Goal: Information Seeking & Learning: Check status

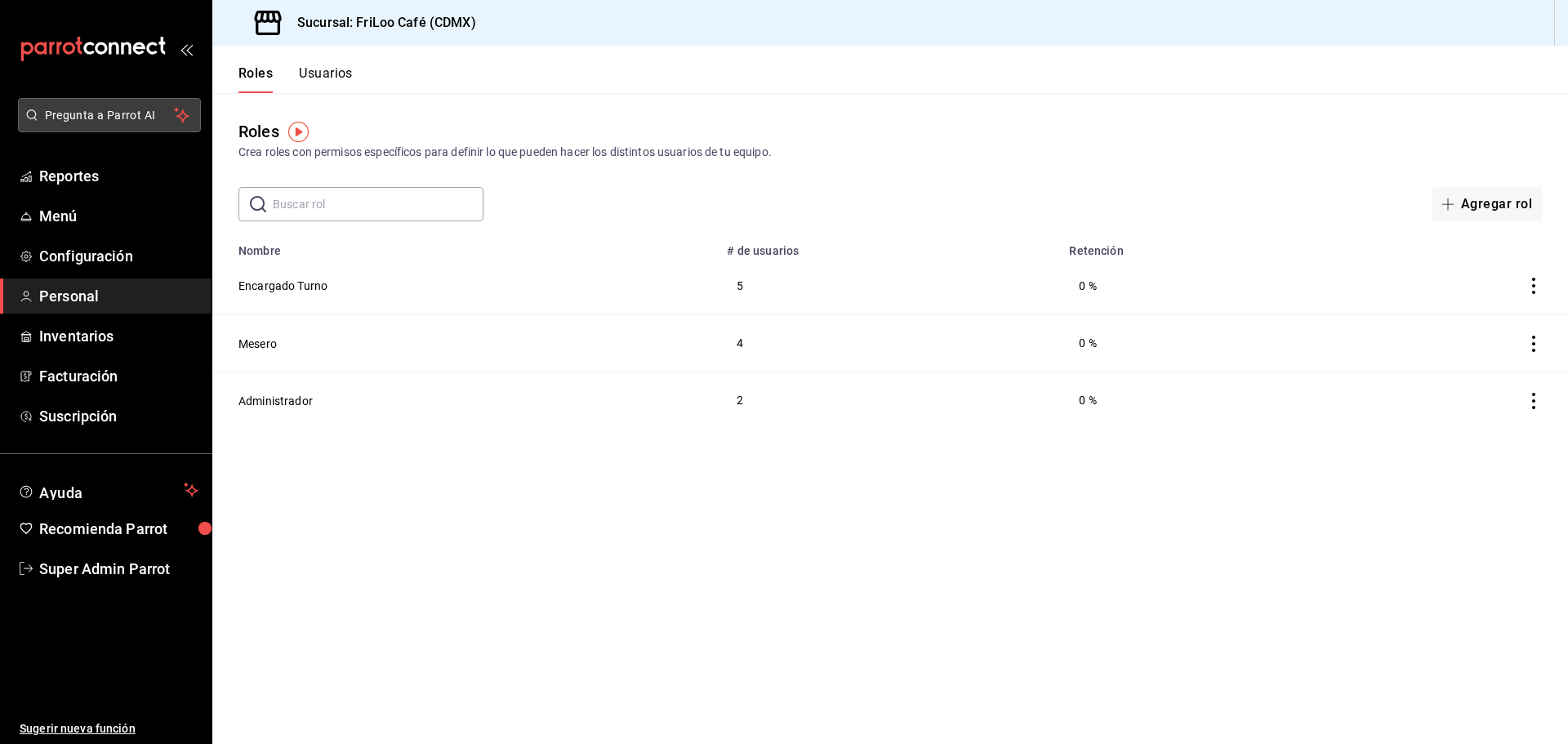
click at [120, 119] on span "Pregunta a Parrot AI" at bounding box center [109, 115] width 130 height 17
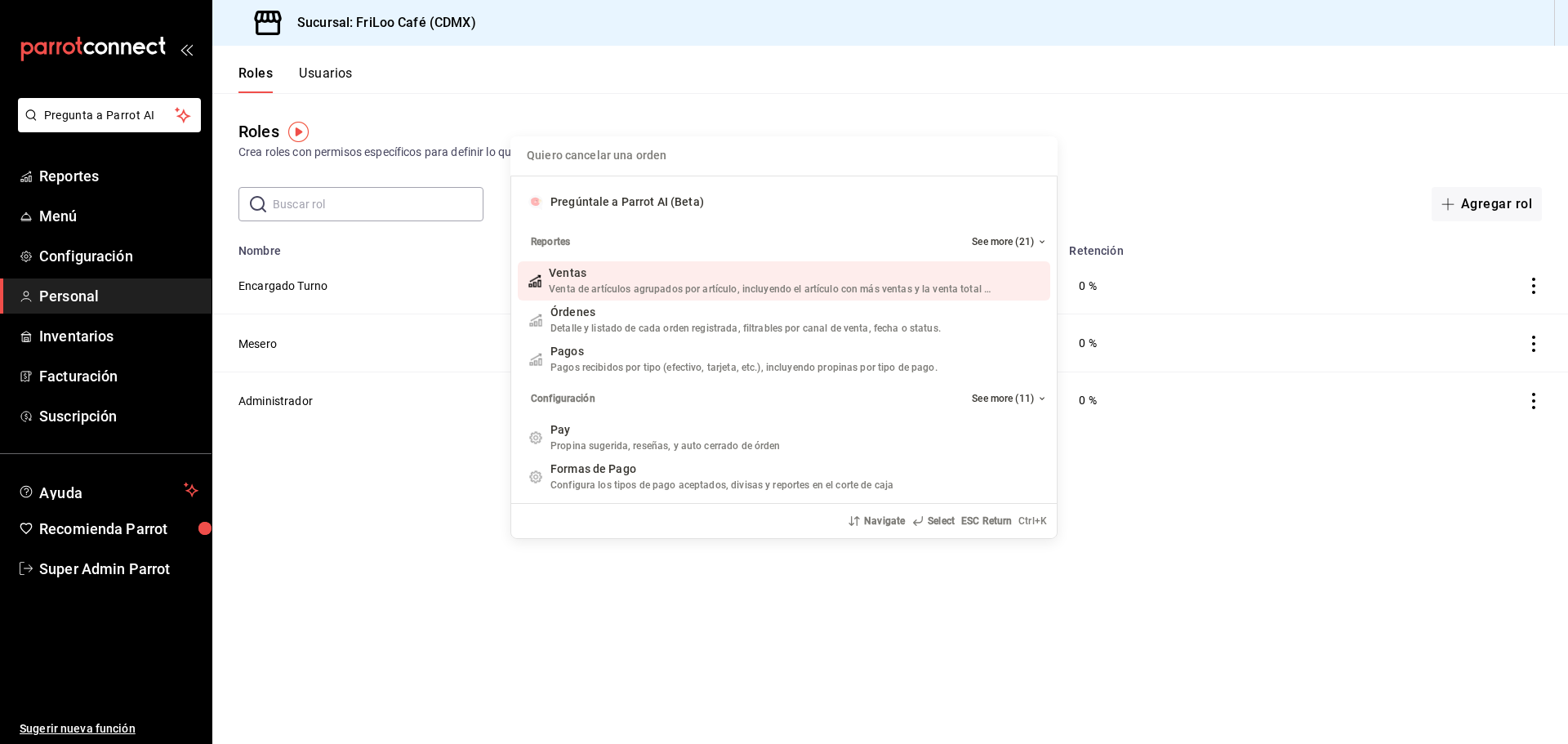
click at [496, 71] on div "Quiero cancelar una orden Pregúntale a Parrot AI (Beta) Reportes See more (21) …" at bounding box center [784, 372] width 1568 height 744
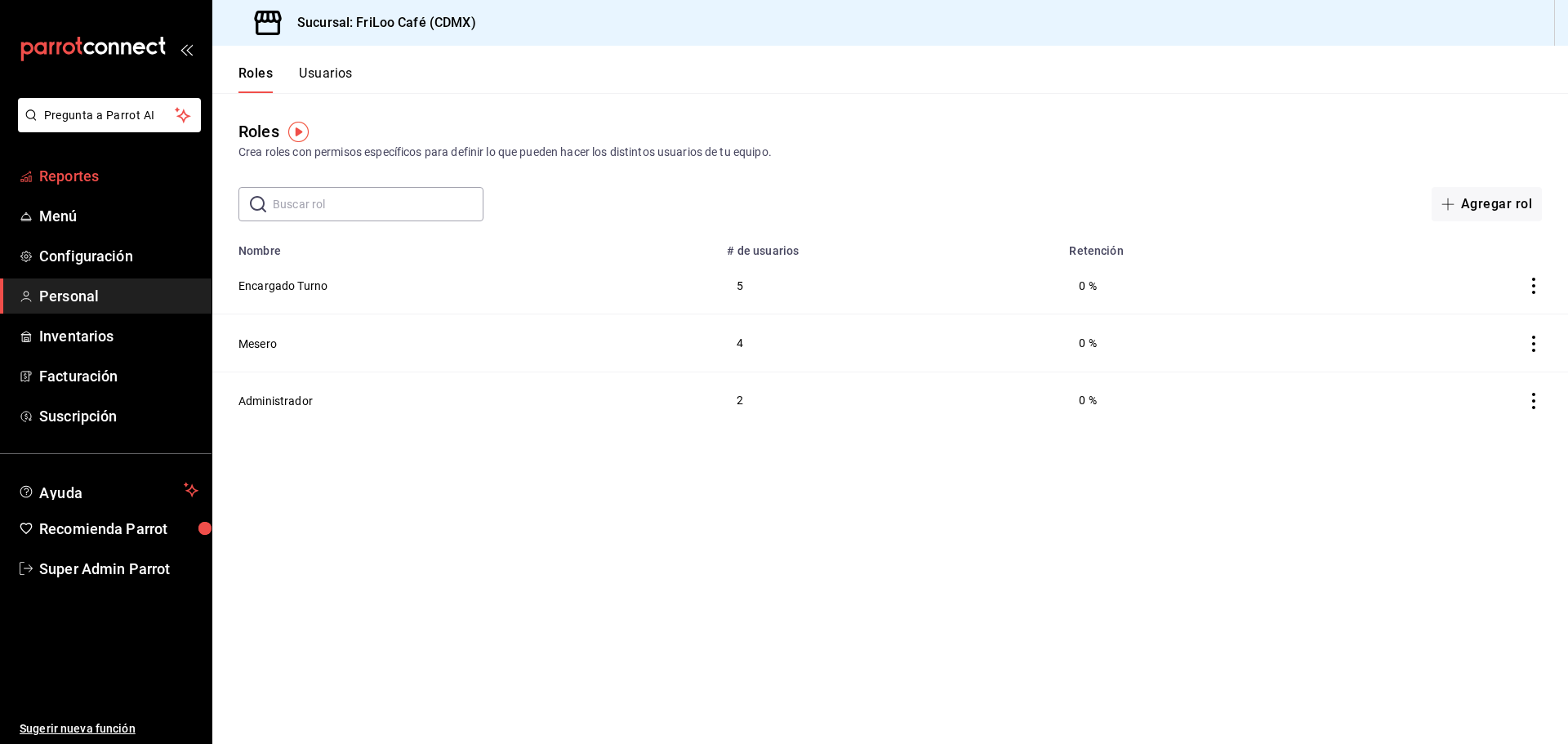
click at [128, 182] on span "Reportes" at bounding box center [119, 175] width 159 height 22
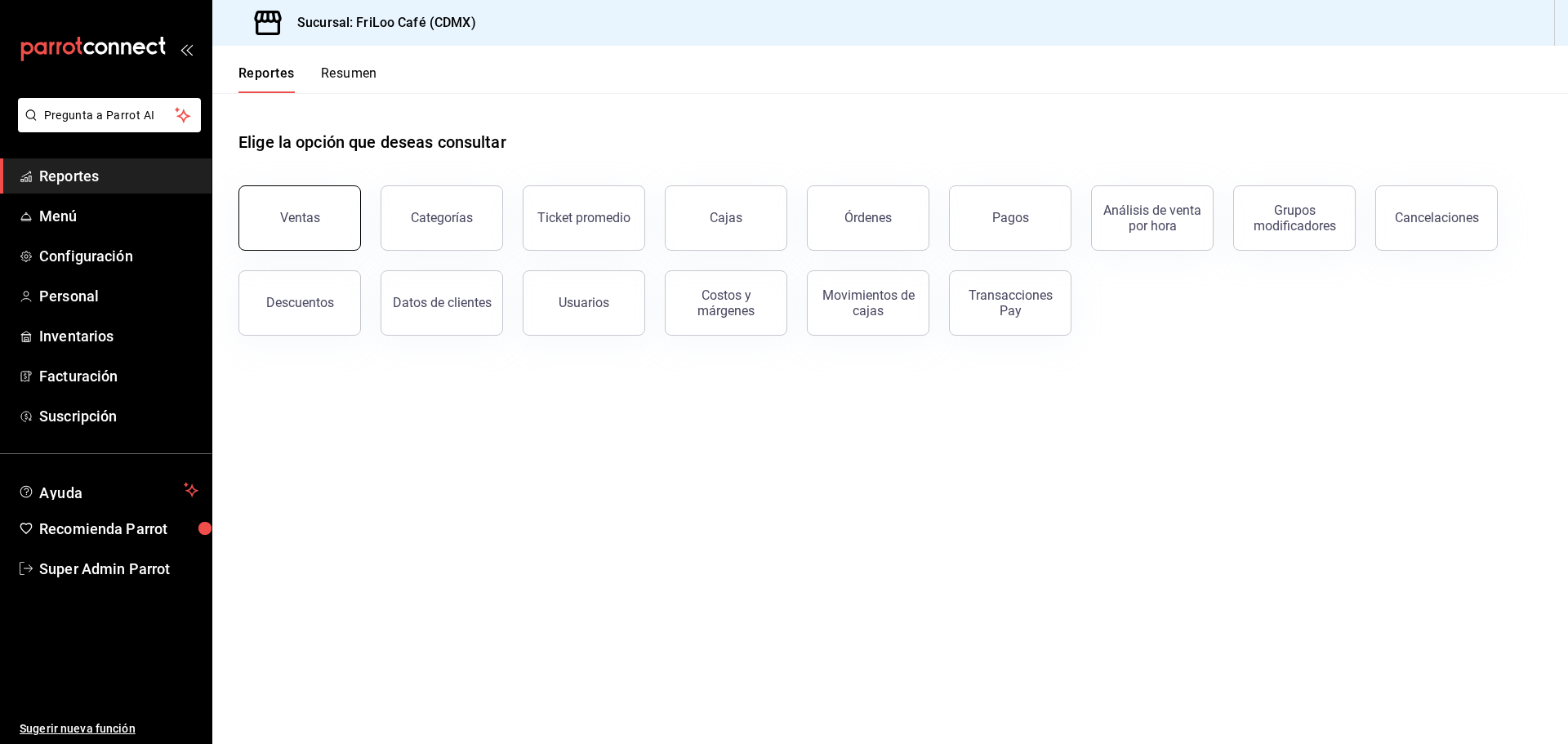
click at [341, 216] on button "Ventas" at bounding box center [299, 218] width 123 height 65
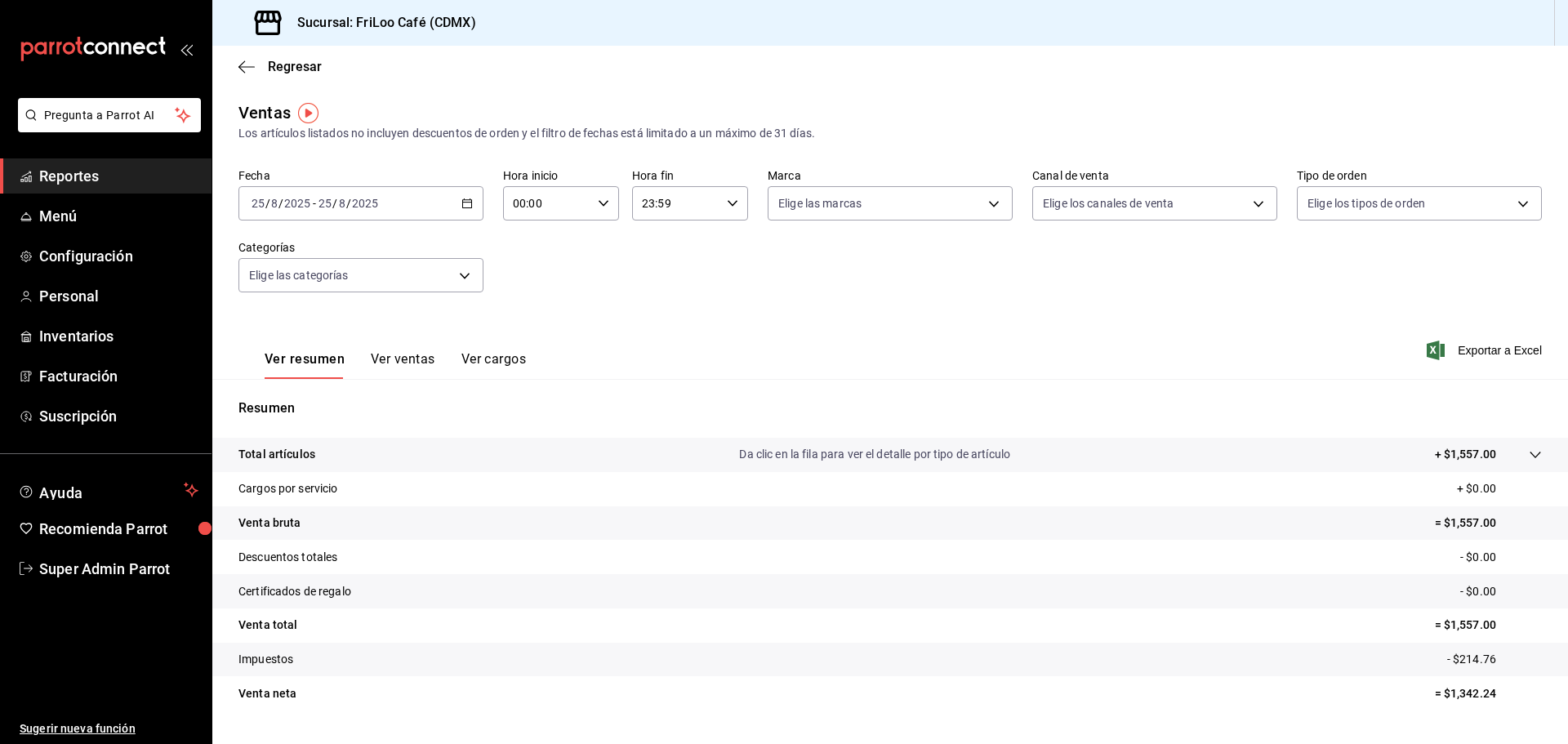
click at [462, 204] on icon "button" at bounding box center [467, 203] width 12 height 12
click at [336, 390] on li "Rango de fechas" at bounding box center [315, 399] width 153 height 37
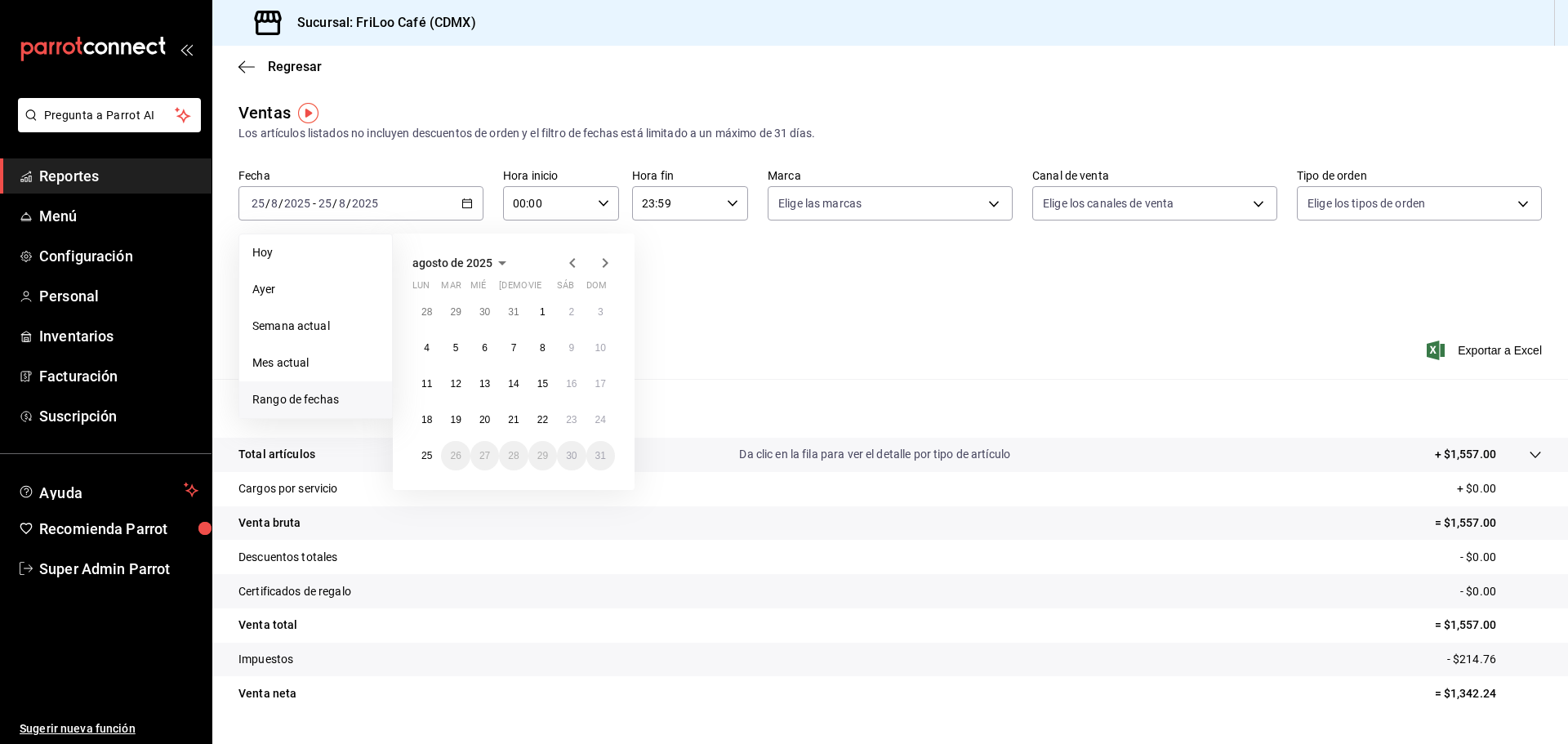
click at [700, 295] on div "Fecha 2025-08-25 25 / 8 / 2025 - 2025-08-25 25 / 8 / 2025 Hoy Ayer Semana actua…" at bounding box center [890, 240] width 1303 height 144
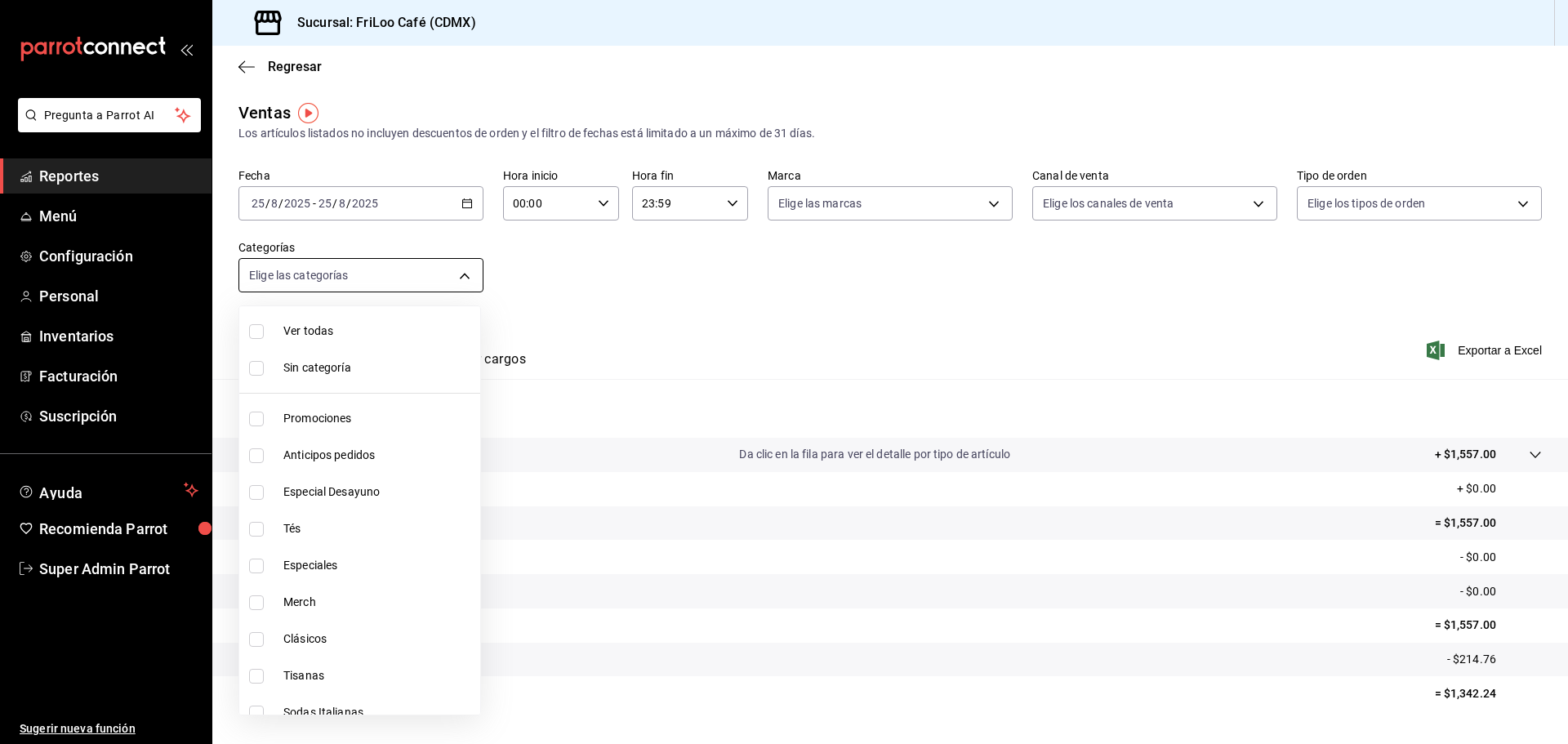
click at [441, 271] on body "Pregunta a Parrot AI Reportes Menú Configuración Personal Inventarios Facturaci…" at bounding box center [784, 372] width 1568 height 744
click at [584, 278] on div at bounding box center [784, 372] width 1568 height 744
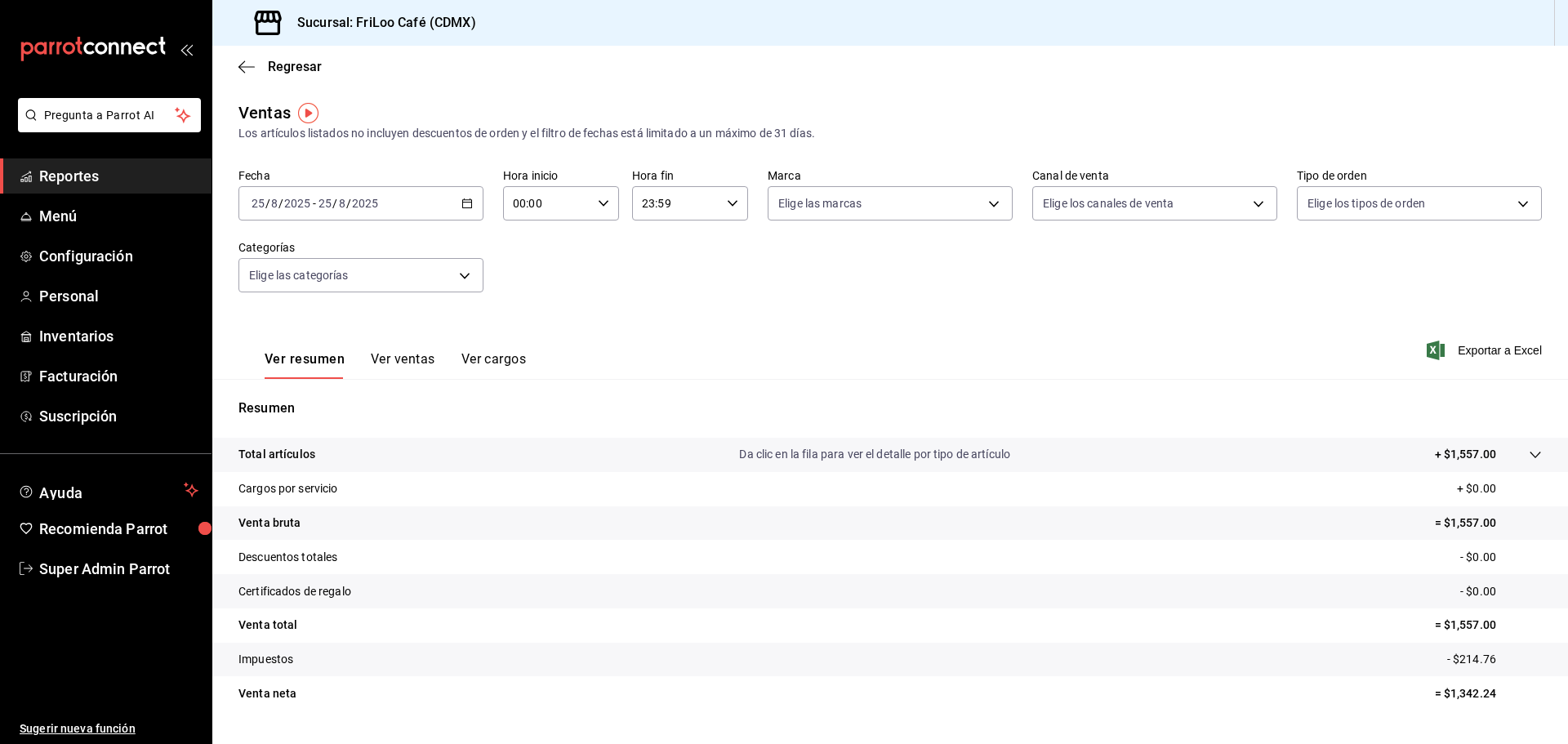
click at [456, 209] on div "2025-08-25 25 / 8 / 2025 - 2025-08-25 25 / 8 / 2025" at bounding box center [361, 203] width 245 height 34
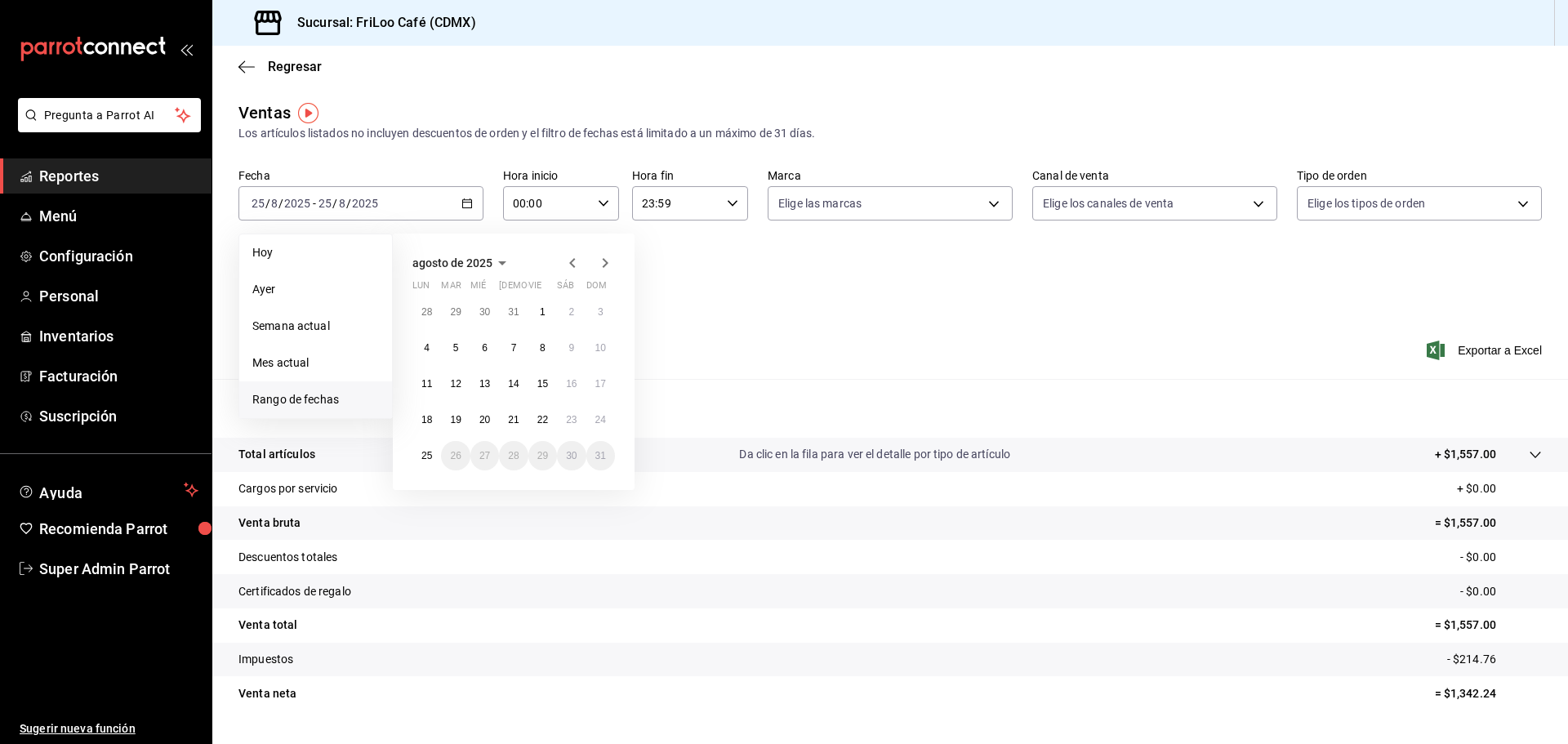
click at [481, 254] on button "agosto de 2025" at bounding box center [462, 263] width 99 height 20
click at [449, 289] on abbr "enero" at bounding box center [447, 294] width 25 height 12
click at [486, 300] on button "1" at bounding box center [485, 312] width 29 height 30
click at [491, 266] on icon "button" at bounding box center [497, 263] width 20 height 20
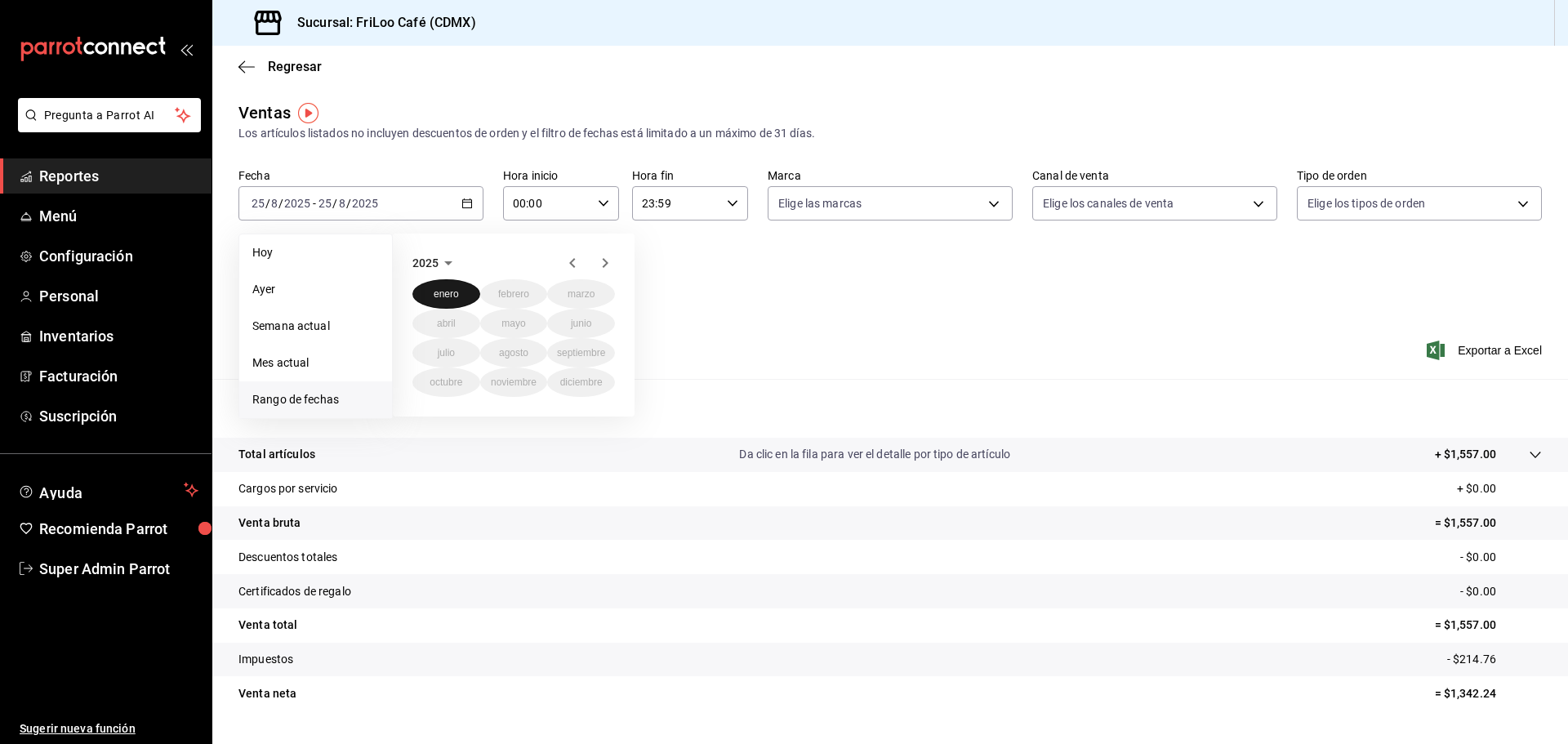
click at [467, 295] on button "enero" at bounding box center [447, 294] width 68 height 30
click at [597, 267] on icon "button" at bounding box center [605, 263] width 20 height 20
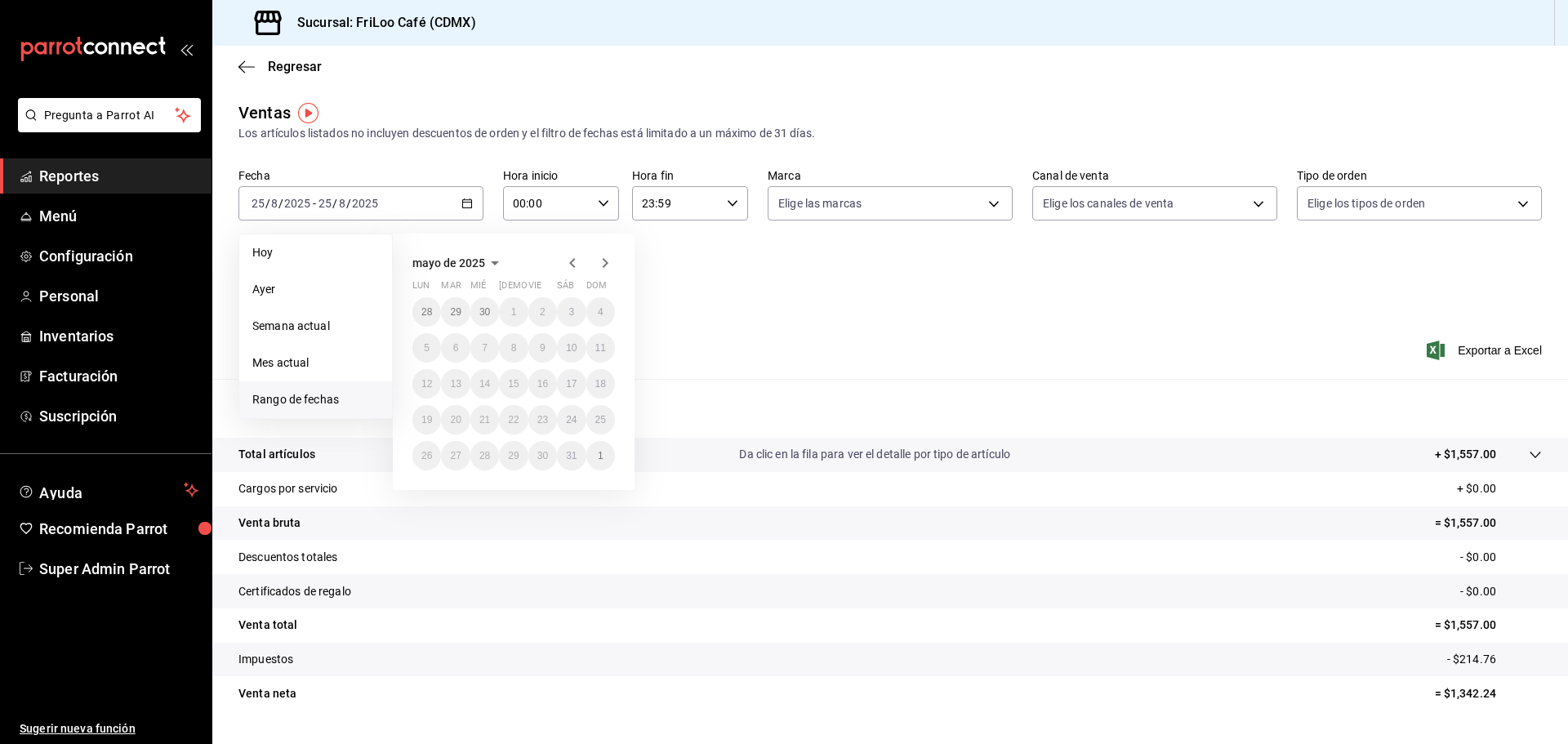
click at [565, 258] on icon "button" at bounding box center [573, 263] width 20 height 20
click at [342, 374] on li "Mes actual" at bounding box center [315, 363] width 153 height 37
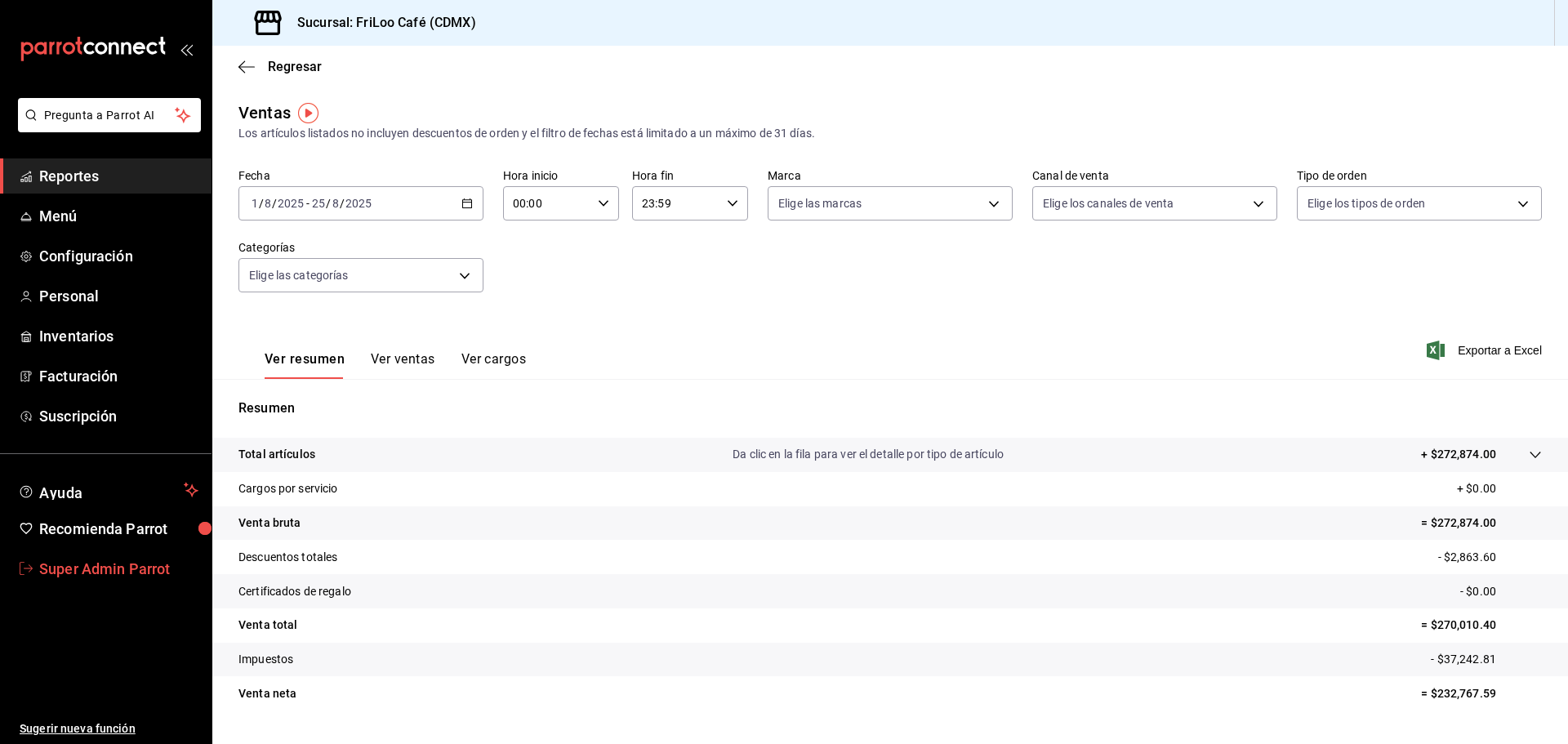
click at [115, 573] on span "Super Admin Parrot" at bounding box center [119, 569] width 159 height 22
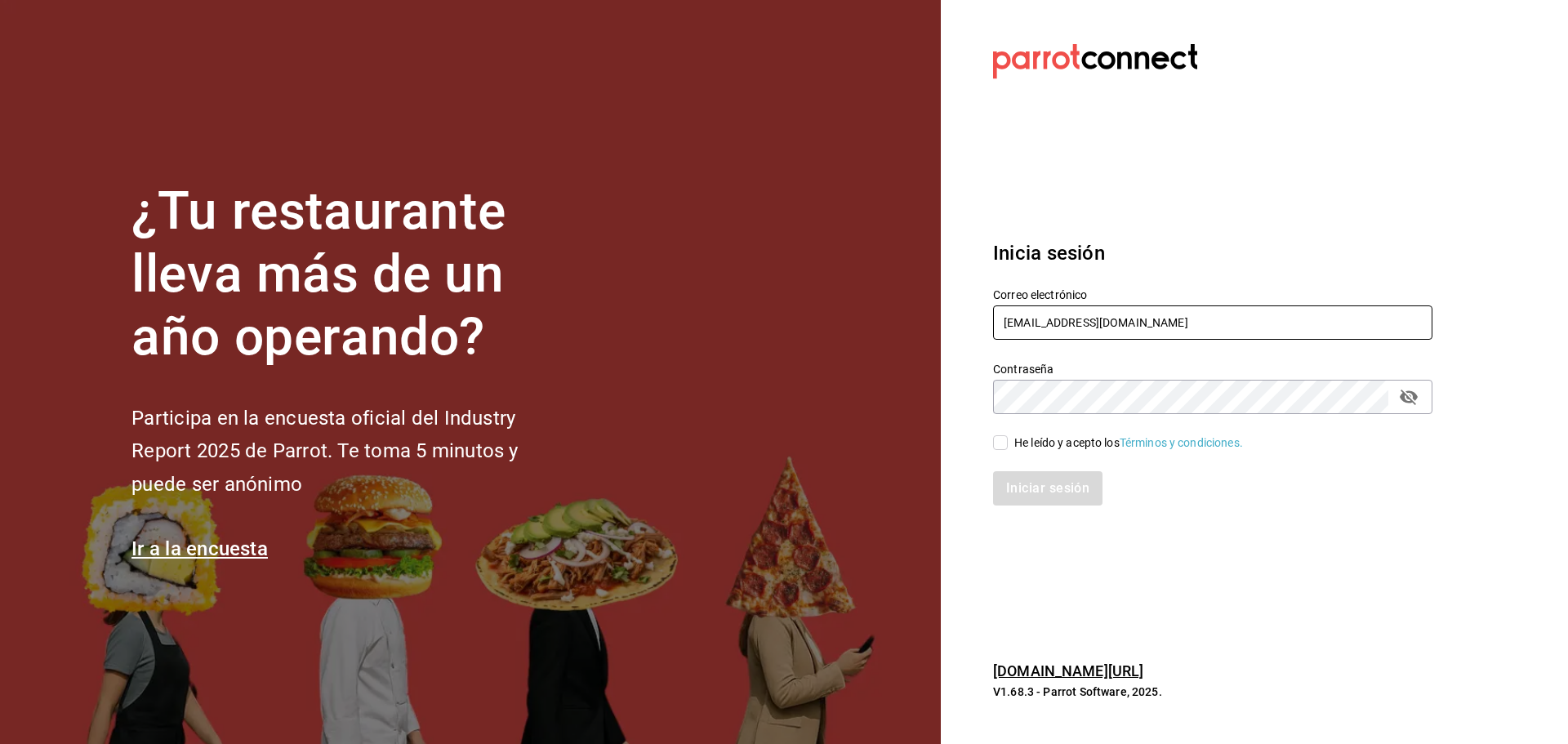
click at [1090, 334] on input "friloocafe@cdmx.com" at bounding box center [1213, 322] width 439 height 34
paste input "jantaasianpub@lapaz"
type input "jantaasianpub@lapaz.com"
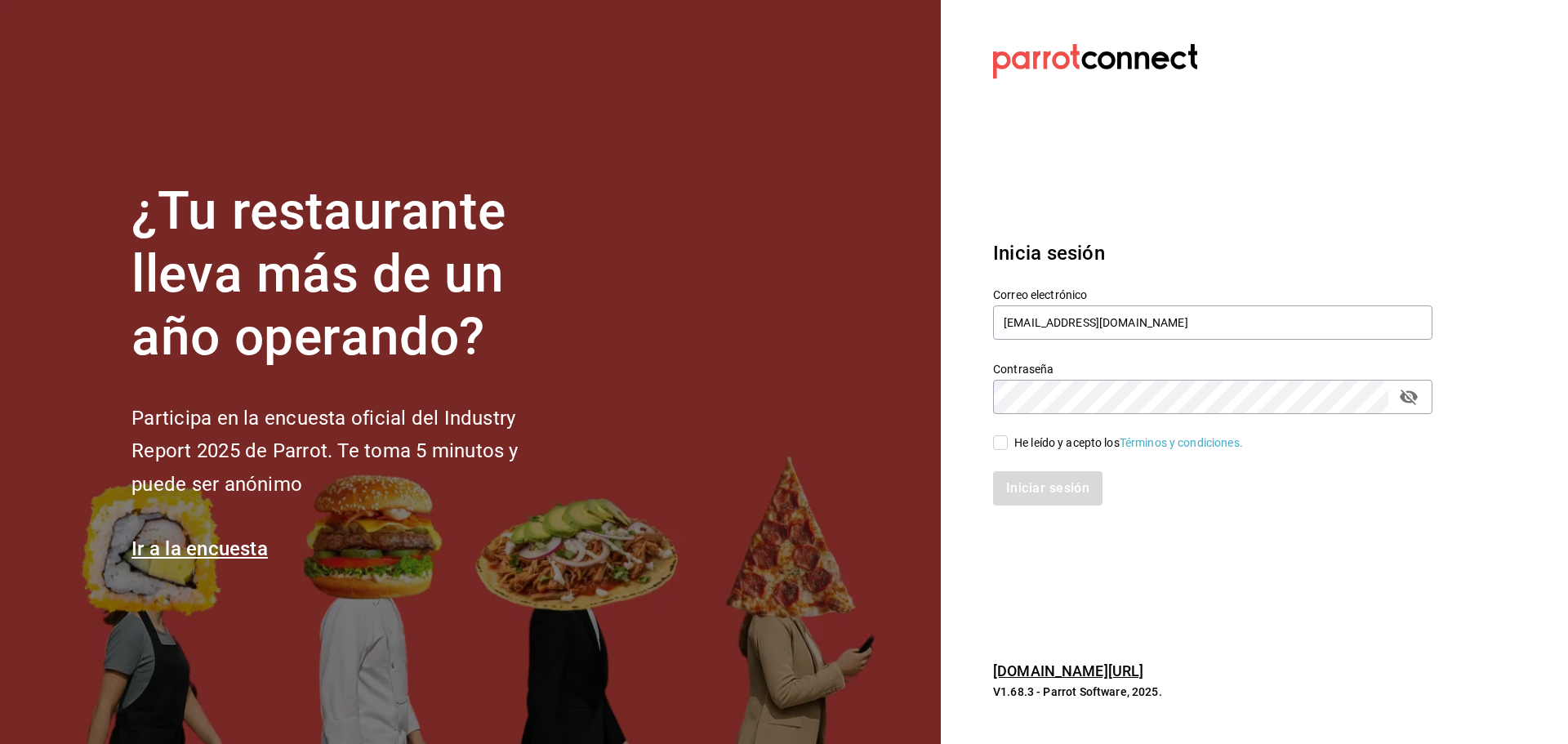
click at [1015, 441] on div "He leído y acepto los Términos y condiciones." at bounding box center [1129, 442] width 229 height 17
click at [1008, 441] on input "He leído y acepto los Términos y condiciones." at bounding box center [1001, 442] width 14 height 14
checkbox input "true"
click at [1041, 492] on button "Iniciar sesión" at bounding box center [1049, 489] width 111 height 34
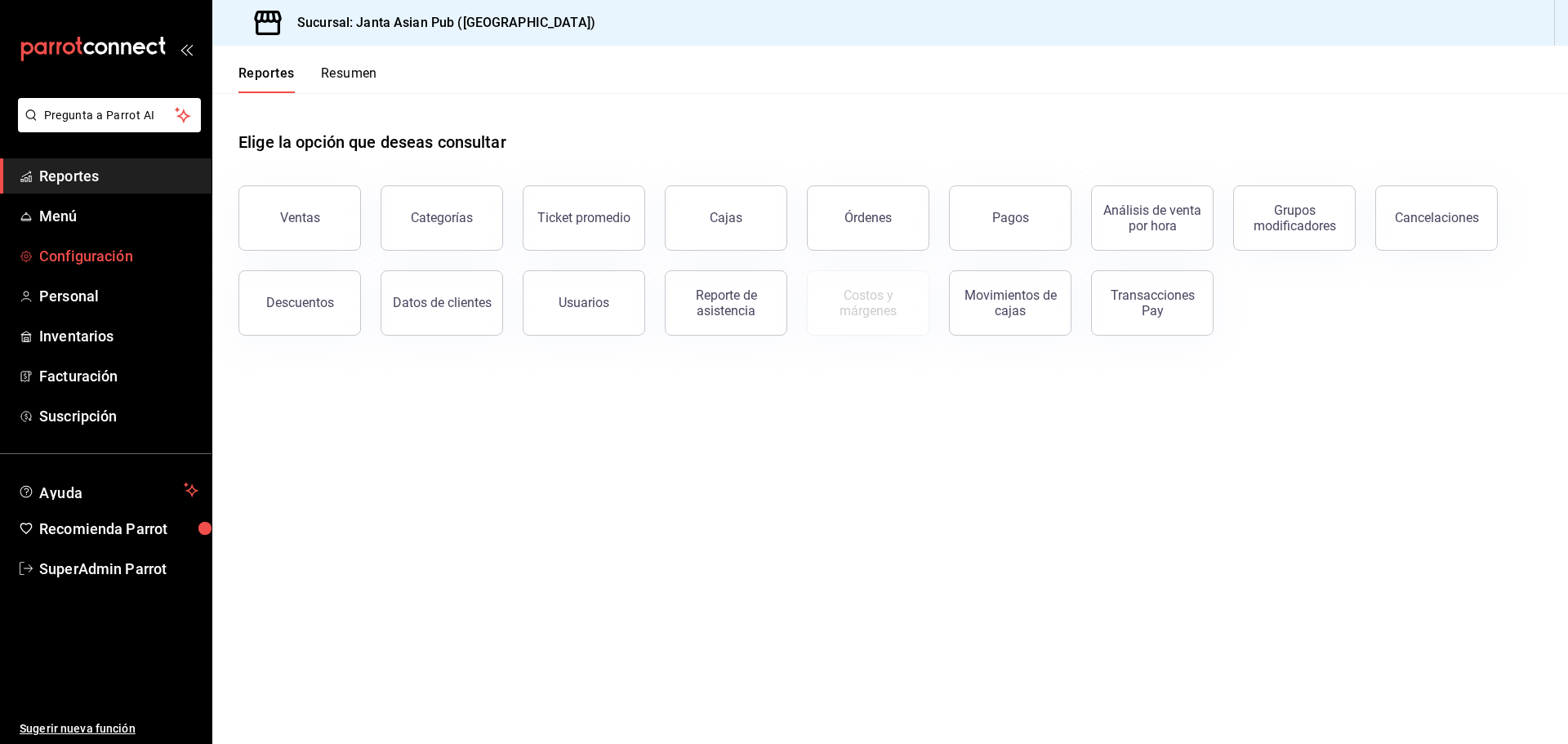
click at [134, 253] on span "Configuración" at bounding box center [119, 256] width 159 height 22
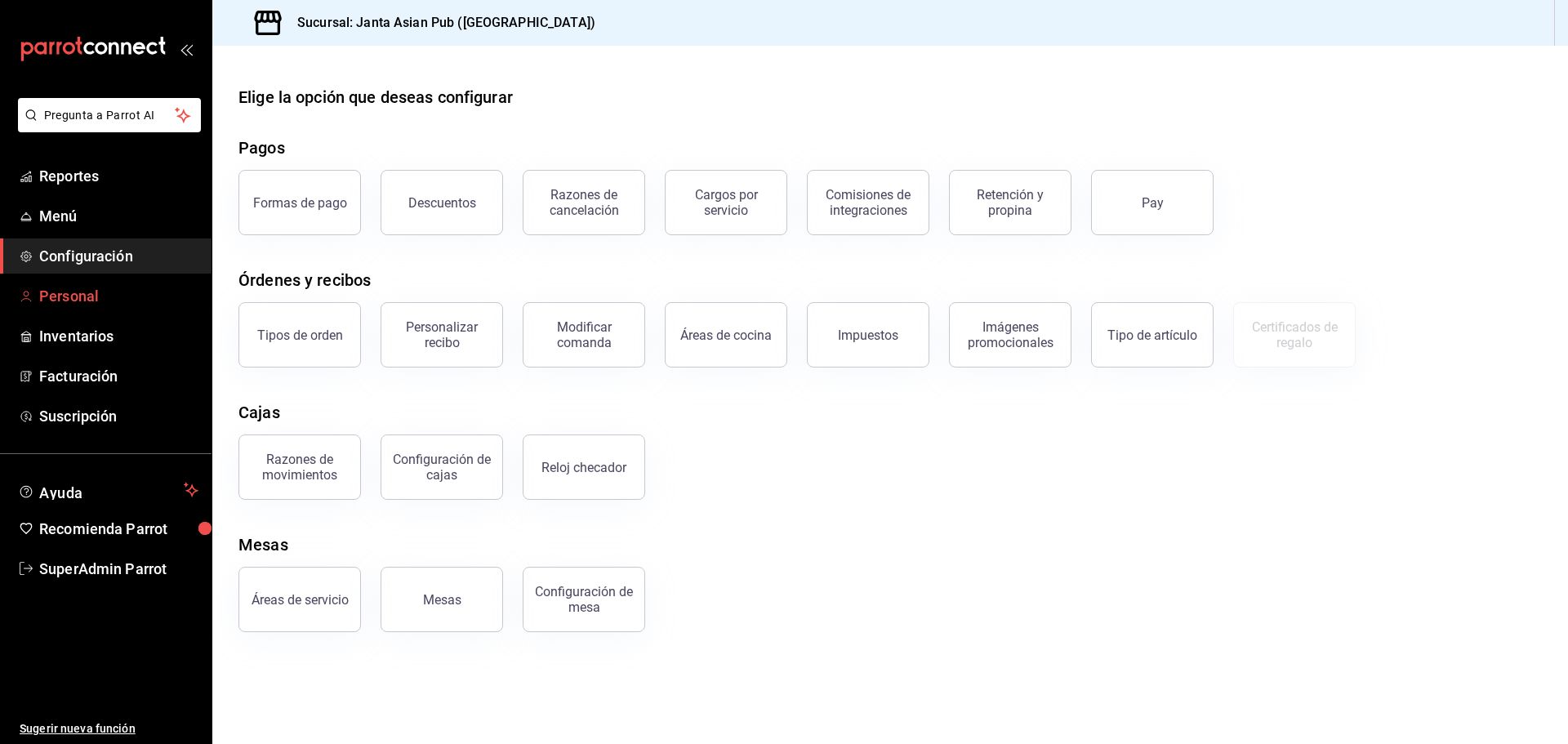
click at [87, 304] on span "Personal" at bounding box center [119, 295] width 159 height 22
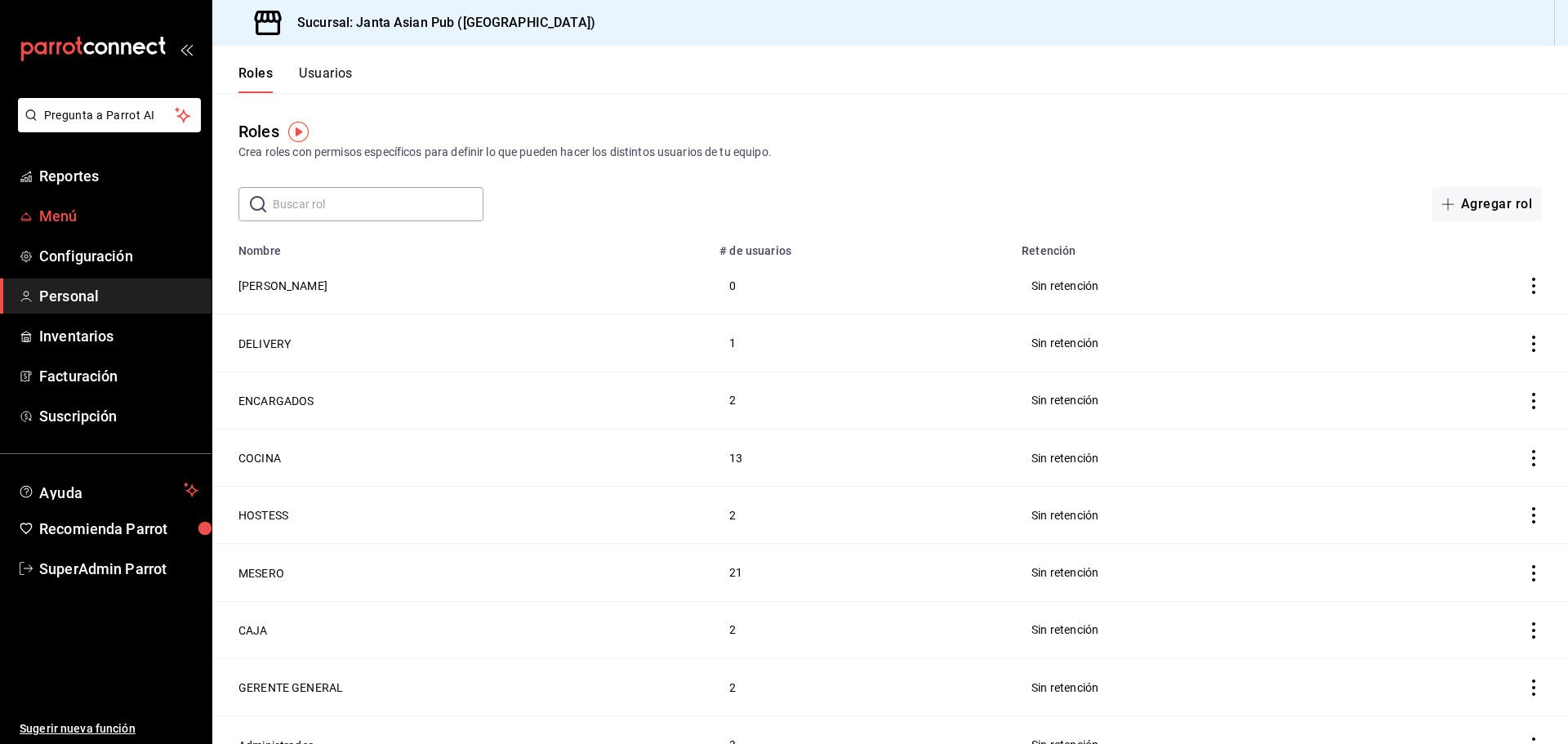
click at [83, 218] on span "Menú" at bounding box center [119, 216] width 159 height 22
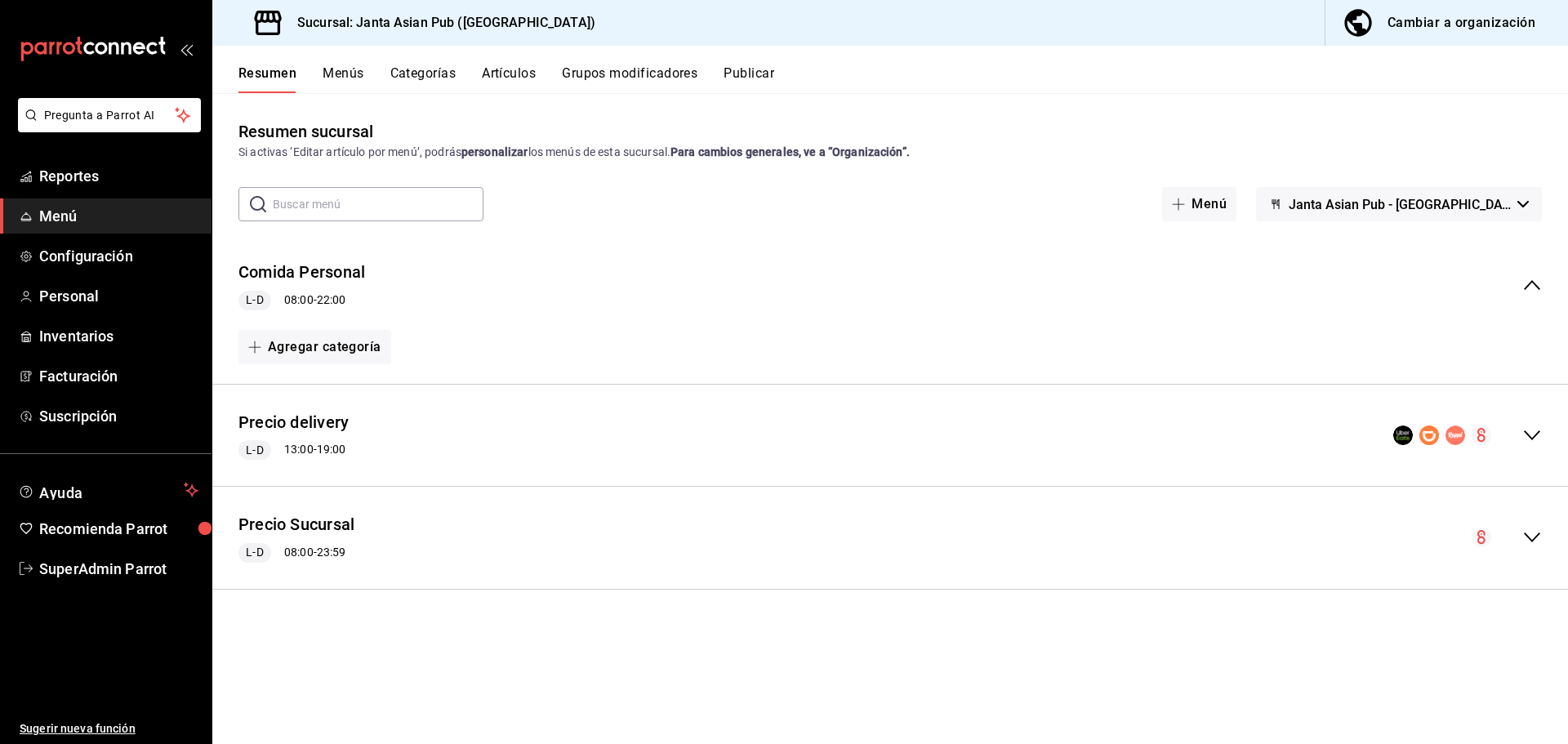
click at [1539, 434] on icon "collapse-menu-row" at bounding box center [1532, 435] width 20 height 20
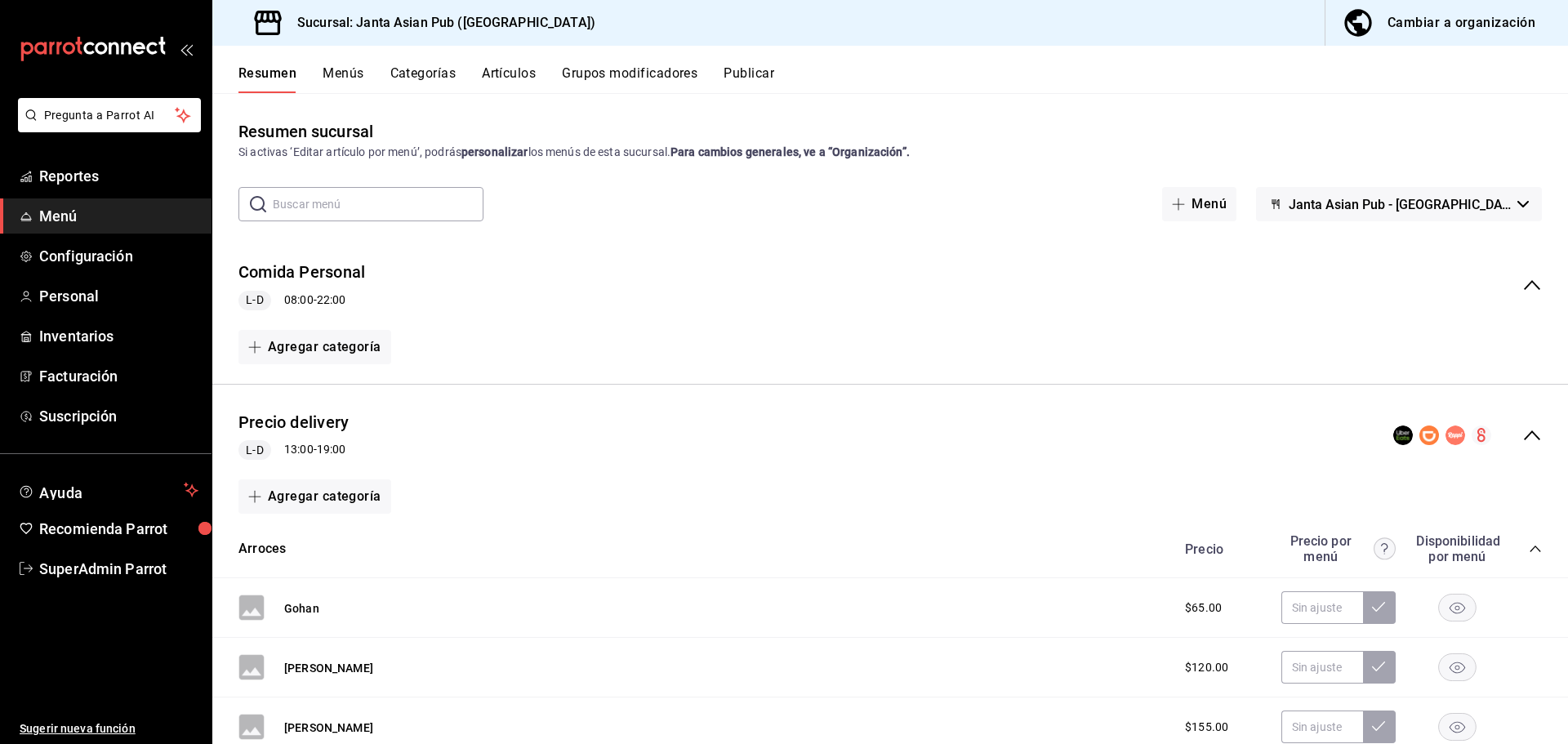
click at [1533, 428] on div "Precio delivery L-D 13:00 - 19:00" at bounding box center [890, 435] width 1356 height 76
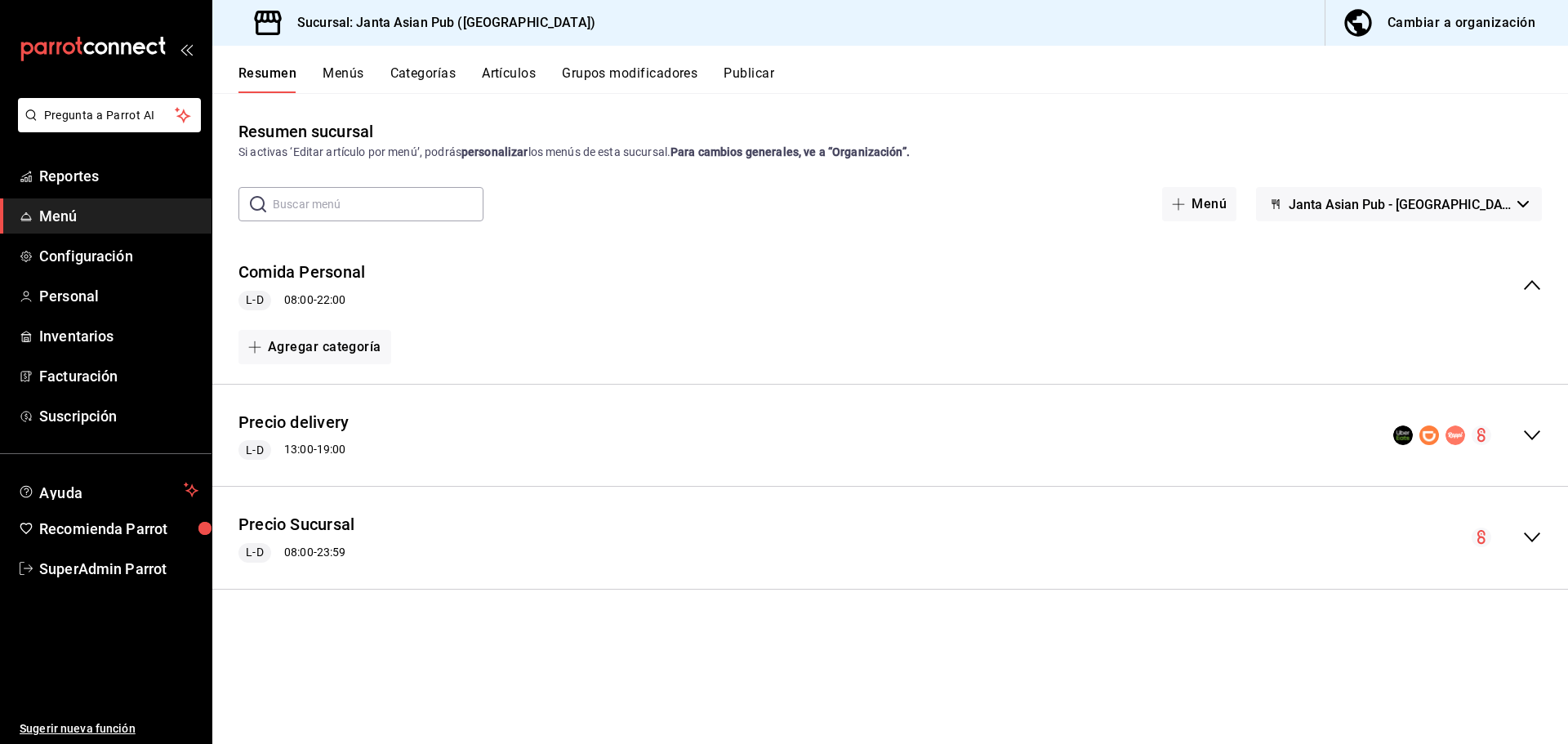
click at [1461, 192] on button "Janta Asian Pub - [GEOGRAPHIC_DATA]" at bounding box center [1398, 204] width 285 height 34
click at [1438, 195] on div at bounding box center [784, 372] width 1568 height 744
click at [1535, 284] on icon "collapse-menu-row" at bounding box center [1532, 285] width 16 height 10
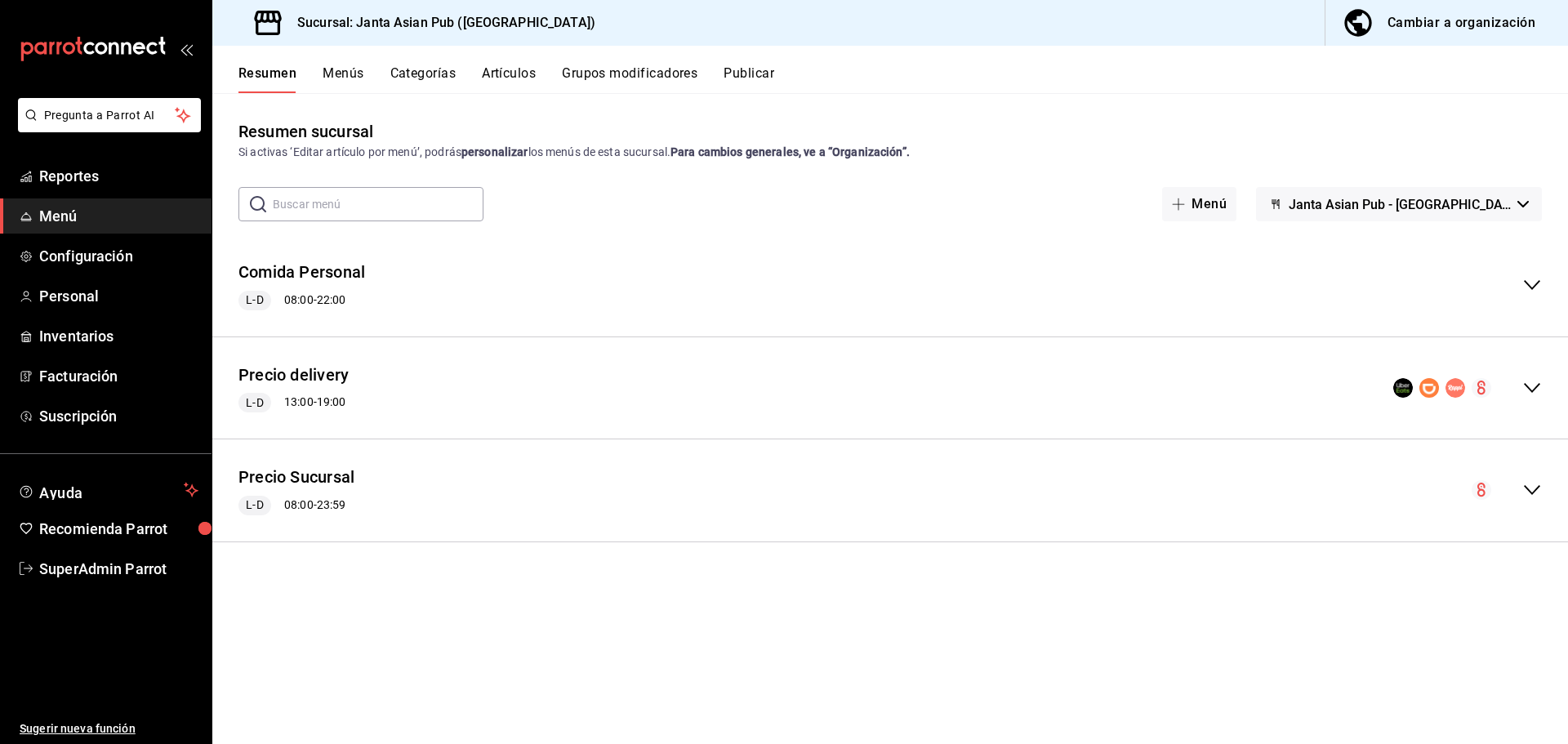
click at [1530, 379] on icon "collapse-menu-row" at bounding box center [1532, 389] width 20 height 20
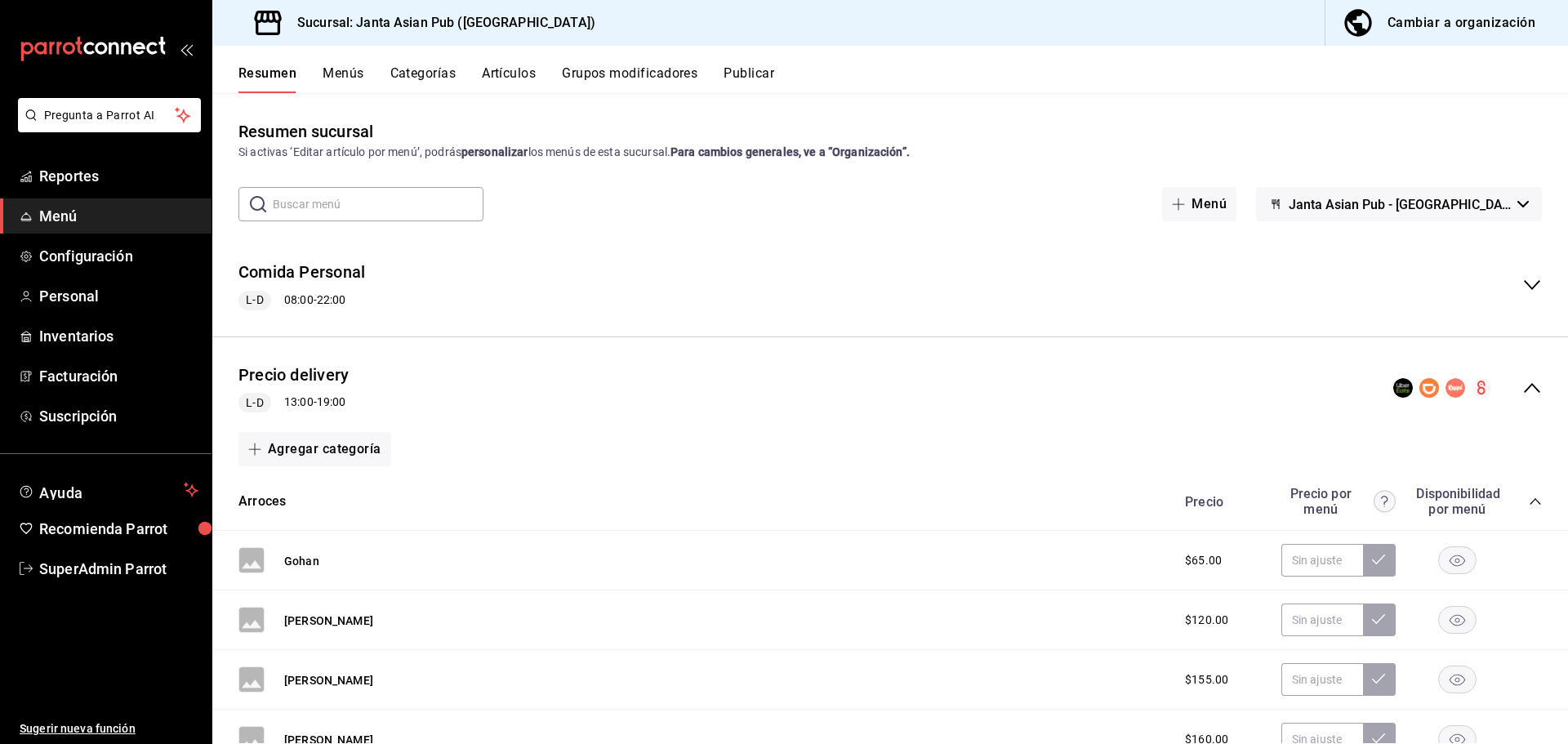
click at [1530, 379] on div "Precio delivery L-D 13:00 - 19:00" at bounding box center [890, 388] width 1356 height 76
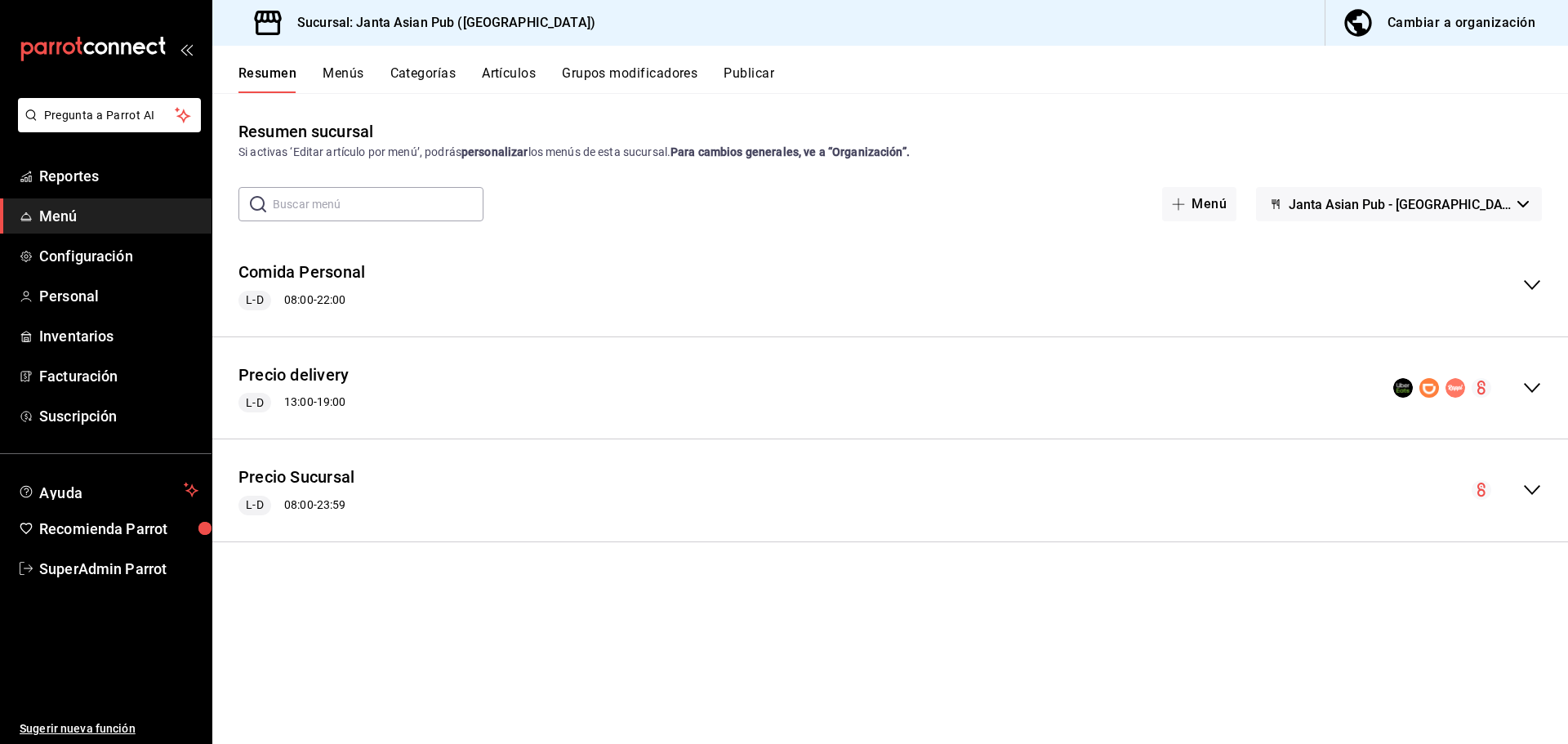
click at [1531, 476] on div "Precio Sucursal L-D 08:00 - 23:59" at bounding box center [890, 491] width 1356 height 76
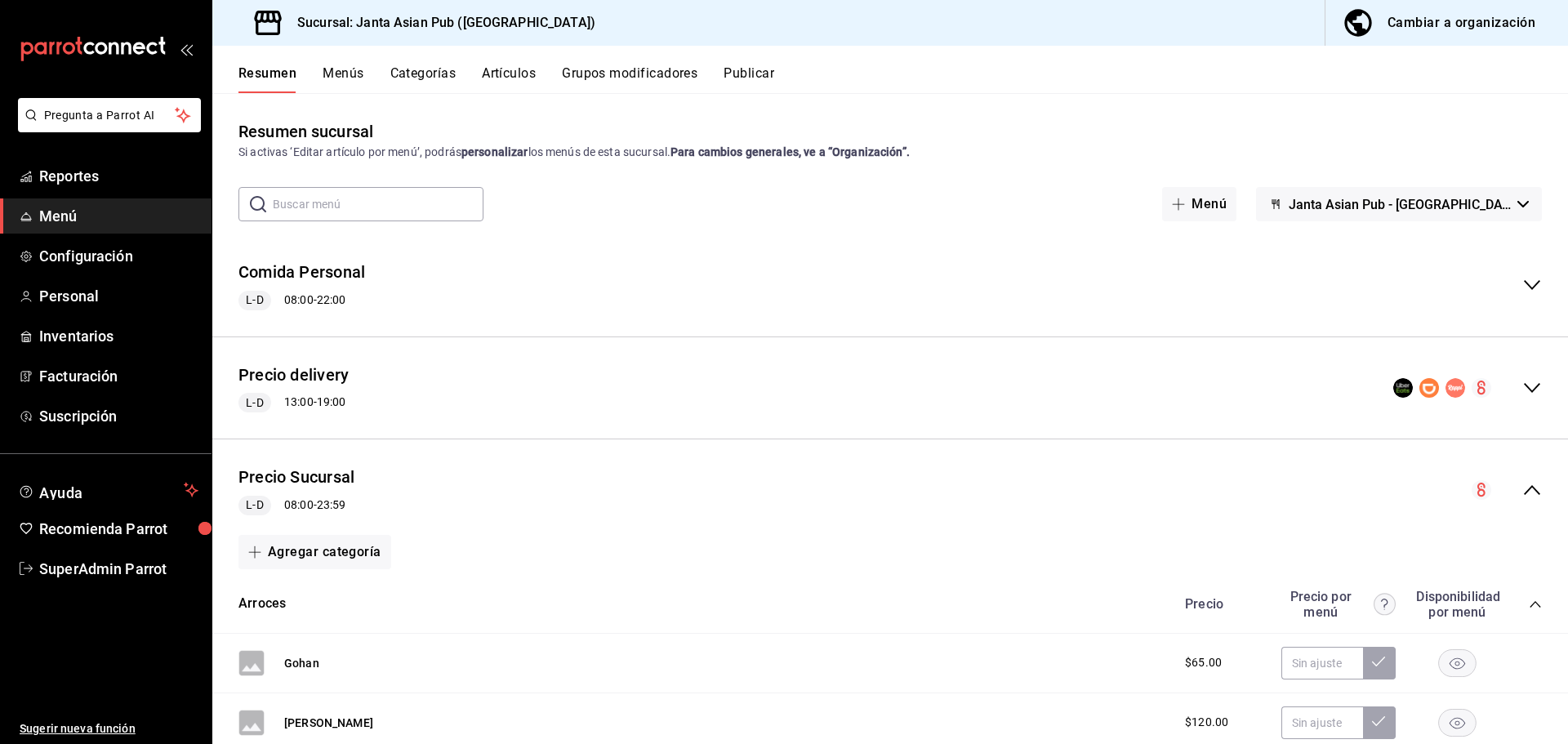
click at [1531, 476] on div "Precio Sucursal L-D 08:00 - 23:59" at bounding box center [890, 491] width 1356 height 76
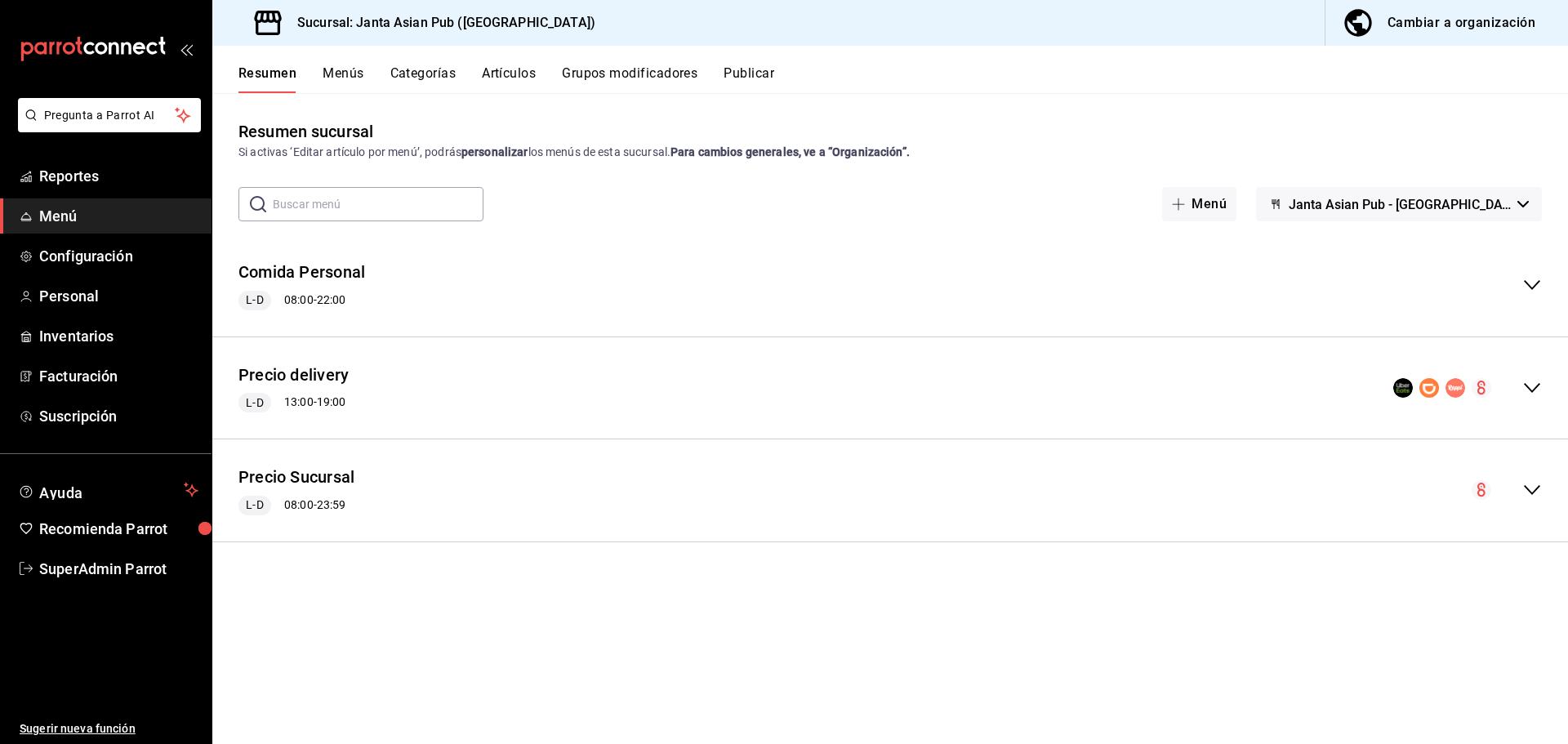
click at [848, 144] on div "Si activas ‘Editar artículo por menú’, podrás personalizar los menús de esta su…" at bounding box center [890, 152] width 1303 height 17
click at [838, 158] on strong "Para cambios generales, ve a “Organización”." at bounding box center [789, 151] width 239 height 13
click at [1425, 14] on div "Cambiar a organización" at bounding box center [1461, 23] width 148 height 23
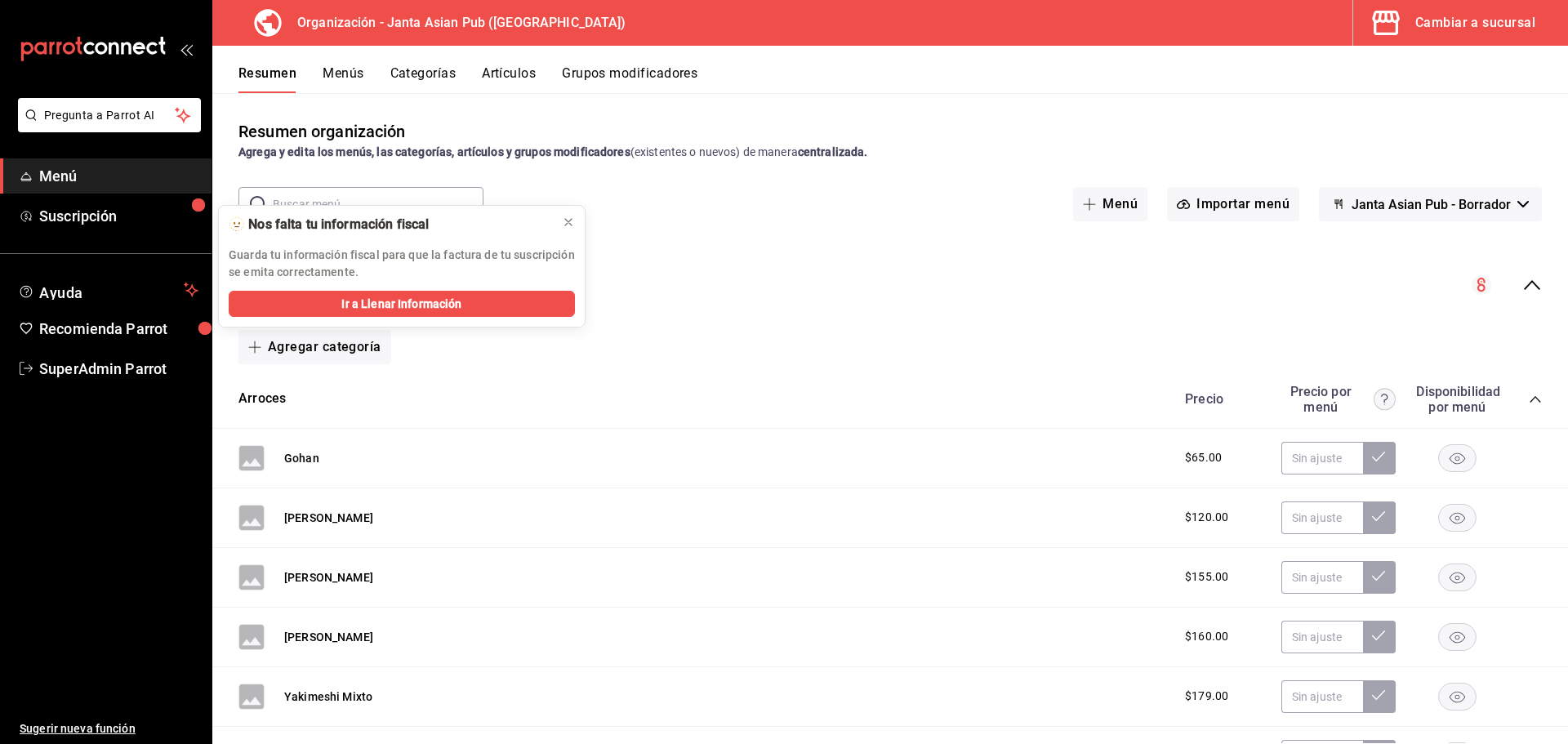
click at [1505, 278] on div "collapse-menu-row" at bounding box center [1506, 286] width 70 height 20
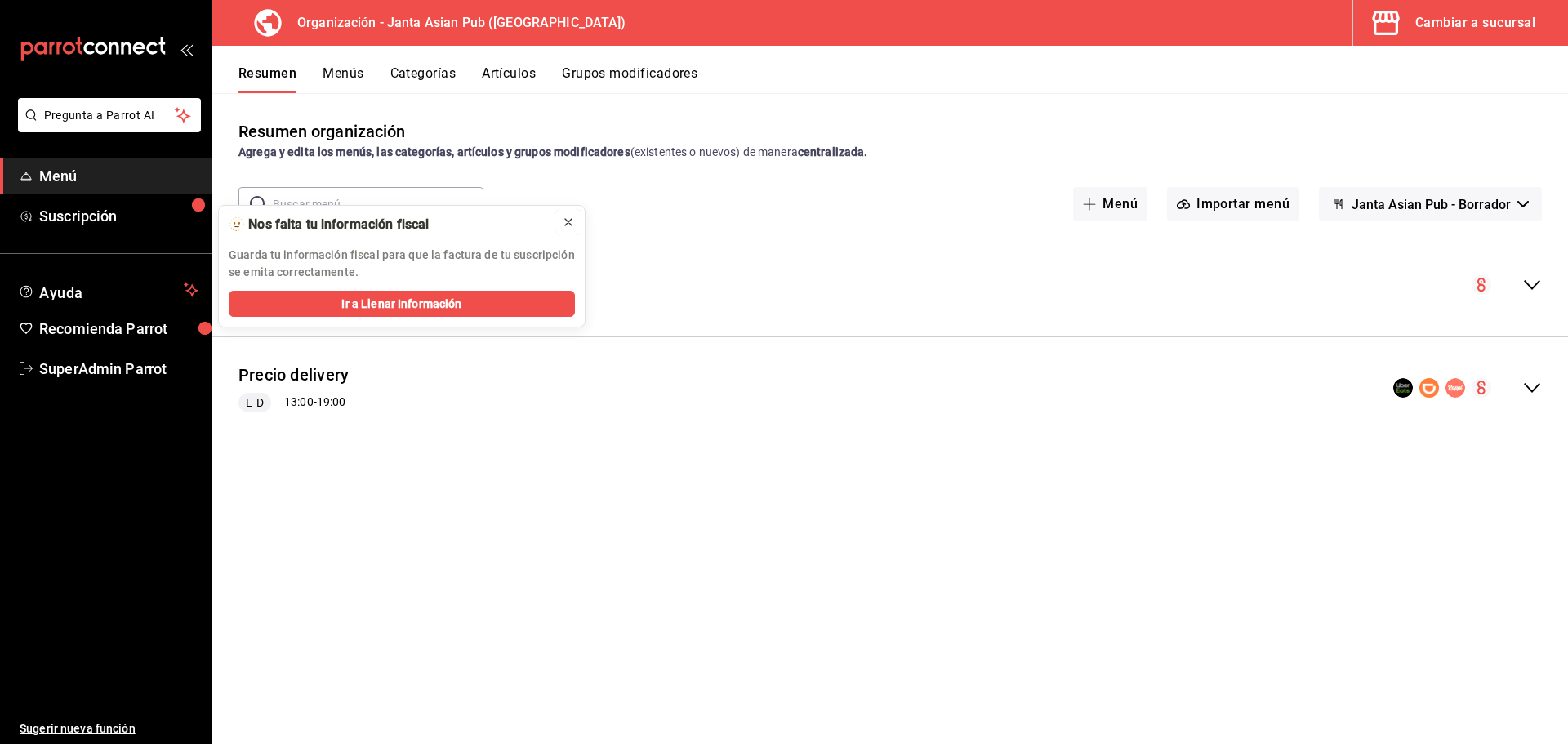
click at [558, 224] on button at bounding box center [568, 222] width 26 height 26
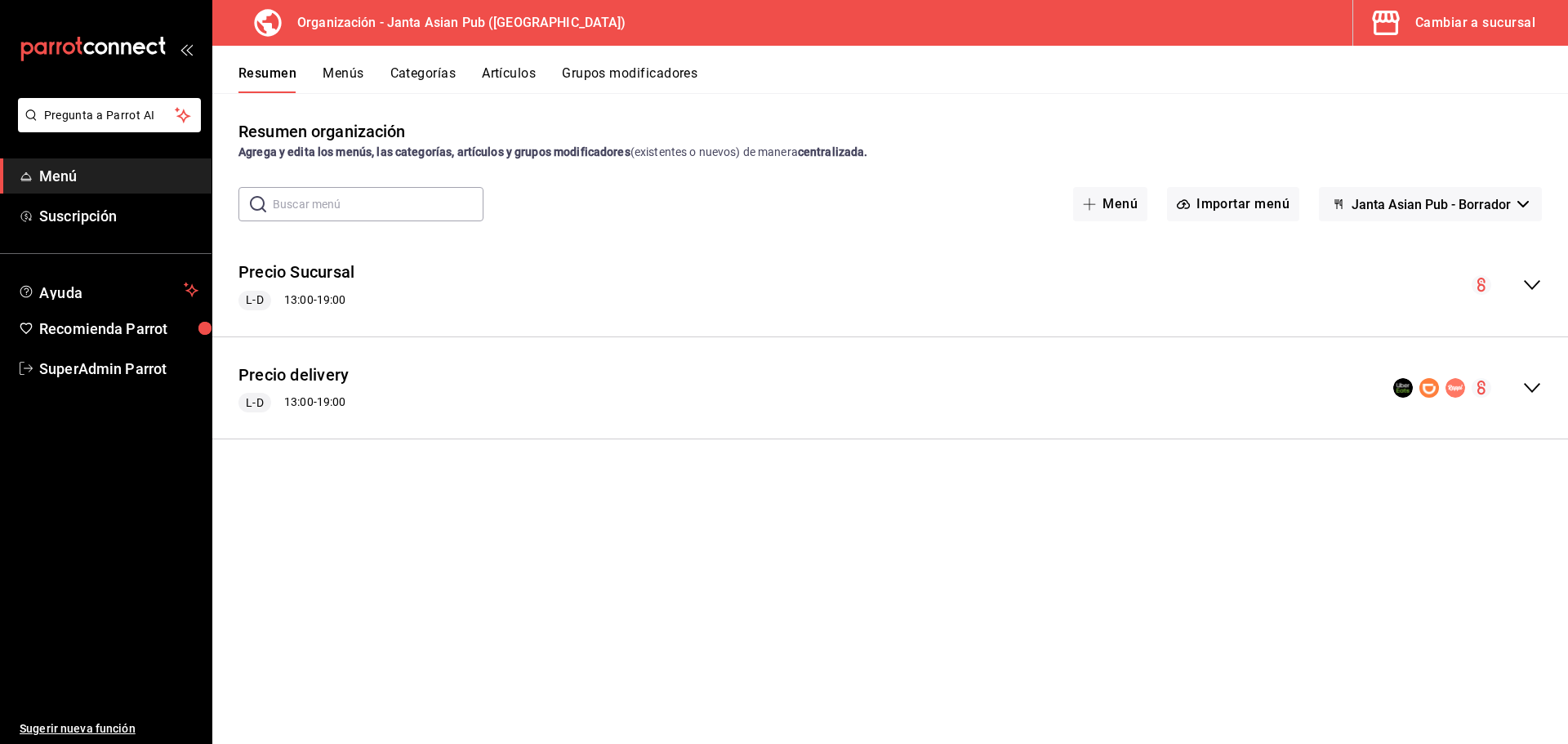
click at [434, 359] on div "Precio delivery L-D 13:00 - 19:00" at bounding box center [890, 388] width 1356 height 76
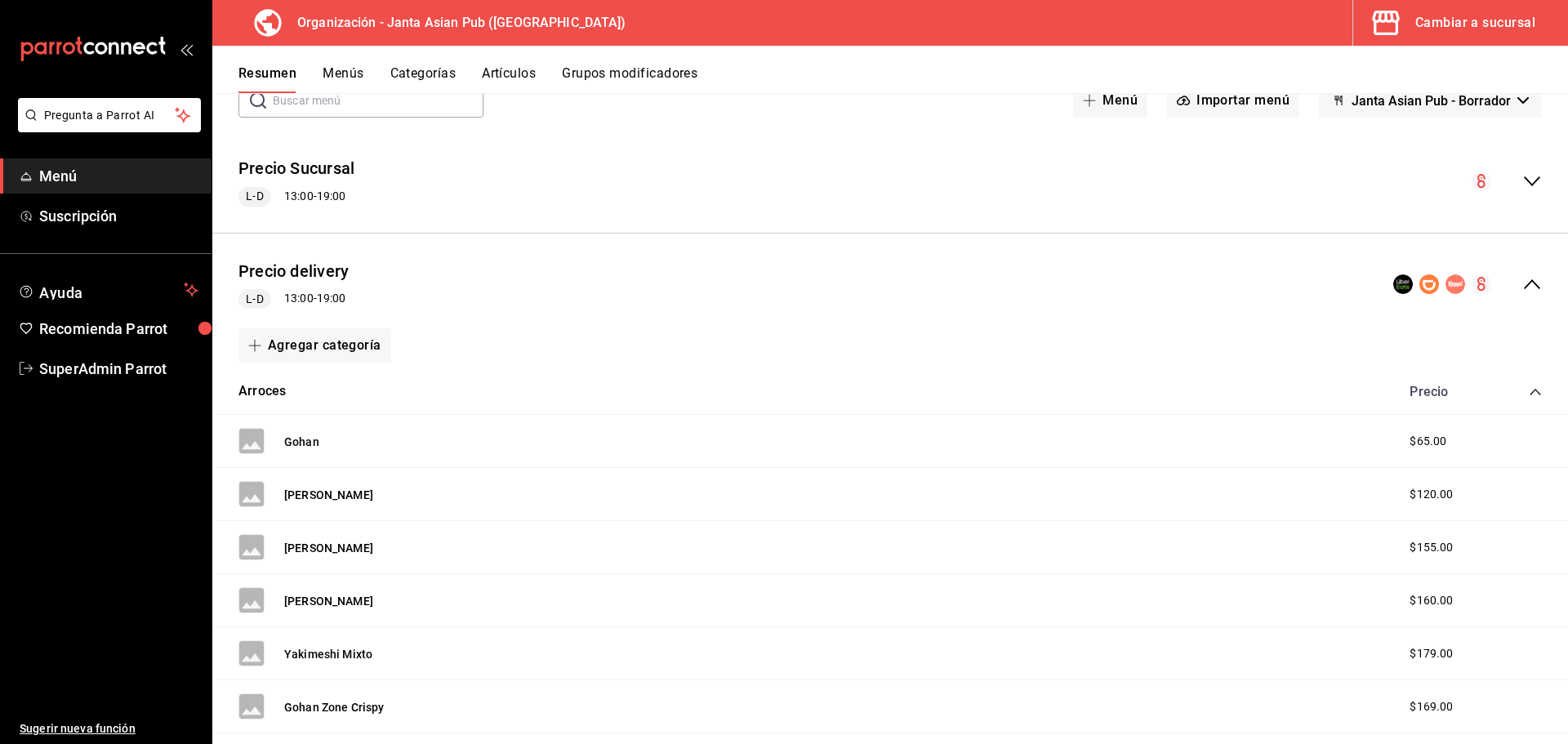
scroll to position [245, 0]
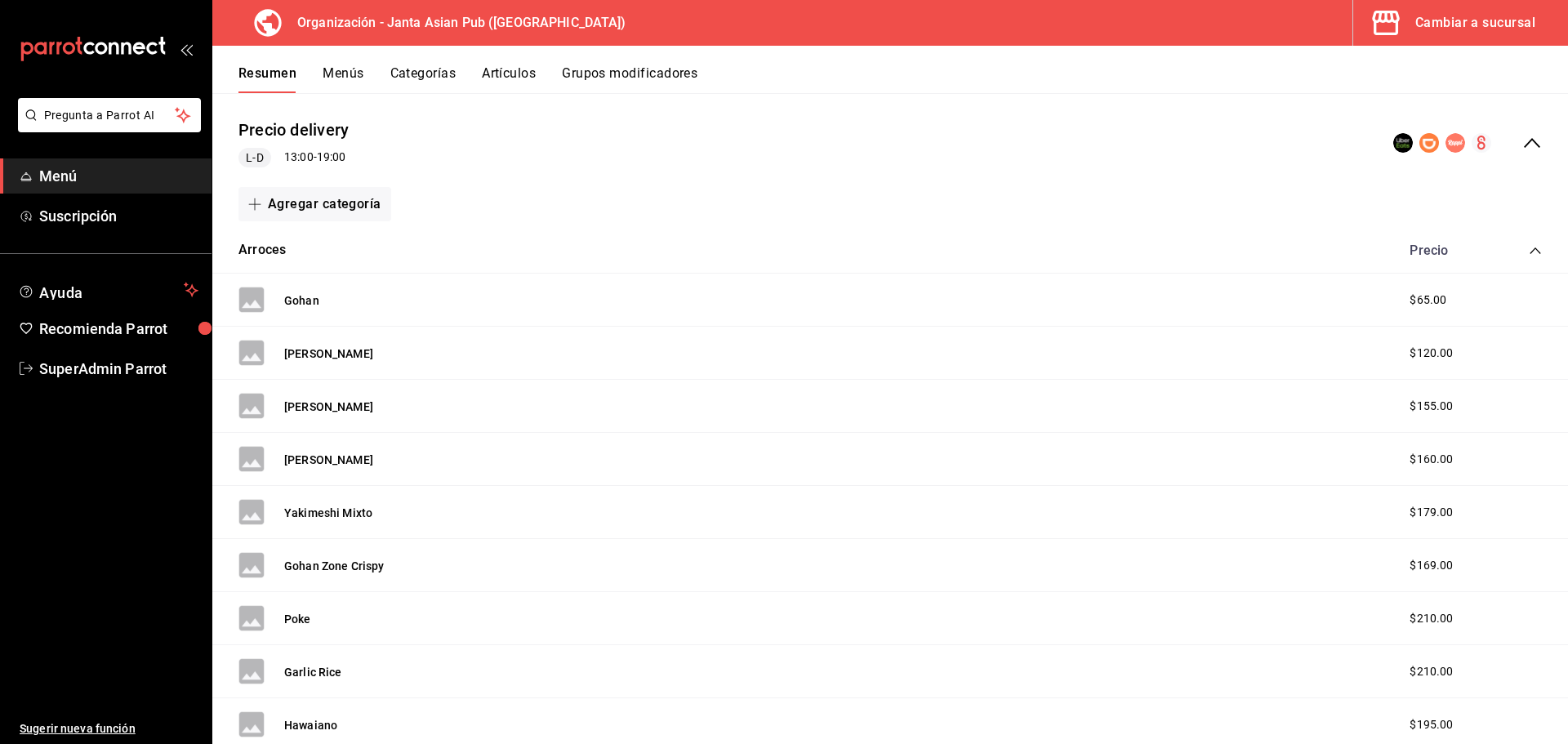
click at [1410, 295] on span "$65.00" at bounding box center [1427, 300] width 37 height 17
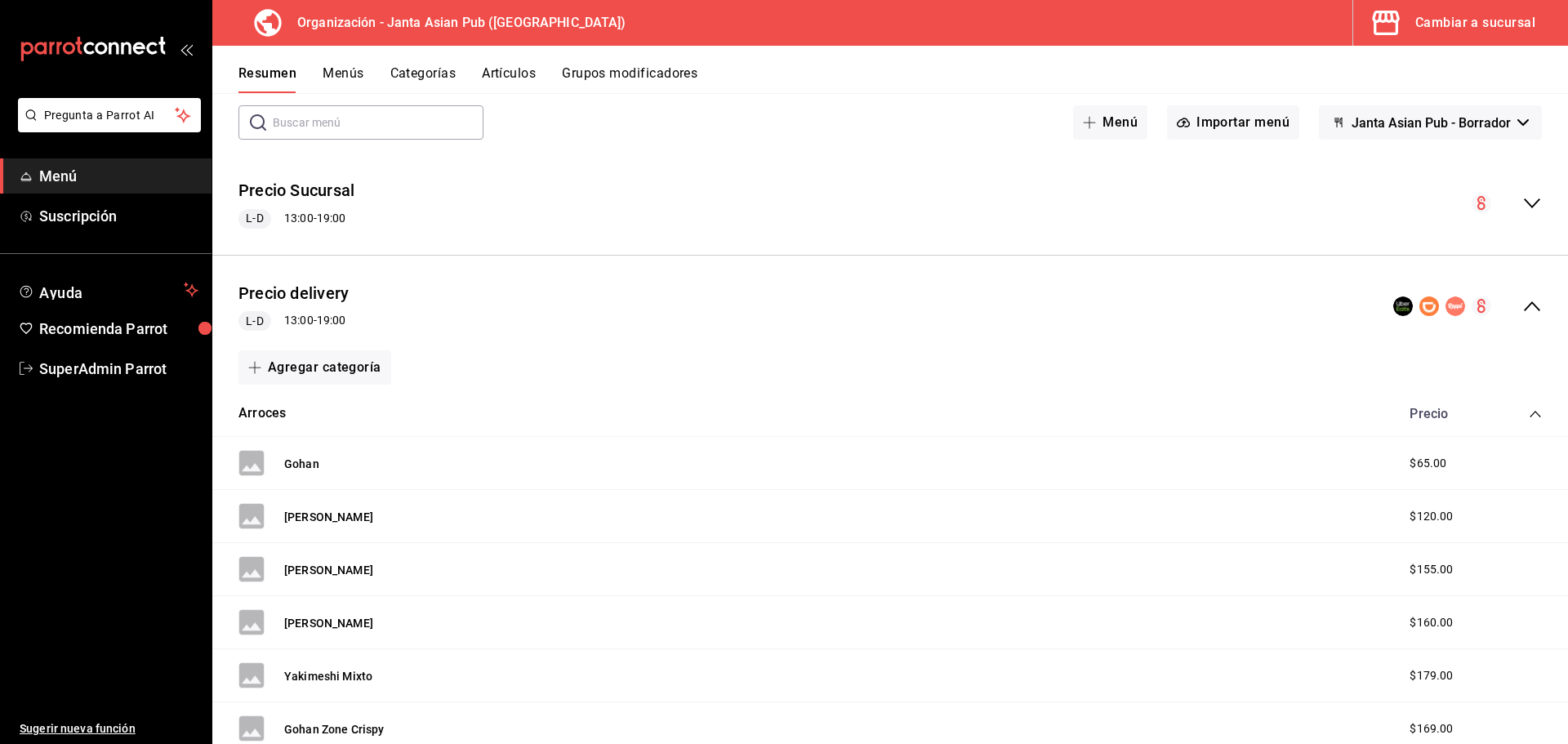
click at [522, 316] on div "Precio delivery L-D 13:00 - 19:00" at bounding box center [890, 306] width 1356 height 76
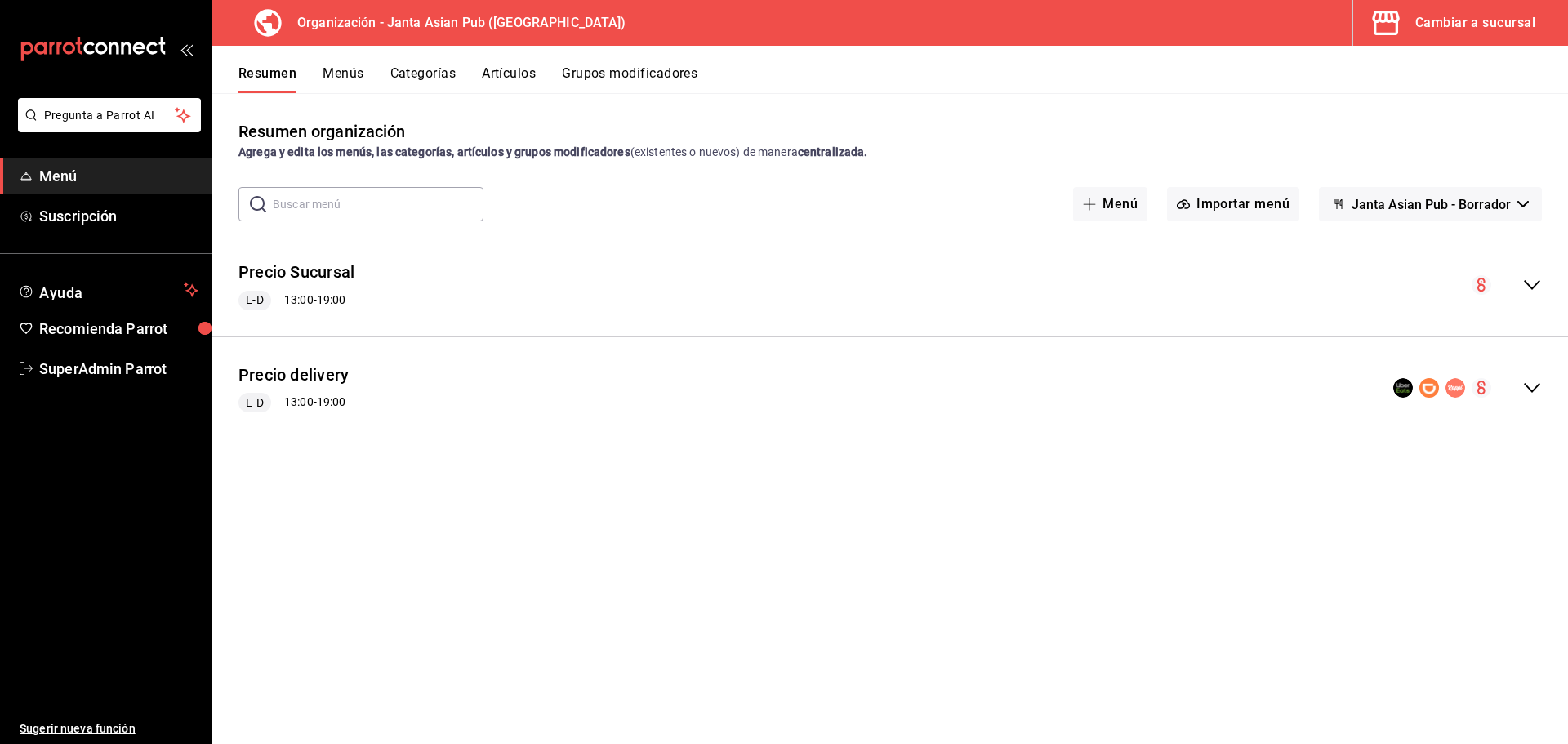
scroll to position [0, 0]
click at [1444, 185] on div "Resumen organización Agrega y edita los menús, las categorías, artículos y grup…" at bounding box center [890, 431] width 1356 height 624
click at [1439, 198] on span "Janta Asian Pub - Borrador" at bounding box center [1431, 204] width 159 height 15
click at [1432, 196] on div at bounding box center [784, 372] width 1568 height 744
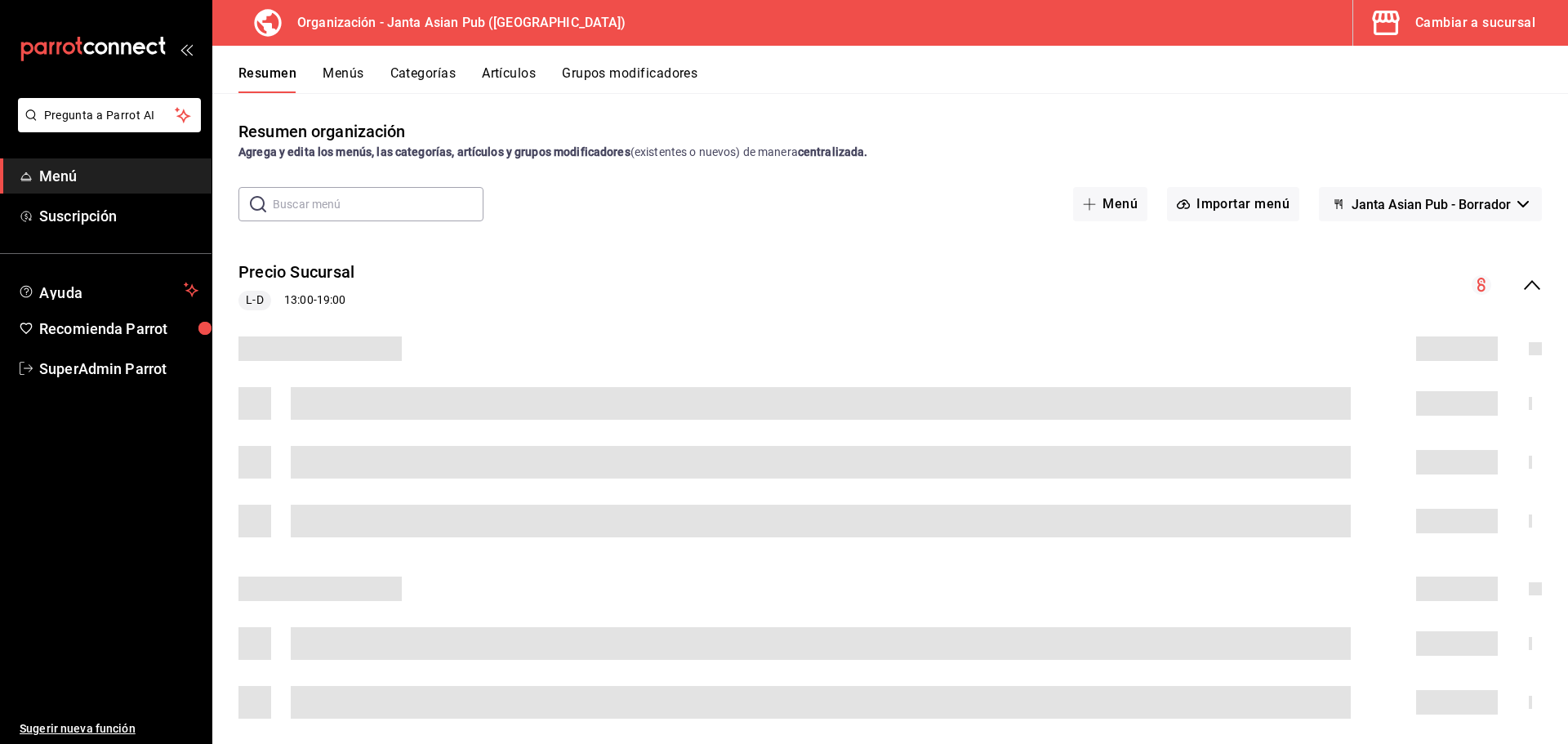
click at [1424, 35] on button "Cambiar a sucursal" at bounding box center [1453, 22] width 201 height 46
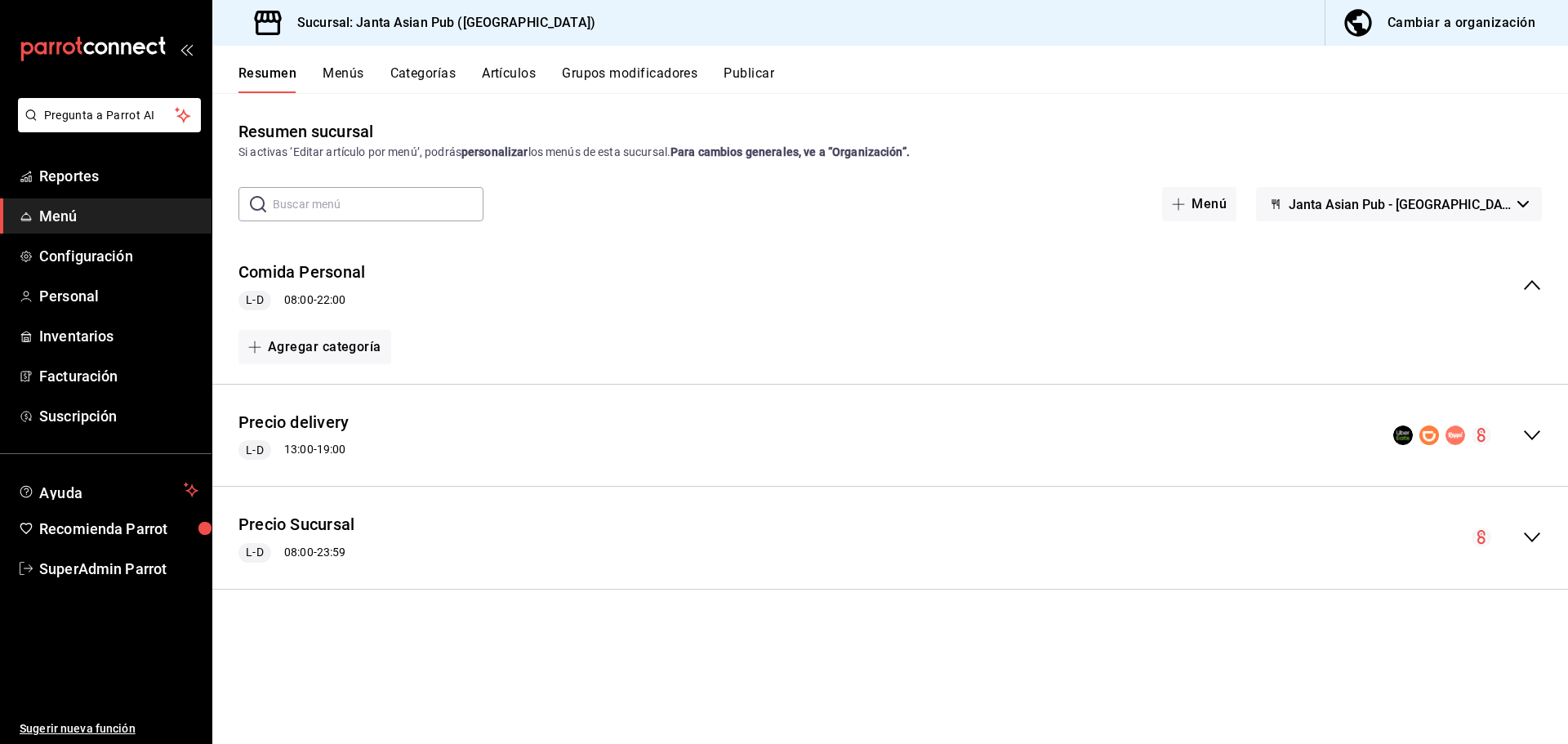
click at [786, 289] on div "Comida Personal L-D 08:00 - 22:00" at bounding box center [890, 285] width 1356 height 76
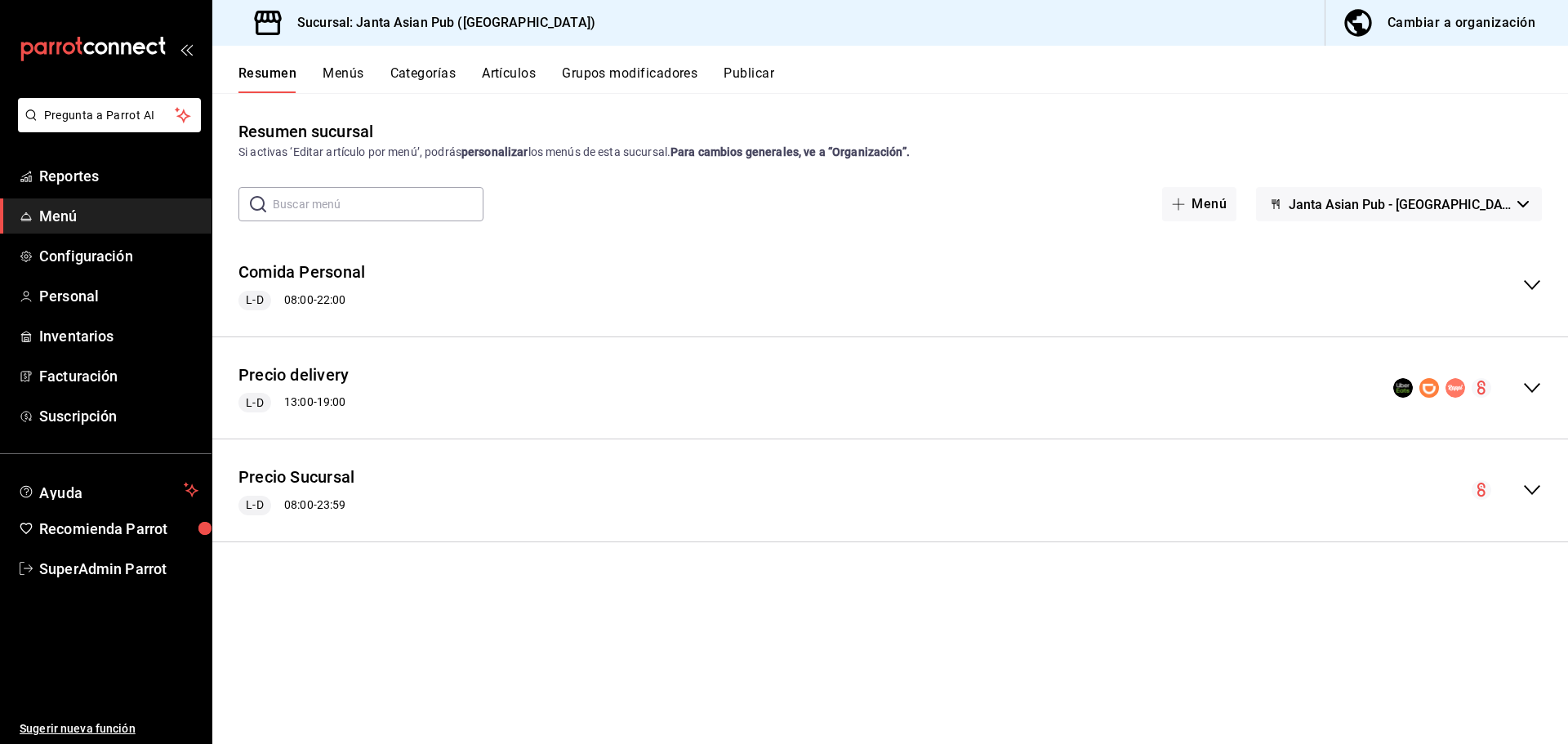
click at [786, 289] on div "Comida Personal L-D 08:00 - 22:00" at bounding box center [890, 285] width 1356 height 76
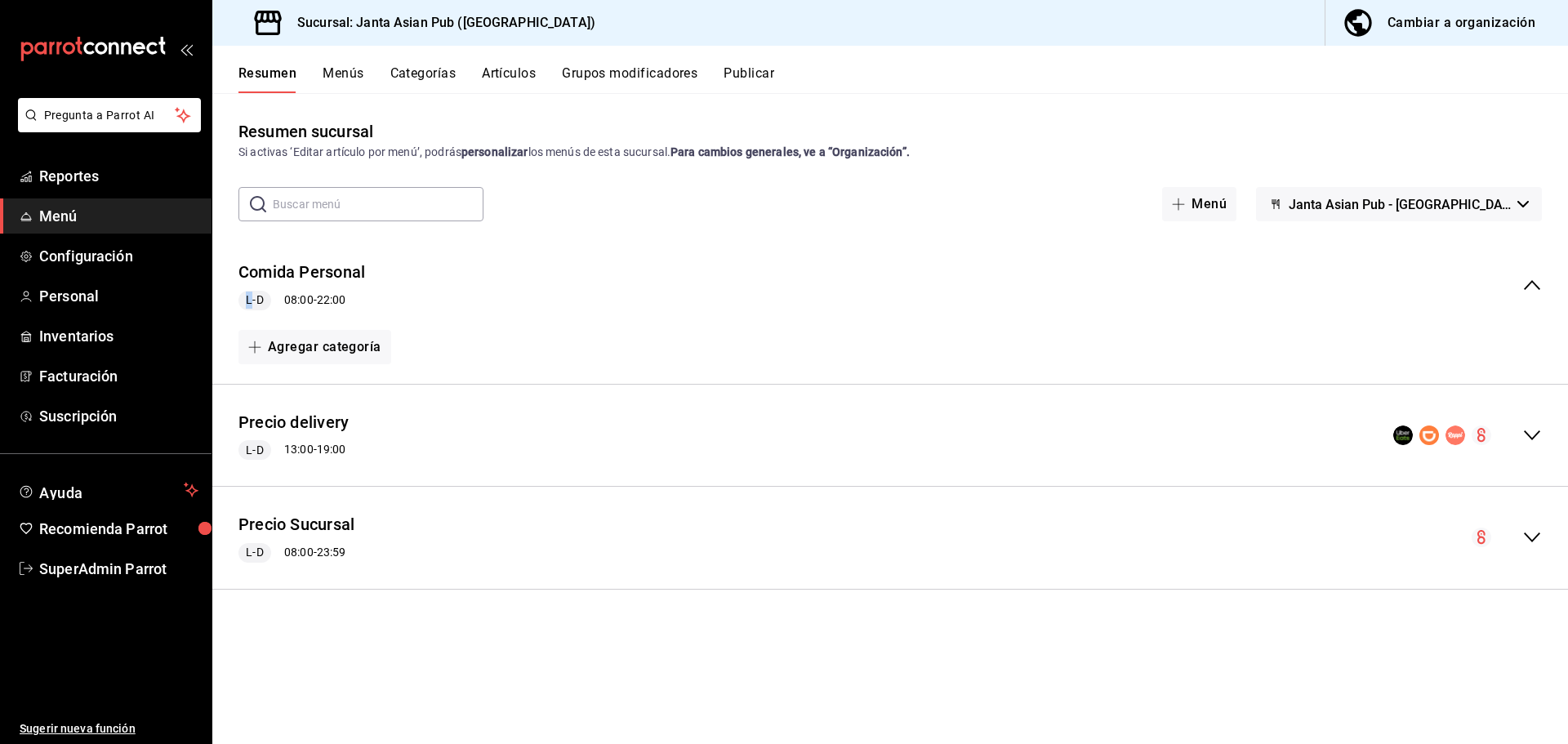
click at [786, 289] on div "Comida Personal L-D 08:00 - 22:00" at bounding box center [890, 285] width 1356 height 76
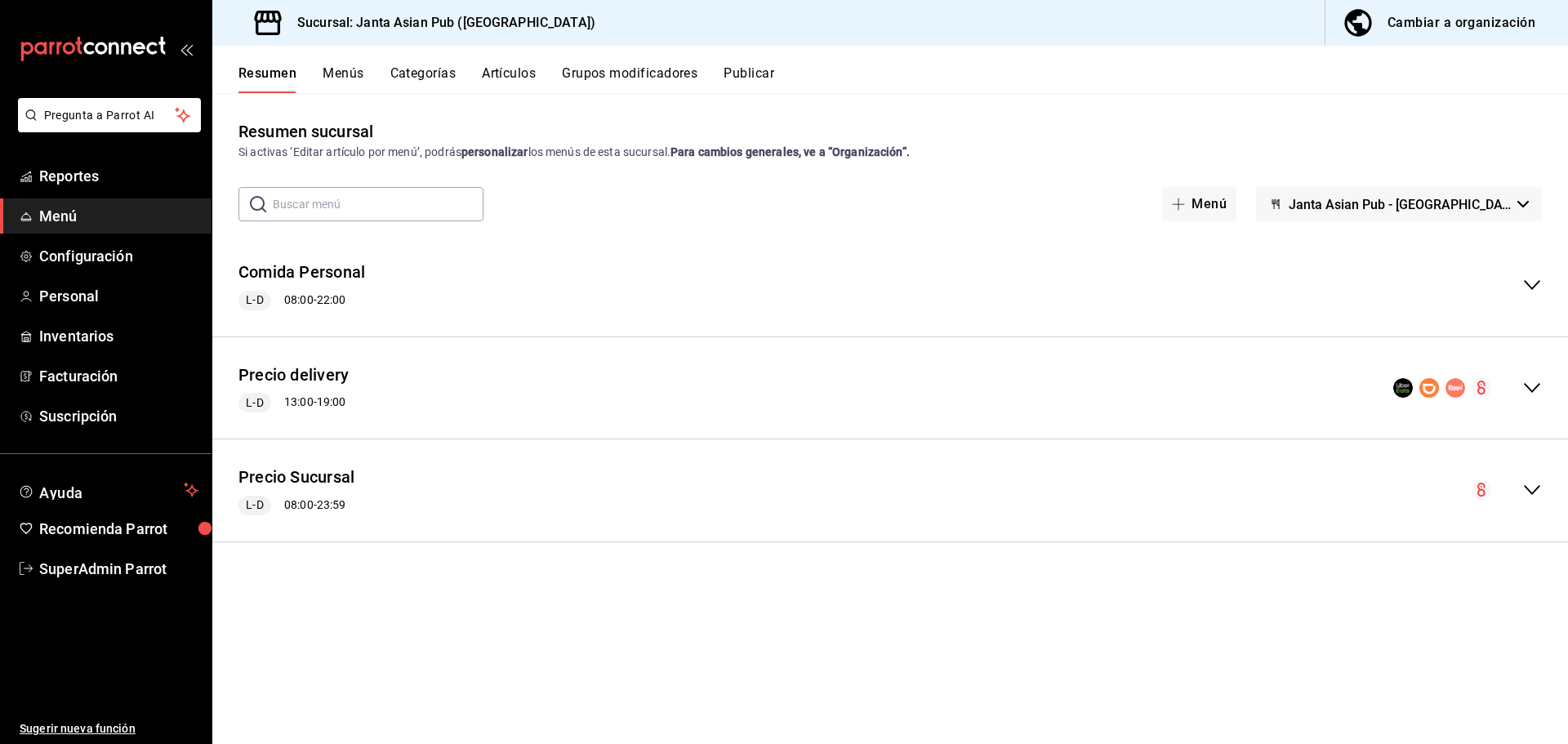
click at [729, 394] on div "Precio delivery L-D 13:00 - 19:00" at bounding box center [890, 388] width 1356 height 76
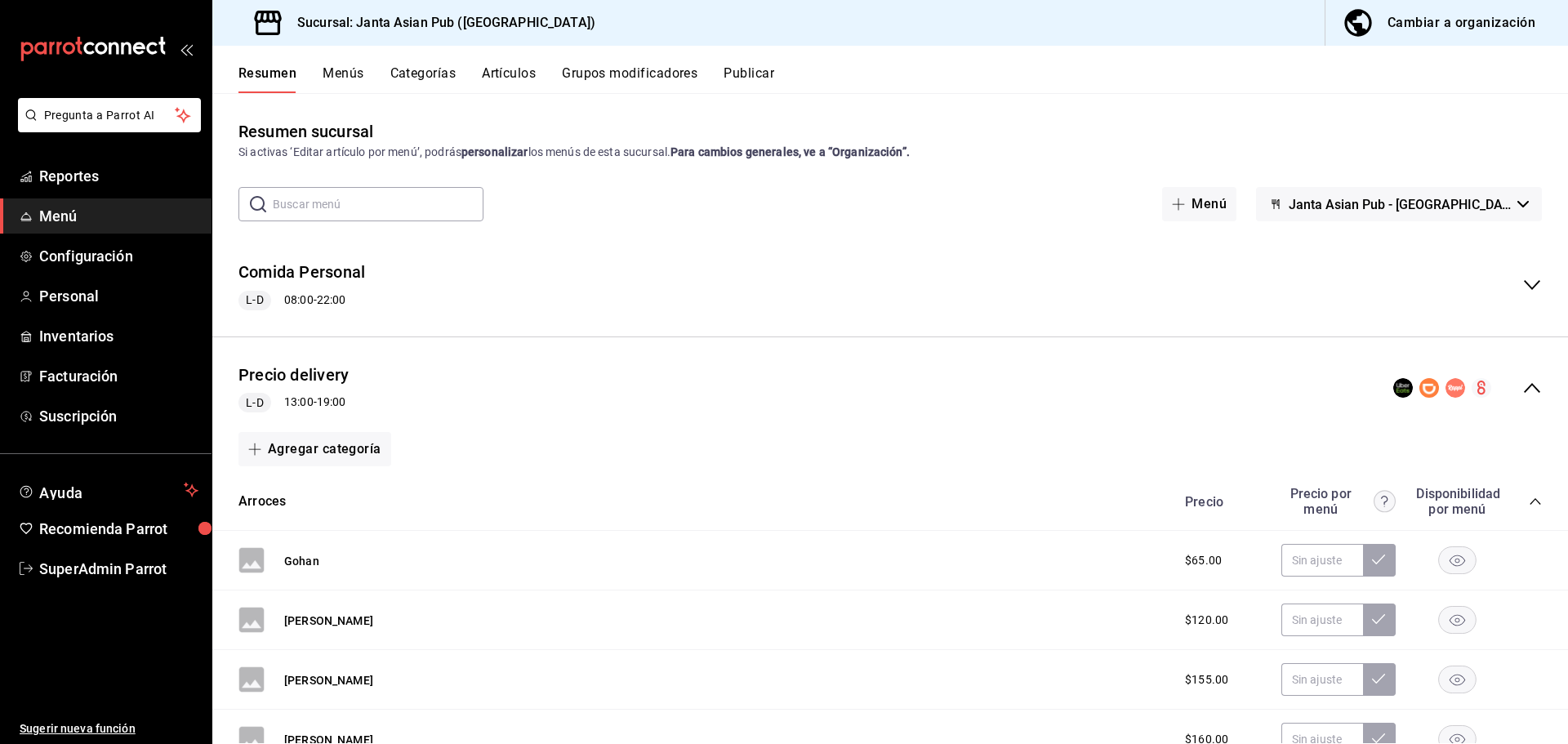
scroll to position [81, 0]
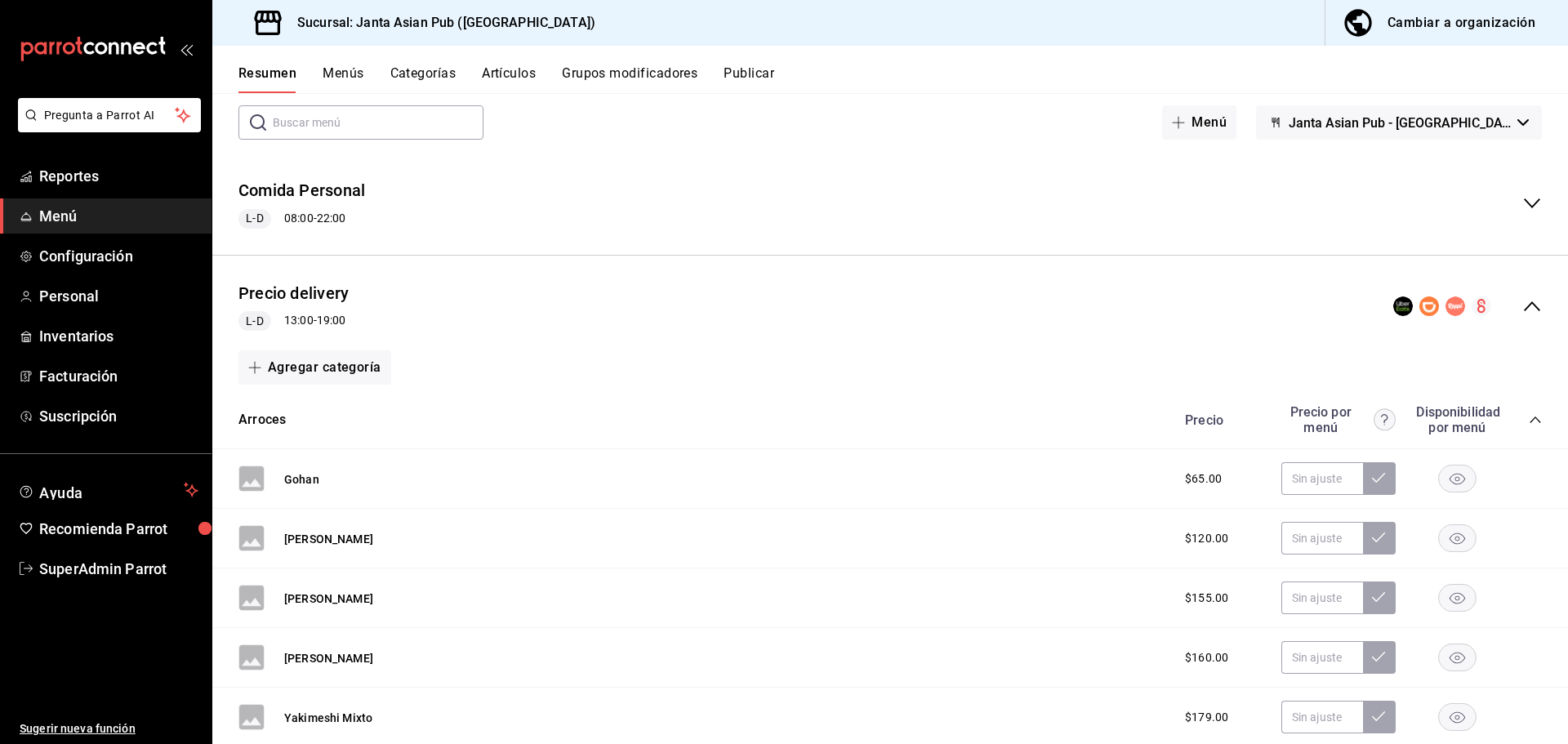
click at [570, 315] on div "Precio delivery L-D 13:00 - 19:00" at bounding box center [890, 306] width 1356 height 76
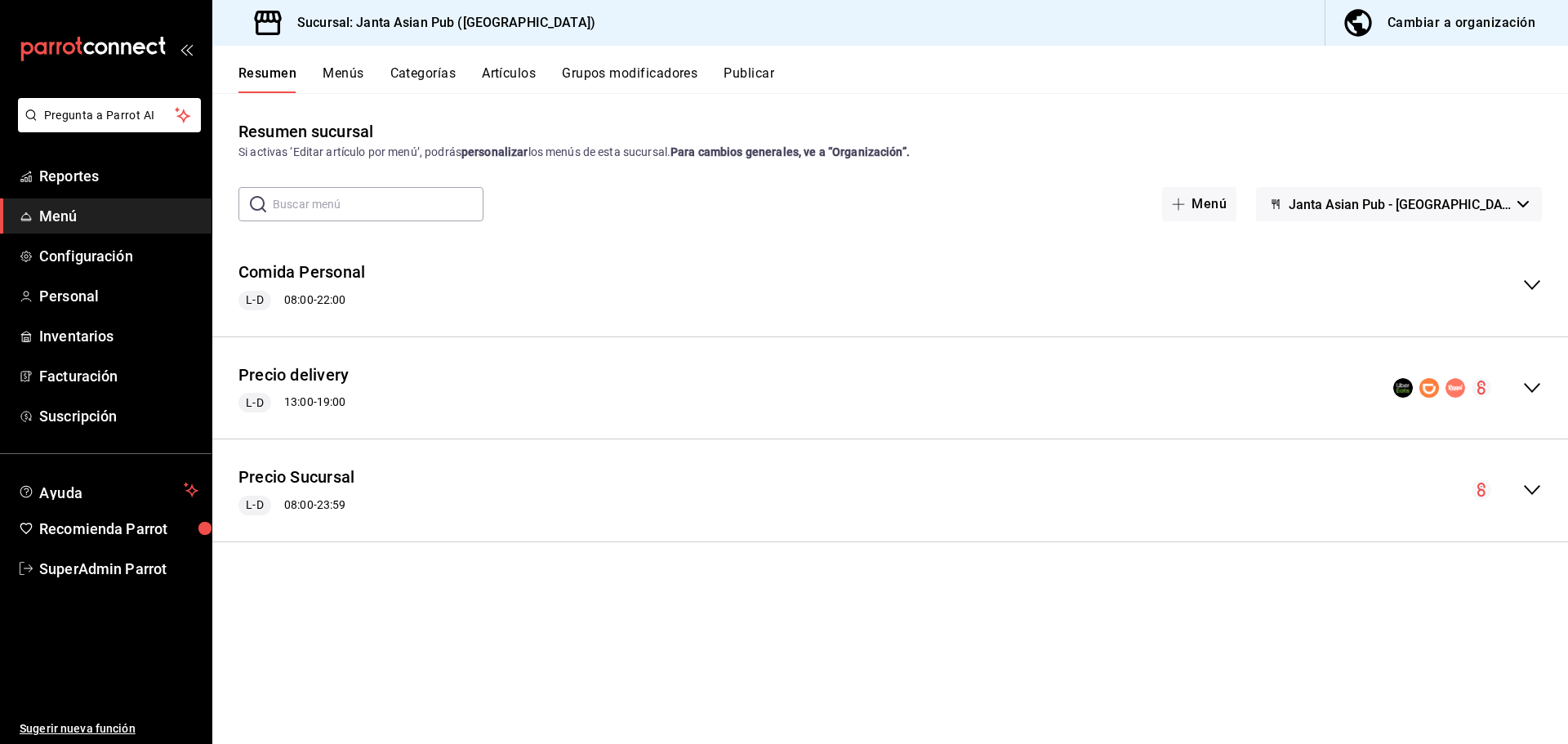
scroll to position [0, 0]
click at [1225, 379] on div "Precio delivery L-D 13:00 - 19:00" at bounding box center [890, 388] width 1356 height 76
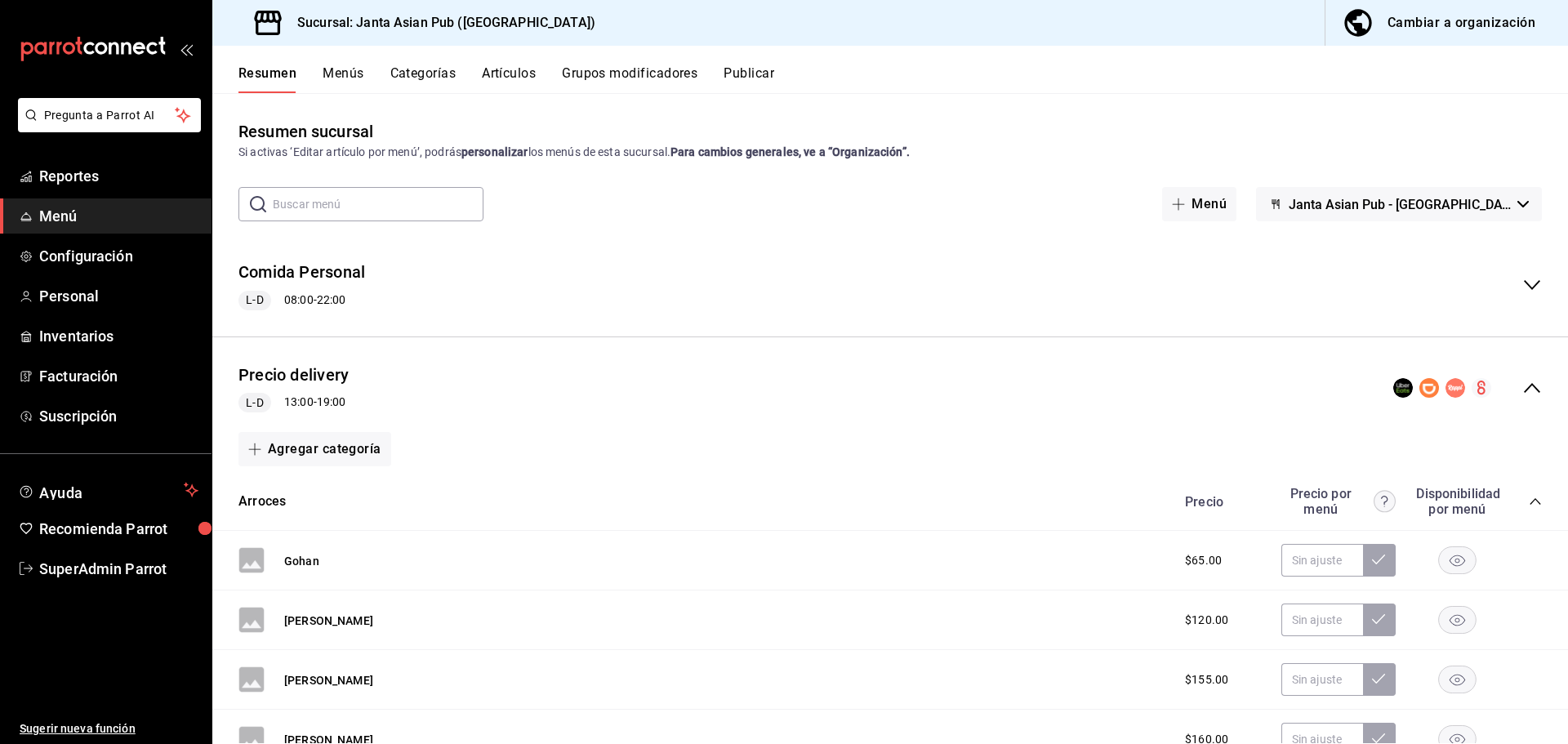
click at [1216, 377] on div "Precio delivery L-D 13:00 - 19:00" at bounding box center [890, 388] width 1356 height 76
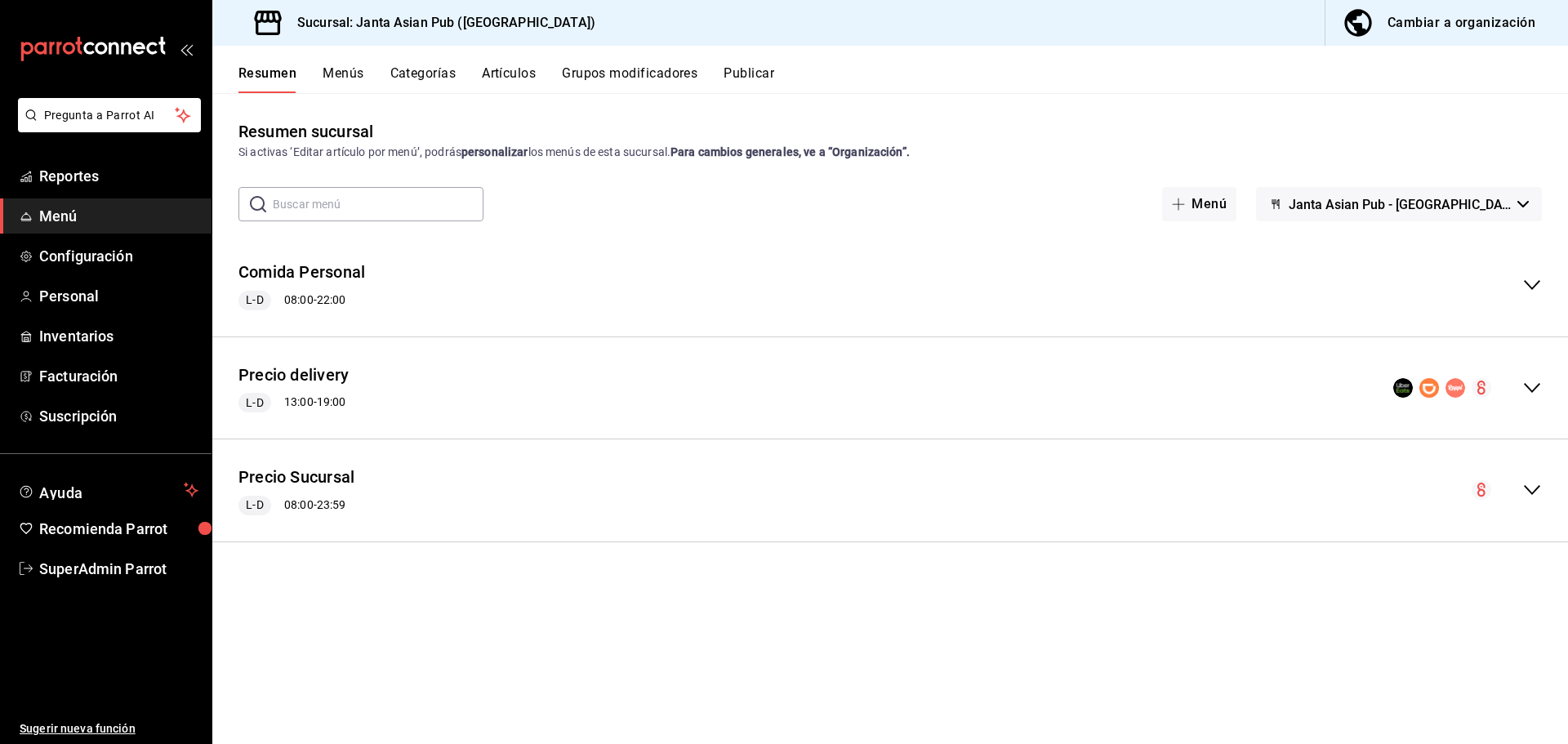
click at [663, 380] on div "Precio delivery L-D 13:00 - 19:00" at bounding box center [890, 388] width 1356 height 76
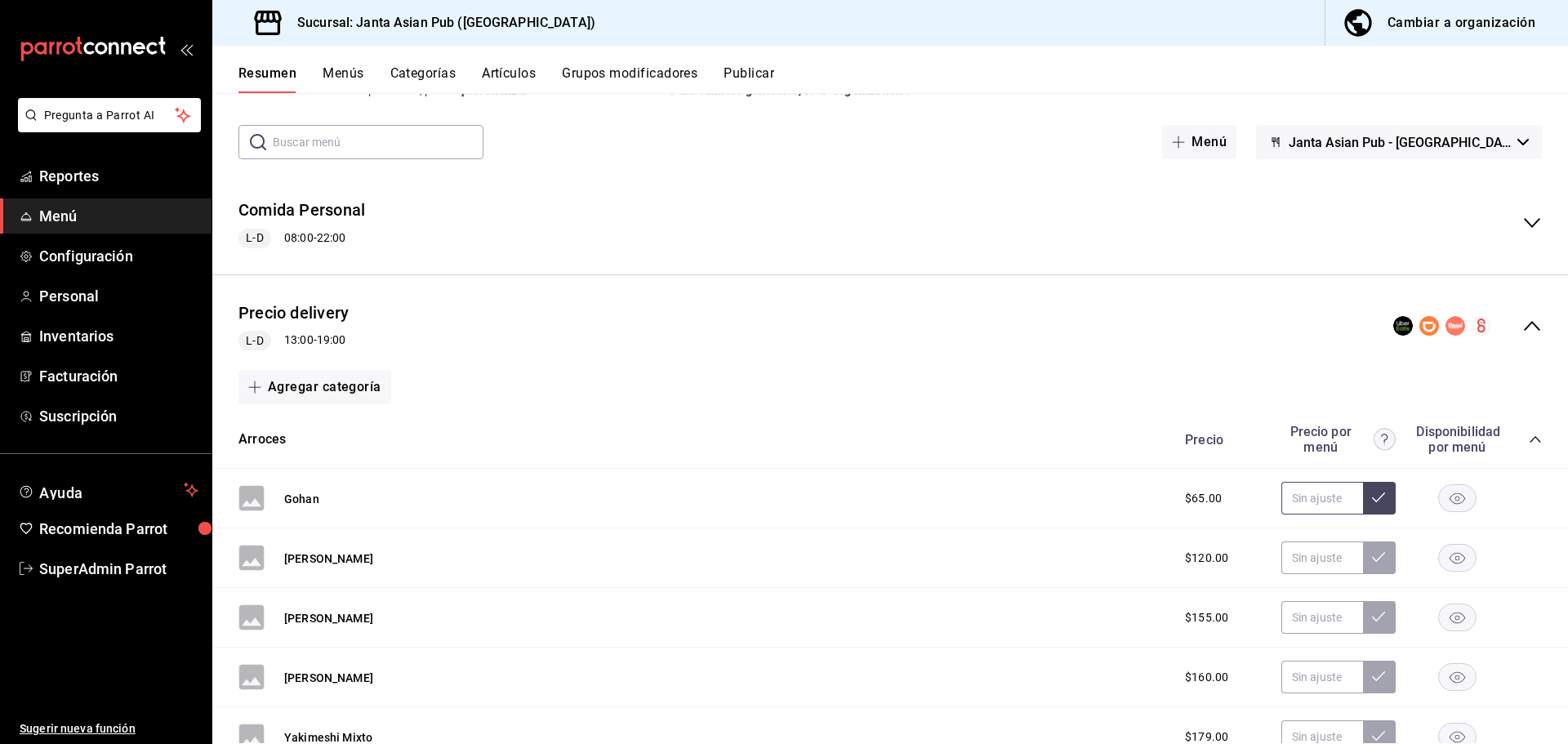
scroll to position [164, 0]
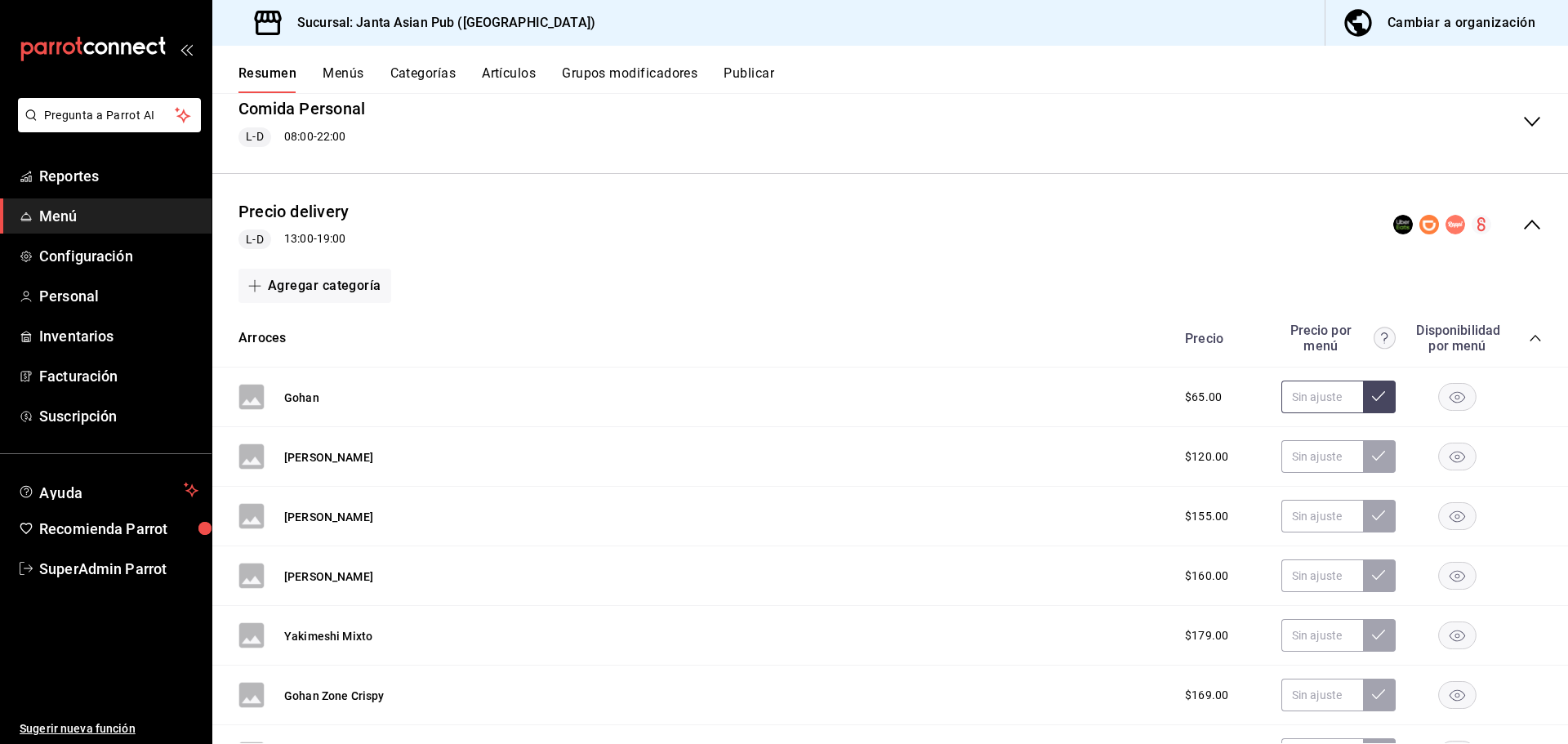
click at [1289, 406] on input "text" at bounding box center [1322, 397] width 81 height 33
click at [303, 398] on button "Gohan" at bounding box center [302, 398] width 35 height 16
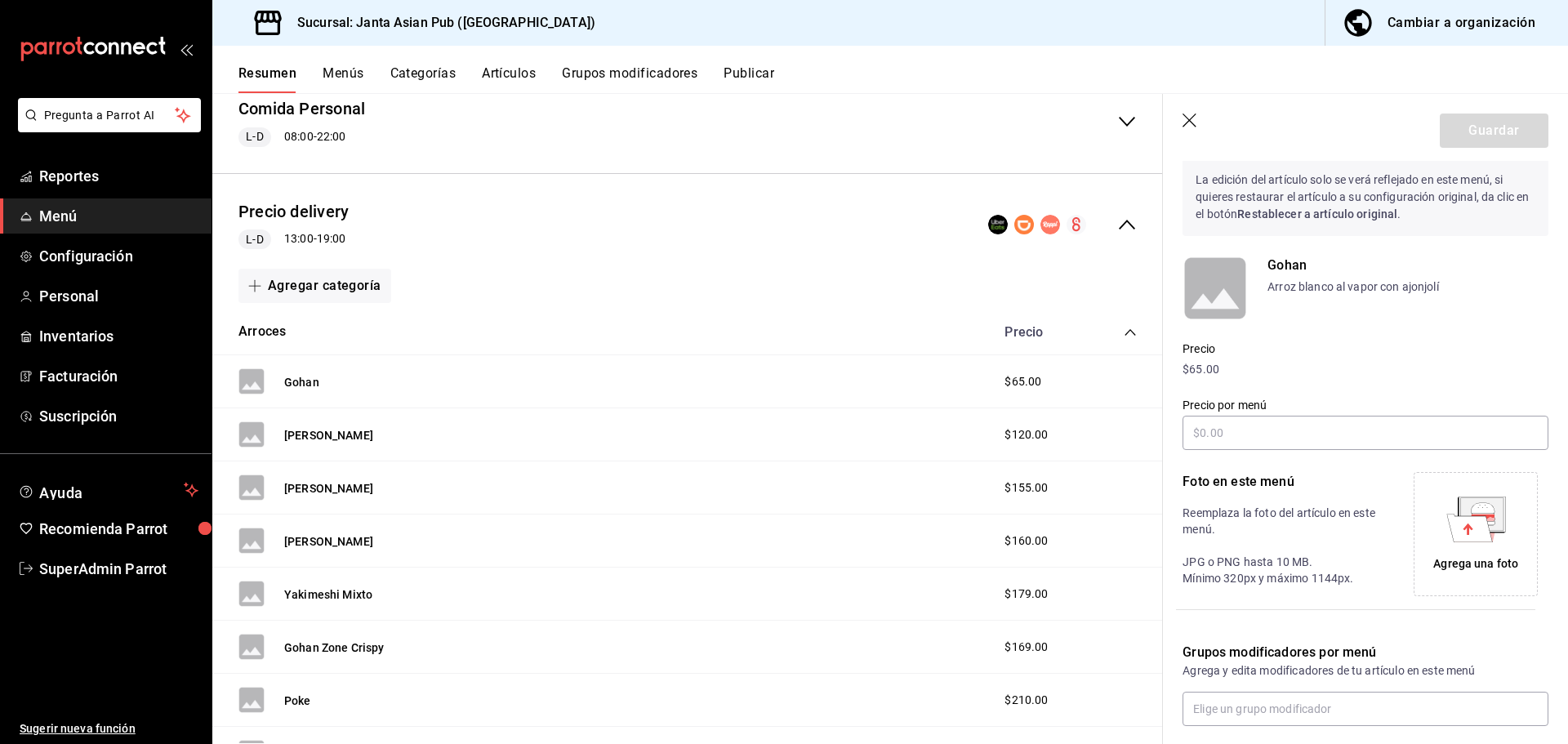
scroll to position [81, 0]
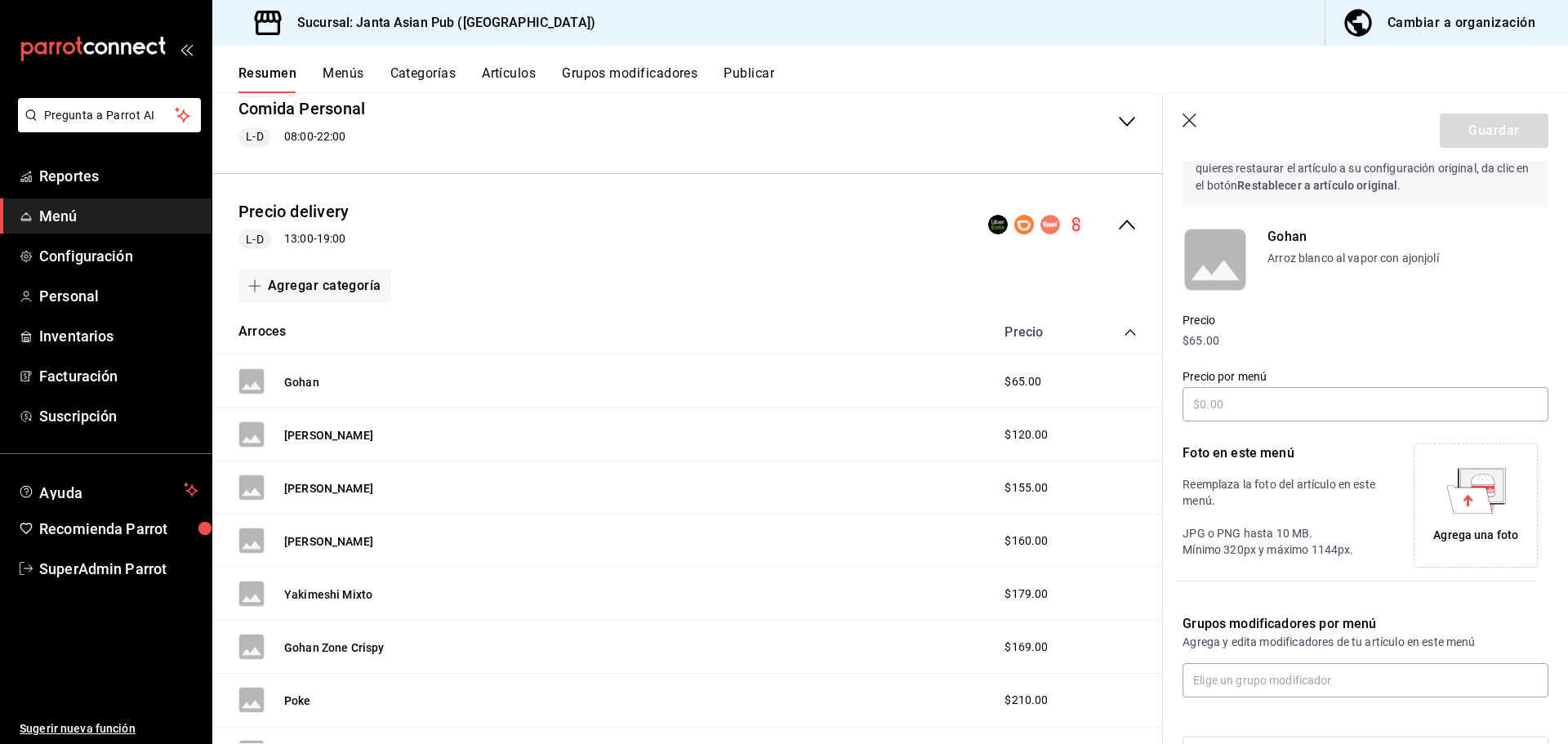
click at [1187, 122] on icon "button" at bounding box center [1190, 122] width 16 height 16
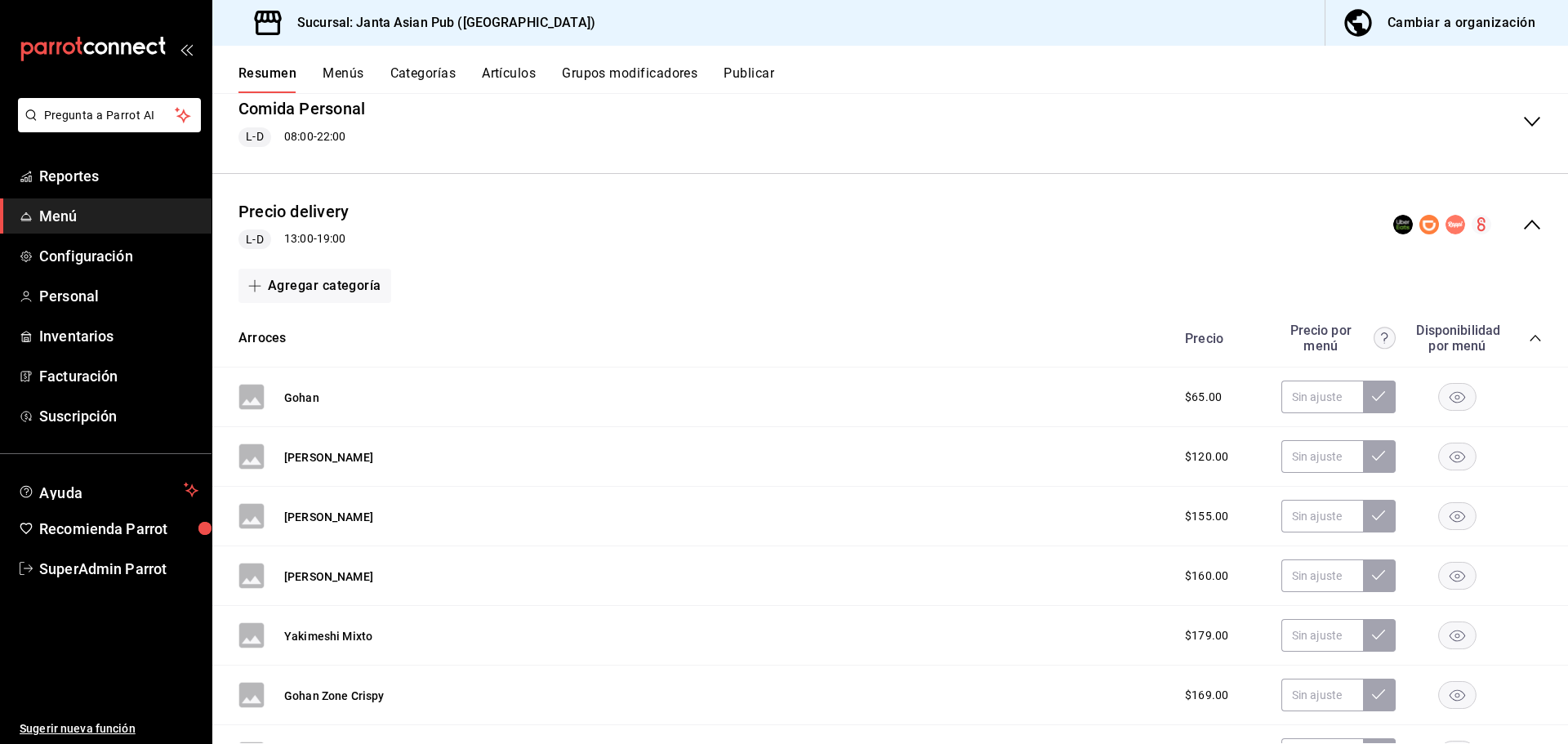
click at [1530, 339] on icon "collapse-category-row" at bounding box center [1535, 338] width 11 height 6
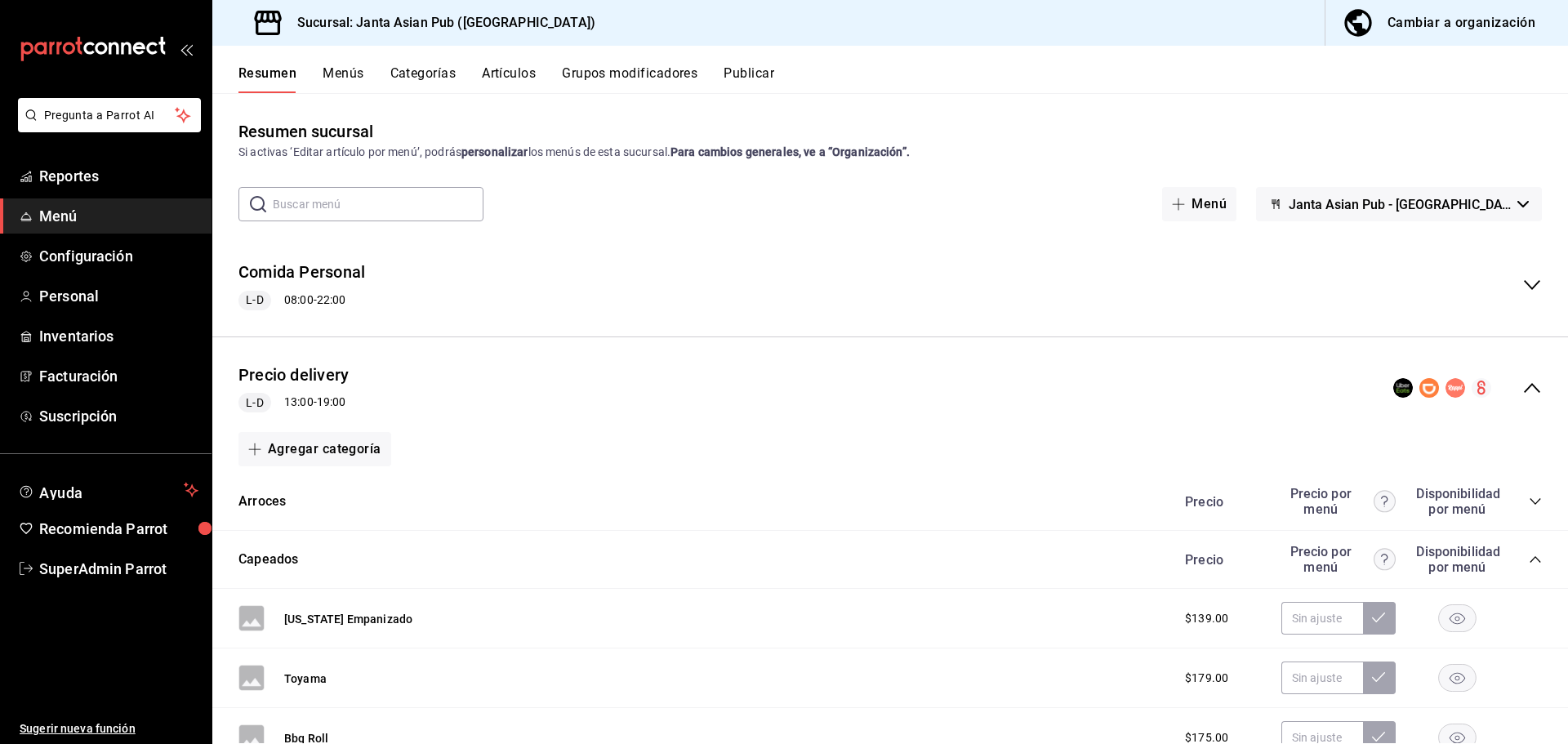
click at [1126, 408] on div "Precio delivery L-D 13:00 - 19:00" at bounding box center [890, 388] width 1356 height 76
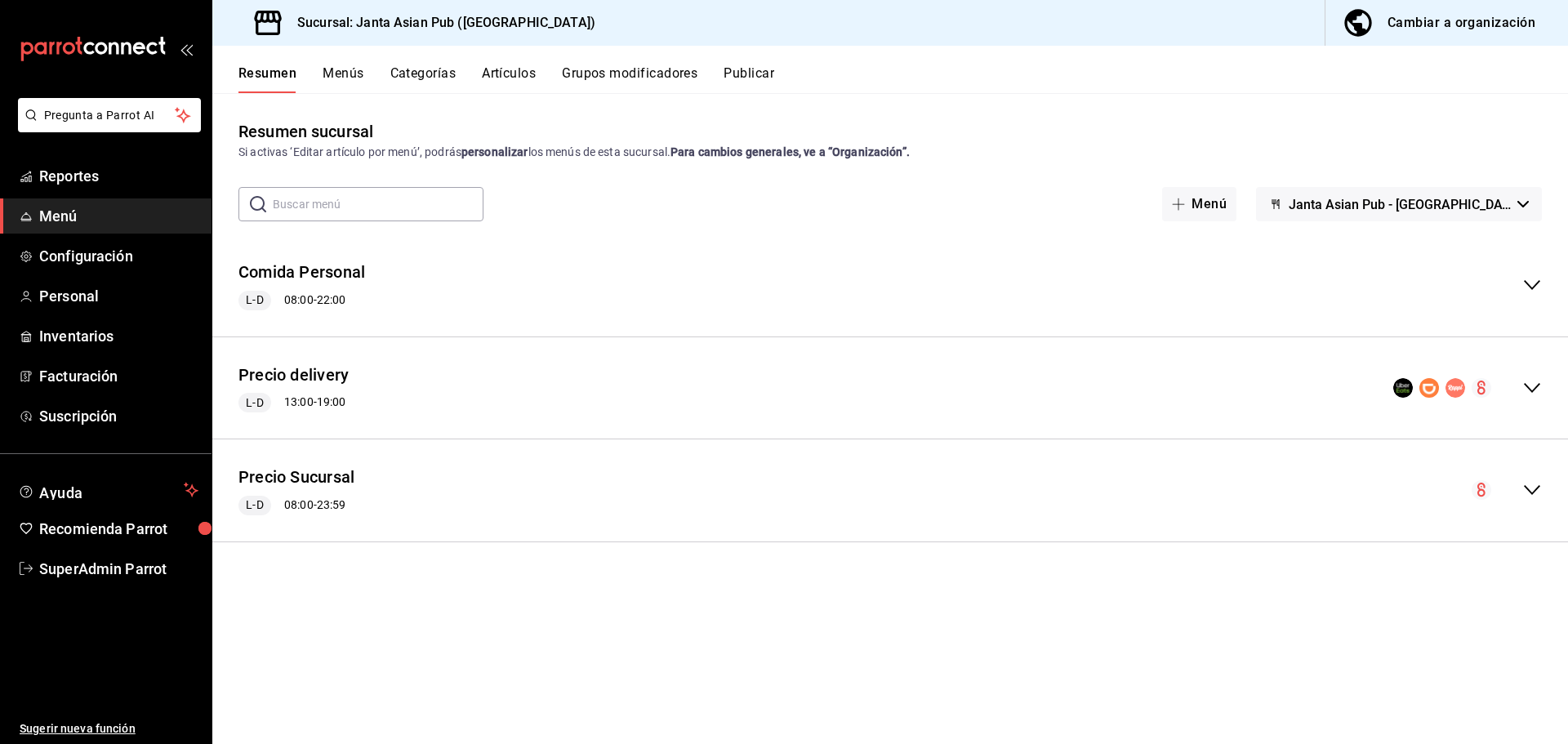
click at [949, 492] on div "Precio Sucursal L-D 08:00 - 23:59" at bounding box center [890, 491] width 1356 height 76
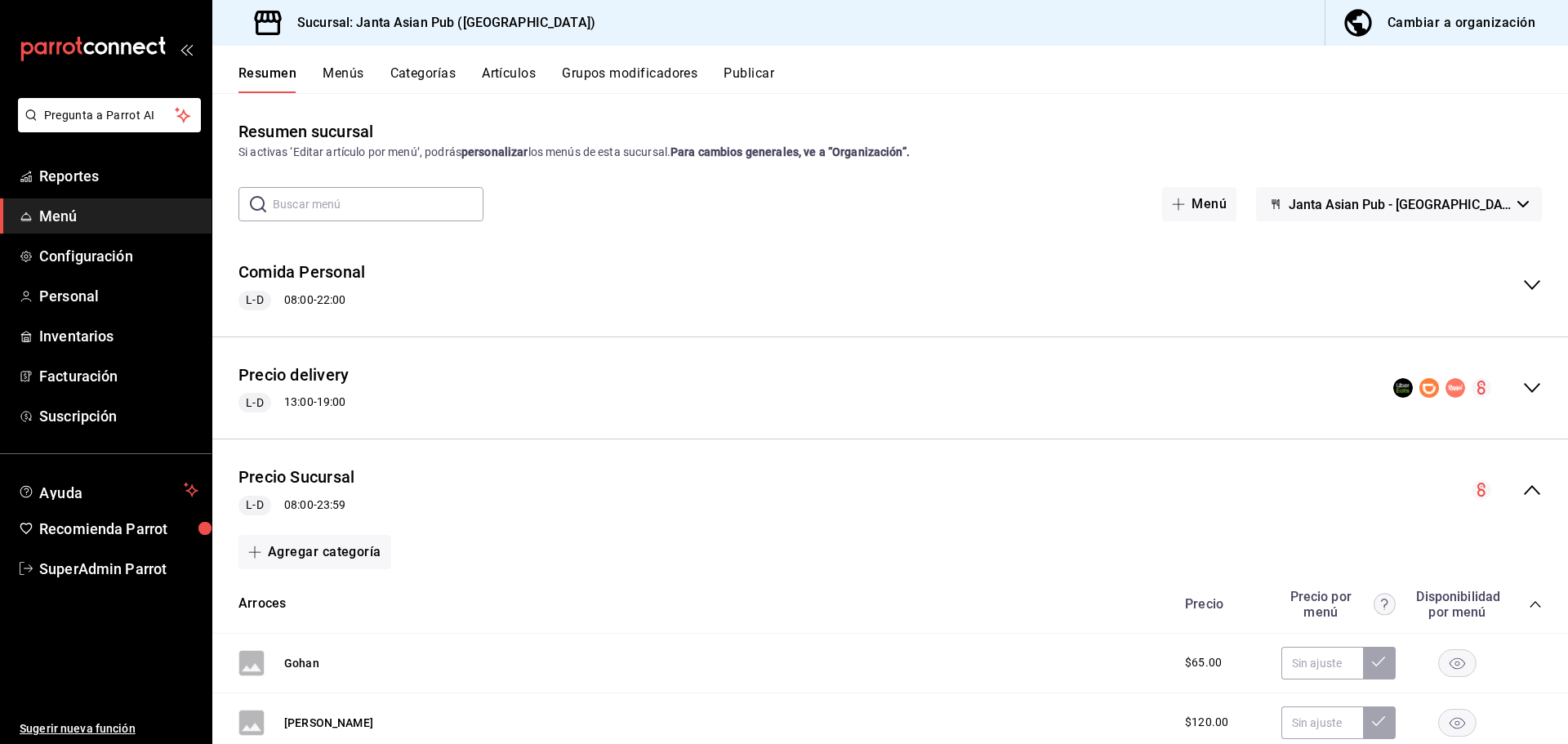
click at [949, 492] on div "Precio Sucursal L-D 08:00 - 23:59" at bounding box center [890, 491] width 1356 height 76
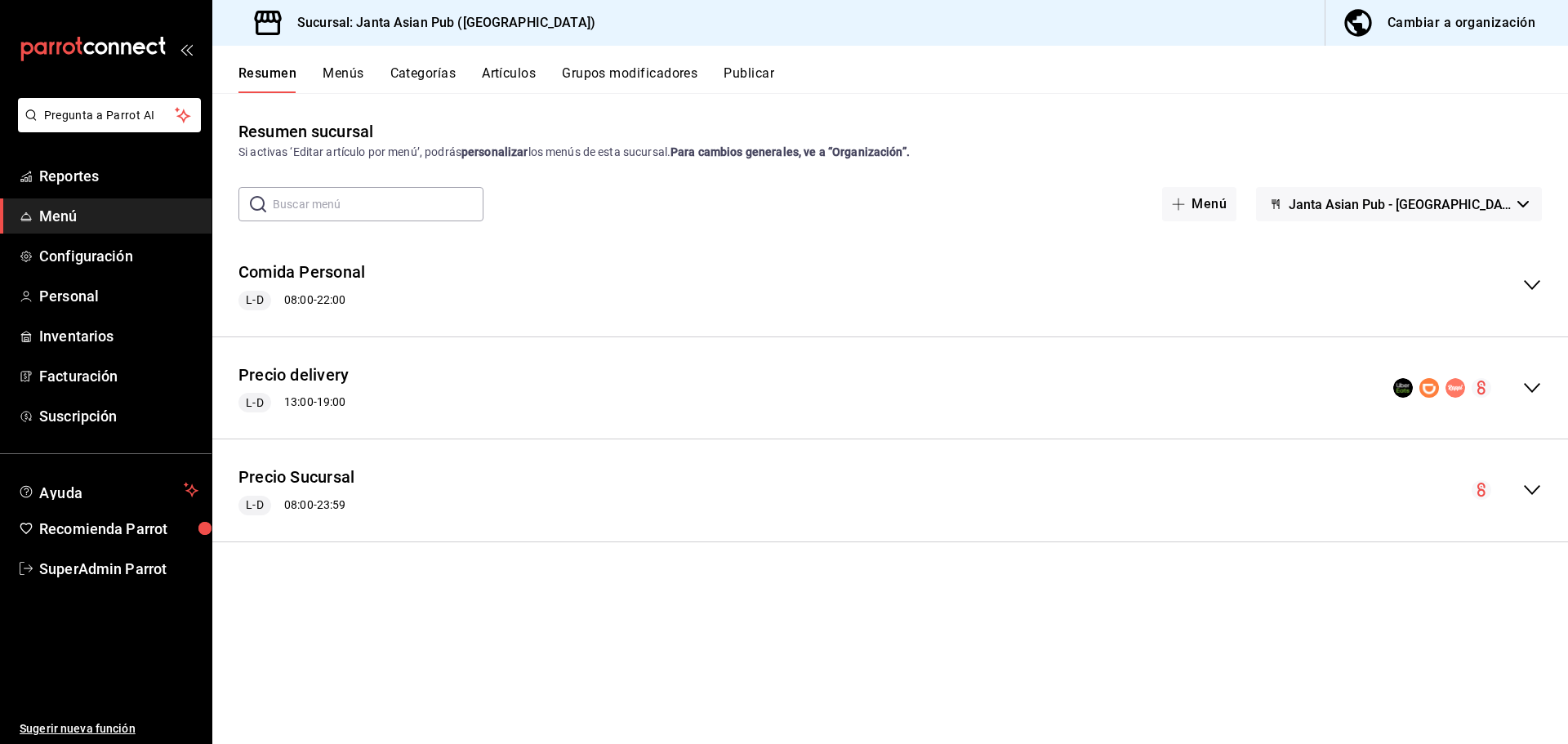
click at [362, 83] on button "Menús" at bounding box center [343, 79] width 41 height 28
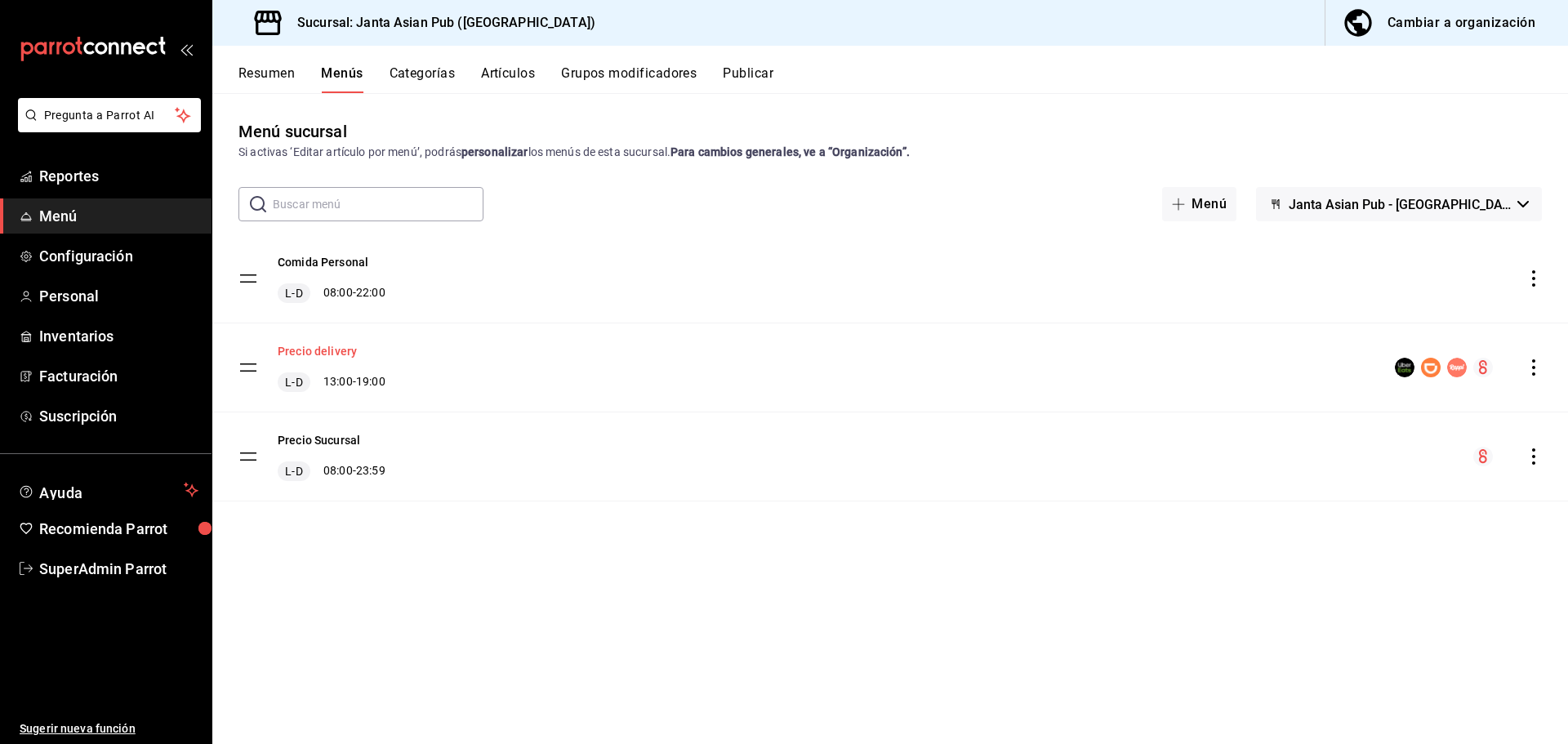
click at [337, 350] on button "Precio delivery" at bounding box center [317, 351] width 80 height 16
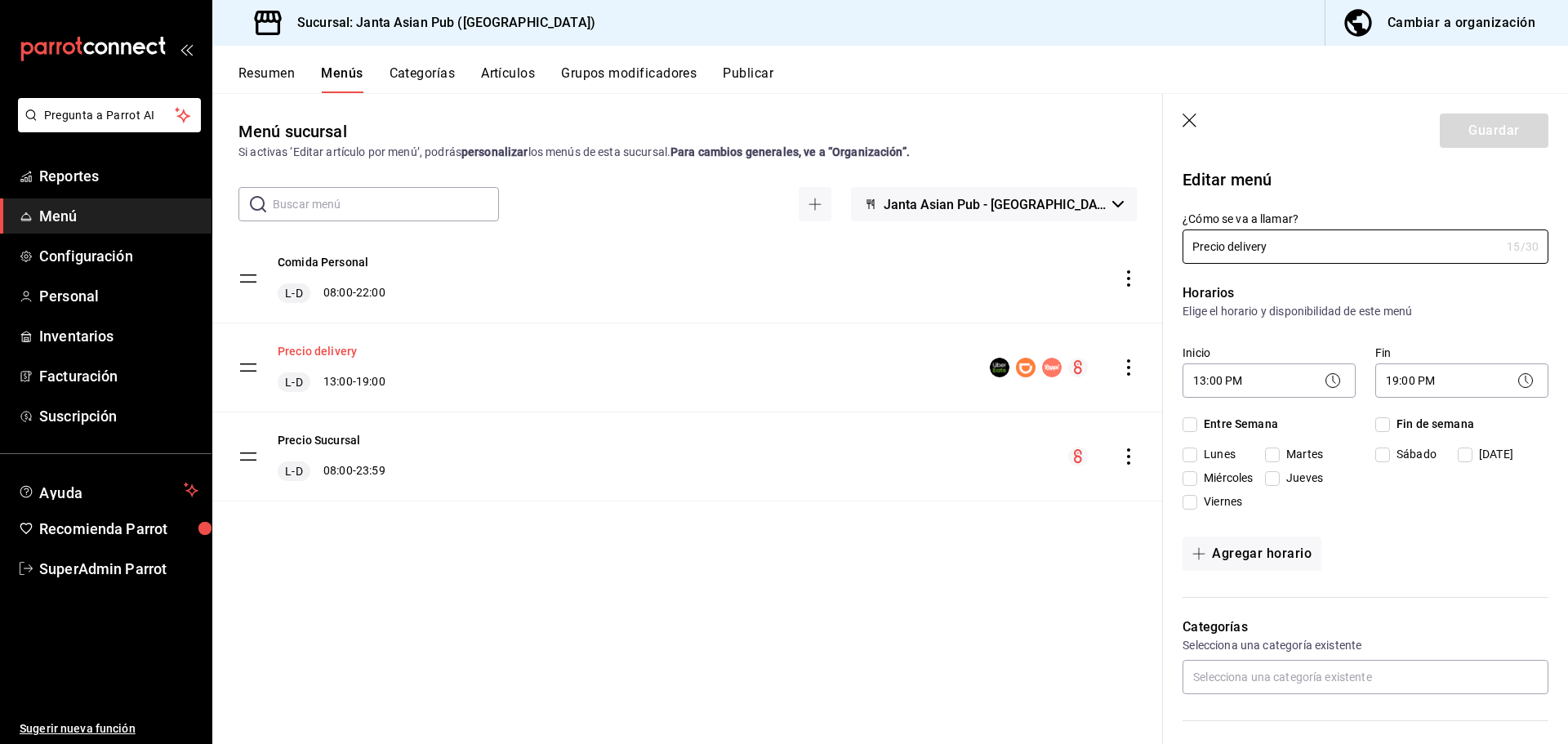
checkbox input "true"
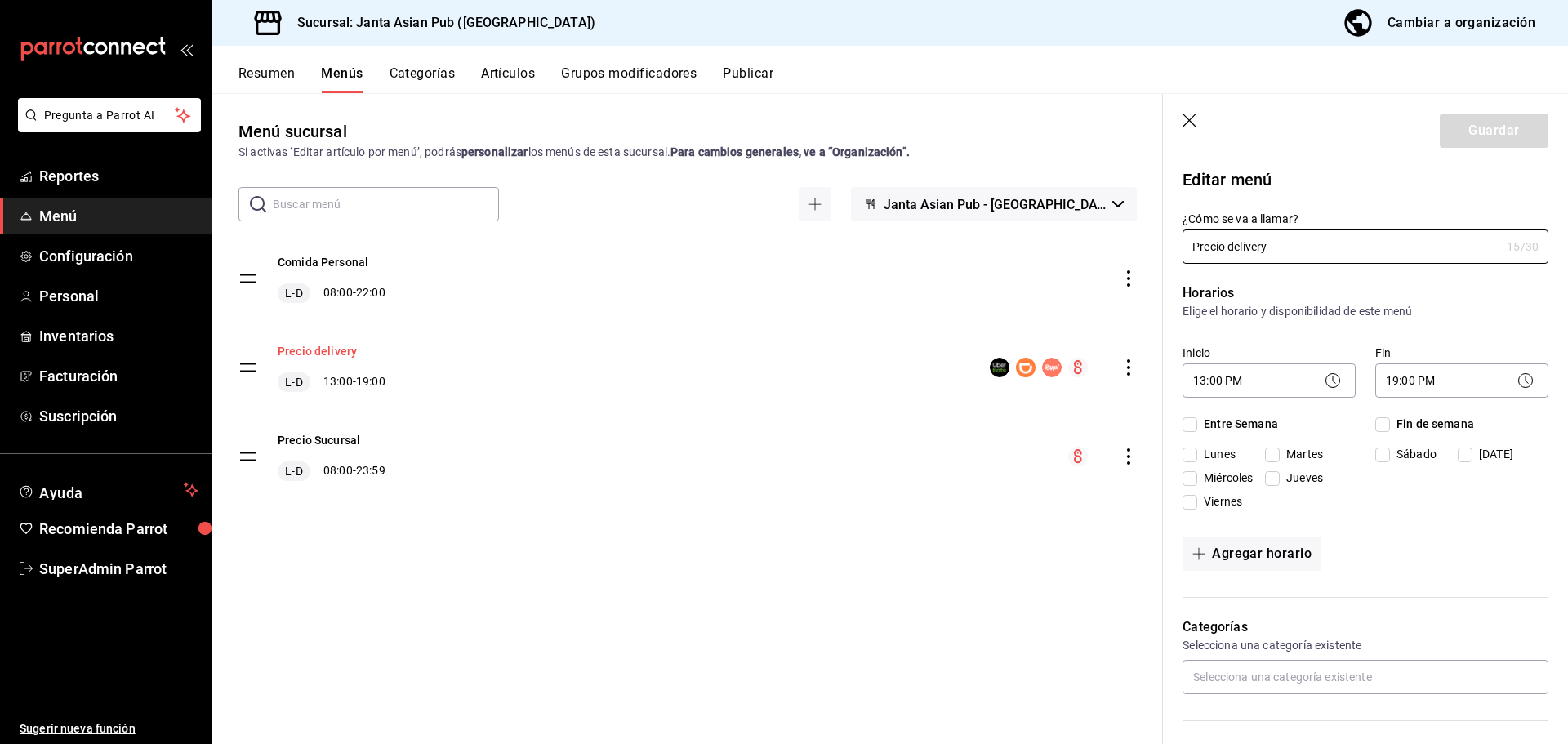
checkbox input "true"
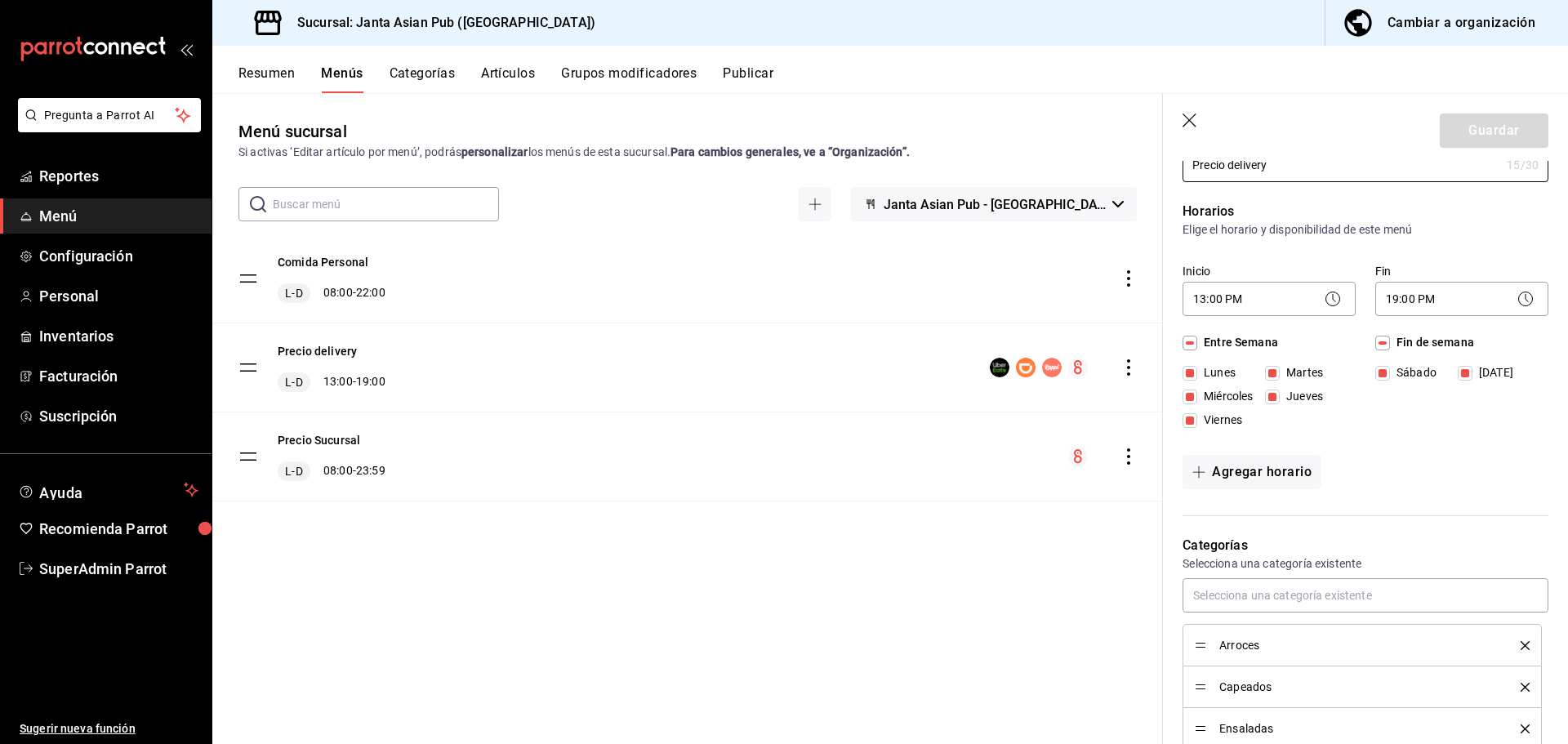
click at [1188, 112] on header "Guardar" at bounding box center [1365, 127] width 405 height 67
click at [1188, 115] on icon "button" at bounding box center [1190, 122] width 16 height 16
checkbox input "false"
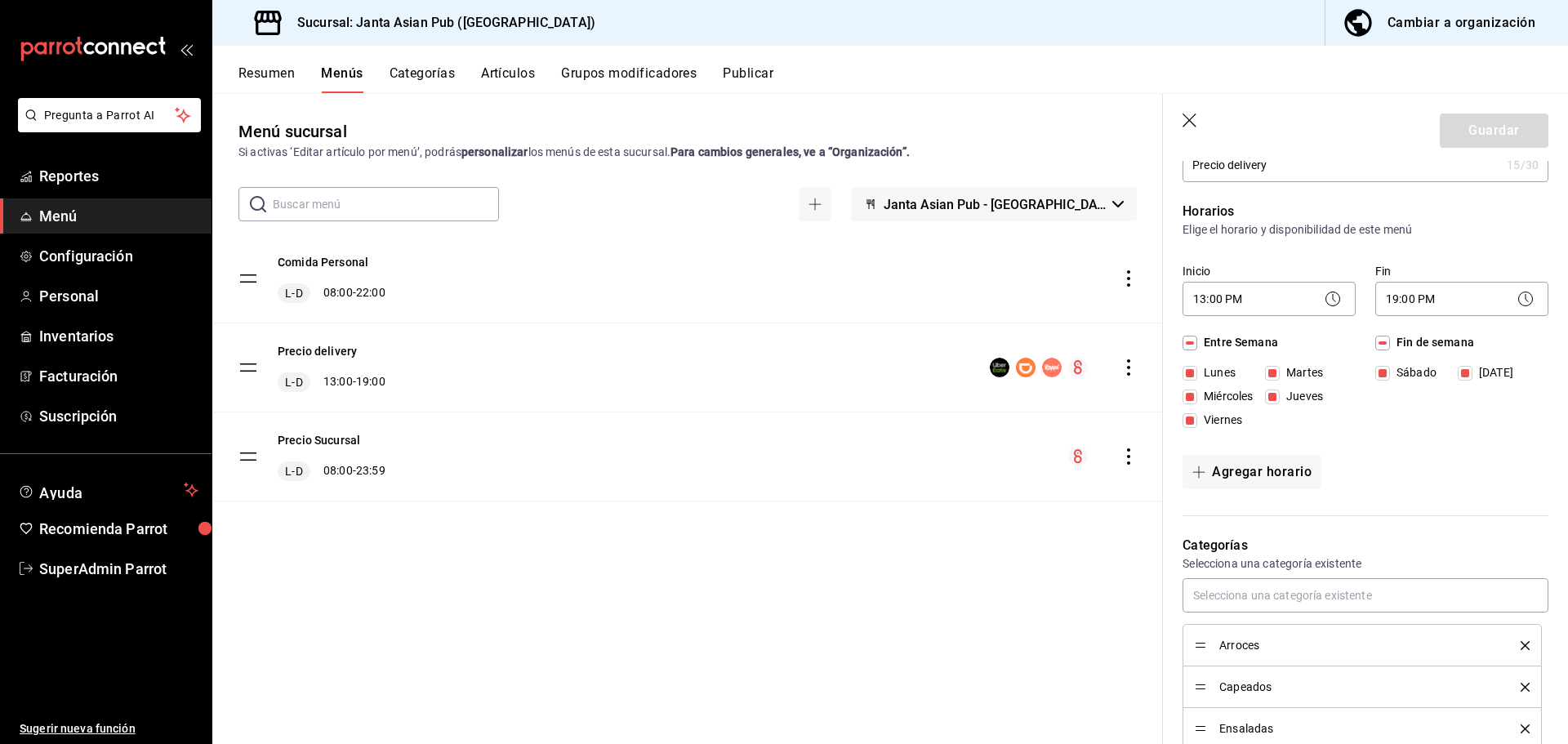
checkbox input "false"
type input "1756144282582"
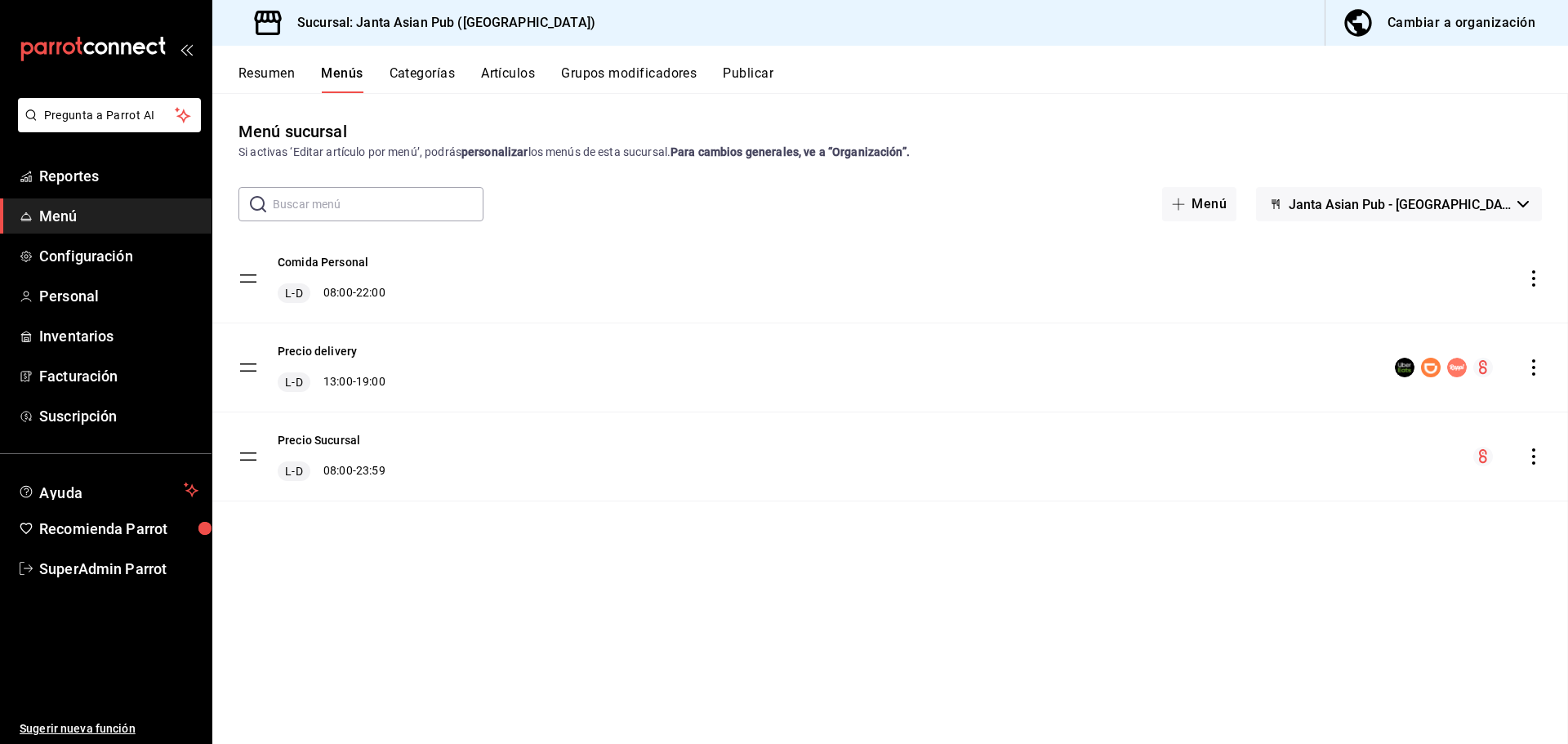
checkbox input "false"
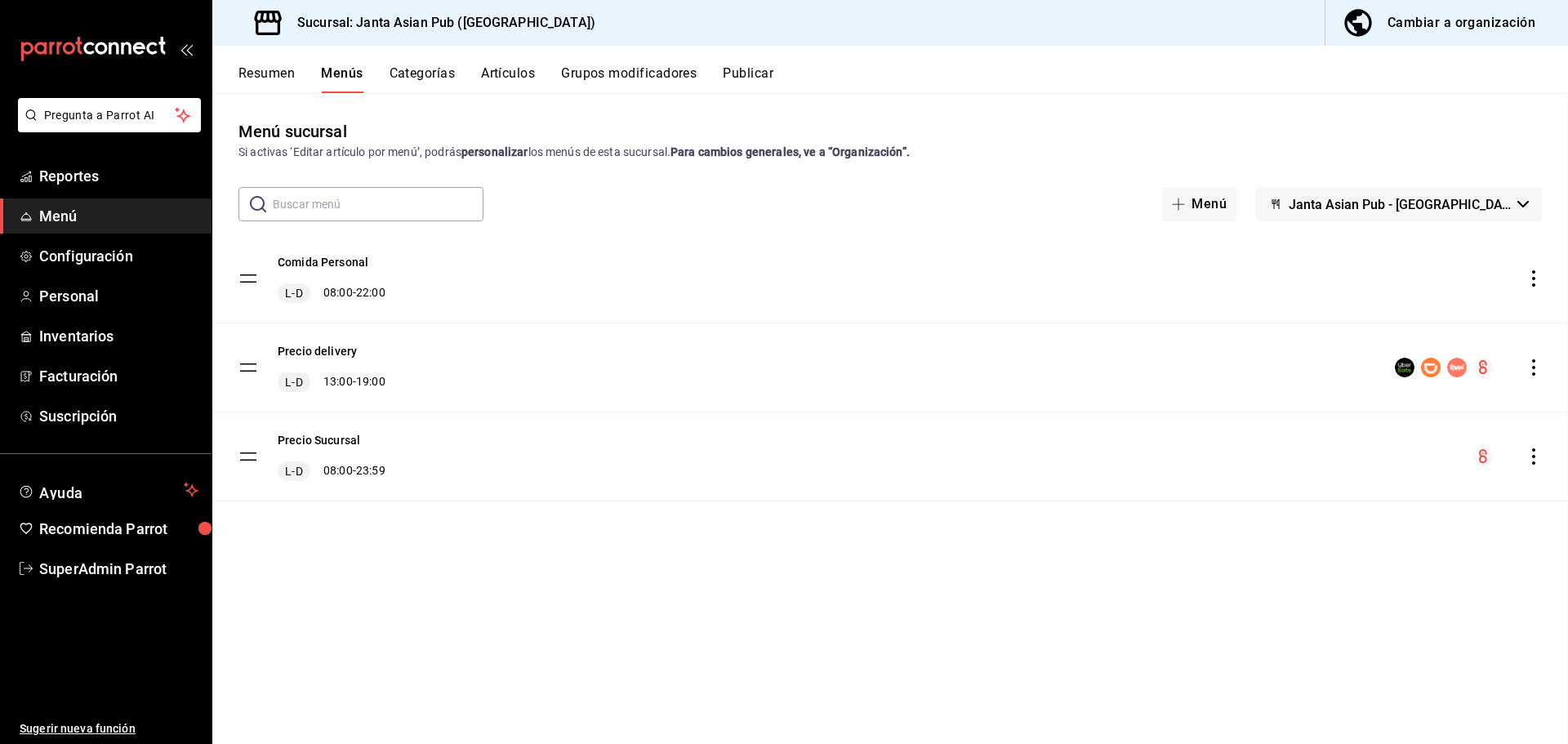
checkbox input "false"
click at [339, 347] on button "Precio delivery" at bounding box center [317, 351] width 80 height 16
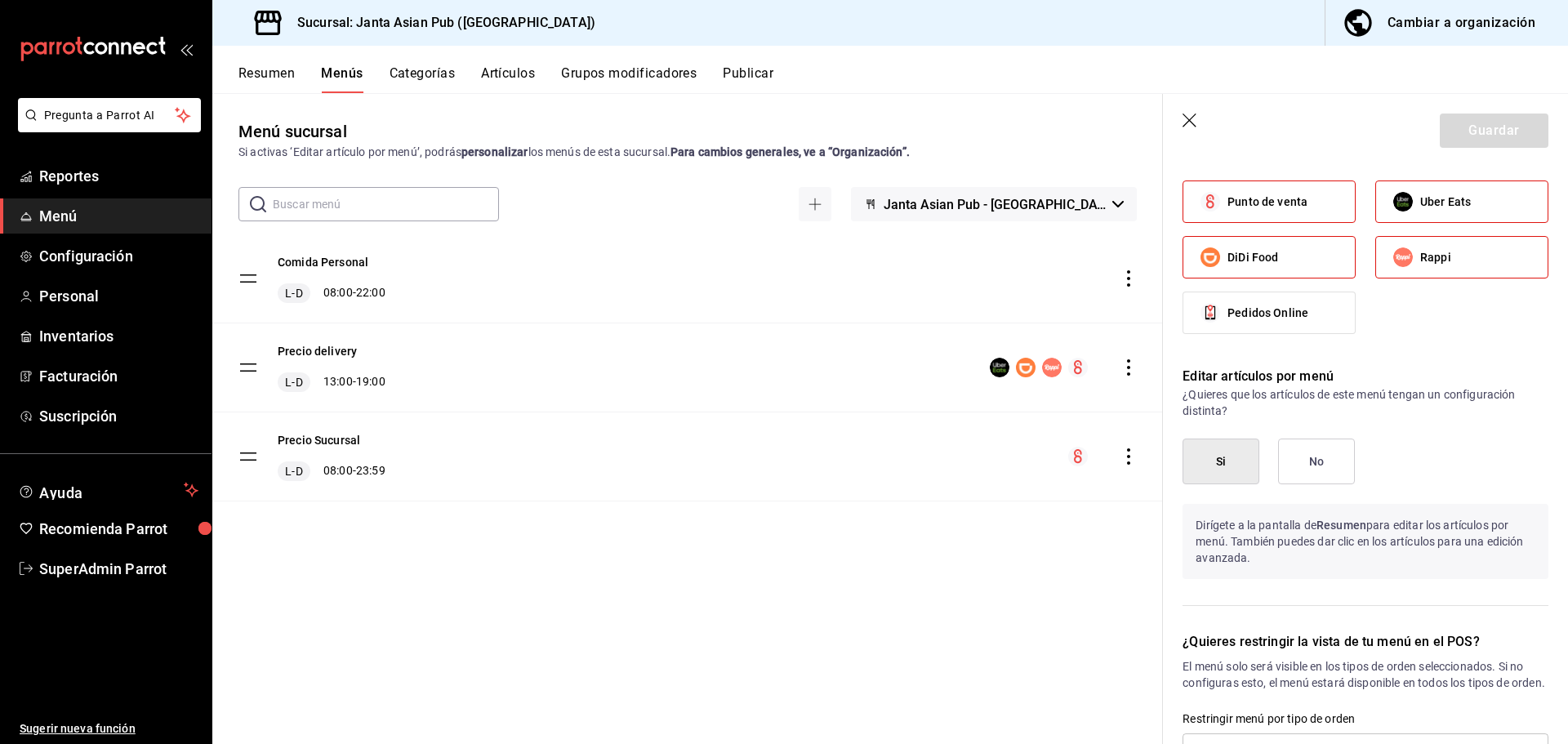
scroll to position [980, 0]
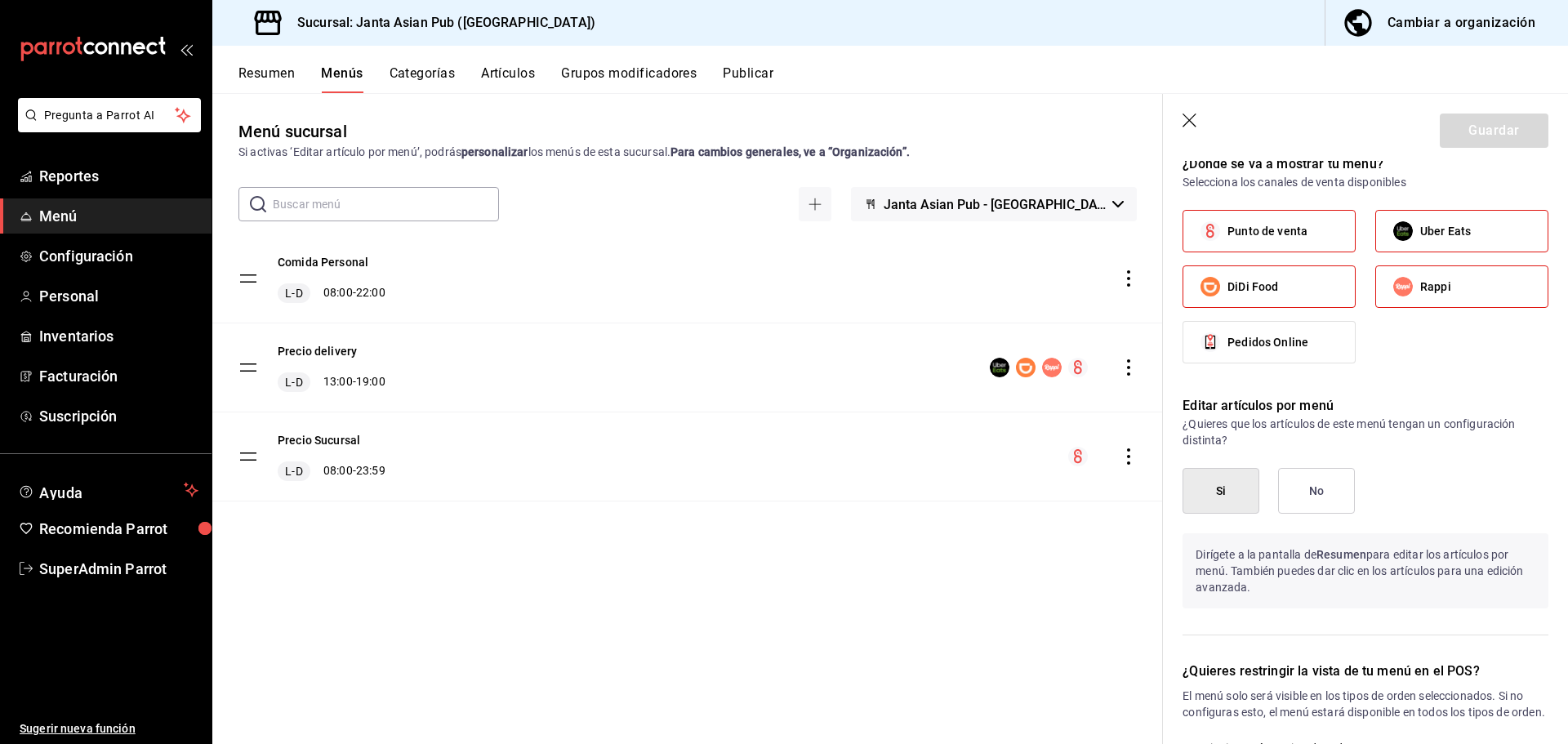
click at [1189, 118] on icon "button" at bounding box center [1190, 122] width 16 height 16
checkbox input "false"
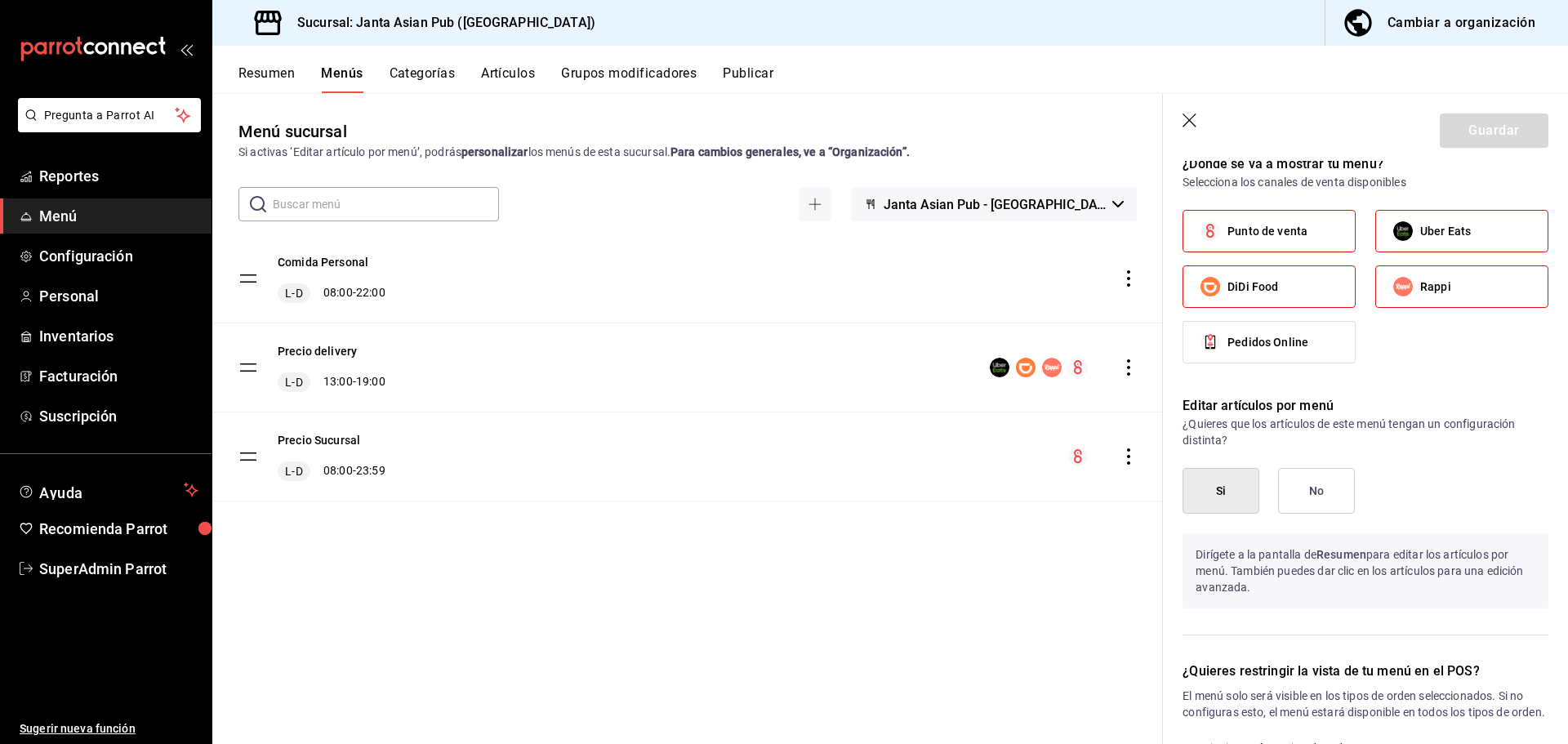
type input "1756144292655"
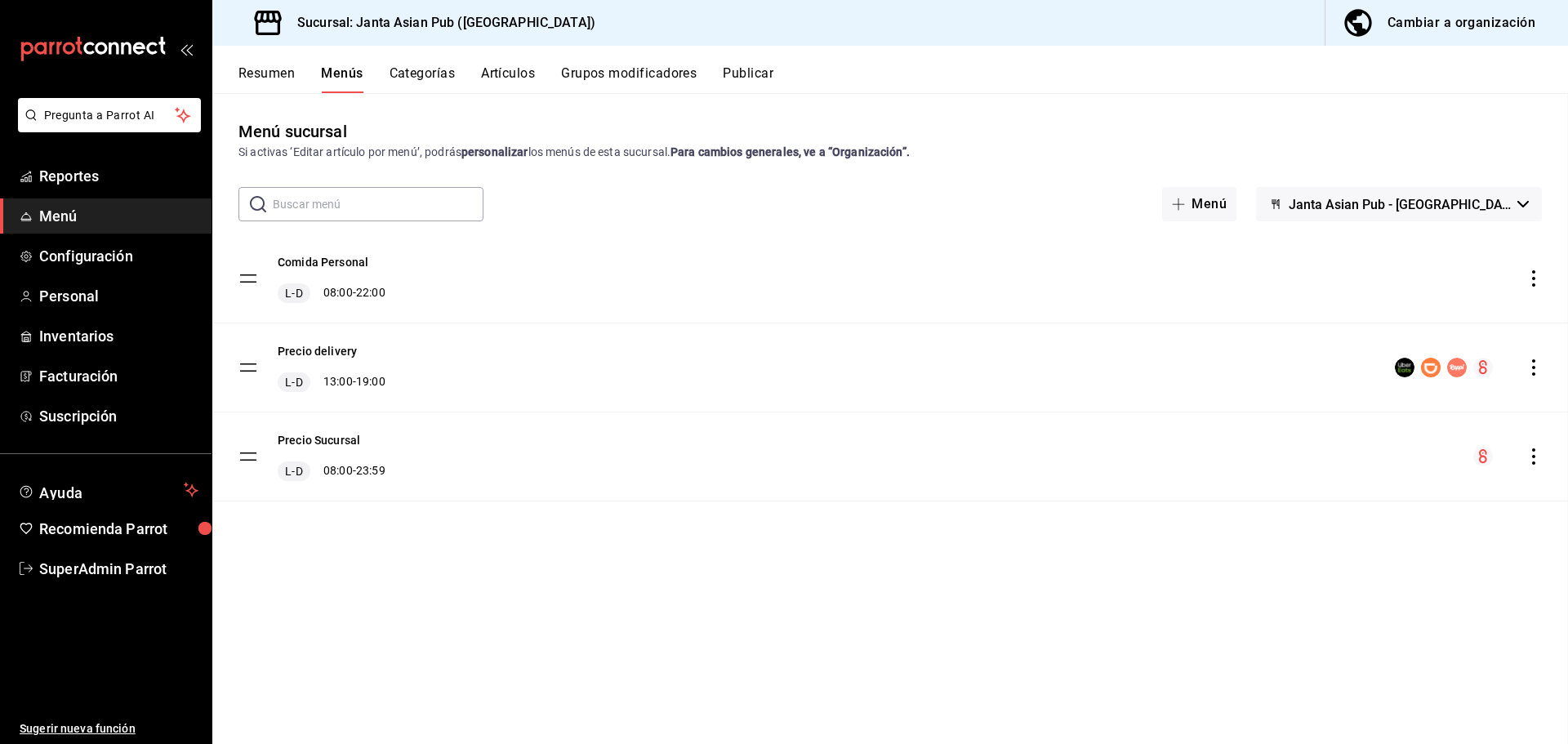
checkbox input "false"
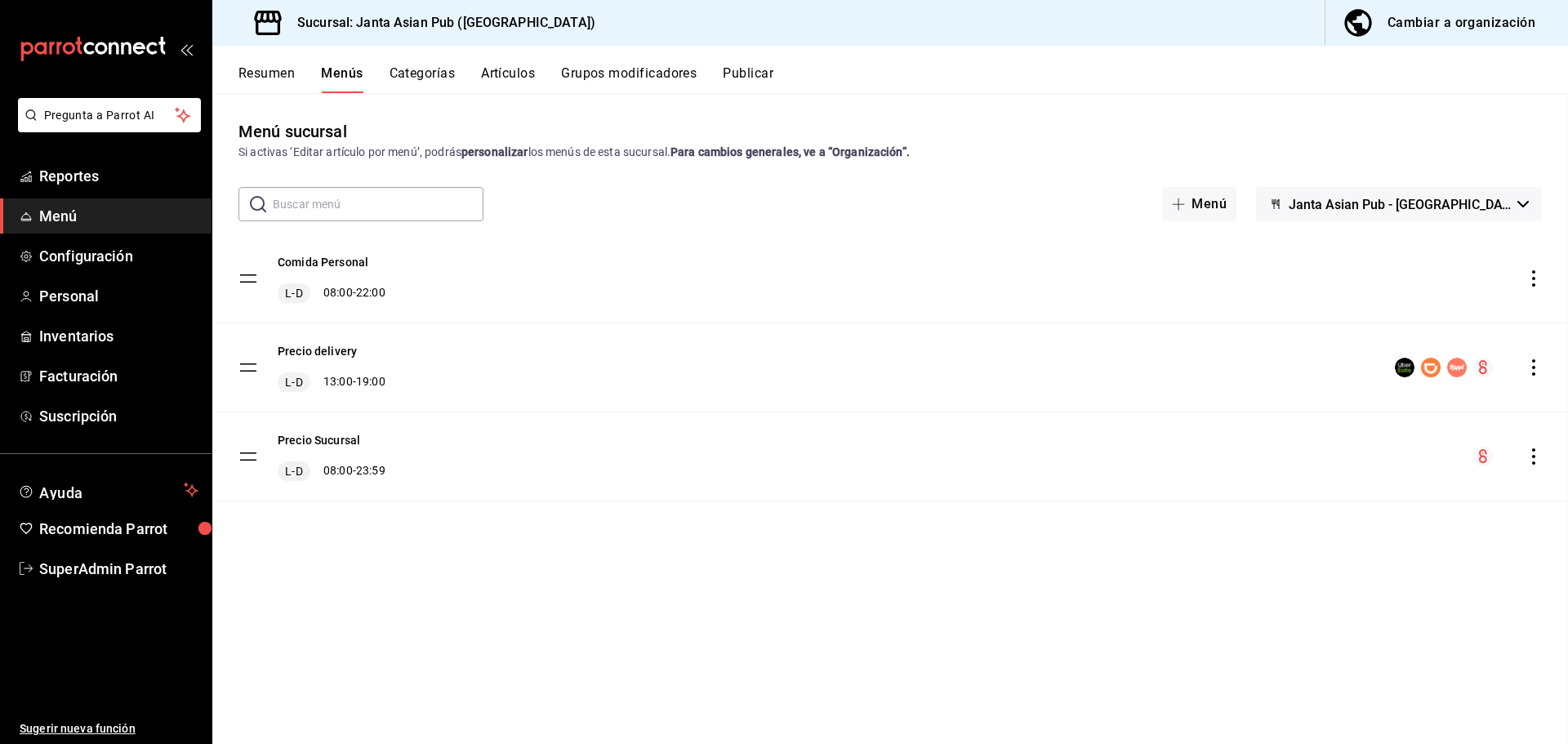
checkbox input "false"
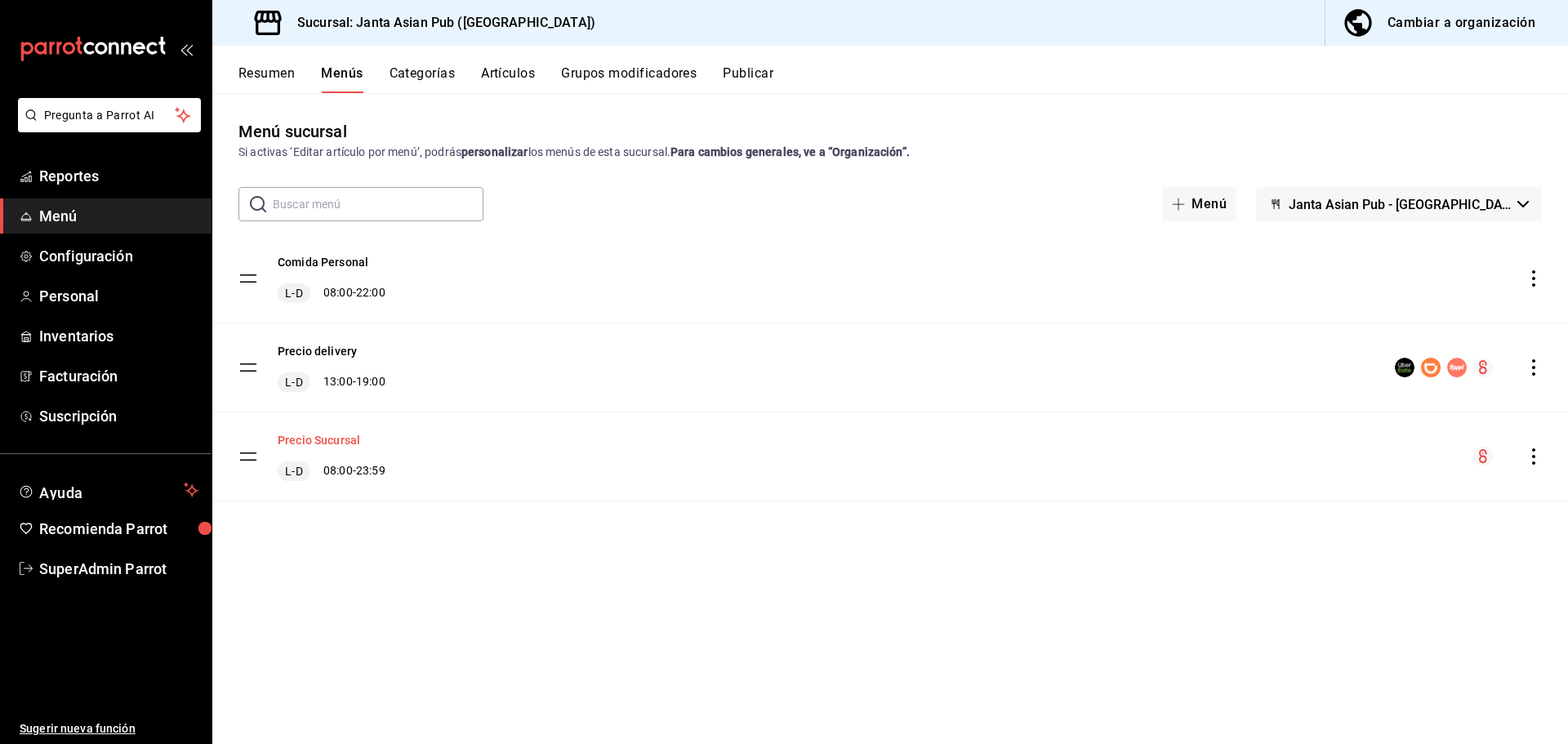
click at [323, 441] on button "Precio Sucursal" at bounding box center [319, 440] width 82 height 16
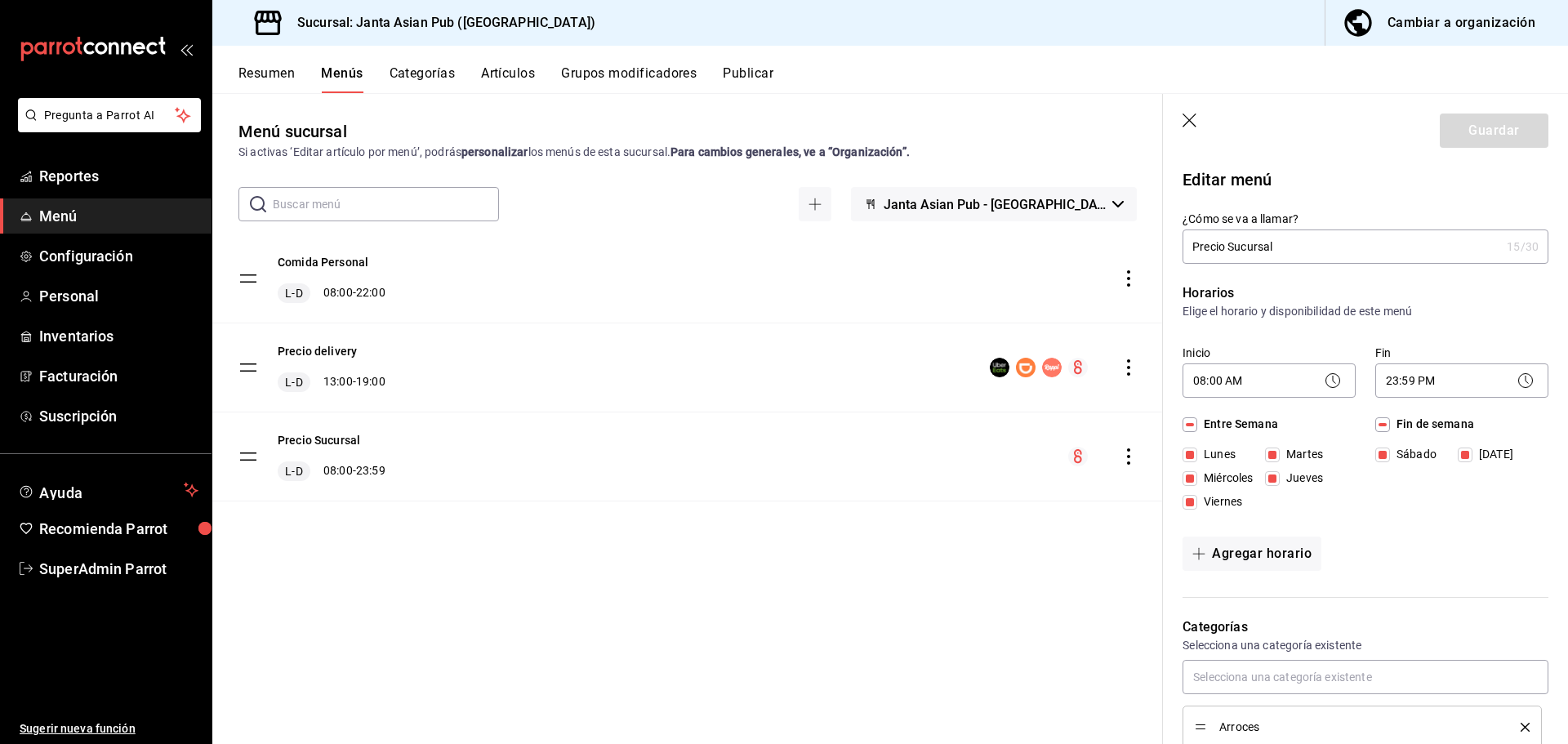
click at [1046, 210] on span "Janta Asian Pub - [GEOGRAPHIC_DATA]" at bounding box center [994, 204] width 222 height 15
click at [1061, 199] on div at bounding box center [784, 372] width 1568 height 744
click at [1197, 124] on icon "button" at bounding box center [1190, 122] width 16 height 16
checkbox input "false"
type input "1756144324316"
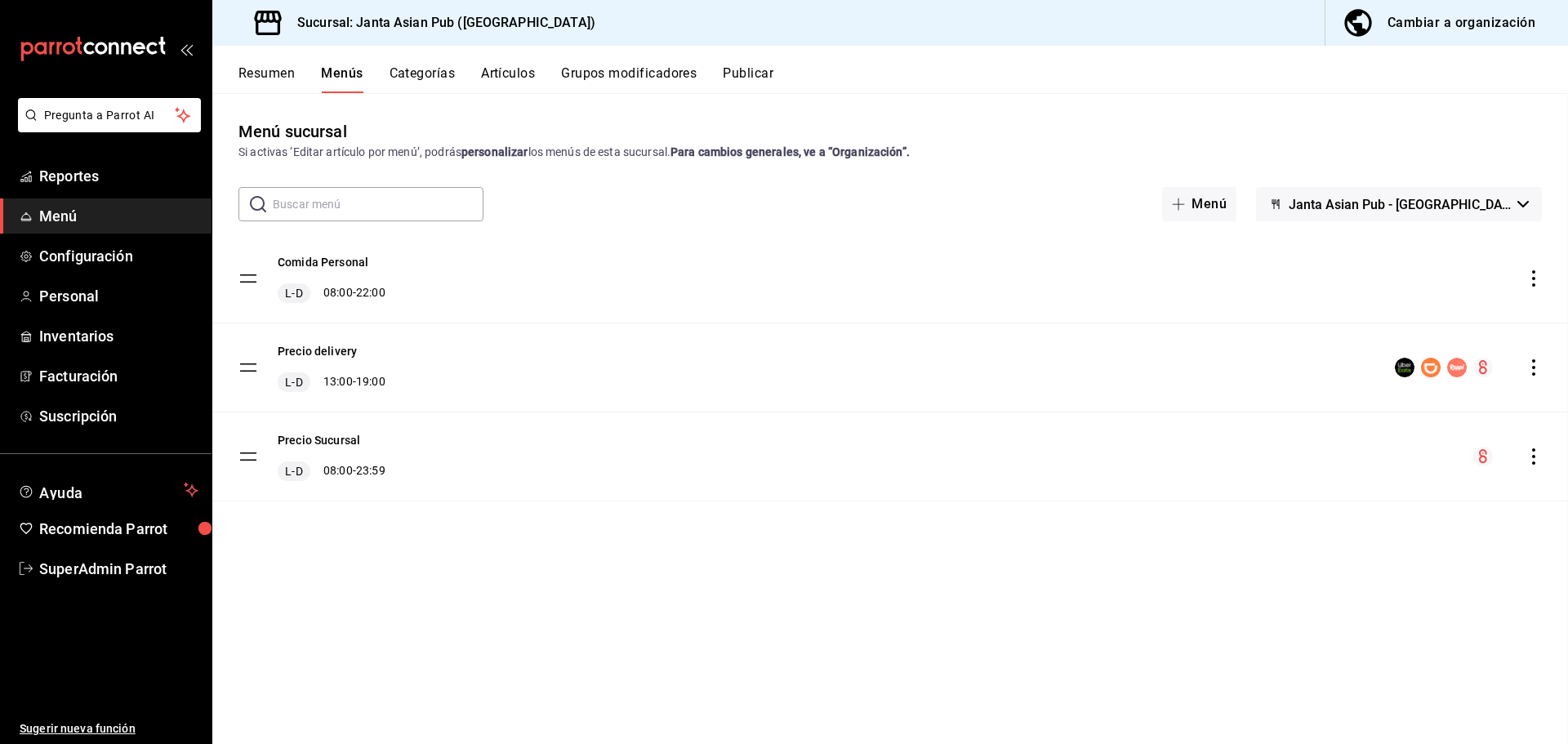
checkbox input "false"
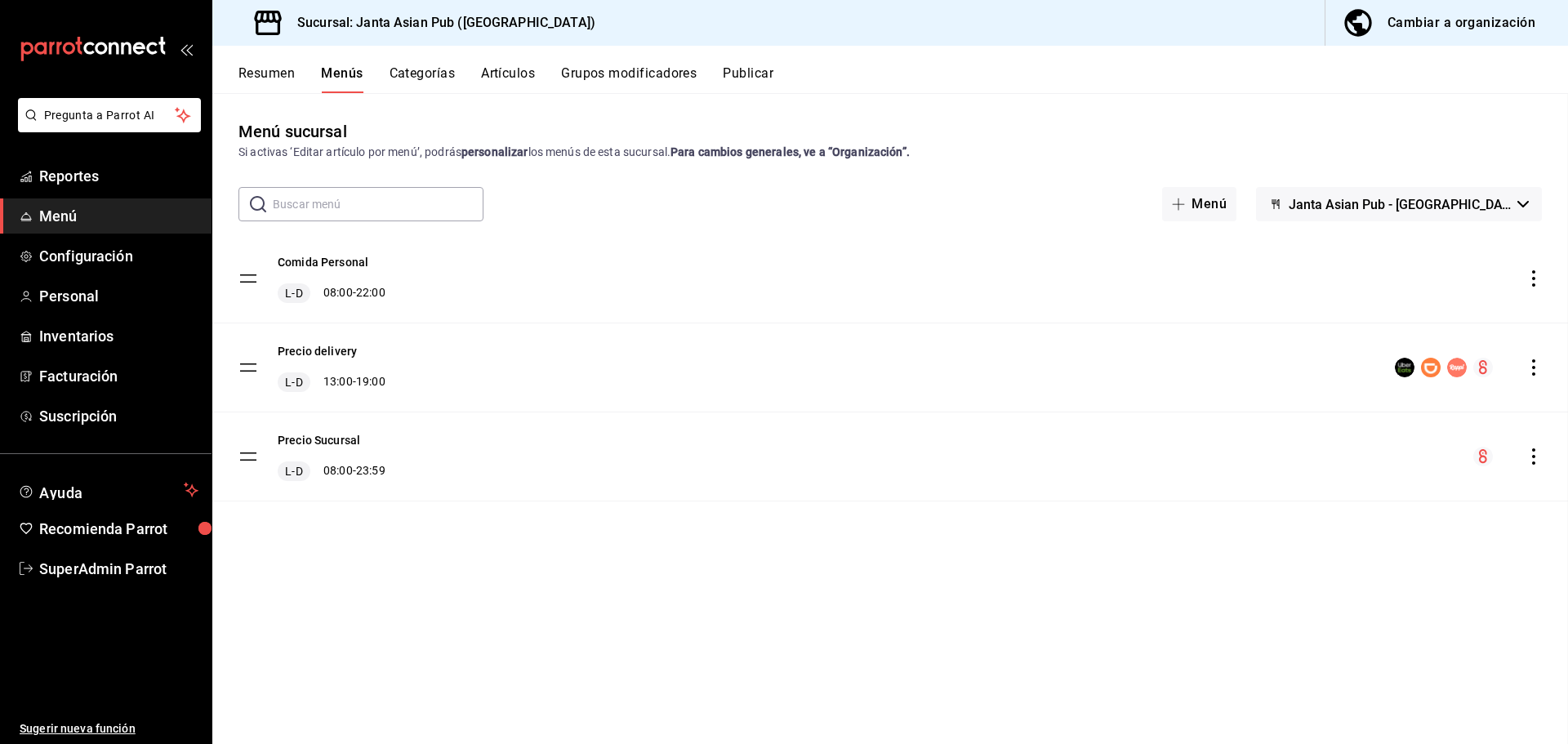
checkbox input "false"
click at [337, 431] on div "Precio Sucursal L-D 08:00 - 23:59" at bounding box center [890, 457] width 1356 height 89
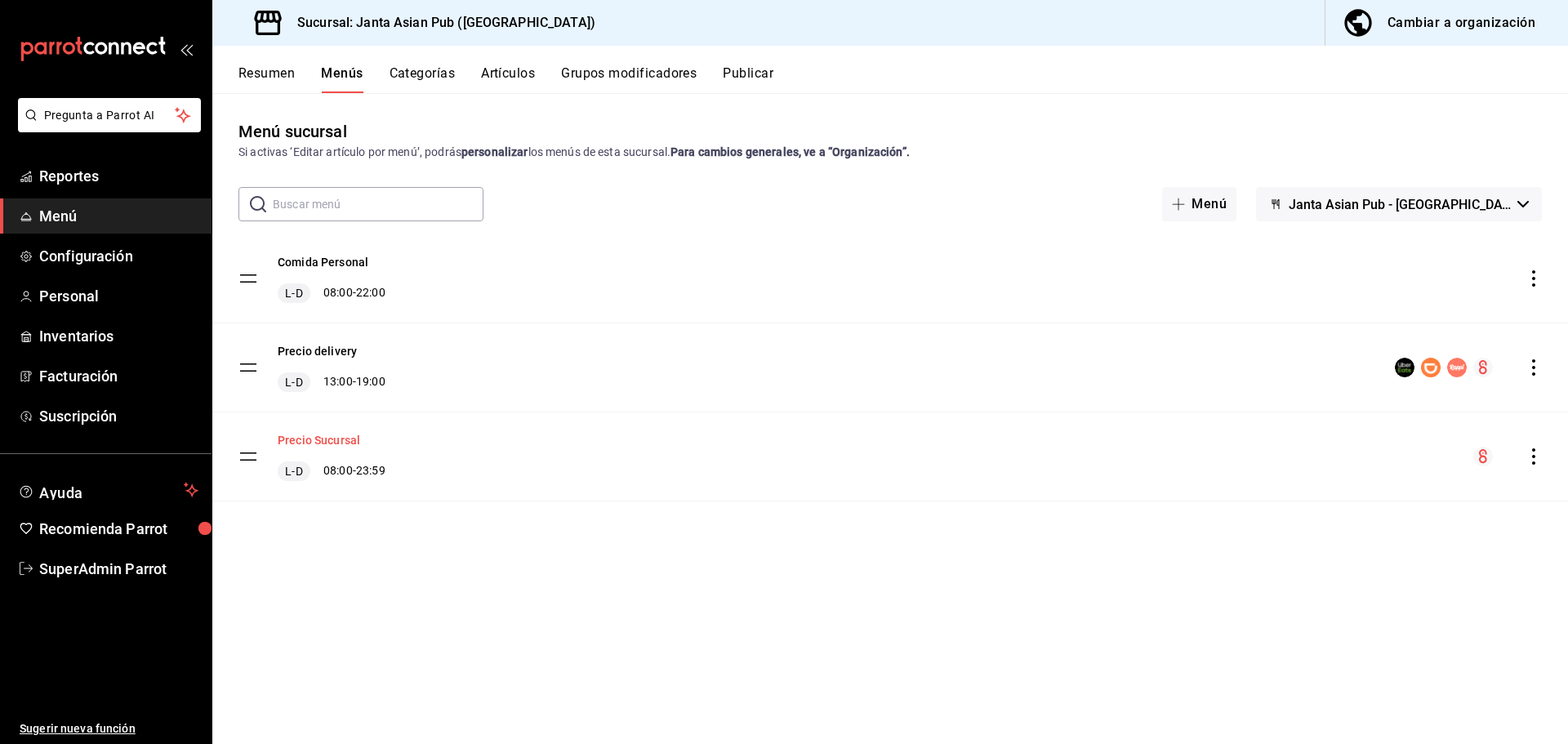
click at [337, 436] on button "Precio Sucursal" at bounding box center [319, 440] width 82 height 16
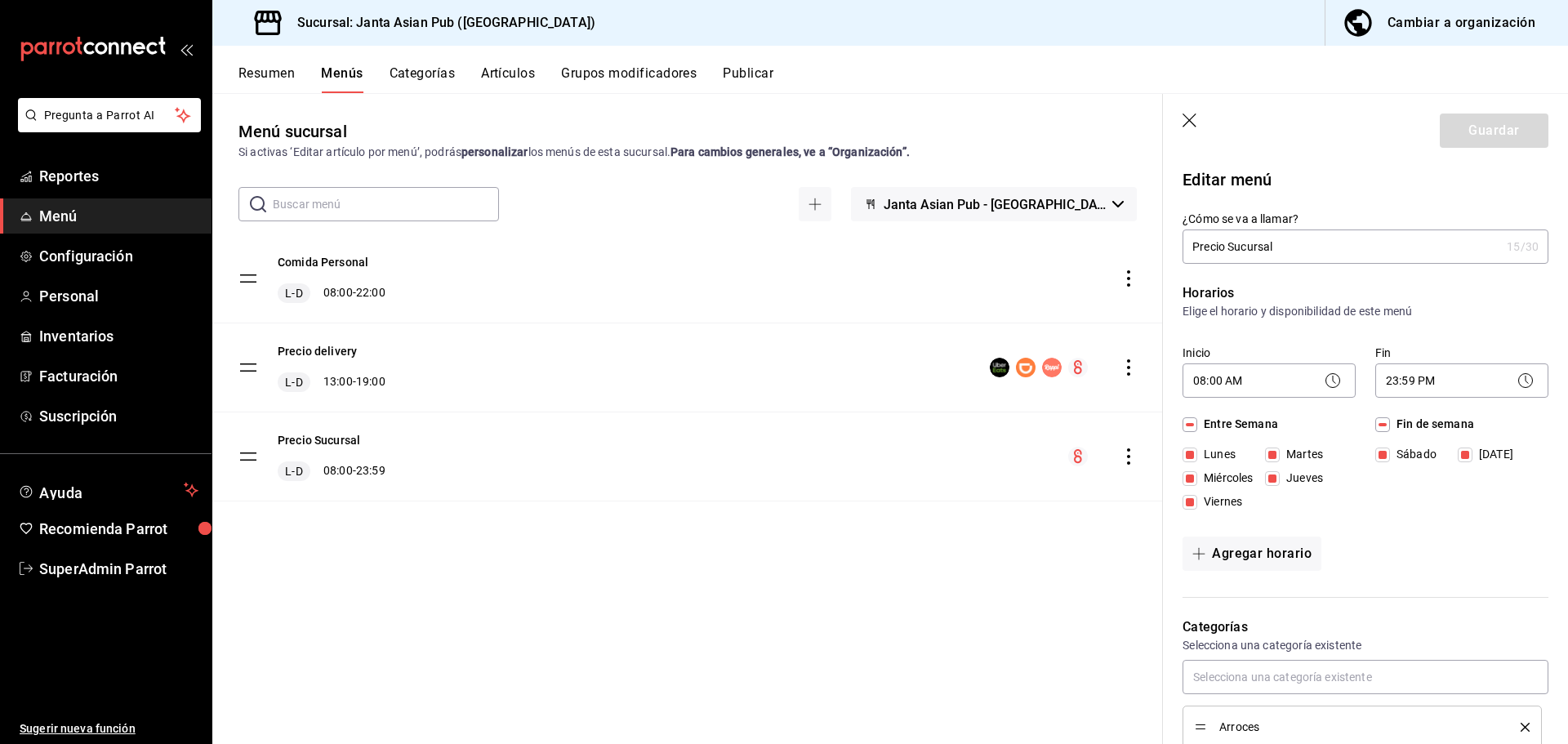
click at [1195, 124] on icon "button" at bounding box center [1190, 122] width 16 height 16
checkbox input "false"
type input "1756144366310"
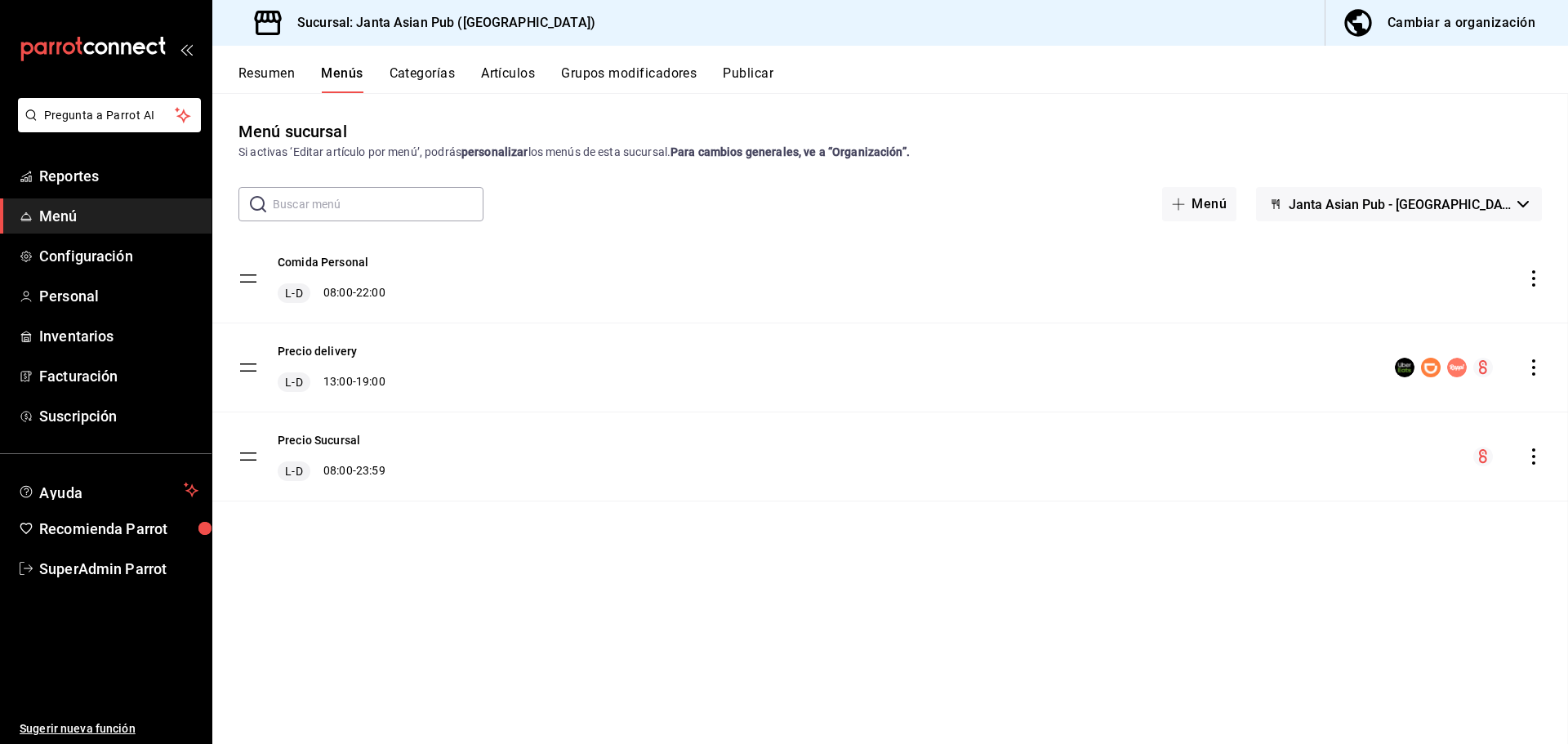
checkbox input "false"
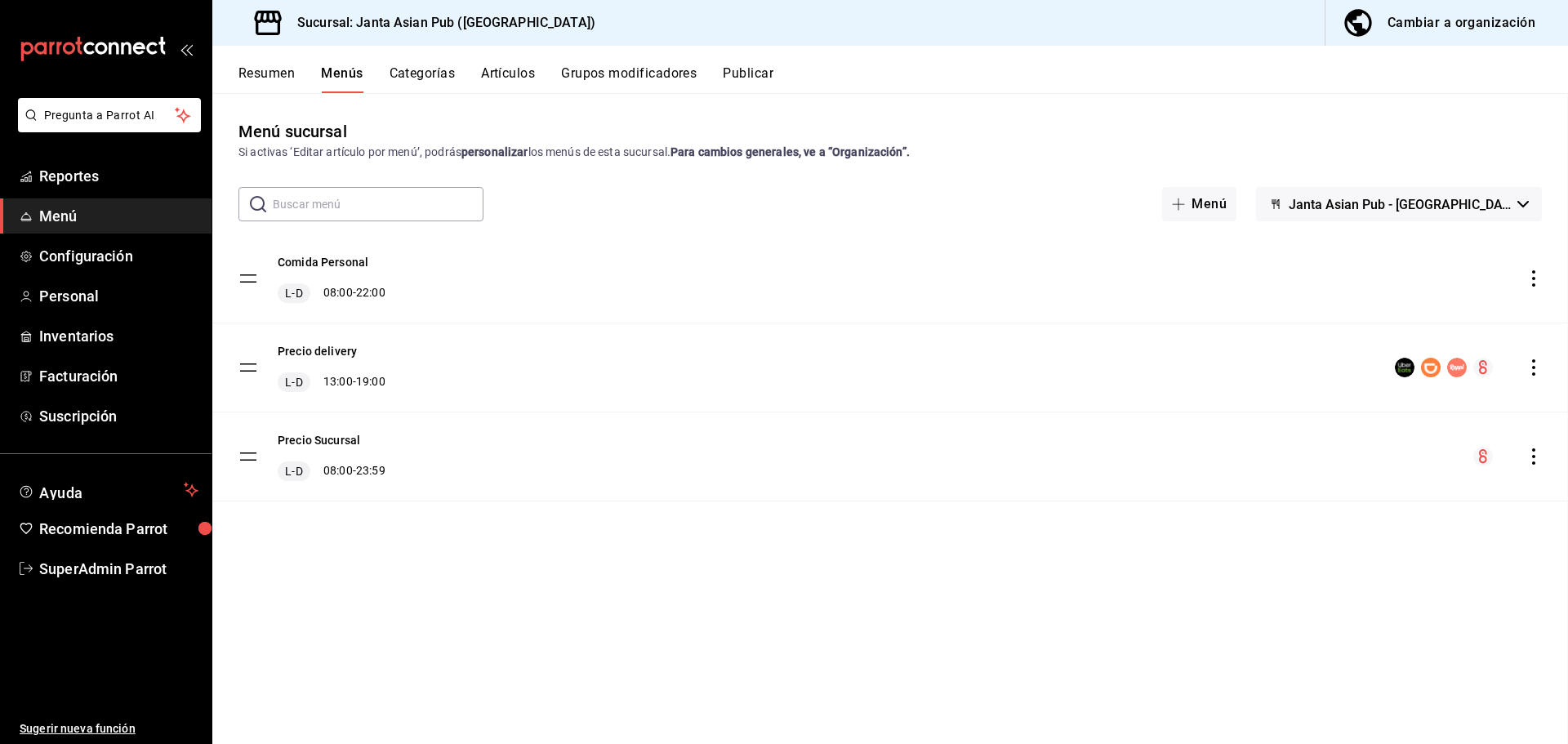
checkbox input "false"
drag, startPoint x: 809, startPoint y: 149, endPoint x: 931, endPoint y: 162, distance: 122.7
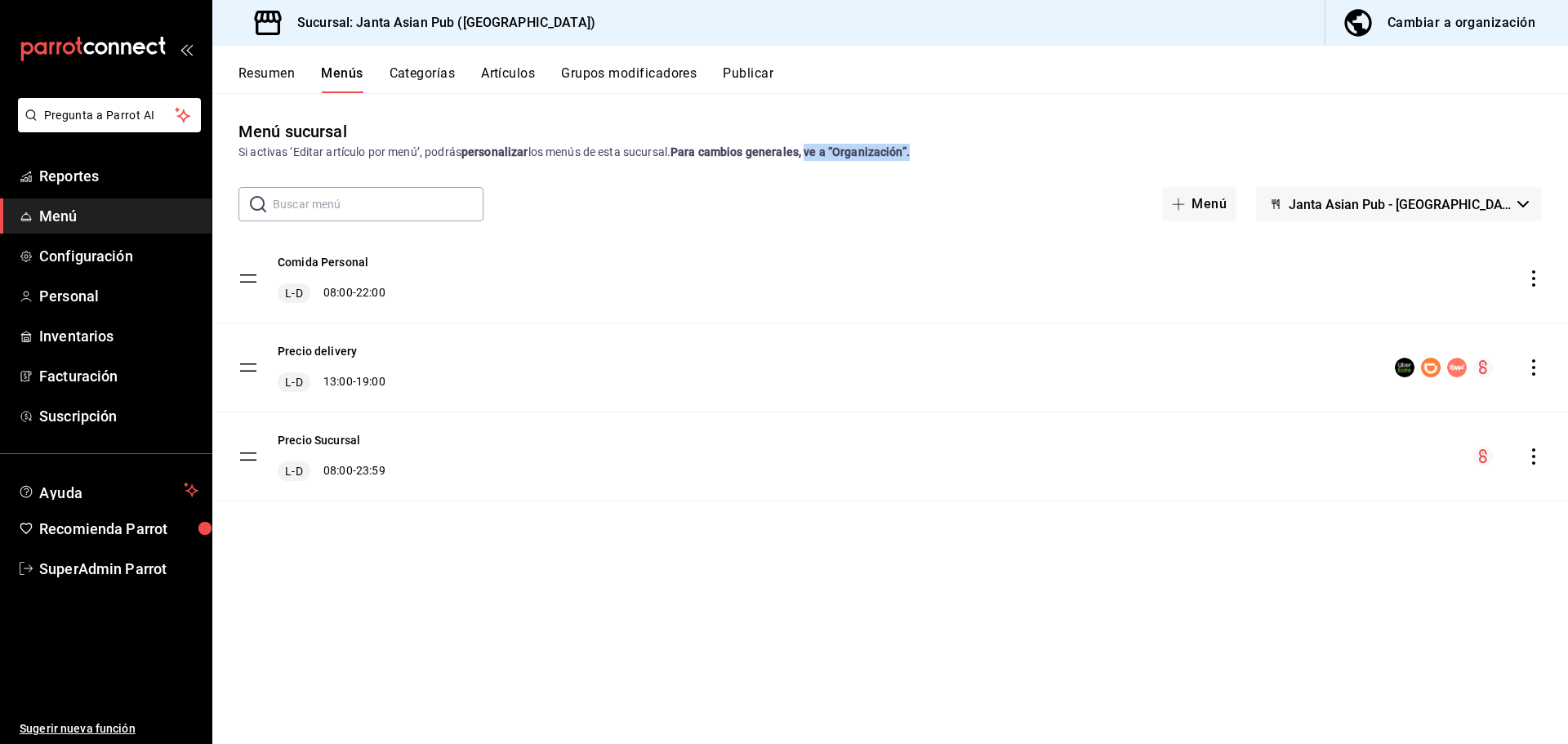
click at [927, 153] on div "Si activas ‘Editar artículo por menú’, podrás personalizar los menús de esta su…" at bounding box center [890, 152] width 1303 height 17
click at [930, 173] on div "Menú sucursal Si activas ‘Editar artículo por menú’, podrás personalizar los me…" at bounding box center [890, 431] width 1356 height 624
drag, startPoint x: 838, startPoint y: 152, endPoint x: 914, endPoint y: 153, distance: 76.0
click at [910, 153] on strong "Para cambios generales, ve a “Organización”." at bounding box center [789, 151] width 239 height 13
click at [893, 156] on strong "Para cambios generales, ve a “Organización”." at bounding box center [789, 151] width 239 height 13
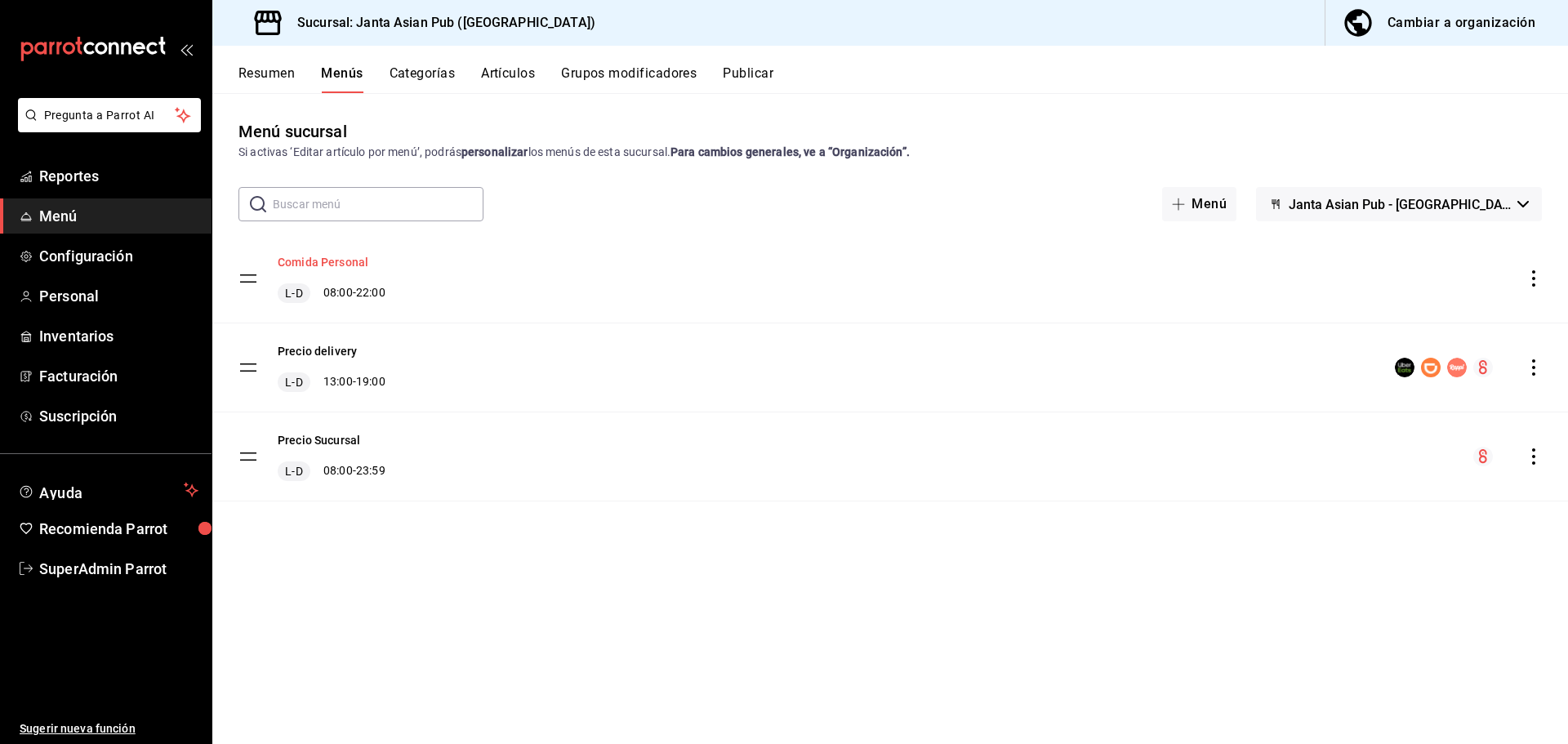
click at [355, 262] on button "Comida Personal" at bounding box center [322, 262] width 90 height 16
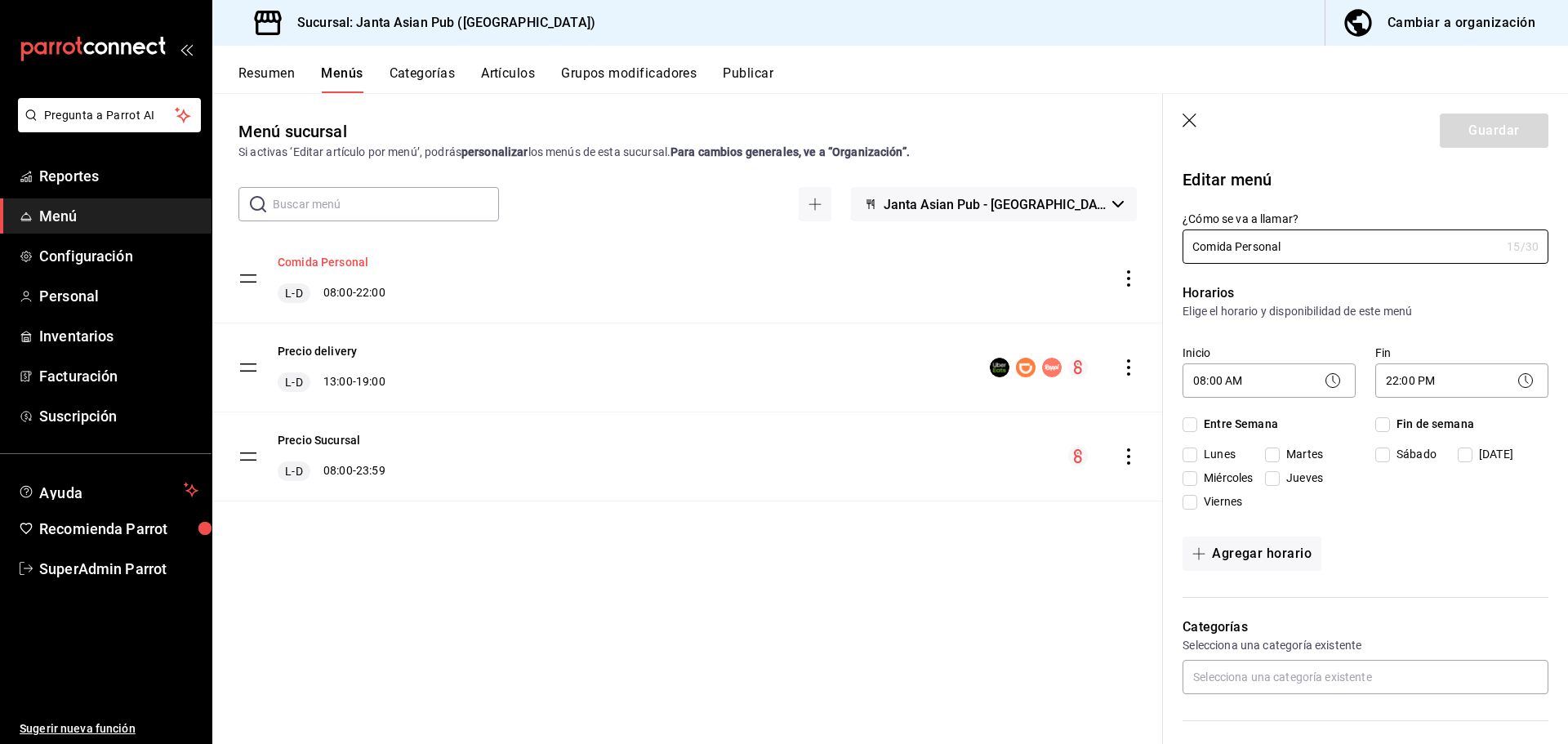
checkbox input "true"
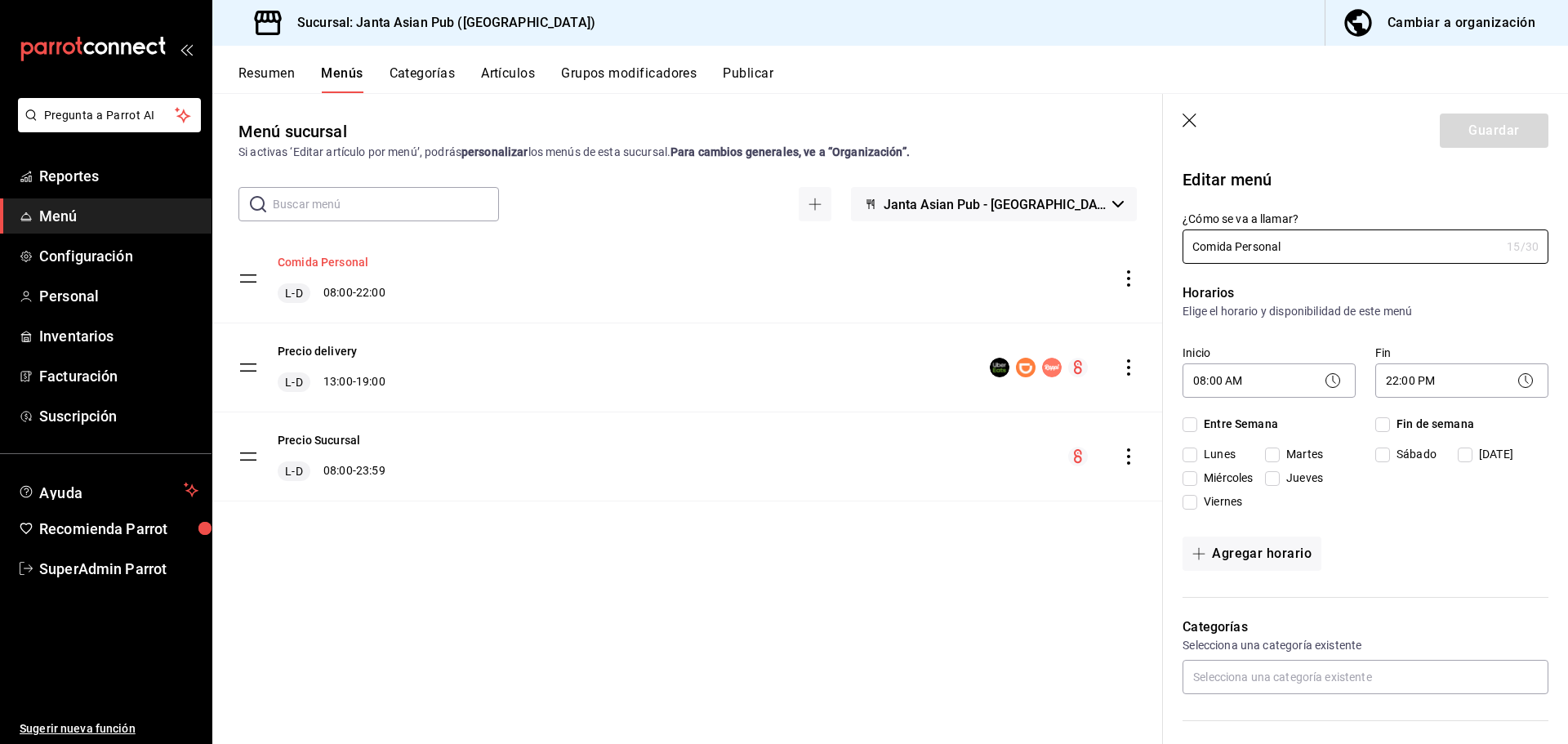
checkbox input "true"
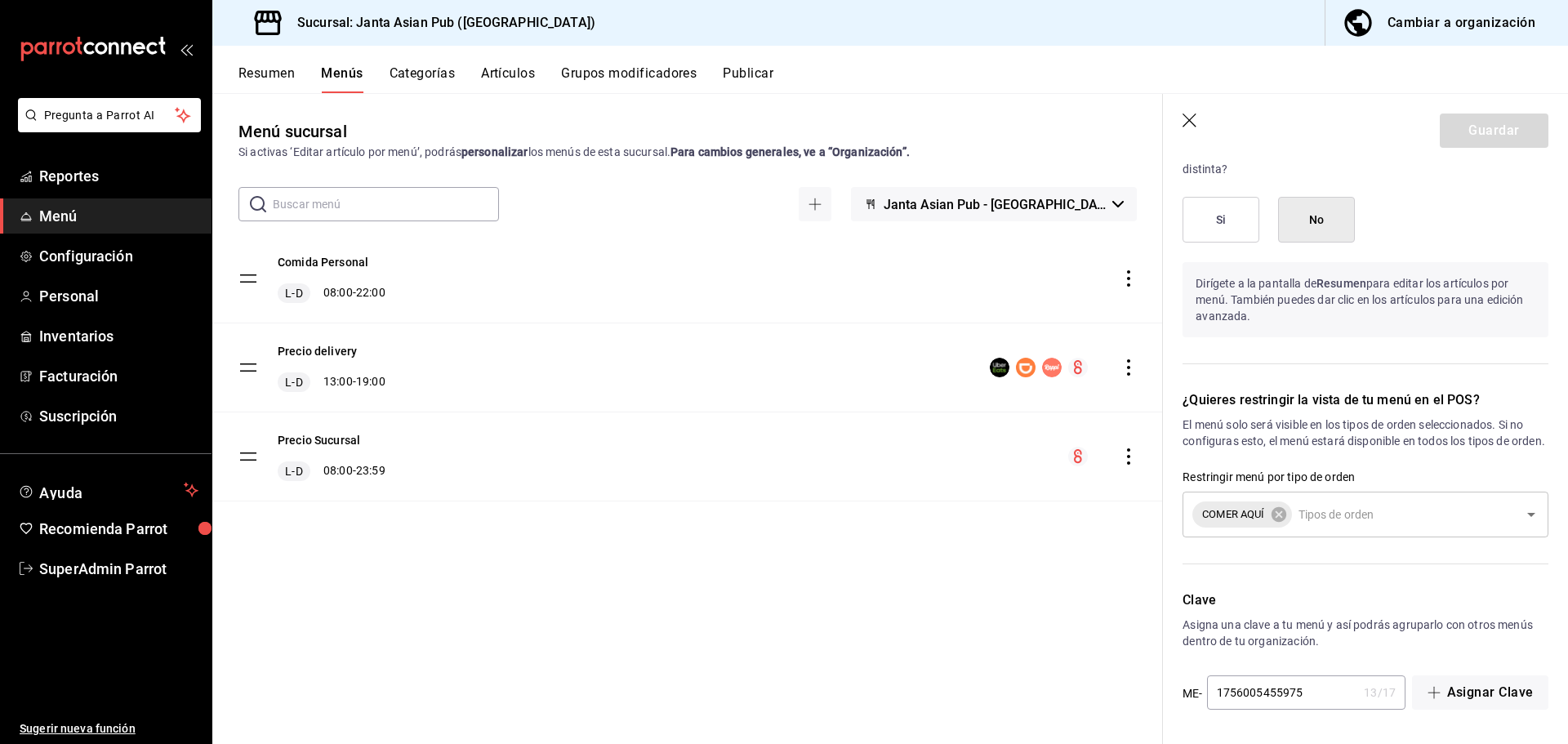
click at [1197, 121] on icon "button" at bounding box center [1190, 122] width 16 height 16
type input "1756144503198"
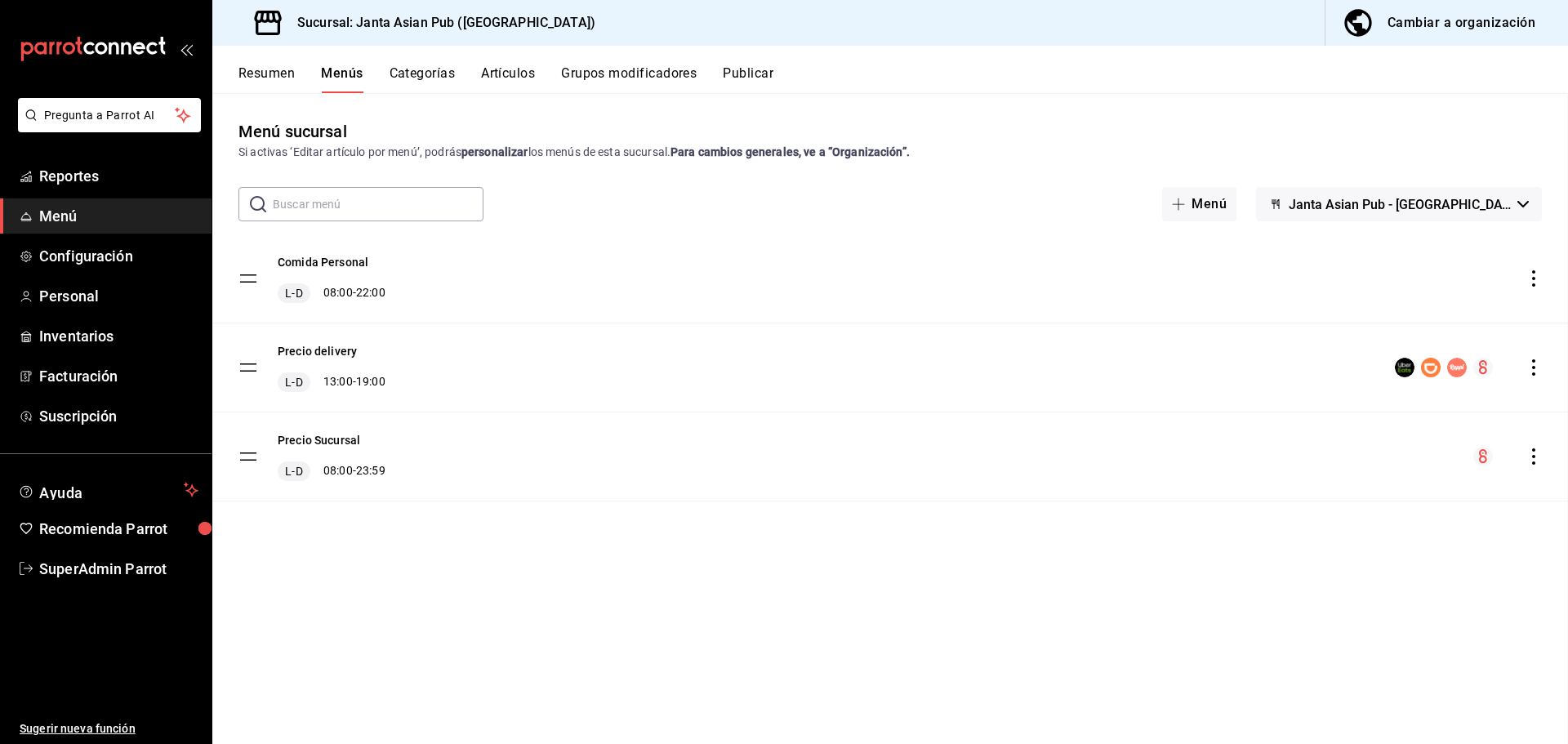
checkbox input "false"
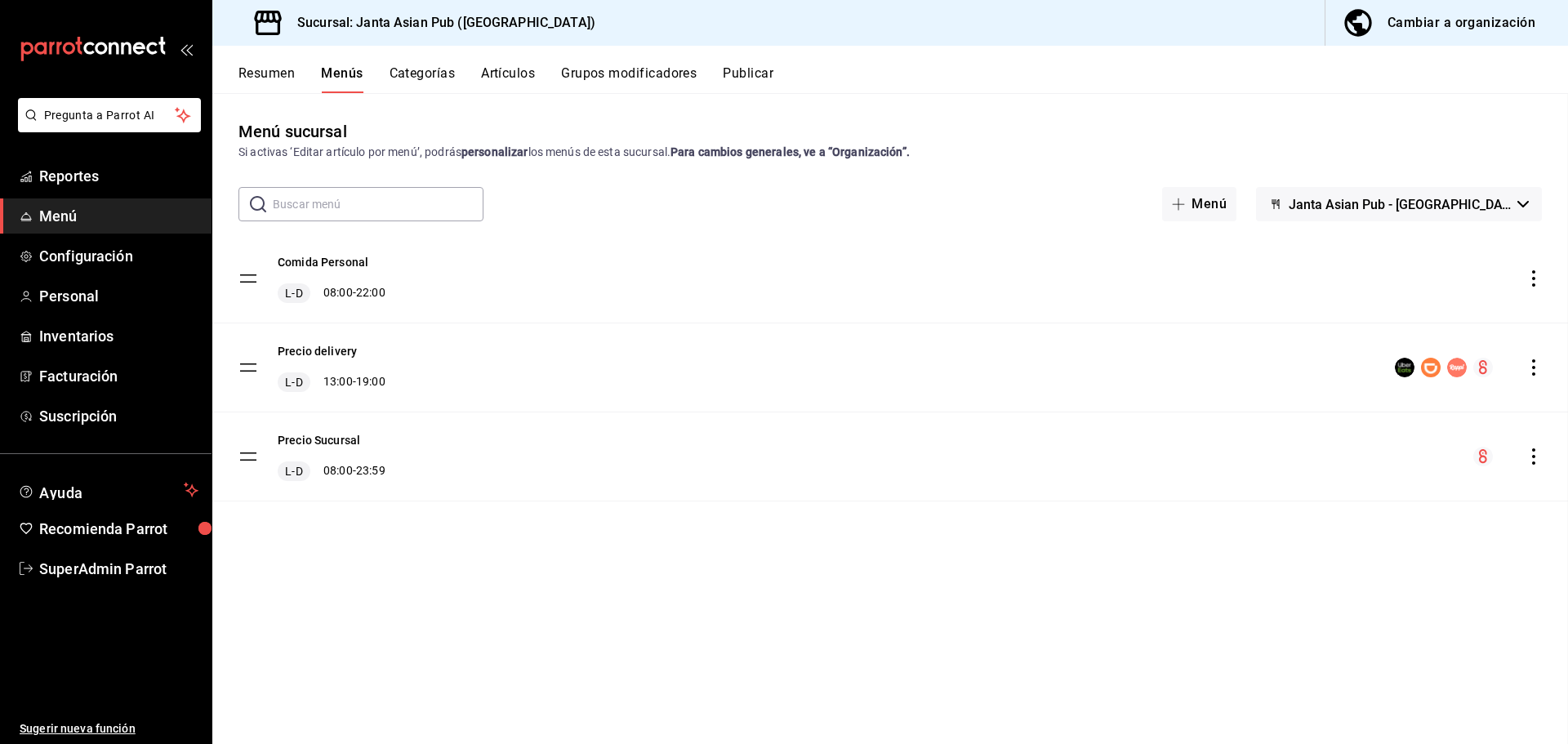
checkbox input "false"
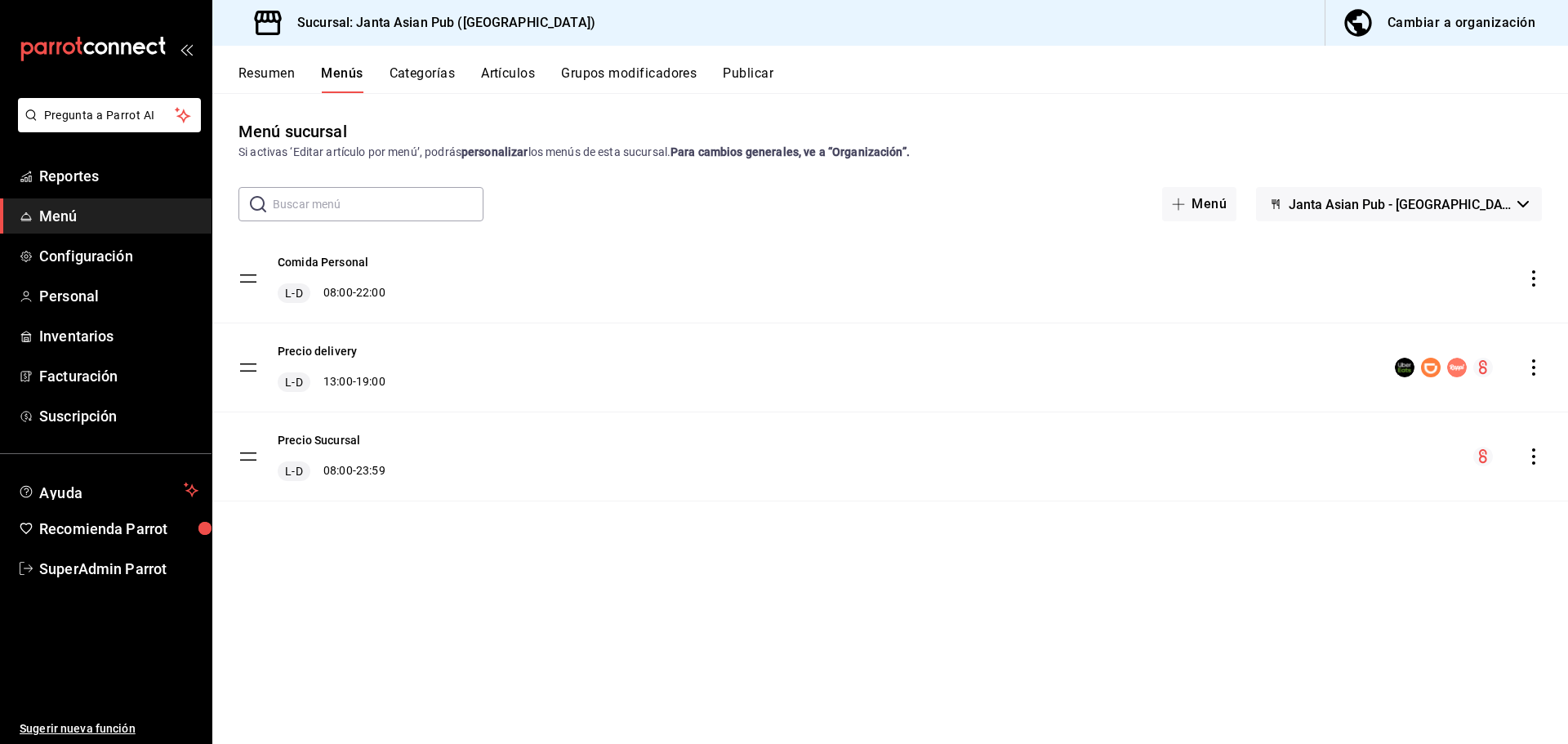
drag, startPoint x: 557, startPoint y: 64, endPoint x: 543, endPoint y: 64, distance: 14.0
click at [548, 64] on div "Resumen Menús Categorías Artículos Grupos modificadores Publicar" at bounding box center [890, 69] width 1356 height 47
click at [509, 66] on button "Artículos" at bounding box center [507, 79] width 54 height 28
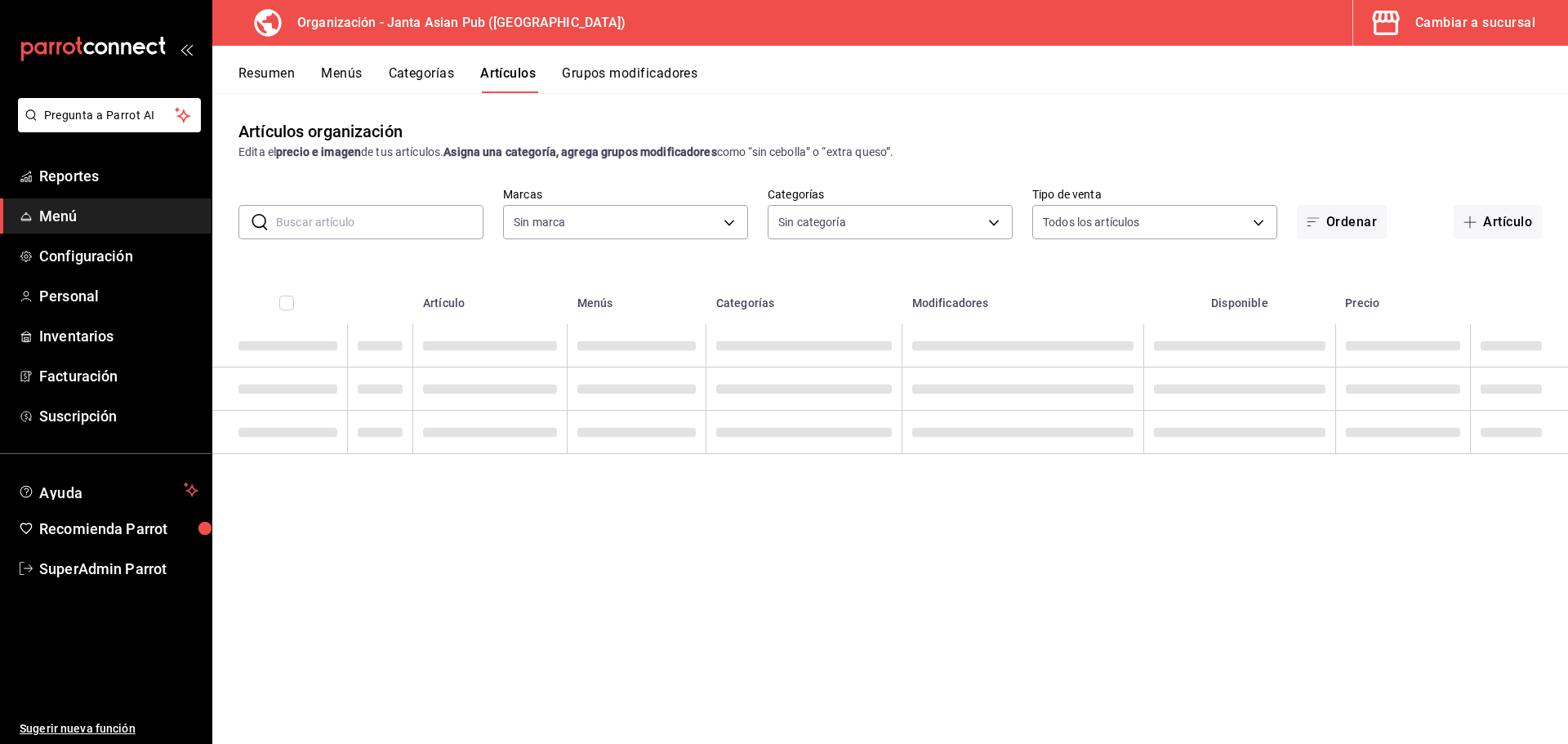
type input "62a9cc13-91a4-48c6-ab20-90032d514fa5"
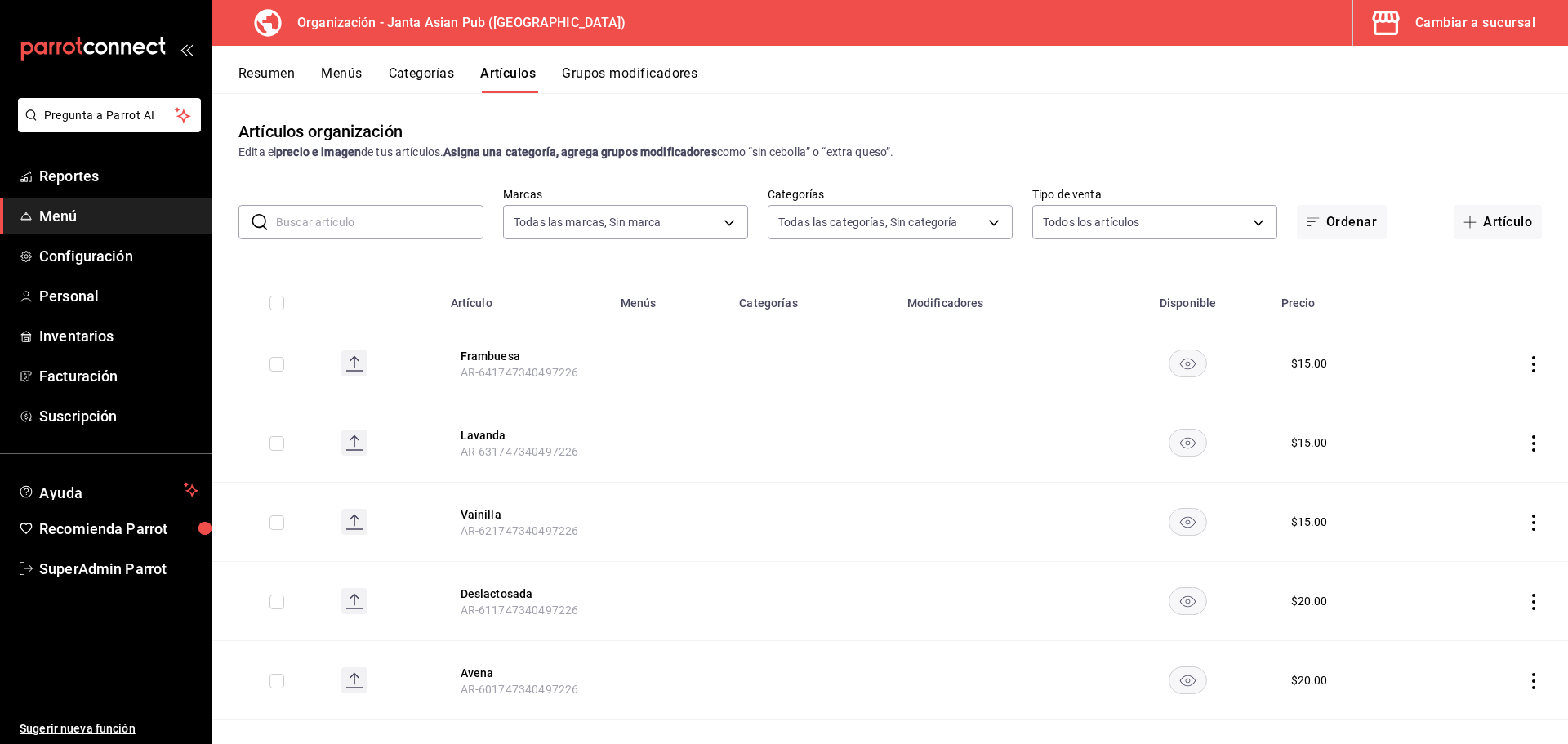
type input "83c6ca66-799f-43a2-a4ec-e73860f58f92,3da8f6b1-5d7b-4ec6-b8e8-747dfe24bc3e,54416…"
click at [349, 229] on input "text" at bounding box center [379, 222] width 208 height 33
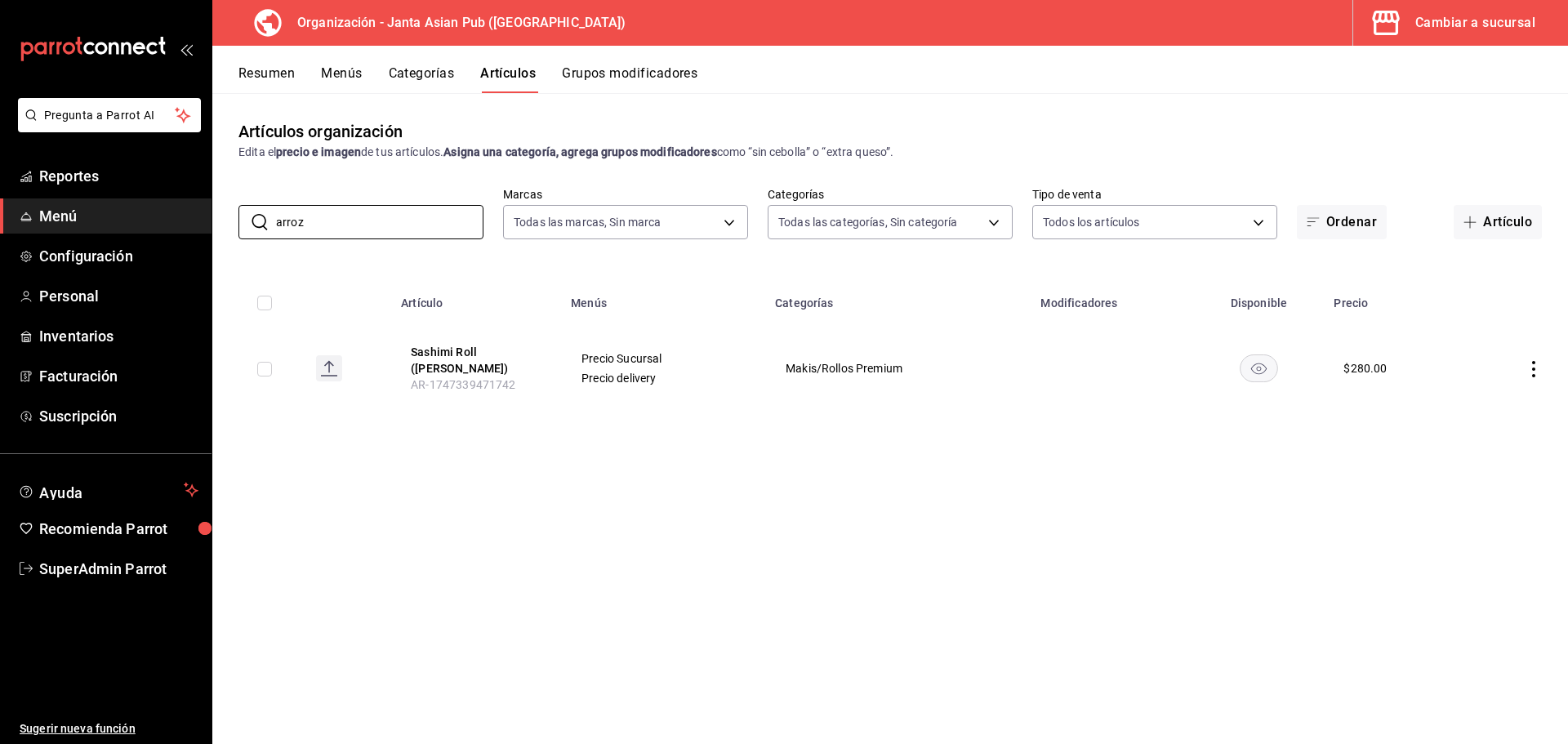
click at [586, 545] on div "Artículos organización Edita el precio e imagen de tus artículos. Asigna una ca…" at bounding box center [890, 418] width 1356 height 650
click at [386, 219] on input "arroz" at bounding box center [379, 222] width 208 height 33
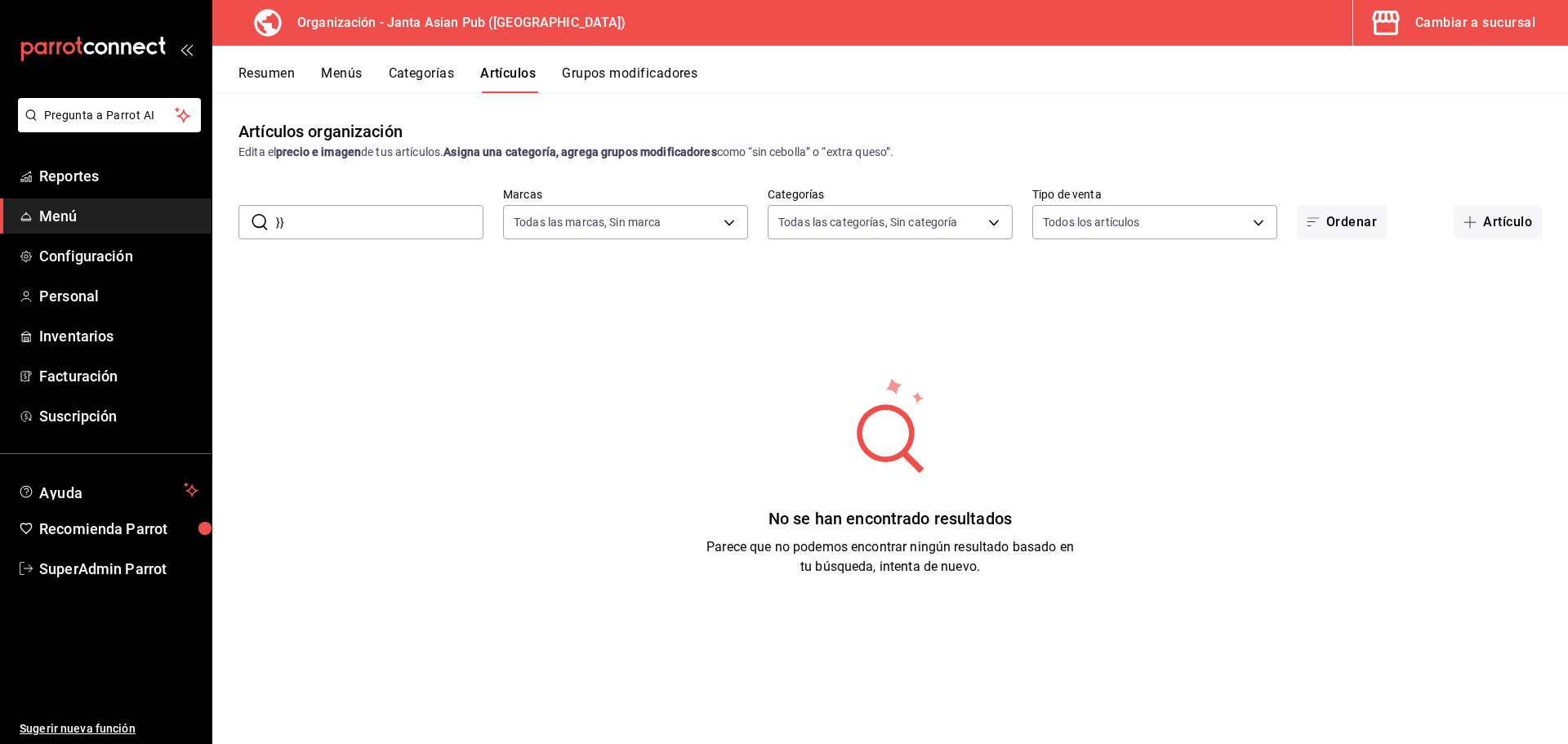
type input "}"
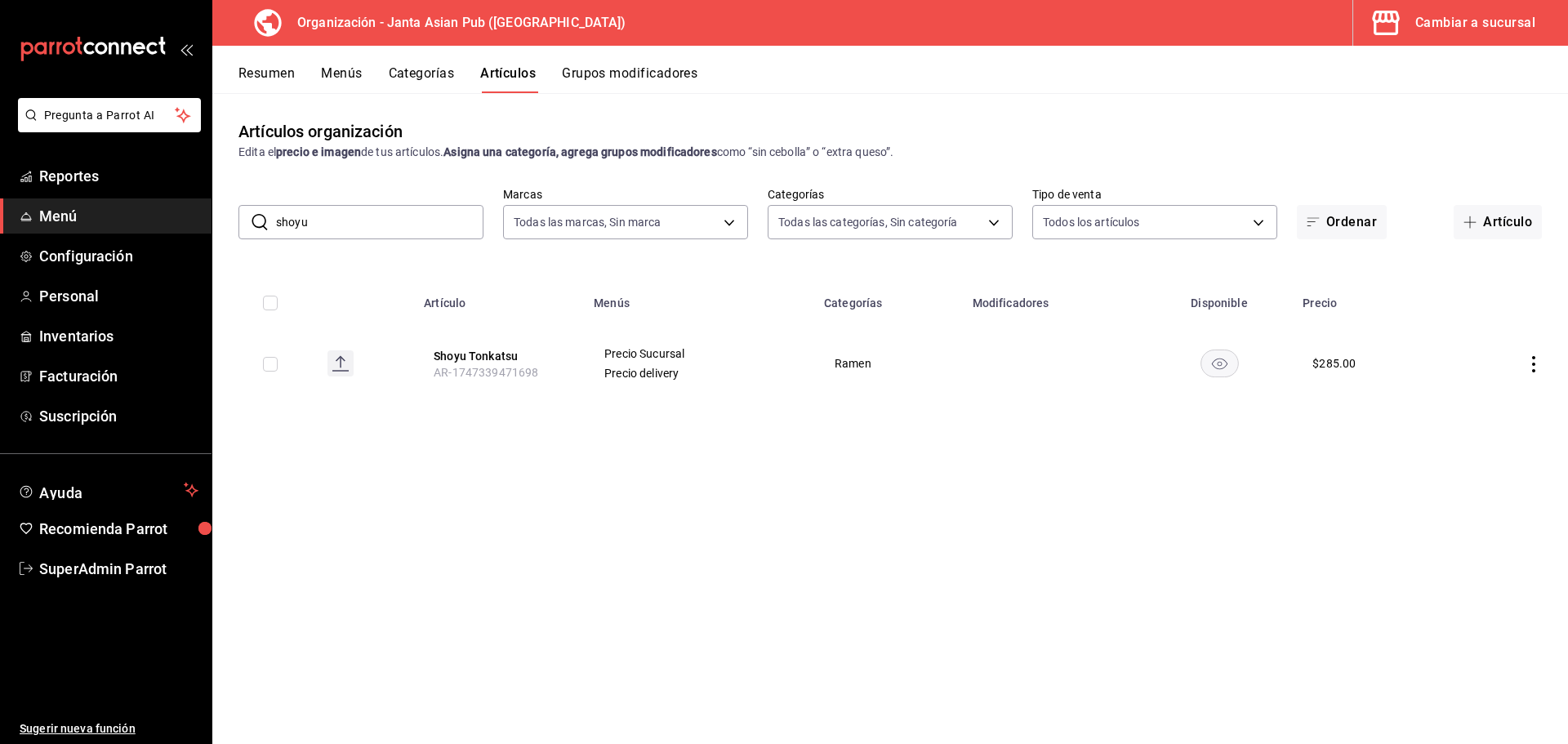
click at [367, 229] on input "shoyu" at bounding box center [379, 222] width 208 height 33
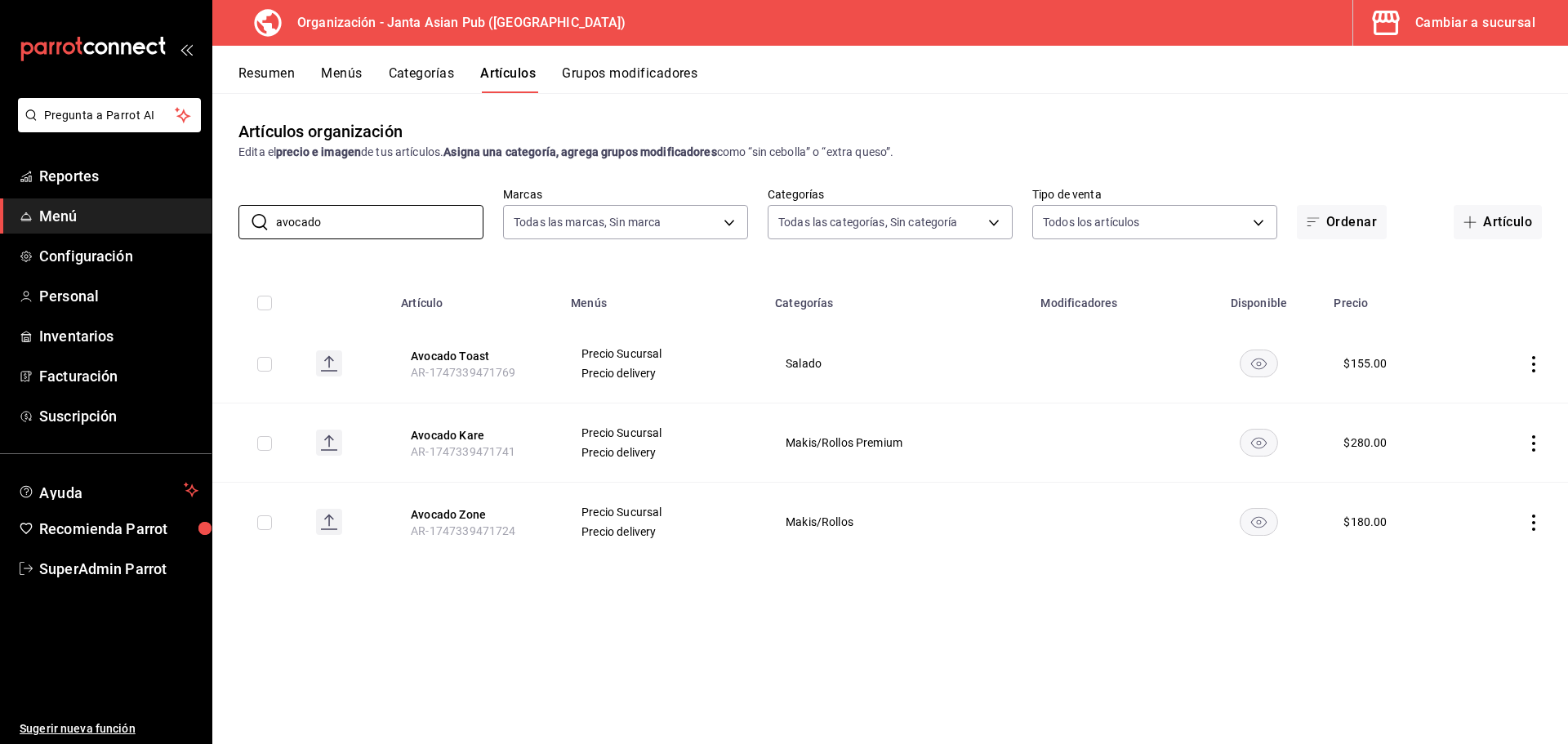
type input "avocado"
click at [1412, 17] on button "Cambiar a sucursal" at bounding box center [1453, 22] width 201 height 46
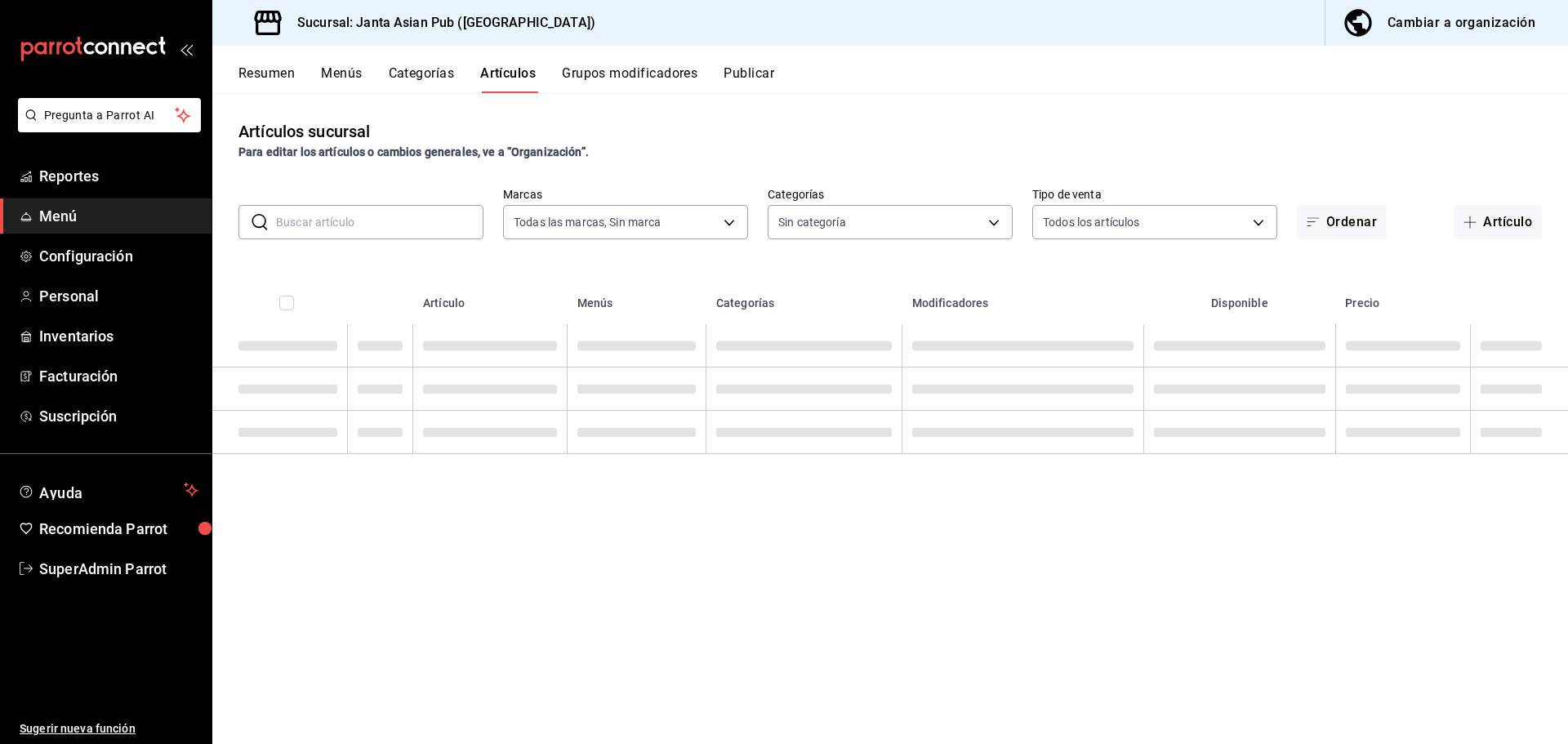
type input "1db30118-5670-46c3-9d09-b77bd7bb8fe6"
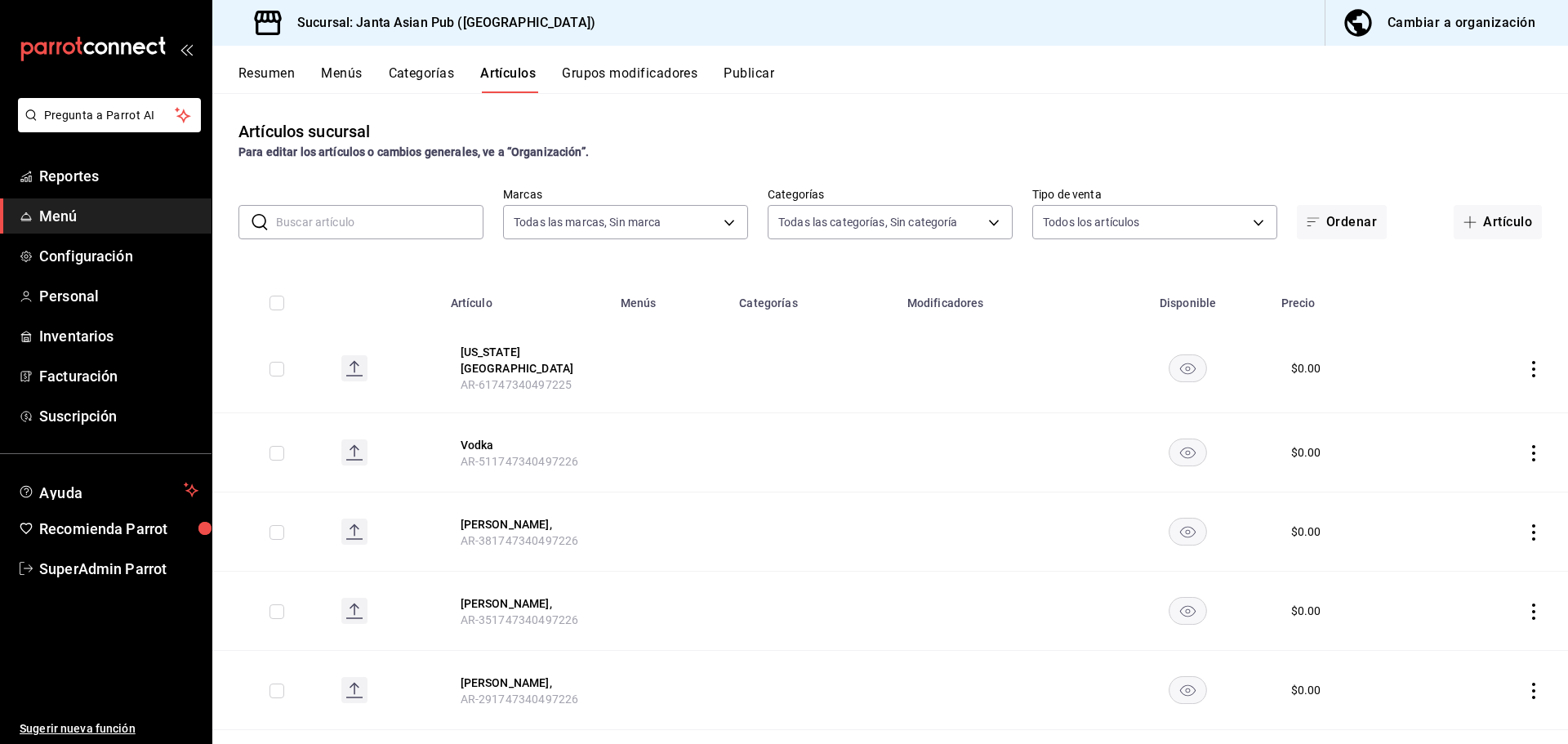
type input "88329ce0-4471-4d1a-85b7-112ee00183b6,ae95c32a-f210-4741-9338-e92cf6b0e215,4e76d…"
click at [371, 219] on input "text" at bounding box center [379, 222] width 208 height 33
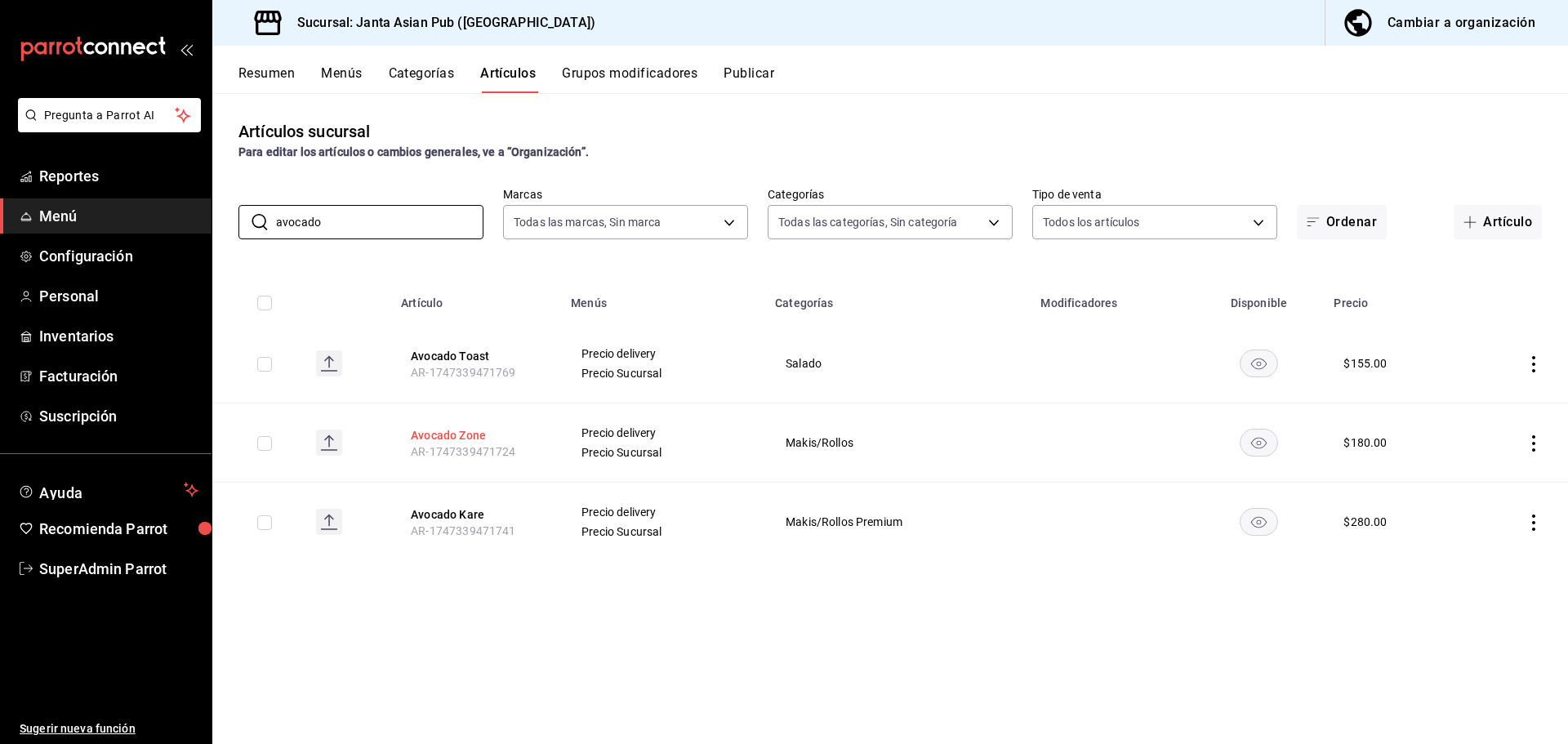
type input "avocado"
click at [464, 434] on button "Avocado Zone" at bounding box center [476, 435] width 131 height 16
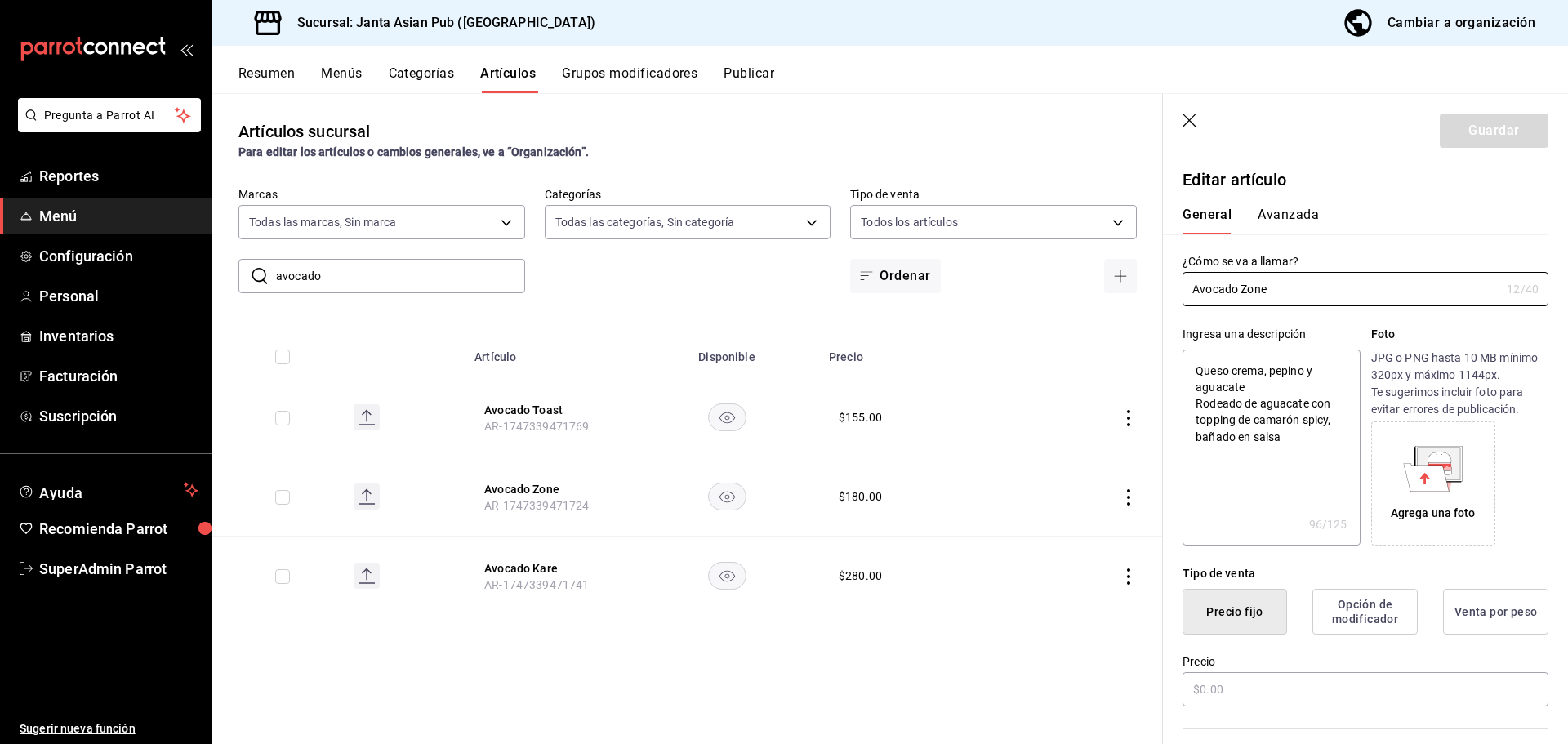
type textarea "x"
type input "$180.00"
click at [1195, 127] on icon "button" at bounding box center [1190, 122] width 16 height 16
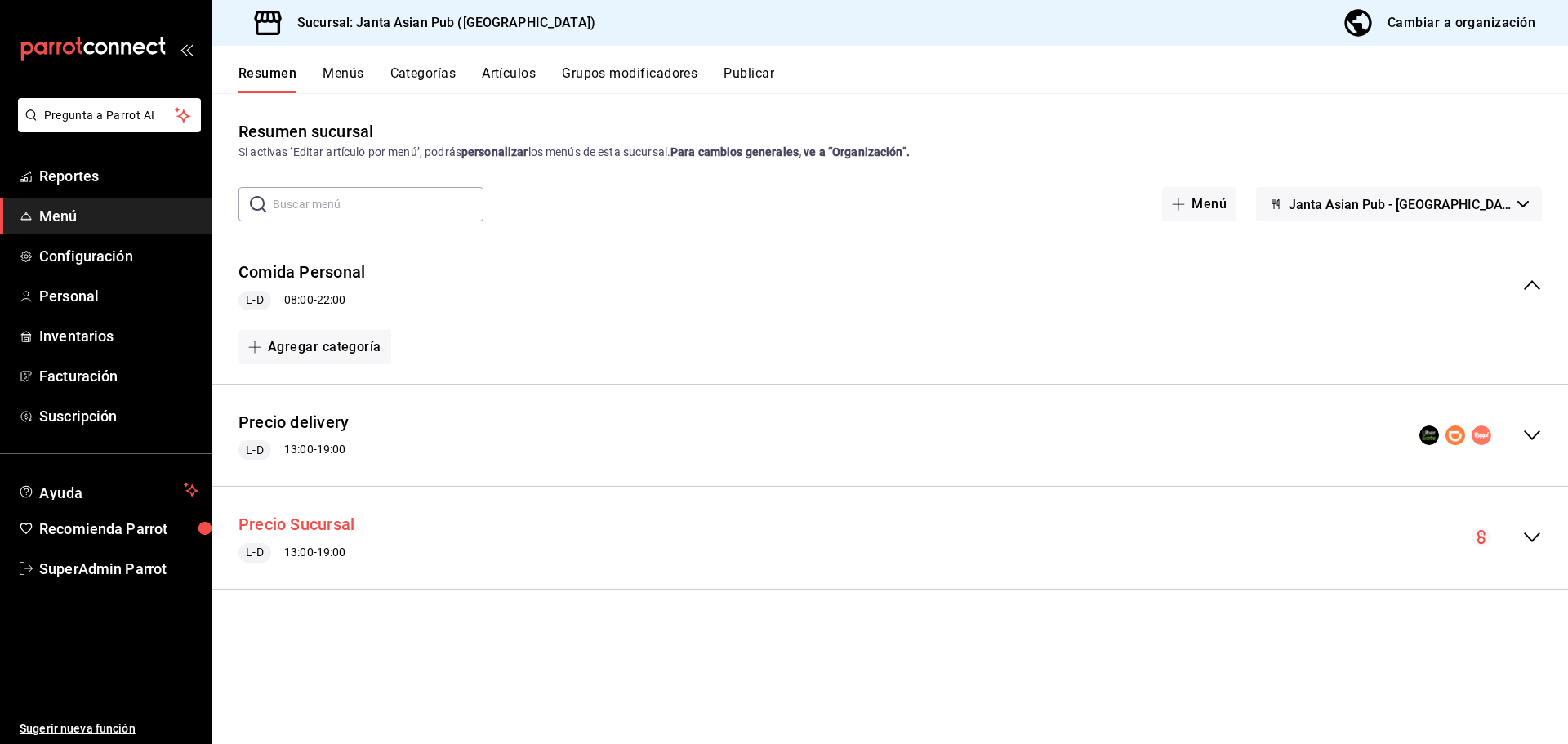
click at [333, 521] on button "Precio Sucursal" at bounding box center [296, 525] width 116 height 23
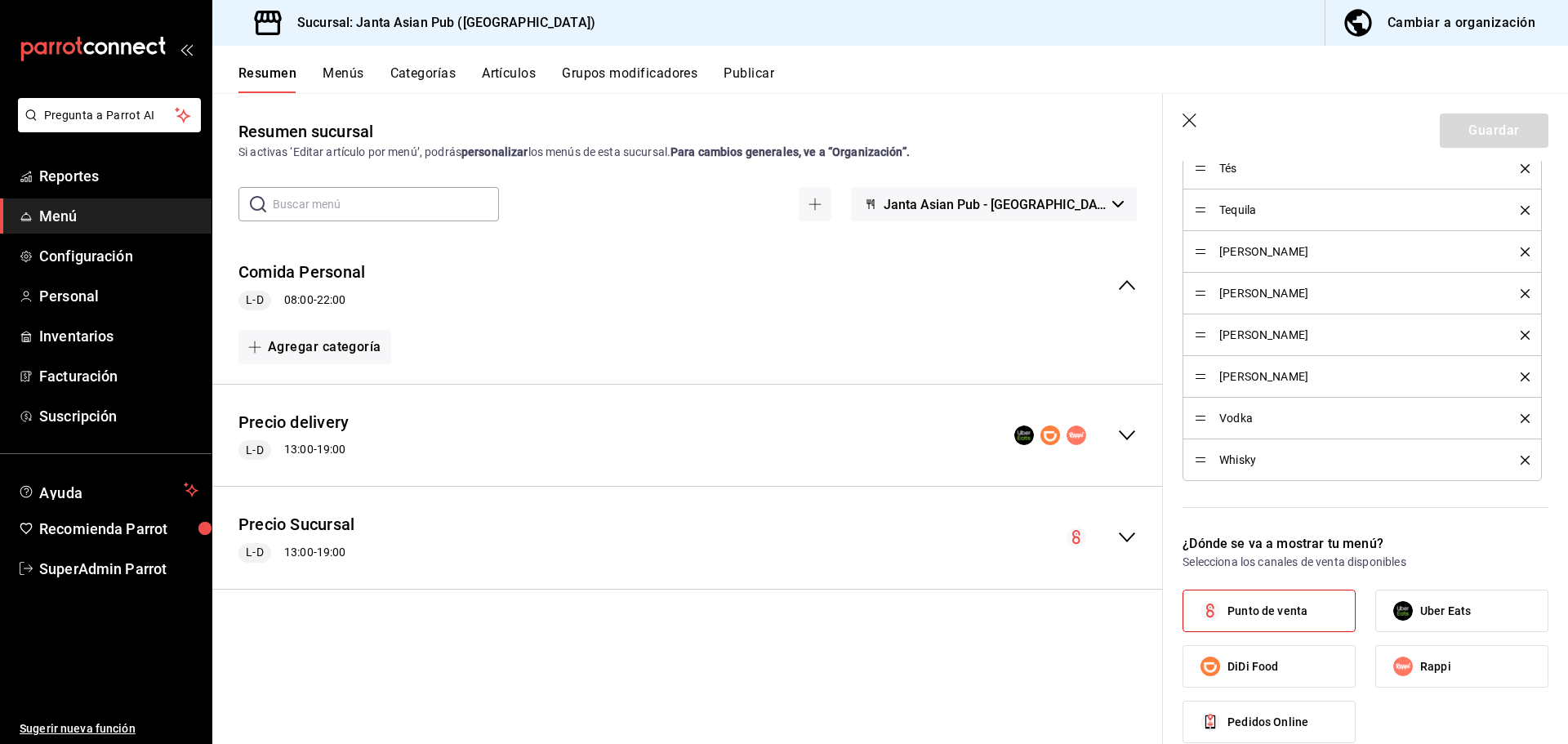
scroll to position [2125, 0]
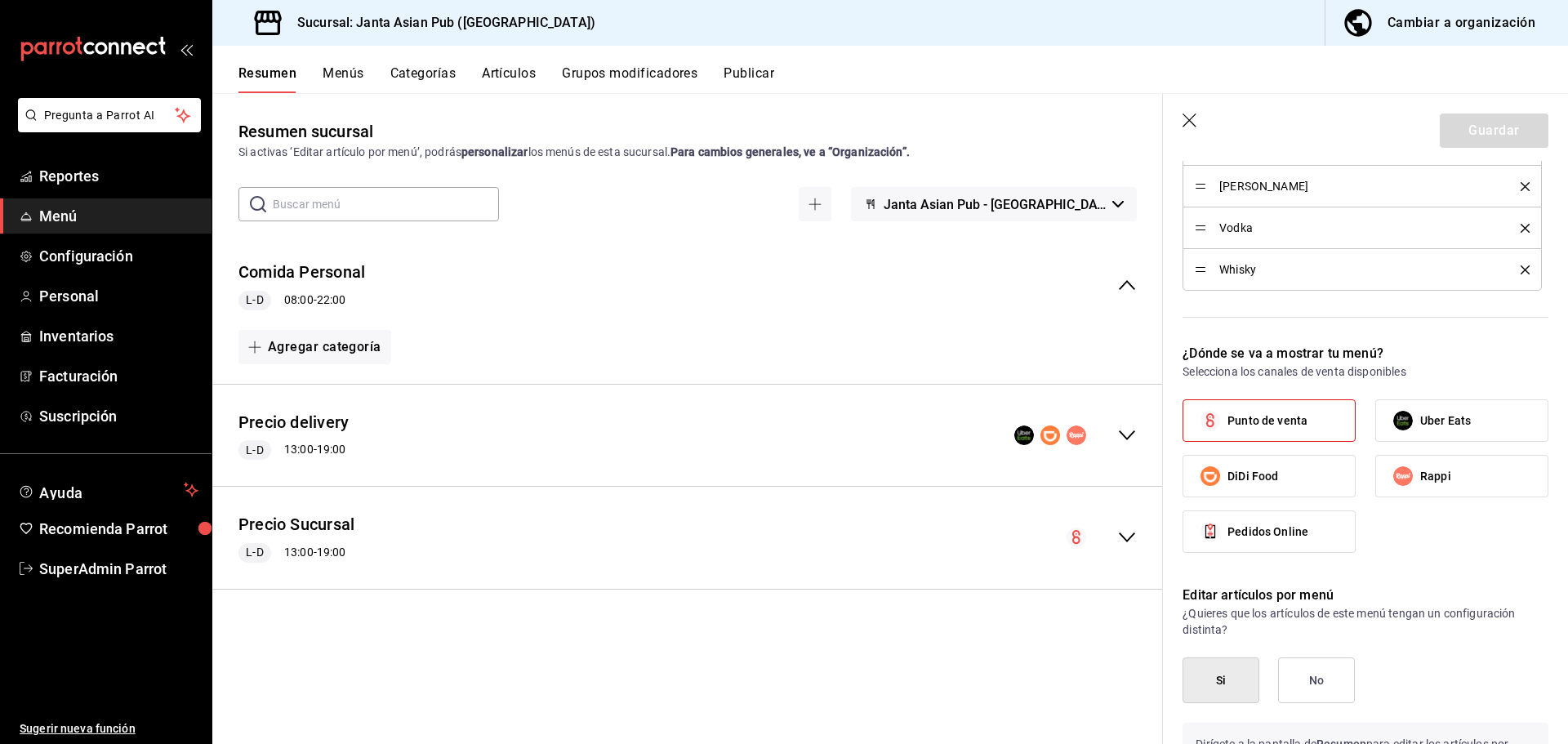
click at [1188, 124] on icon "button" at bounding box center [1190, 122] width 16 height 16
checkbox input "false"
type input "1756144873115"
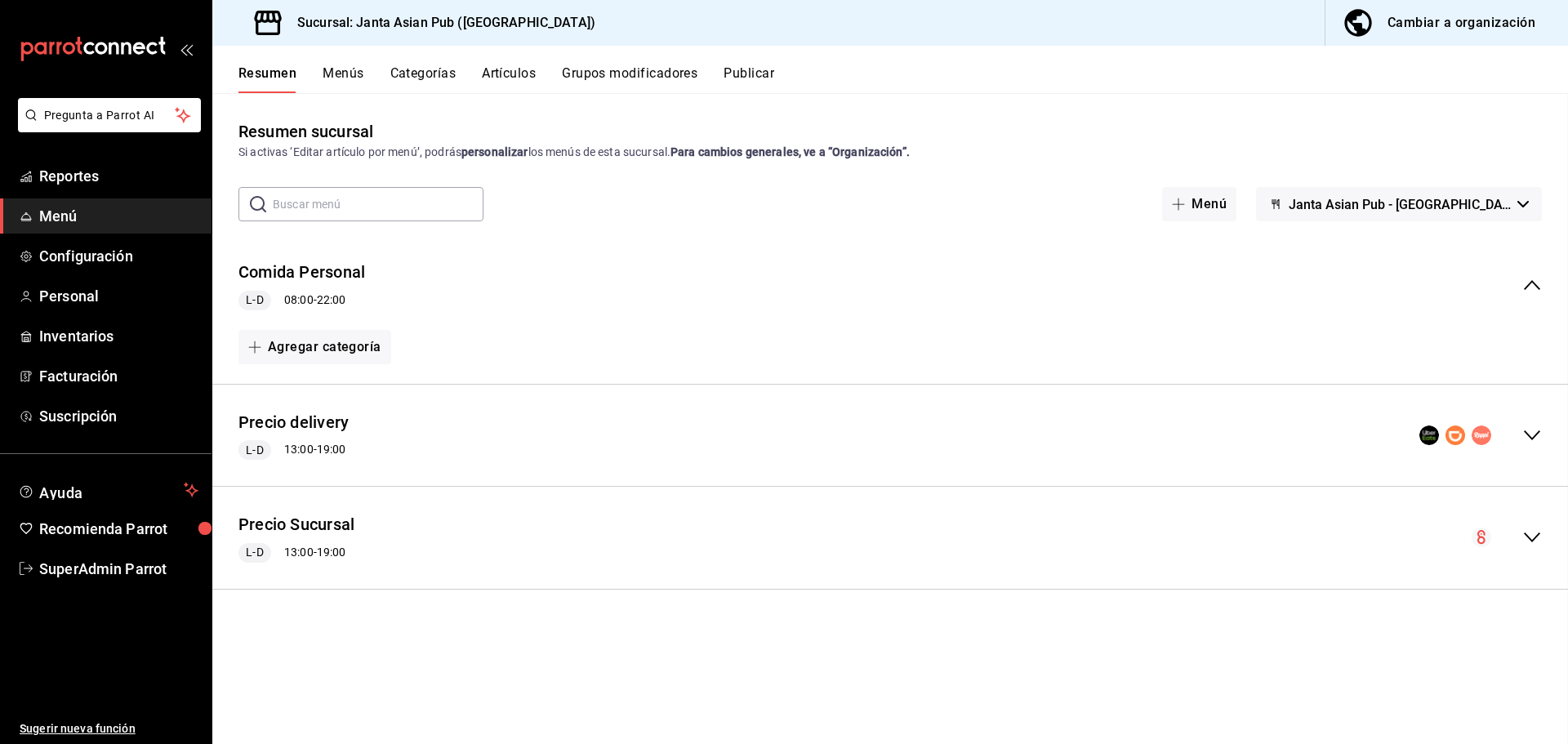
checkbox input "false"
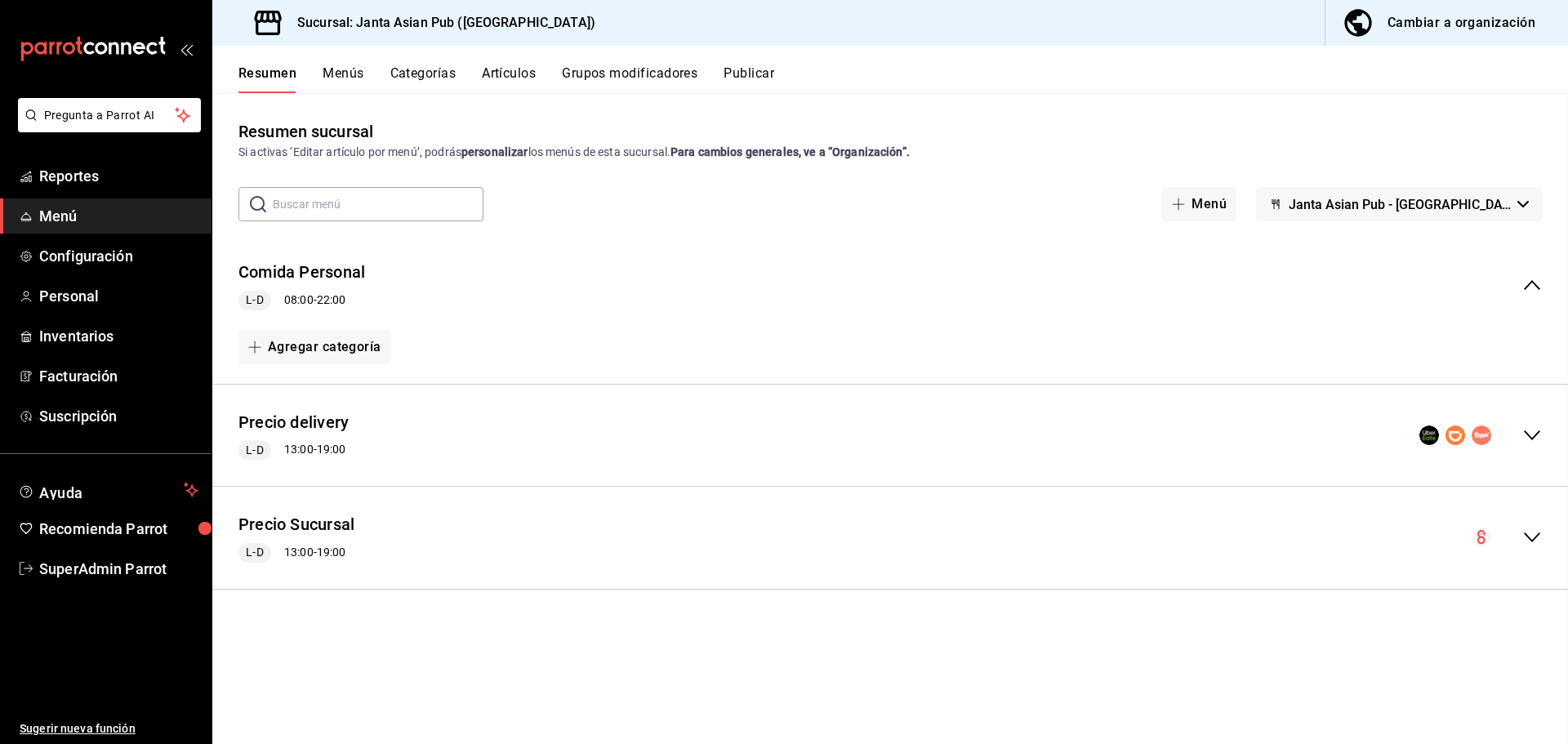
checkbox input "false"
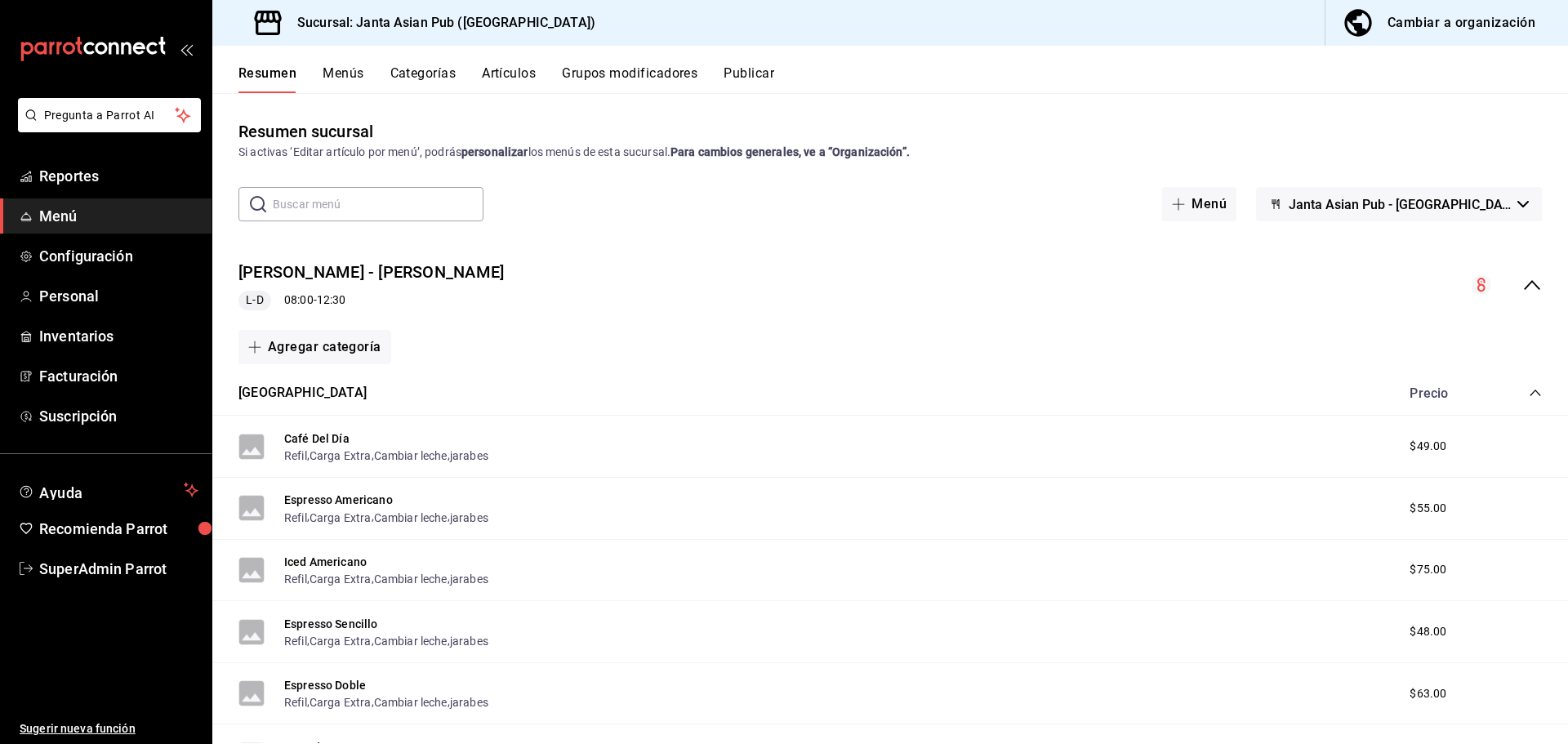
click at [1524, 284] on icon "collapse-menu-row" at bounding box center [1532, 285] width 16 height 10
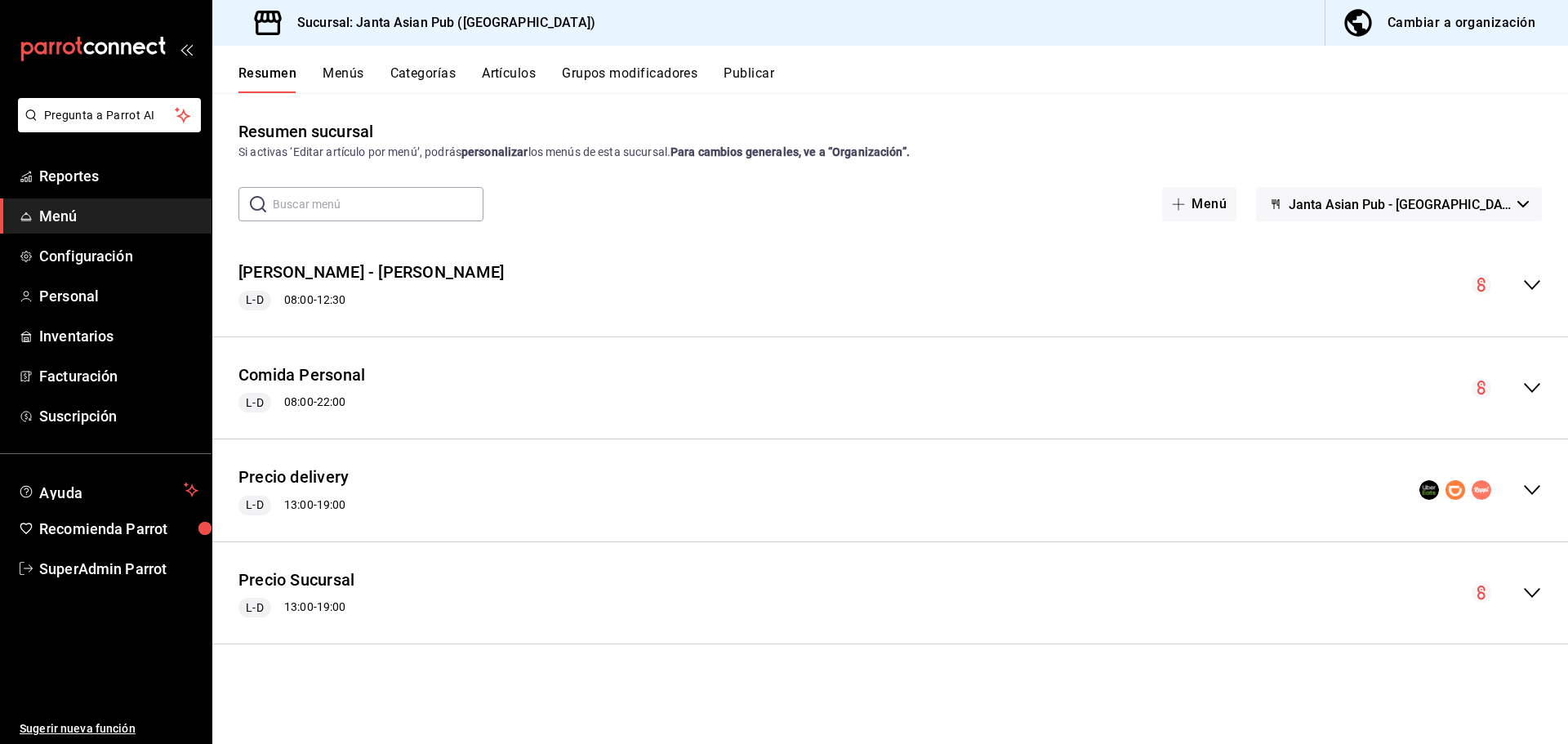
click at [355, 73] on button "Menús" at bounding box center [343, 79] width 41 height 28
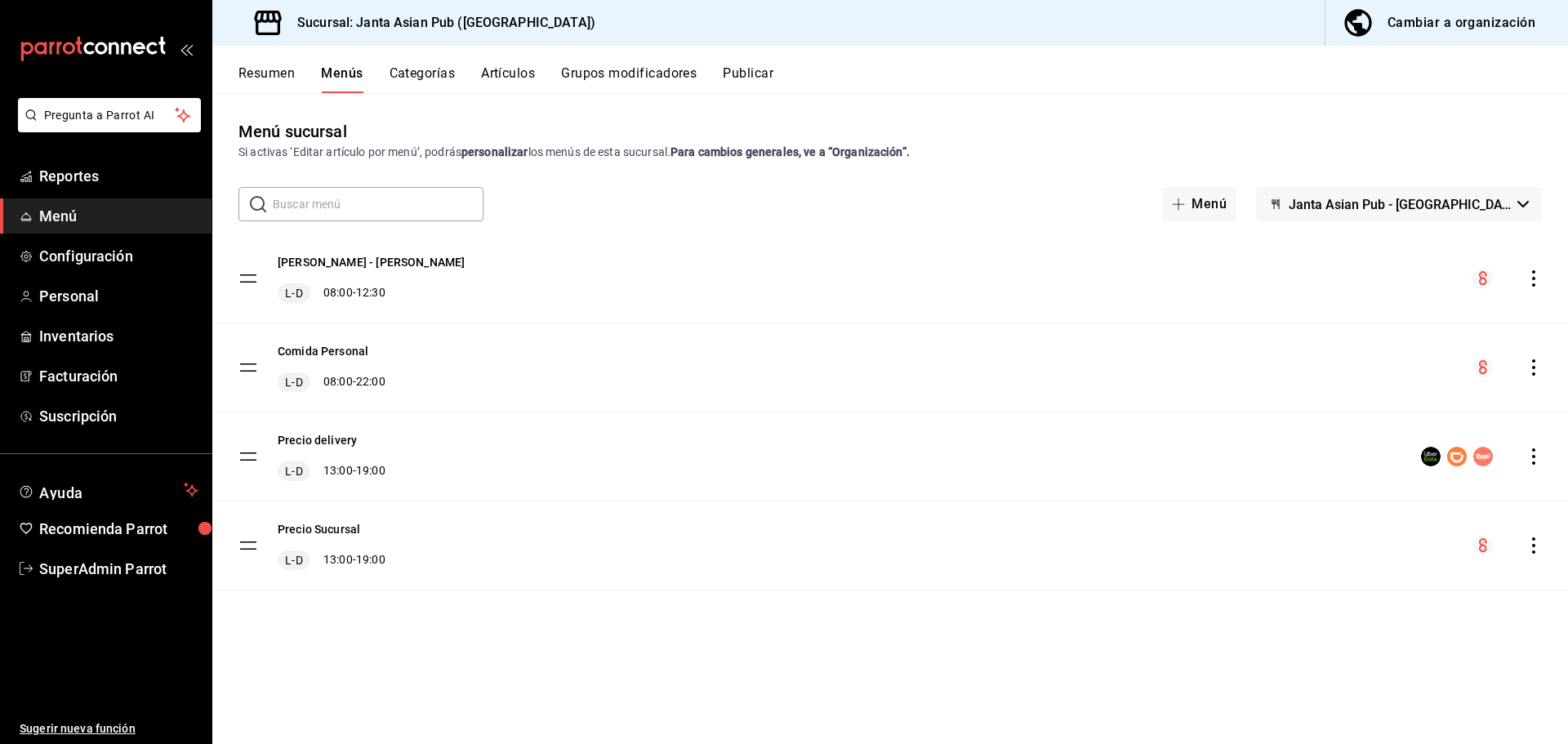
click at [394, 81] on button "Categorías" at bounding box center [422, 79] width 66 height 28
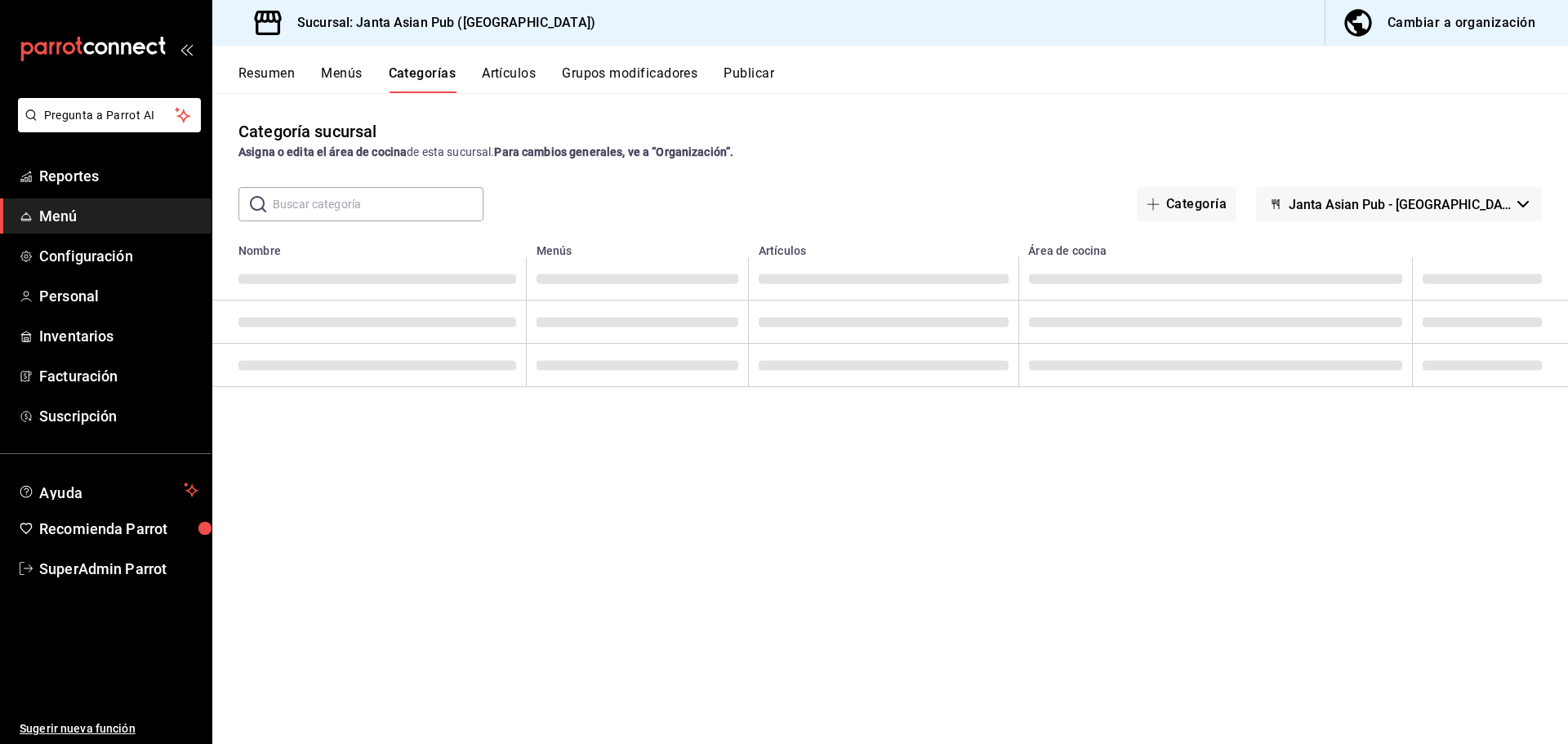
click at [745, 74] on button "Publicar" at bounding box center [749, 79] width 51 height 28
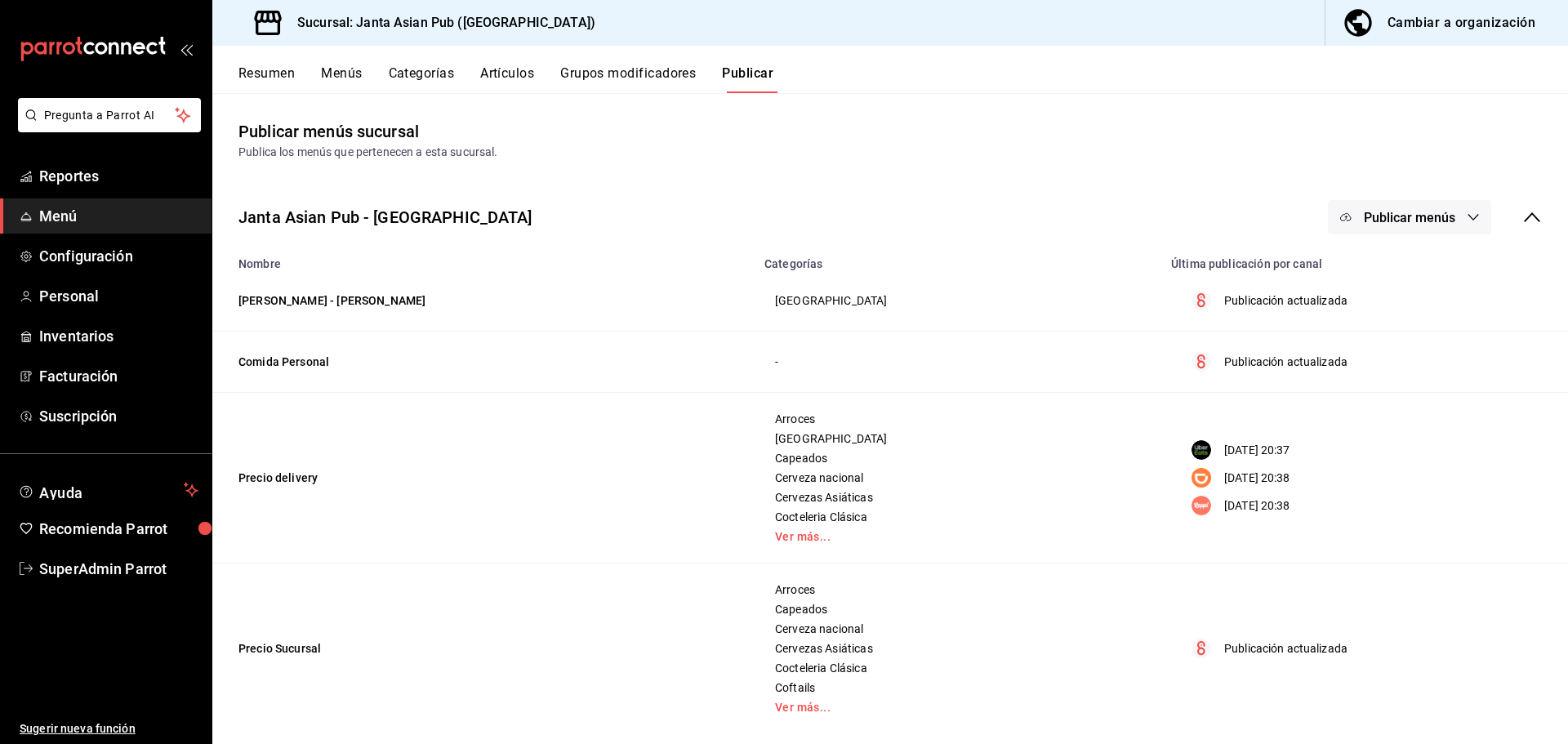
click at [1522, 213] on icon at bounding box center [1532, 218] width 20 height 20
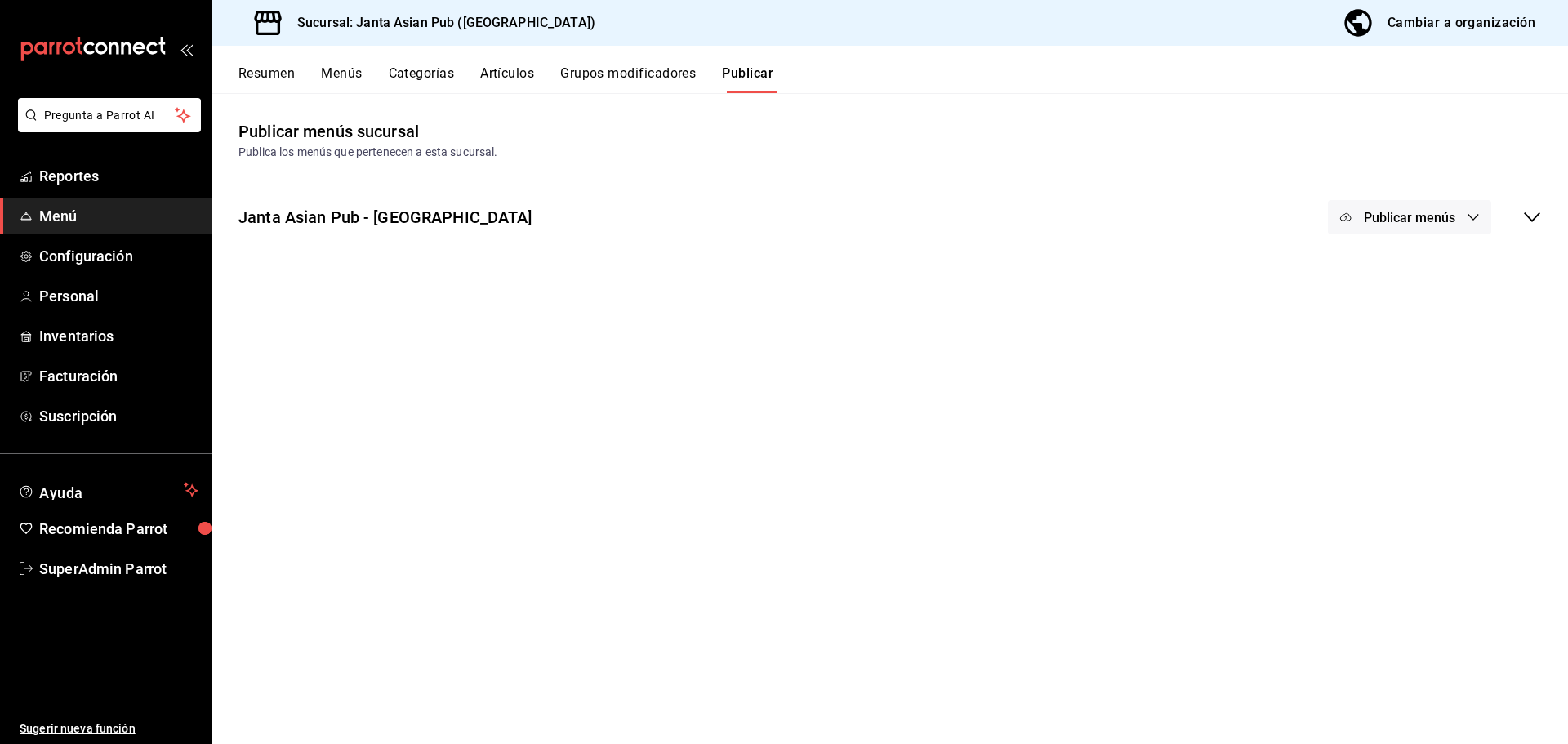
click at [1526, 219] on icon at bounding box center [1532, 218] width 20 height 20
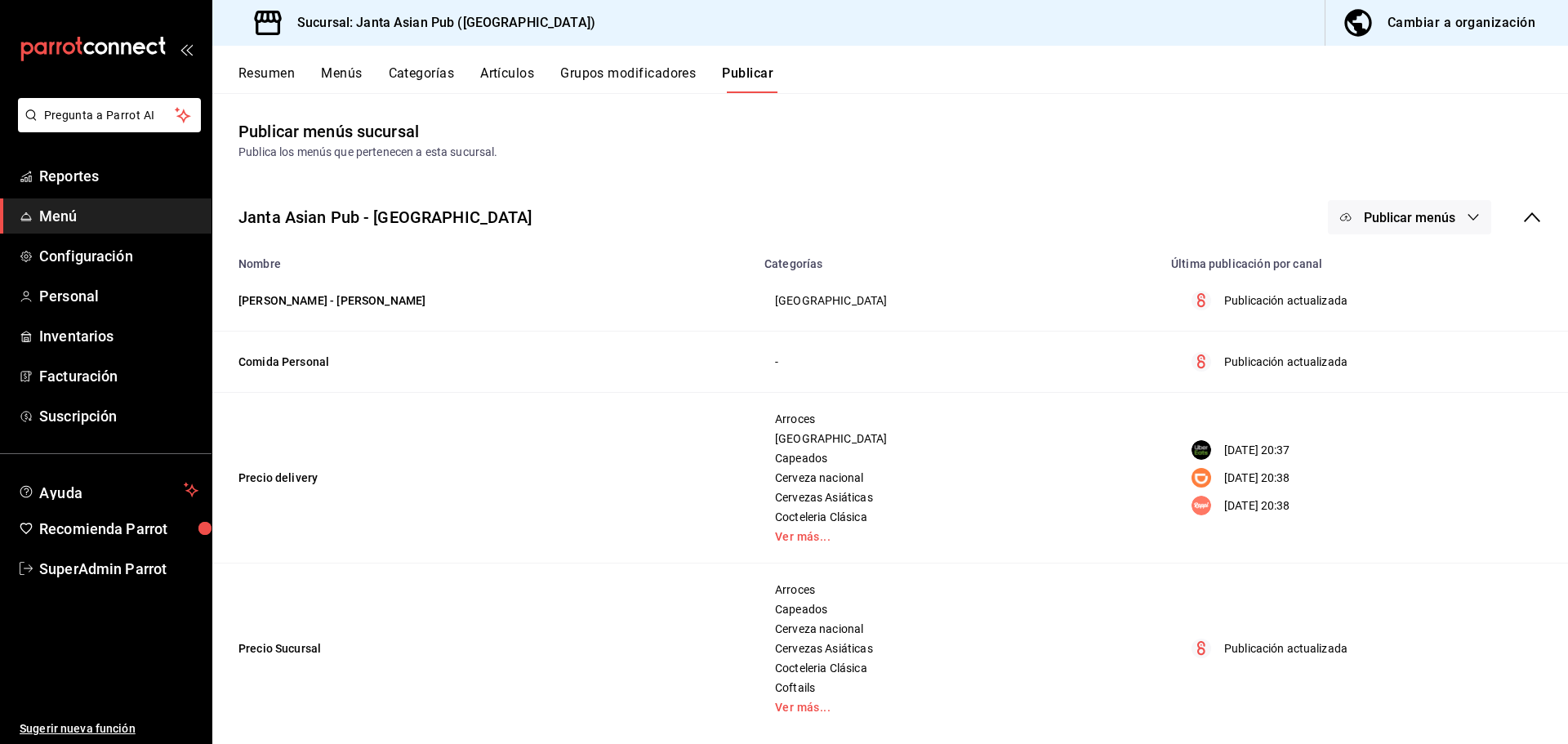
click at [1509, 221] on div "Publicar menús" at bounding box center [1435, 218] width 214 height 34
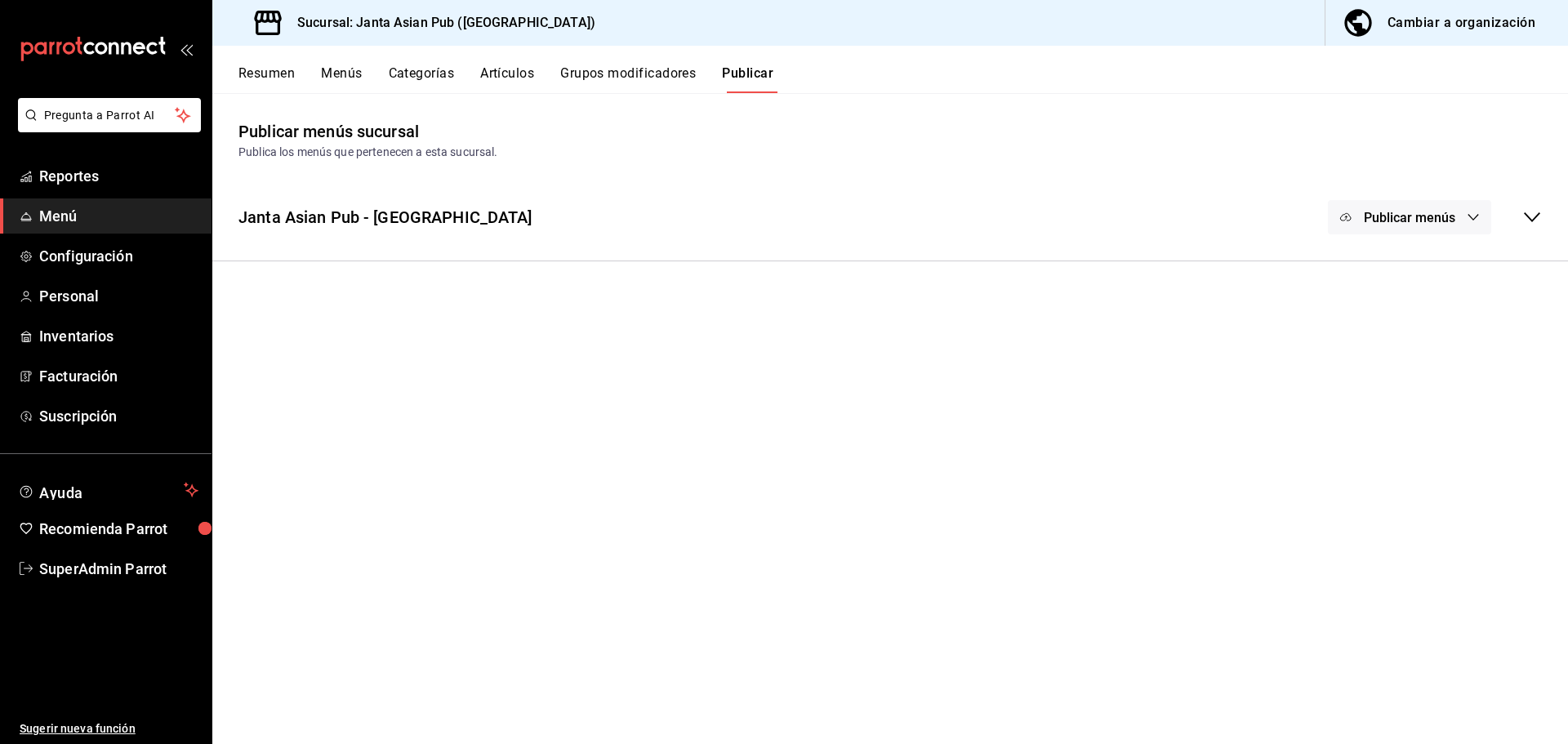
click at [1414, 208] on button "Publicar menús" at bounding box center [1410, 218] width 164 height 34
click at [1463, 211] on div at bounding box center [784, 372] width 1568 height 744
click at [1538, 231] on div "Publicar menús" at bounding box center [1435, 218] width 214 height 34
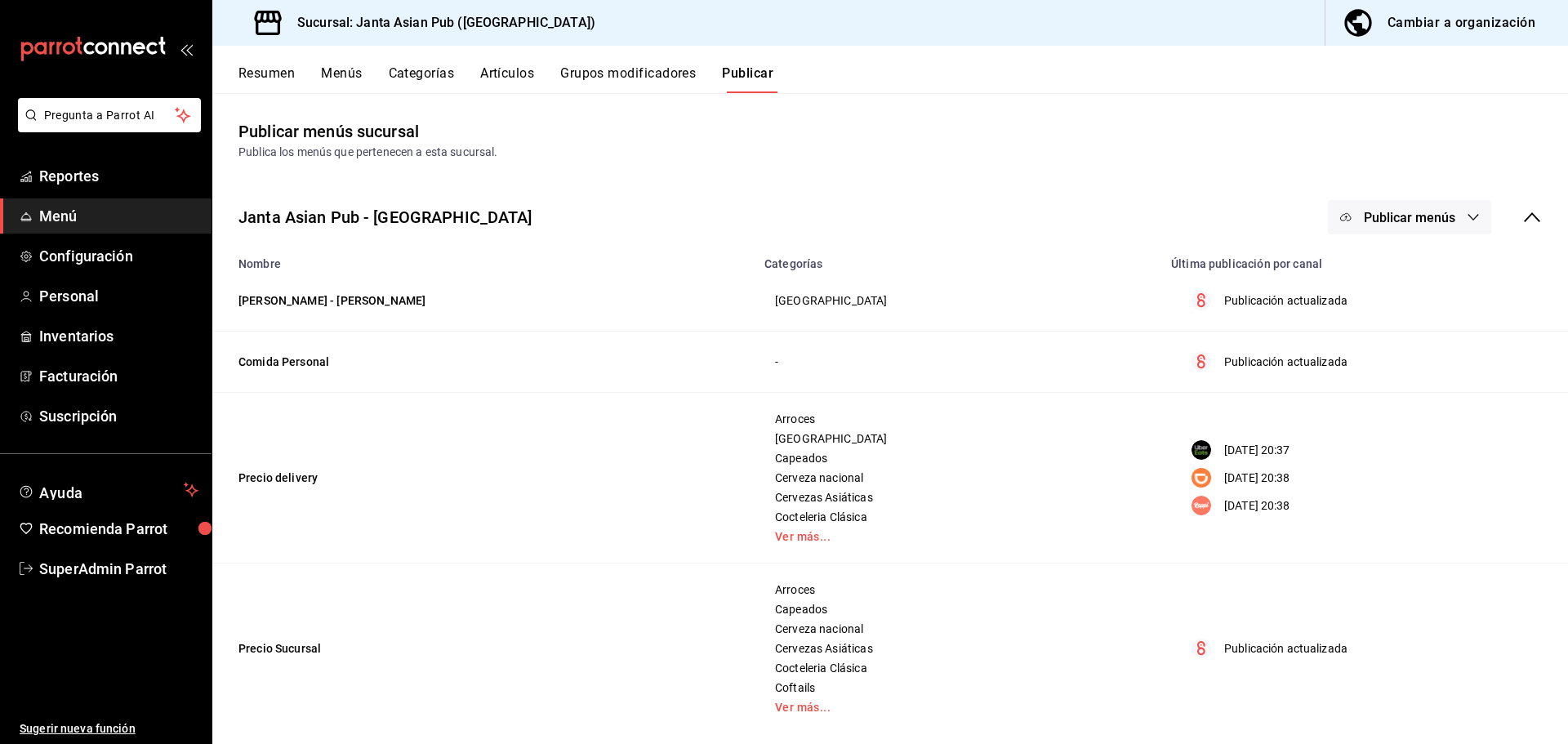
click at [337, 71] on button "Menús" at bounding box center [342, 79] width 41 height 28
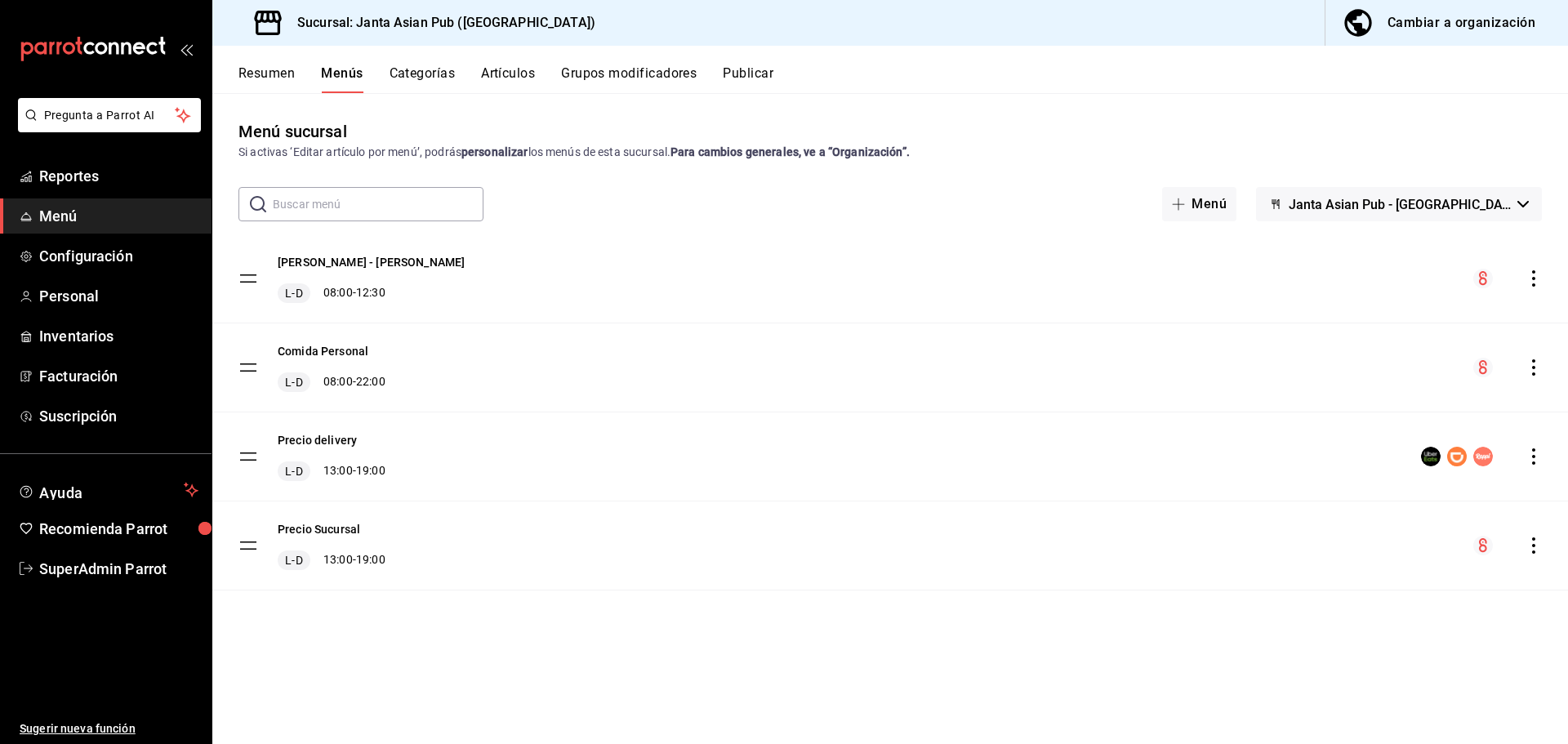
click at [277, 79] on button "Resumen" at bounding box center [266, 79] width 56 height 28
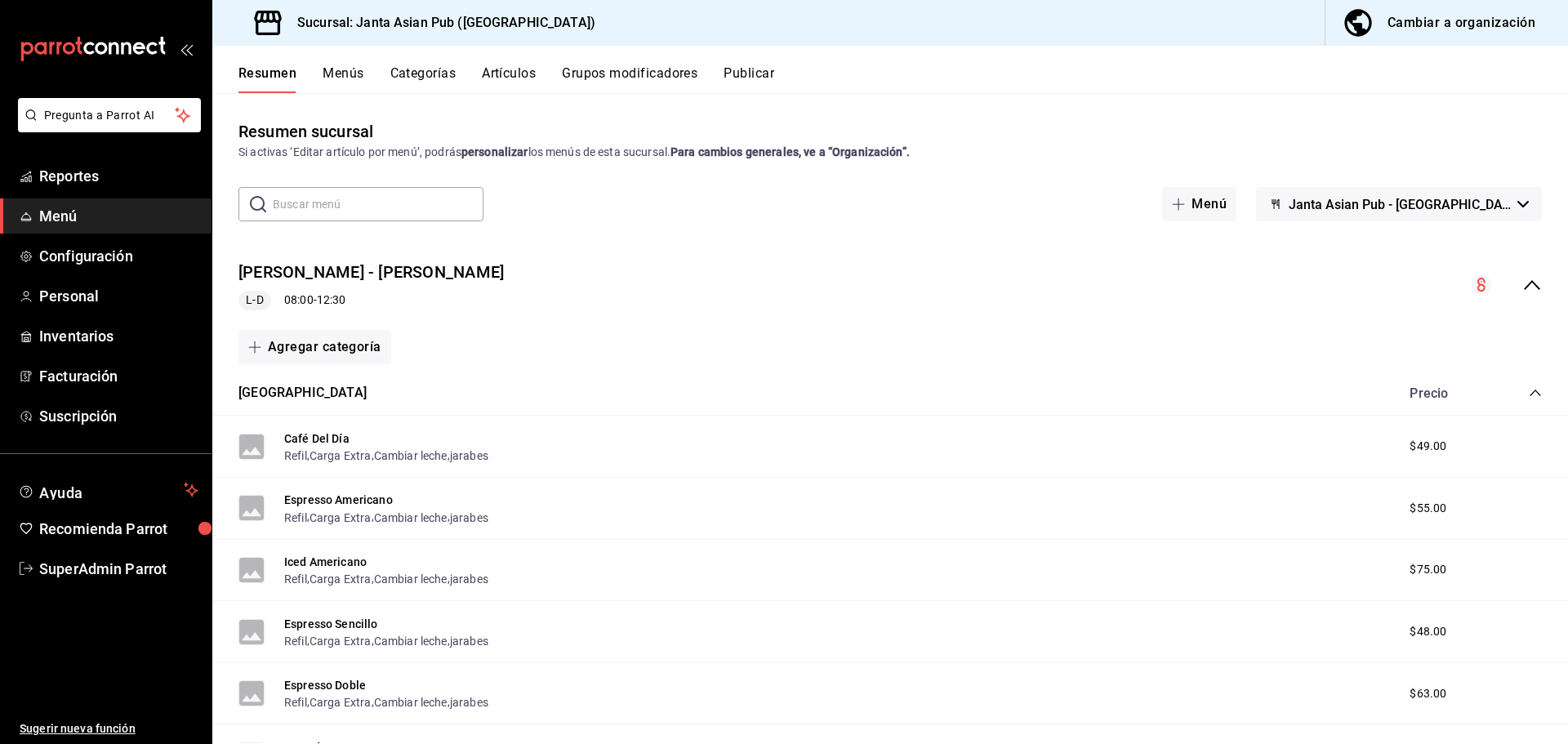
click at [1524, 280] on icon "collapse-menu-row" at bounding box center [1532, 285] width 16 height 10
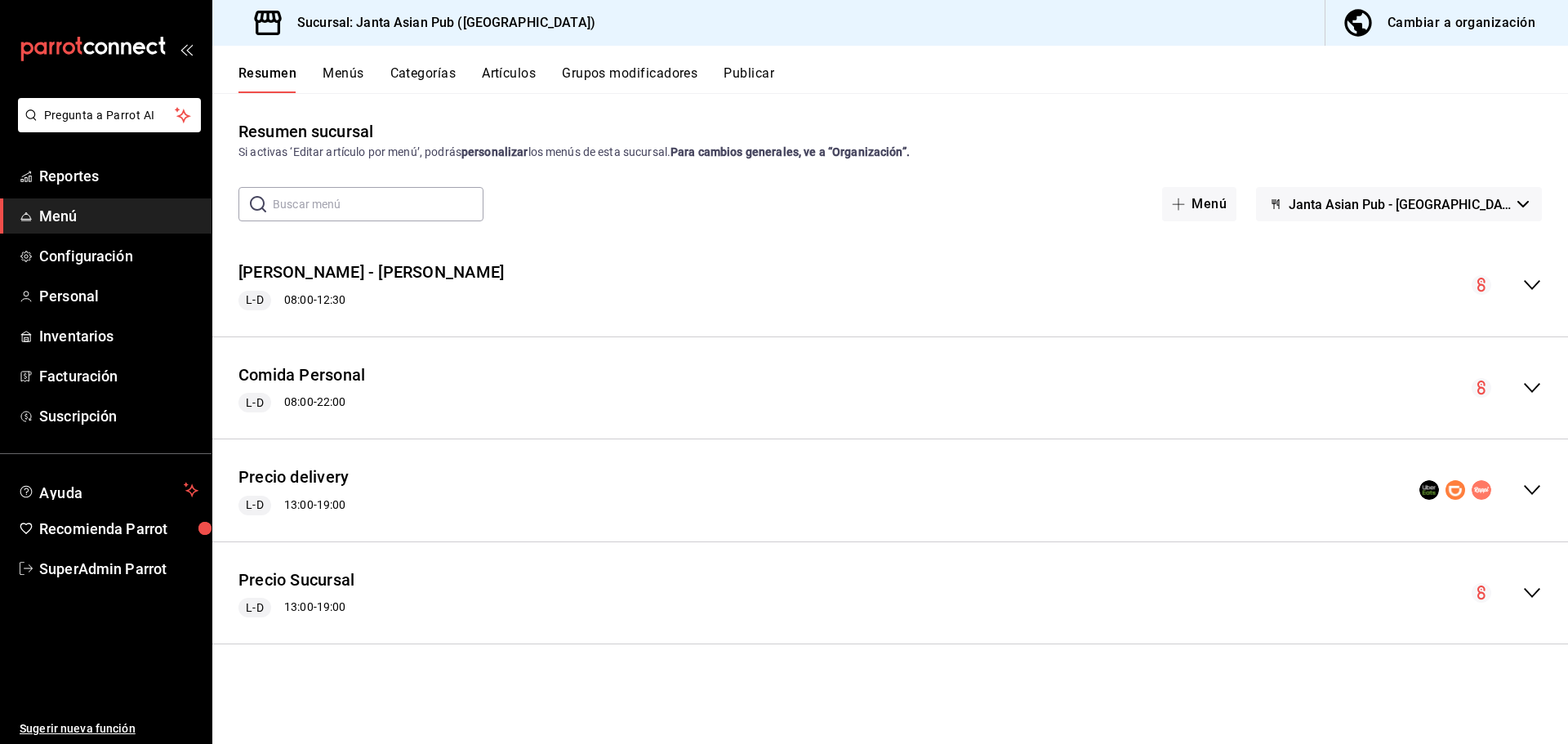
click at [398, 488] on div "Precio delivery L-D 13:00 - 19:00" at bounding box center [890, 491] width 1356 height 76
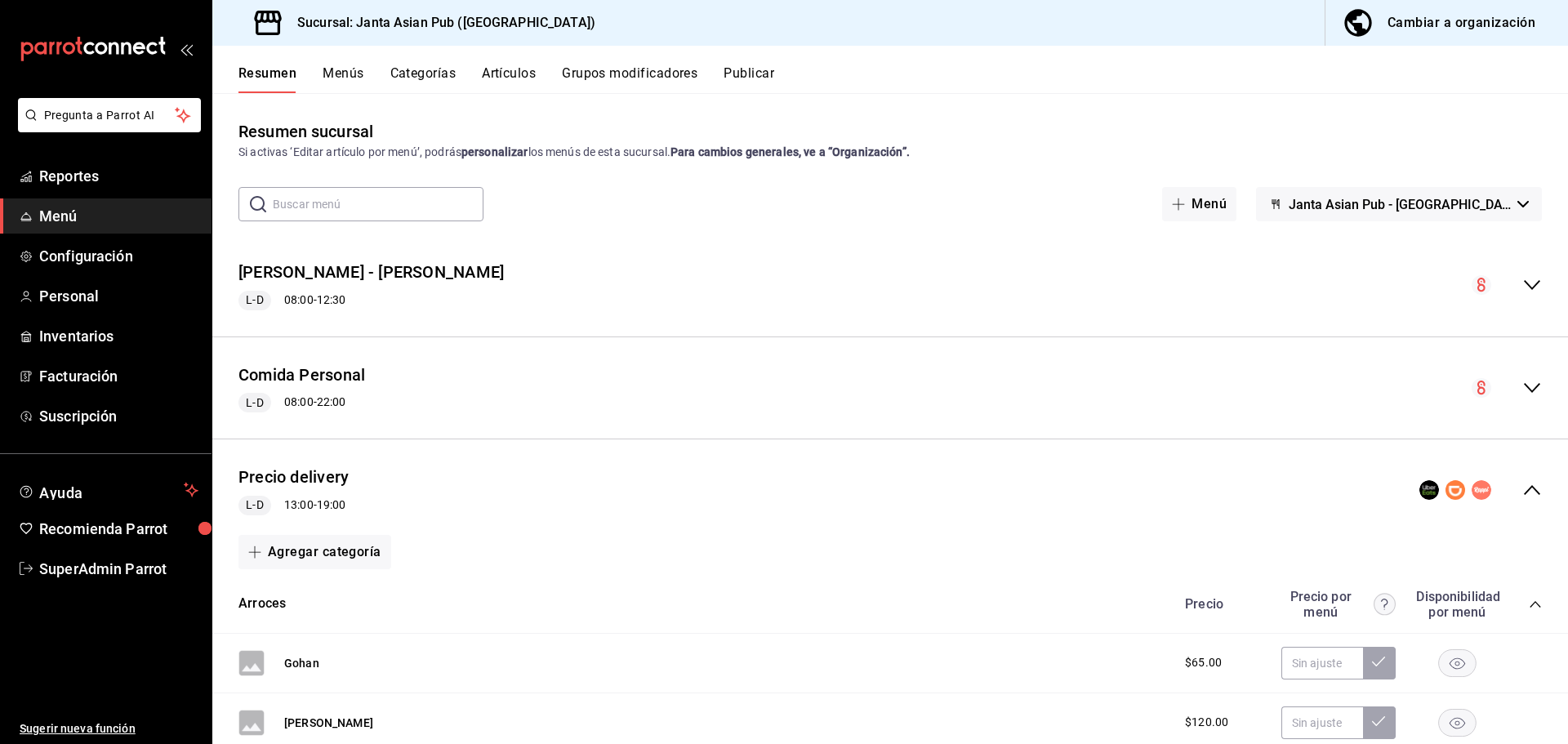
scroll to position [164, 0]
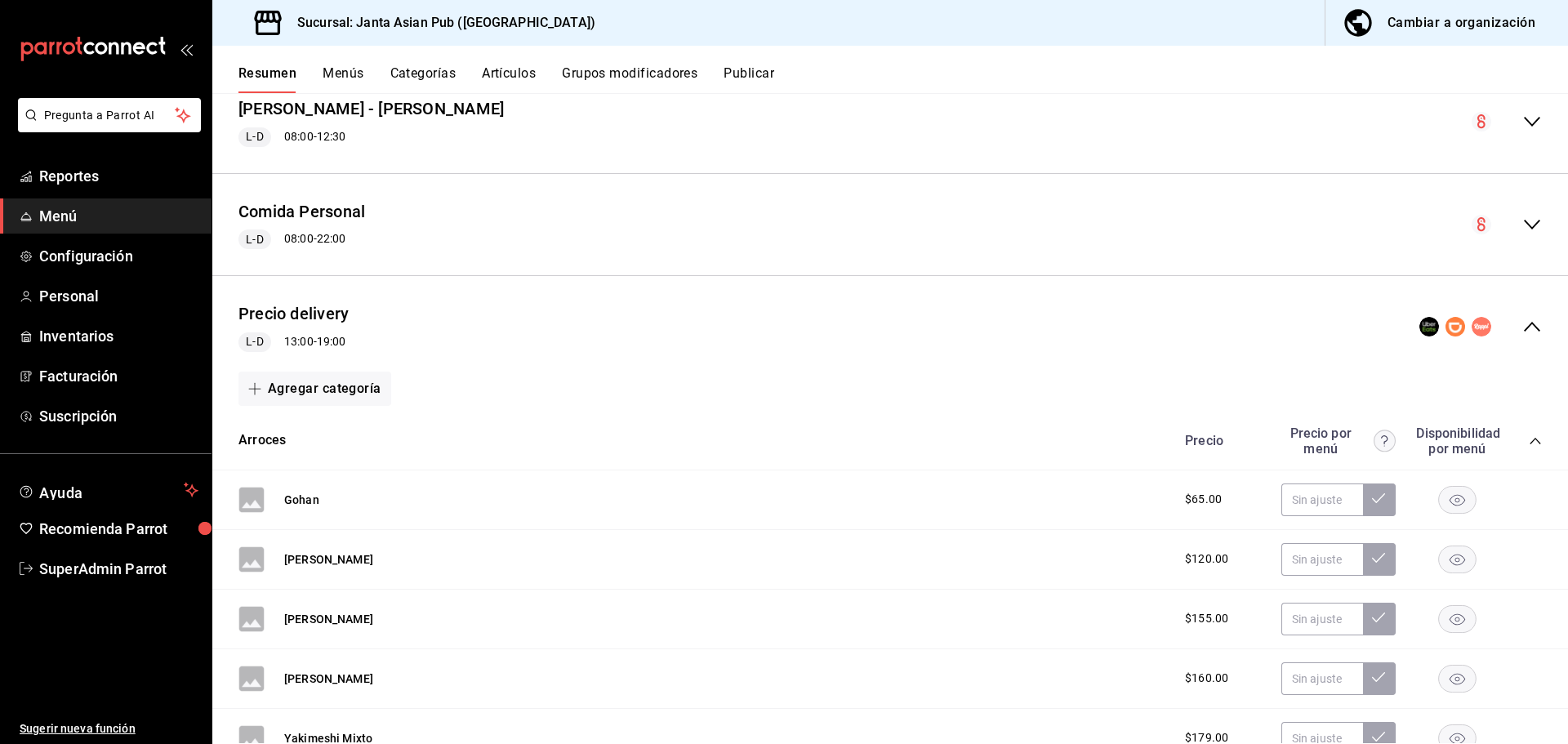
click at [470, 324] on div "Precio delivery L-D 13:00 - 19:00" at bounding box center [890, 327] width 1356 height 76
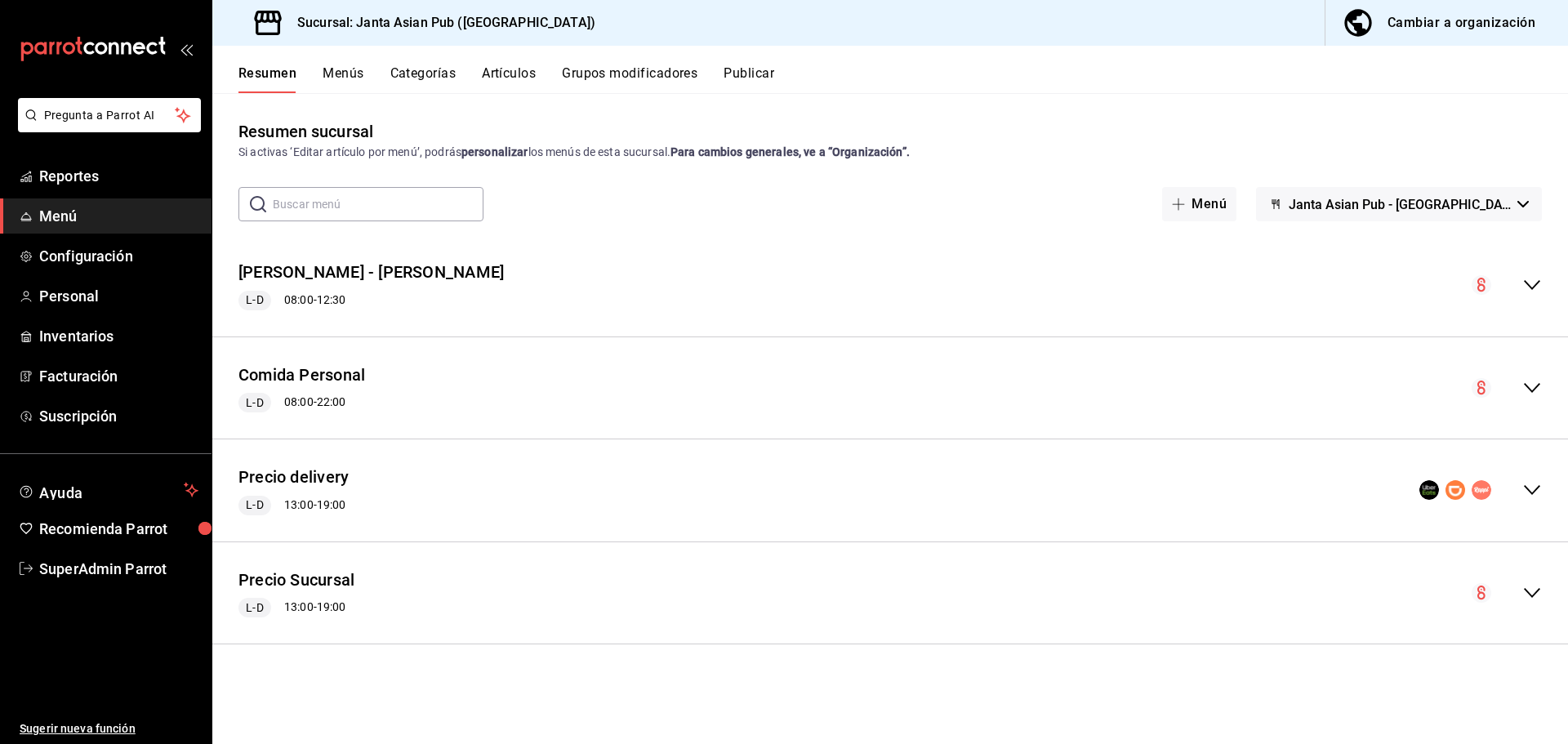
scroll to position [0, 0]
click at [353, 70] on button "Menús" at bounding box center [343, 79] width 41 height 28
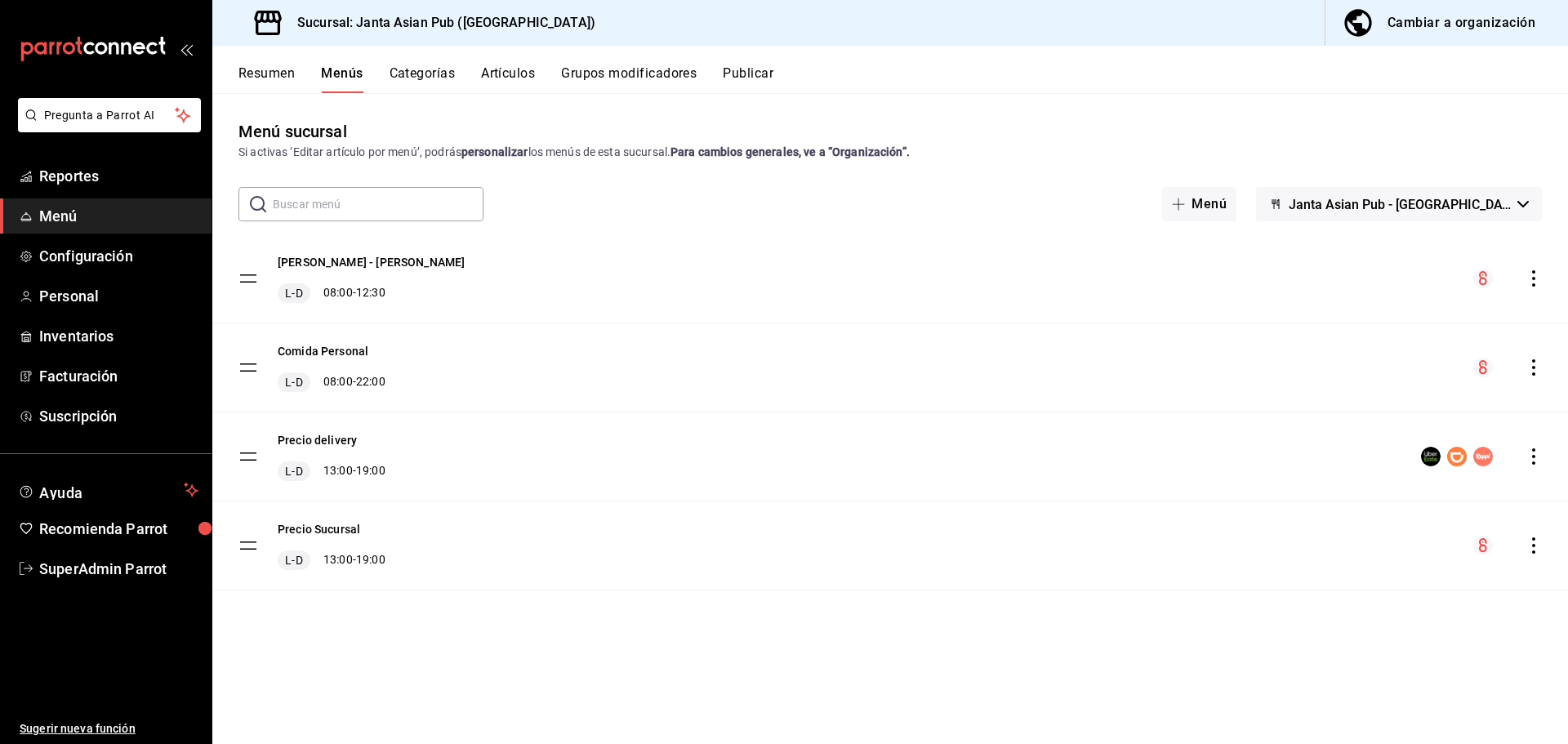
click at [1415, 25] on div "Cambiar a organización" at bounding box center [1461, 23] width 148 height 23
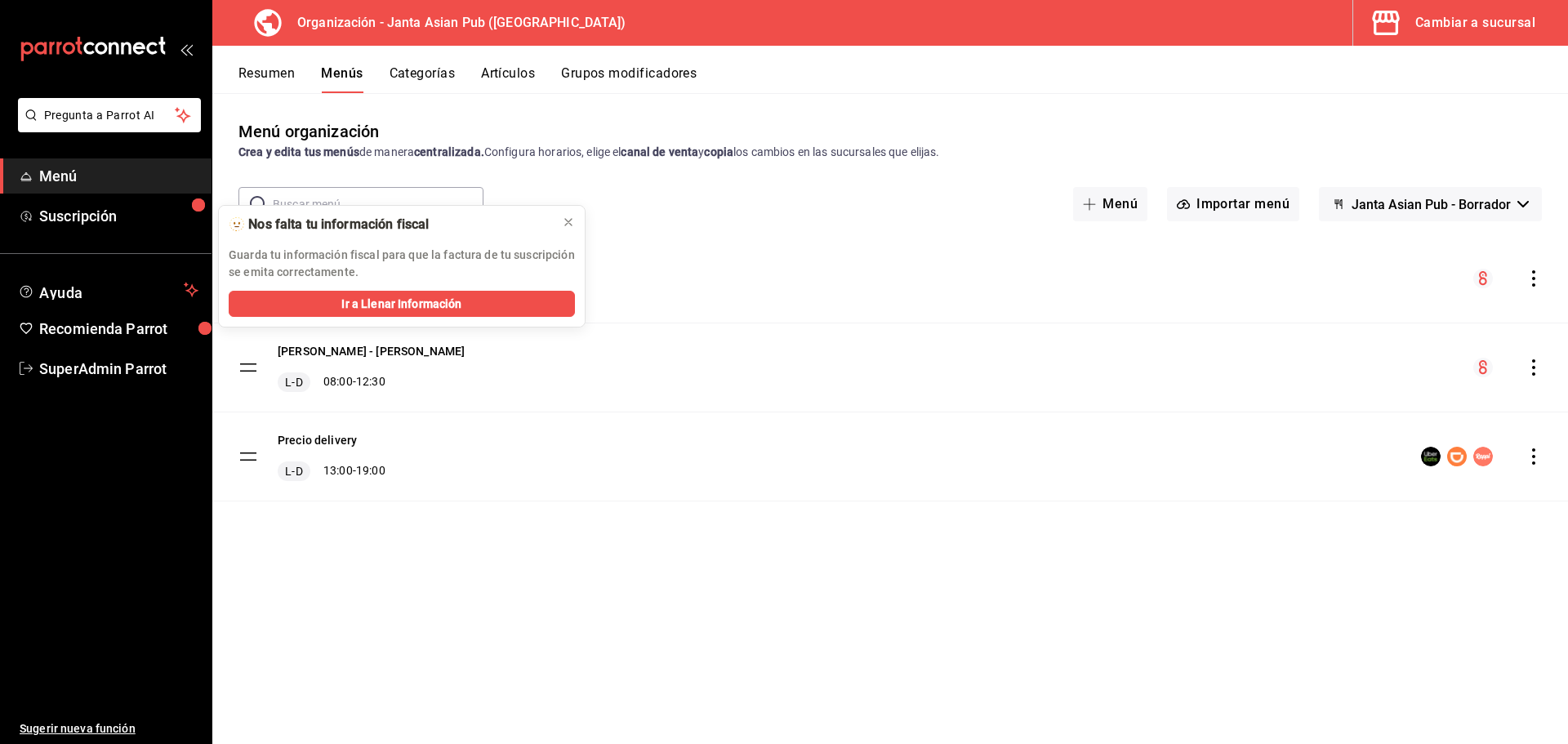
click at [279, 81] on button "Resumen" at bounding box center [266, 79] width 56 height 28
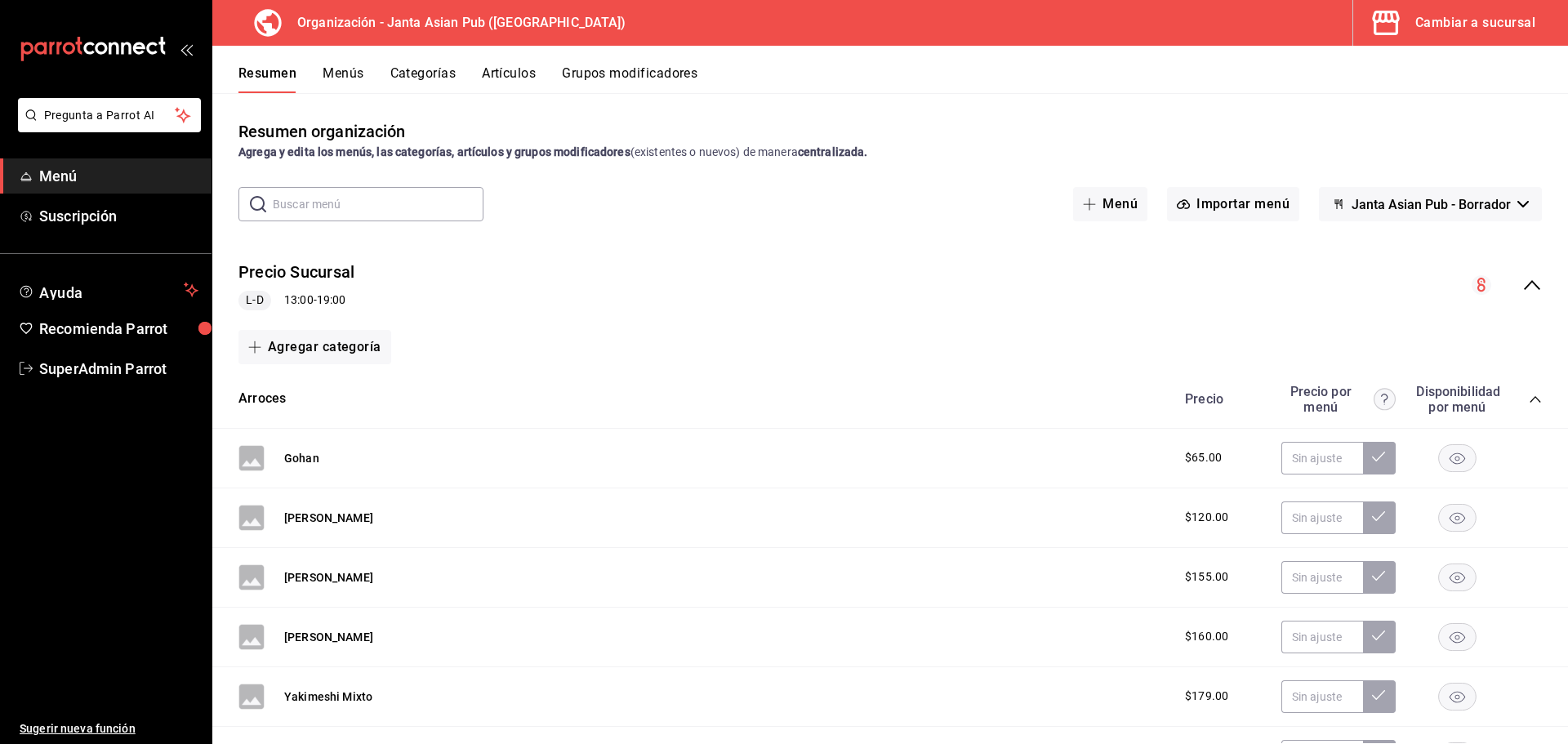
click at [1496, 294] on div "collapse-menu-row" at bounding box center [1506, 286] width 70 height 20
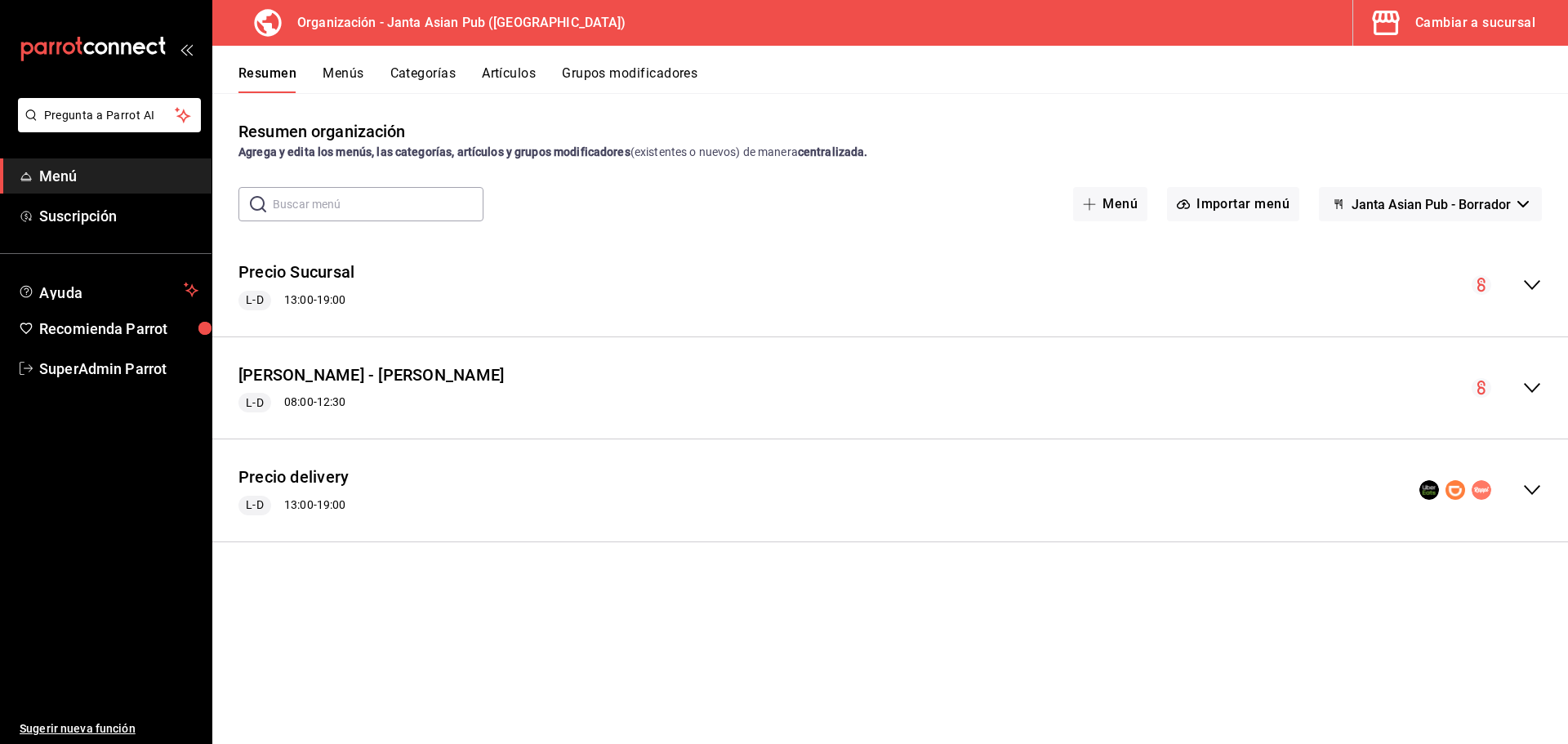
click at [1438, 204] on span "Janta Asian Pub - Borrador" at bounding box center [1431, 204] width 159 height 15
click at [1435, 199] on div at bounding box center [784, 372] width 1568 height 744
click at [1159, 462] on div "Precio delivery L-D 13:00 - 19:00" at bounding box center [890, 491] width 1356 height 76
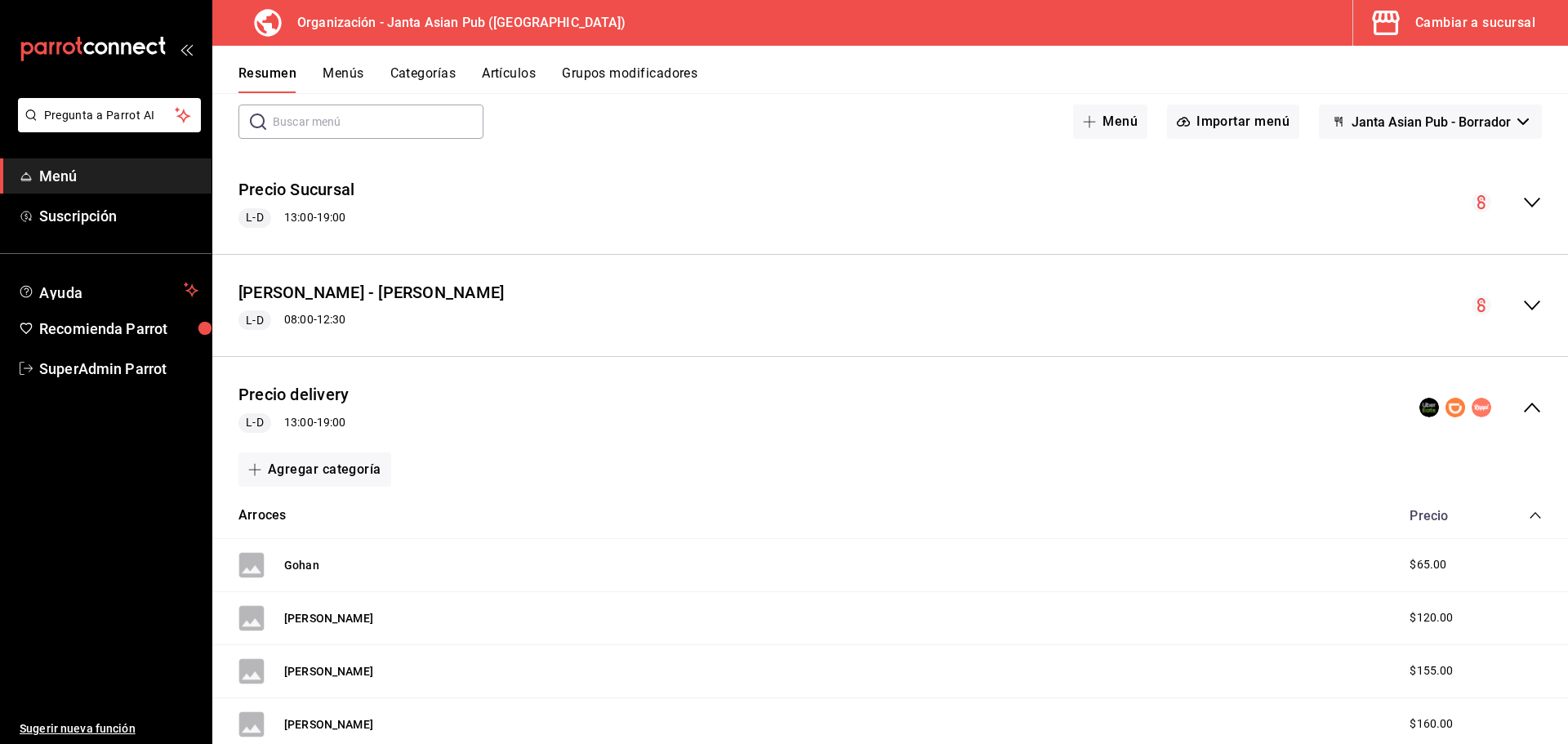
scroll to position [245, 0]
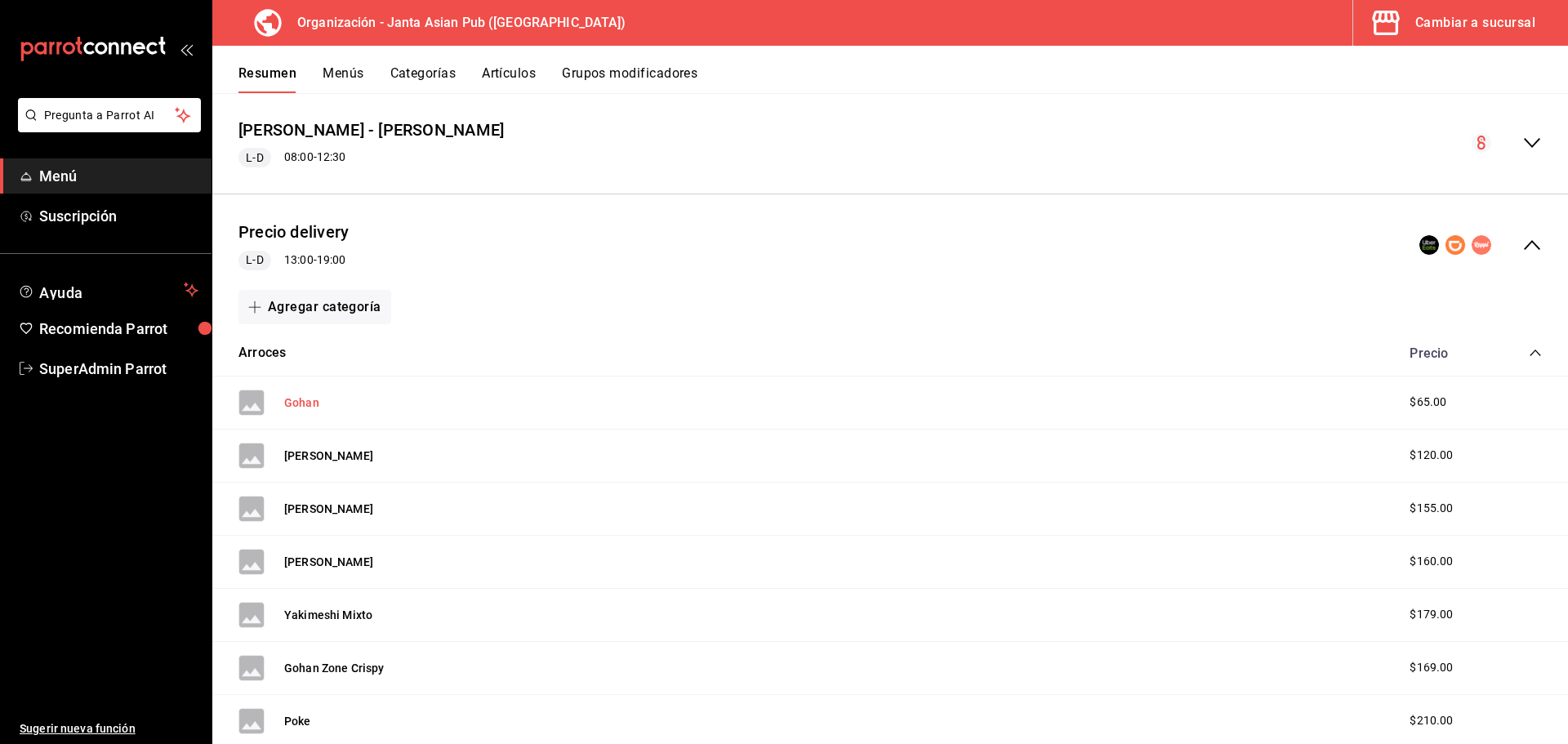
click at [303, 398] on button "Gohan" at bounding box center [302, 403] width 35 height 16
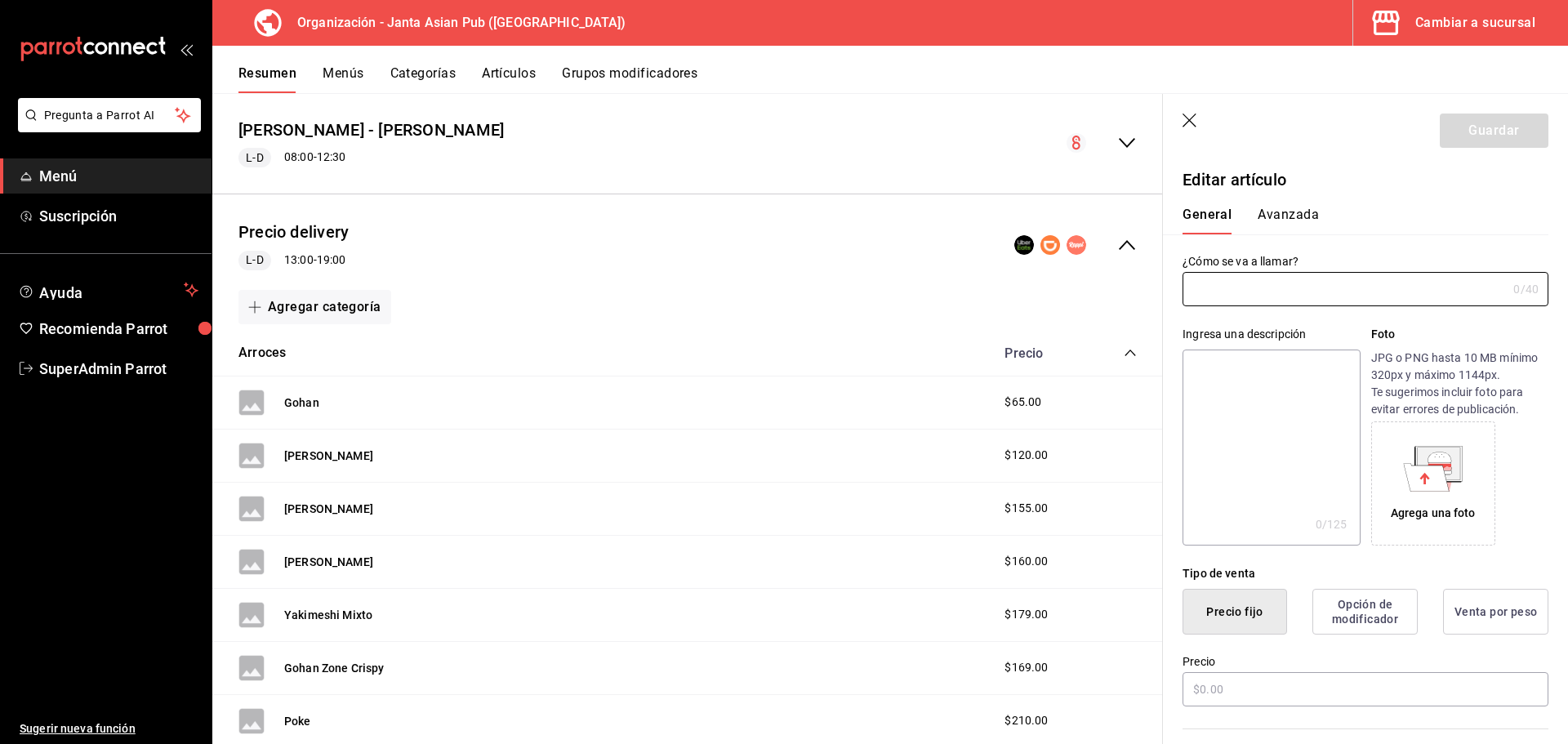
type input "Gohan"
type textarea "Arroz blanco al vapor con ajonjolí"
type textarea "x"
type input "AR-1747339471681"
type textarea "x"
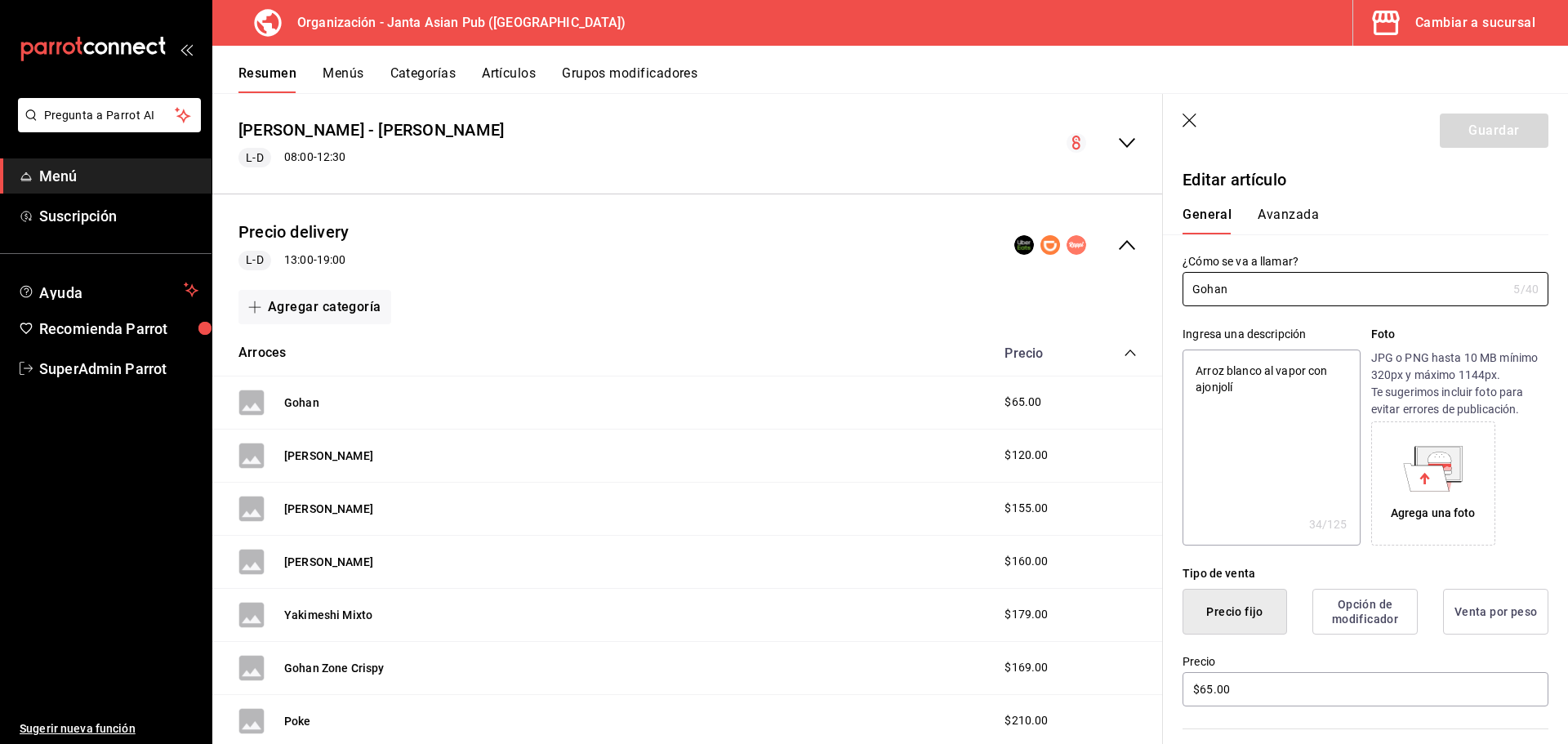
type input "$65.00"
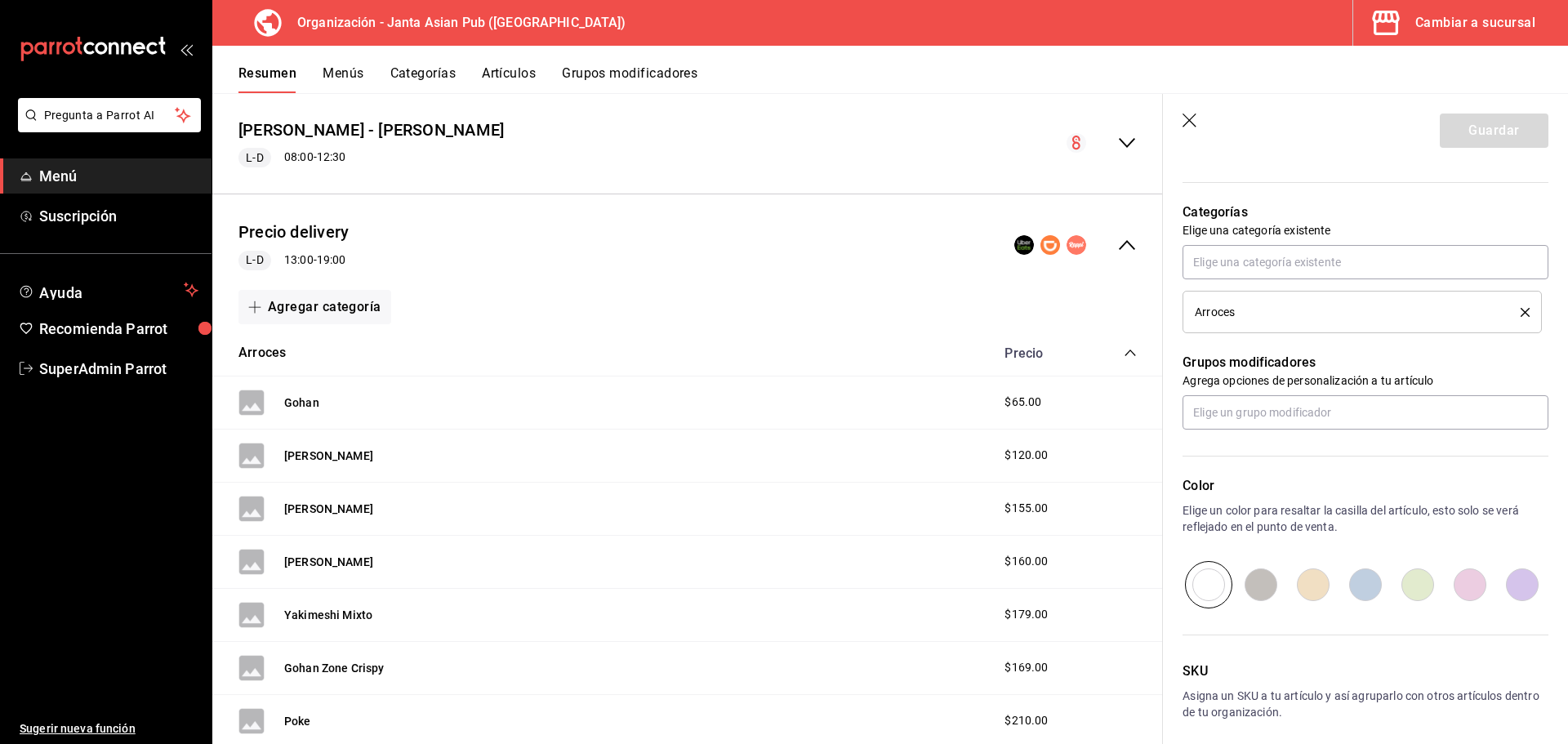
scroll to position [371, 0]
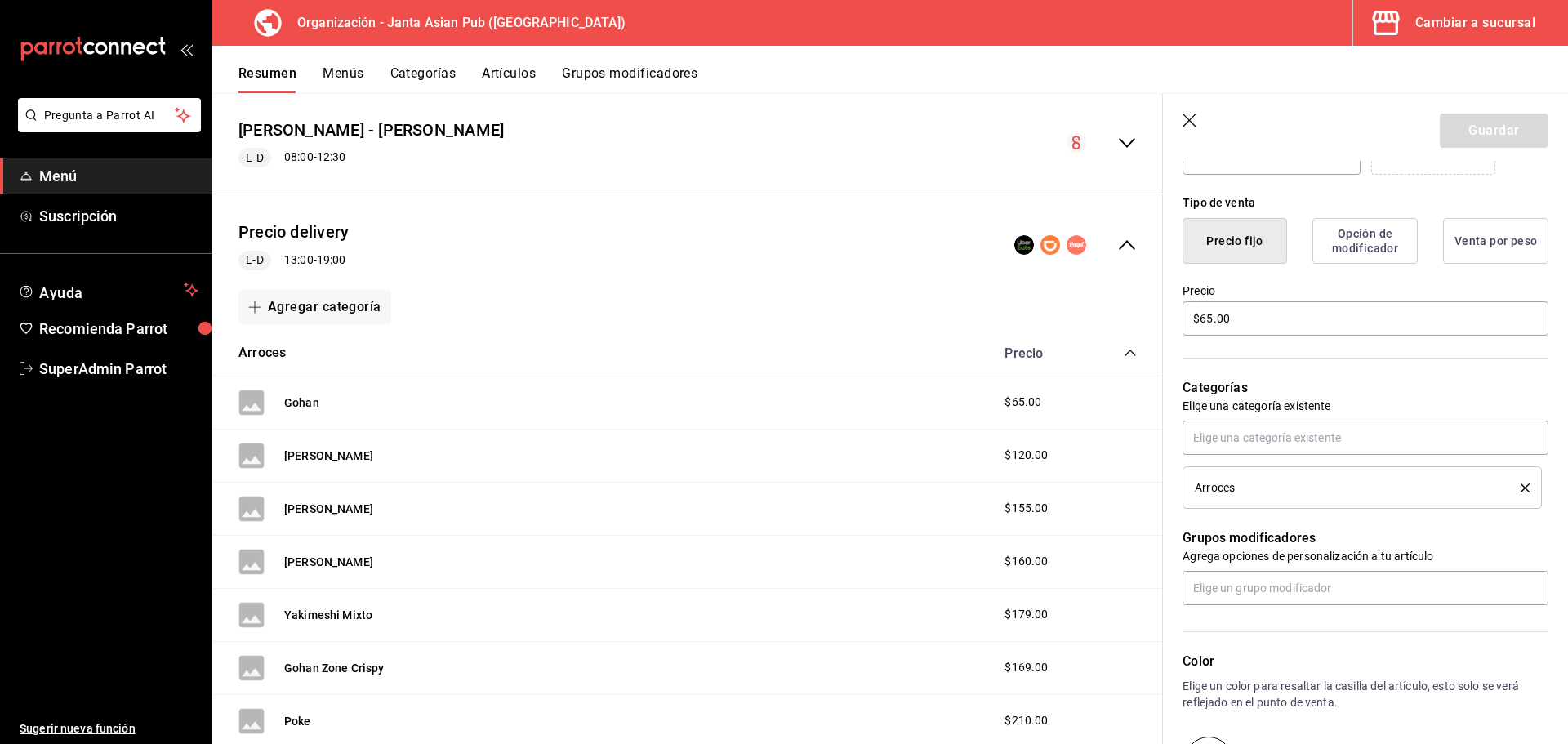
click at [1197, 116] on icon "button" at bounding box center [1190, 122] width 16 height 16
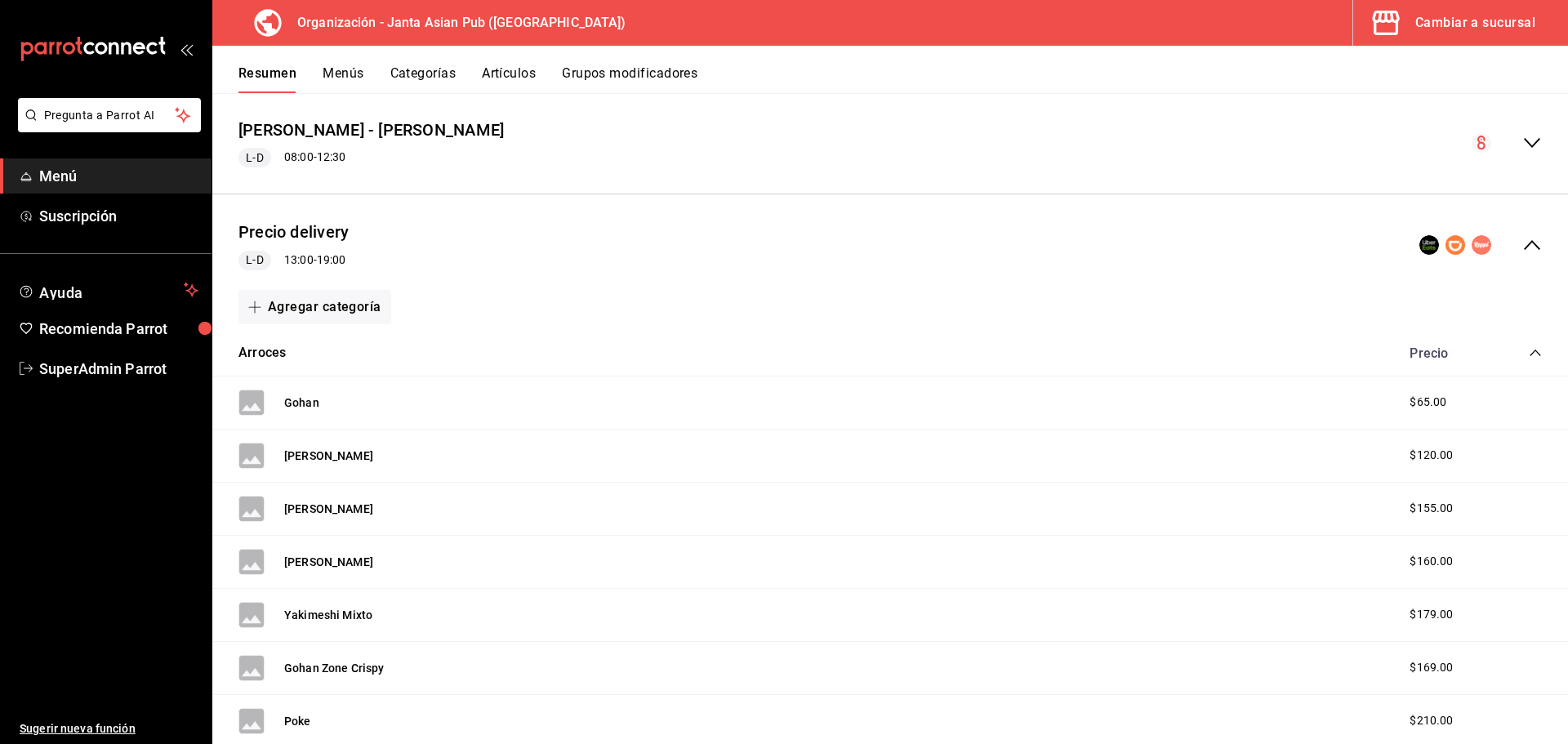
click at [1470, 20] on div "Cambiar a sucursal" at bounding box center [1475, 23] width 120 height 23
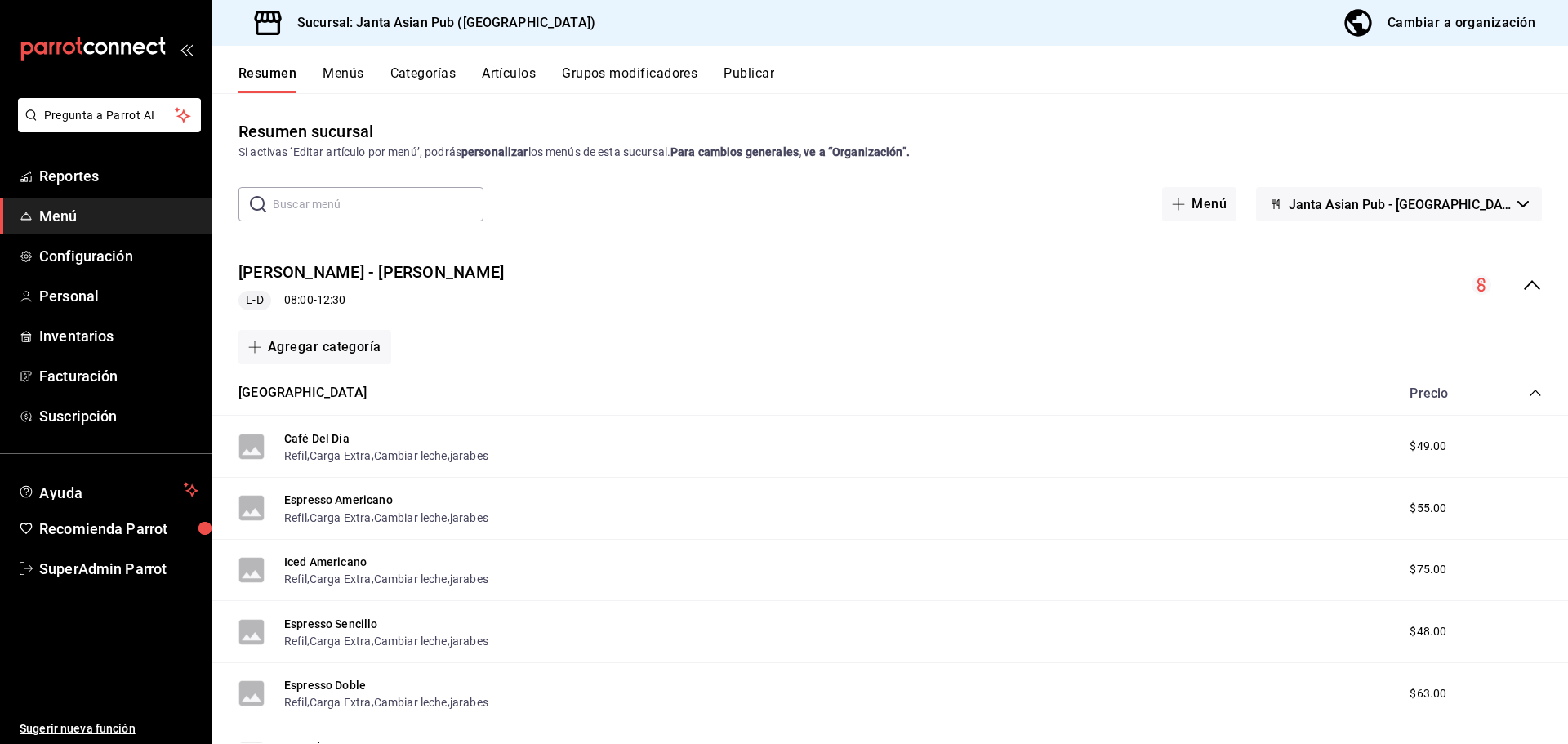
click at [1532, 285] on div "Precio Sucursal - KIMI L-D 08:00 - 12:30" at bounding box center [890, 285] width 1356 height 76
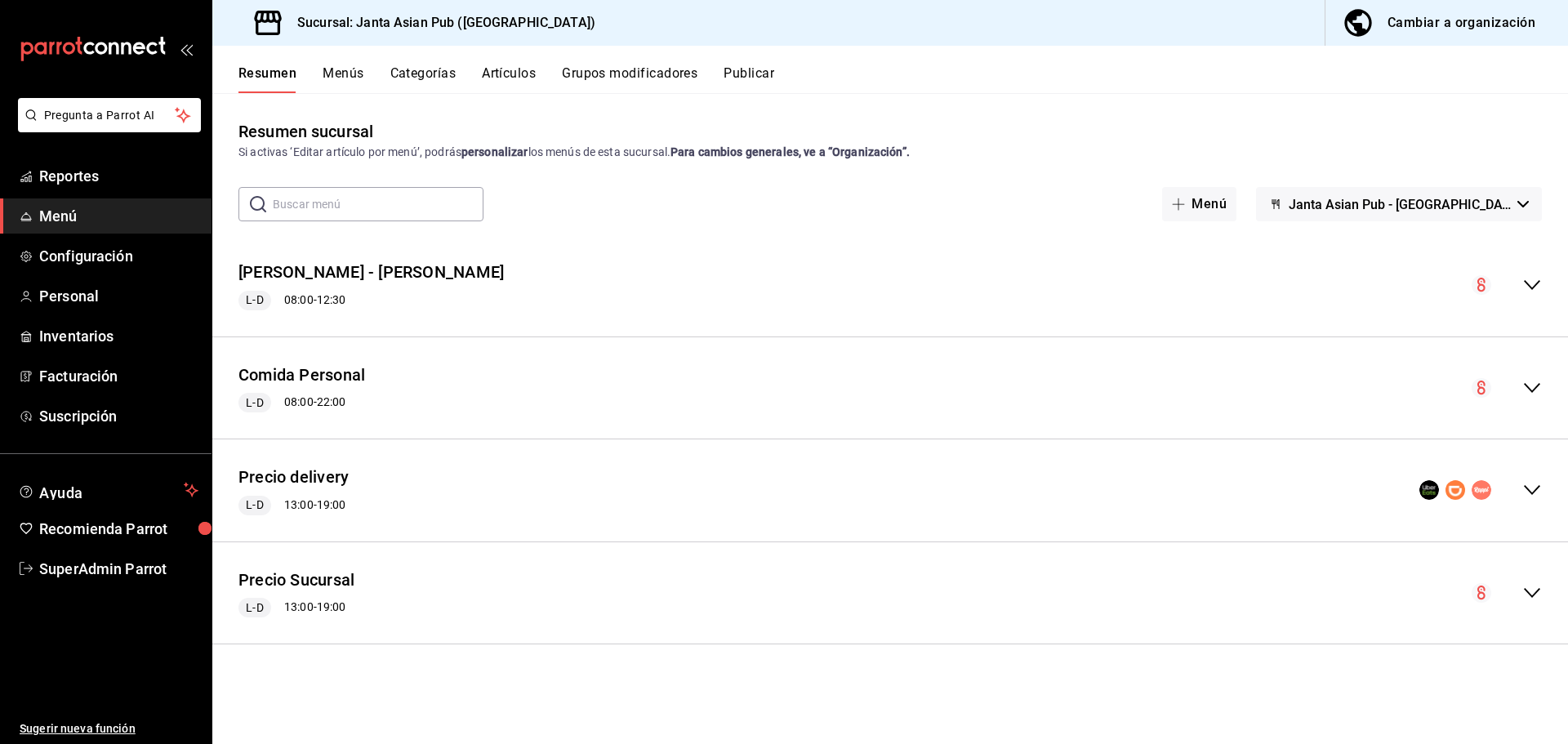
click at [728, 484] on div "Precio delivery L-D 13:00 - 19:00" at bounding box center [890, 491] width 1356 height 76
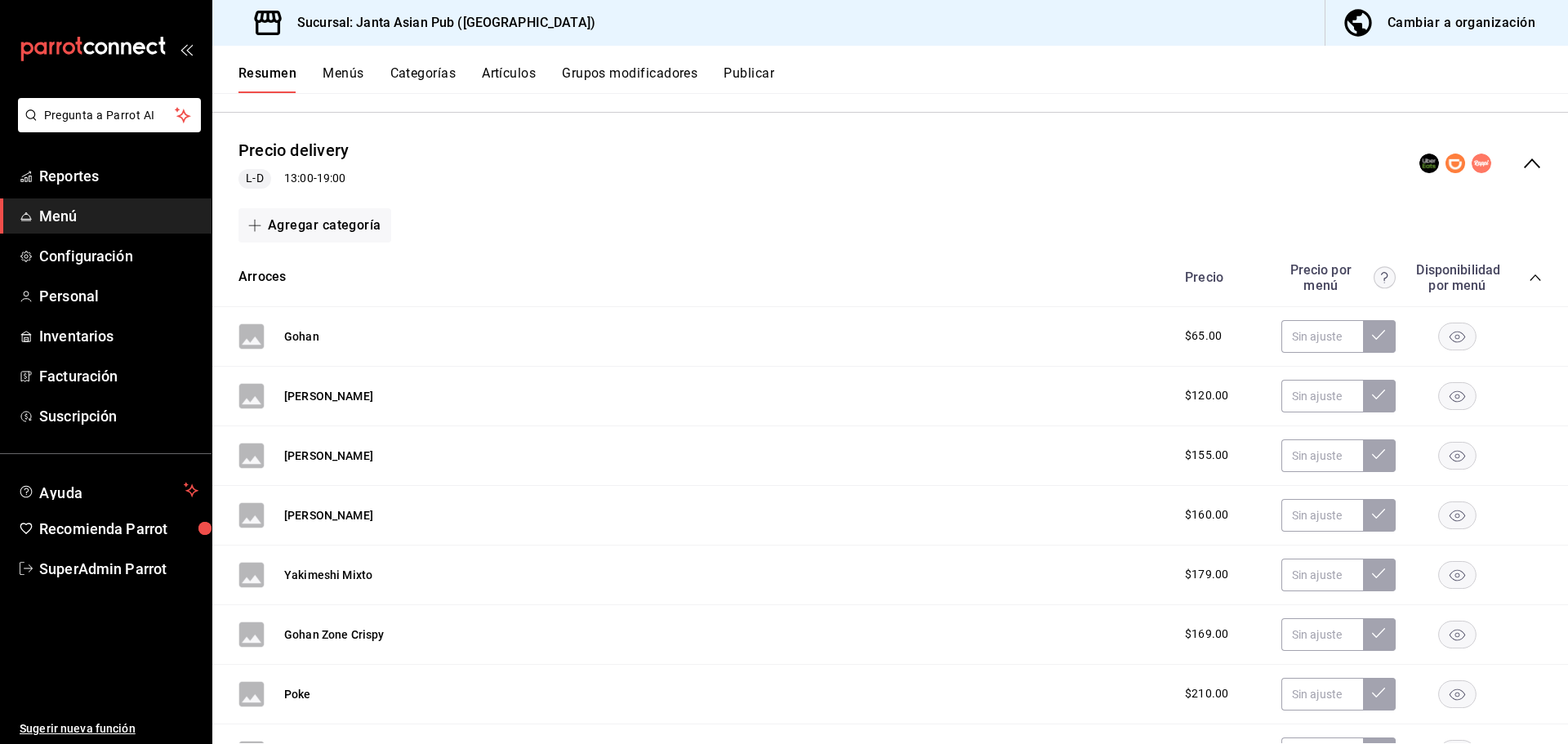
scroll to position [164, 0]
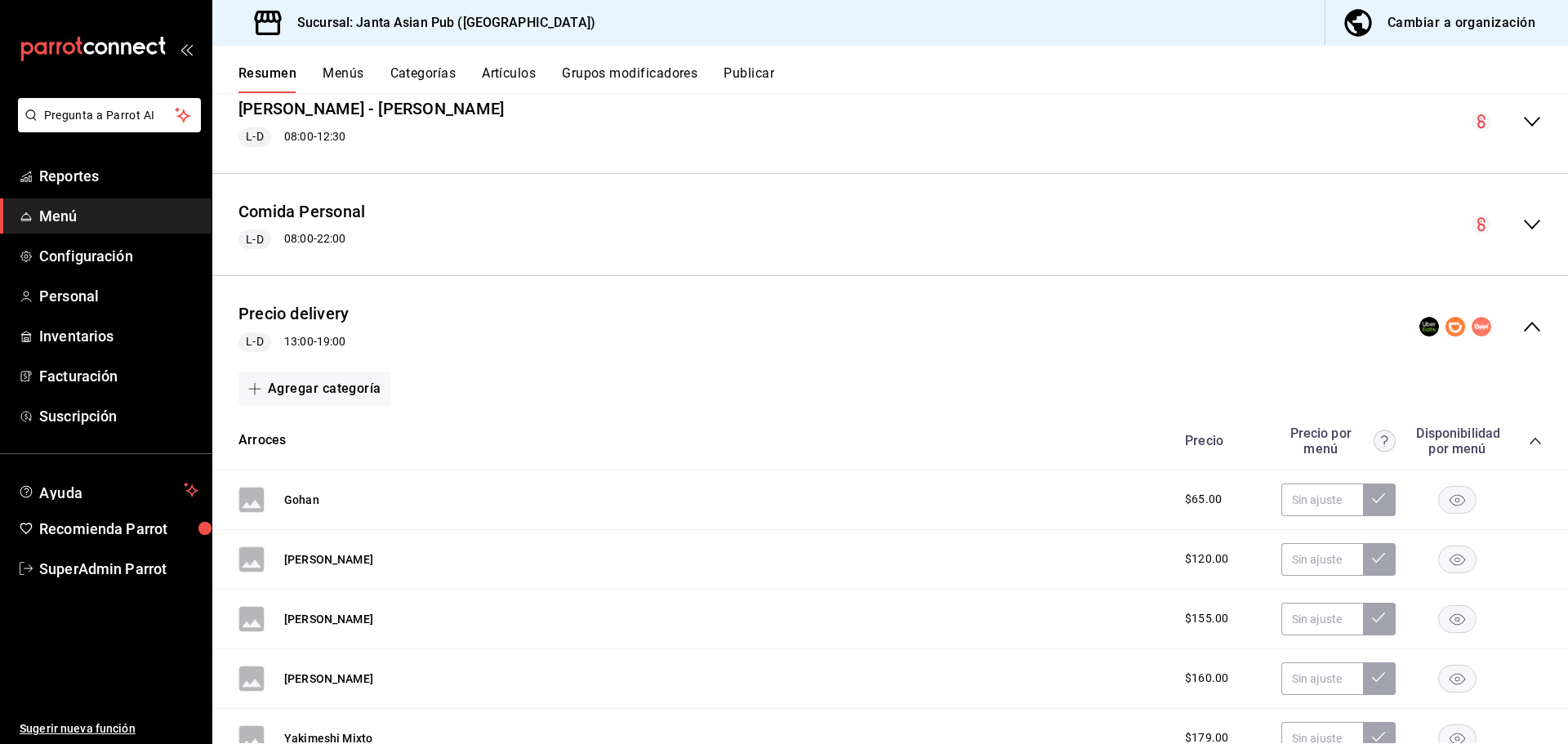
click at [1522, 322] on icon "collapse-menu-row" at bounding box center [1532, 327] width 20 height 20
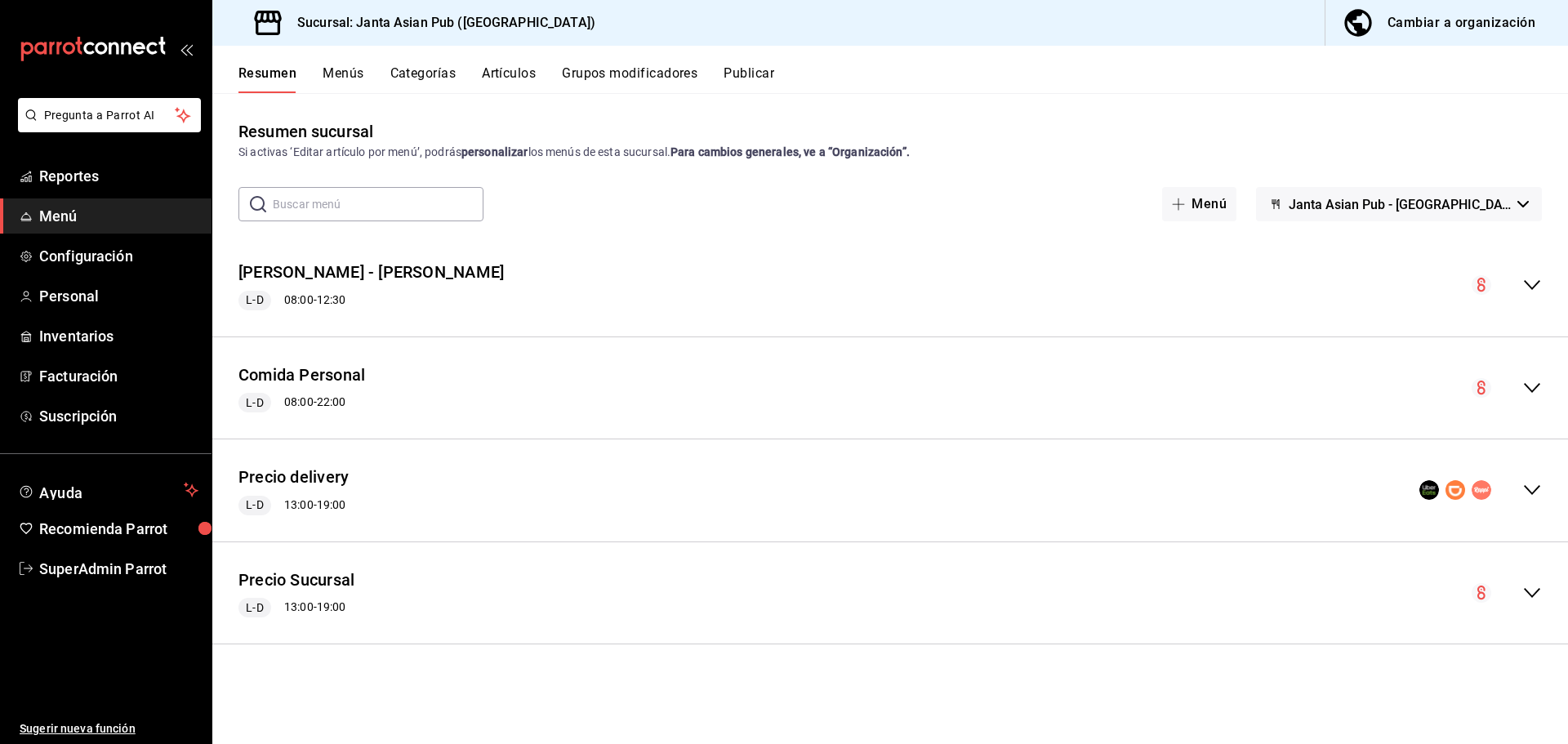
scroll to position [0, 0]
click at [1519, 481] on div "collapse-menu-row" at bounding box center [1480, 491] width 123 height 20
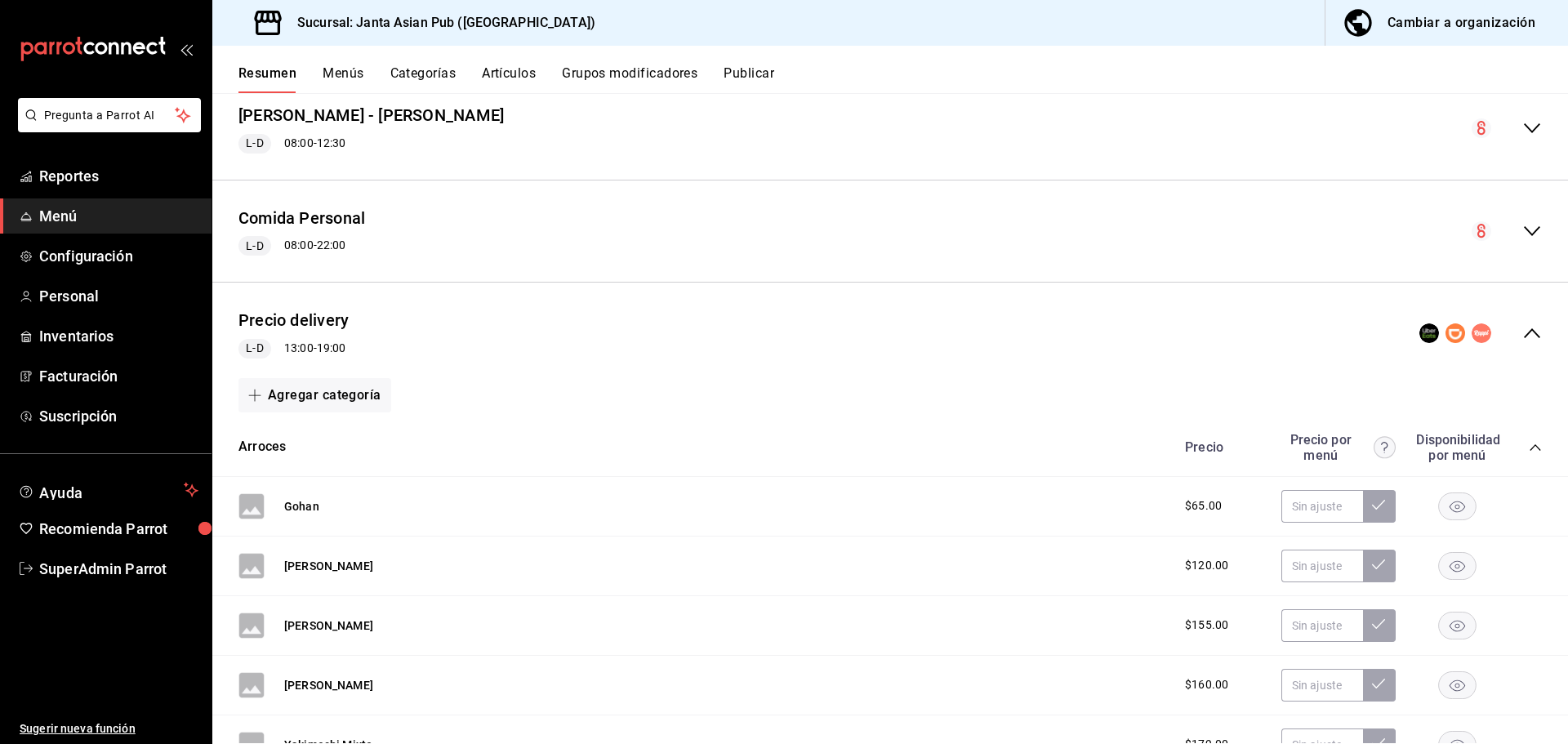
scroll to position [164, 0]
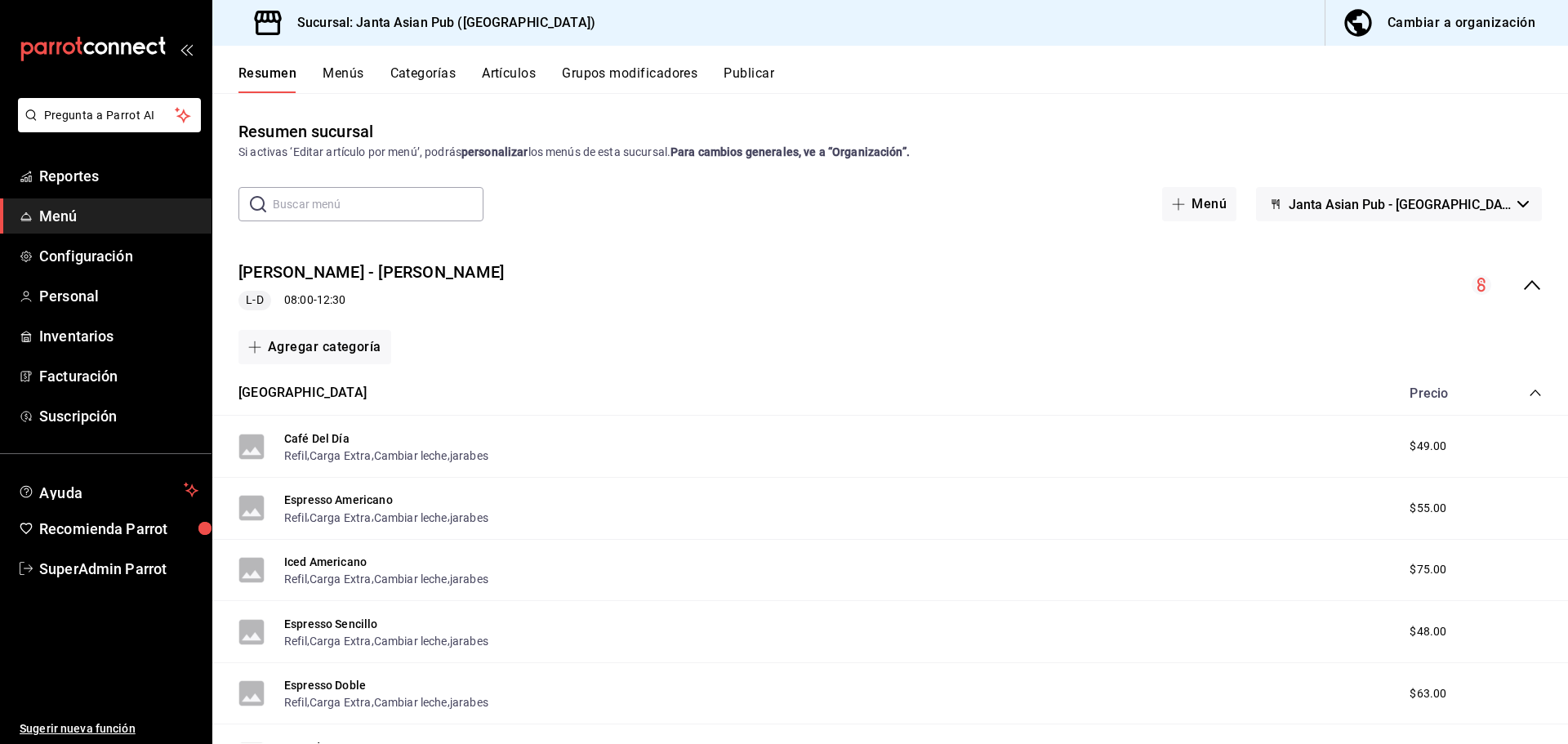
click at [1503, 270] on div "[PERSON_NAME] - [PERSON_NAME] L-D 08:00 - 12:30" at bounding box center [890, 285] width 1356 height 76
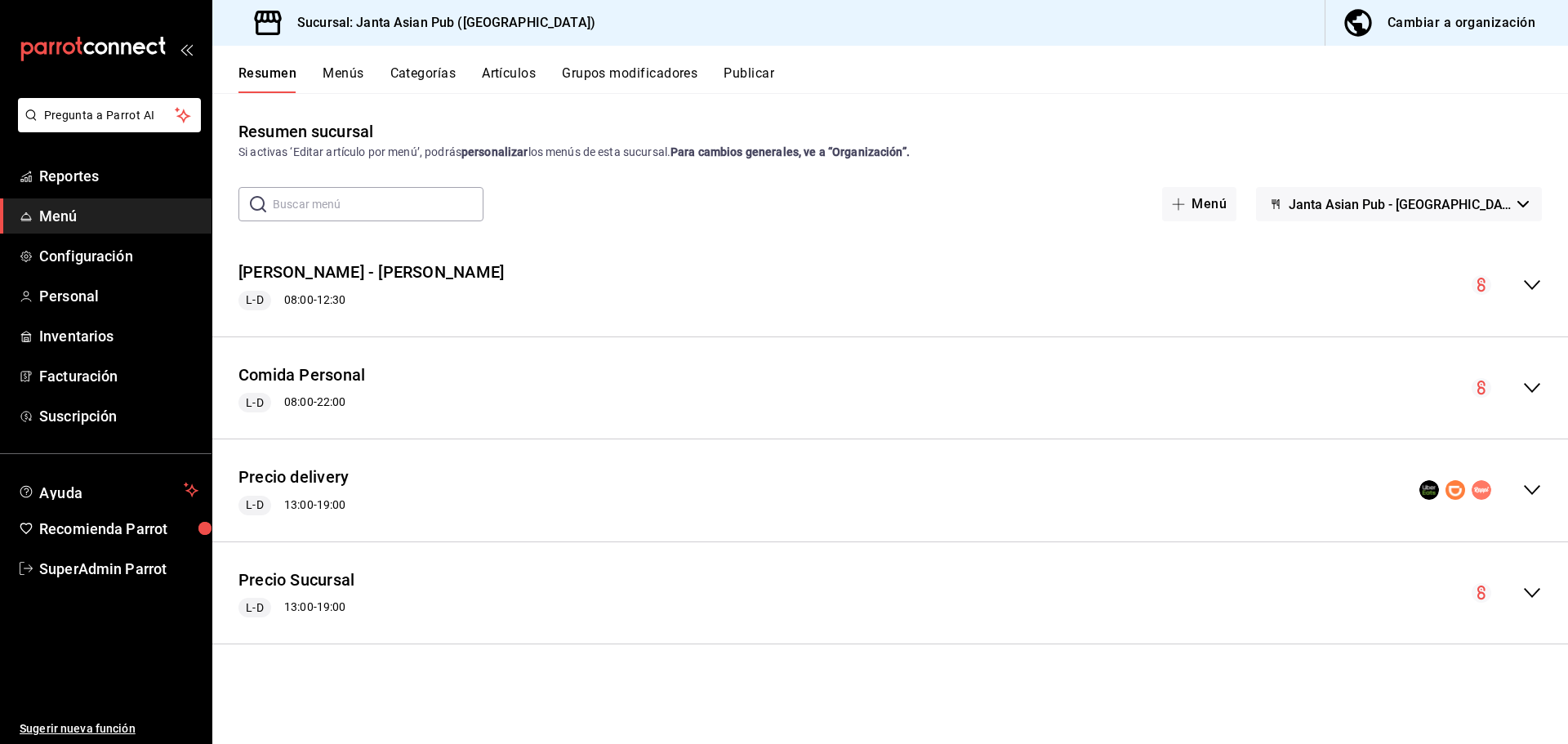
click at [1436, 32] on div "Cambiar a organización" at bounding box center [1461, 23] width 148 height 23
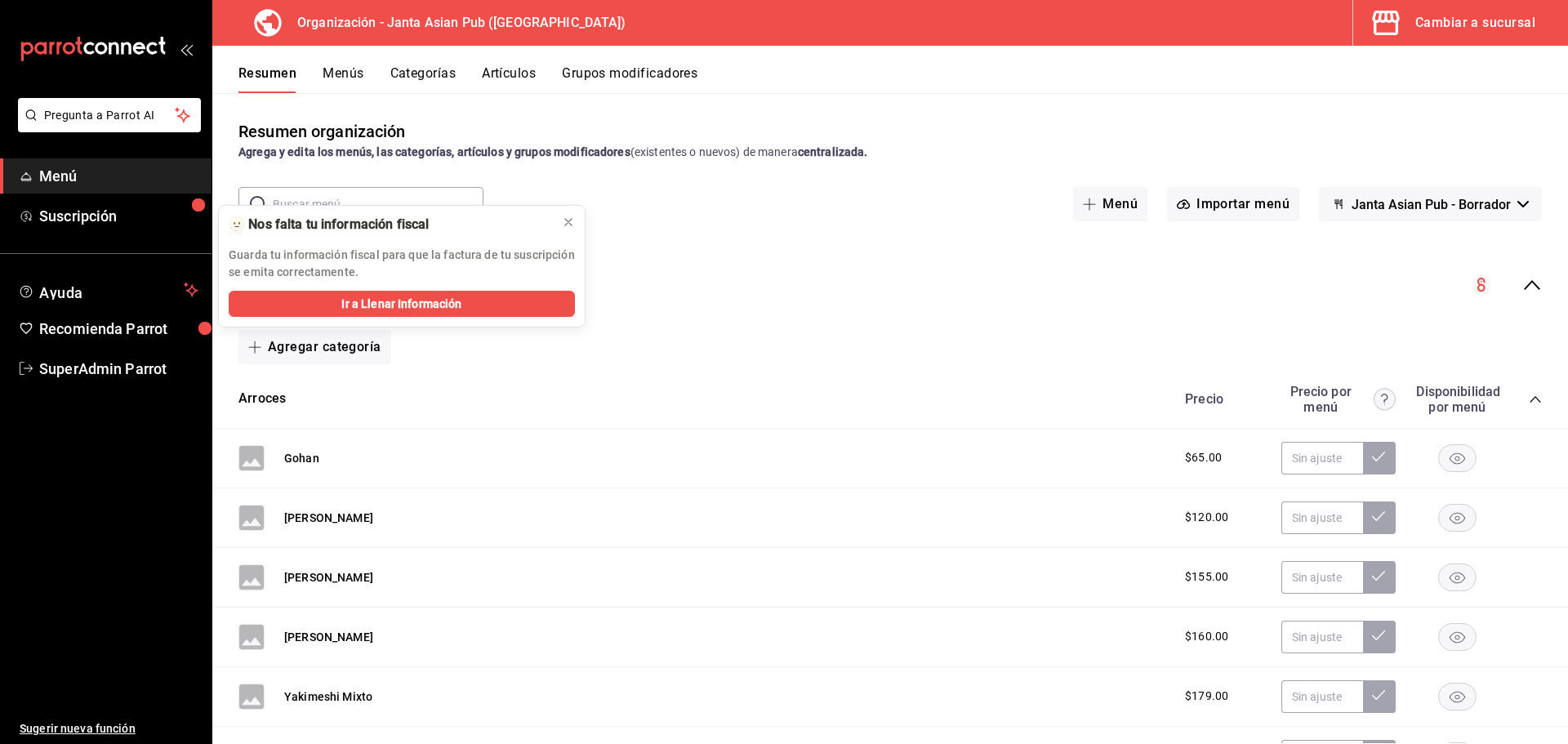
click at [1509, 285] on div "collapse-menu-row" at bounding box center [1506, 286] width 70 height 20
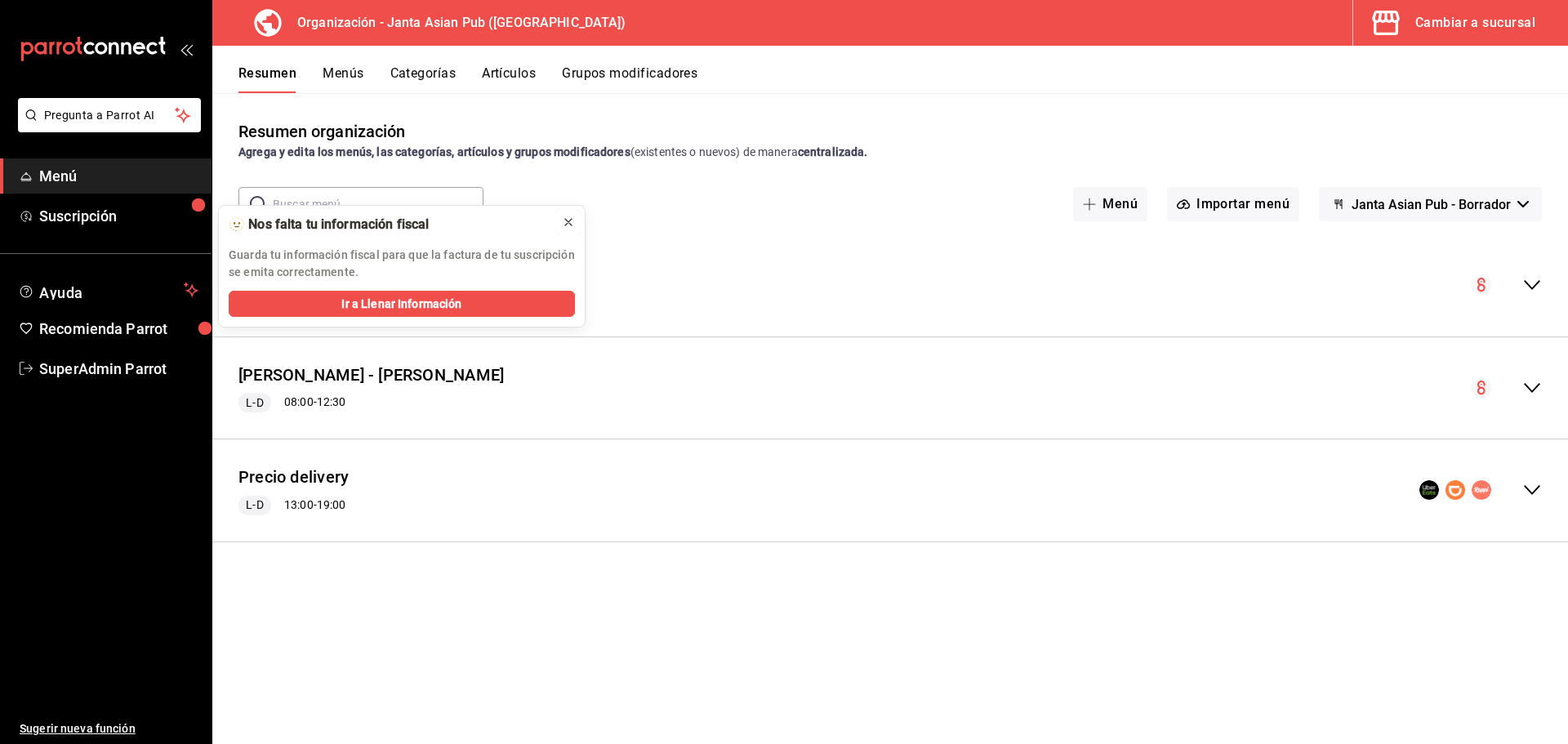
click at [564, 222] on icon at bounding box center [568, 222] width 13 height 13
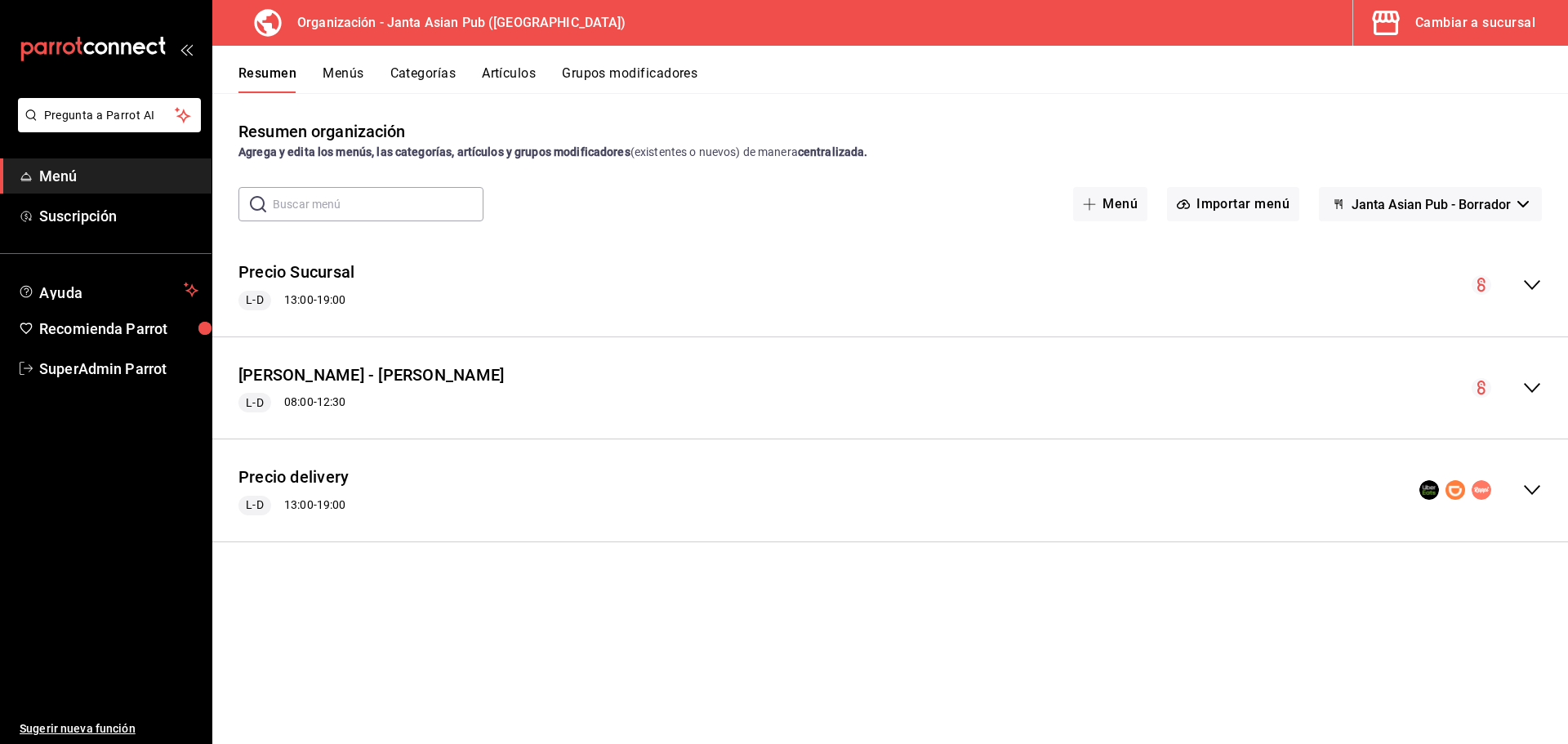
click at [364, 487] on div "Precio delivery L-D 13:00 - 19:00" at bounding box center [890, 491] width 1356 height 76
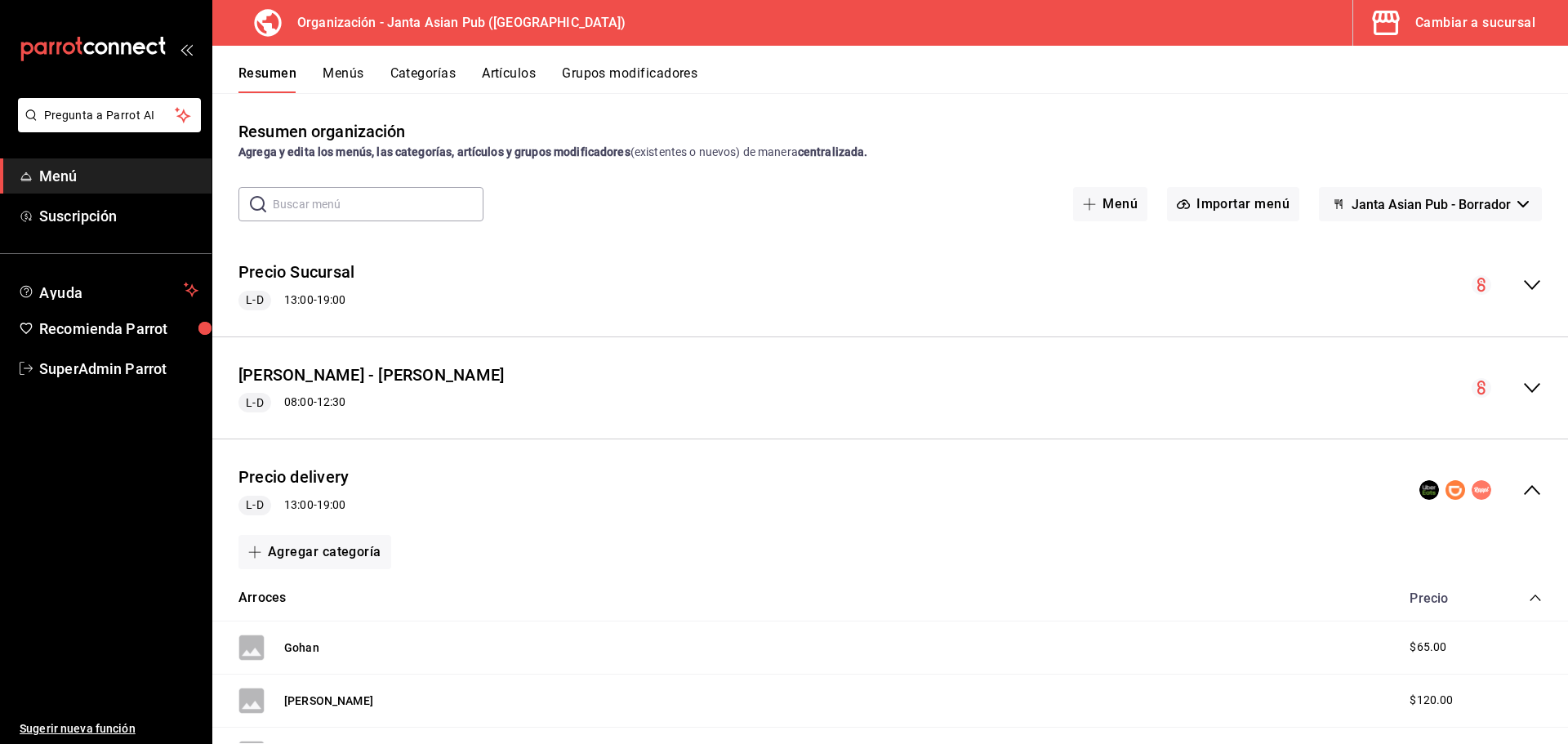
scroll to position [164, 0]
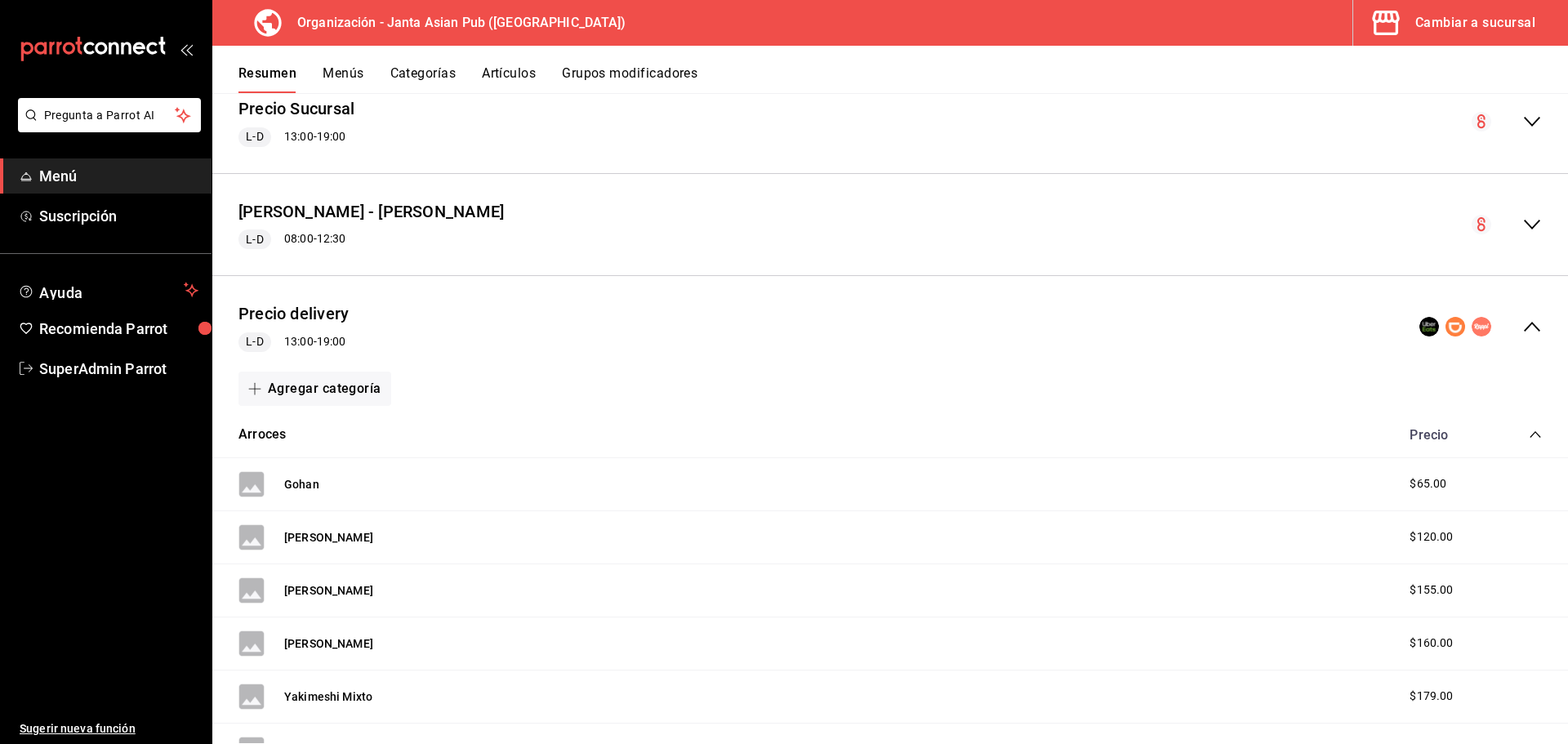
click at [259, 484] on rect at bounding box center [251, 484] width 26 height 26
click at [295, 483] on button "Gohan" at bounding box center [302, 484] width 35 height 16
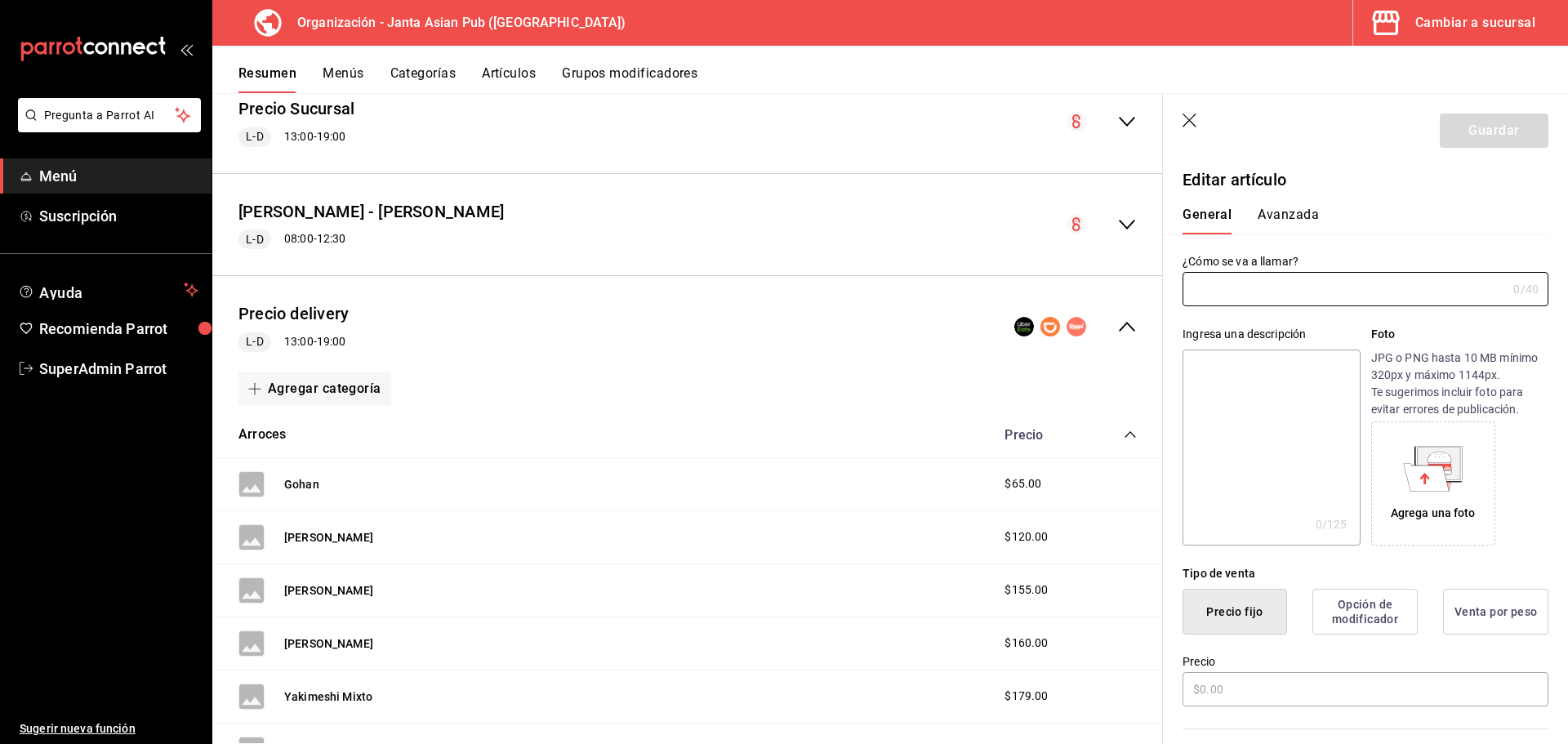
type input "Gohan"
type textarea "Arroz blanco al vapor con ajonjolí"
type textarea "x"
type input "AR-1747339471681"
type textarea "x"
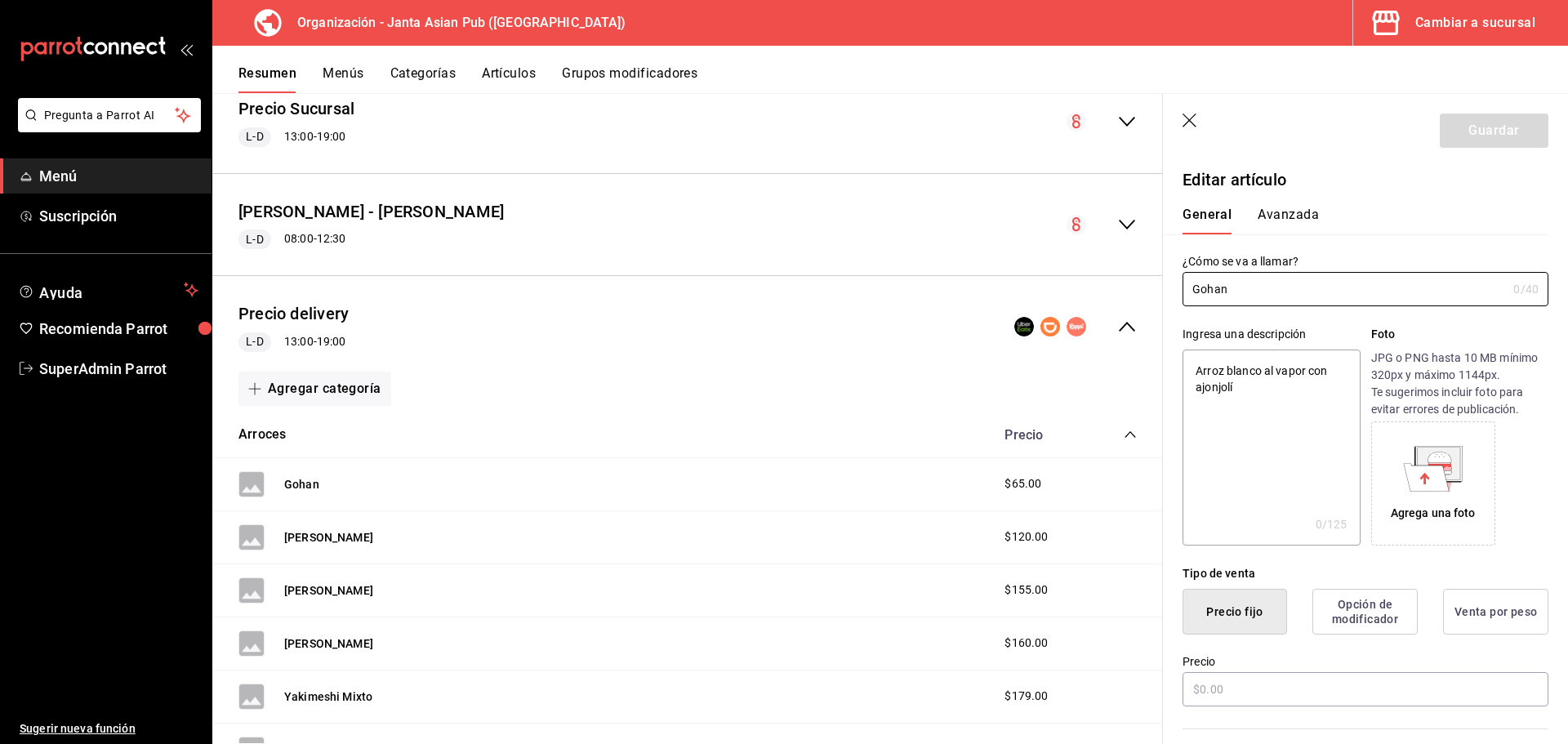
type input "$65.00"
click at [1186, 121] on icon "button" at bounding box center [1190, 122] width 16 height 16
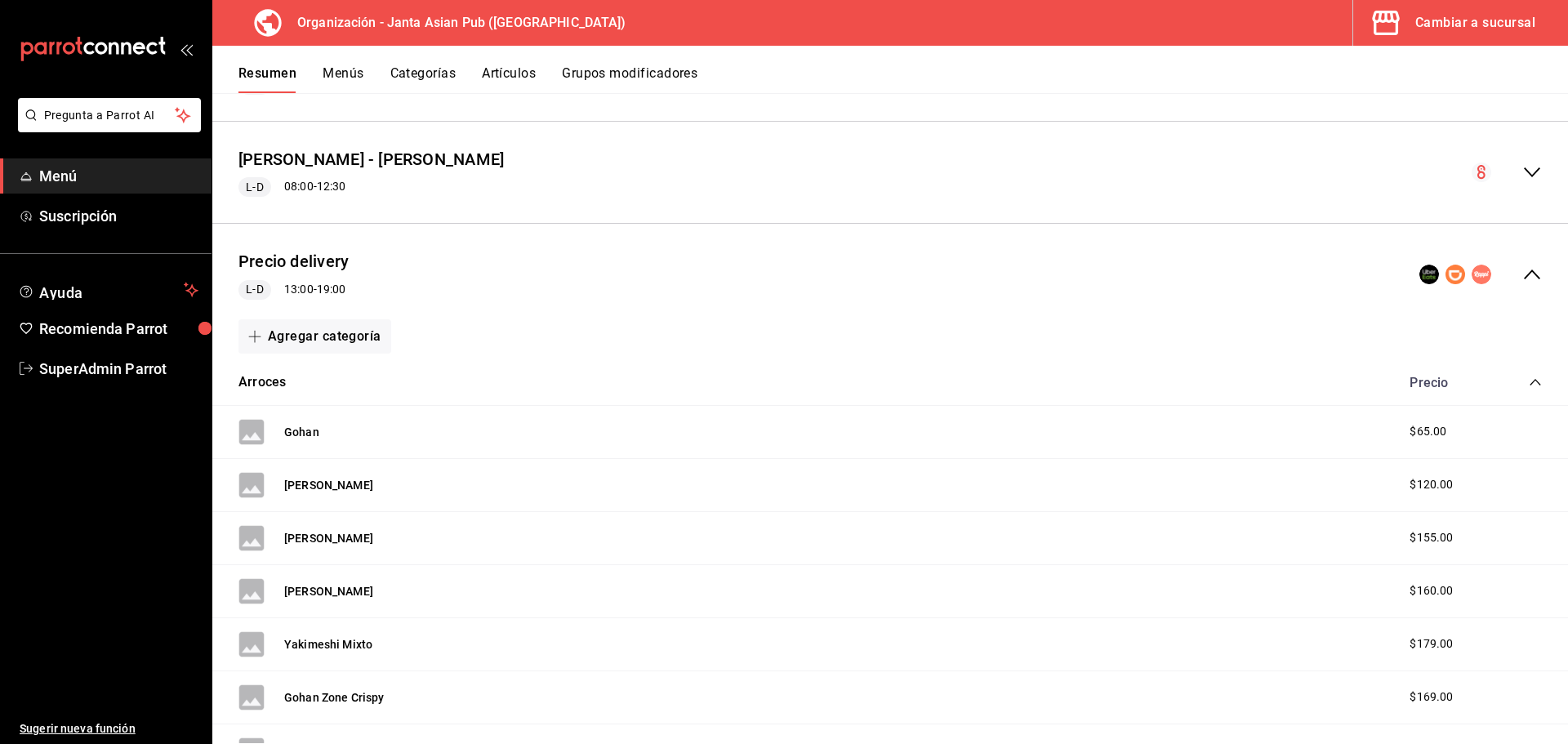
scroll to position [245, 0]
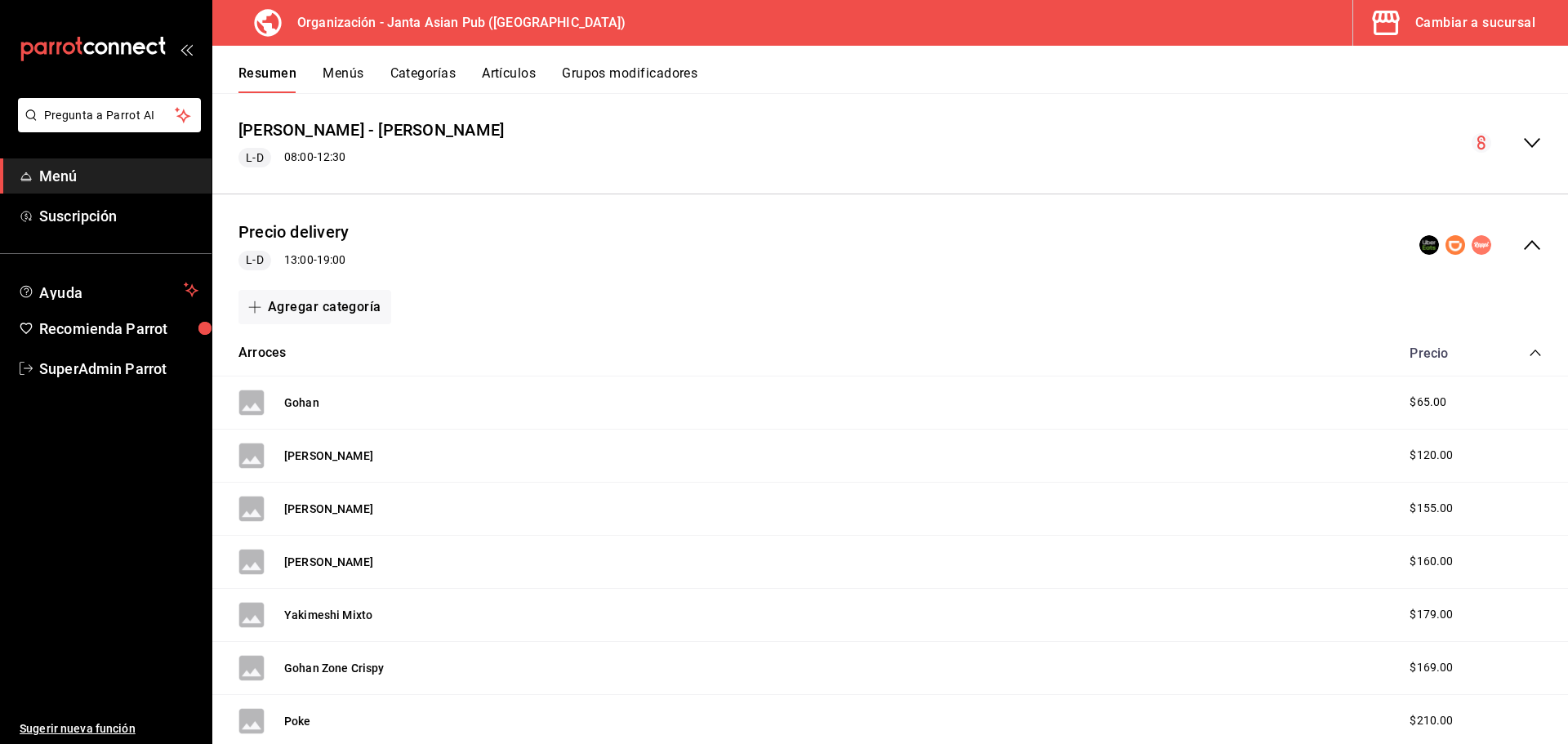
click at [1529, 350] on icon "collapse-category-row" at bounding box center [1535, 353] width 13 height 13
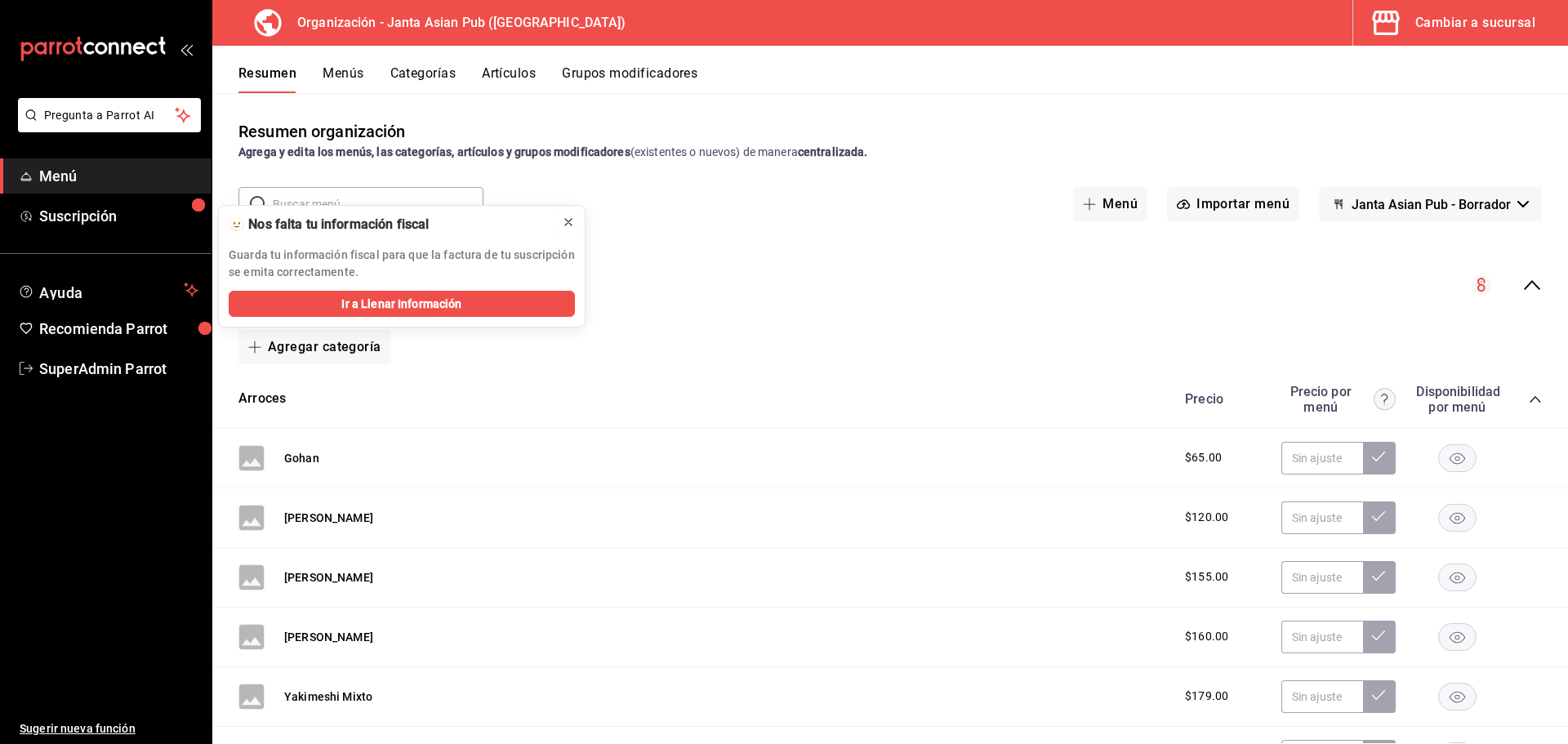
click at [575, 226] on button at bounding box center [568, 222] width 26 height 26
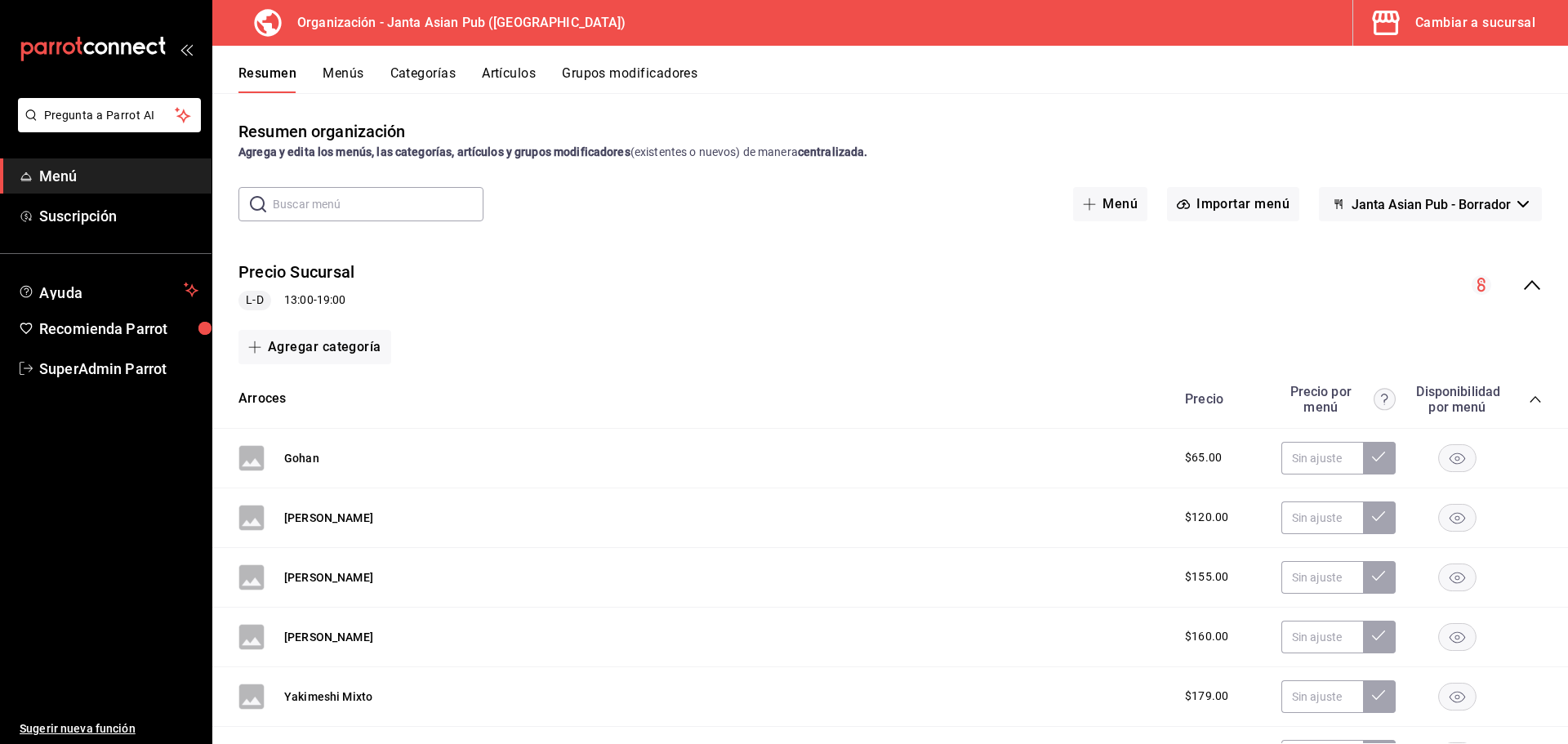
click at [1522, 276] on icon "collapse-menu-row" at bounding box center [1532, 286] width 20 height 20
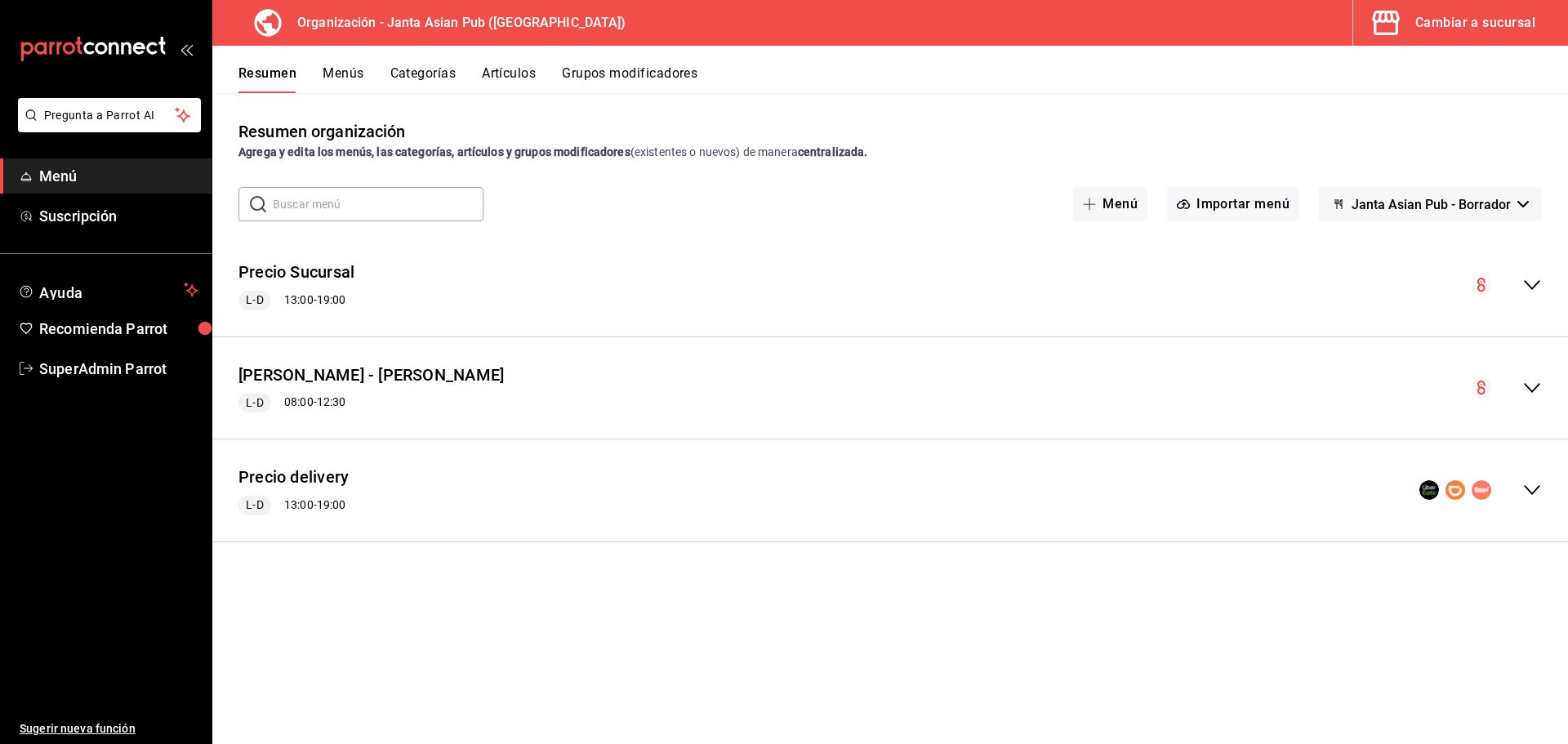
click at [1539, 483] on icon "collapse-menu-row" at bounding box center [1532, 491] width 20 height 20
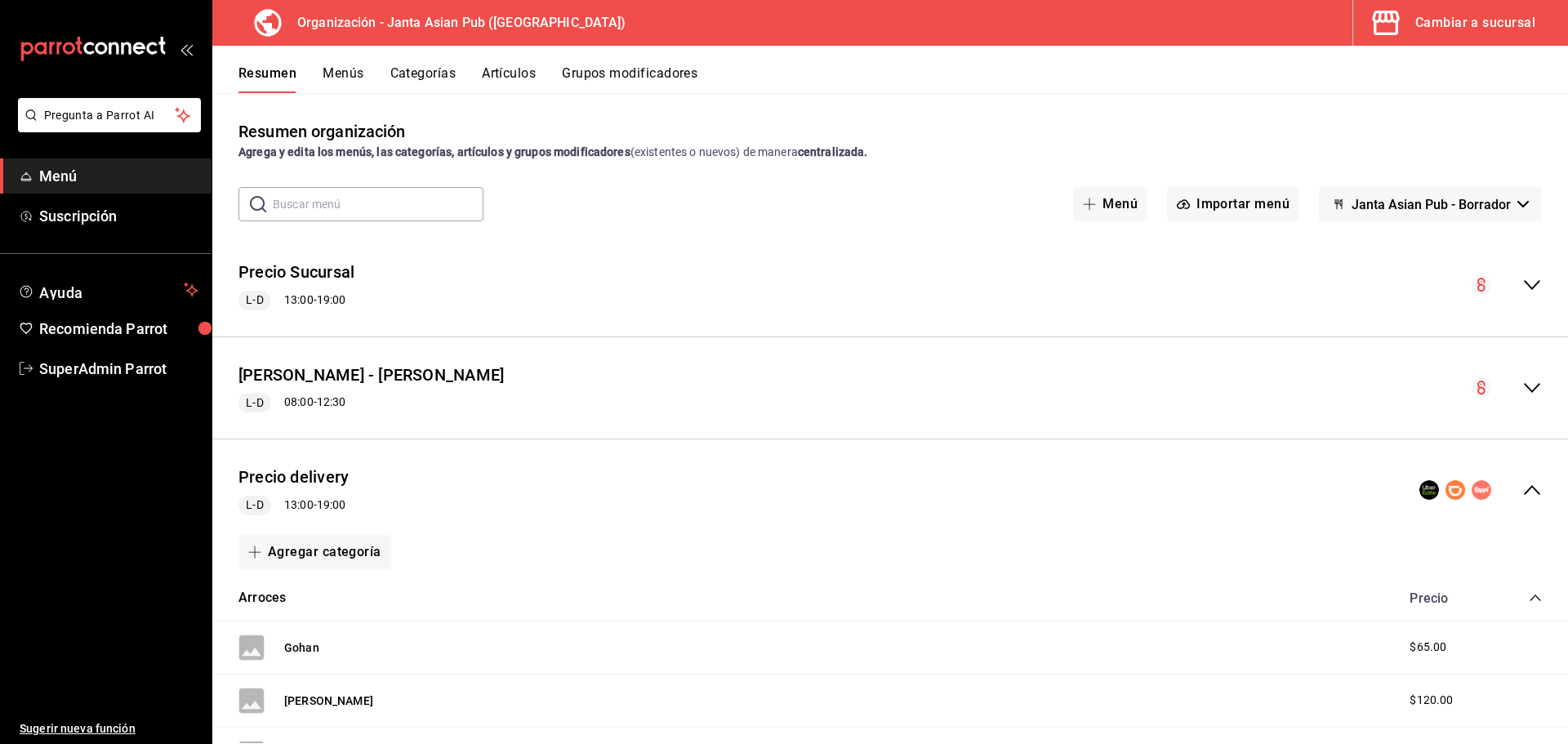
scroll to position [81, 0]
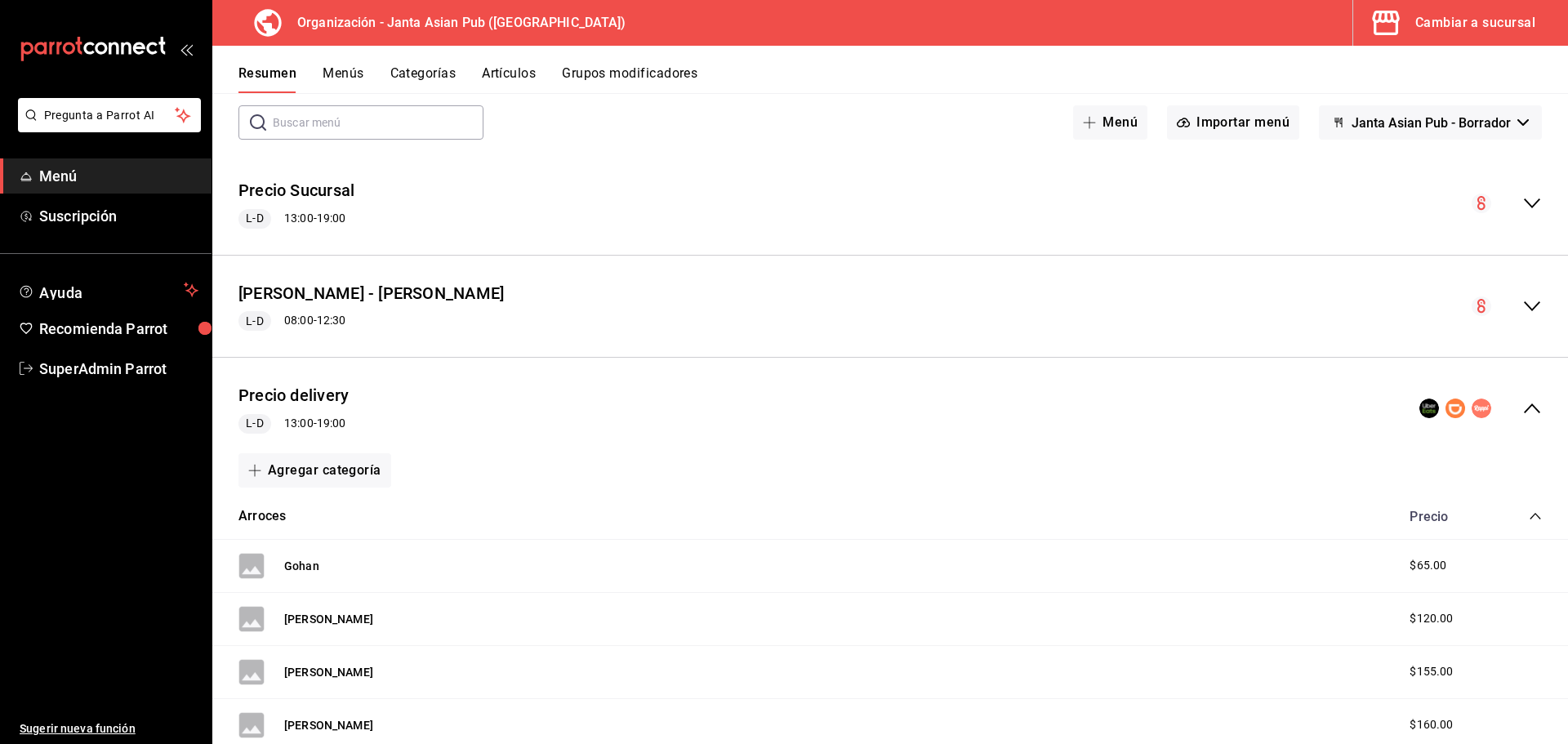
click at [1522, 306] on icon "collapse-menu-row" at bounding box center [1532, 306] width 20 height 20
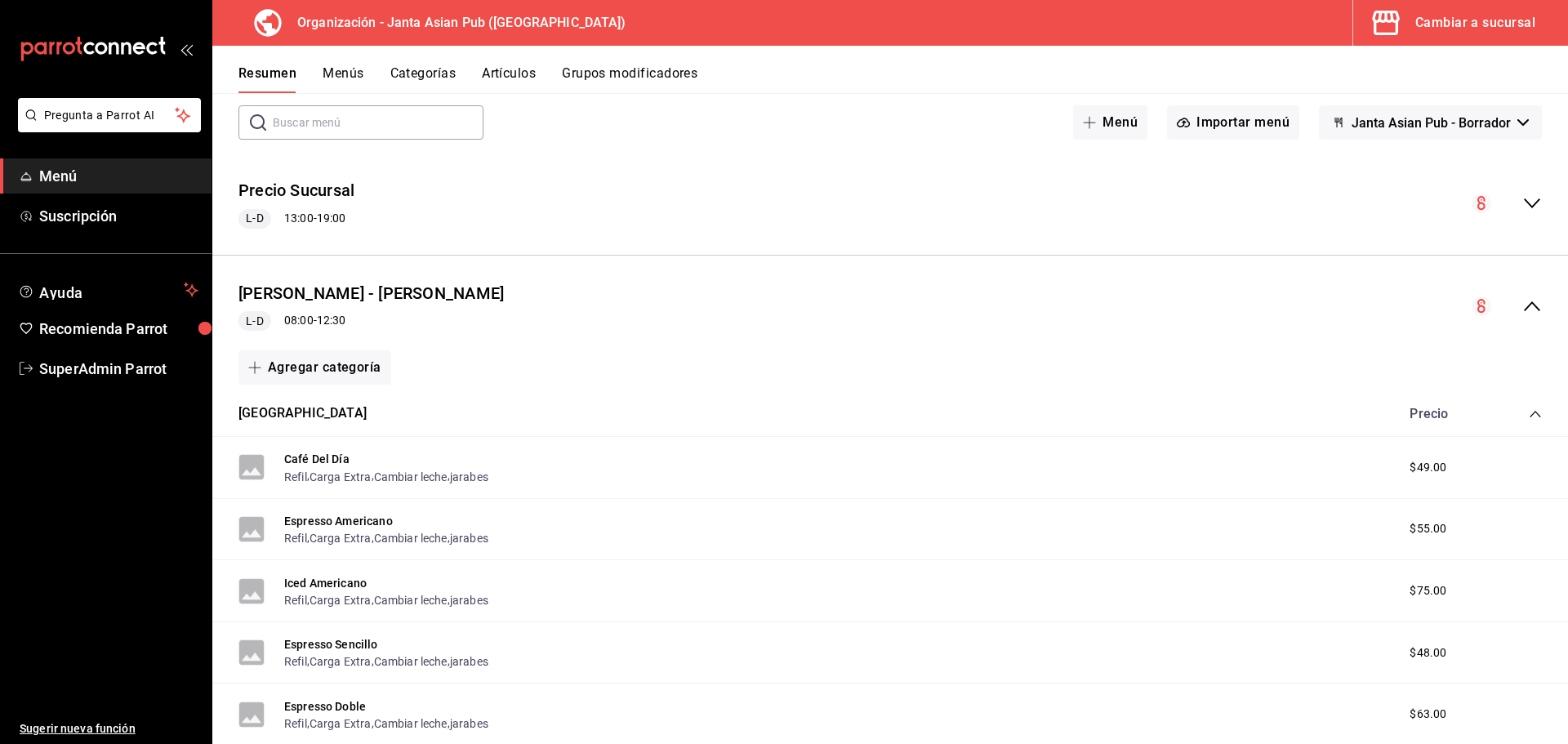
click at [1522, 306] on icon "collapse-menu-row" at bounding box center [1532, 306] width 20 height 20
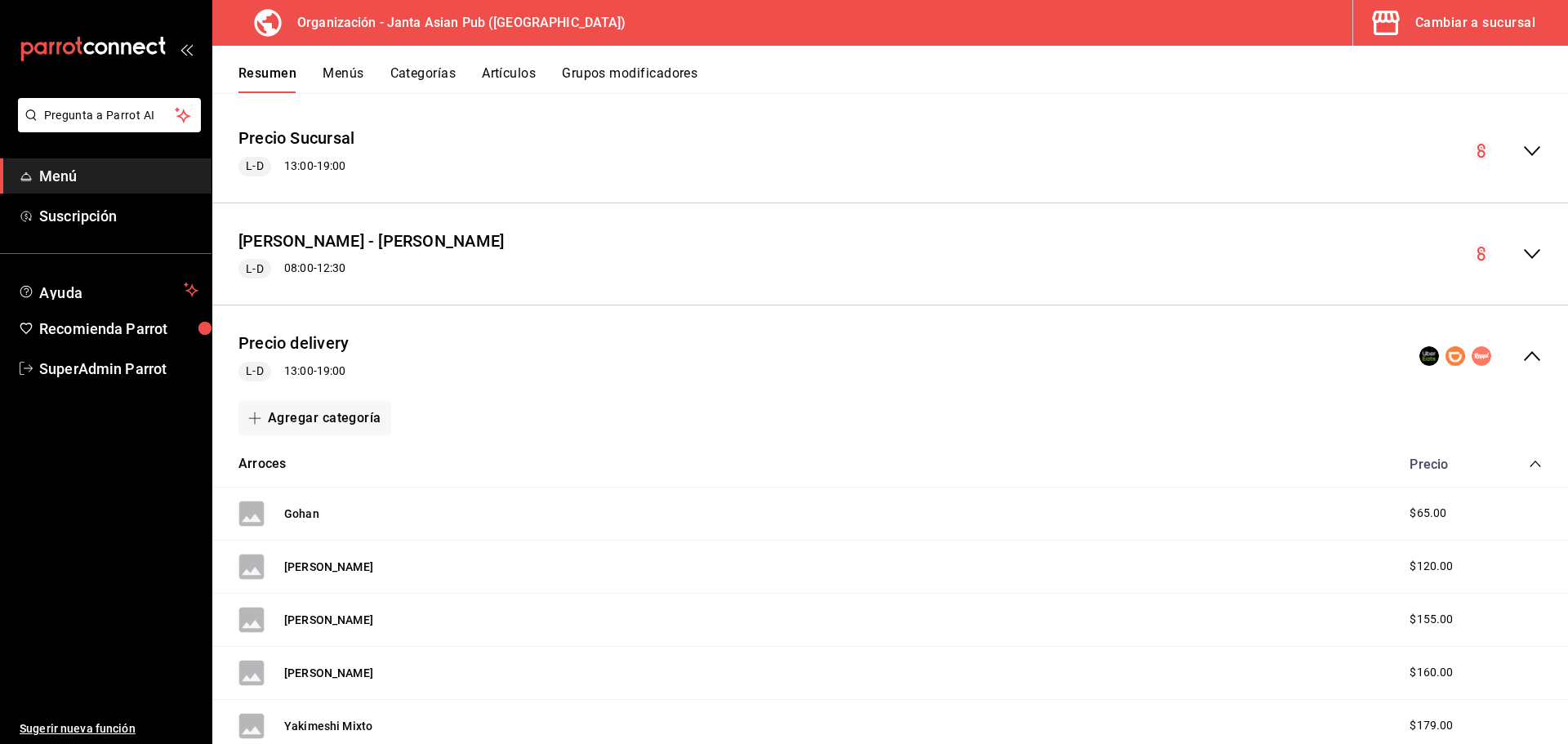
scroll to position [164, 0]
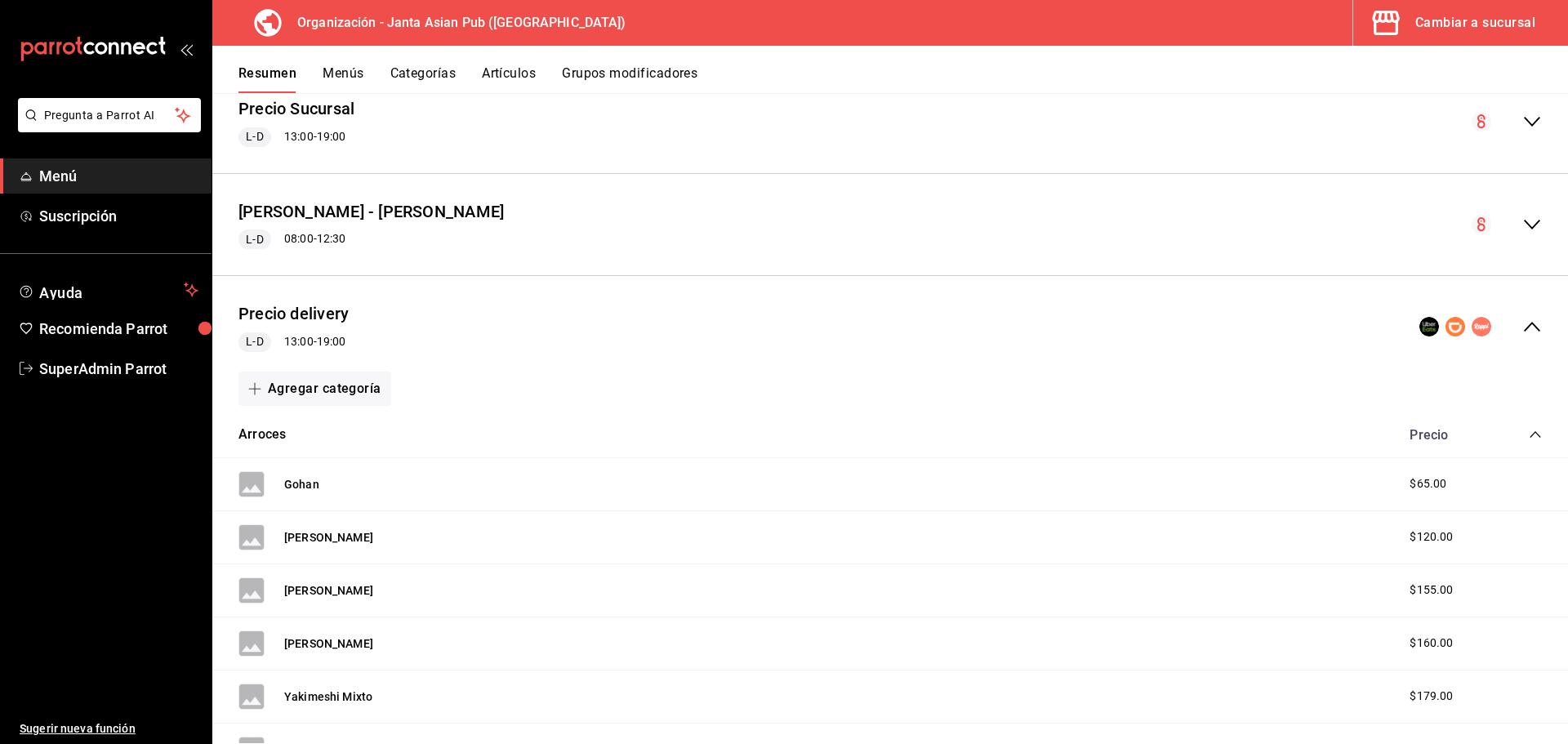
click at [535, 331] on div "Precio delivery L-D 13:00 - 19:00" at bounding box center [890, 327] width 1356 height 76
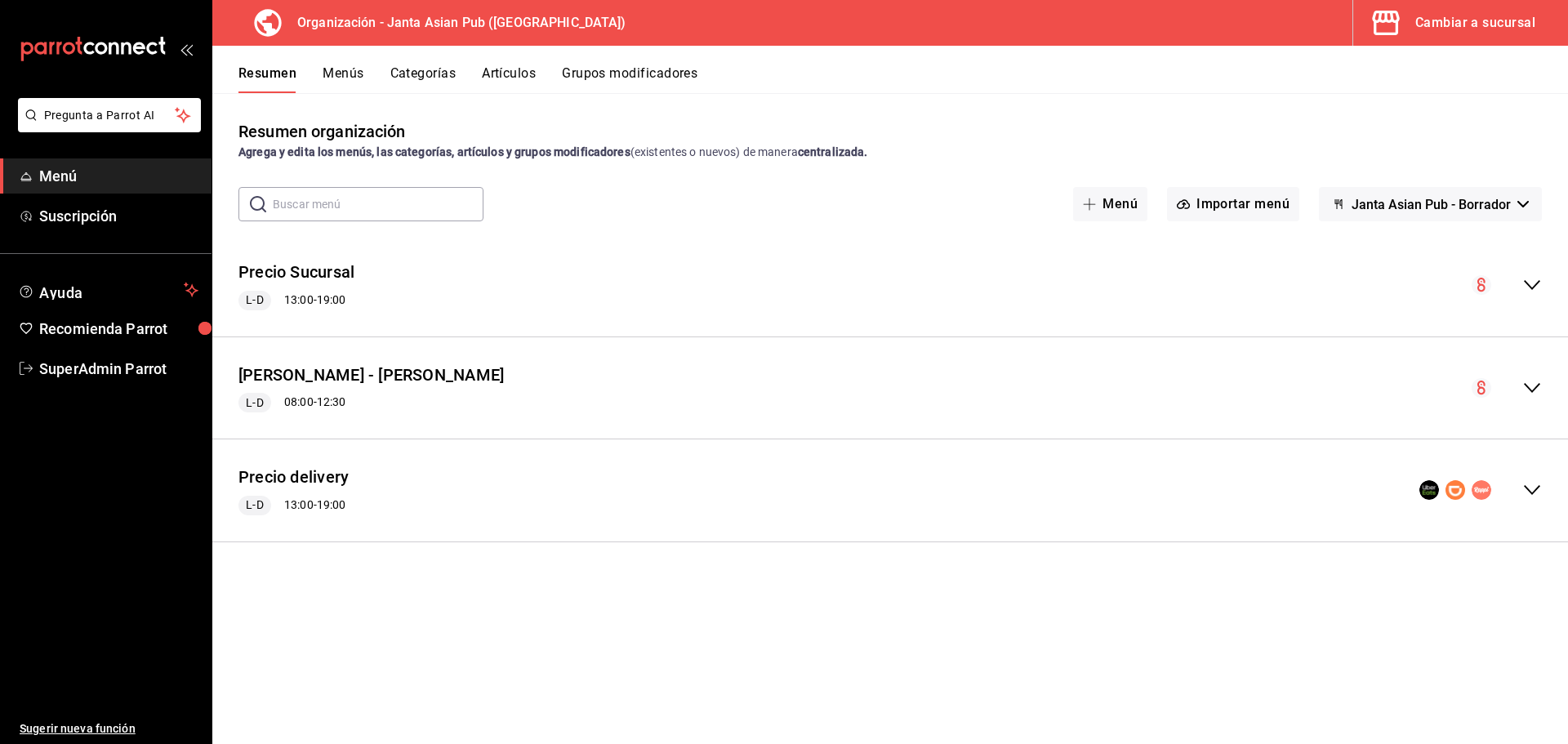
scroll to position [0, 0]
click at [358, 66] on button "Menús" at bounding box center [343, 79] width 41 height 28
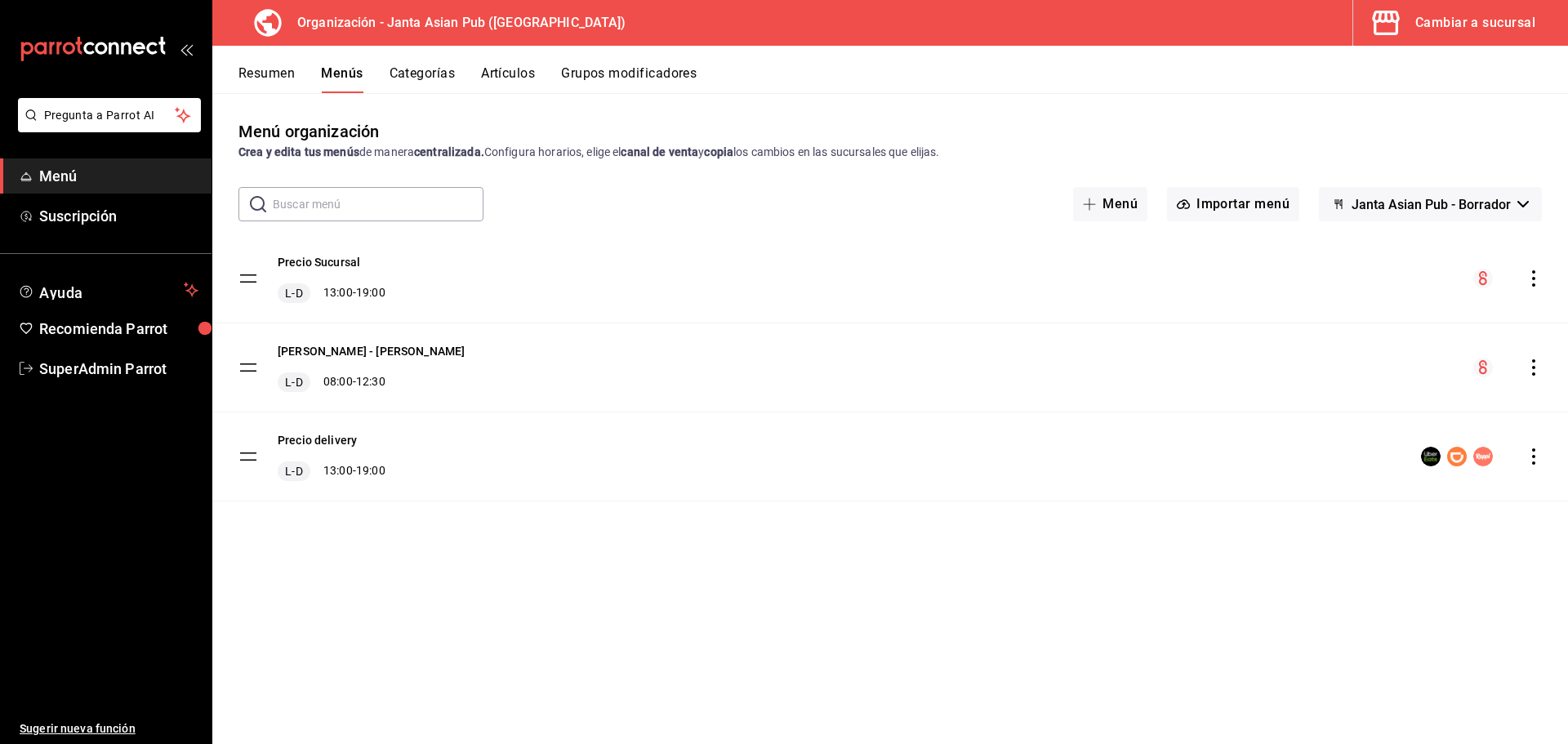
click at [1427, 19] on div "Cambiar a sucursal" at bounding box center [1475, 23] width 120 height 23
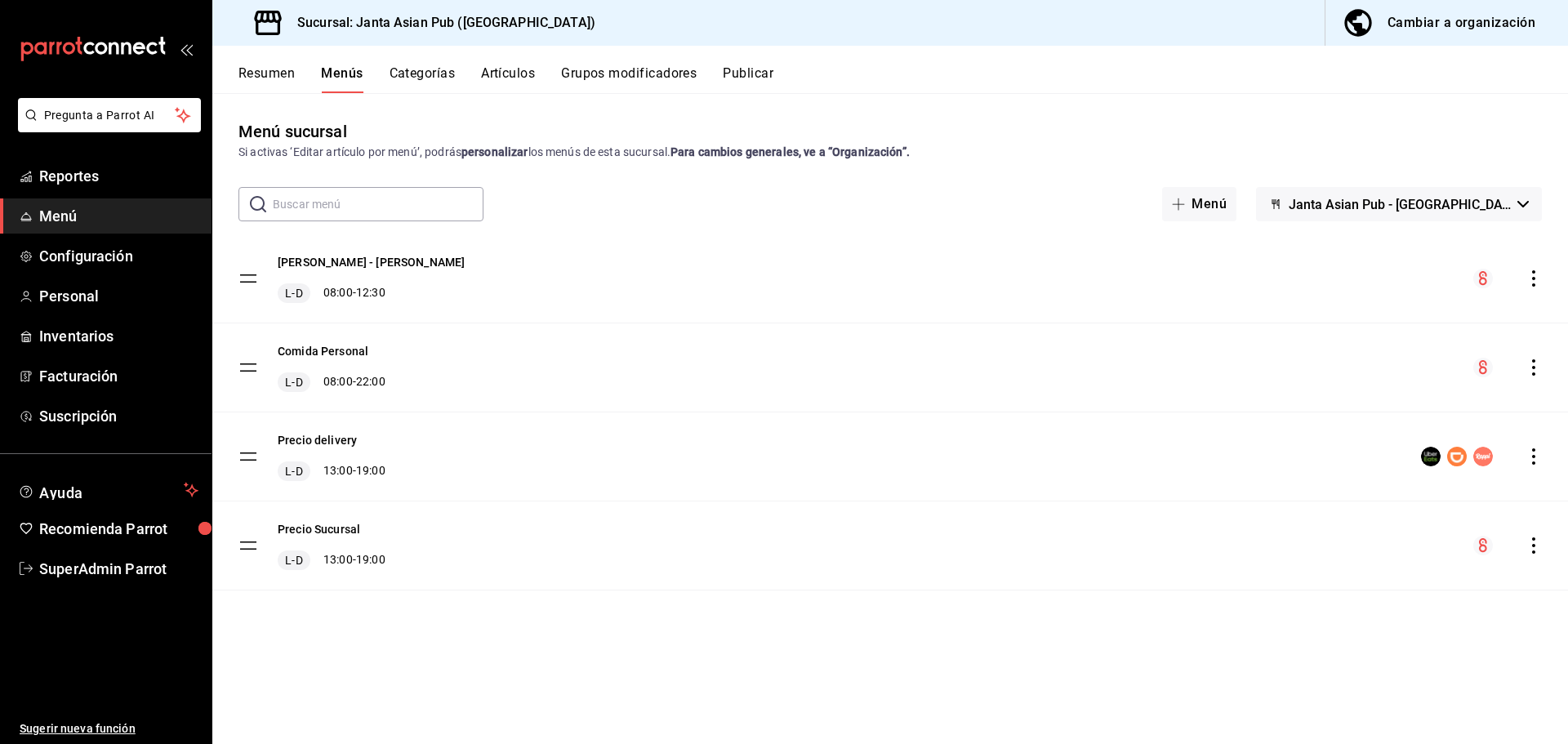
click at [437, 74] on button "Categorías" at bounding box center [422, 79] width 66 height 28
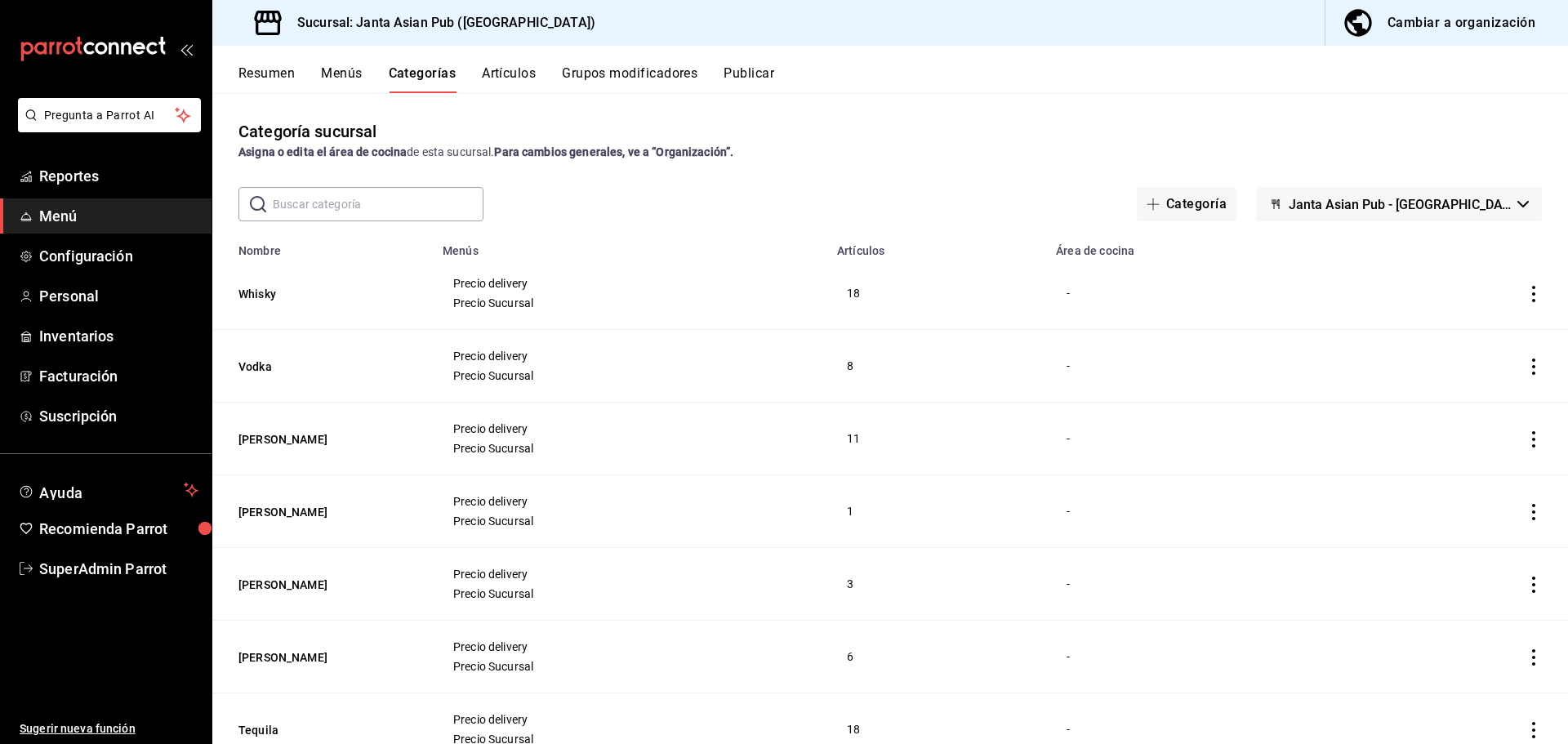
click at [353, 198] on input "text" at bounding box center [378, 204] width 210 height 33
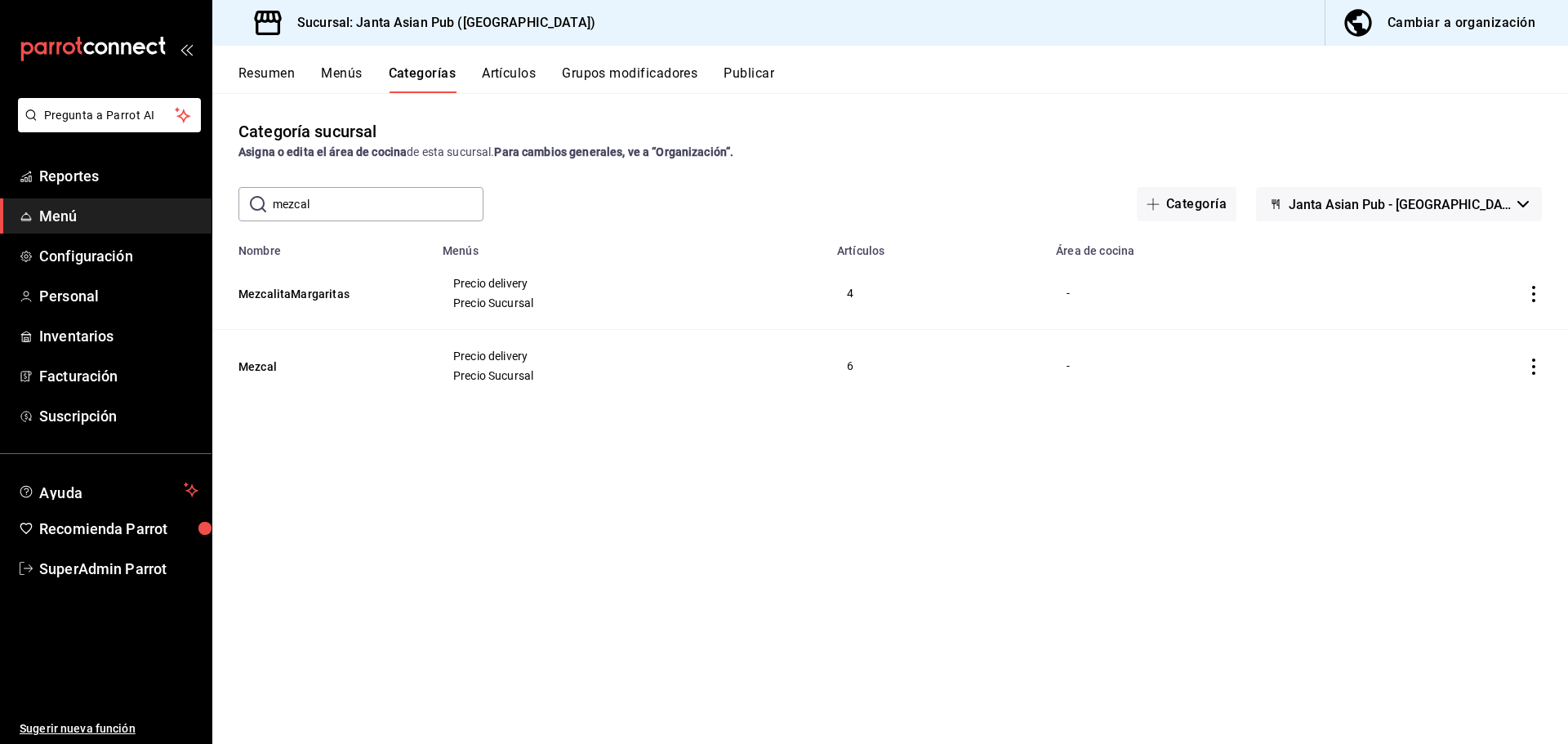
type input "mezcal"
click at [526, 464] on div "Categoría sucursal Asigna o edita el área de cocina de esta sucursal. Para camb…" at bounding box center [890, 418] width 1356 height 650
click at [323, 302] on button "MezcalitaMargaritas" at bounding box center [320, 294] width 164 height 16
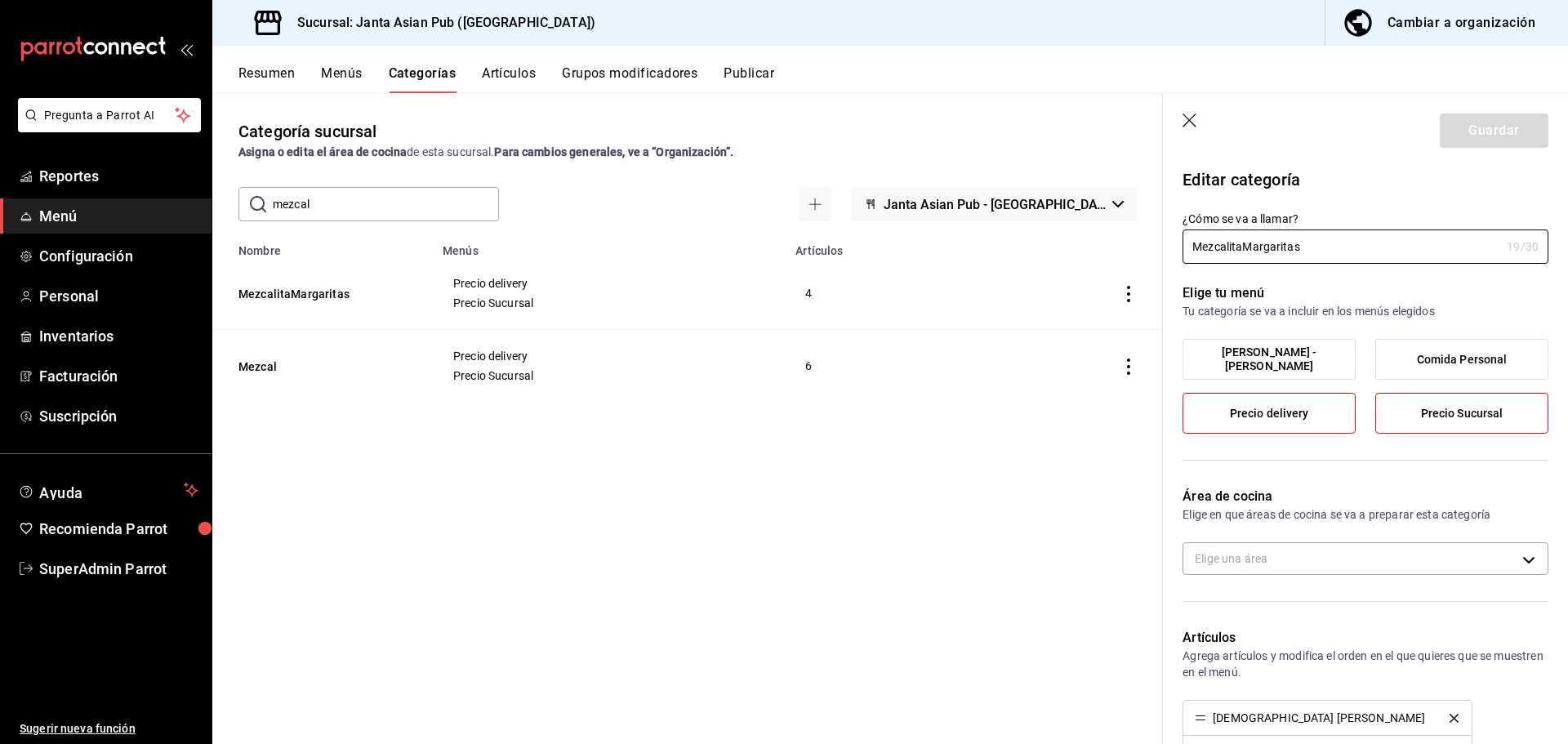
click at [993, 123] on div "Categoría sucursal Asigna o edita el área de cocina de esta sucursal. Para camb…" at bounding box center [687, 140] width 950 height 42
click at [641, 66] on button "Grupos modificadores" at bounding box center [629, 79] width 135 height 28
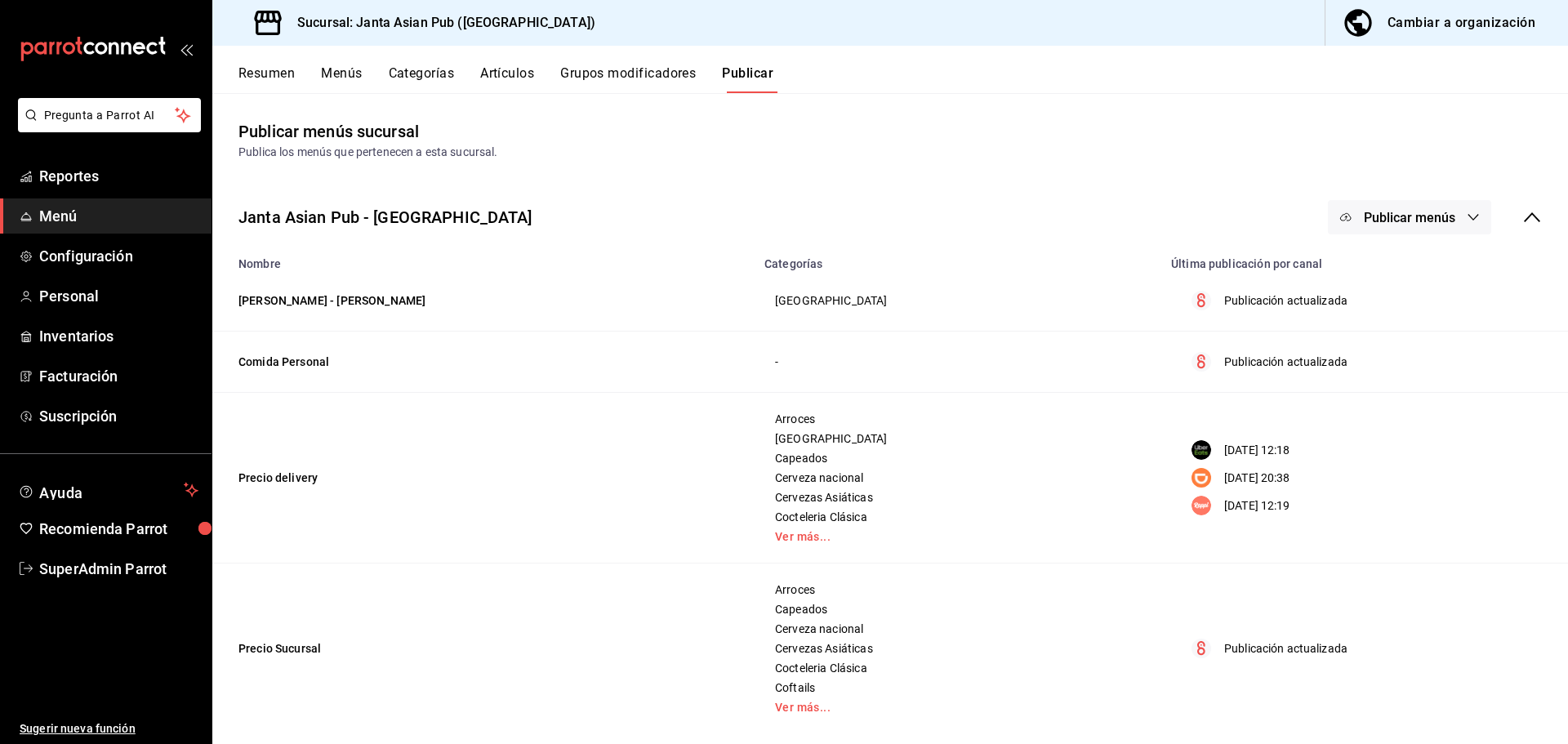
click at [1393, 213] on span "Publicar menús" at bounding box center [1410, 218] width 91 height 15
click at [1385, 372] on li "DiDi Food" at bounding box center [1398, 362] width 150 height 46
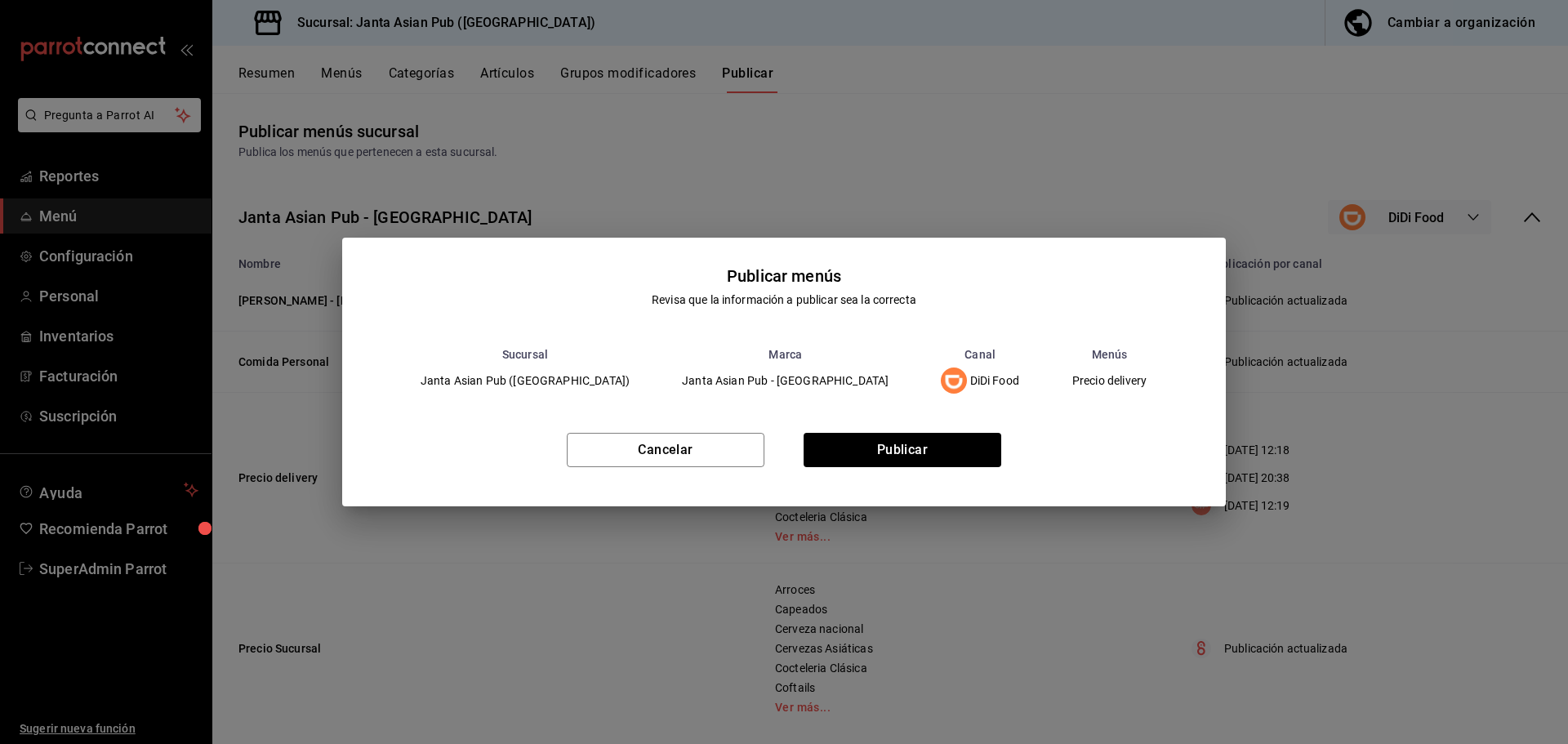
click at [925, 474] on div "Cancelar Publicar" at bounding box center [783, 456] width 883 height 99
click at [928, 442] on button "Publicar" at bounding box center [902, 450] width 198 height 34
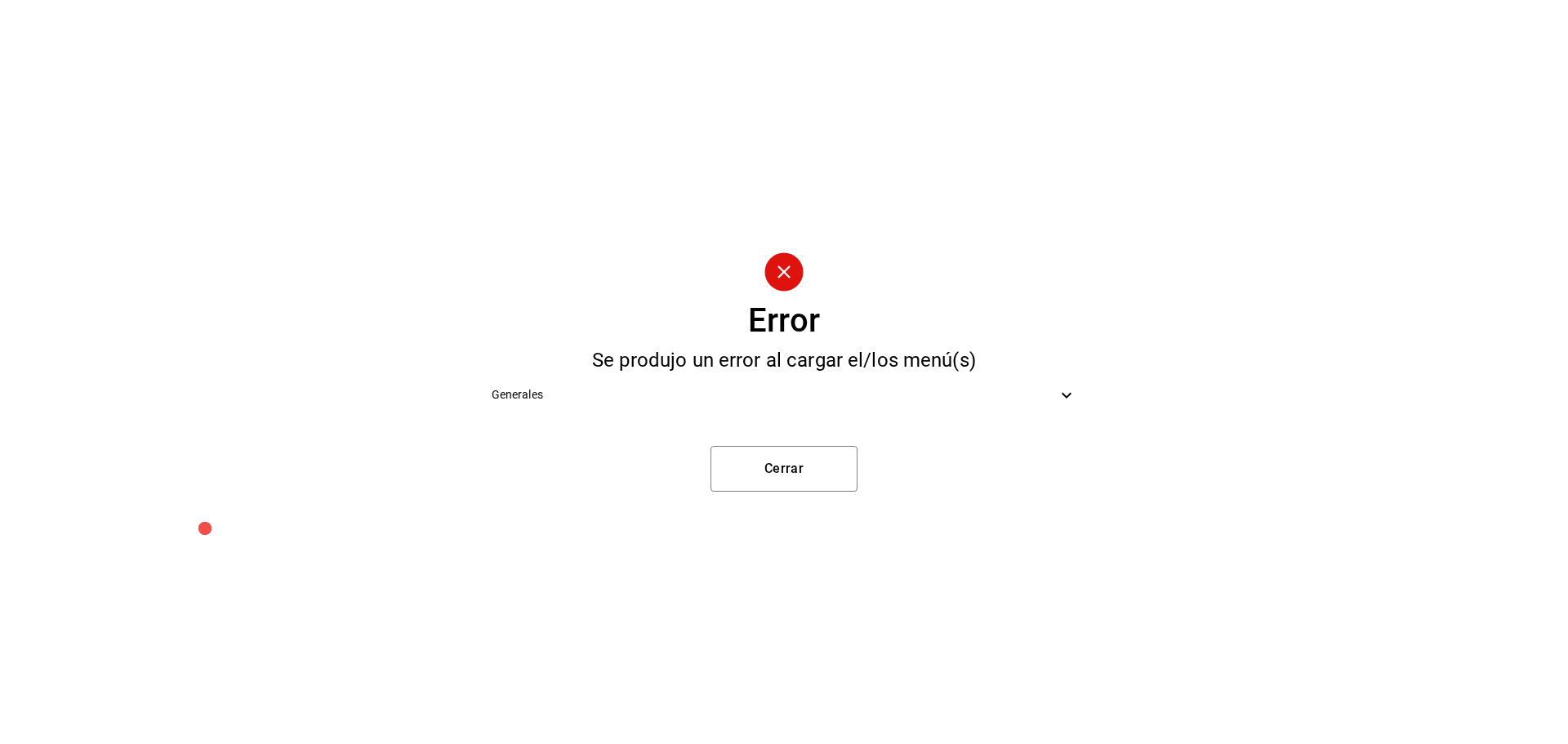
click at [783, 396] on span "Generales" at bounding box center [774, 395] width 566 height 17
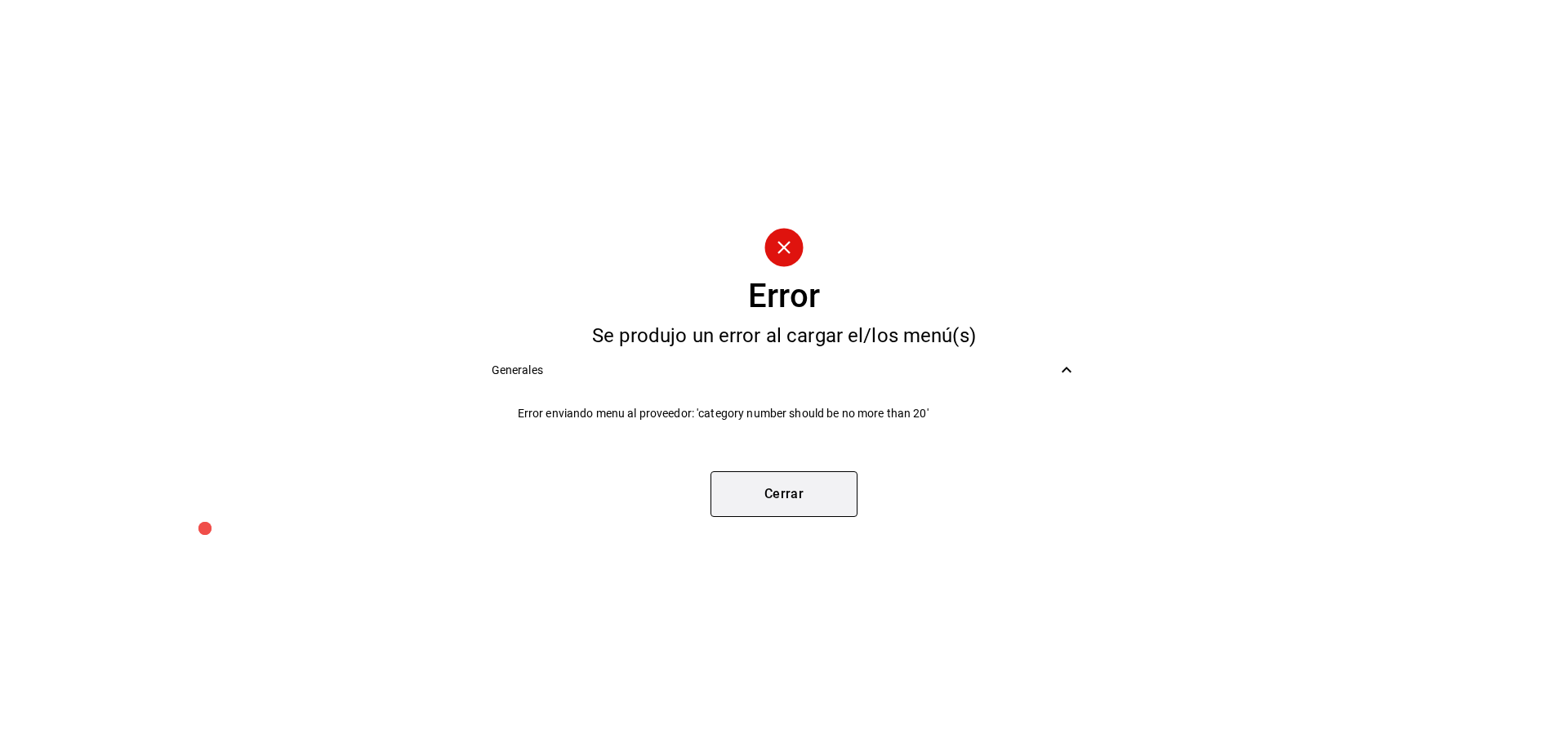
click at [796, 493] on button "Cerrar" at bounding box center [784, 494] width 147 height 46
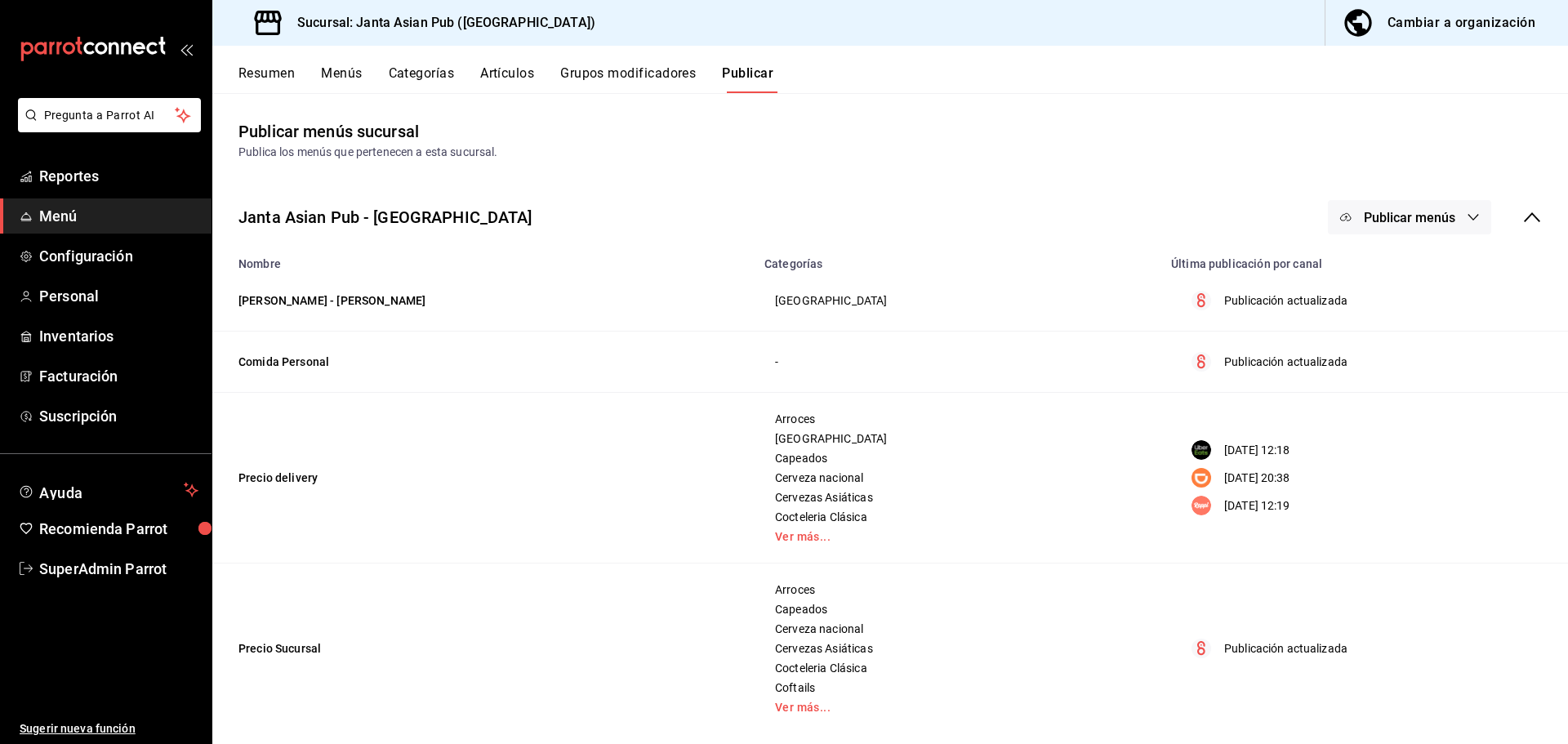
click at [666, 73] on button "Grupos modificadores" at bounding box center [627, 79] width 135 height 28
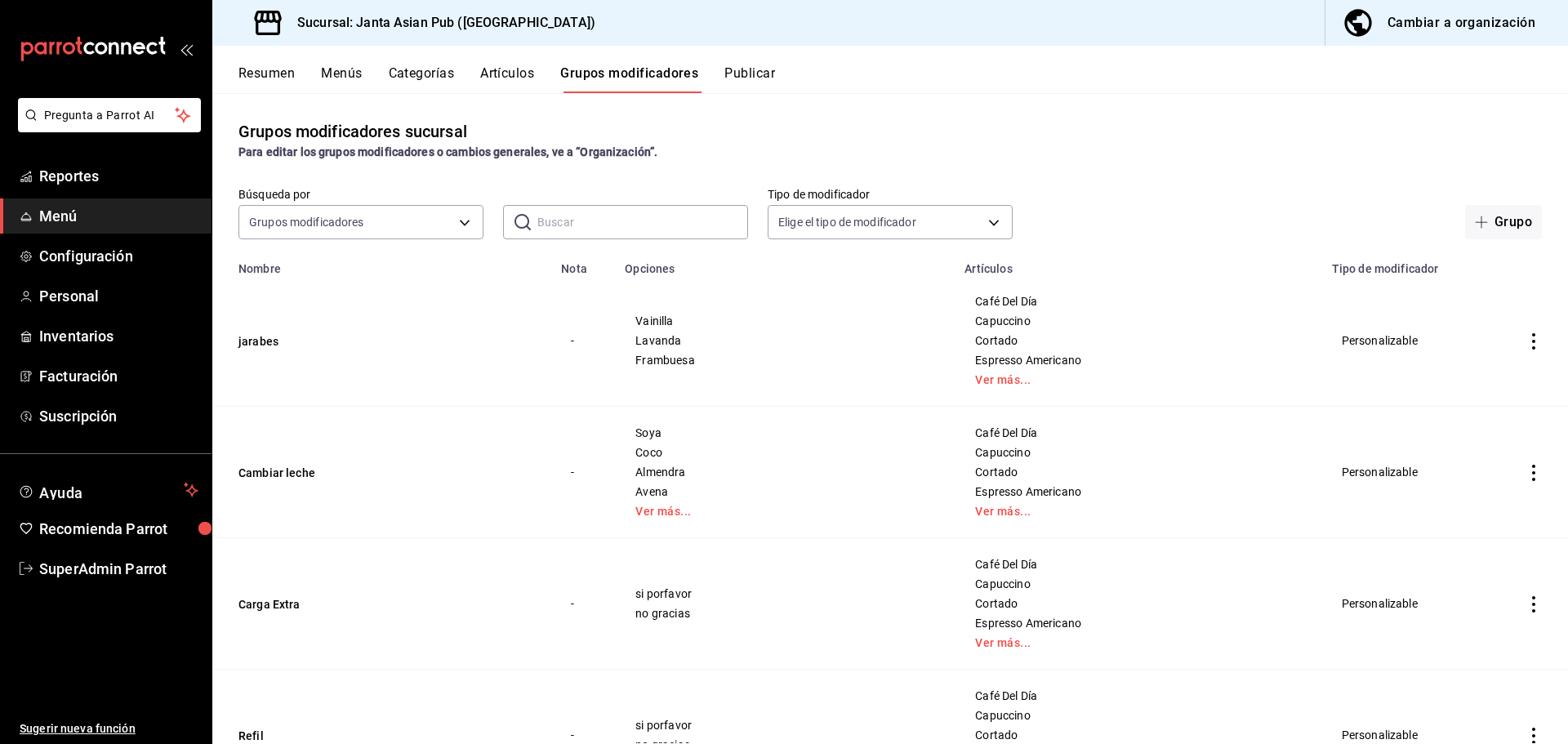
click at [735, 98] on div "Grupos modificadores sucursal Para editar los grupos modificadores o cambios ge…" at bounding box center [890, 418] width 1356 height 650
click at [749, 77] on button "Publicar" at bounding box center [749, 79] width 51 height 28
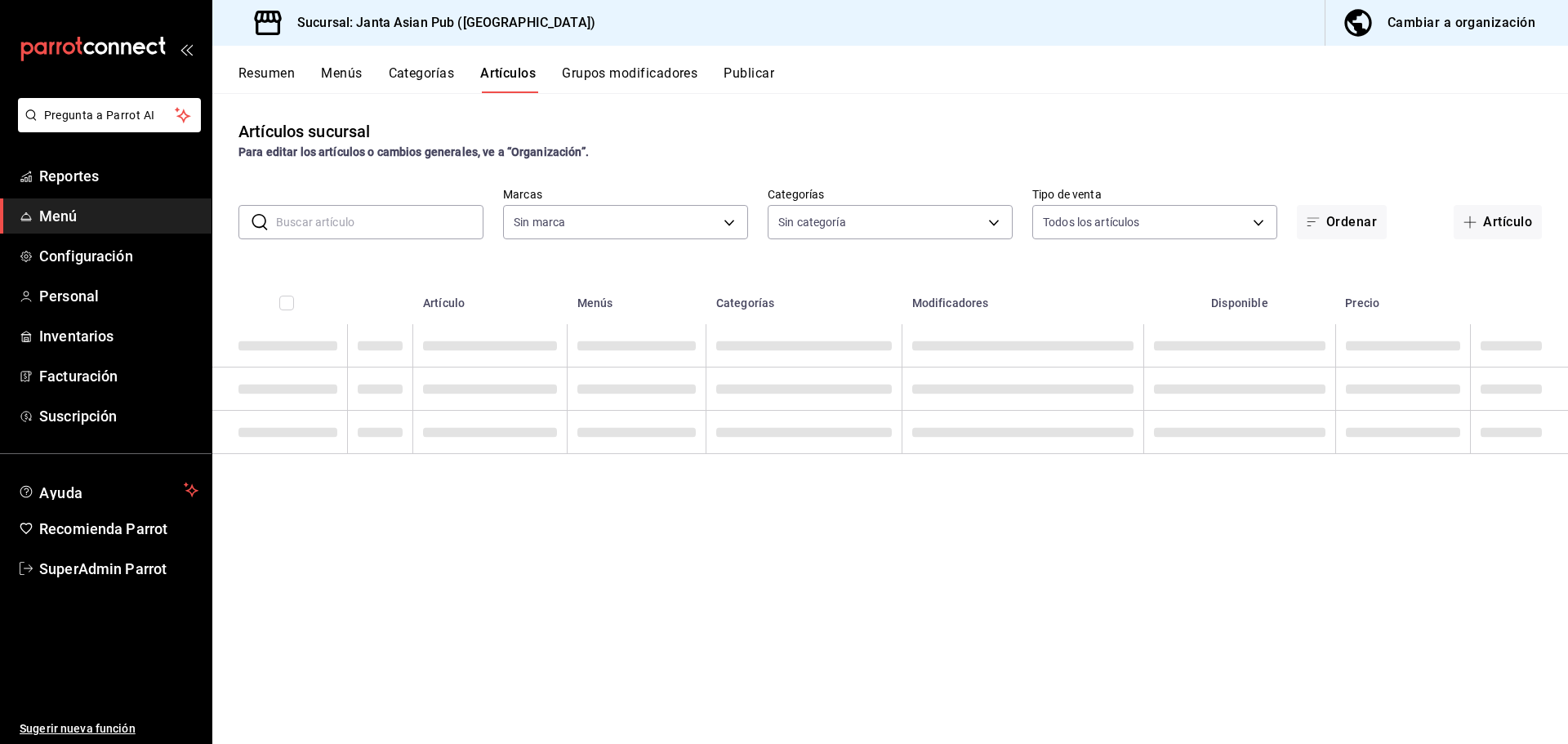
type input "88329ce0-4471-4d1a-85b7-112ee00183b6,ae95c32a-f210-4741-9338-e92cf6b0e215,4e76d…"
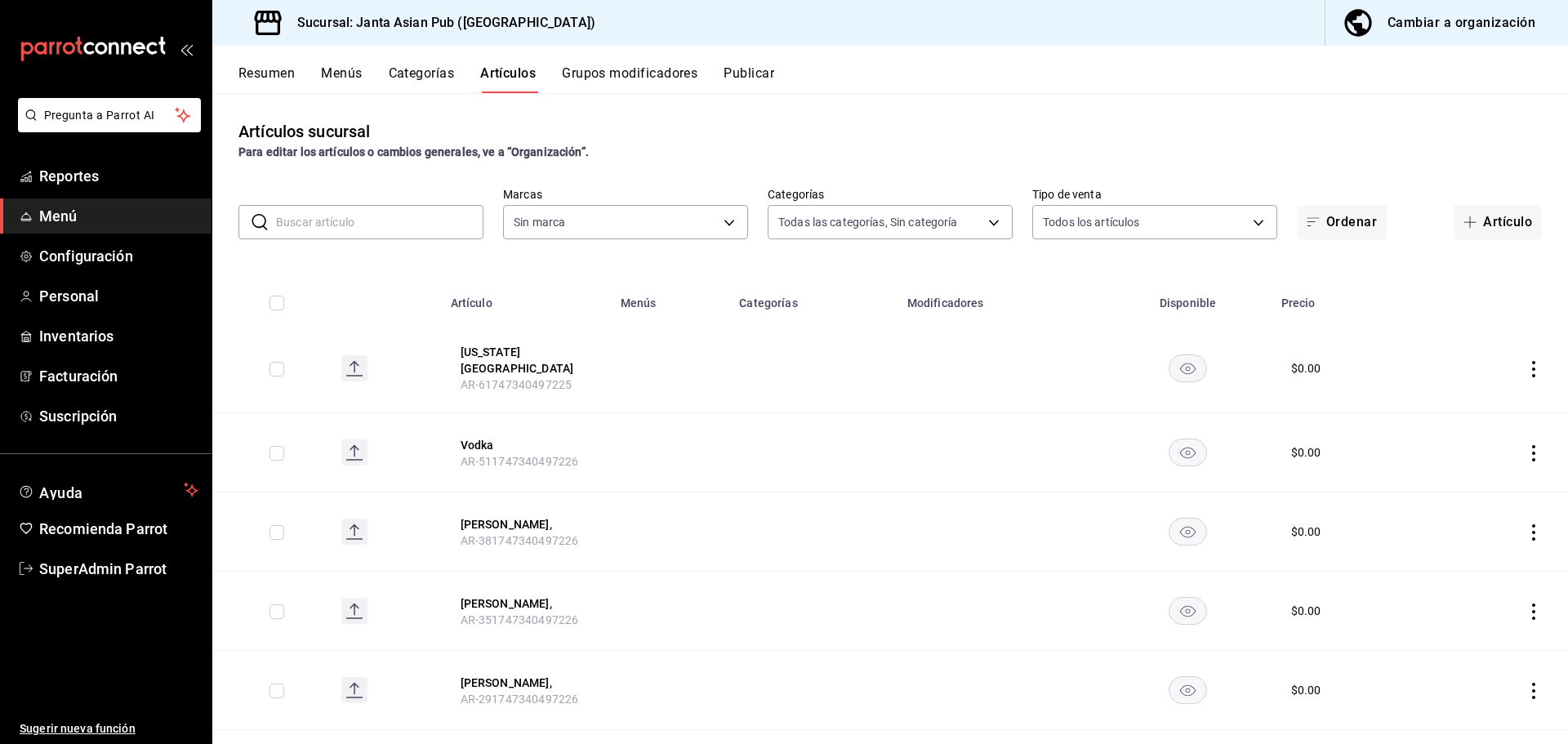
type input "1db30118-5670-46c3-9d09-b77bd7bb8fe6"
click at [354, 230] on input "text" at bounding box center [379, 222] width 208 height 33
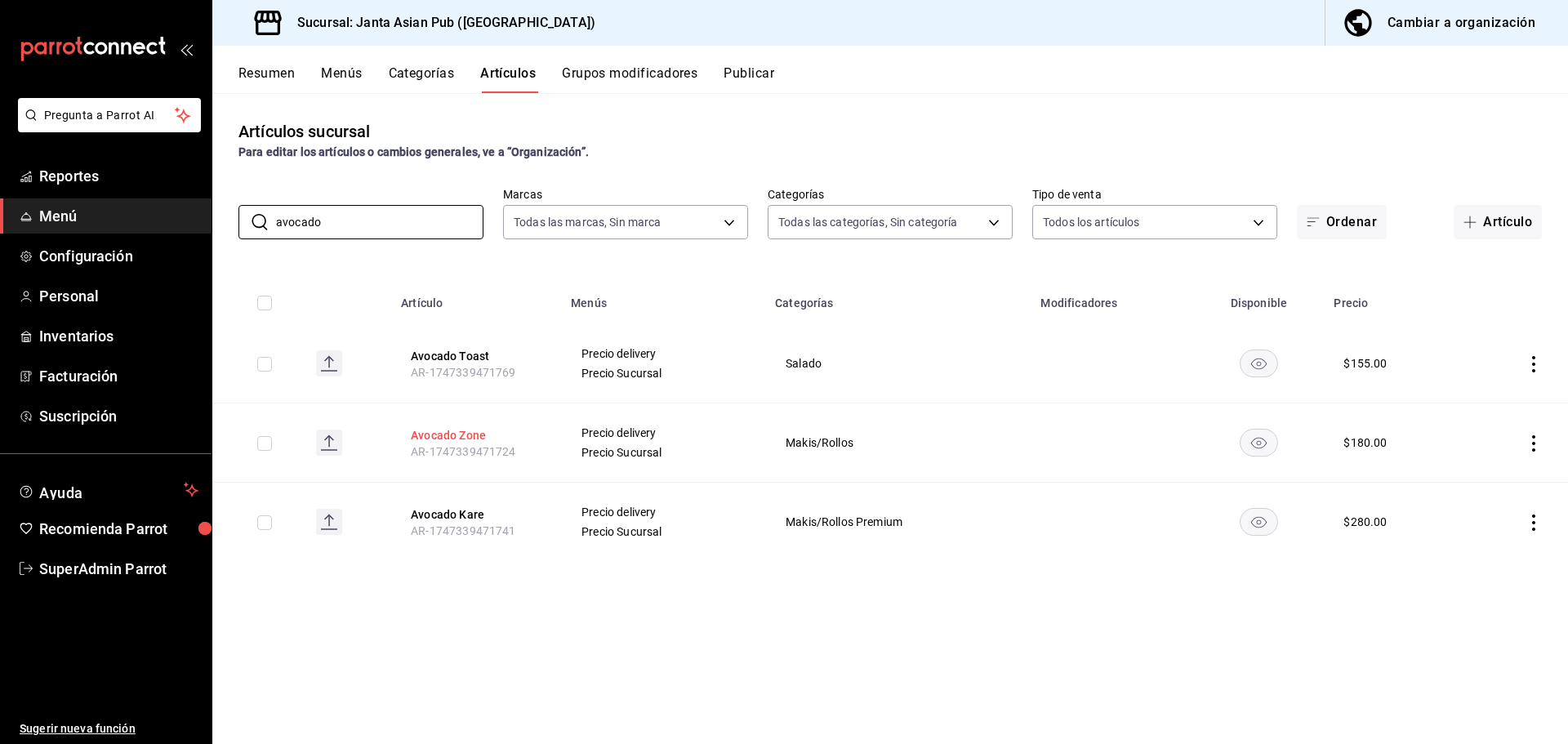
type input "avocado"
click at [448, 432] on button "Avocado Zone" at bounding box center [476, 435] width 131 height 16
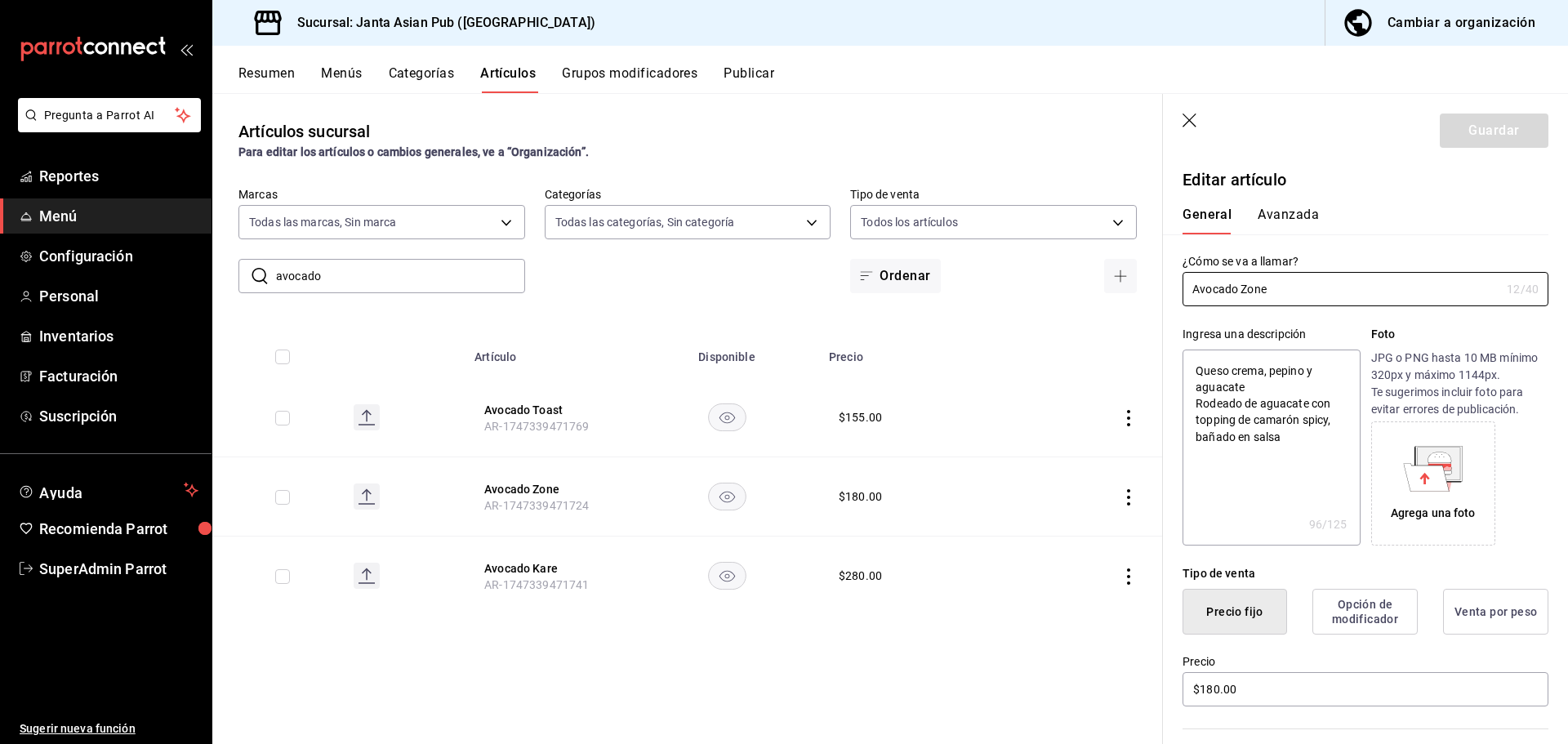
click at [1193, 109] on header "Guardar" at bounding box center [1365, 127] width 405 height 67
click at [1192, 120] on icon "button" at bounding box center [1190, 122] width 16 height 16
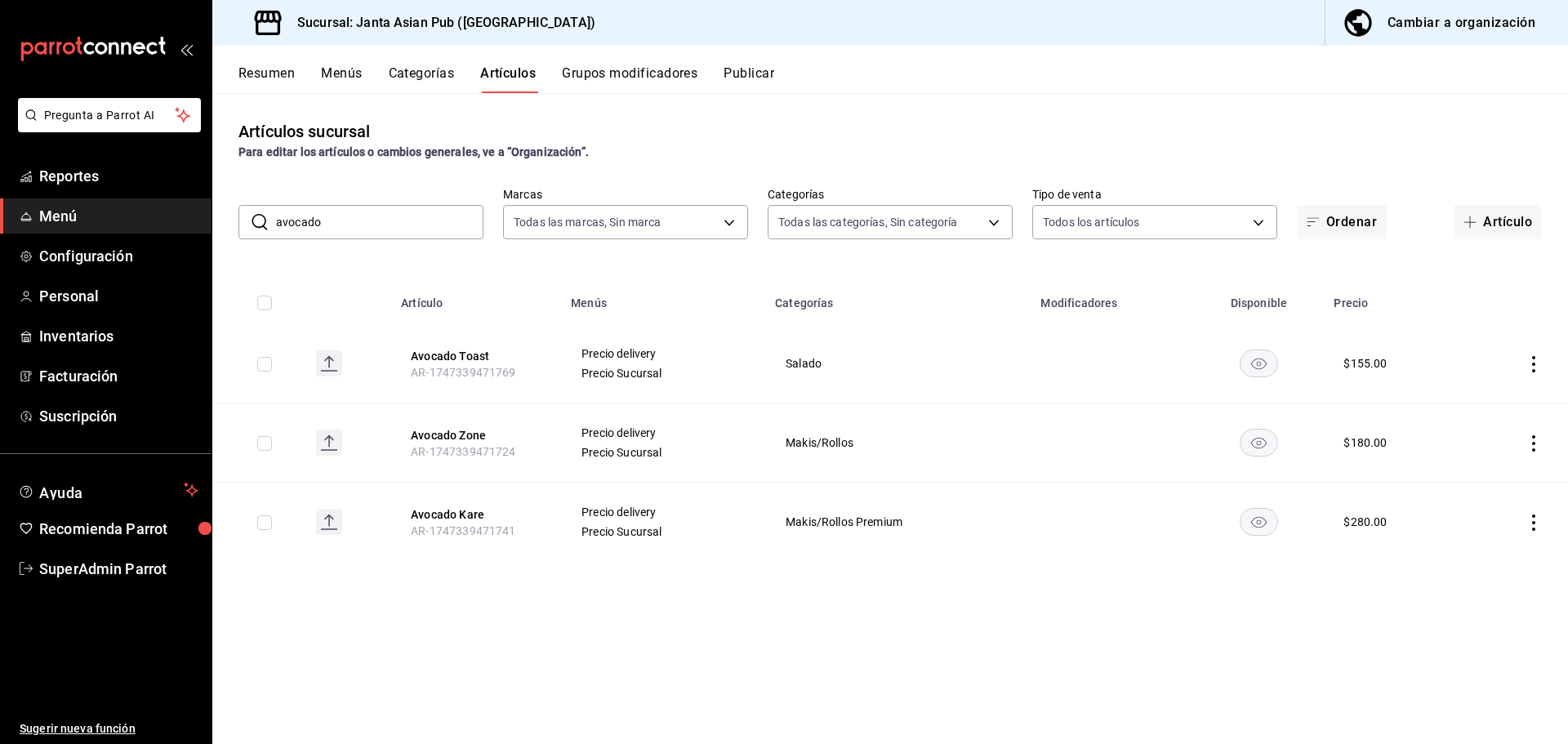
click at [352, 73] on button "Menús" at bounding box center [342, 79] width 41 height 28
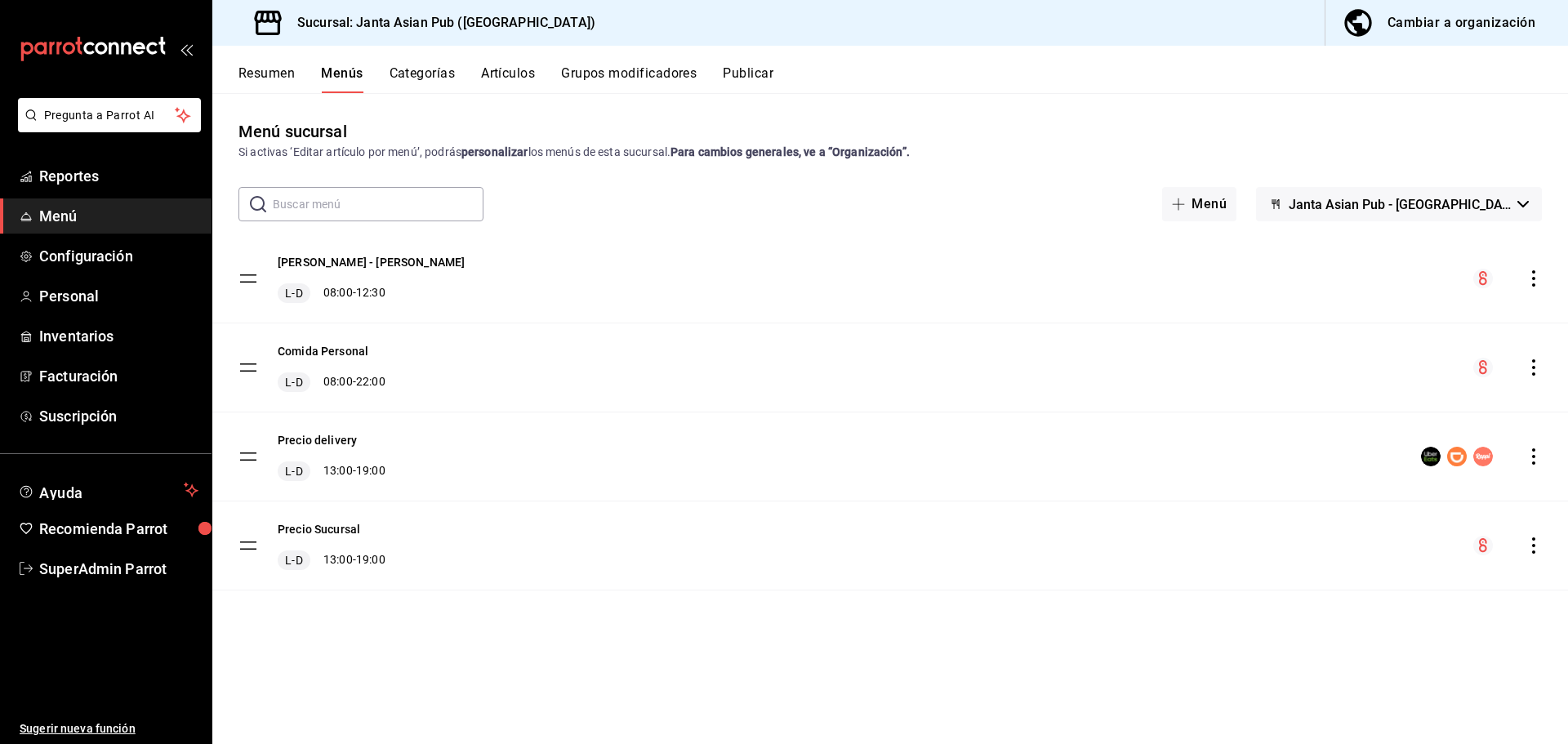
click at [400, 205] on input "text" at bounding box center [378, 204] width 210 height 33
type input "a"
click at [506, 72] on button "Artículos" at bounding box center [507, 79] width 54 height 28
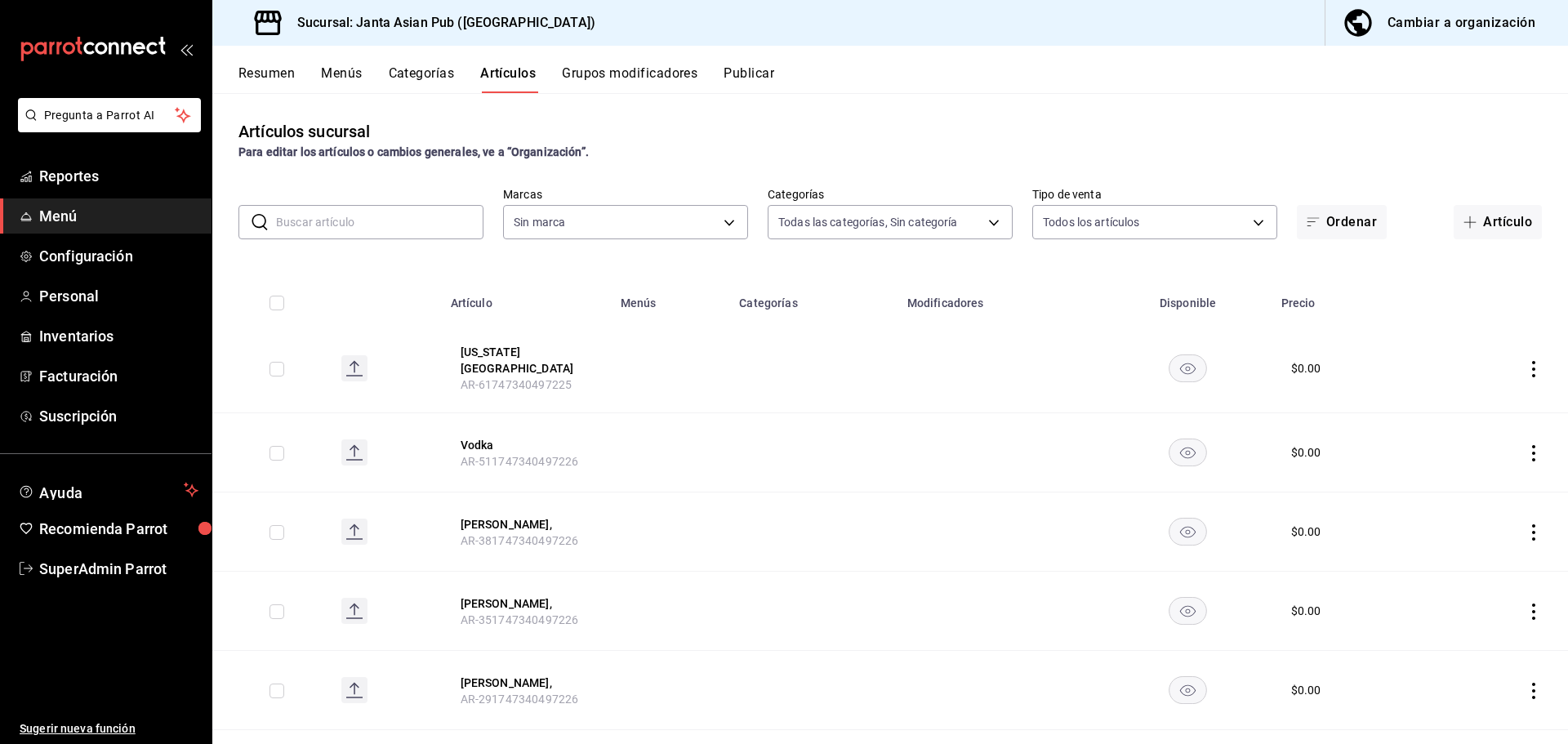
type input "88329ce0-4471-4d1a-85b7-112ee00183b6,ae95c32a-f210-4741-9338-e92cf6b0e215,4e76d…"
type input "1db30118-5670-46c3-9d09-b77bd7bb8fe6"
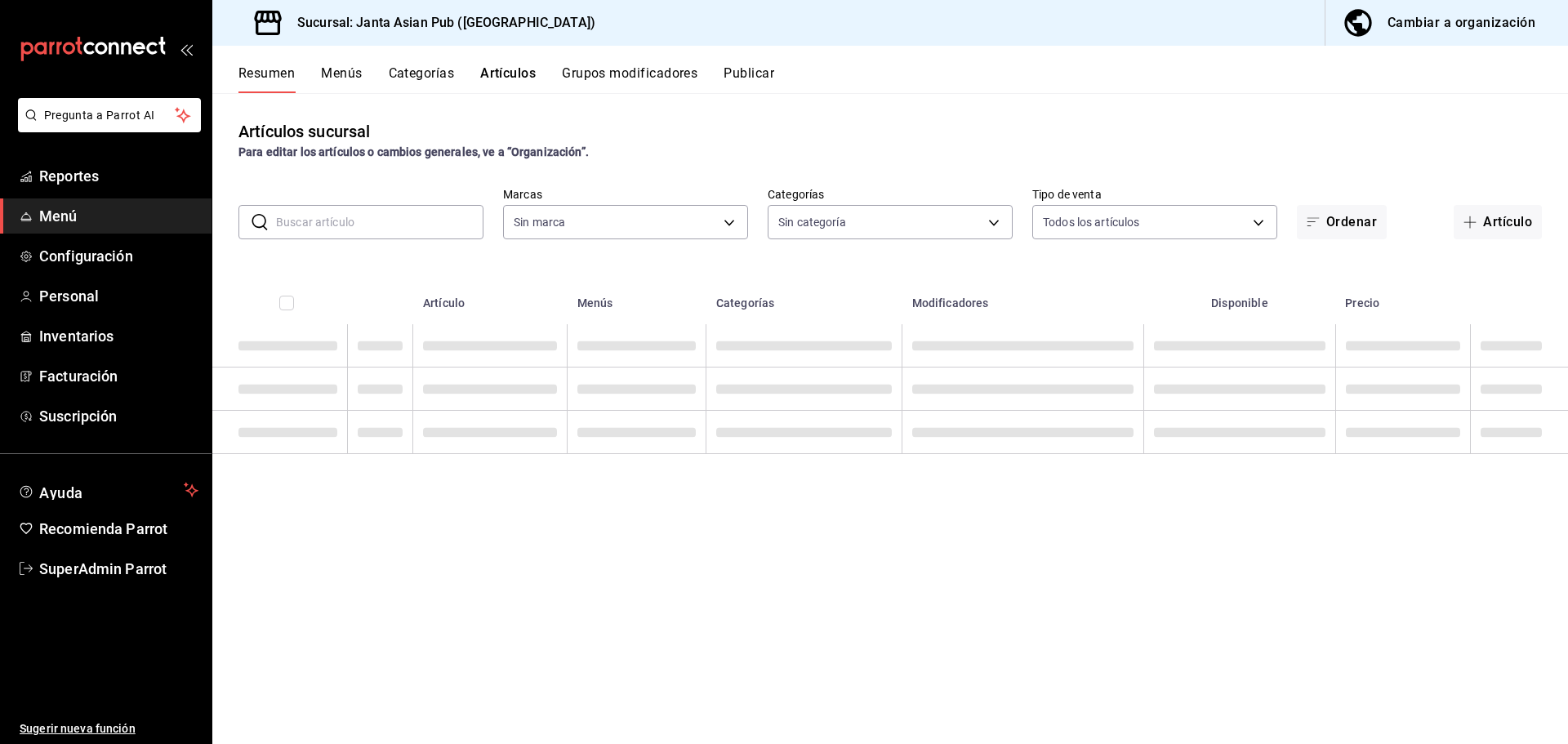
type input "88329ce0-4471-4d1a-85b7-112ee00183b6,ae95c32a-f210-4741-9338-e92cf6b0e215,4e76d…"
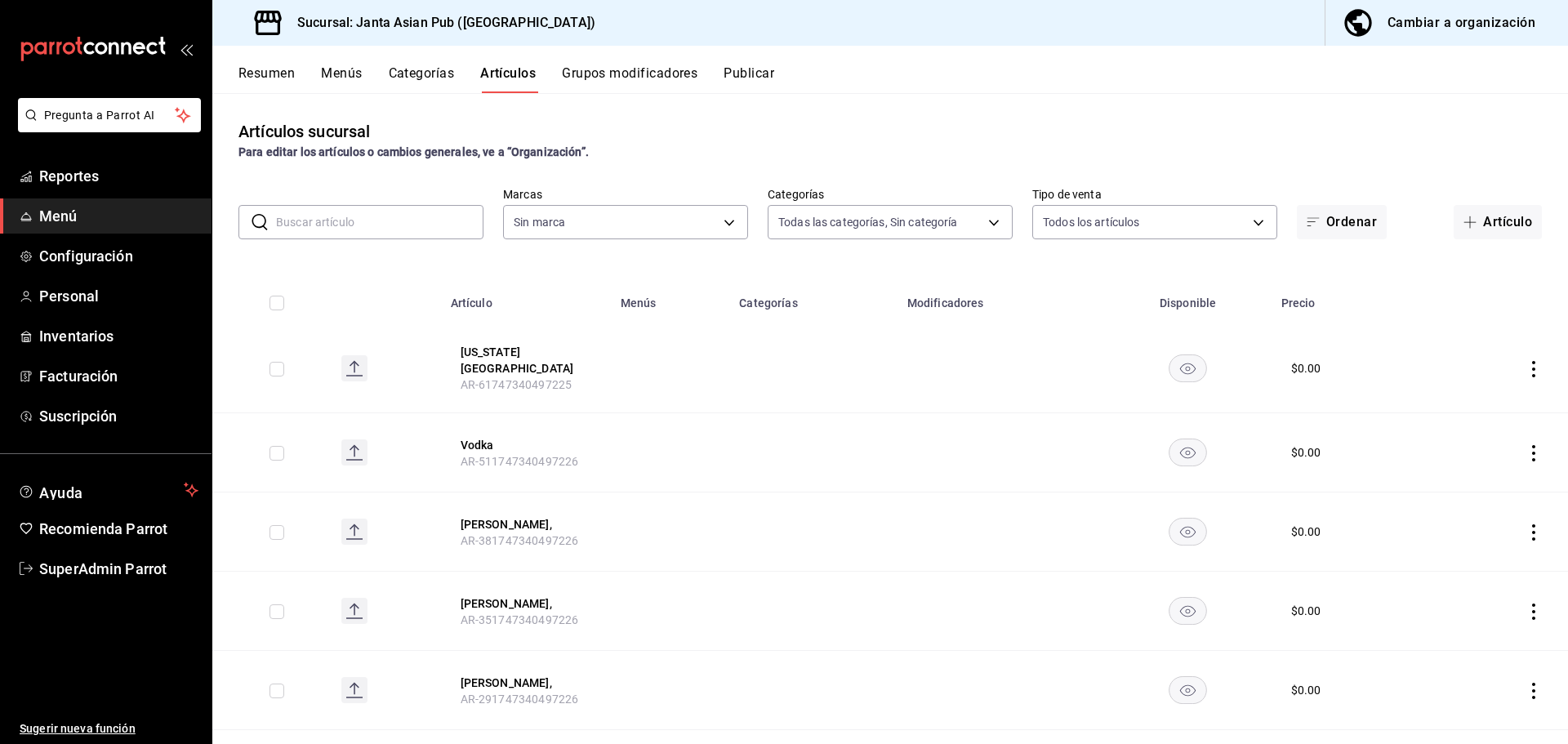
type input "1db30118-5670-46c3-9d09-b77bd7bb8fe6"
click at [425, 237] on input "text" at bounding box center [379, 222] width 208 height 33
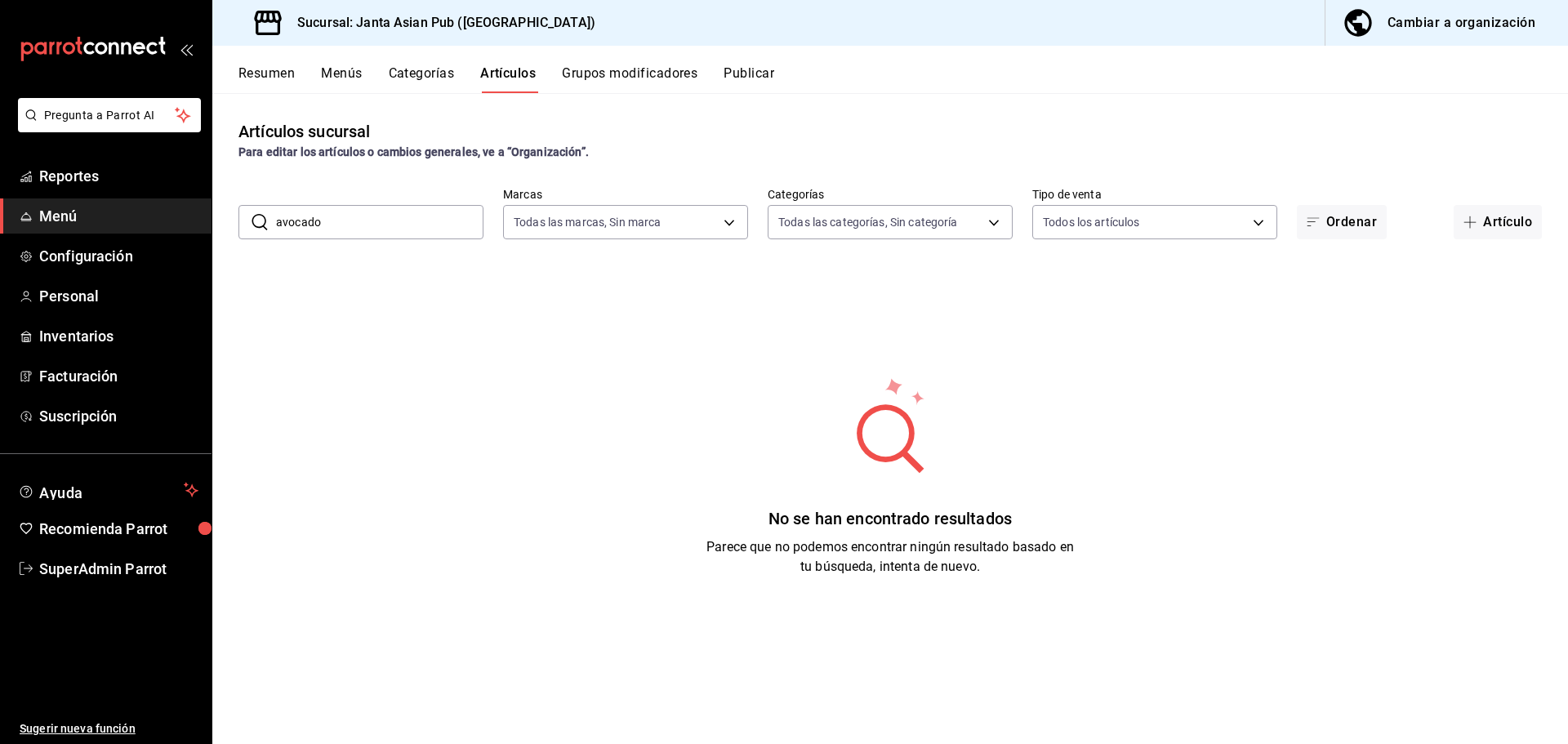
type input "avocado"
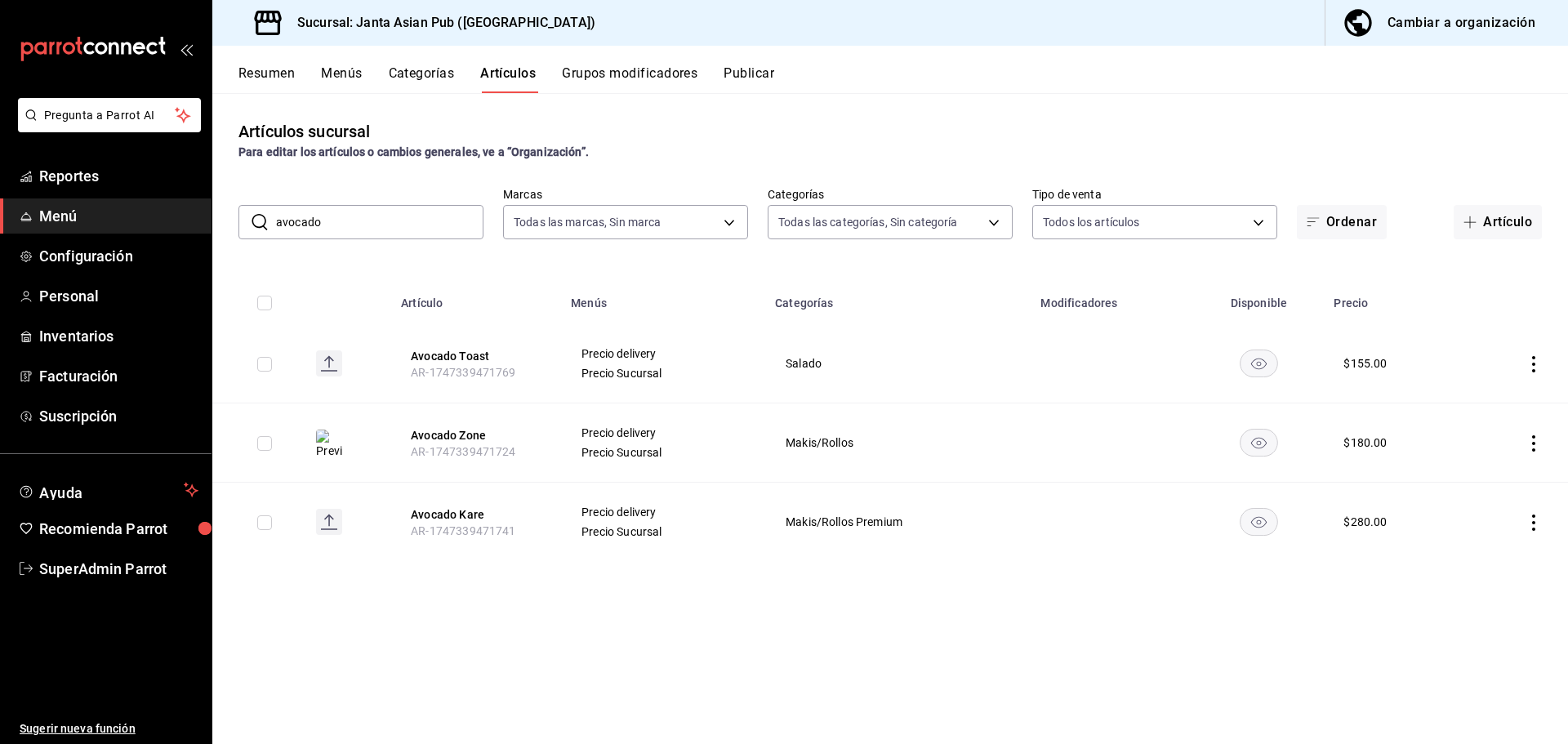
click at [445, 68] on button "Categorías" at bounding box center [422, 79] width 66 height 28
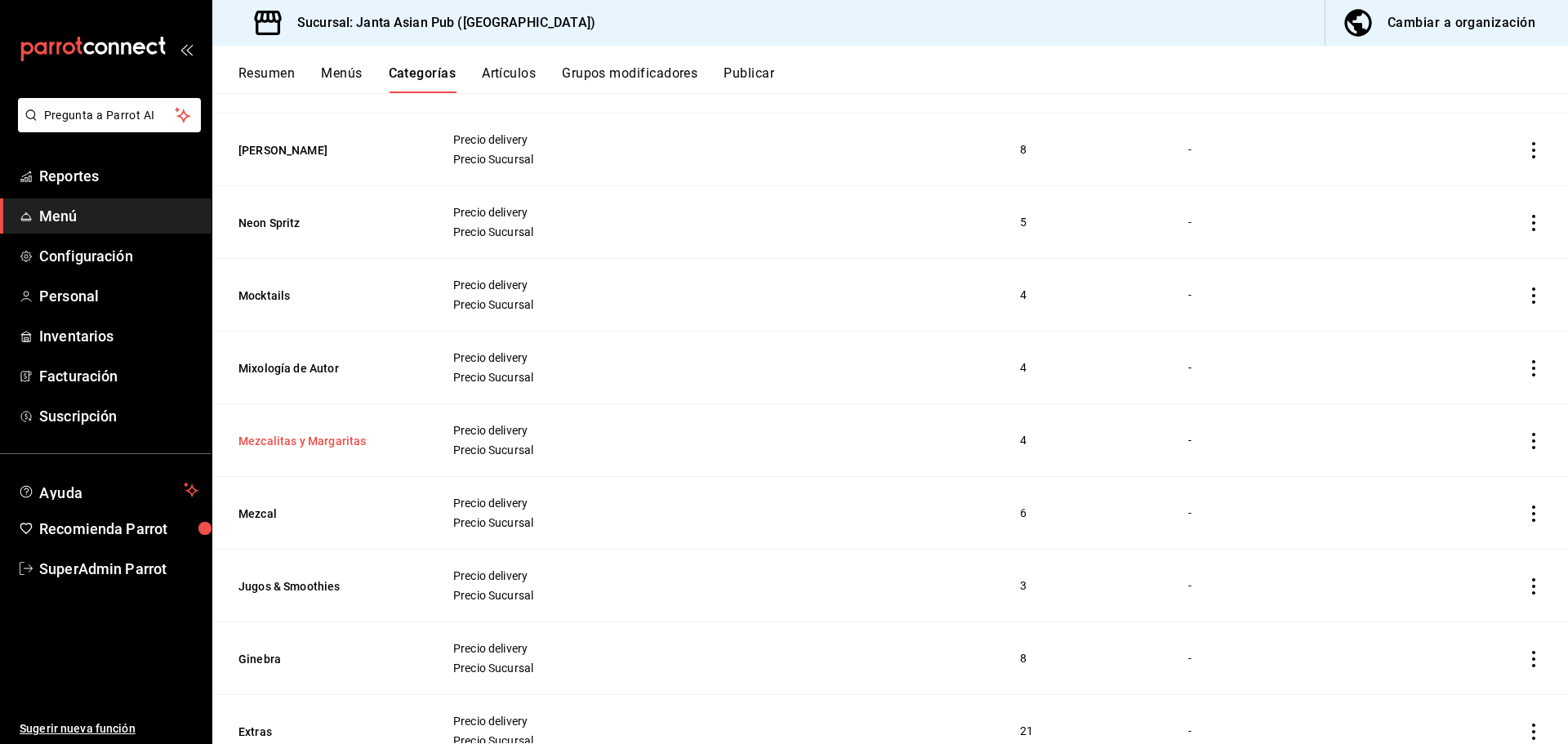
scroll to position [1171, 0]
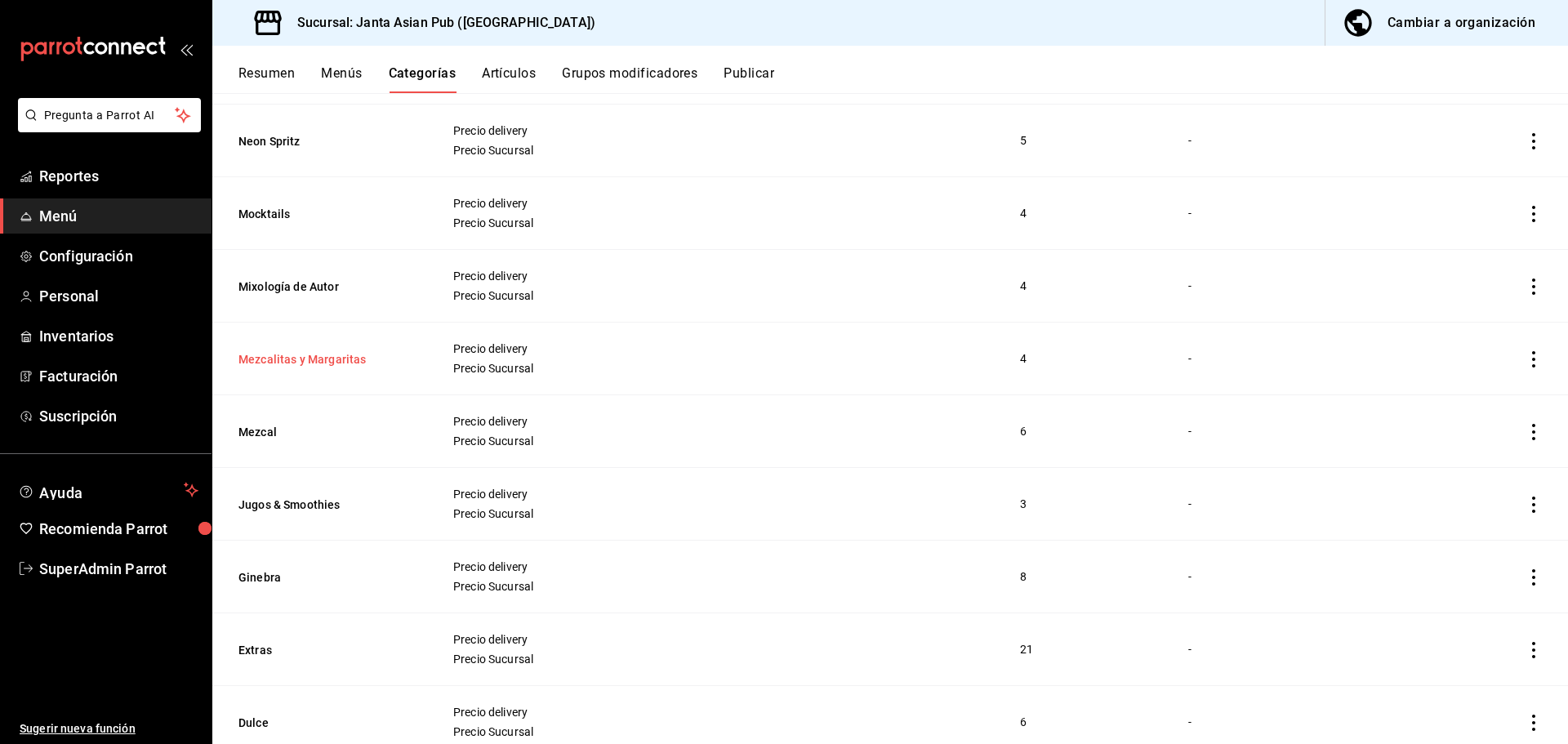
drag, startPoint x: 231, startPoint y: 356, endPoint x: 371, endPoint y: 357, distance: 140.0
click at [371, 357] on th "Mezcalitas y Margaritas" at bounding box center [322, 358] width 220 height 73
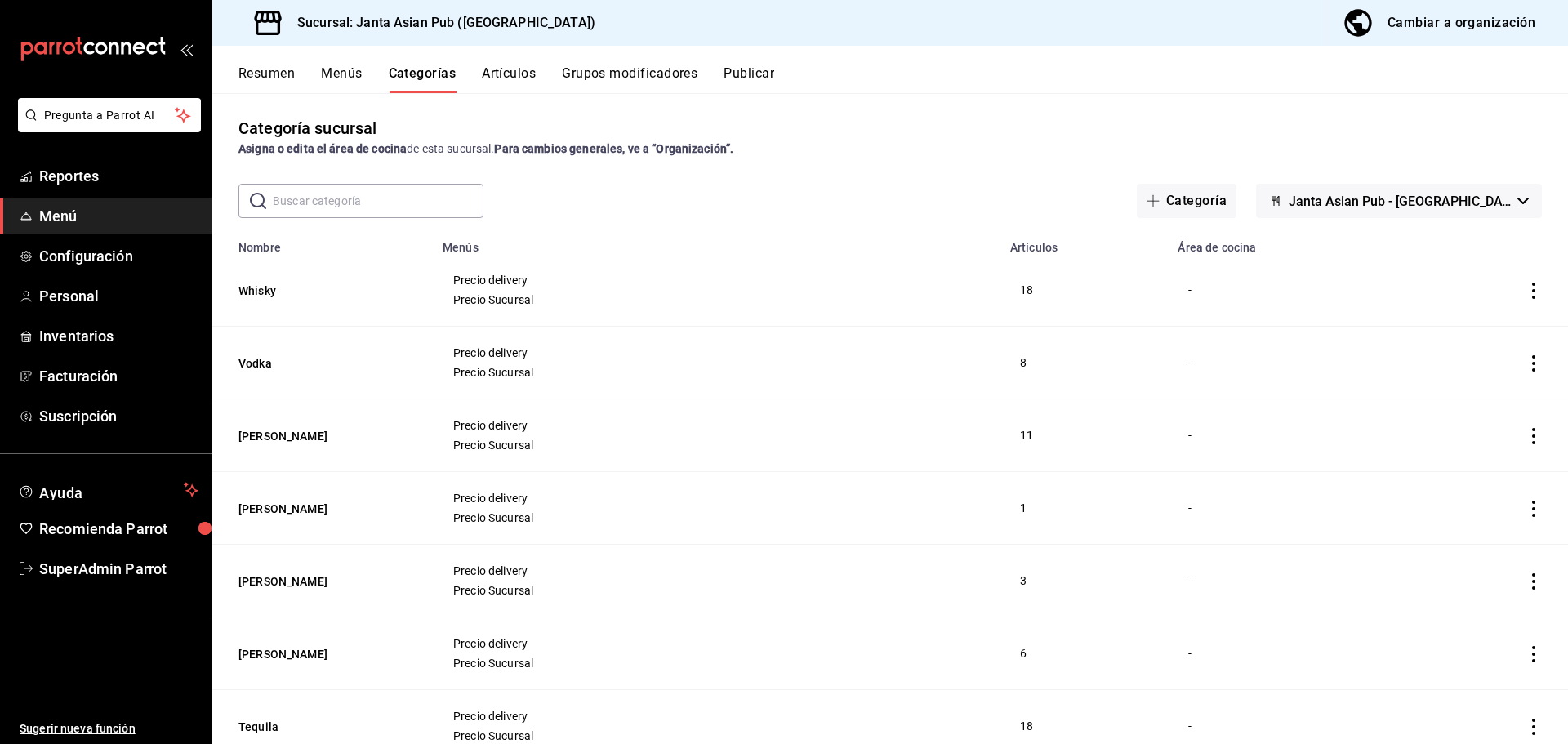
scroll to position [0, 0]
click at [754, 71] on button "Publicar" at bounding box center [749, 79] width 51 height 28
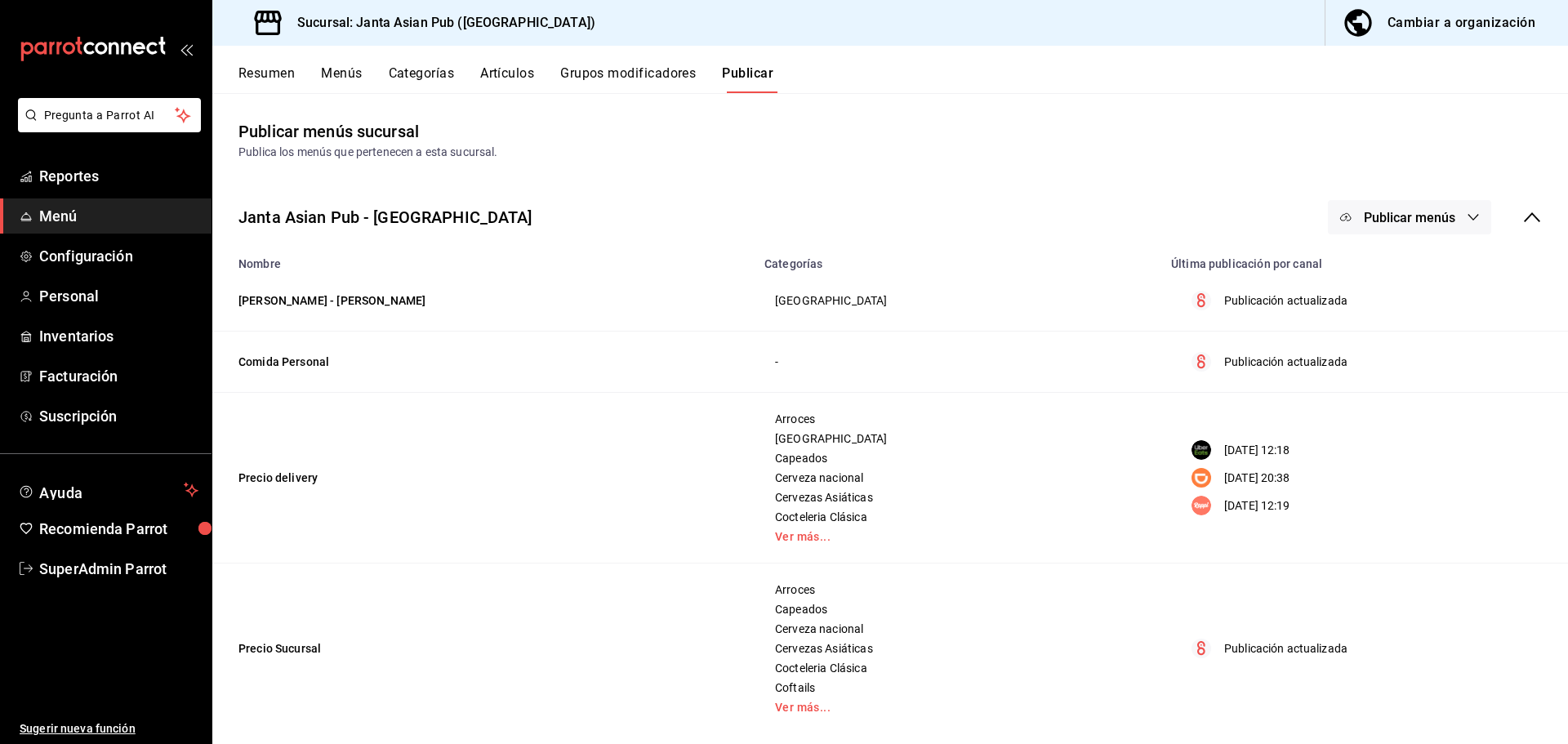
click at [1401, 216] on span "Publicar menús" at bounding box center [1410, 218] width 91 height 15
click at [1400, 368] on span "DiDi Food" at bounding box center [1421, 362] width 79 height 17
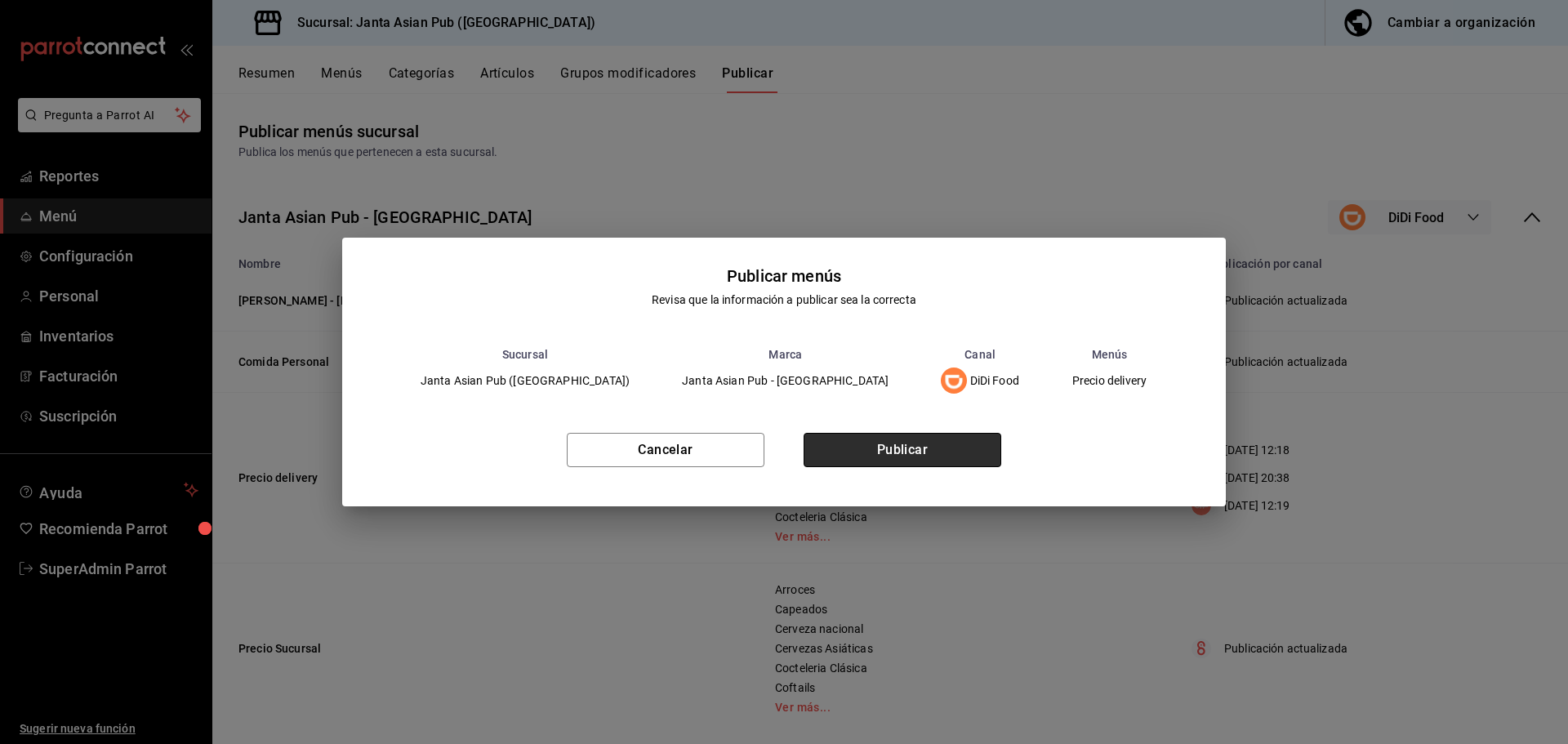
click at [936, 447] on button "Publicar" at bounding box center [902, 450] width 198 height 34
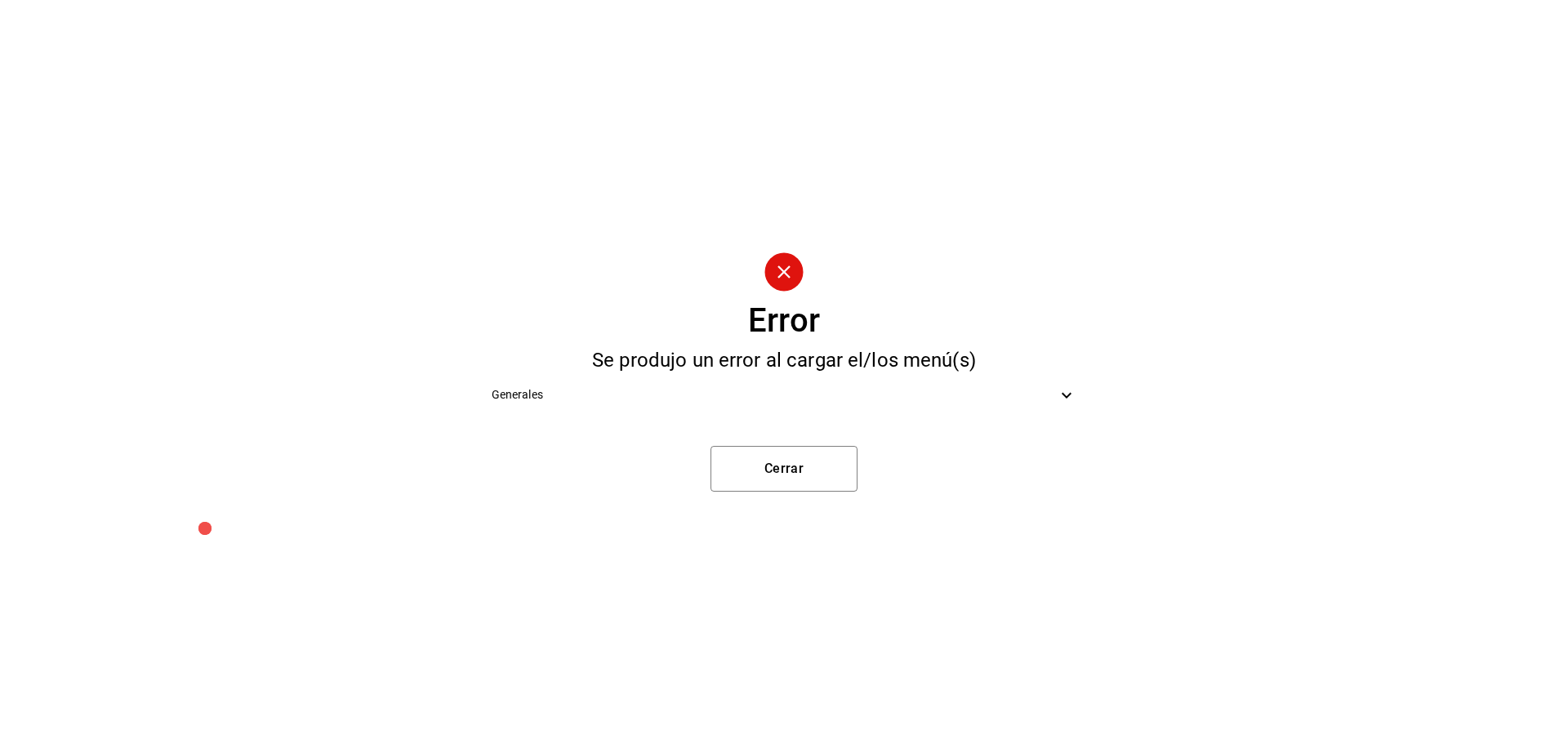
click at [875, 418] on ul "Generales" at bounding box center [784, 395] width 611 height 50
click at [897, 394] on span "Generales" at bounding box center [774, 395] width 566 height 17
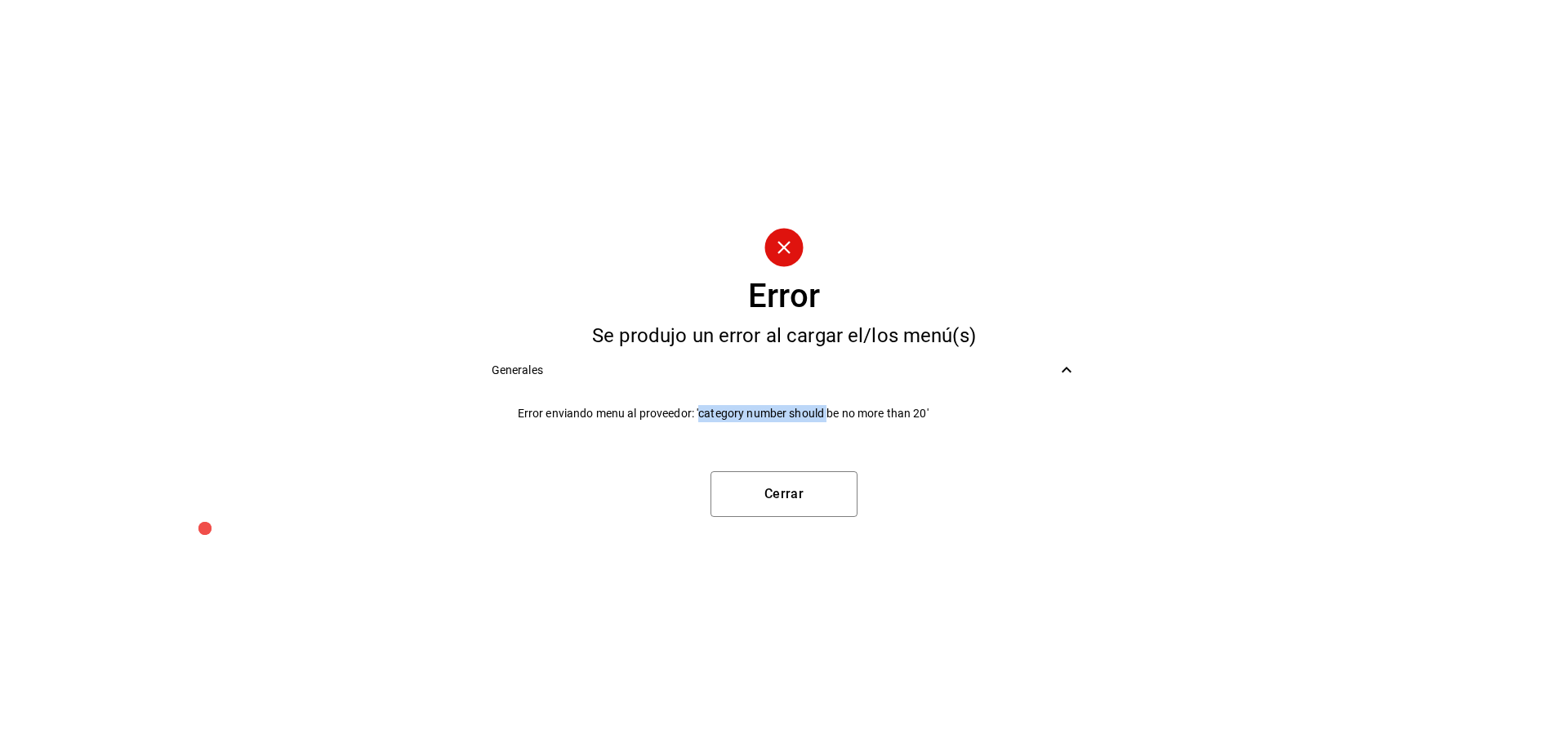
drag, startPoint x: 702, startPoint y: 422, endPoint x: 836, endPoint y: 429, distance: 134.2
click at [832, 421] on span "Error enviando menu al proveedor: 'category number should be no more than 20'" at bounding box center [797, 414] width 559 height 17
click at [716, 420] on span "Error enviando menu al proveedor: 'category number should be no more than 20'" at bounding box center [797, 414] width 559 height 17
drag, startPoint x: 698, startPoint y: 411, endPoint x: 980, endPoint y: 406, distance: 282.0
click at [980, 406] on span "Error enviando menu al proveedor: 'category number should be no more than 20'" at bounding box center [797, 414] width 559 height 17
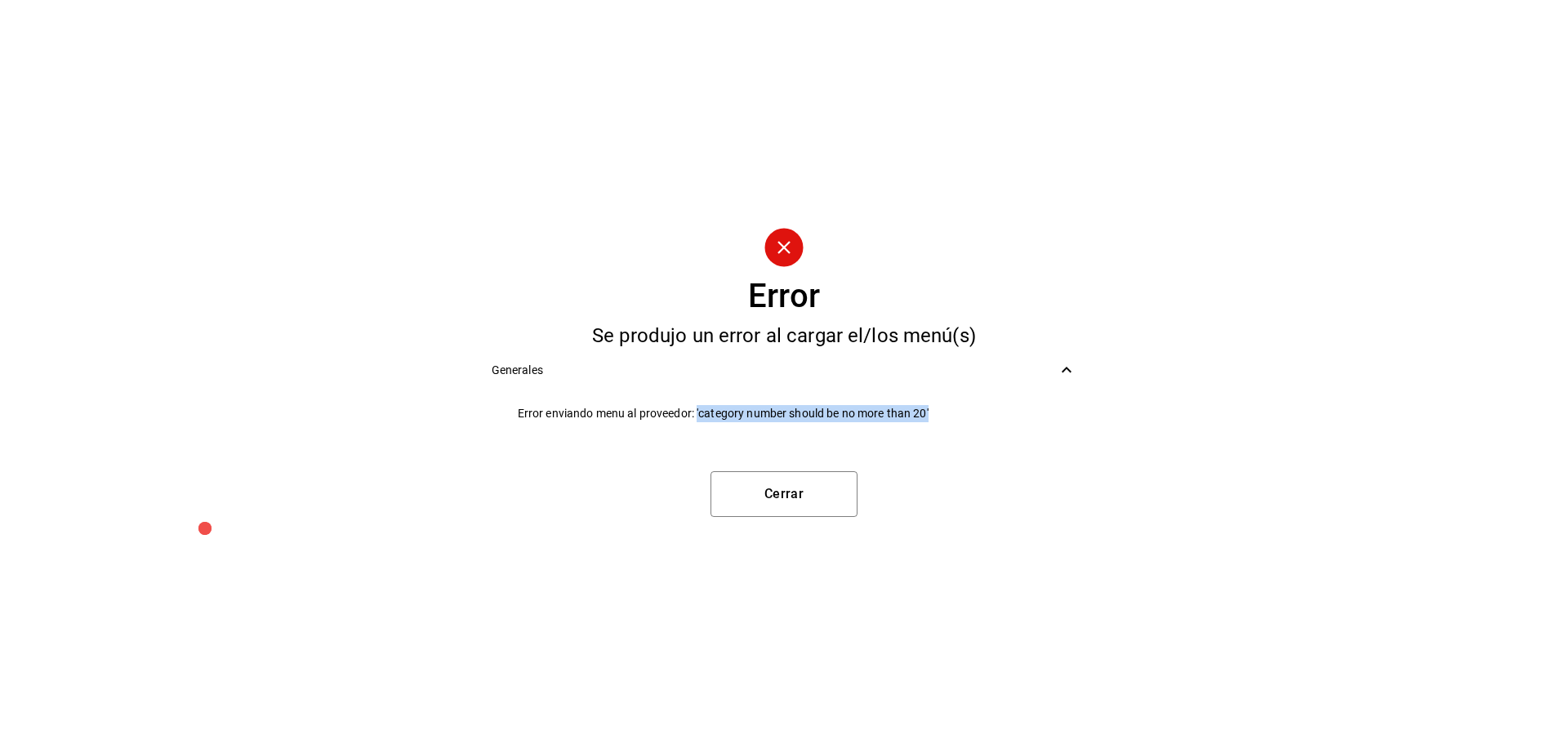
copy span "'category number should be no more than 20'"
click at [794, 484] on button "Cerrar" at bounding box center [784, 494] width 147 height 46
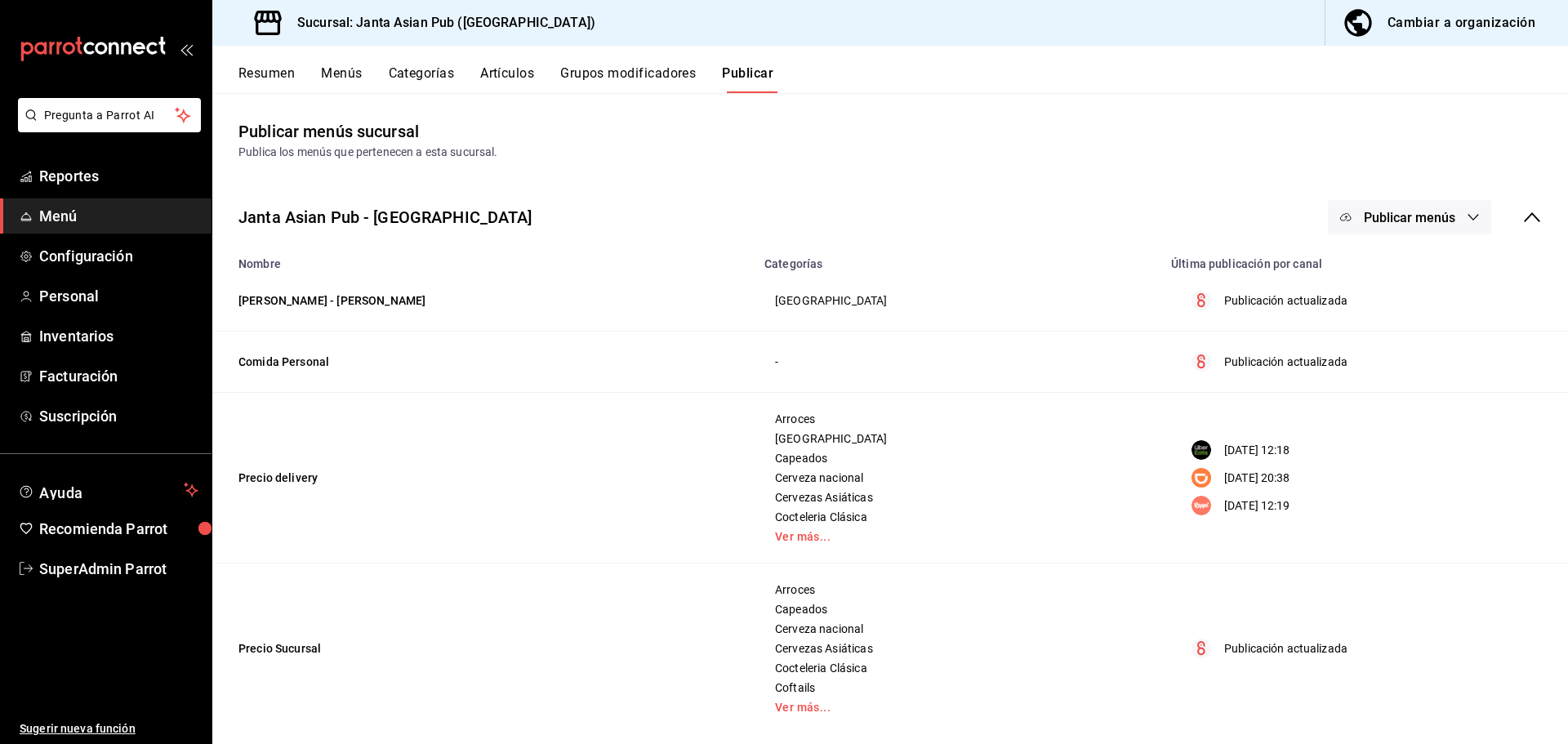
click at [437, 76] on button "Categorías" at bounding box center [422, 79] width 66 height 28
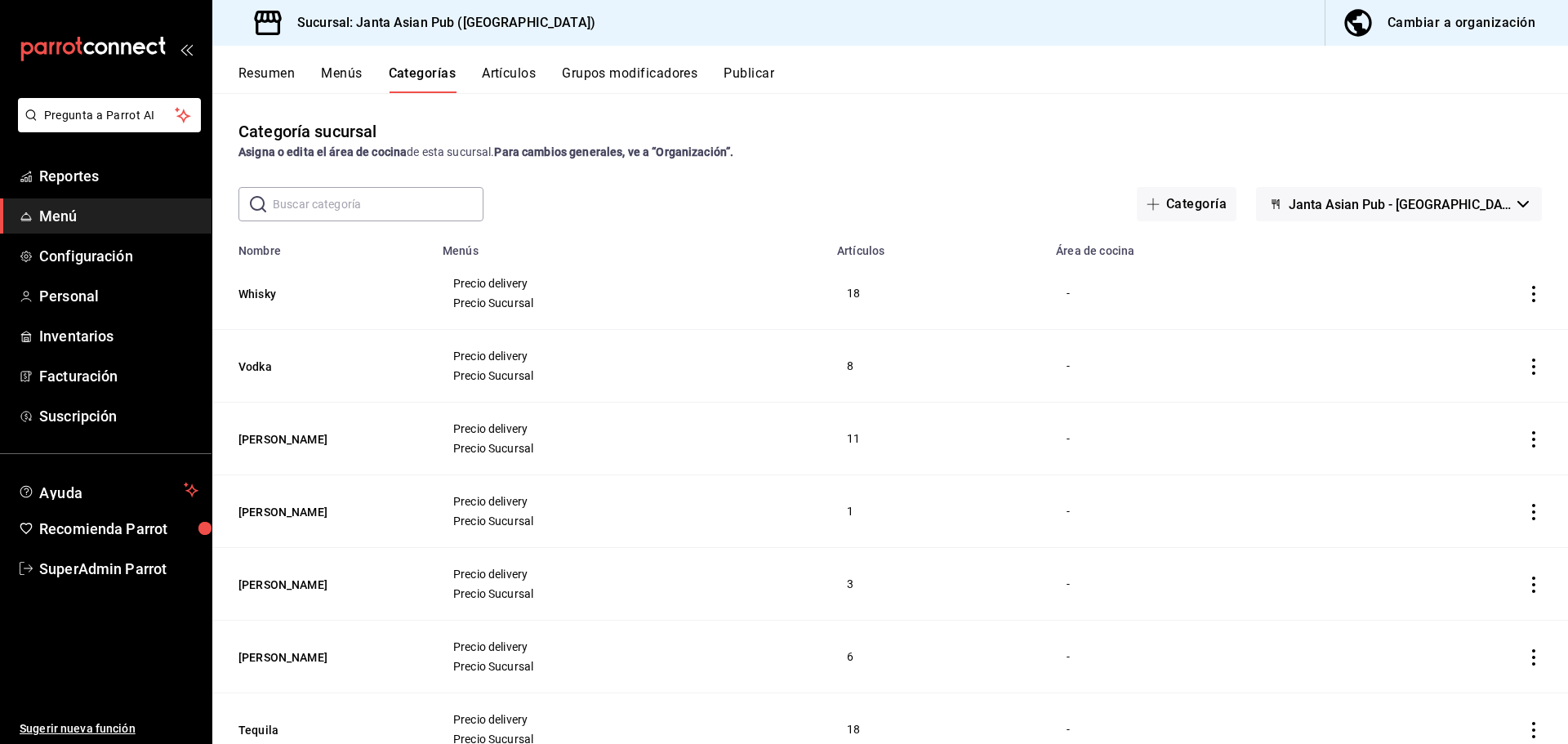
click at [1424, 15] on div "Cambiar a organización" at bounding box center [1461, 23] width 148 height 23
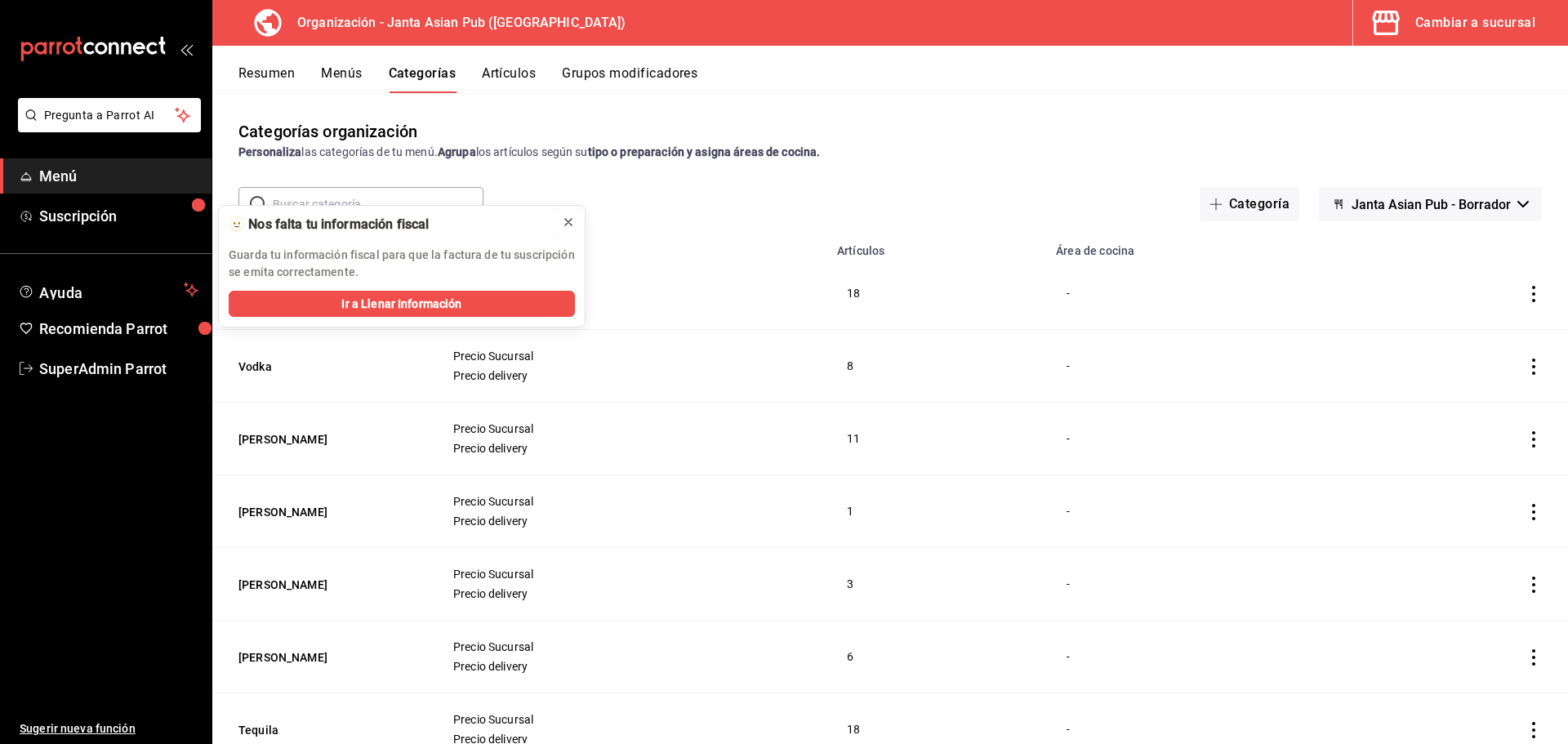
click at [567, 220] on icon at bounding box center [567, 222] width 6 height 6
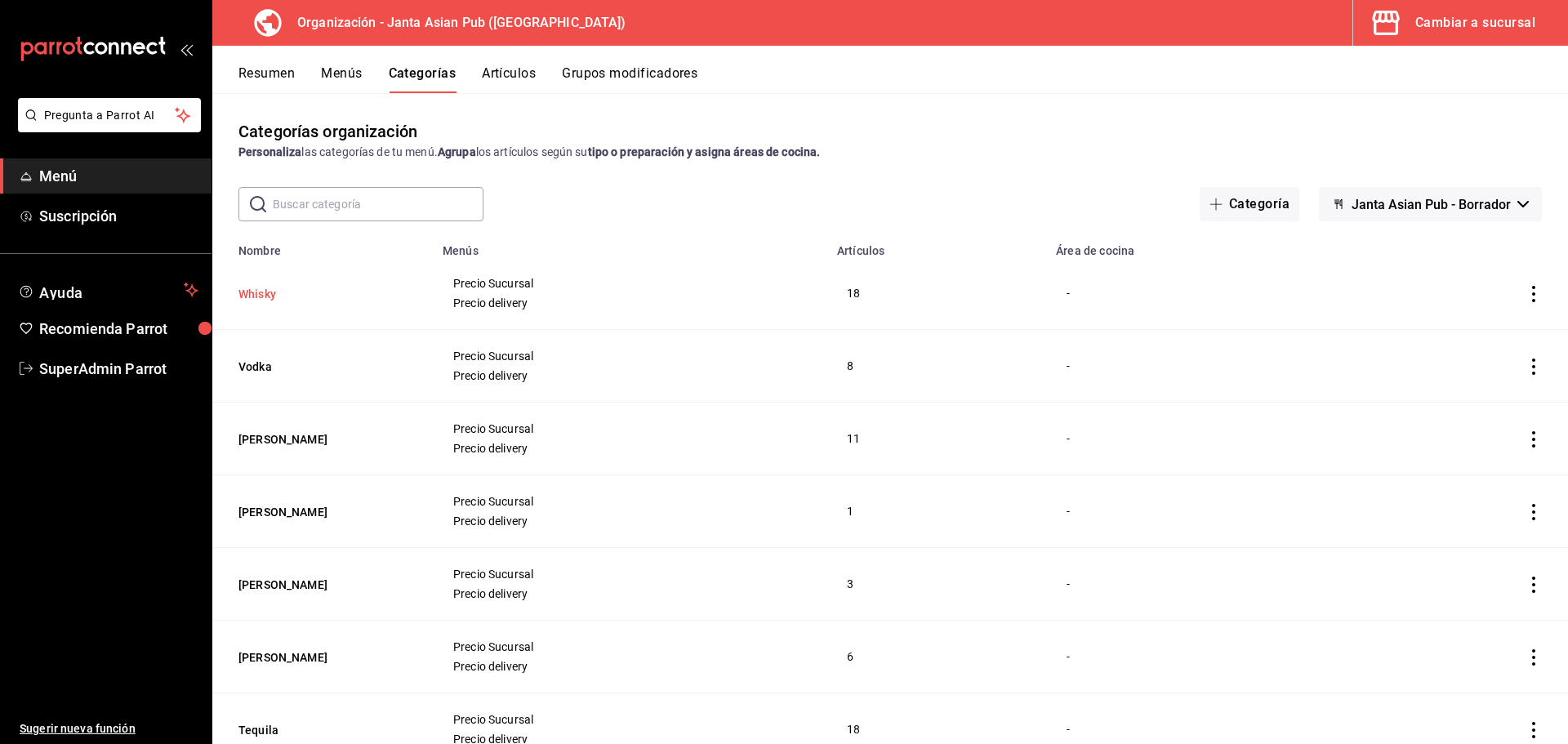
click at [267, 292] on button "Whisky" at bounding box center [320, 294] width 164 height 16
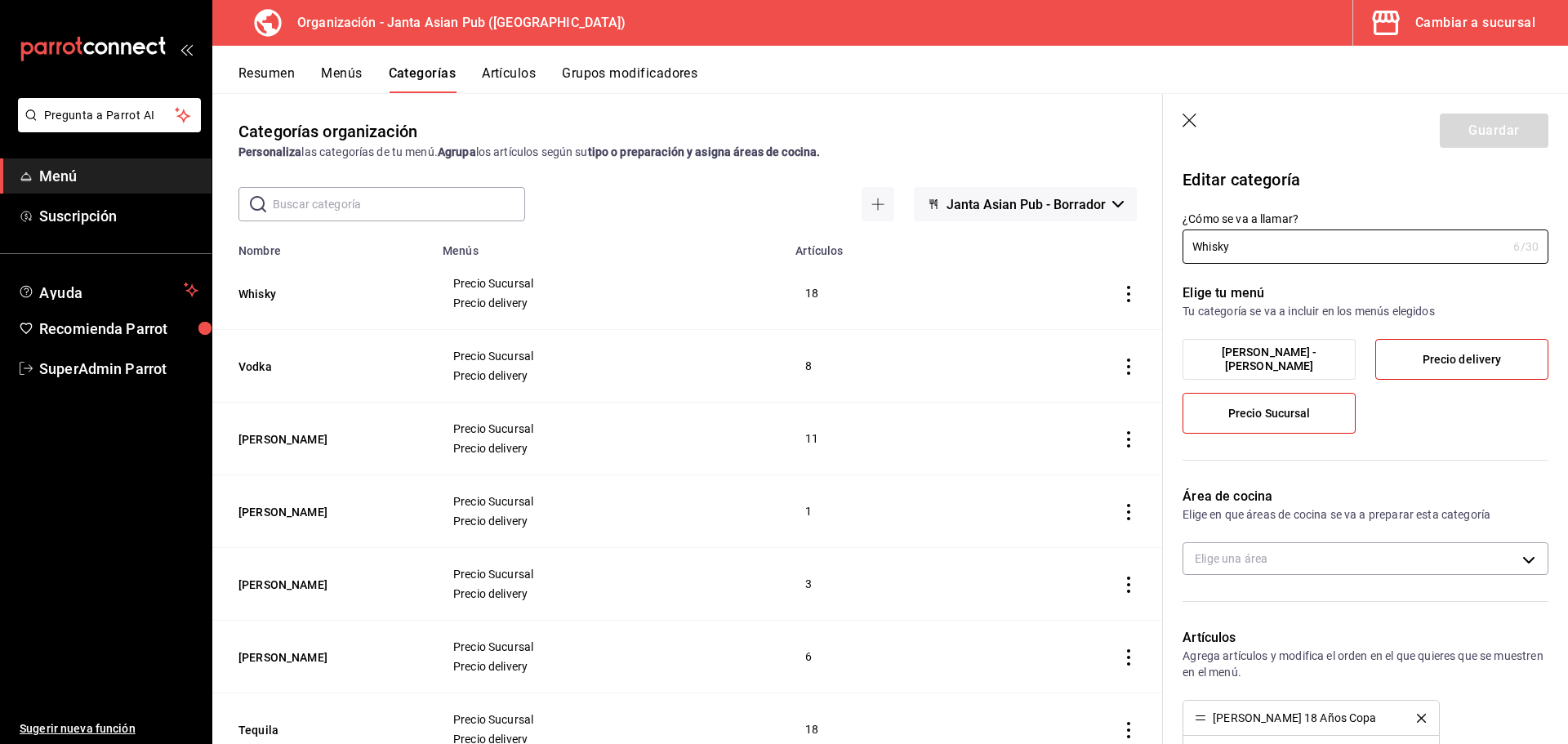
click at [1190, 122] on icon "button" at bounding box center [1189, 121] width 14 height 14
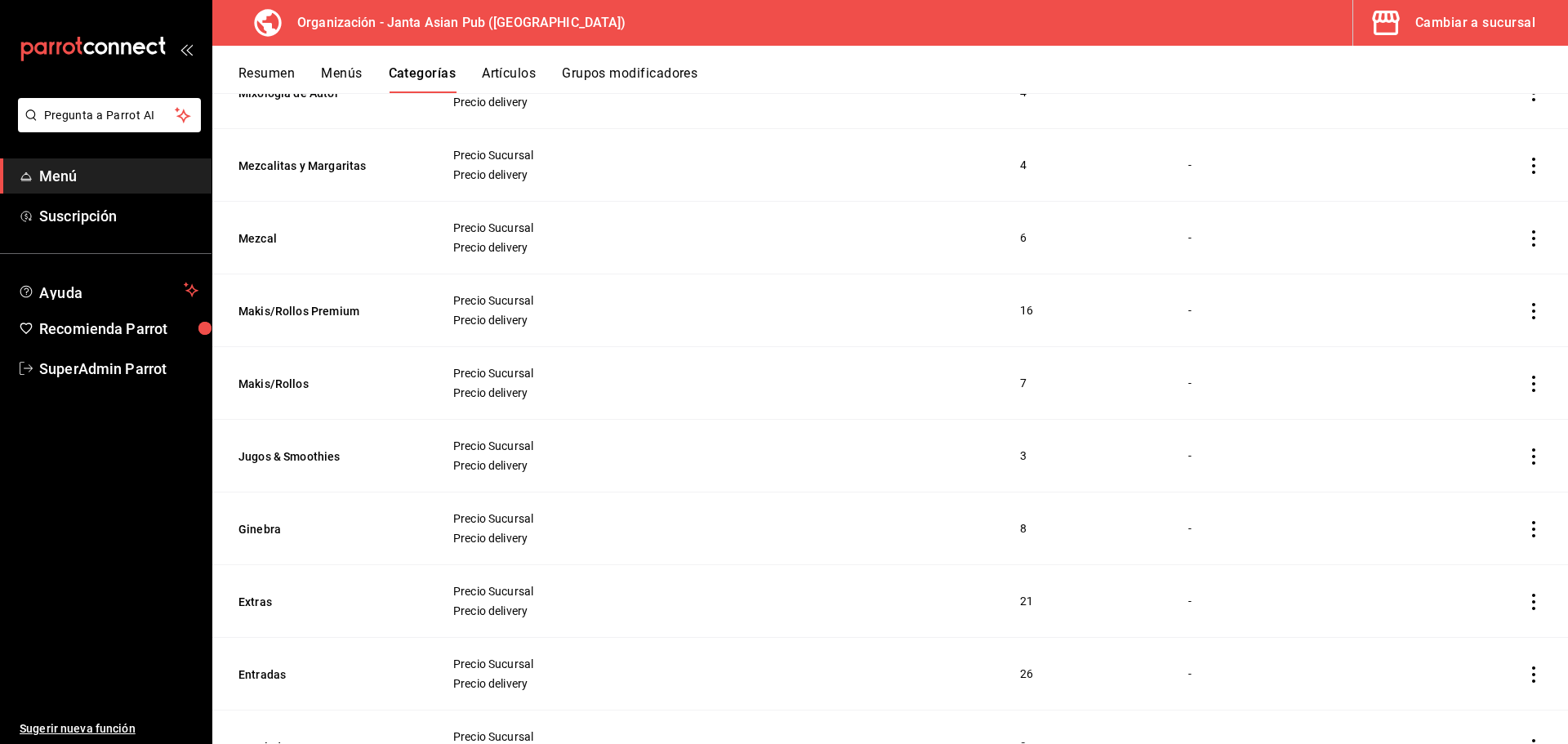
scroll to position [1554, 0]
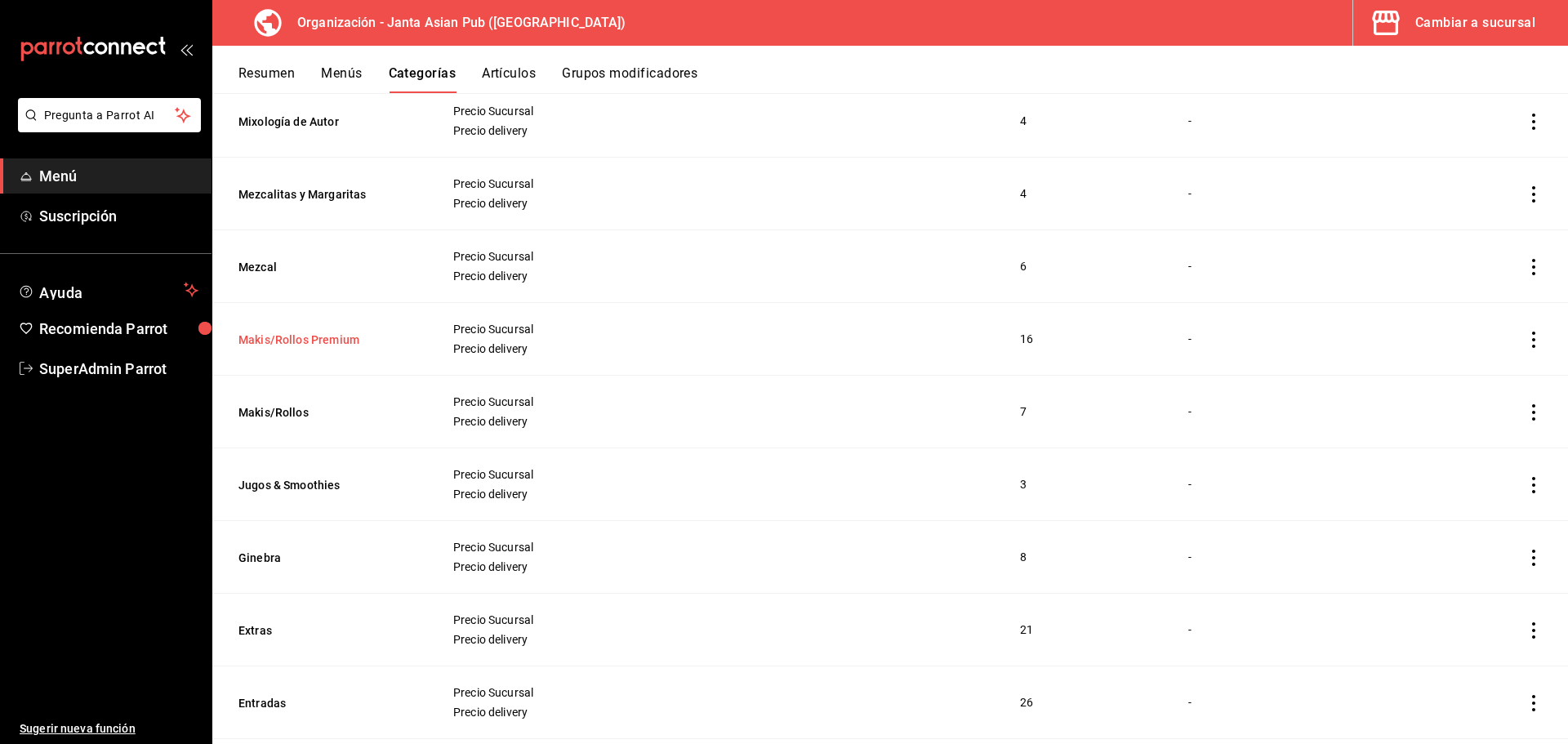
click at [324, 341] on button "Makis/Rollos Premium" at bounding box center [320, 339] width 164 height 16
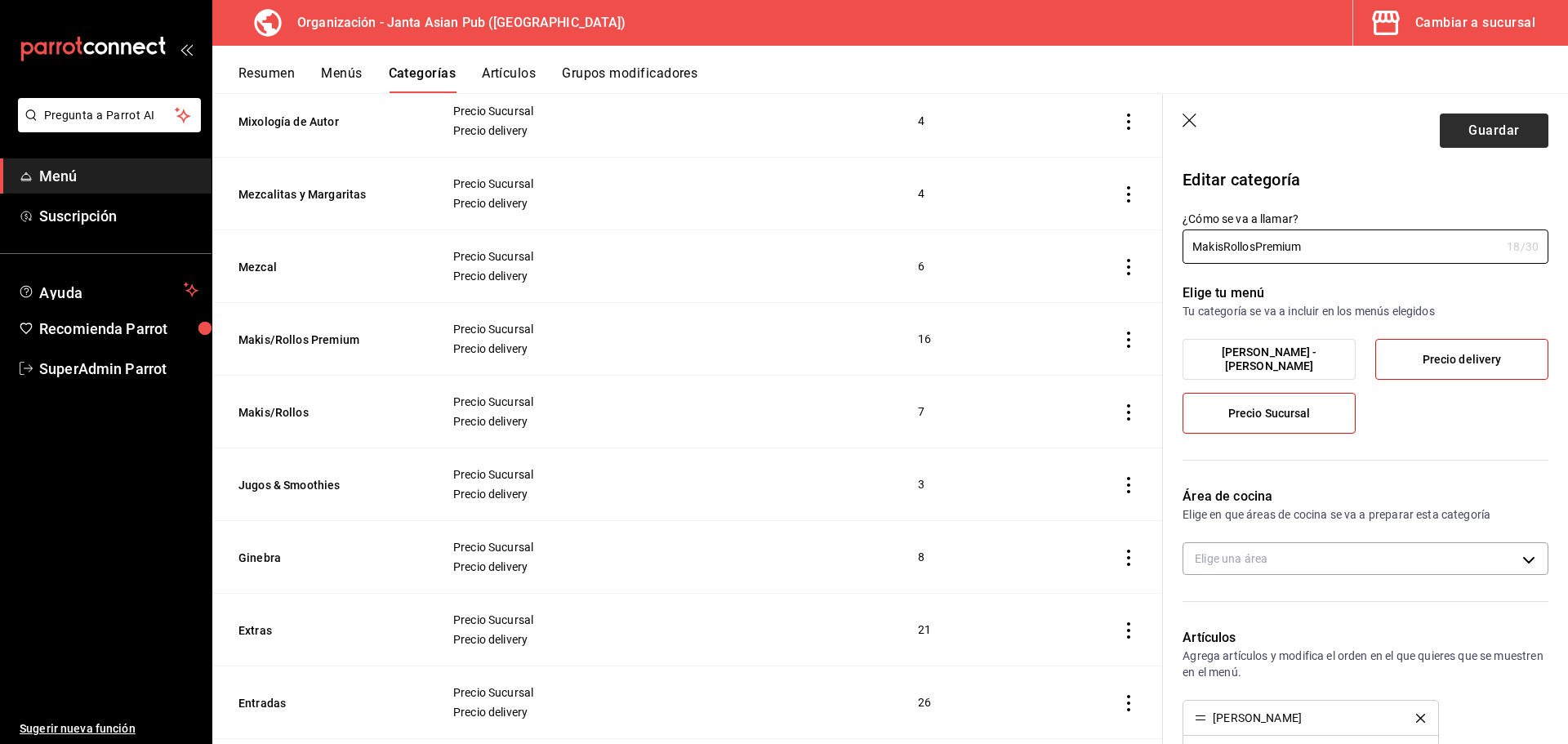
type input "MakisRollosPremium"
click at [1458, 132] on button "Guardar" at bounding box center [1494, 131] width 108 height 34
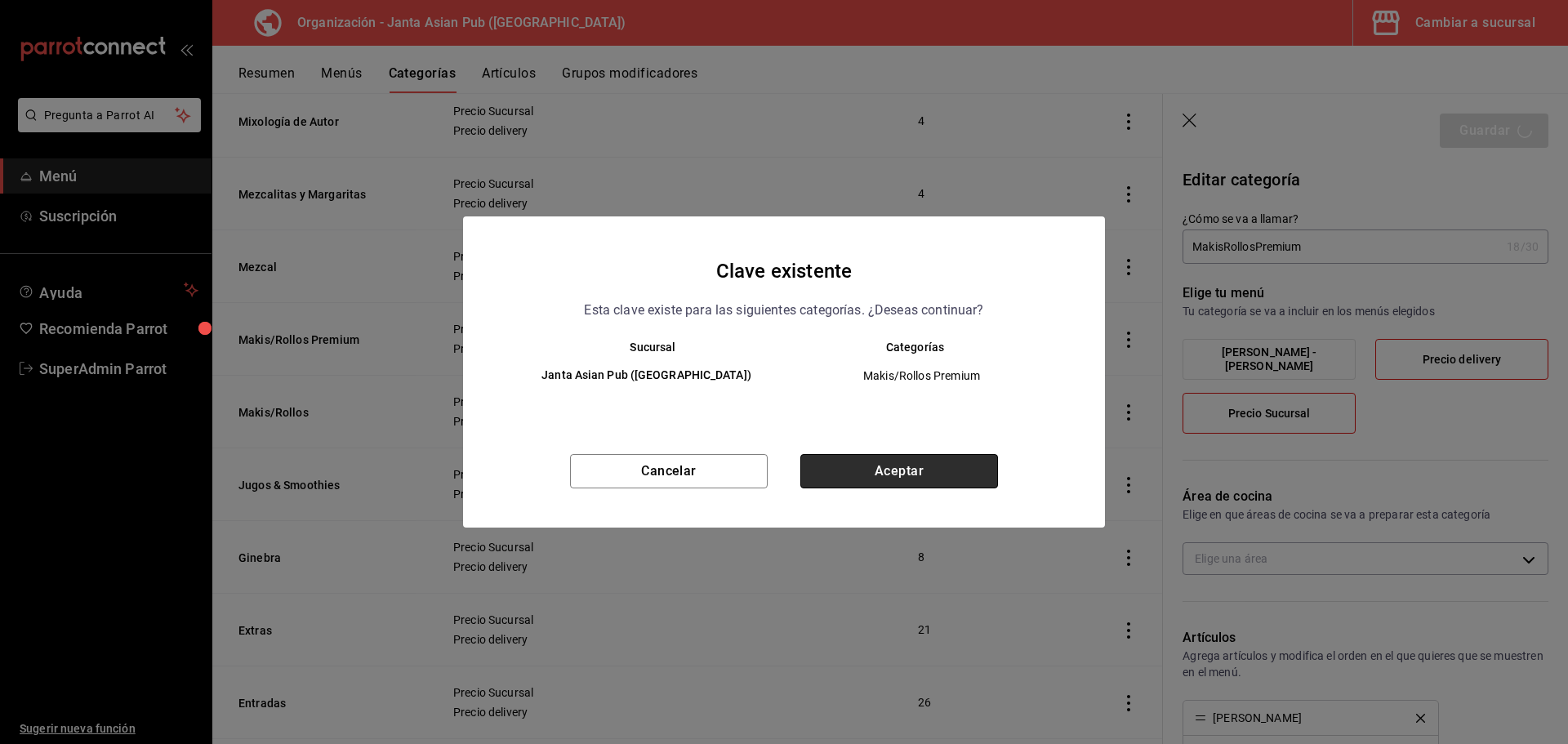
click at [942, 467] on button "Aceptar" at bounding box center [899, 471] width 198 height 34
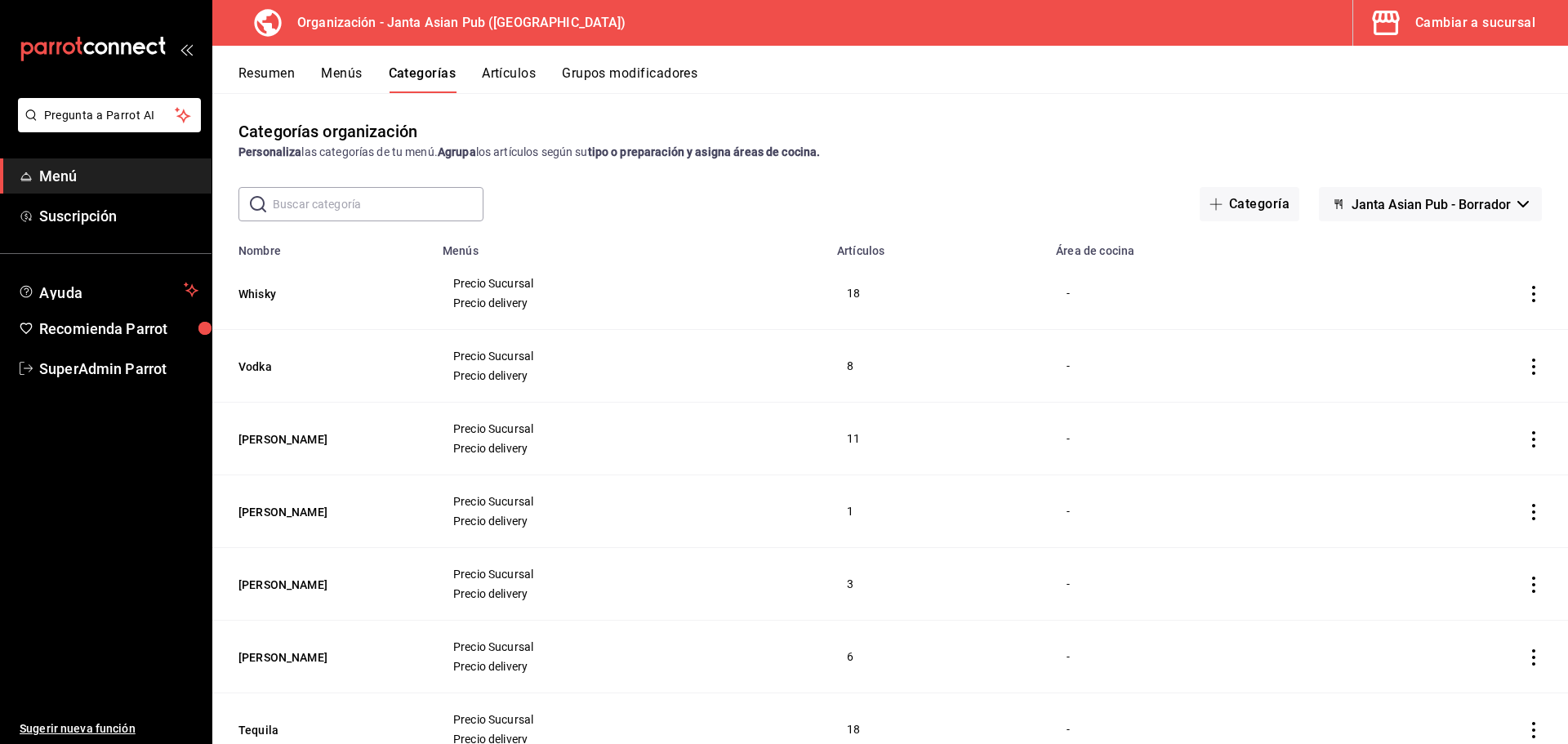
click at [330, 71] on button "Menús" at bounding box center [342, 79] width 41 height 28
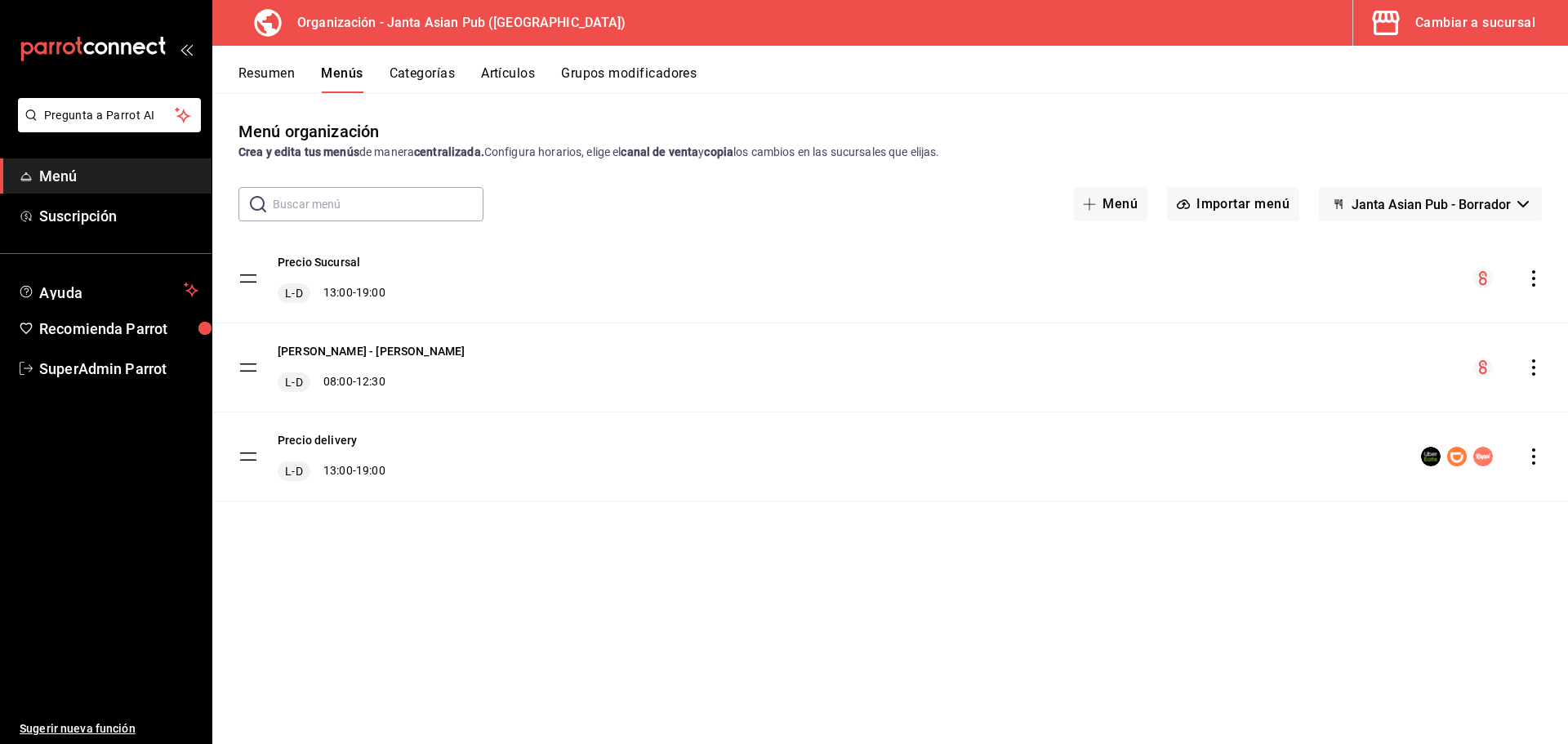
click at [1534, 279] on icon "actions" at bounding box center [1534, 278] width 4 height 16
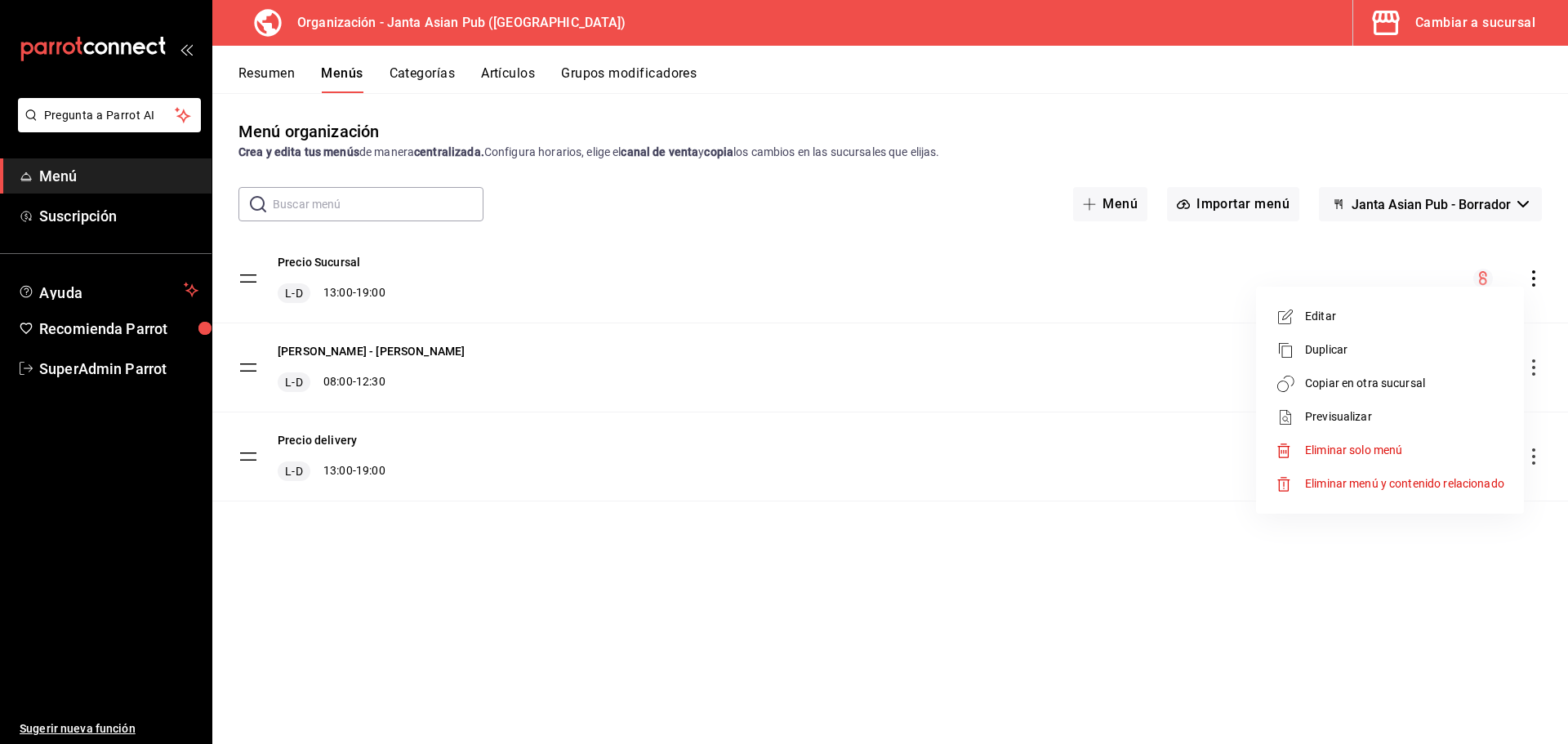
click at [1379, 392] on li "Copiar en otra sucursal" at bounding box center [1390, 383] width 255 height 33
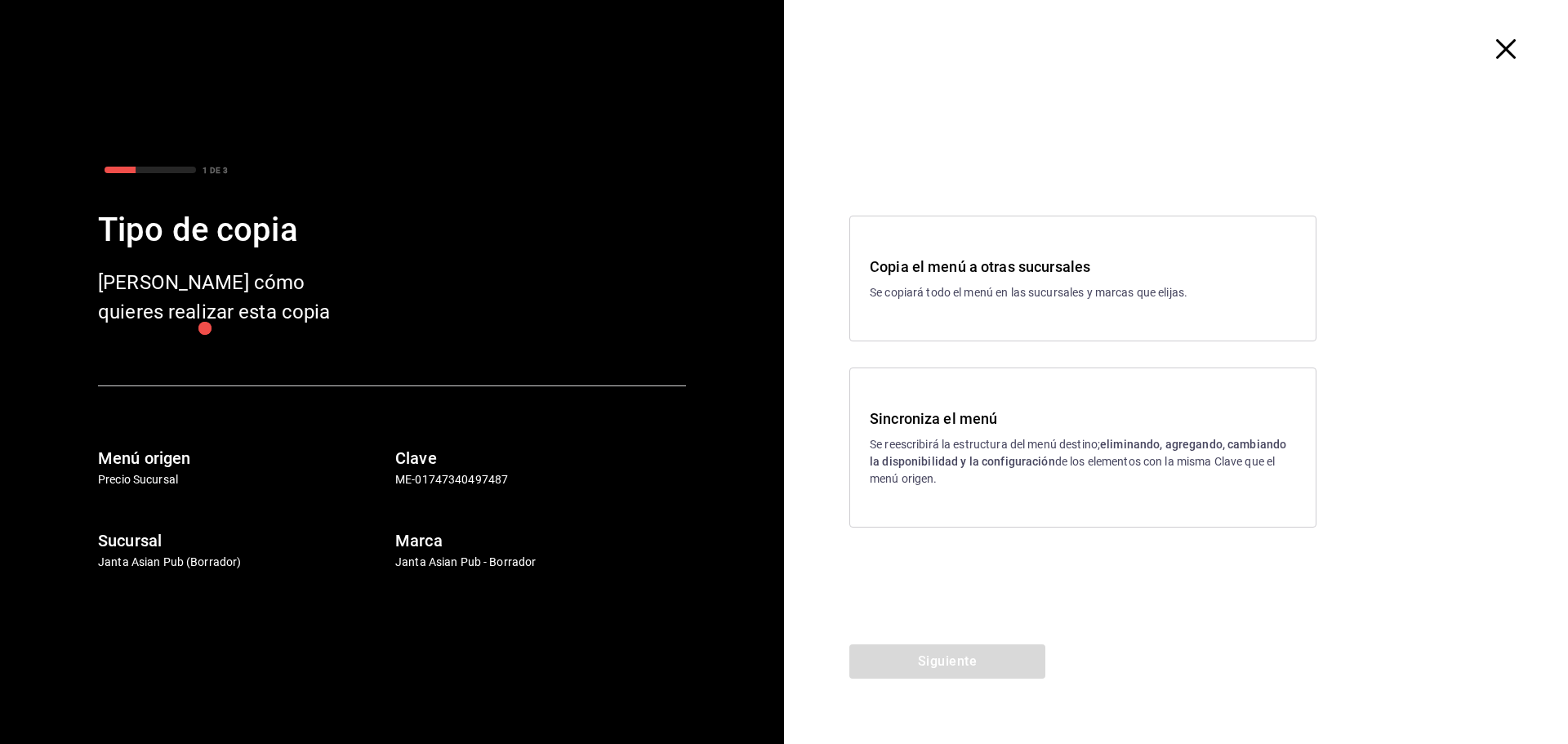
click at [946, 439] on p "Se reescribirá la estructura del menú destino; eliminando, agregando, cambiando…" at bounding box center [1083, 461] width 426 height 51
click at [942, 659] on button "Siguiente" at bounding box center [947, 662] width 196 height 34
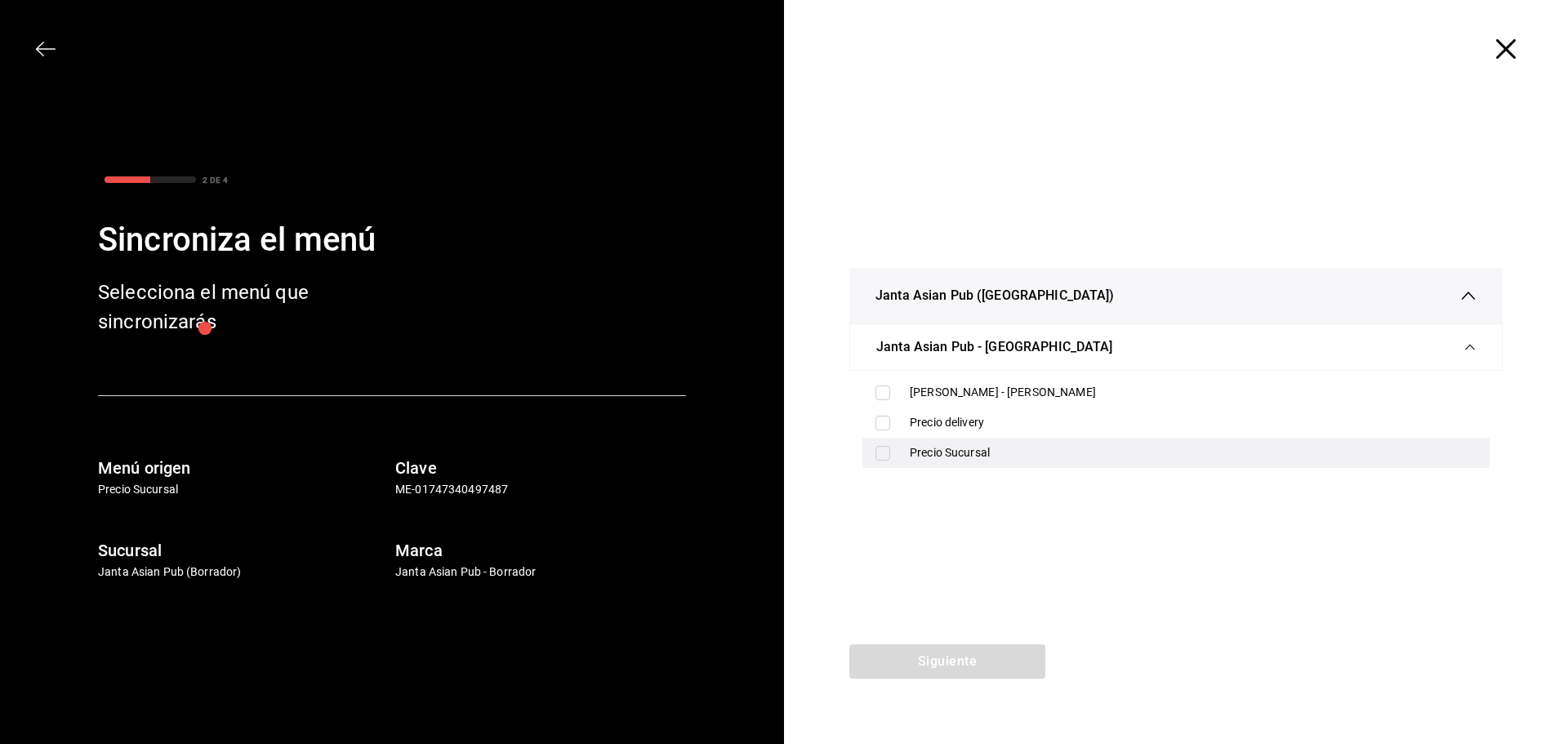
click at [968, 455] on div "Precio Sucursal" at bounding box center [1193, 452] width 567 height 17
checkbox input "true"
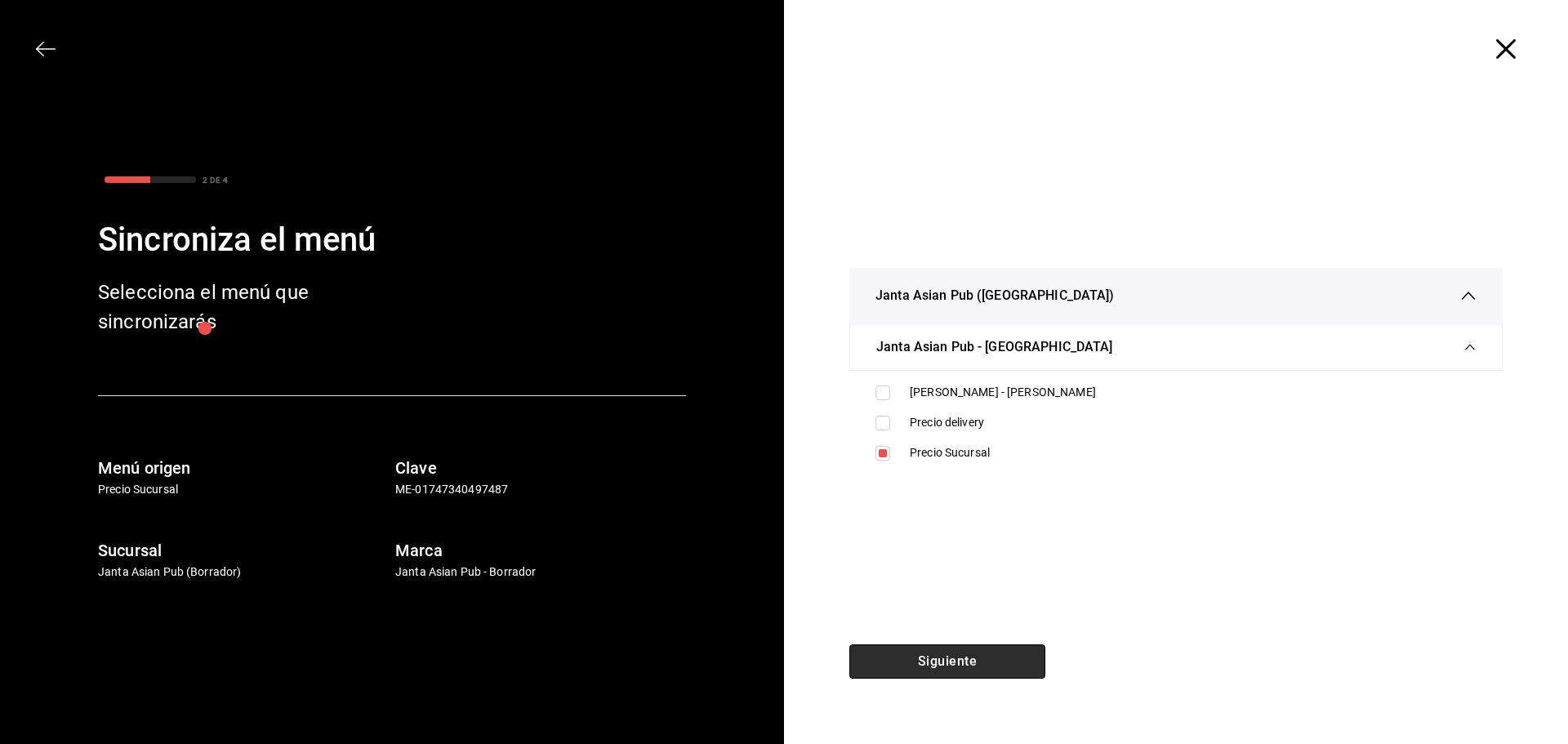
click at [968, 672] on button "Siguiente" at bounding box center [947, 662] width 196 height 34
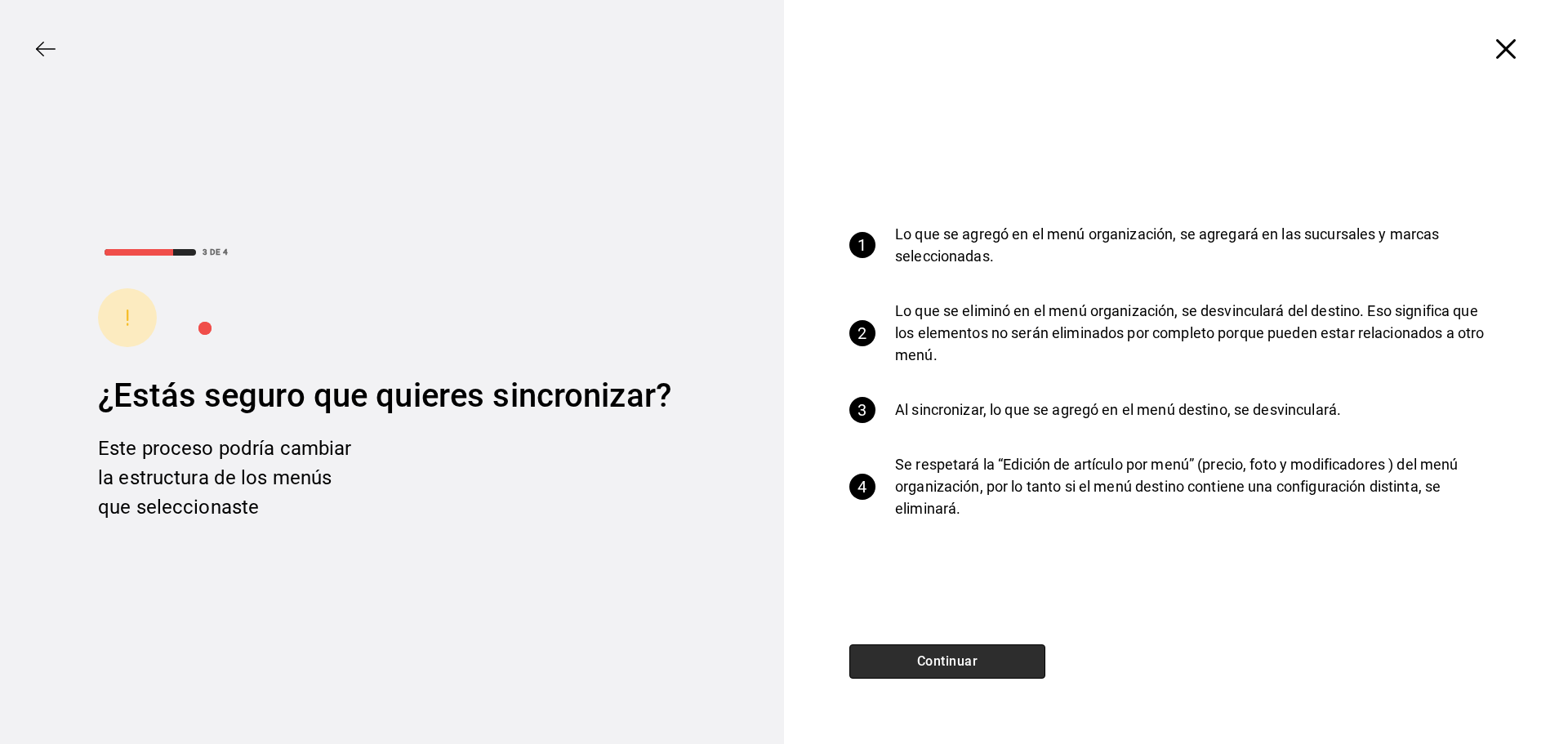
click at [976, 654] on button "Continuar" at bounding box center [947, 662] width 196 height 34
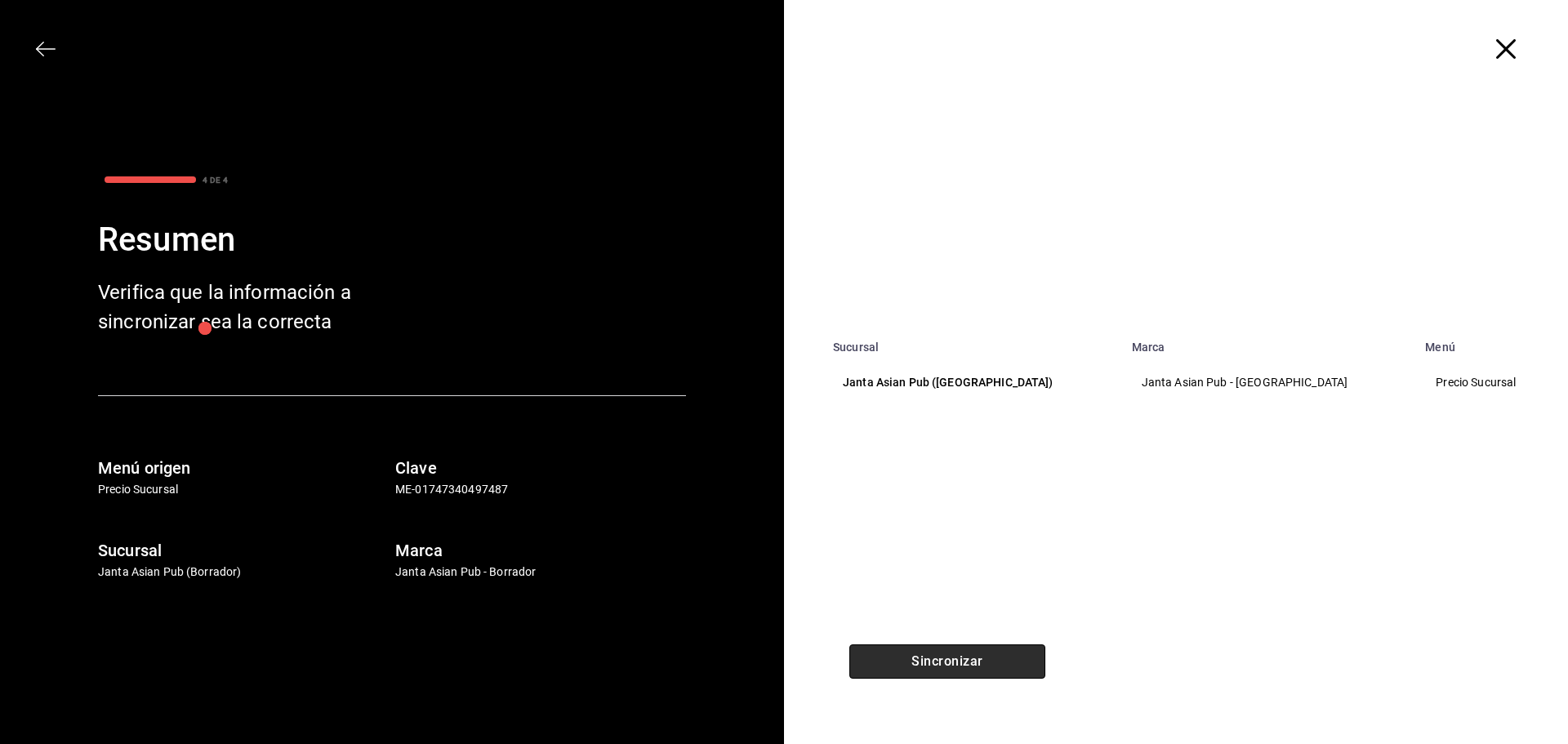
click at [976, 654] on button "Sincronizar" at bounding box center [947, 662] width 196 height 34
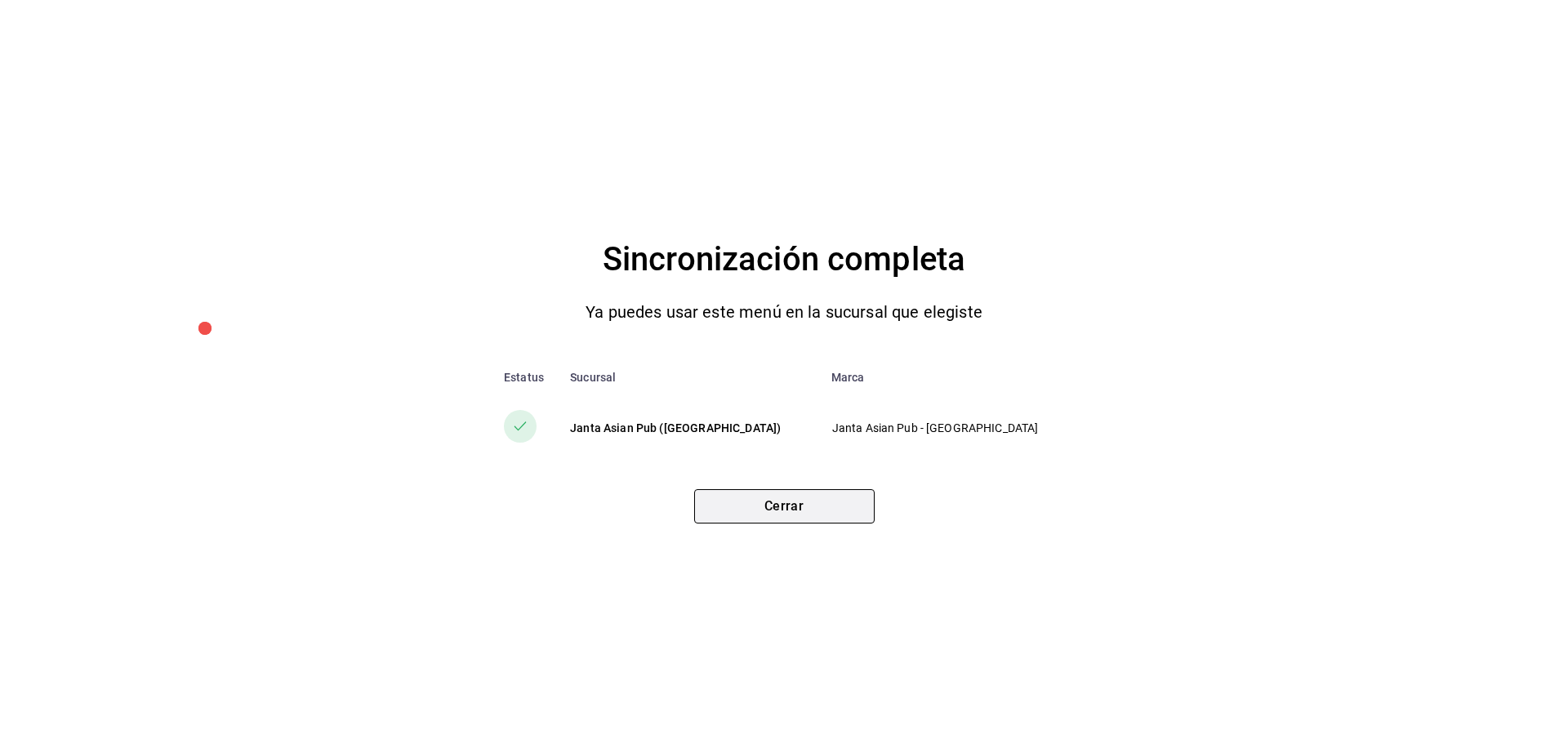
click at [831, 508] on button "Cerrar" at bounding box center [785, 507] width 181 height 34
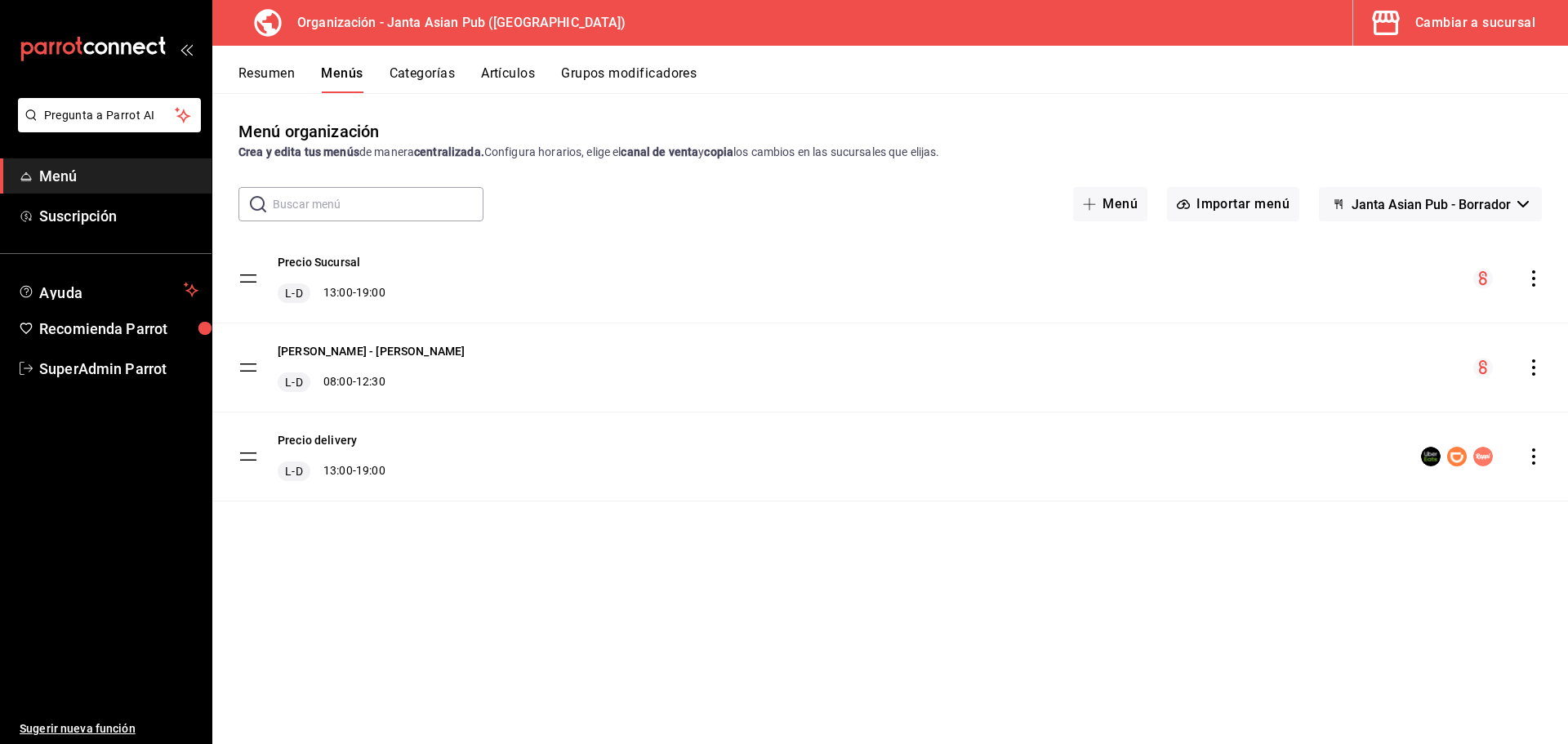
click at [440, 72] on button "Categorías" at bounding box center [422, 79] width 66 height 28
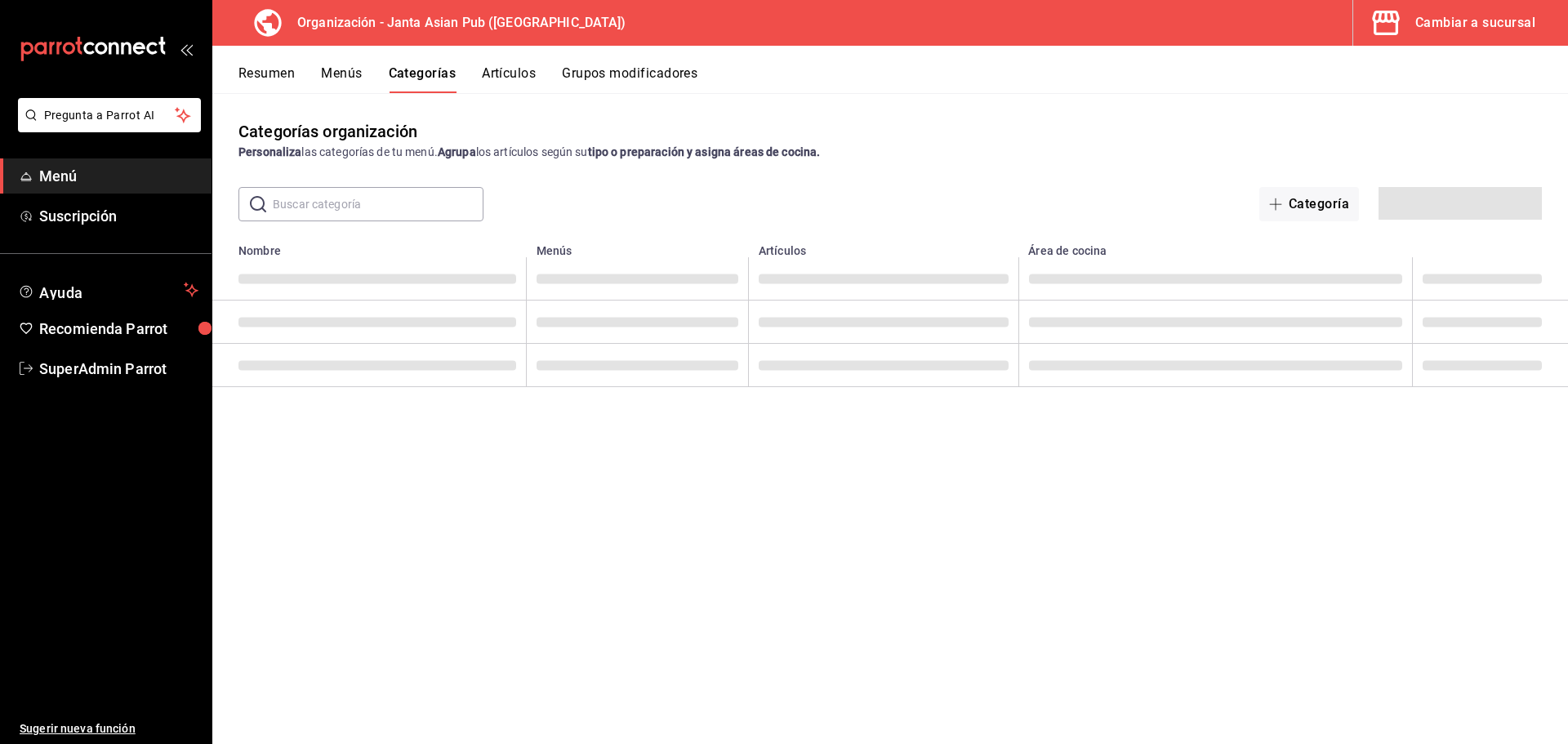
click at [373, 208] on input "text" at bounding box center [378, 204] width 210 height 33
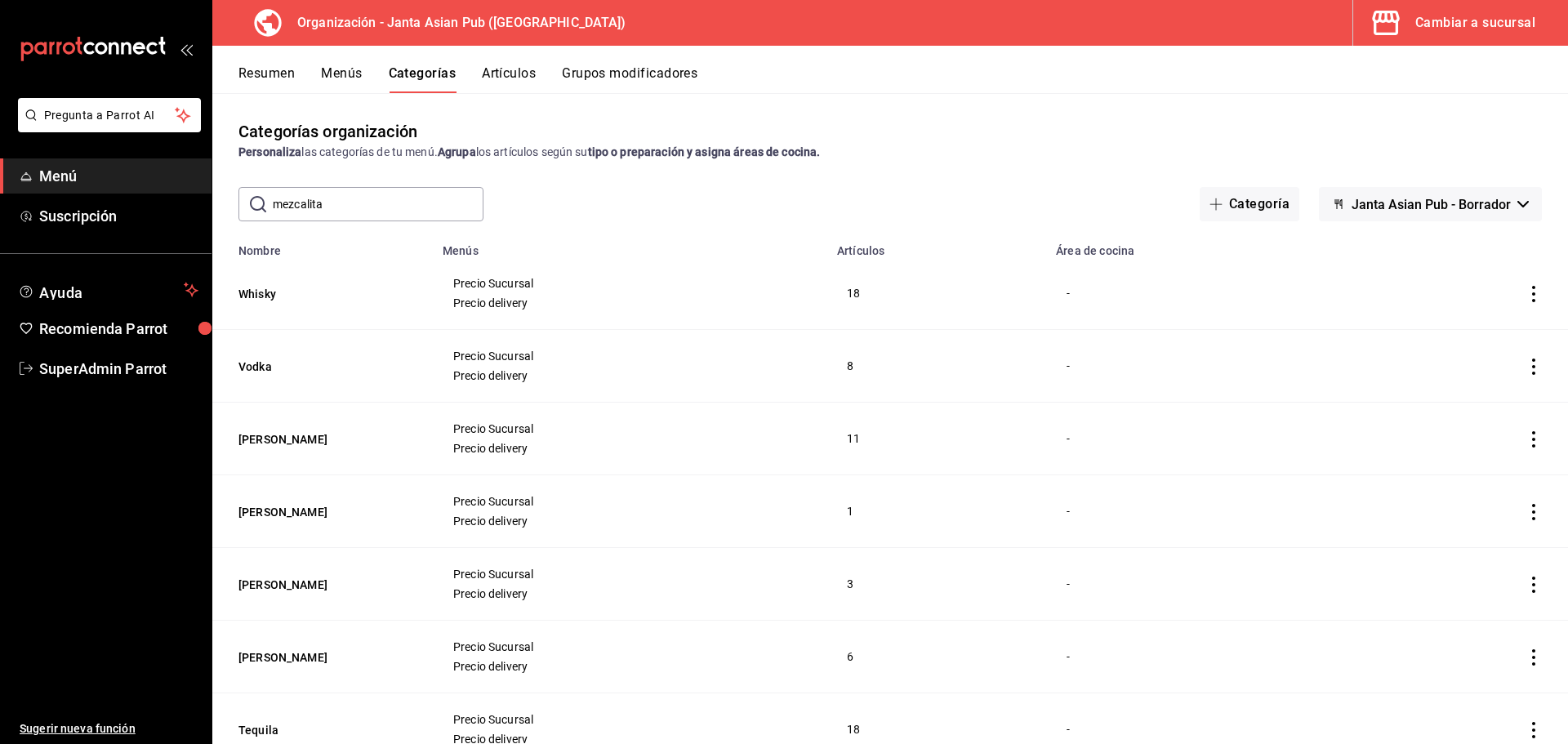
type input "mezcalita"
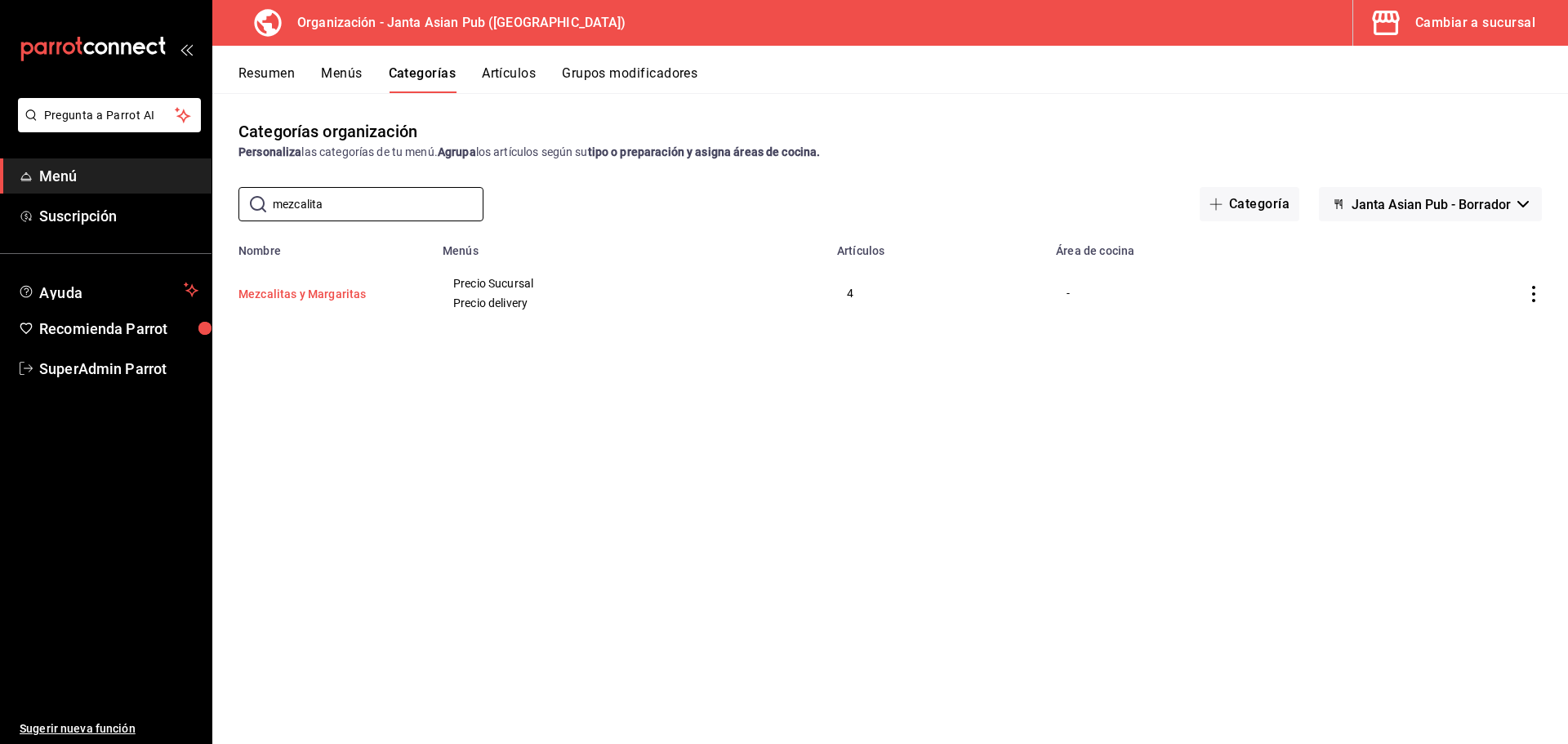
click at [343, 292] on button "Mezcalitas y Margaritas" at bounding box center [320, 294] width 164 height 16
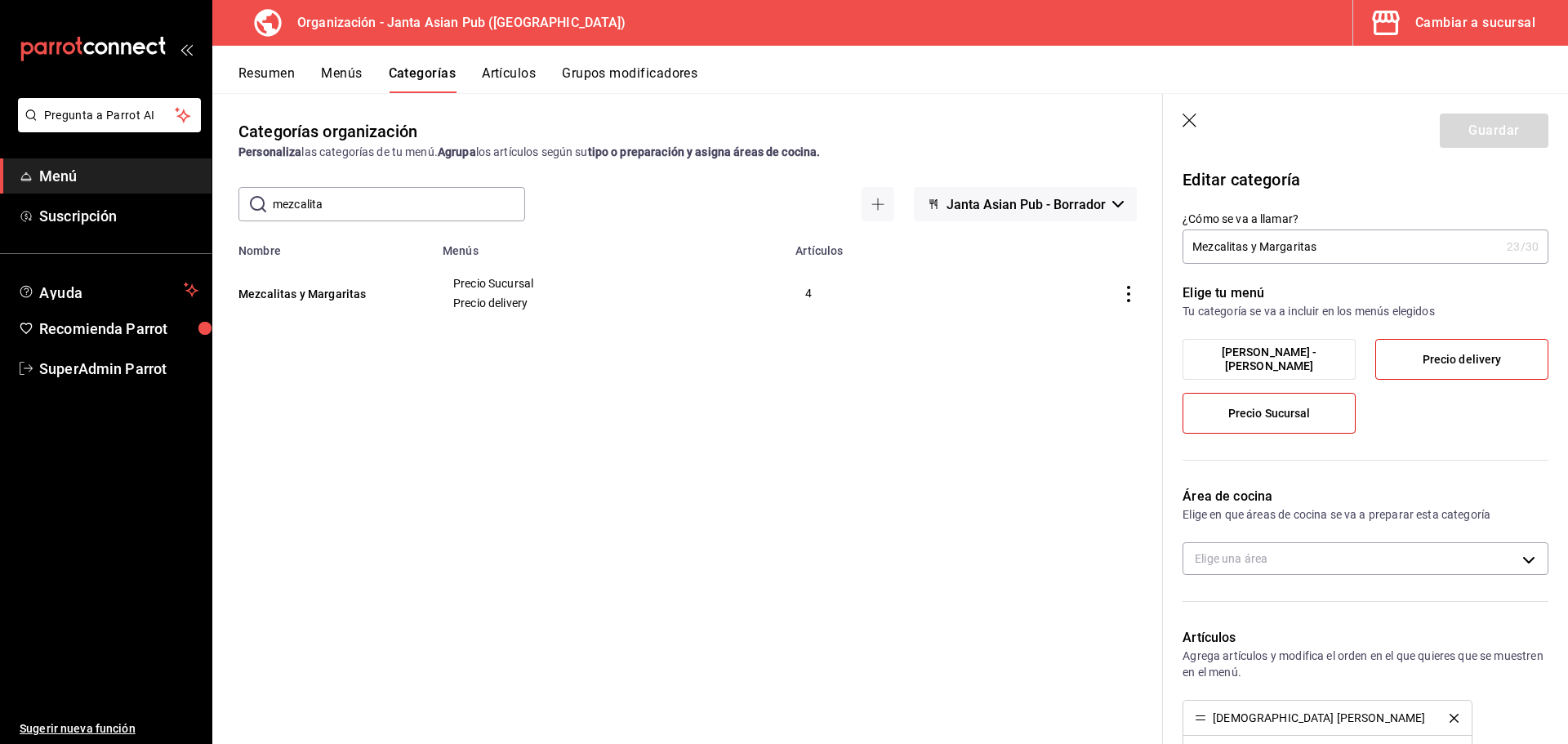
drag, startPoint x: 1316, startPoint y: 245, endPoint x: 1247, endPoint y: 245, distance: 69.0
click at [1247, 245] on input "Mezcalitas y Margaritas" at bounding box center [1341, 246] width 318 height 33
type input "MezcalitaMargaritas"
click at [1455, 133] on button "Guardar" at bounding box center [1494, 131] width 108 height 34
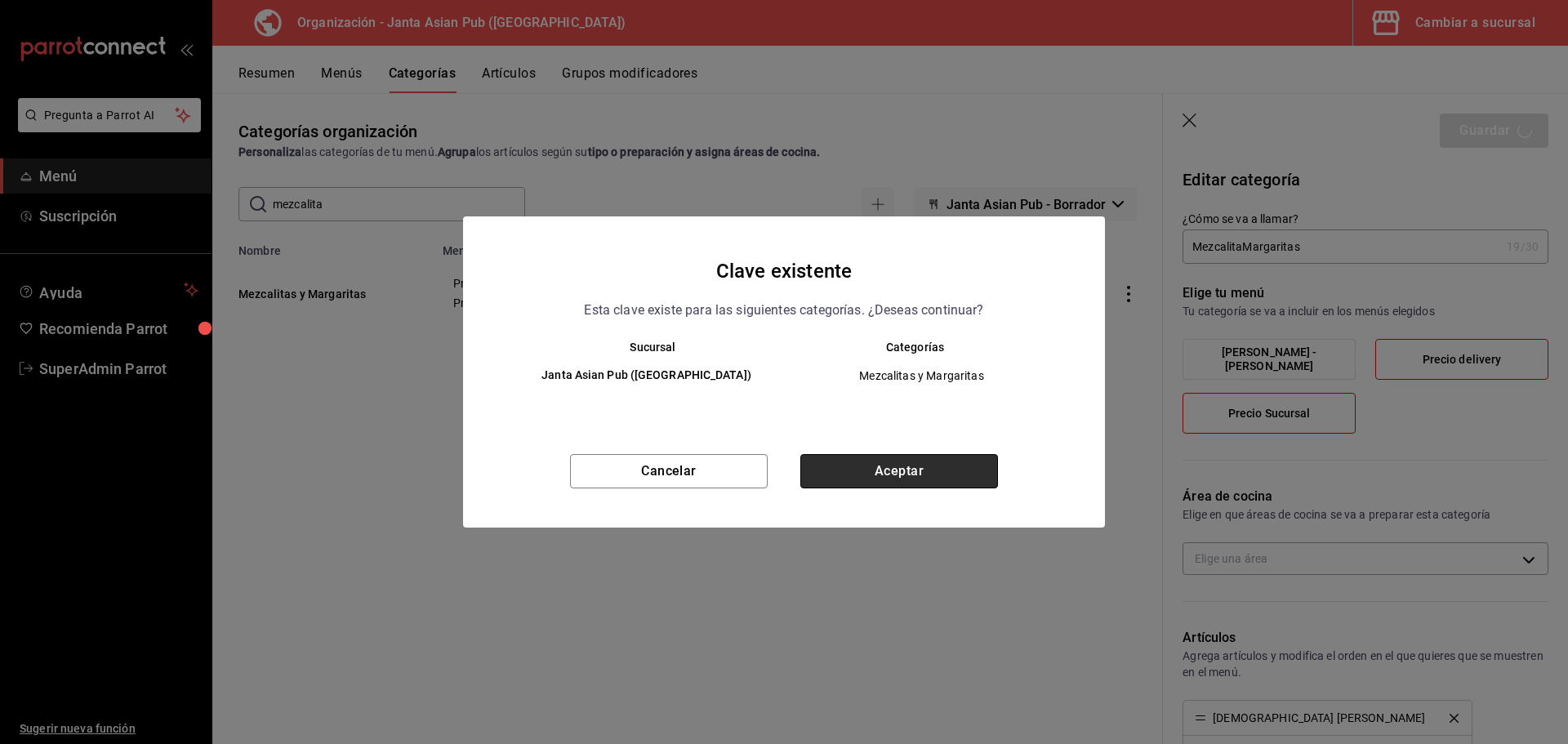
click at [864, 454] on button "Aceptar" at bounding box center [899, 471] width 198 height 34
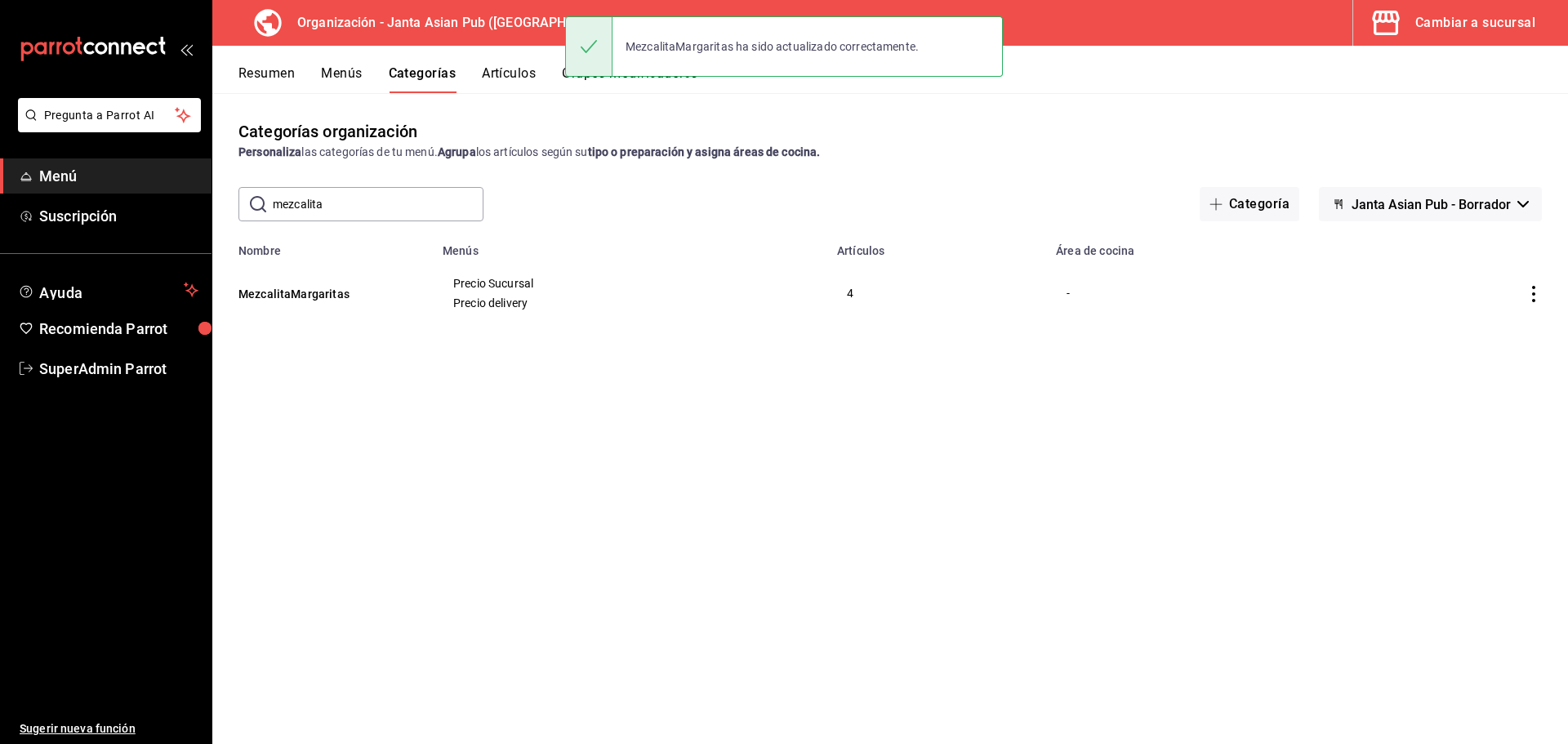
click at [368, 201] on input "mezcalita" at bounding box center [378, 204] width 210 height 33
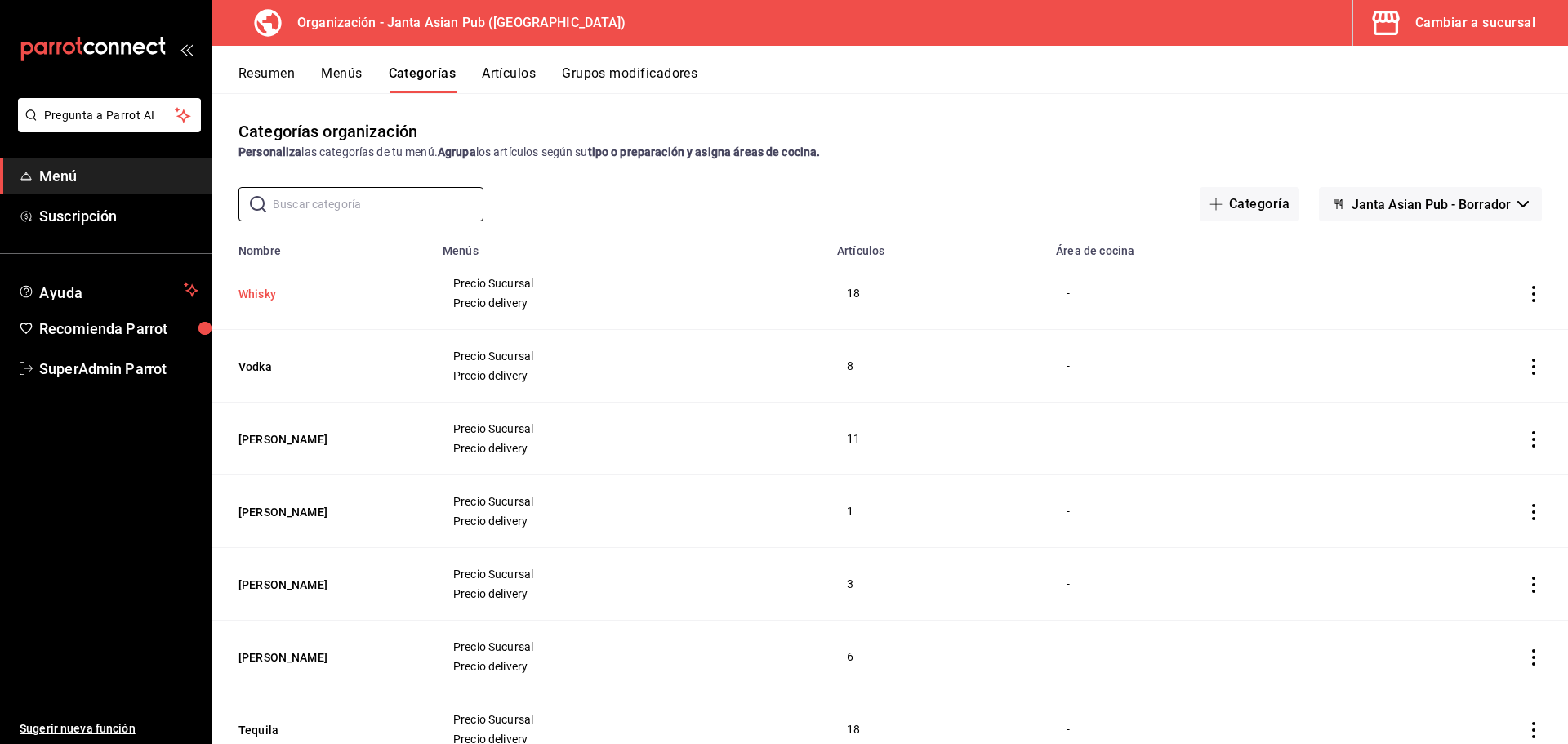
click at [260, 288] on button "Whisky" at bounding box center [320, 294] width 164 height 16
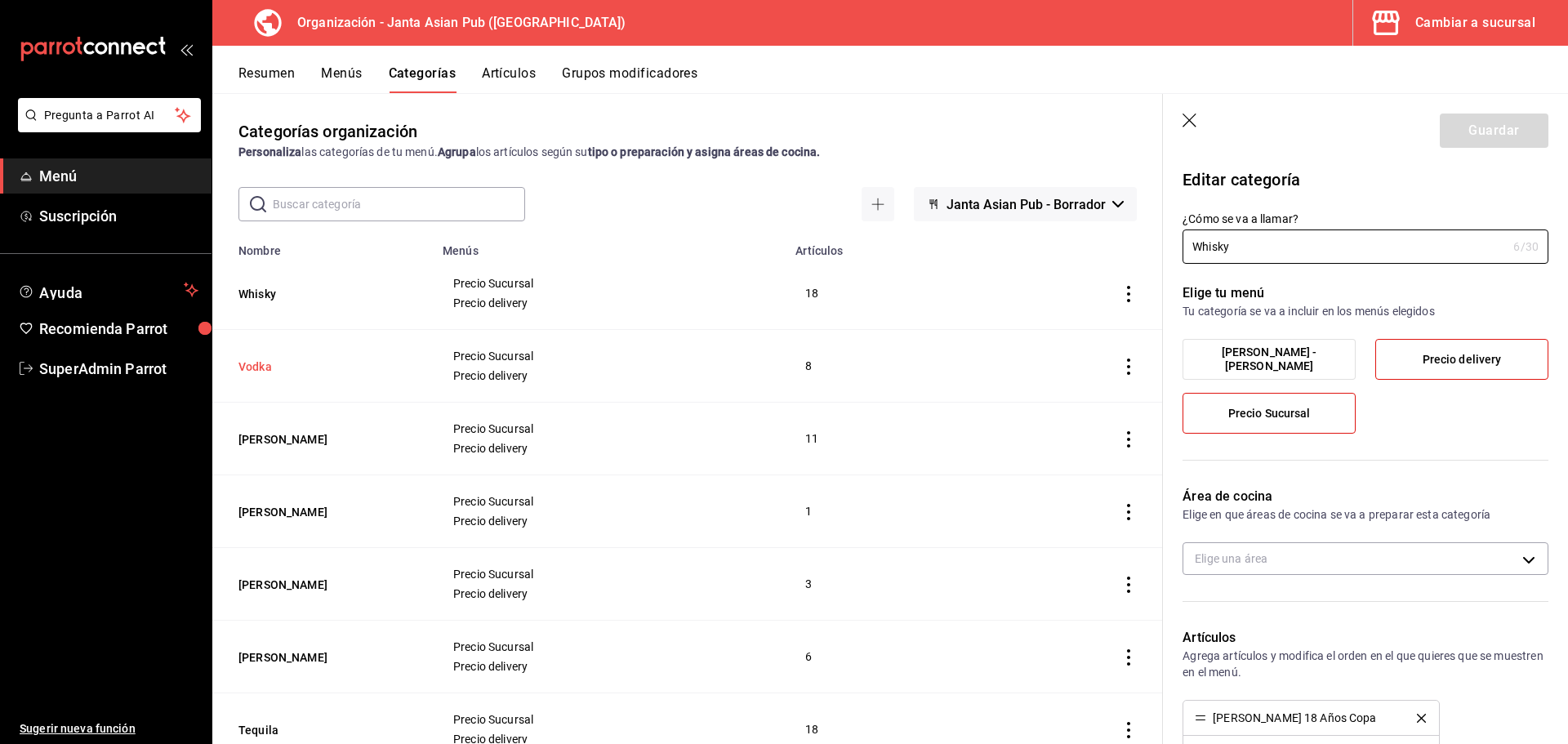
click at [260, 368] on button "Vodka" at bounding box center [320, 367] width 164 height 16
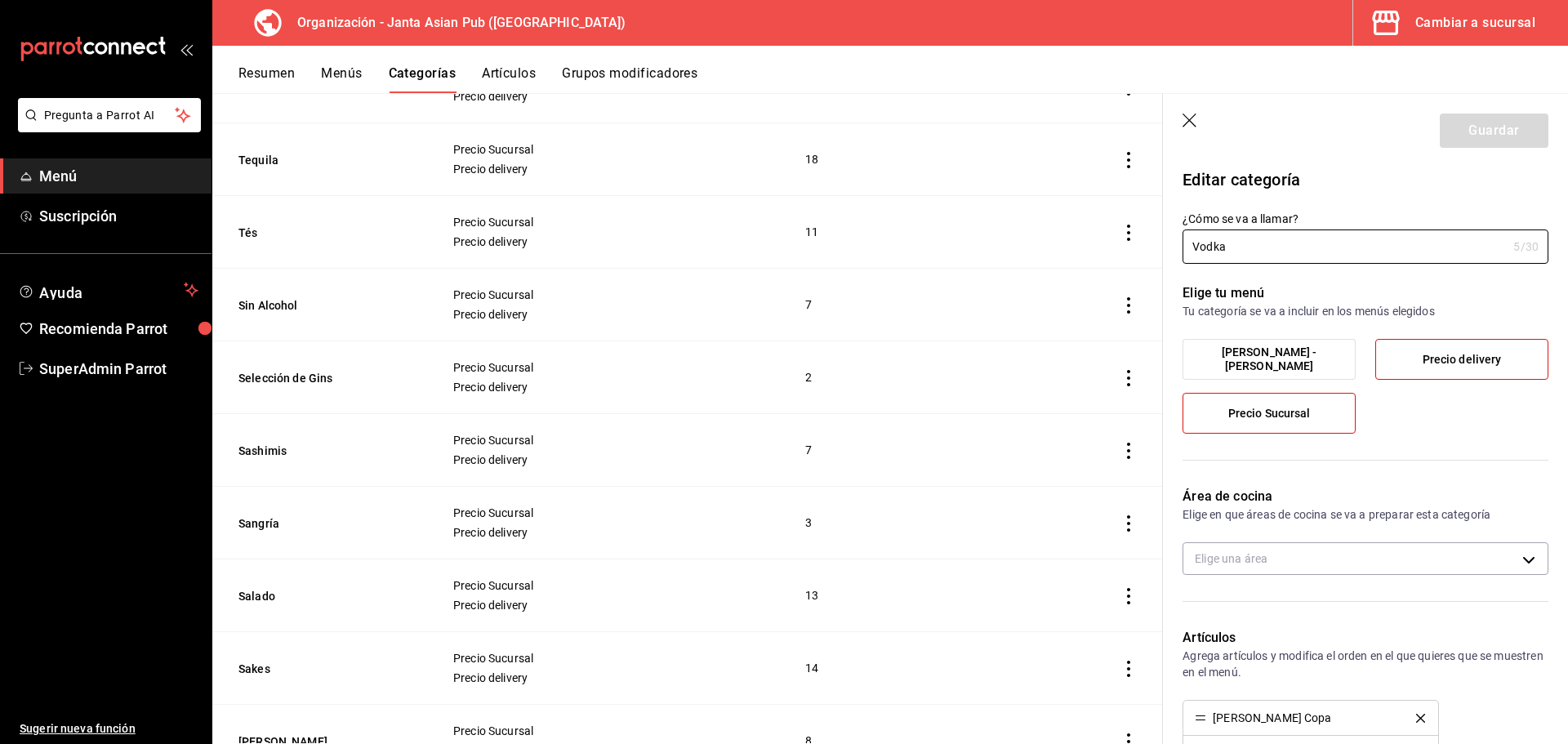
scroll to position [572, 0]
click at [298, 376] on button "Selección de Gins" at bounding box center [320, 377] width 164 height 16
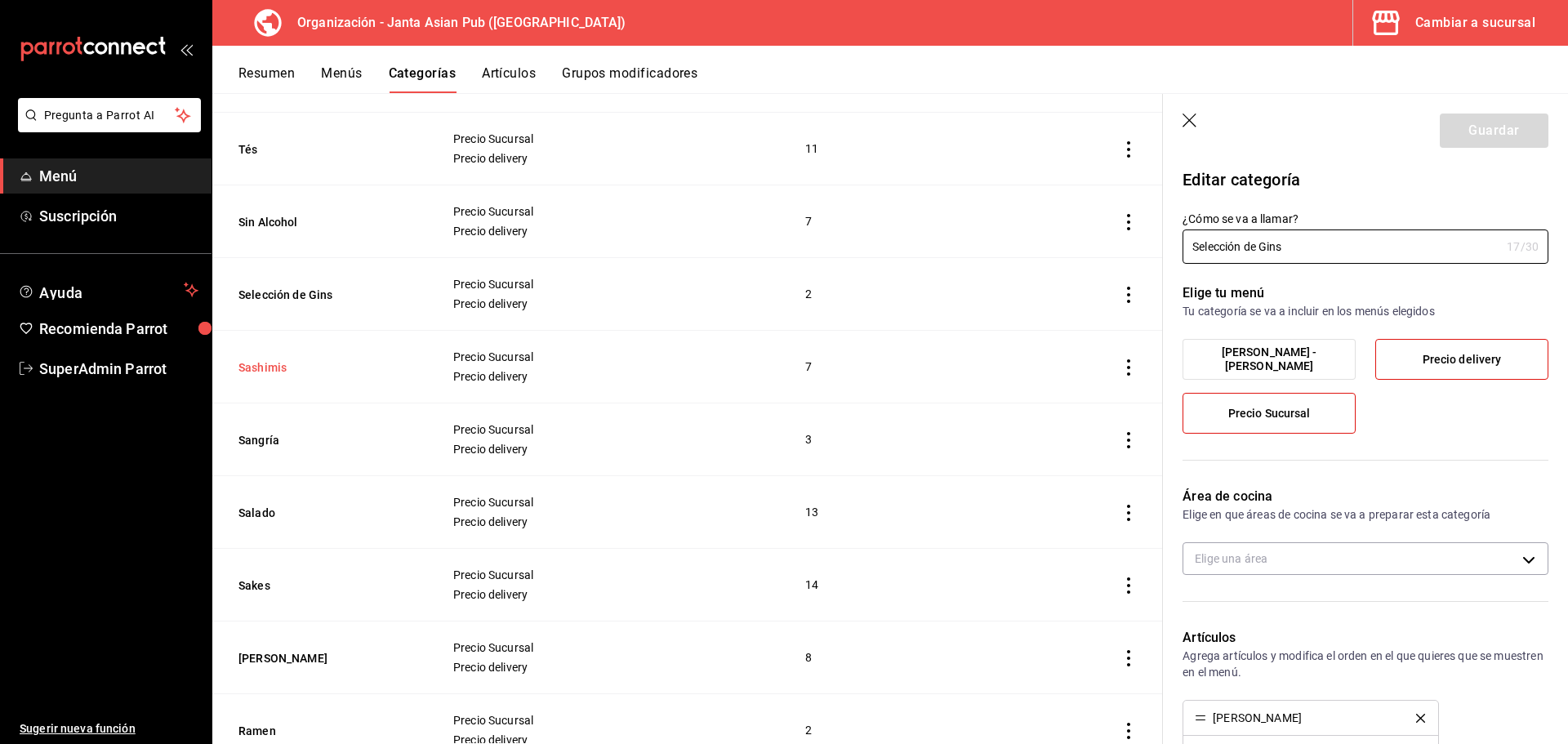
click at [270, 365] on button "Sashimis" at bounding box center [320, 368] width 164 height 16
click at [266, 442] on button "Sangría" at bounding box center [320, 440] width 164 height 16
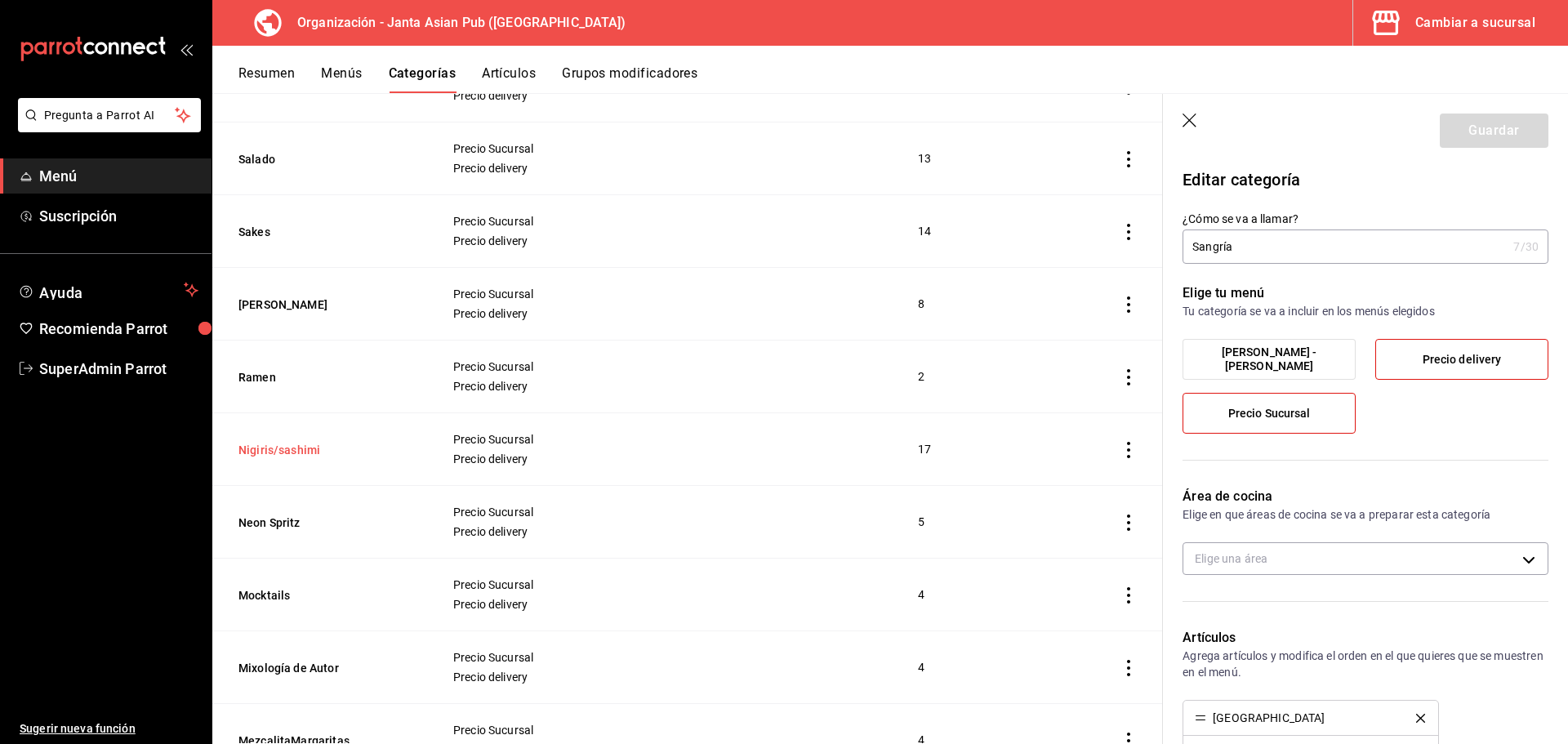
click at [288, 447] on button "Nigiris/sashimi" at bounding box center [320, 450] width 164 height 16
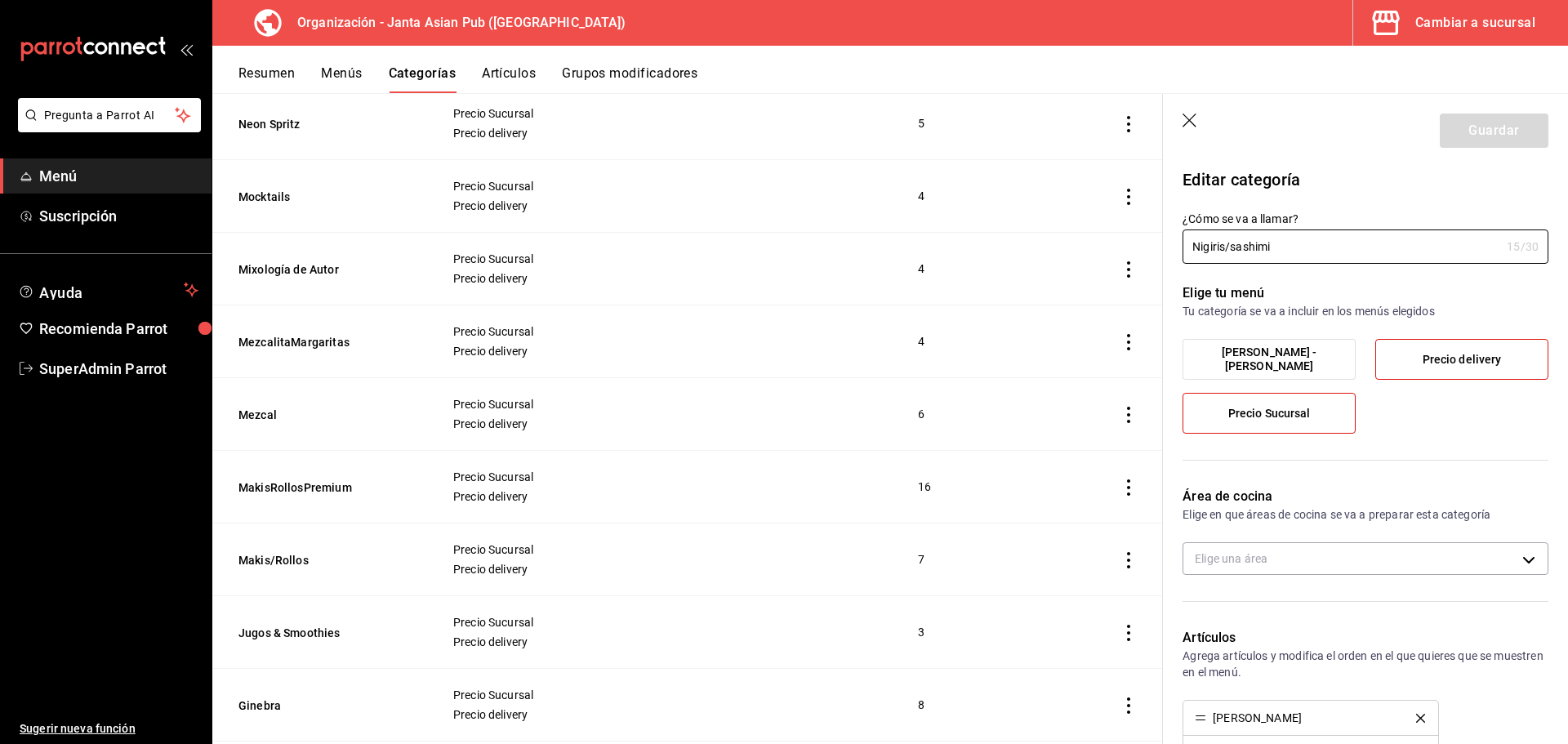
scroll to position [1415, 0]
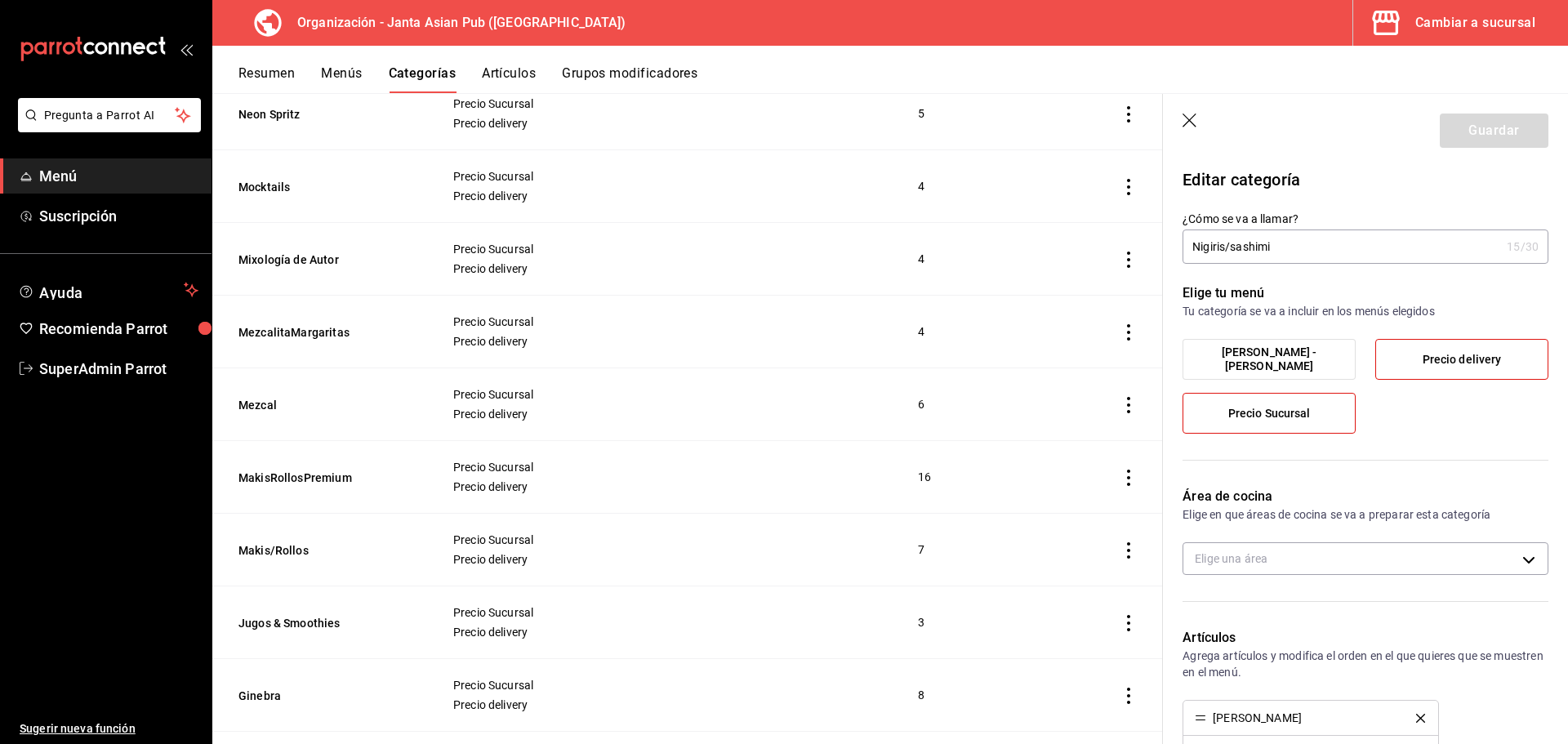
click at [310, 275] on th "Mixología de Autor" at bounding box center [322, 259] width 220 height 73
click at [311, 265] on button "Mixología de Autor" at bounding box center [320, 260] width 164 height 16
click at [309, 340] on button "MezcalitaMargaritas" at bounding box center [320, 332] width 164 height 16
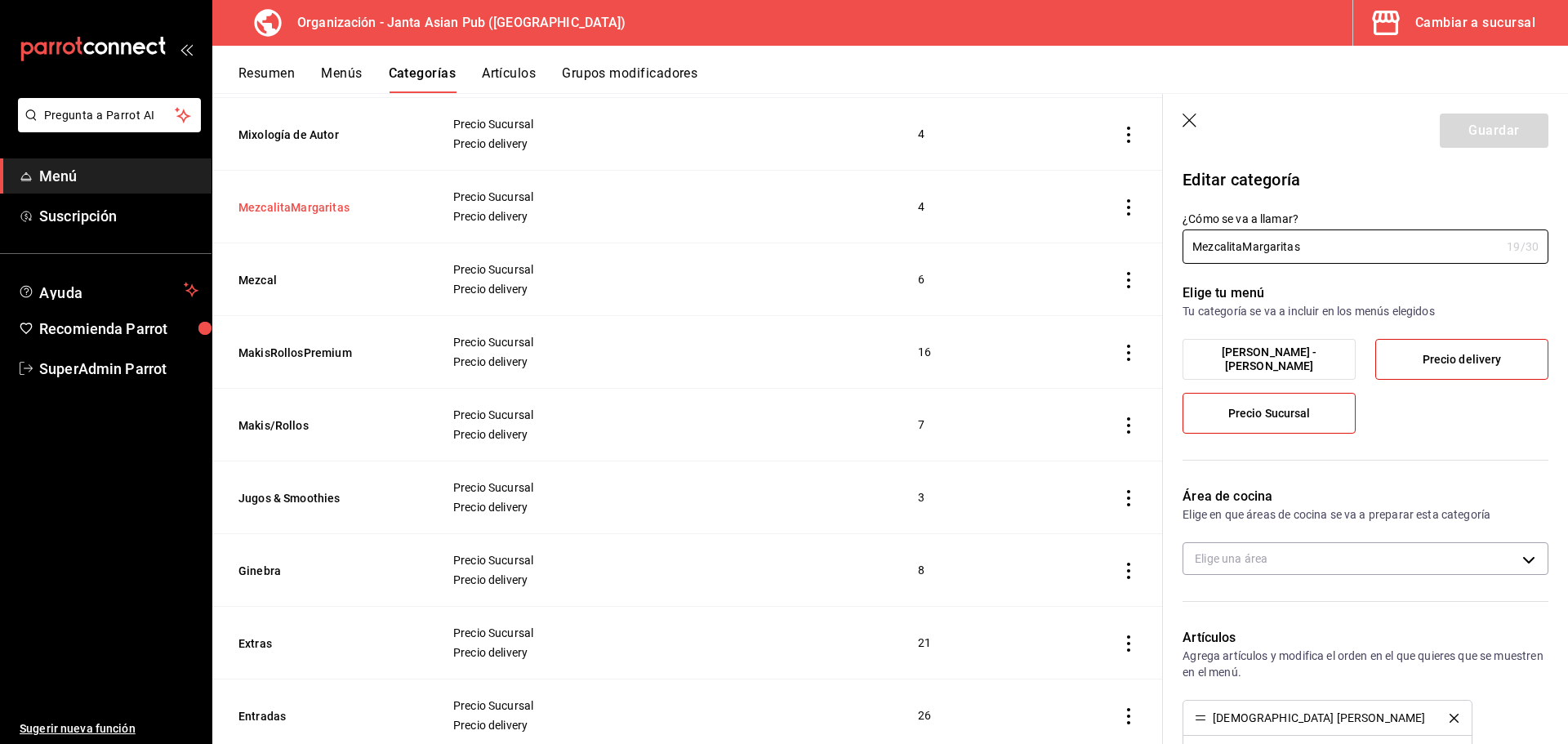
scroll to position [1661, 0]
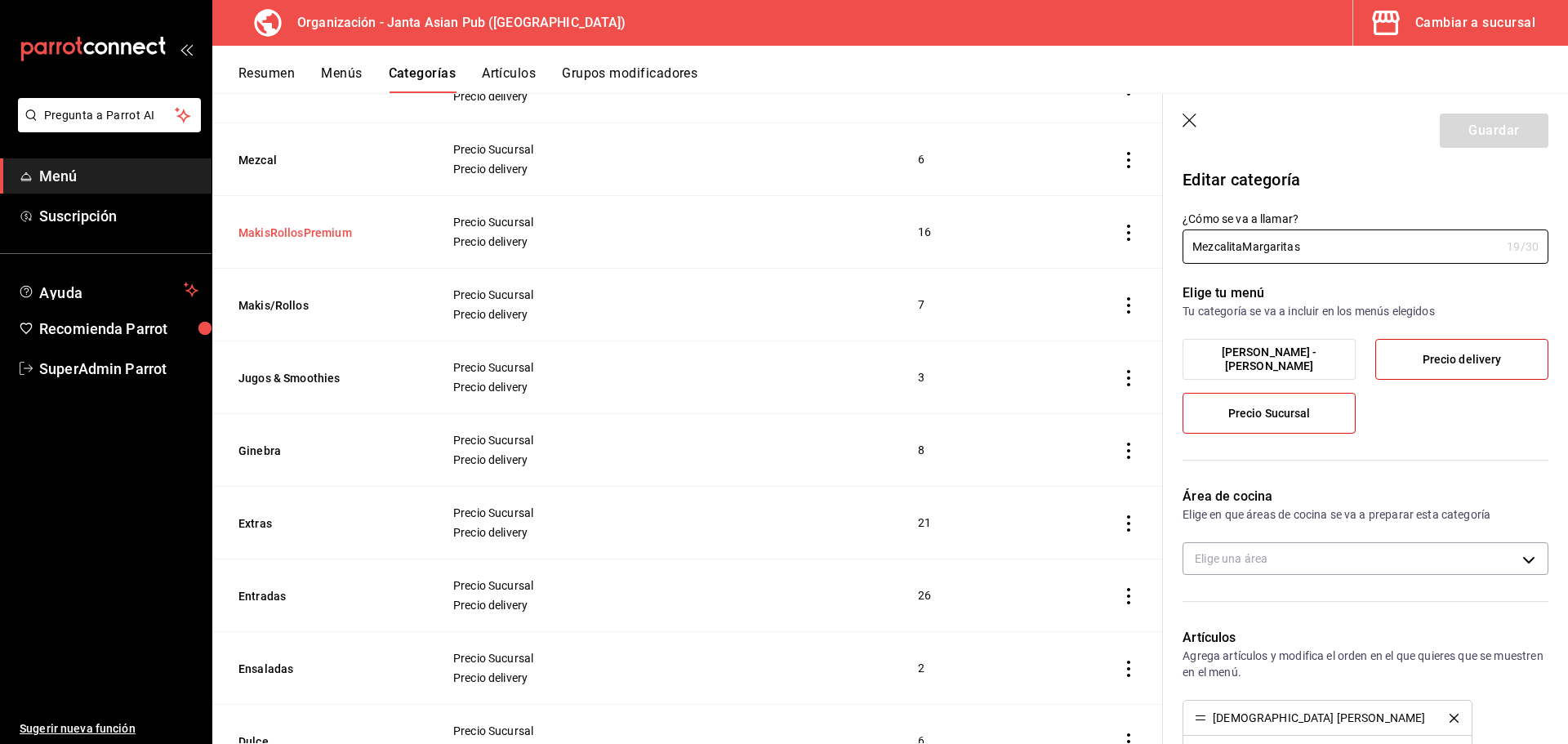
click at [294, 234] on button "MakisRollosPremium" at bounding box center [320, 233] width 164 height 16
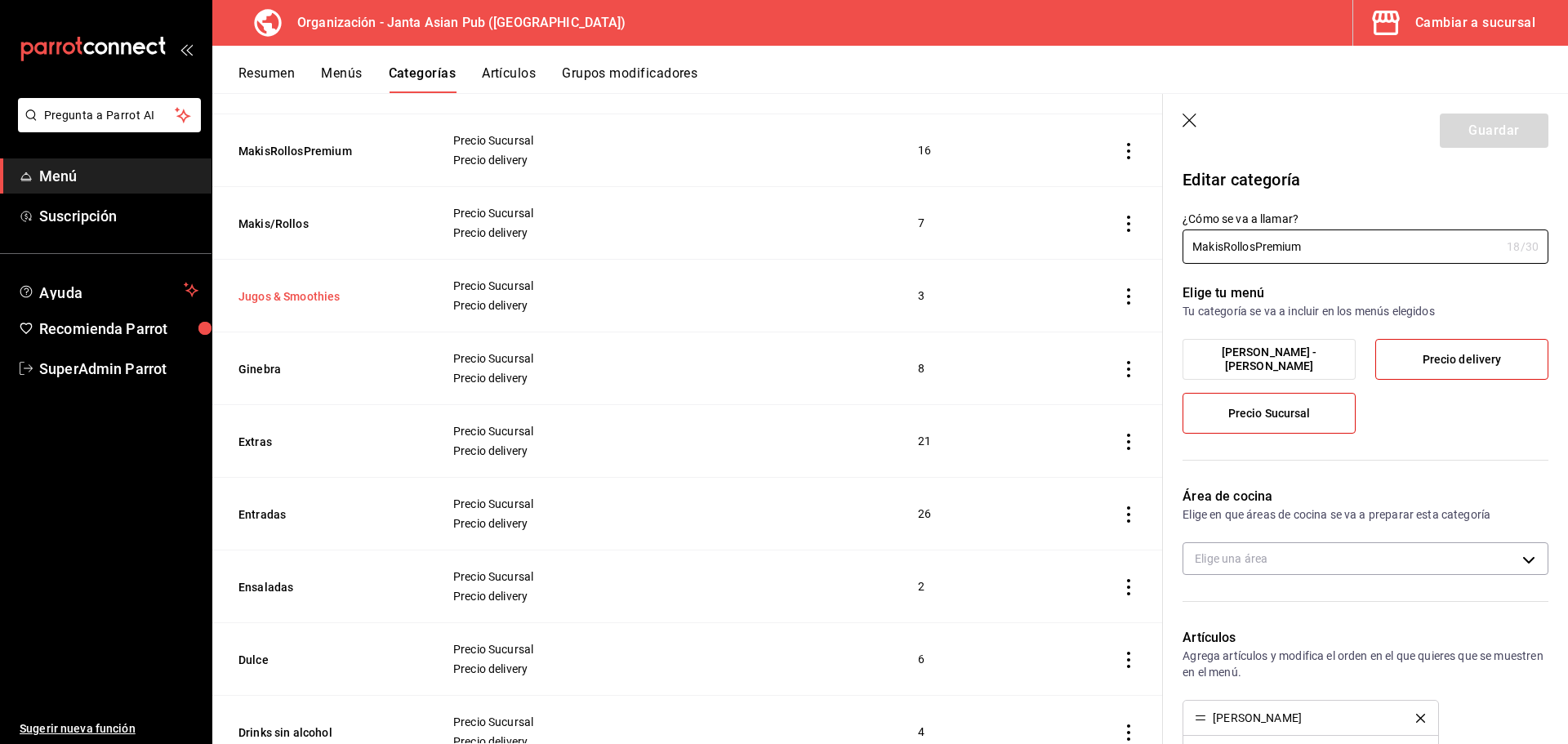
click at [303, 295] on button "Jugos & Smoothies" at bounding box center [320, 296] width 164 height 16
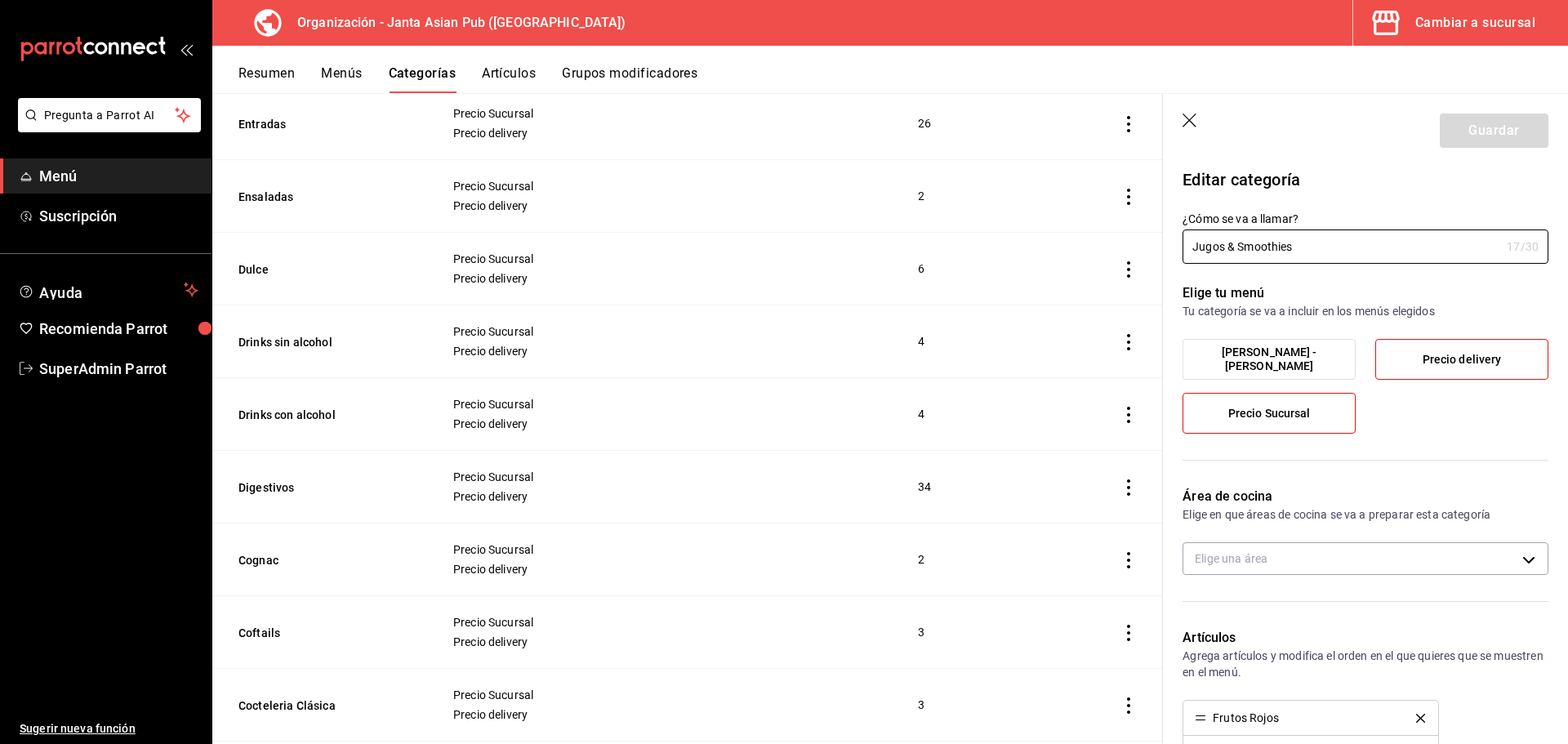
scroll to position [2151, 0]
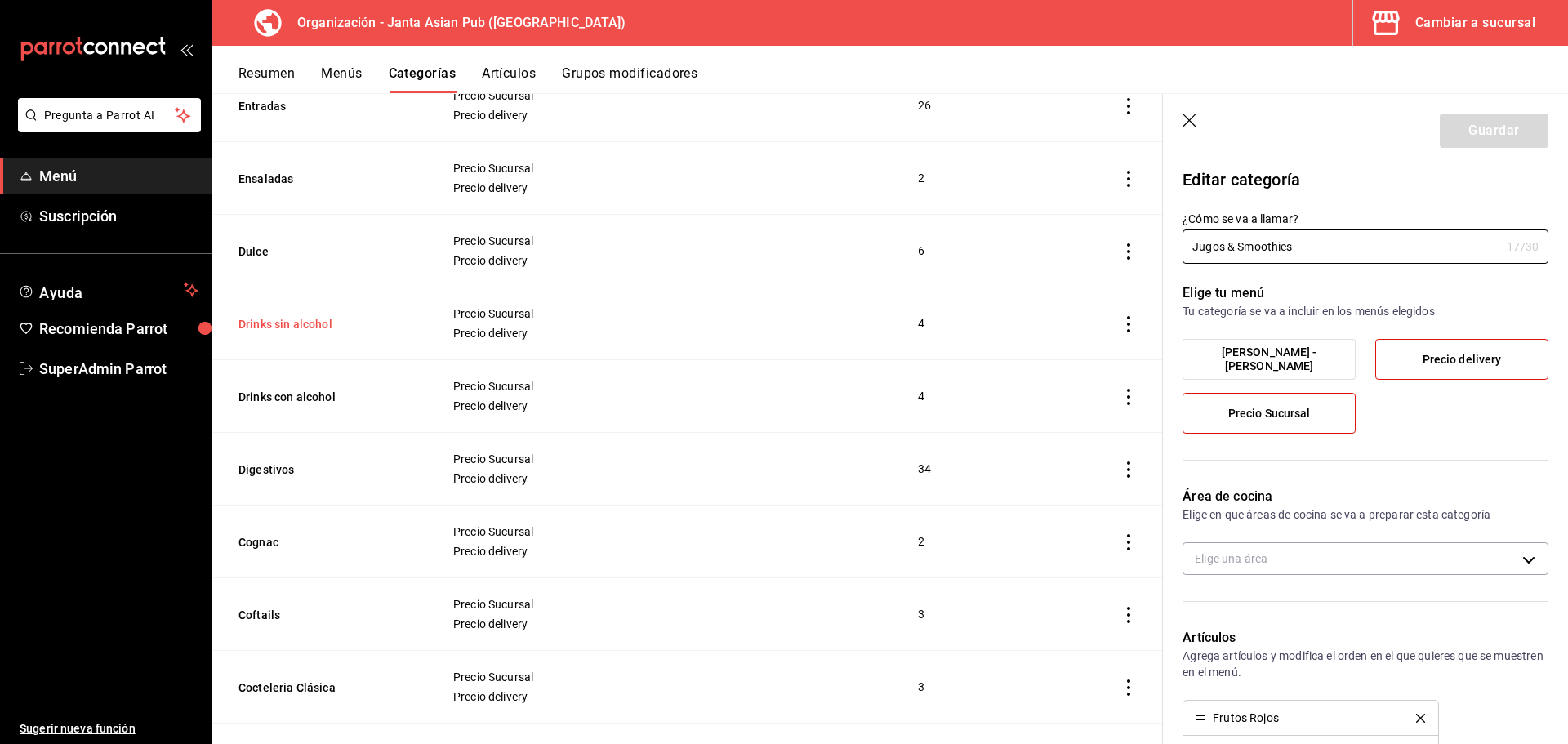
click at [310, 321] on button "Drinks sin alcohol" at bounding box center [320, 324] width 164 height 16
click at [318, 390] on button "Drinks con alcohol" at bounding box center [320, 397] width 164 height 16
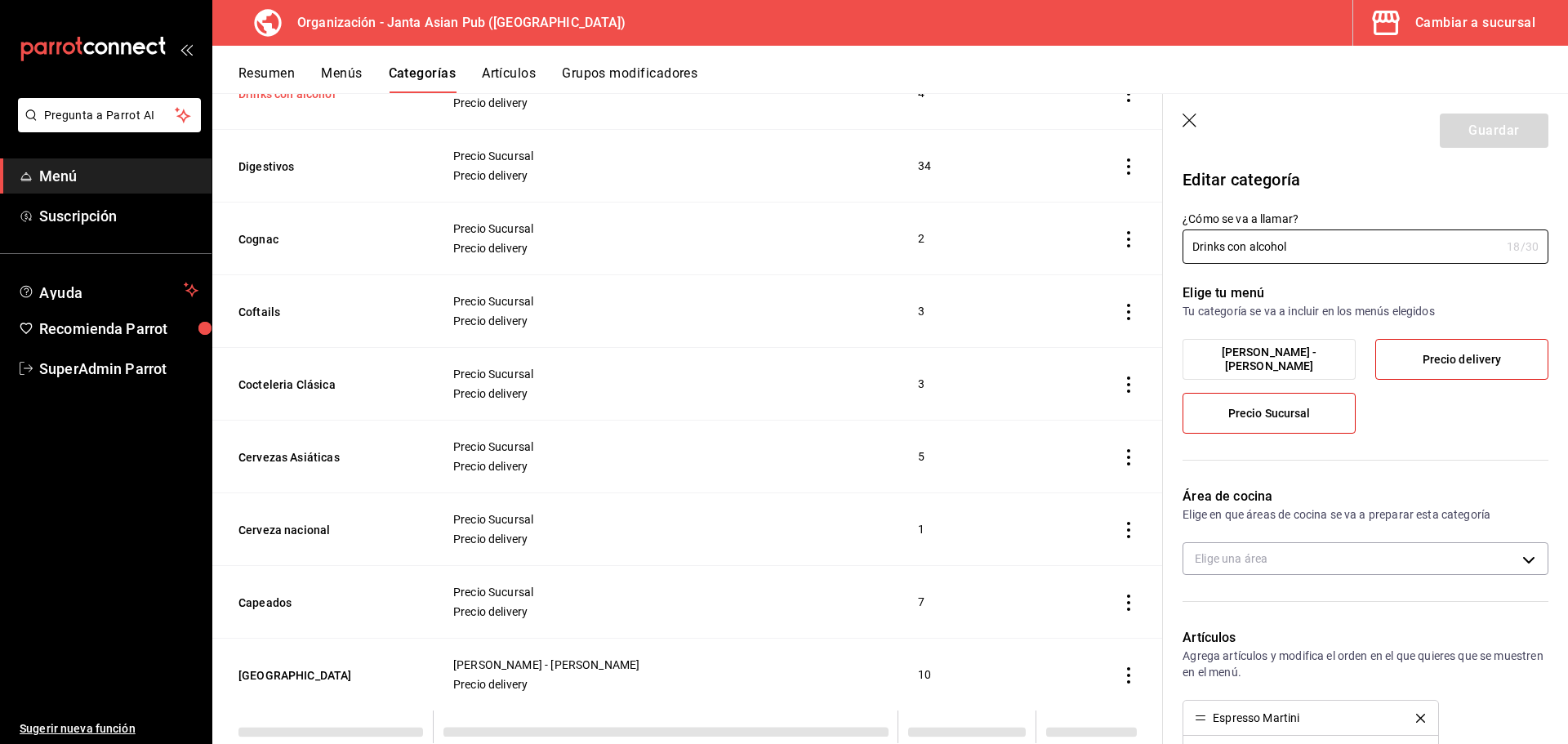
scroll to position [2535, 0]
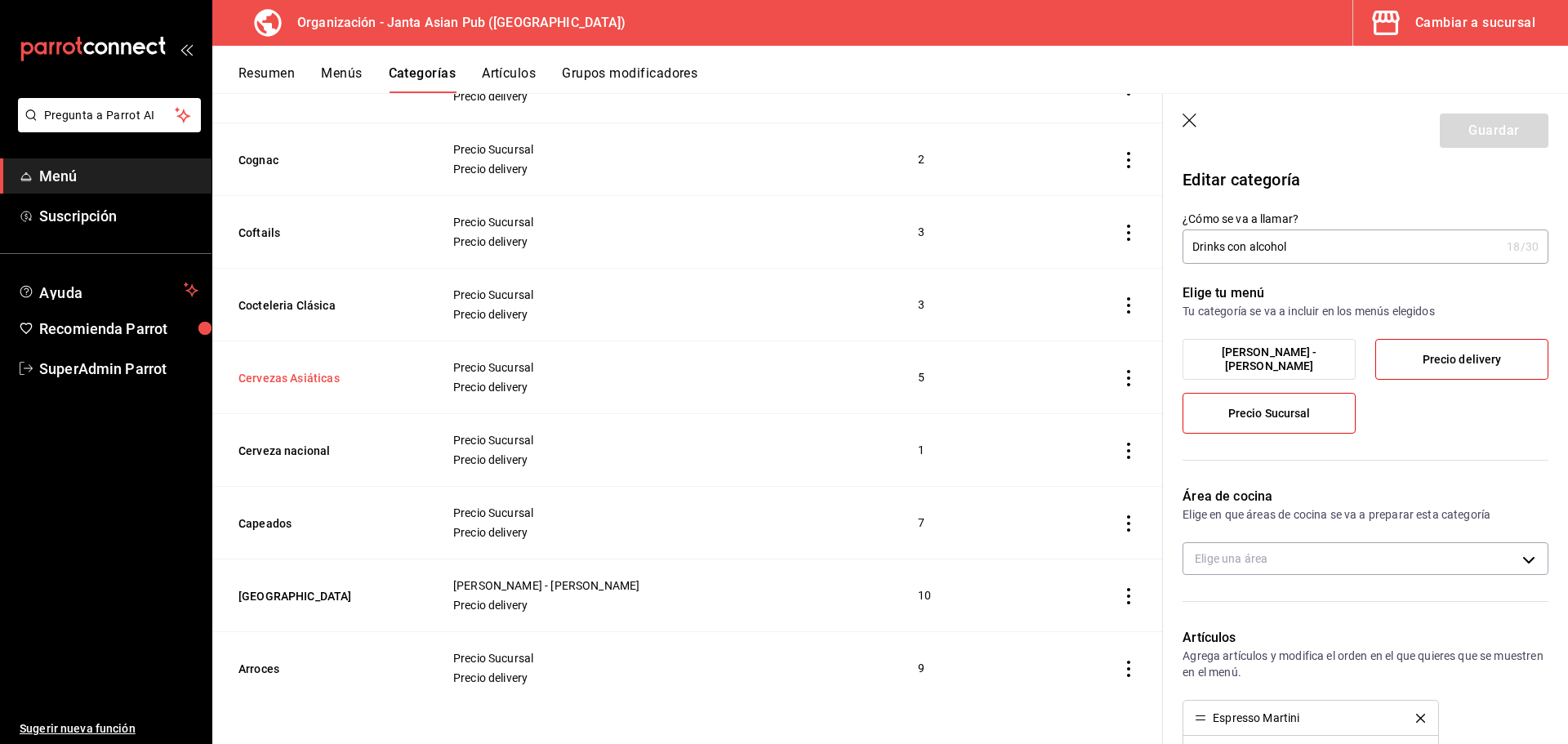
drag, startPoint x: 320, startPoint y: 361, endPoint x: 329, endPoint y: 386, distance: 26.6
click at [321, 365] on th "Cervezas Asiáticas" at bounding box center [322, 377] width 220 height 73
click at [314, 307] on button "Cocteleria Clásica" at bounding box center [320, 305] width 164 height 16
click at [306, 375] on button "Cervezas Asiáticas" at bounding box center [320, 378] width 164 height 16
click at [306, 436] on th "Cerveza nacional" at bounding box center [322, 450] width 220 height 73
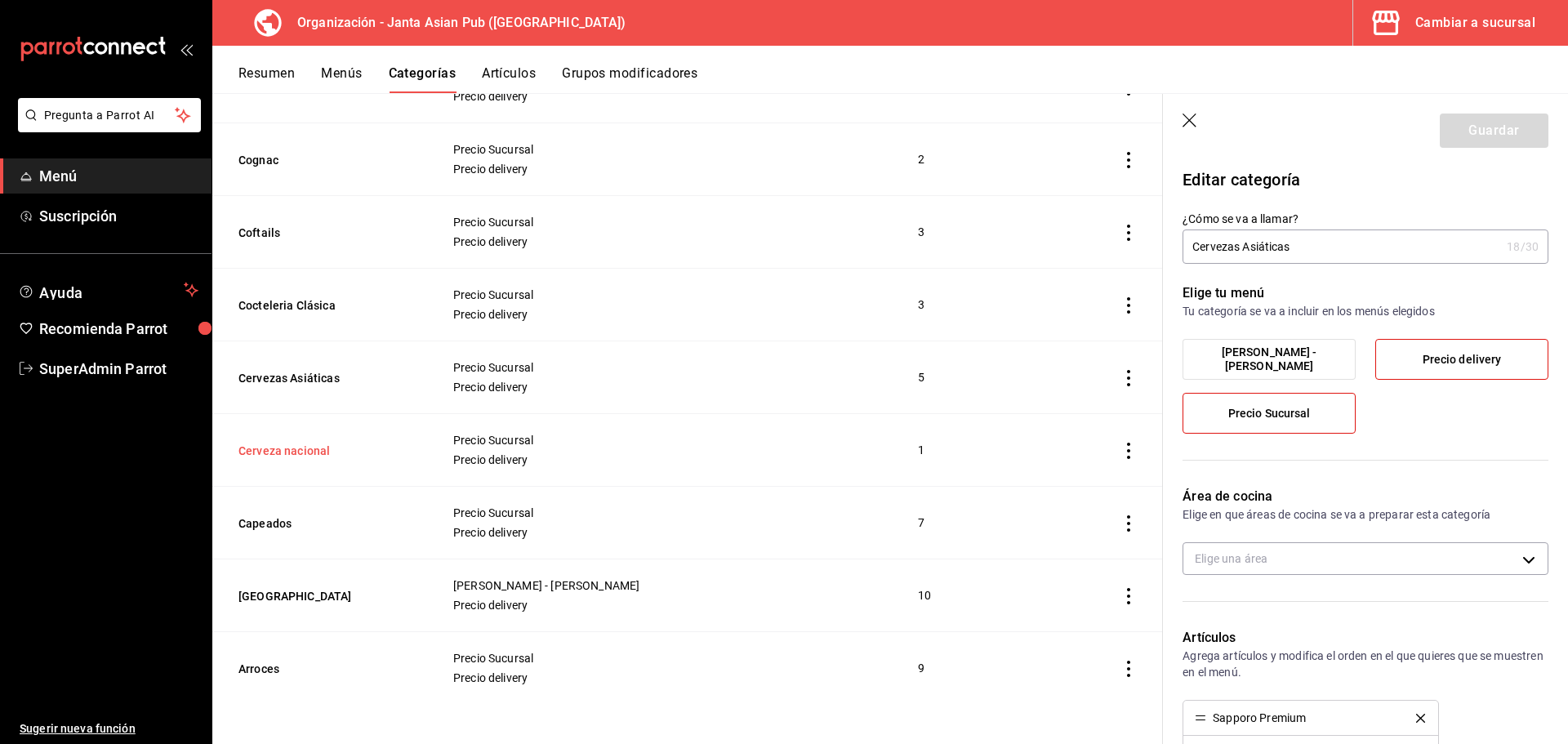
click at [309, 446] on button "Cerveza nacional" at bounding box center [320, 451] width 164 height 16
type input "Cerveza nacional"
type input "1747339729576"
click at [1182, 125] on icon "button" at bounding box center [1190, 122] width 16 height 16
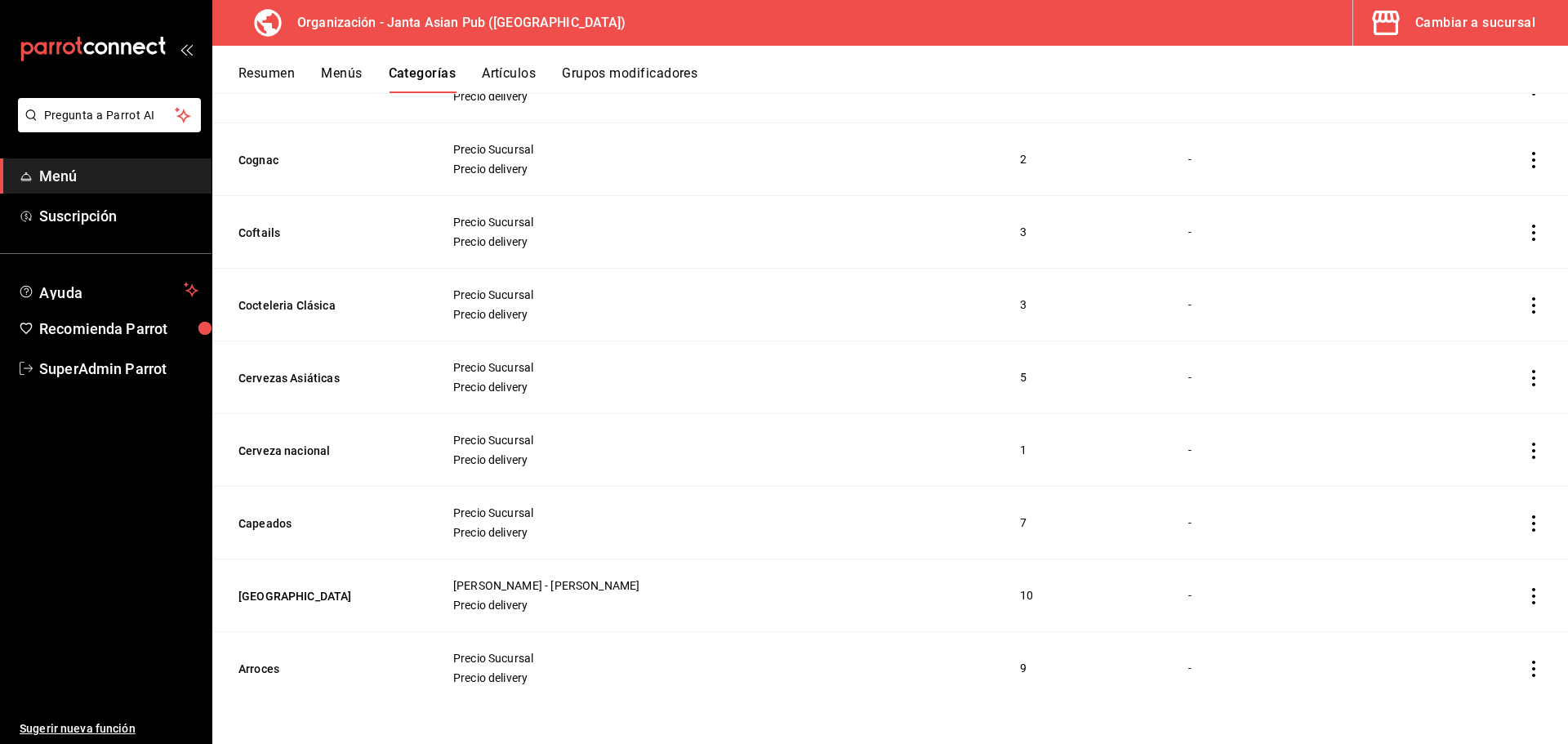
click at [344, 75] on button "Menús" at bounding box center [342, 79] width 41 height 28
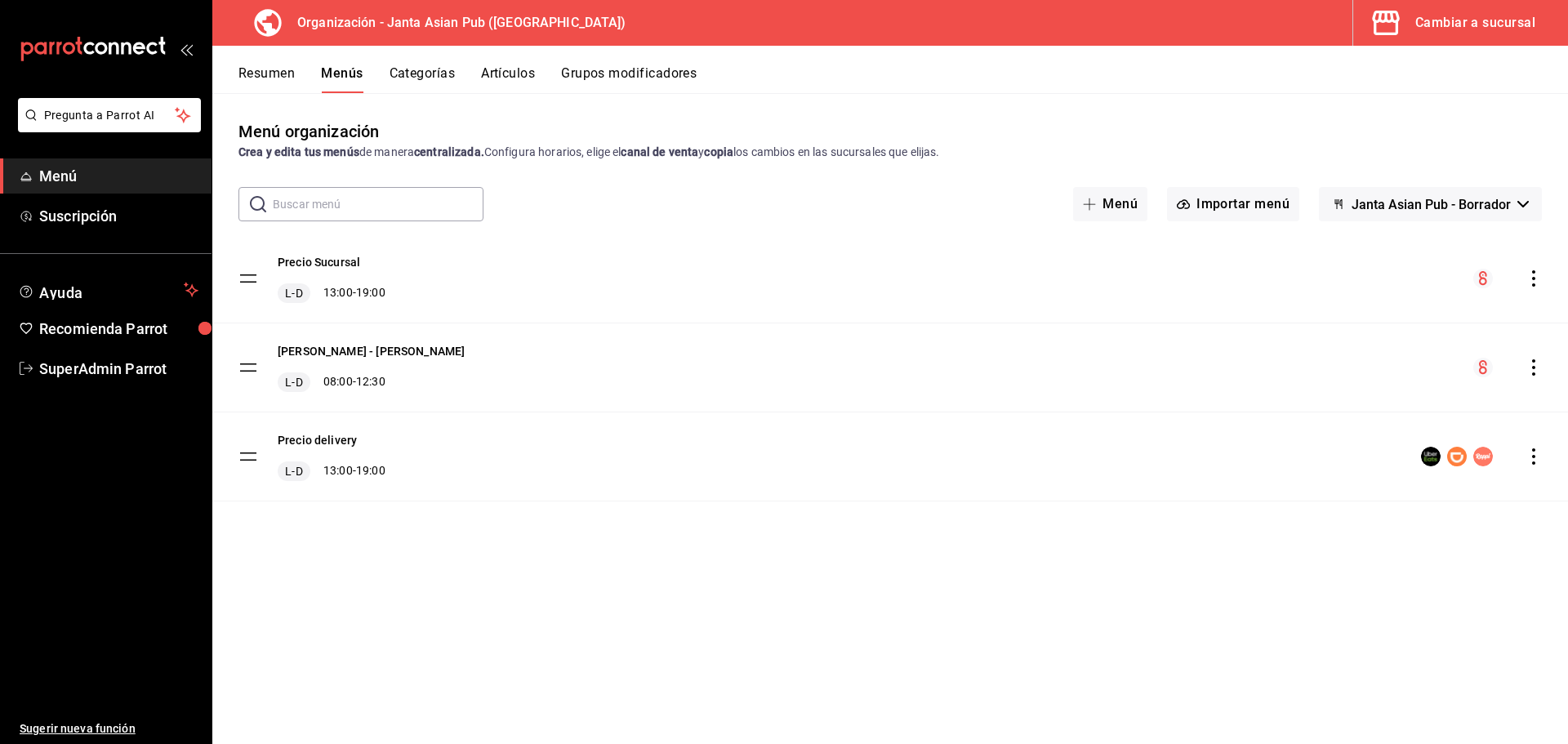
click at [1535, 460] on icon "actions" at bounding box center [1534, 457] width 16 height 16
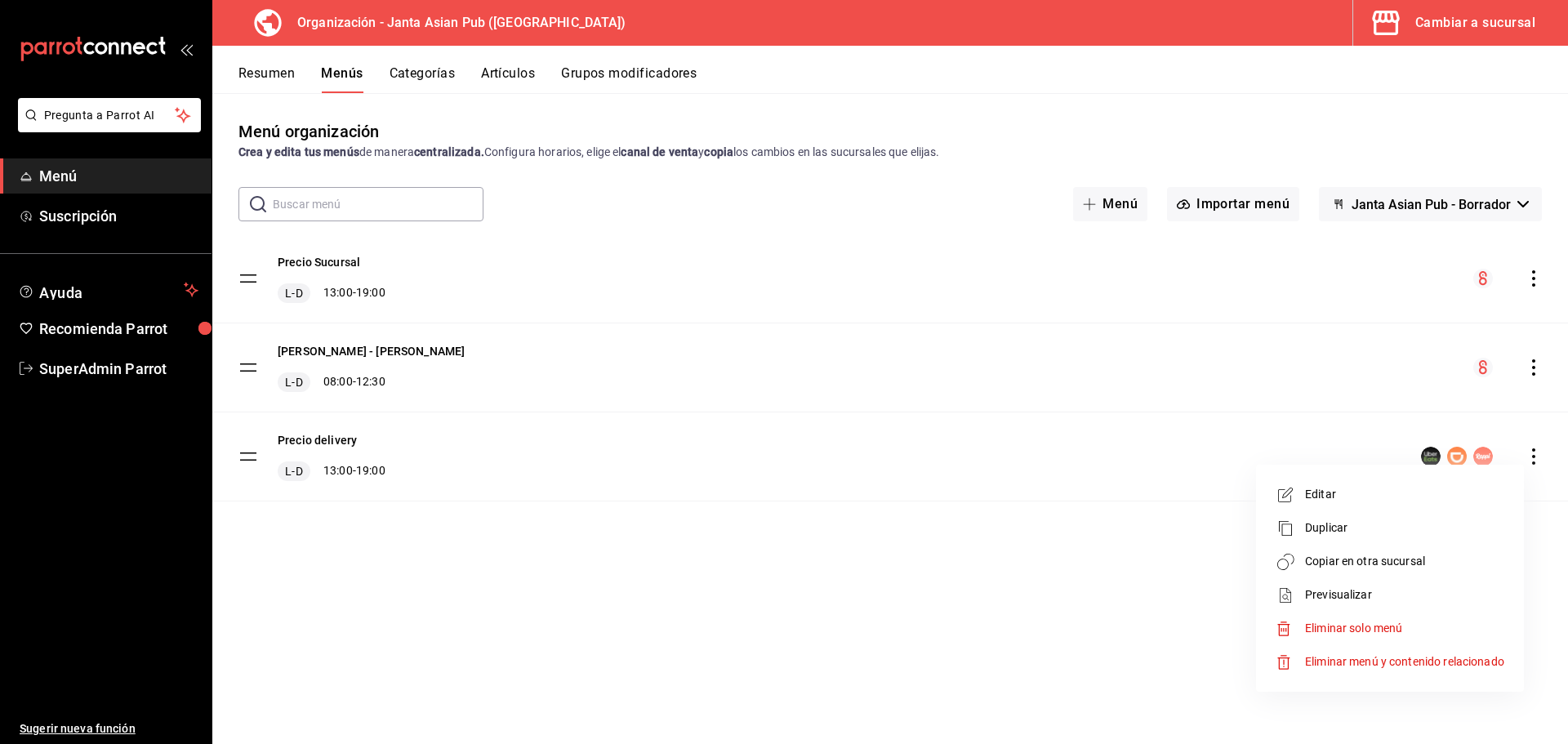
click at [1383, 561] on span "Copiar en otra sucursal" at bounding box center [1404, 561] width 200 height 17
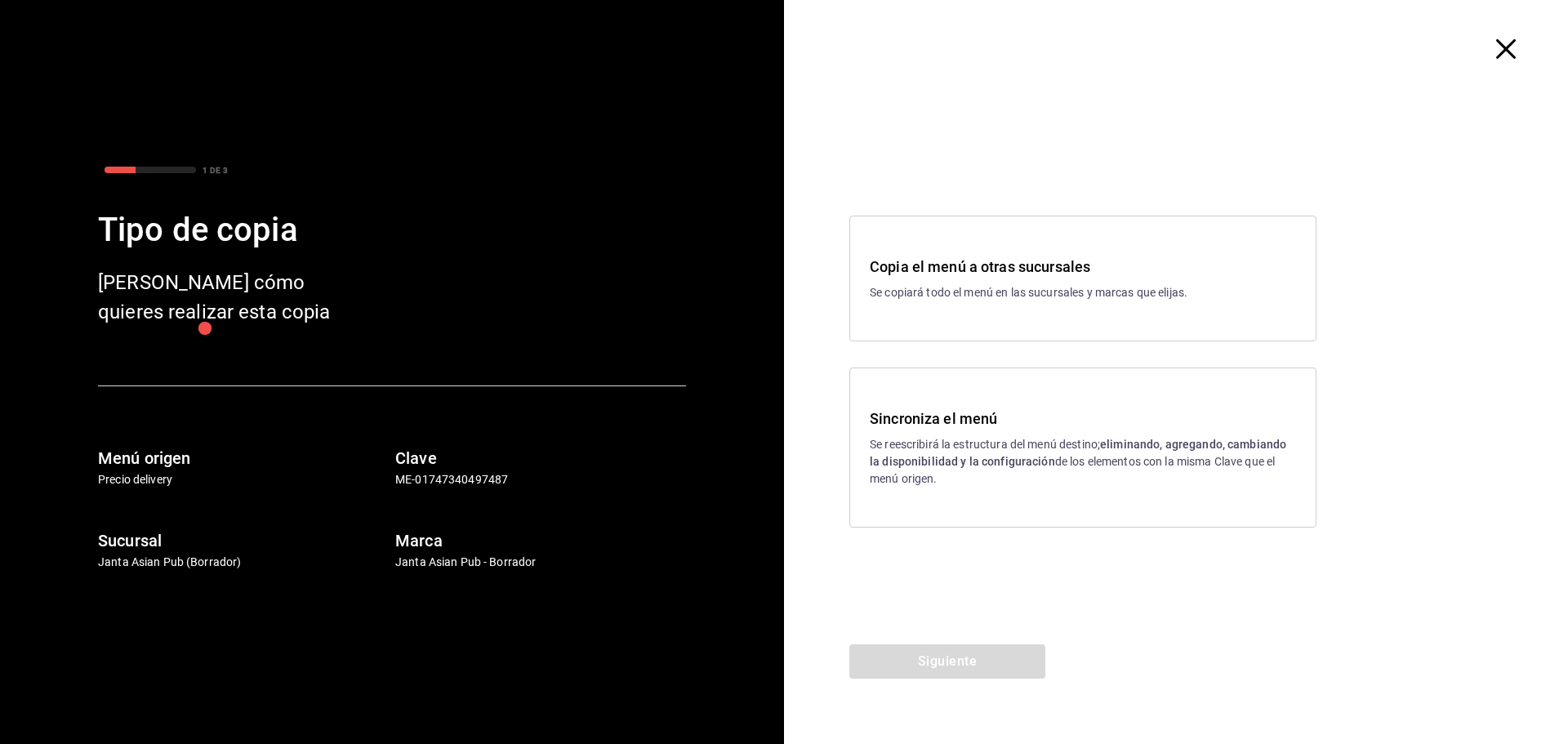
click at [947, 418] on h3 "Sincroniza el menú" at bounding box center [1083, 418] width 426 height 22
click at [999, 661] on button "Siguiente" at bounding box center [947, 662] width 196 height 34
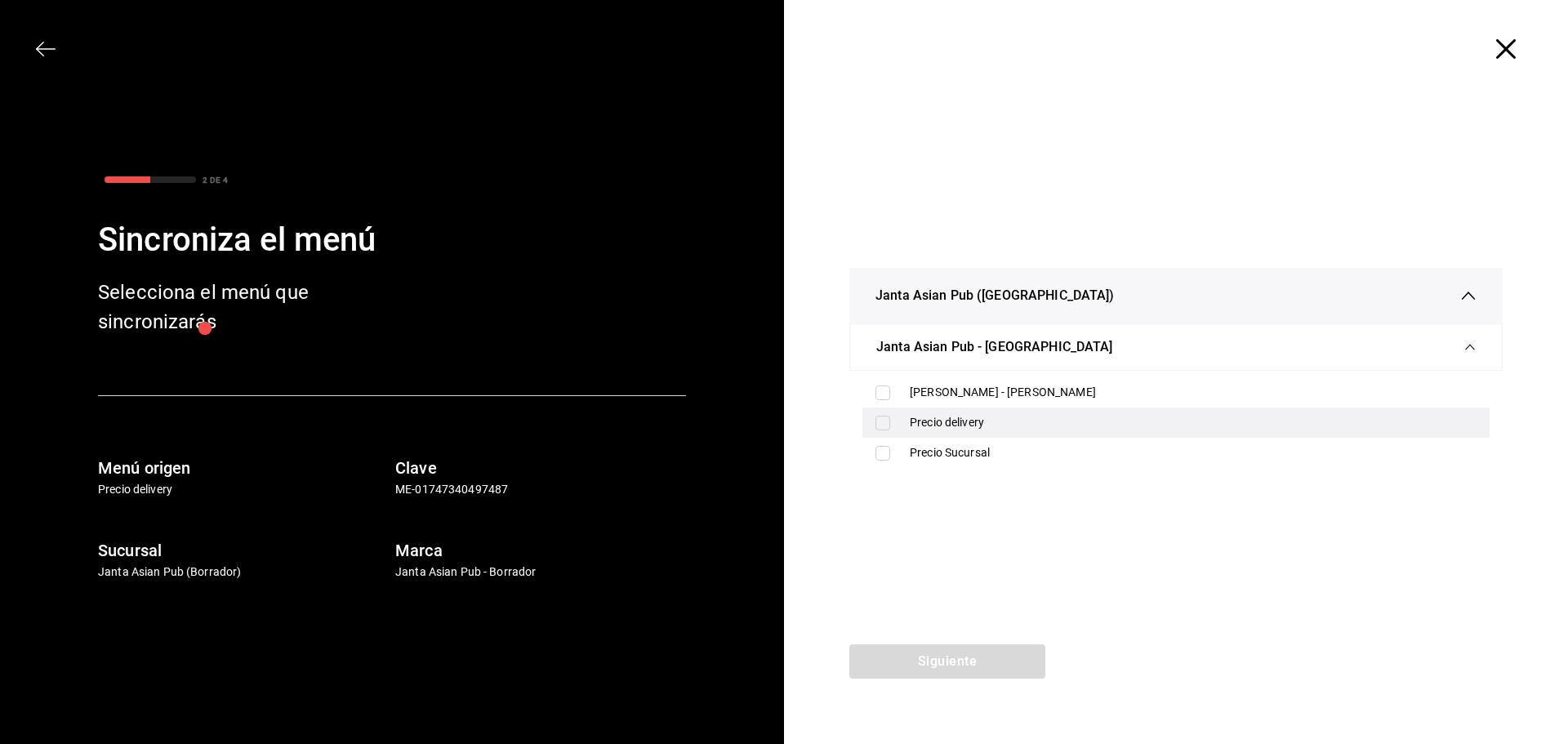
click at [976, 418] on div "Precio delivery" at bounding box center [1193, 423] width 567 height 17
checkbox input "true"
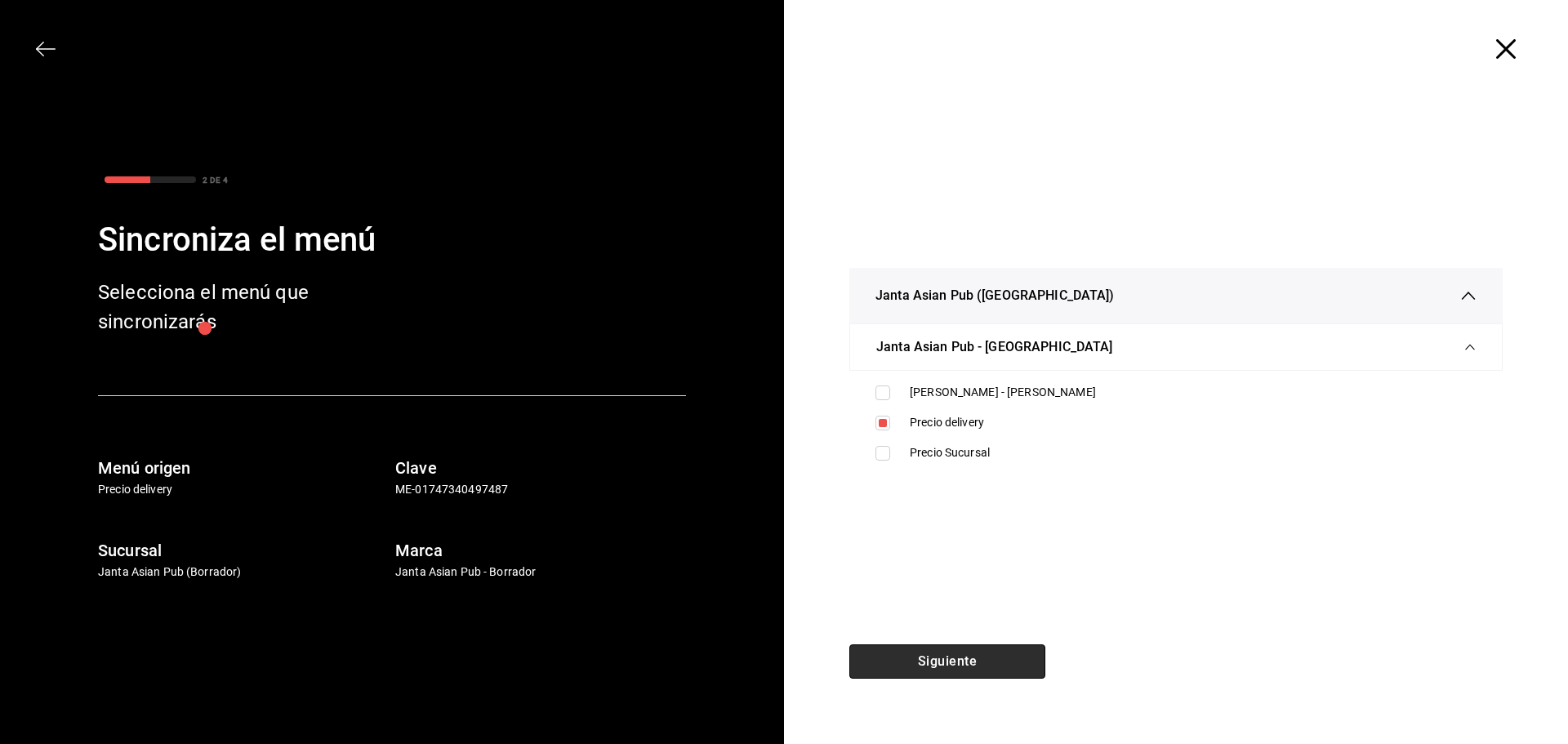
click at [988, 654] on button "Siguiente" at bounding box center [947, 662] width 196 height 34
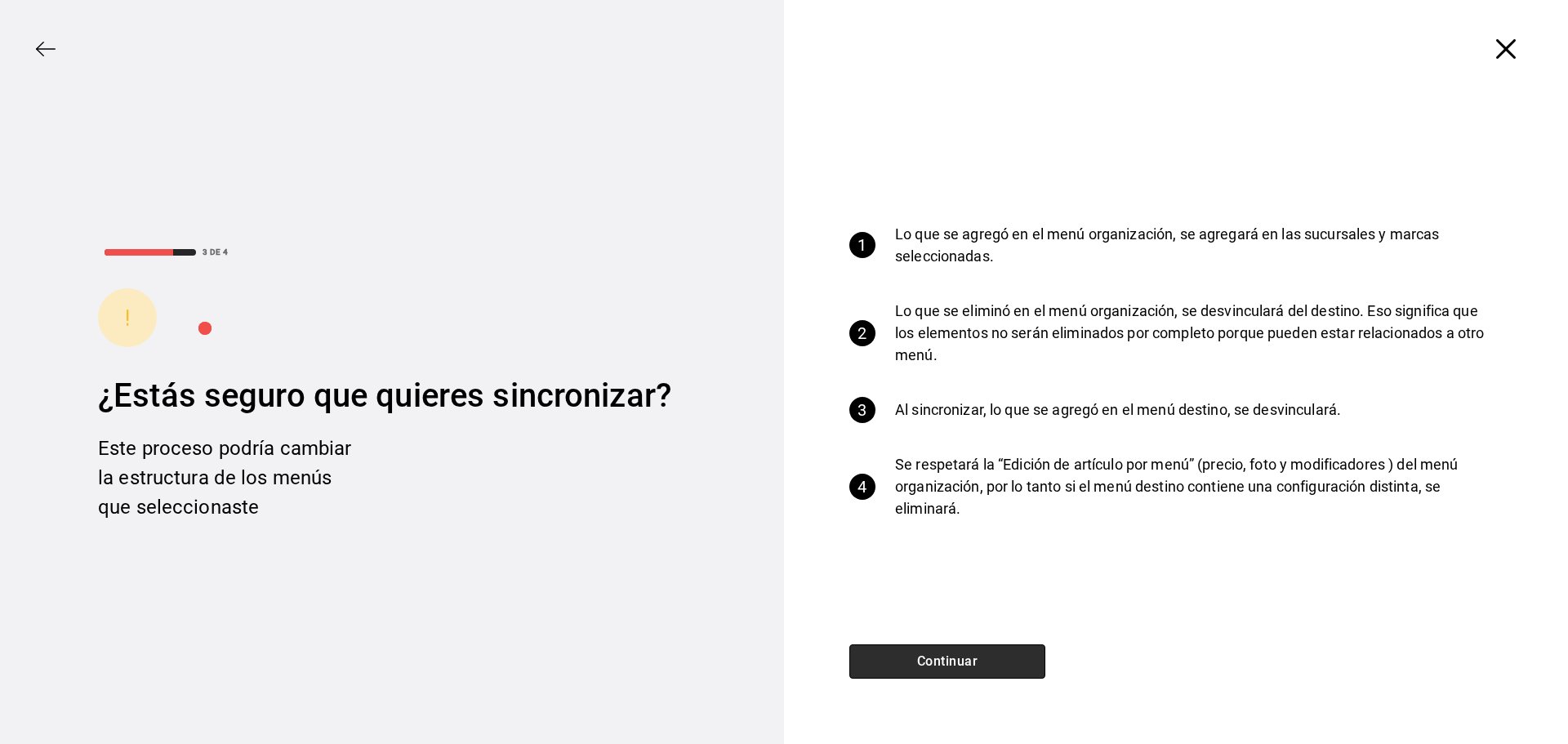
click at [988, 651] on button "Continuar" at bounding box center [947, 662] width 196 height 34
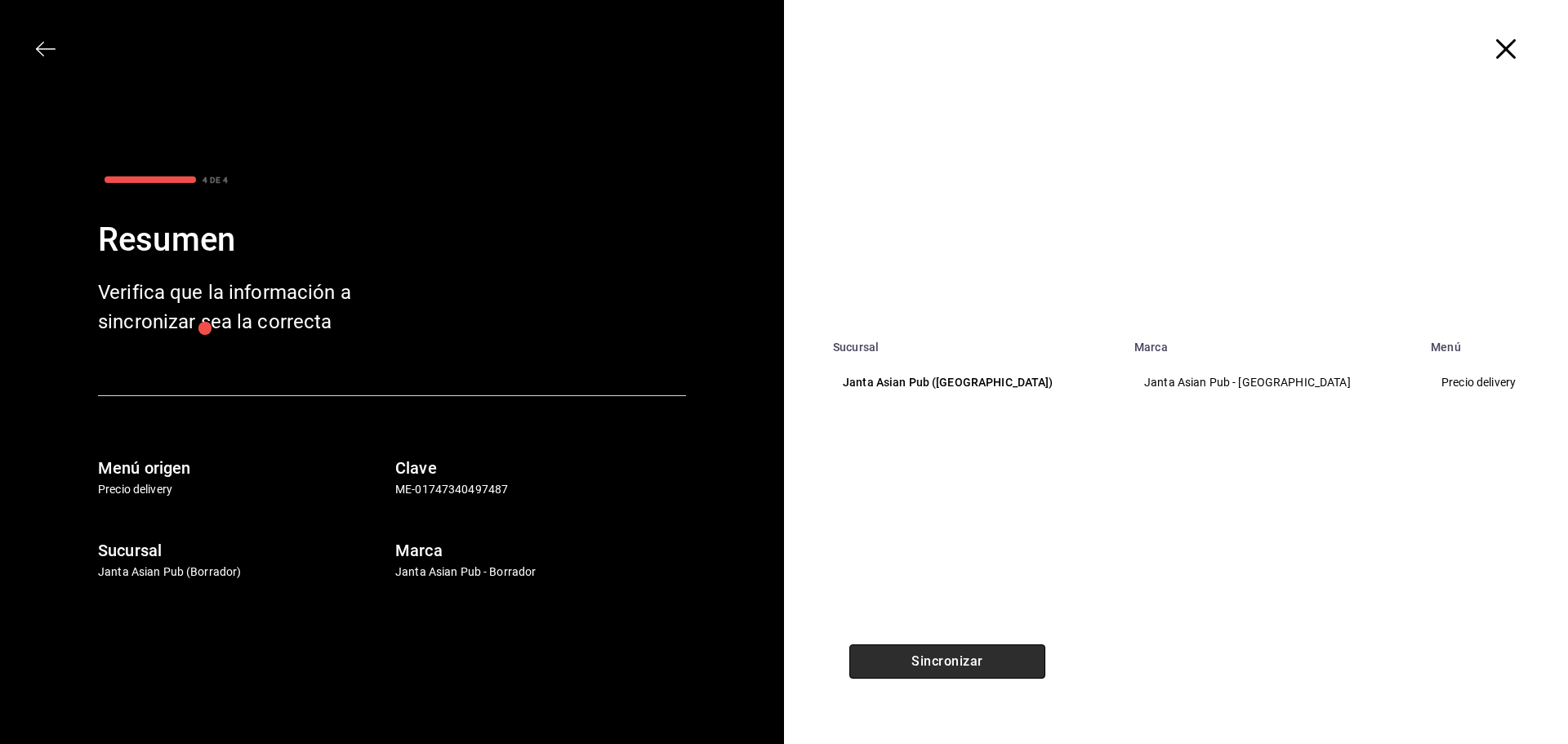
click at [976, 662] on button "Sincronizar" at bounding box center [947, 662] width 196 height 34
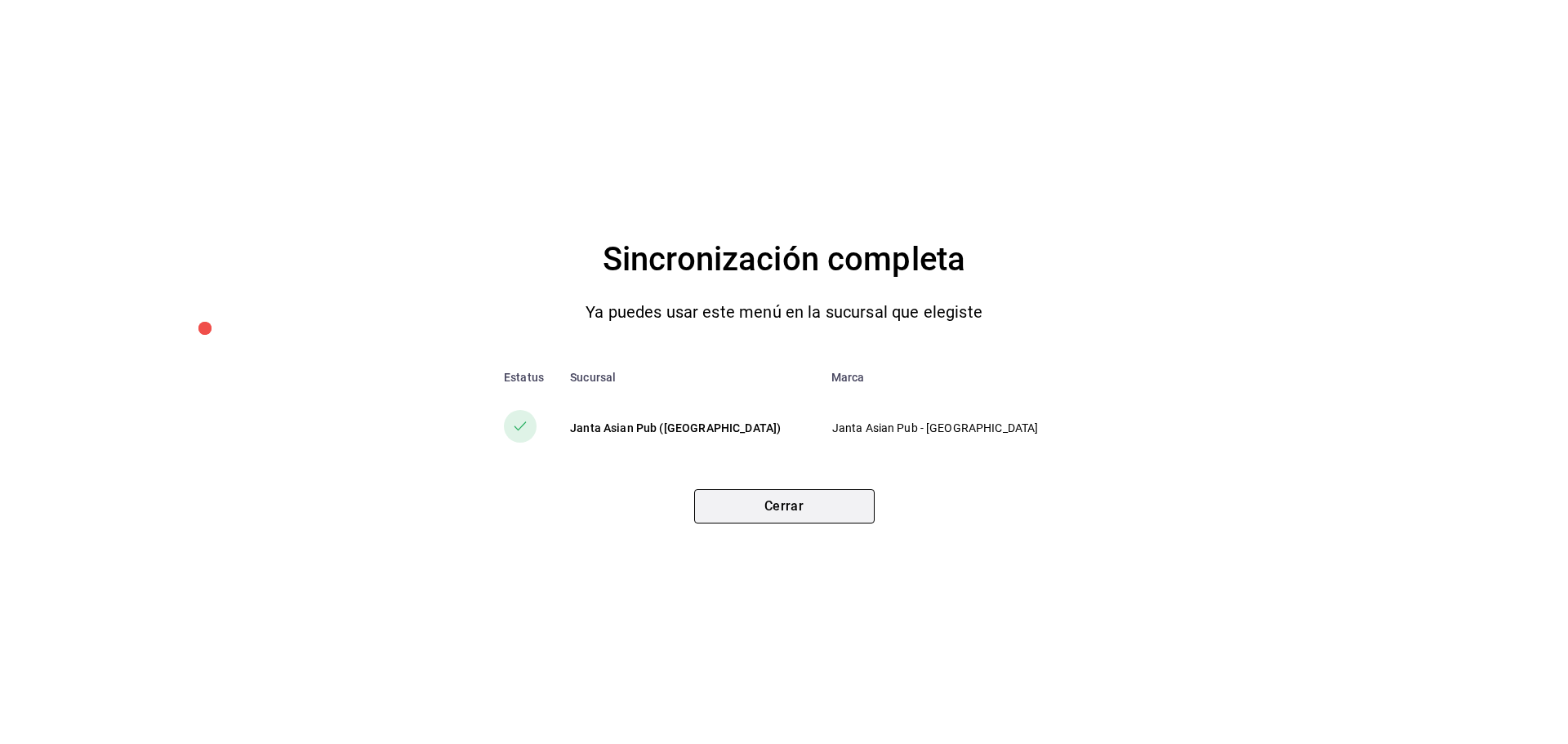
click at [844, 509] on button "Cerrar" at bounding box center [785, 507] width 181 height 34
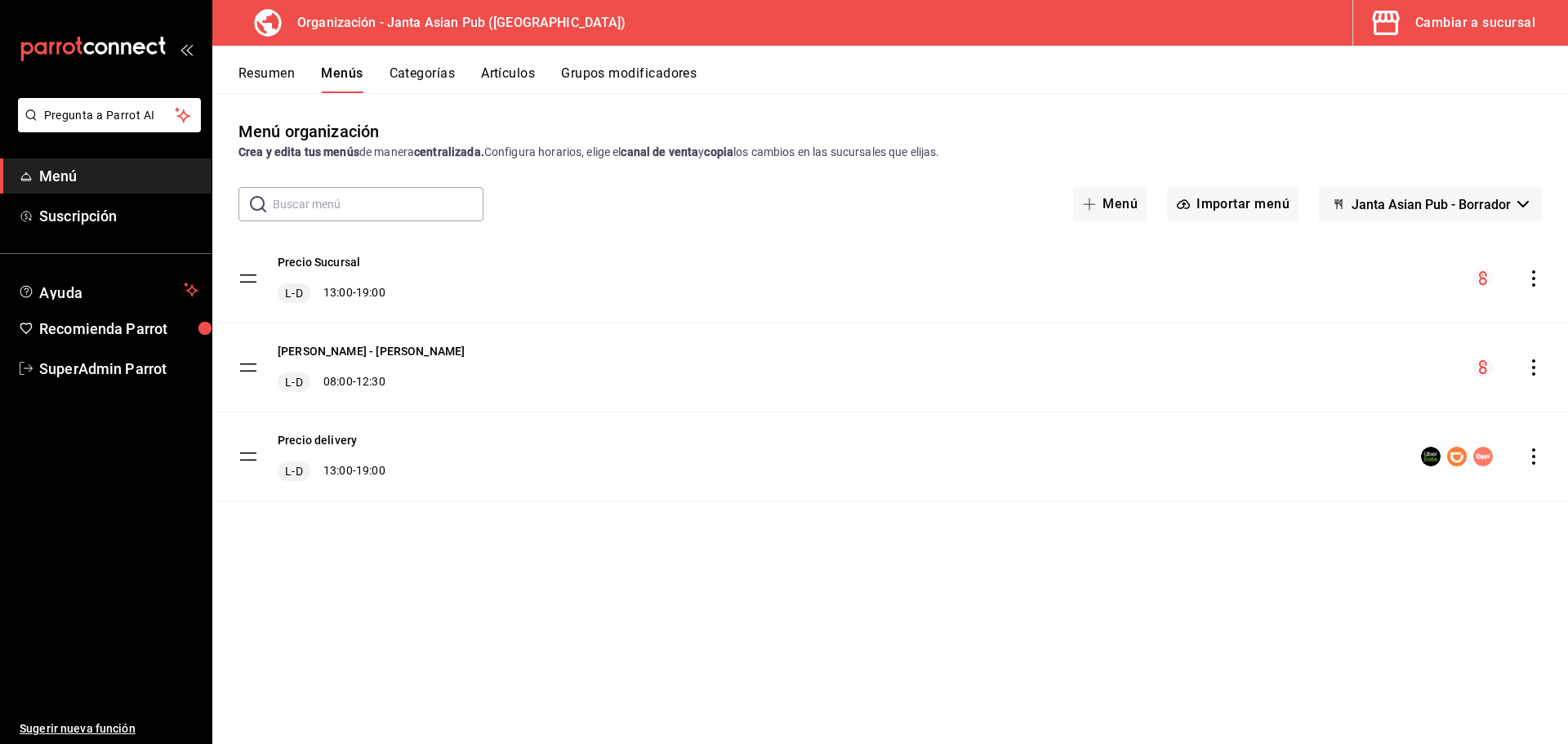
click at [1531, 358] on div "menu-maker-table" at bounding box center [1507, 368] width 69 height 20
click at [1534, 360] on icon "actions" at bounding box center [1534, 368] width 4 height 16
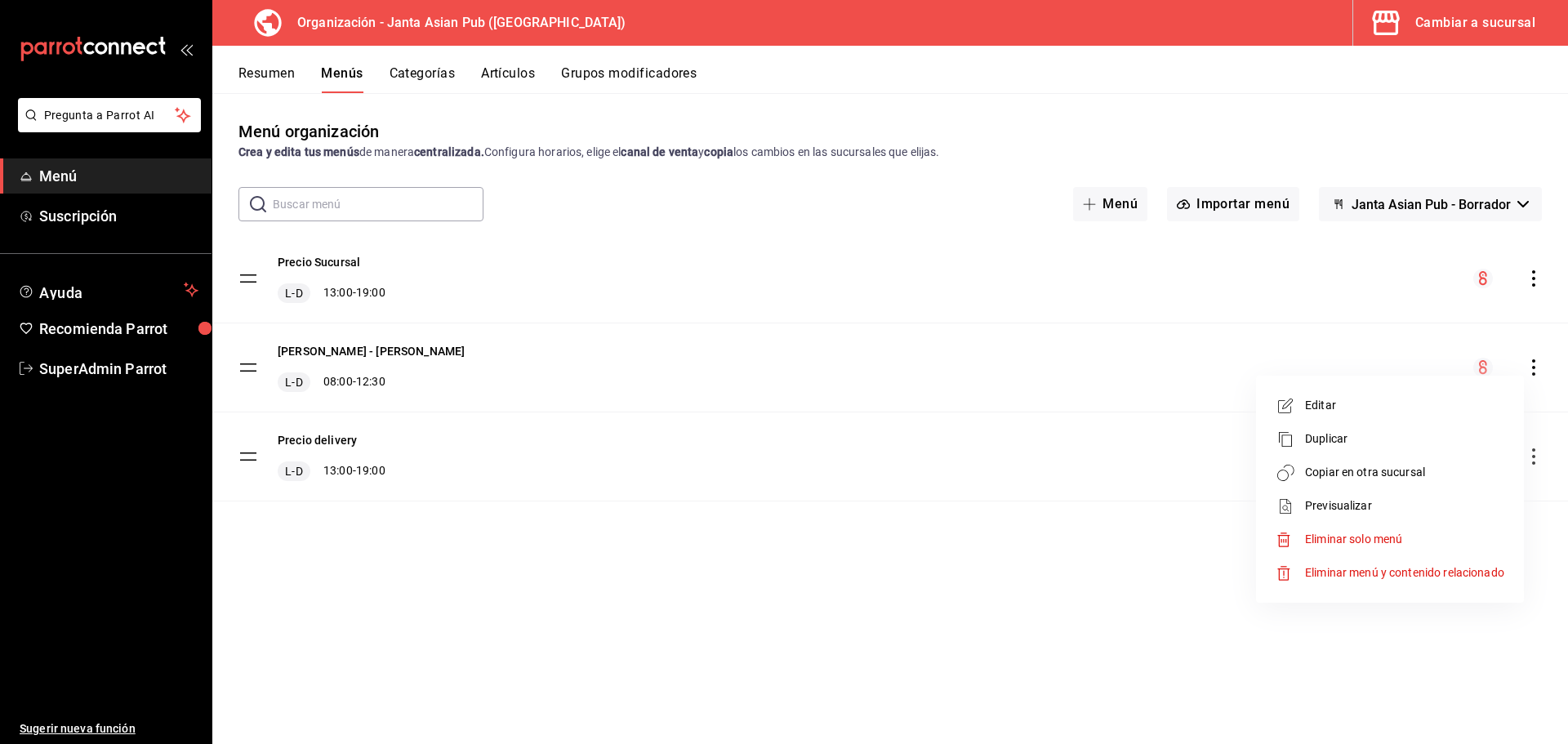
click at [1348, 473] on span "Copiar en otra sucursal" at bounding box center [1404, 472] width 200 height 17
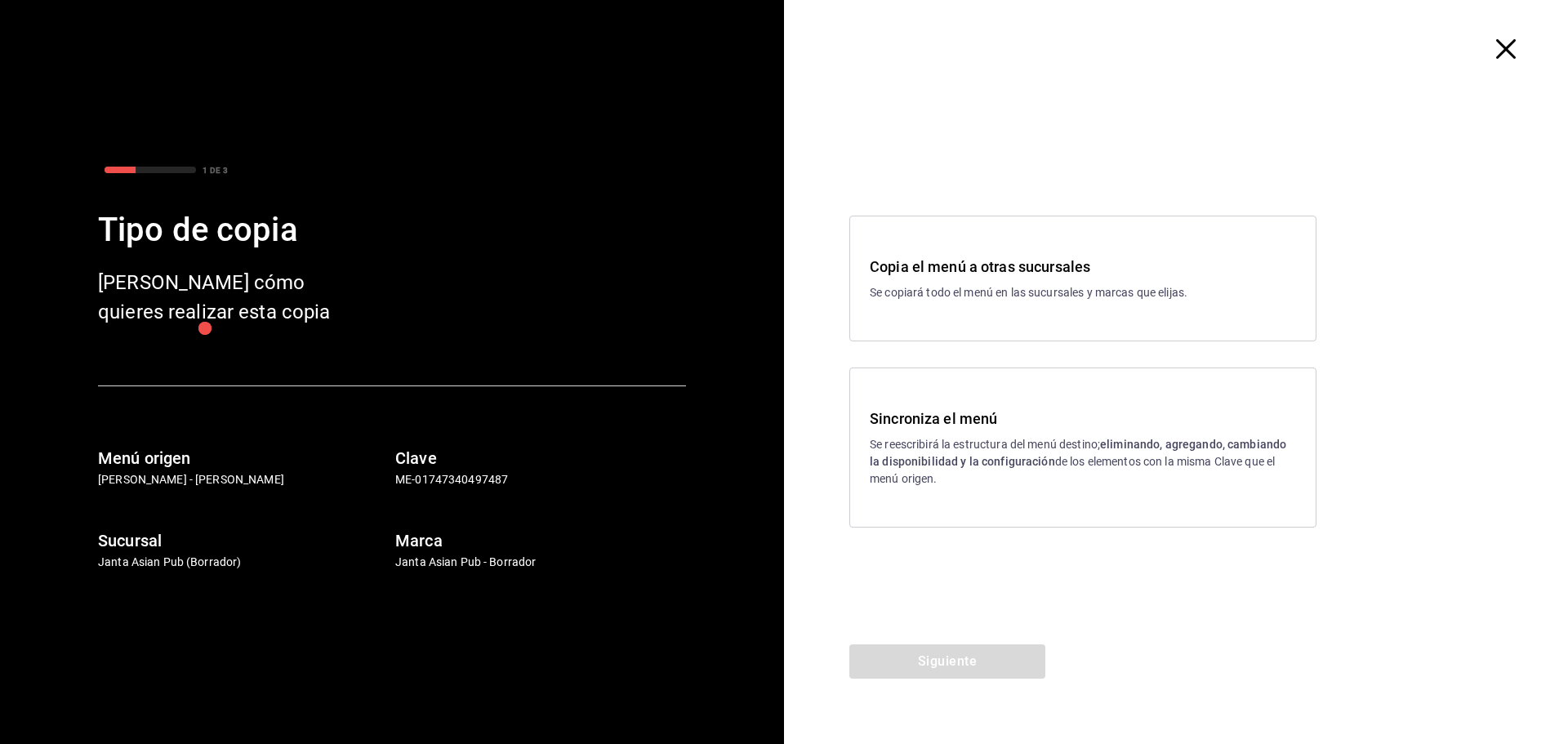
click at [960, 415] on h3 "Sincroniza el menú" at bounding box center [1083, 418] width 426 height 22
click at [966, 645] on button "Siguiente" at bounding box center [947, 662] width 196 height 34
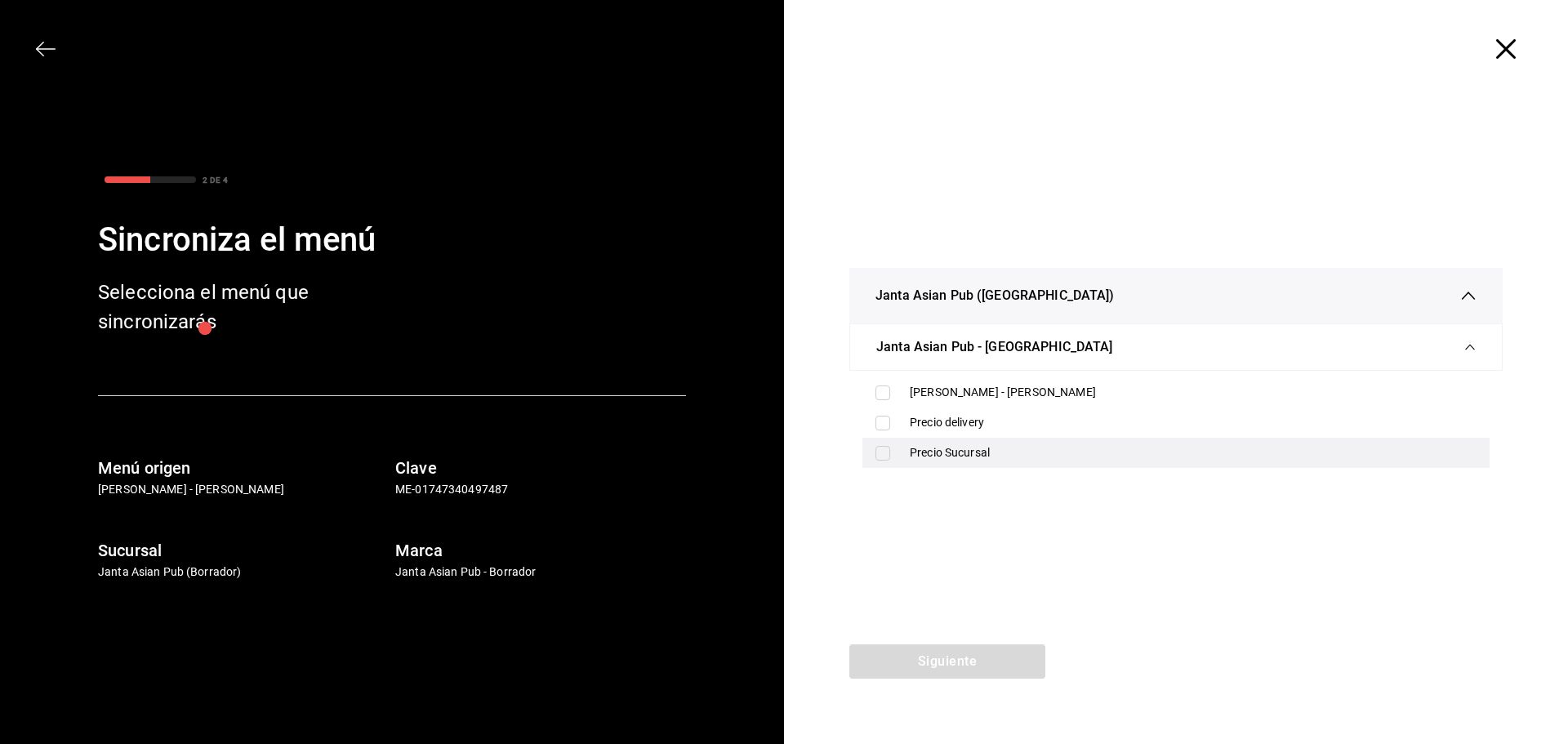
click at [995, 442] on div "Precio Sucursal" at bounding box center [1176, 453] width 627 height 30
checkbox input "true"
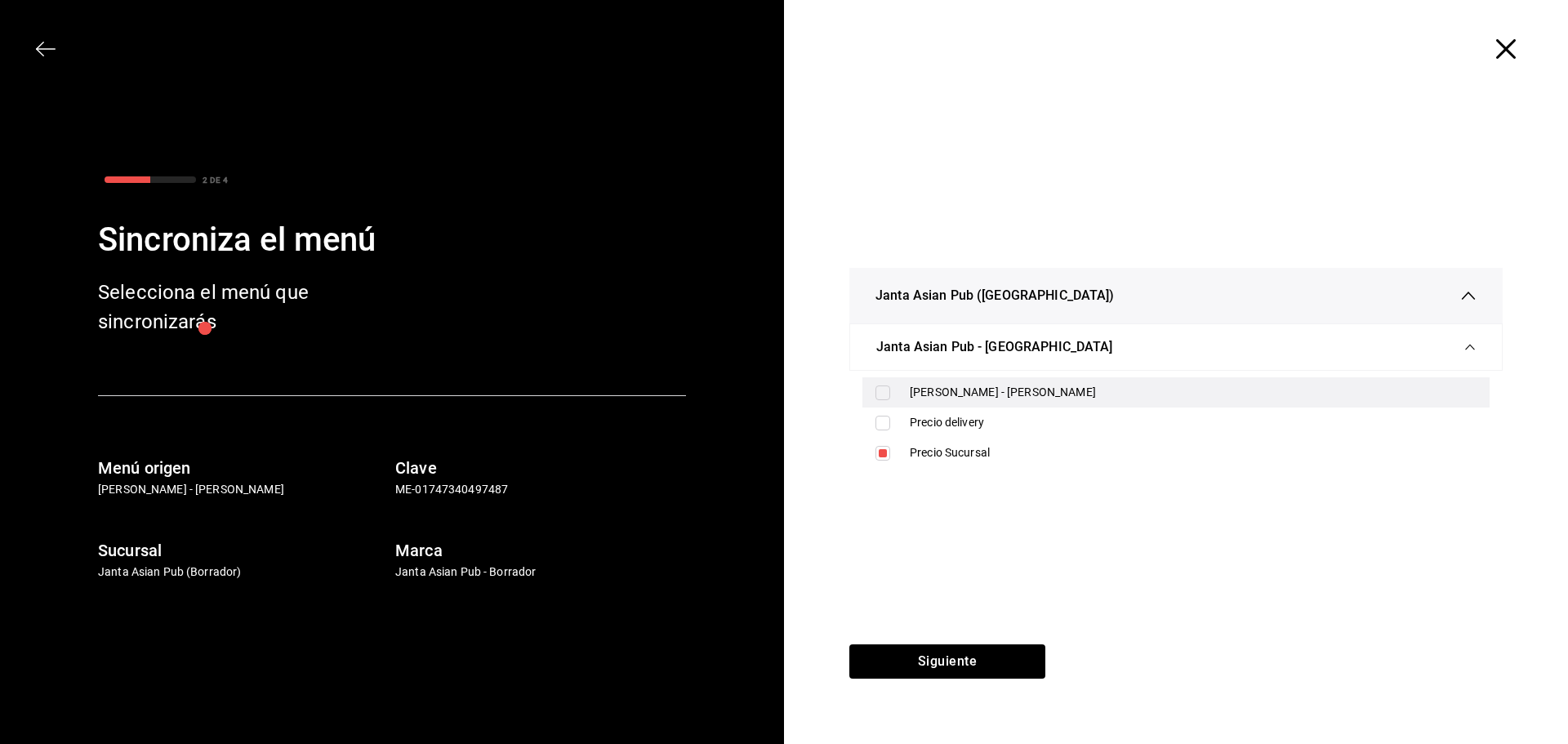
click at [1010, 398] on div "Precio Sucursal - KIMI" at bounding box center [1193, 392] width 567 height 17
checkbox input "true"
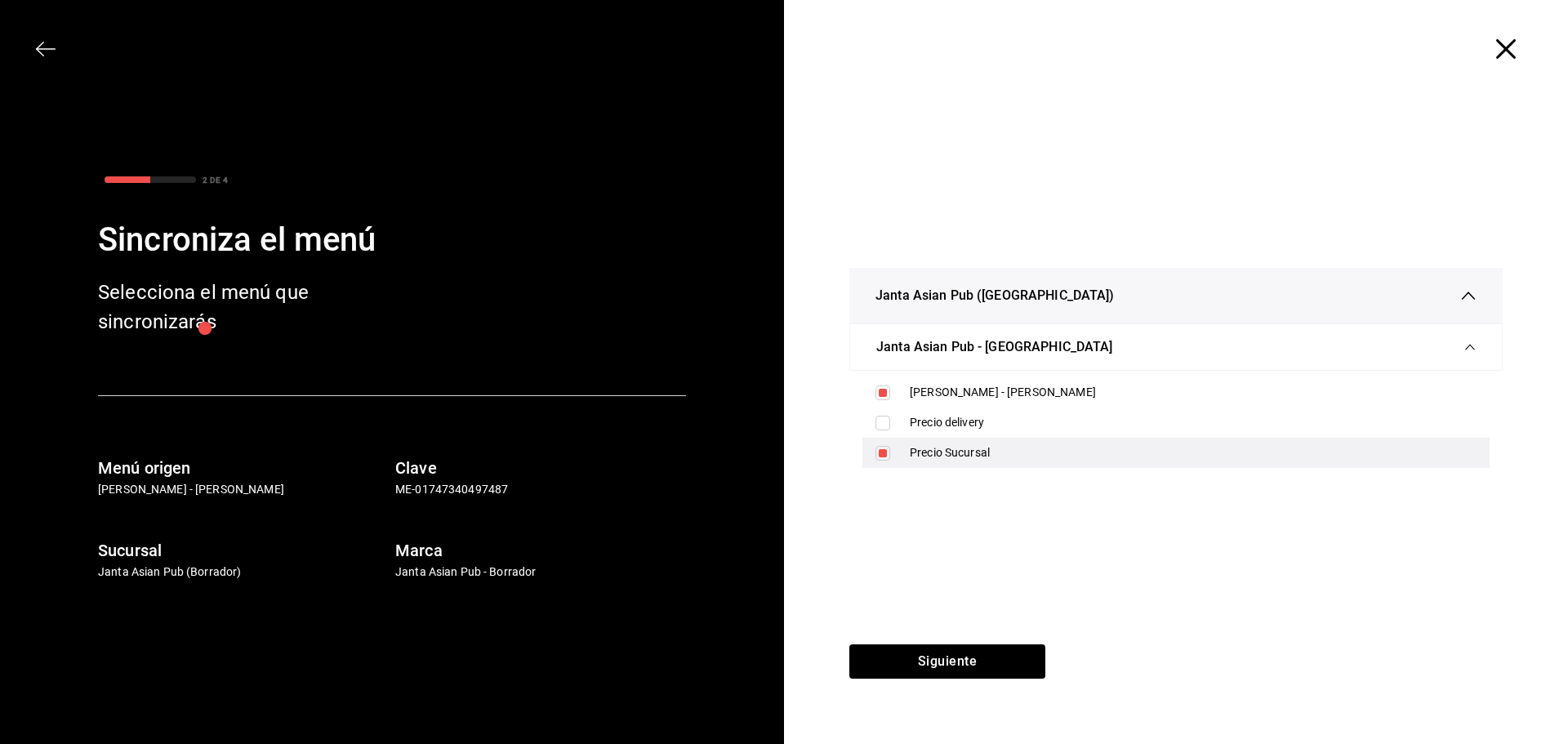
click at [959, 461] on div "Precio Sucursal" at bounding box center [1193, 452] width 567 height 17
checkbox input "false"
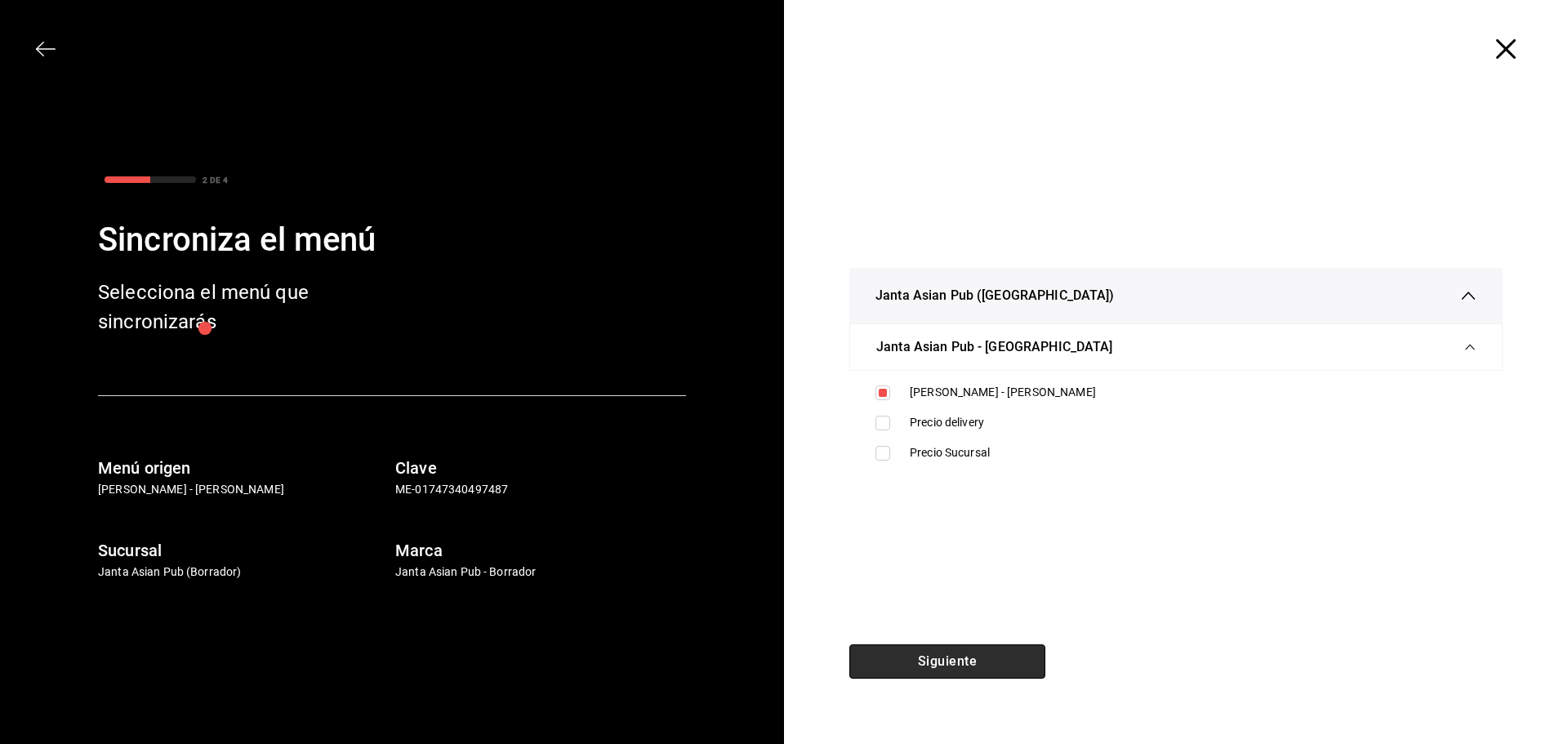
click at [1004, 655] on button "Siguiente" at bounding box center [947, 662] width 196 height 34
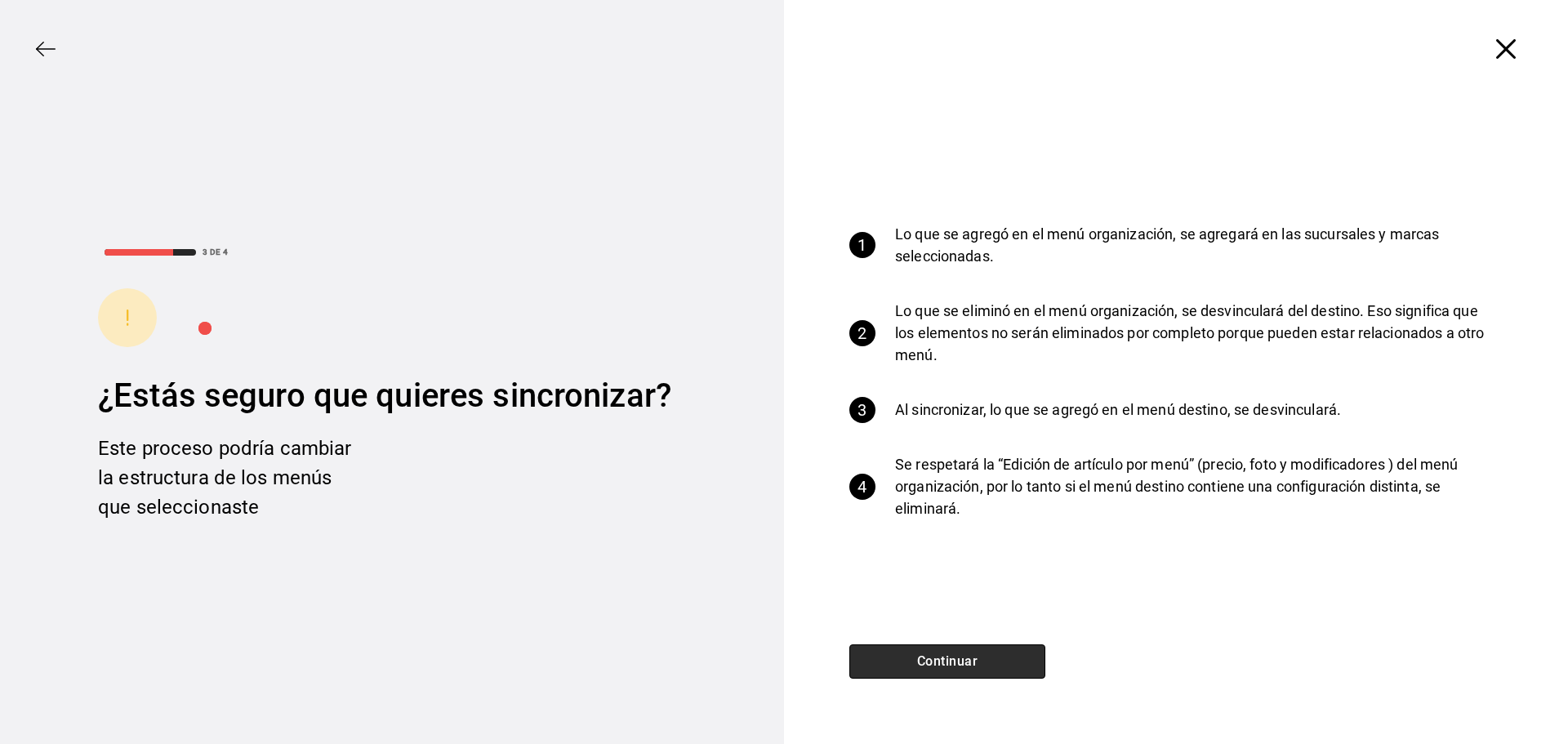
click at [979, 661] on button "Continuar" at bounding box center [947, 662] width 196 height 34
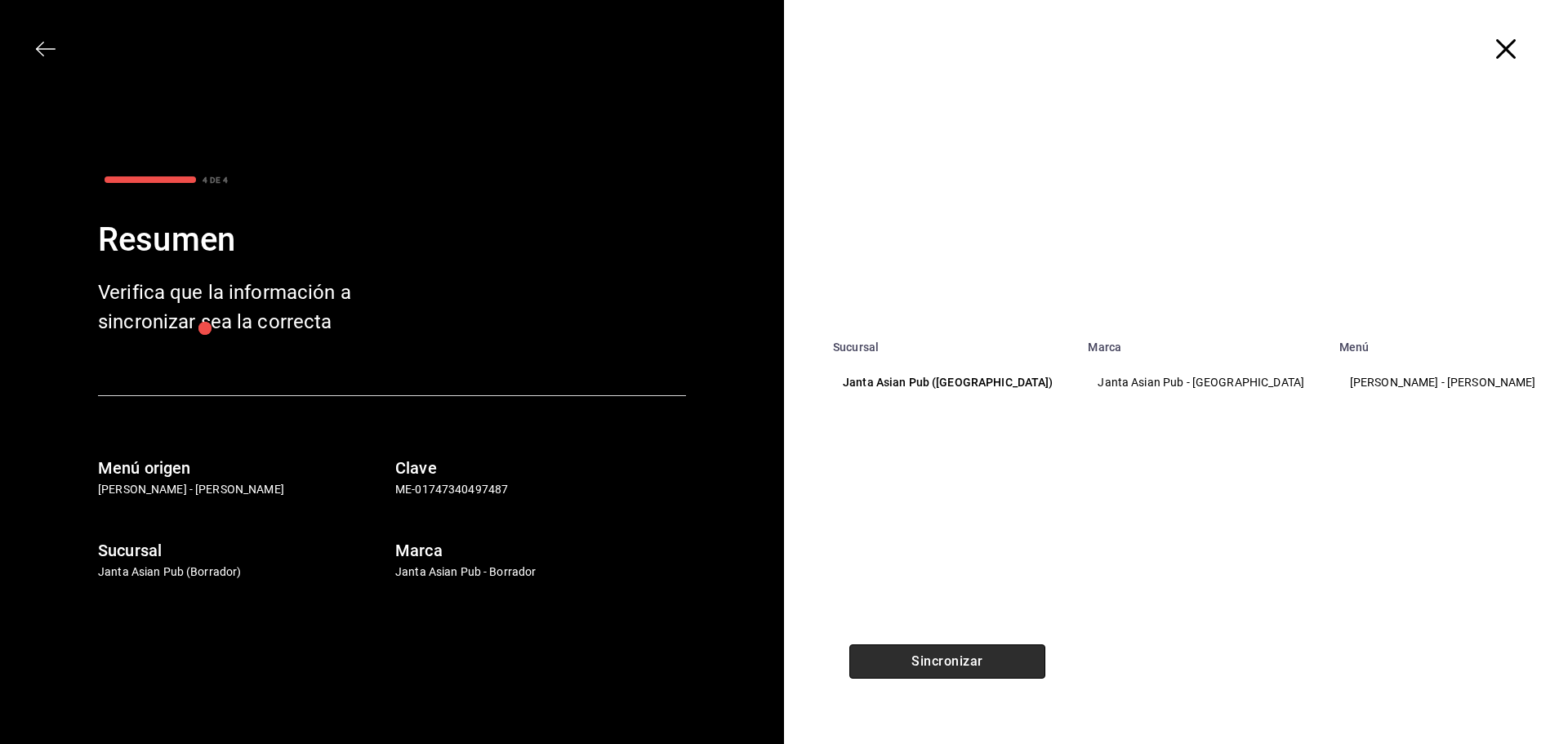
click at [979, 661] on button "Sincronizar" at bounding box center [947, 662] width 196 height 34
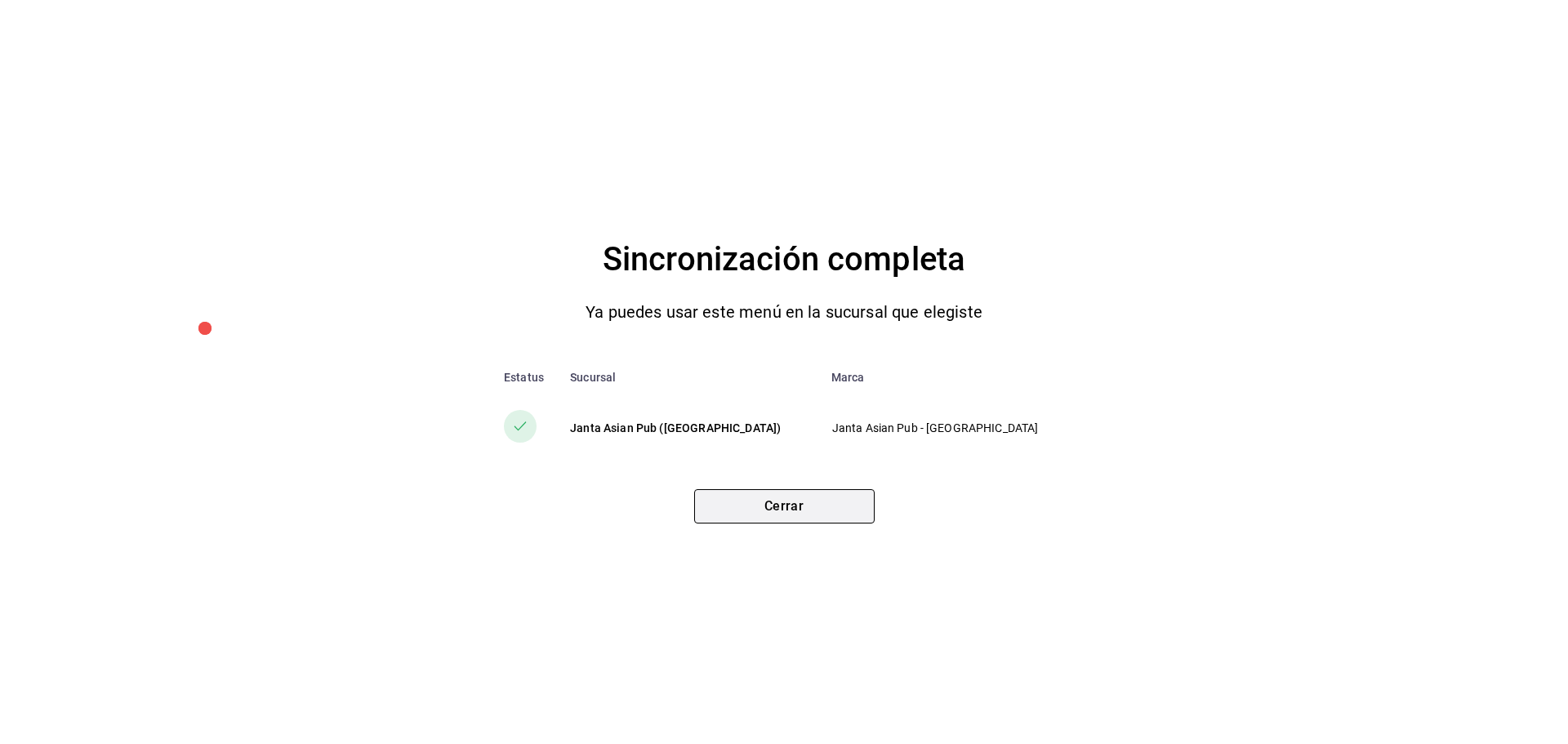
click at [794, 497] on button "Cerrar" at bounding box center [785, 507] width 181 height 34
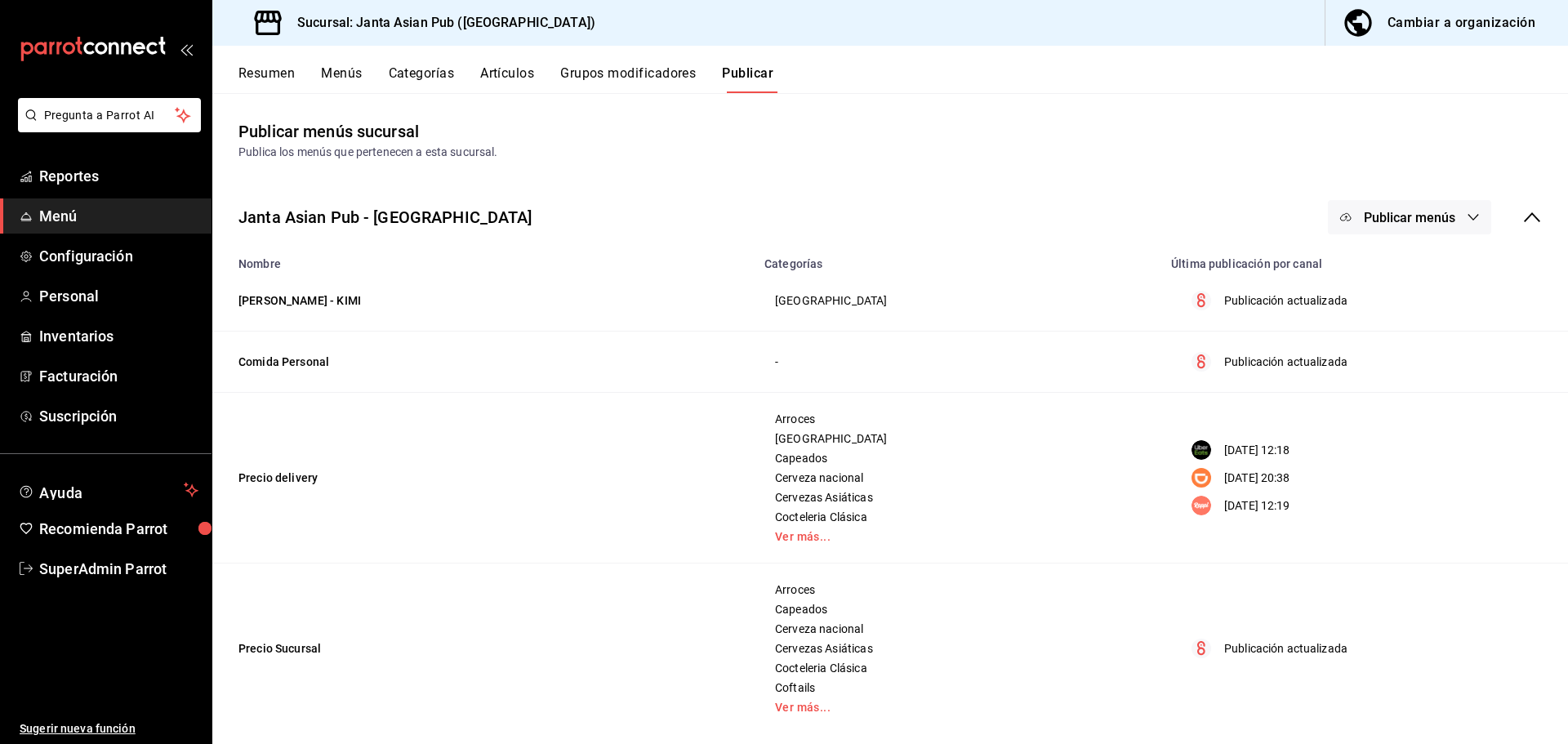
click at [424, 72] on button "Categorías" at bounding box center [422, 79] width 66 height 28
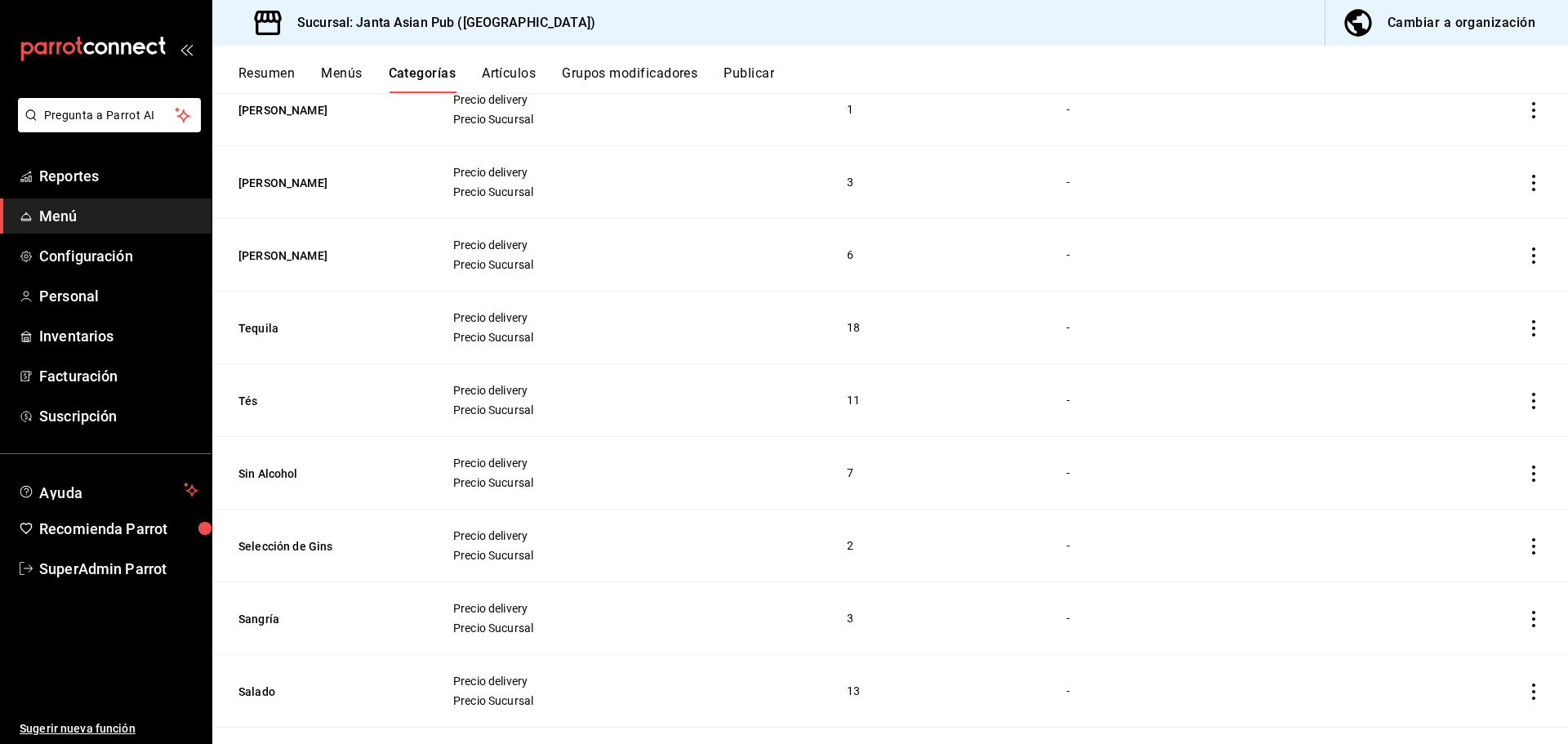
scroll to position [408, 0]
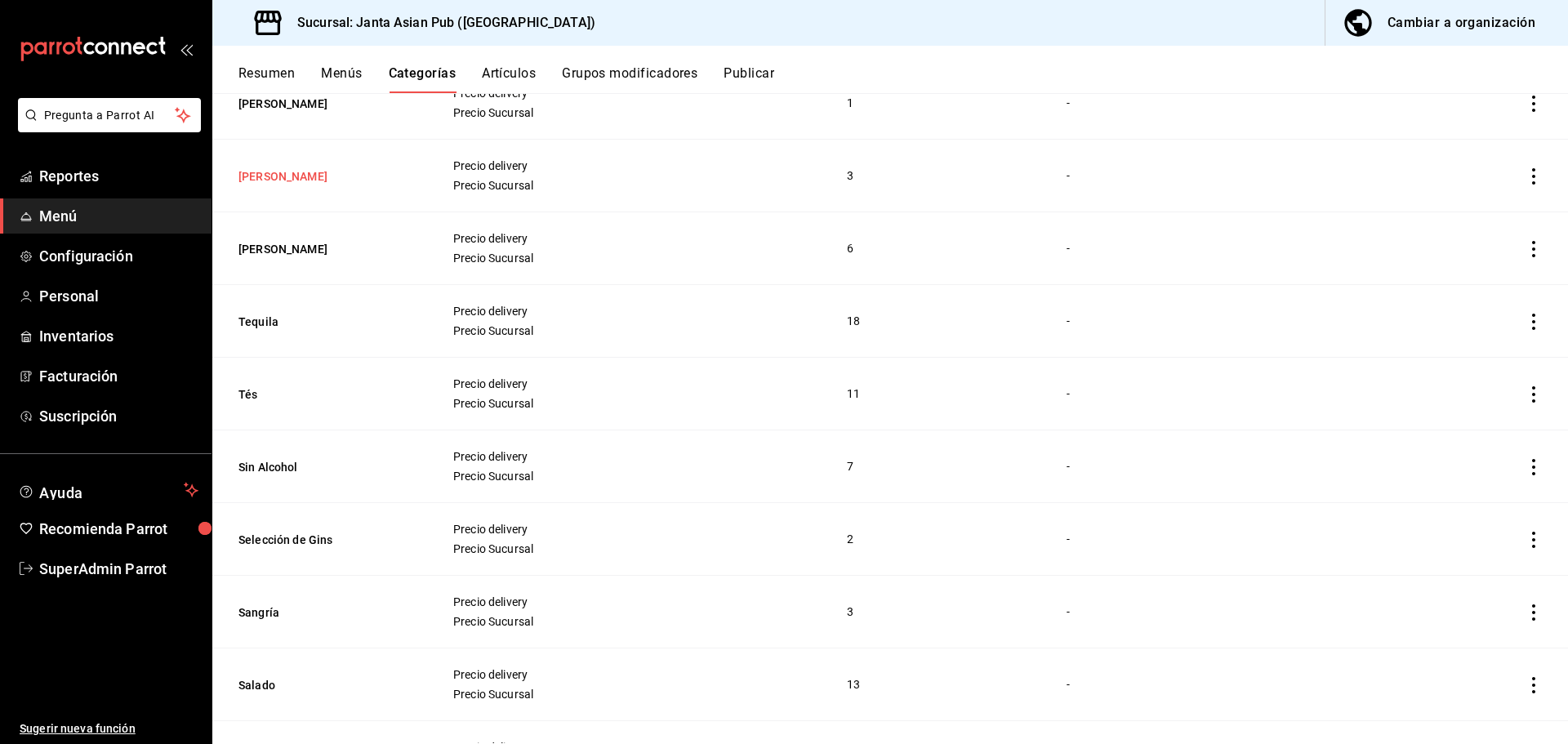
click at [303, 168] on button "[PERSON_NAME]" at bounding box center [320, 176] width 164 height 16
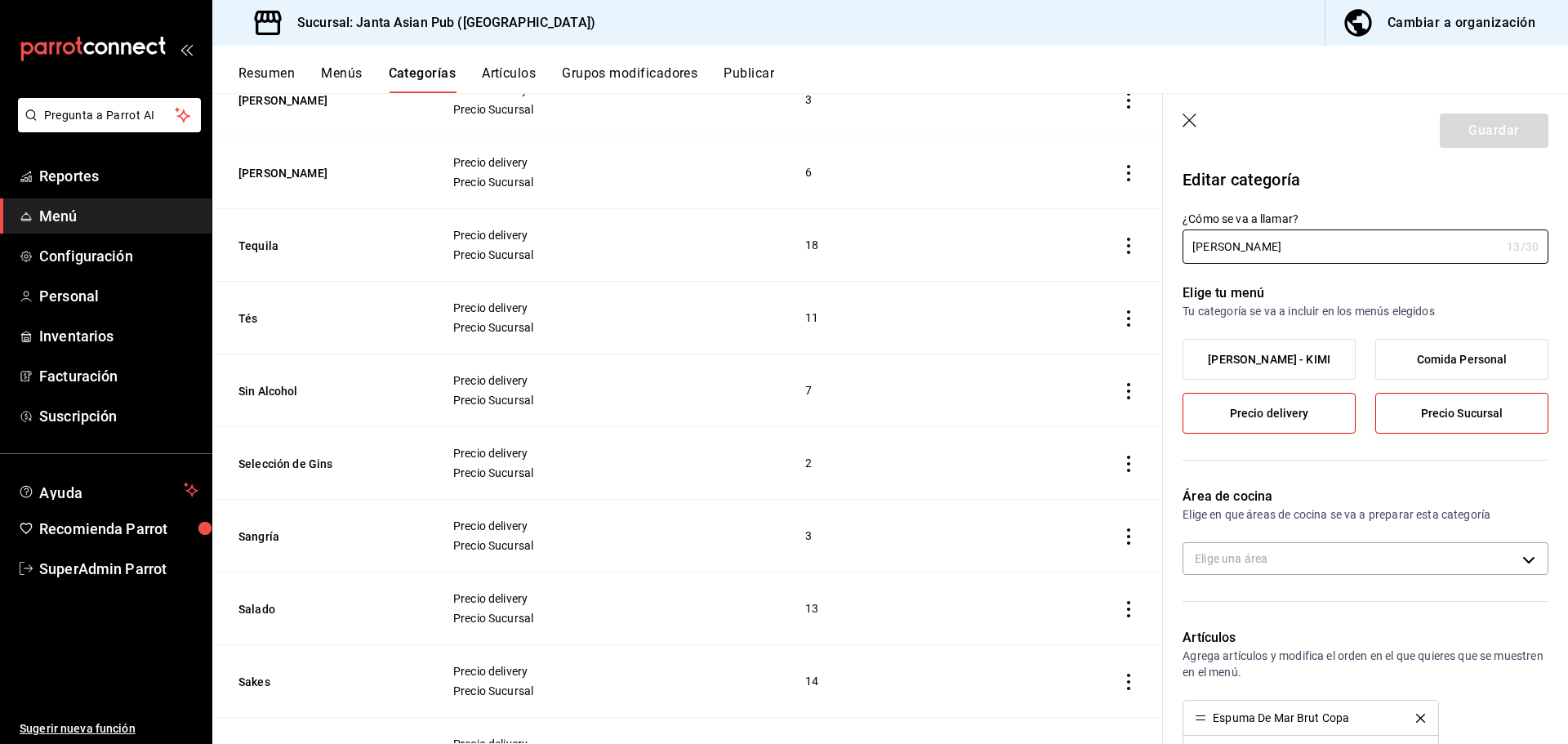
scroll to position [654, 0]
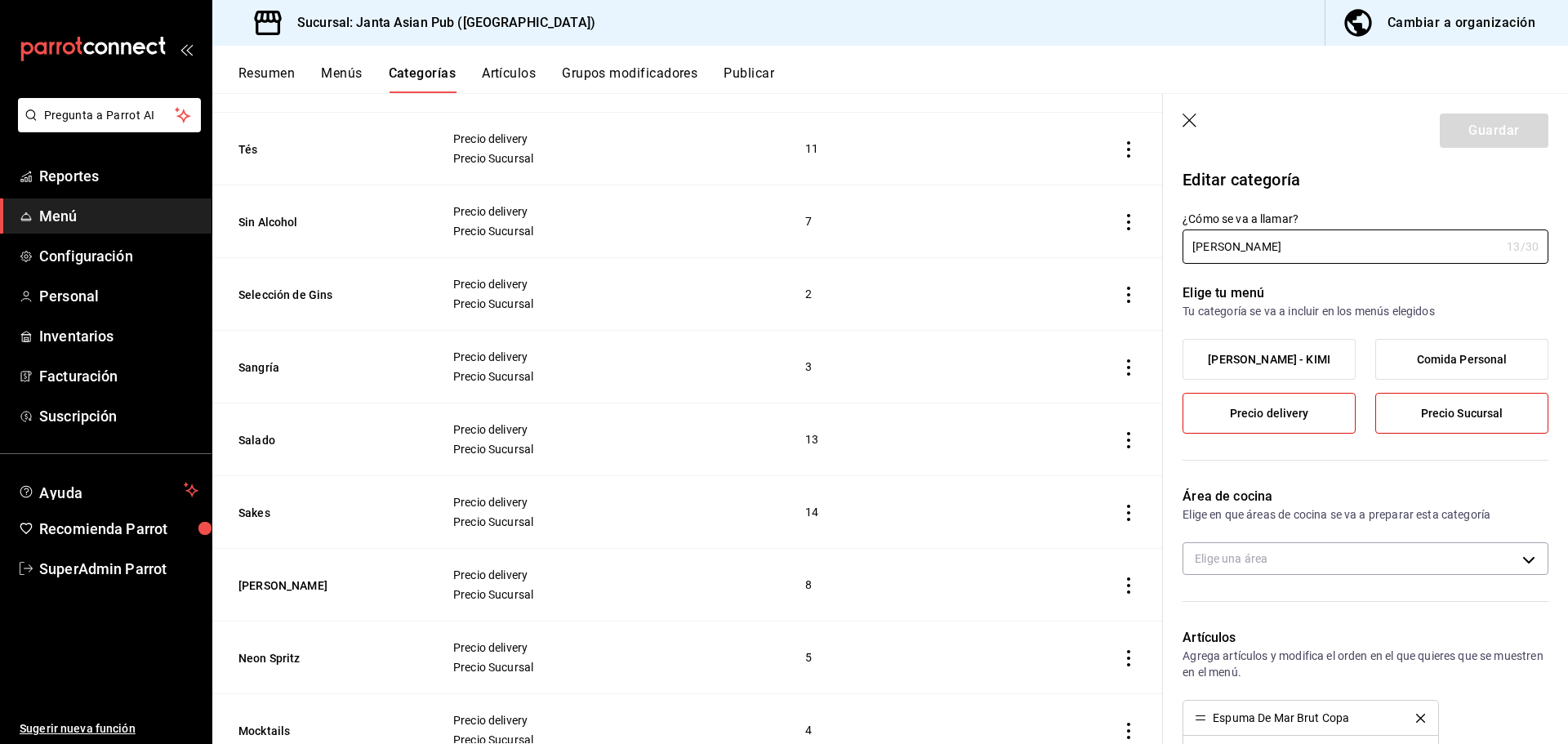
click at [742, 73] on button "Publicar" at bounding box center [749, 79] width 51 height 28
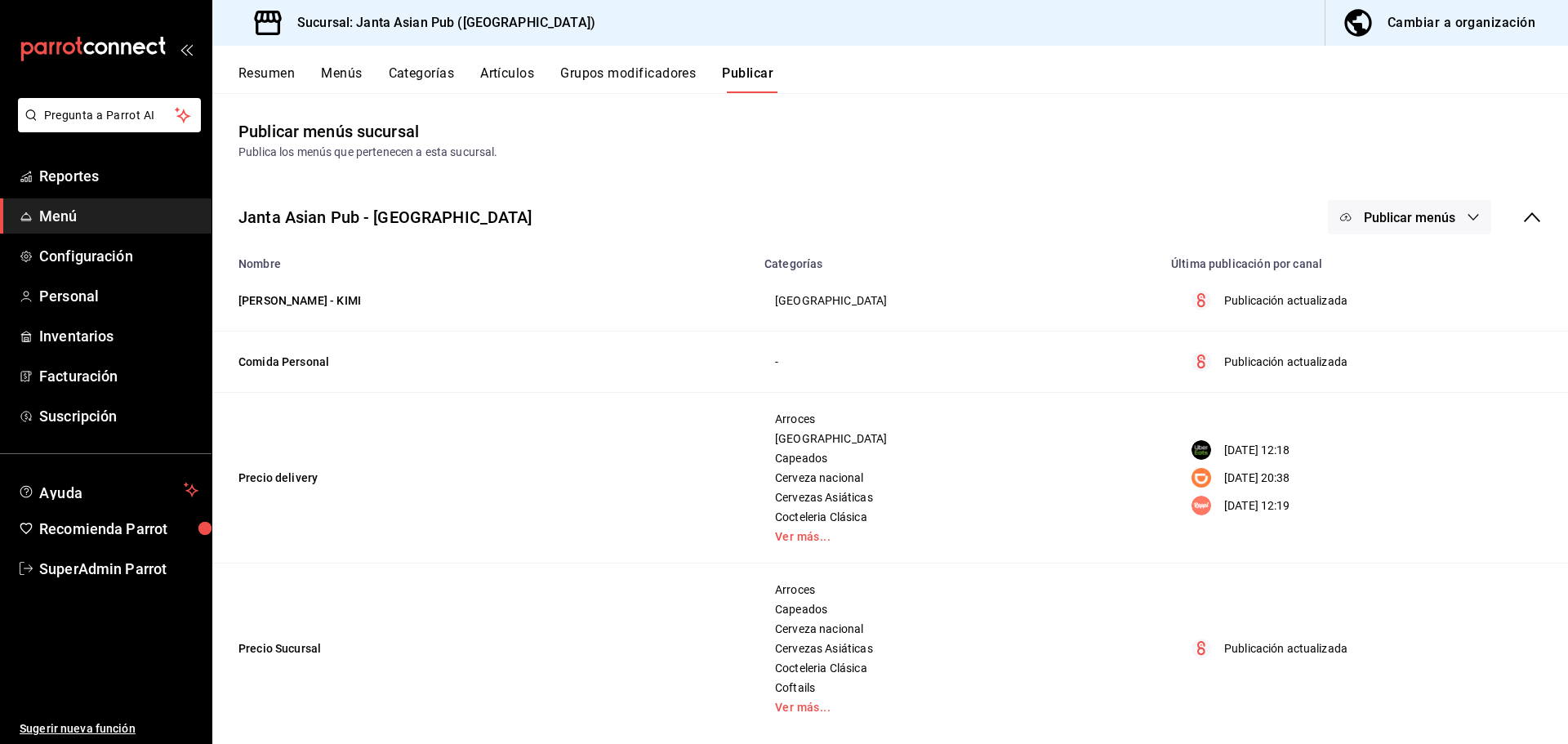
click at [1424, 225] on span "Publicar menús" at bounding box center [1410, 218] width 91 height 15
click at [1375, 363] on div at bounding box center [1359, 362] width 46 height 26
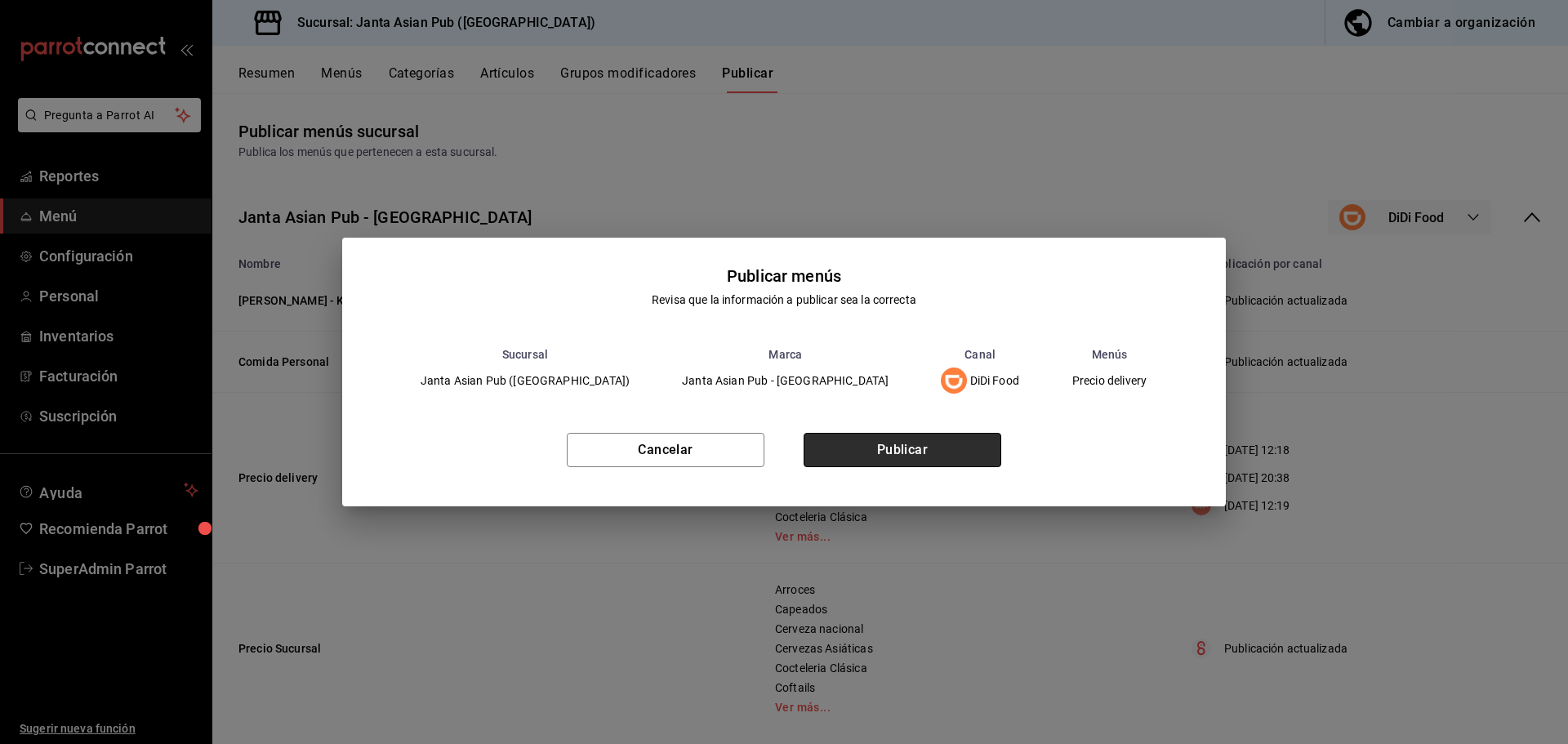
click at [947, 452] on button "Publicar" at bounding box center [902, 450] width 198 height 34
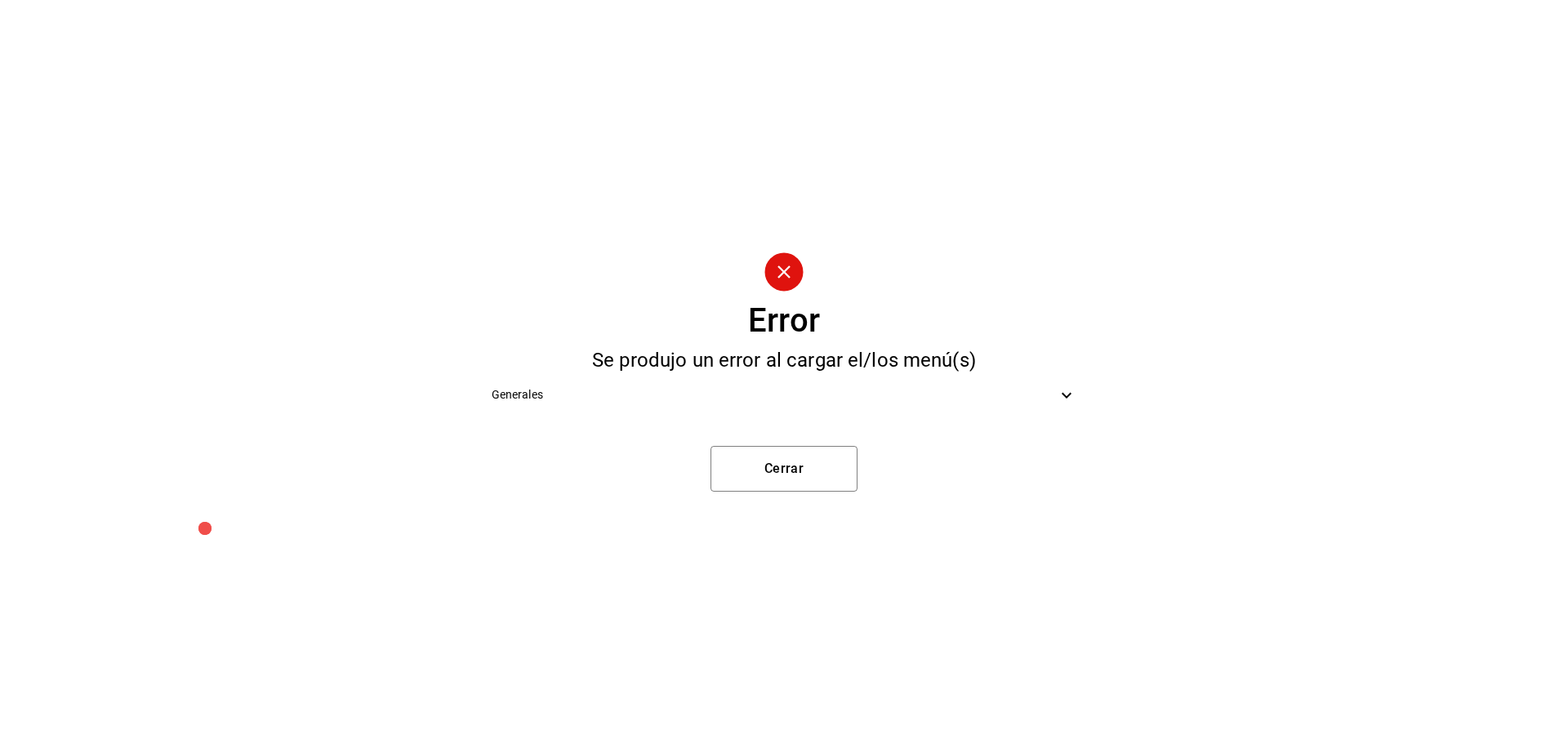
click at [810, 406] on div "Generales" at bounding box center [784, 395] width 611 height 37
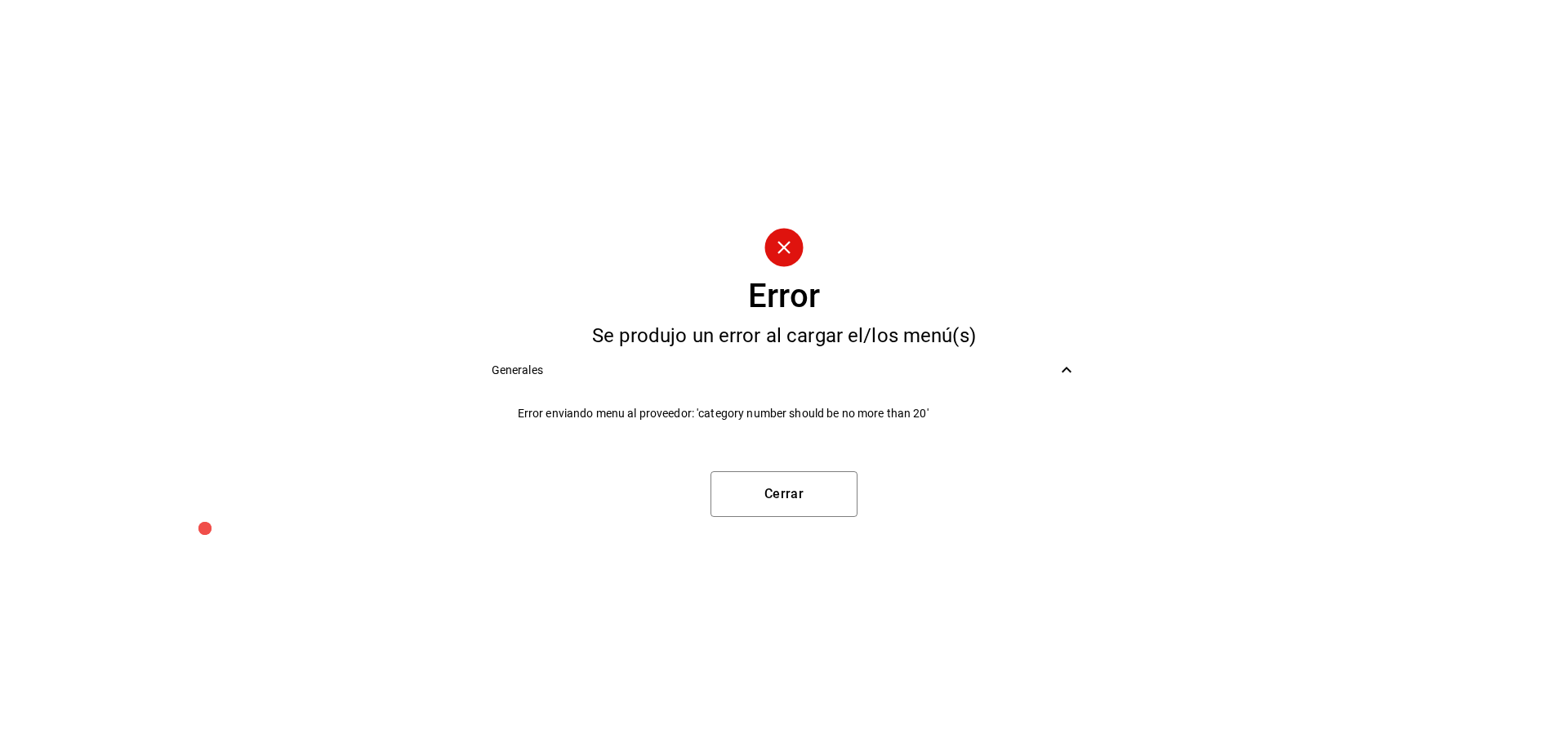
click at [882, 406] on span "Error enviando menu al proveedor: 'category number should be no more than 20'" at bounding box center [797, 414] width 559 height 17
copy span "Error enviando menu al proveedor: 'category number should be no more than 20'"
click at [809, 429] on li "Error enviando menu al proveedor: 'category number should be no more than 20'" at bounding box center [784, 414] width 611 height 37
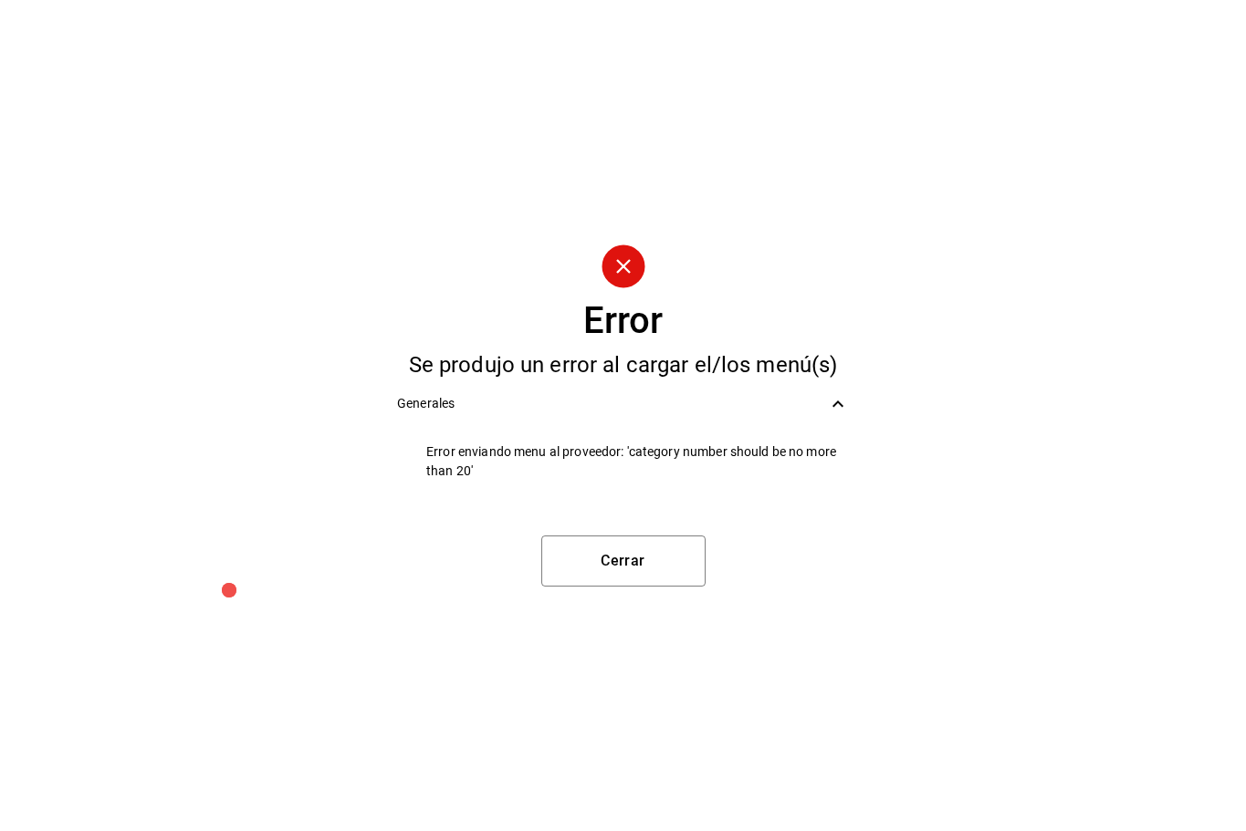
click at [756, 460] on span "Error enviando menu al proveedor: 'category number should be no more than 20'" at bounding box center [637, 462] width 423 height 38
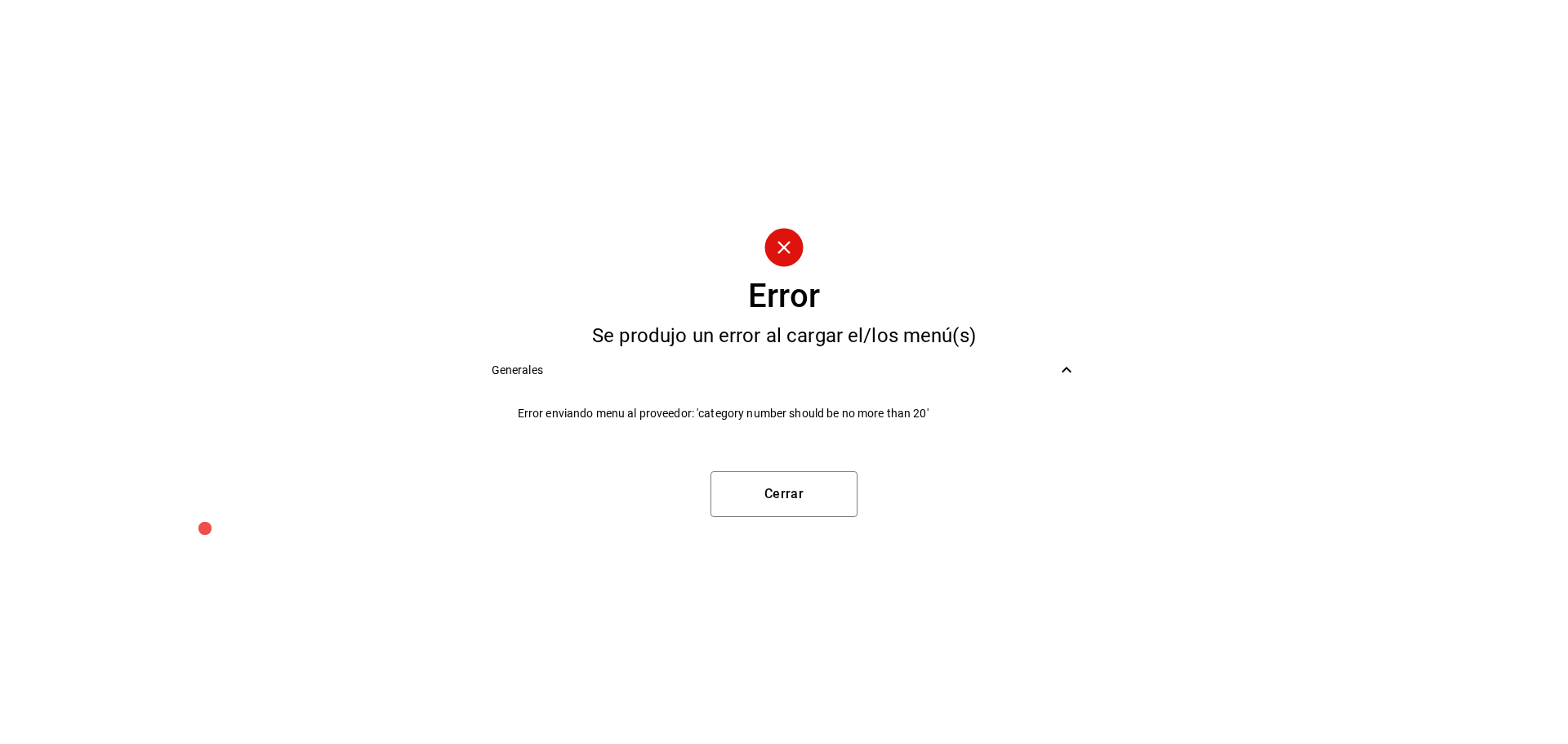
click at [925, 410] on span "Error enviando menu al proveedor: 'category number should be no more than 20'" at bounding box center [797, 414] width 559 height 17
click at [877, 427] on li "Error enviando menu al proveedor: 'category number should be no more than 20'" at bounding box center [784, 414] width 611 height 37
click at [821, 504] on button "Cerrar" at bounding box center [784, 494] width 147 height 46
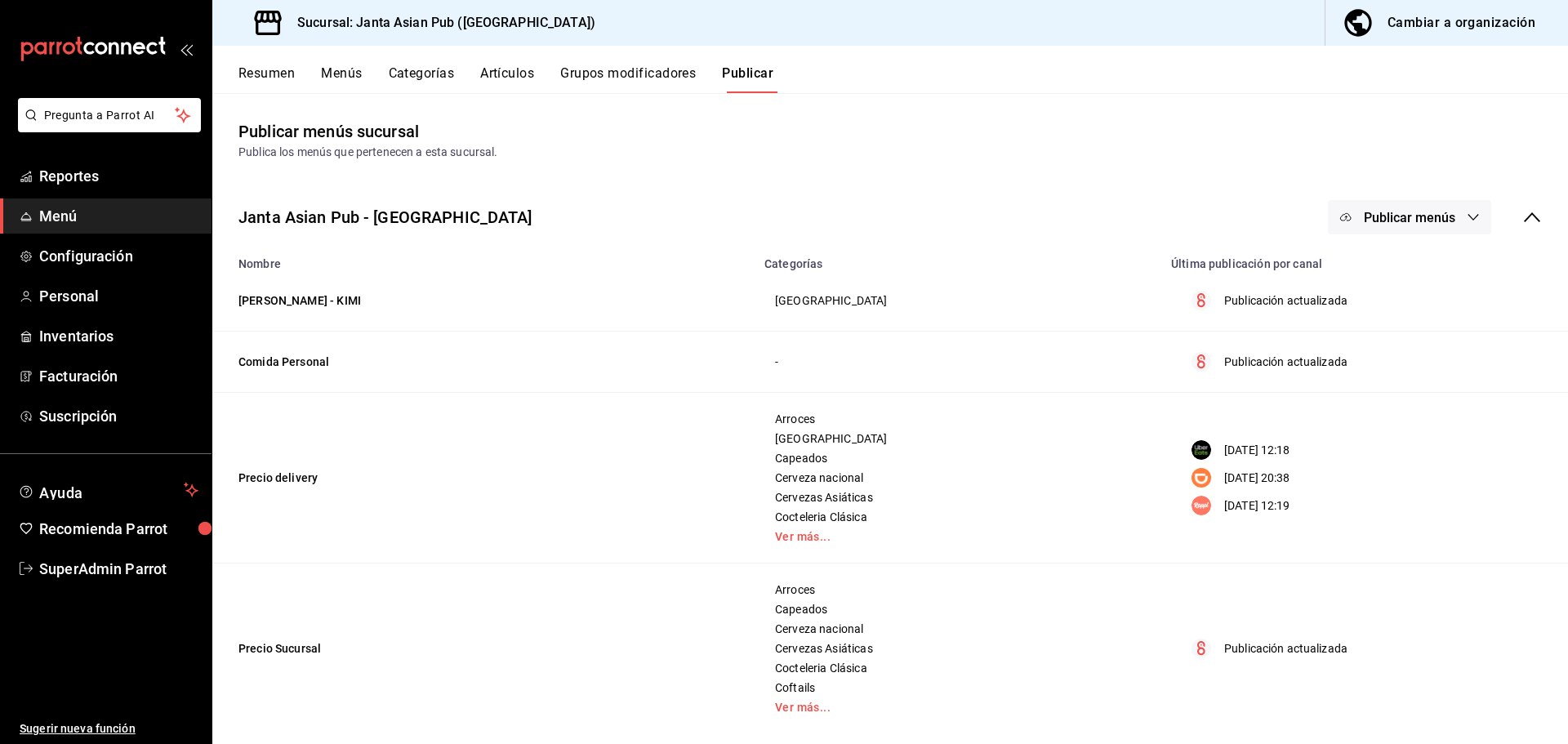
click at [391, 76] on button "Categorías" at bounding box center [422, 79] width 66 height 28
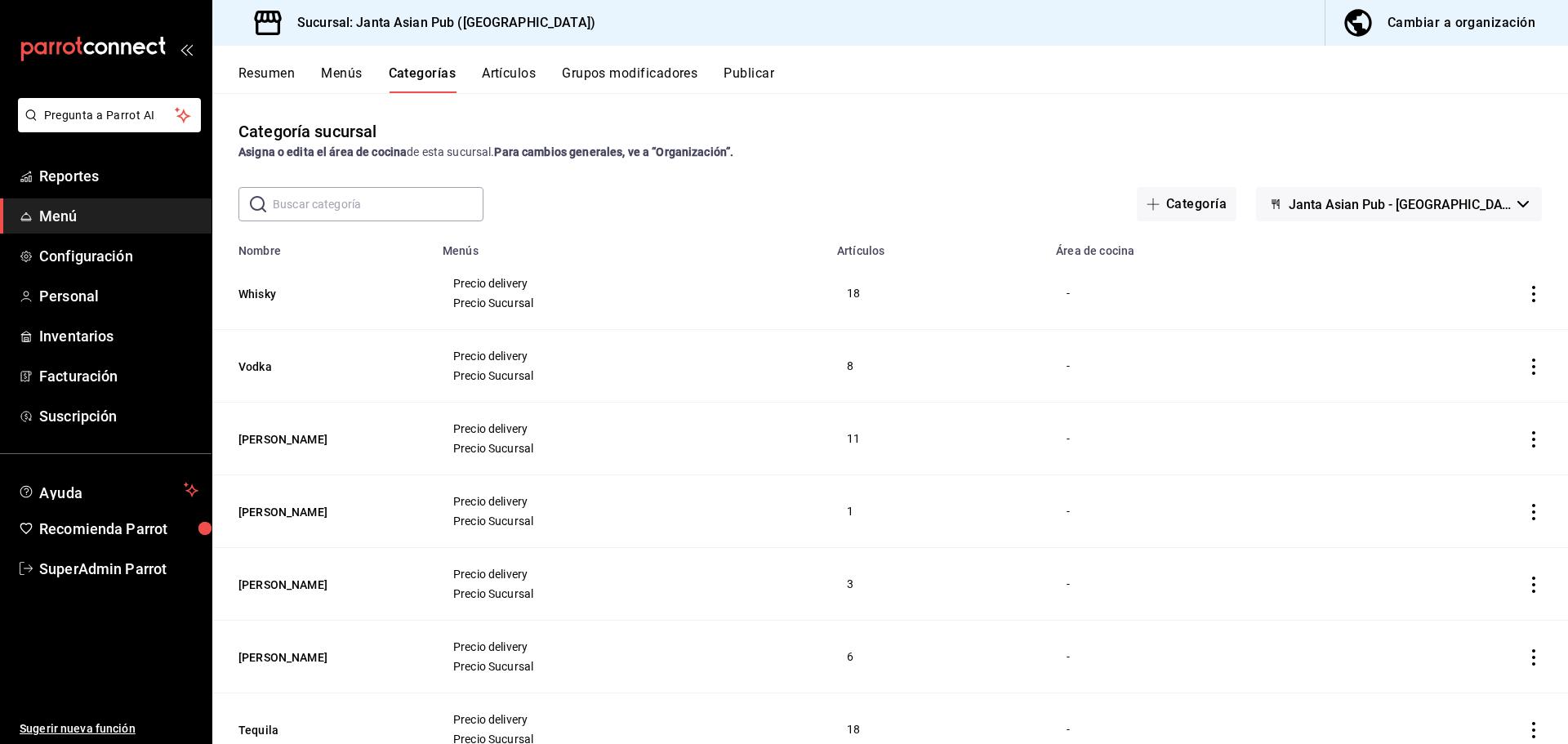
click at [335, 70] on button "Menús" at bounding box center [342, 79] width 41 height 28
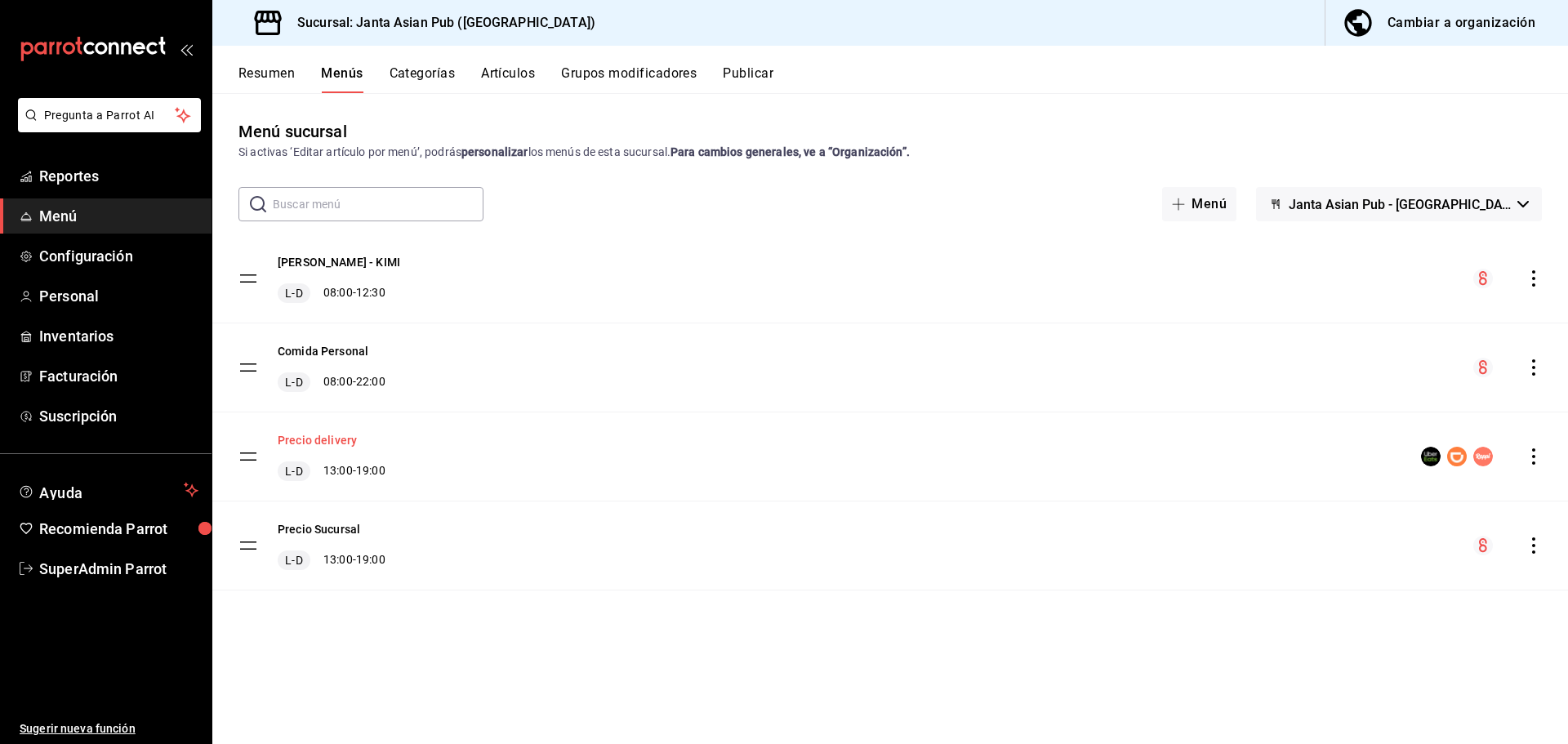
click at [342, 434] on button "Precio delivery" at bounding box center [317, 440] width 80 height 16
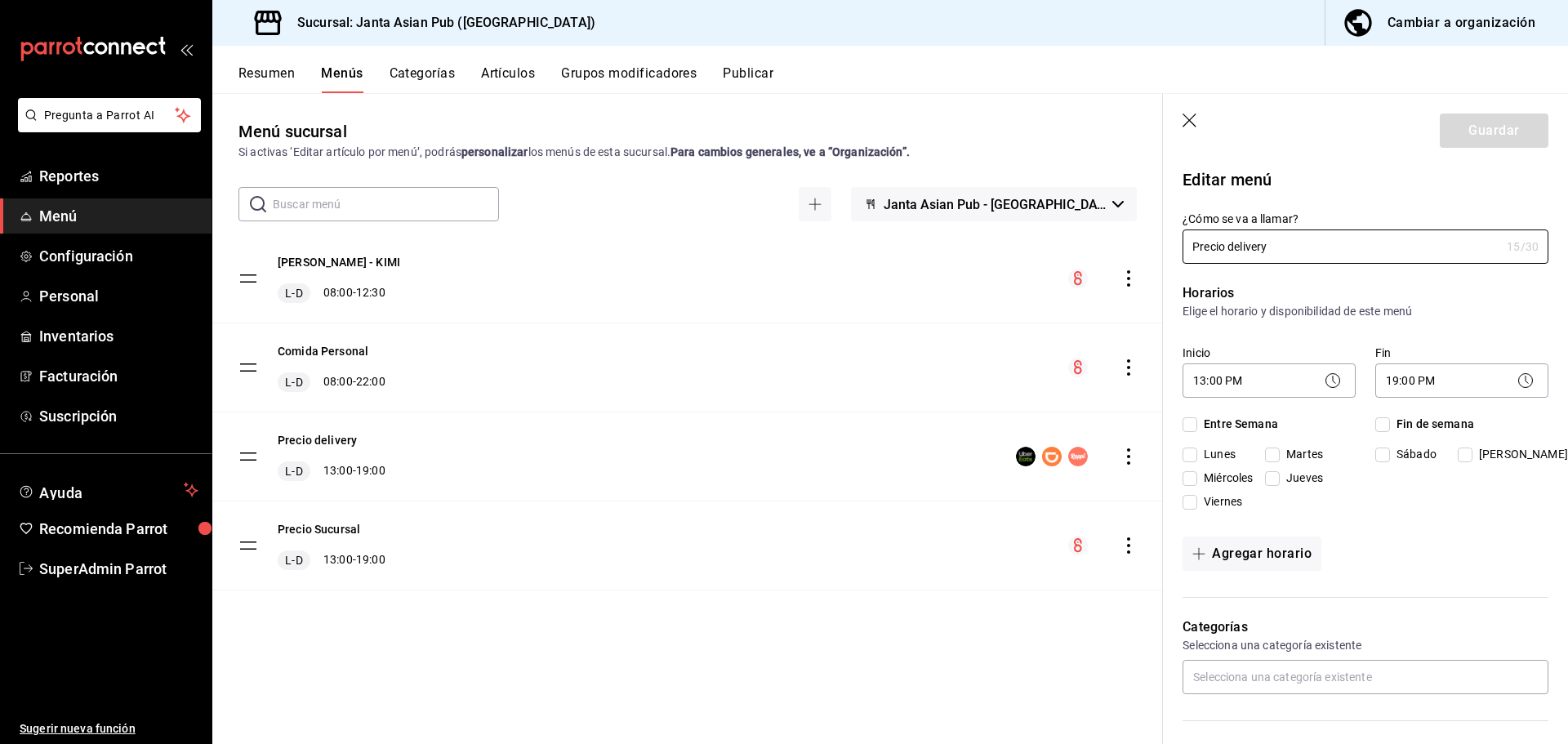
checkbox input "true"
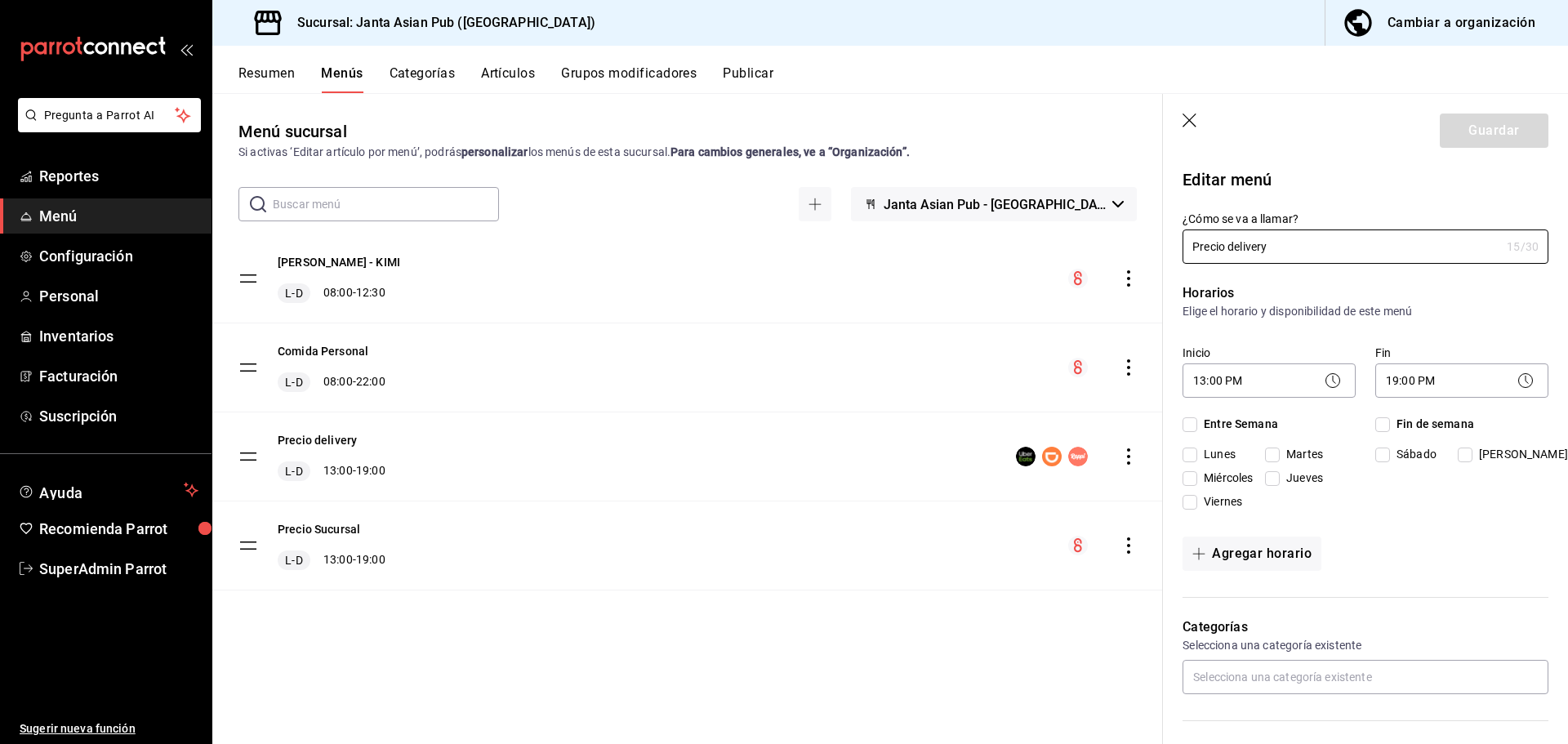
checkbox input "true"
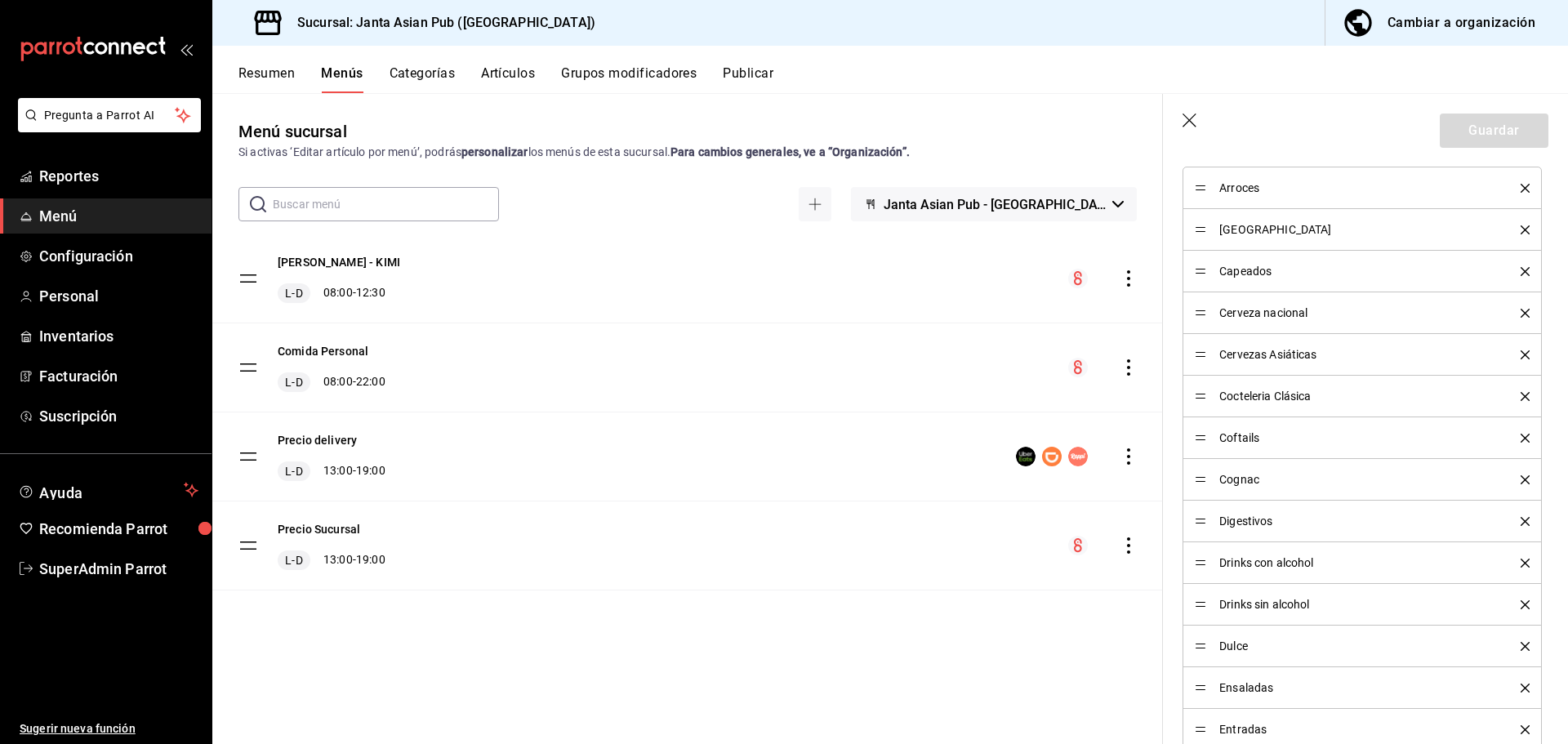
scroll to position [572, 0]
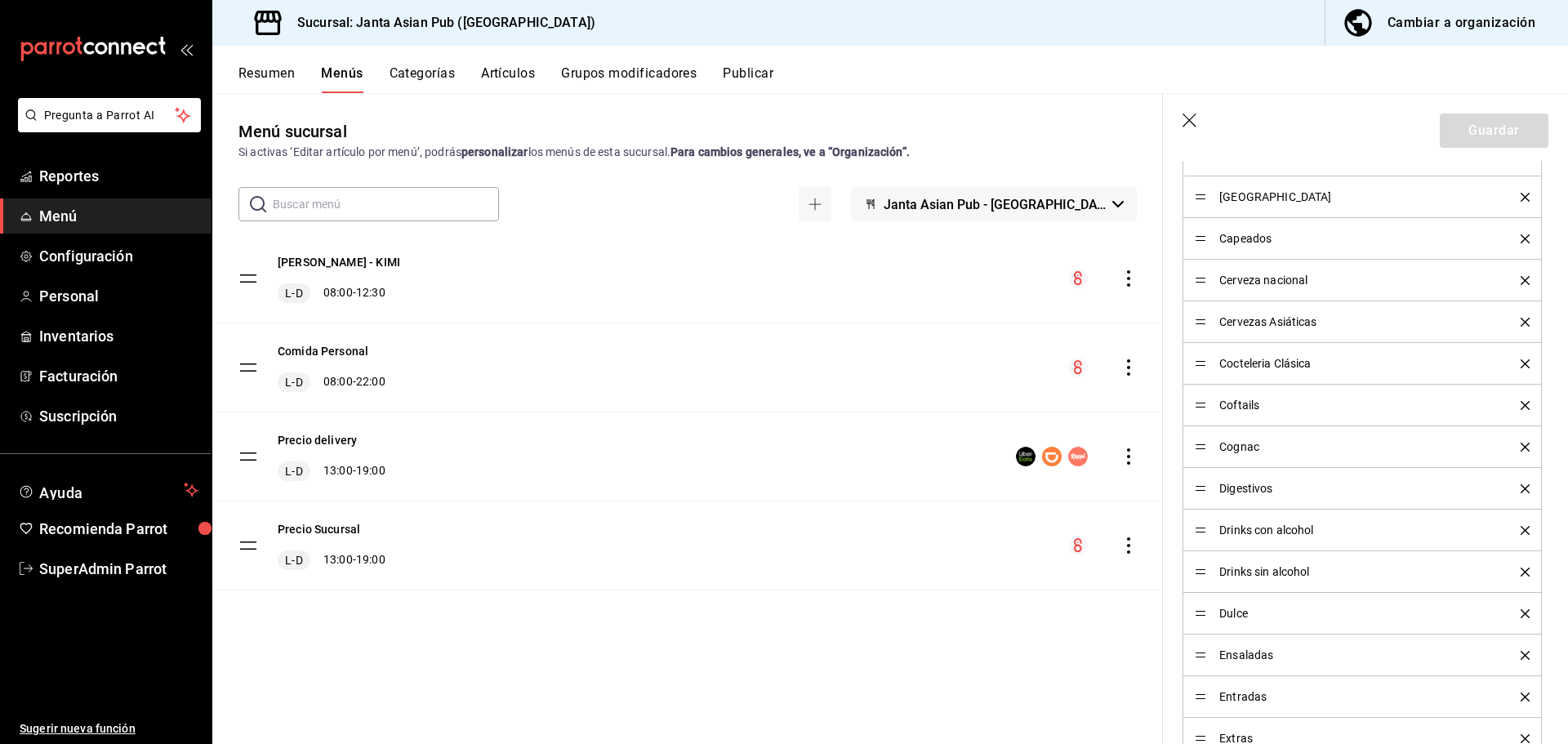
click at [1190, 119] on icon "button" at bounding box center [1190, 122] width 16 height 16
checkbox input "false"
type input "1756146994041"
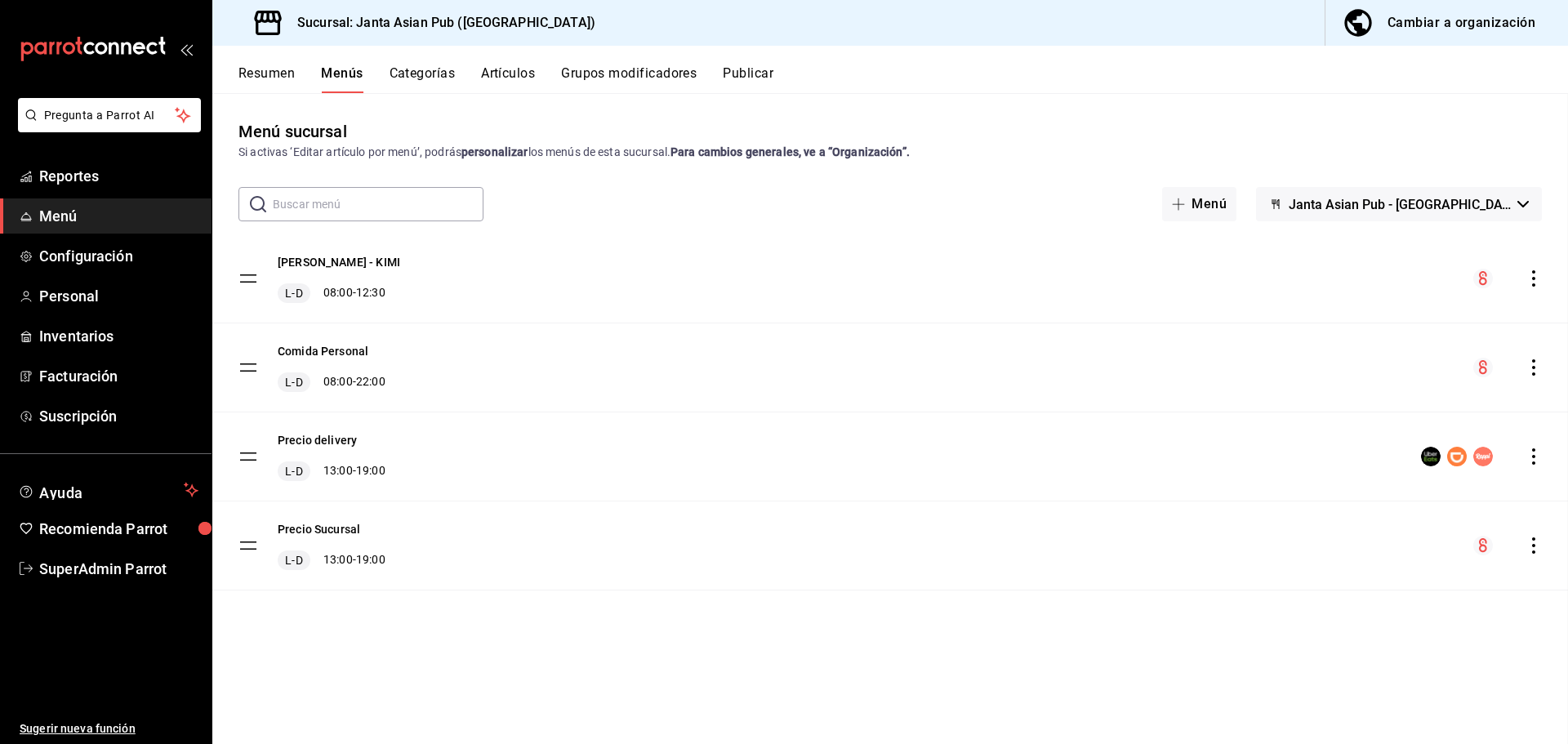
checkbox input "false"
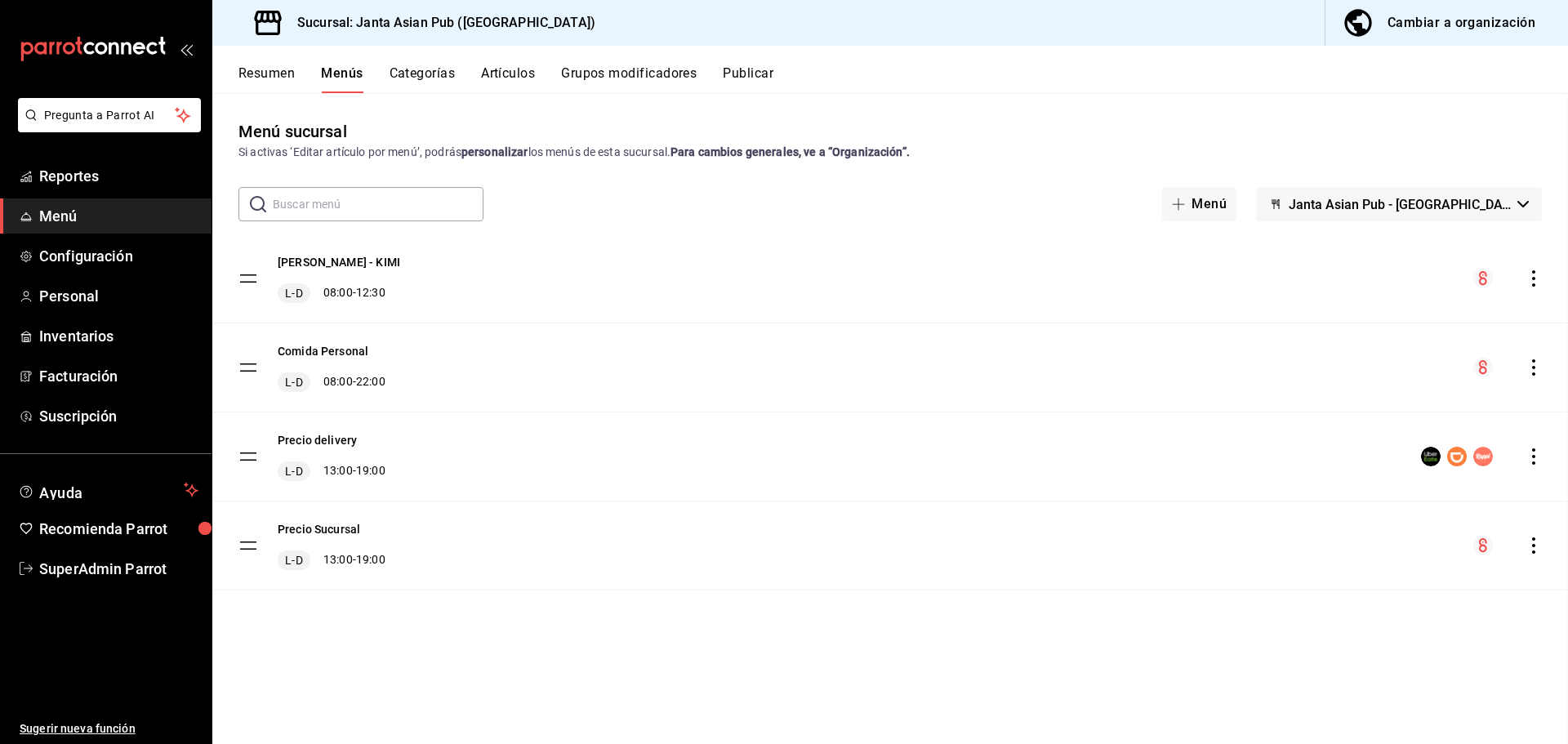
checkbox input "false"
click at [279, 76] on button "Resumen" at bounding box center [266, 79] width 56 height 28
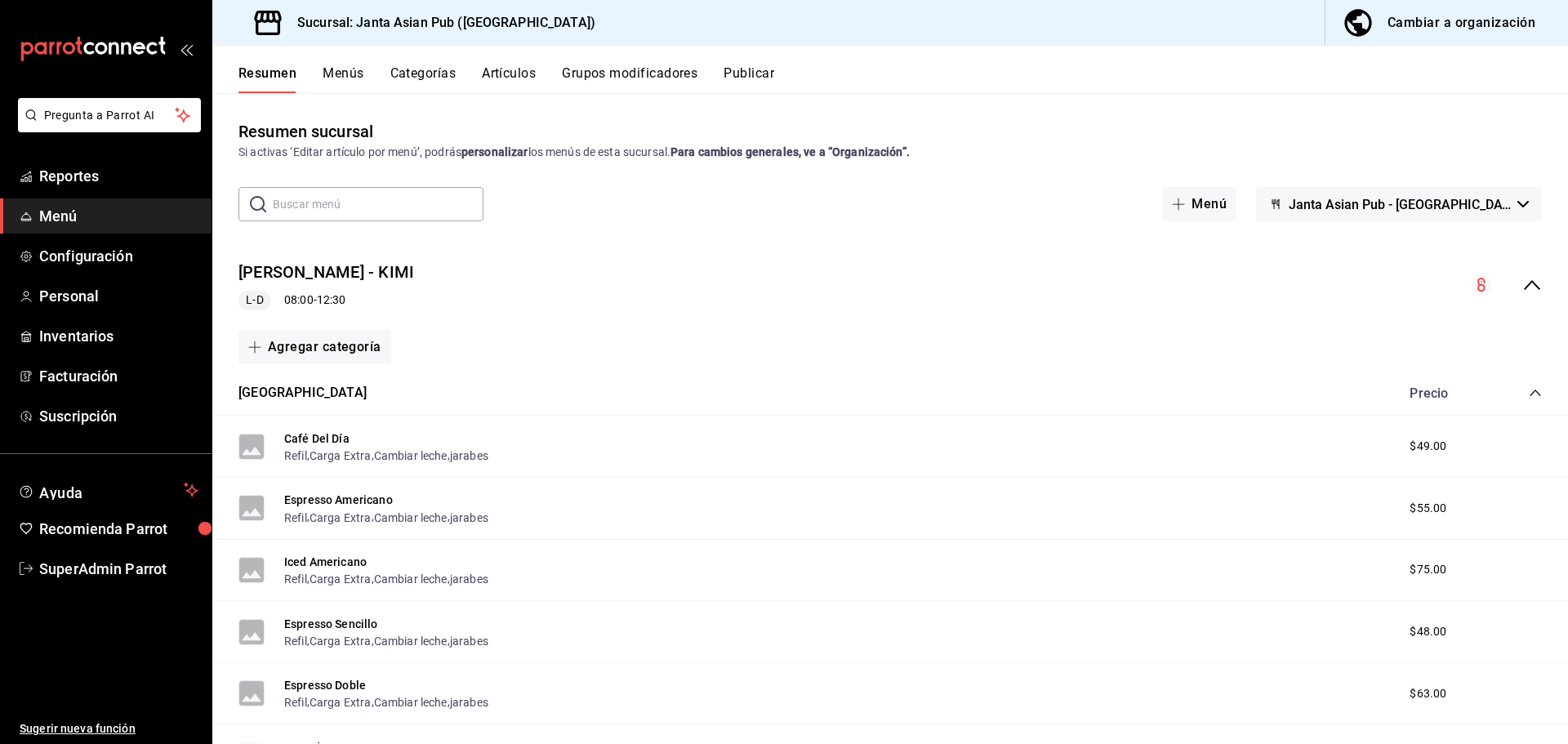
click at [638, 276] on div "Precio Sucursal - KIMI L-D 08:00 - 12:30" at bounding box center [890, 285] width 1356 height 76
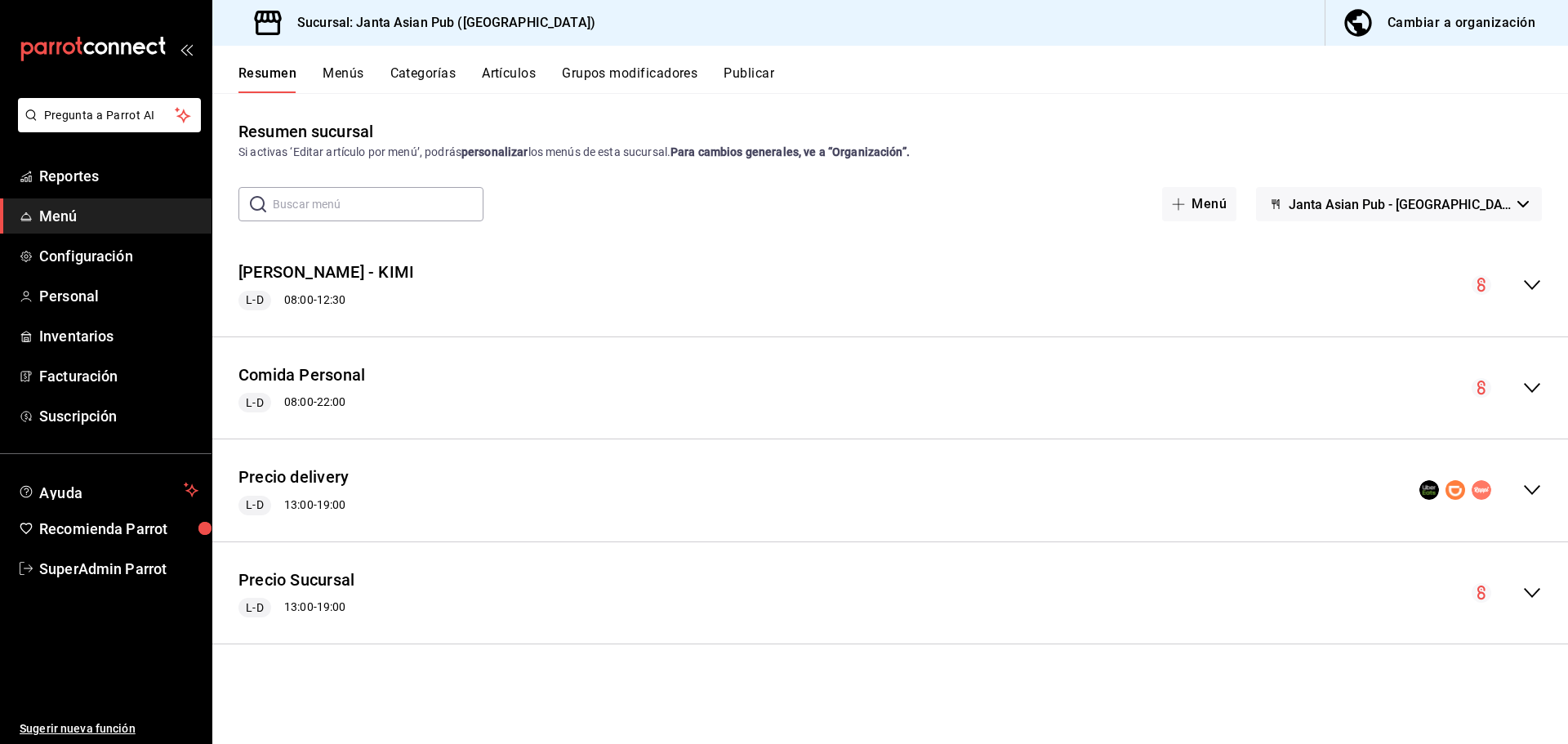
click at [466, 583] on div "Precio Sucursal L-D 13:00 - 19:00" at bounding box center [890, 594] width 1356 height 76
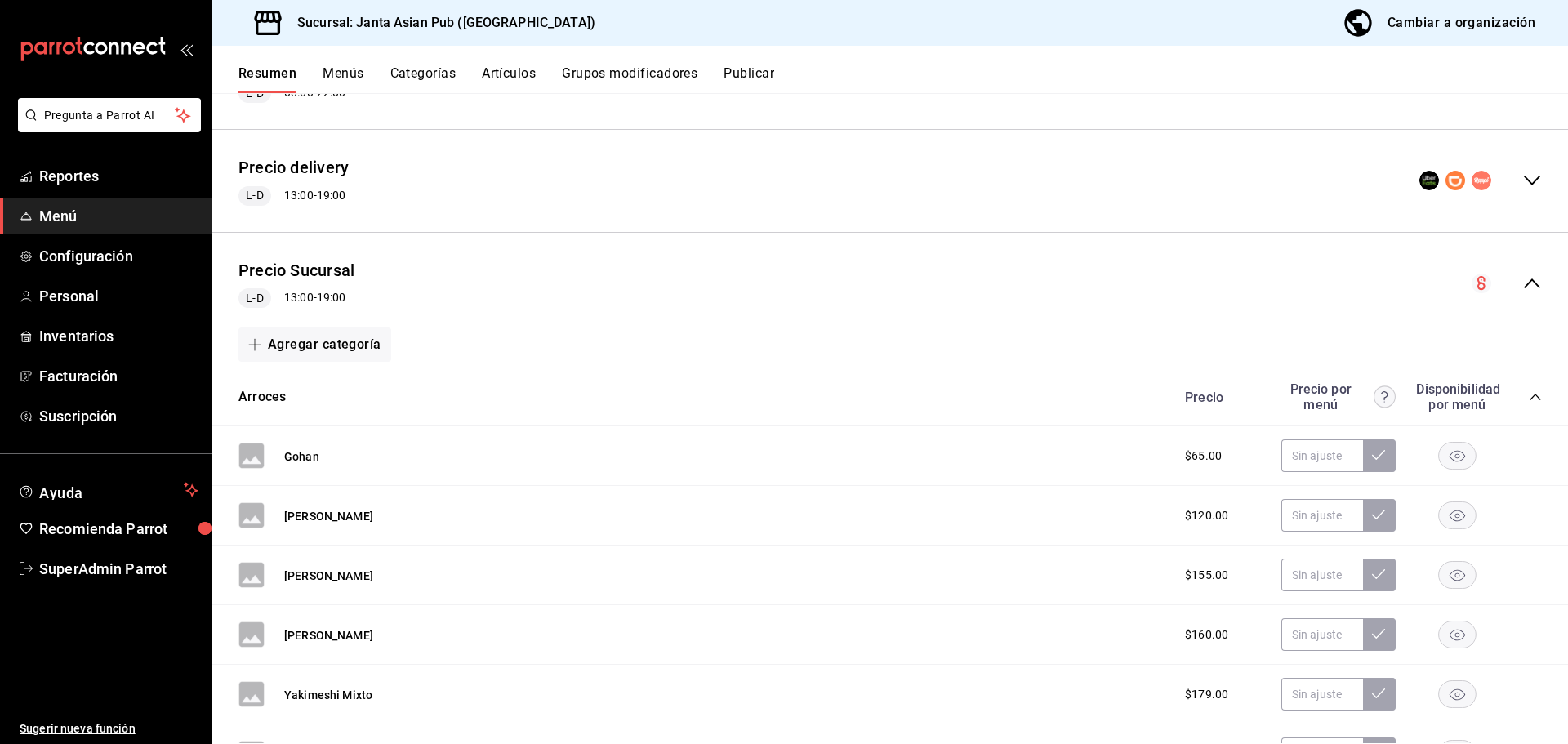
scroll to position [408, 0]
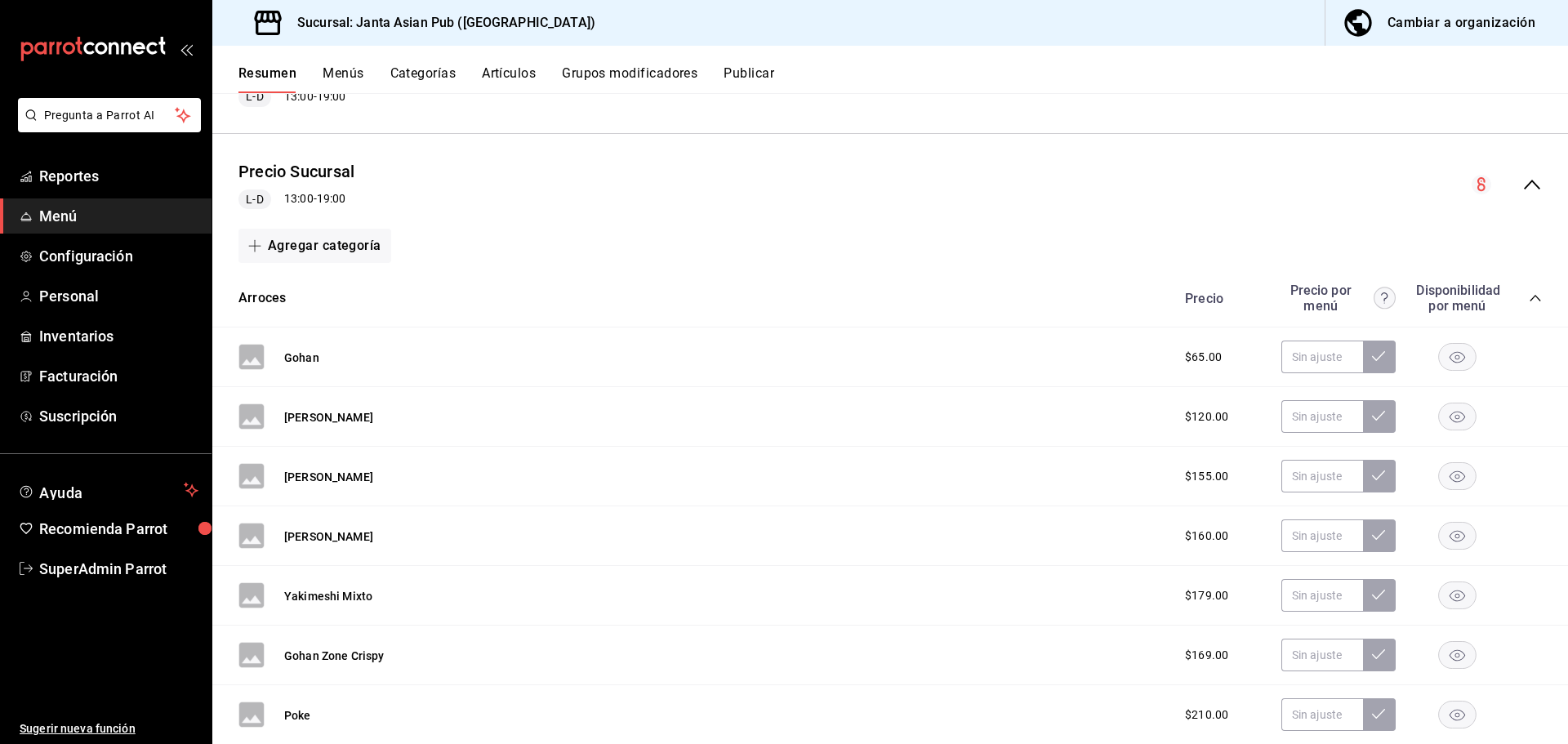
click at [537, 64] on div "Resumen Menús Categorías Artículos Grupos modificadores Publicar" at bounding box center [890, 69] width 1356 height 47
click at [528, 64] on div "Resumen Menús Categorías Artículos Grupos modificadores Publicar" at bounding box center [890, 69] width 1356 height 47
click at [525, 72] on button "Artículos" at bounding box center [508, 79] width 54 height 28
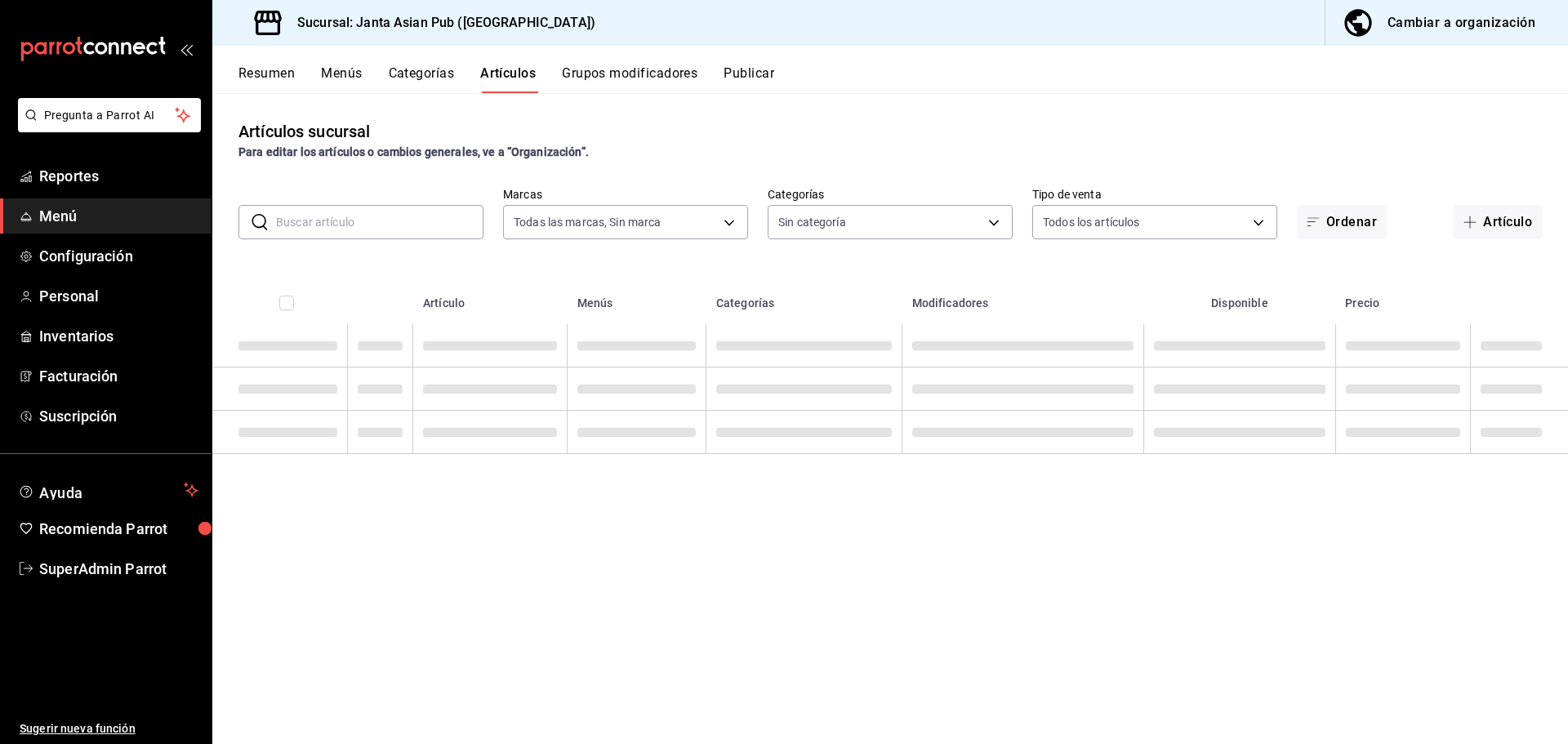
type input "1db30118-5670-46c3-9d09-b77bd7bb8fe6"
type input "88329ce0-4471-4d1a-85b7-112ee00183b6,ae95c32a-f210-4741-9338-e92cf6b0e215,4e76d…"
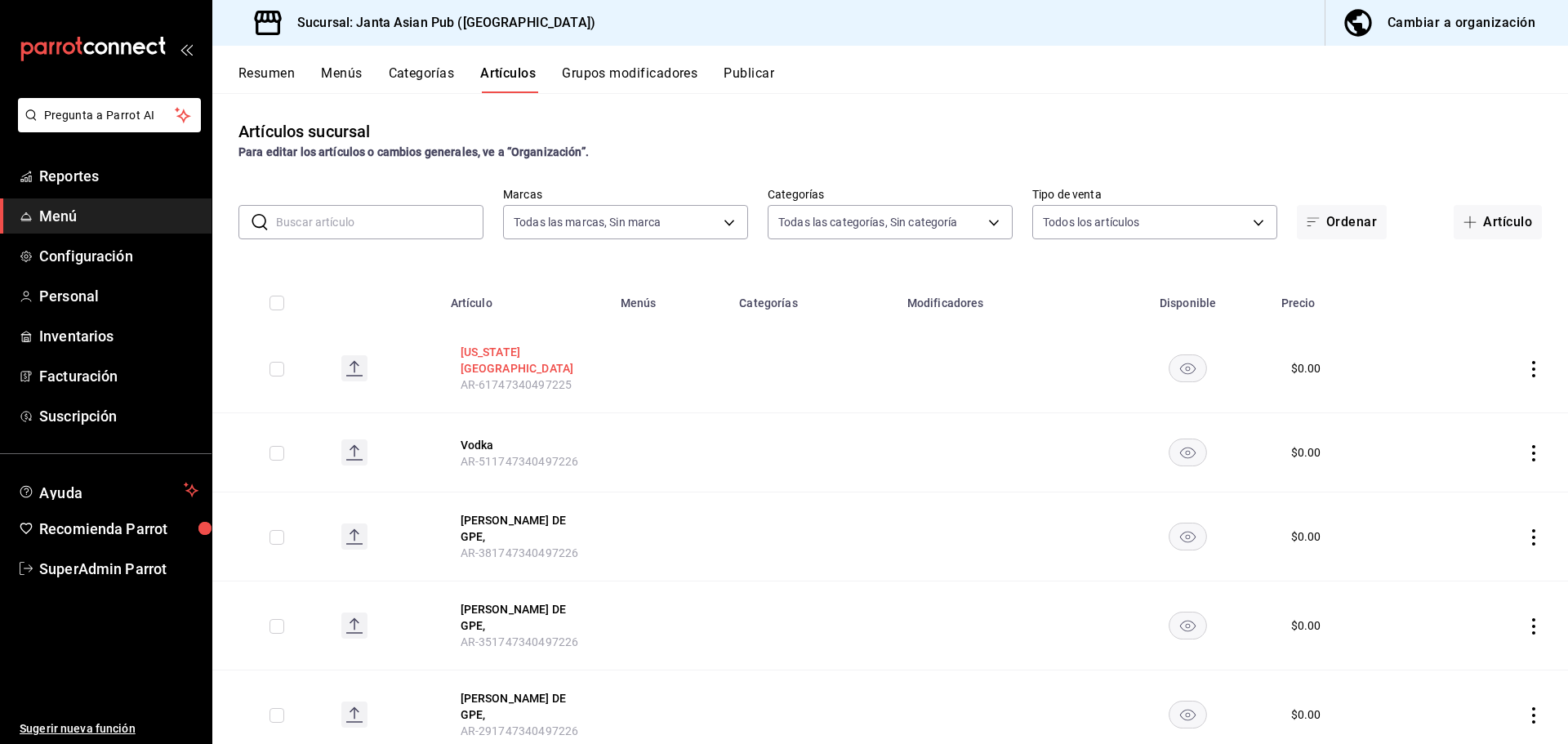
click at [500, 353] on button "WASHINGTON STATE" at bounding box center [526, 360] width 131 height 33
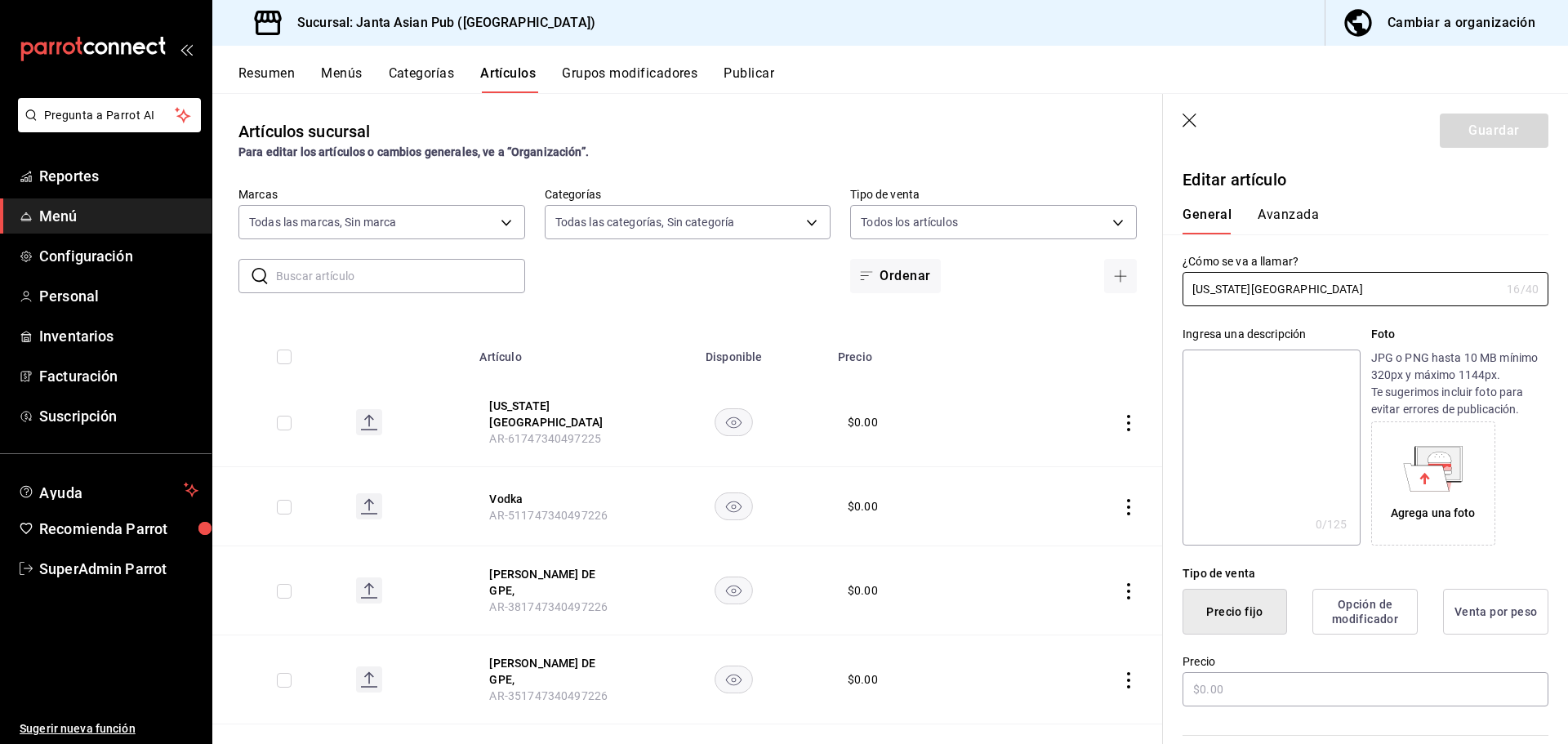
type input "$0.00"
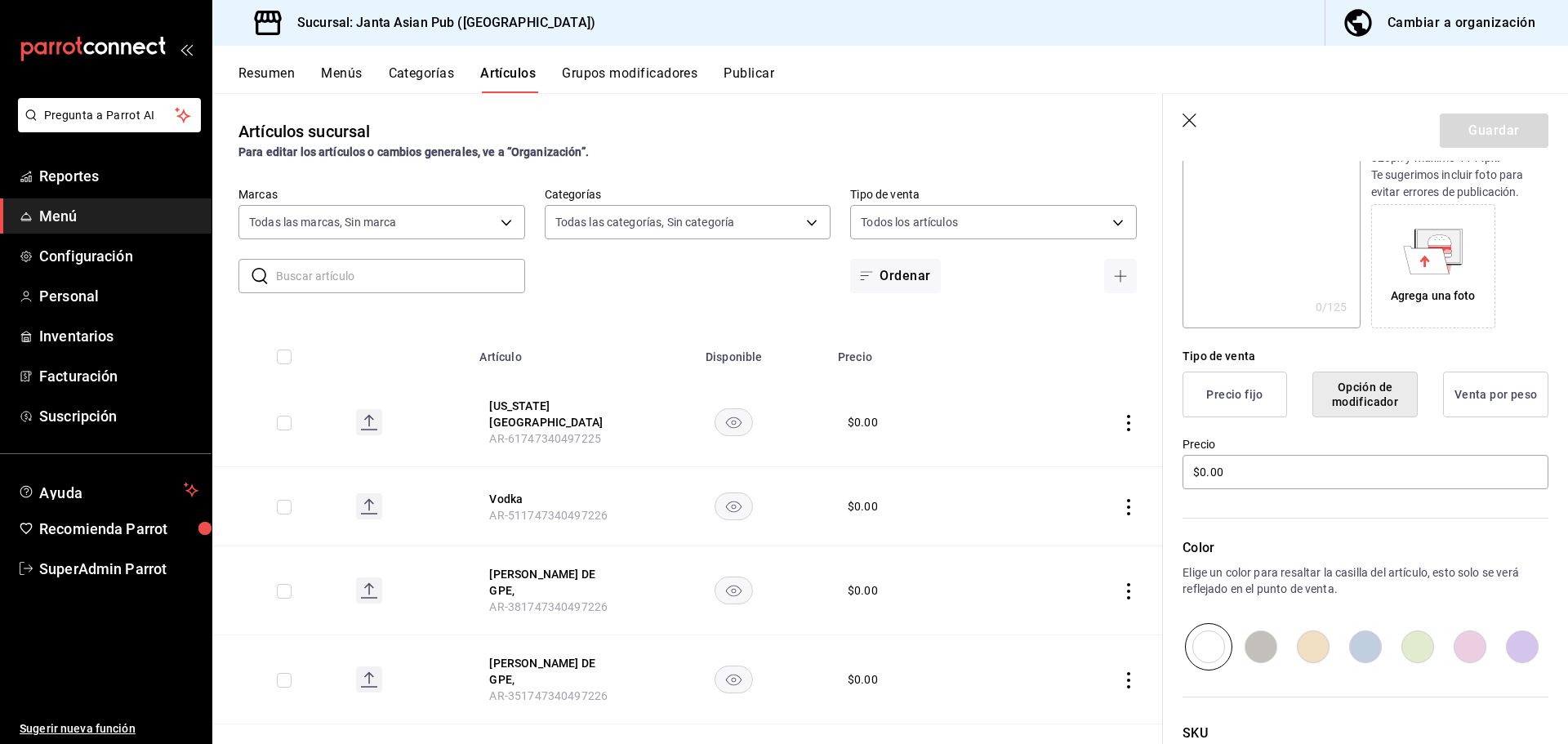
scroll to position [245, 0]
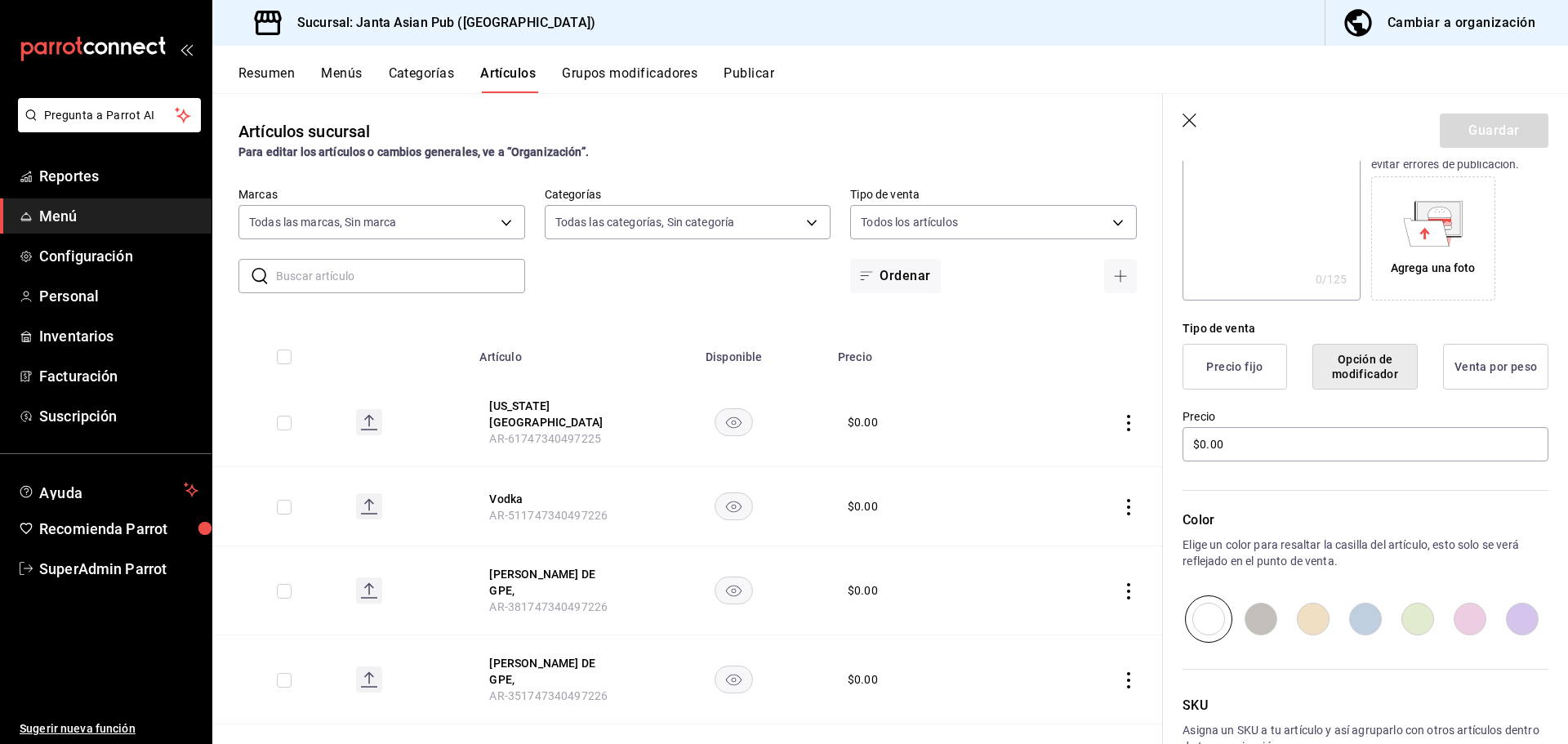
click at [1189, 120] on icon "button" at bounding box center [1190, 122] width 16 height 16
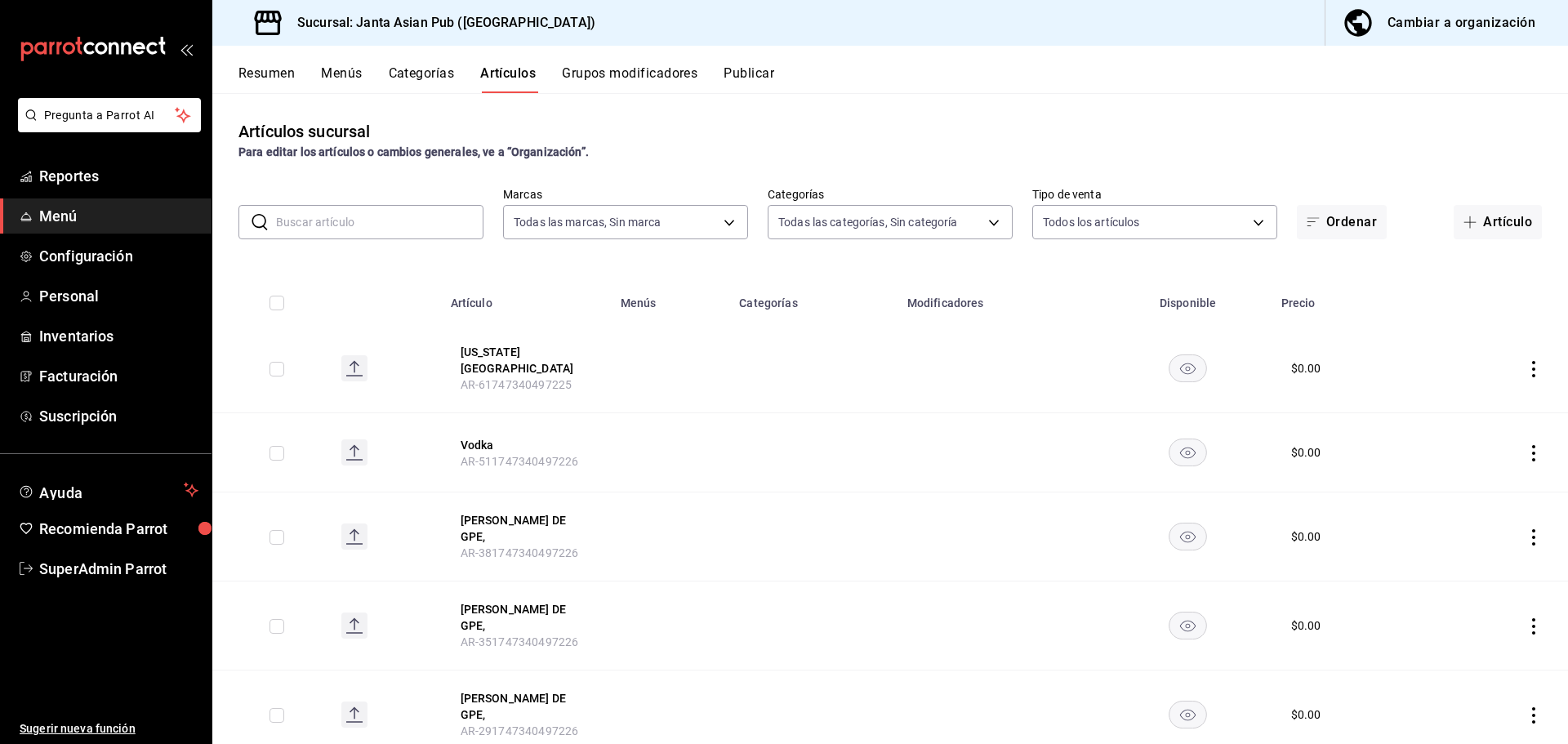
click at [280, 70] on button "Resumen" at bounding box center [266, 79] width 56 height 28
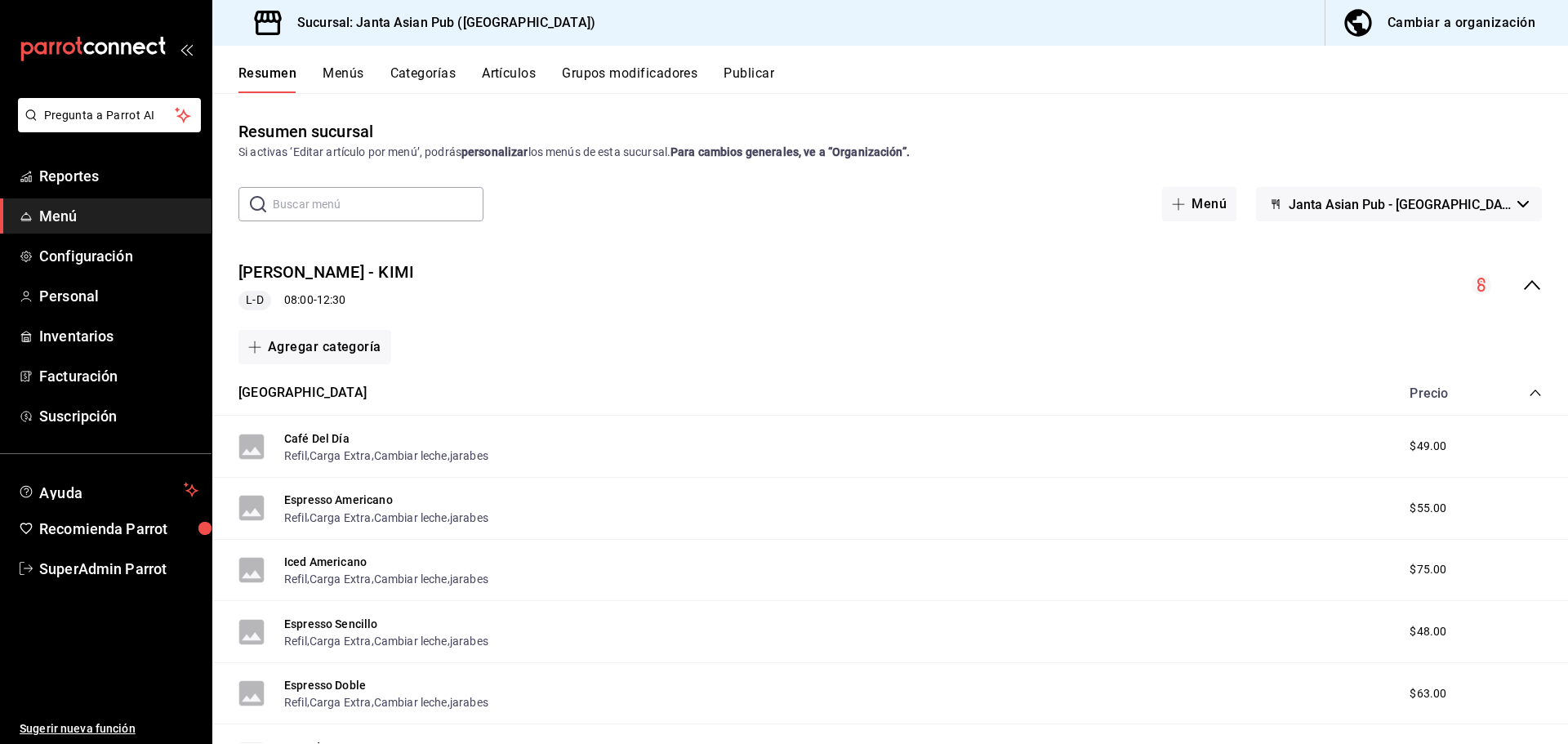
click at [1502, 275] on div "Precio Sucursal - KIMI L-D 08:00 - 12:30" at bounding box center [890, 285] width 1356 height 76
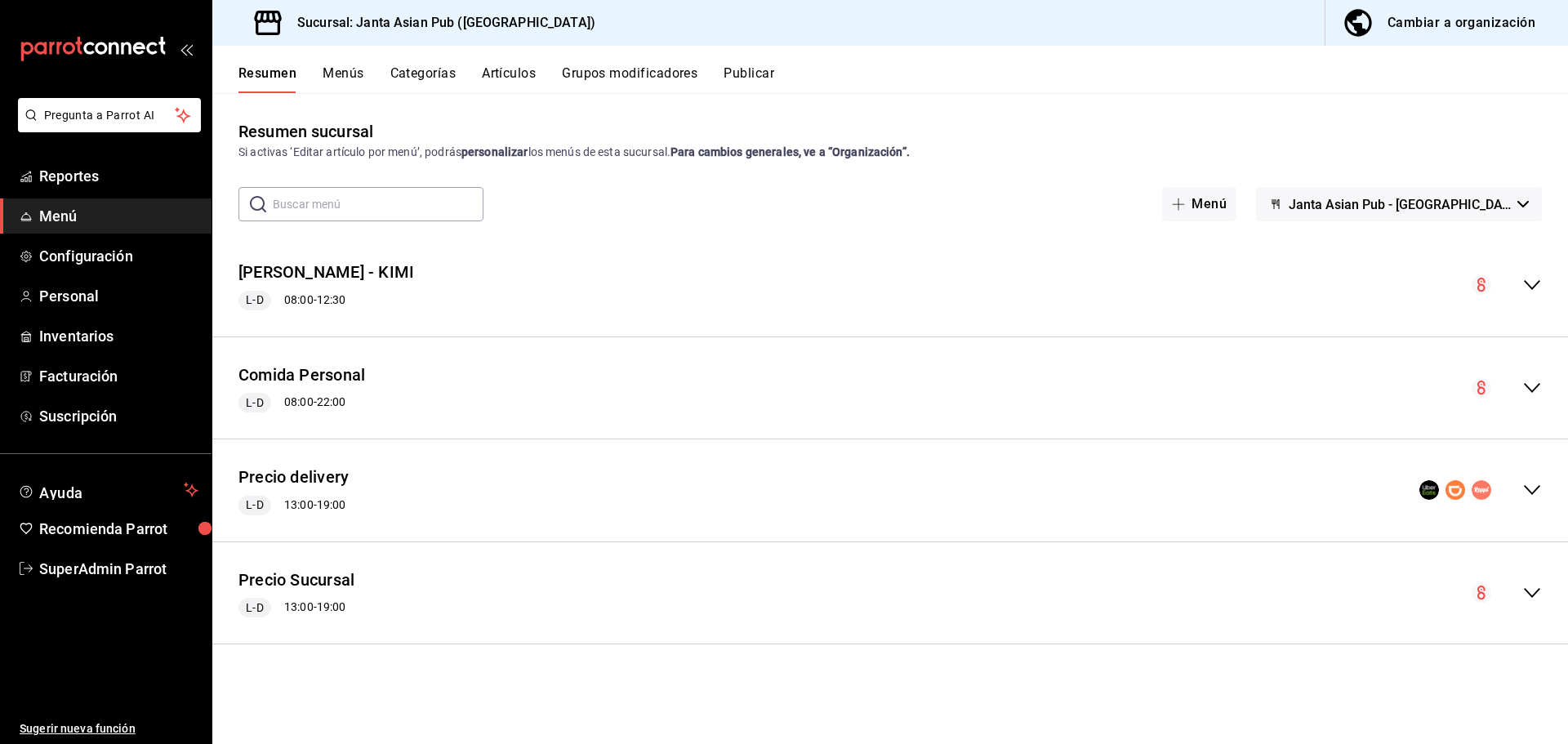
click at [437, 589] on div "Precio Sucursal L-D 13:00 - 19:00" at bounding box center [890, 594] width 1356 height 76
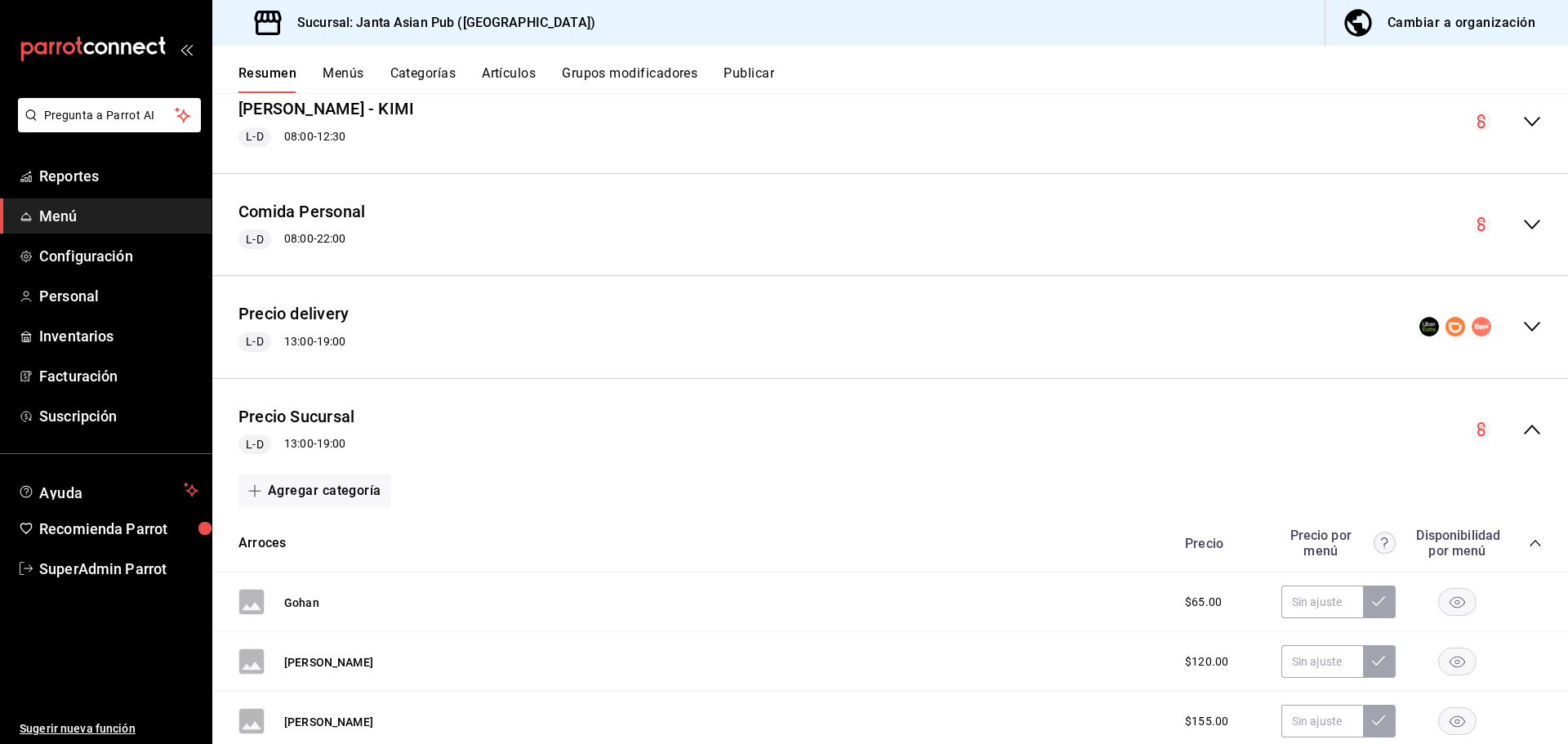
click at [1385, 26] on button "Cambiar a organización" at bounding box center [1440, 22] width 229 height 46
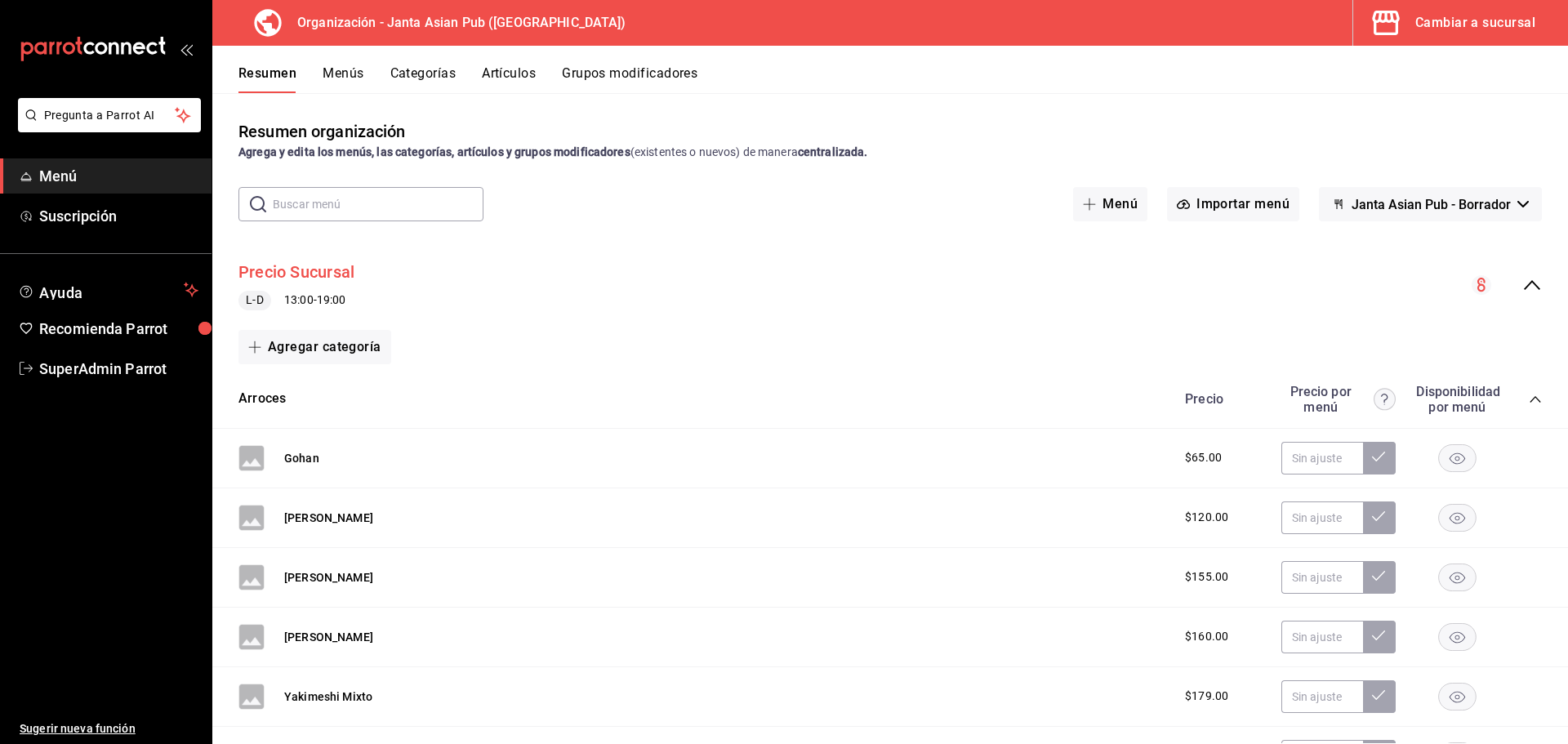
click at [333, 272] on button "Precio Sucursal" at bounding box center [296, 272] width 116 height 23
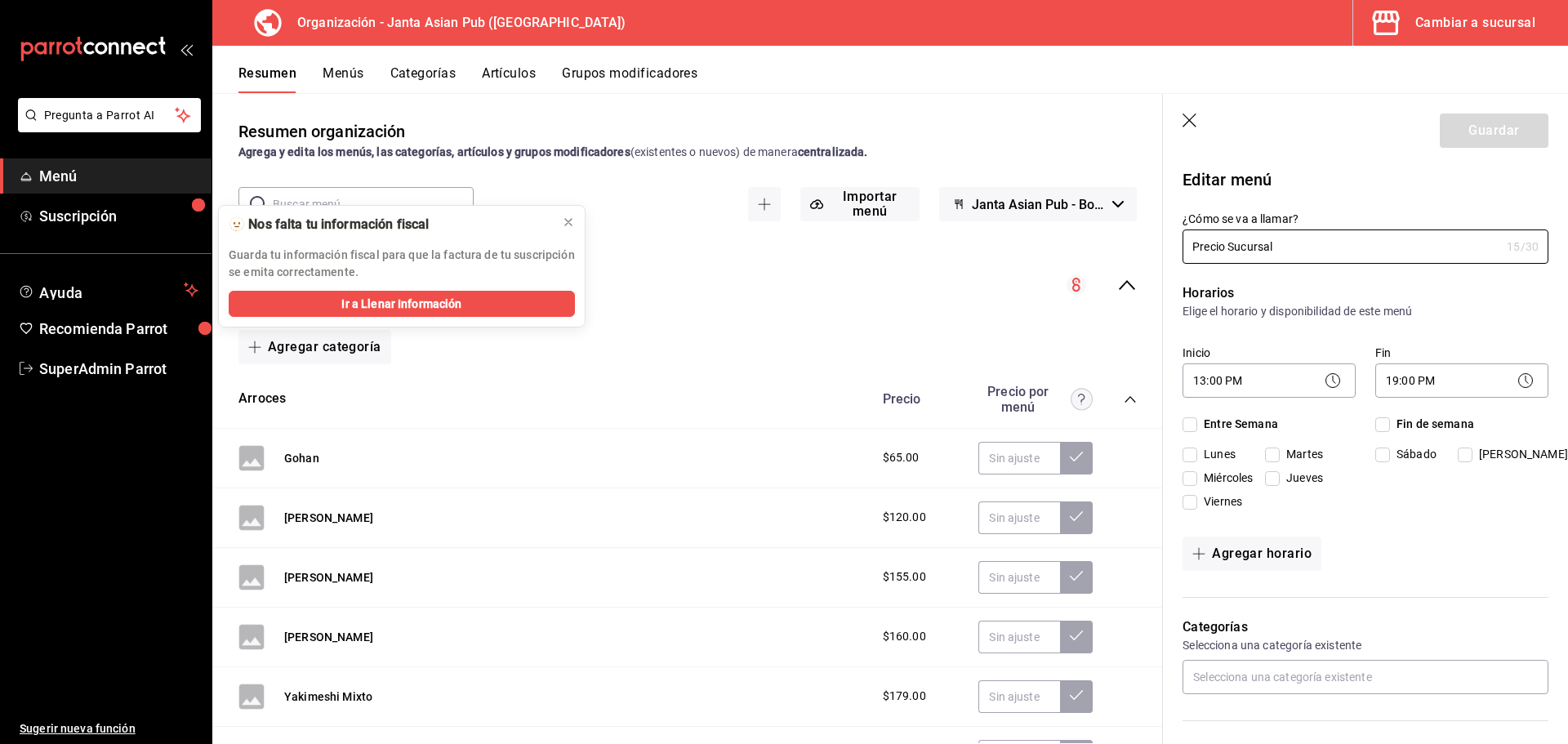
checkbox input "true"
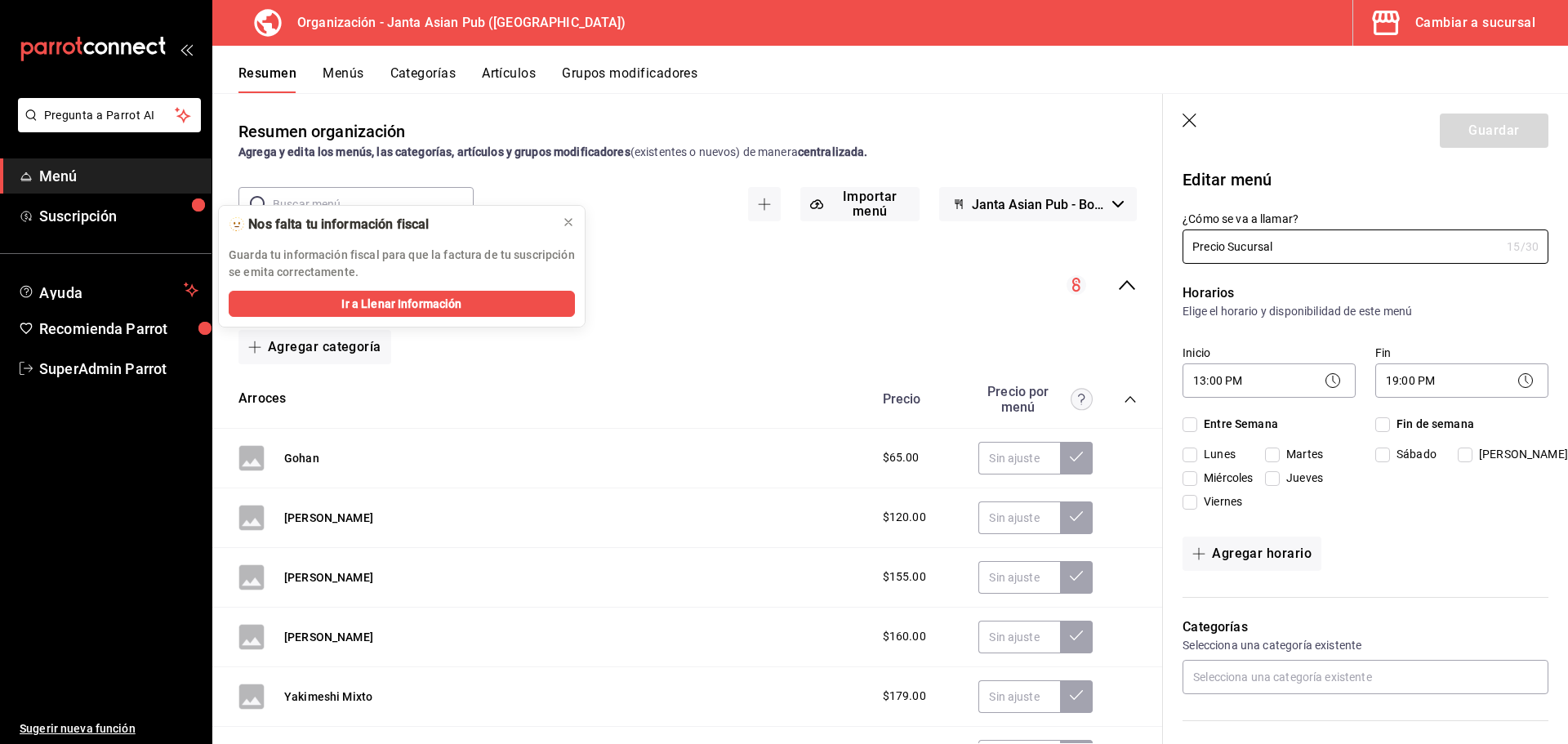
checkbox input "true"
click at [566, 220] on icon at bounding box center [568, 222] width 13 height 13
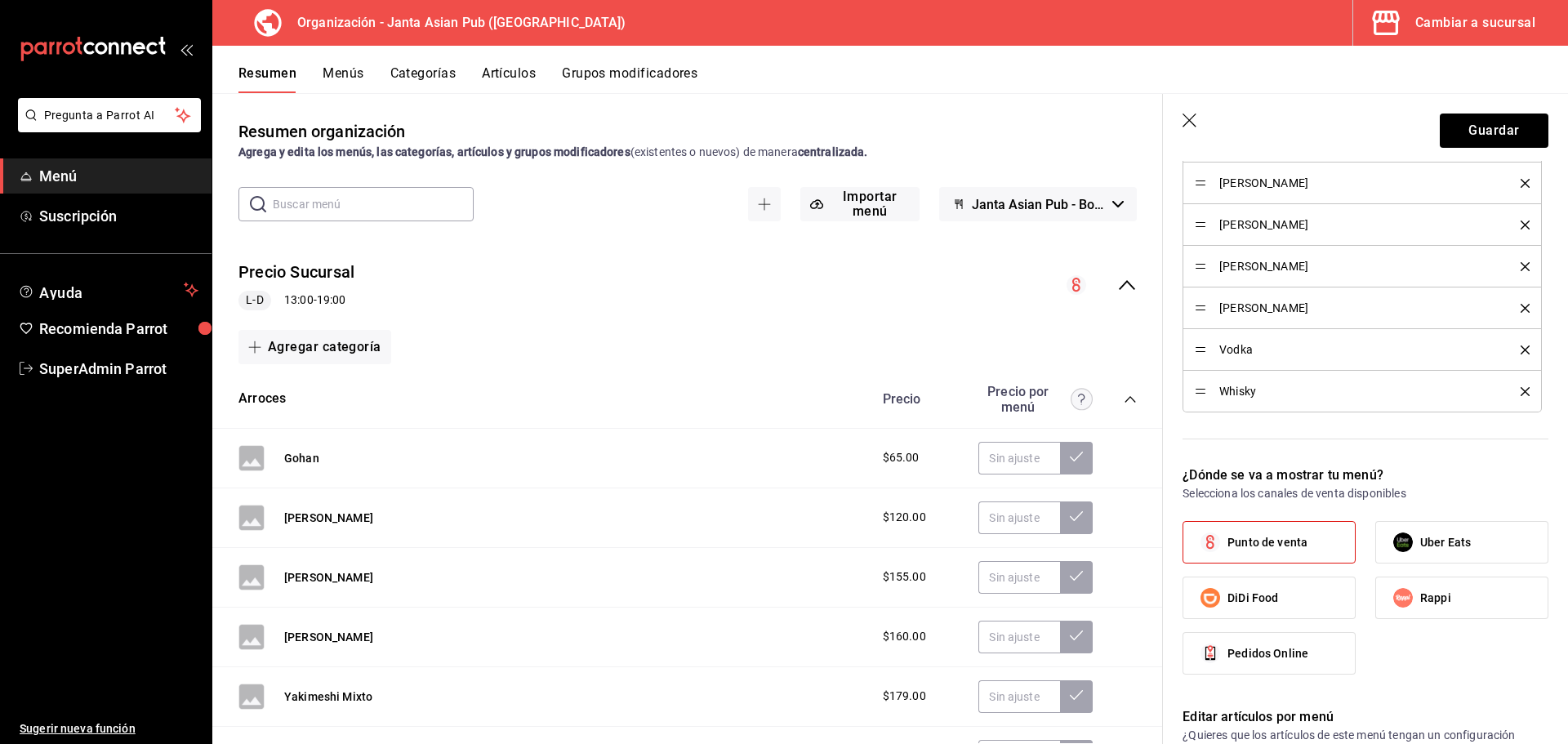
scroll to position [2343, 0]
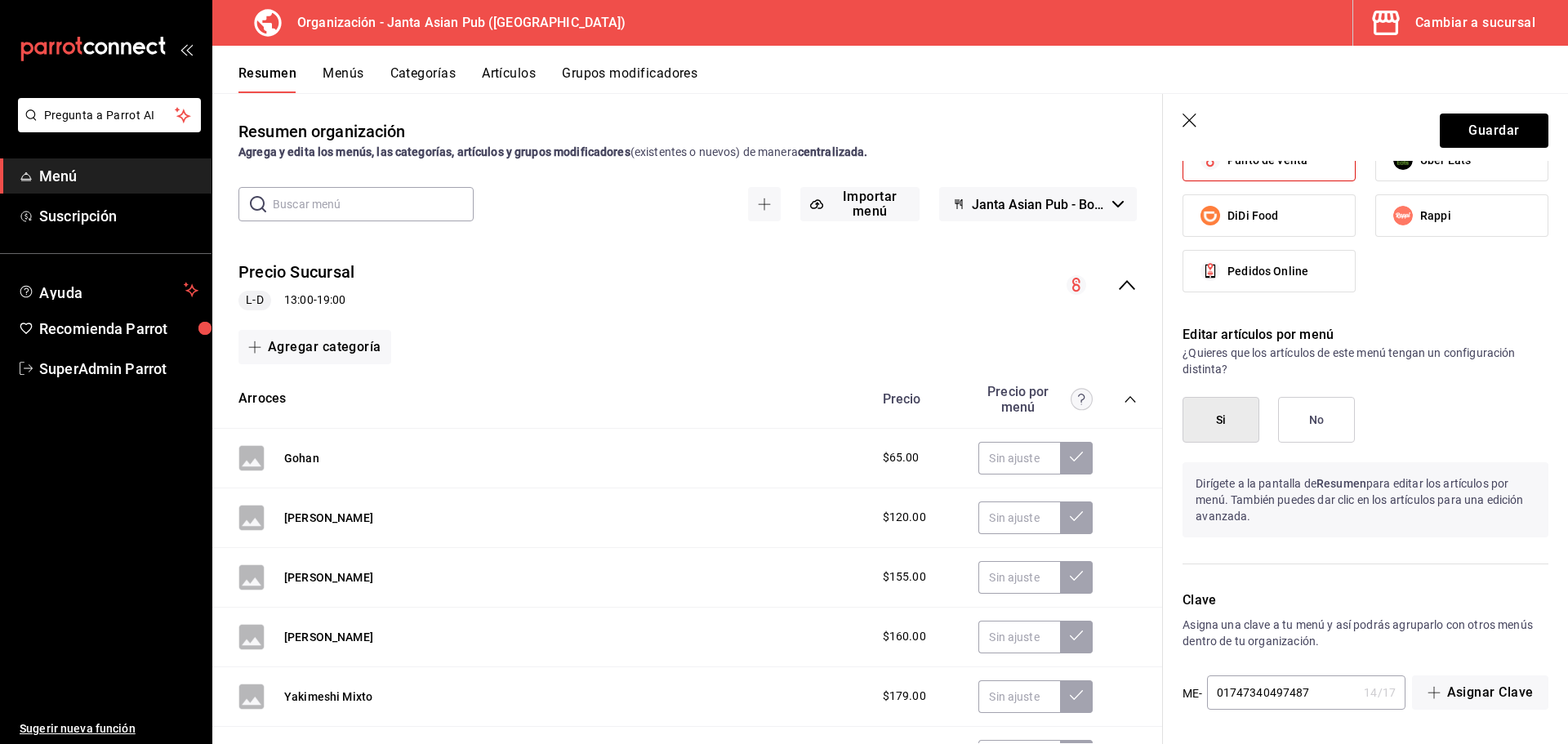
click at [1185, 114] on icon "button" at bounding box center [1190, 122] width 16 height 16
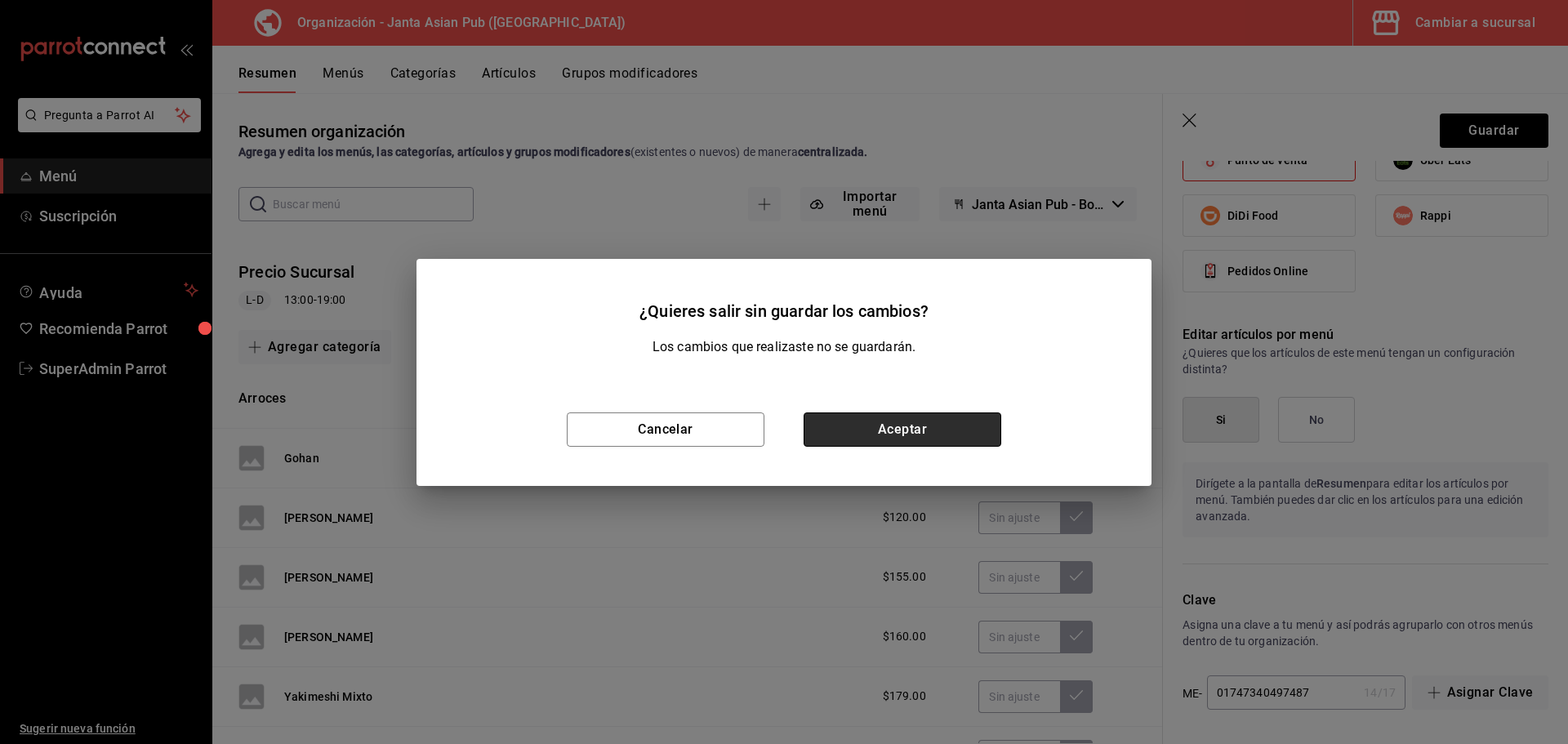
click at [906, 438] on button "Aceptar" at bounding box center [902, 430] width 198 height 34
checkbox input "false"
type input "1756147040264"
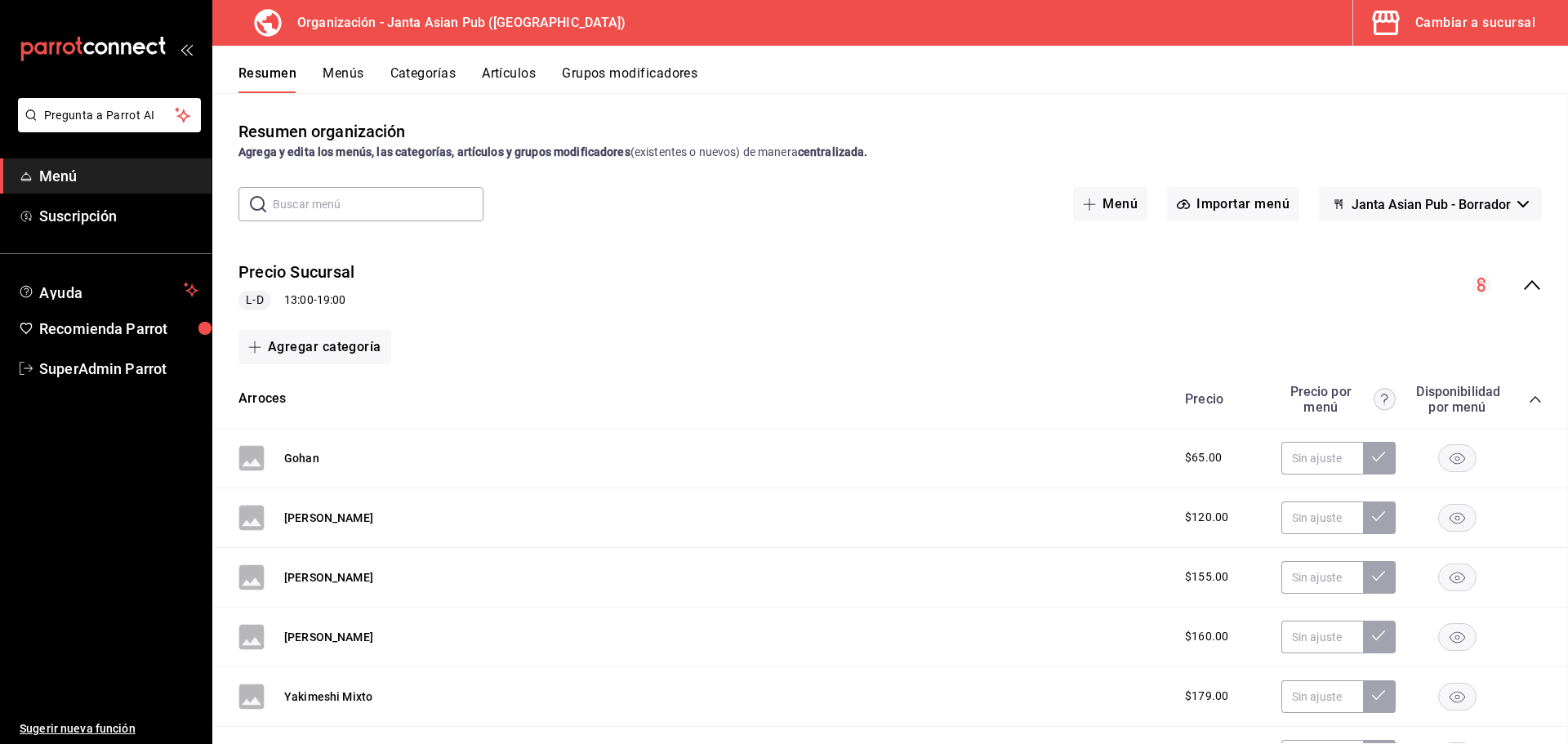
checkbox input "false"
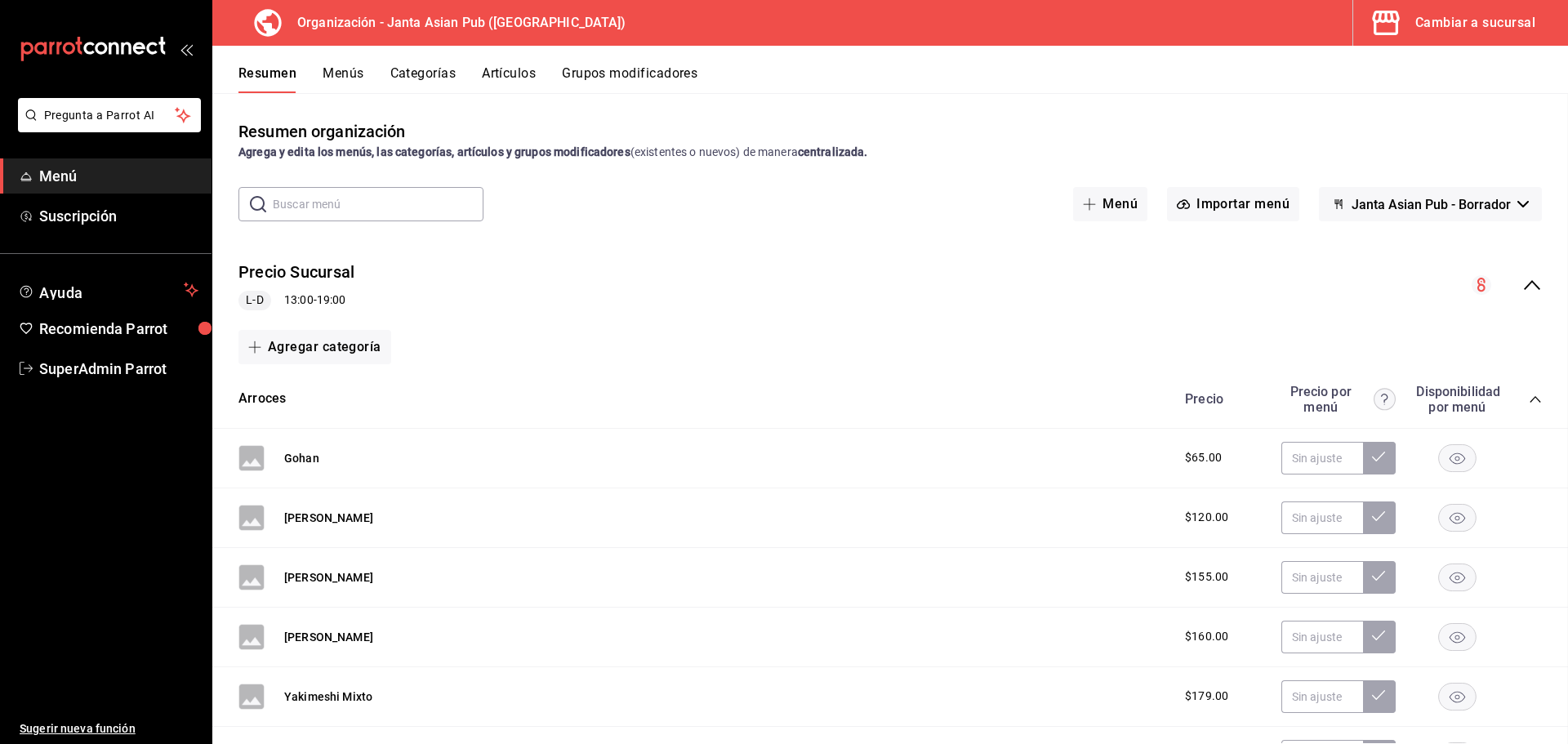
checkbox input "false"
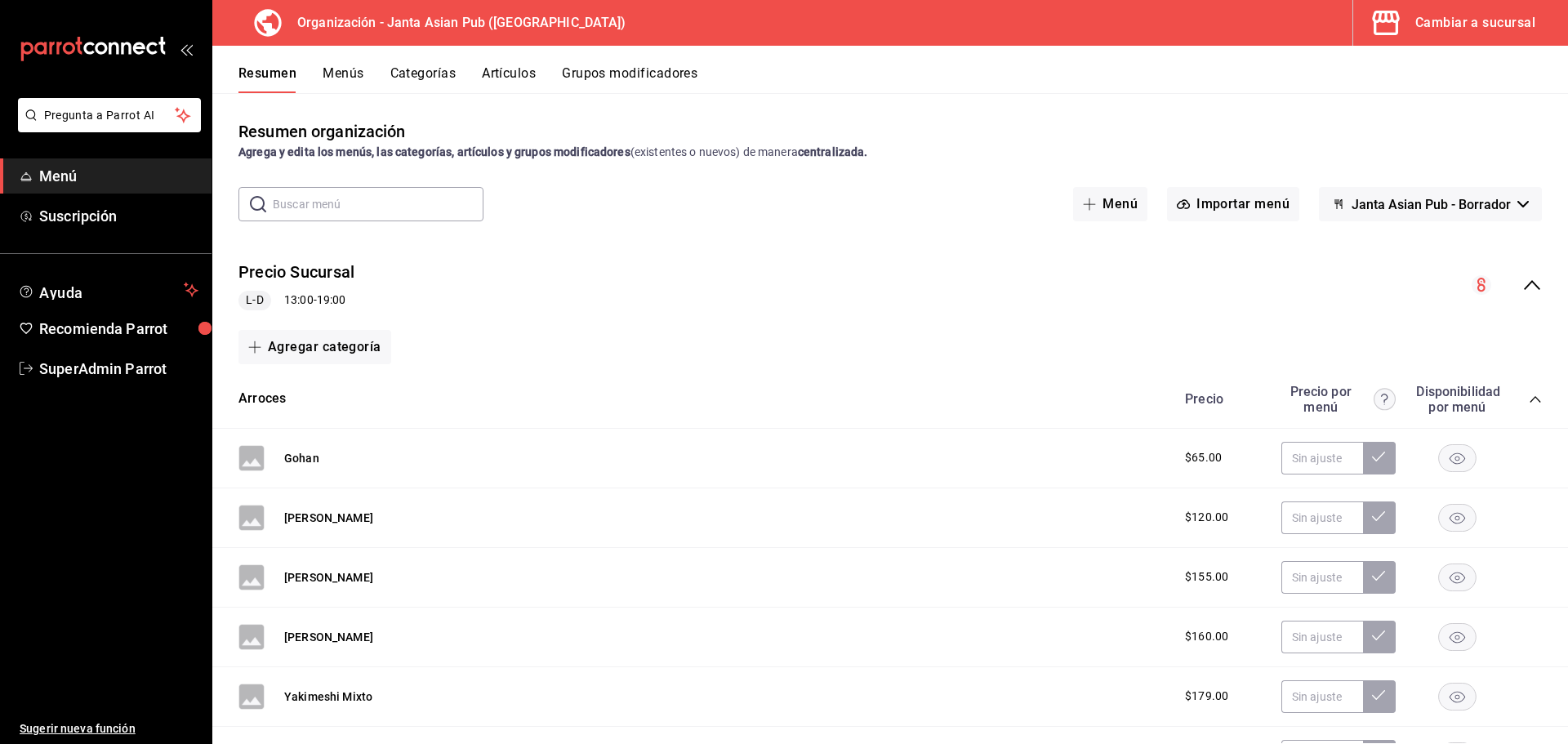
click at [499, 83] on button "Artículos" at bounding box center [508, 79] width 54 height 28
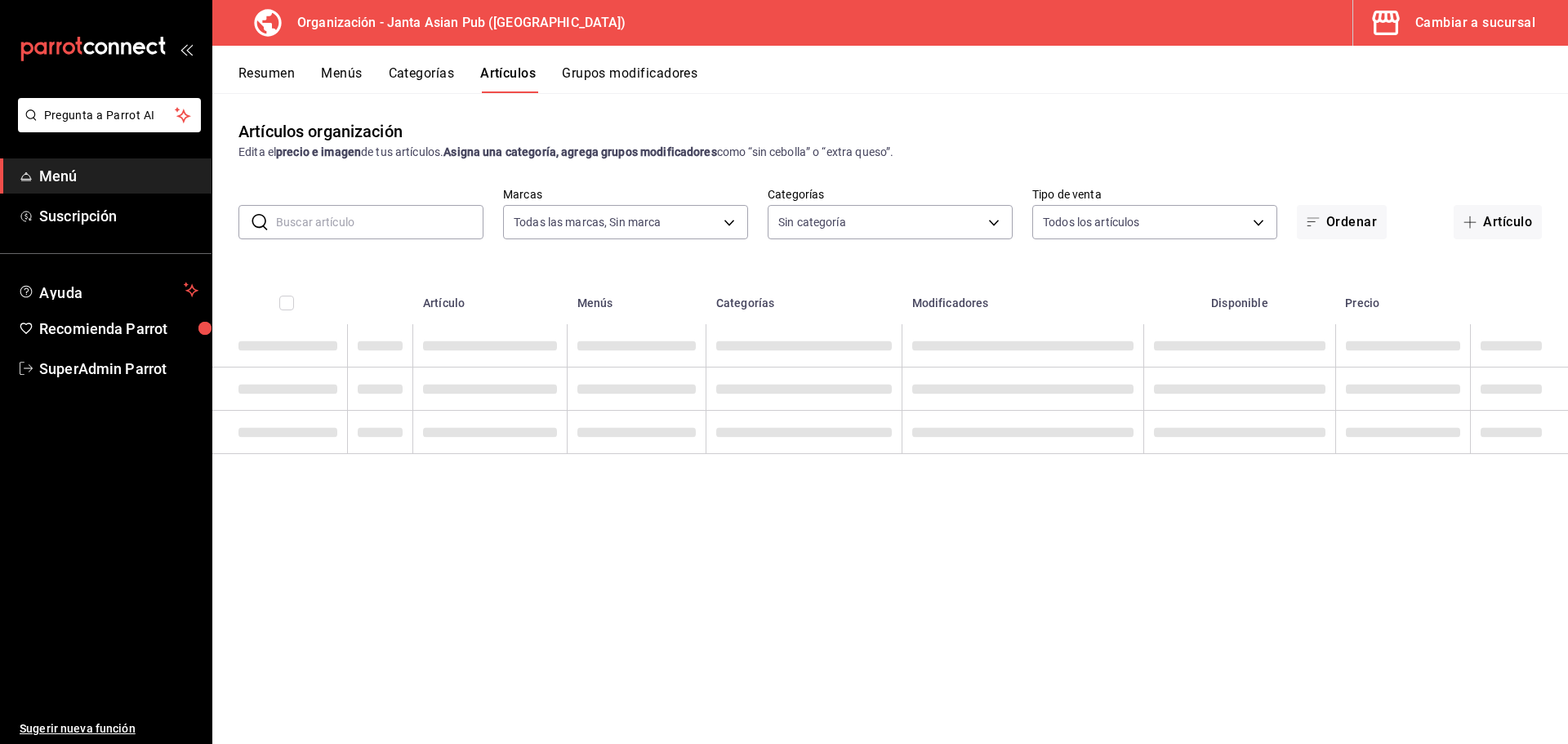
type input "62a9cc13-91a4-48c6-ab20-90032d514fa5"
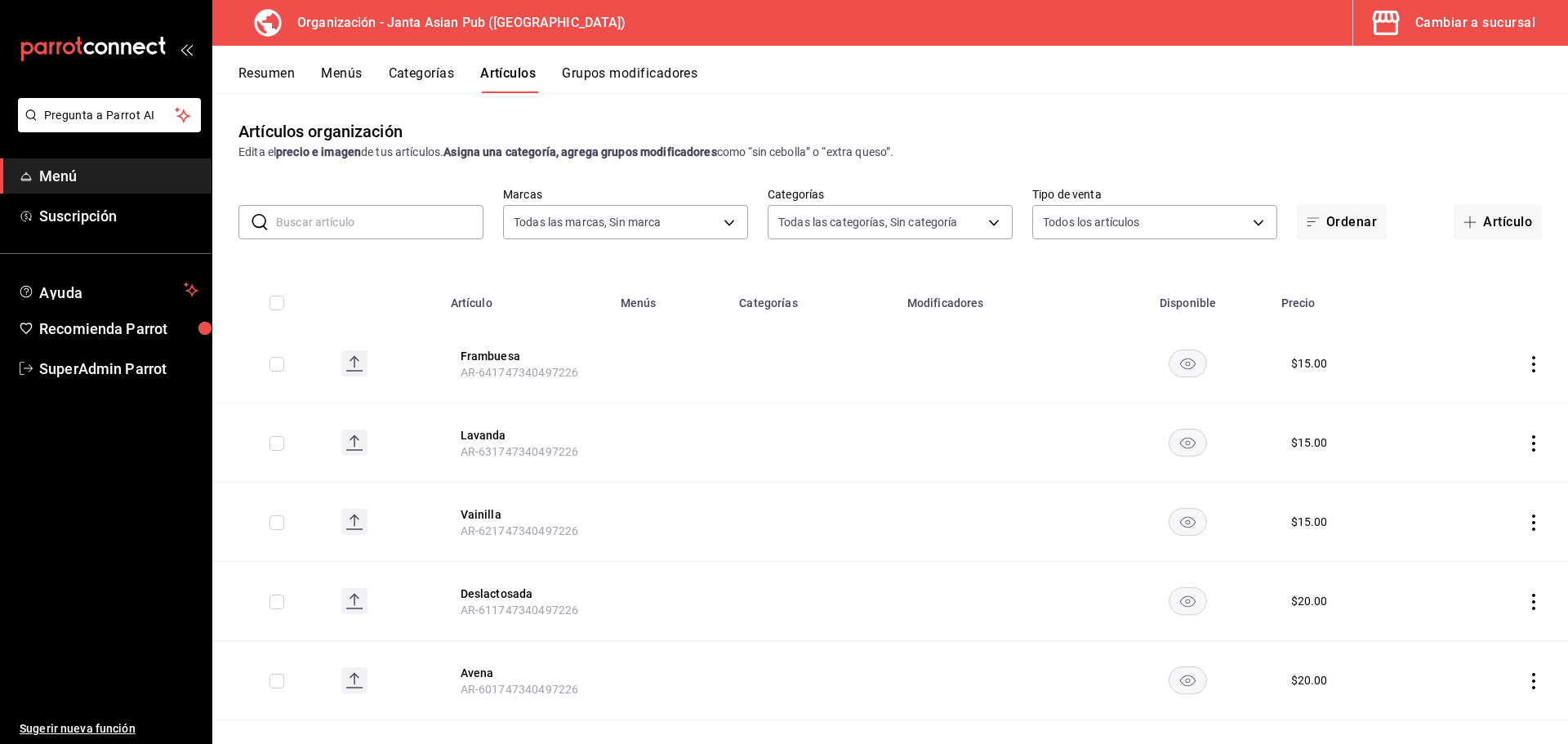
type input "83c6ca66-799f-43a2-a4ec-e73860f58f92,3da8f6b1-5d7b-4ec6-b8e8-747dfe24bc3e,54416…"
click at [485, 350] on button "Frambuesa" at bounding box center [526, 356] width 131 height 16
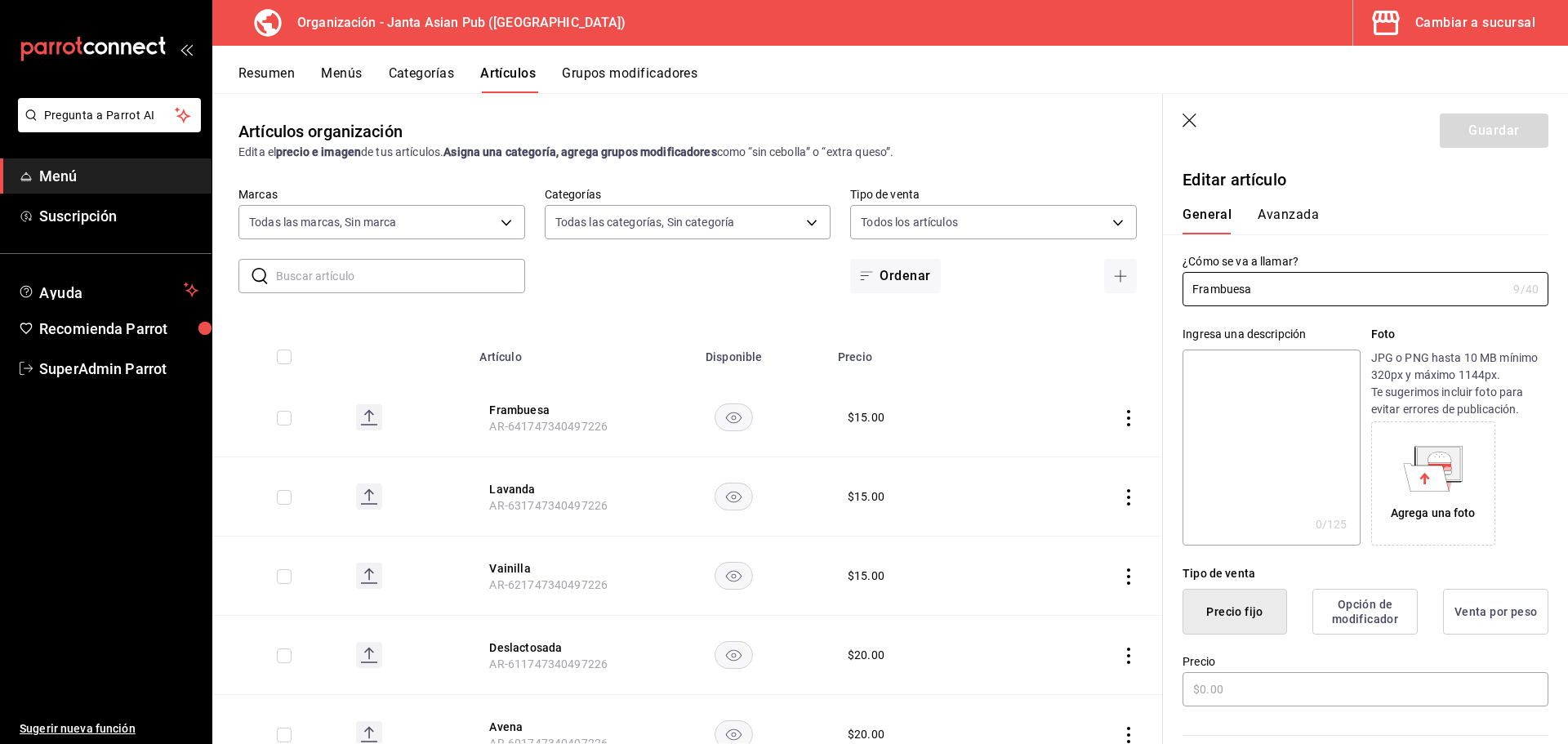
type input "$15.00"
click at [268, 73] on button "Resumen" at bounding box center [266, 79] width 56 height 28
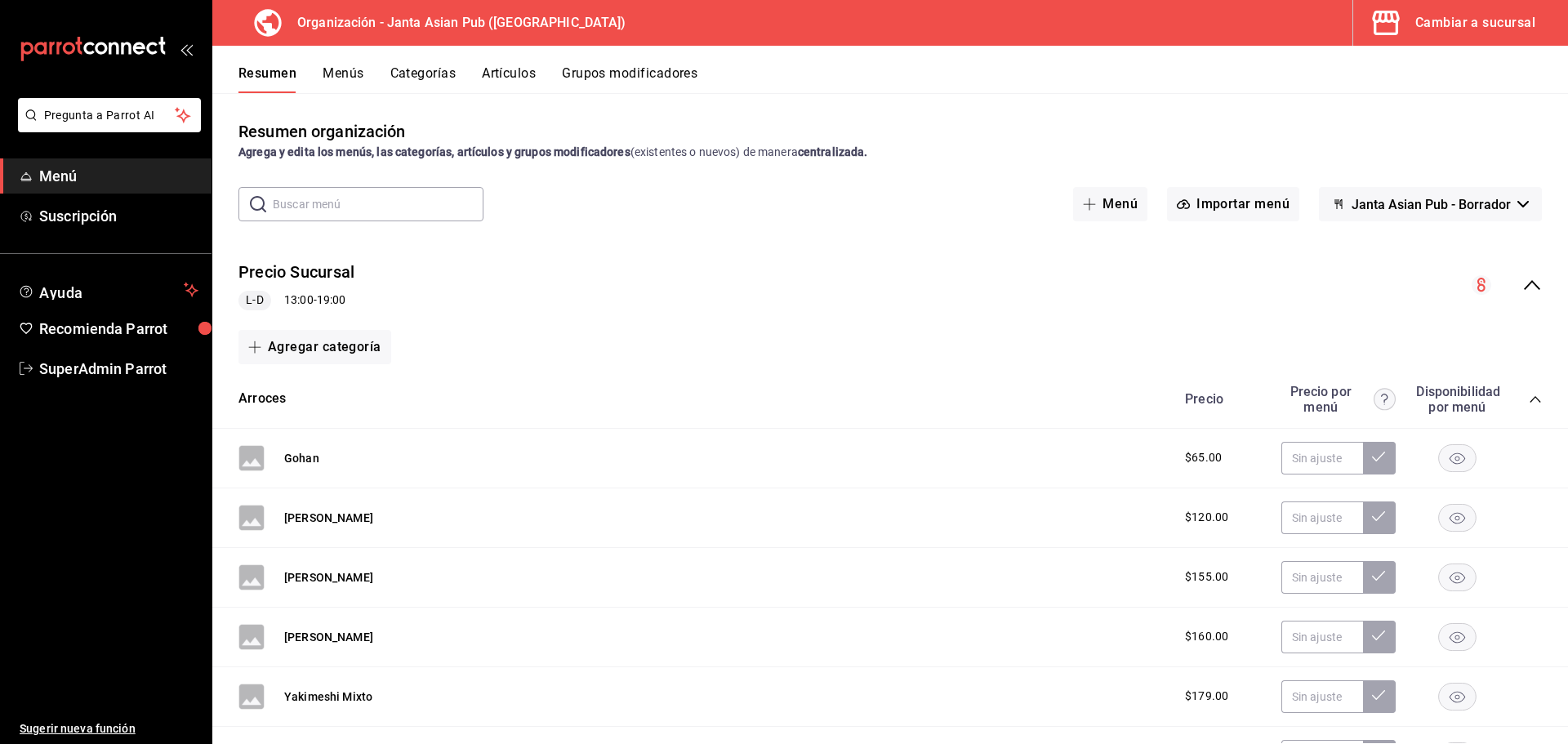
click at [1522, 286] on icon "collapse-menu-row" at bounding box center [1532, 286] width 20 height 20
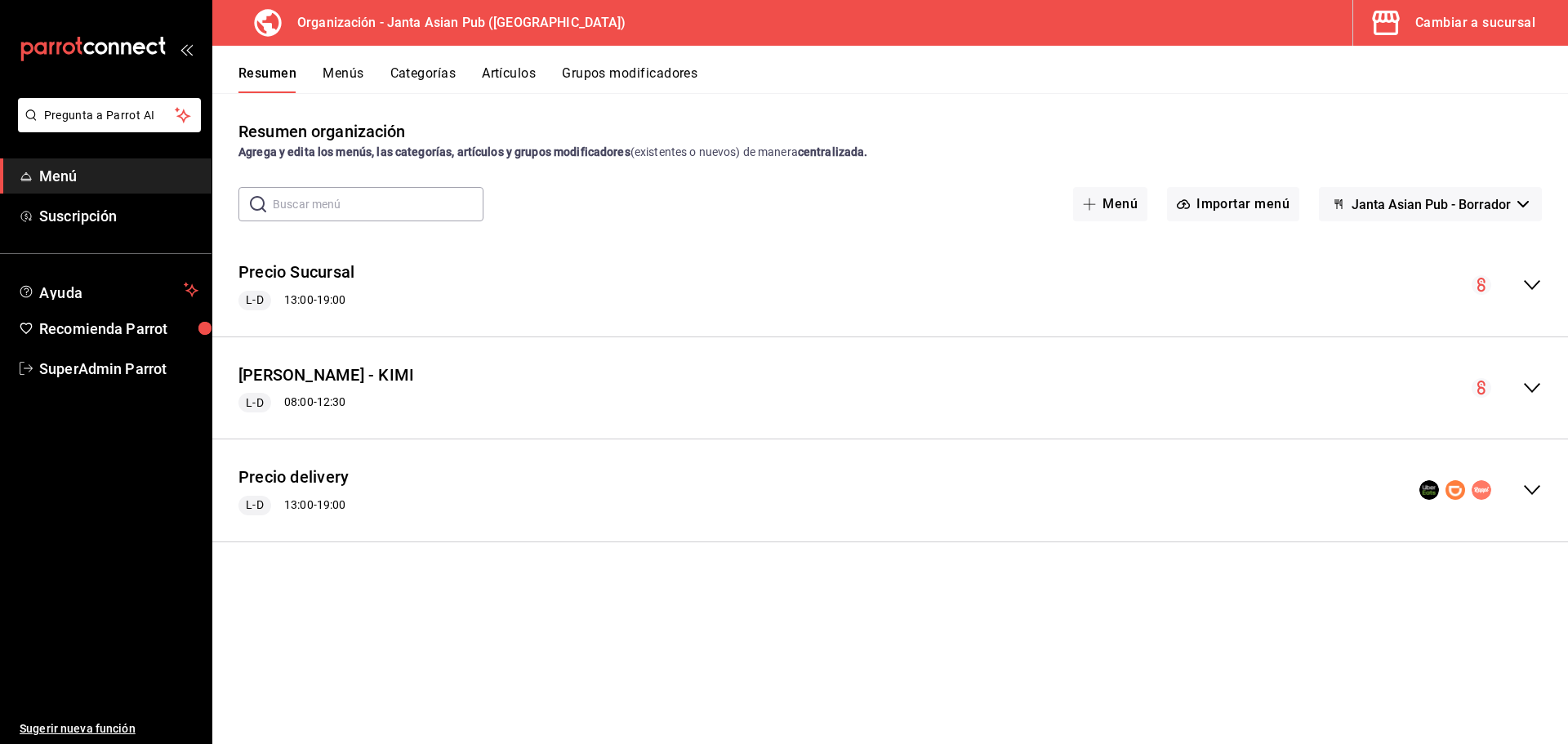
click at [466, 476] on div "Precio delivery L-D 13:00 - 19:00" at bounding box center [890, 491] width 1356 height 76
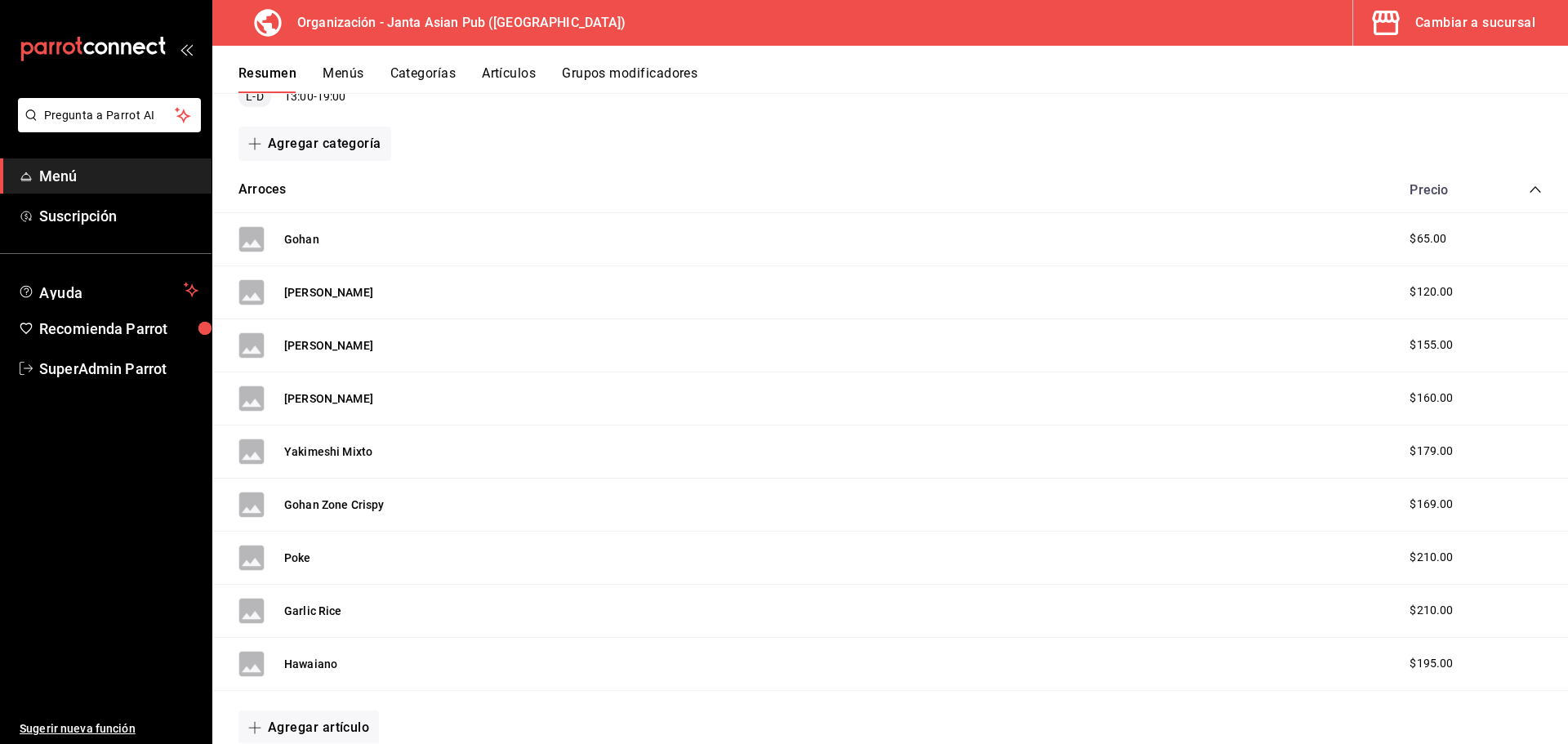
scroll to position [327, 0]
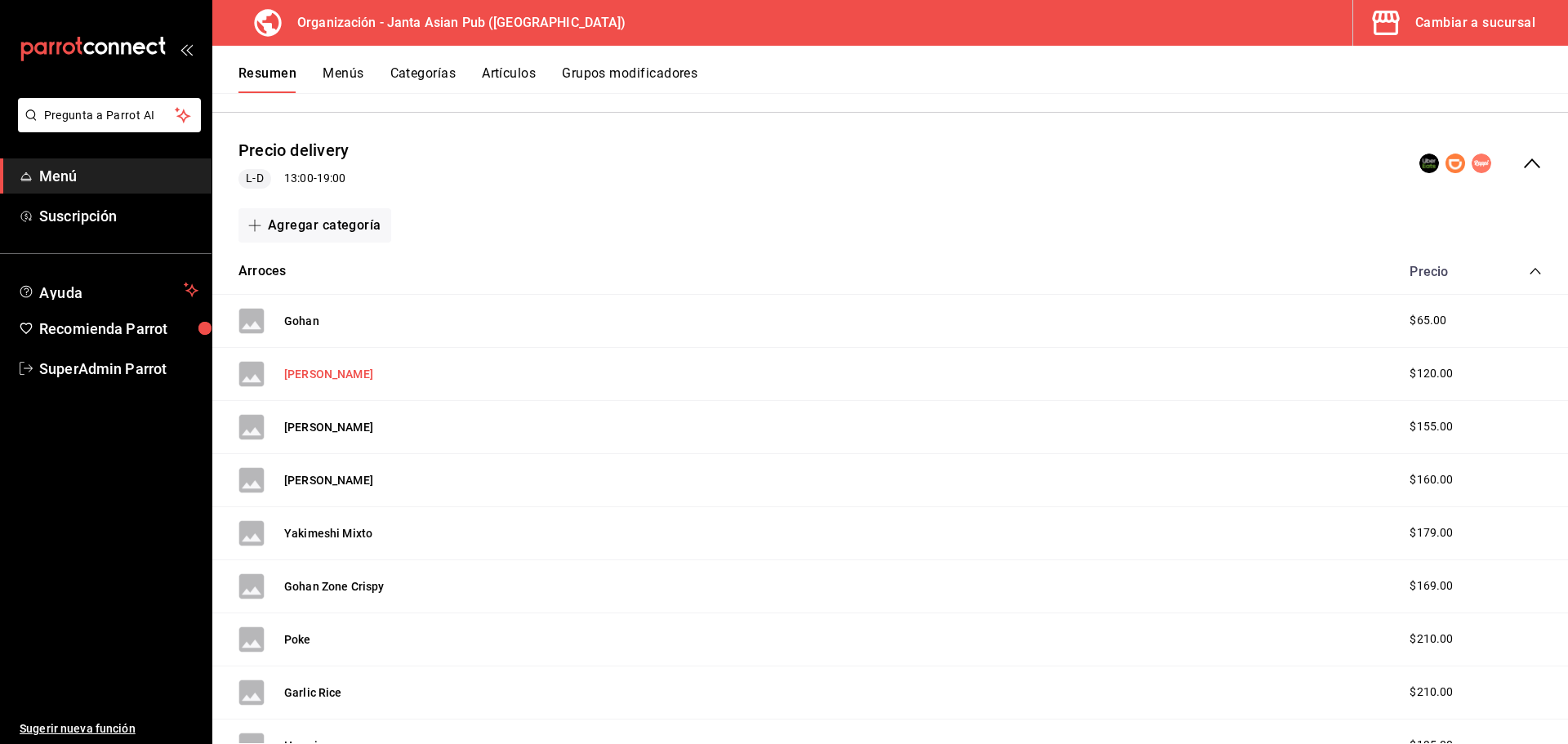
click at [350, 372] on button "Yakimeshi Verdura" at bounding box center [328, 374] width 89 height 16
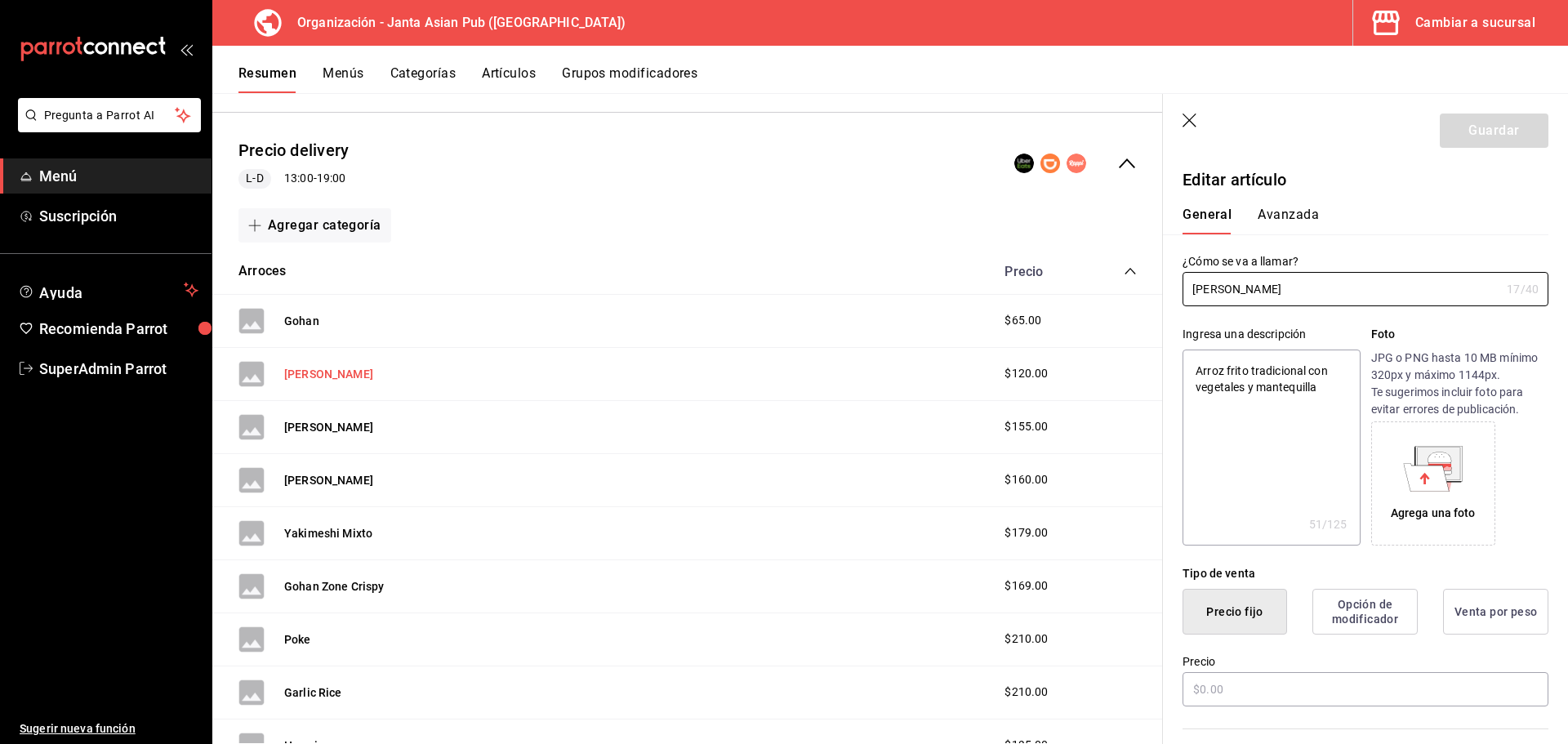
type textarea "x"
type input "$120.00"
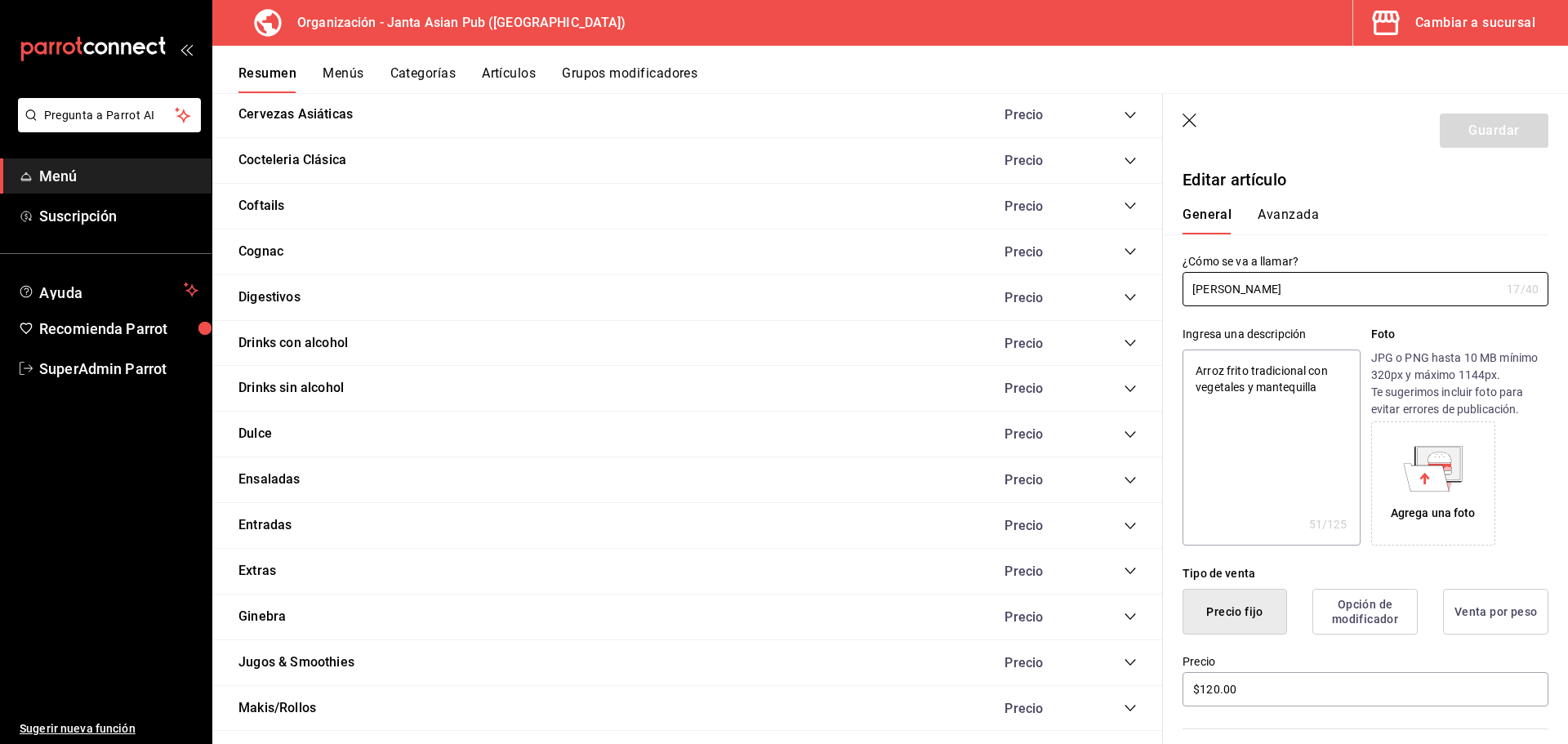
scroll to position [1879, 0]
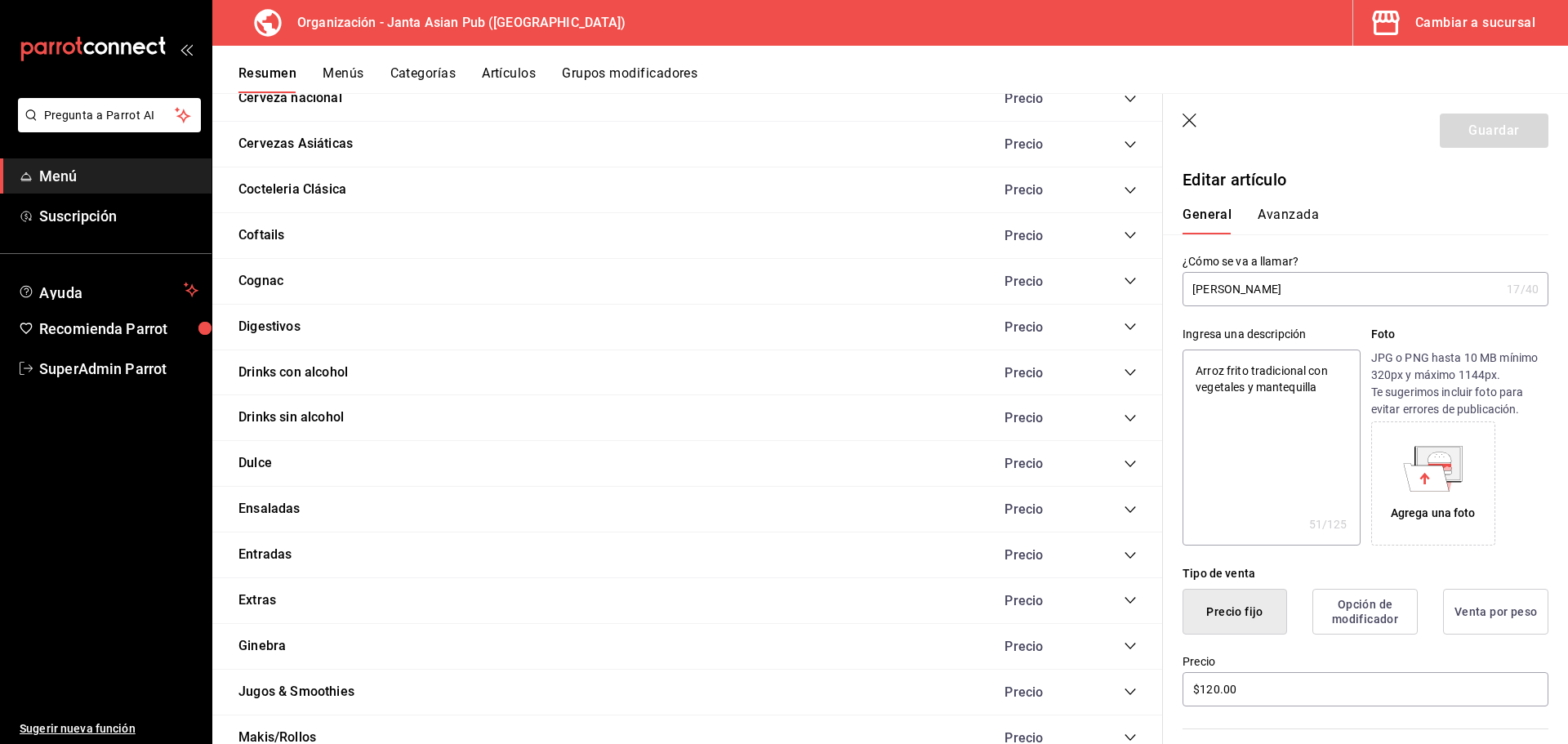
click at [1444, 22] on div "Cambiar a sucursal" at bounding box center [1475, 23] width 120 height 23
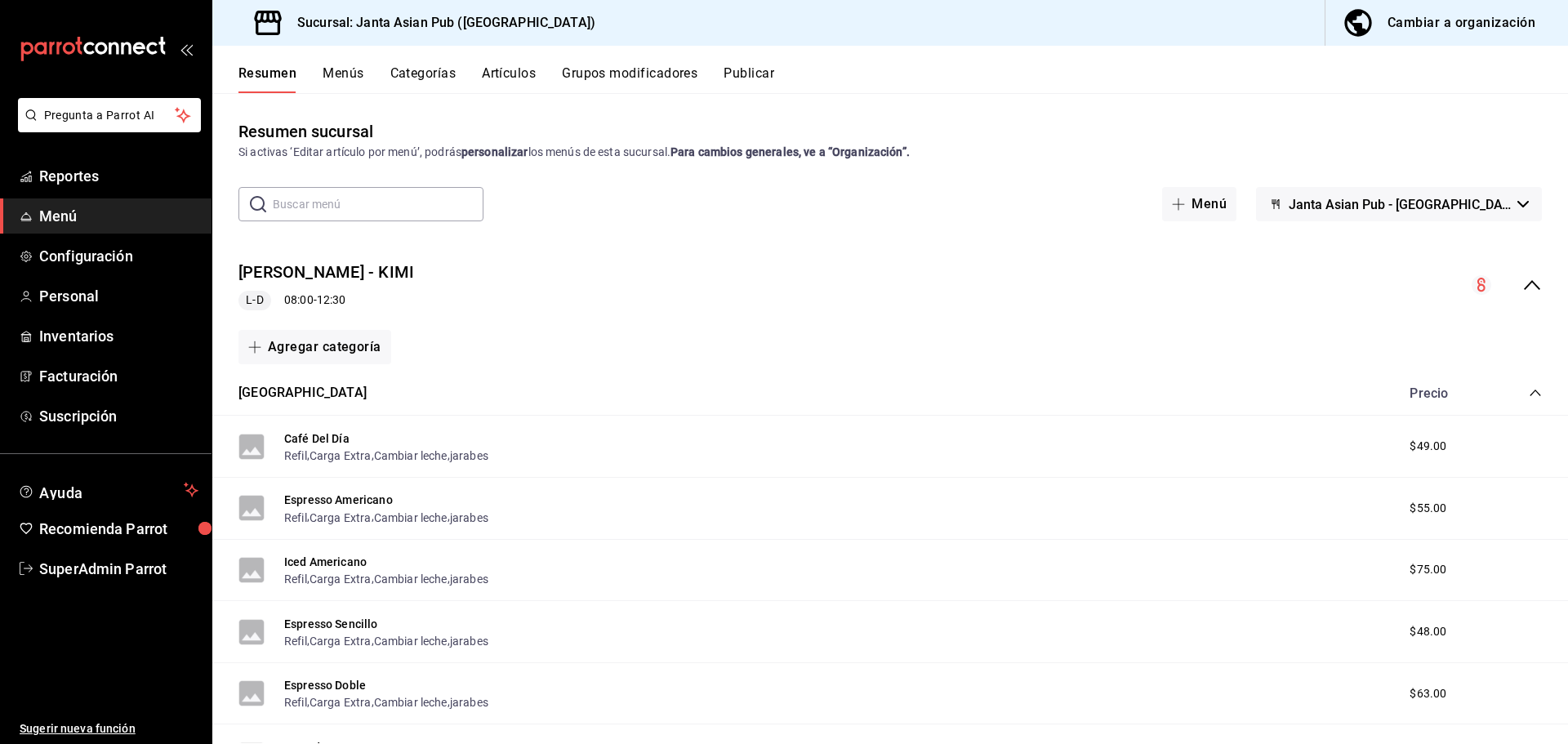
click at [757, 81] on button "Publicar" at bounding box center [749, 79] width 51 height 28
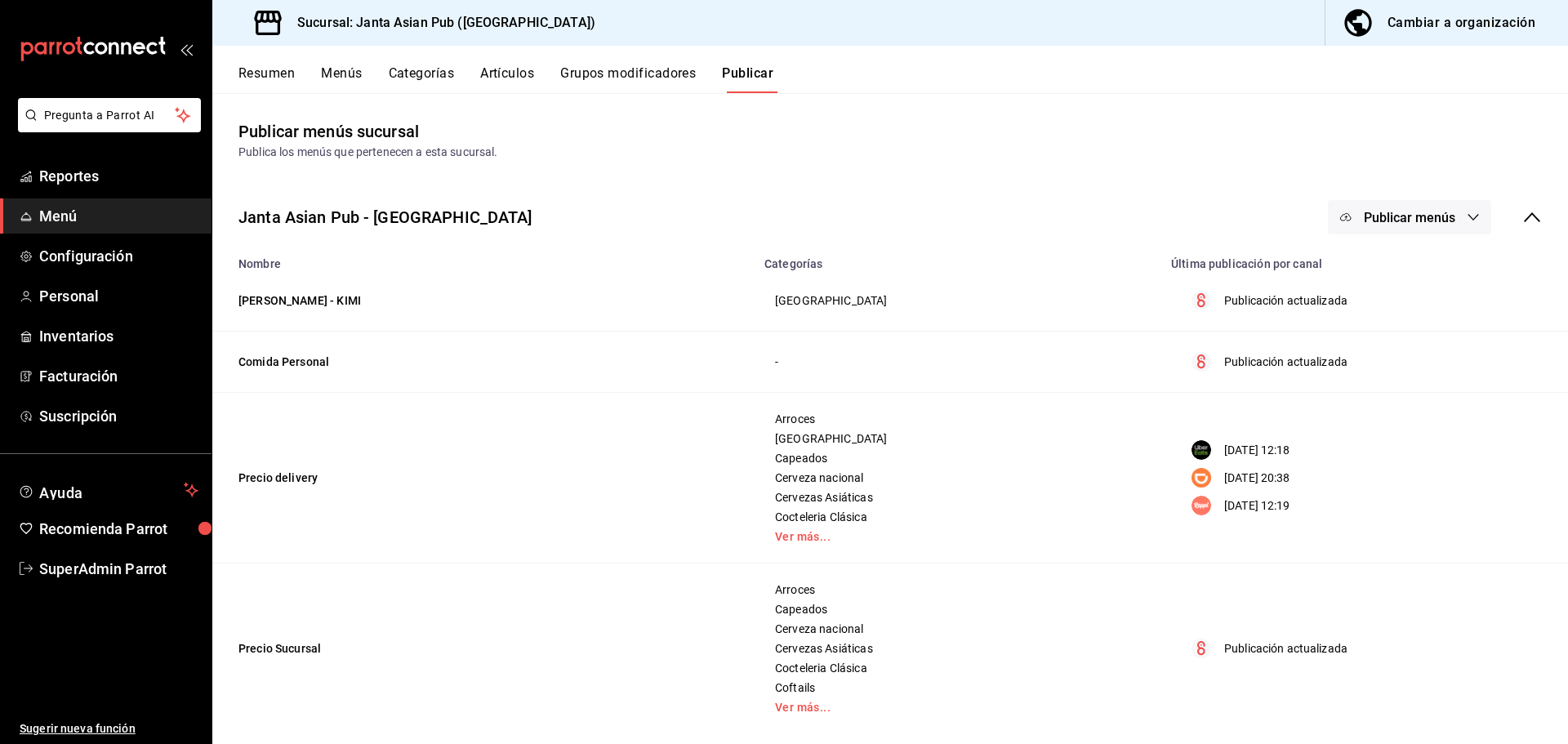
click at [1410, 212] on span "Publicar menús" at bounding box center [1410, 218] width 91 height 15
click at [1392, 366] on span "DiDi Food" at bounding box center [1421, 362] width 79 height 17
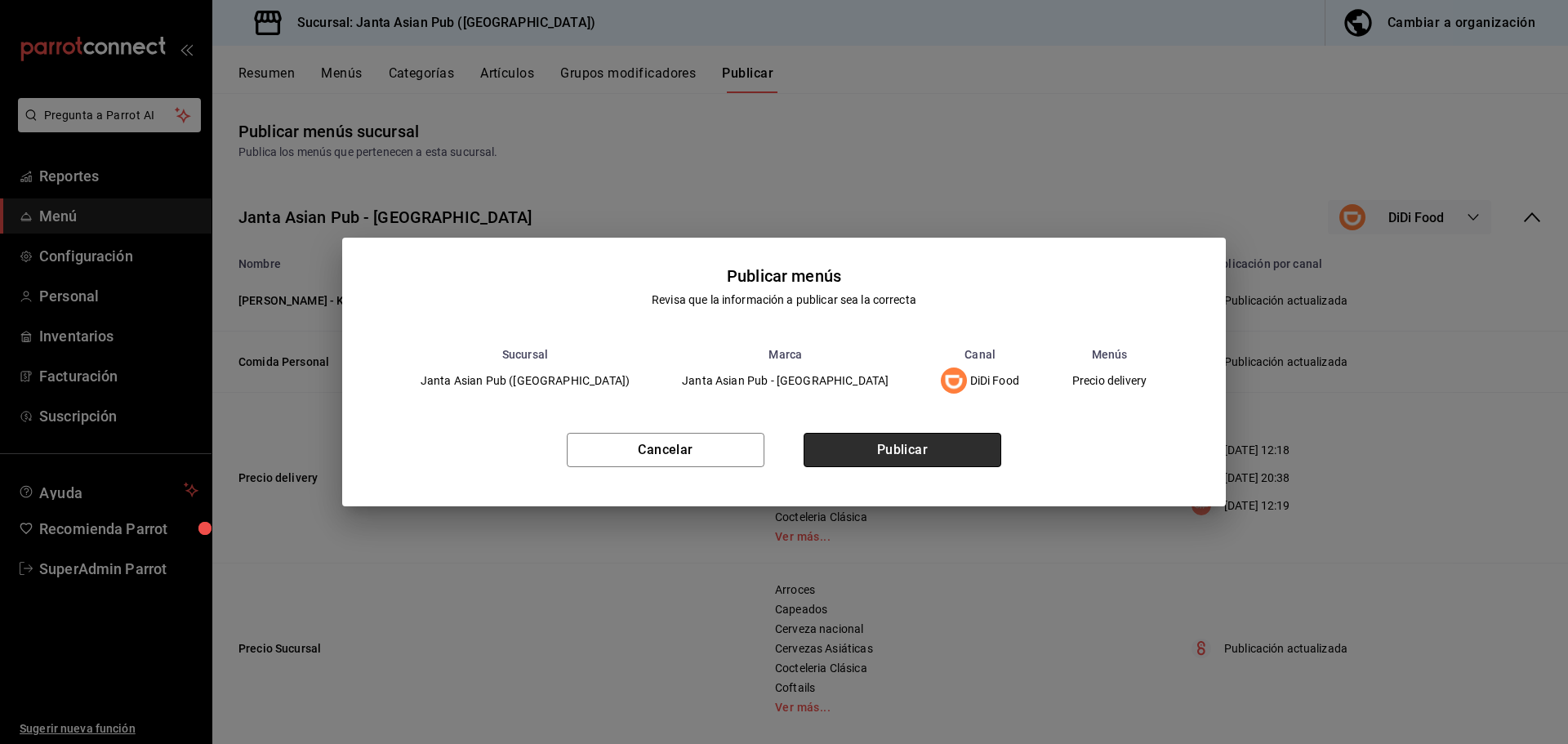
click at [954, 439] on button "Publicar" at bounding box center [902, 450] width 198 height 34
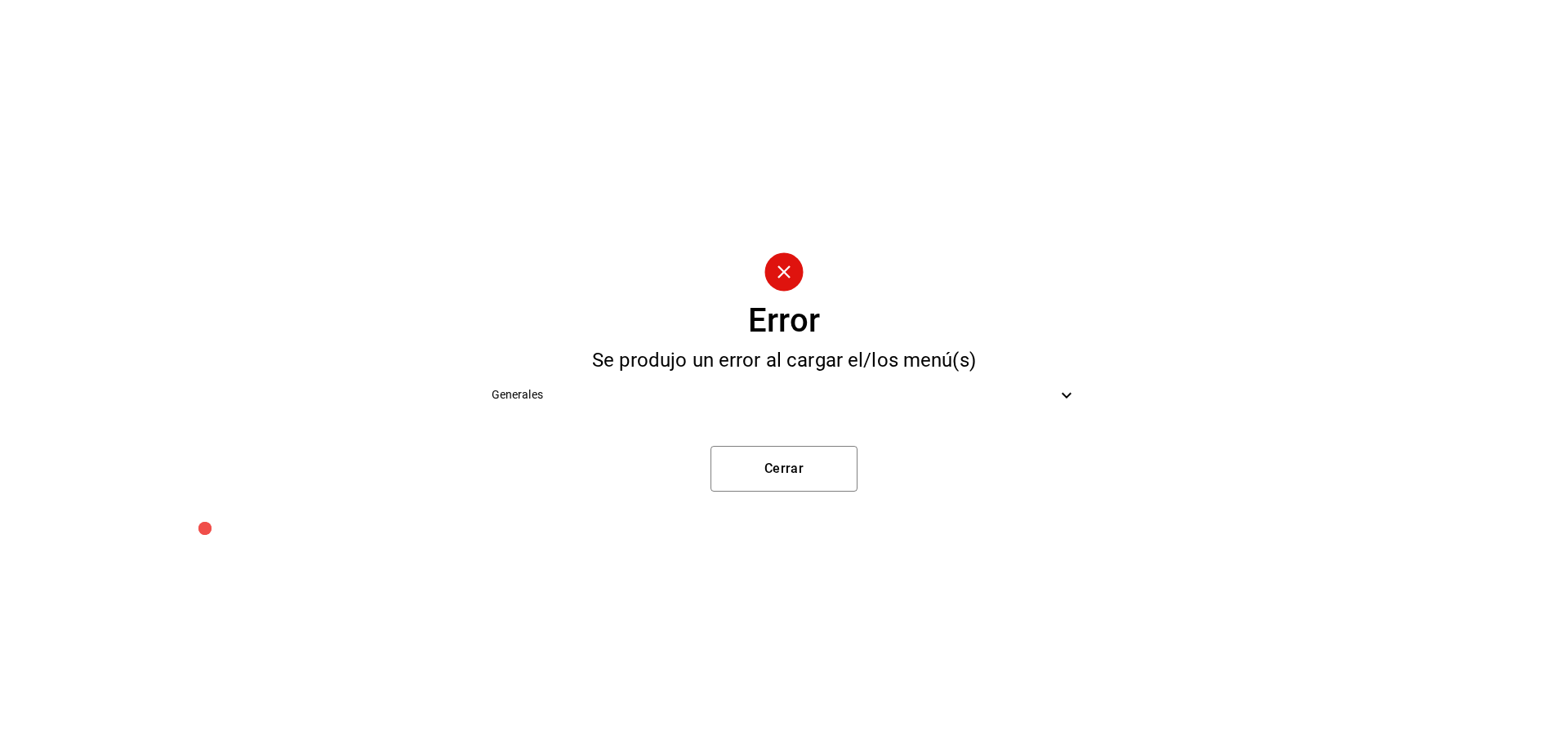
drag, startPoint x: 800, startPoint y: 423, endPoint x: 796, endPoint y: 410, distance: 13.6
click at [799, 423] on div "Error Se produjo un error al cargar el/los menú(s) Generales Cerrar" at bounding box center [784, 372] width 1568 height 744
click at [796, 410] on div "Generales" at bounding box center [784, 395] width 611 height 37
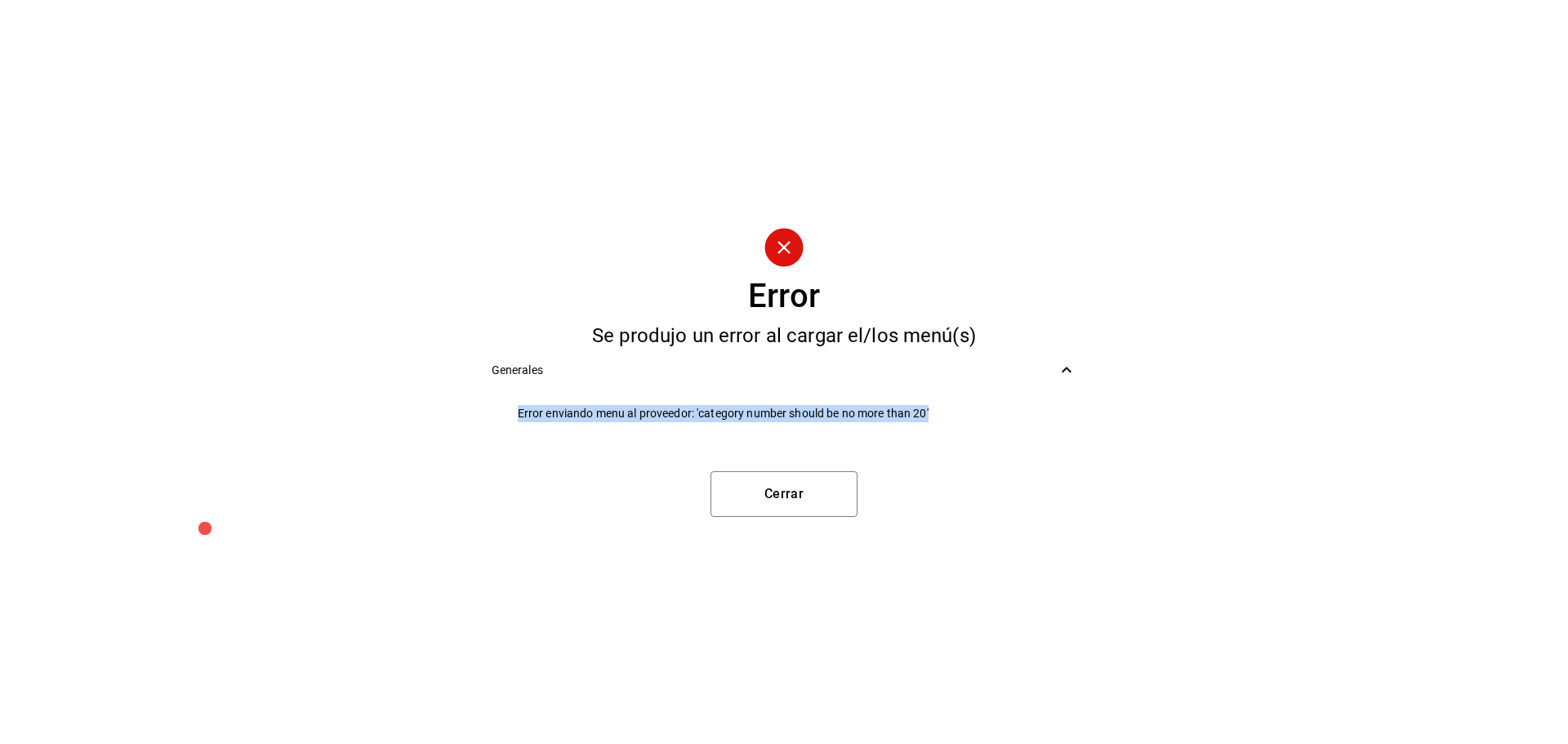
drag, startPoint x: 513, startPoint y: 404, endPoint x: 1001, endPoint y: 420, distance: 488.3
click at [1000, 420] on li "Error enviando menu al proveedor: 'category number should be no more than 20'" at bounding box center [784, 414] width 611 height 37
copy span "Error enviando menu al proveedor: 'category number should be no more than 20'"
click at [780, 510] on button "Cerrar" at bounding box center [784, 494] width 147 height 46
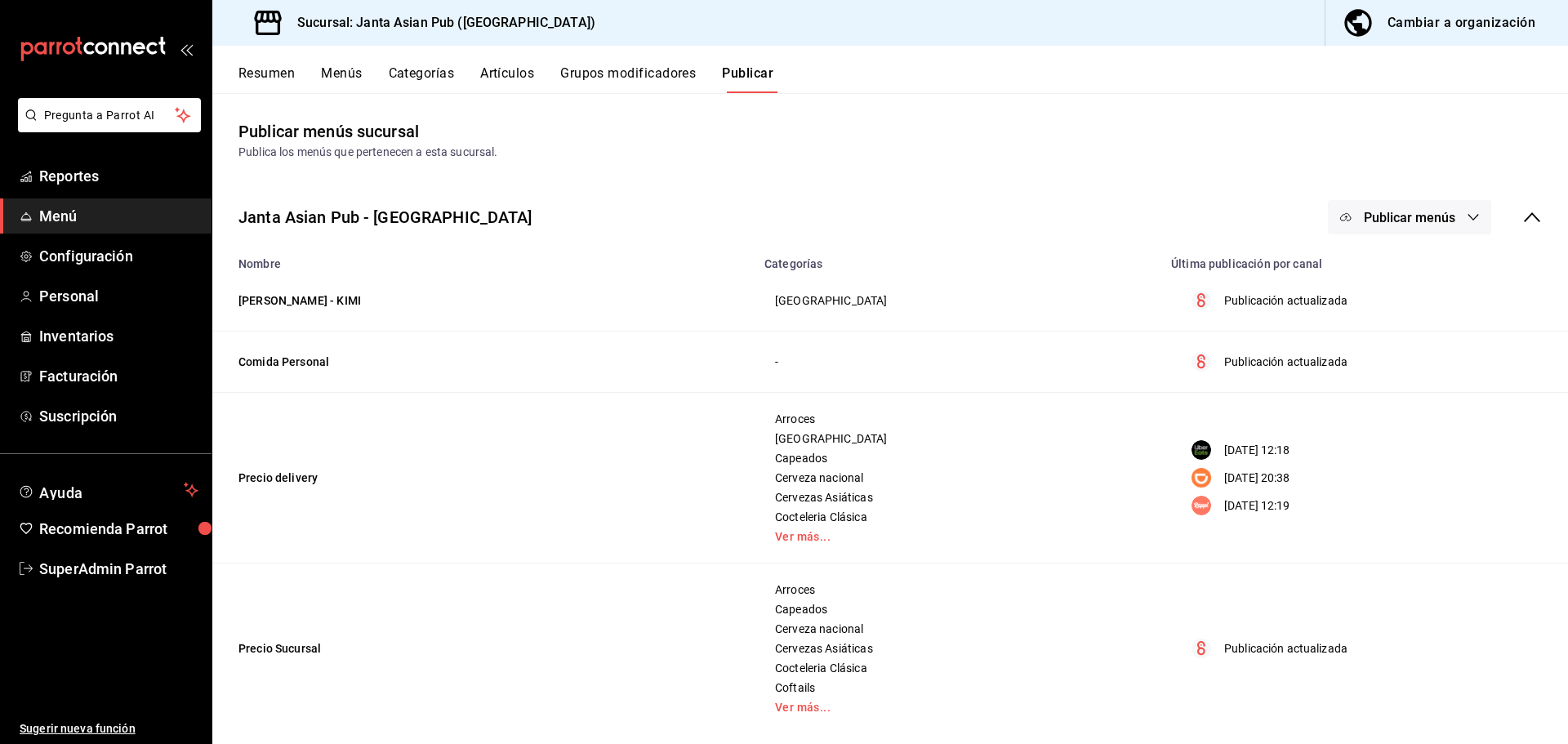
click at [413, 65] on button "Categorías" at bounding box center [422, 79] width 66 height 28
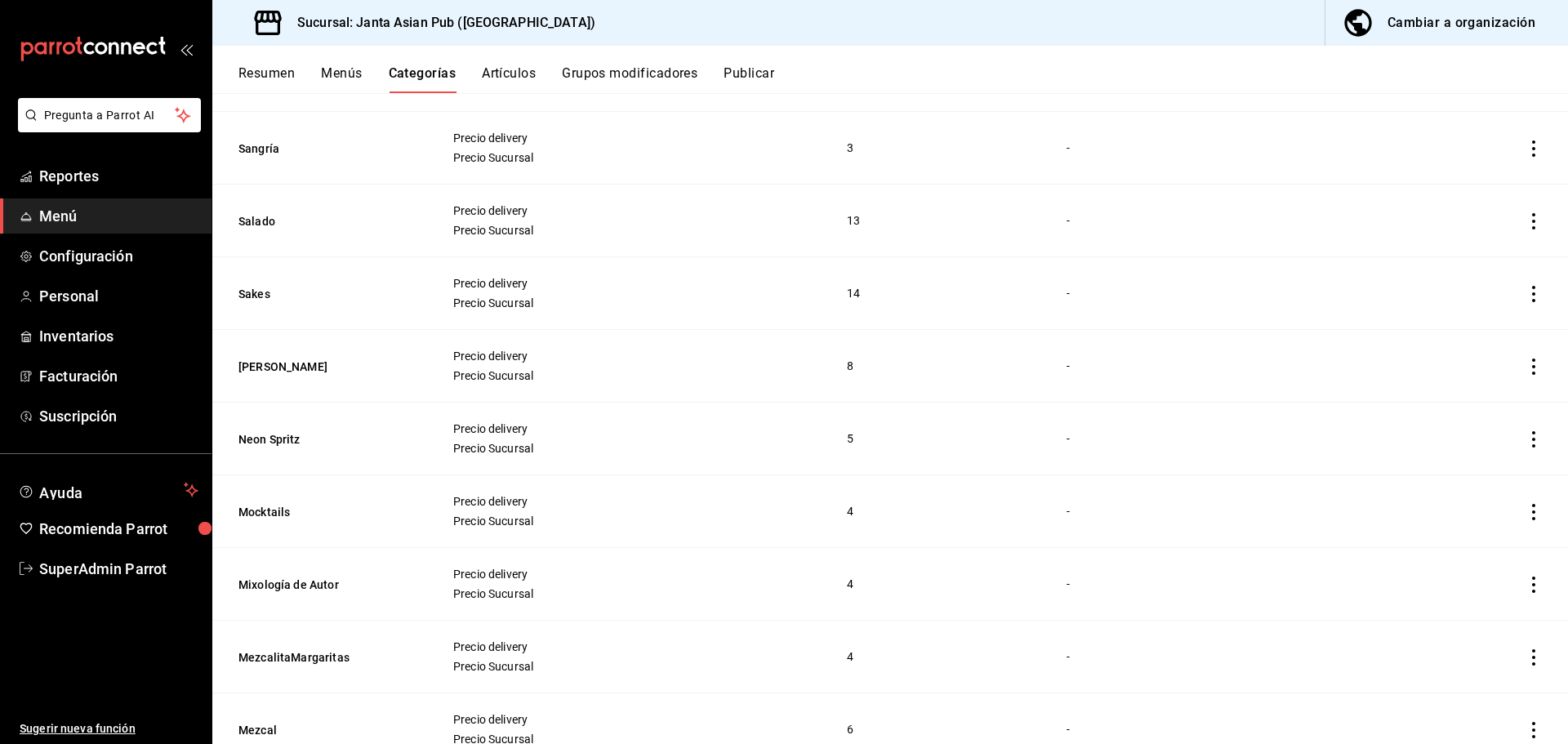
scroll to position [980, 0]
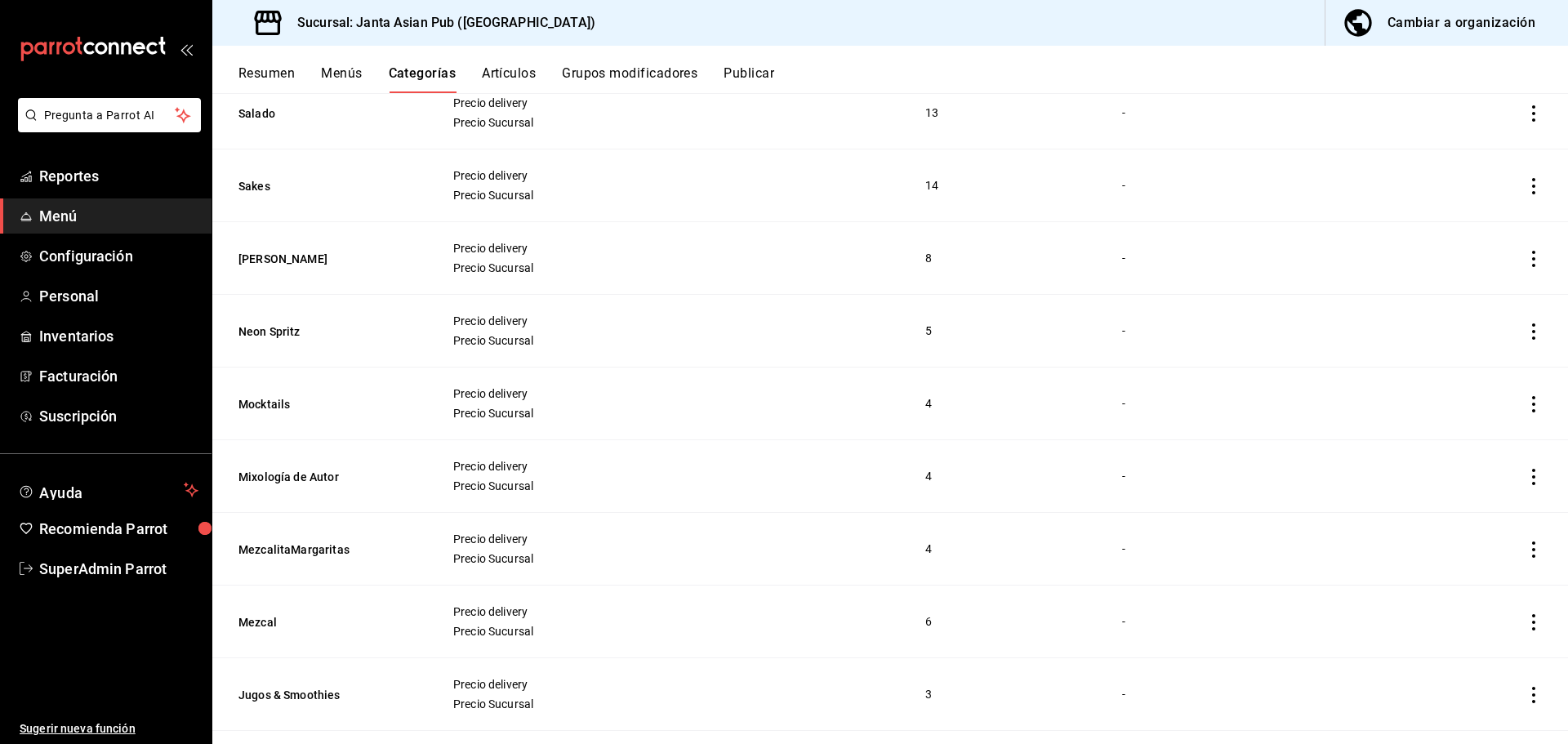
click at [333, 80] on button "Menús" at bounding box center [342, 79] width 41 height 28
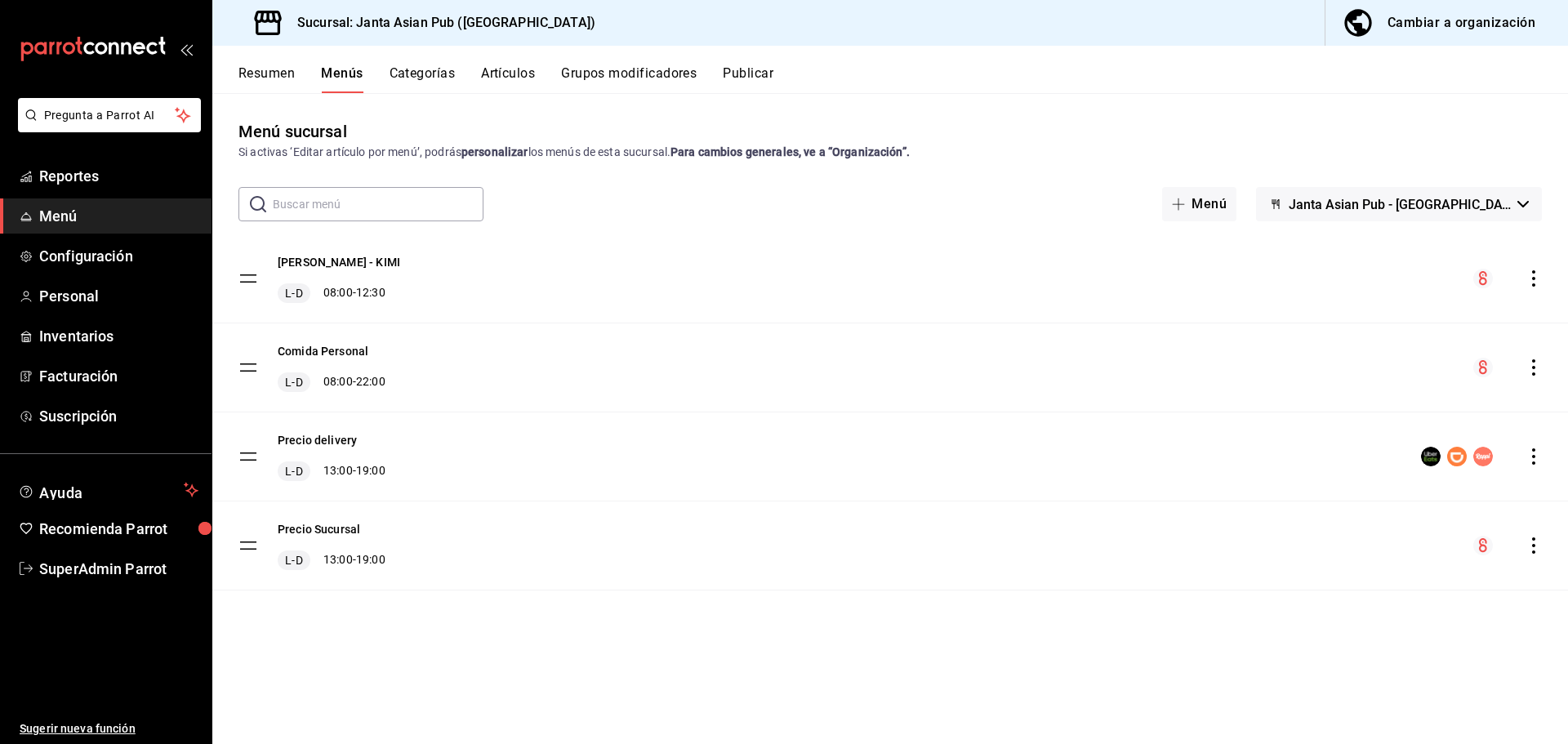
click at [513, 438] on div "Precio delivery L-D 13:00 - 19:00" at bounding box center [890, 457] width 1356 height 89
click at [343, 444] on button "Precio delivery" at bounding box center [317, 440] width 80 height 16
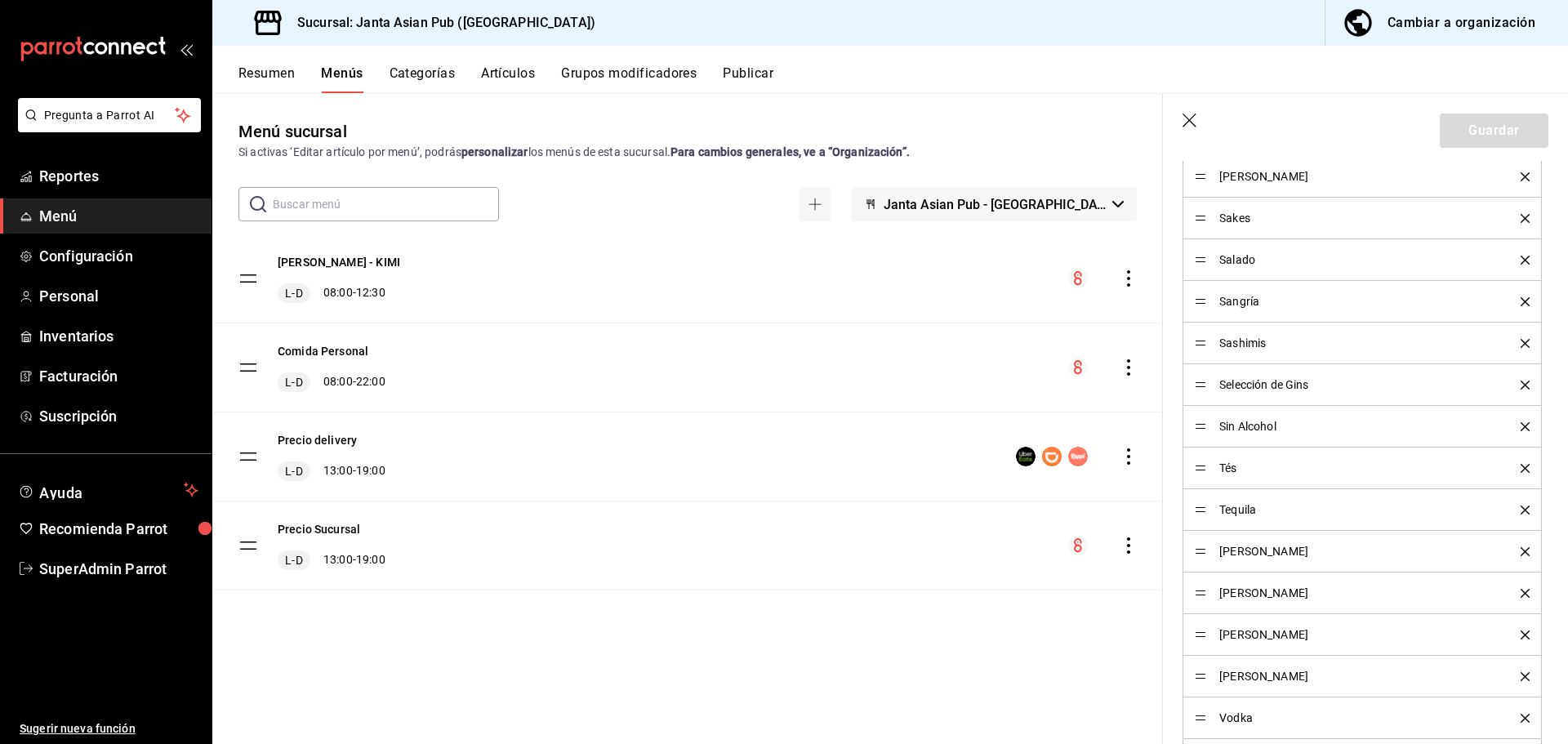
scroll to position [1715, 0]
click at [304, 444] on button "Precio delivery" at bounding box center [317, 440] width 80 height 16
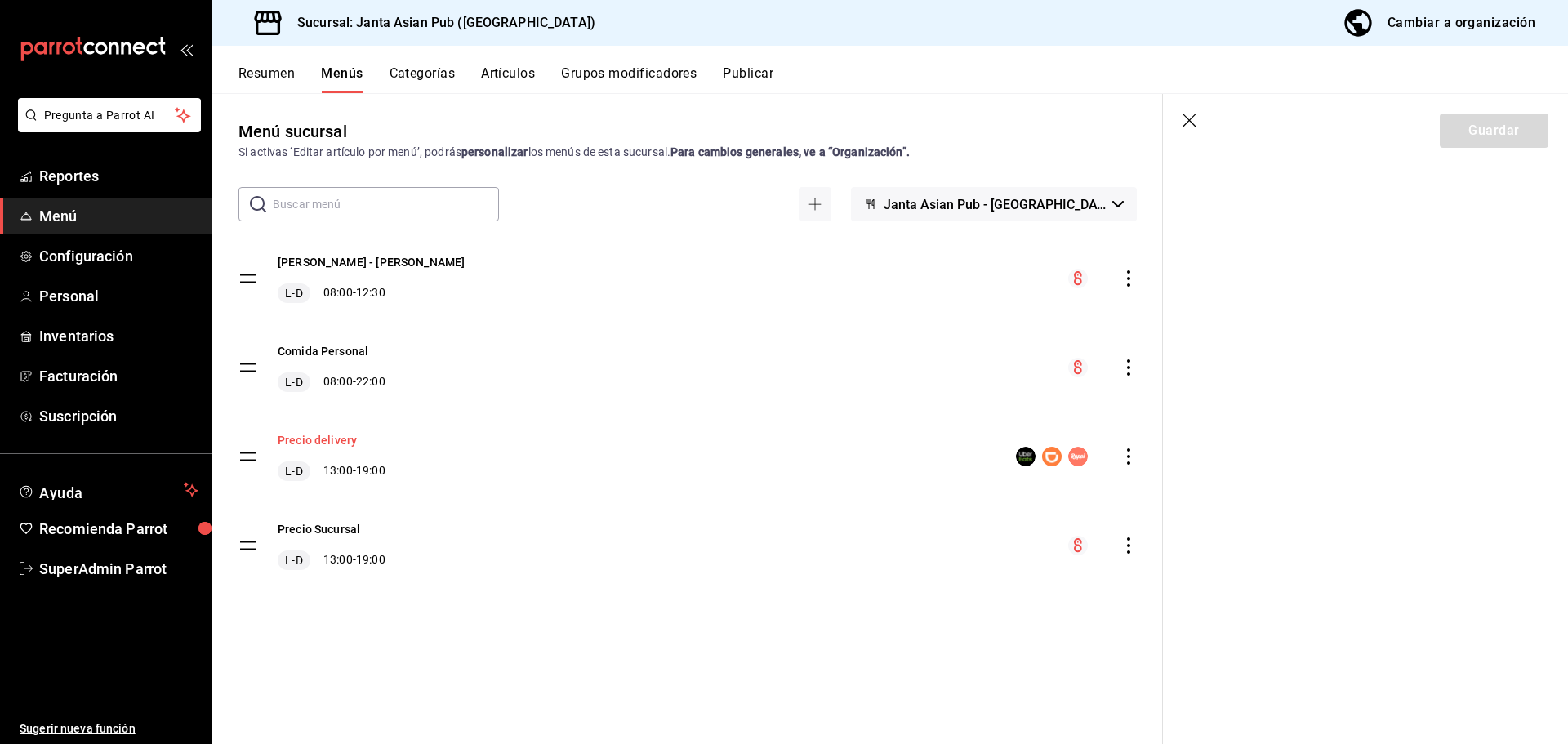
click at [338, 440] on button "Precio delivery" at bounding box center [317, 440] width 80 height 16
click at [1188, 116] on icon "button" at bounding box center [1190, 122] width 16 height 16
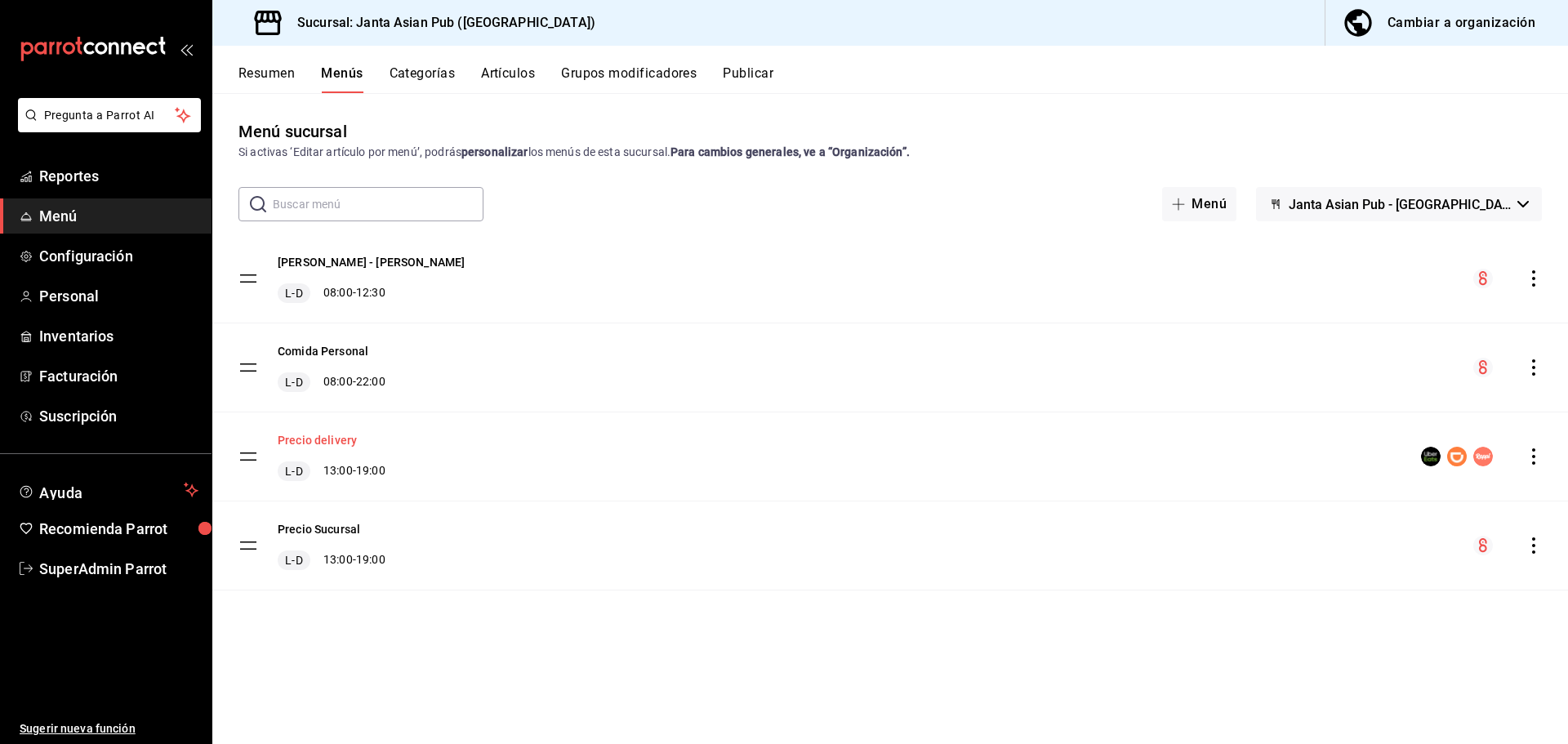
click at [334, 444] on button "Precio delivery" at bounding box center [317, 440] width 80 height 16
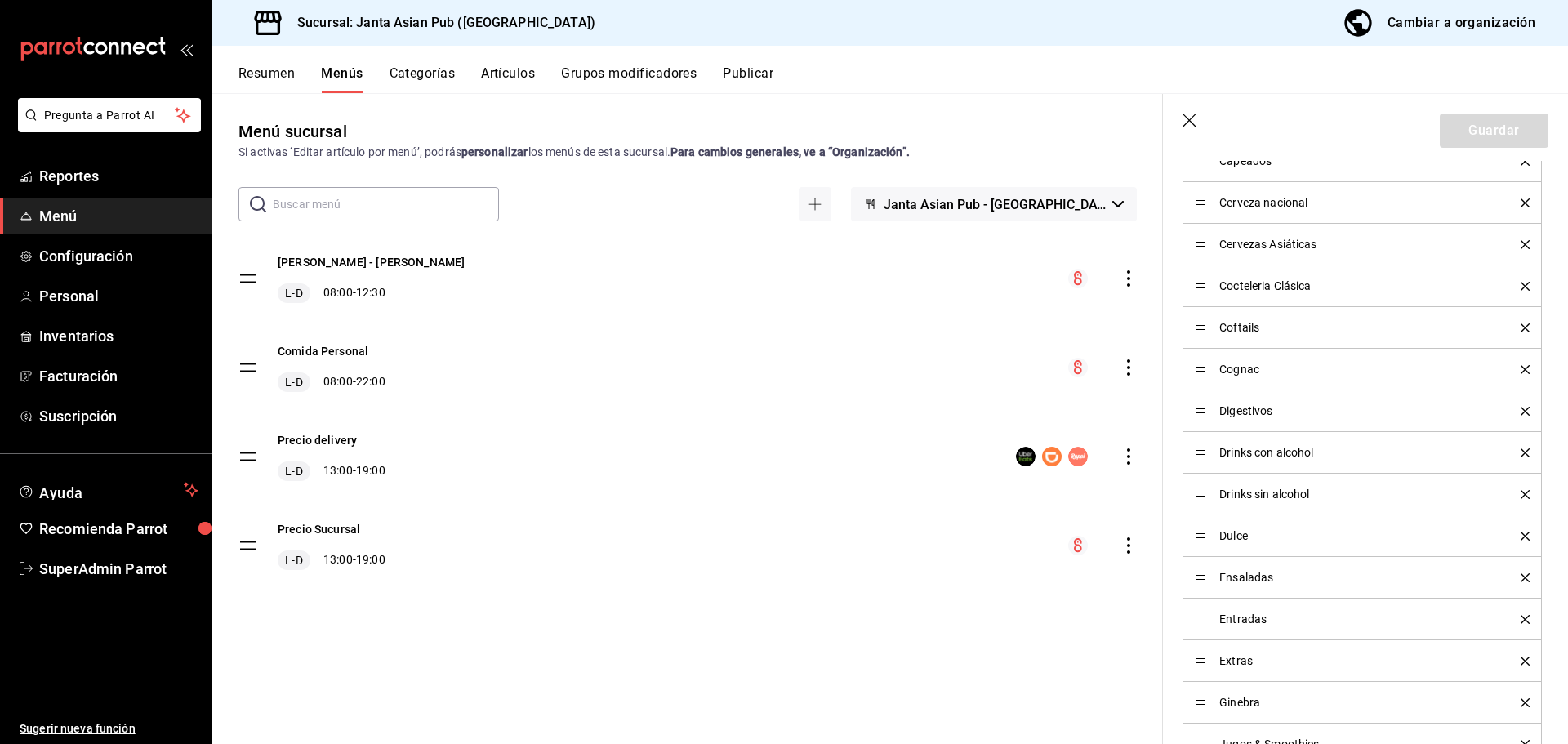
scroll to position [654, 0]
click at [350, 443] on button "Precio delivery" at bounding box center [317, 440] width 80 height 16
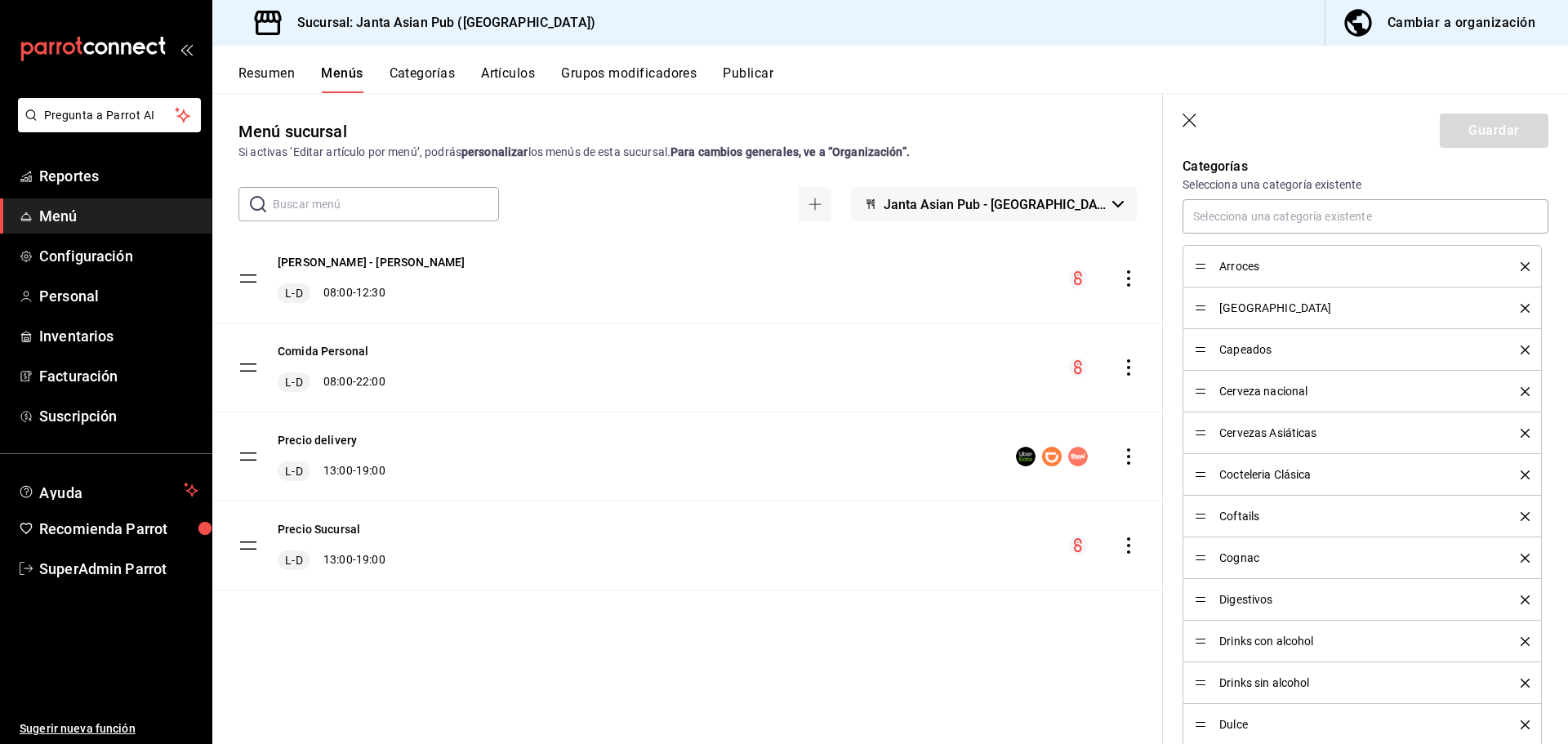
scroll to position [491, 0]
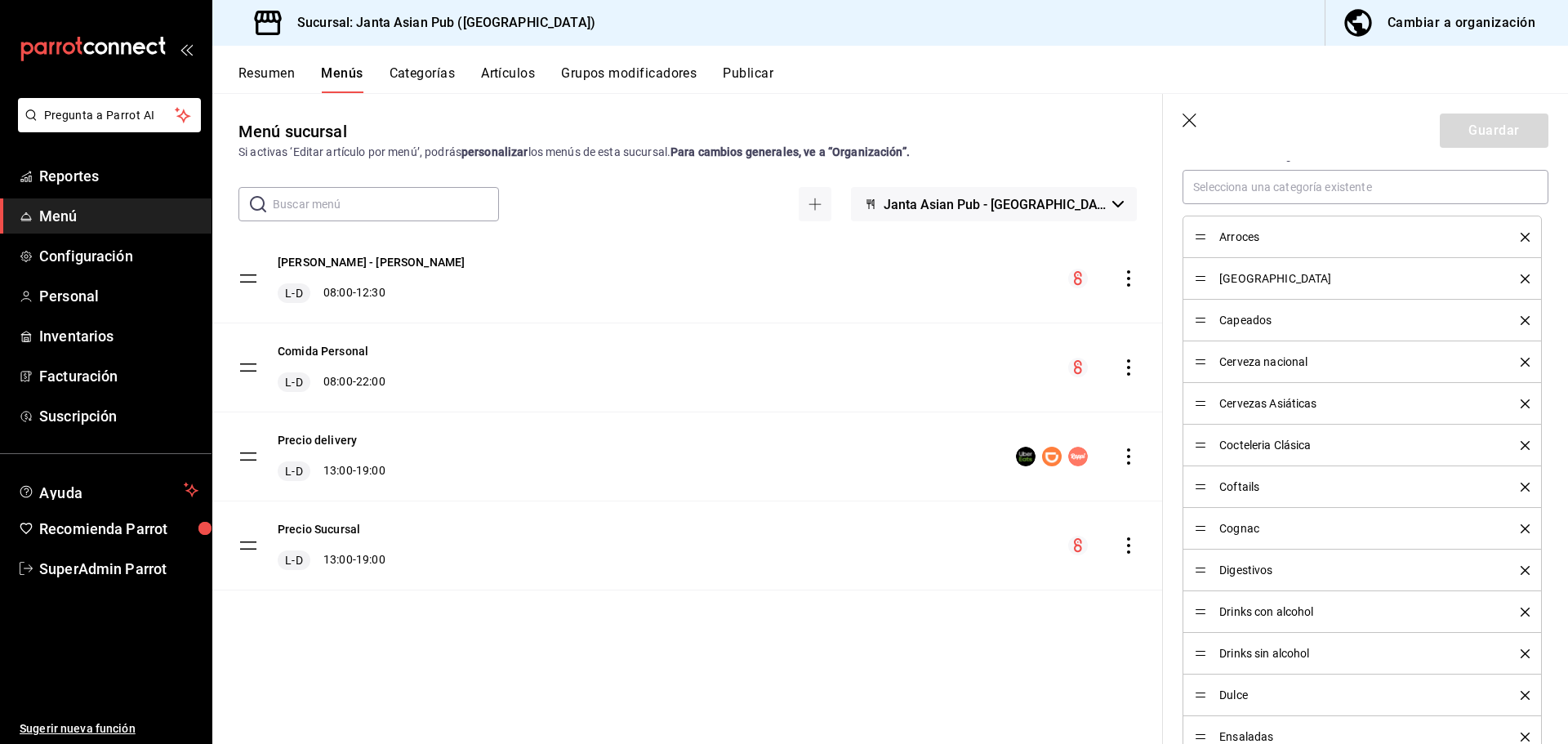
click at [1443, 30] on div "Cambiar a organización" at bounding box center [1461, 23] width 148 height 23
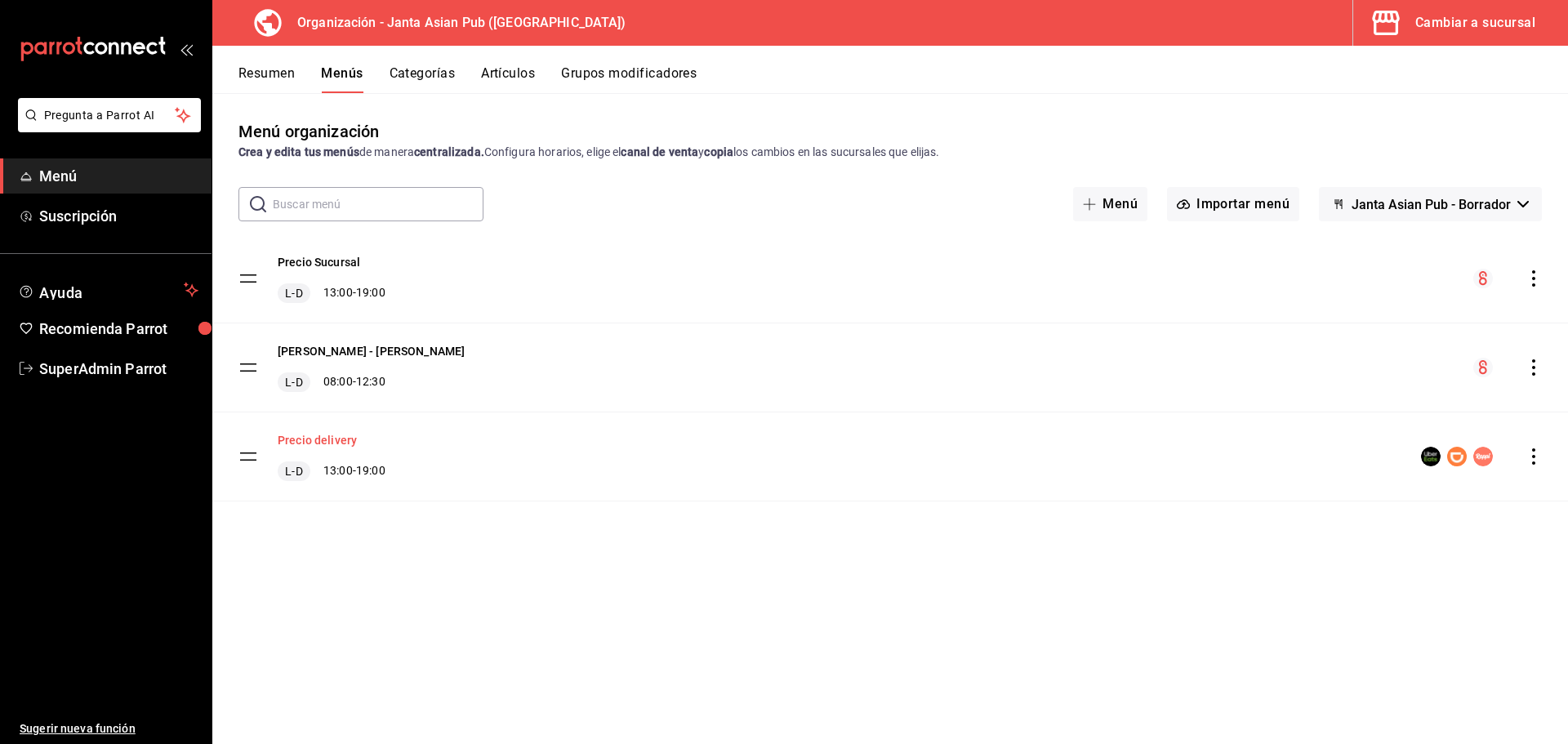
click at [343, 440] on button "Precio delivery" at bounding box center [317, 440] width 80 height 16
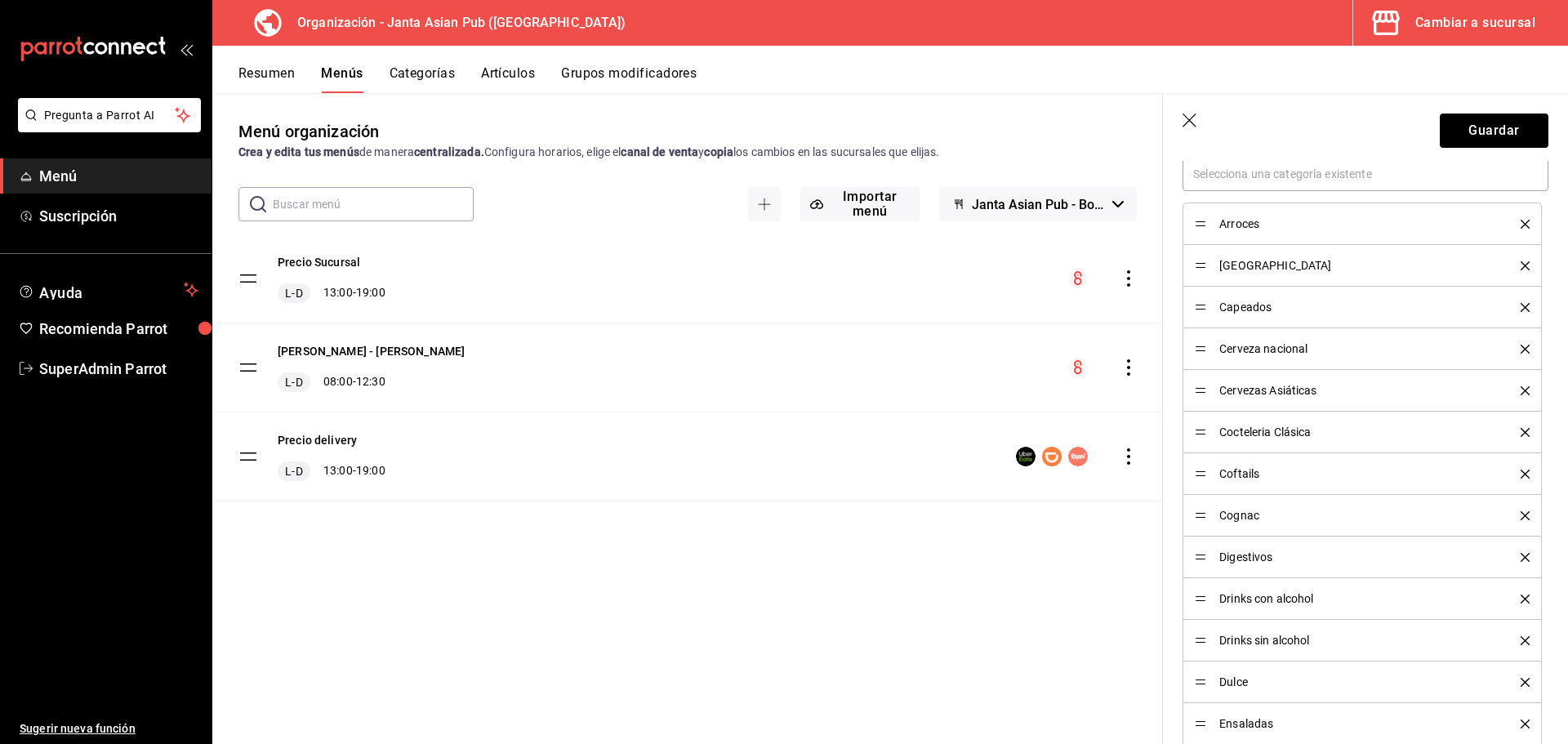
scroll to position [408, 0]
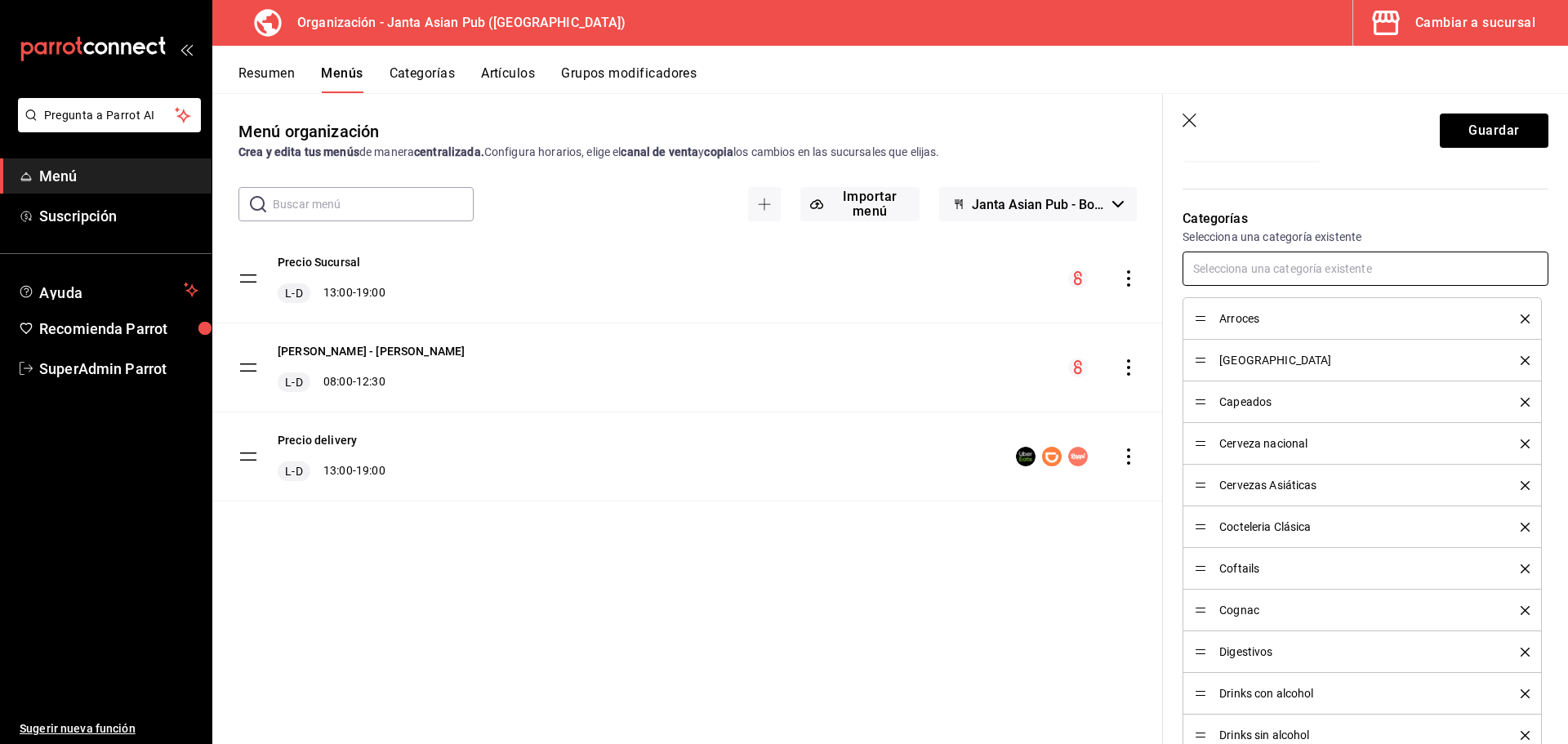
click at [1297, 277] on input "text" at bounding box center [1365, 269] width 366 height 34
click at [1321, 232] on p "Selecciona una categoría existente" at bounding box center [1365, 237] width 366 height 16
click at [1377, 261] on input "text" at bounding box center [1365, 269] width 366 height 34
click at [1398, 218] on p "Categorías" at bounding box center [1365, 219] width 366 height 20
click at [1380, 255] on input "text" at bounding box center [1365, 269] width 366 height 34
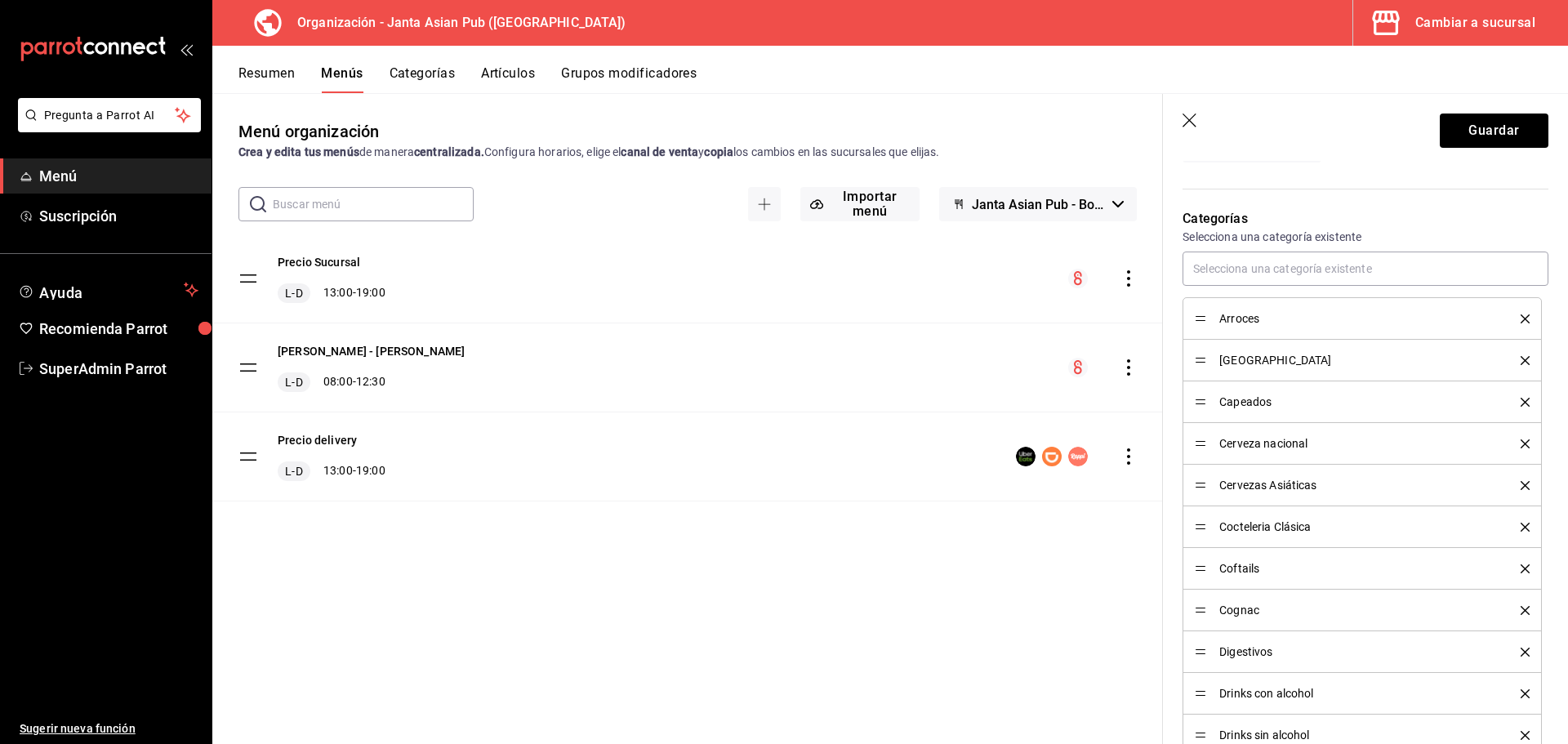
click at [1400, 221] on p "Categorías" at bounding box center [1365, 219] width 366 height 20
click at [1380, 268] on input "text" at bounding box center [1365, 269] width 366 height 34
click at [1418, 227] on p "Categorías" at bounding box center [1365, 219] width 366 height 20
click at [1391, 273] on input "text" at bounding box center [1365, 269] width 366 height 34
click at [1406, 234] on p "Selecciona una categoría existente" at bounding box center [1365, 237] width 366 height 16
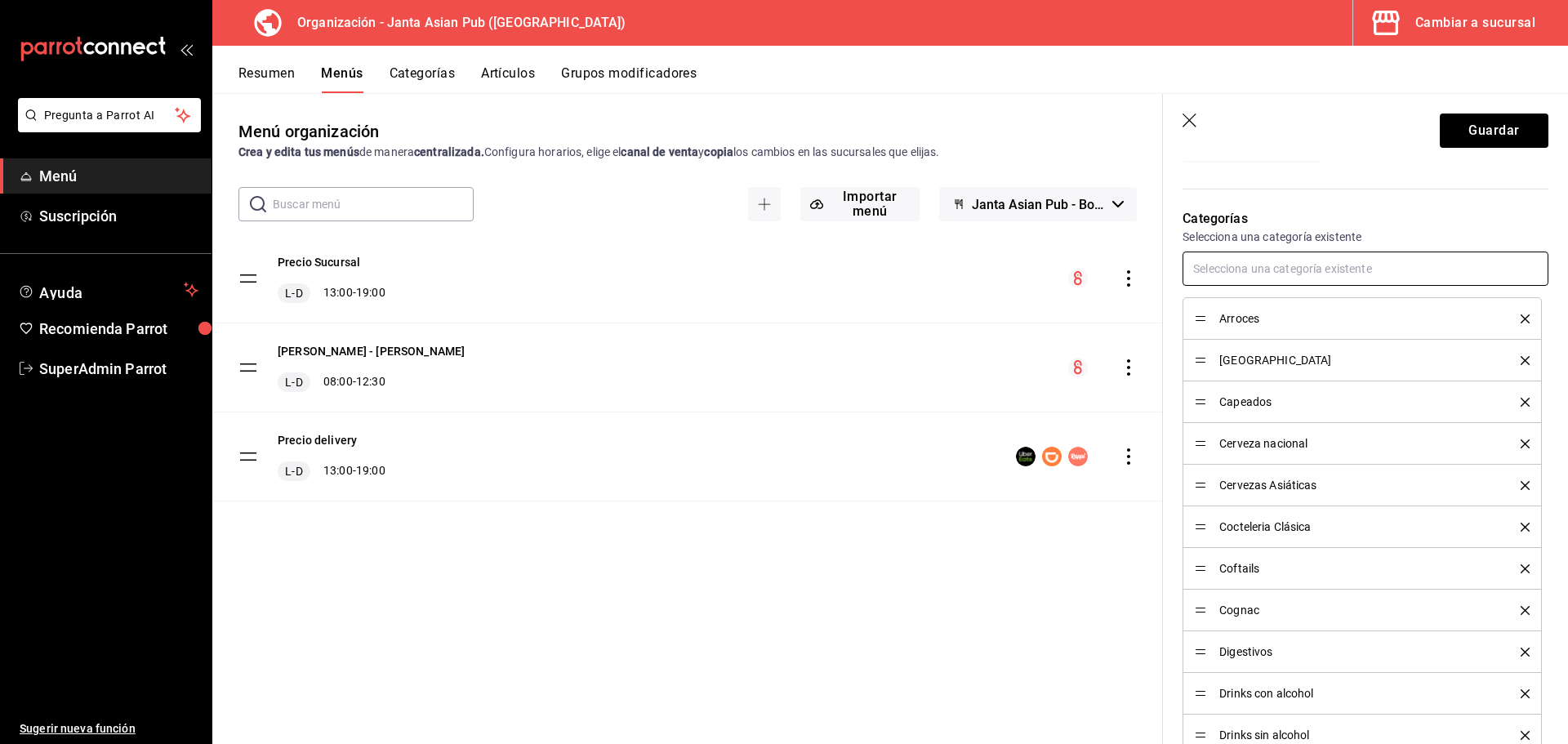
click at [1385, 268] on input "text" at bounding box center [1365, 269] width 366 height 34
click at [1391, 225] on p "Categorías" at bounding box center [1365, 219] width 366 height 20
click at [1373, 257] on input "text" at bounding box center [1365, 269] width 366 height 34
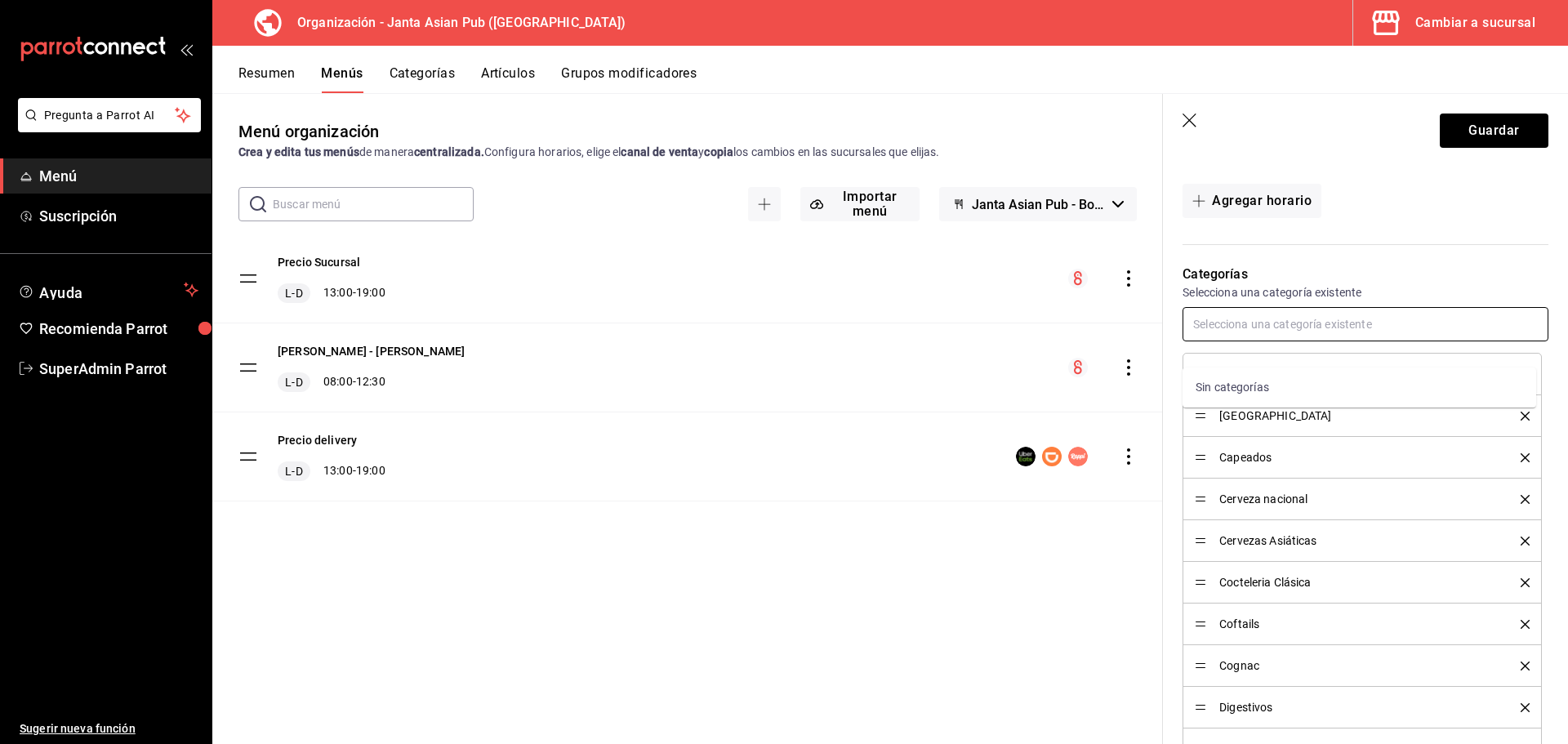
scroll to position [327, 0]
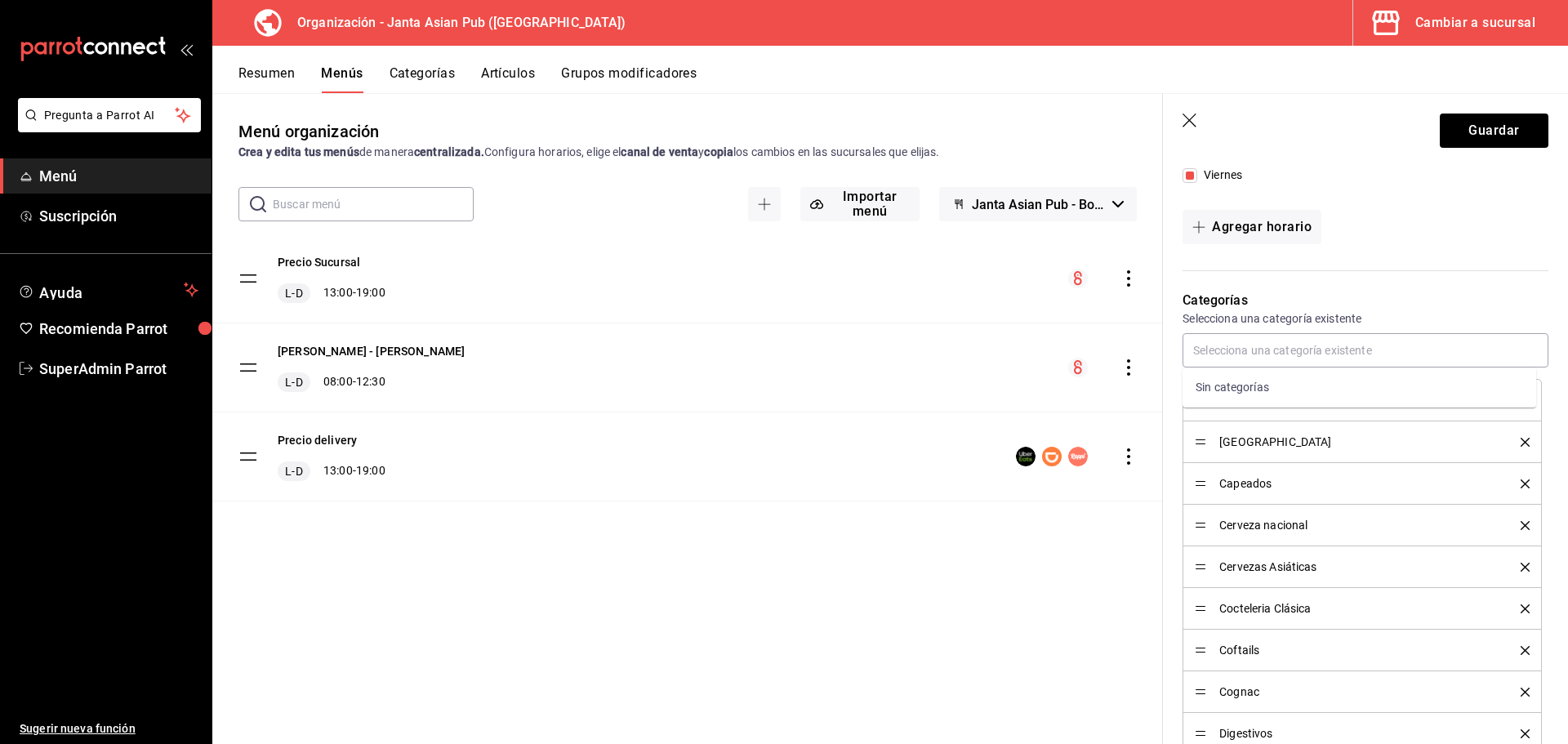
click at [1351, 299] on p "Categorías" at bounding box center [1365, 301] width 366 height 20
click at [263, 88] on button "Resumen" at bounding box center [266, 79] width 56 height 28
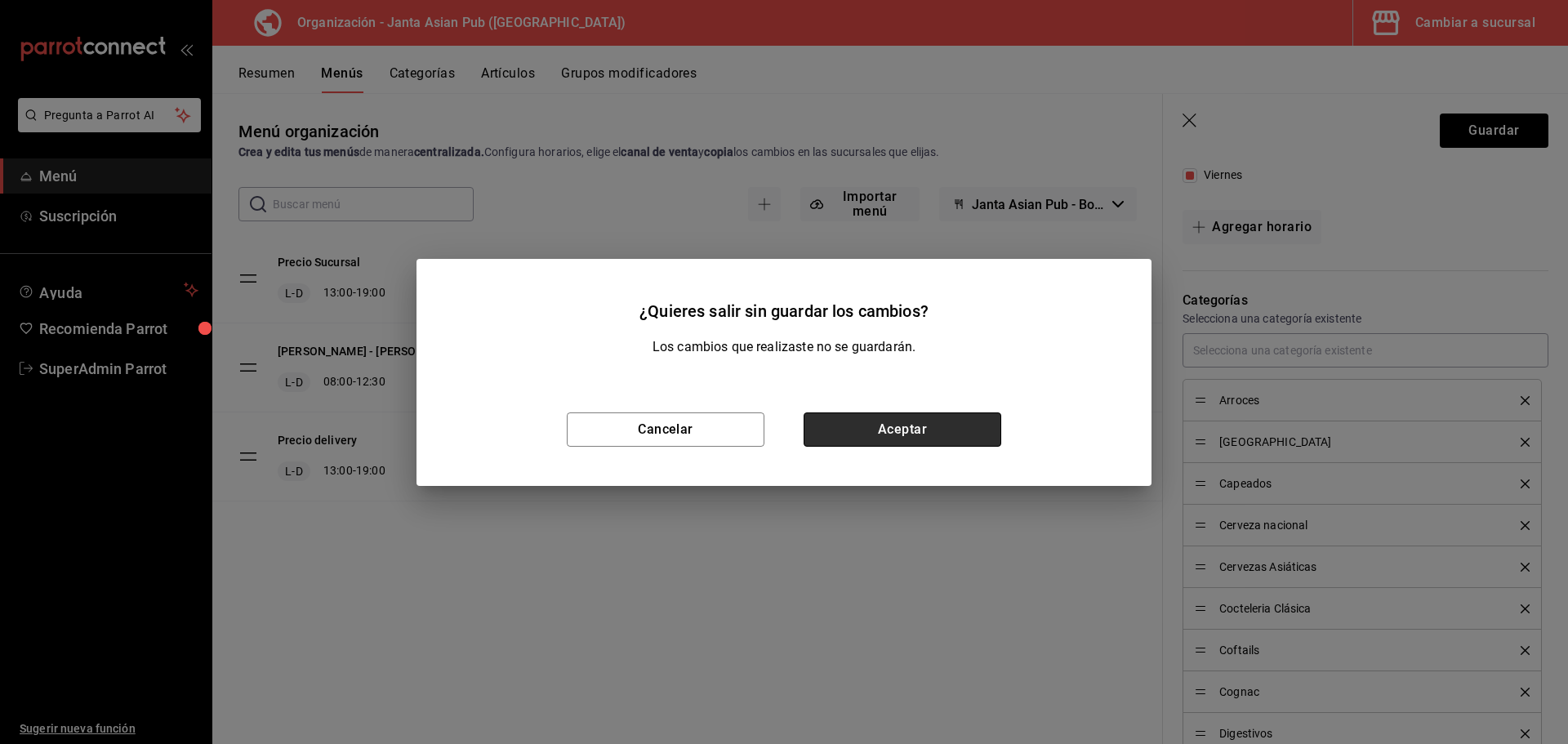
click at [957, 423] on button "Aceptar" at bounding box center [902, 430] width 198 height 34
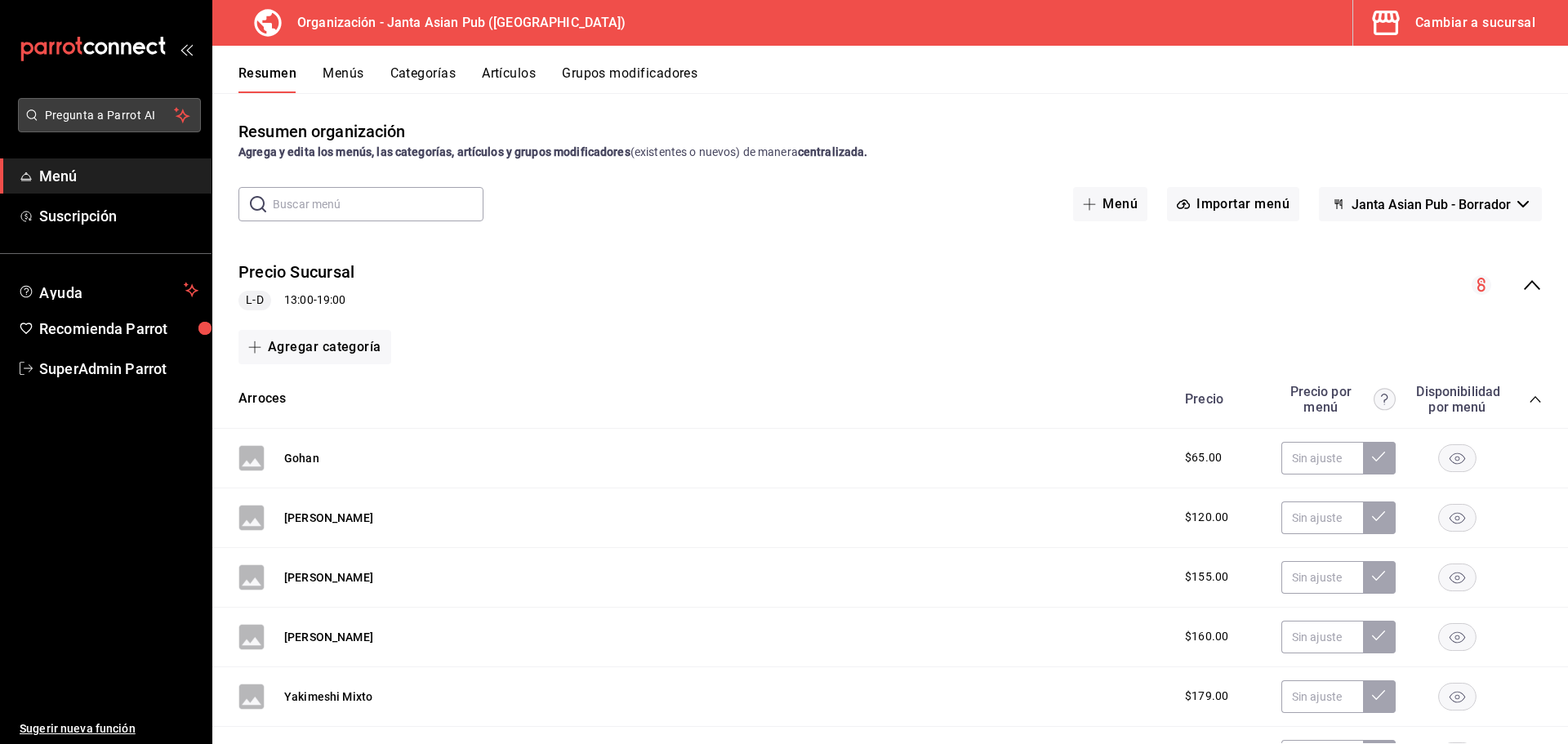
click at [127, 120] on span "Pregunta a Parrot AI" at bounding box center [109, 115] width 130 height 17
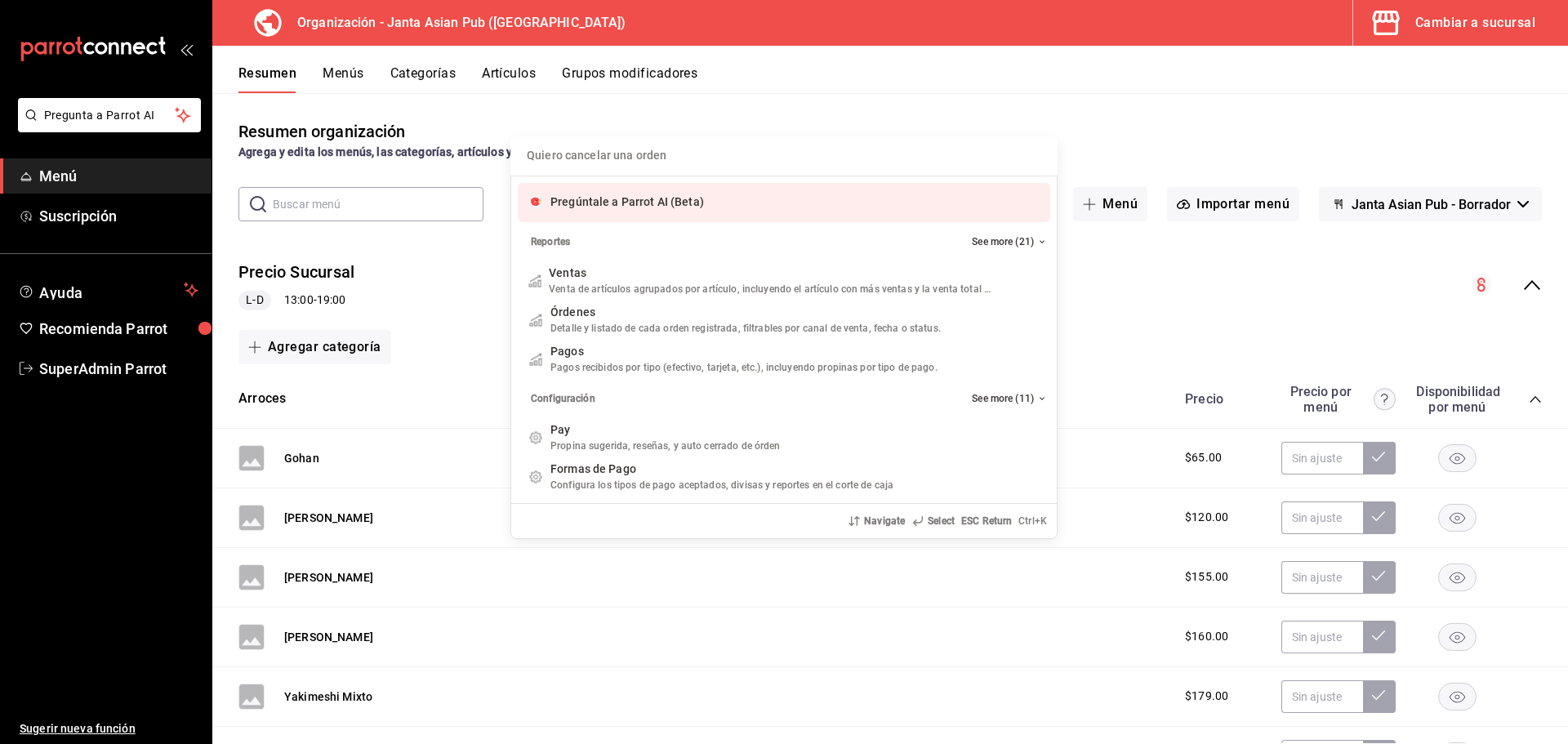
click at [588, 161] on input "Quiero cancelar una orden" at bounding box center [783, 156] width 527 height 39
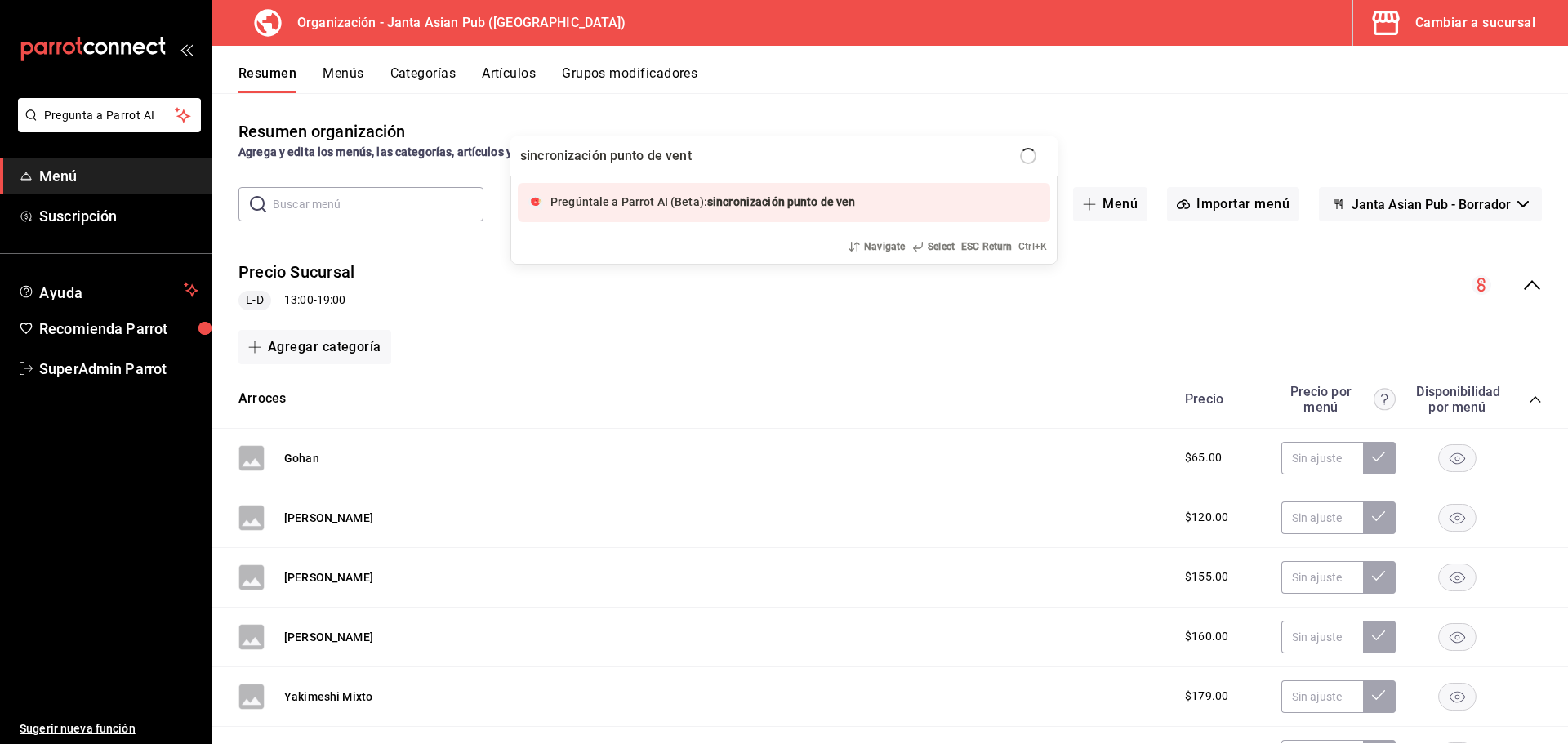
type input "sincronización punto de venta"
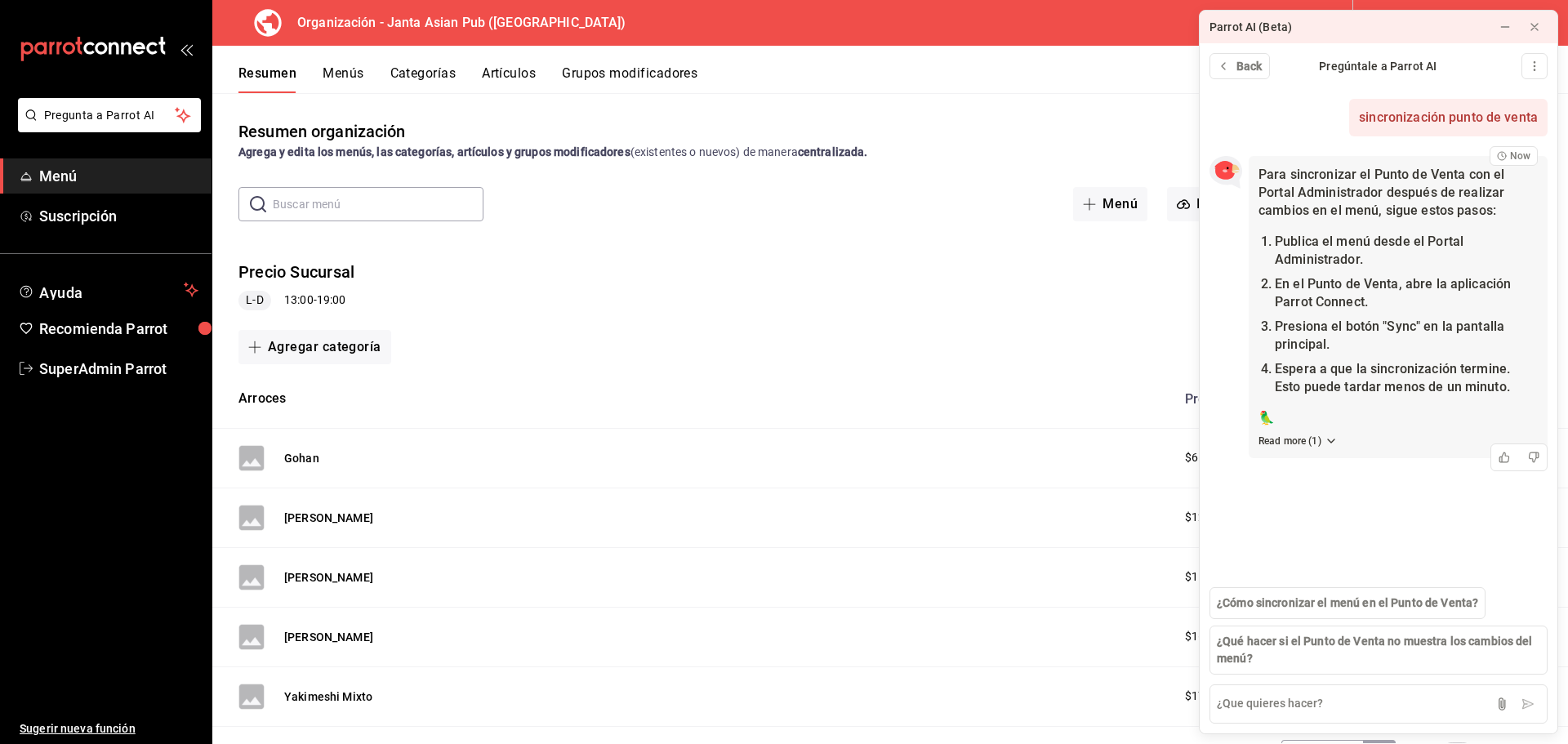
click at [1329, 452] on div "Para sincronizar el Punto de Venta con el Portal Administrador después de reali…" at bounding box center [1398, 307] width 299 height 303
click at [1327, 444] on icon at bounding box center [1331, 440] width 13 height 13
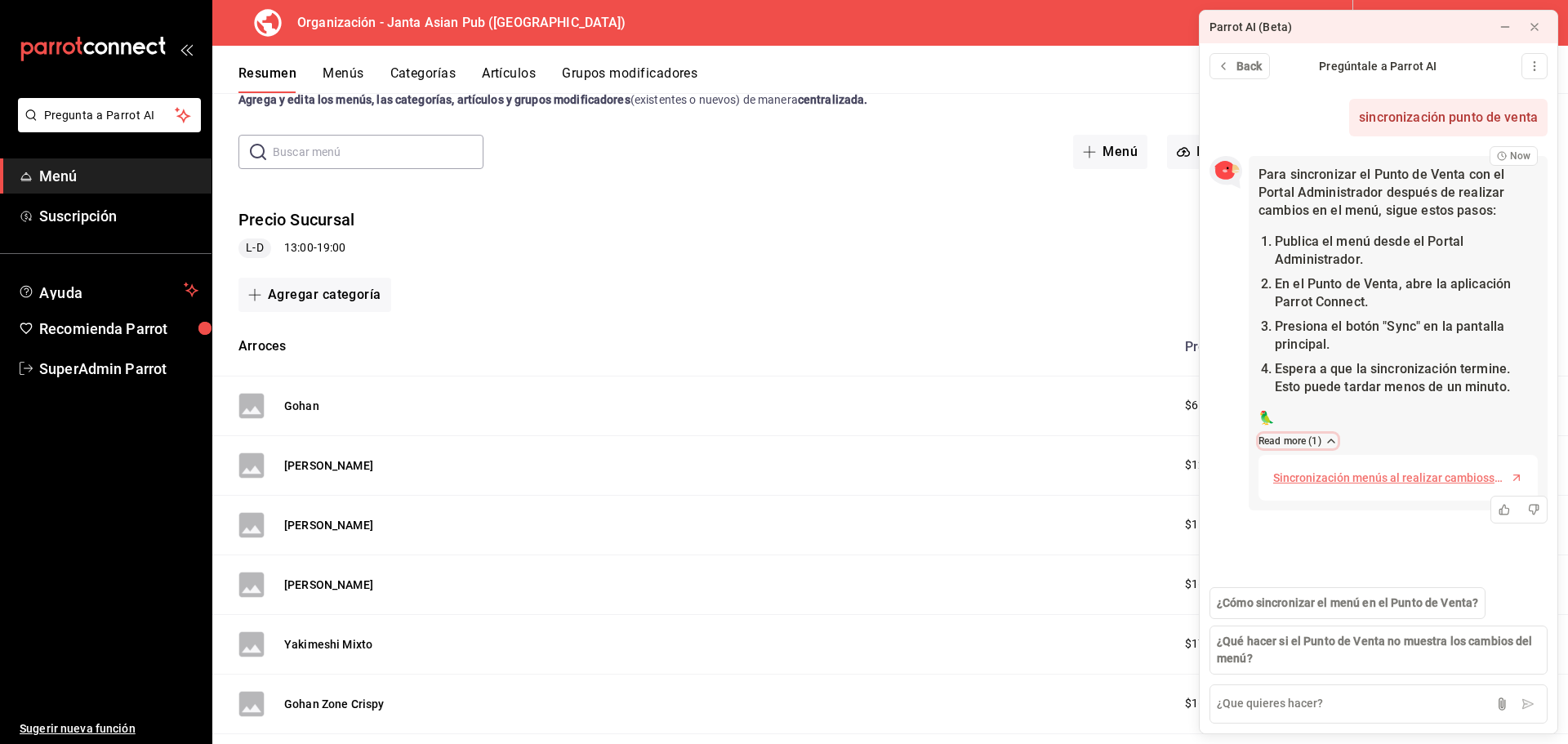
scroll to position [81, 0]
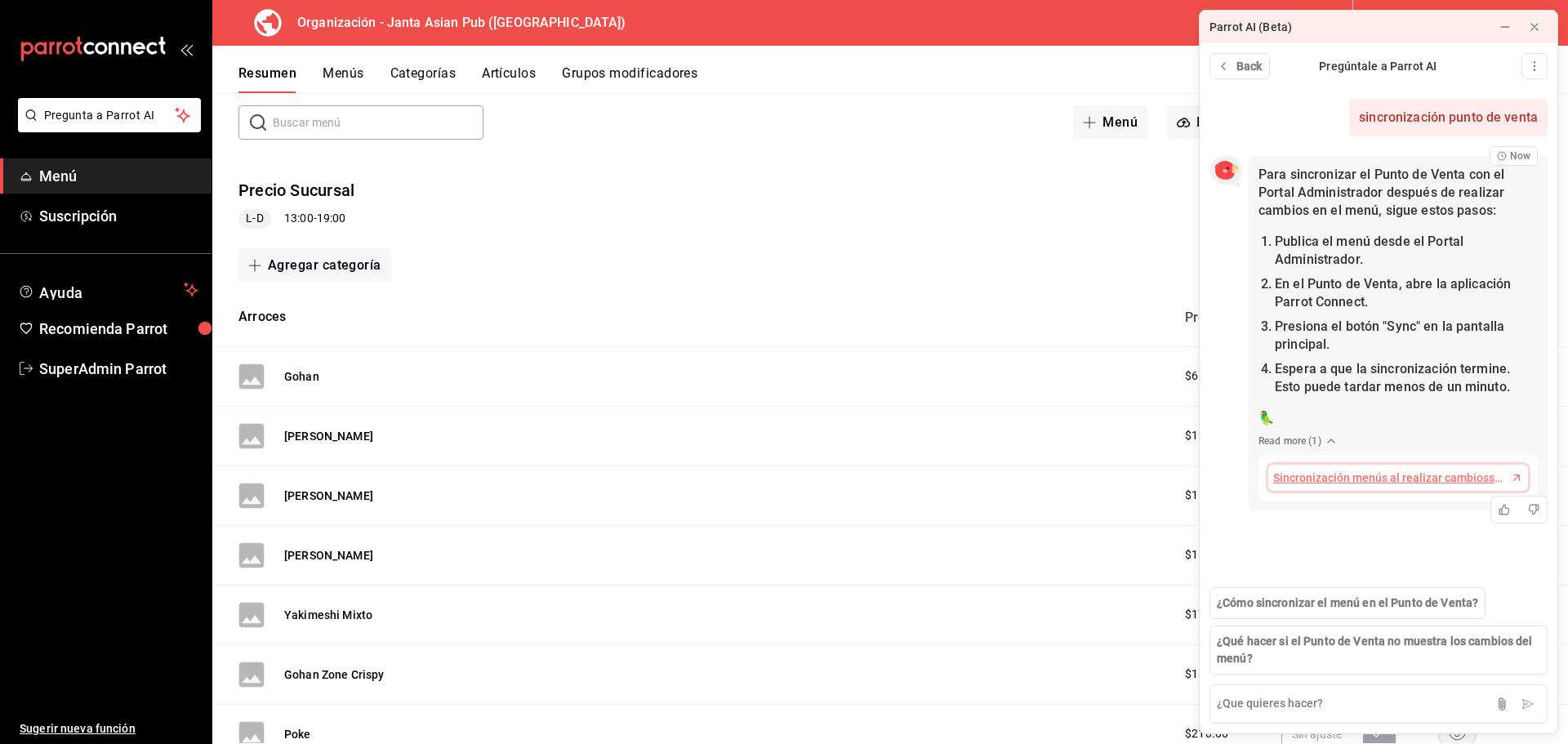
click at [1377, 479] on span "Sincronización menús al realizar cambiossPortal Administrador" at bounding box center [1391, 478] width 235 height 17
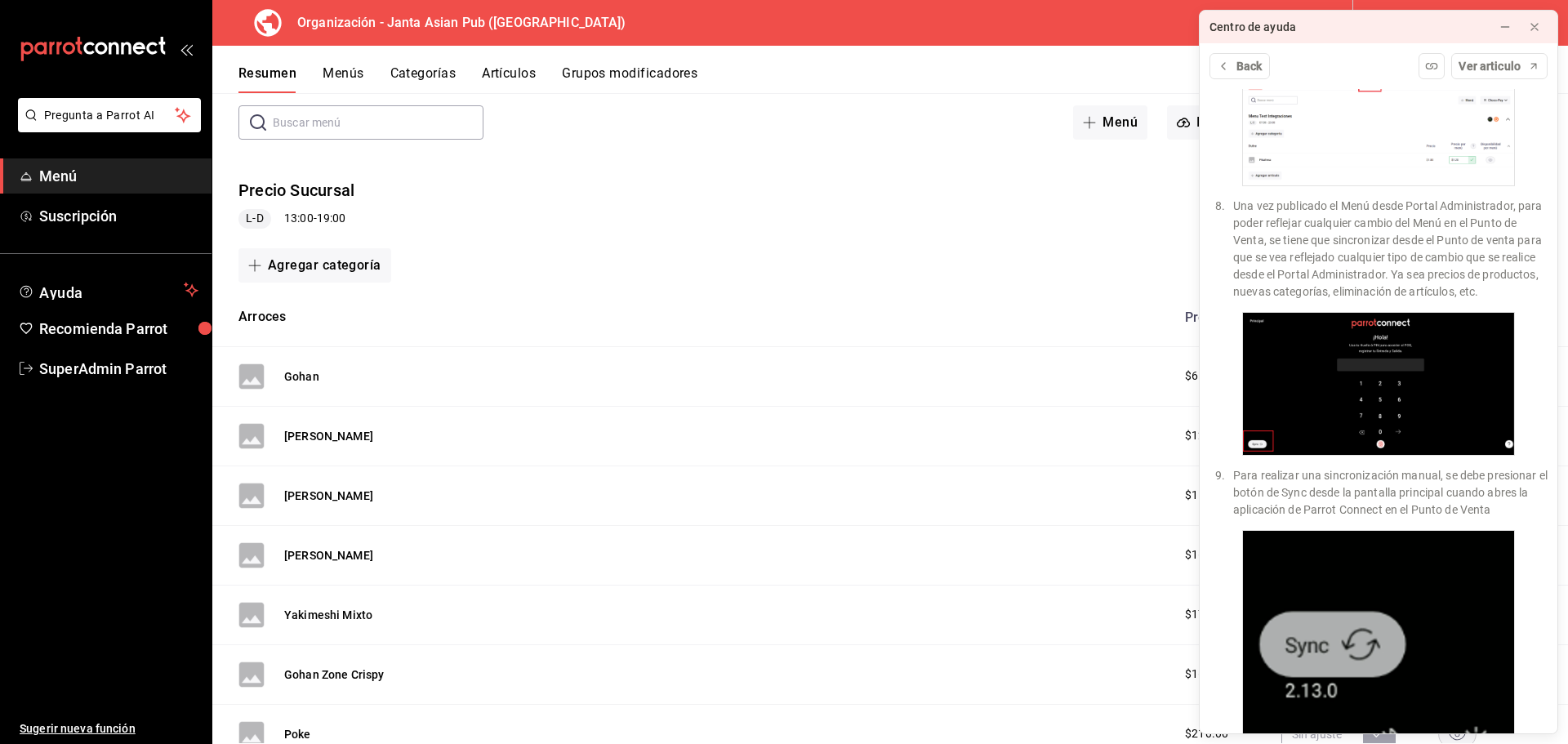
scroll to position [1879, 0]
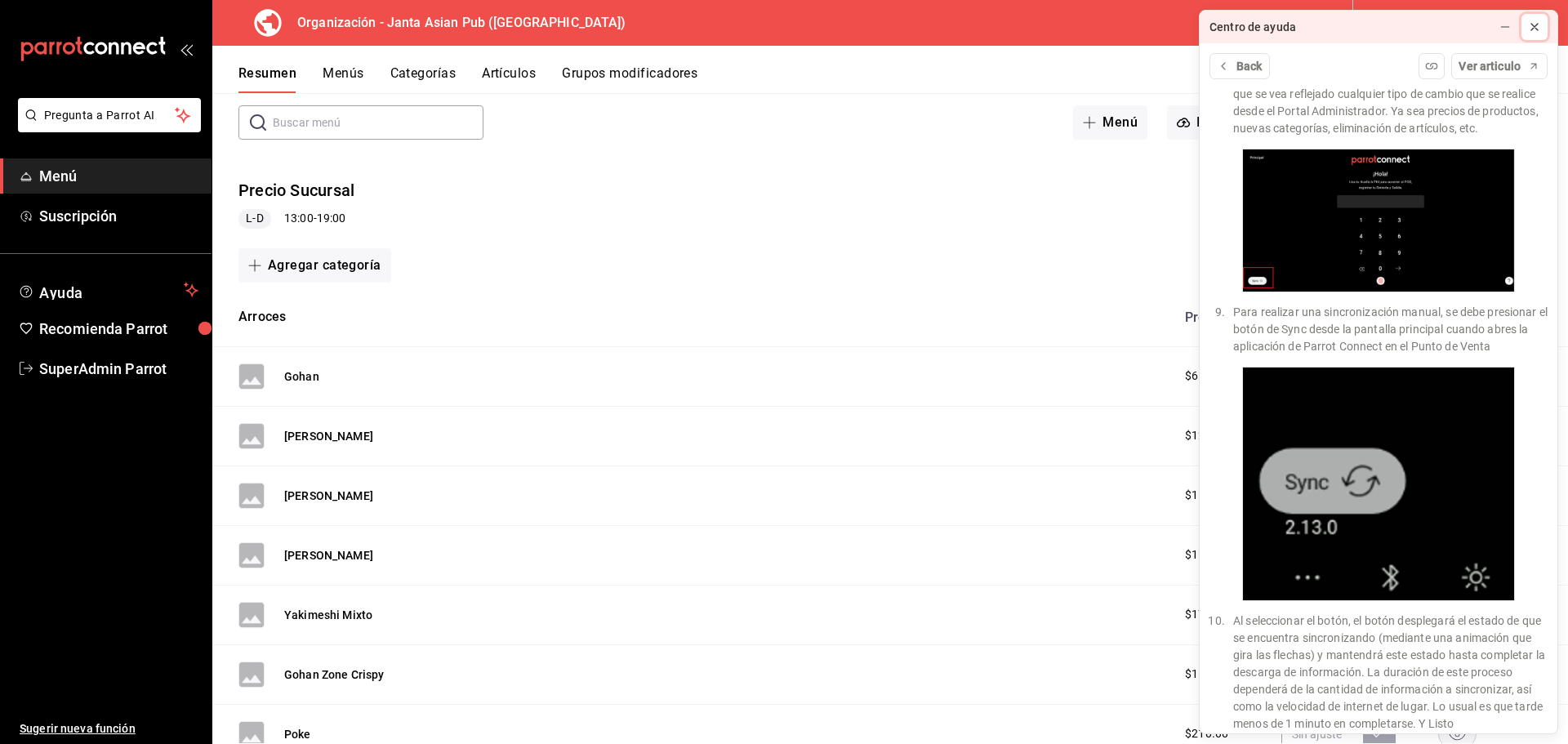
click at [1530, 24] on icon at bounding box center [1534, 27] width 13 height 13
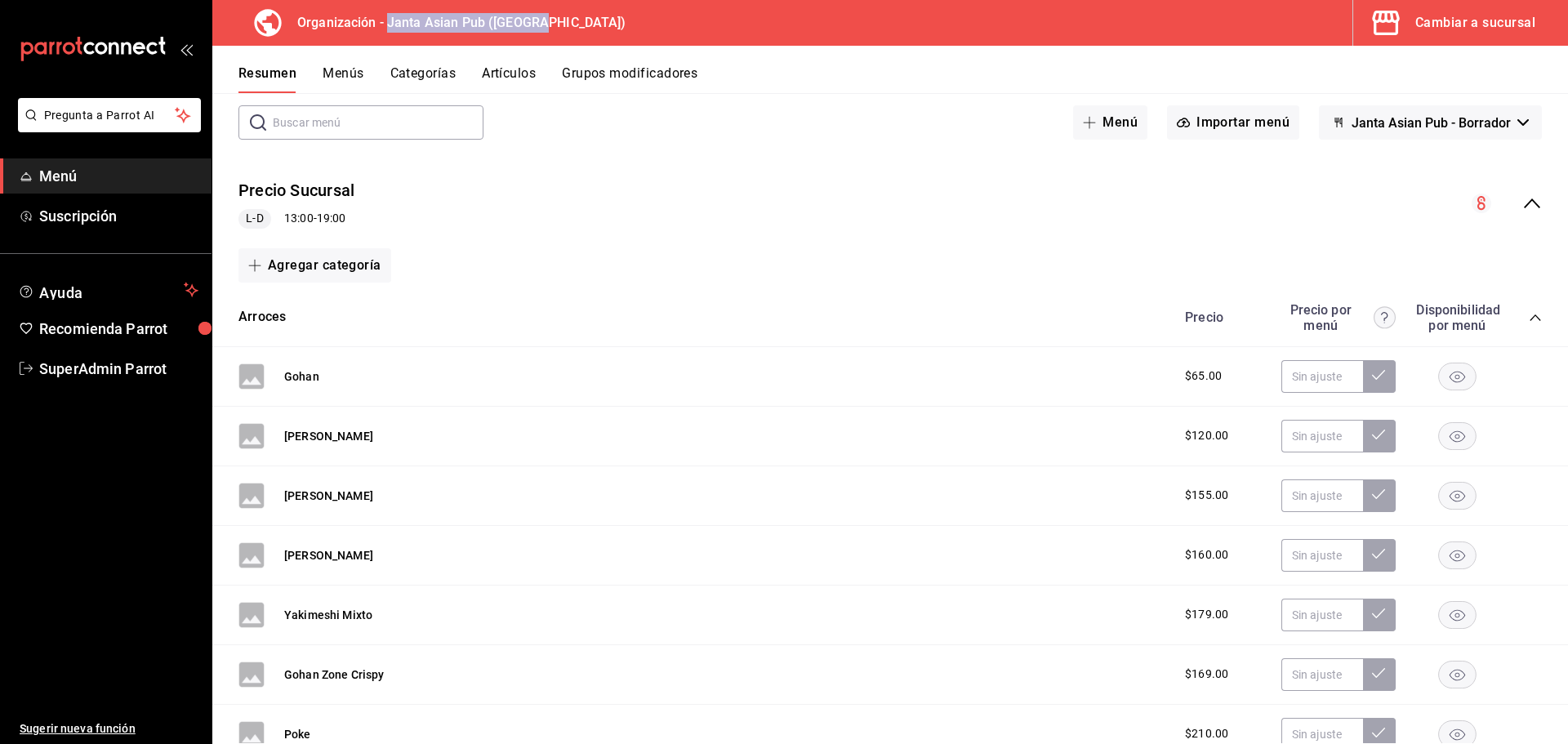
drag, startPoint x: 602, startPoint y: 30, endPoint x: 388, endPoint y: 26, distance: 214.0
click at [388, 26] on div "Organización - Janta Asian Pub (La Paz) Cambiar a sucursal" at bounding box center [890, 22] width 1356 height 46
copy h3 "Janta Asian Pub (La Paz)"
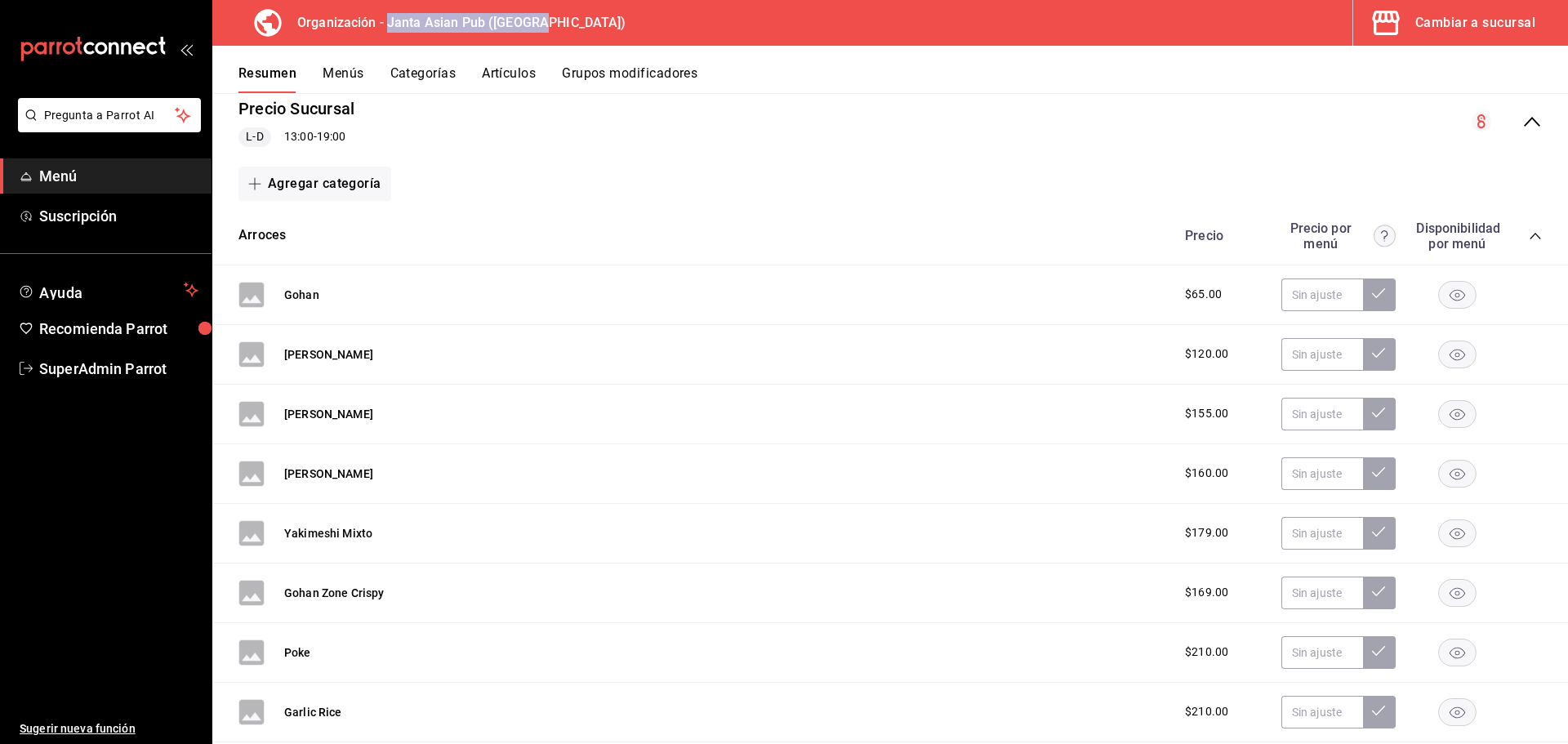
scroll to position [0, 0]
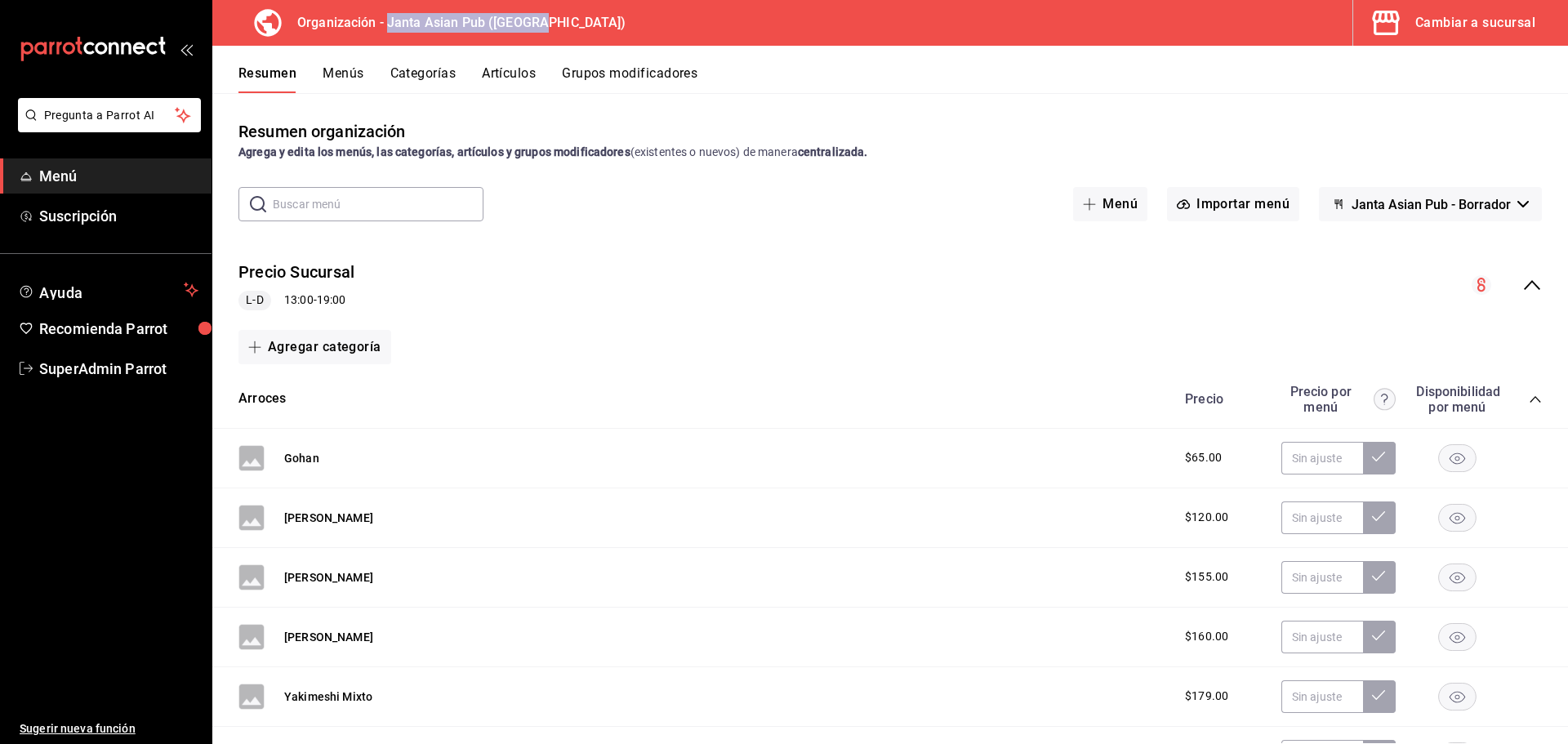
click at [1432, 13] on div "Cambiar a sucursal" at bounding box center [1475, 23] width 120 height 23
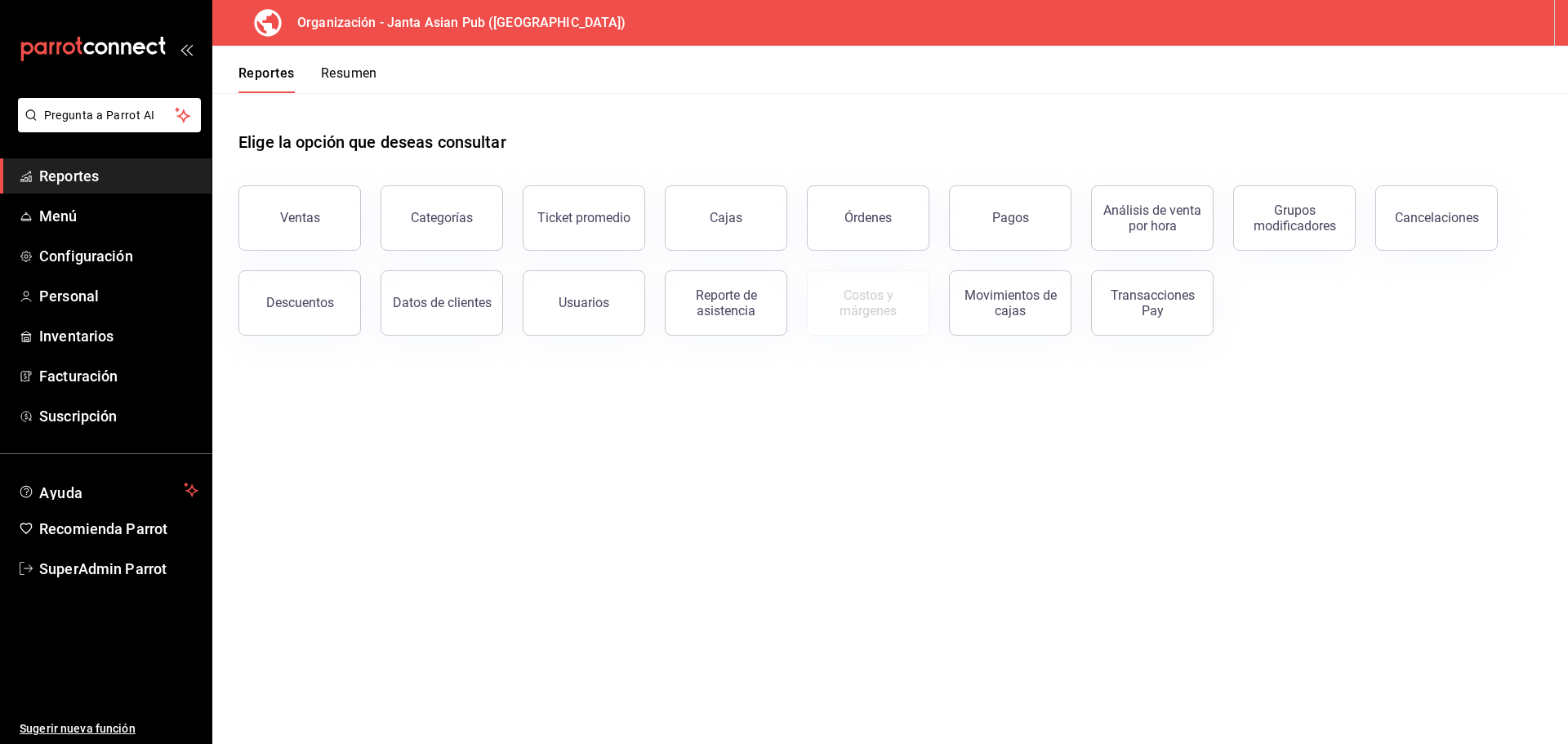
click at [136, 175] on span "Reportes" at bounding box center [119, 175] width 159 height 22
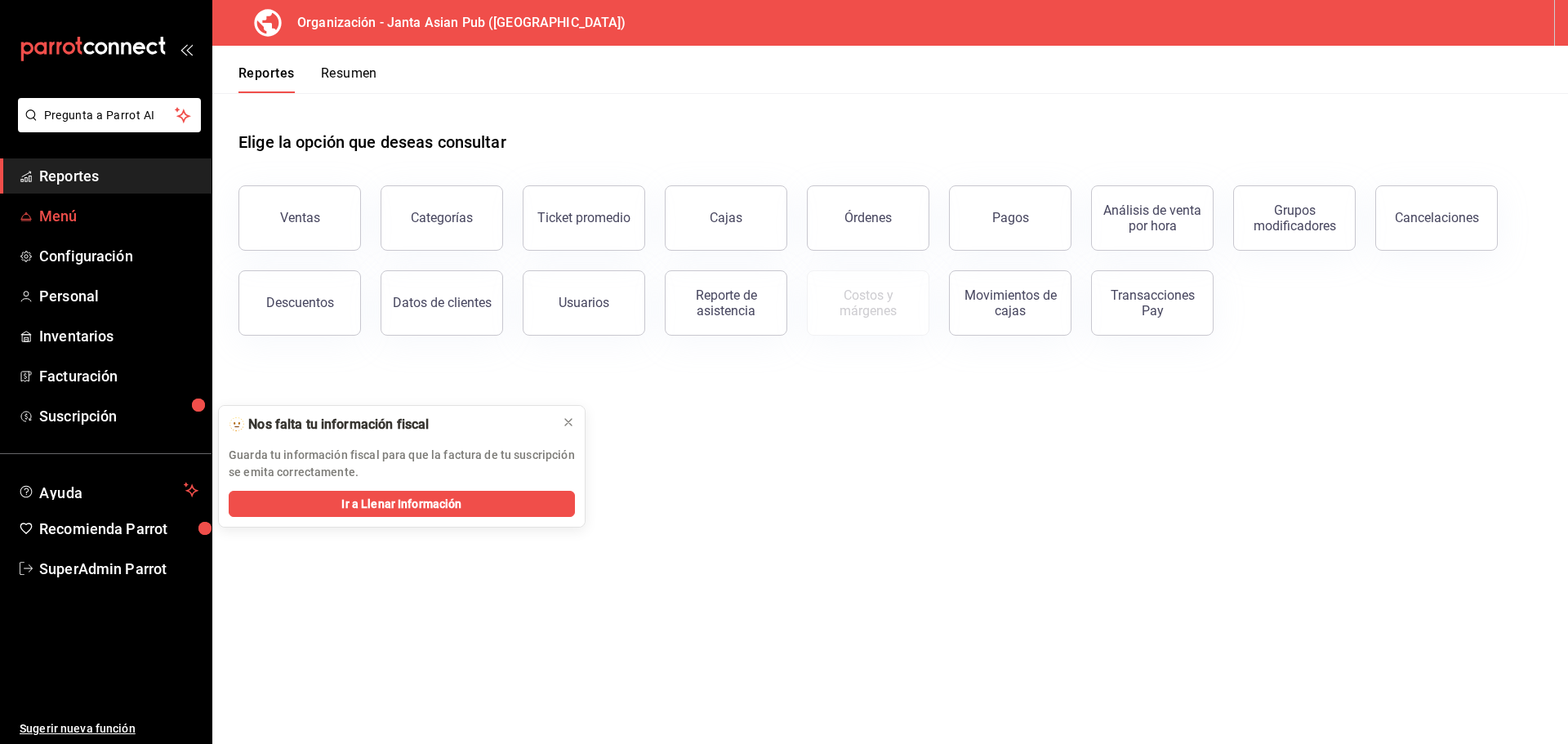
click at [126, 225] on span "Menú" at bounding box center [119, 216] width 159 height 22
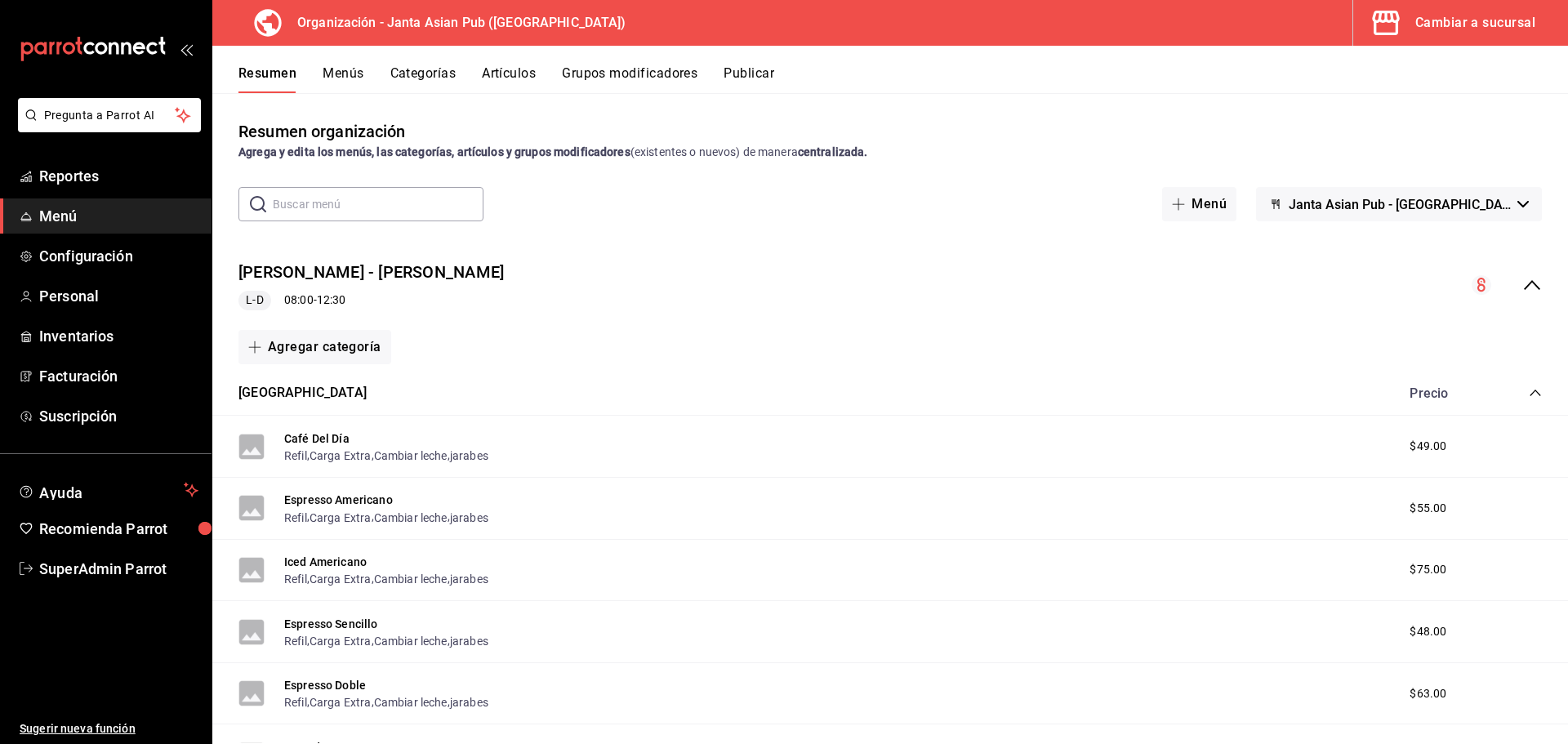
click at [1406, 7] on span "button" at bounding box center [1389, 22] width 39 height 33
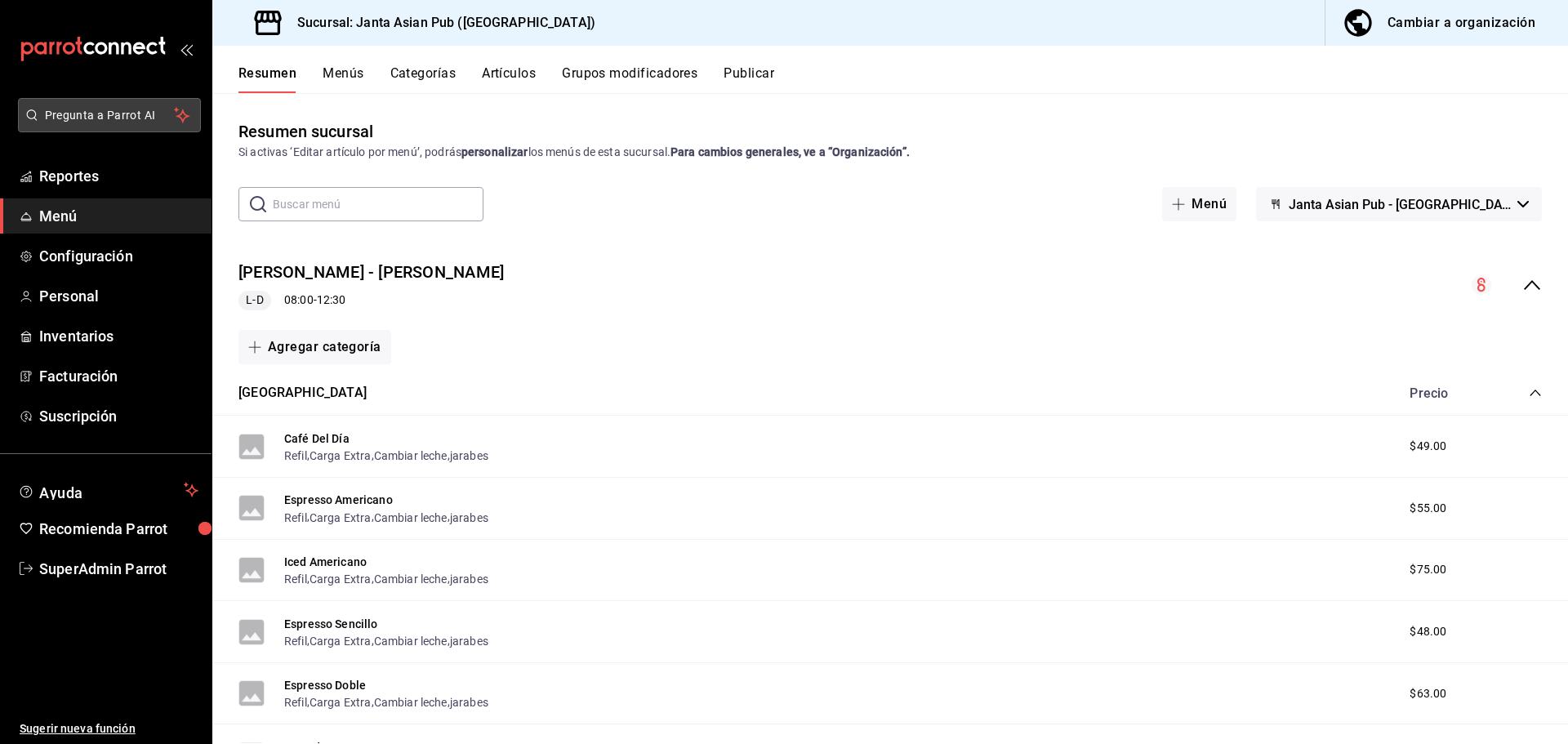
click at [56, 117] on span "Pregunta a Parrot AI" at bounding box center [109, 115] width 130 height 17
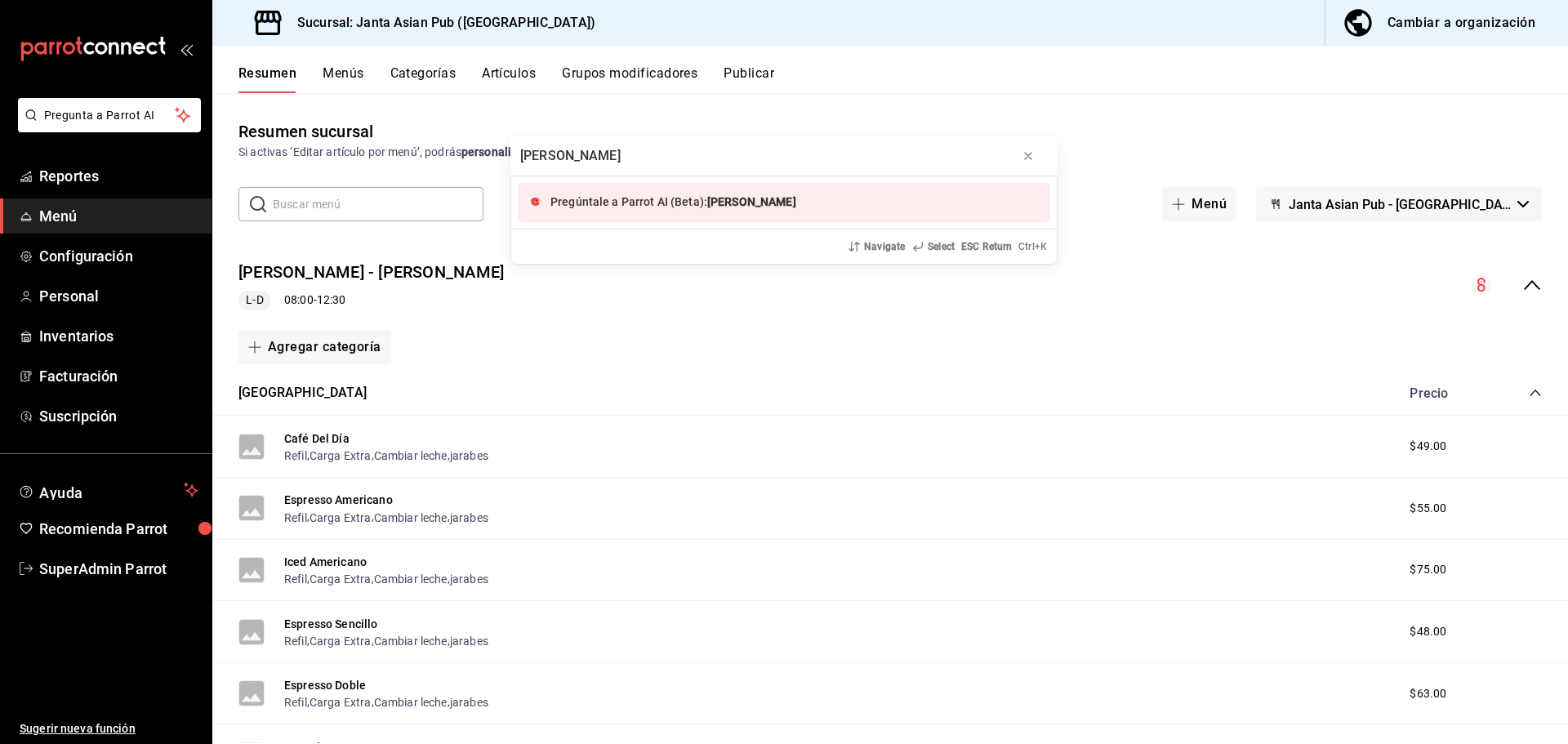
type input "[PERSON_NAME]"
click at [104, 576] on div "[PERSON_NAME] Pregúntale a Parrot AI (Beta): [PERSON_NAME] Navigate Select ESC …" at bounding box center [784, 372] width 1568 height 744
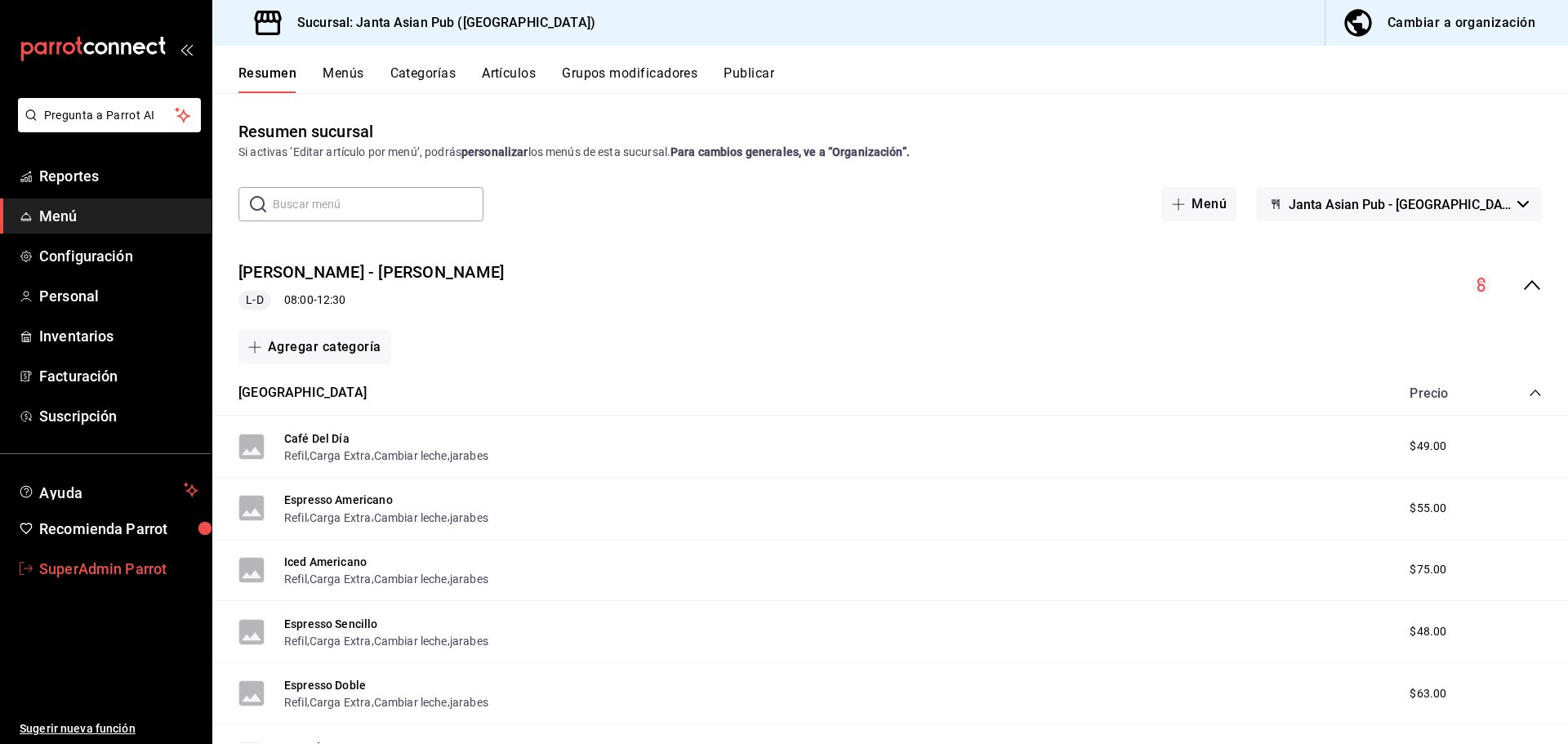
click at [114, 570] on span "SuperAdmin Parrot" at bounding box center [119, 569] width 159 height 22
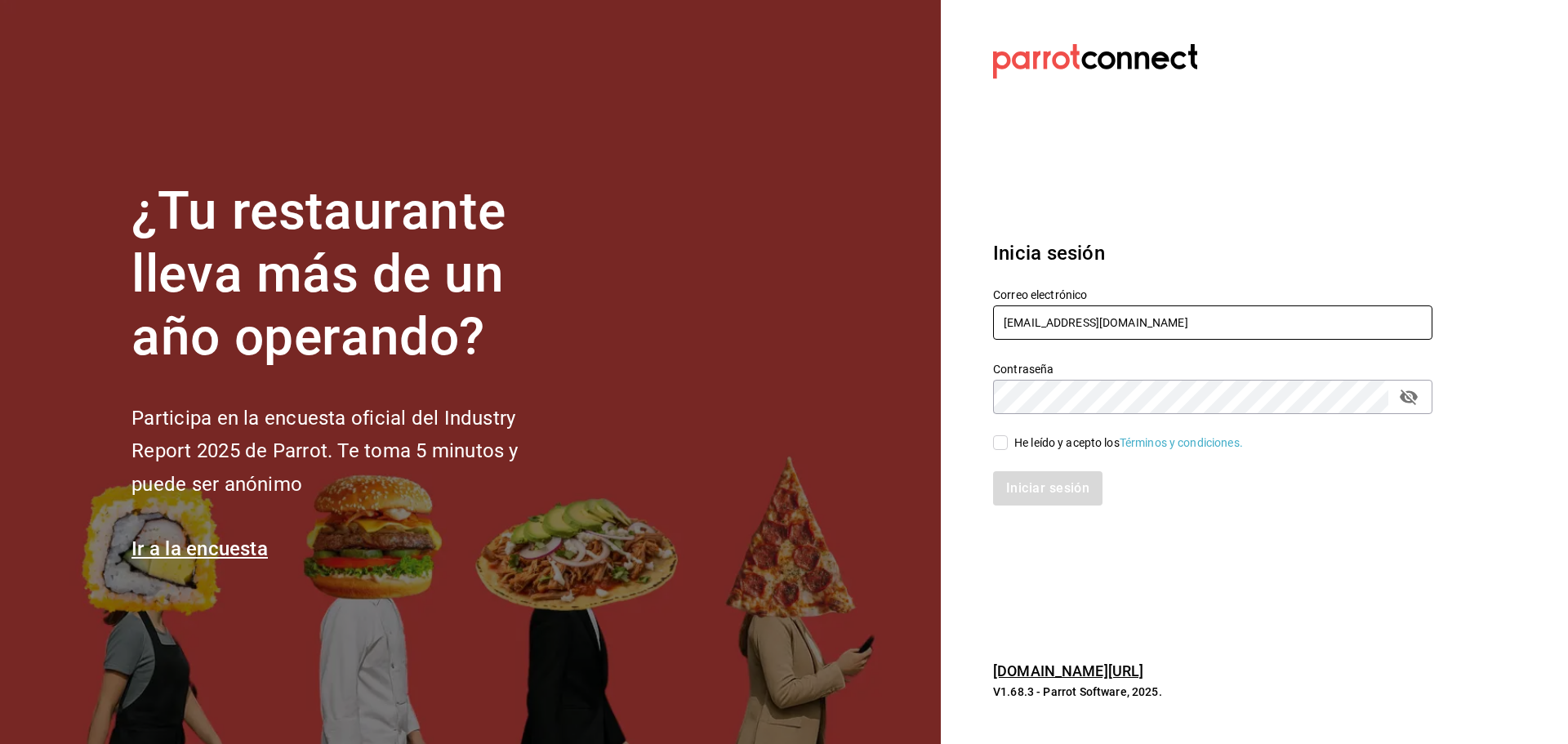
click at [1044, 312] on input "[EMAIL_ADDRESS][DOMAIN_NAME]" at bounding box center [1213, 322] width 439 height 34
paste input "[PERSON_NAME]@evento"
click at [1104, 335] on input "[PERSON_NAME][EMAIL_ADDRESS][DOMAIN_NAME]" at bounding box center [1213, 322] width 439 height 34
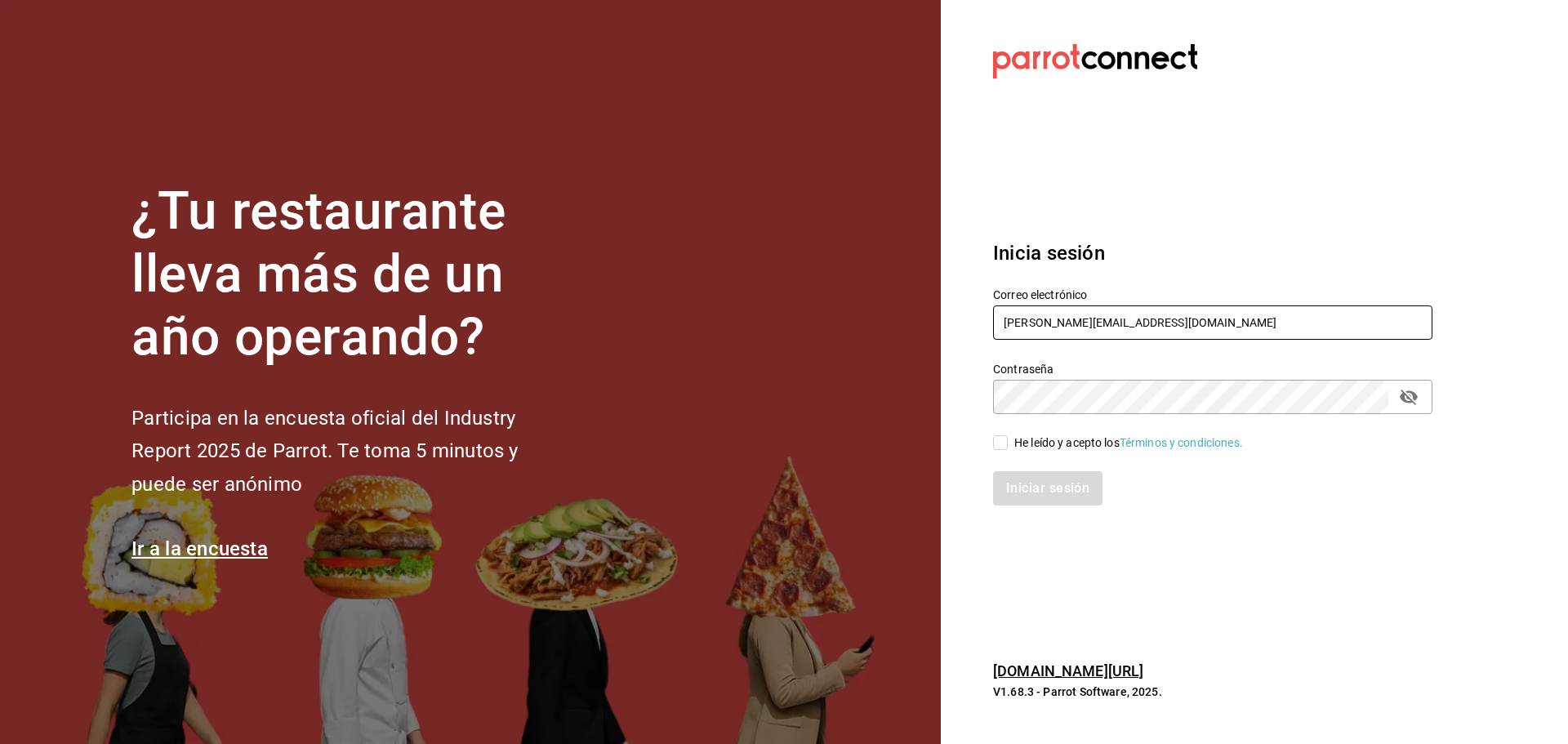
click at [1104, 335] on input "[PERSON_NAME][EMAIL_ADDRESS][DOMAIN_NAME]" at bounding box center [1213, 322] width 439 height 34
paste input "foods@[PERSON_NAME]"
type input "[EMAIL_ADDRESS][PERSON_NAME][DOMAIN_NAME]"
click at [1010, 448] on span "He leído y acepto los Términos y condiciones." at bounding box center [1125, 442] width 235 height 17
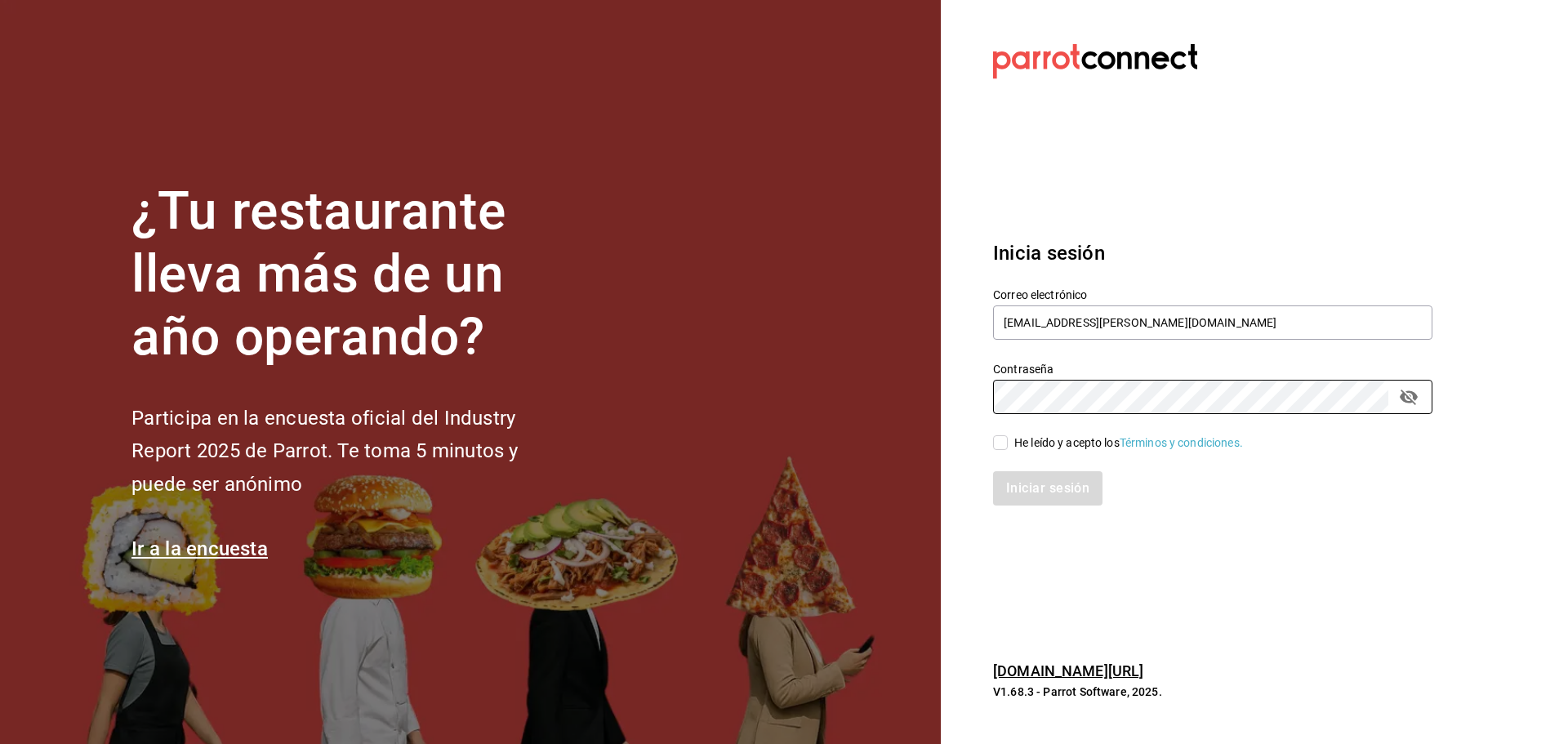
click at [1008, 448] on input "He leído y acepto los Términos y condiciones." at bounding box center [1001, 442] width 14 height 14
checkbox input "true"
click at [1053, 505] on button "Iniciar sesión" at bounding box center [1049, 489] width 111 height 34
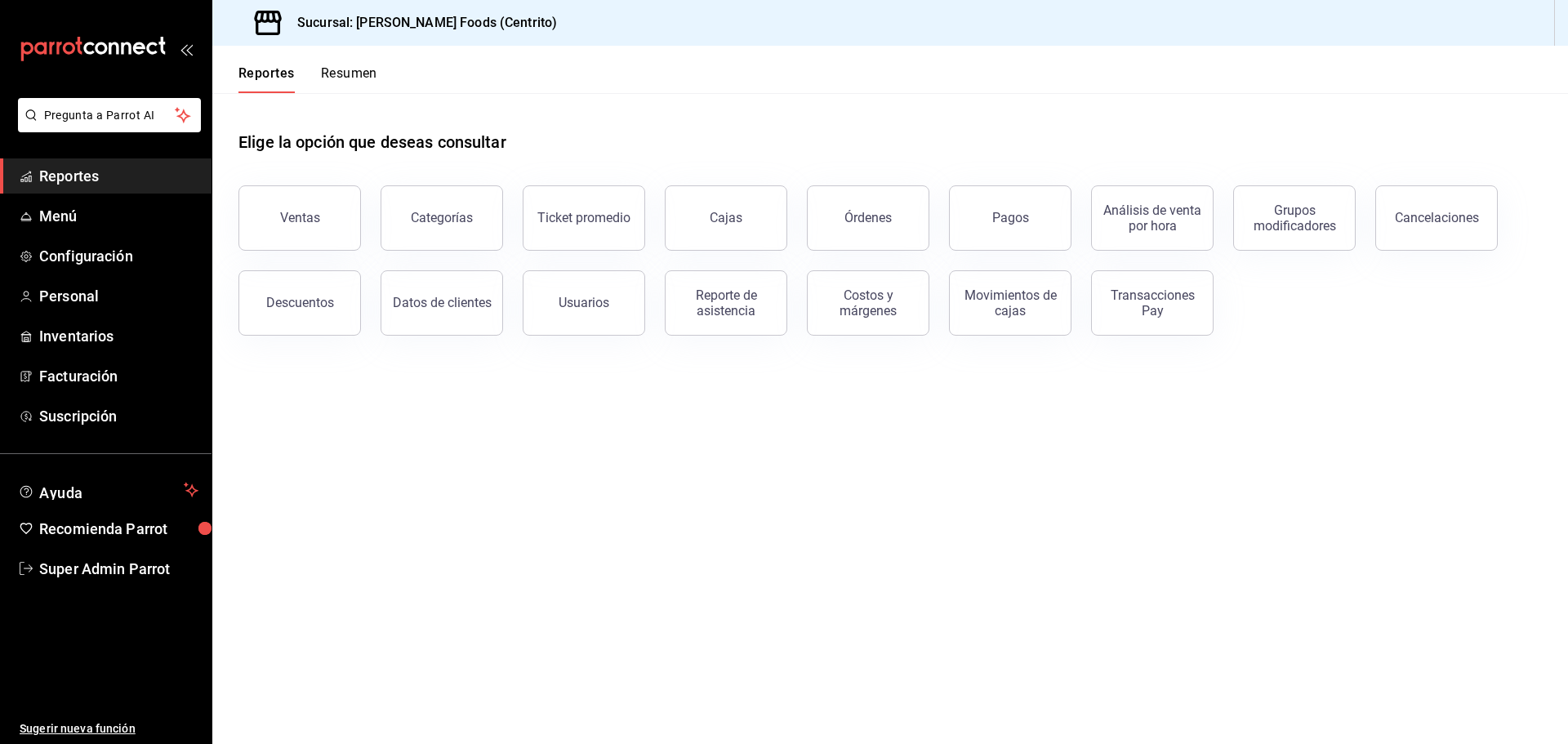
click at [110, 178] on span "Reportes" at bounding box center [119, 175] width 159 height 22
click at [334, 202] on button "Ventas" at bounding box center [299, 218] width 123 height 65
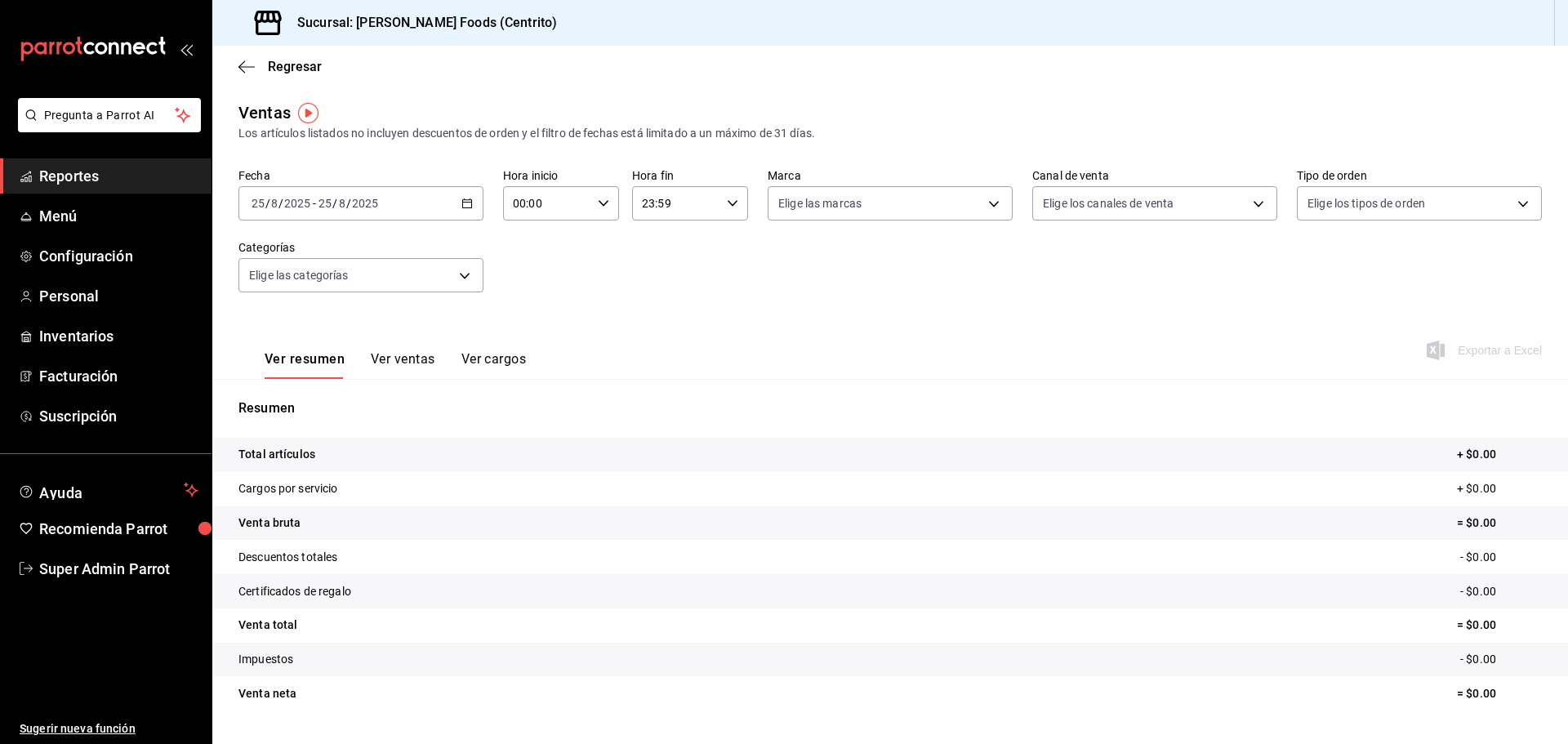
click at [462, 205] on \(Stroke\) "button" at bounding box center [466, 204] width 10 height 9
click at [719, 301] on div "Fecha [DATE] [DATE] - [DATE] [DATE] [DATE] [DATE] Semana actual Mes actual Rang…" at bounding box center [890, 240] width 1303 height 144
click at [465, 201] on \(Stroke\) "button" at bounding box center [466, 204] width 10 height 9
click at [314, 390] on li "Rango de fechas" at bounding box center [315, 399] width 153 height 37
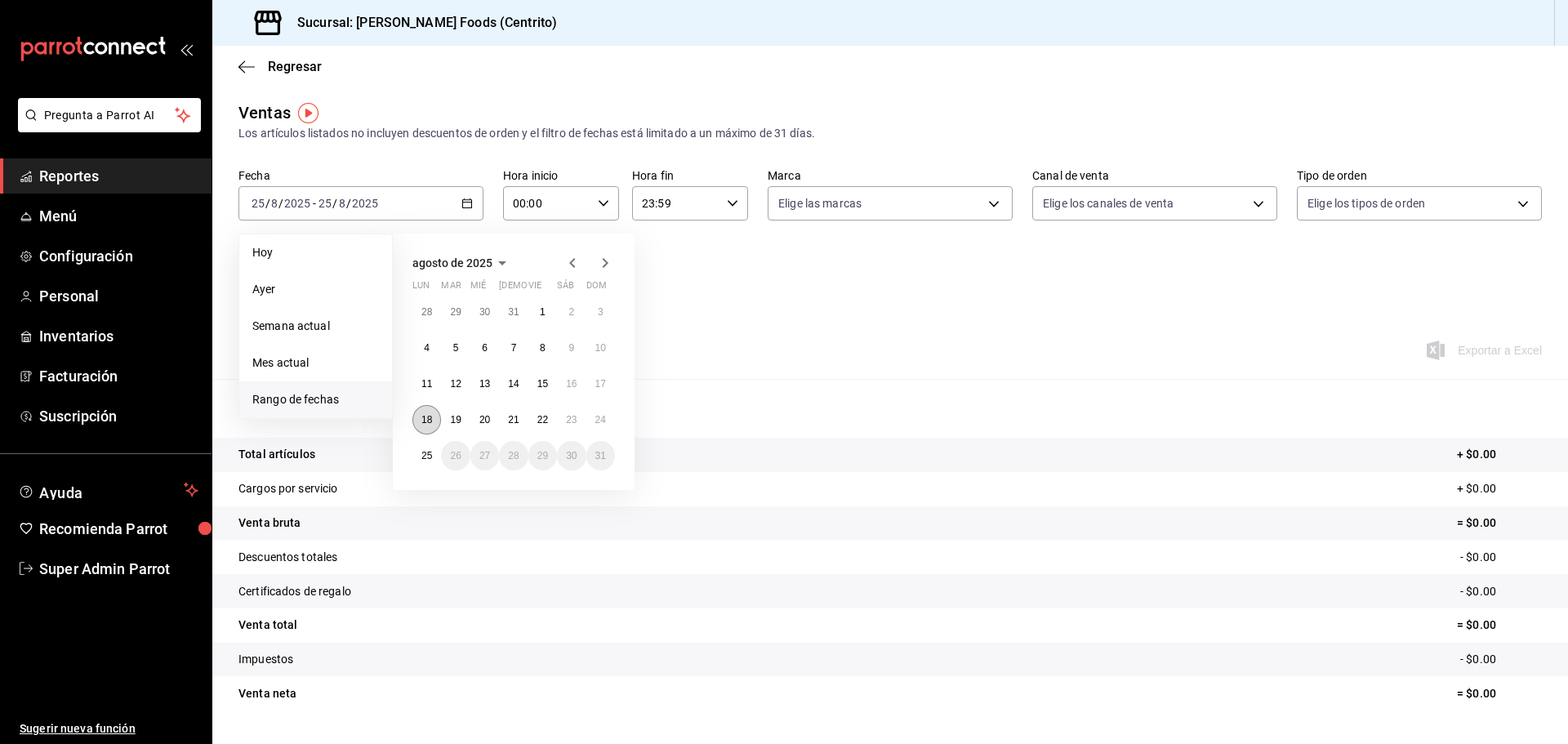
click at [417, 414] on button "18" at bounding box center [427, 420] width 29 height 30
click at [610, 415] on button "24" at bounding box center [601, 420] width 29 height 30
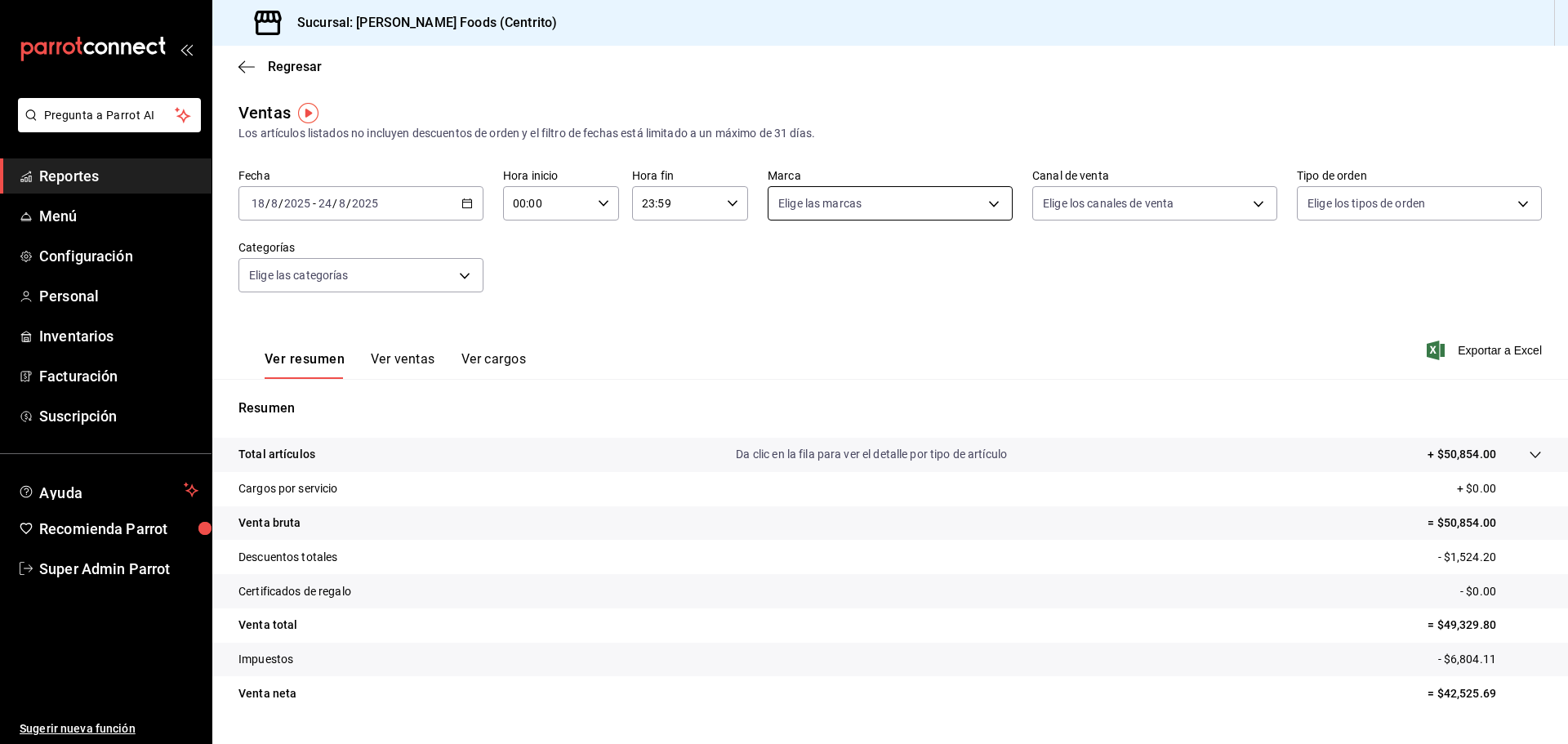
click at [917, 210] on body "Pregunta a Parrot AI Reportes Menú Configuración Personal Inventarios Facturaci…" at bounding box center [784, 372] width 1568 height 744
click at [1079, 258] on div at bounding box center [784, 372] width 1568 height 744
click at [916, 210] on body "Pregunta a Parrot AI Reportes Menú Configuración Personal Inventarios Facturaci…" at bounding box center [784, 372] width 1568 height 744
click at [870, 314] on span "[PERSON_NAME] Foods (Centrito)" at bounding box center [902, 321] width 191 height 17
type input "216c7c4f-3618-4077-99d0-55c9f4886d8c"
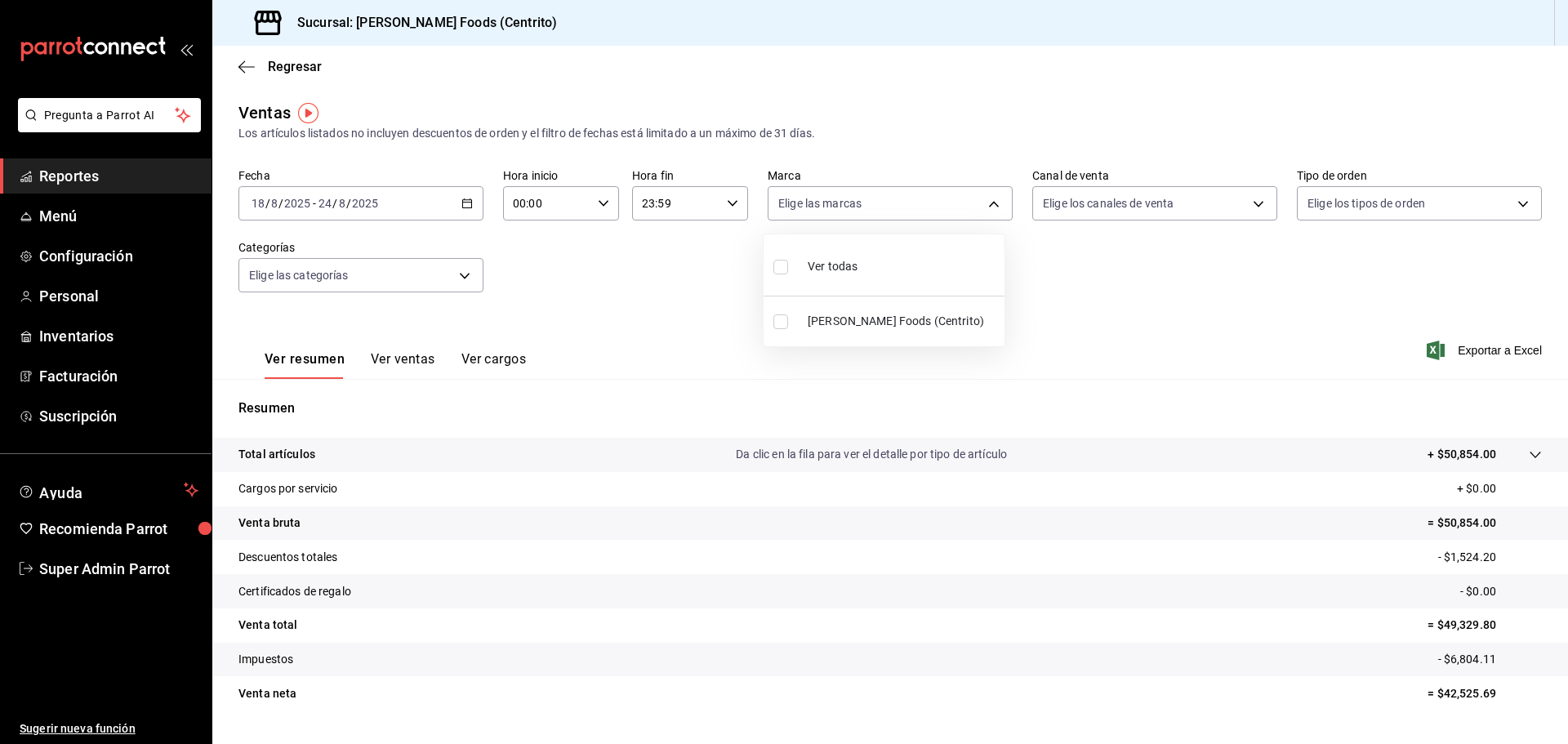
checkbox input "true"
click at [1115, 197] on div at bounding box center [784, 372] width 1568 height 744
click at [1128, 205] on body "Pregunta a Parrot AI Reportes Menú Configuración Personal Inventarios Facturaci…" at bounding box center [784, 372] width 1568 height 744
click at [1383, 202] on div at bounding box center [784, 372] width 1568 height 744
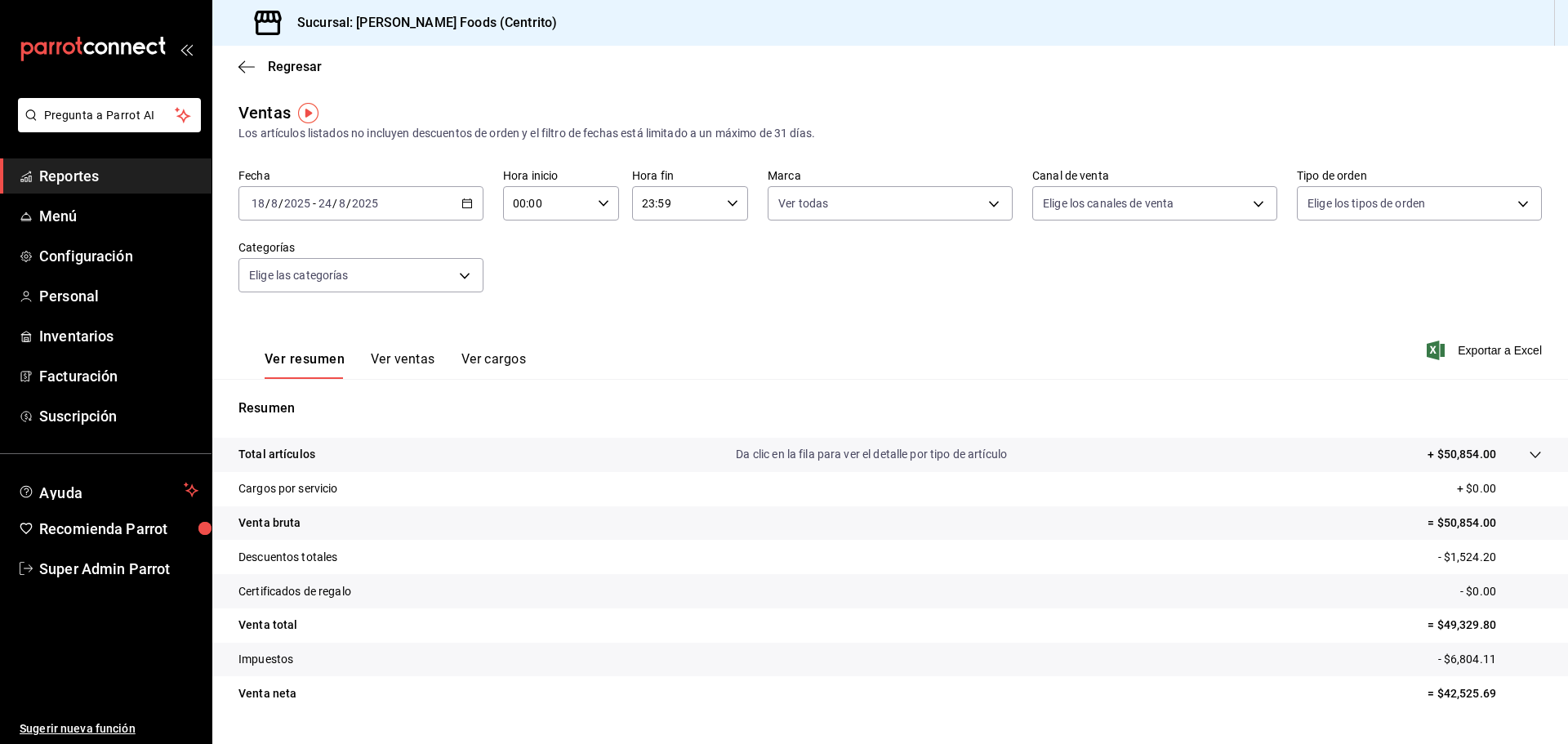
click at [1383, 202] on body "Pregunta a Parrot AI Reportes Menú Configuración Personal Inventarios Facturaci…" at bounding box center [784, 372] width 1568 height 744
click at [1383, 202] on div at bounding box center [784, 372] width 1568 height 744
click at [388, 279] on body "Pregunta a Parrot AI Reportes Menú Configuración Personal Inventarios Facturaci…" at bounding box center [784, 372] width 1568 height 744
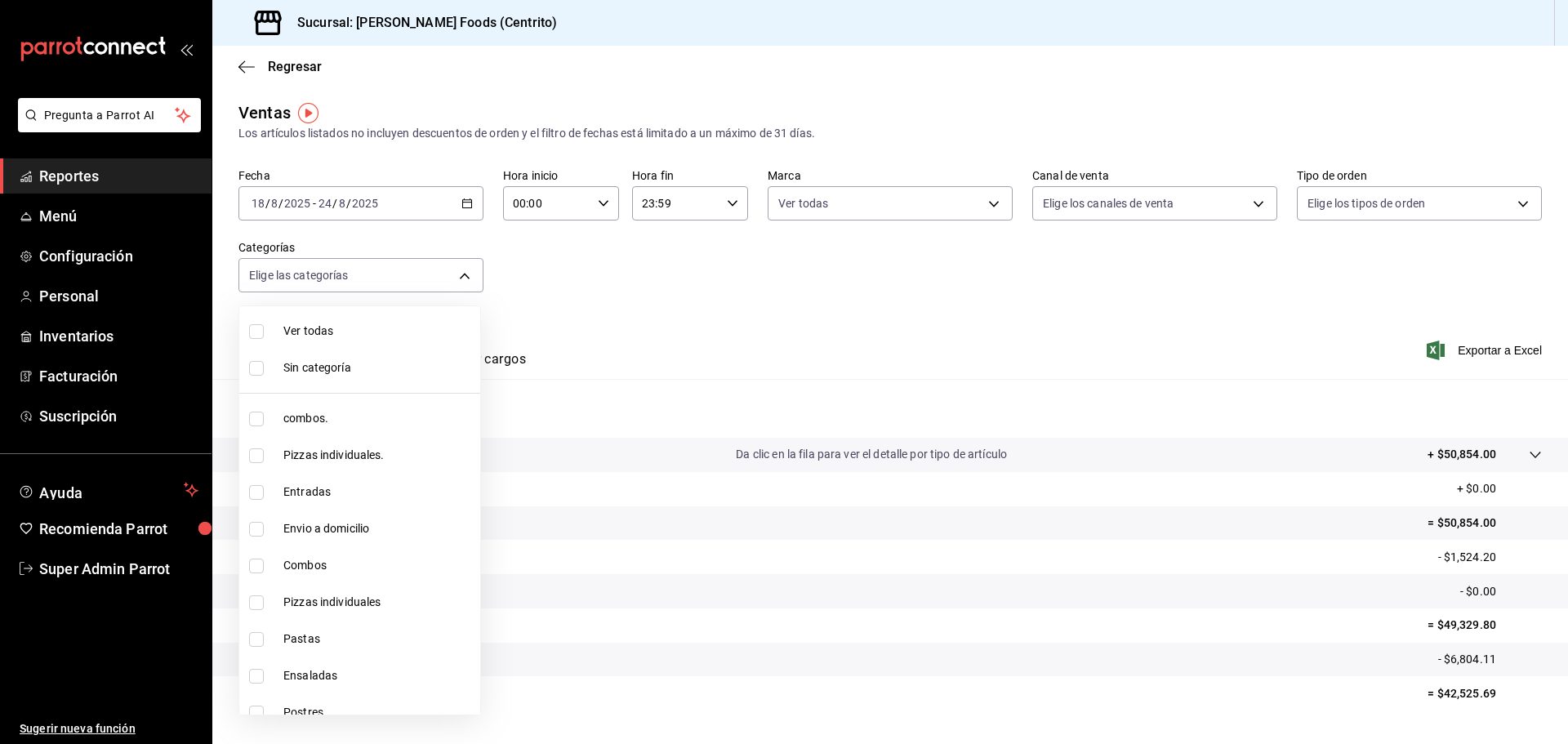
click at [856, 291] on div at bounding box center [784, 372] width 1568 height 744
click at [346, 285] on body "Pregunta a Parrot AI Reportes Menú Configuración Personal Inventarios Facturaci…" at bounding box center [784, 372] width 1568 height 744
drag, startPoint x: 761, startPoint y: 301, endPoint x: 1121, endPoint y: 205, distance: 372.6
click at [829, 289] on div at bounding box center [784, 372] width 1568 height 744
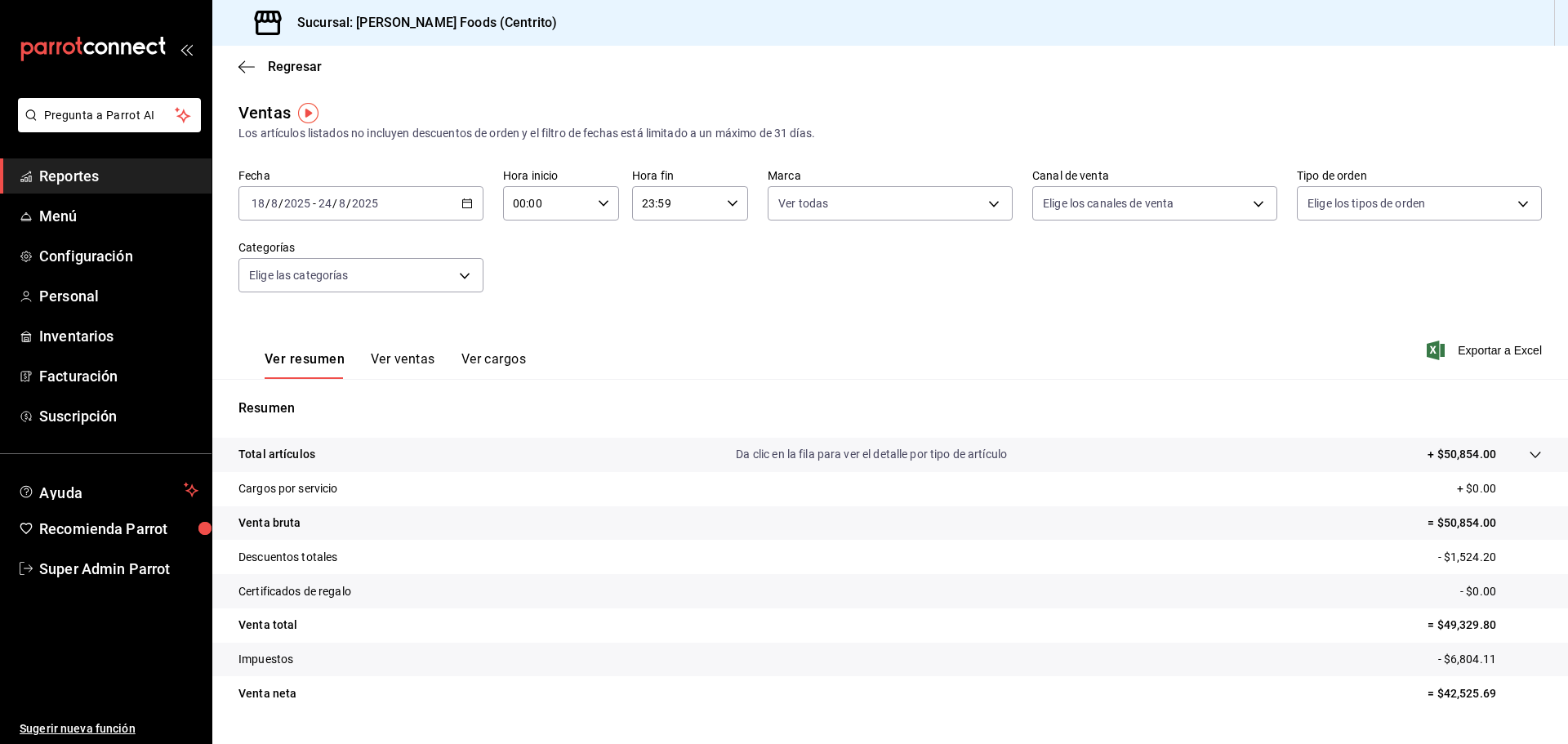
click at [1092, 212] on body "Pregunta a Parrot AI Reportes Menú Configuración Personal Inventarios Facturaci…" at bounding box center [784, 372] width 1568 height 744
click at [1106, 397] on span "Rappi" at bounding box center [1164, 395] width 191 height 17
type input "RAPPI"
checkbox input "true"
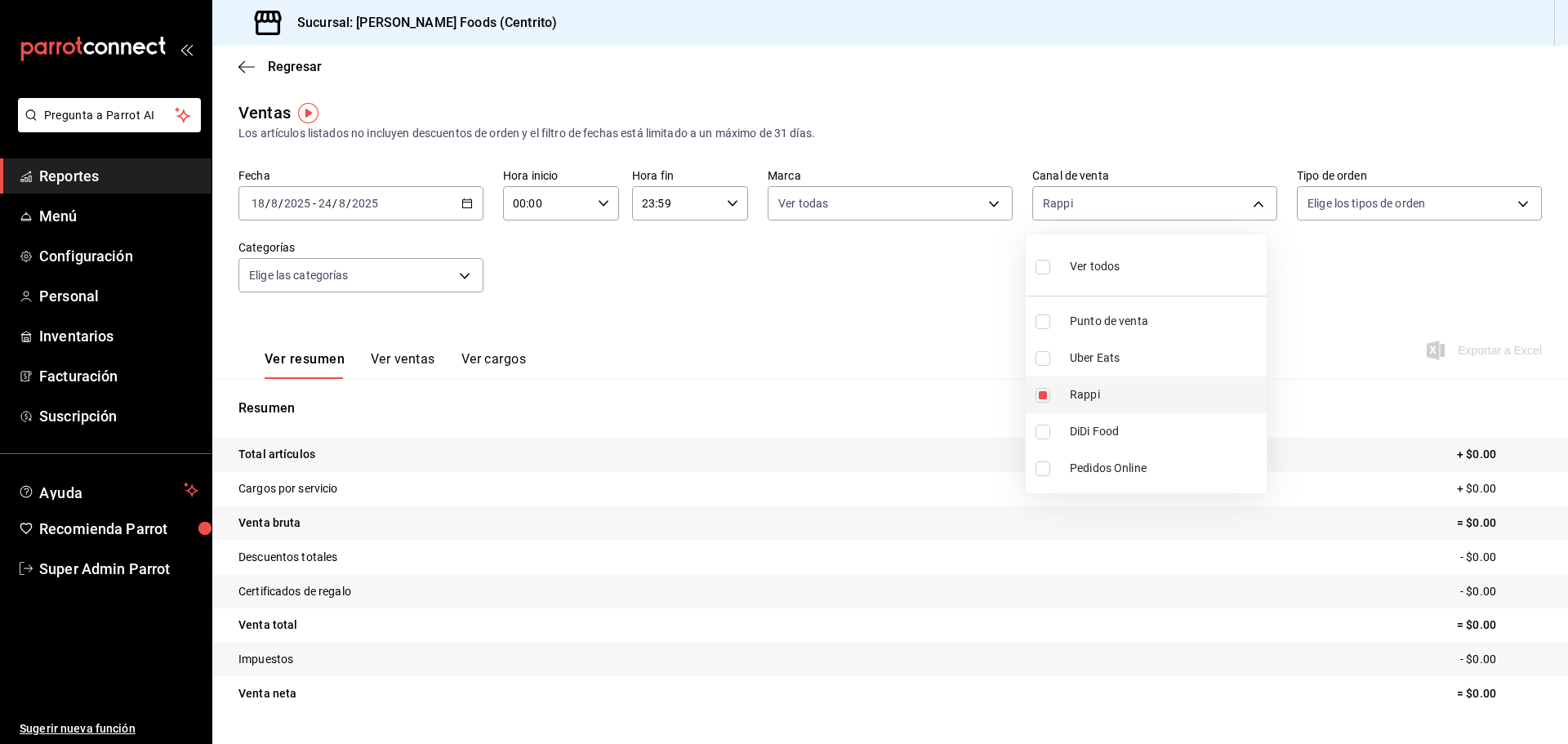
click at [1060, 397] on li "Rappi" at bounding box center [1146, 395] width 241 height 37
checkbox input "false"
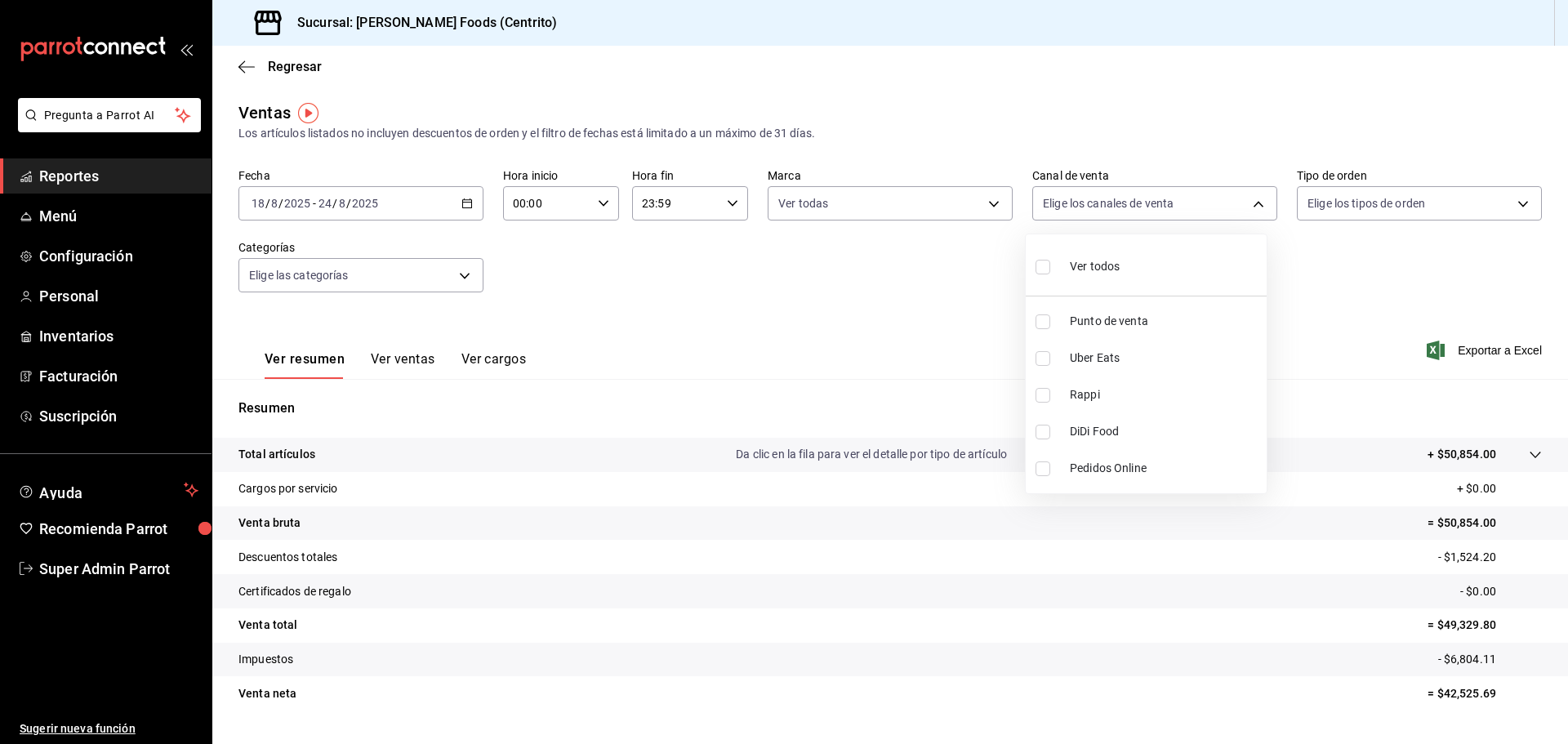
click at [822, 350] on div at bounding box center [784, 372] width 1568 height 744
click at [359, 365] on div "Ver resumen Ver ventas Ver cargos" at bounding box center [396, 364] width 261 height 28
click at [413, 363] on button "Ver ventas" at bounding box center [403, 364] width 64 height 28
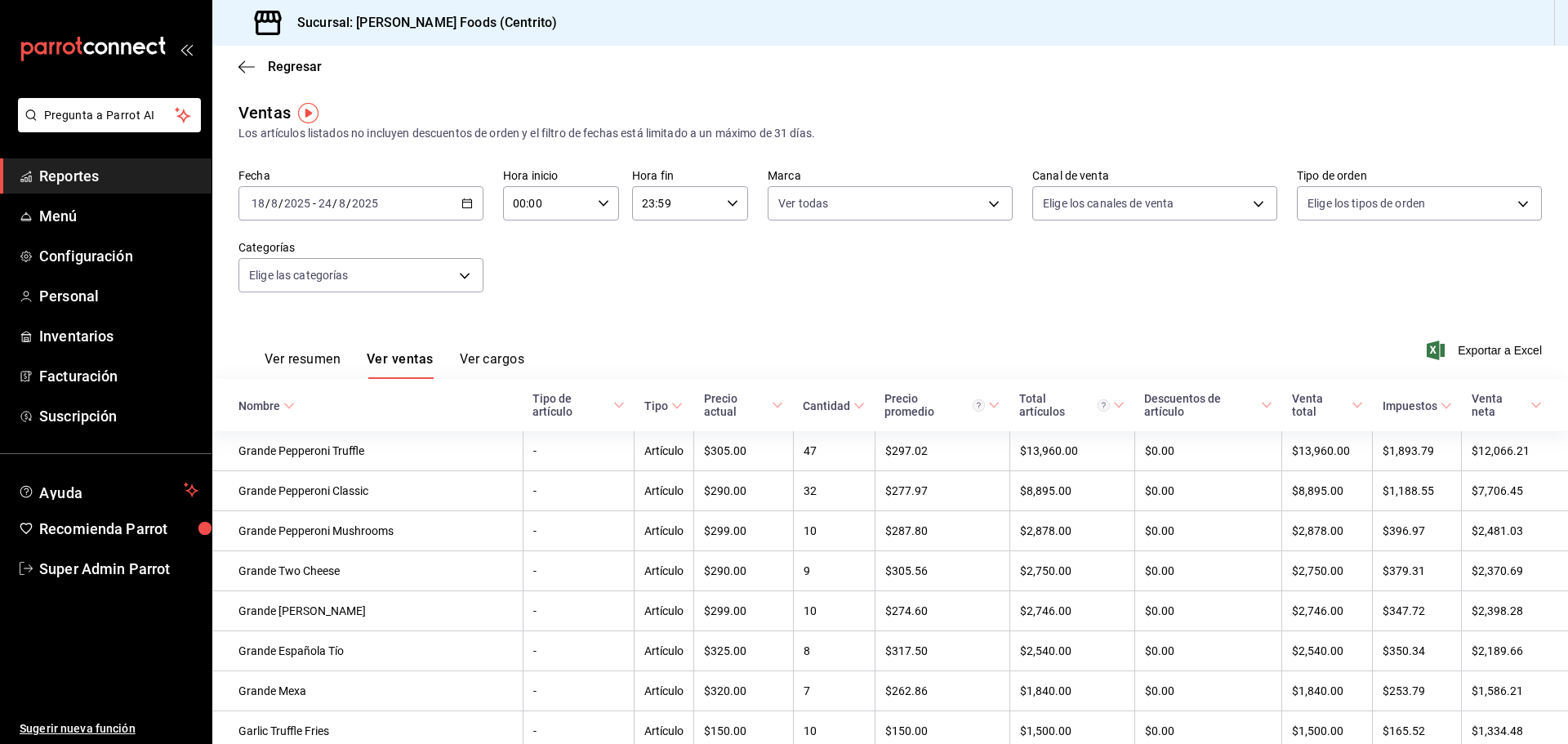
click at [489, 363] on button "Ver cargos" at bounding box center [492, 364] width 65 height 28
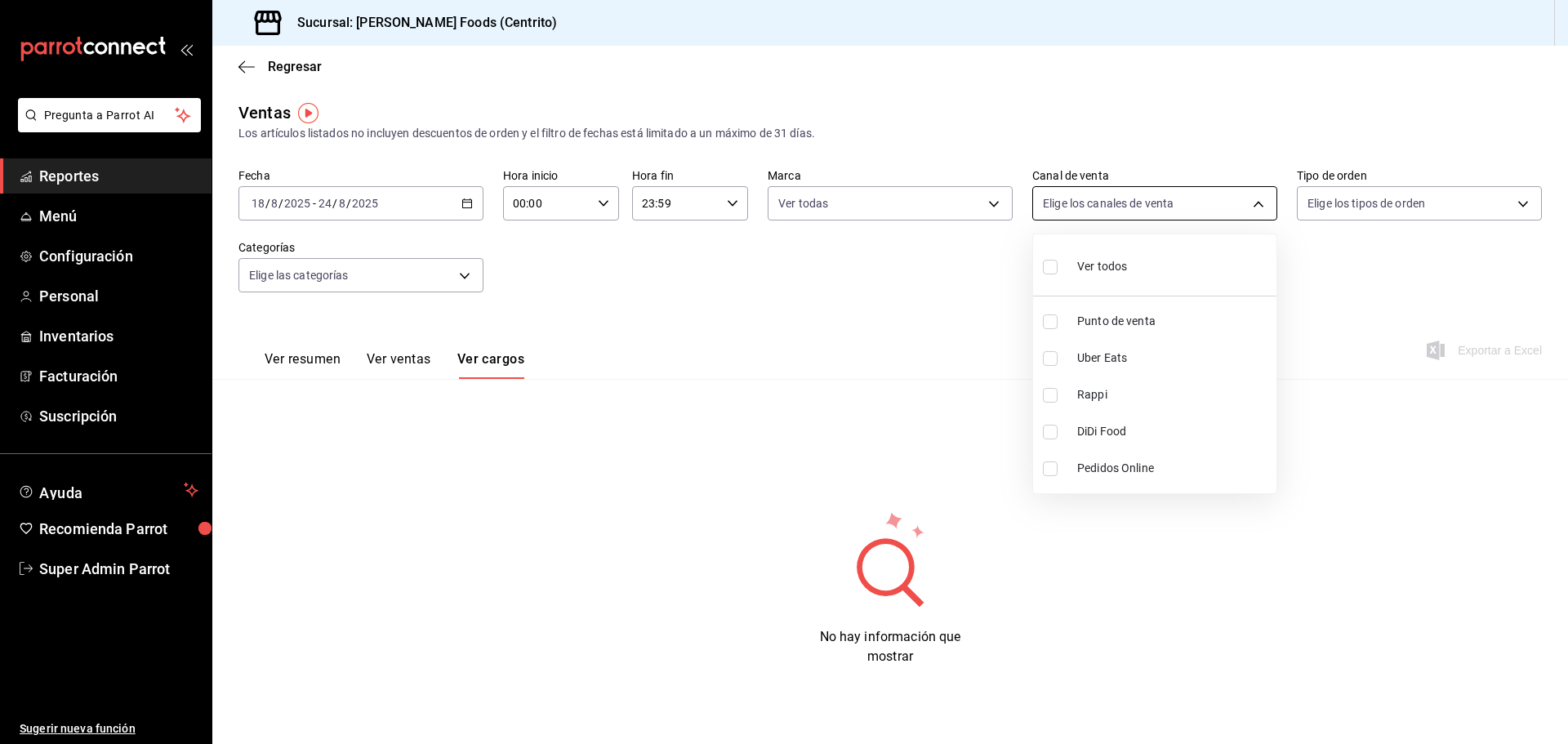
click at [1091, 201] on body "Pregunta a Parrot AI Reportes Menú Configuración Personal Inventarios Facturaci…" at bounding box center [784, 372] width 1568 height 744
click at [441, 288] on div at bounding box center [784, 372] width 1568 height 744
click at [453, 278] on div "Ver todos Punto de venta Uber Eats Rappi DiDi Food Pedidos Online" at bounding box center [784, 372] width 1568 height 744
click at [453, 278] on body "Pregunta a Parrot AI Reportes Menú Configuración Personal Inventarios Facturaci…" at bounding box center [784, 372] width 1568 height 744
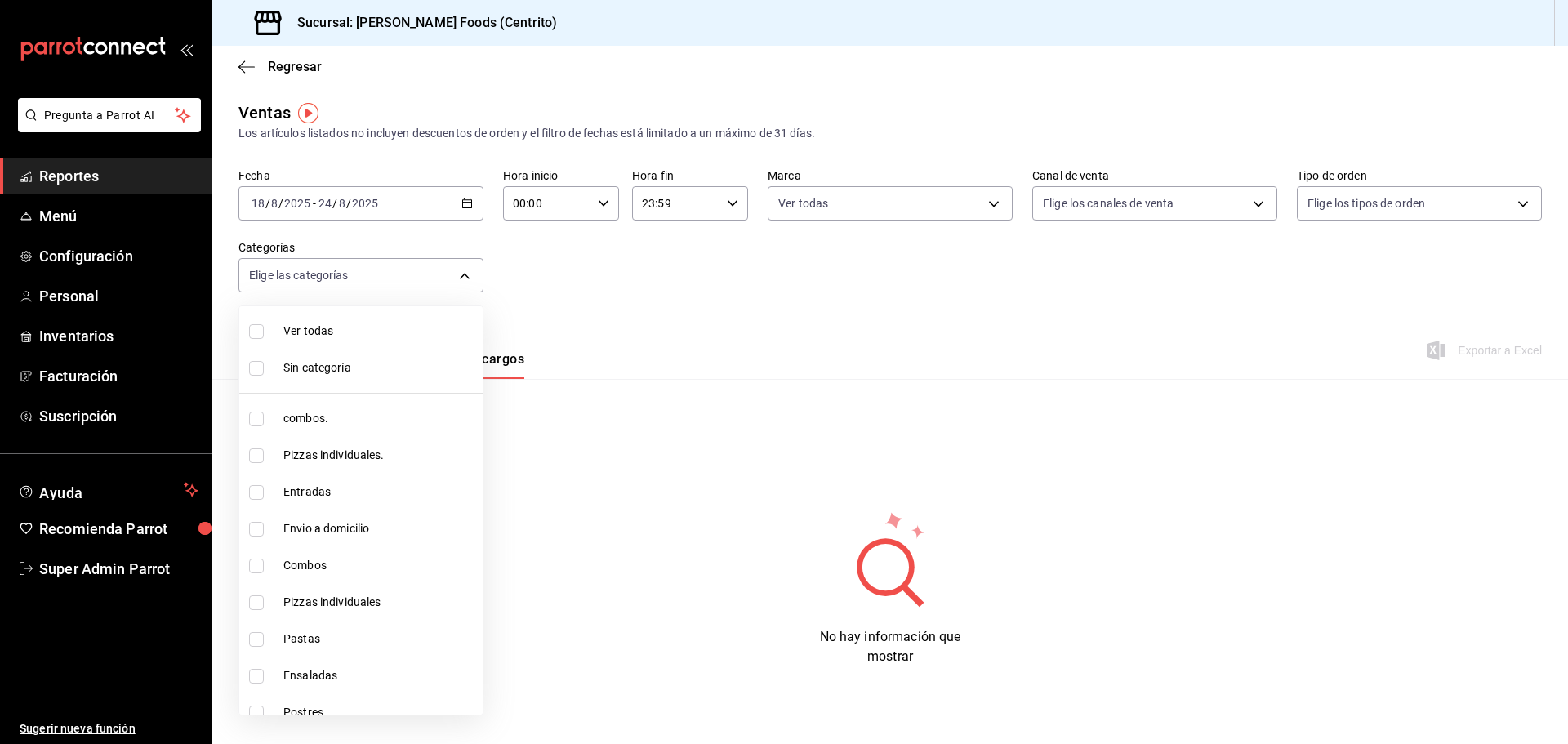
click at [992, 302] on div at bounding box center [784, 372] width 1568 height 744
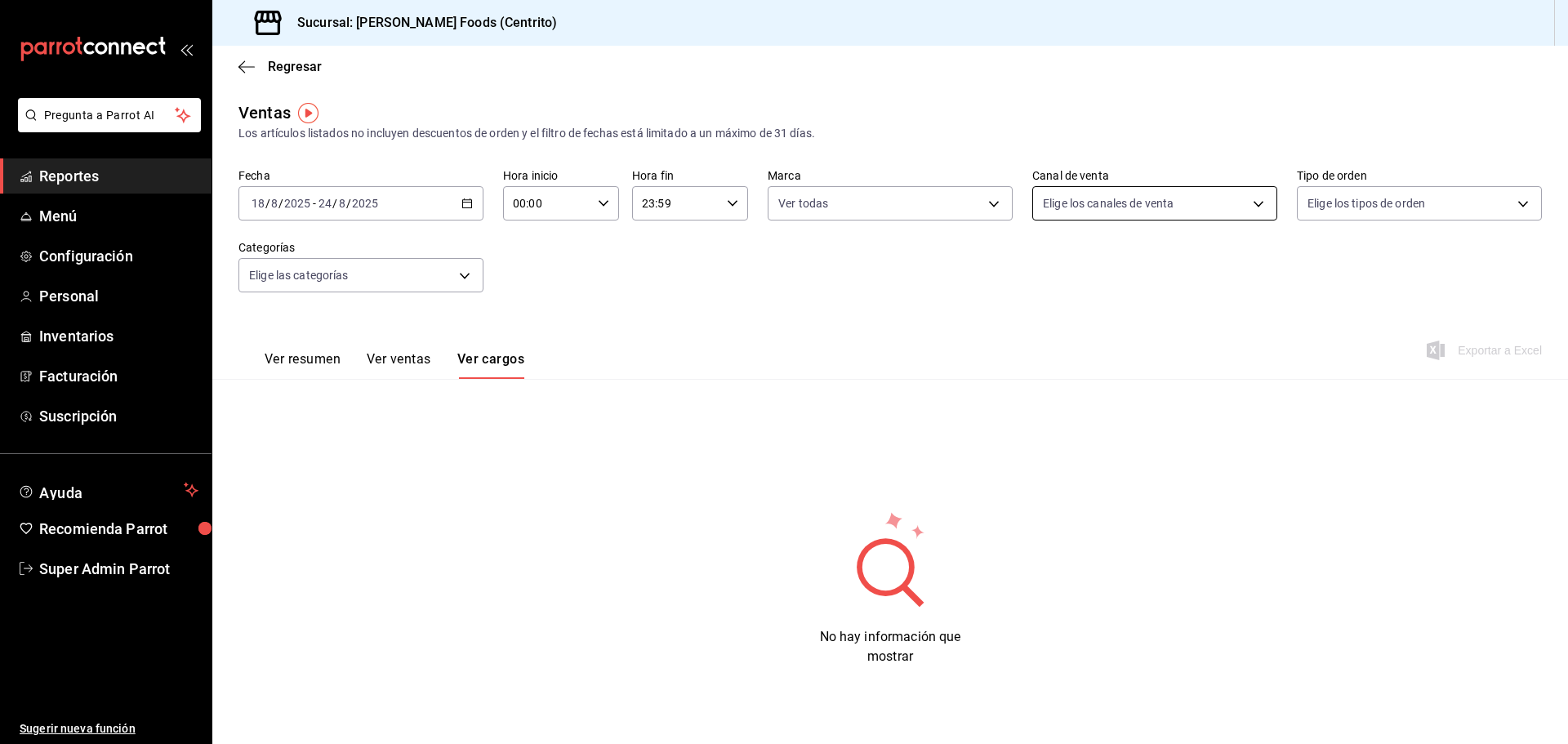
click at [1087, 209] on body "Pregunta a Parrot AI Reportes Menú Configuración Personal Inventarios Facturaci…" at bounding box center [784, 372] width 1568 height 744
drag, startPoint x: 872, startPoint y: 338, endPoint x: 229, endPoint y: 0, distance: 726.4
click at [861, 331] on div at bounding box center [784, 372] width 1568 height 744
click at [1053, 196] on body "Pregunta a Parrot AI Reportes Menú Configuración Personal Inventarios Facturaci…" at bounding box center [784, 372] width 1568 height 744
click at [1140, 327] on span "Punto de venta" at bounding box center [1173, 321] width 192 height 17
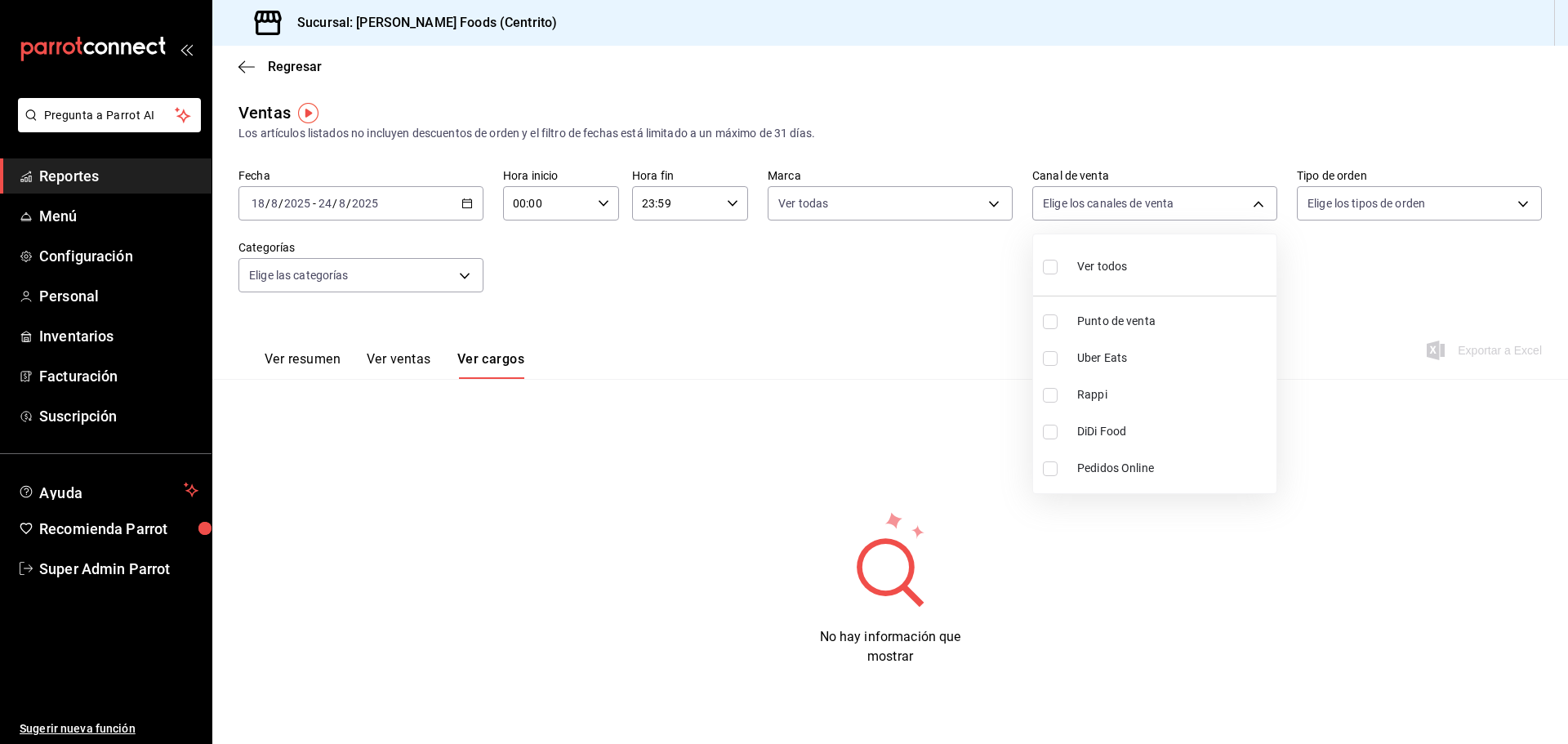
type input "PARROT"
checkbox input "true"
click at [1115, 357] on span "Uber Eats" at bounding box center [1173, 358] width 192 height 17
type input "PARROT,UBER_EATS"
checkbox input "true"
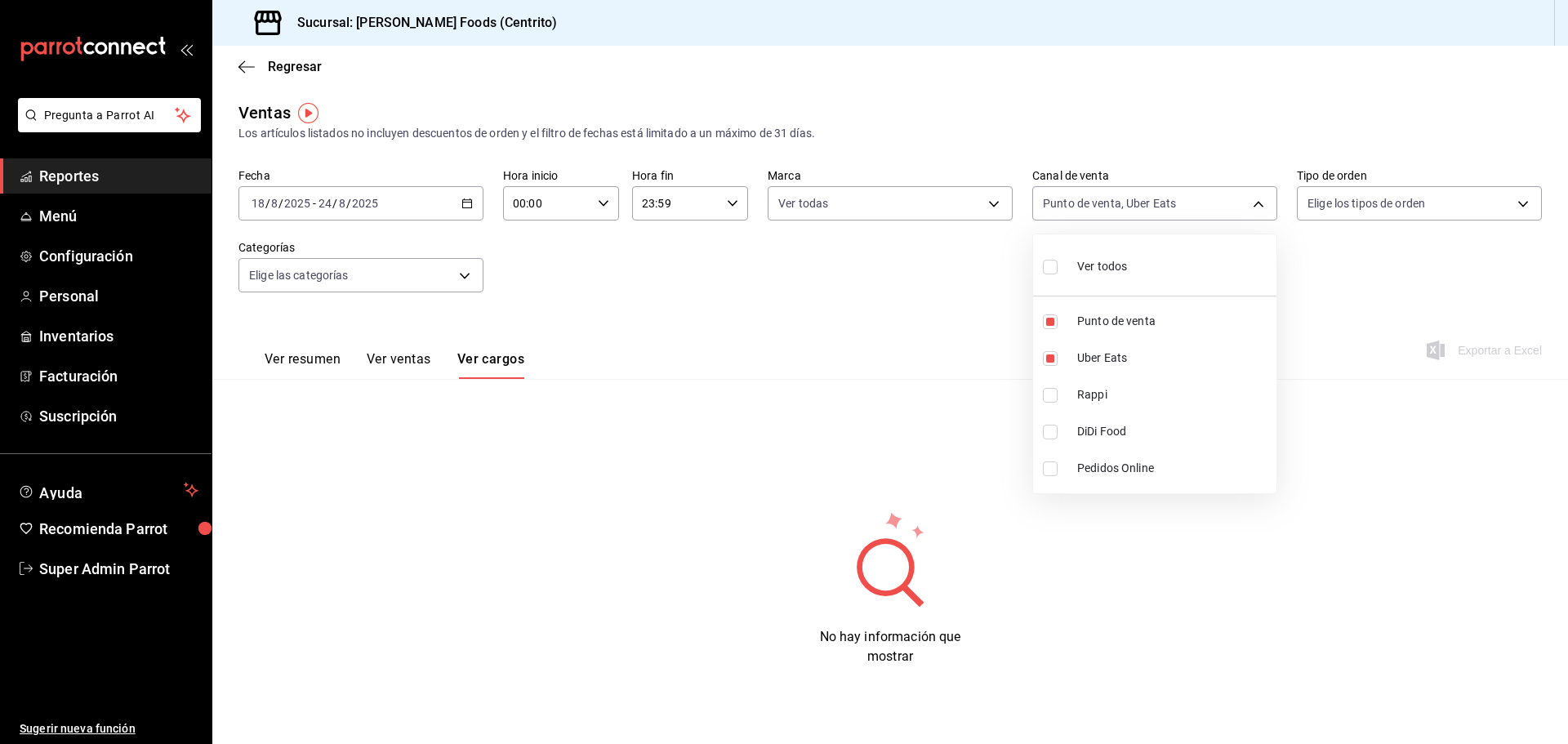
click at [1111, 391] on span "Rappi" at bounding box center [1173, 395] width 192 height 17
type input "PARROT,UBER_EATS,RAPPI"
checkbox input "true"
click at [1115, 425] on span "DiDi Food" at bounding box center [1173, 432] width 192 height 17
type input "PARROT,UBER_EATS,RAPPI,DIDI_FOOD"
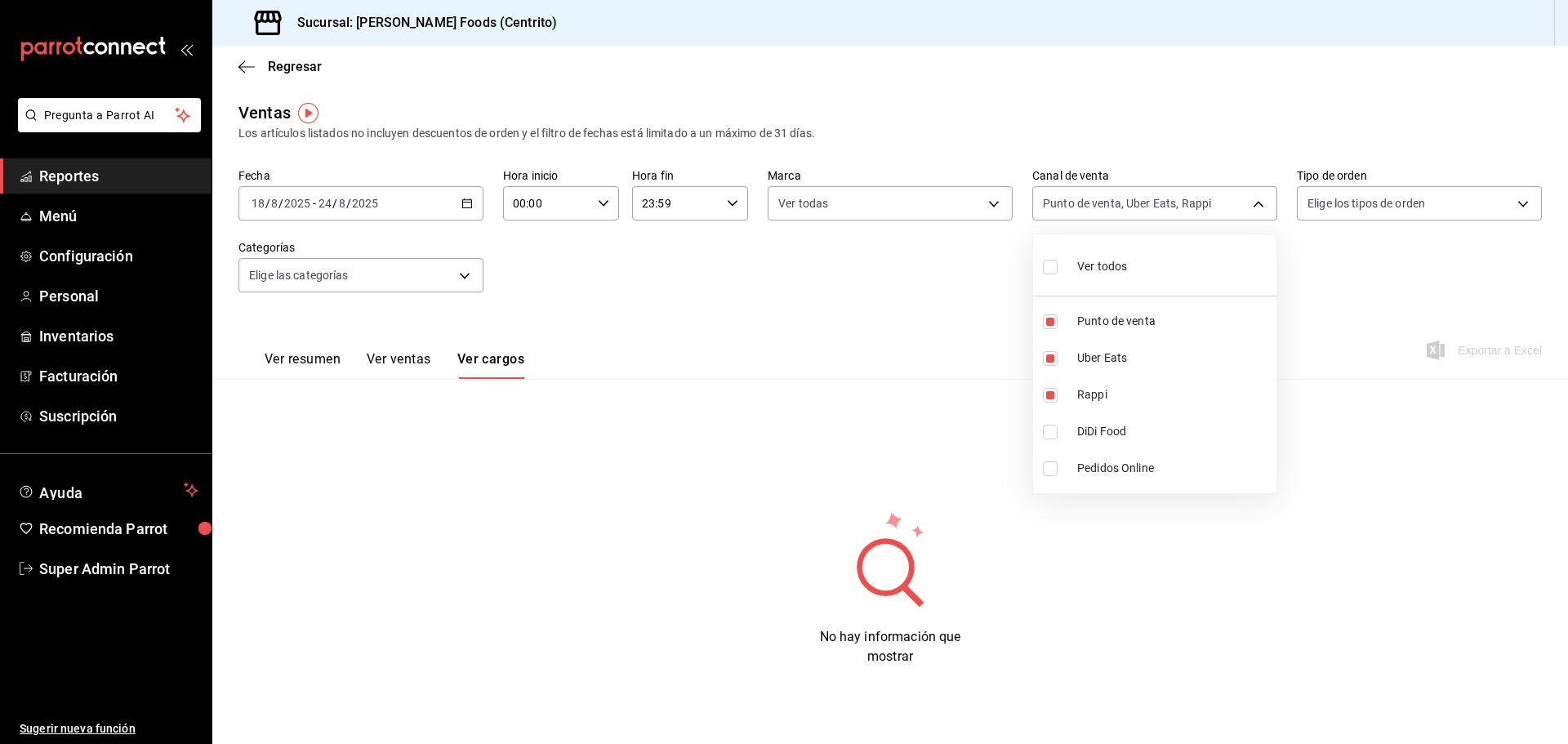
checkbox input "true"
click at [1094, 320] on span "Punto de venta" at bounding box center [1173, 321] width 192 height 17
type input "UBER_EATS,RAPPI,DIDI_FOOD"
checkbox input "false"
click at [1122, 258] on span "Ver todos" at bounding box center [1103, 266] width 50 height 17
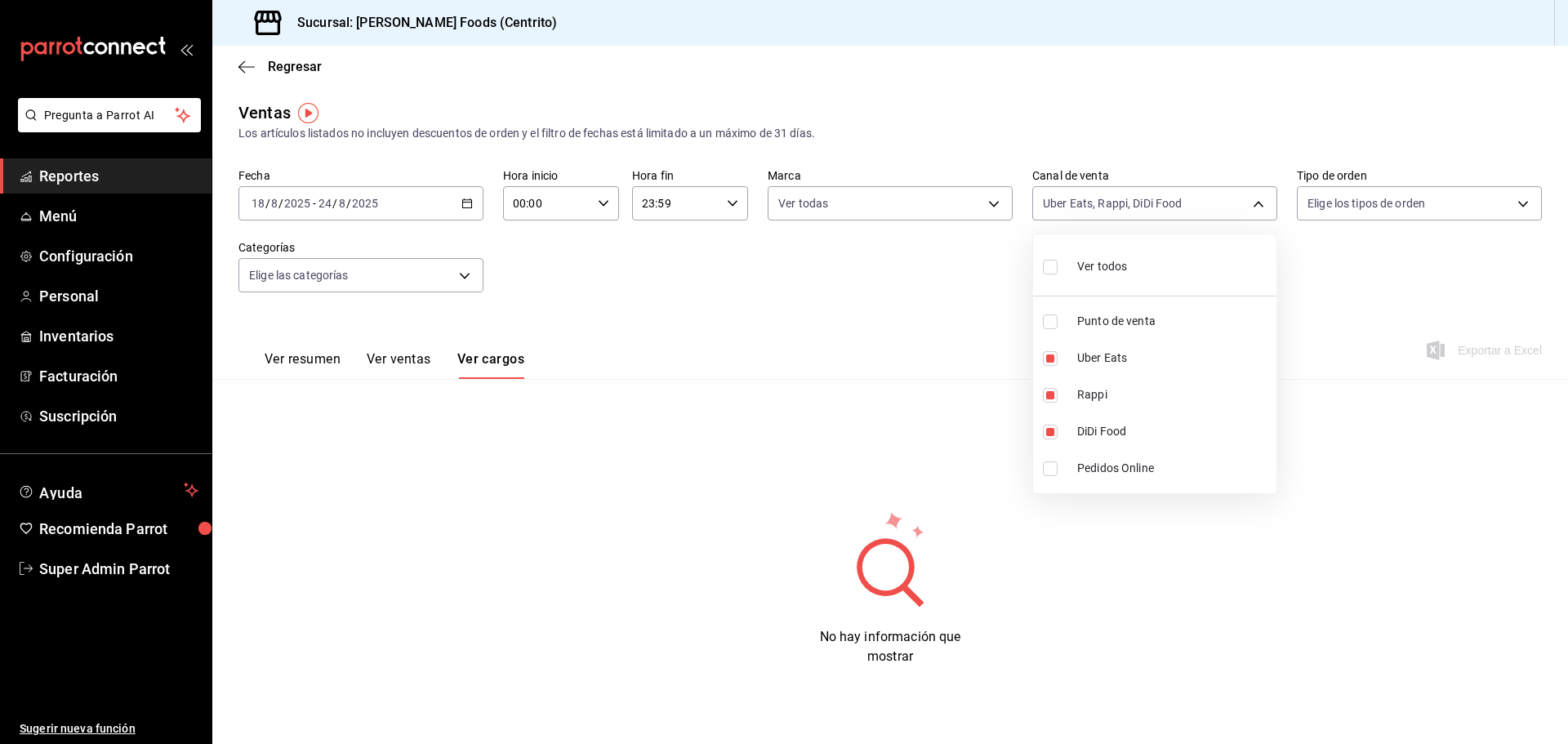
type input "PARROT,UBER_EATS,RAPPI,DIDI_FOOD,ONLINE"
checkbox input "true"
click at [1121, 257] on div "Ver todos" at bounding box center [1085, 264] width 84 height 35
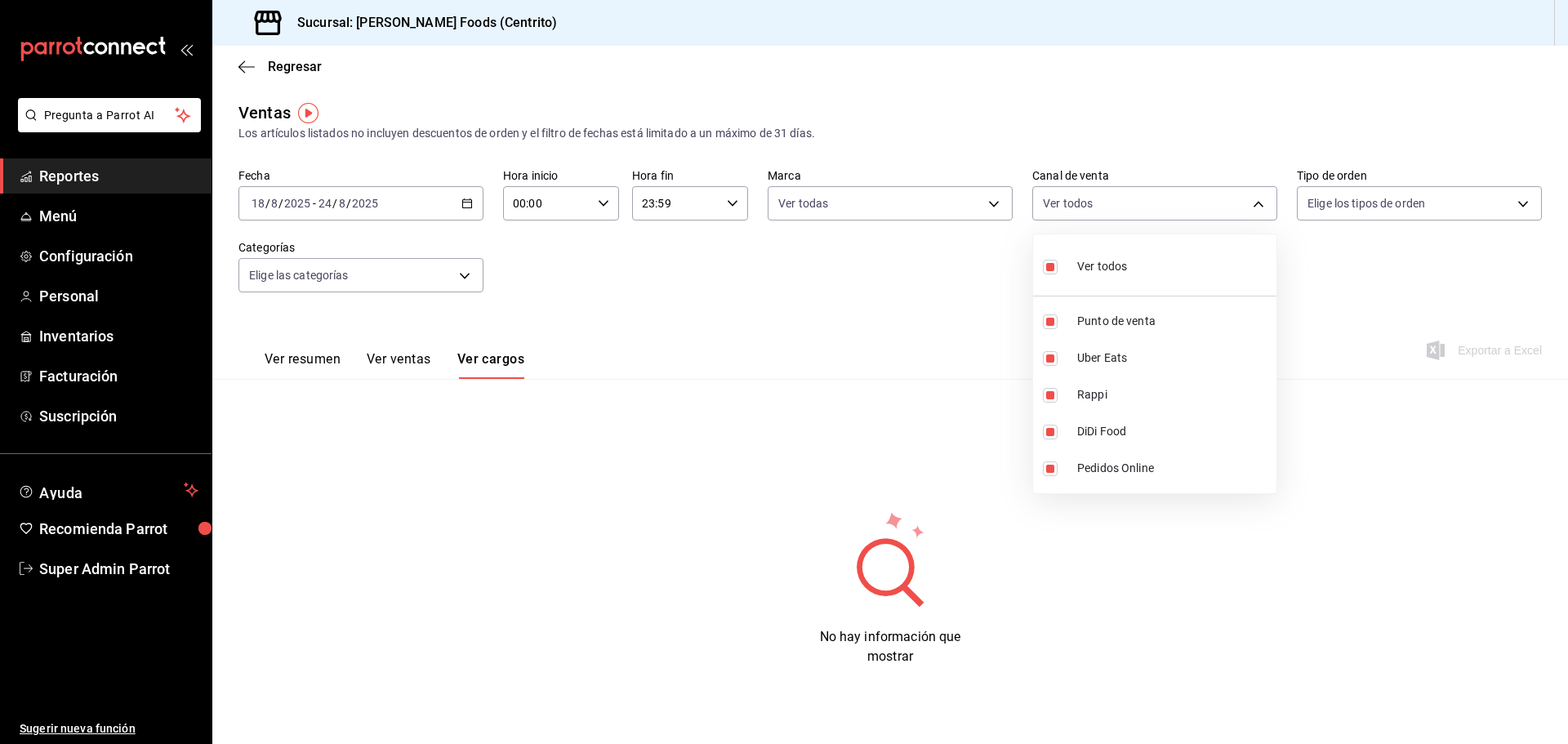
checkbox input "false"
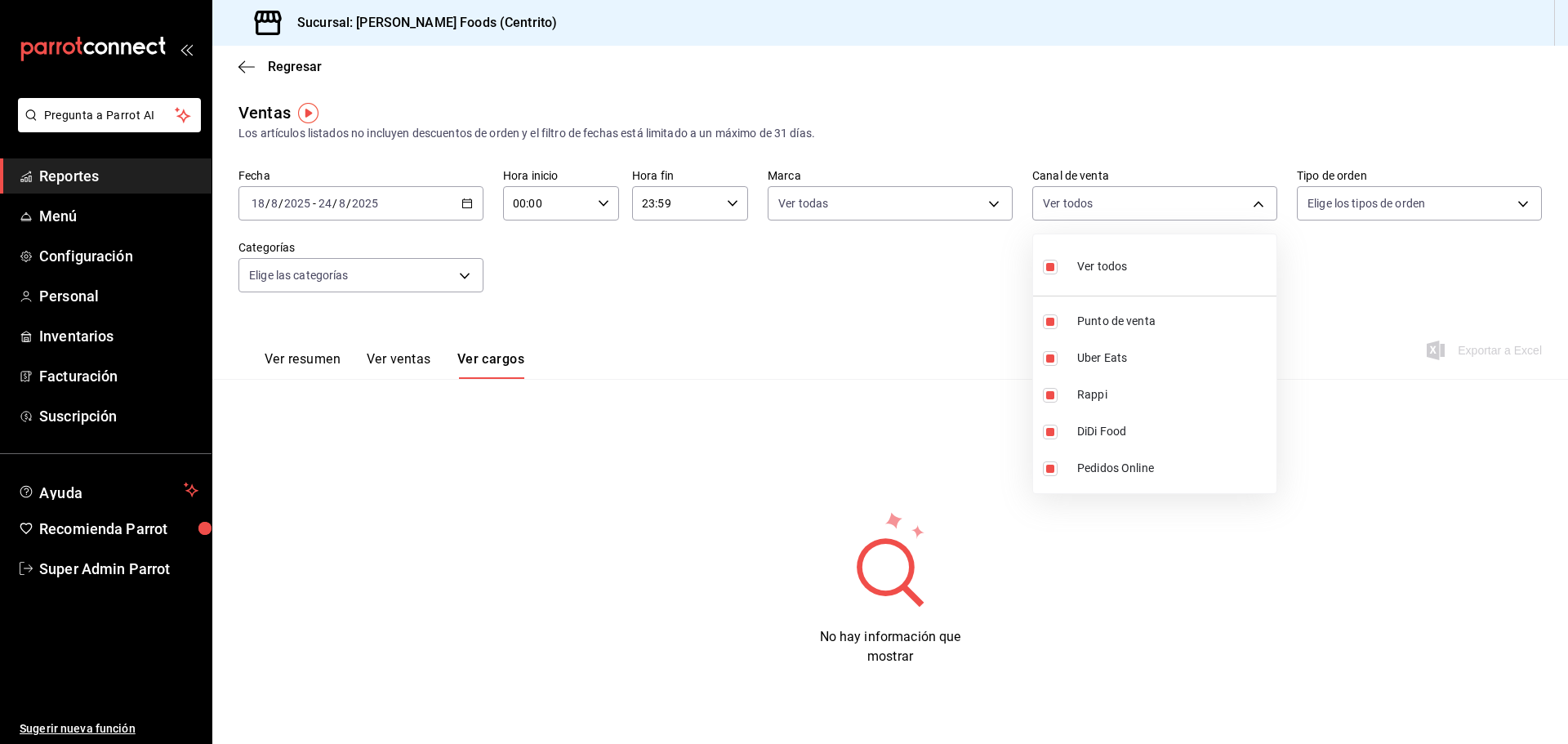
checkbox input "false"
click at [1102, 459] on li "Pedidos Online" at bounding box center [1155, 468] width 243 height 37
type input "ONLINE"
checkbox input "true"
click at [892, 182] on div at bounding box center [784, 372] width 1568 height 744
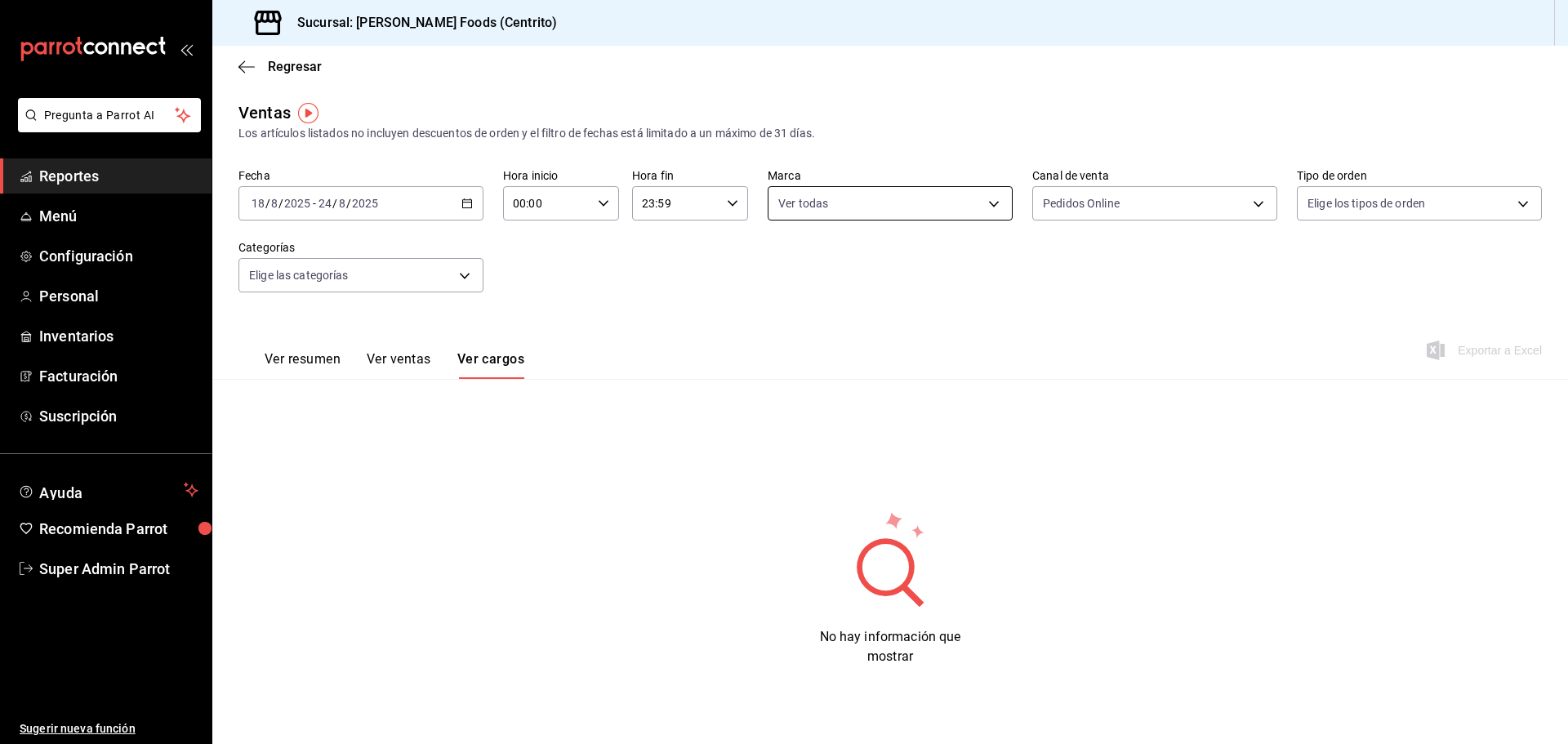
click at [872, 206] on body "Pregunta a Parrot AI Reportes Menú Configuración Personal Inventarios Facturaci…" at bounding box center [784, 372] width 1568 height 744
click at [530, 323] on div at bounding box center [784, 372] width 1568 height 744
drag, startPoint x: 1323, startPoint y: 190, endPoint x: 1359, endPoint y: 202, distance: 37.9
click at [1325, 189] on body "Pregunta a Parrot AI Reportes Menú Configuración Personal Inventarios Facturaci…" at bounding box center [784, 372] width 1568 height 744
click at [1395, 272] on li "Ver todos" at bounding box center [1419, 265] width 243 height 48
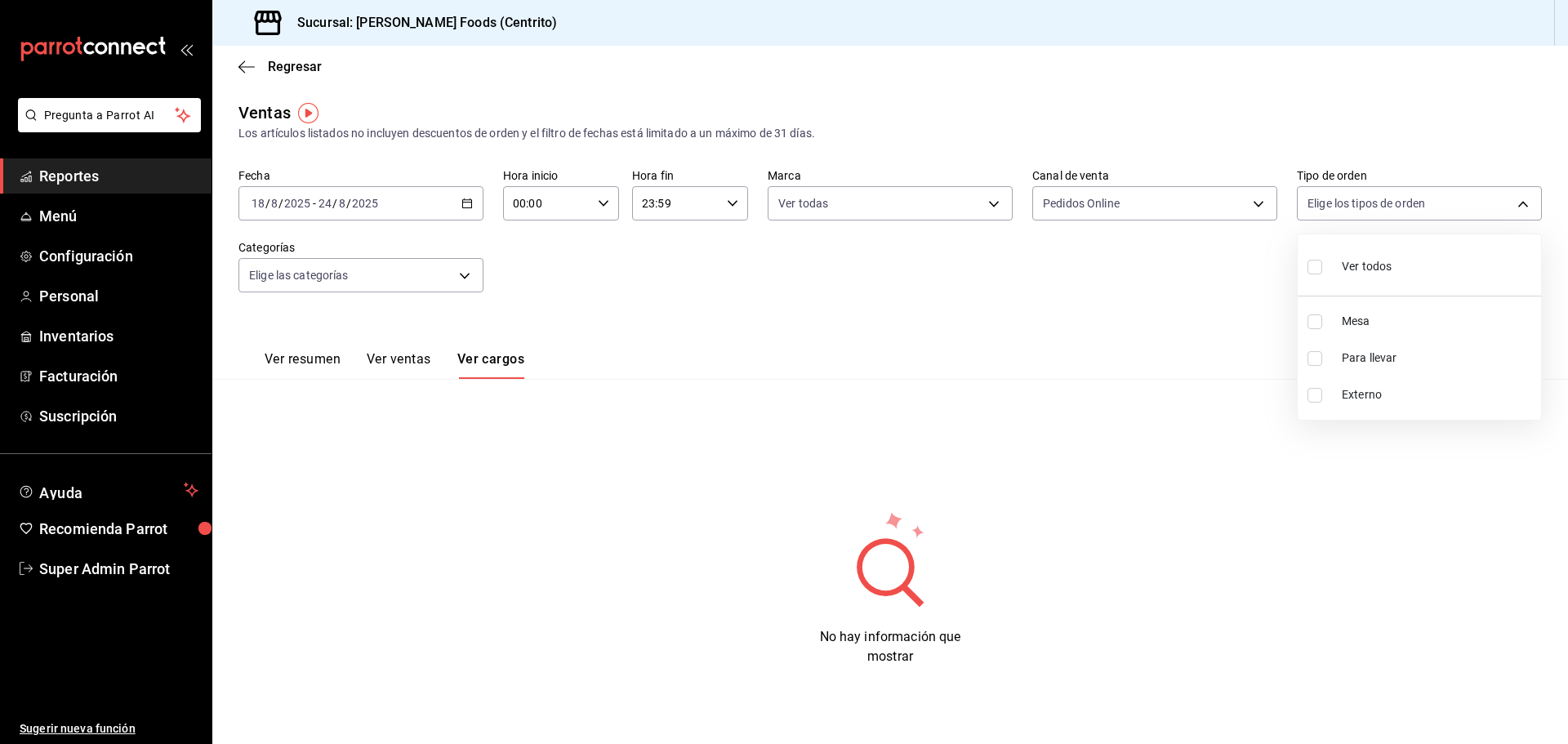
type input "896b047b-c5fe-4211-9bfd-a80f1b2a4d87,d70844db-68d2-4603-a341-94fa21eca096,EXTER…"
checkbox input "true"
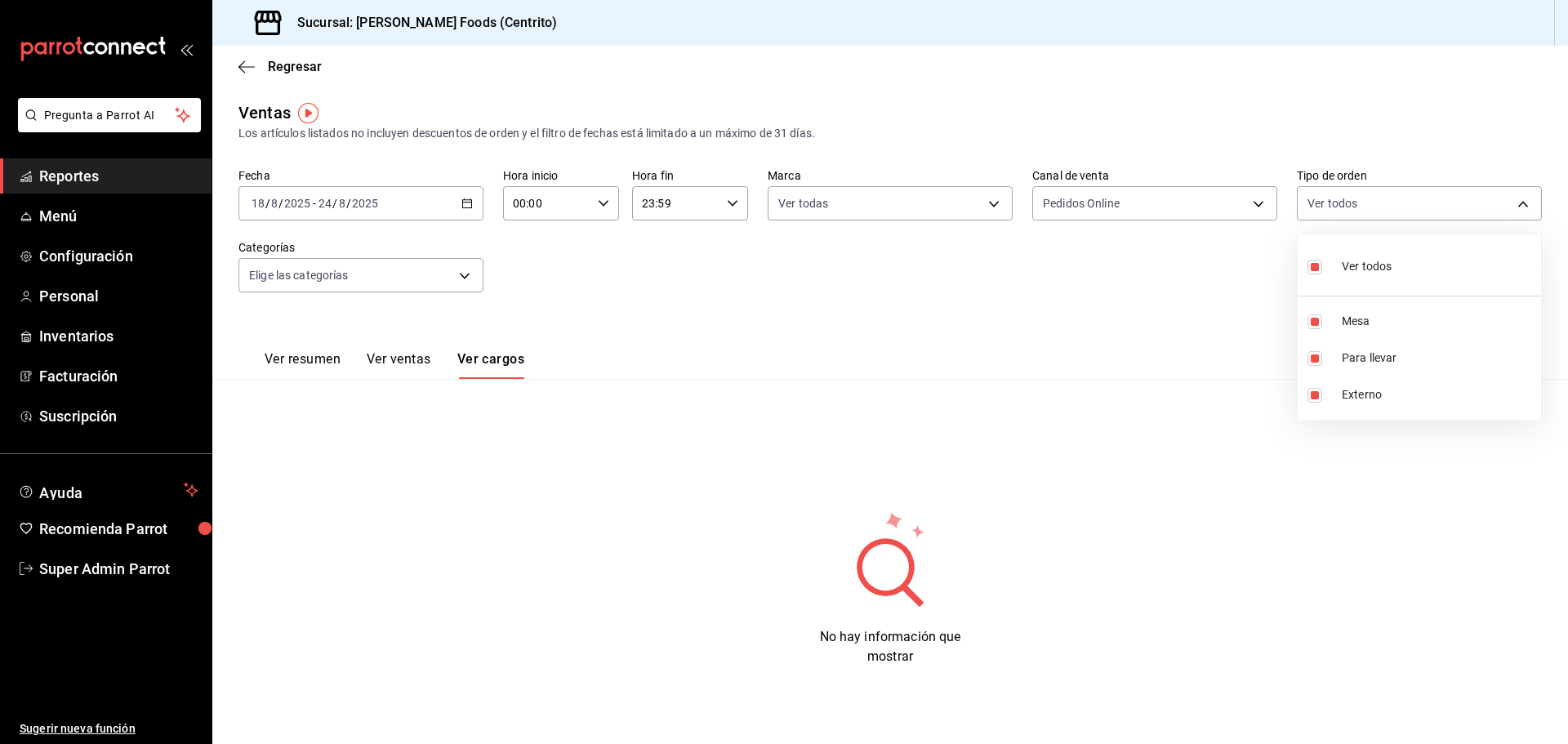
click at [1138, 190] on div at bounding box center [784, 372] width 1568 height 744
click at [416, 269] on body "Pregunta a Parrot AI Reportes Menú Configuración Personal Inventarios Facturaci…" at bounding box center [784, 372] width 1568 height 744
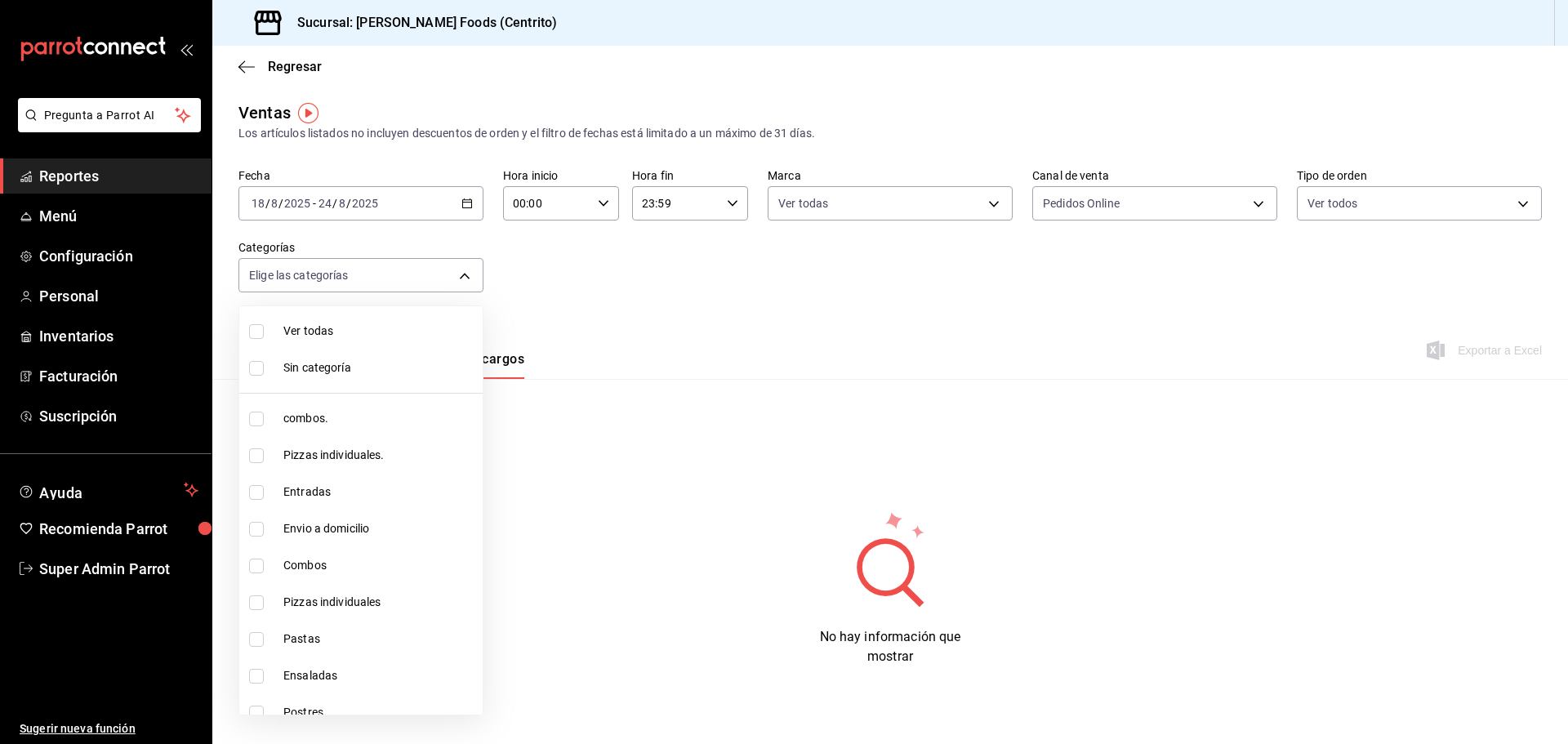
click at [386, 333] on span "Ver todas" at bounding box center [379, 330] width 192 height 17
type input "c088a1a8-8630-4764-958b-953a4c05b1cf,6a96dfc4-ee1d-4bef-9a2a-fa523acc11eb,759a0…"
checkbox input "true"
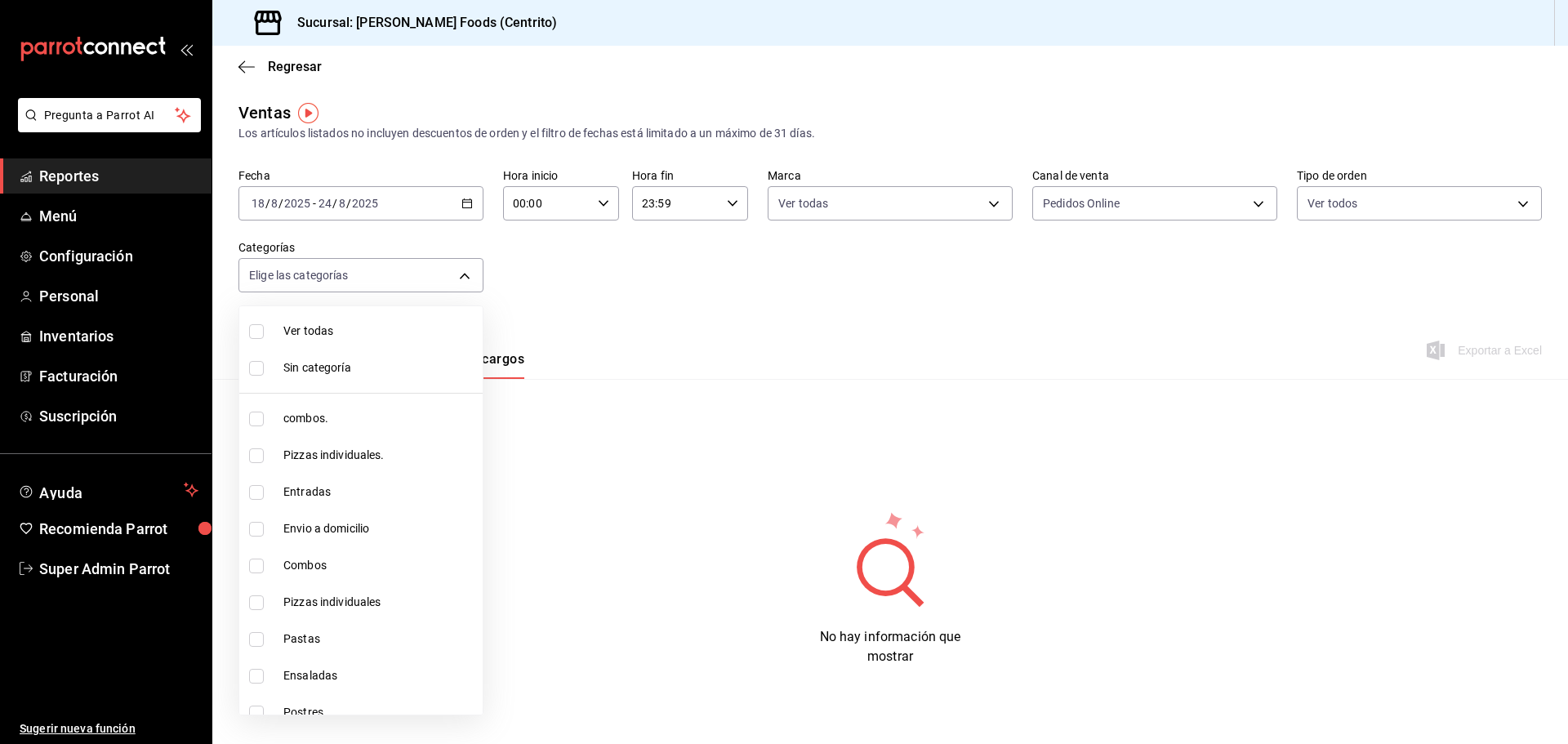
checkbox input "true"
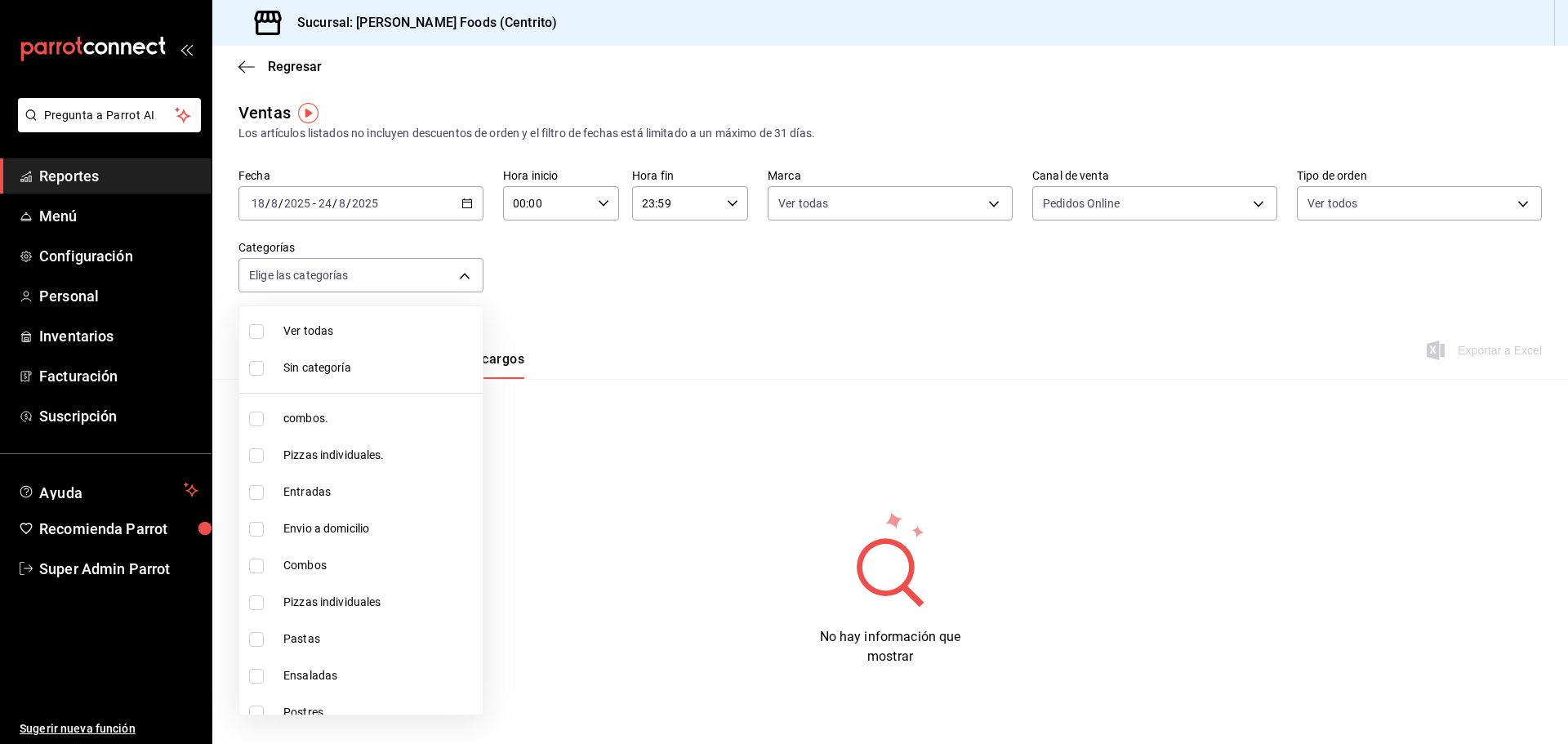
checkbox input "true"
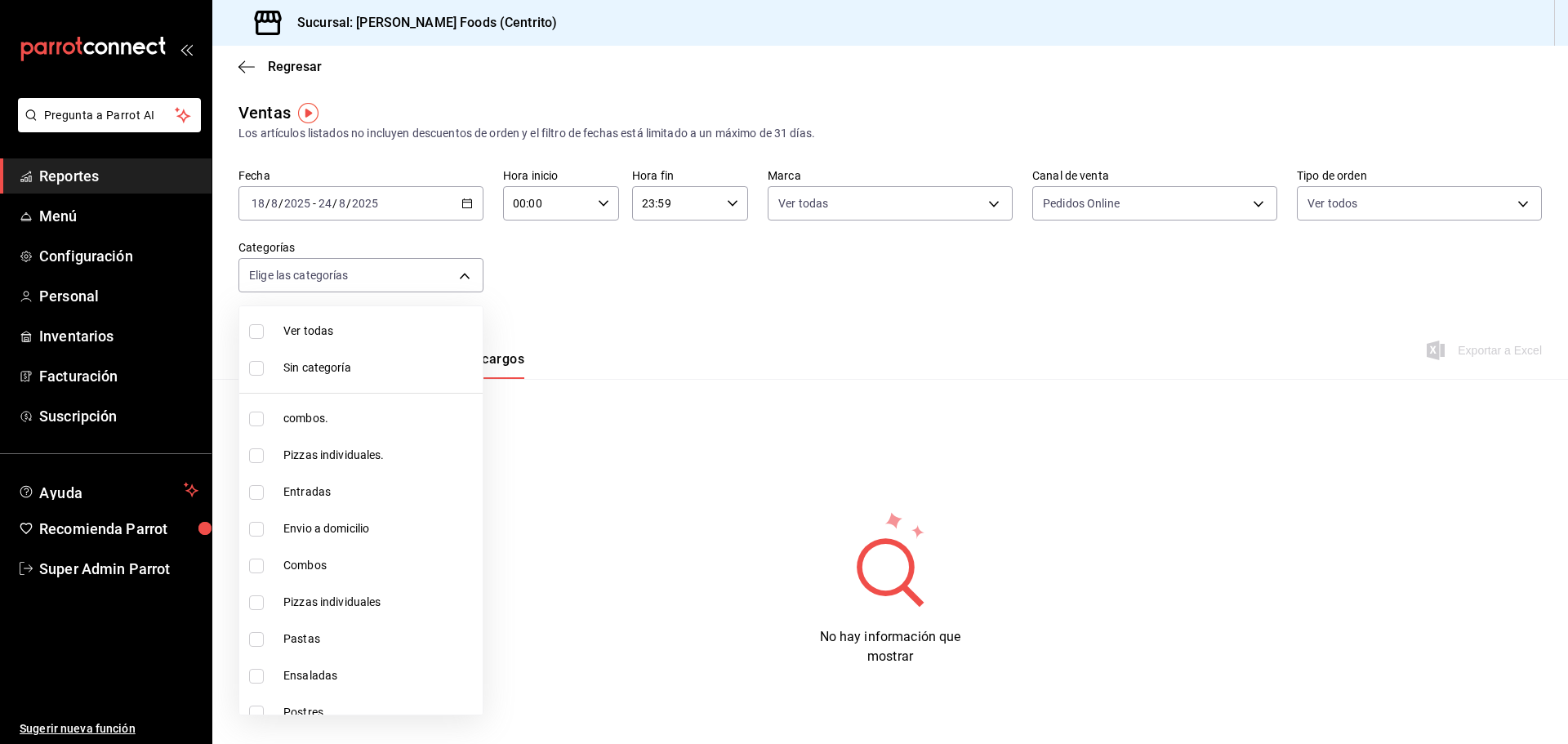
checkbox input "true"
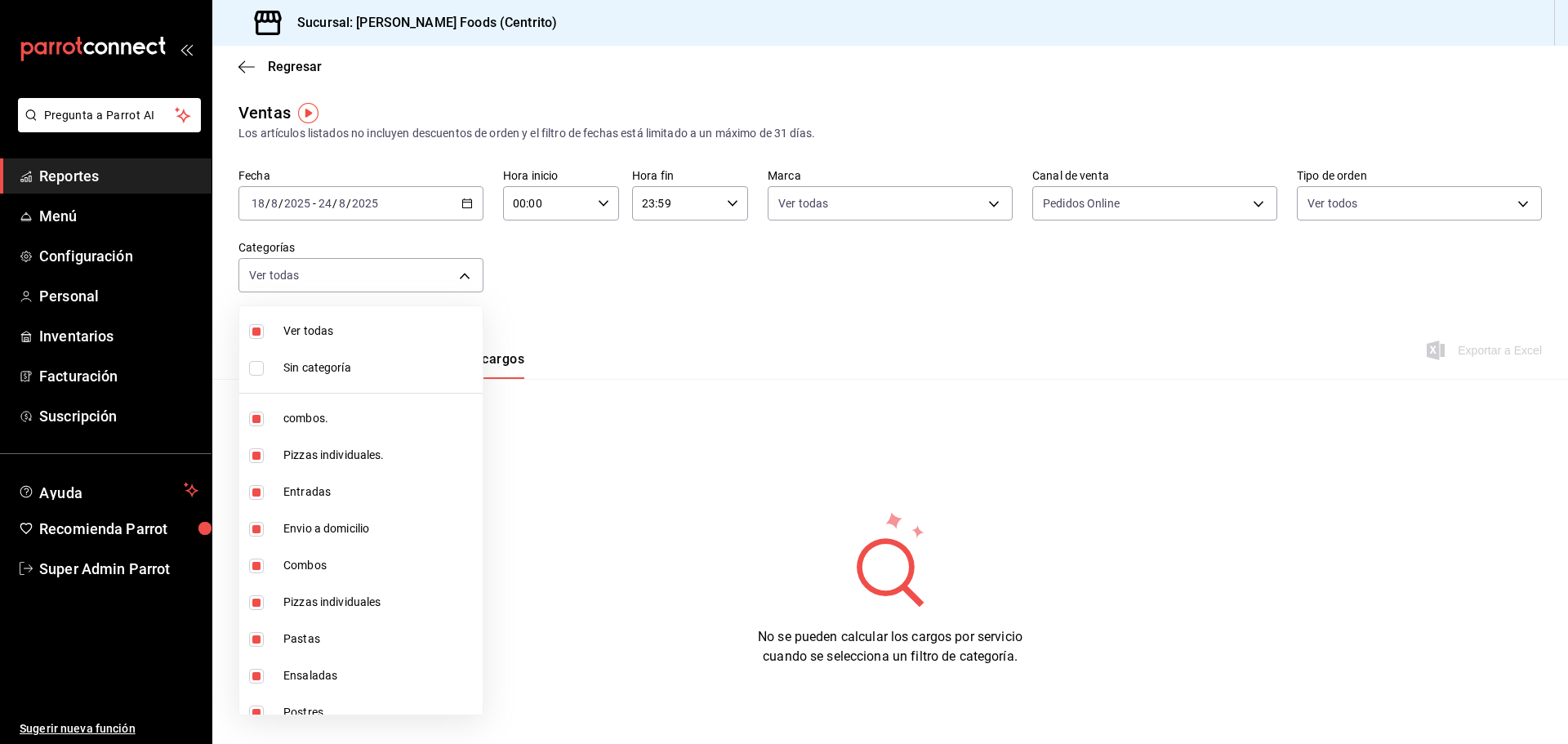
click at [705, 316] on div at bounding box center [784, 372] width 1568 height 744
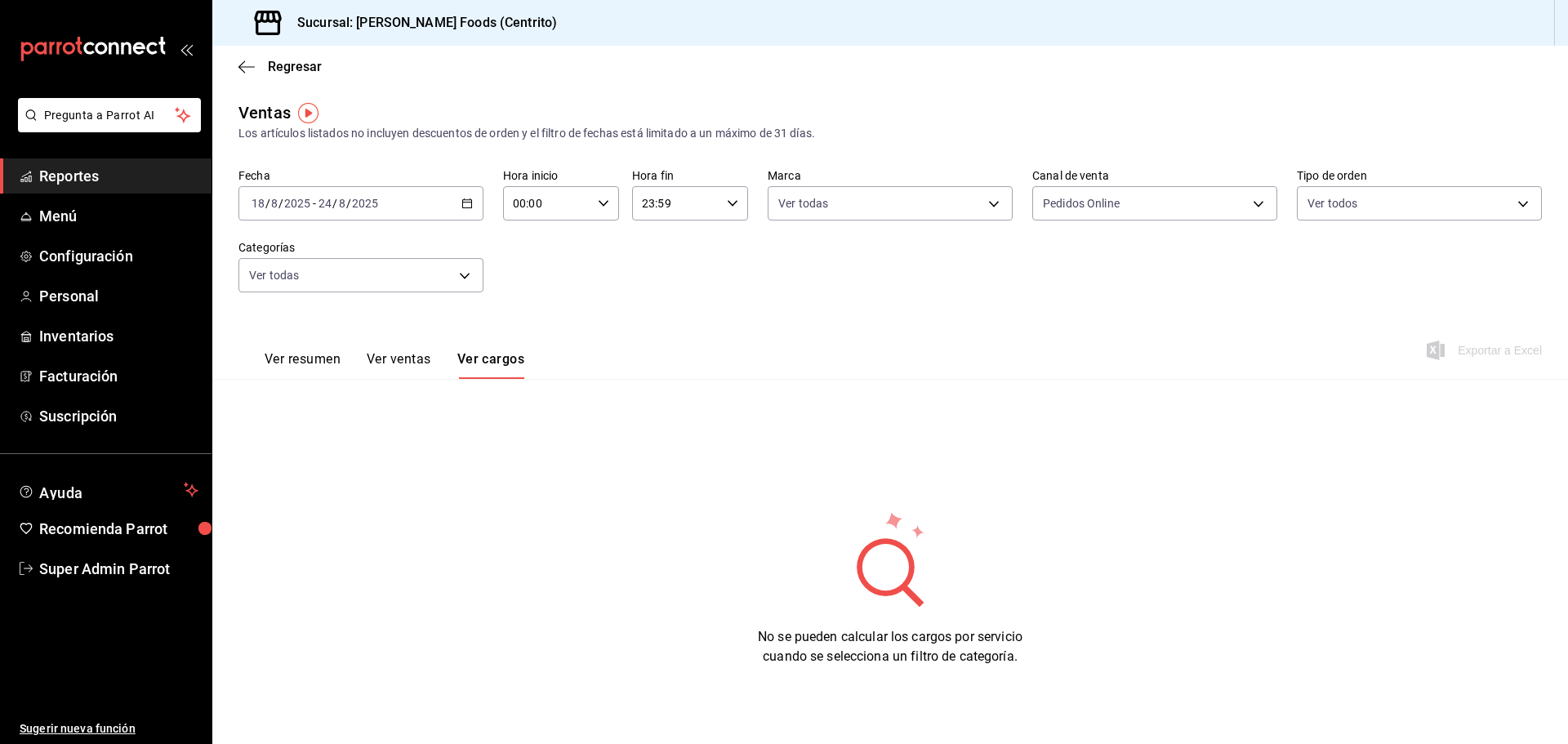
click at [345, 372] on div "Ver resumen Ver ventas Ver cargos" at bounding box center [395, 364] width 260 height 28
click at [294, 363] on button "Ver resumen" at bounding box center [303, 364] width 76 height 28
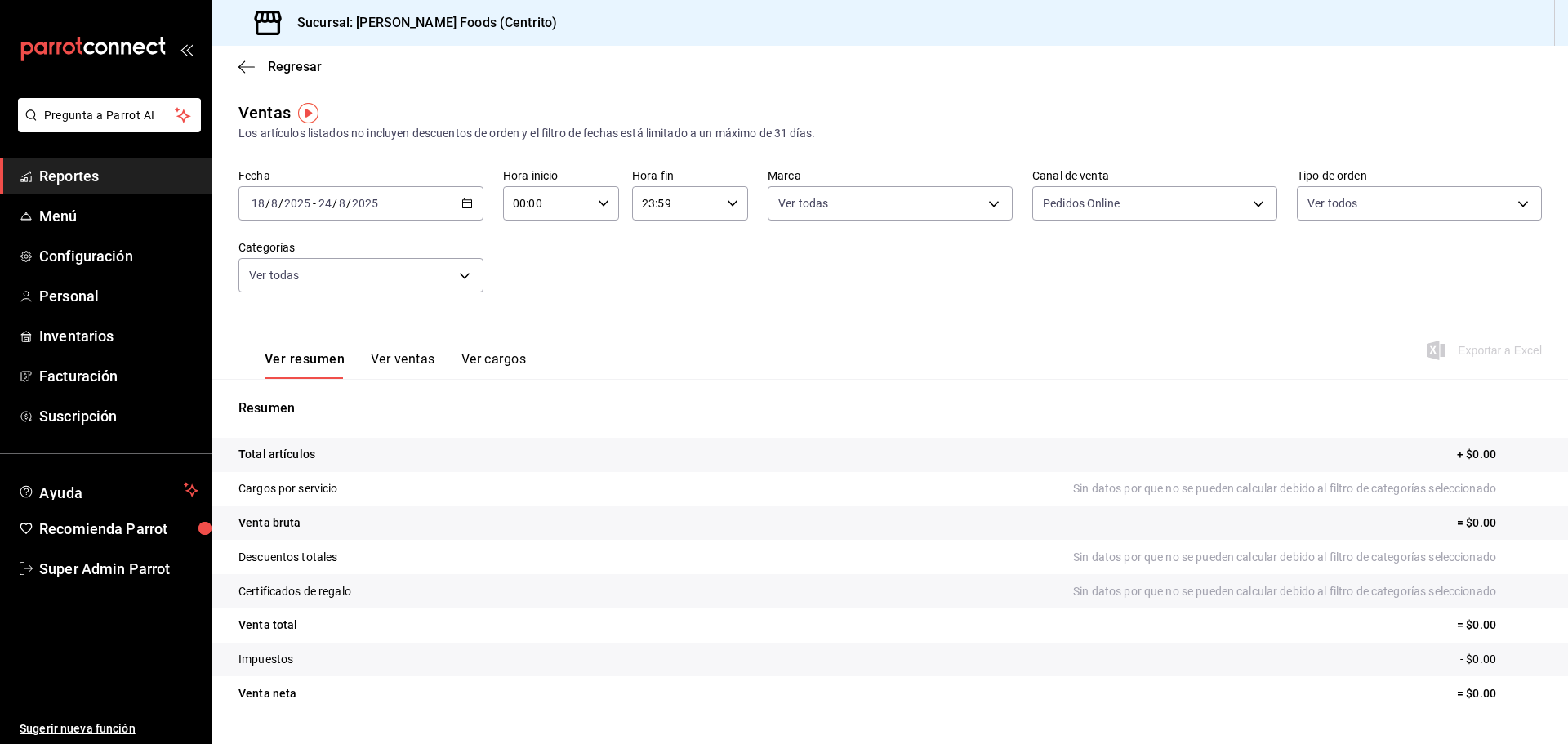
click at [393, 363] on button "Ver ventas" at bounding box center [403, 364] width 64 height 28
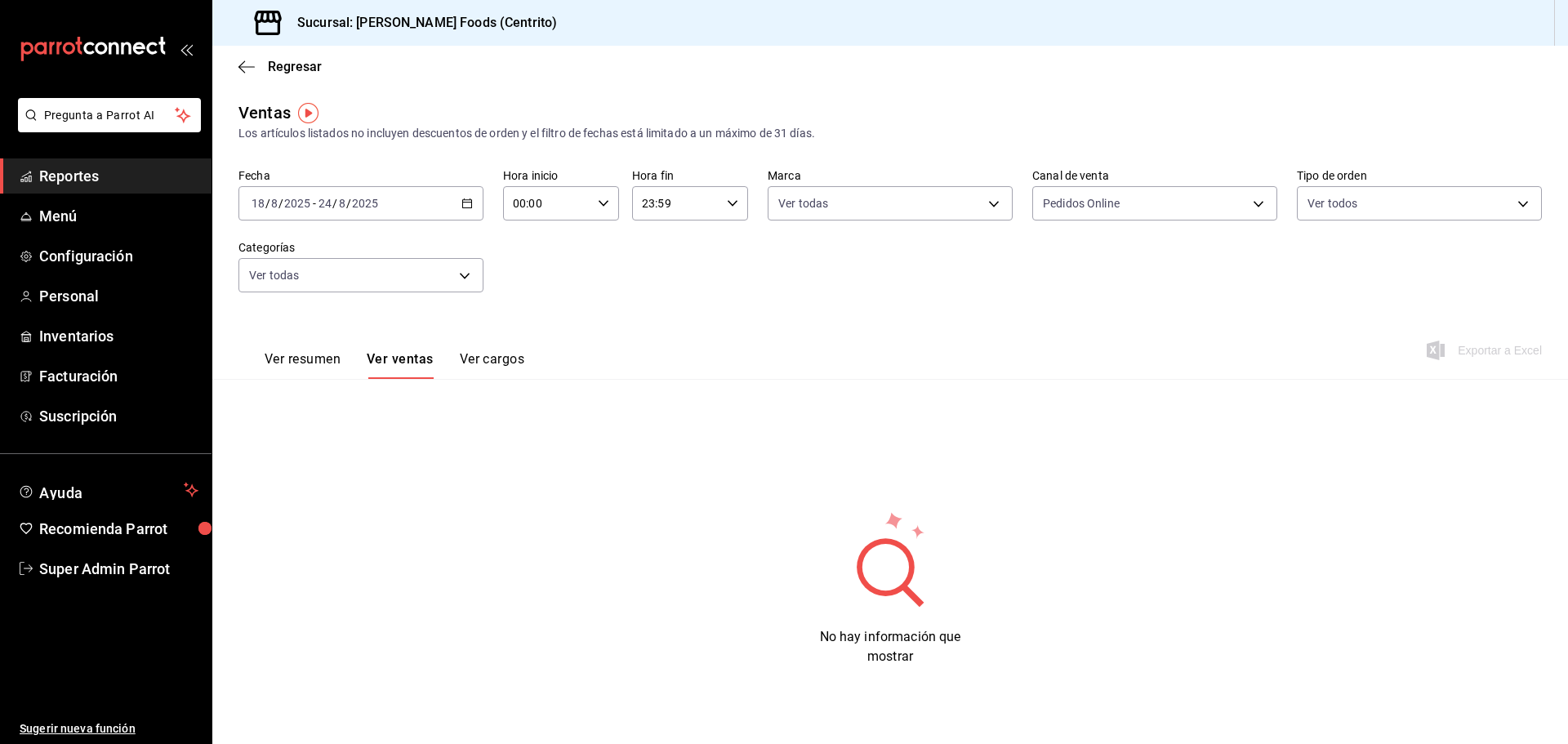
click at [275, 367] on button "Ver resumen" at bounding box center [303, 364] width 76 height 28
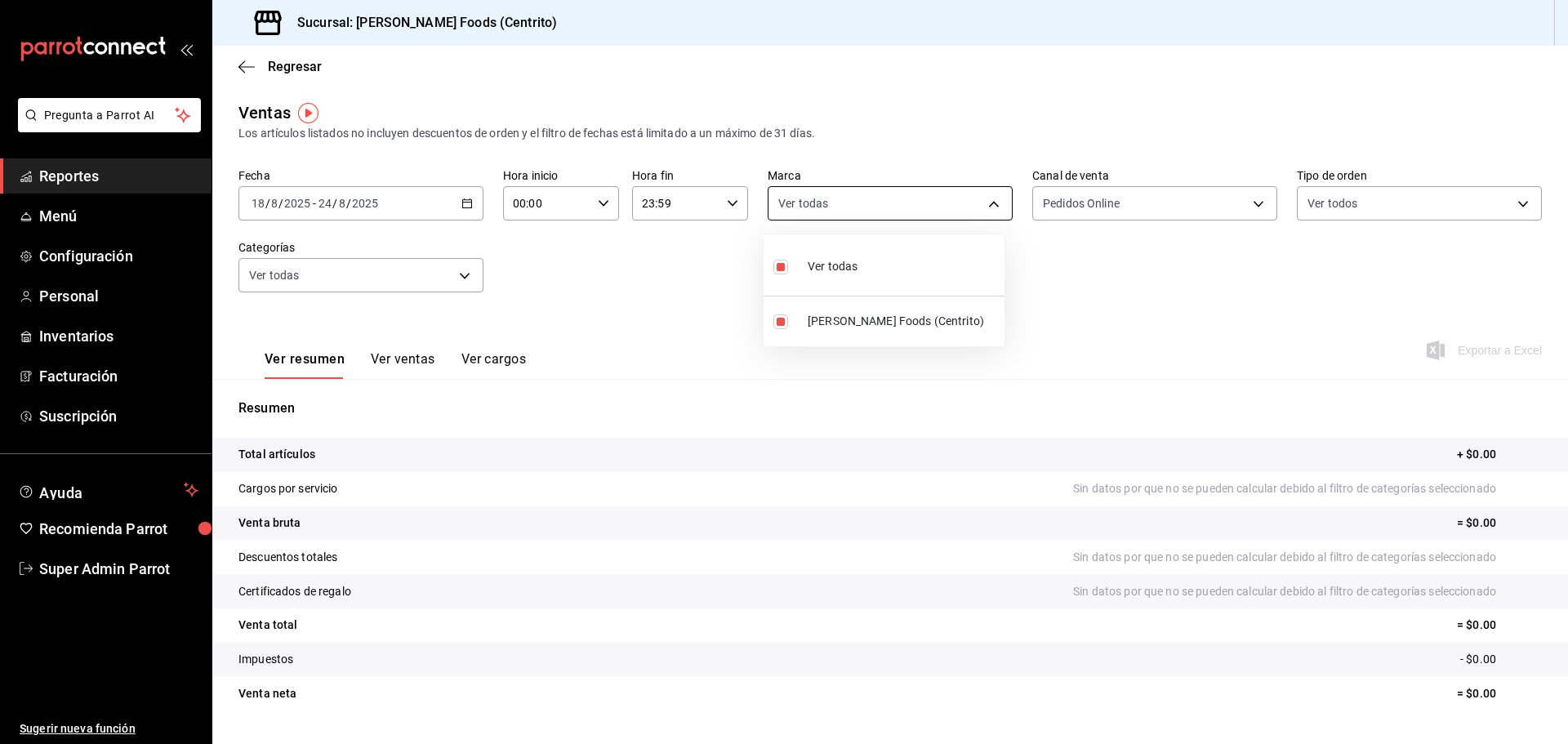
click at [882, 194] on body "Pregunta a Parrot AI Reportes Menú Configuración Personal Inventarios Facturaci…" at bounding box center [784, 372] width 1568 height 744
drag, startPoint x: 1195, startPoint y: 299, endPoint x: 1104, endPoint y: 228, distance: 115.4
click at [1192, 295] on div at bounding box center [784, 372] width 1568 height 744
click at [1093, 204] on body "Pregunta a Parrot AI Reportes Menú Configuración Personal Inventarios Facturaci…" at bounding box center [784, 372] width 1568 height 744
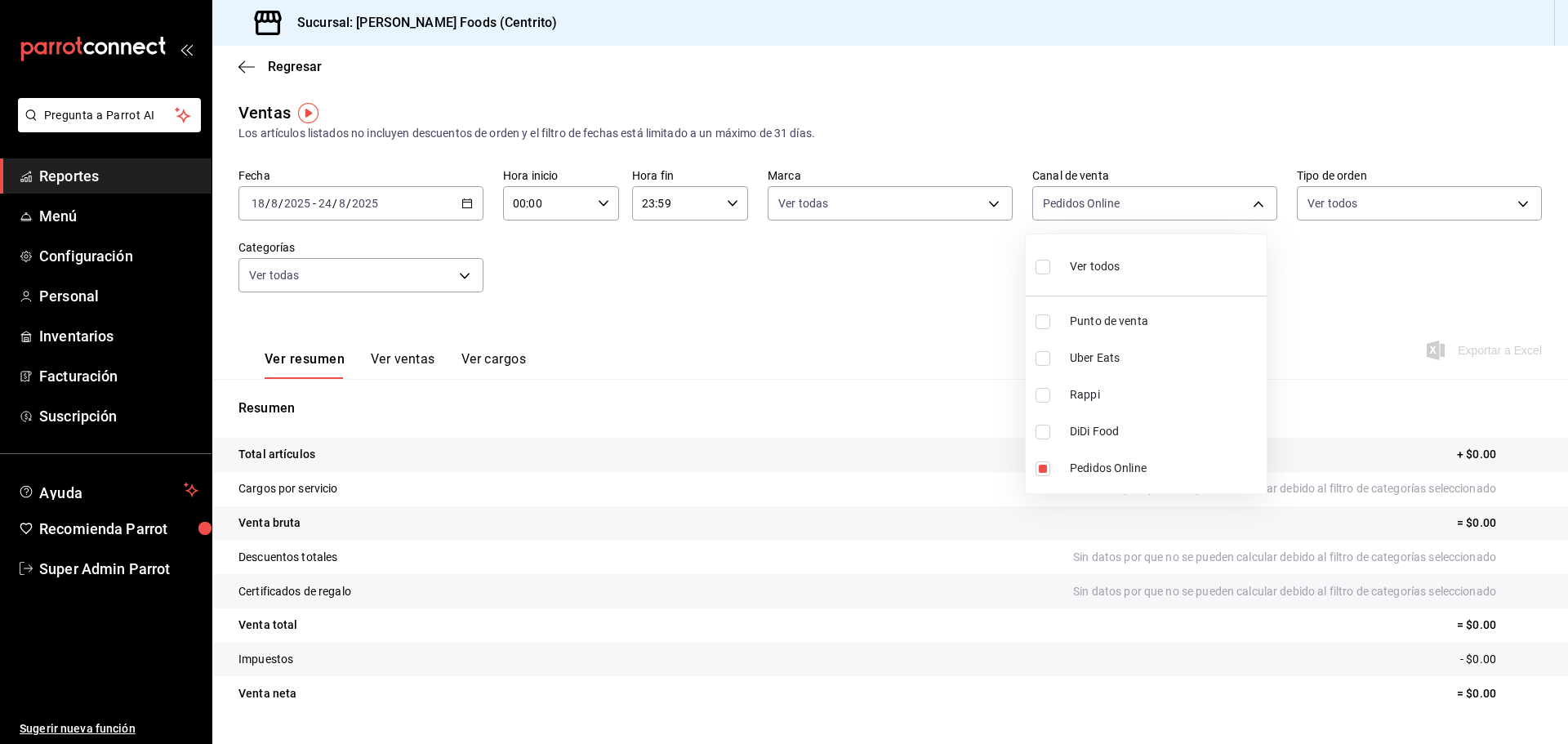
click at [1100, 389] on span "Rappi" at bounding box center [1164, 395] width 191 height 17
type input "ONLINE,RAPPI"
checkbox input "true"
click at [1070, 470] on span "Pedidos Online" at bounding box center [1164, 468] width 191 height 17
type input "RAPPI"
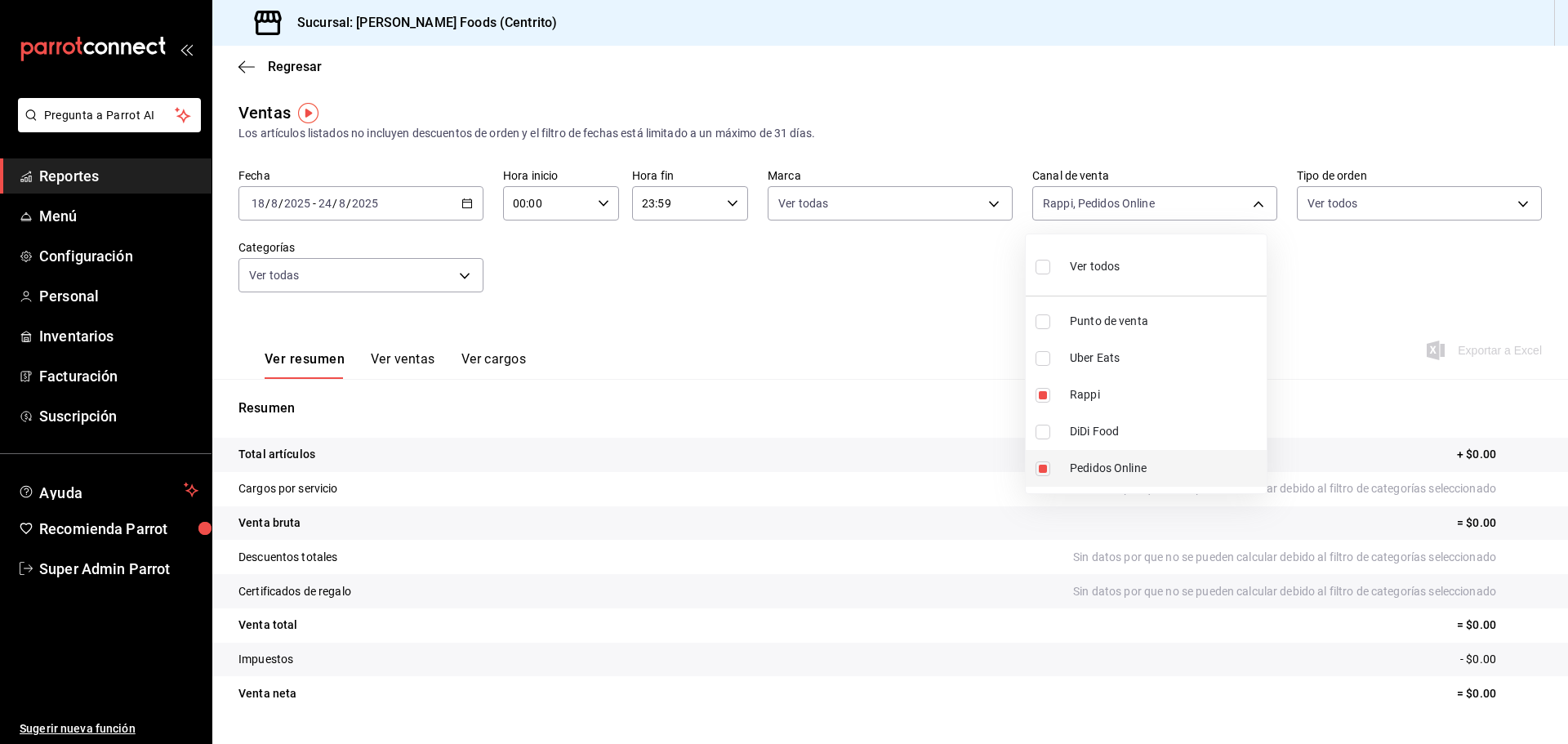
checkbox input "false"
click at [1385, 216] on div at bounding box center [784, 372] width 1568 height 744
click at [1368, 187] on div "Ver todos Punto de venta Uber Eats Rappi DiDi Food Pedidos Online" at bounding box center [784, 372] width 1568 height 744
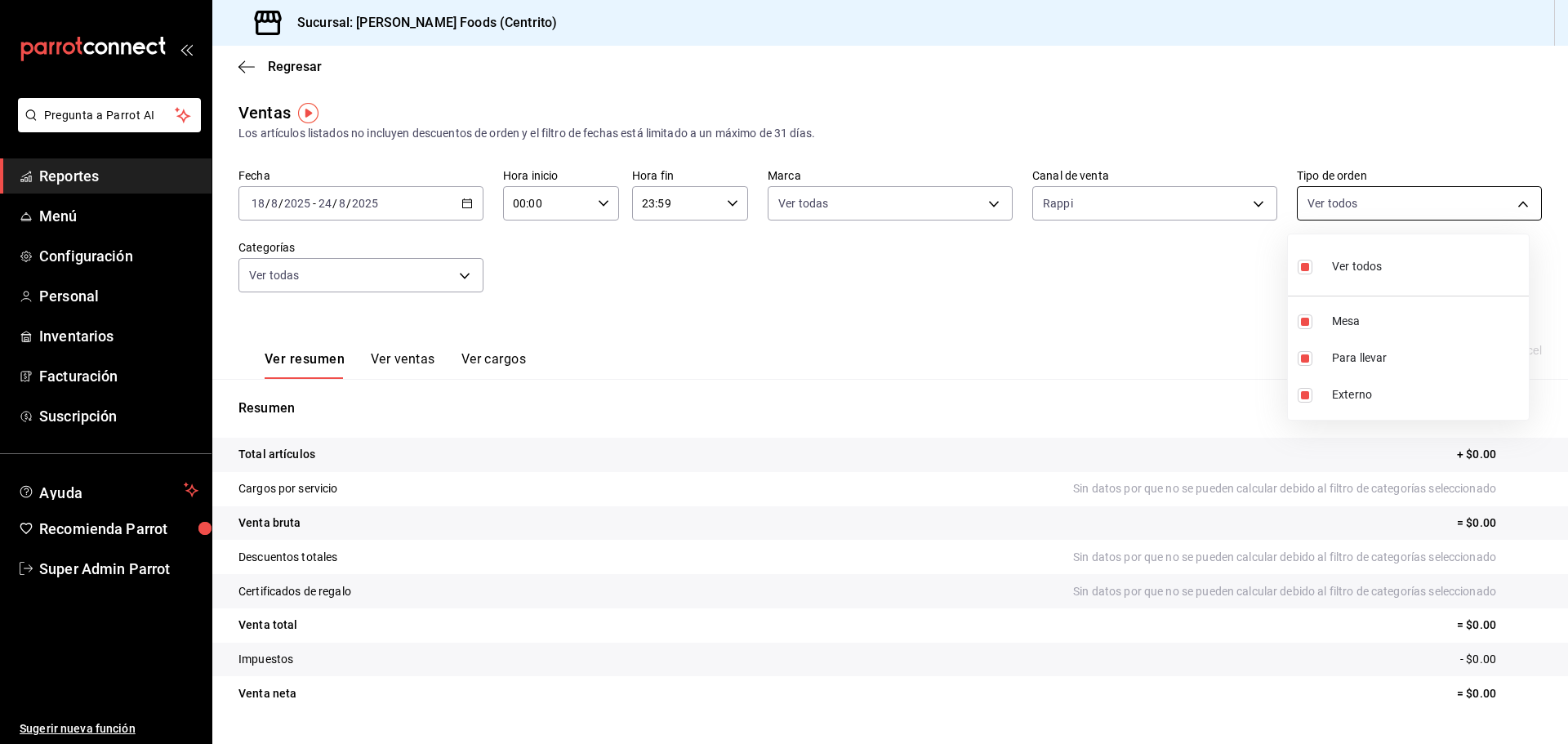
click at [1364, 192] on body "Pregunta a Parrot AI Reportes Menú Configuración Personal Inventarios Facturaci…" at bounding box center [784, 372] width 1568 height 744
click at [1359, 264] on span "Ver todos" at bounding box center [1357, 266] width 50 height 17
checkbox input "false"
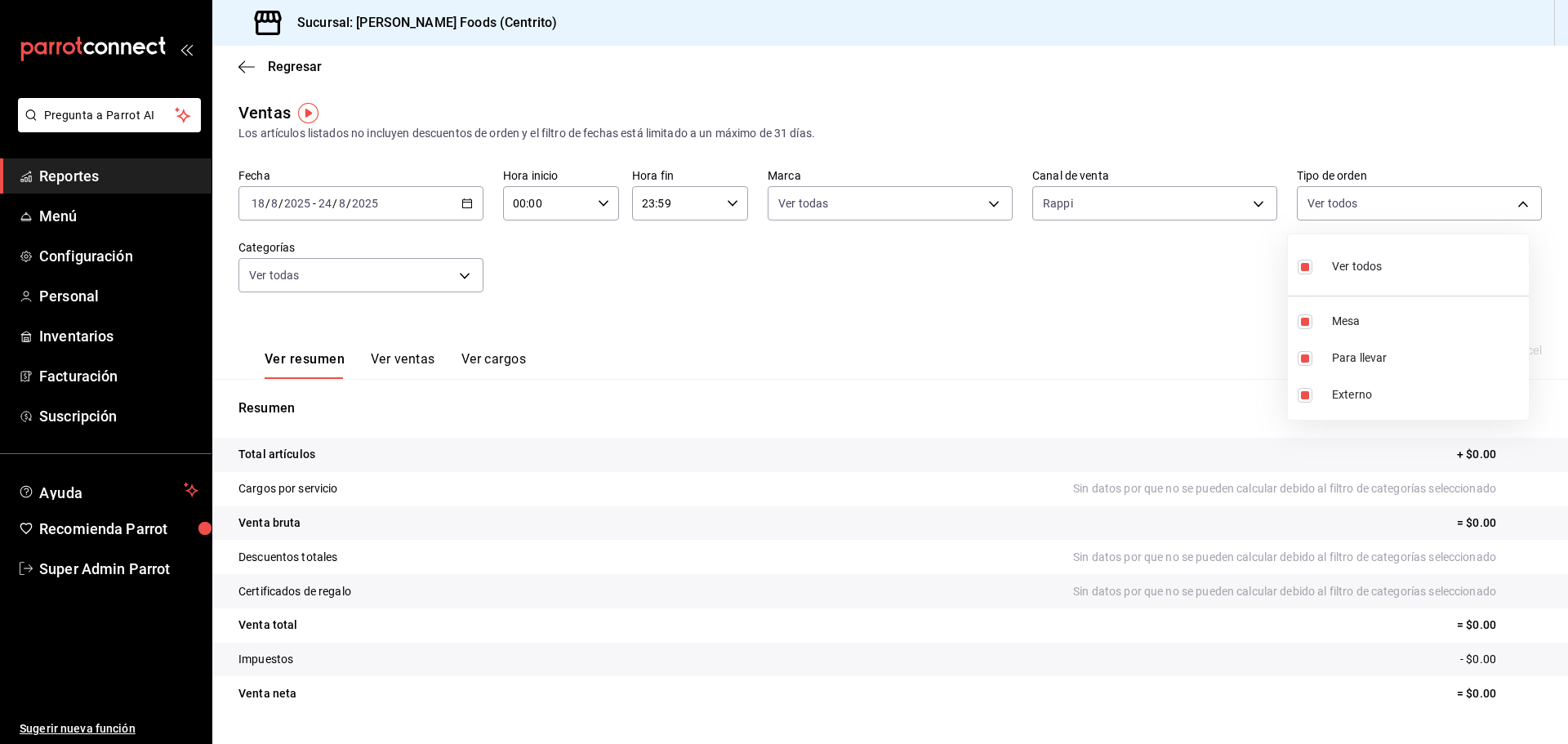
checkbox input "false"
click at [1336, 405] on li "Externo" at bounding box center [1408, 395] width 241 height 37
type input "EXTERNAL"
checkbox input "true"
click at [1222, 400] on div at bounding box center [784, 372] width 1568 height 744
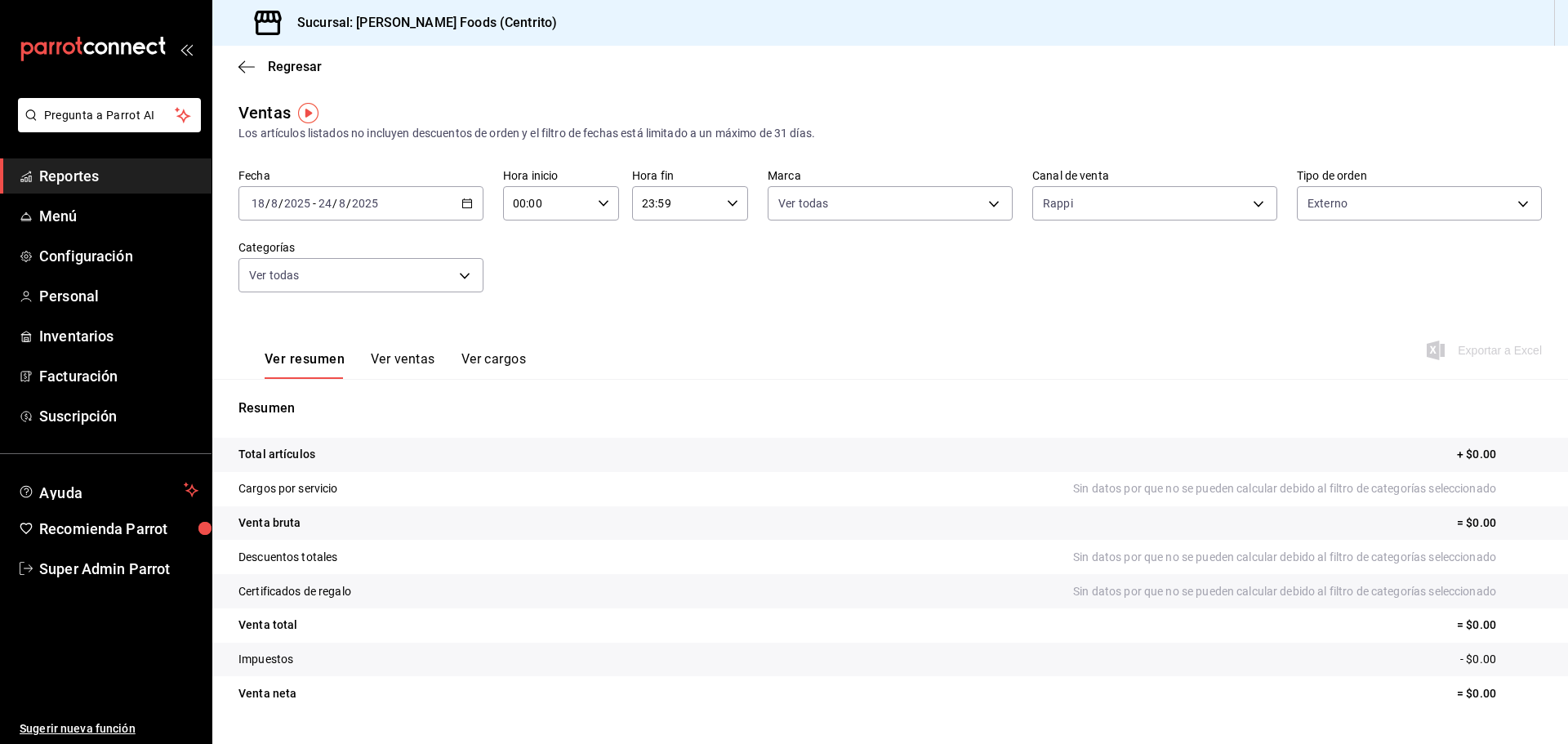
click at [395, 367] on button "Ver ventas" at bounding box center [403, 364] width 64 height 28
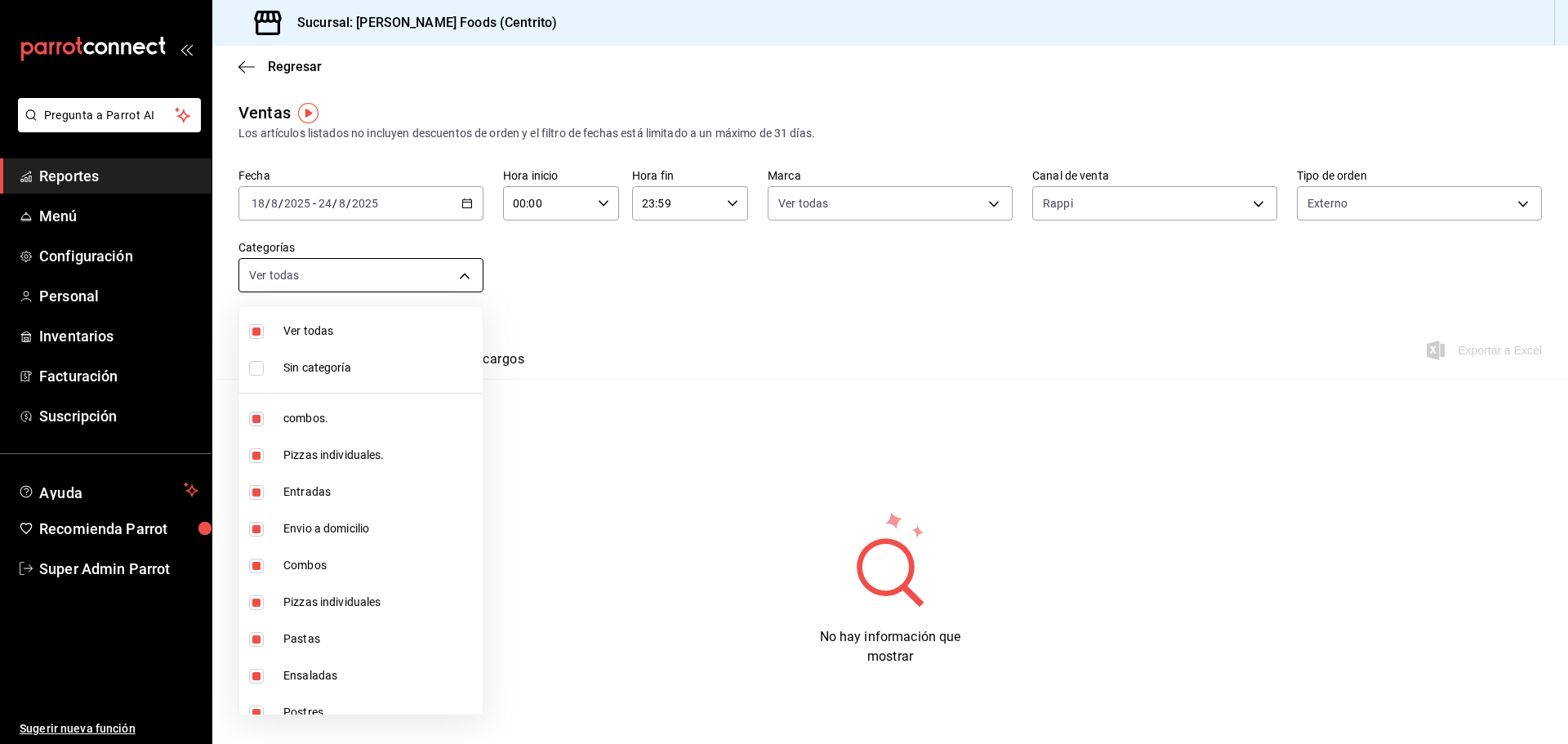
click at [425, 284] on body "Pregunta a Parrot AI Reportes Menú Configuración Personal Inventarios Facturaci…" at bounding box center [784, 372] width 1568 height 744
click at [637, 317] on div at bounding box center [784, 372] width 1568 height 744
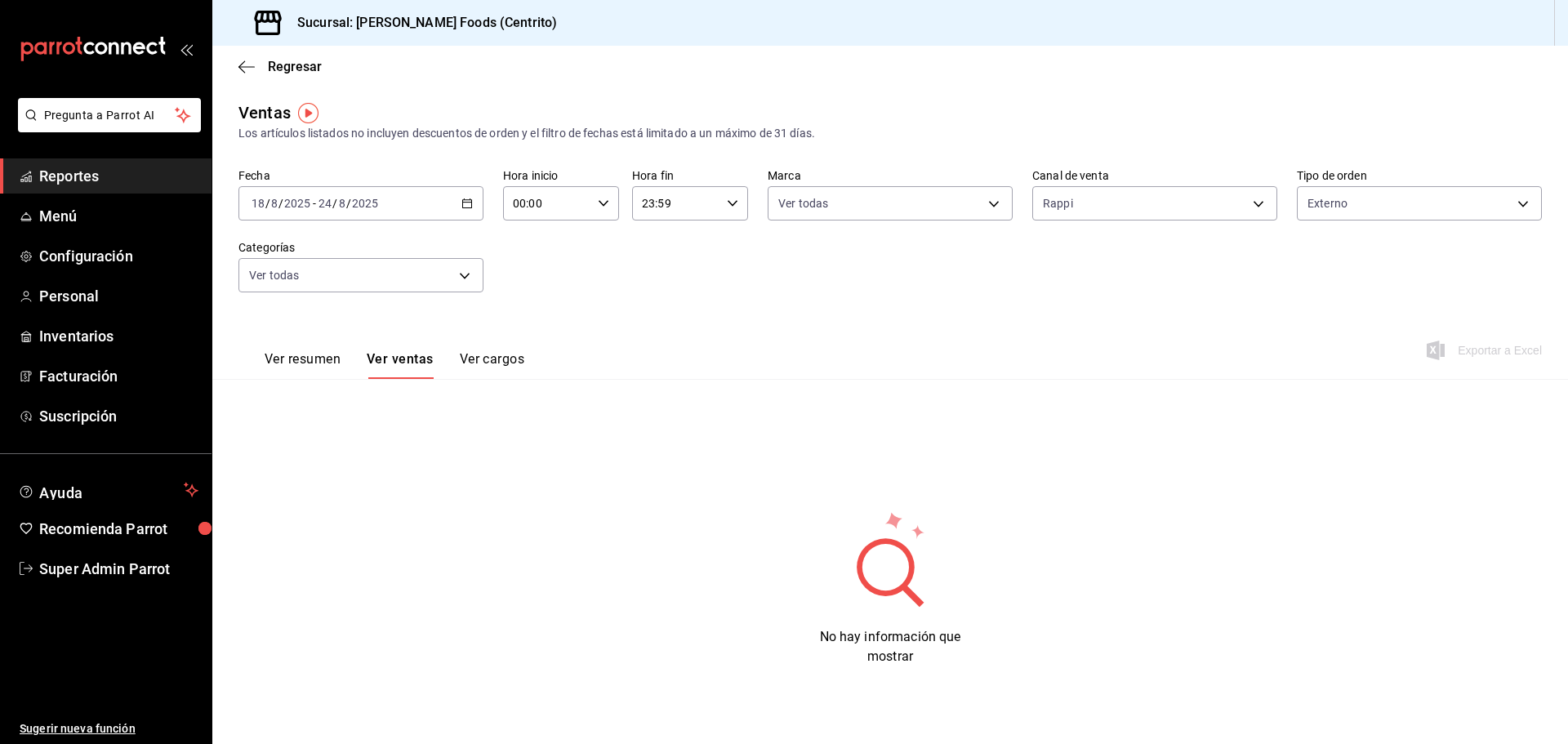
click at [443, 195] on div "[DATE] [DATE] - [DATE] [DATE]" at bounding box center [361, 203] width 245 height 34
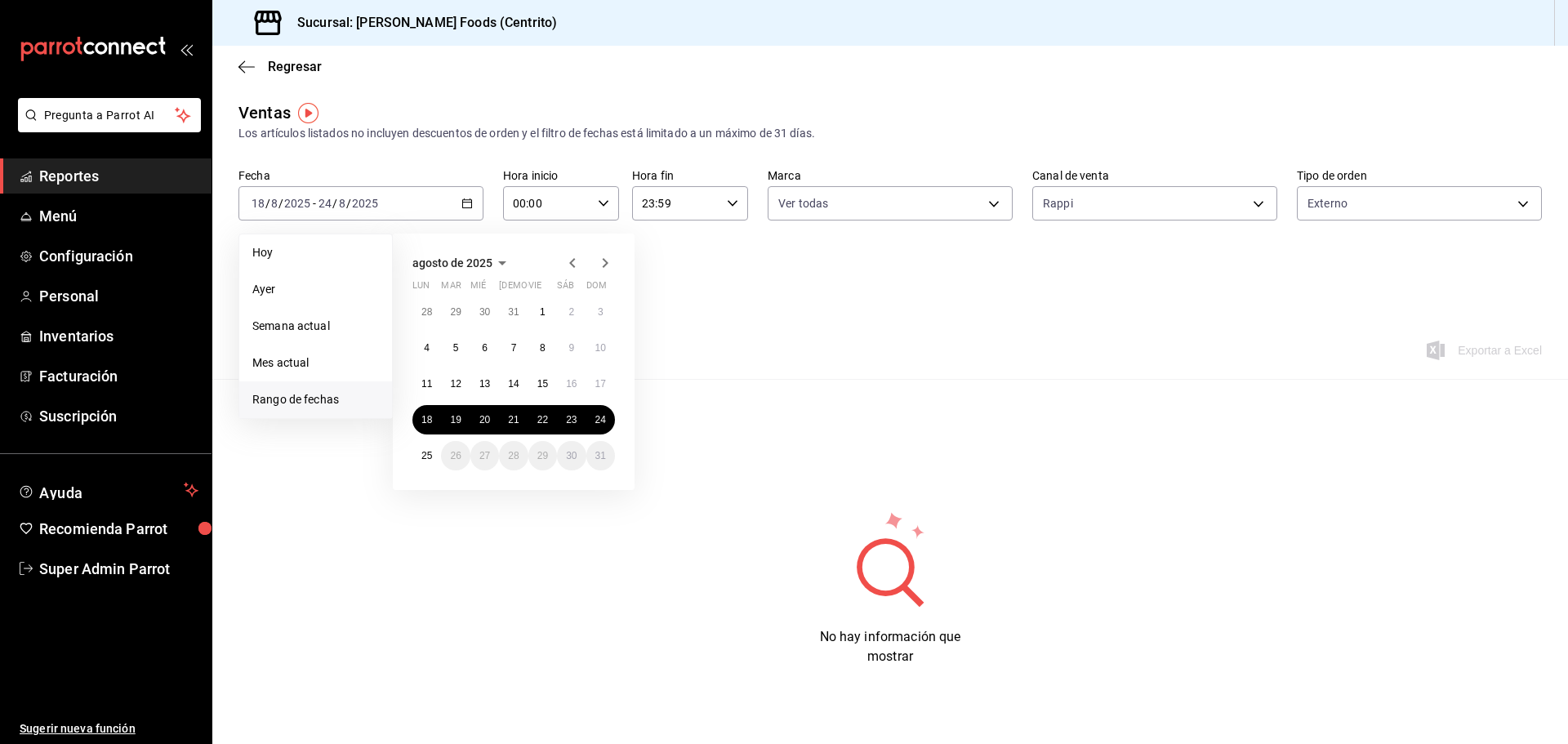
click at [810, 306] on div "Fecha [DATE] [DATE] - [DATE] [DATE] [DATE] [DATE] Semana actual Mes actual [GEO…" at bounding box center [890, 240] width 1303 height 144
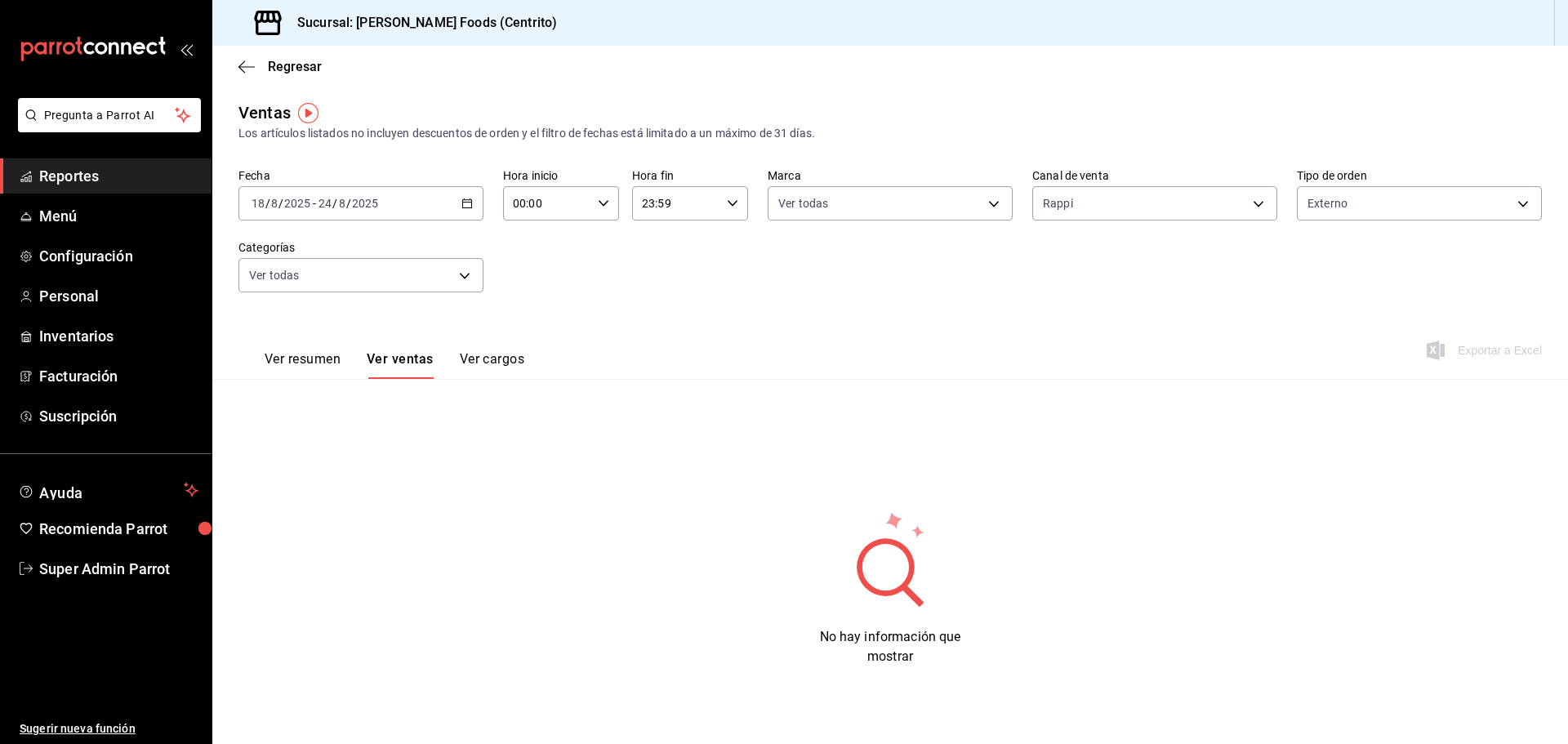
click at [838, 182] on div "Ver todas 216c7c4f-3618-4077-99d0-55c9f4886d8c" at bounding box center [891, 201] width 245 height 41
click at [837, 197] on body "Pregunta a Parrot AI Reportes Menú Configuración Personal Inventarios Facturaci…" at bounding box center [784, 372] width 1568 height 744
click at [870, 262] on li "Ver todas" at bounding box center [891, 265] width 243 height 48
checkbox input "false"
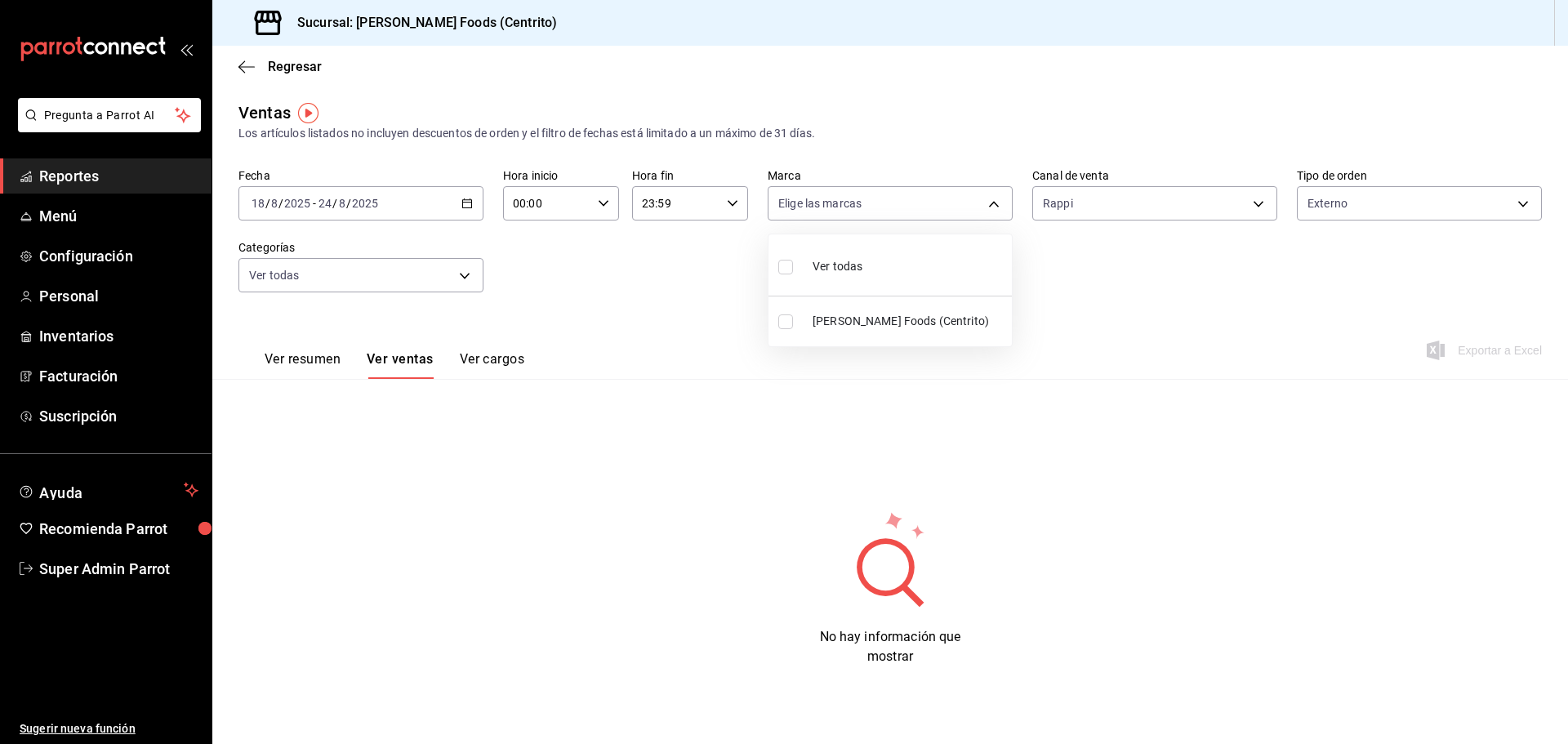
click at [1377, 200] on div at bounding box center [784, 372] width 1568 height 744
click at [1385, 197] on body "Pregunta a Parrot AI Reportes Menú Configuración Personal Inventarios Facturaci…" at bounding box center [784, 372] width 1568 height 744
click at [1363, 256] on div "Ver todos" at bounding box center [1350, 264] width 84 height 35
type input "896b047b-c5fe-4211-9bfd-a80f1b2a4d87,d70844db-68d2-4603-a341-94fa21eca096,EXTER…"
checkbox input "true"
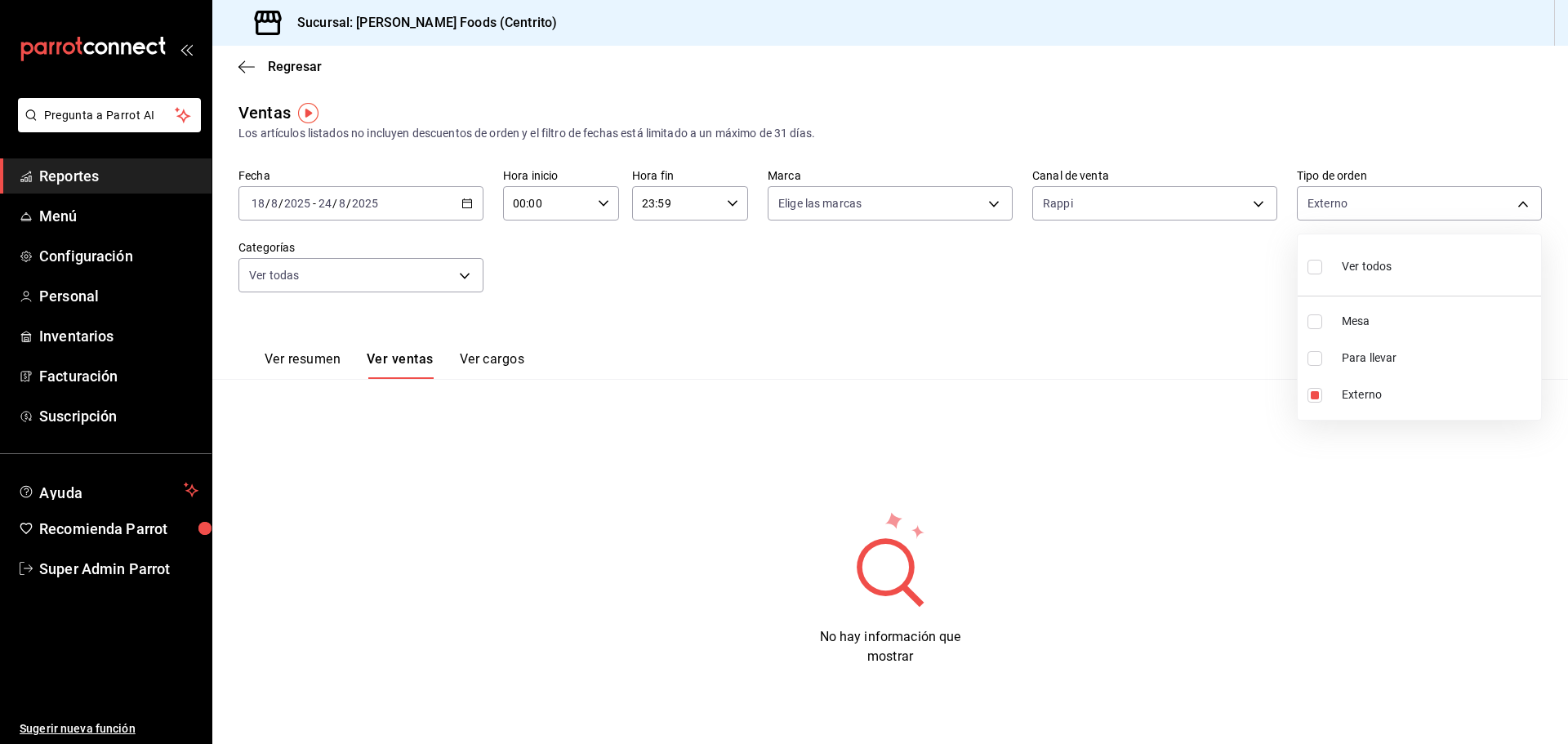
checkbox input "true"
click at [1141, 204] on div at bounding box center [784, 372] width 1568 height 744
click at [1141, 204] on body "Pregunta a Parrot AI Reportes Menú Configuración Personal Inventarios Facturaci…" at bounding box center [784, 372] width 1568 height 744
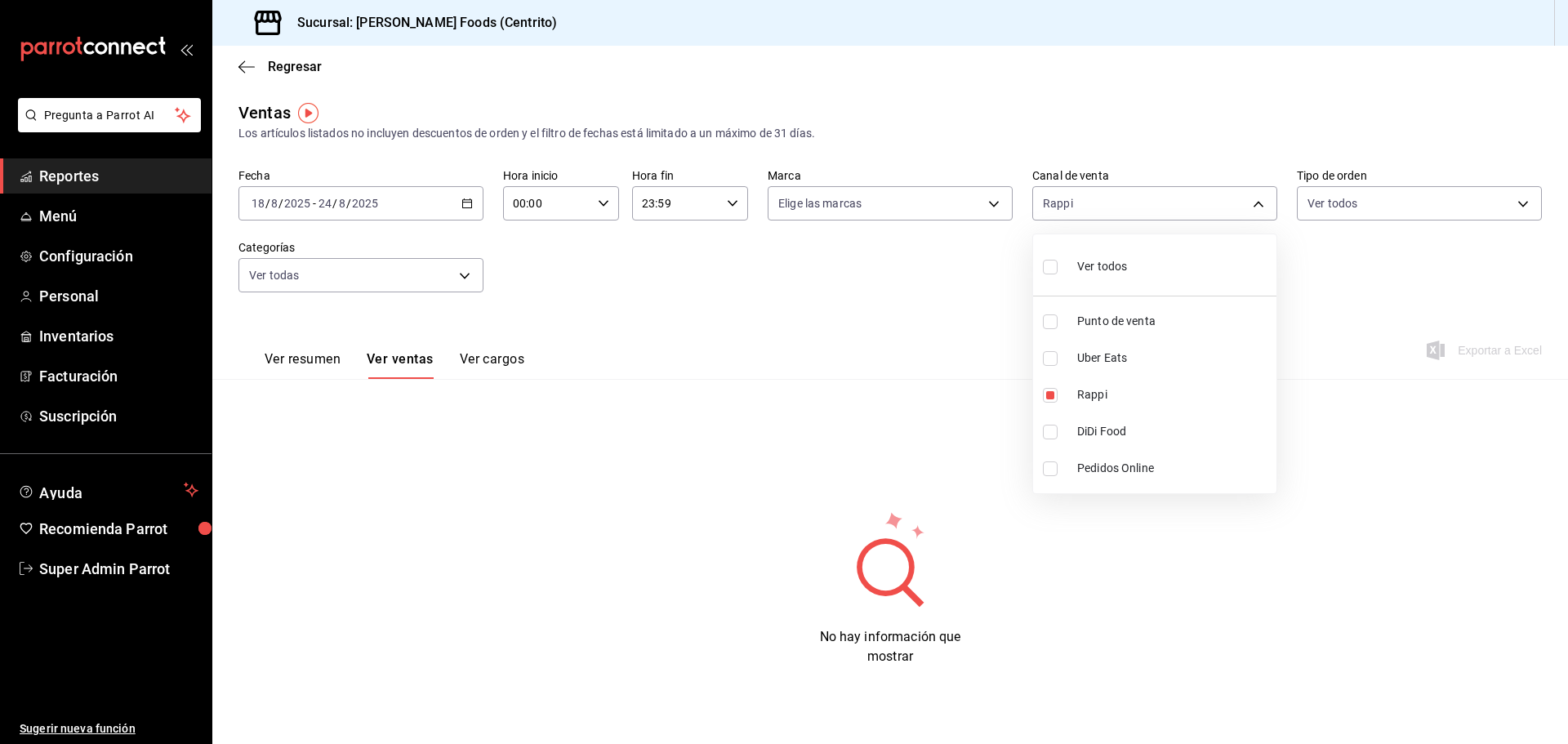
click at [1121, 267] on span "Ver todos" at bounding box center [1103, 266] width 50 height 17
type input "PARROT,UBER_EATS,RAPPI,DIDI_FOOD,ONLINE"
checkbox input "true"
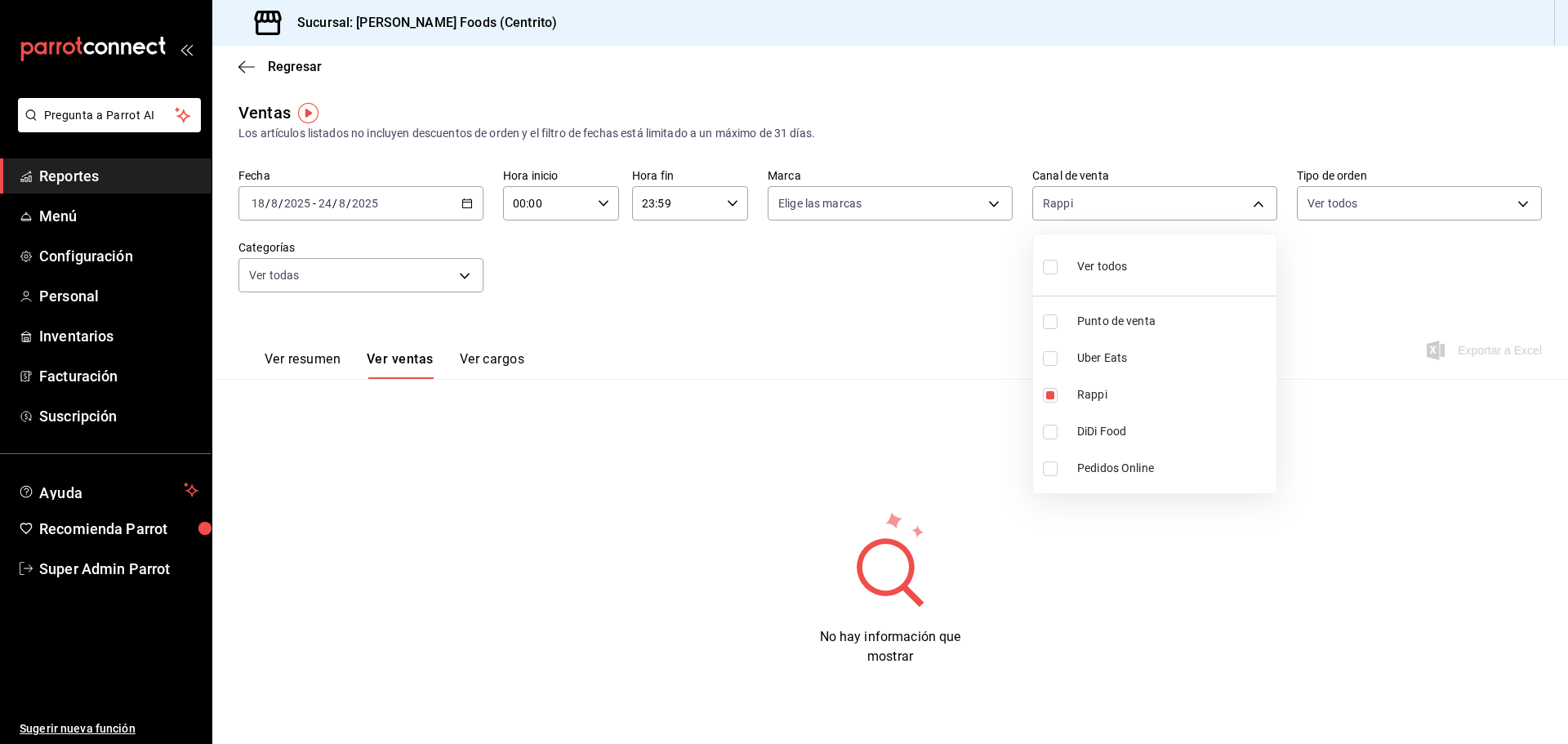
checkbox input "true"
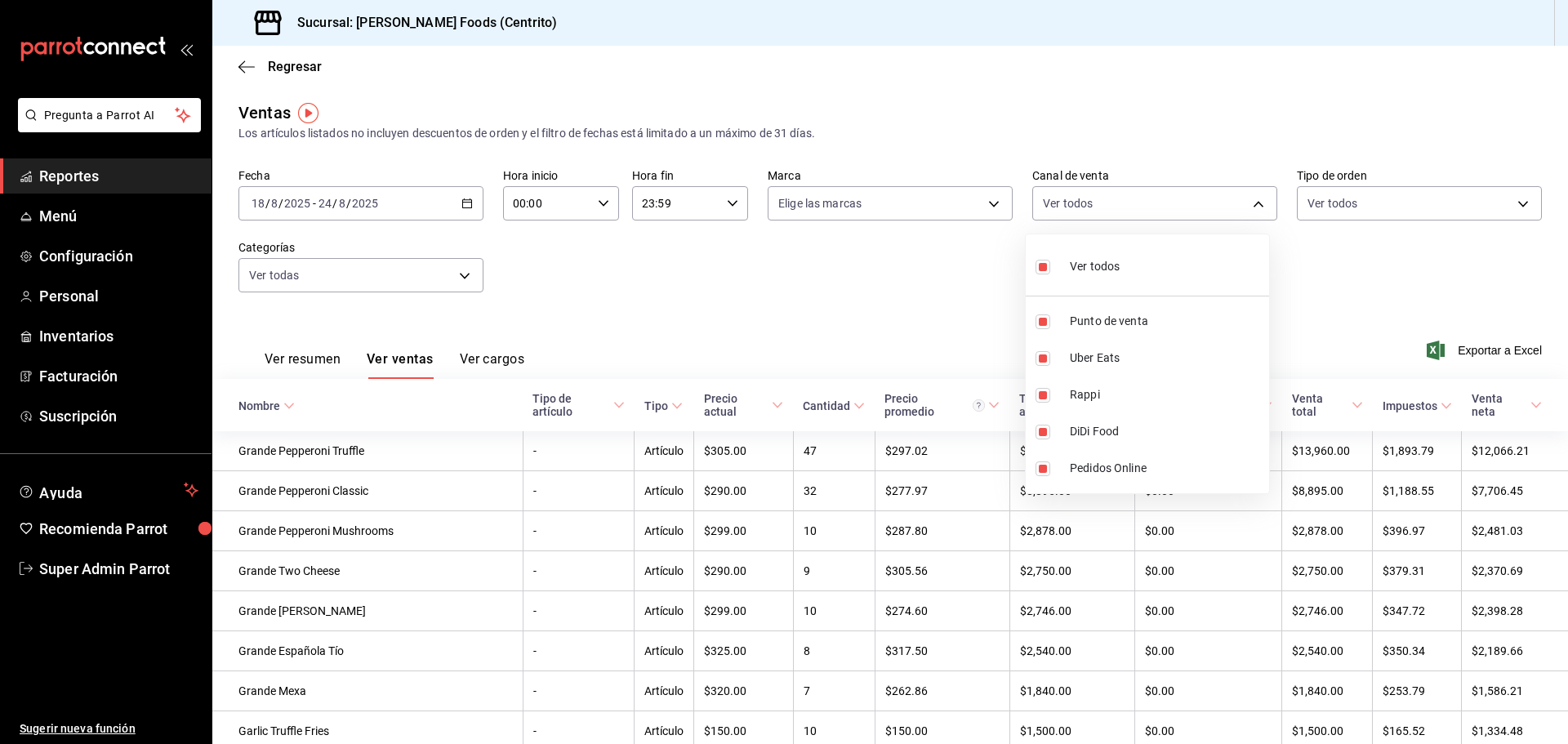
drag, startPoint x: 731, startPoint y: 343, endPoint x: 572, endPoint y: 304, distance: 163.7
click at [730, 342] on div at bounding box center [784, 372] width 1568 height 744
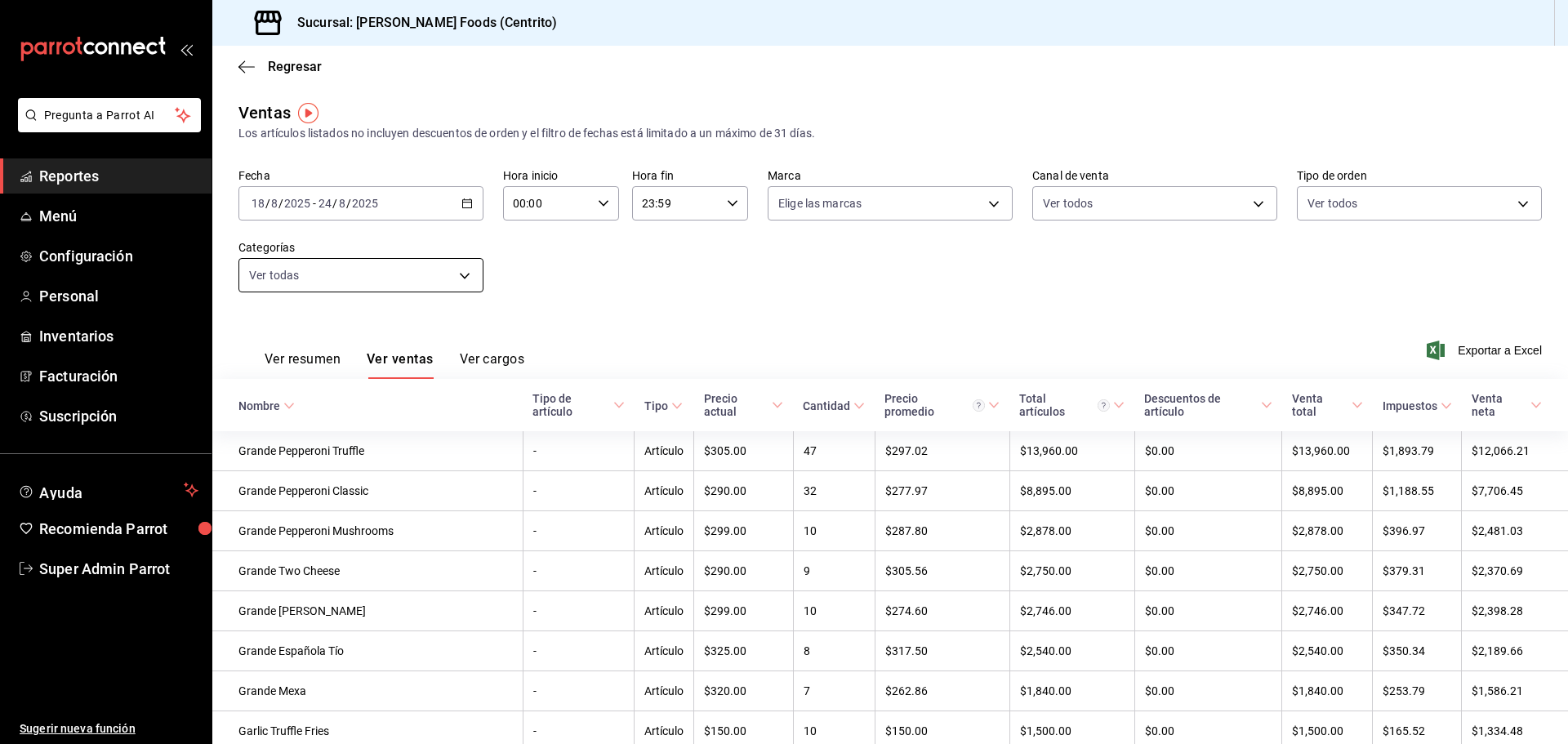
click at [379, 276] on body "Pregunta a Parrot AI Reportes Menú Configuración Personal Inventarios Facturaci…" at bounding box center [784, 372] width 1568 height 744
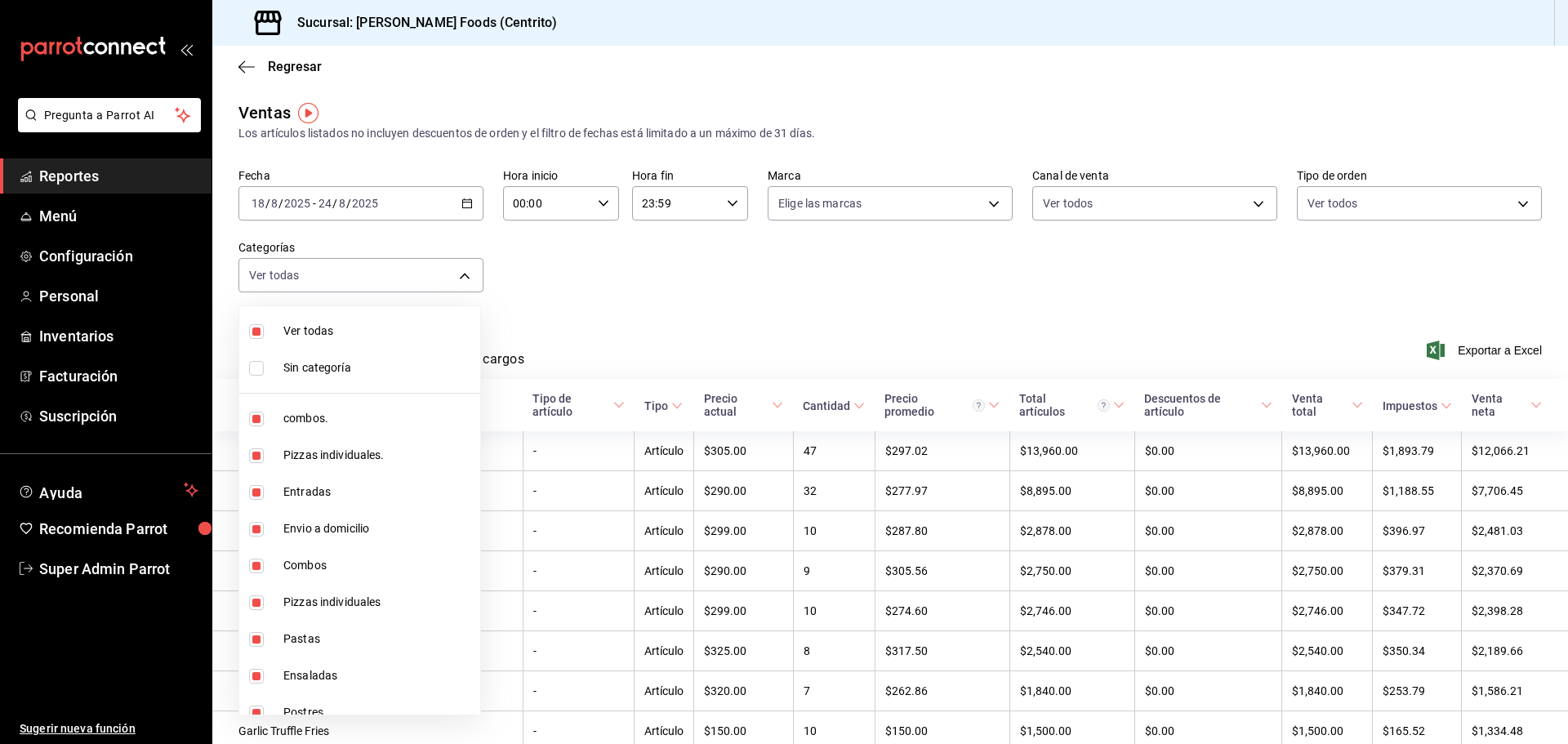
click at [745, 316] on div at bounding box center [784, 372] width 1568 height 744
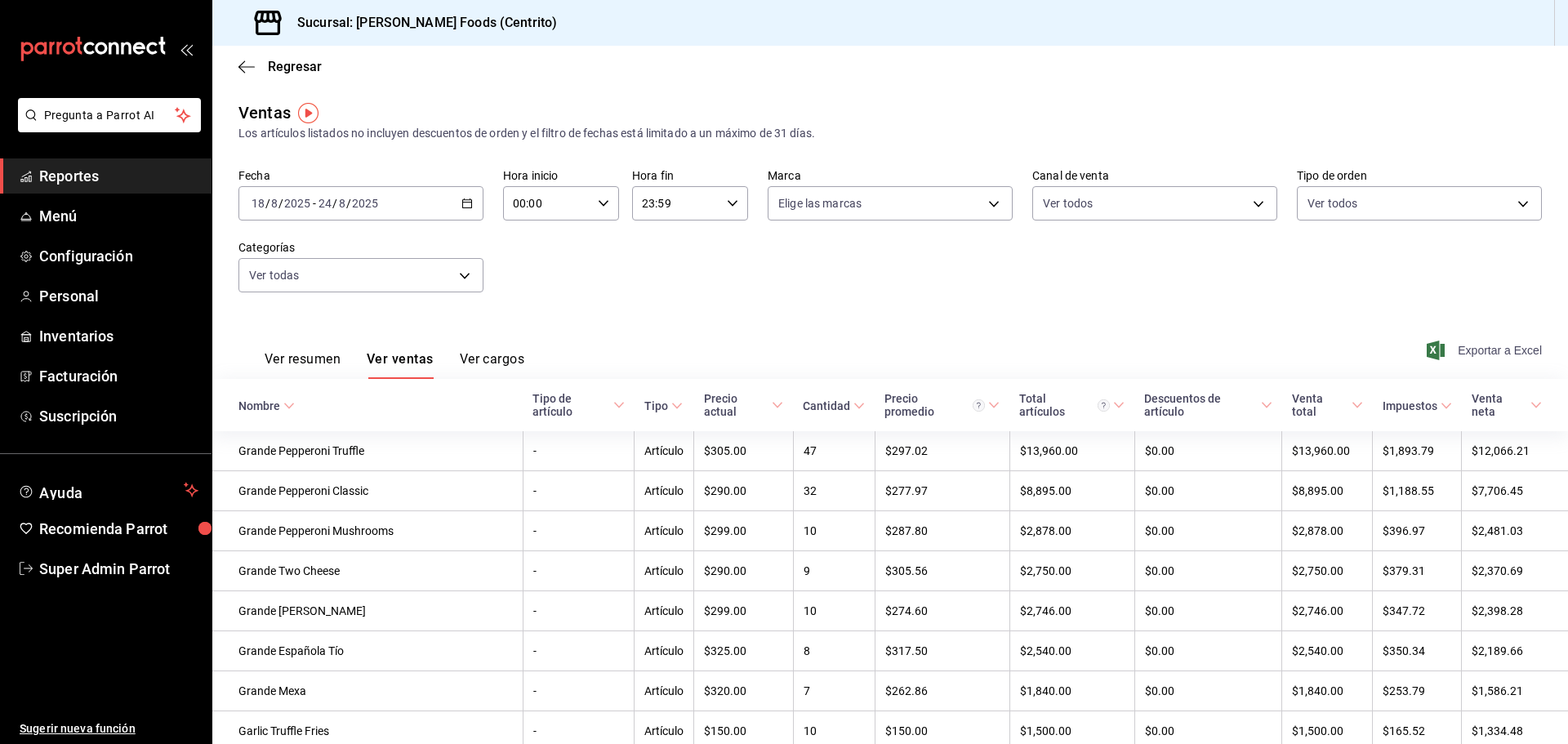
click at [1456, 350] on span "Exportar a Excel" at bounding box center [1486, 351] width 112 height 20
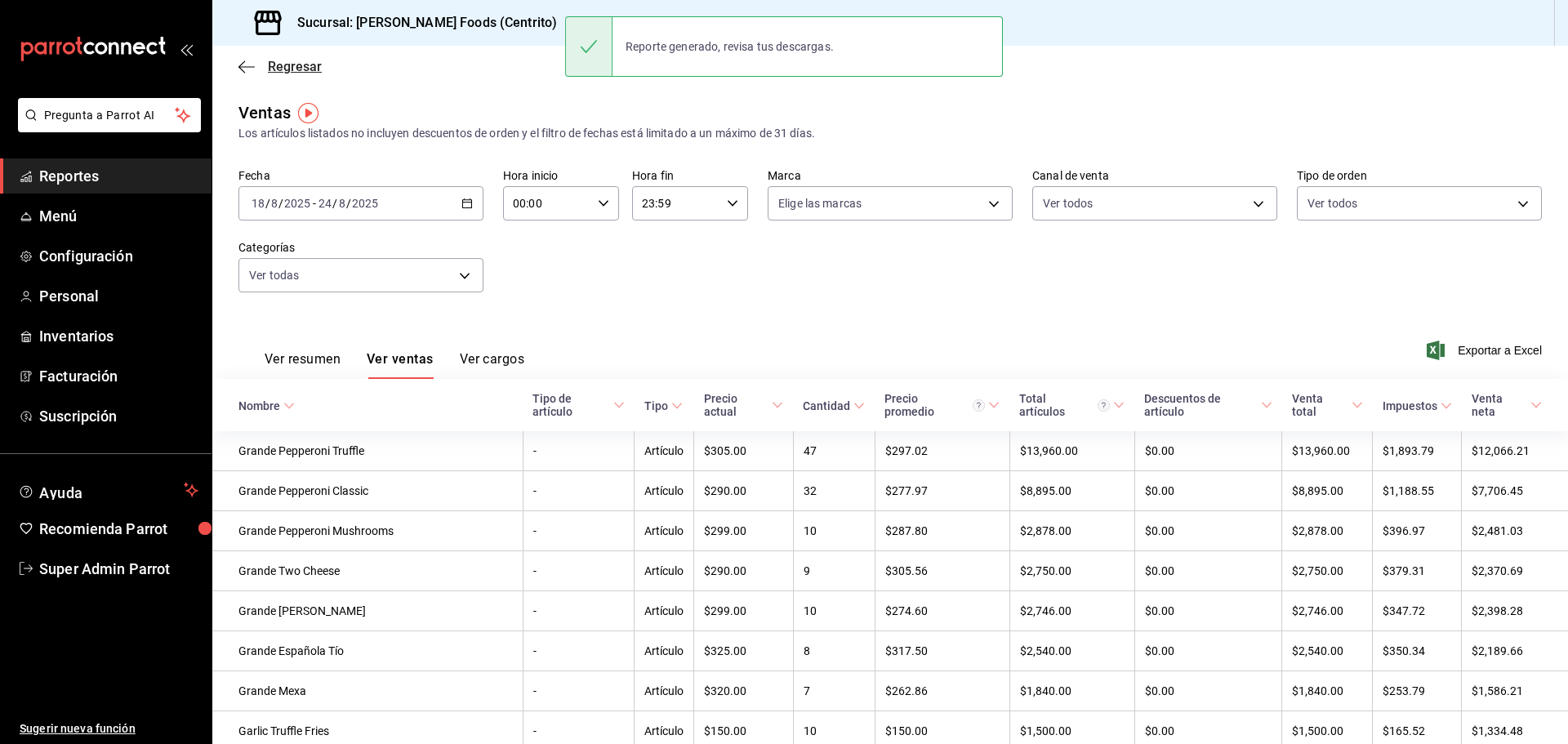
click at [260, 66] on span "Regresar" at bounding box center [279, 66] width 83 height 15
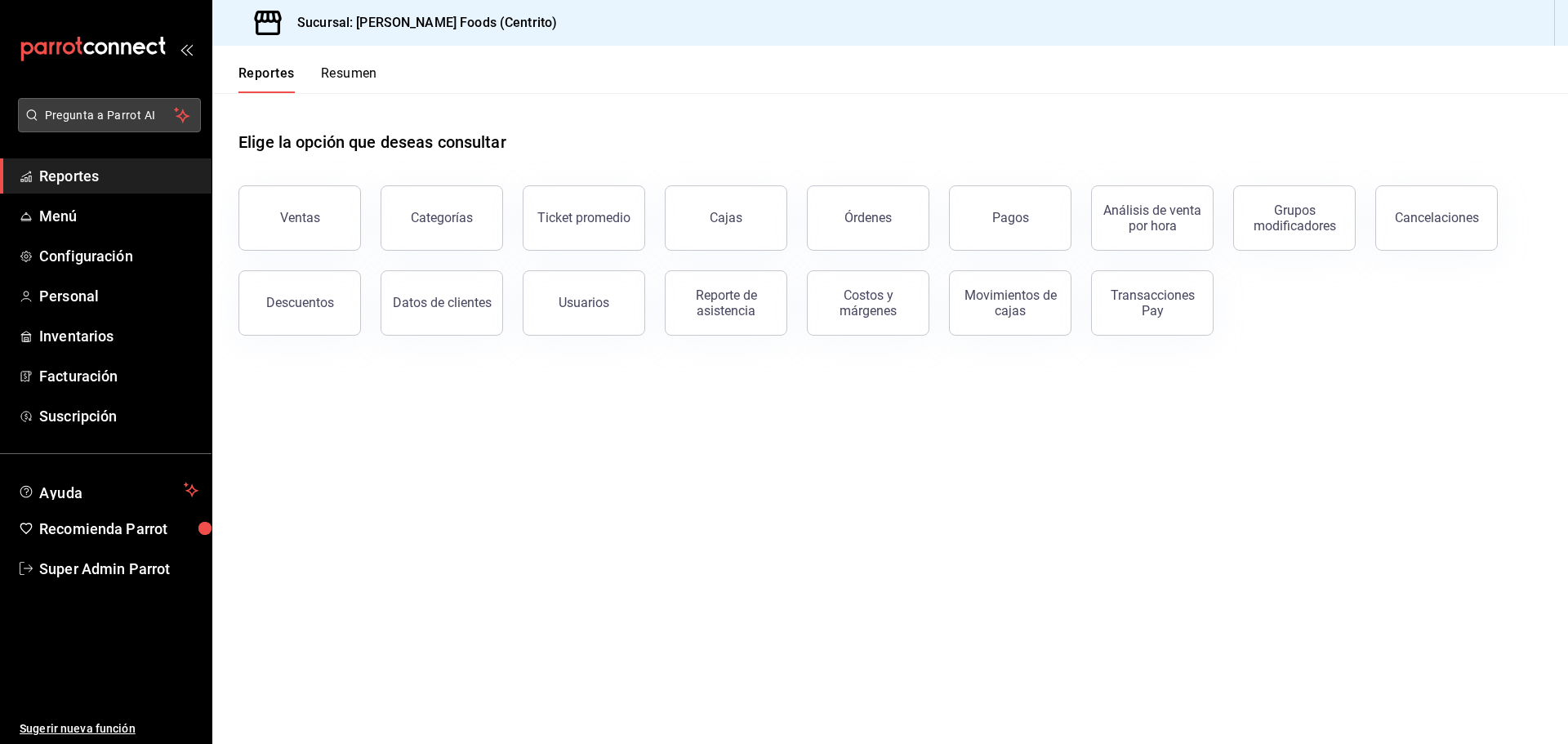
click at [127, 107] on span "Pregunta a Parrot AI" at bounding box center [109, 115] width 130 height 17
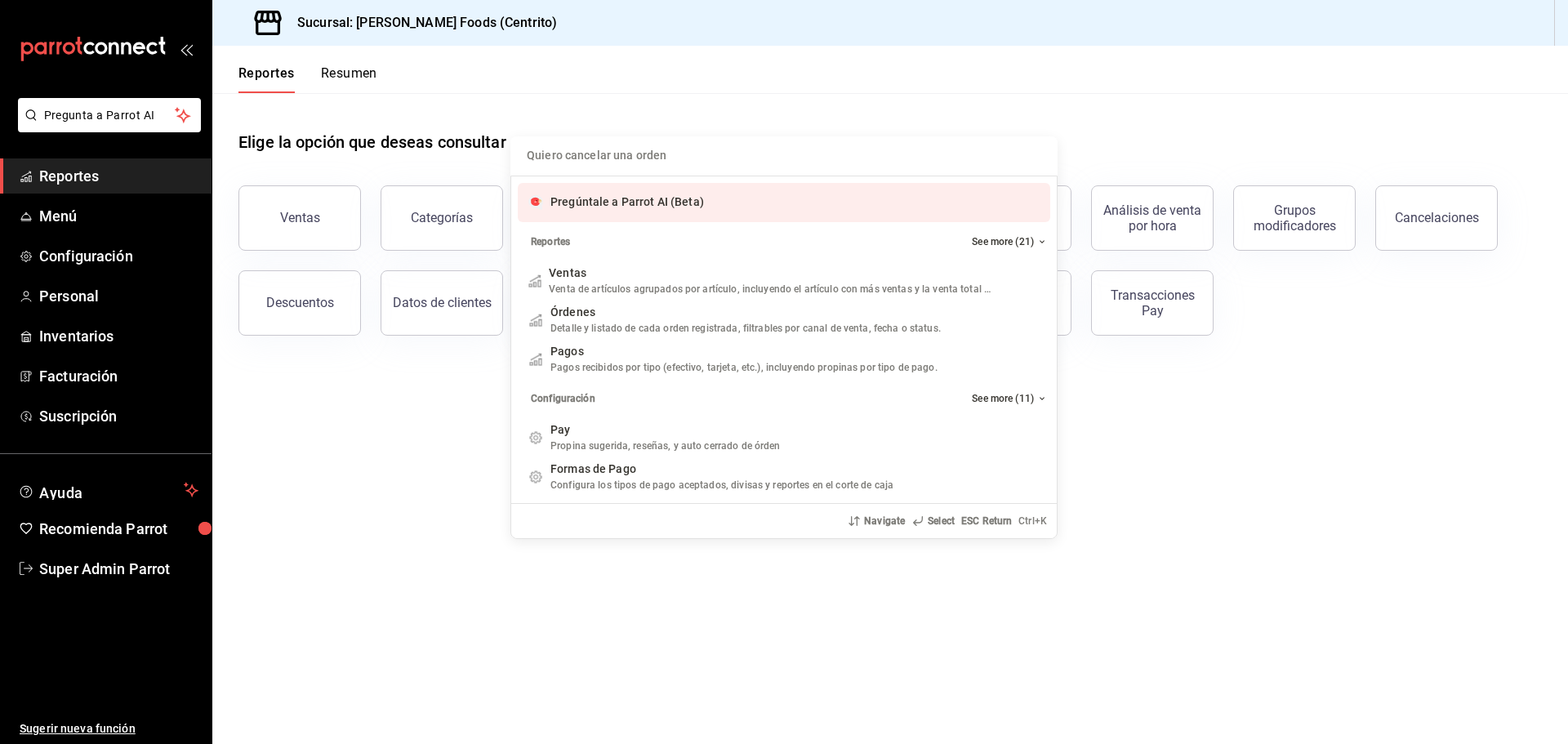
click at [582, 195] on div "Pregúntale a Parrot AI (Beta)" at bounding box center [627, 201] width 154 height 17
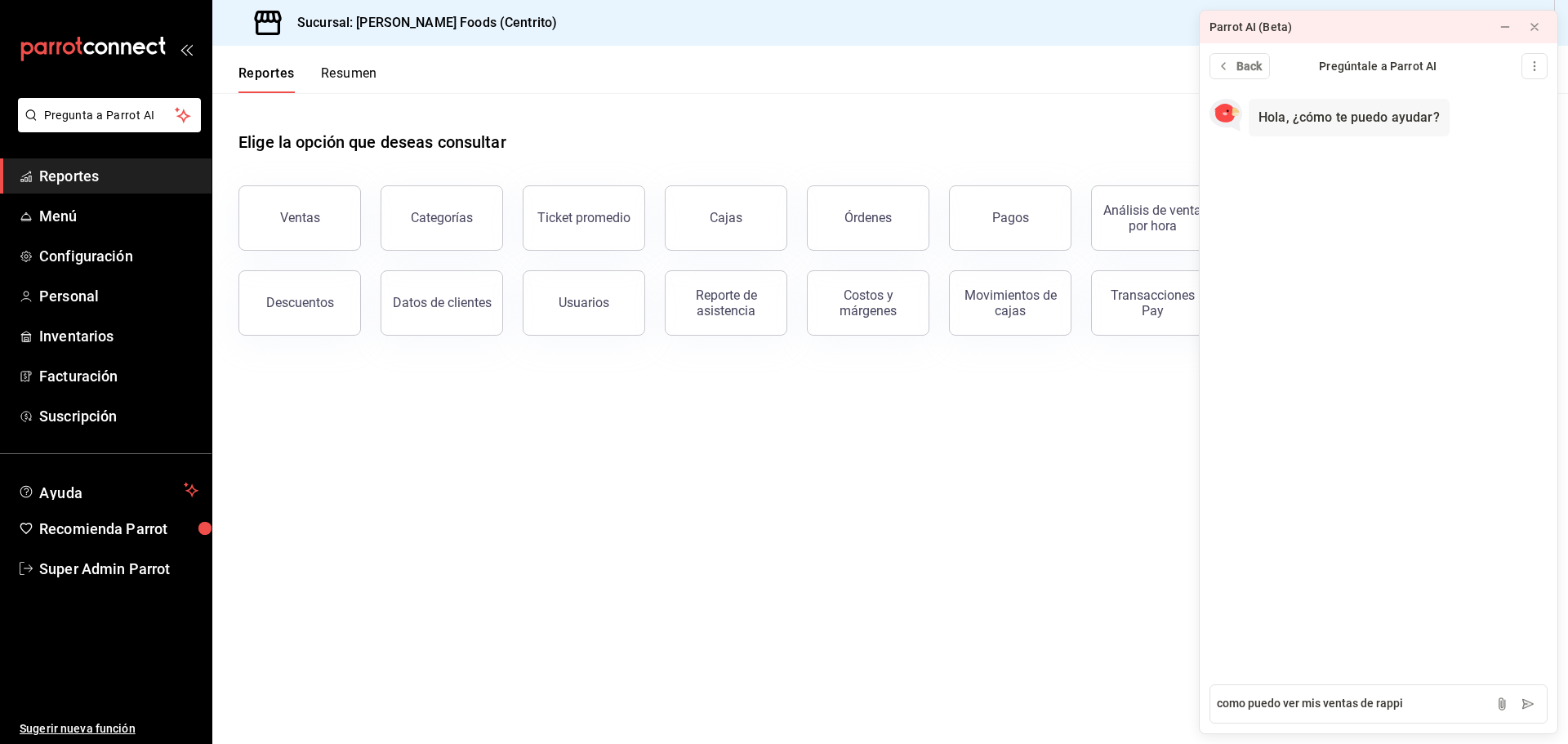
type textarea "como puedo ver mis ventas de rappi"
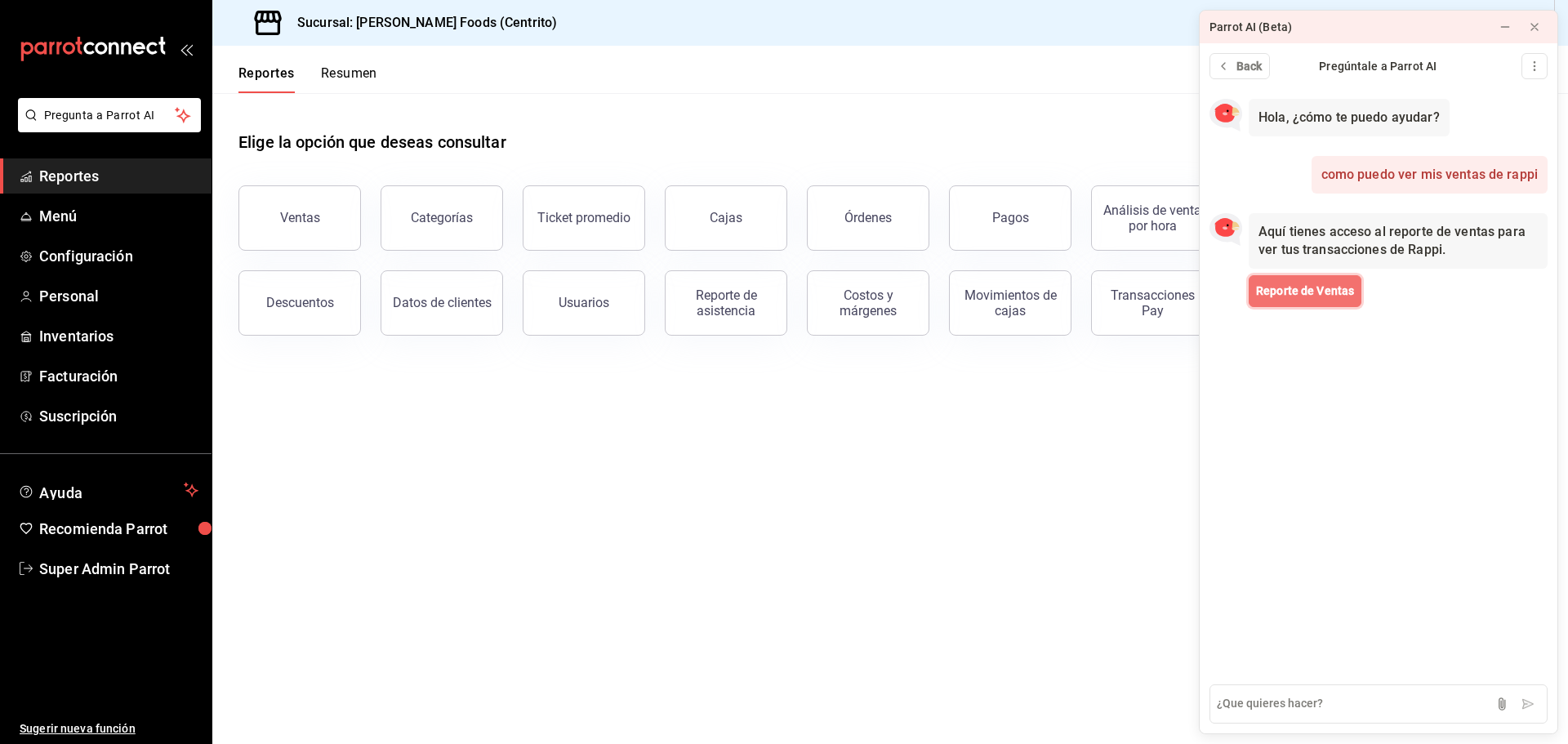
click at [1271, 289] on span "Reporte de Ventas" at bounding box center [1305, 291] width 98 height 17
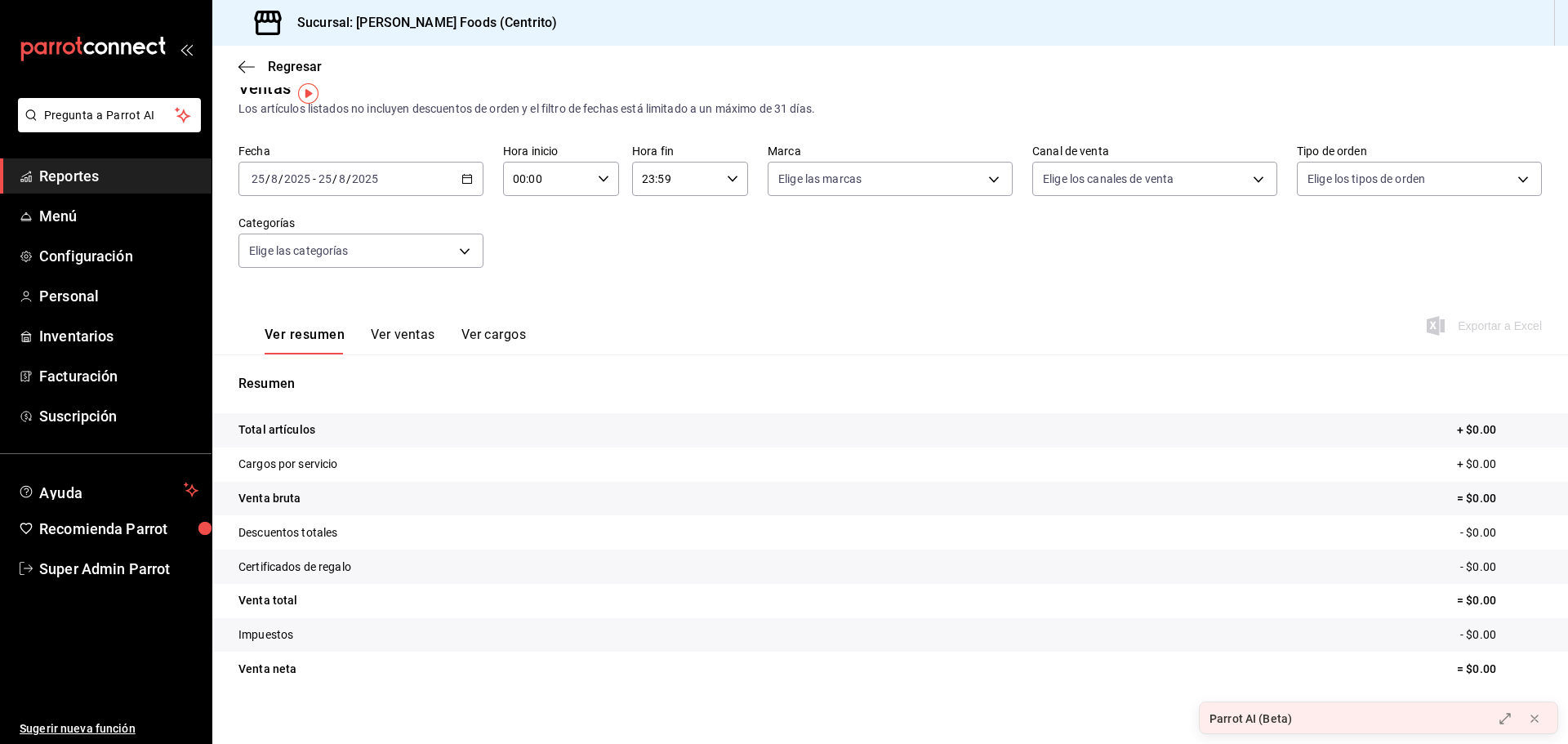
scroll to position [38, 0]
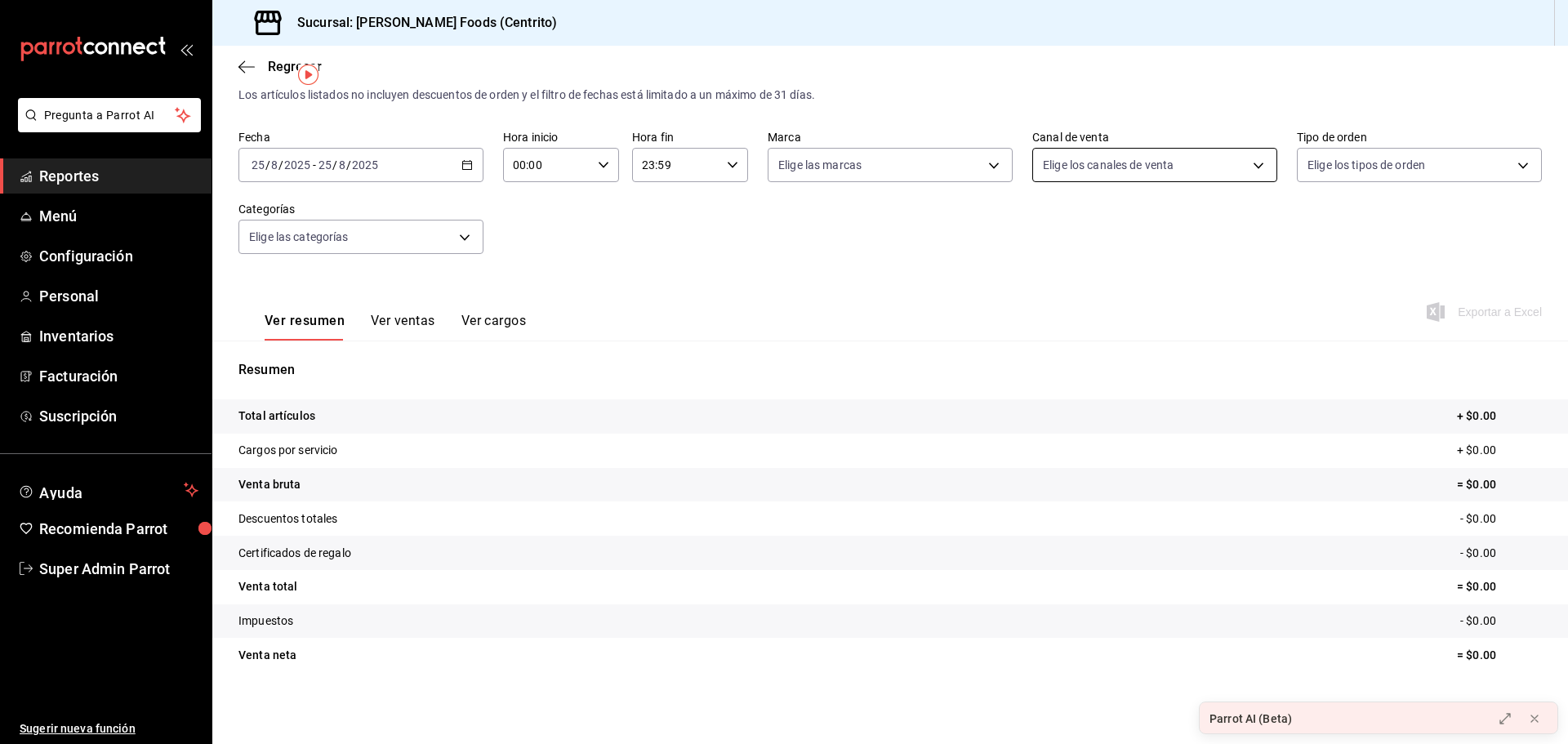
click at [1184, 150] on body "Pregunta a Parrot AI Reportes Menú Configuración Personal Inventarios Facturaci…" at bounding box center [784, 372] width 1568 height 744
click at [1201, 125] on div at bounding box center [784, 372] width 1568 height 744
click at [462, 170] on icon "button" at bounding box center [467, 165] width 12 height 12
click at [326, 212] on span "Hoy" at bounding box center [315, 214] width 126 height 17
click at [453, 173] on div "[DATE] [DATE] - [DATE] [DATE]" at bounding box center [361, 165] width 245 height 34
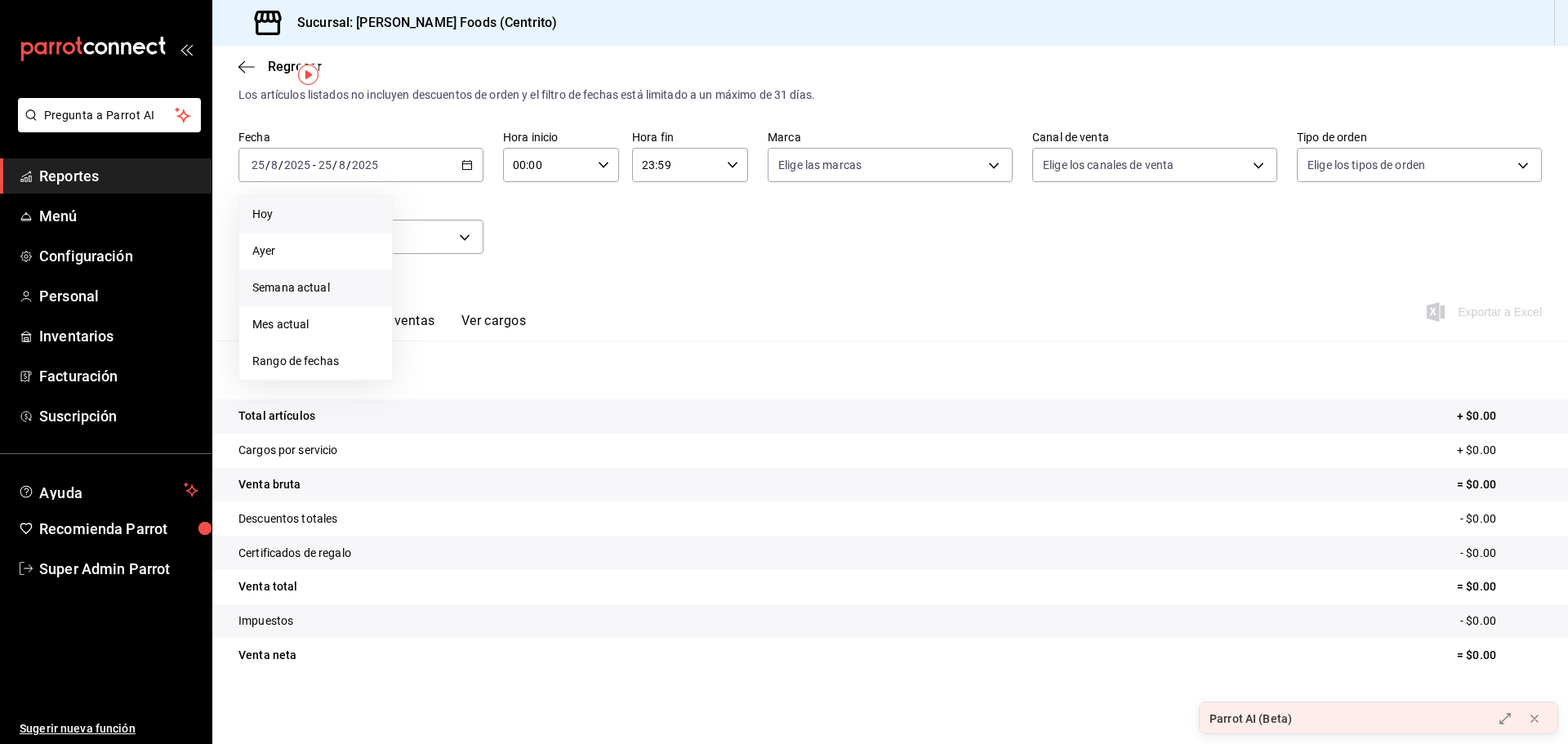
click at [349, 275] on li "Semana actual" at bounding box center [315, 287] width 153 height 37
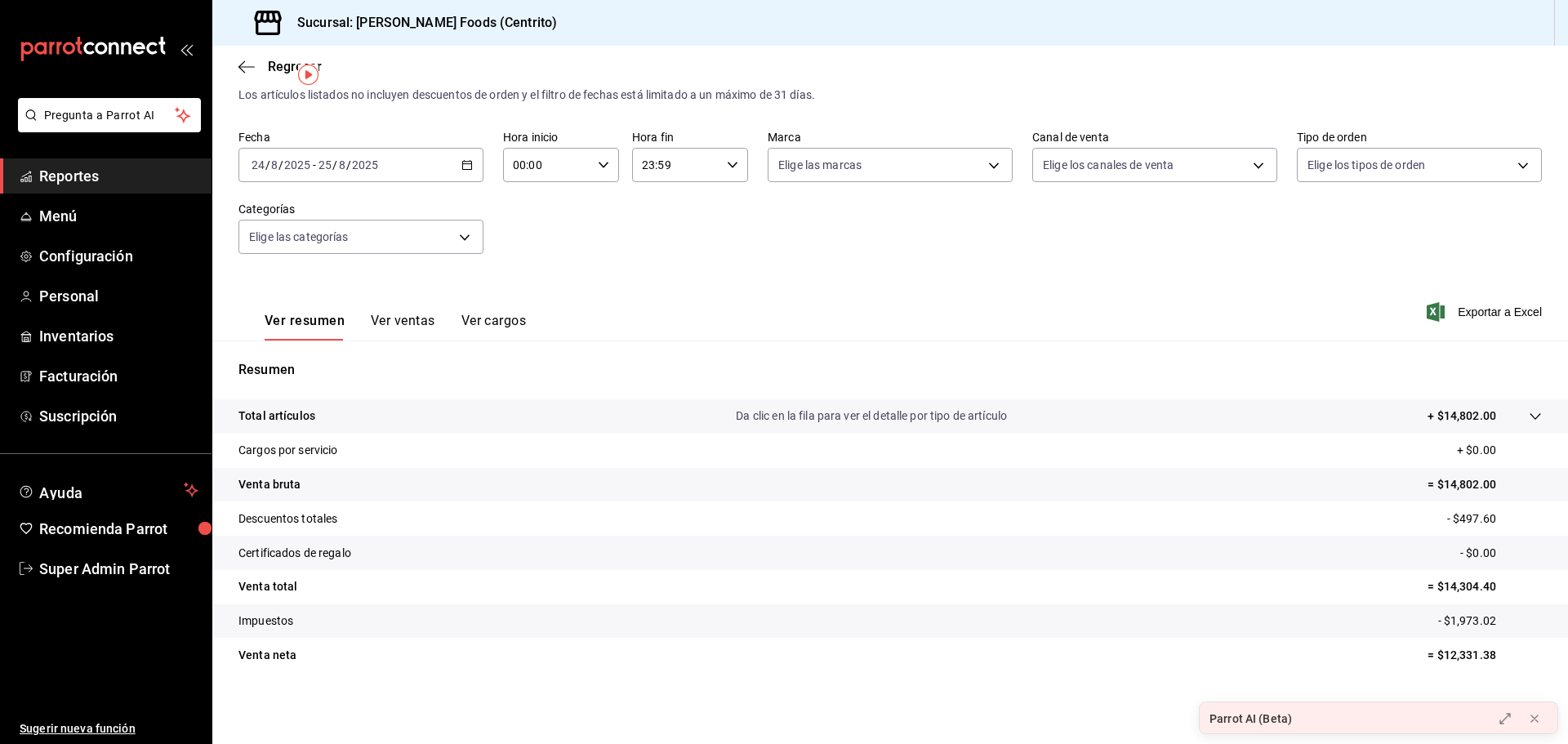
click at [416, 323] on button "Ver ventas" at bounding box center [403, 327] width 64 height 28
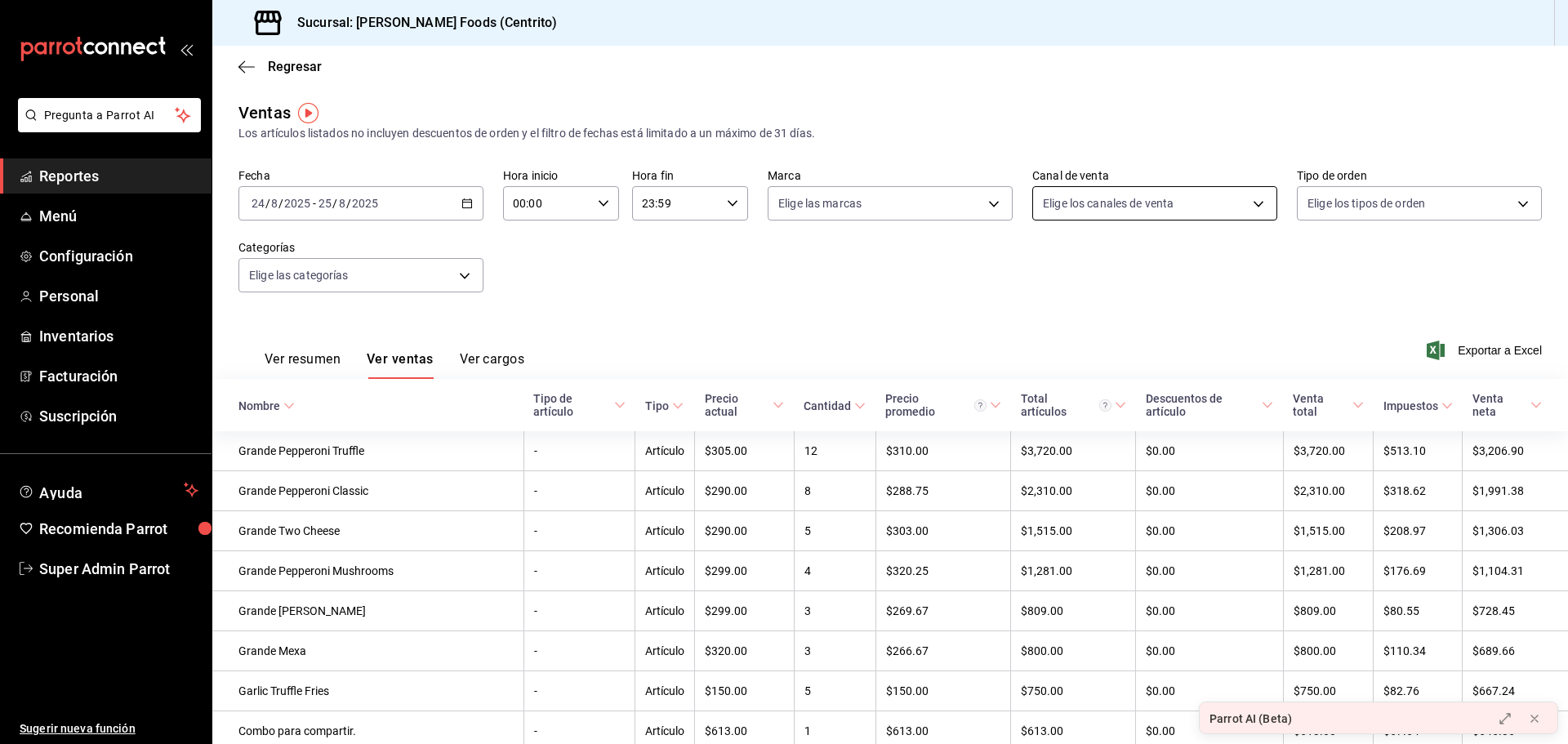
click at [1060, 188] on body "Pregunta a Parrot AI Reportes Menú Configuración Personal Inventarios Facturaci…" at bounding box center [784, 372] width 1568 height 744
click at [1084, 404] on li "Rappi" at bounding box center [1146, 395] width 241 height 37
type input "RAPPI"
checkbox input "true"
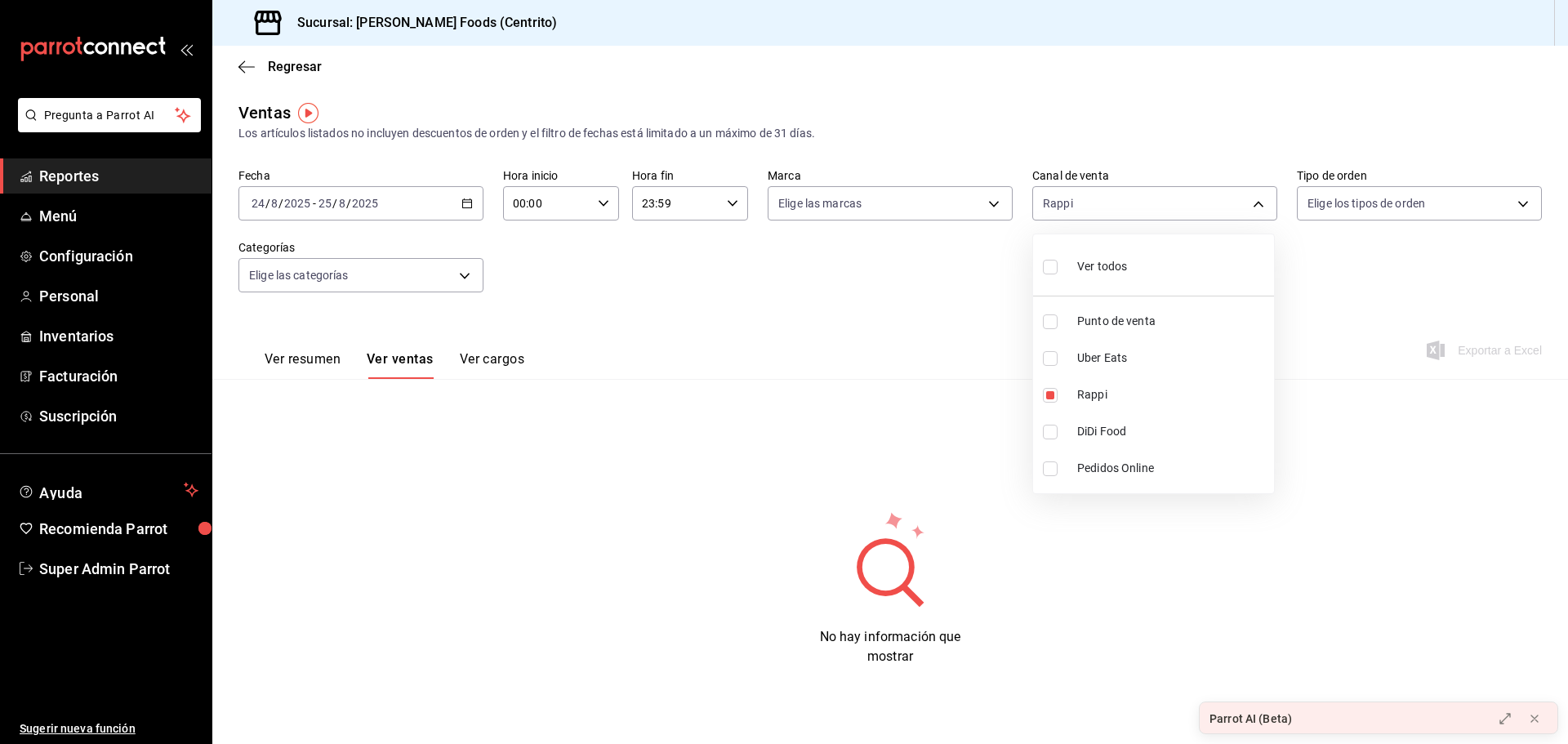
click at [906, 349] on div at bounding box center [784, 372] width 1568 height 744
click at [249, 66] on icon "button" at bounding box center [246, 66] width 16 height 1
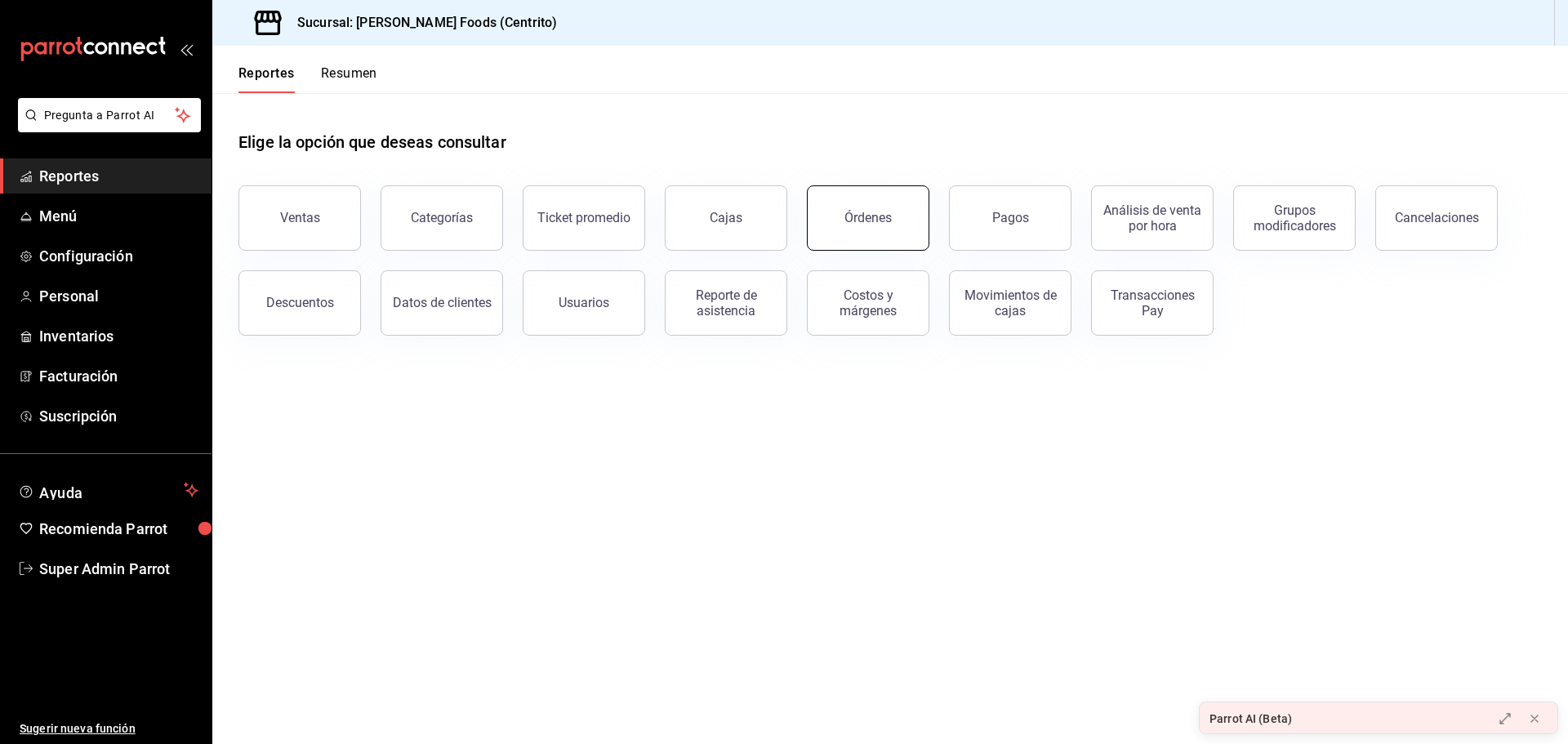
click at [875, 218] on div "Órdenes" at bounding box center [868, 218] width 47 height 15
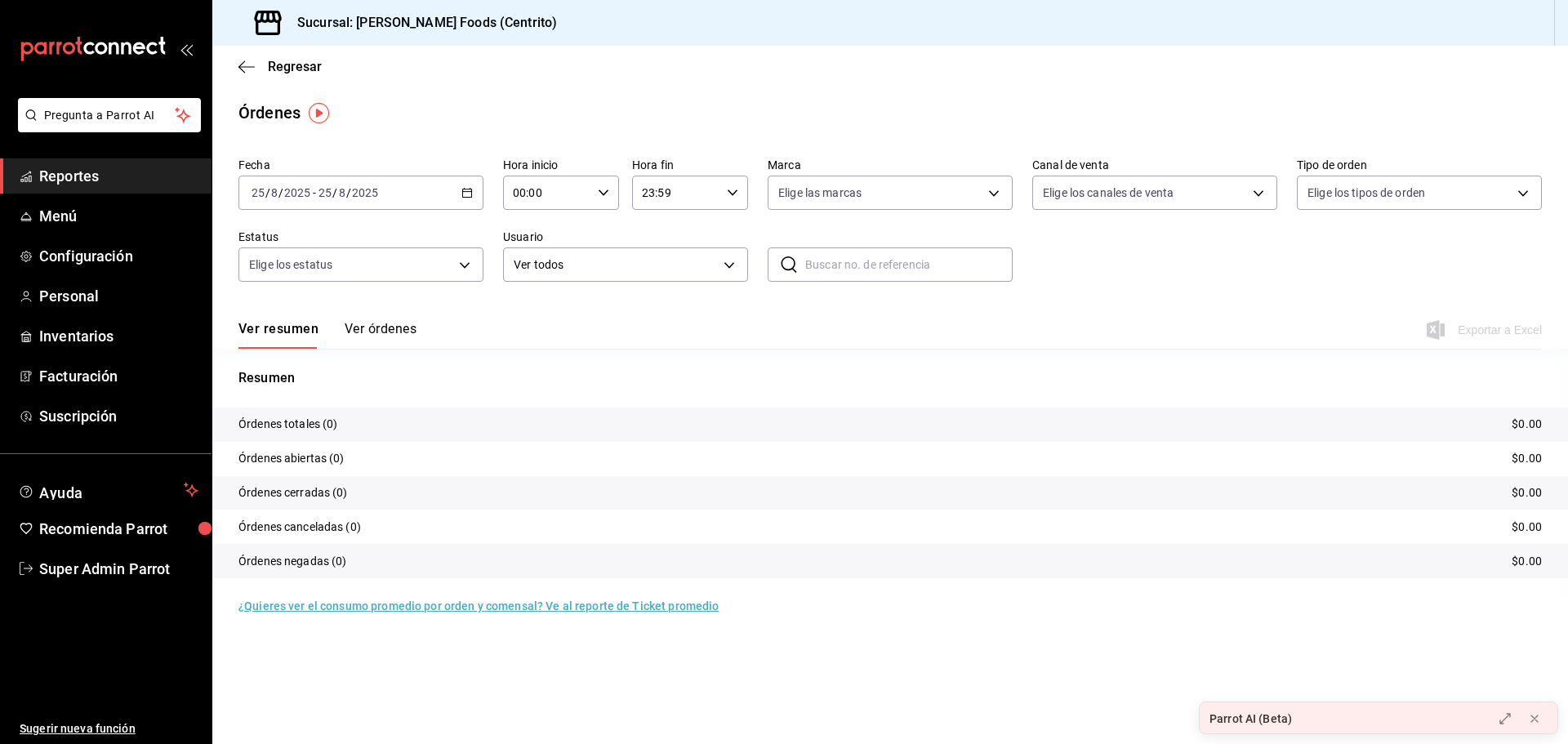
click at [406, 338] on button "Ver órdenes" at bounding box center [380, 335] width 72 height 28
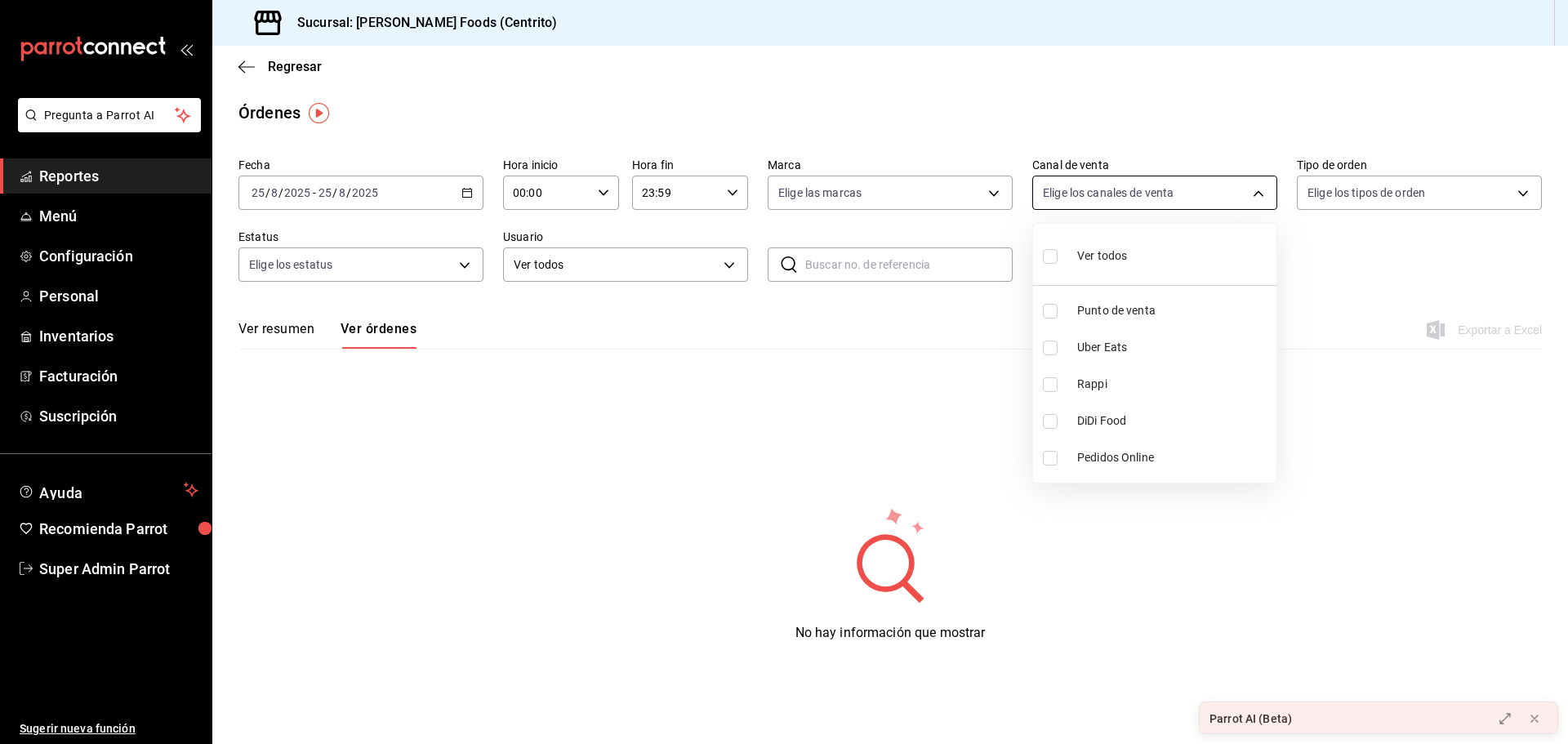
click at [1098, 198] on body "Pregunta a Parrot AI Reportes Menú Configuración Personal Inventarios Facturaci…" at bounding box center [784, 372] width 1568 height 744
click at [1078, 382] on span "Rappi" at bounding box center [1173, 384] width 192 height 17
type input "RAPPI"
checkbox input "true"
click at [465, 193] on div at bounding box center [784, 372] width 1568 height 744
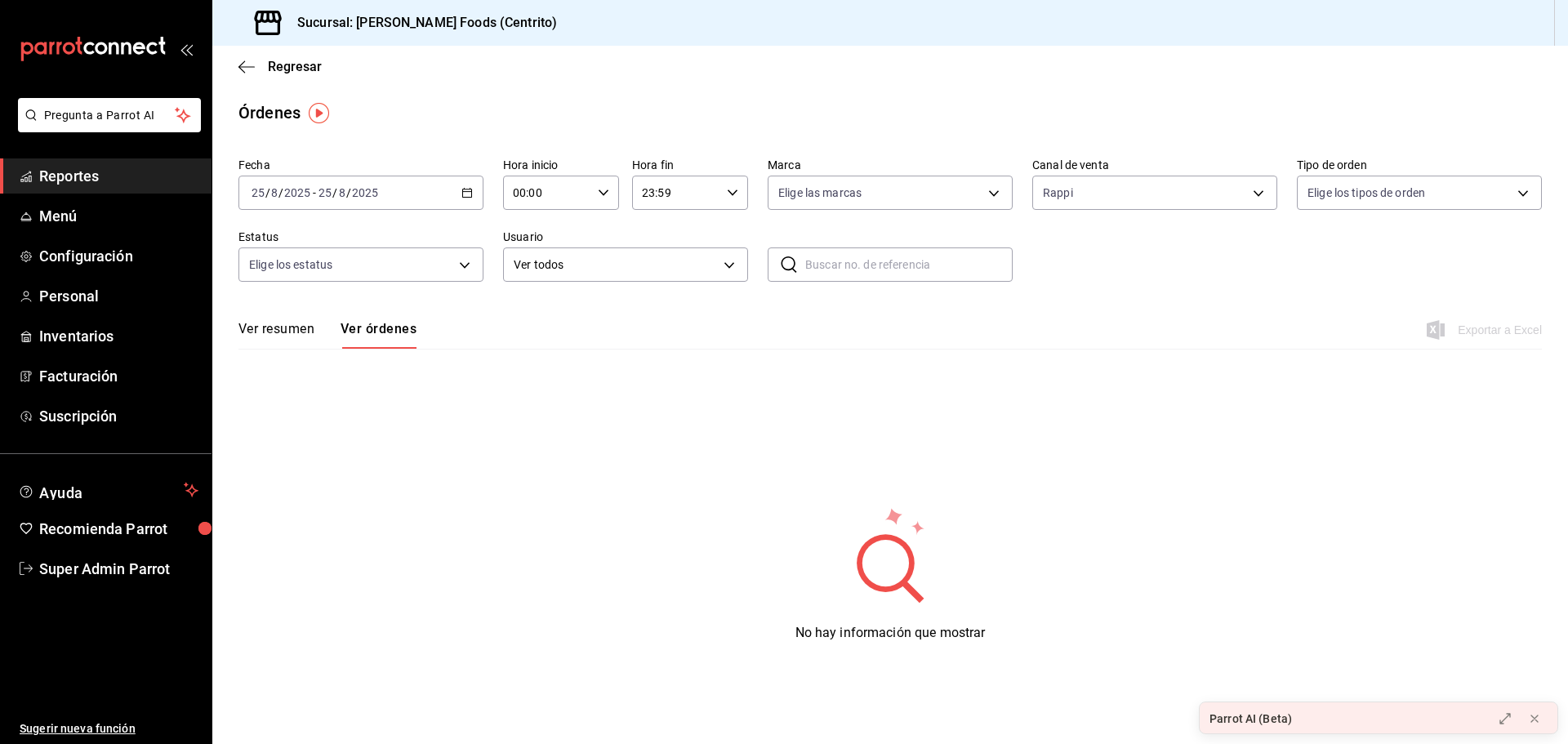
click at [465, 193] on icon "button" at bounding box center [467, 192] width 12 height 12
click at [297, 343] on li "Mes actual" at bounding box center [315, 352] width 153 height 37
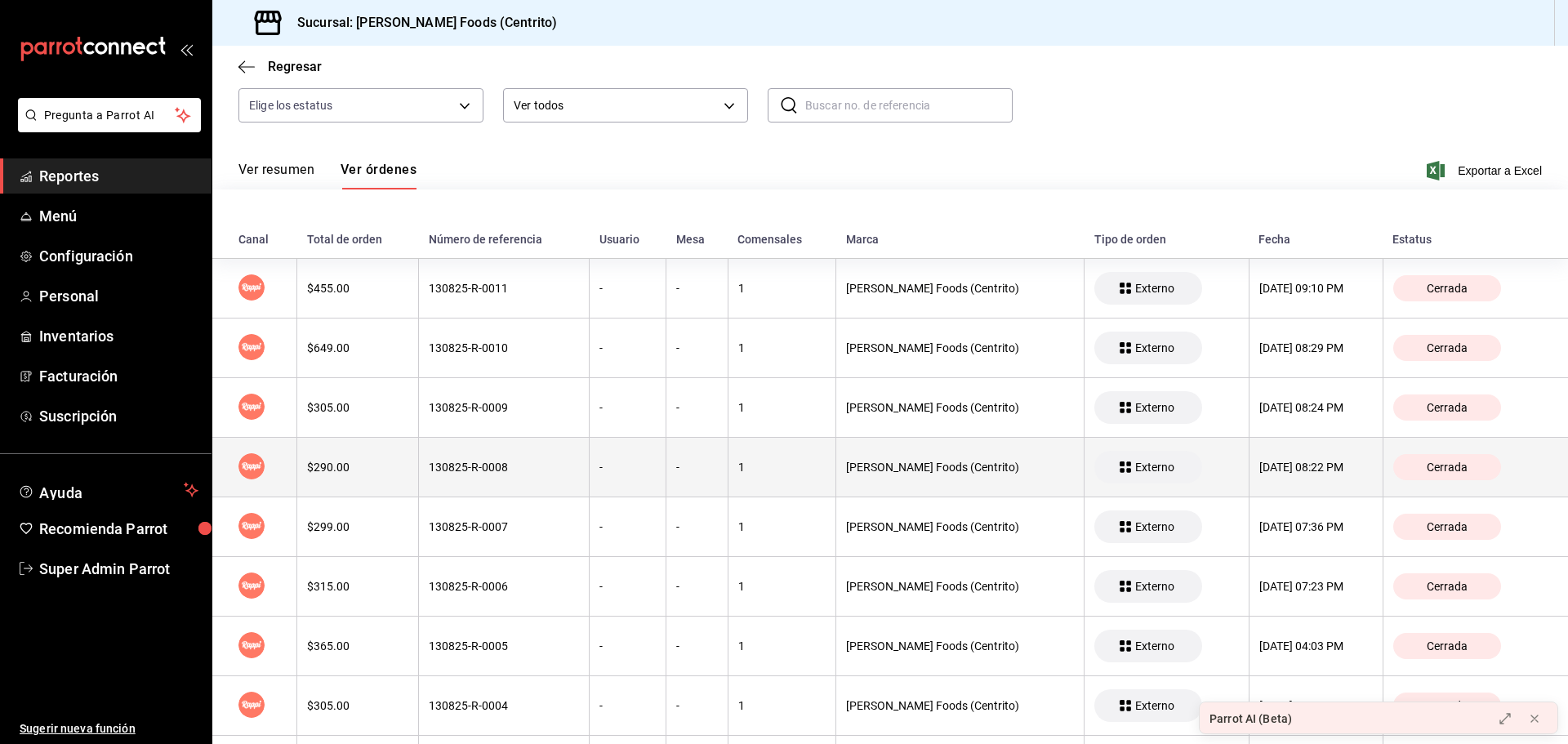
scroll to position [30, 0]
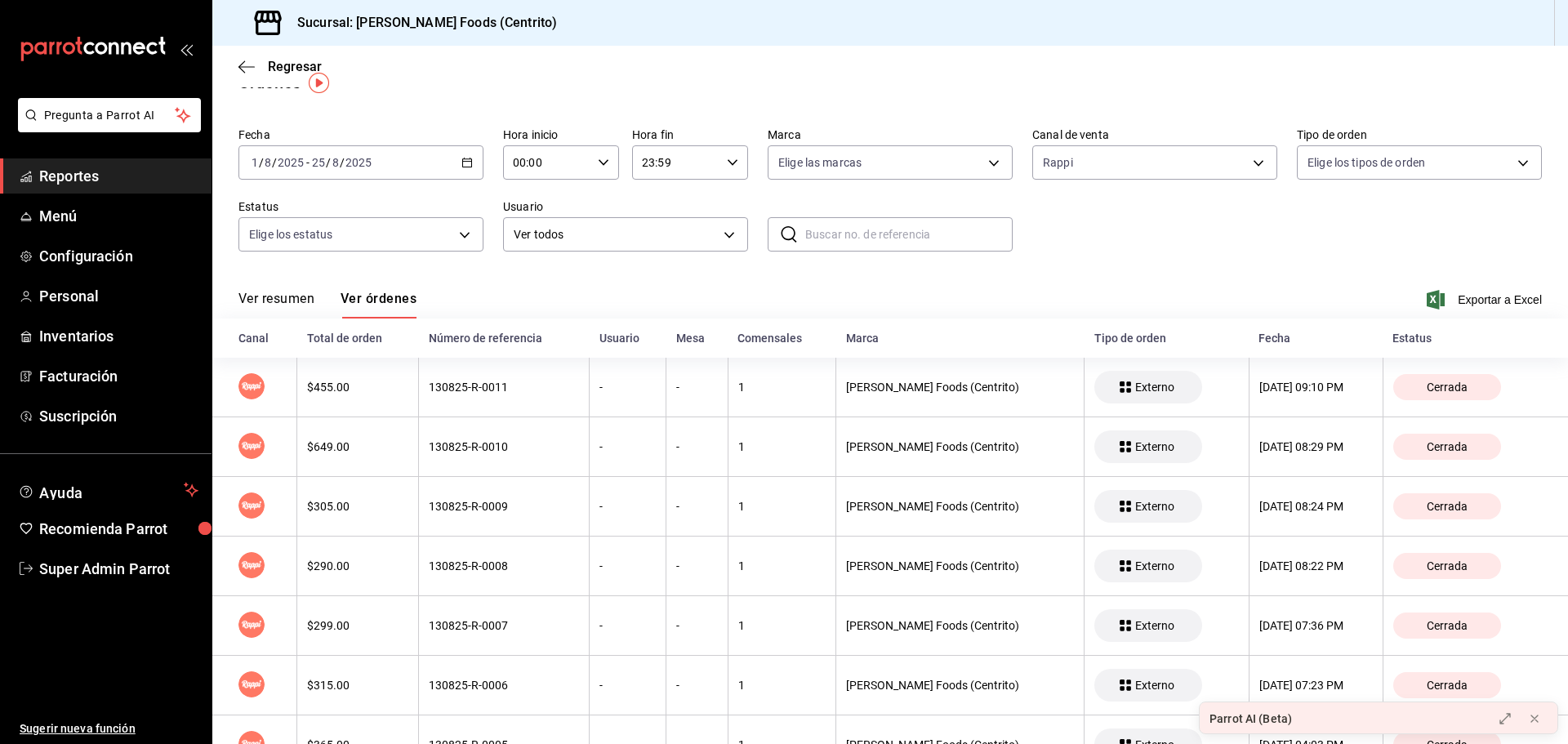
click at [481, 169] on div "[DATE] [DATE] - [DATE] [DATE]" at bounding box center [361, 162] width 245 height 34
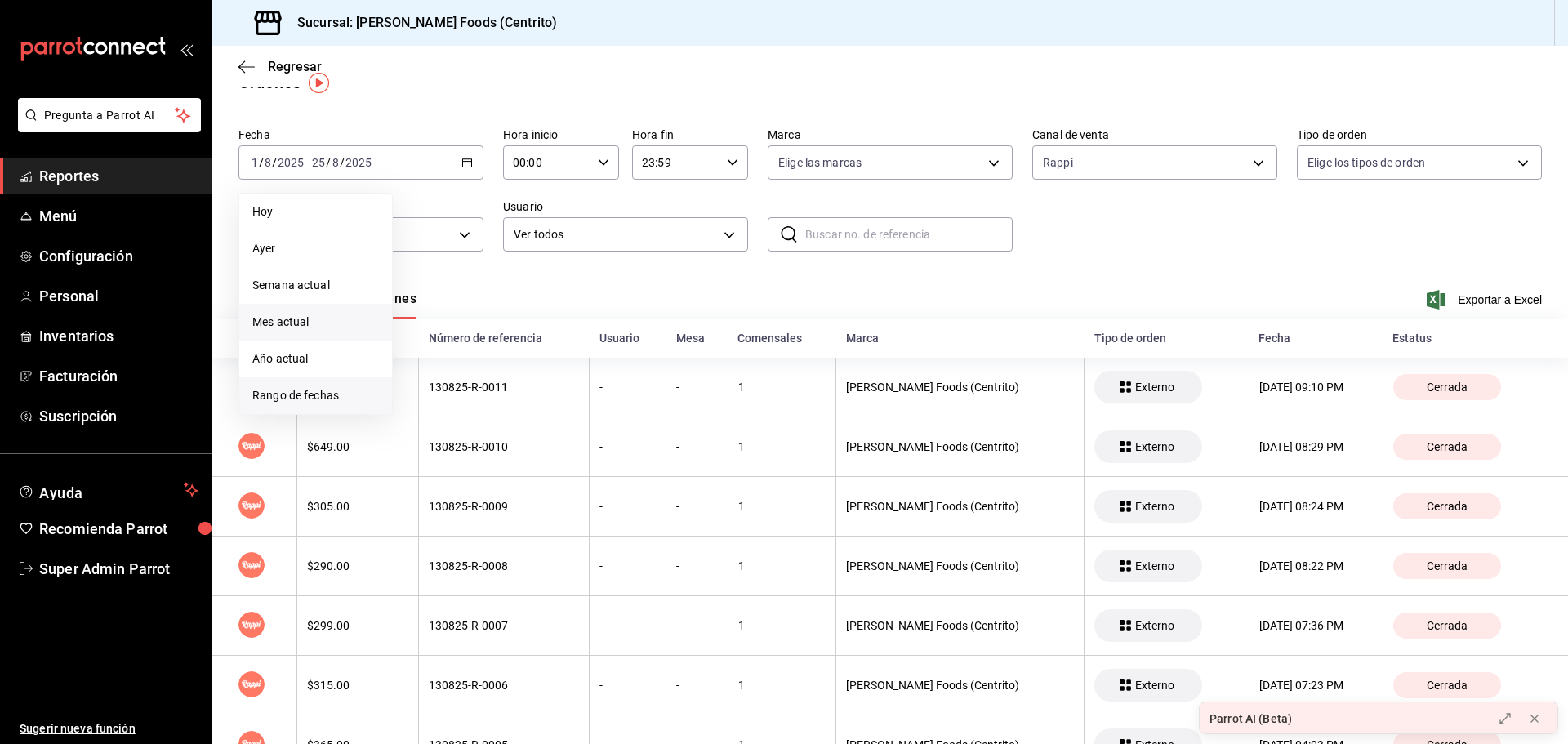
click at [321, 386] on li "Rango de fechas" at bounding box center [315, 396] width 153 height 37
click at [437, 378] on button "18" at bounding box center [427, 379] width 29 height 30
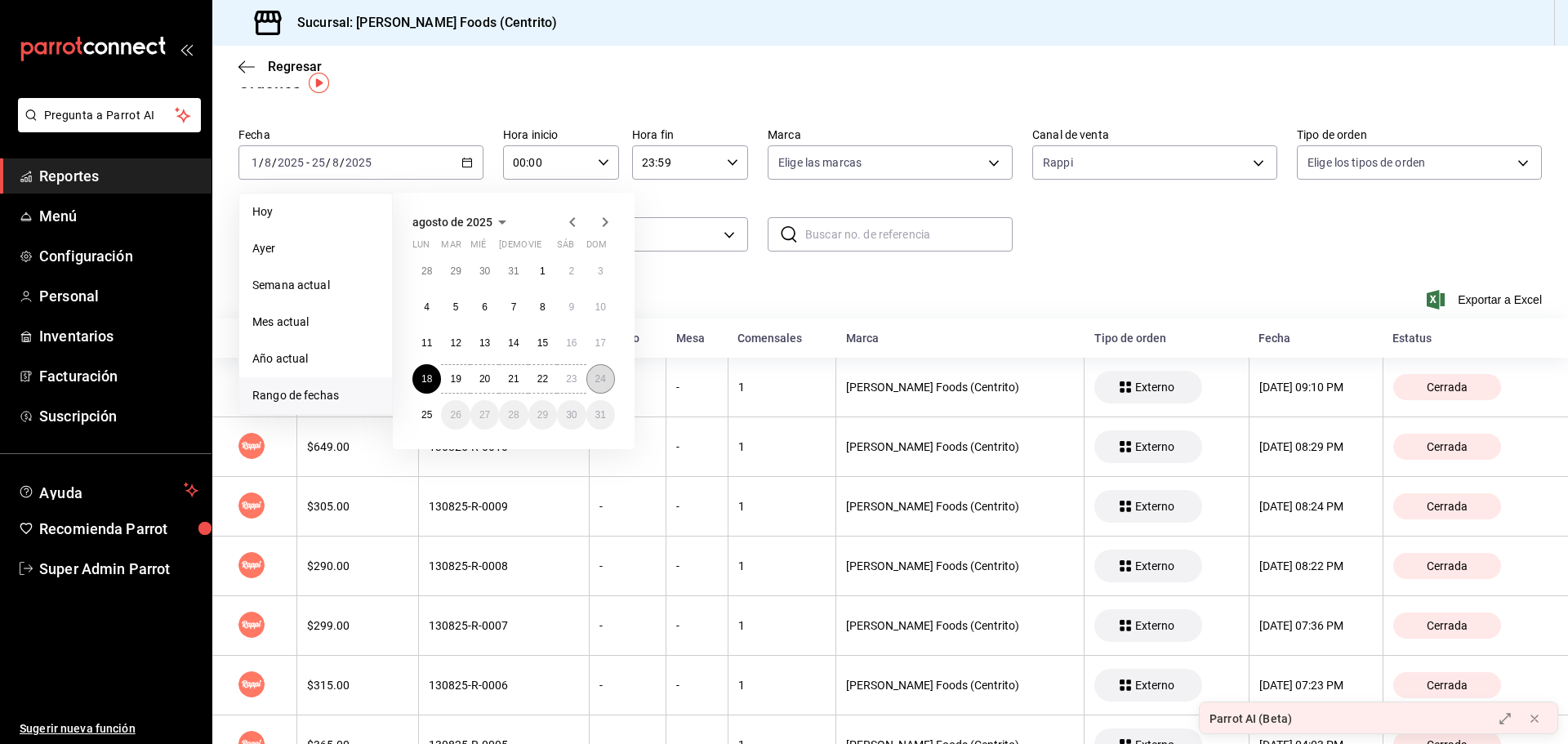
click at [601, 380] on abbr "24" at bounding box center [601, 379] width 11 height 12
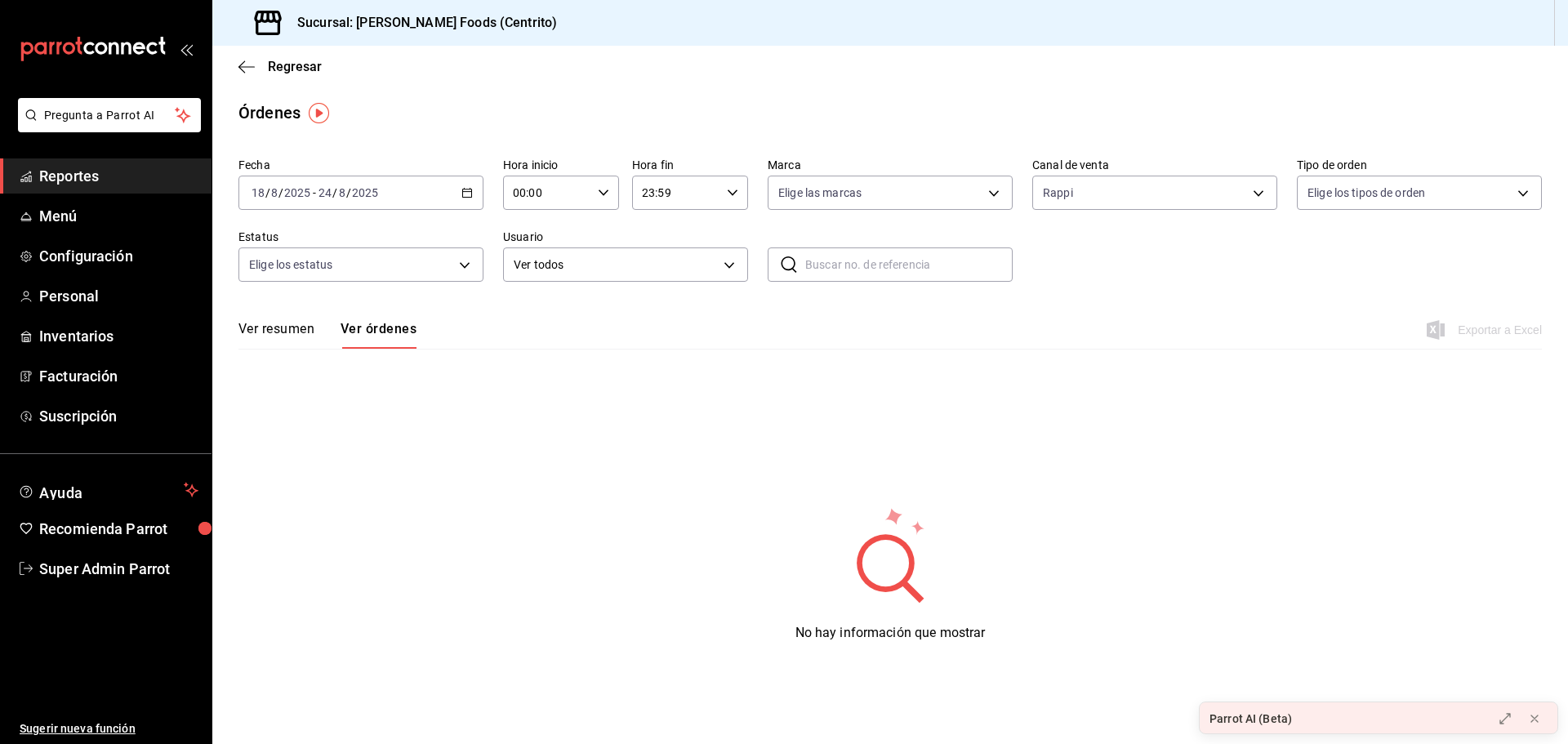
click at [294, 337] on button "Ver resumen" at bounding box center [276, 335] width 76 height 28
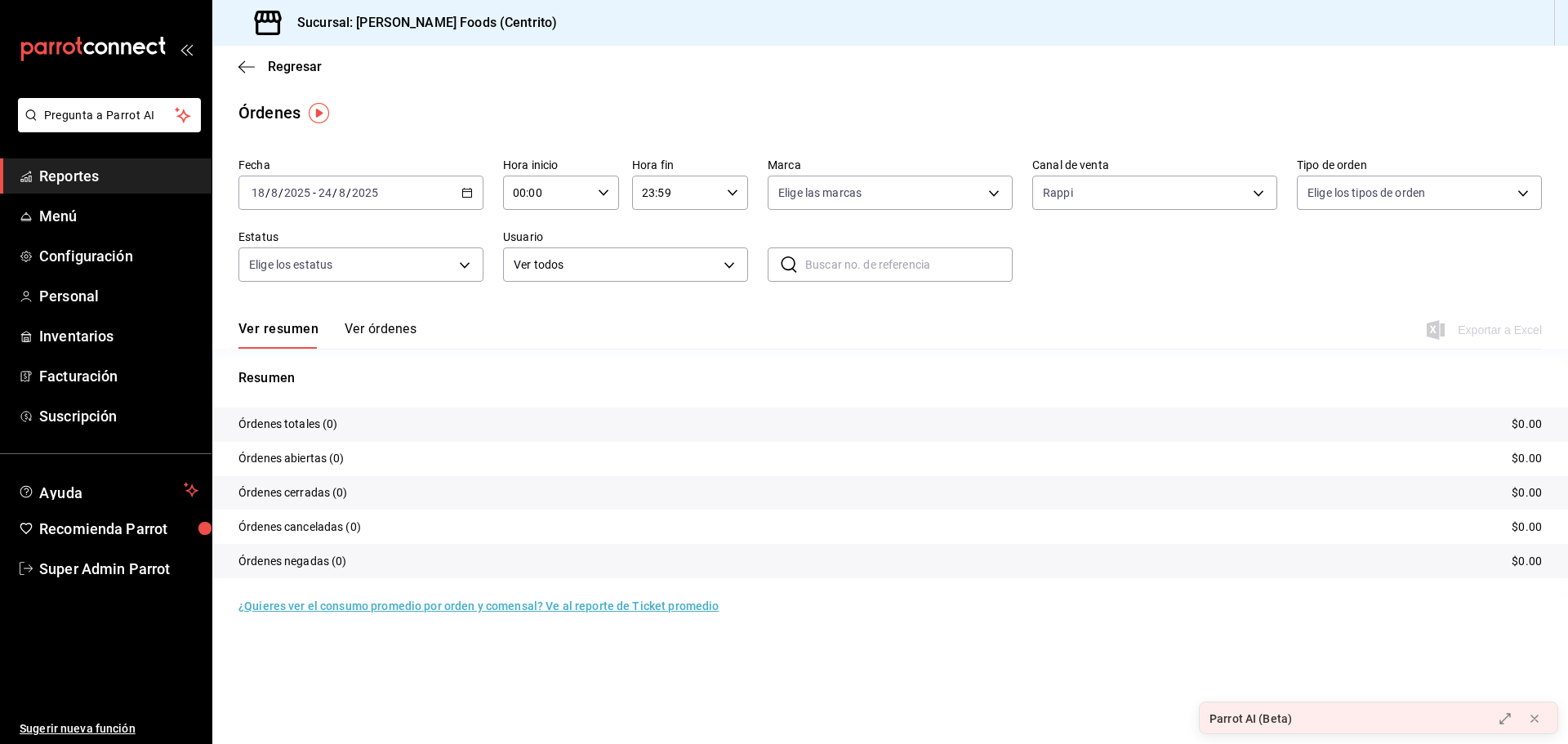
click at [409, 334] on button "Ver órdenes" at bounding box center [380, 335] width 72 height 28
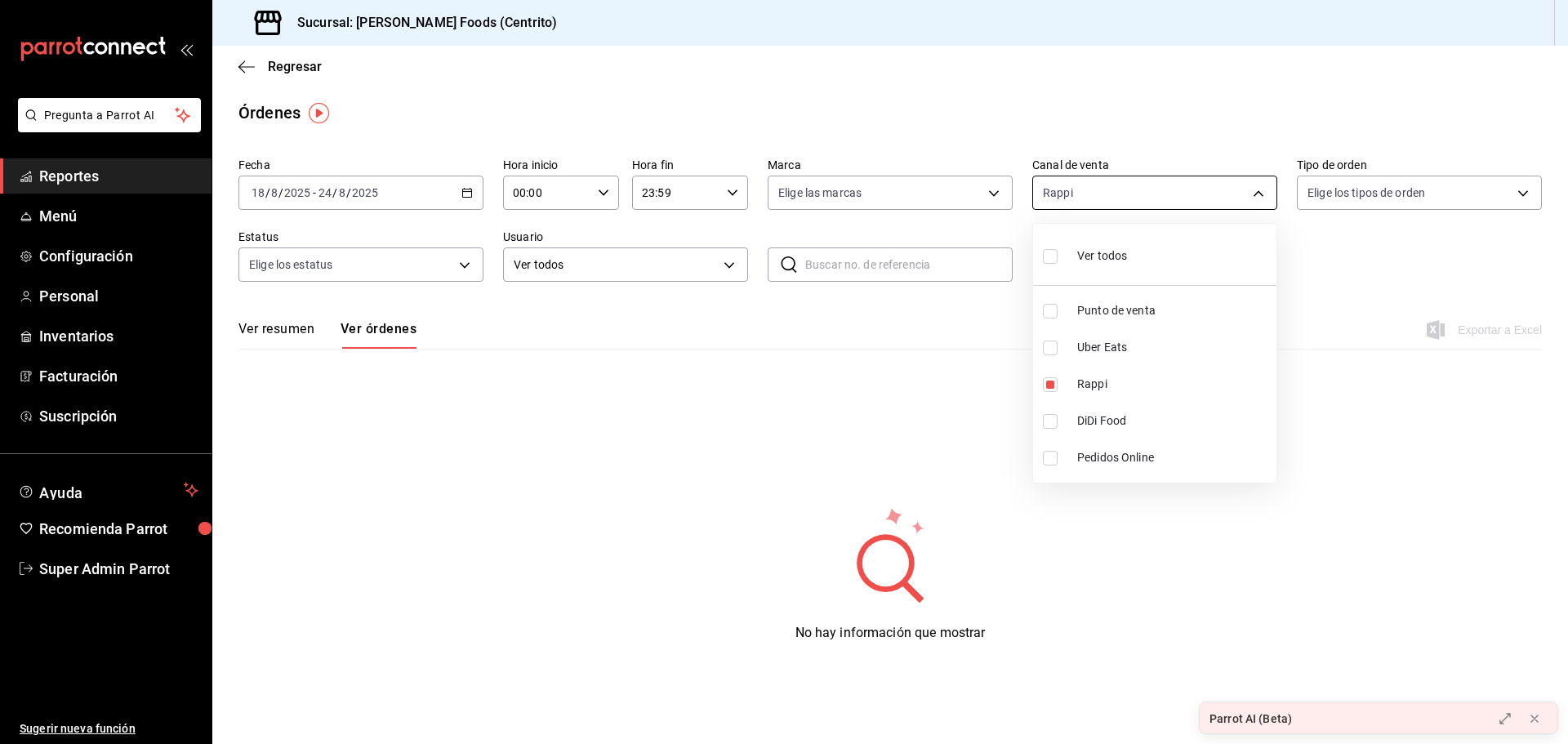
click at [1078, 198] on body "Pregunta a Parrot AI Reportes Menú Configuración Personal Inventarios Facturaci…" at bounding box center [784, 372] width 1568 height 744
click at [1135, 256] on li "Ver todos" at bounding box center [1155, 254] width 243 height 48
type input "PARROT,UBER_EATS,RAPPI,DIDI_FOOD,ONLINE"
checkbox input "true"
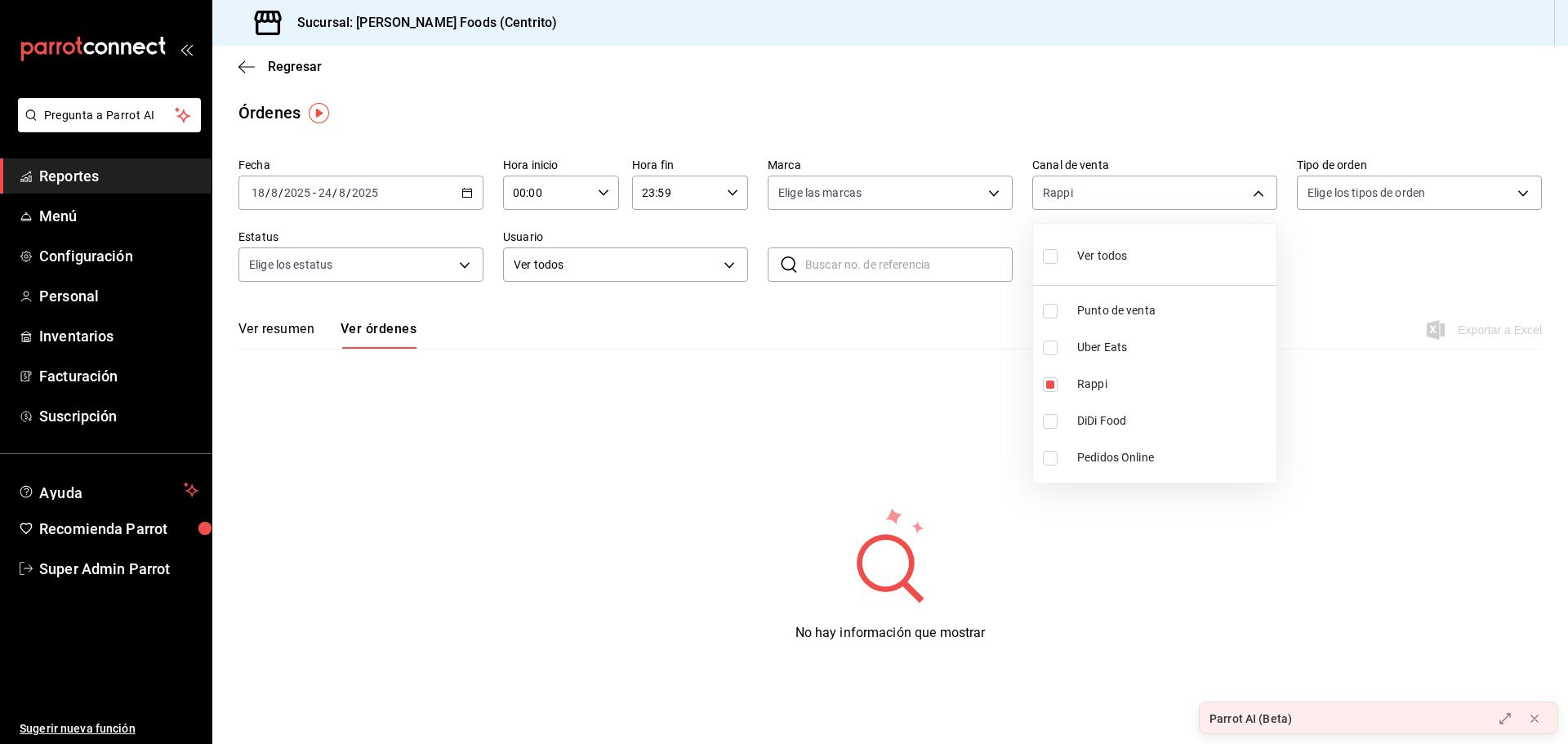
checkbox input "true"
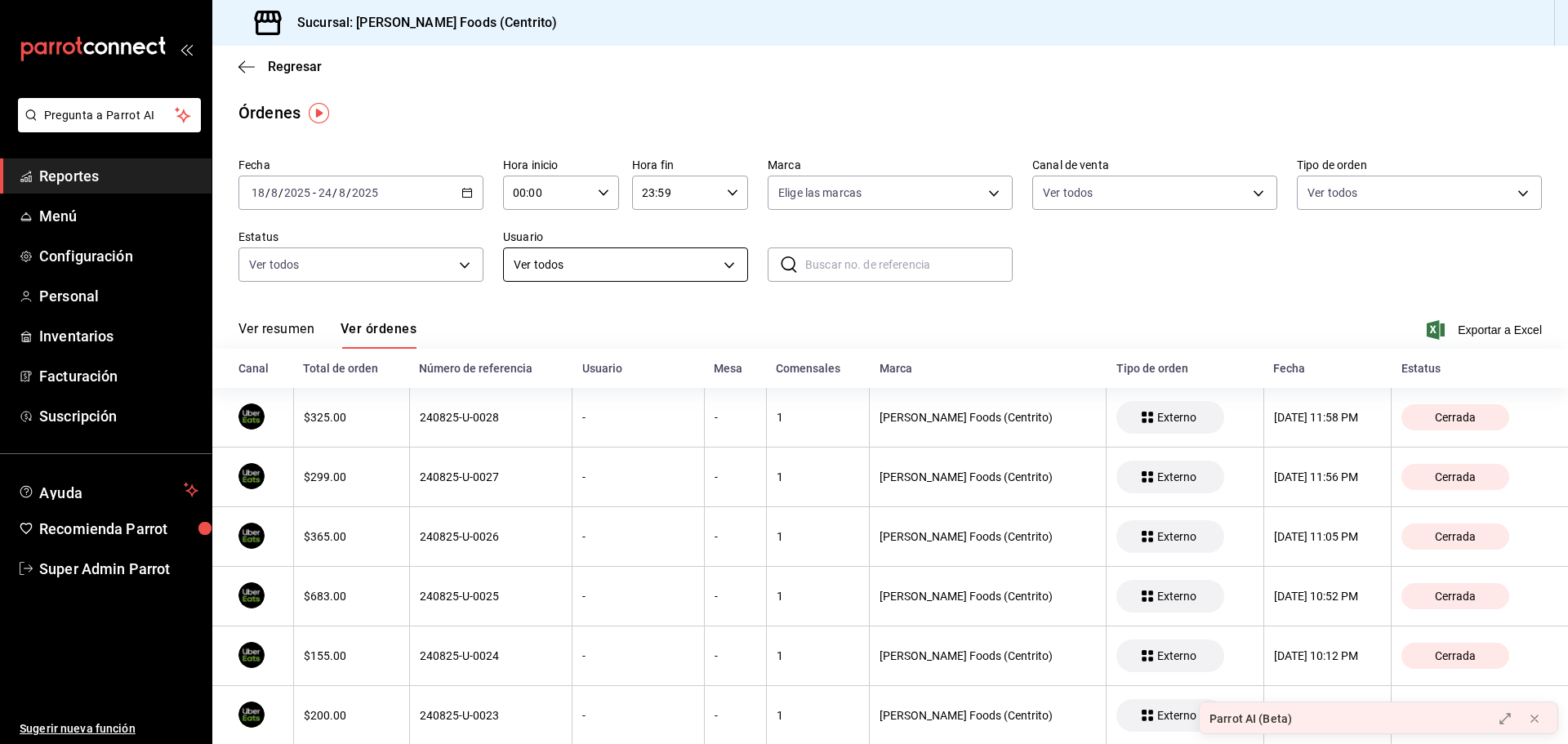
click at [642, 262] on body "Pregunta a Parrot AI Reportes Menú Configuración Personal Inventarios Facturaci…" at bounding box center [784, 372] width 1568 height 744
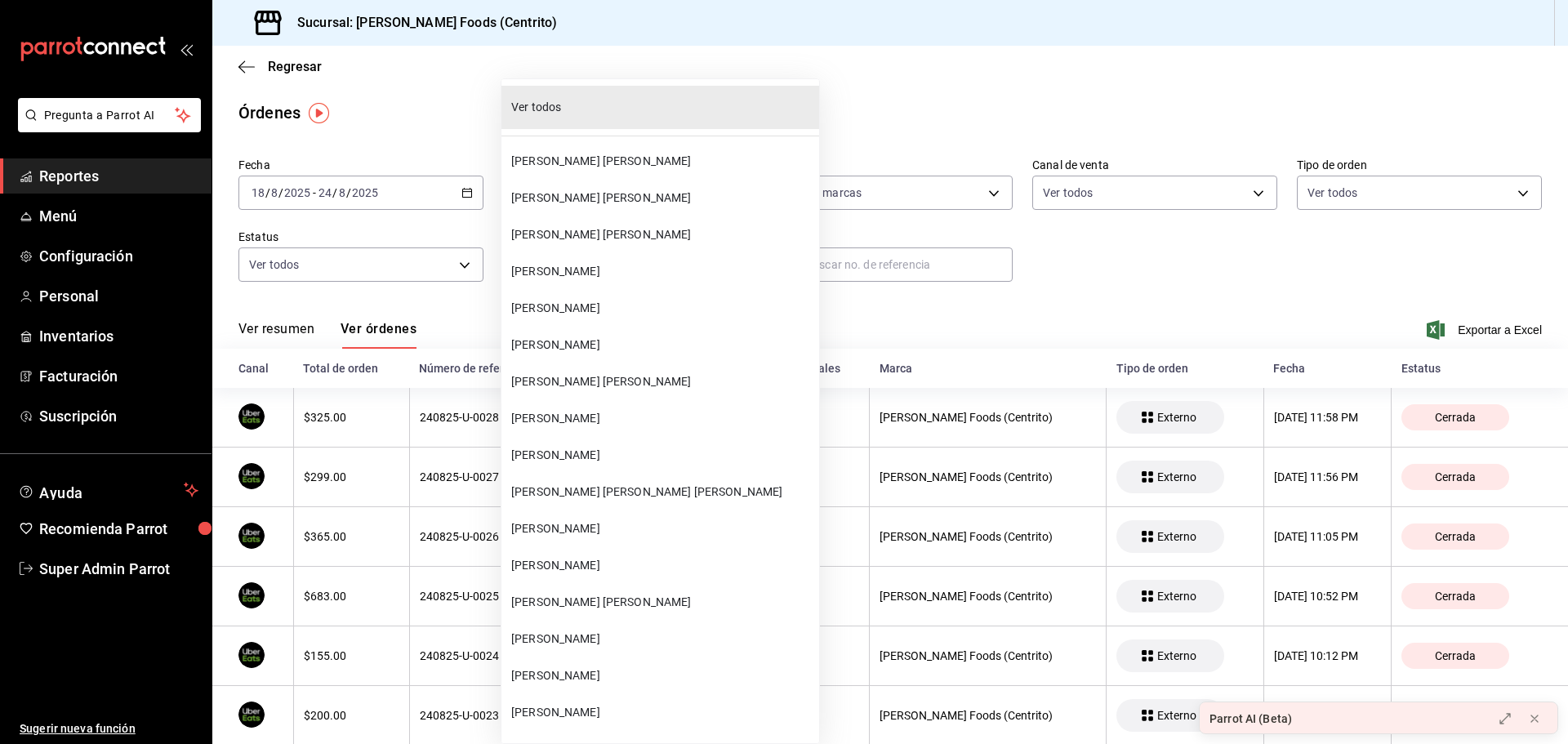
click at [1052, 278] on div at bounding box center [784, 372] width 1568 height 744
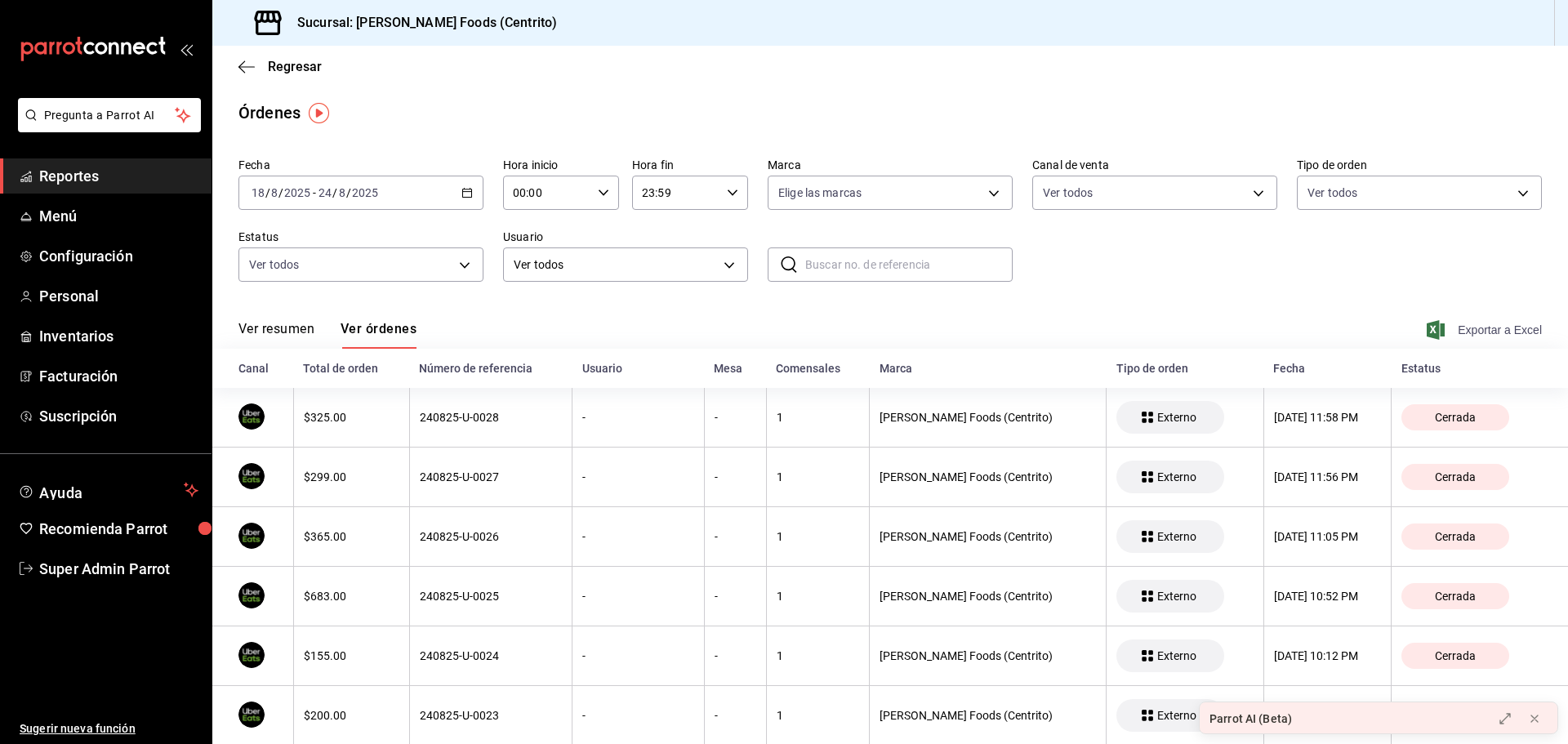
click at [1449, 333] on span "Exportar a Excel" at bounding box center [1486, 330] width 112 height 20
click at [1443, 331] on span "Exportar a Excel" at bounding box center [1486, 330] width 112 height 20
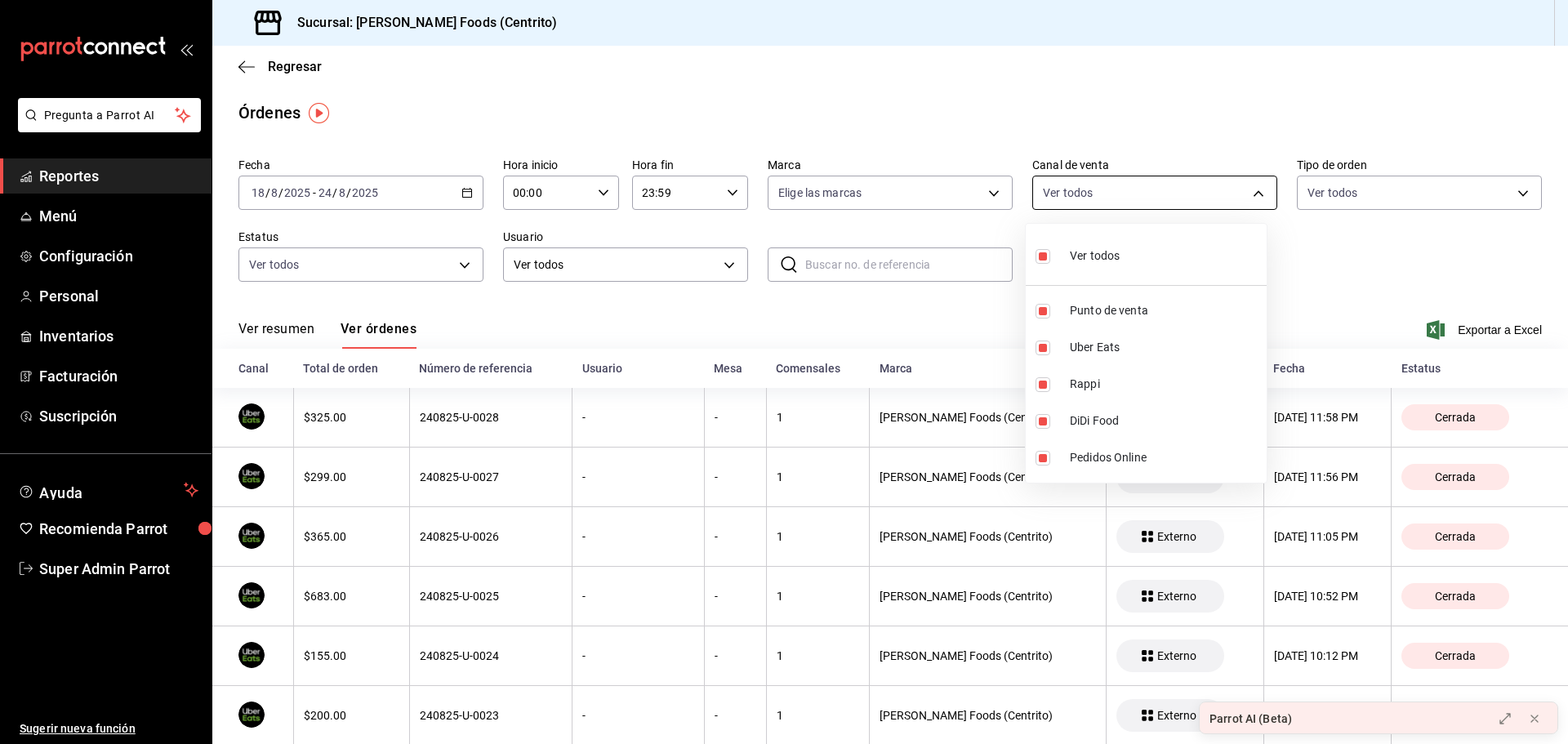
click at [1069, 185] on body "Pregunta a Parrot AI Reportes Menú Configuración Personal Inventarios Facturaci…" at bounding box center [784, 372] width 1568 height 744
click at [1101, 244] on div "Ver todos" at bounding box center [1078, 254] width 84 height 35
checkbox input "false"
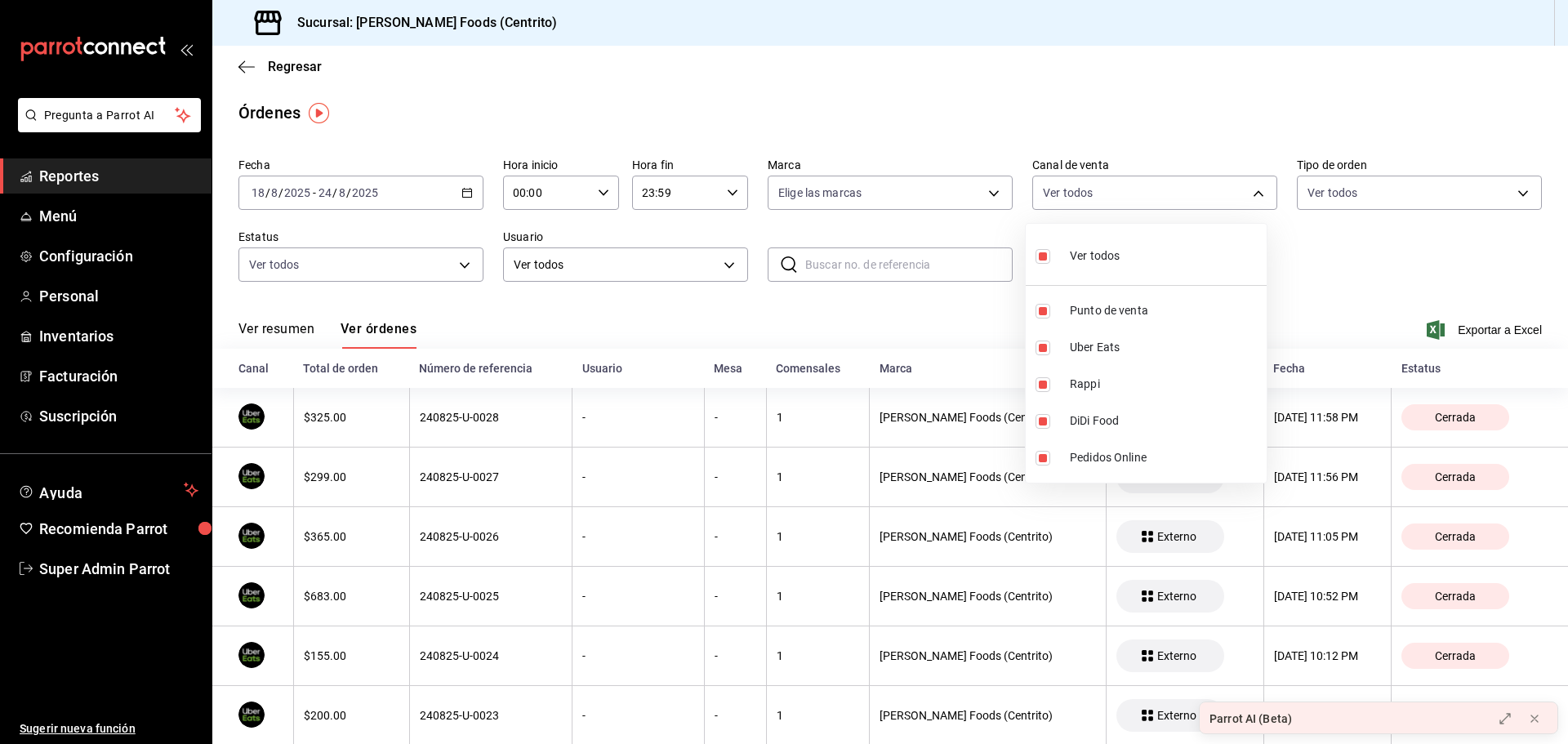
checkbox input "false"
click at [1102, 389] on span "Rappi" at bounding box center [1164, 384] width 191 height 17
type input "RAPPI"
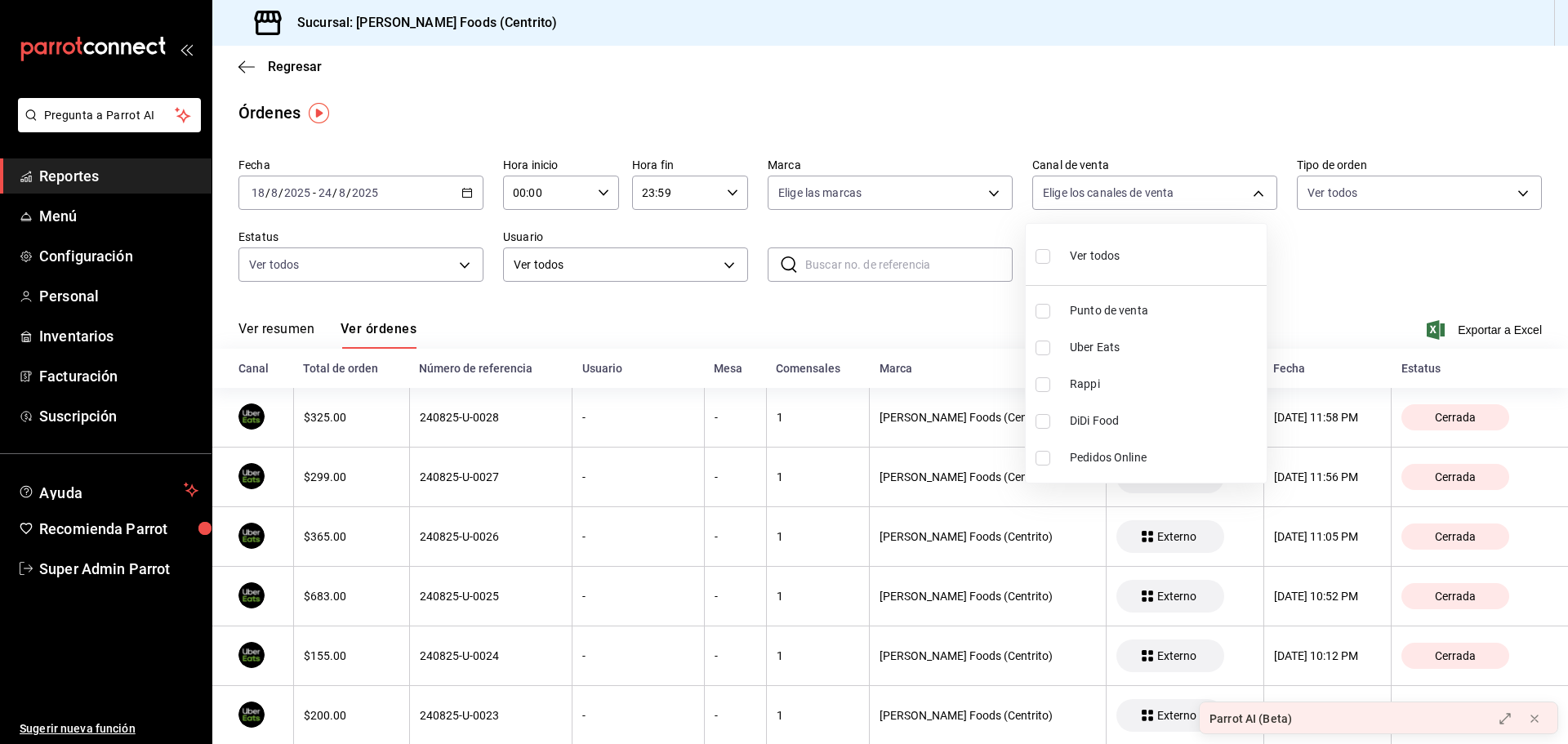
checkbox input "true"
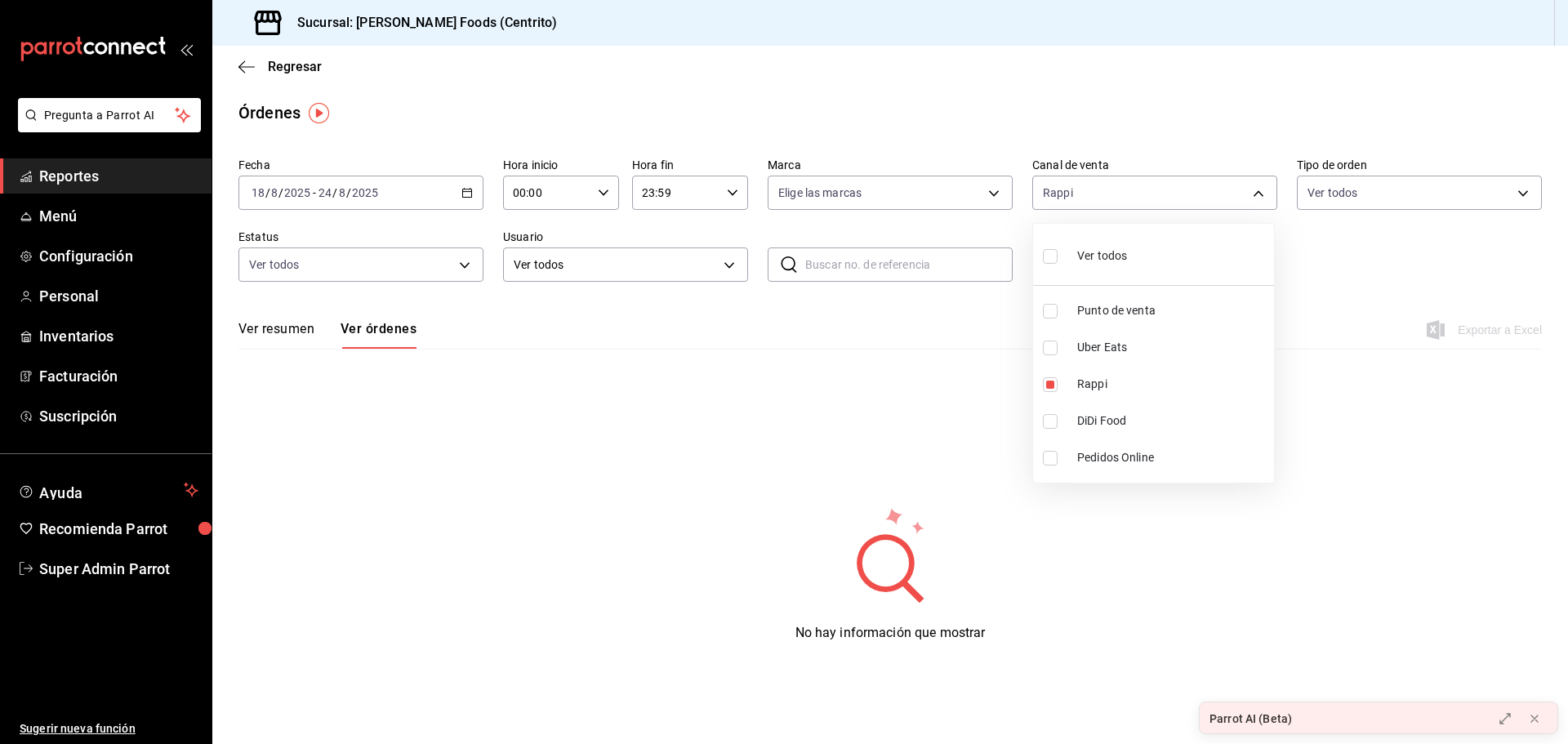
click at [1350, 273] on div at bounding box center [784, 372] width 1568 height 744
click at [481, 199] on div "[DATE] [DATE] - [DATE] [DATE]" at bounding box center [361, 192] width 245 height 34
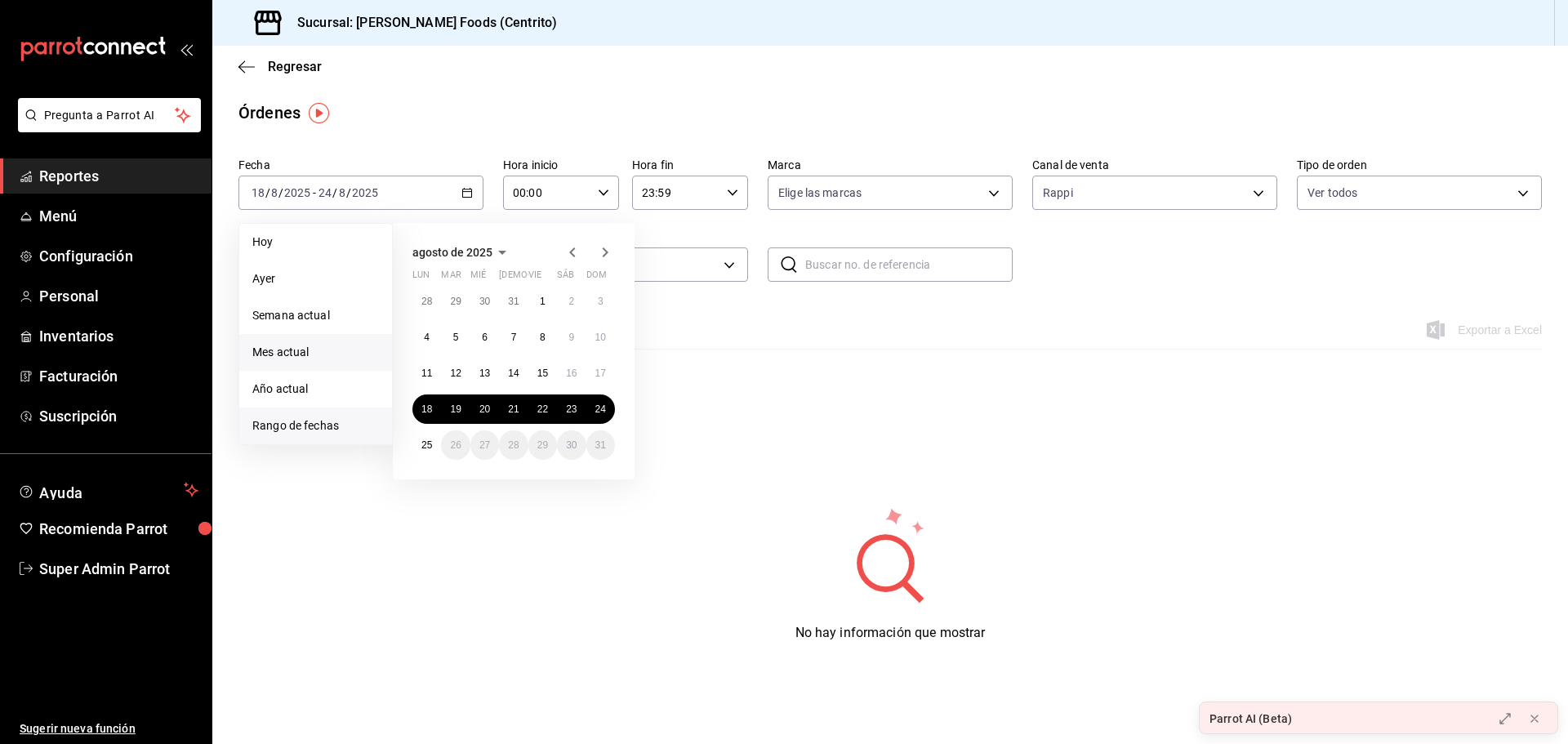
click at [321, 355] on span "Mes actual" at bounding box center [315, 352] width 126 height 17
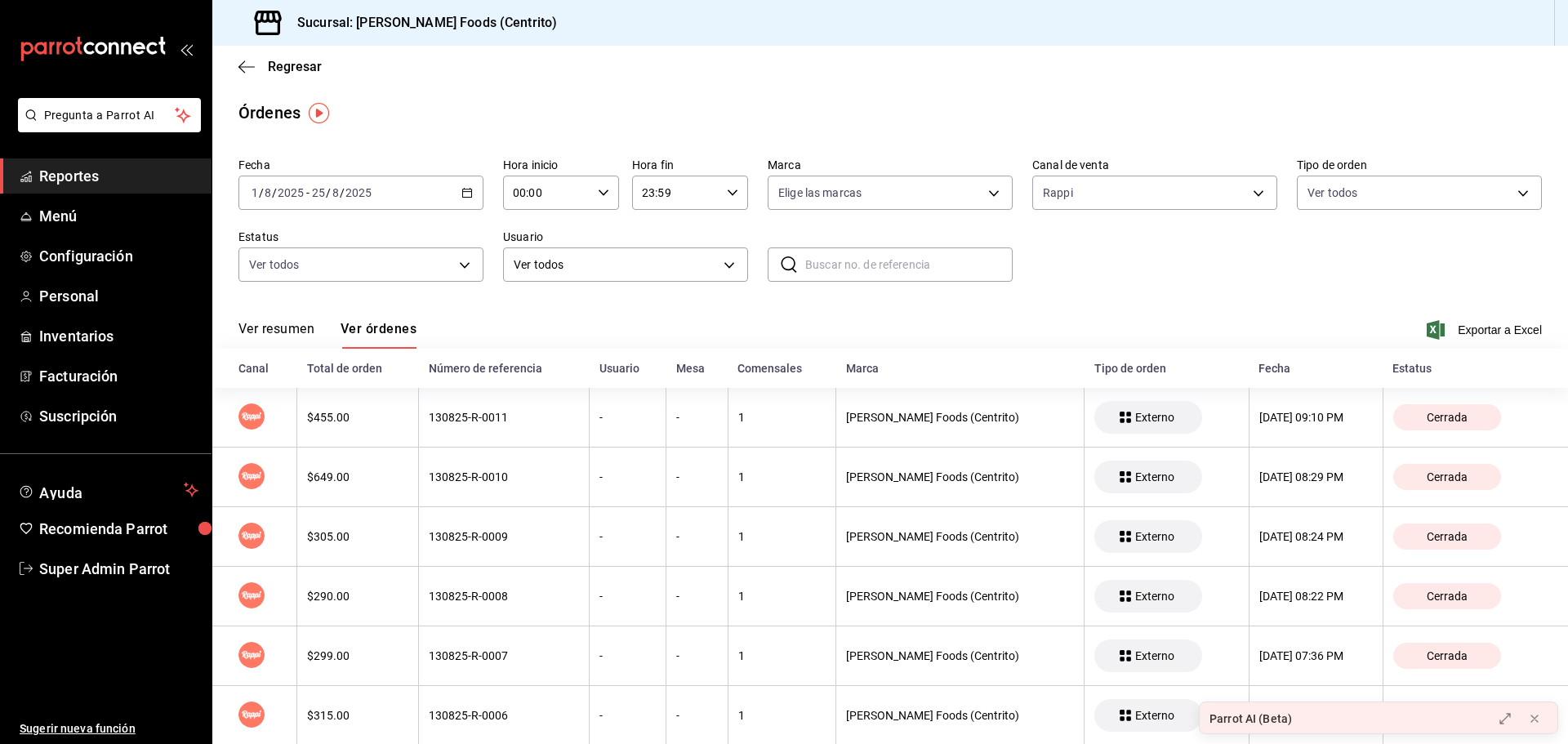
click at [460, 201] on div "[DATE] [DATE] - [DATE] [DATE]" at bounding box center [361, 192] width 245 height 34
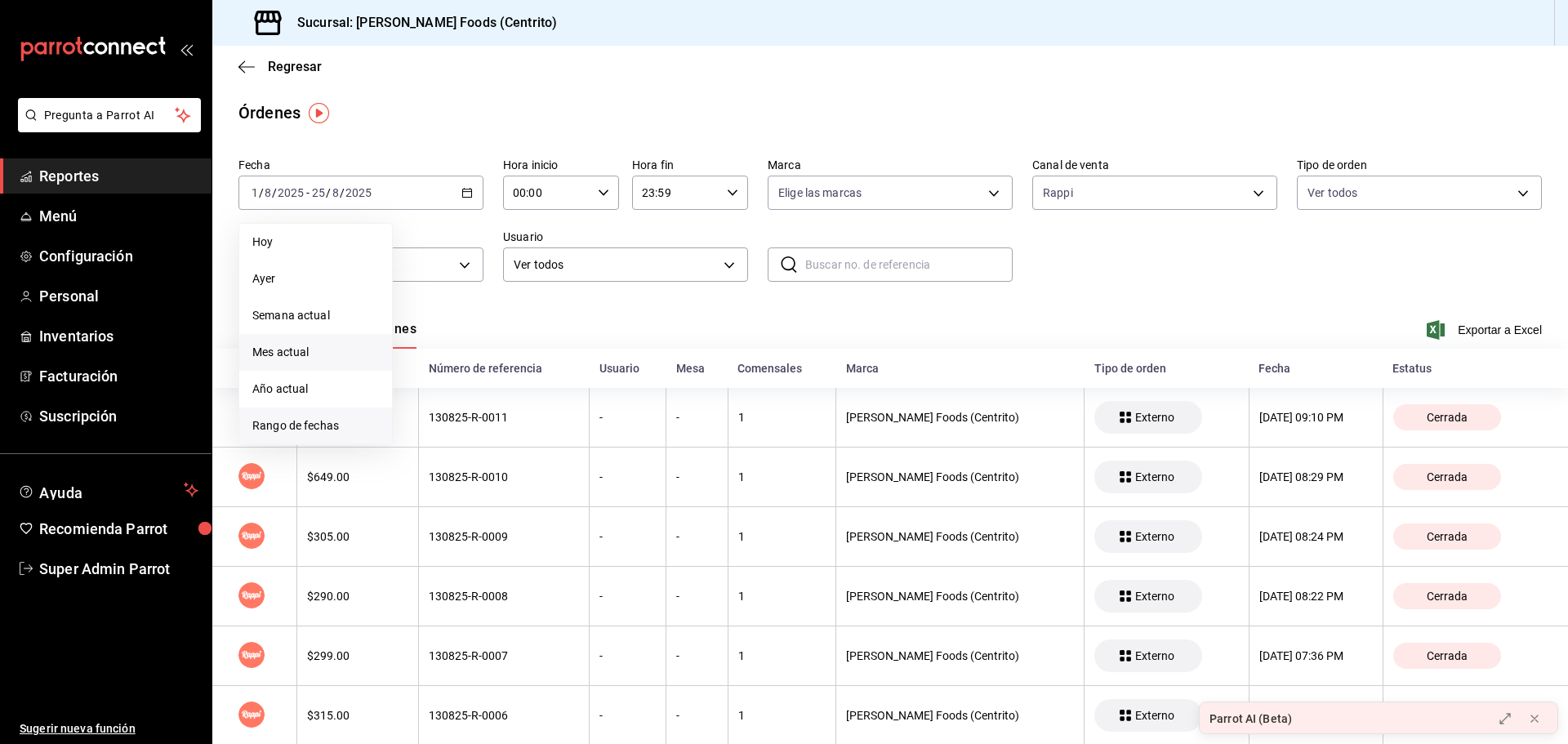
click at [325, 414] on li "Rango de fechas" at bounding box center [315, 425] width 153 height 37
click at [1144, 251] on div "Fecha [DATE] [DATE] - [DATE] [DATE] [PERSON_NAME] Semana actual Mes actual Año …" at bounding box center [890, 227] width 1303 height 150
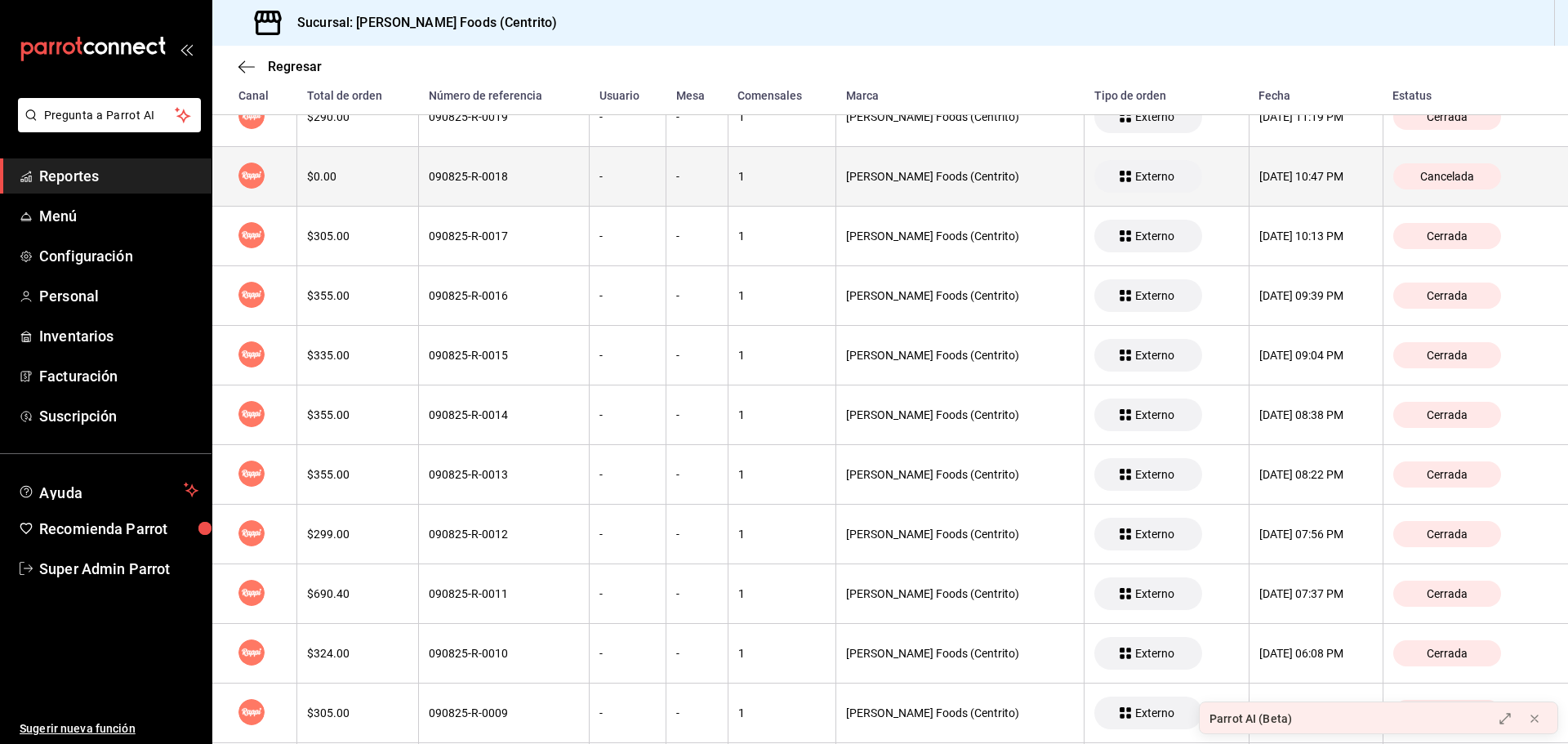
scroll to position [2808, 0]
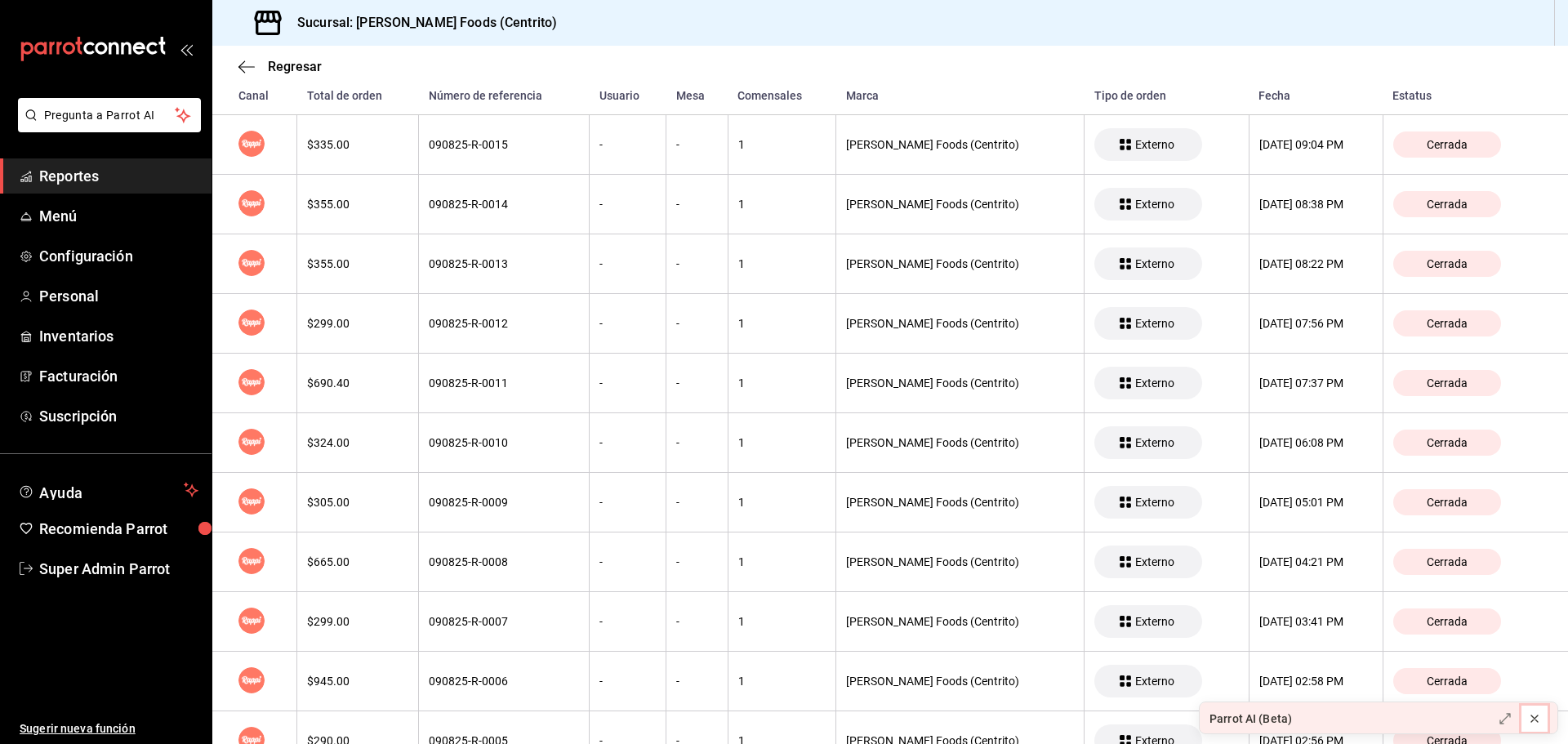
click at [1528, 722] on icon at bounding box center [1534, 719] width 13 height 13
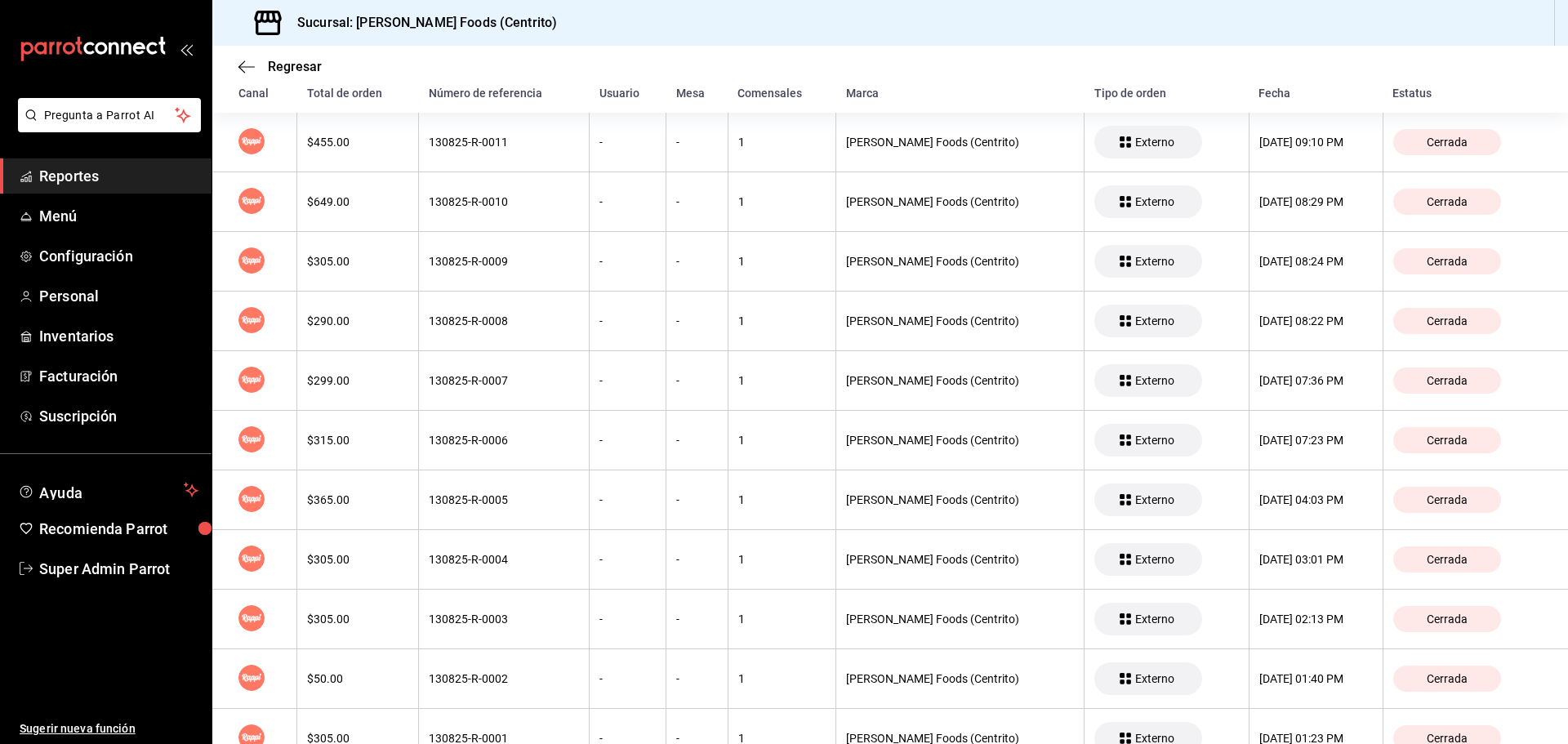
scroll to position [0, 0]
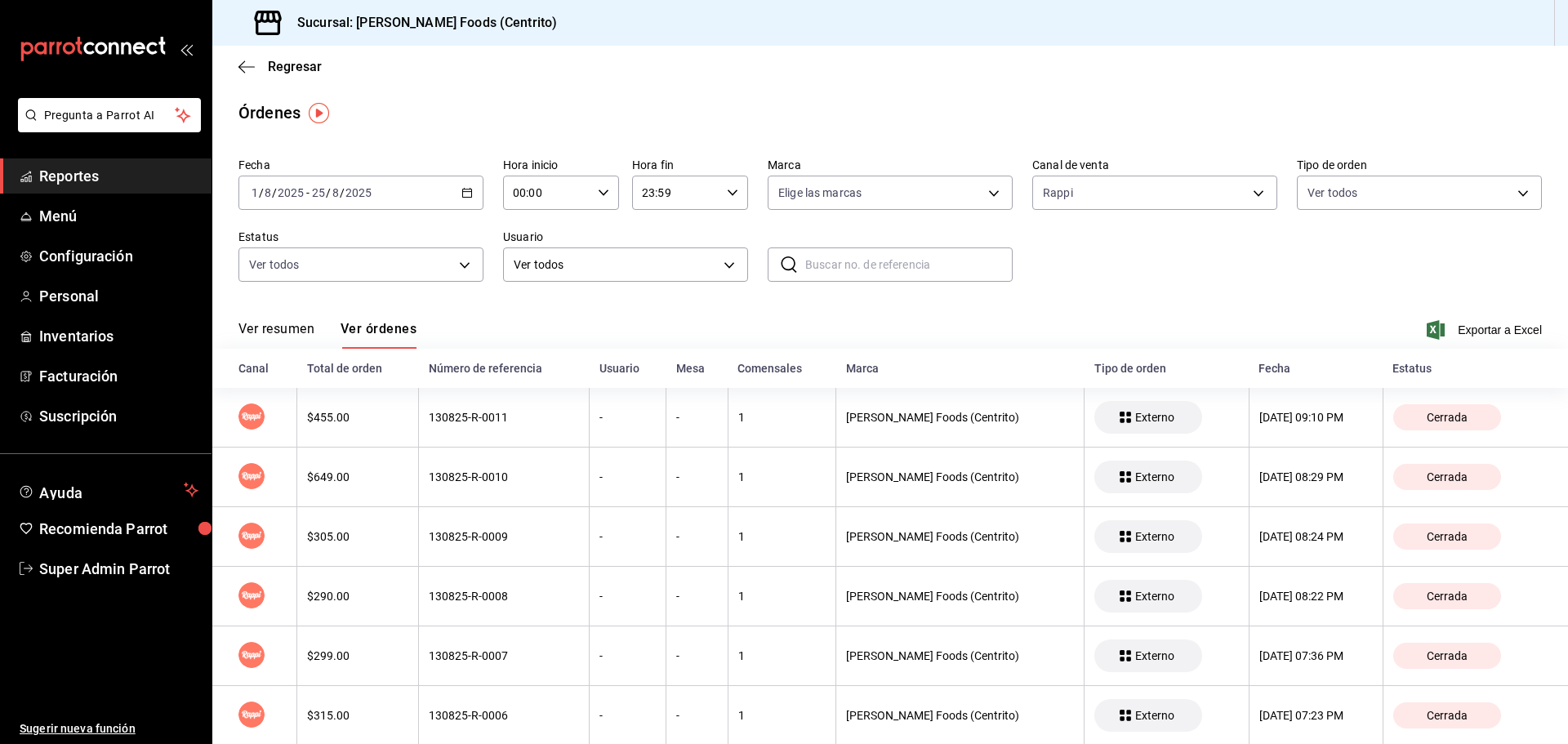
click at [472, 202] on div "[DATE] [DATE] - [DATE] [DATE]" at bounding box center [361, 192] width 245 height 34
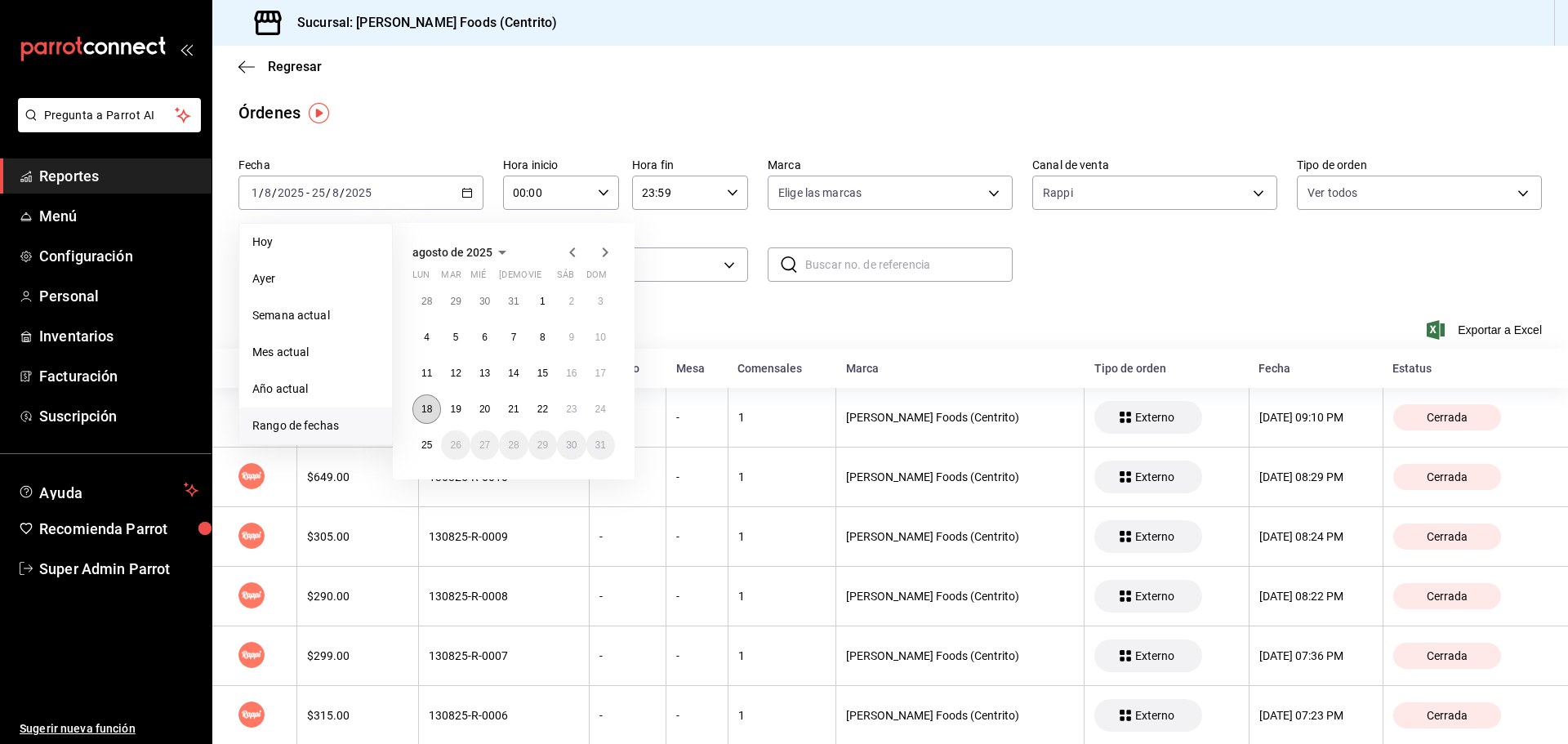
click at [421, 411] on button "18" at bounding box center [427, 409] width 29 height 30
drag, startPoint x: 631, startPoint y: 402, endPoint x: 606, endPoint y: 402, distance: 25.0
click at [628, 402] on div "agosto de 2025 lun mar mié jue vie sáb dom 28 29 30 31 1 2 3 4 5 6 7 8 9 10 11 …" at bounding box center [514, 351] width 242 height 257
click at [429, 448] on abbr "25" at bounding box center [427, 445] width 11 height 12
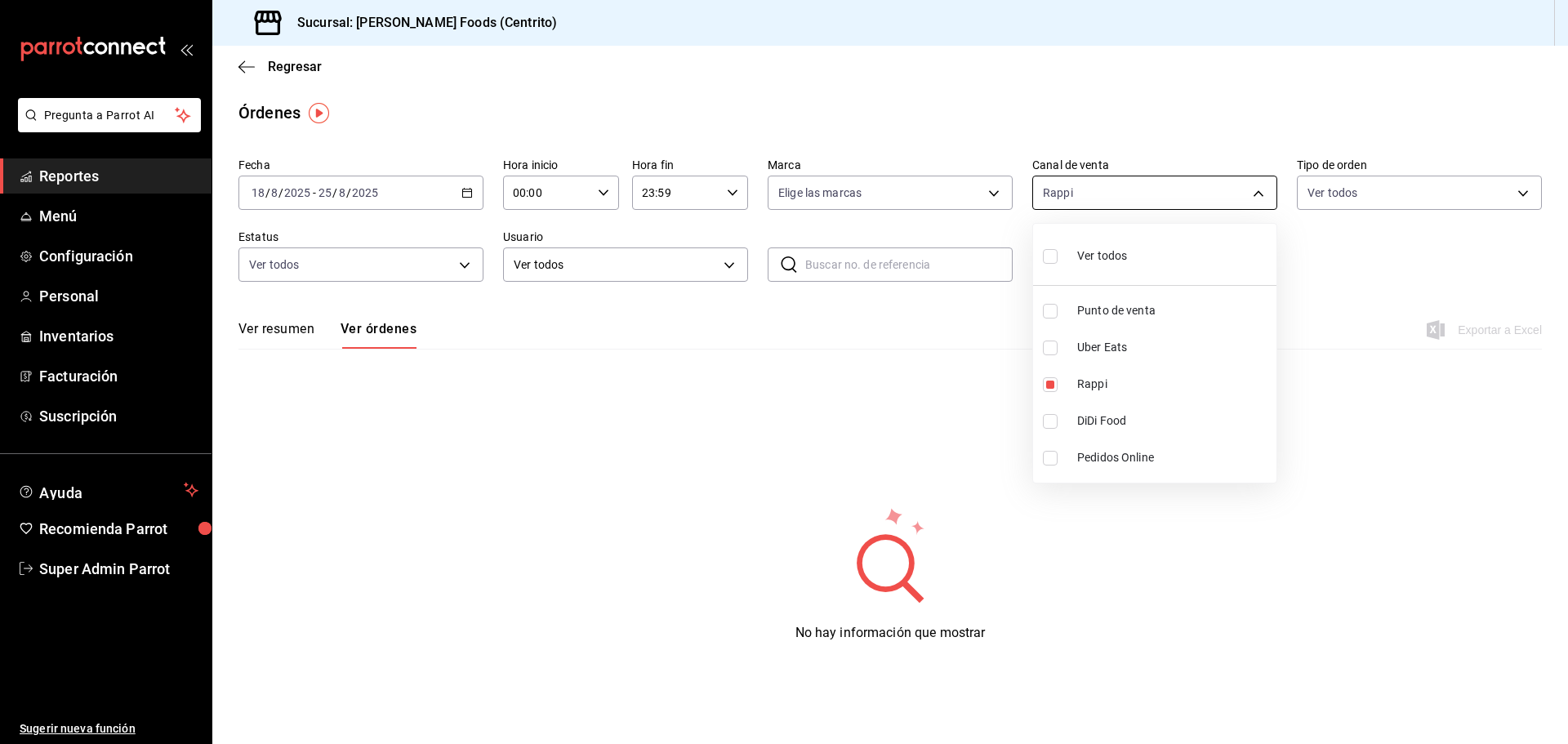
click at [1092, 192] on body "Pregunta a Parrot AI Reportes Menú Configuración Personal Inventarios Facturaci…" at bounding box center [784, 372] width 1568 height 744
click at [1102, 239] on div "Ver todos" at bounding box center [1085, 254] width 84 height 35
type input "PARROT,UBER_EATS,RAPPI,DIDI_FOOD,ONLINE"
checkbox input "true"
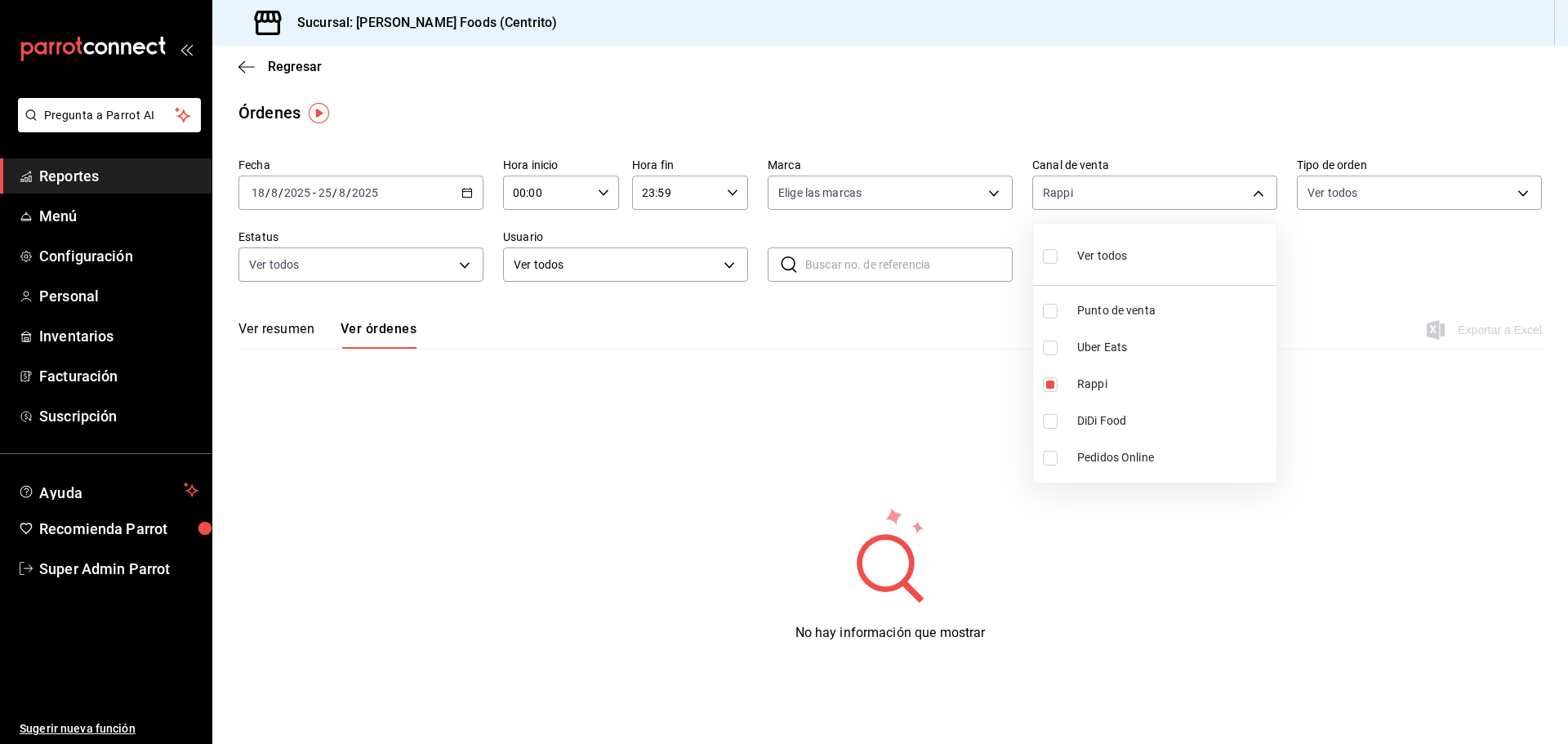
checkbox input "true"
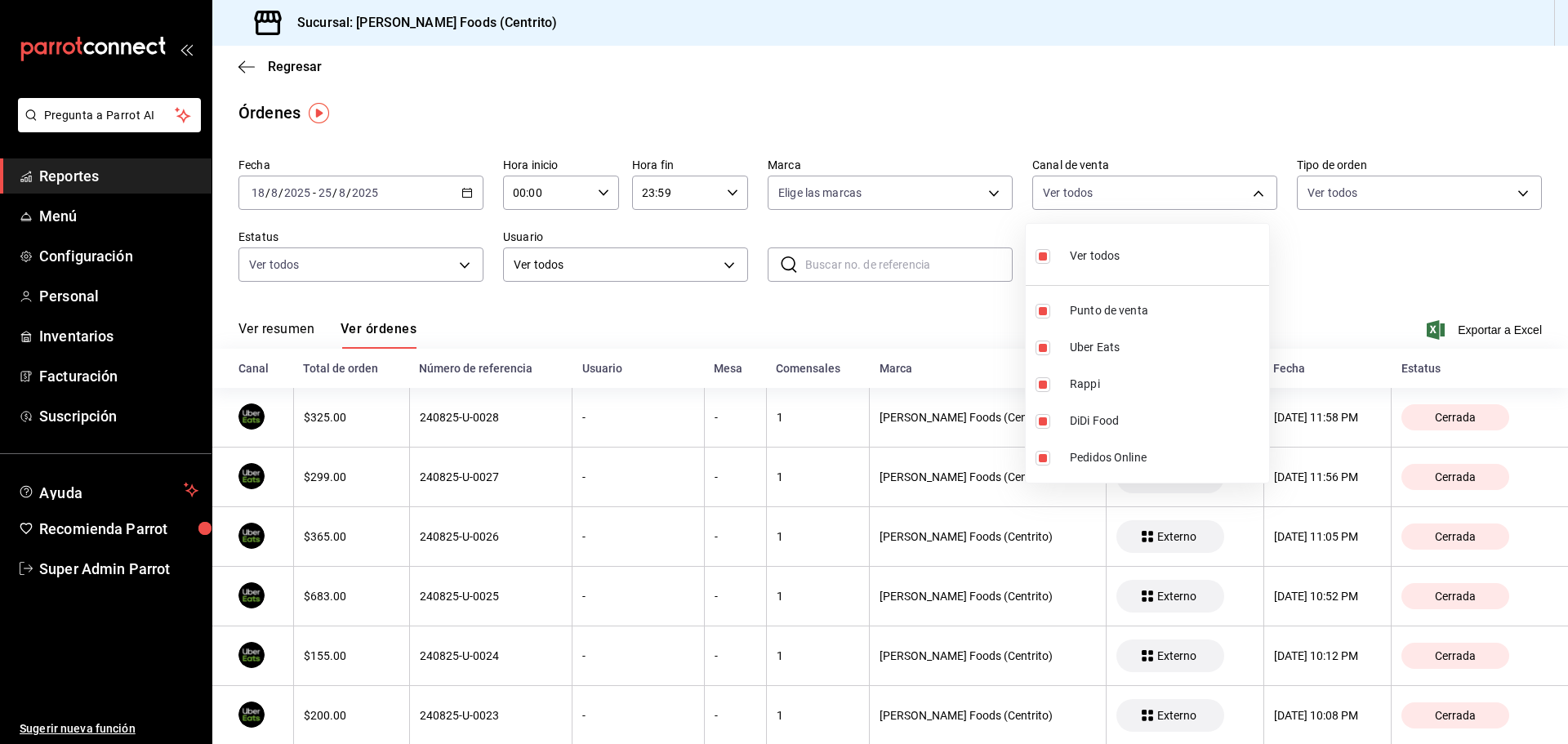
click at [993, 115] on div at bounding box center [784, 372] width 1568 height 744
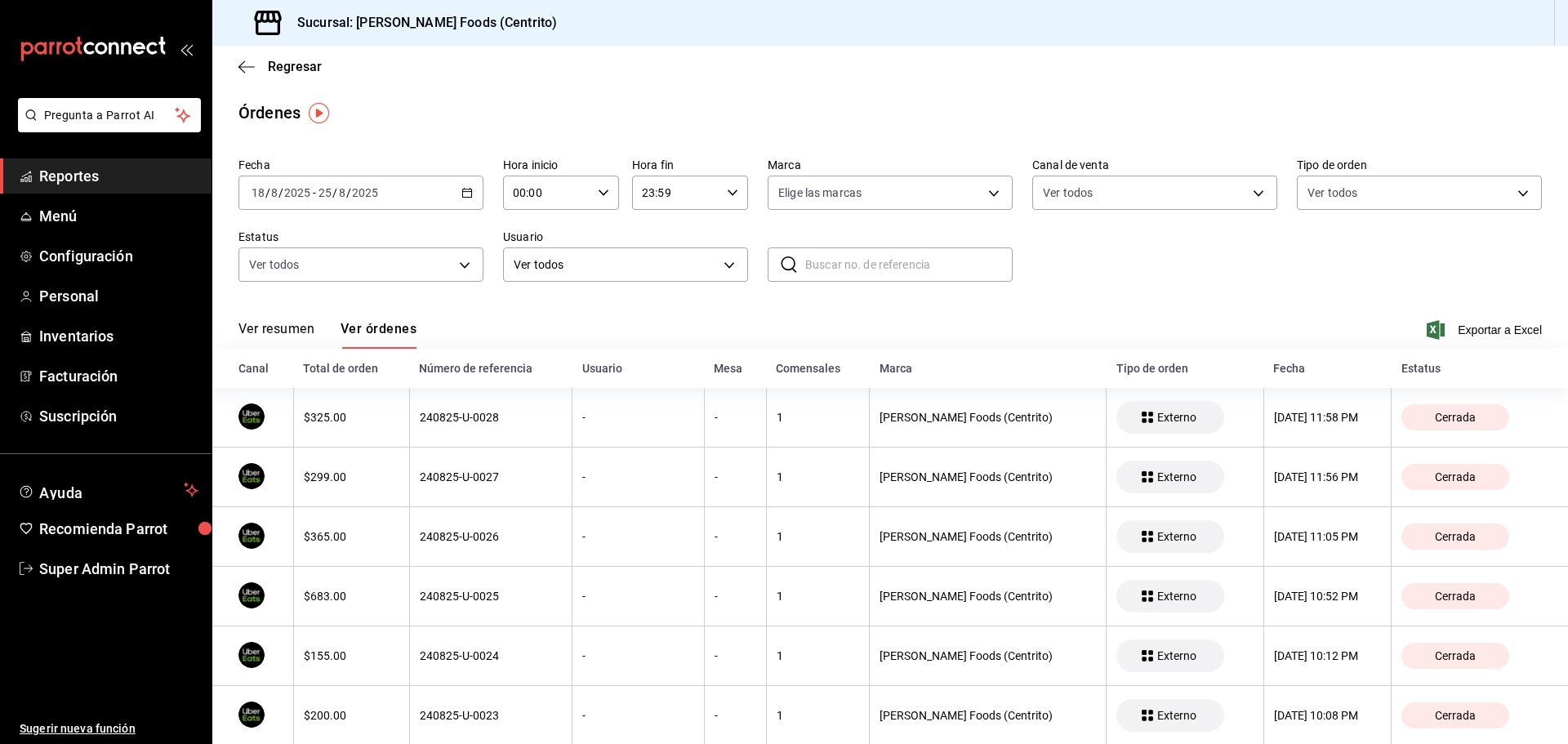
click at [463, 203] on div "2025-08-18 18 / 8 / 2025 - 2025-08-25 25 / 8 / 2025" at bounding box center [361, 192] width 245 height 34
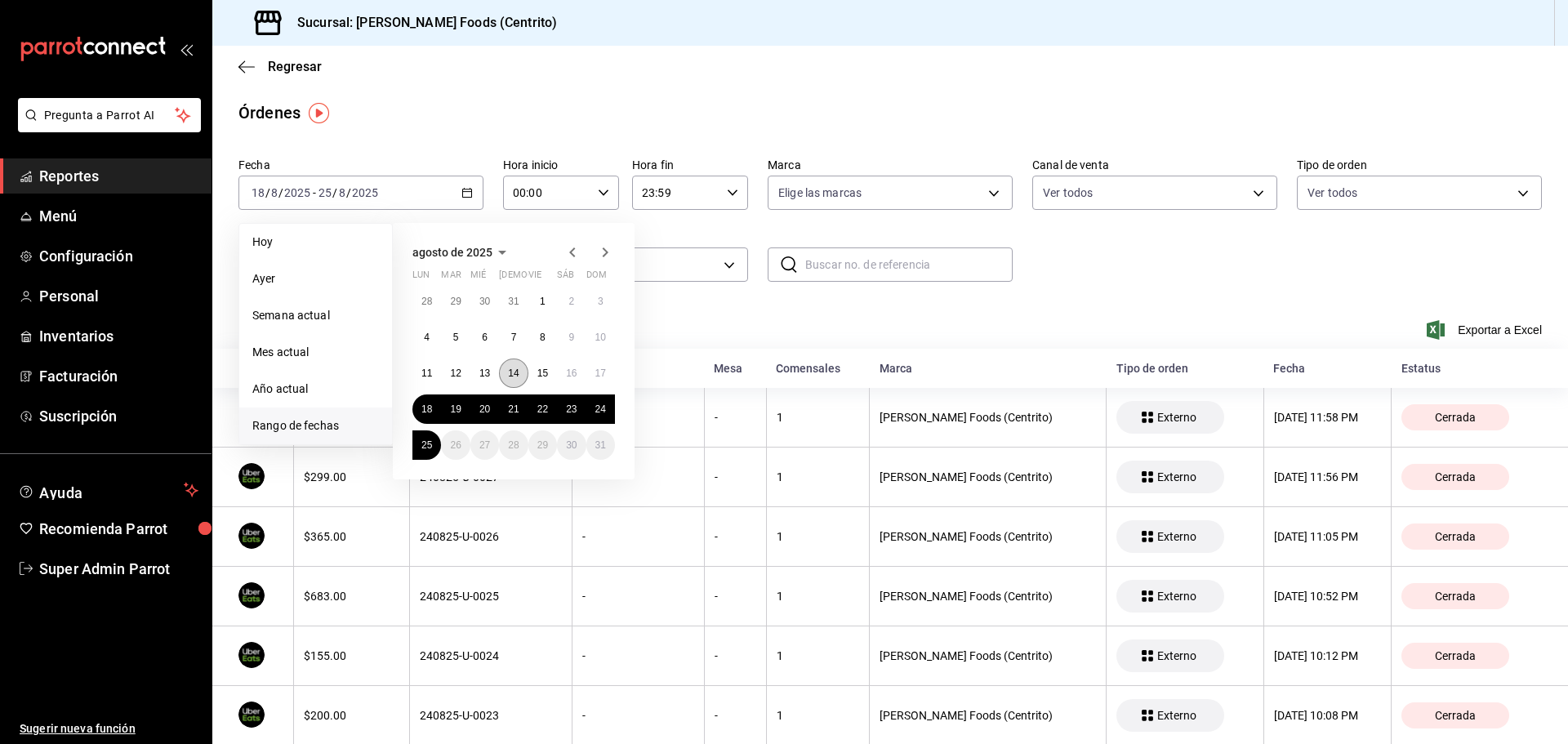
click at [517, 379] on button "14" at bounding box center [514, 373] width 29 height 30
click at [430, 449] on abbr "25" at bounding box center [427, 445] width 11 height 12
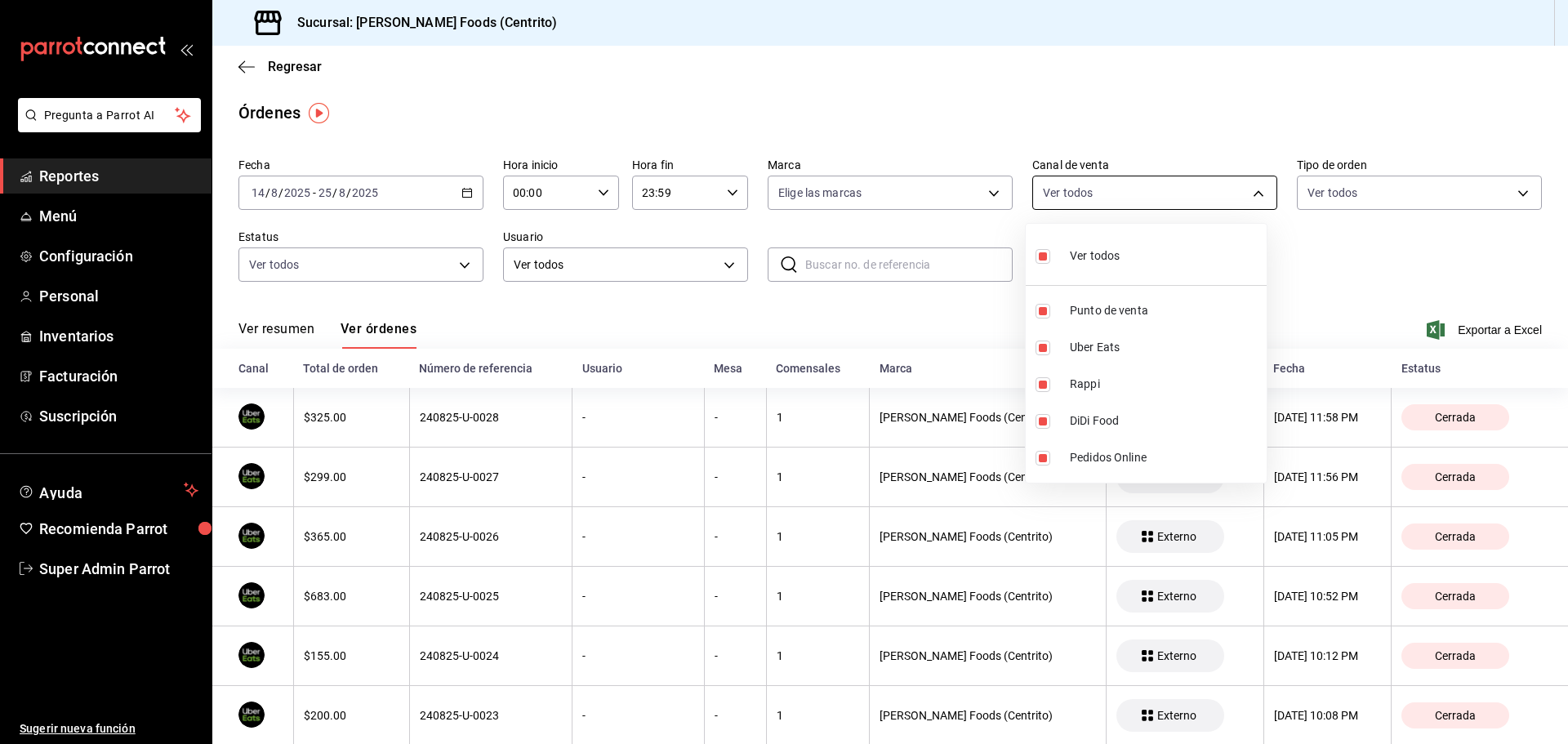
click at [1092, 192] on body "Pregunta a Parrot AI Reportes Menú Configuración Personal Inventarios Facturaci…" at bounding box center [784, 372] width 1568 height 744
click at [1113, 246] on div "Ver todos" at bounding box center [1078, 254] width 84 height 35
checkbox input "false"
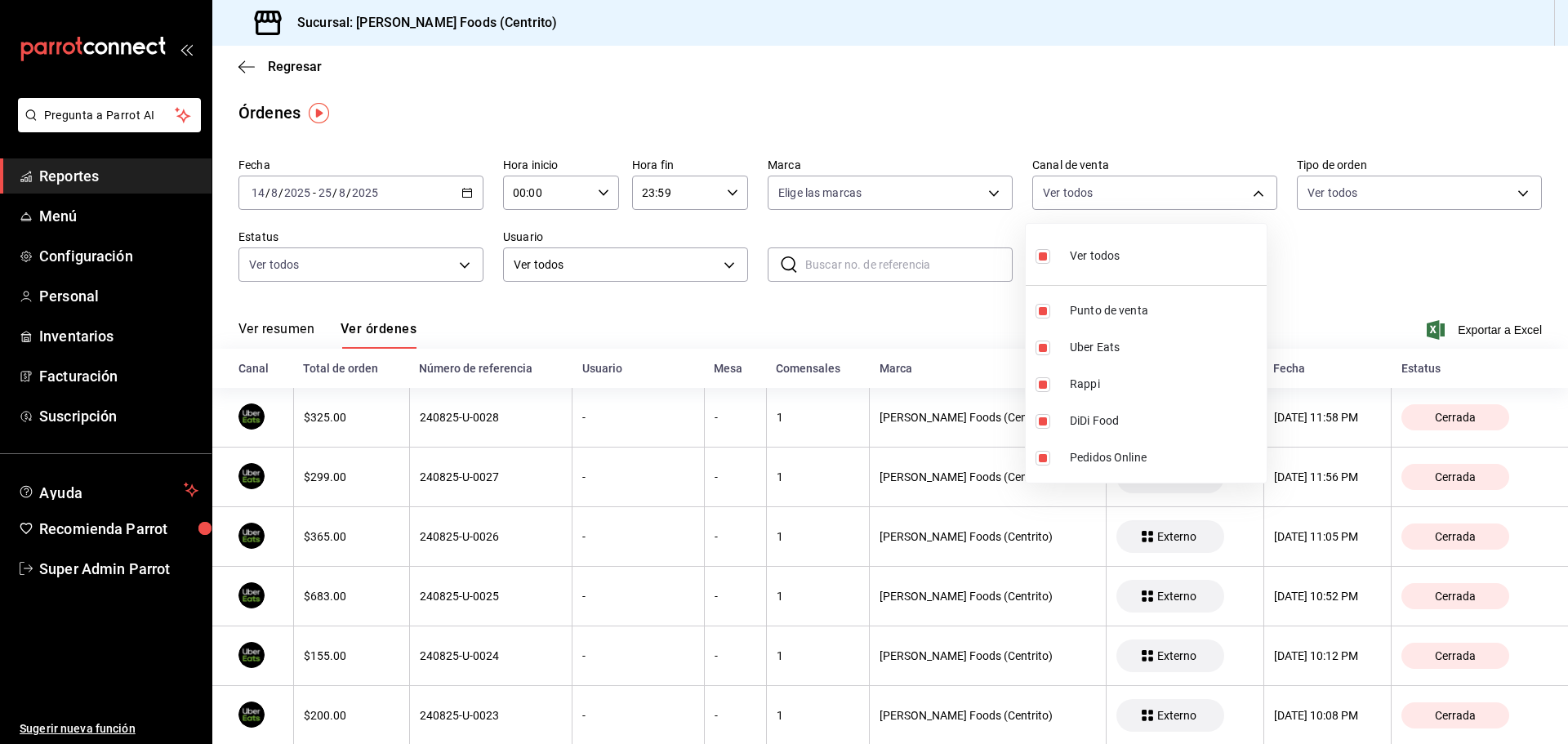
checkbox input "false"
click at [1058, 382] on li "Rappi" at bounding box center [1146, 384] width 241 height 37
type input "RAPPI"
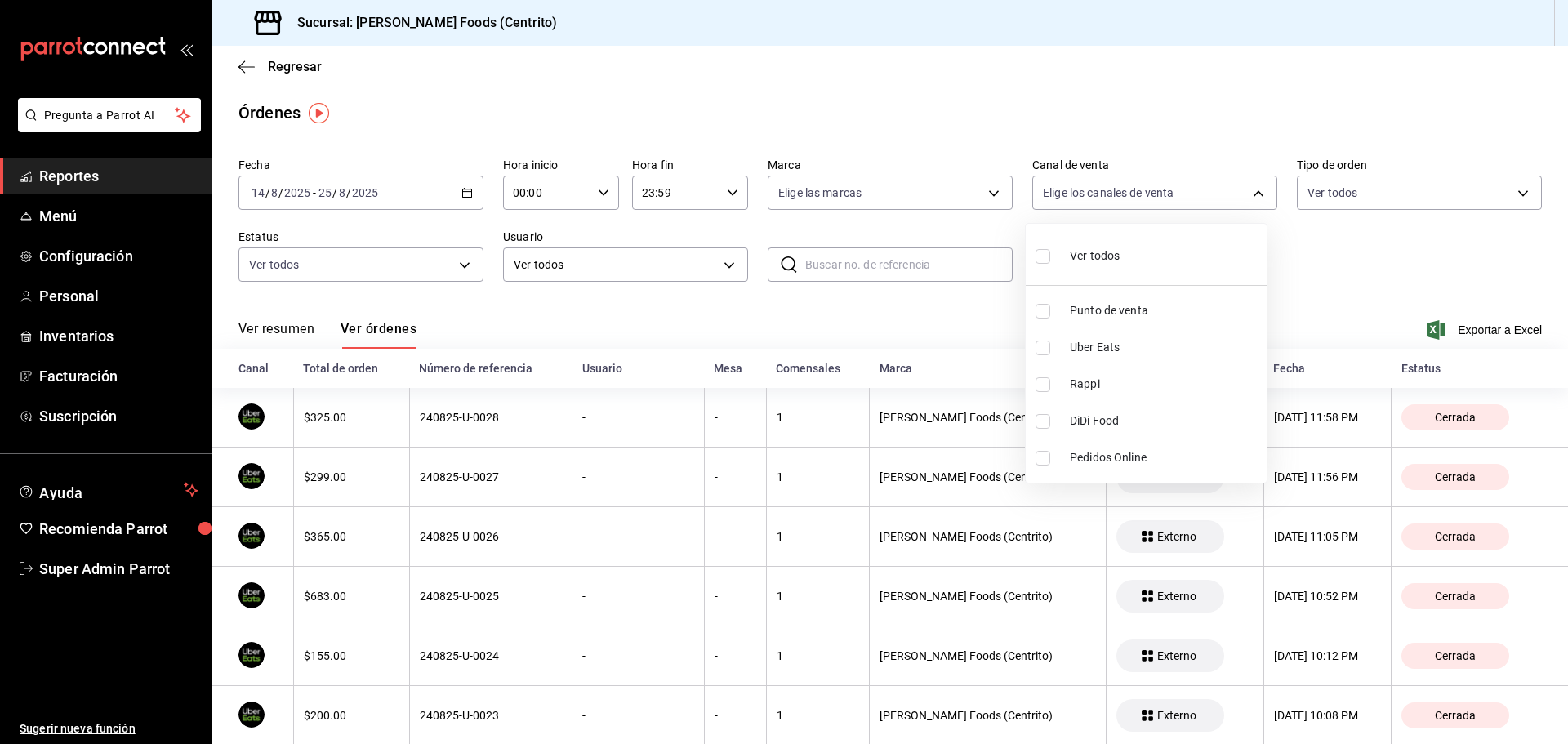
checkbox input "true"
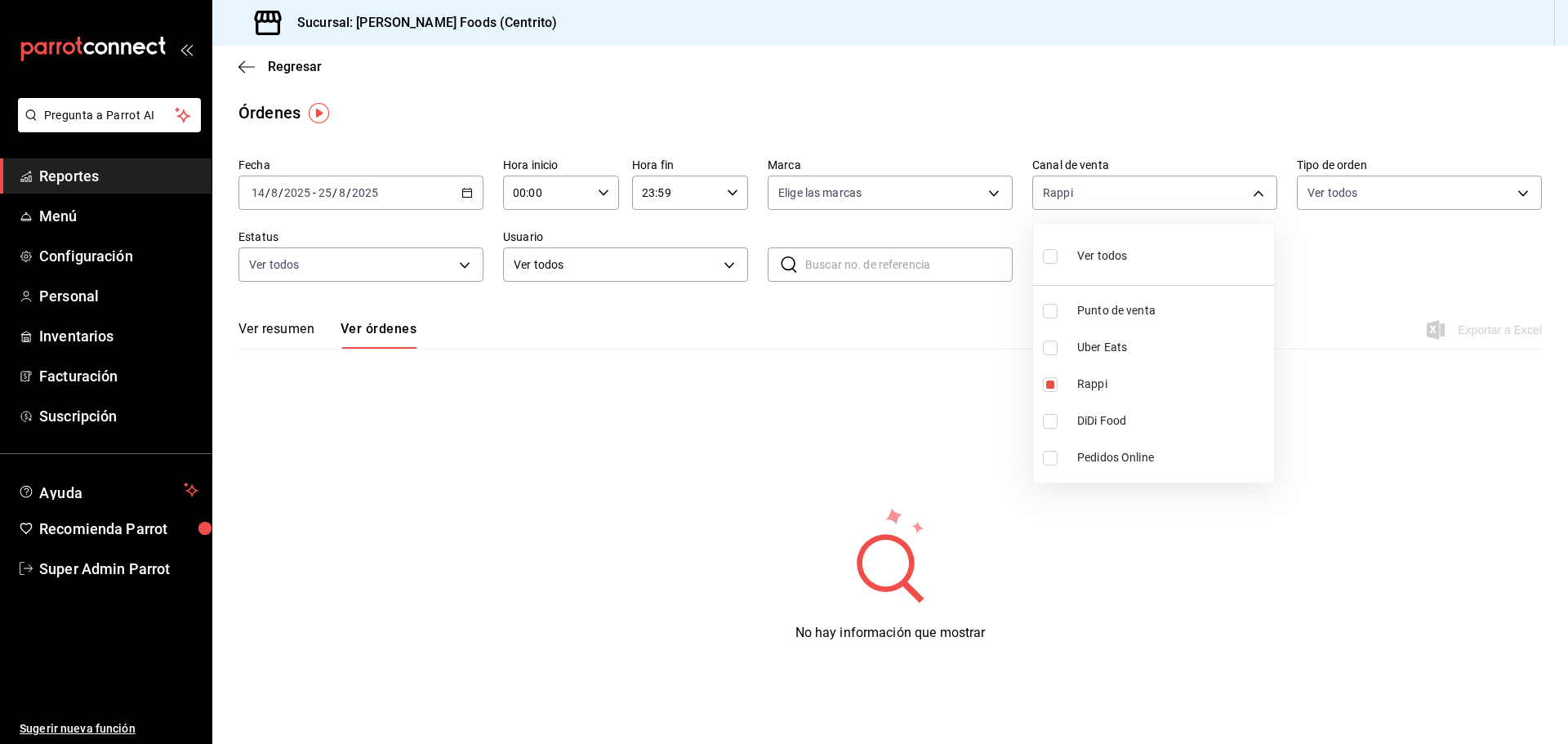
click at [906, 124] on div at bounding box center [784, 372] width 1568 height 744
click at [597, 271] on body "Pregunta a Parrot AI Reportes Menú Configuración Personal Inventarios Facturaci…" at bounding box center [784, 372] width 1568 height 744
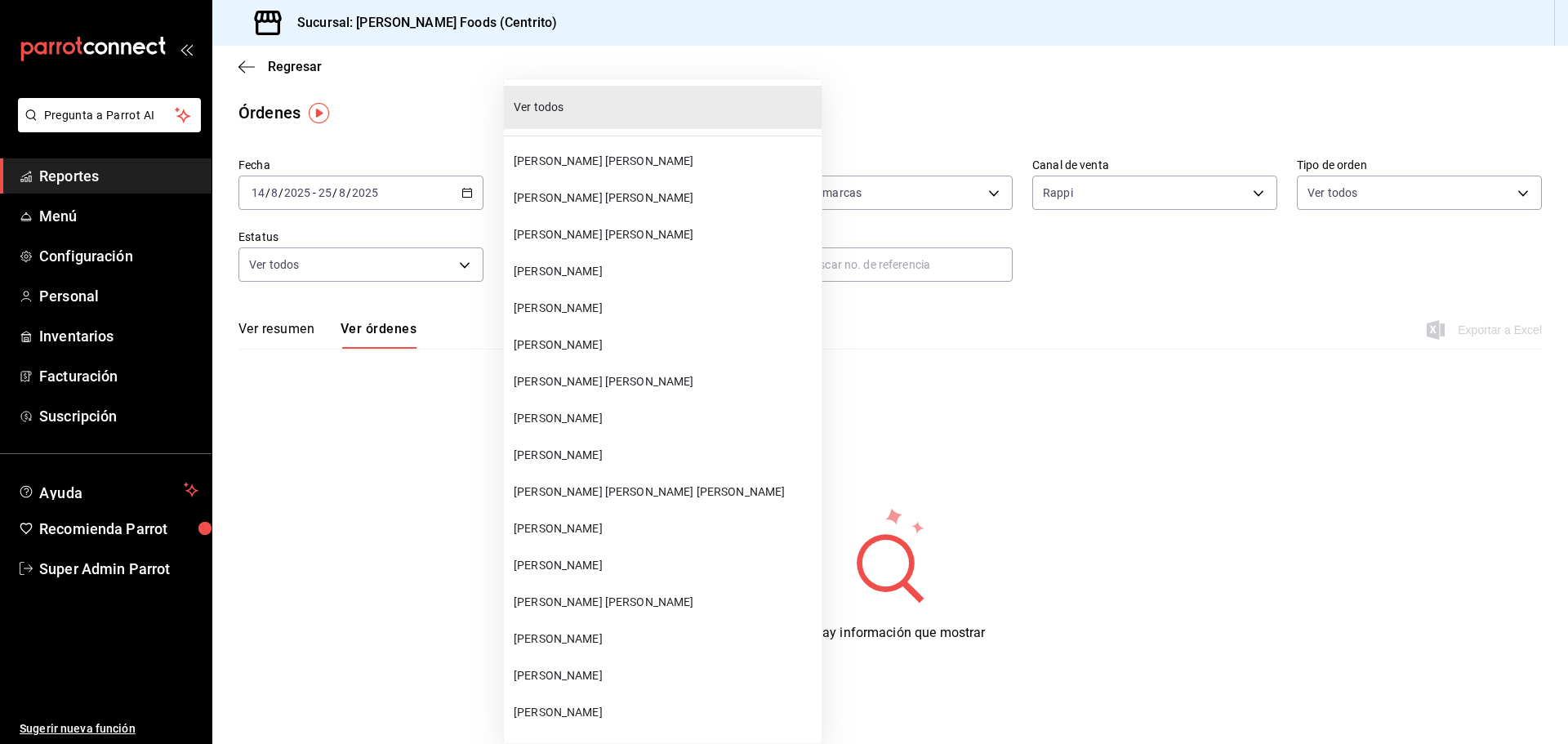
click at [475, 99] on div at bounding box center [784, 372] width 1568 height 744
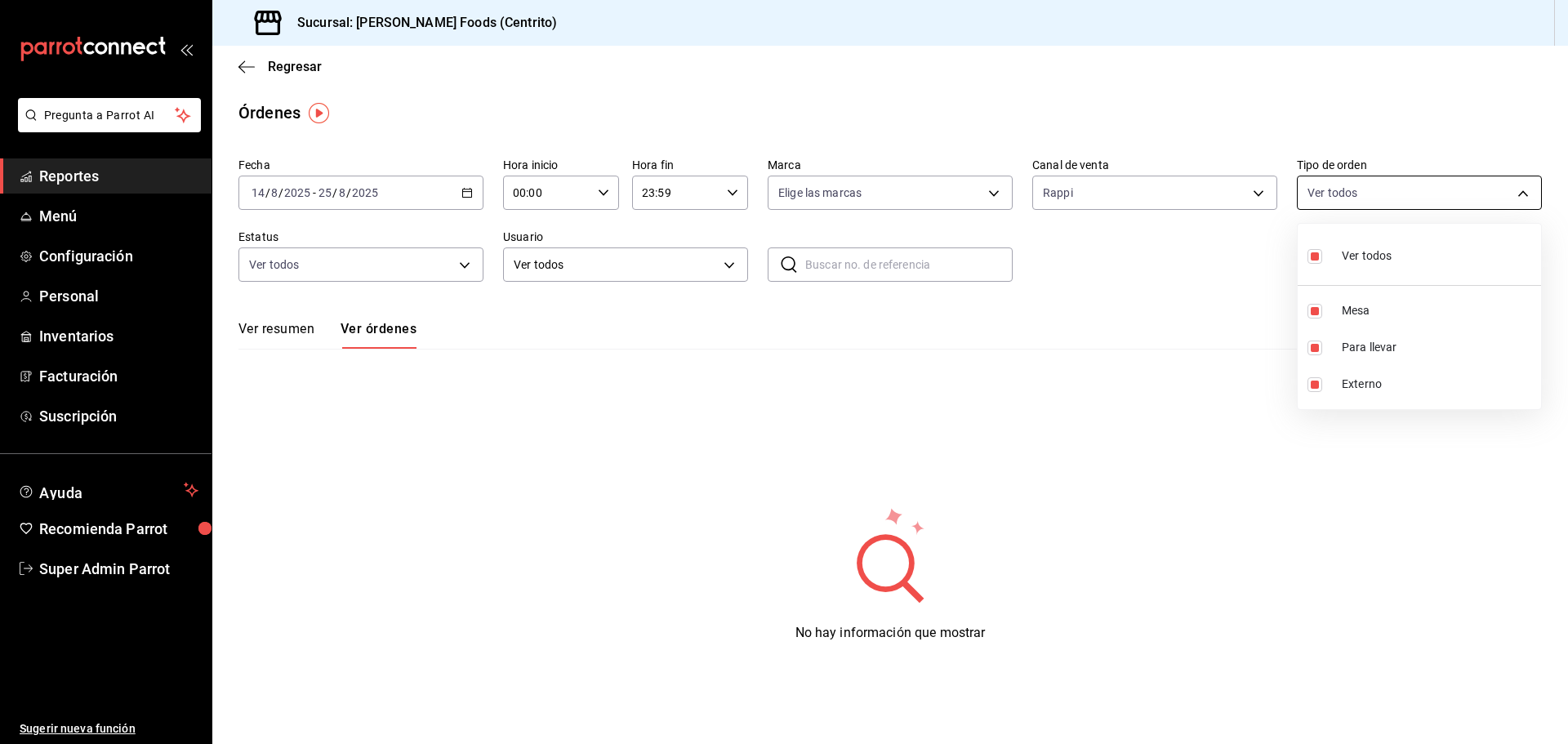
click at [1349, 196] on body "Pregunta a Parrot AI Reportes Menú Configuración Personal Inventarios Facturaci…" at bounding box center [784, 372] width 1568 height 744
click at [1189, 110] on div at bounding box center [784, 372] width 1568 height 744
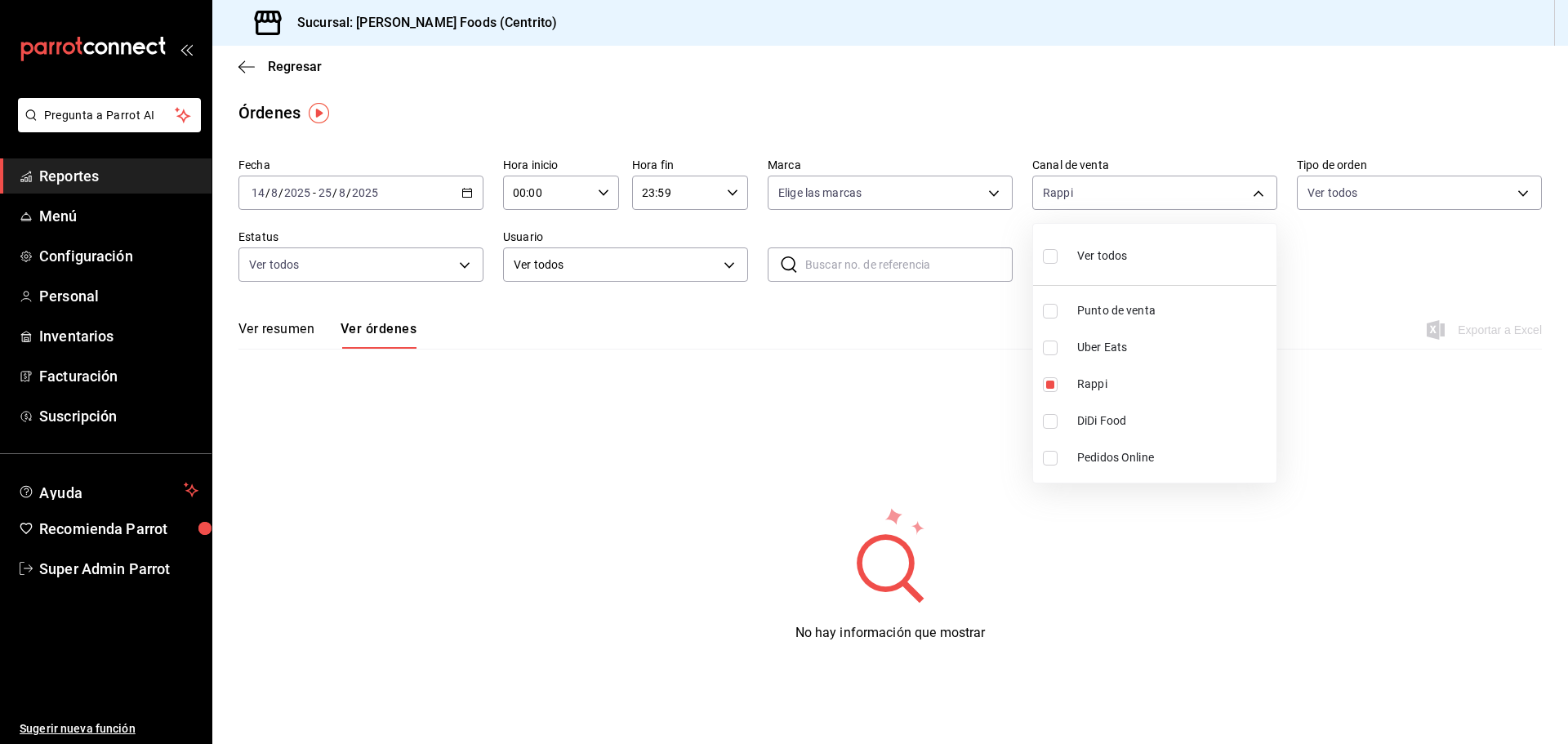
click at [1098, 210] on body "Pregunta a Parrot AI Reportes Menú Configuración Personal Inventarios Facturaci…" at bounding box center [784, 372] width 1568 height 744
click at [1121, 252] on span "Ver todos" at bounding box center [1103, 255] width 50 height 17
type input "PARROT,UBER_EATS,RAPPI,DIDI_FOOD,ONLINE"
checkbox input "true"
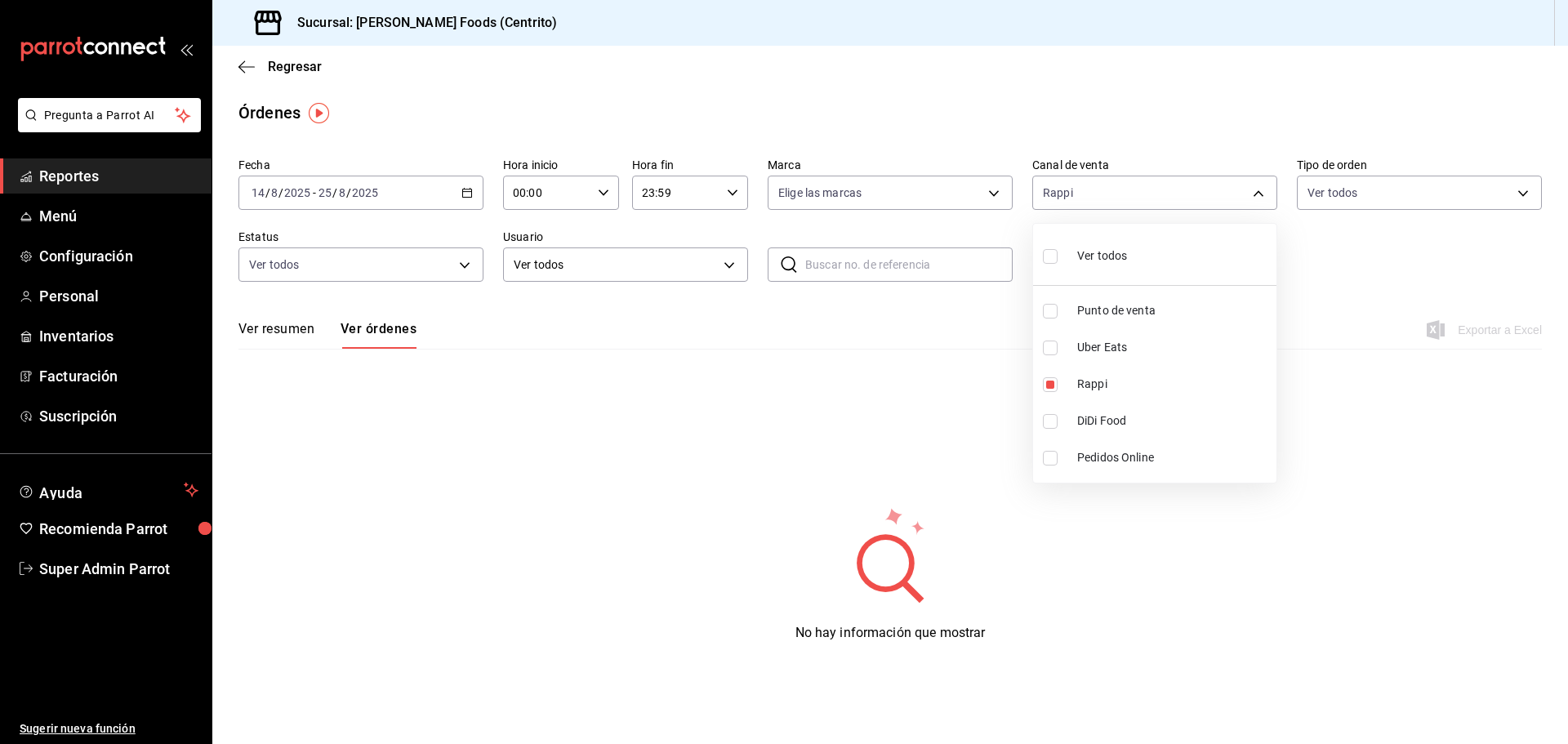
checkbox input "true"
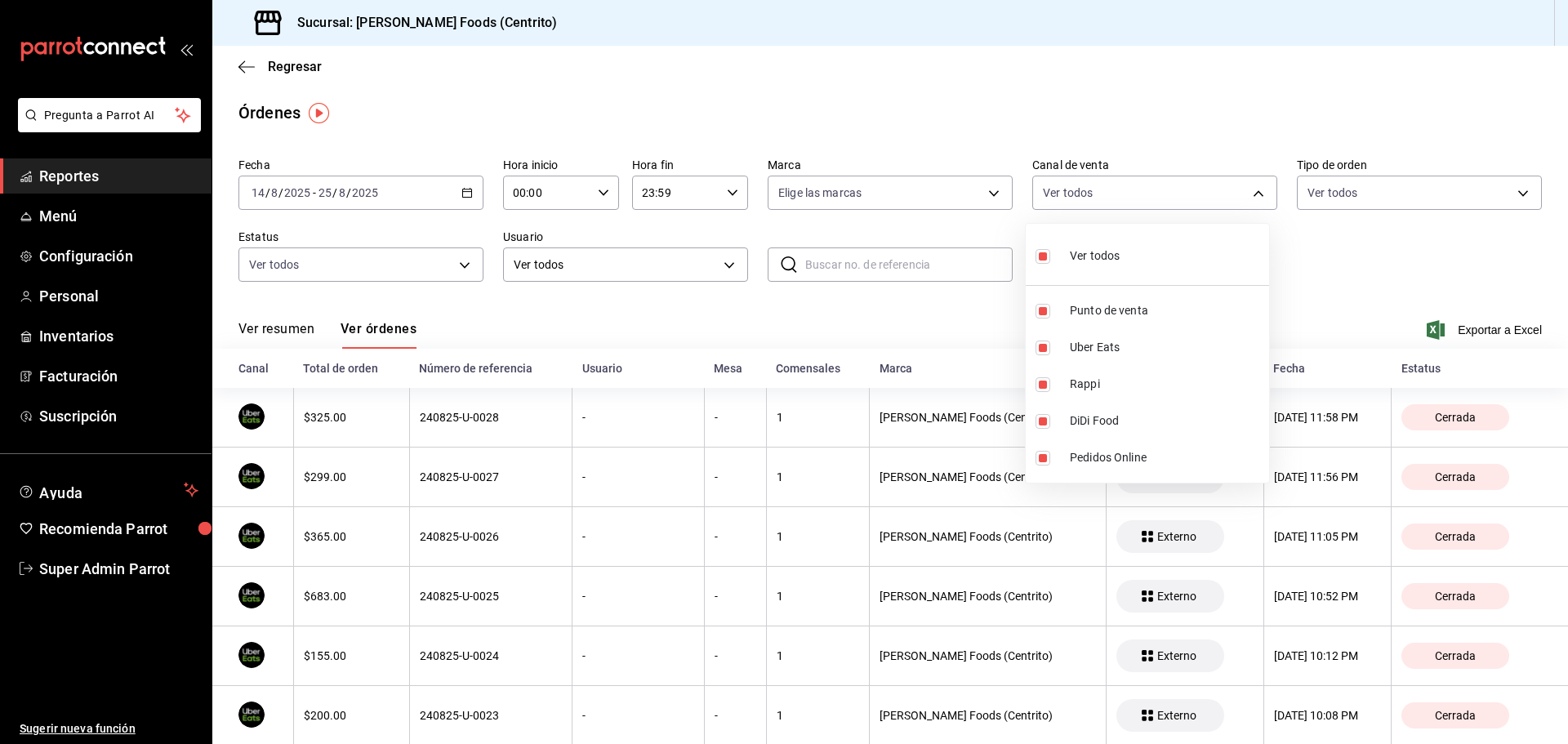
click at [873, 119] on div at bounding box center [784, 372] width 1568 height 744
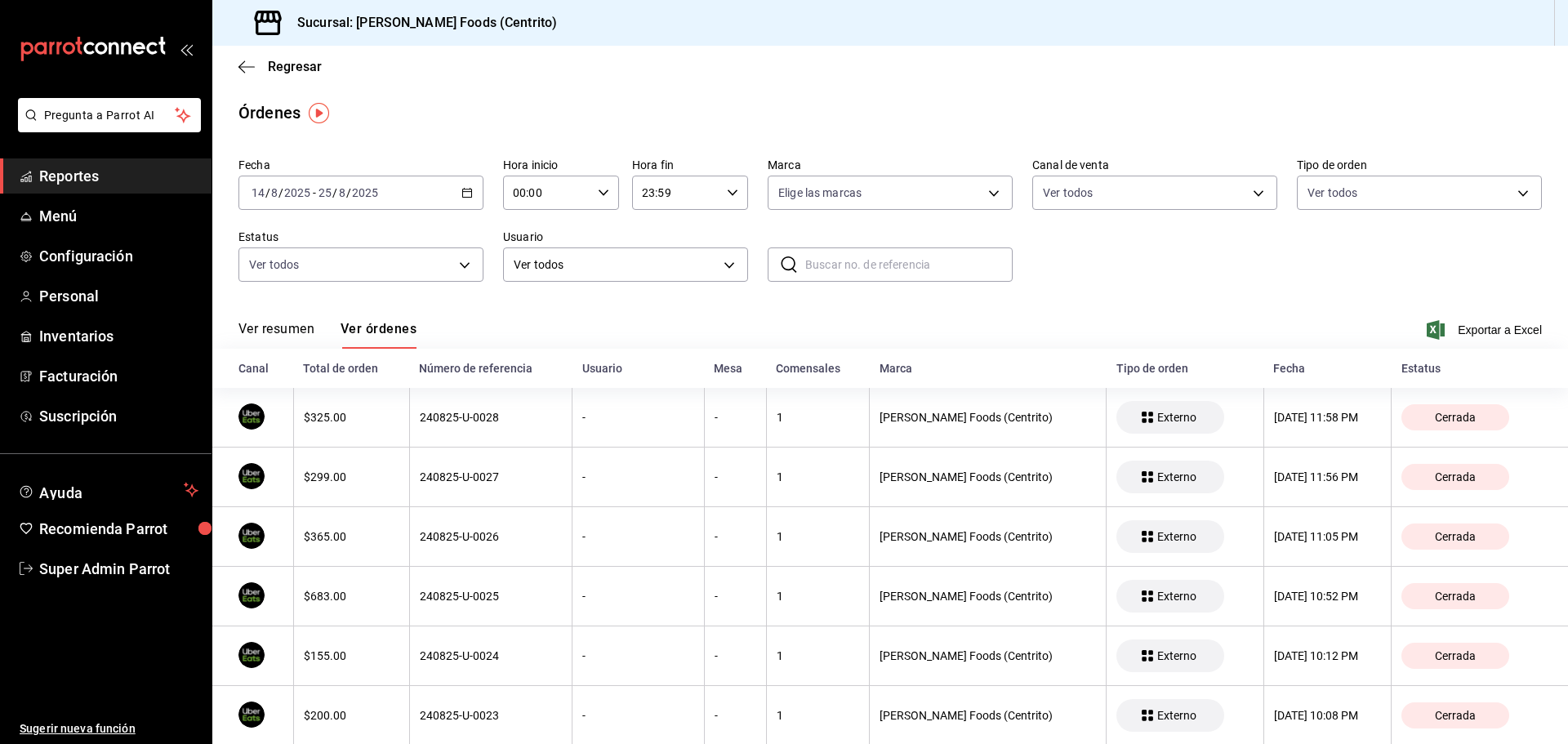
click at [379, 198] on div "2025-08-14 14 / 8 / 2025 - 2025-08-25 25 / 8 / 2025" at bounding box center [361, 192] width 245 height 34
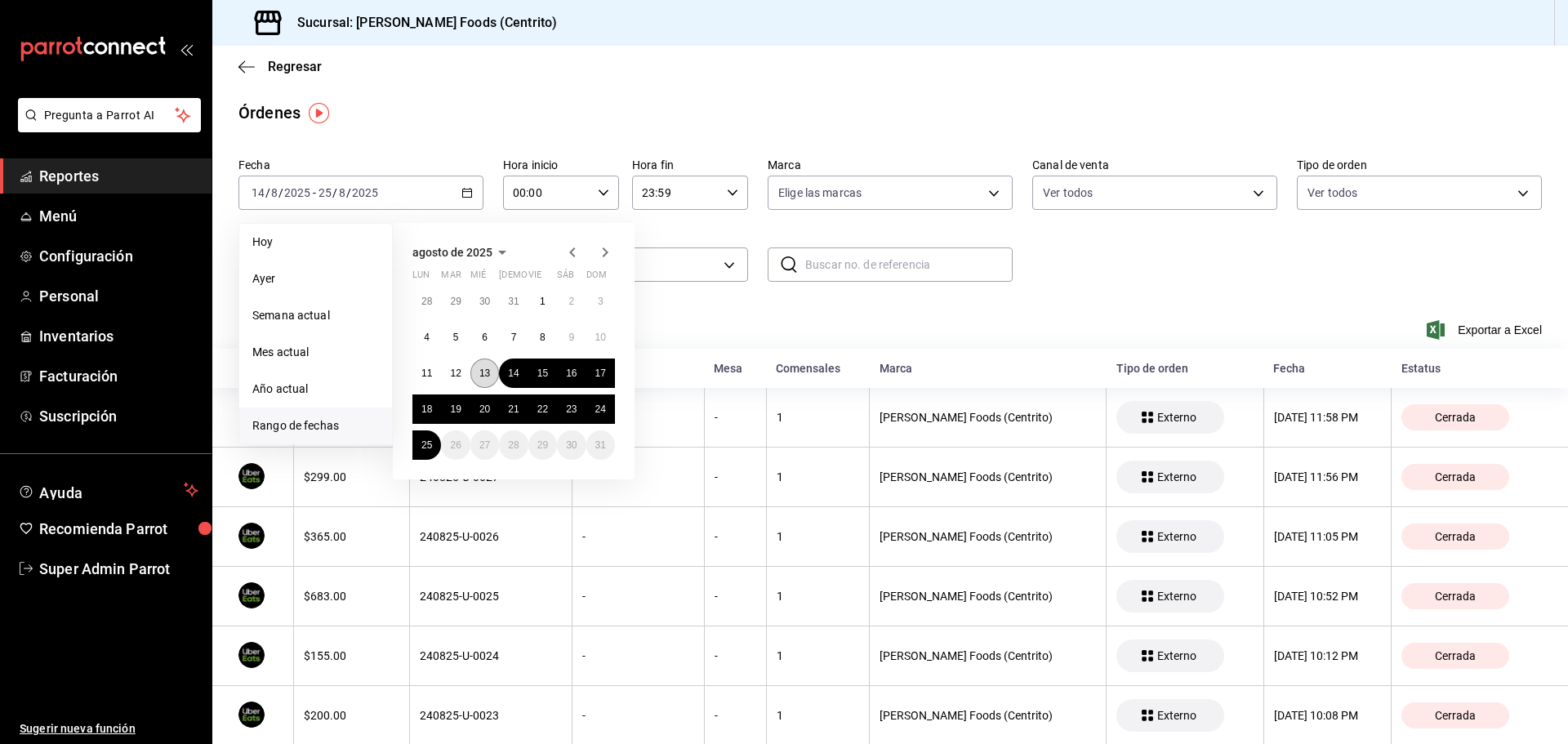
click at [480, 369] on abbr "13" at bounding box center [485, 373] width 11 height 12
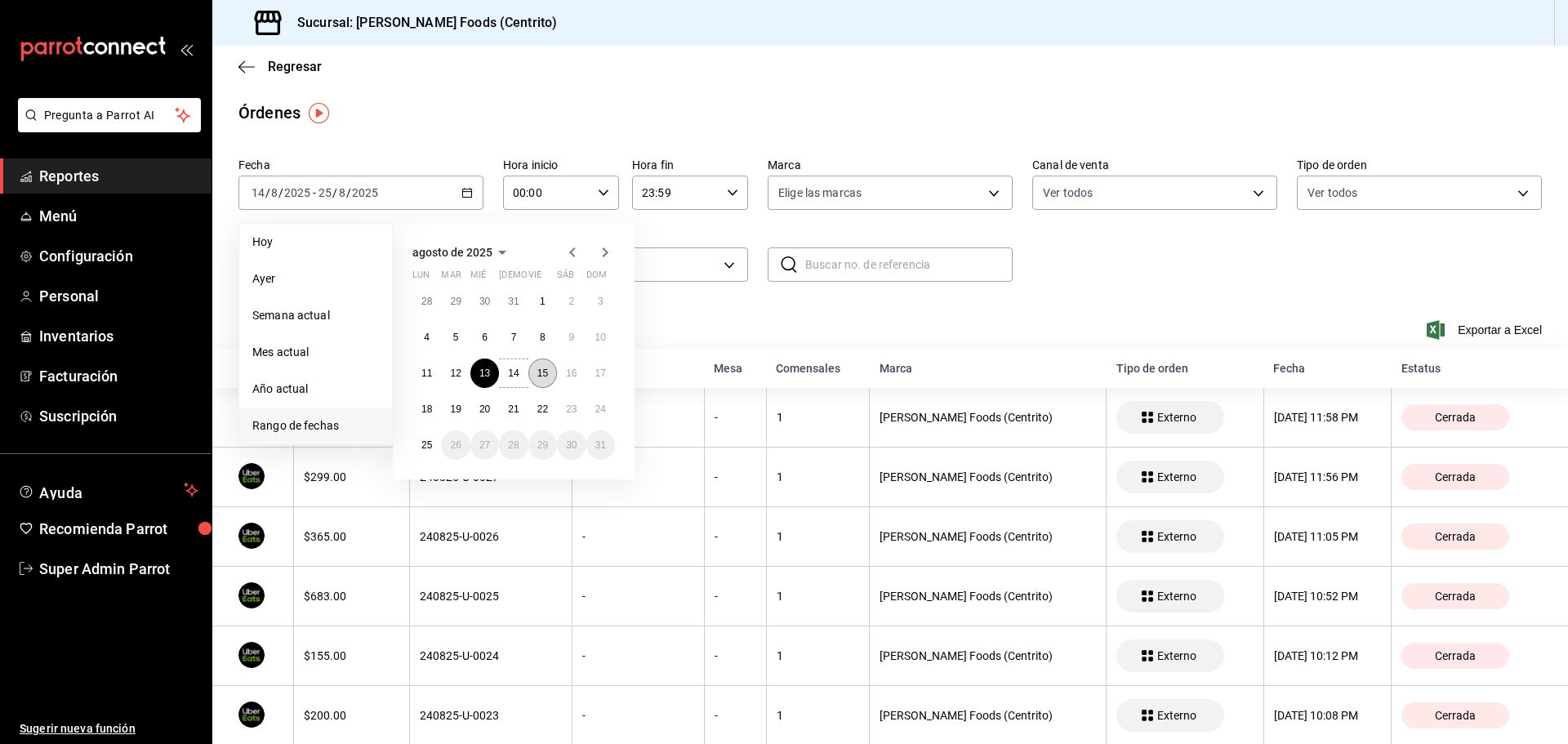
click at [541, 372] on abbr "15" at bounding box center [542, 373] width 11 height 12
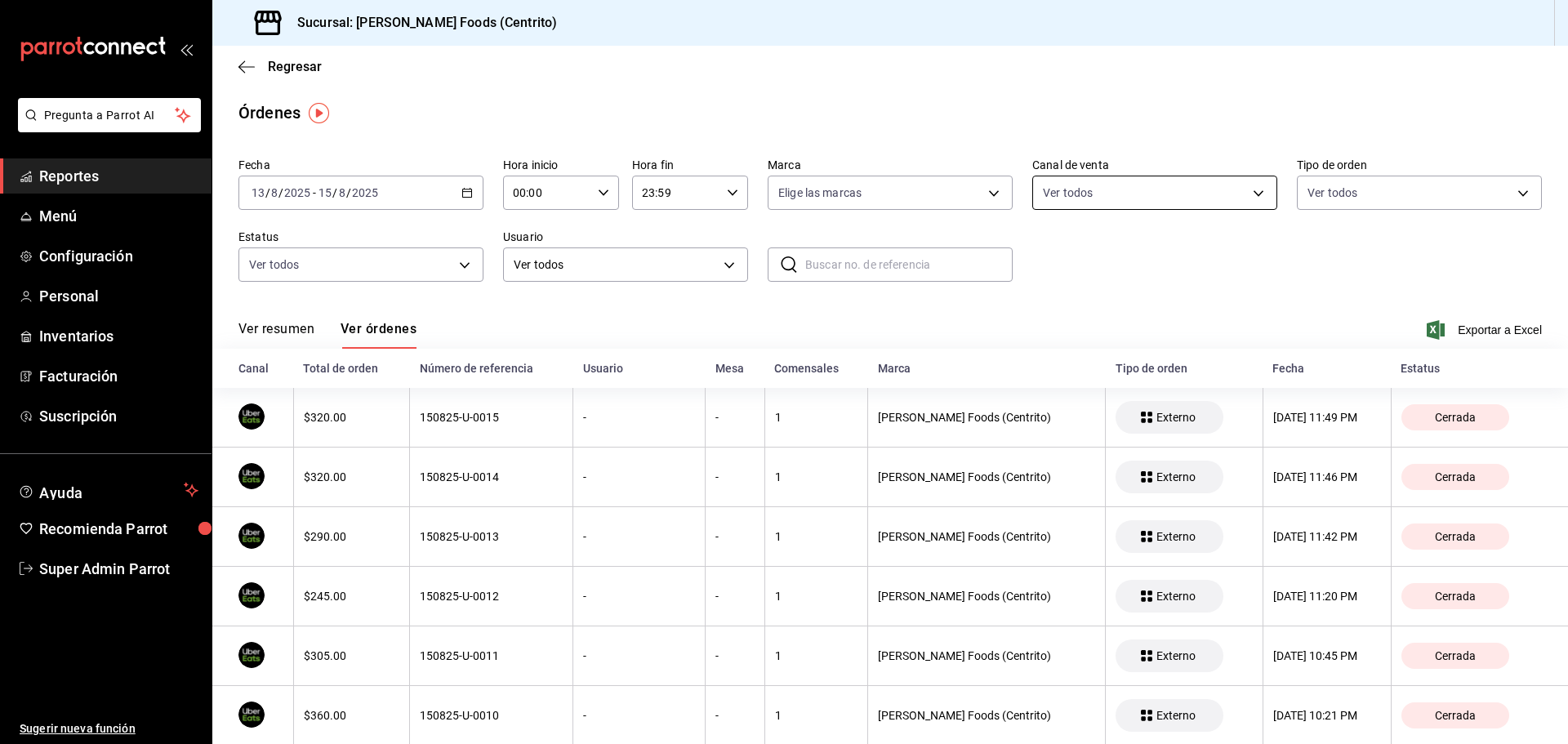
click at [1059, 195] on body "Pregunta a Parrot AI Reportes Menú Configuración Personal Inventarios Facturaci…" at bounding box center [784, 372] width 1568 height 744
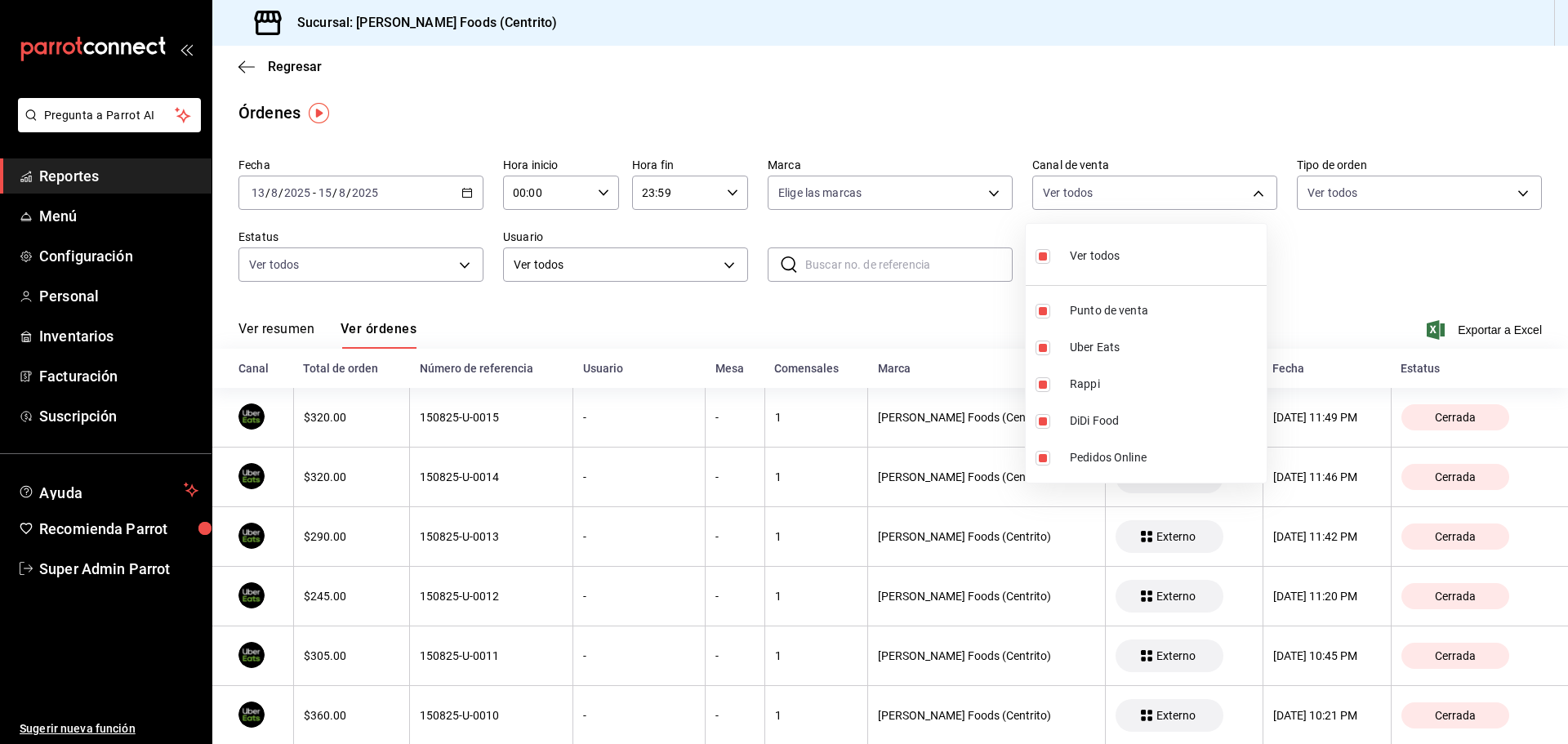
click at [1116, 239] on div "Ver todos" at bounding box center [1078, 254] width 84 height 35
checkbox input "false"
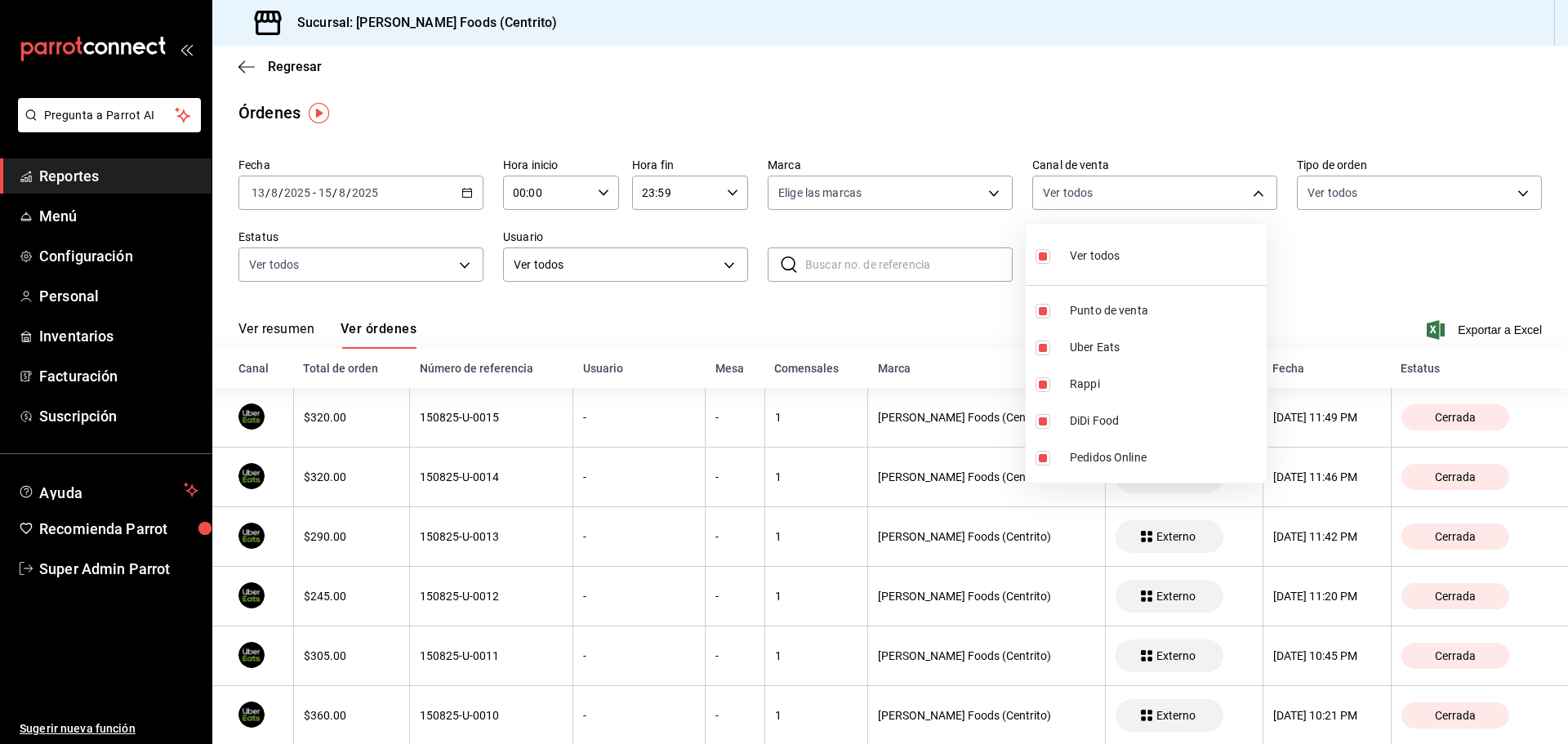
checkbox input "false"
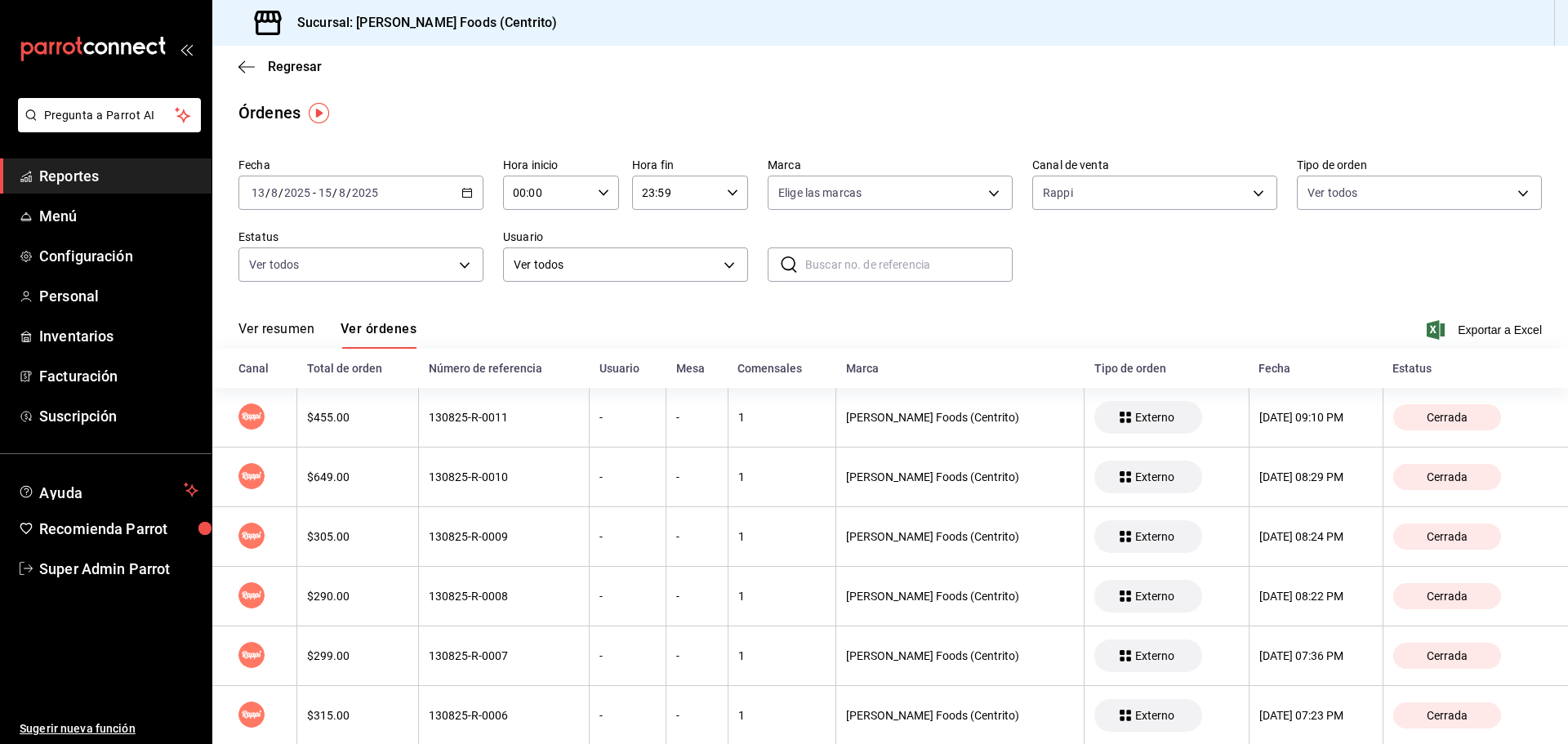
click at [470, 189] on icon "button" at bounding box center [467, 192] width 12 height 12
click at [1097, 304] on div "Ver resumen Ver órdenes Exportar a Excel" at bounding box center [890, 325] width 1303 height 47
click at [439, 194] on div "[DATE] [DATE] - [DATE] [DATE]" at bounding box center [361, 192] width 245 height 34
click at [472, 82] on div "Regresar" at bounding box center [890, 66] width 1356 height 42
click at [249, 64] on icon "button" at bounding box center [246, 67] width 16 height 14
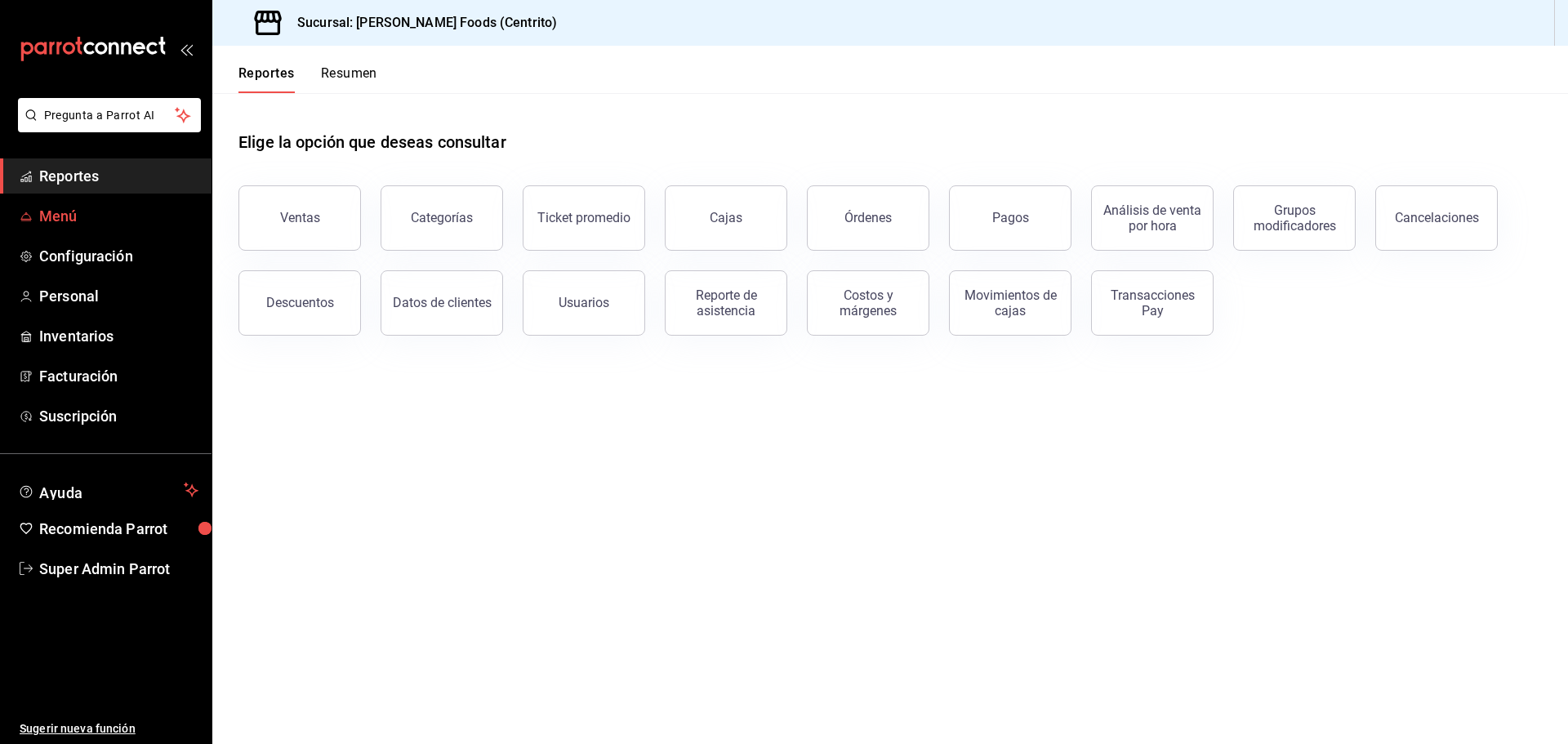
click at [145, 217] on span "Menú" at bounding box center [119, 216] width 159 height 22
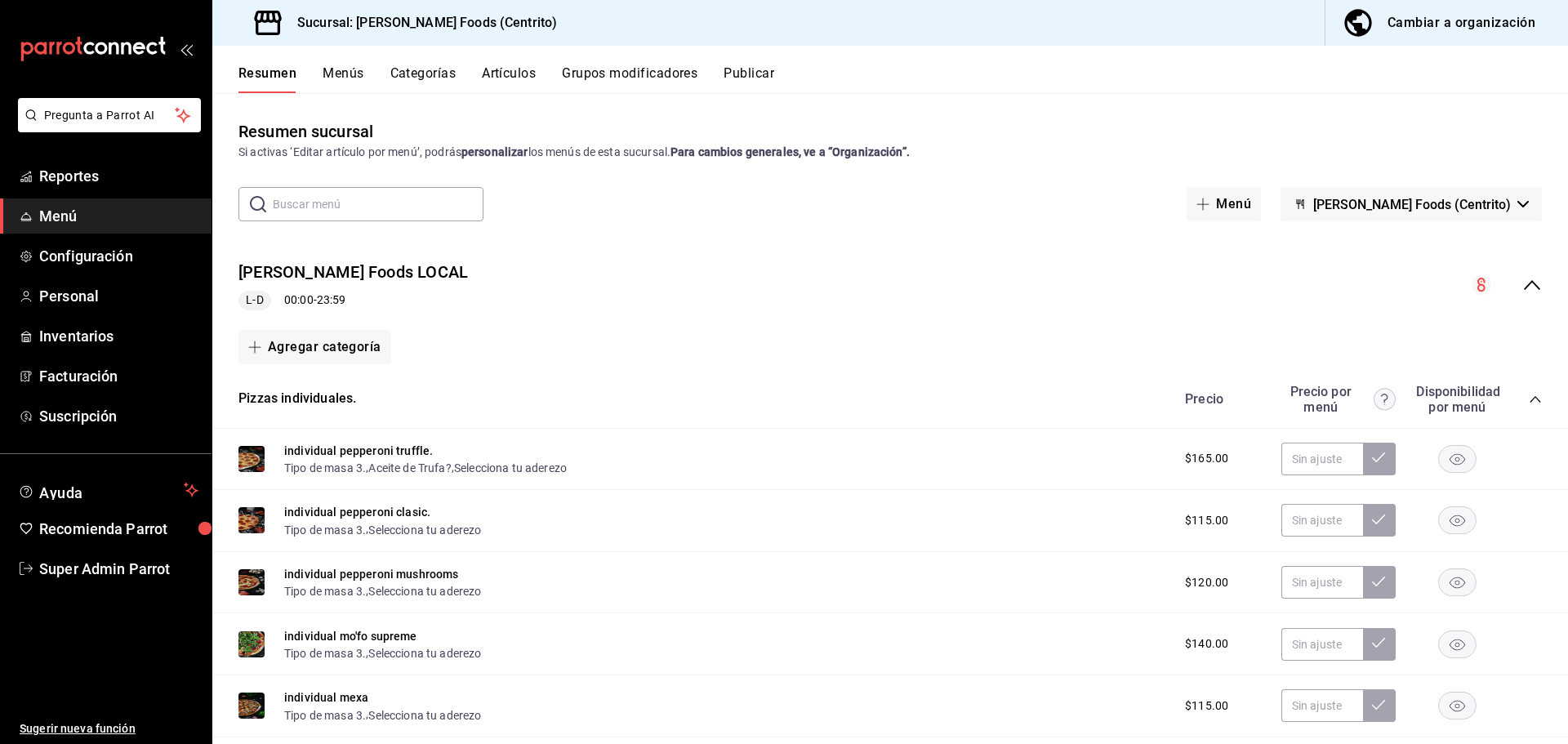
click at [542, 275] on div "[PERSON_NAME] Foods LOCAL [PERSON_NAME] 00:00 - 23:59" at bounding box center [890, 285] width 1356 height 76
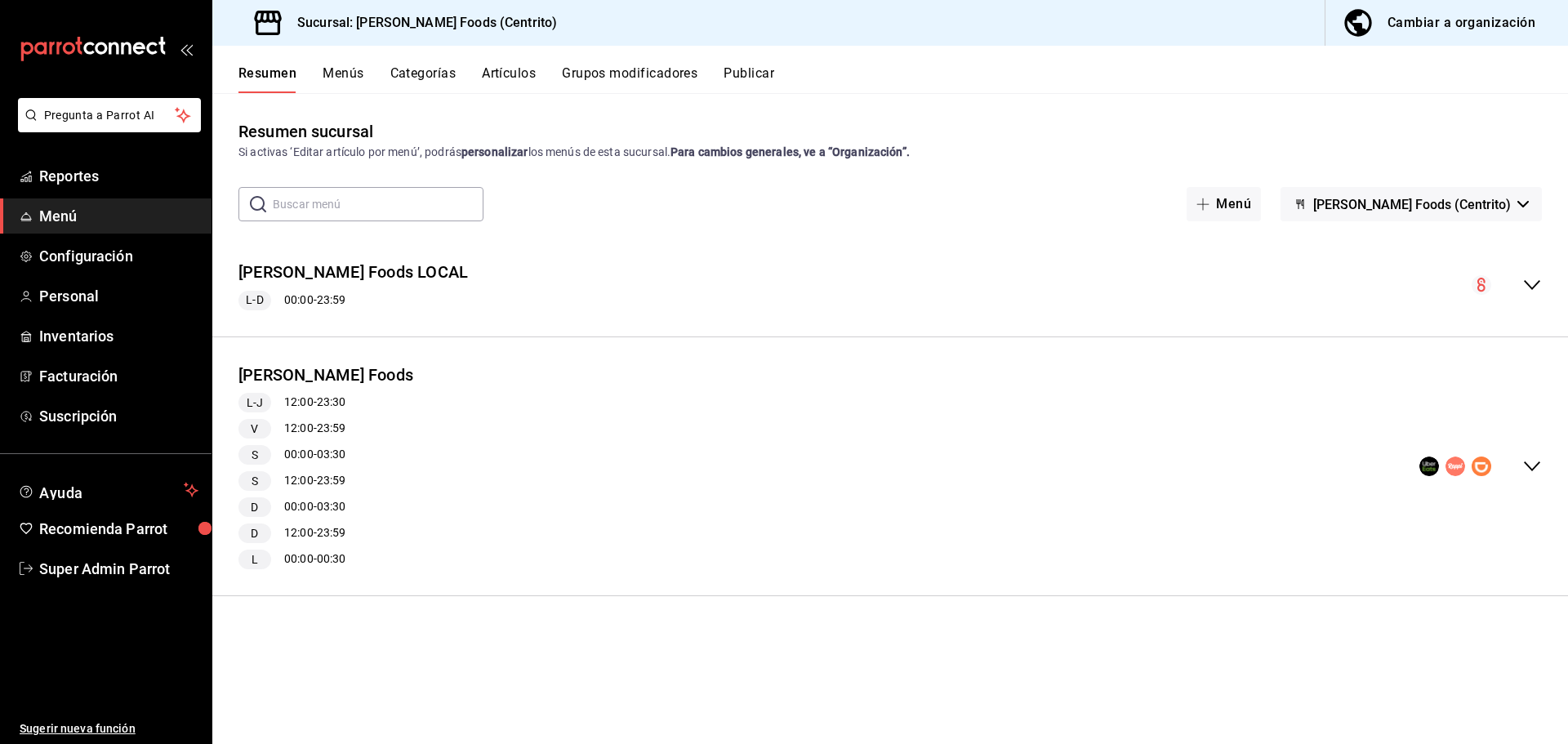
click at [507, 425] on div "[PERSON_NAME] Foods [PERSON_NAME] 12:00 - 23:30 V 12:00 - 23:59 S 00:00 - 03:30…" at bounding box center [890, 466] width 1356 height 233
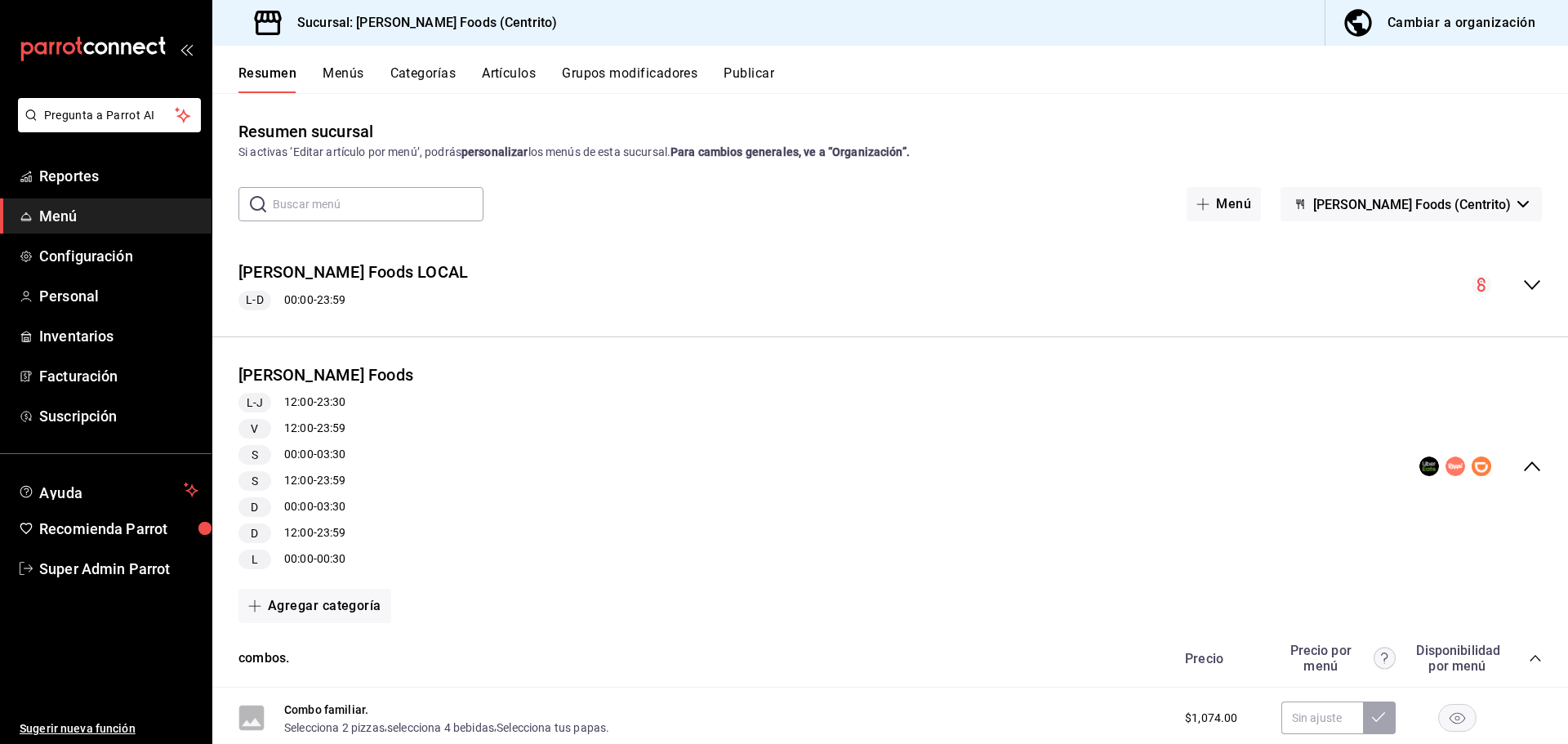
click at [259, 416] on div "L-J 12:00 - 23:30 V 12:00 - 23:59 S 00:00 - 03:30 S 12:00 - 23:59 D 00:00 - 03:…" at bounding box center [325, 481] width 175 height 176
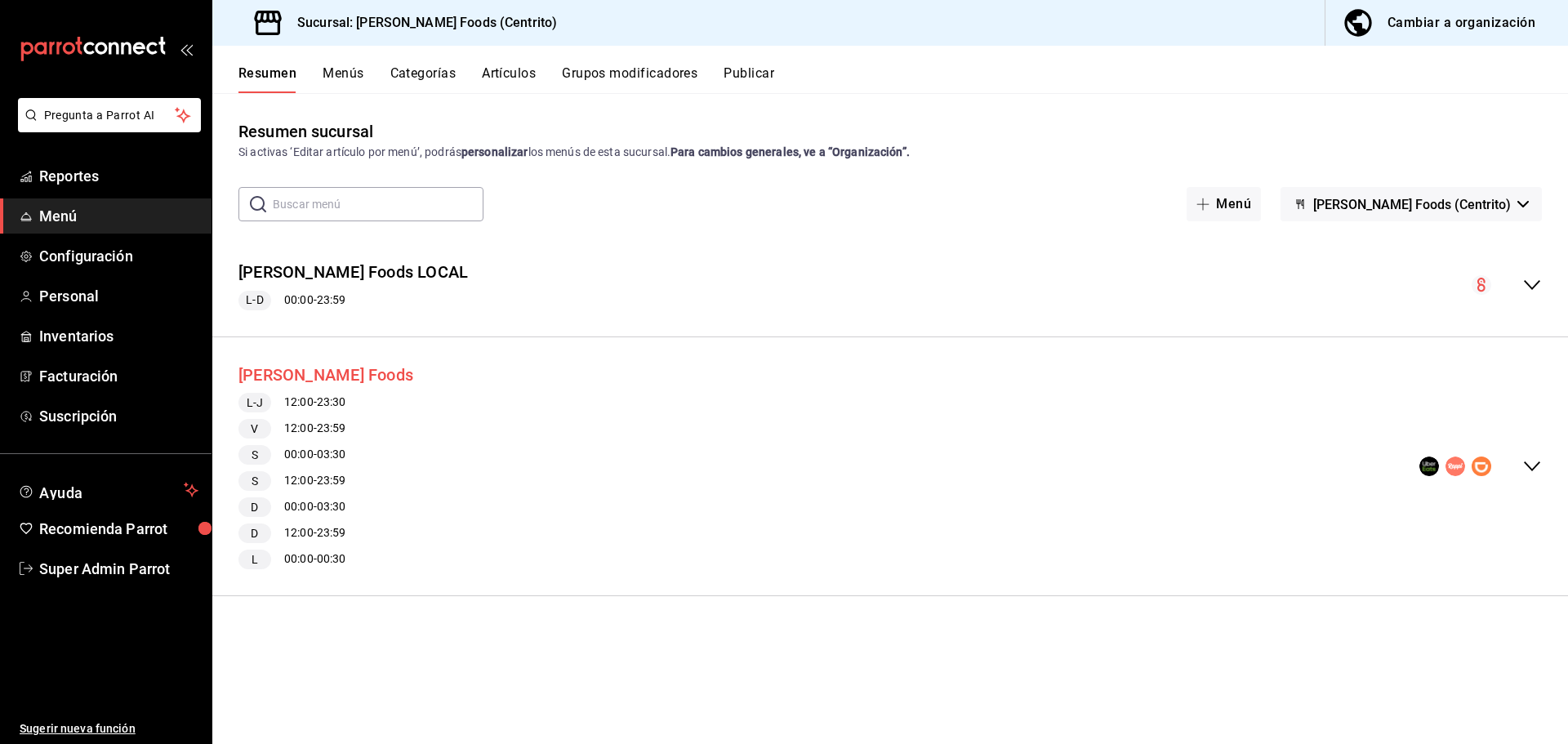
click at [267, 372] on button "[PERSON_NAME] Foods" at bounding box center [325, 375] width 175 height 23
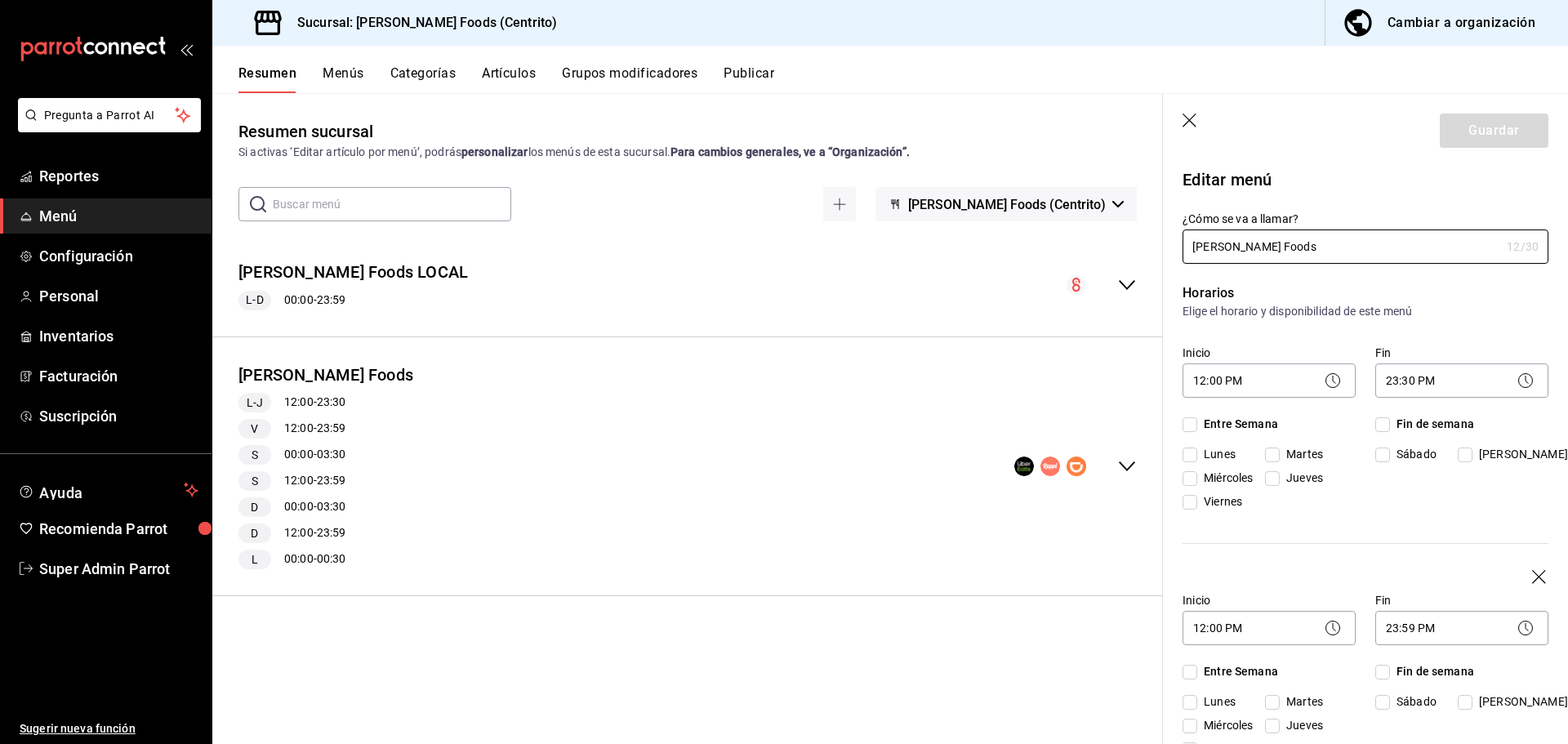
checkbox input "true"
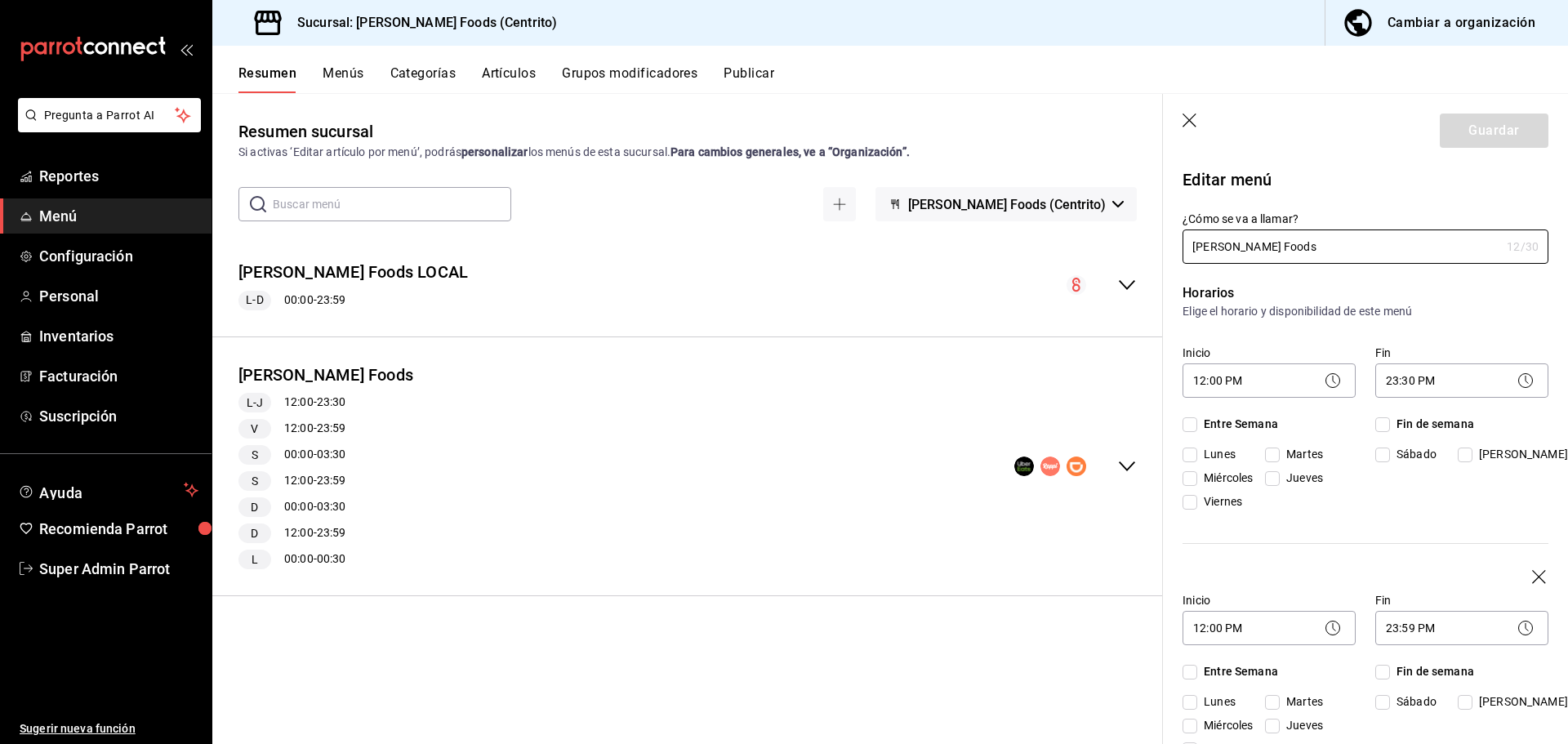
checkbox input "true"
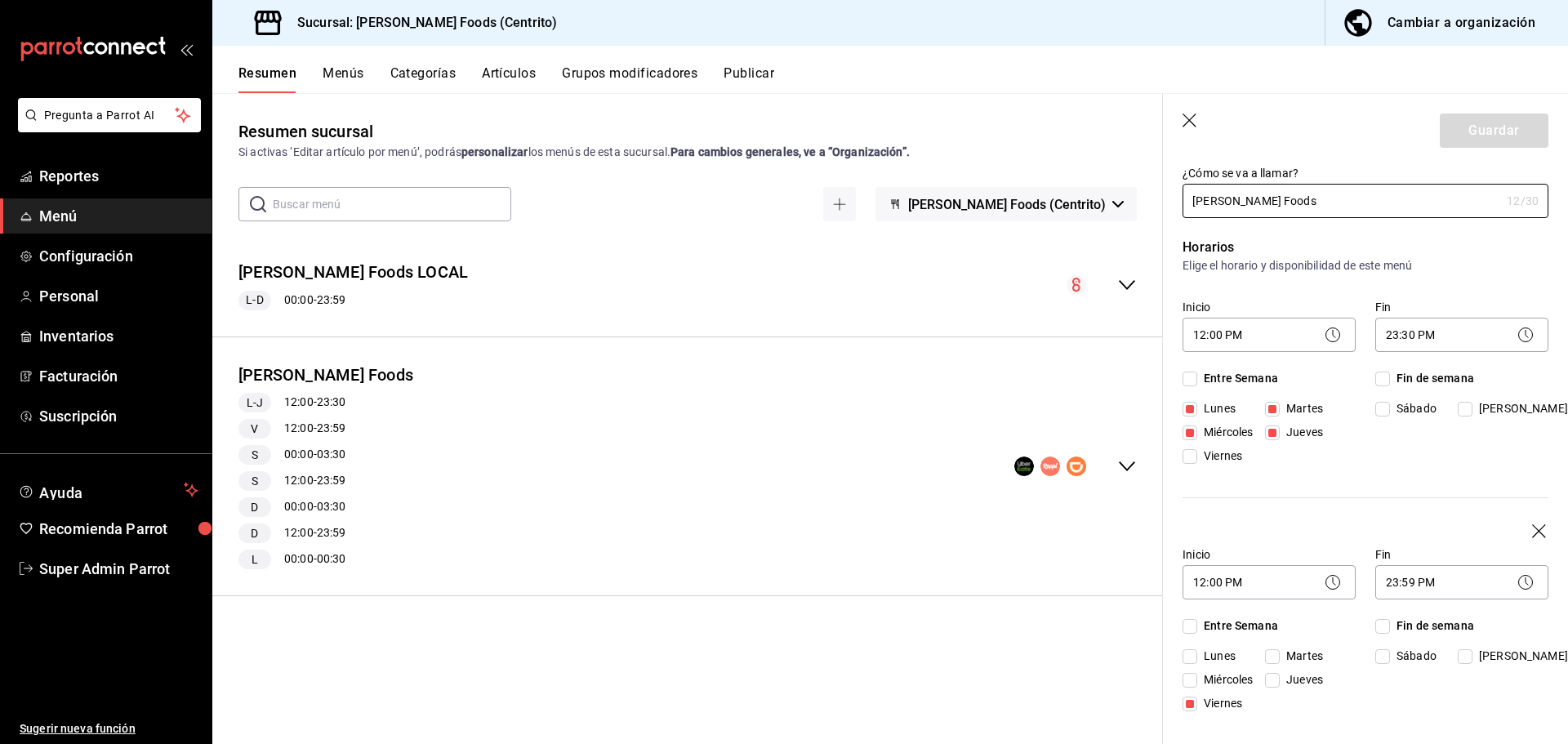
scroll to position [618, 0]
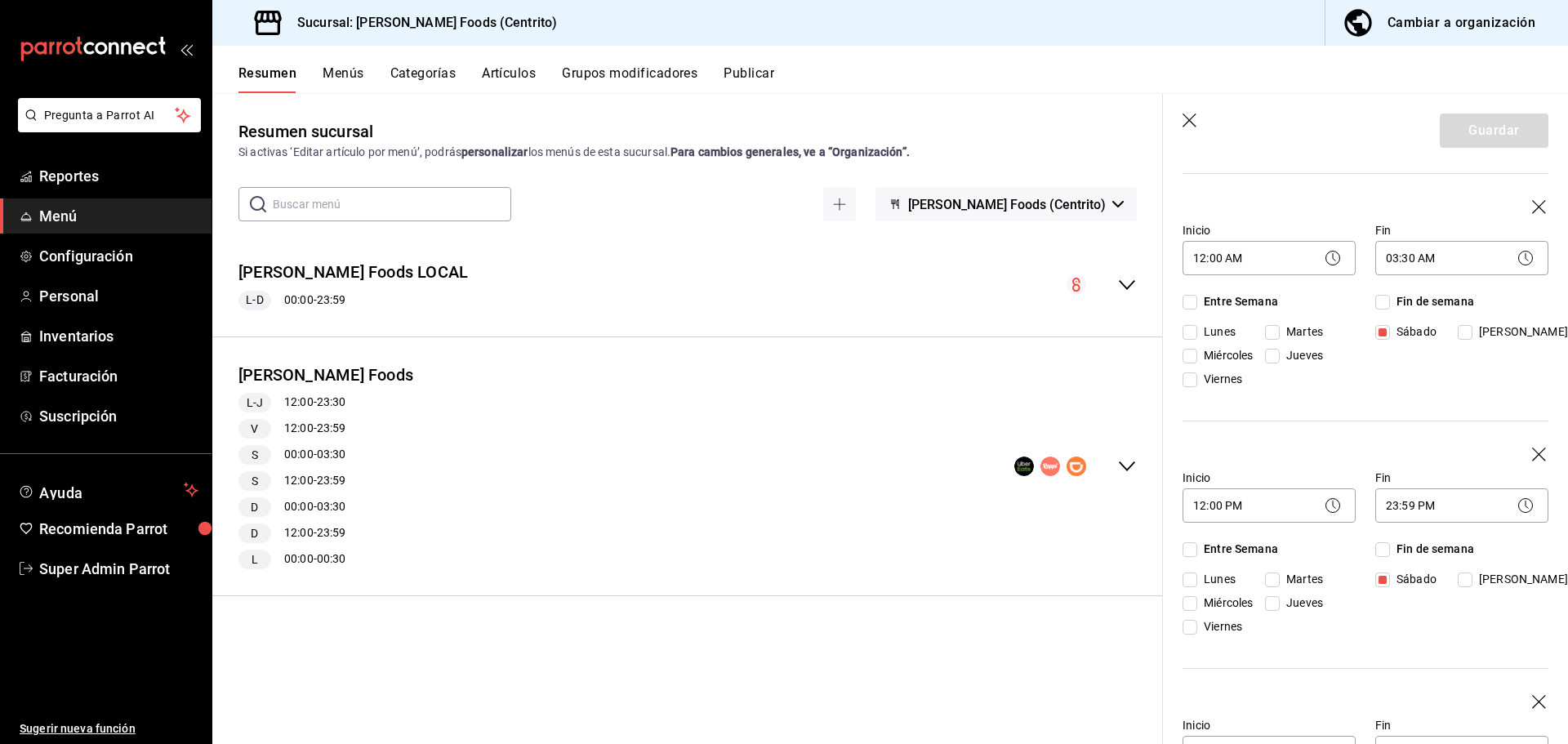
click at [1190, 114] on icon "button" at bounding box center [1190, 122] width 16 height 16
checkbox input "false"
type input "1756151903614"
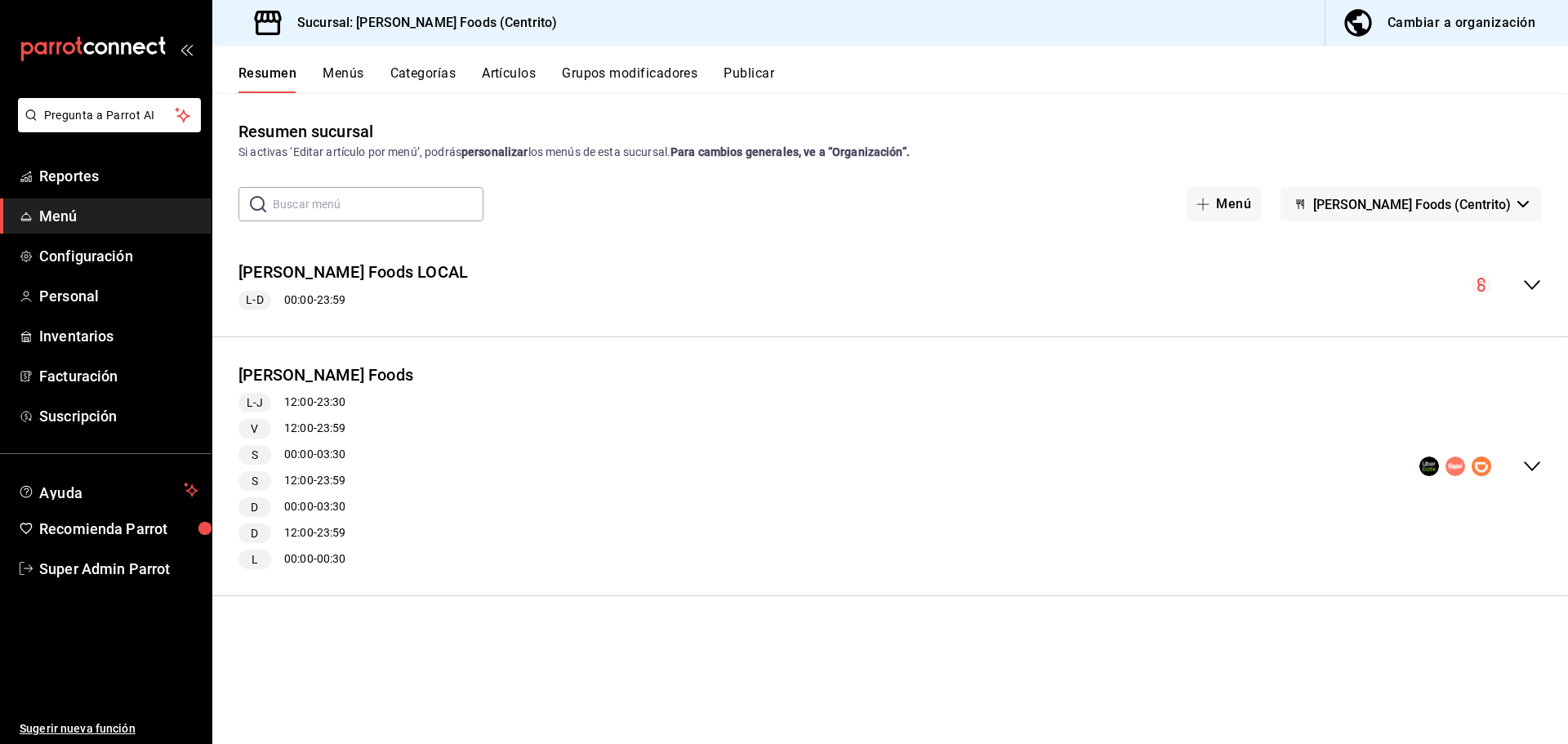
checkbox input "false"
click at [1463, 210] on span "[PERSON_NAME] Foods (Centrito)" at bounding box center [1411, 204] width 198 height 15
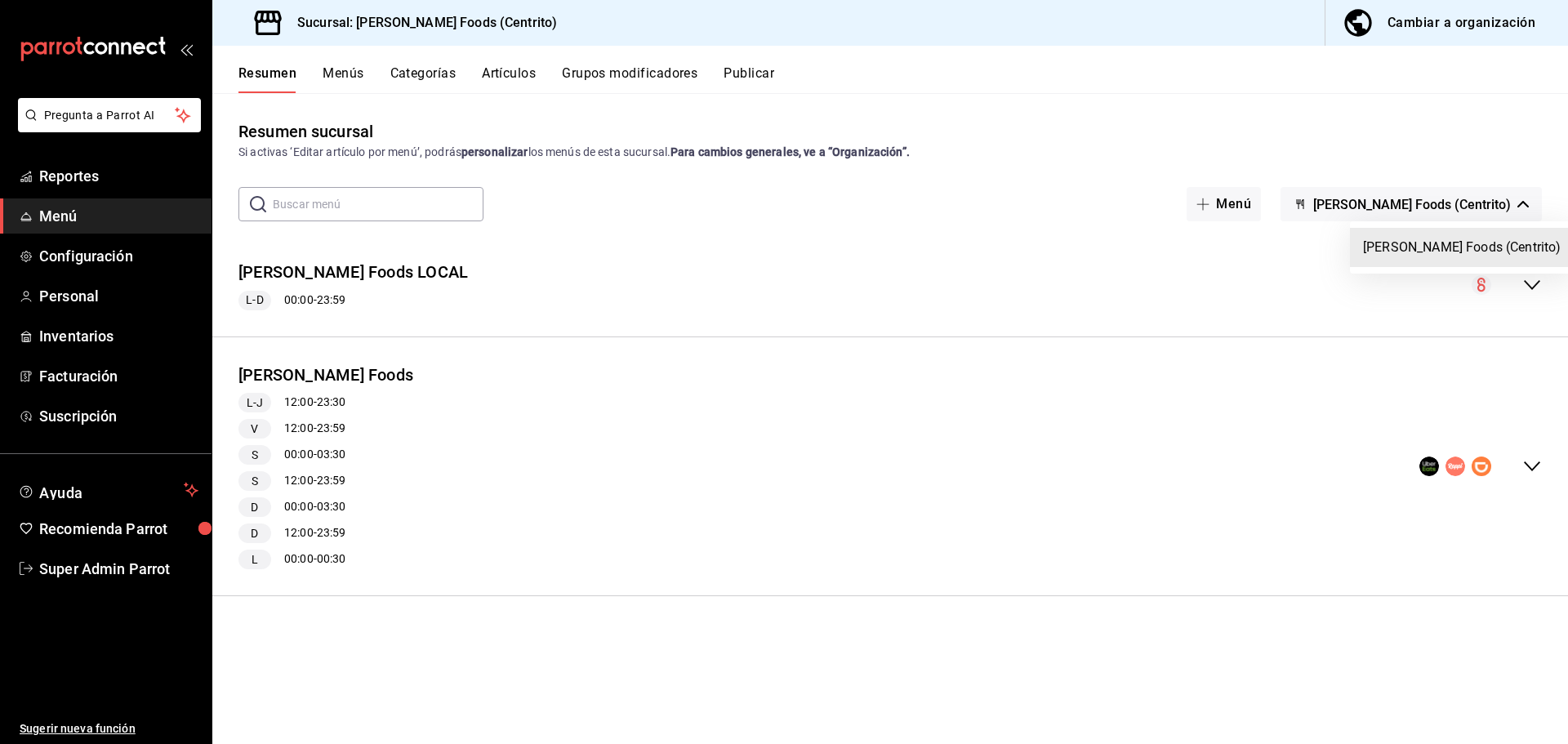
click at [1306, 190] on div at bounding box center [784, 372] width 1568 height 744
click at [104, 261] on span "Configuración" at bounding box center [119, 256] width 159 height 22
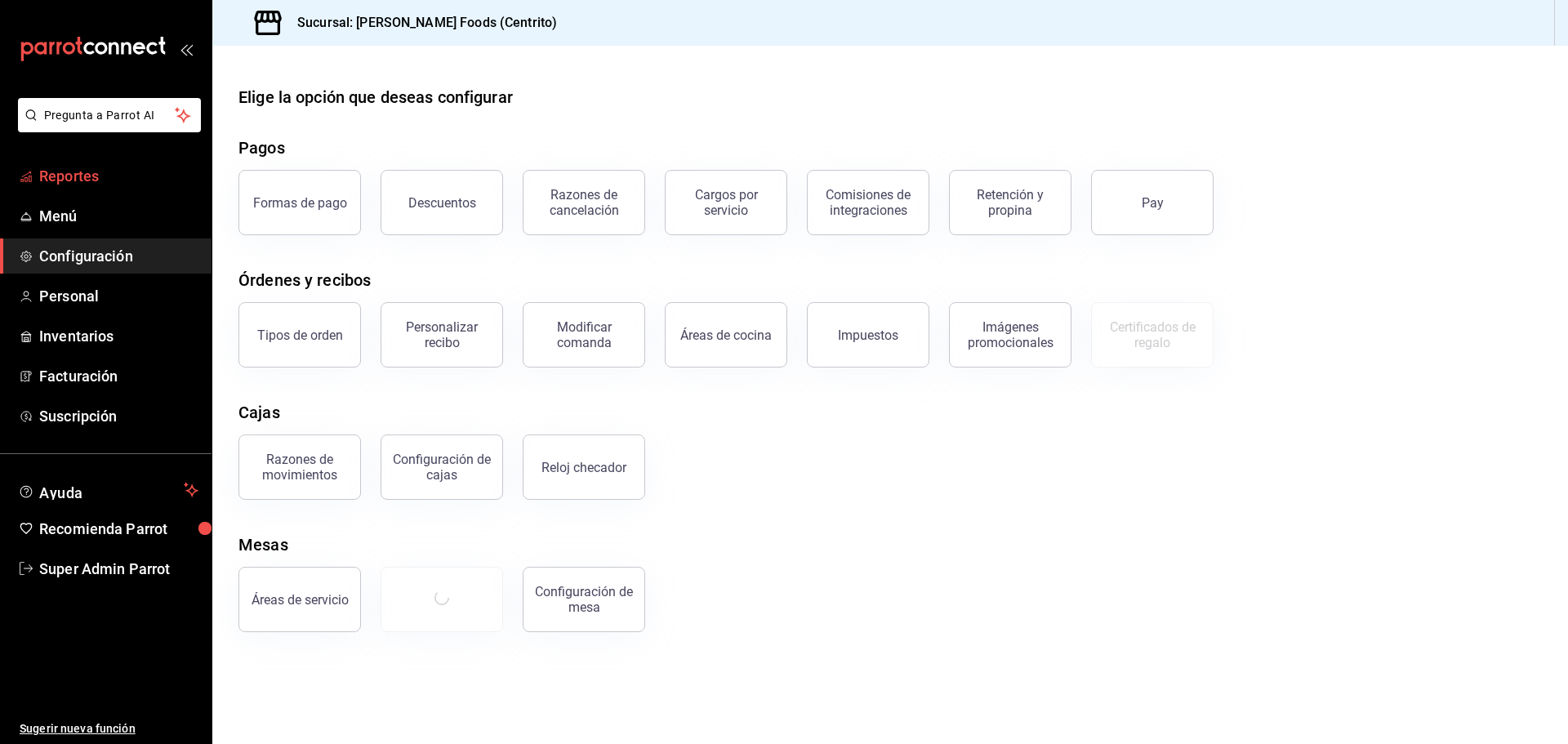
click at [99, 173] on span "Reportes" at bounding box center [119, 175] width 159 height 22
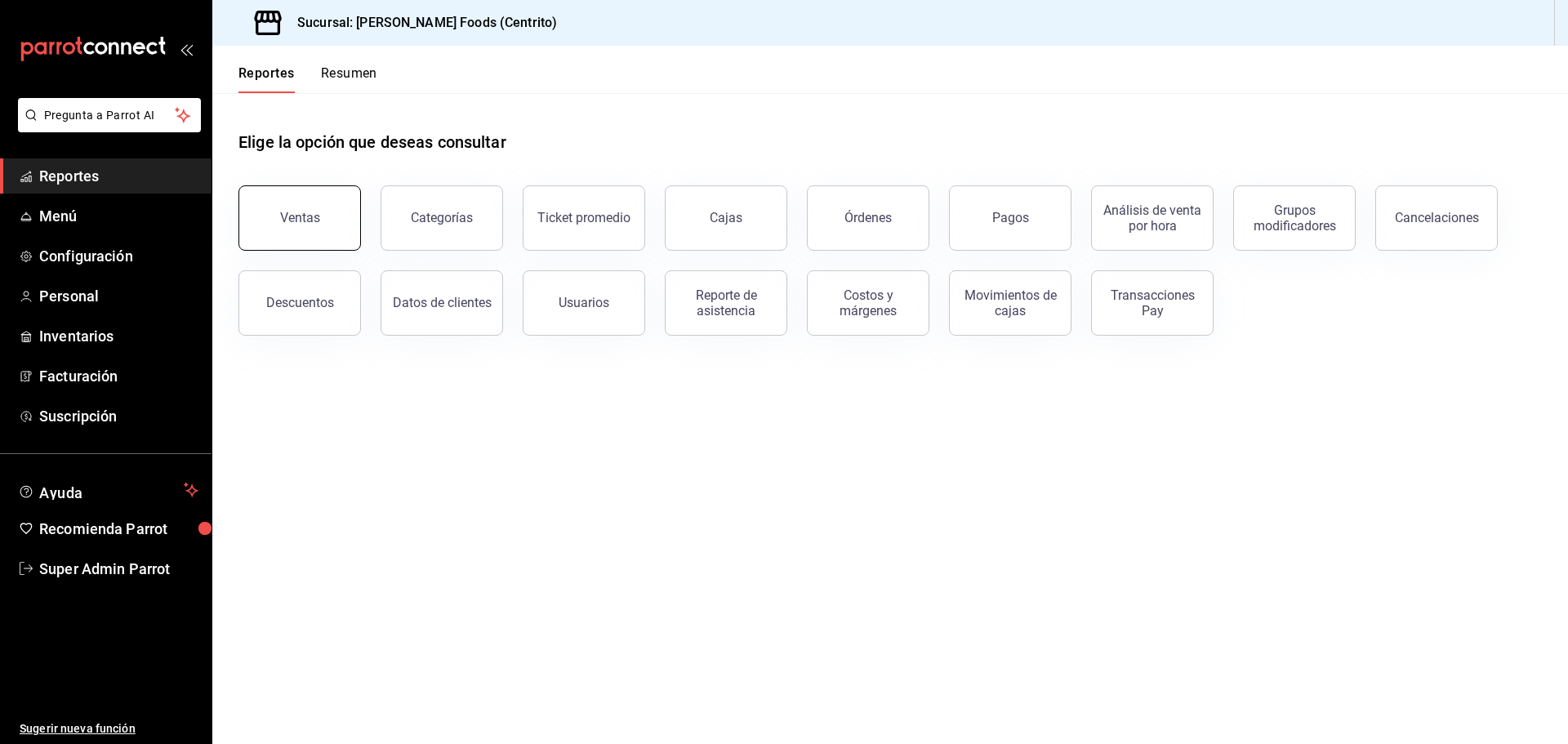
click at [290, 218] on div "Ventas" at bounding box center [300, 218] width 40 height 15
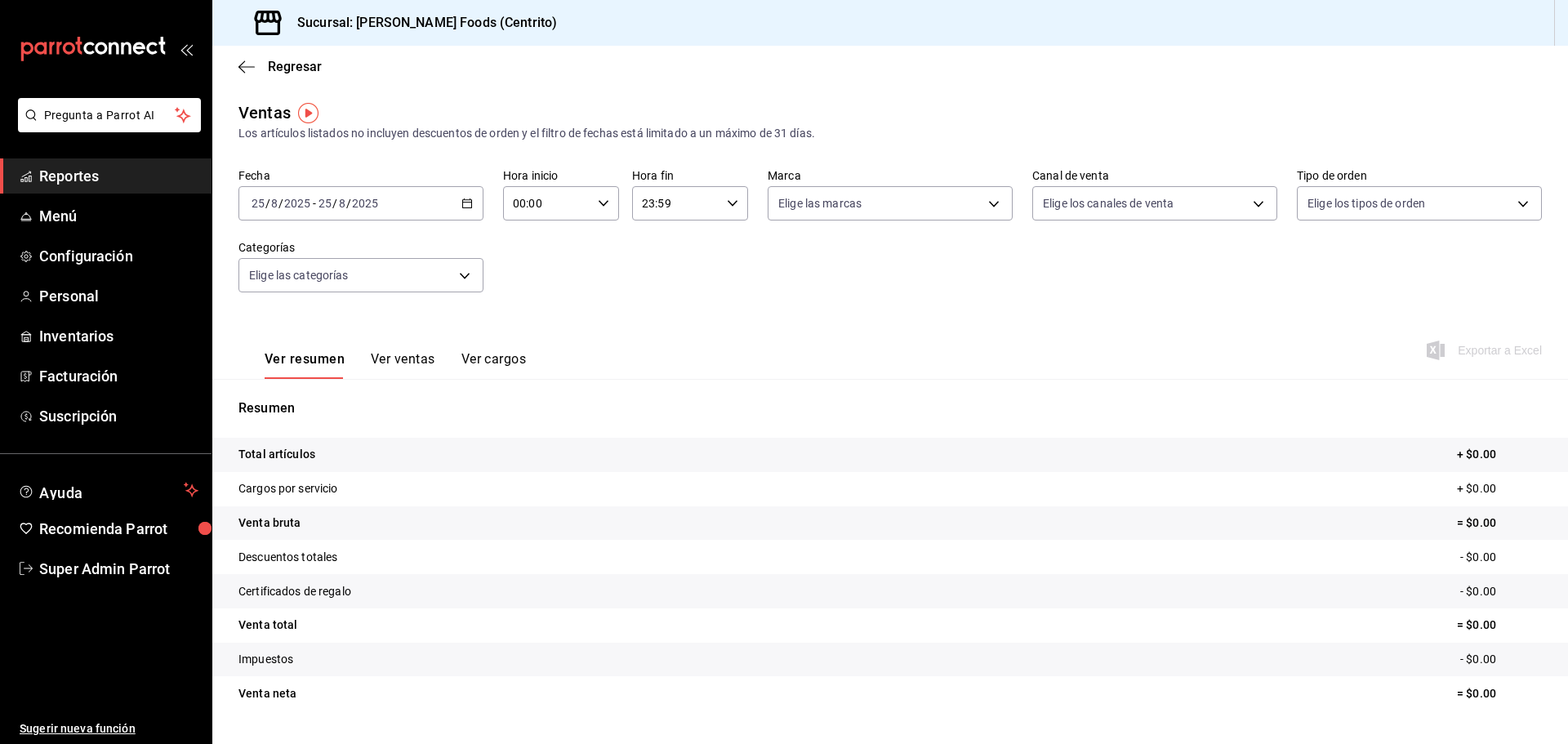
click at [1113, 183] on div "Elige los canales de venta" at bounding box center [1155, 201] width 245 height 41
click at [1107, 199] on body "Pregunta a Parrot AI Reportes Menú Configuración Personal Inventarios Facturaci…" at bounding box center [784, 372] width 1568 height 744
click at [1101, 311] on li "Punto de venta" at bounding box center [1146, 321] width 241 height 37
type input "PARROT"
checkbox input "true"
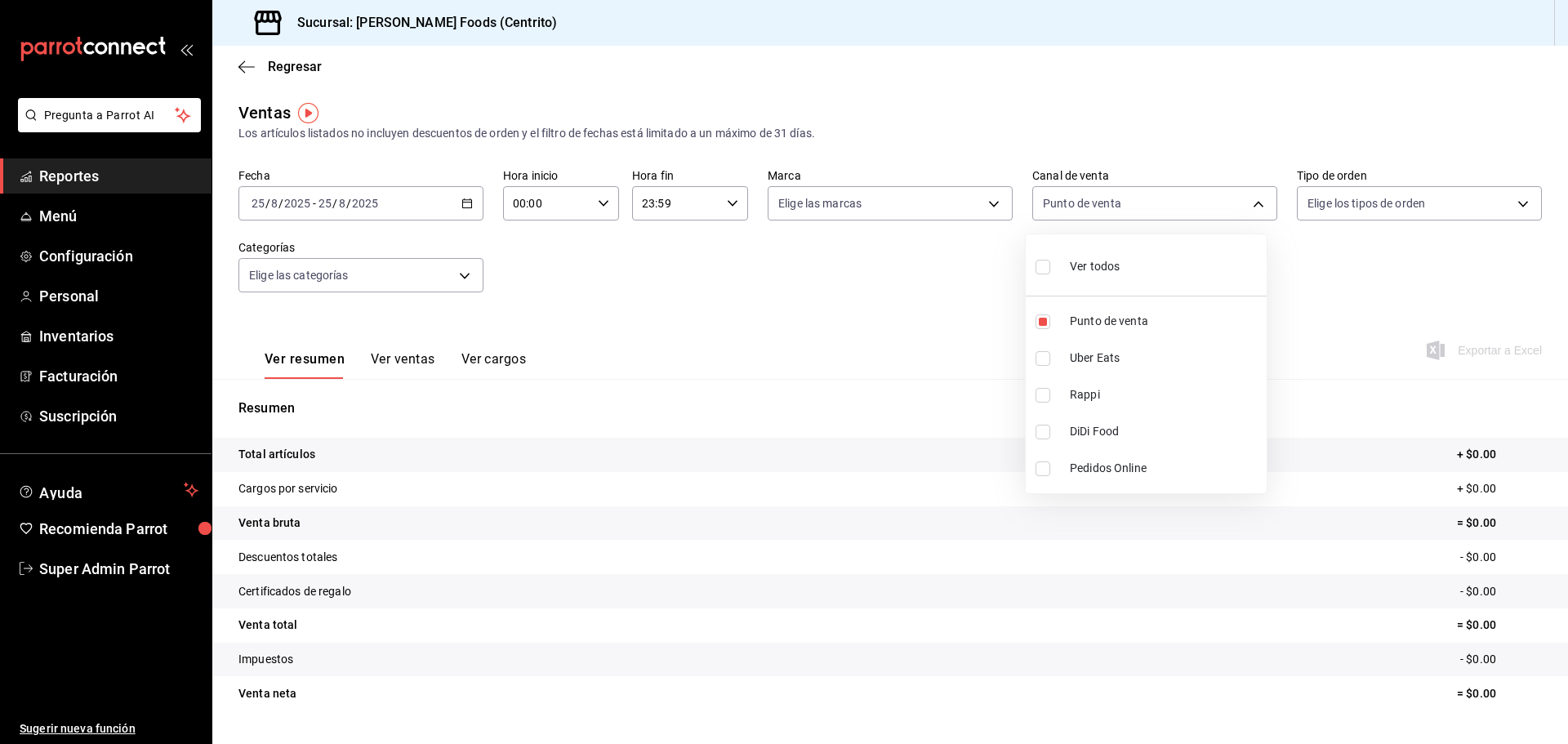
drag, startPoint x: 945, startPoint y: 322, endPoint x: 530, endPoint y: 372, distance: 418.0
click at [939, 322] on div at bounding box center [784, 372] width 1568 height 744
click at [473, 369] on button "Ver cargos" at bounding box center [494, 364] width 65 height 28
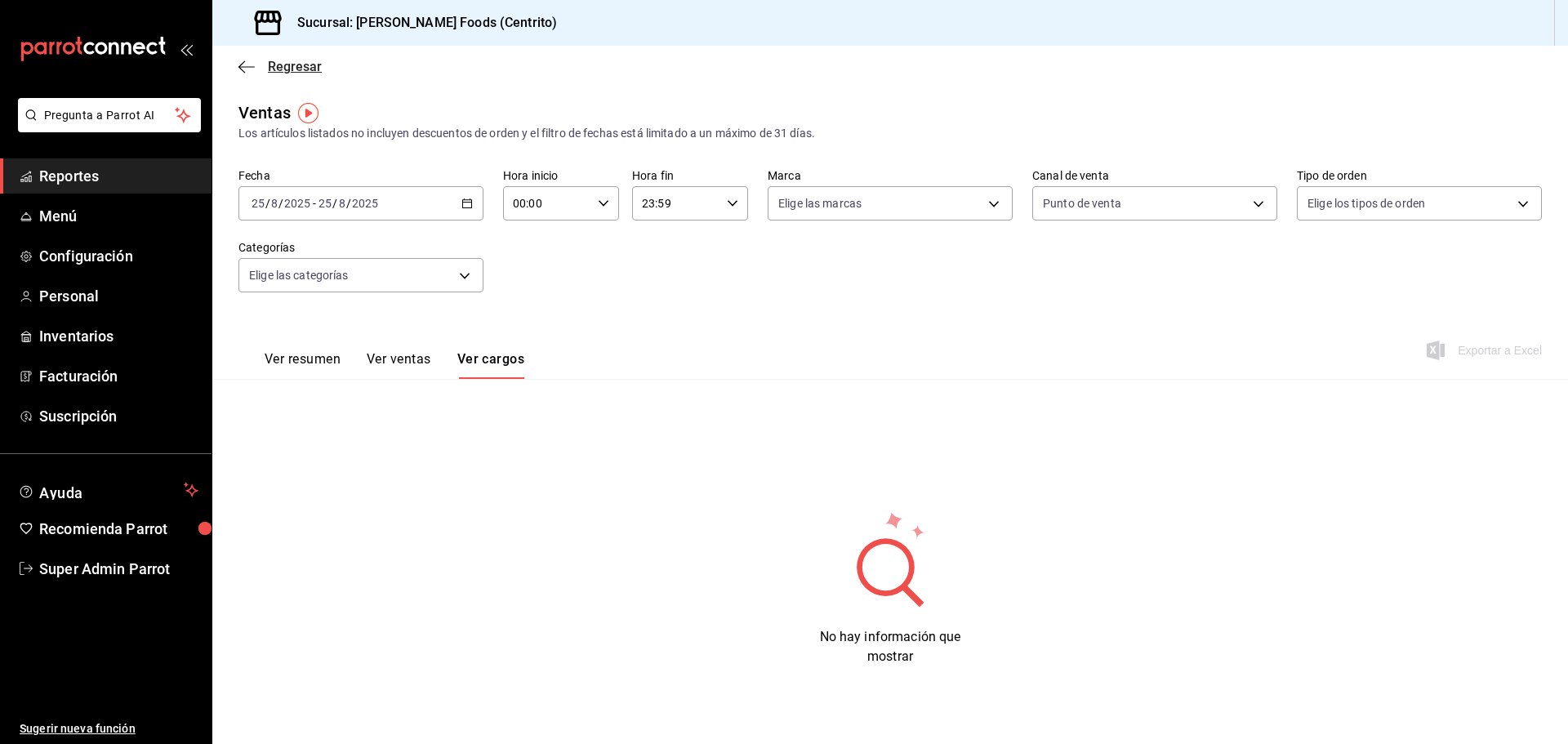
click at [241, 69] on icon "button" at bounding box center [241, 67] width 6 height 13
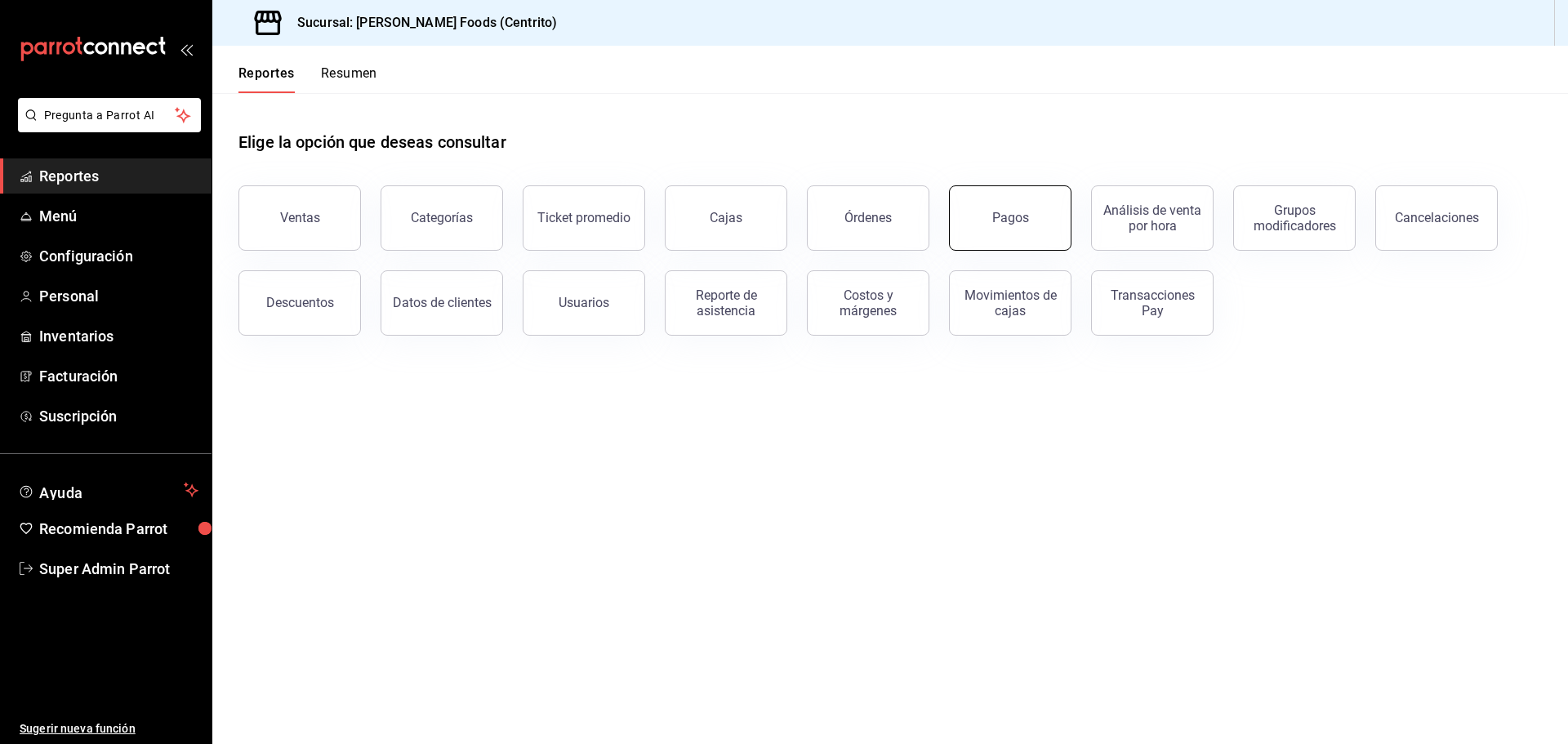
click at [1017, 213] on div "Pagos" at bounding box center [1010, 218] width 37 height 15
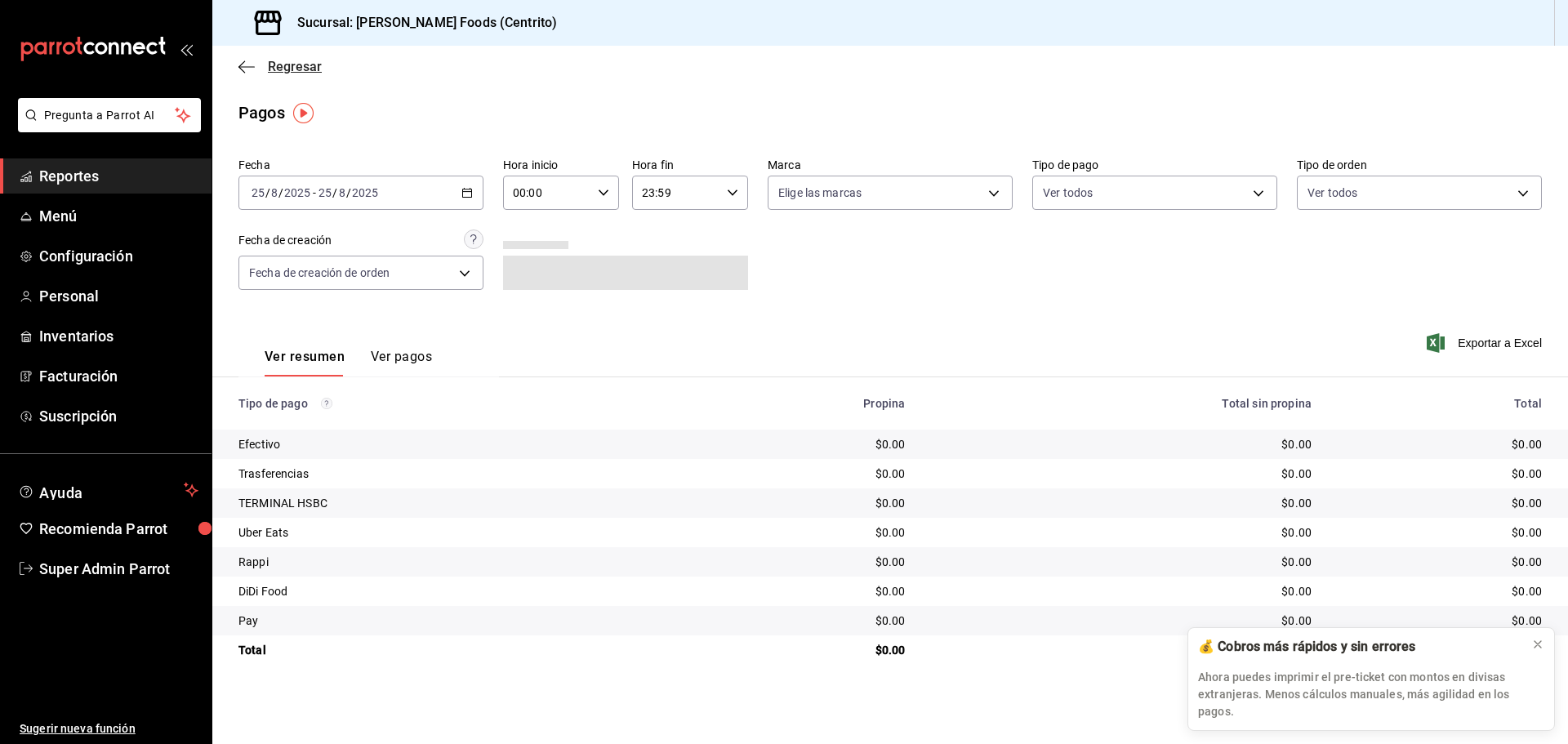
click at [253, 69] on icon "button" at bounding box center [246, 67] width 16 height 14
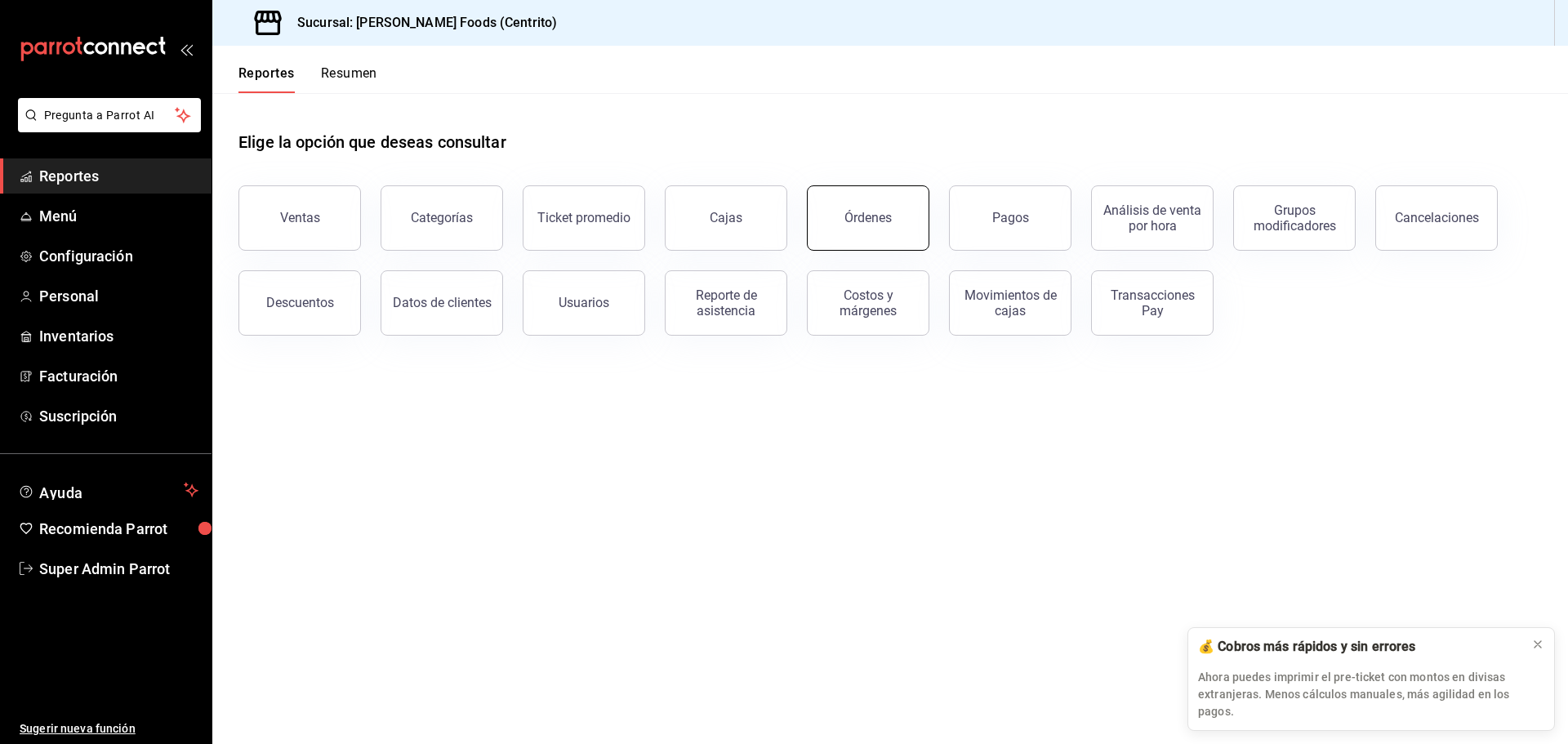
click at [839, 210] on button "Órdenes" at bounding box center [868, 218] width 123 height 65
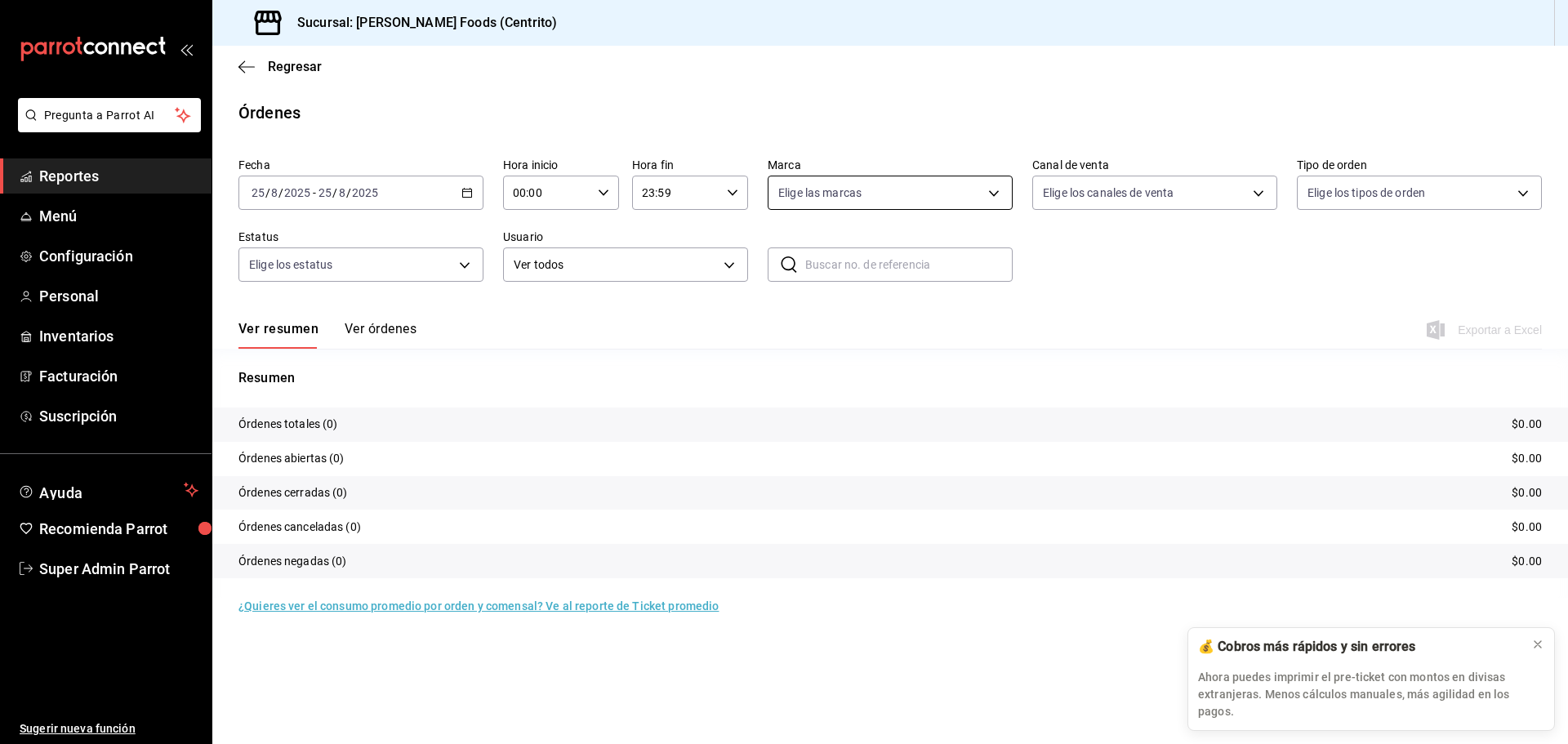
click at [846, 207] on body "Pregunta a Parrot AI Reportes Menú Configuración Personal Inventarios Facturaci…" at bounding box center [784, 372] width 1568 height 744
click at [996, 144] on div at bounding box center [784, 372] width 1568 height 744
click at [1129, 194] on body "Pregunta a Parrot AI Reportes Menú Configuración Personal Inventarios Facturaci…" at bounding box center [784, 372] width 1568 height 744
click at [1113, 377] on span "Rappi" at bounding box center [1173, 384] width 192 height 17
type input "RAPPI"
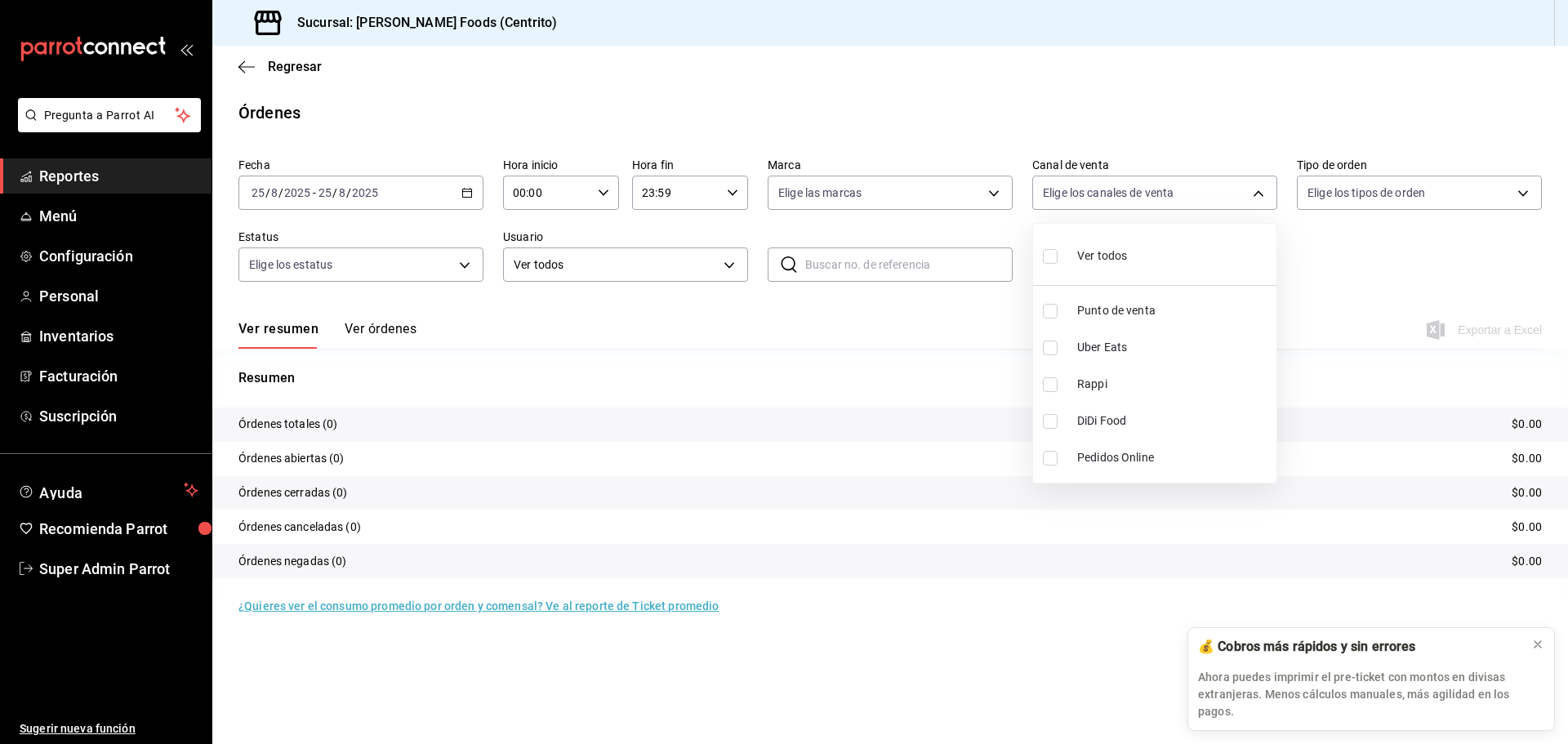
checkbox input "true"
click at [1040, 145] on div at bounding box center [784, 372] width 1568 height 744
click at [451, 195] on div "2025-08-25 25 / 8 / 2025 - 2025-08-25 25 / 8 / 2025" at bounding box center [361, 192] width 245 height 34
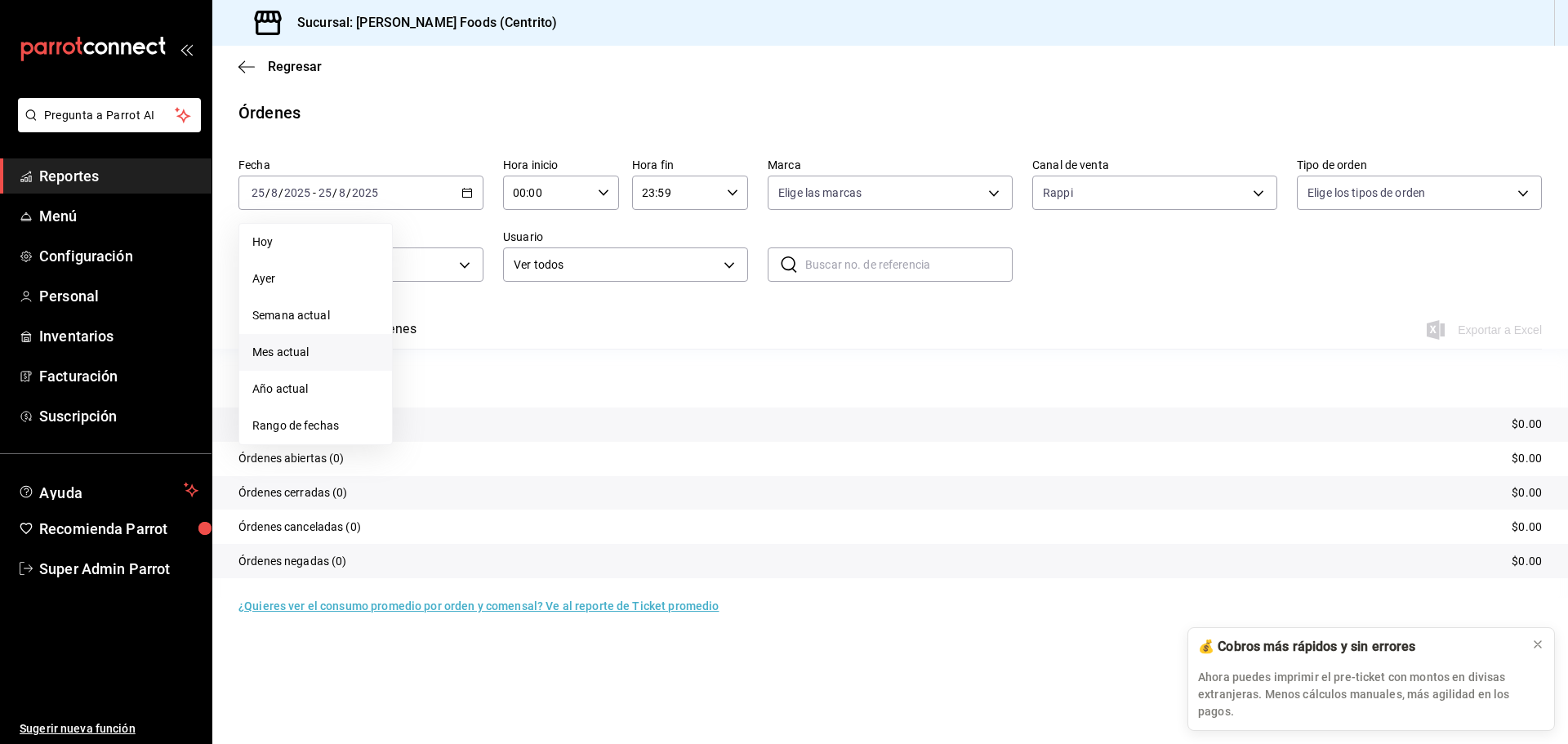
click at [313, 360] on span "Mes actual" at bounding box center [315, 352] width 126 height 17
click at [403, 322] on button "Ver órdenes" at bounding box center [380, 335] width 72 height 28
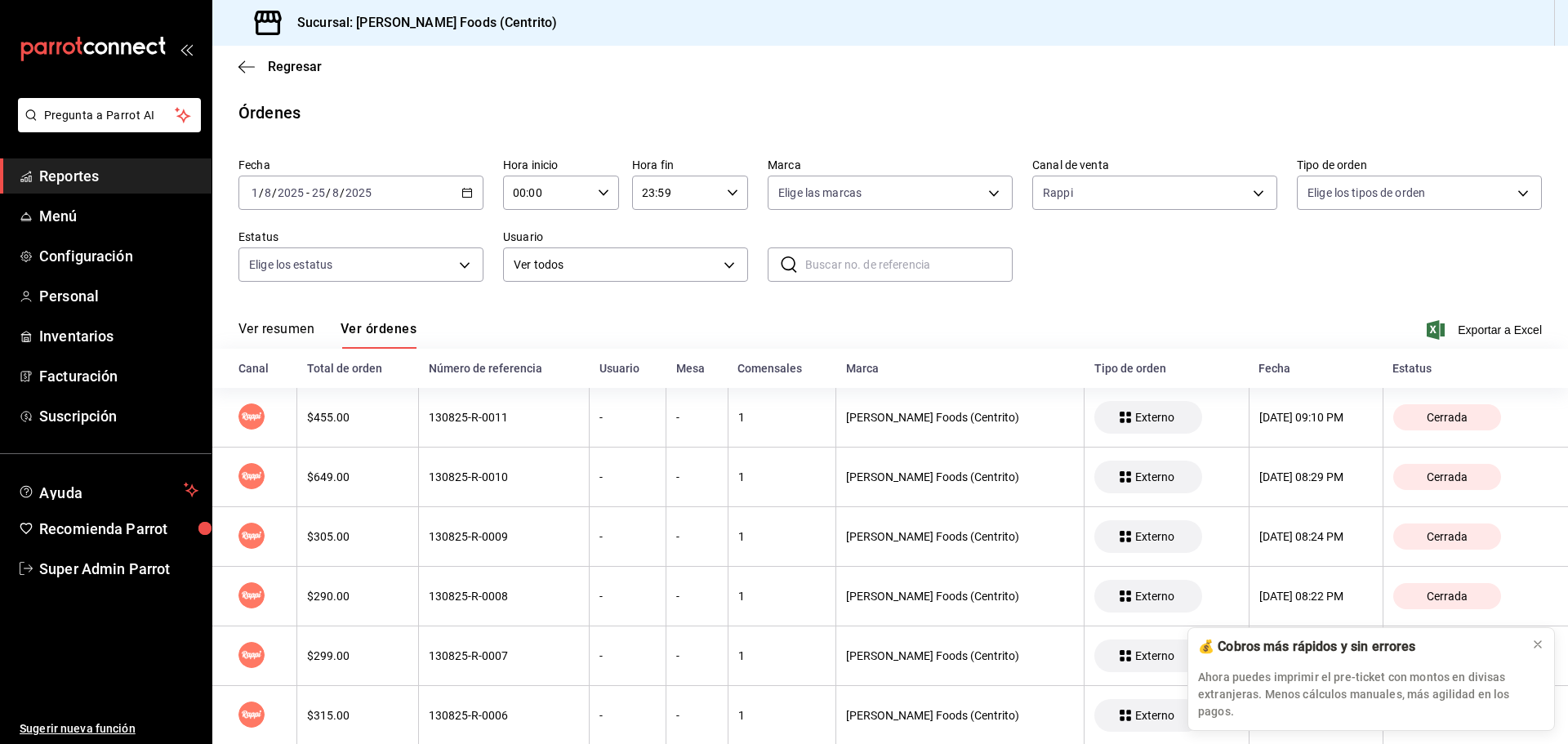
click at [266, 336] on button "Ver resumen" at bounding box center [276, 335] width 76 height 28
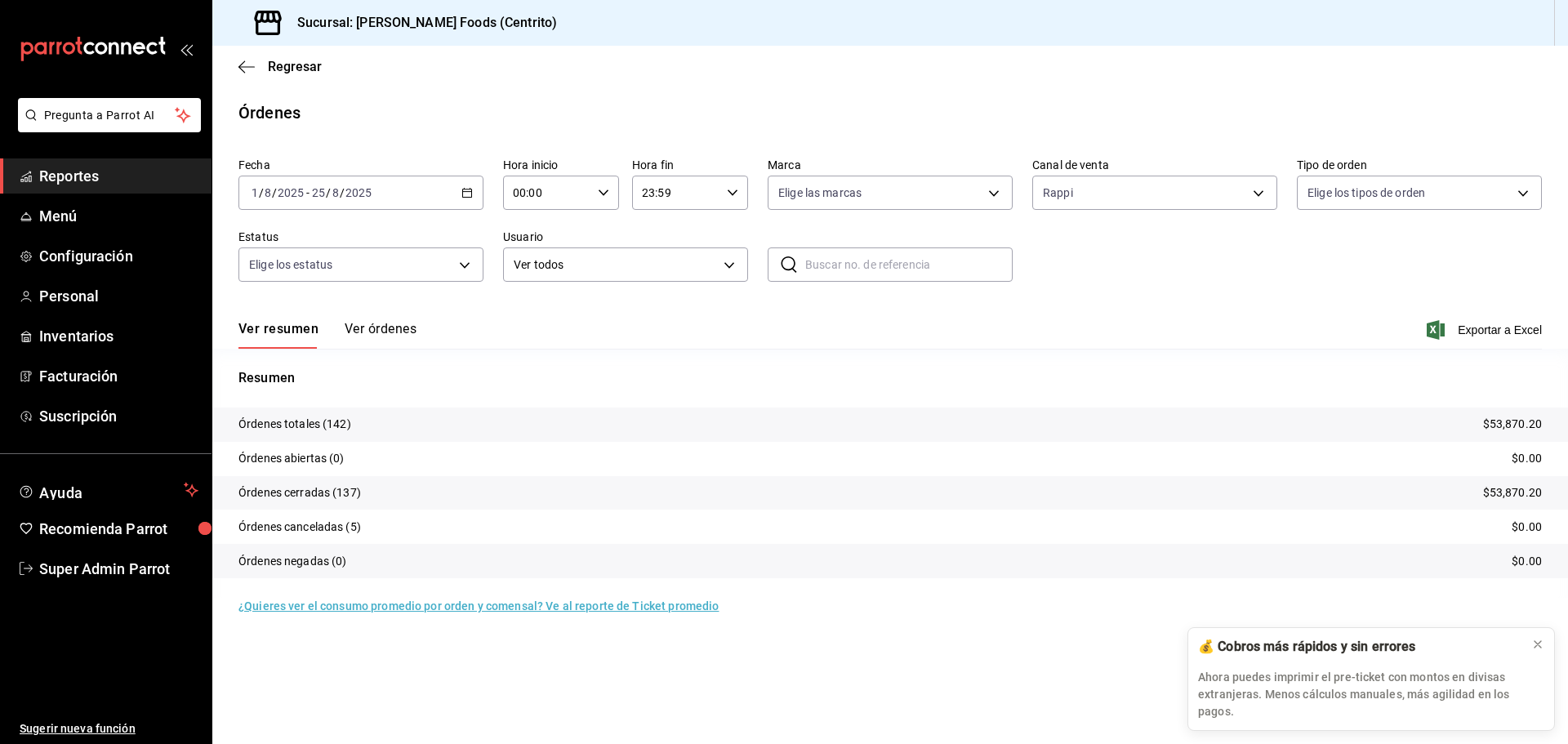
click at [361, 345] on button "Ver órdenes" at bounding box center [380, 335] width 72 height 28
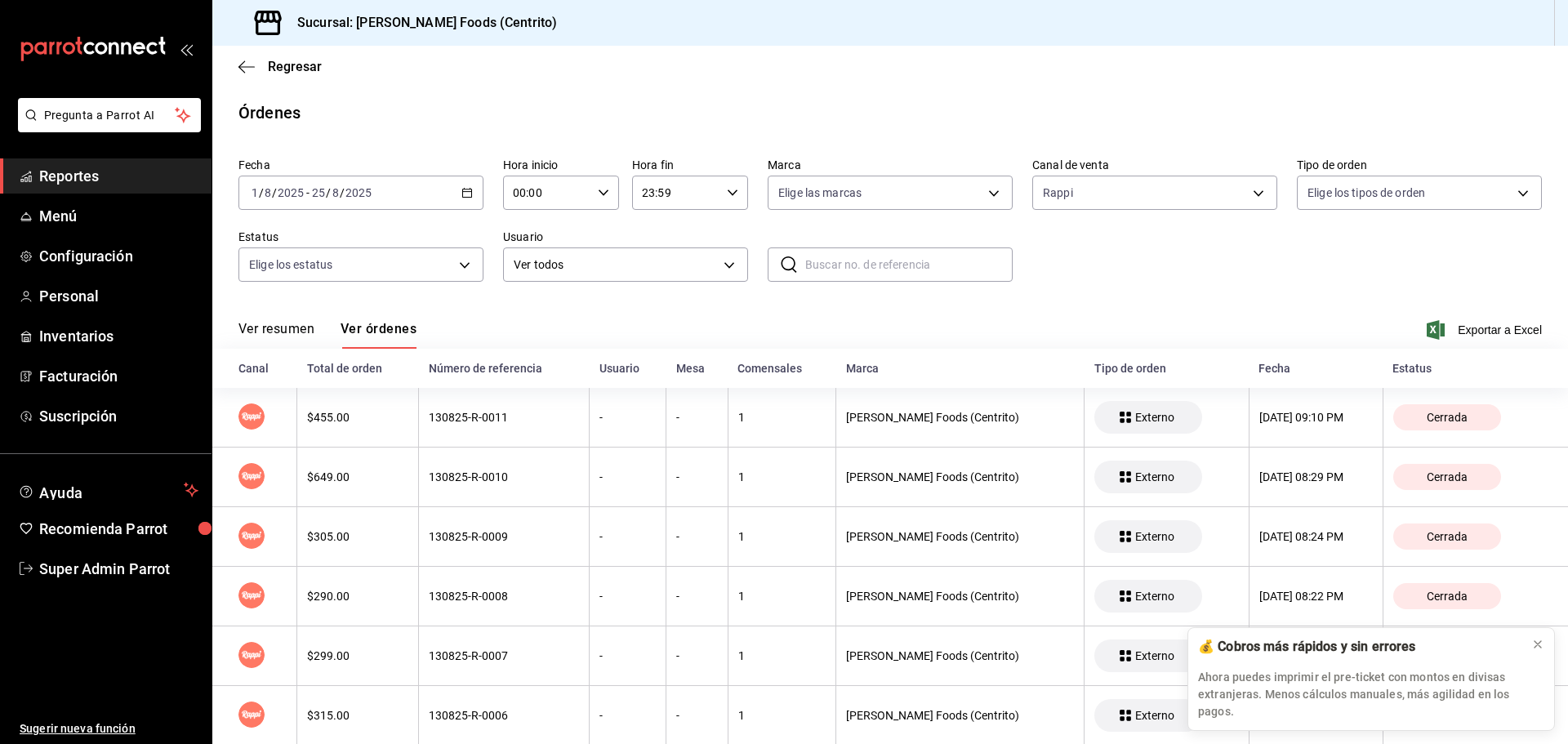
click at [479, 191] on div "2025-08-01 1 / 8 / 2025 - 2025-08-25 25 / 8 / 2025" at bounding box center [361, 192] width 245 height 34
click at [258, 65] on span "Regresar" at bounding box center [279, 66] width 83 height 15
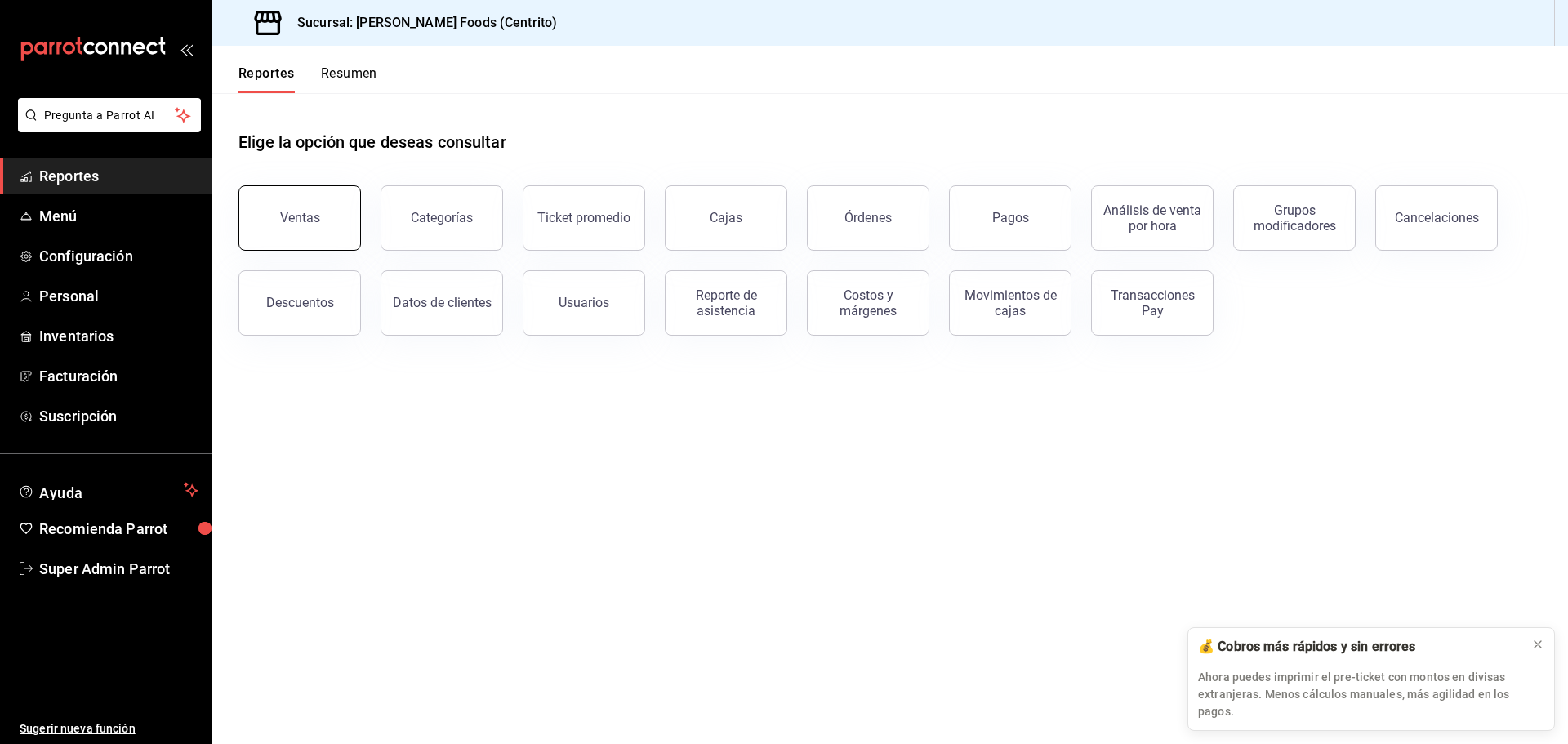
click at [313, 224] on div "Ventas" at bounding box center [300, 218] width 40 height 15
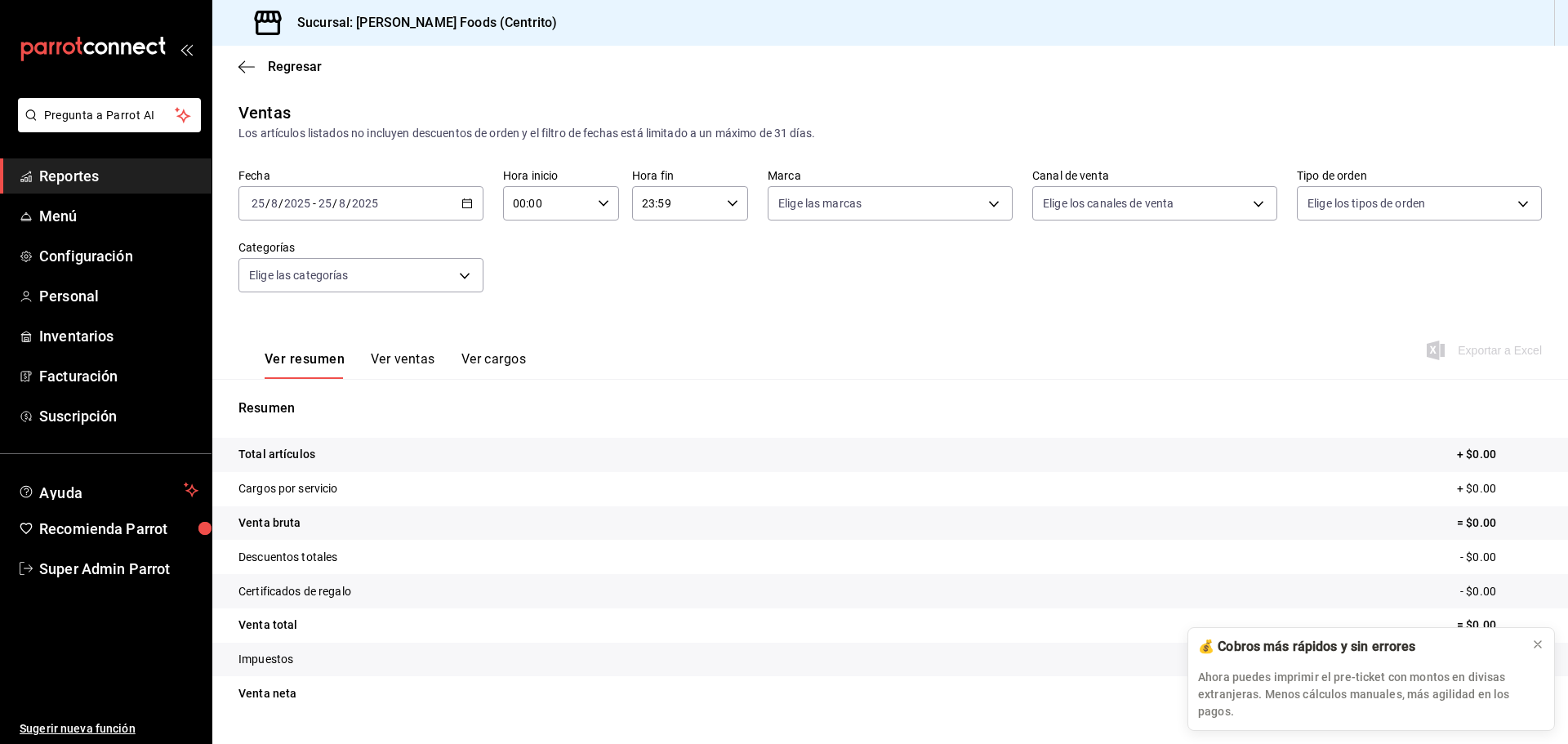
click at [462, 210] on div "2025-08-25 25 / 8 / 2025 - 2025-08-25 25 / 8 / 2025" at bounding box center [361, 203] width 245 height 34
click at [321, 369] on span "Mes actual" at bounding box center [315, 363] width 126 height 17
click at [1060, 202] on body "Pregunta a Parrot AI Reportes Menú Configuración Personal Inventarios Facturaci…" at bounding box center [784, 372] width 1568 height 744
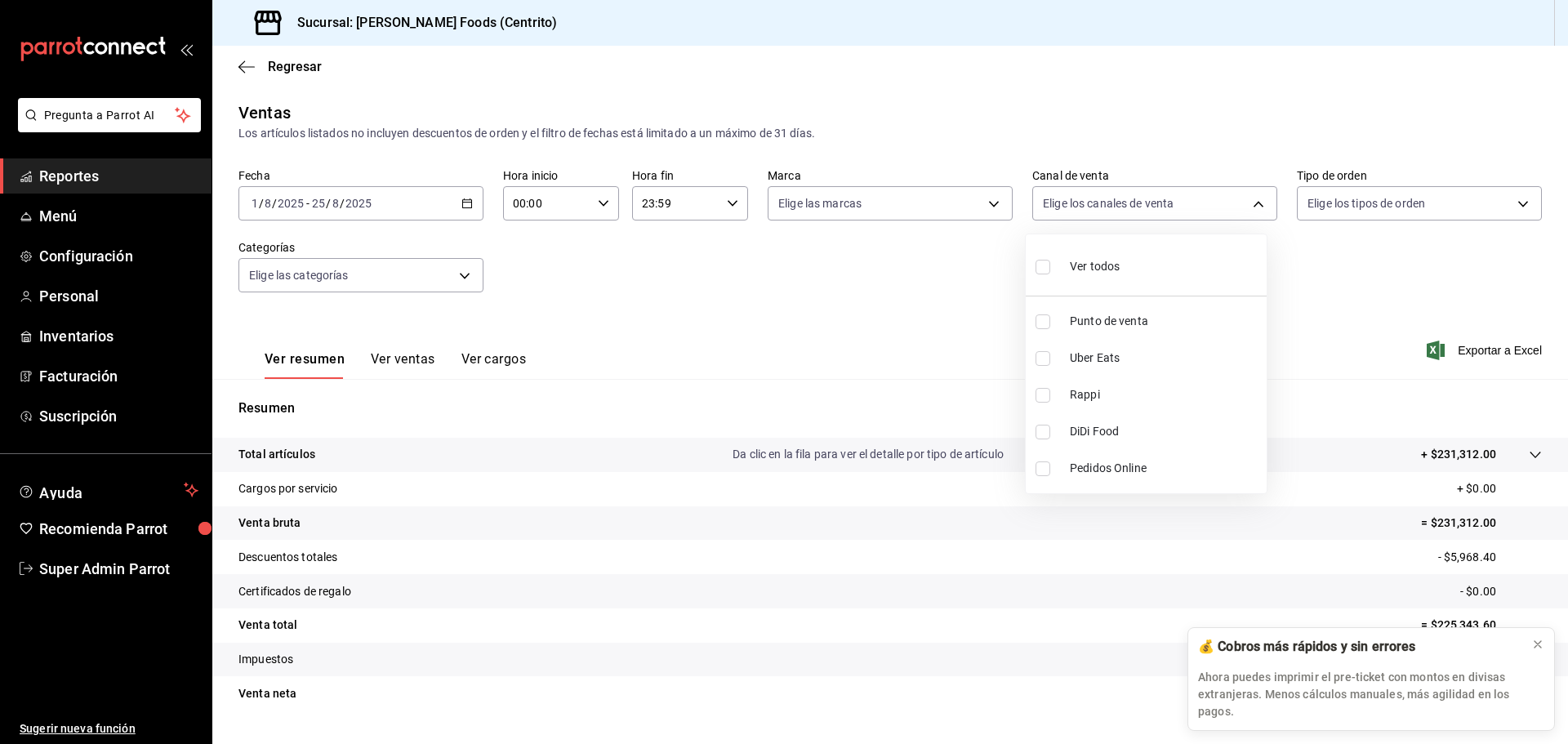
click at [1091, 401] on span "Rappi" at bounding box center [1164, 395] width 191 height 17
type input "RAPPI"
checkbox input "true"
click at [836, 375] on div at bounding box center [784, 372] width 1568 height 744
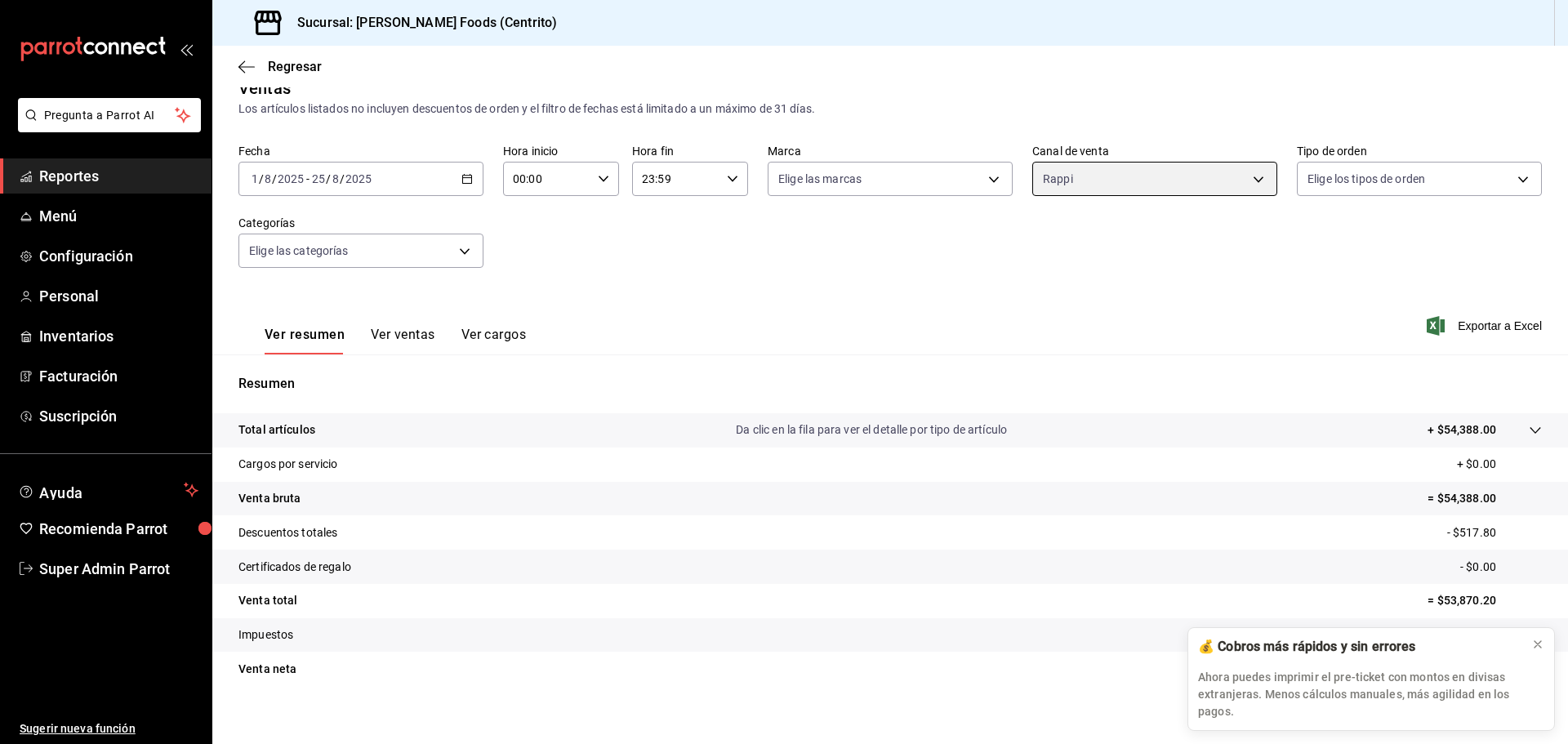
scroll to position [38, 0]
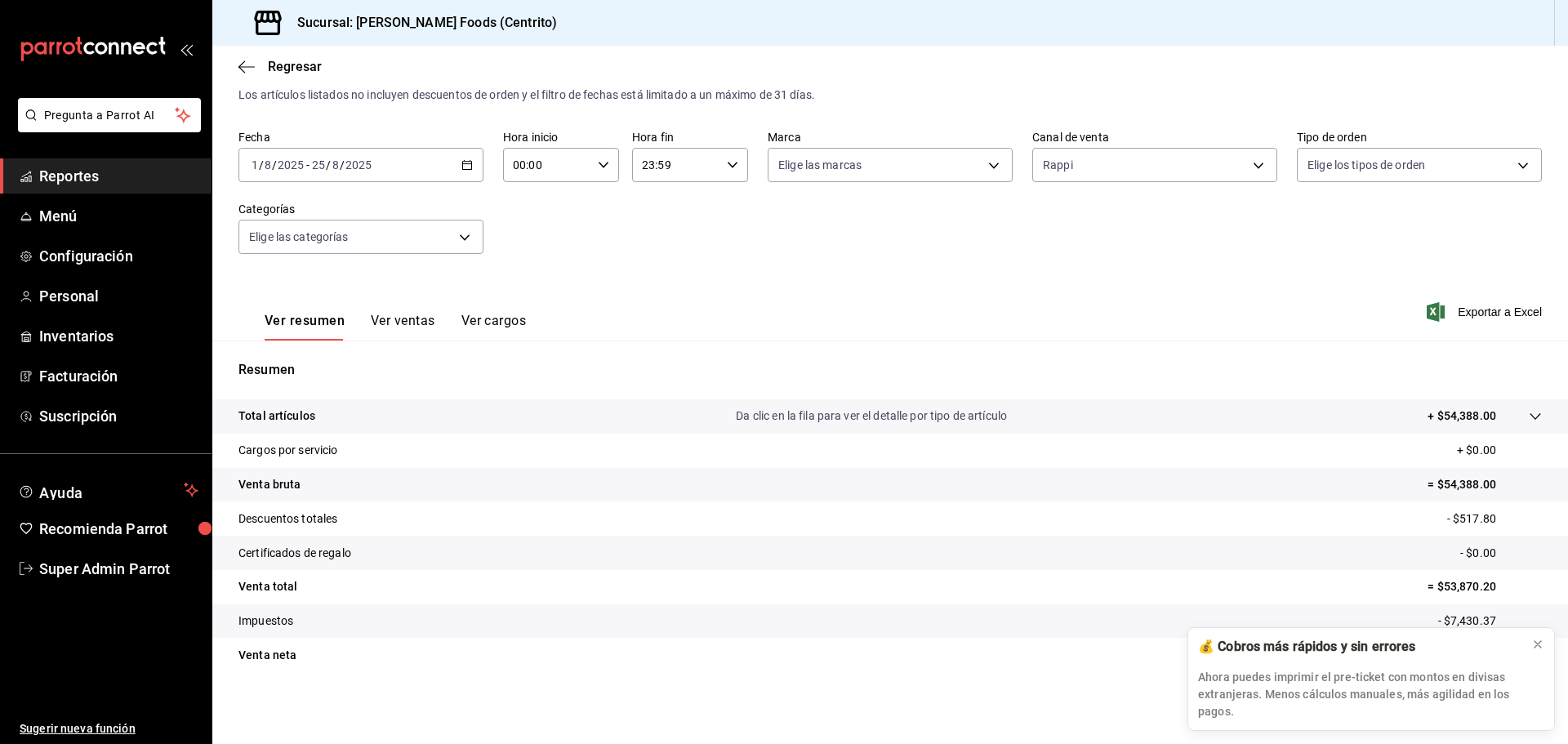
click at [413, 321] on button "Ver ventas" at bounding box center [403, 327] width 64 height 28
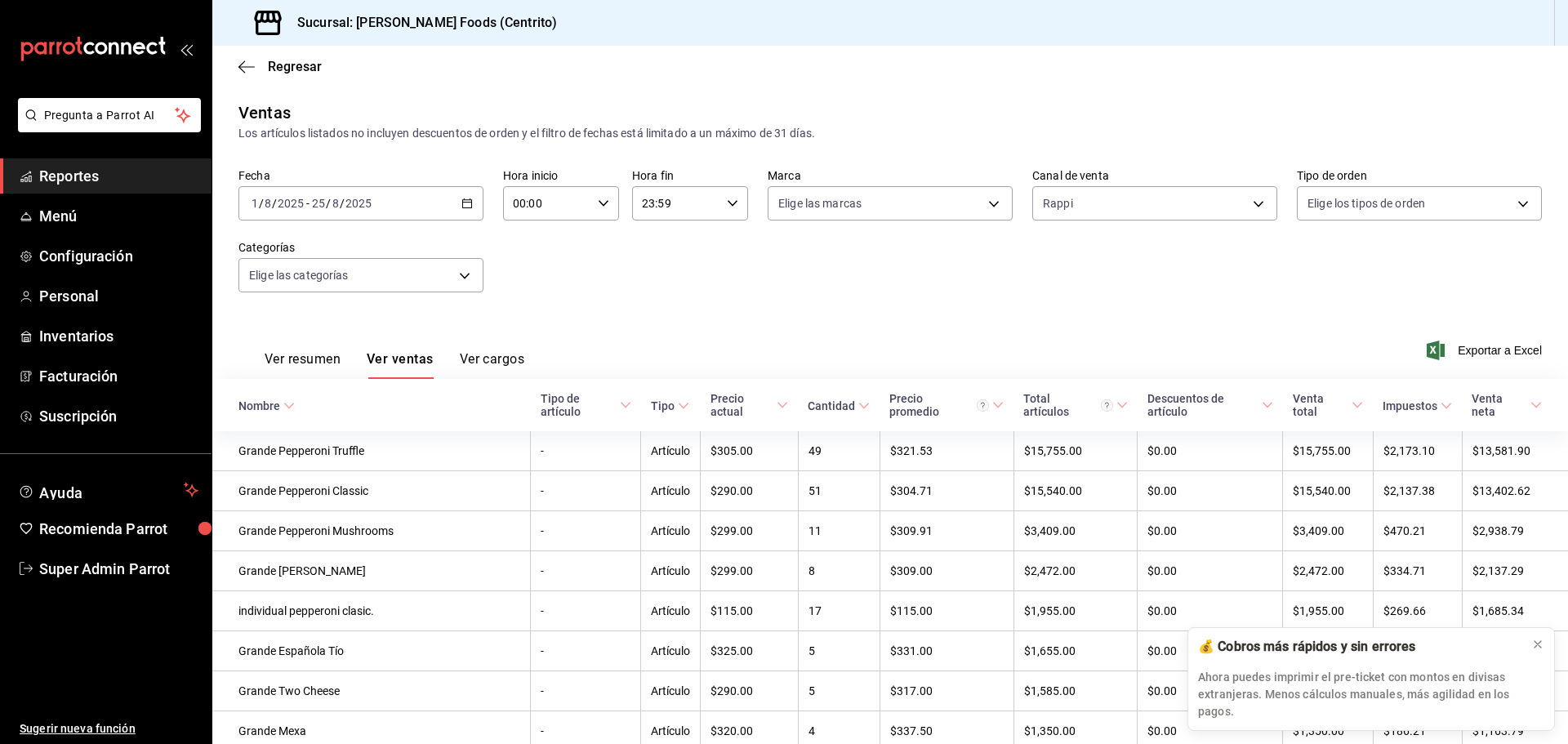
click at [499, 358] on button "Ver cargos" at bounding box center [492, 364] width 65 height 28
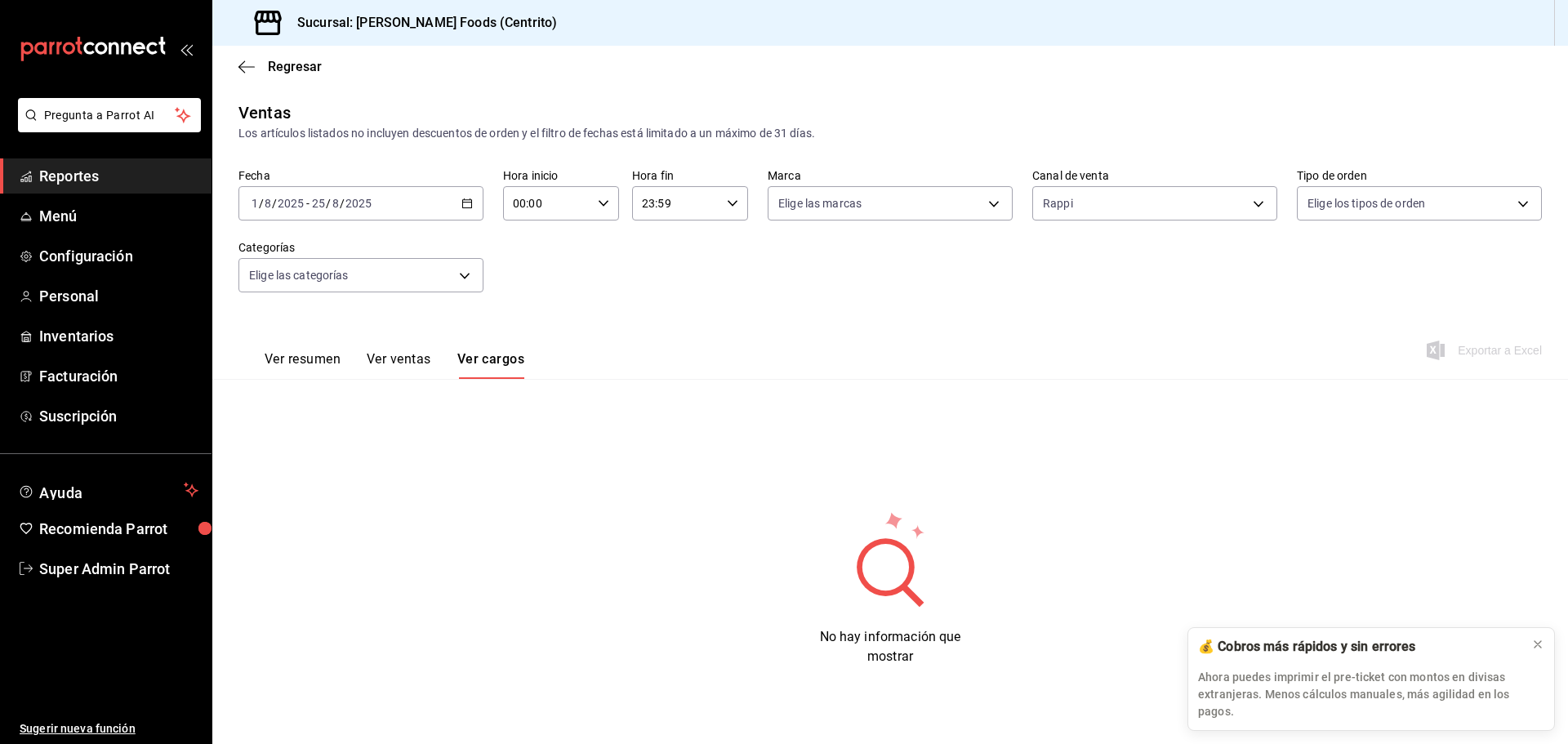
click at [416, 357] on button "Ver ventas" at bounding box center [399, 364] width 64 height 28
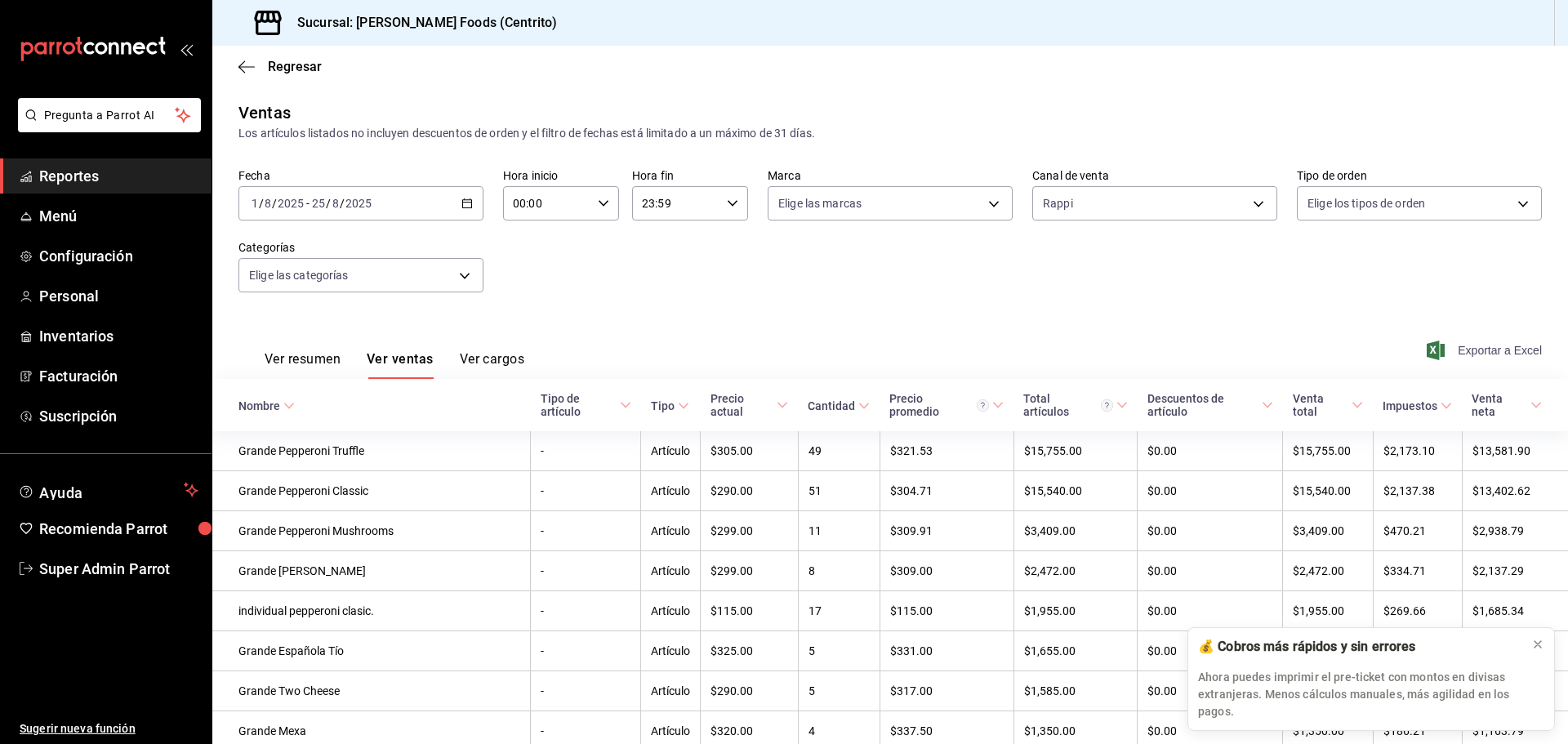
click at [1440, 350] on span "Exportar a Excel" at bounding box center [1486, 351] width 112 height 20
click at [256, 68] on span "Regresar" at bounding box center [279, 66] width 83 height 15
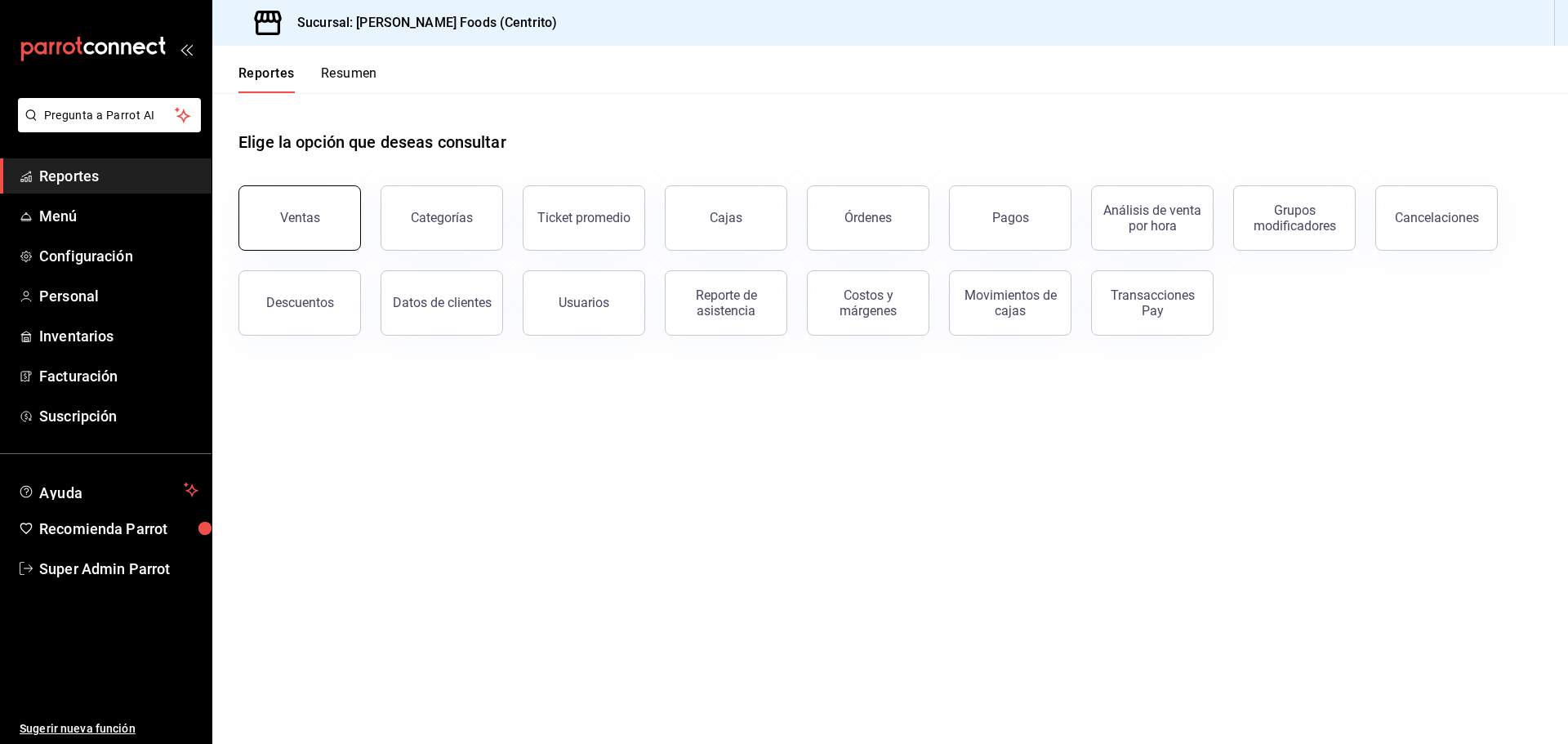
click at [327, 222] on button "Ventas" at bounding box center [299, 218] width 123 height 65
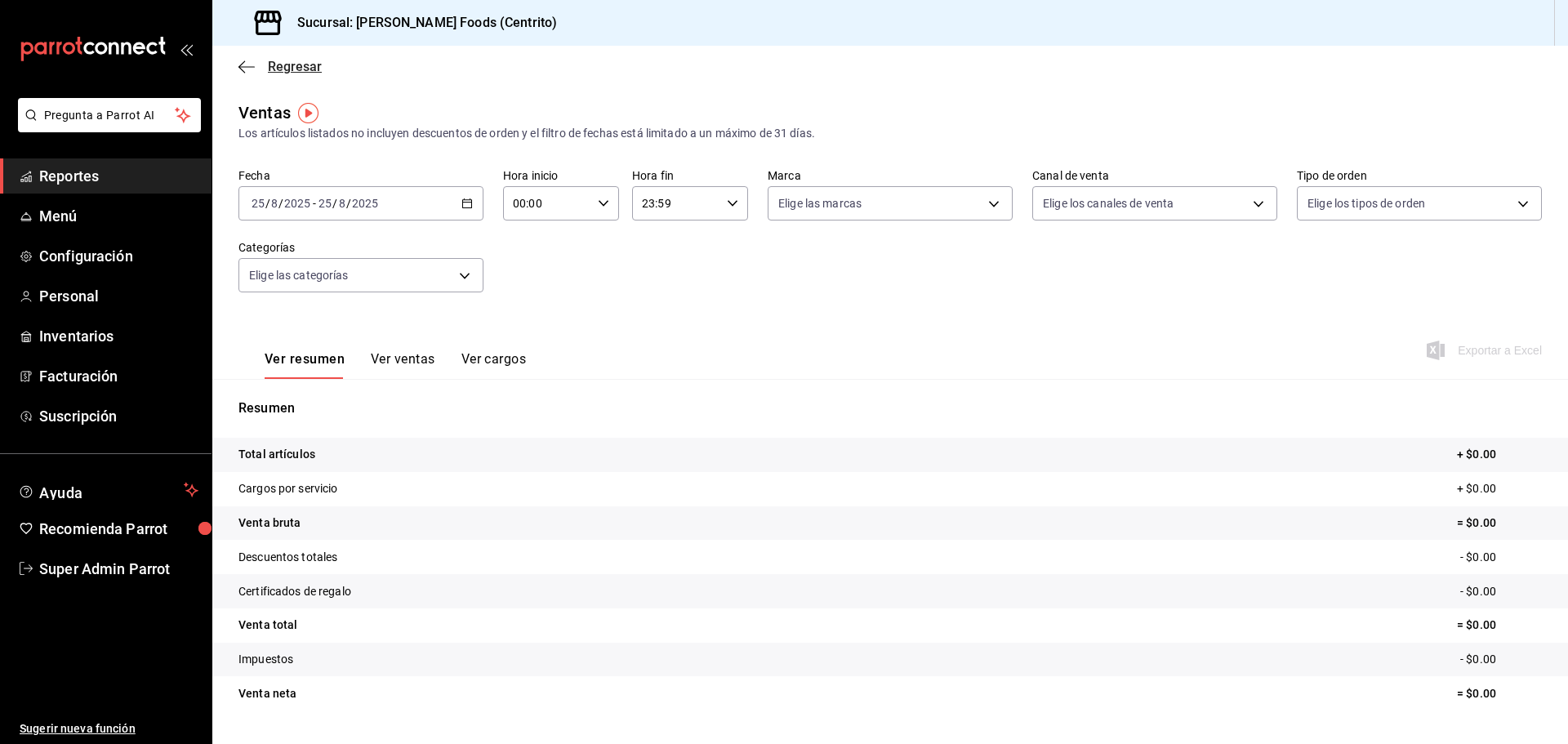
click at [275, 68] on span "Regresar" at bounding box center [294, 66] width 54 height 15
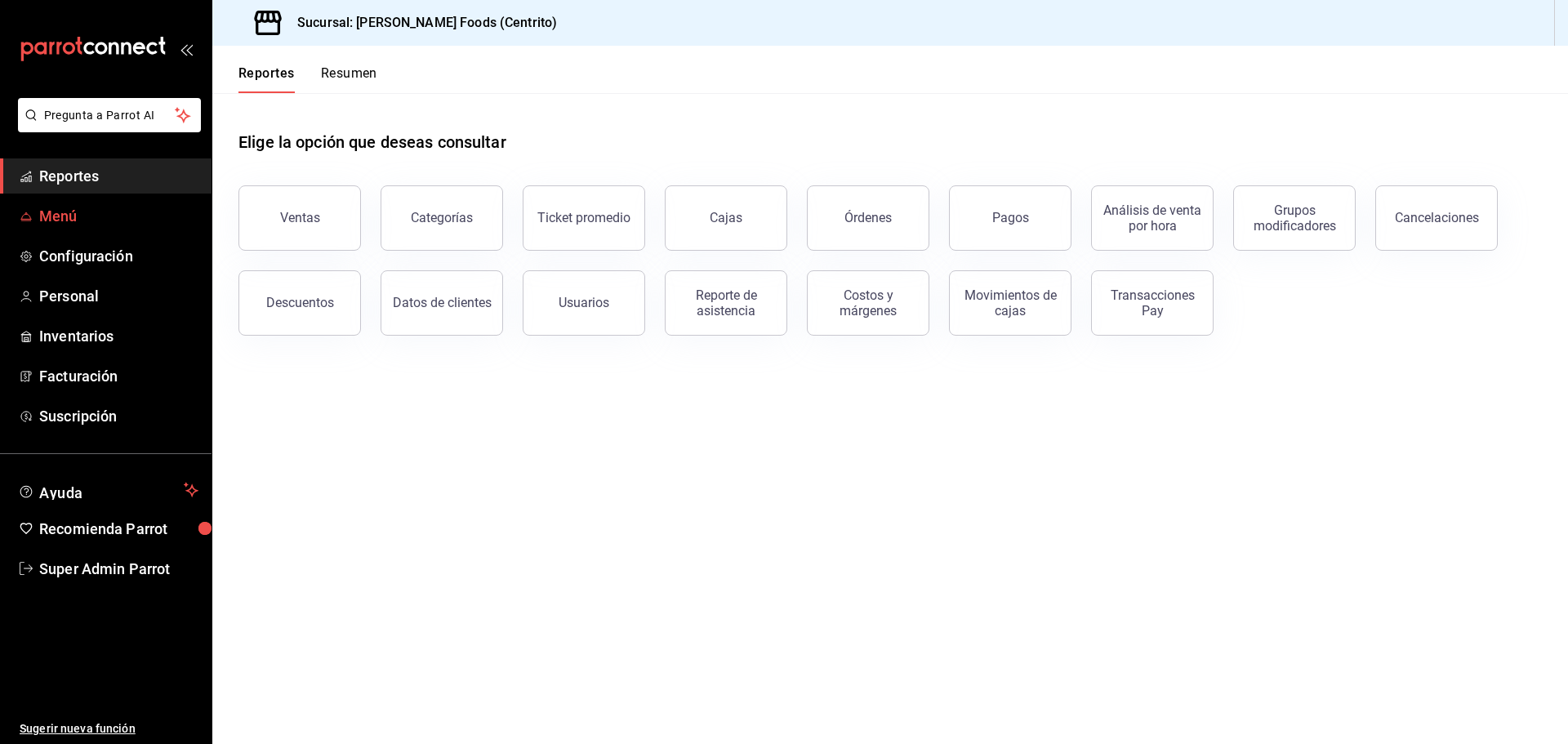
click at [84, 227] on link "Menú" at bounding box center [106, 216] width 211 height 35
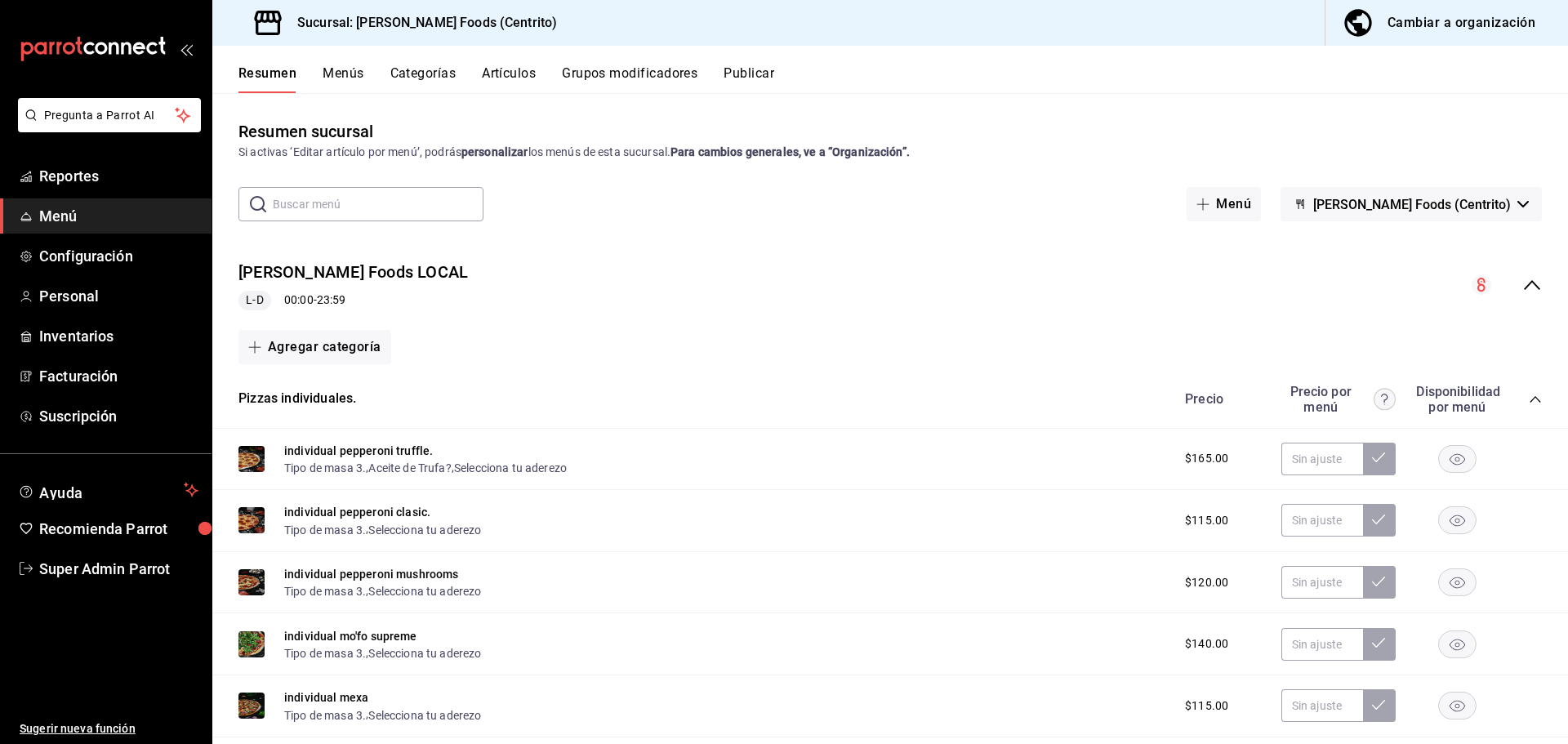
click at [714, 267] on div "Mahana Foods LOCAL L-D 00:00 - 23:59" at bounding box center [890, 285] width 1356 height 76
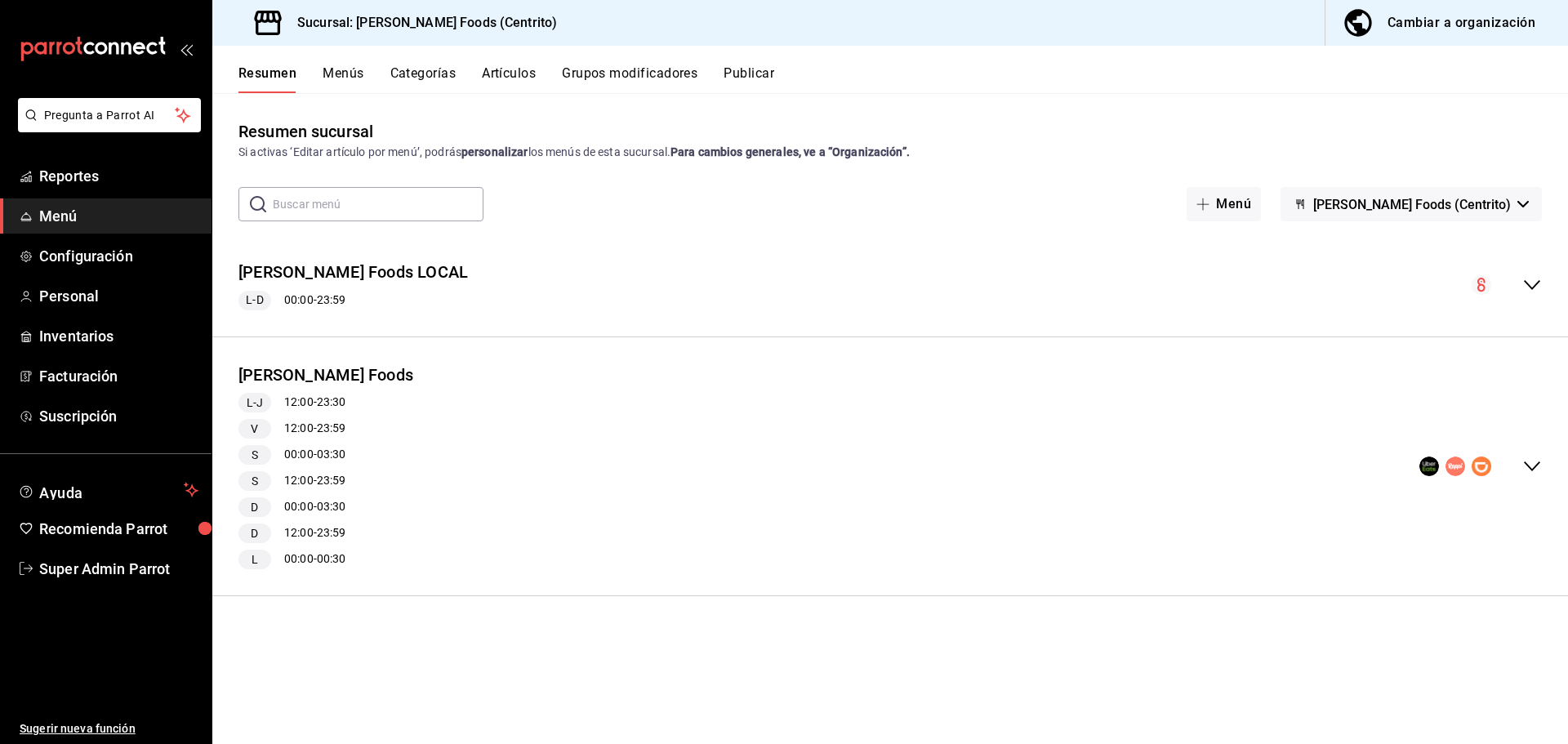
click at [737, 81] on button "Publicar" at bounding box center [749, 79] width 51 height 28
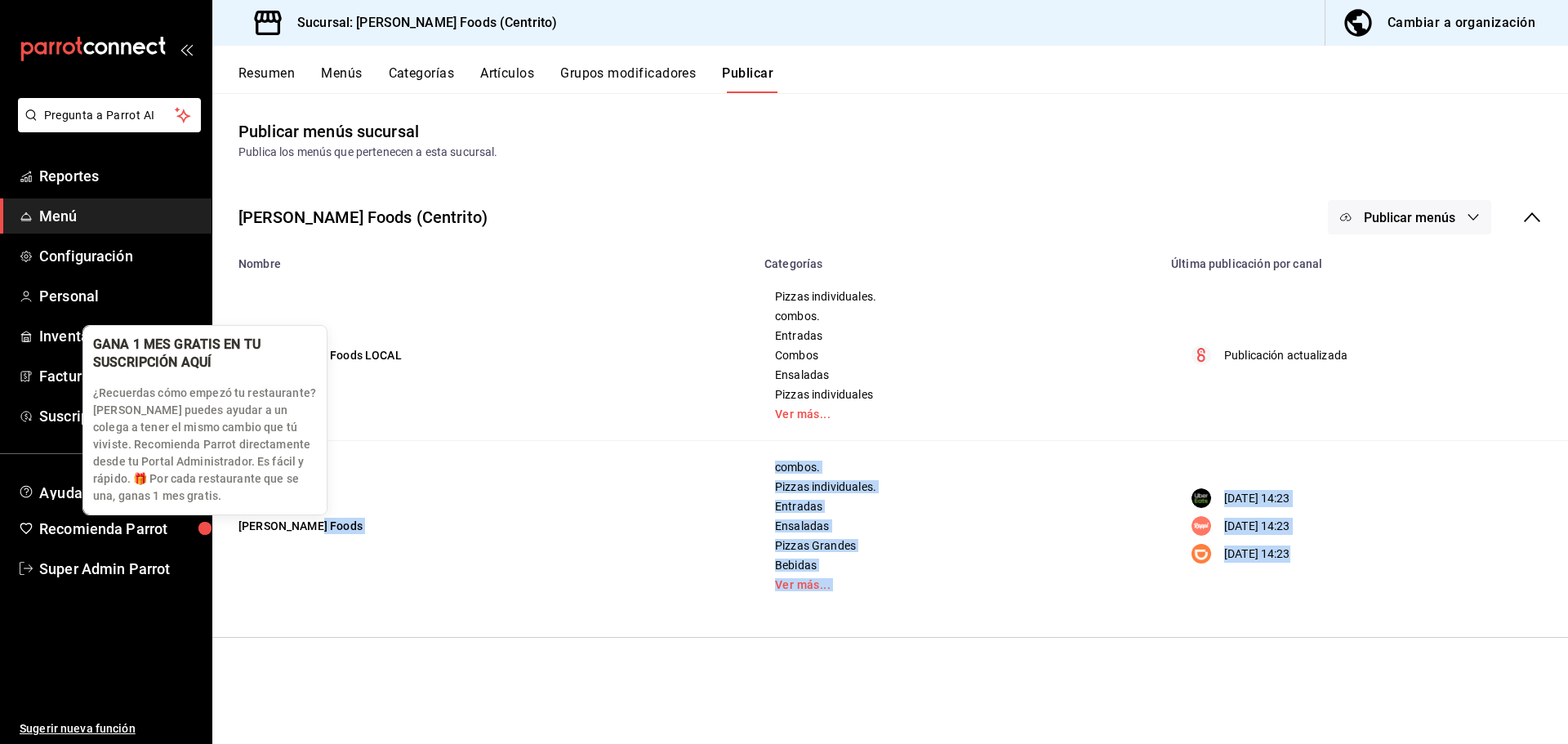
drag, startPoint x: 328, startPoint y: 524, endPoint x: 229, endPoint y: 526, distance: 99.0
click at [229, 526] on body "Pregunta a Parrot AI Reportes Menú Configuración Personal Inventarios Facturaci…" at bounding box center [784, 372] width 1568 height 744
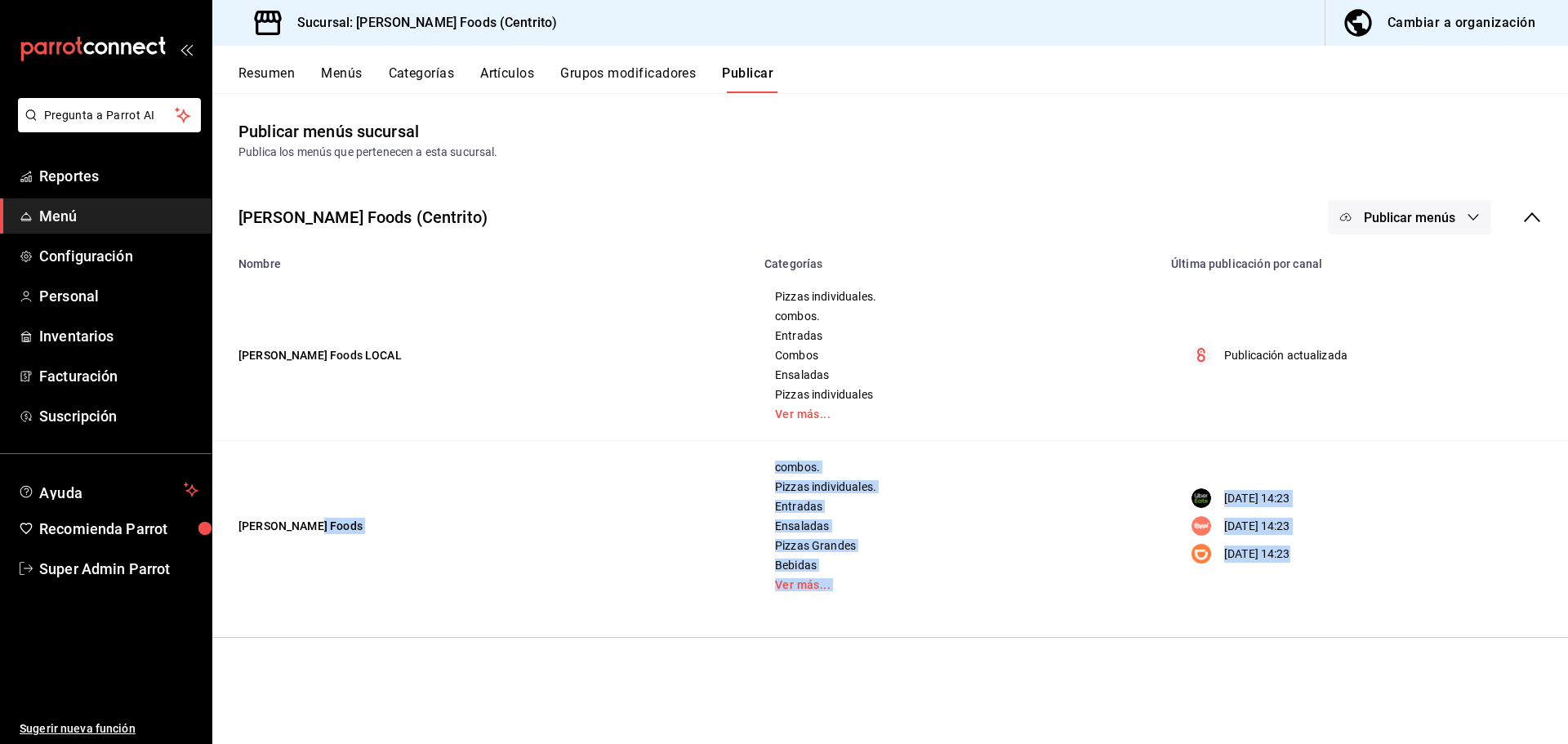
click at [313, 595] on td "Mahana Foods" at bounding box center [483, 526] width 542 height 171
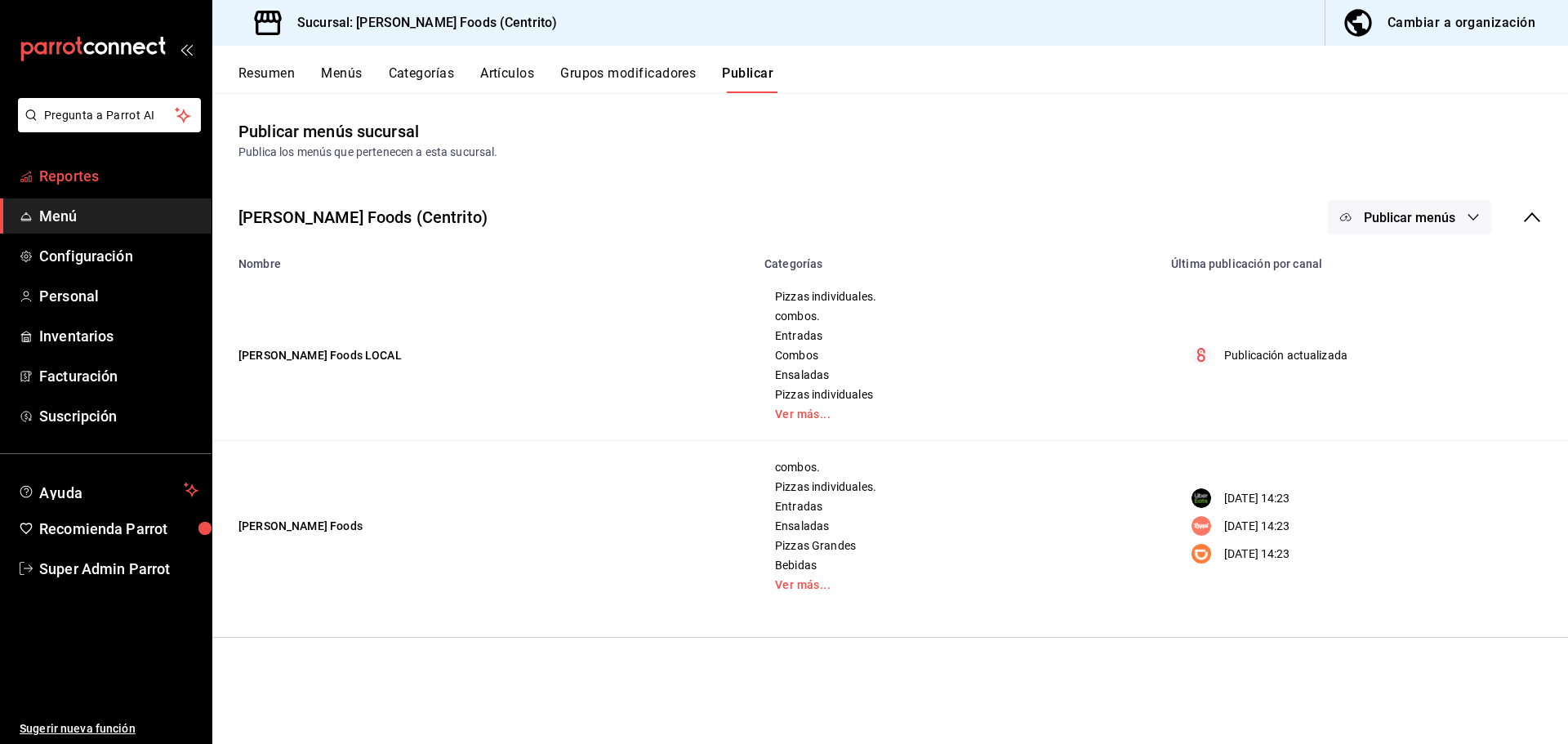
click at [92, 186] on span "Reportes" at bounding box center [119, 175] width 159 height 22
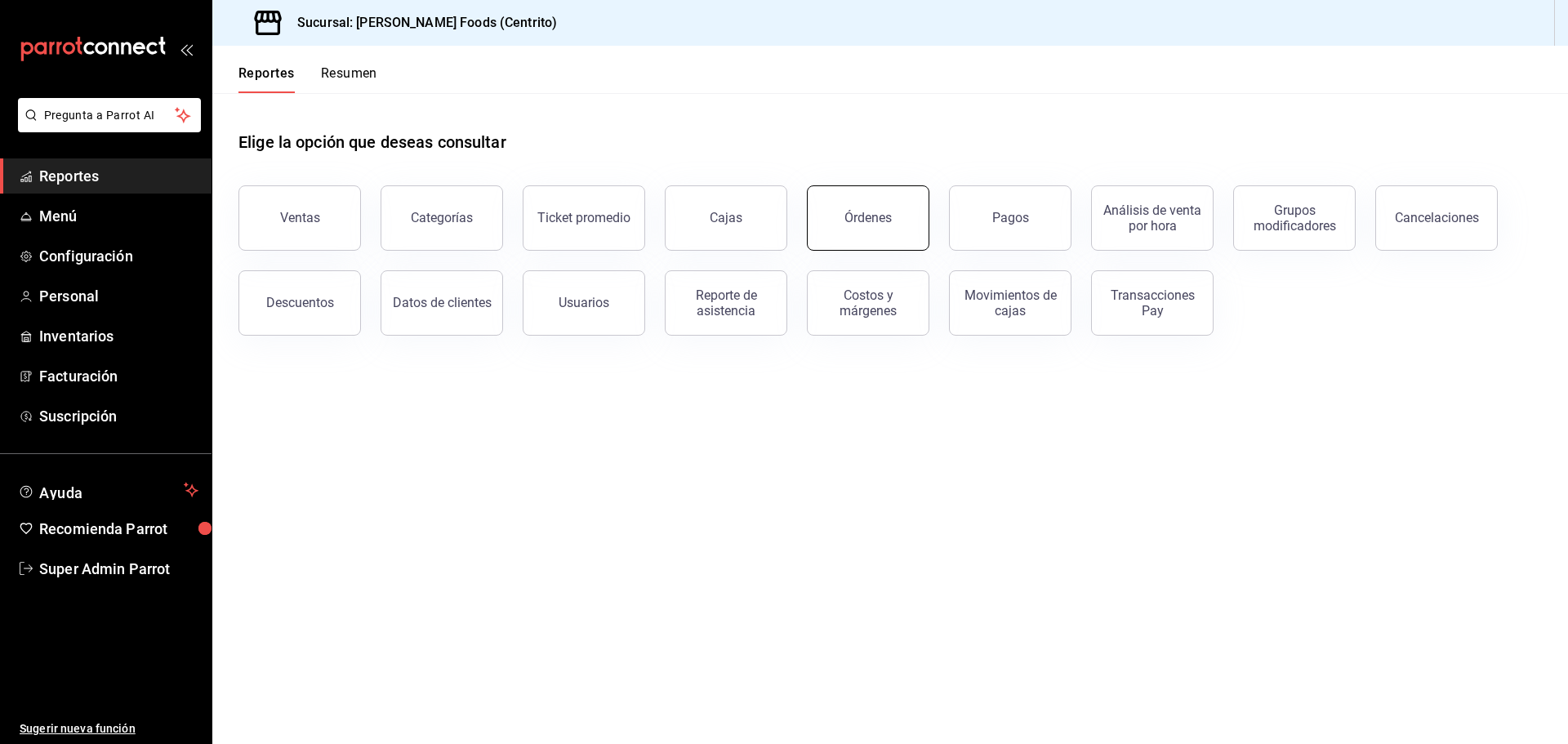
click at [852, 199] on button "Órdenes" at bounding box center [868, 218] width 123 height 65
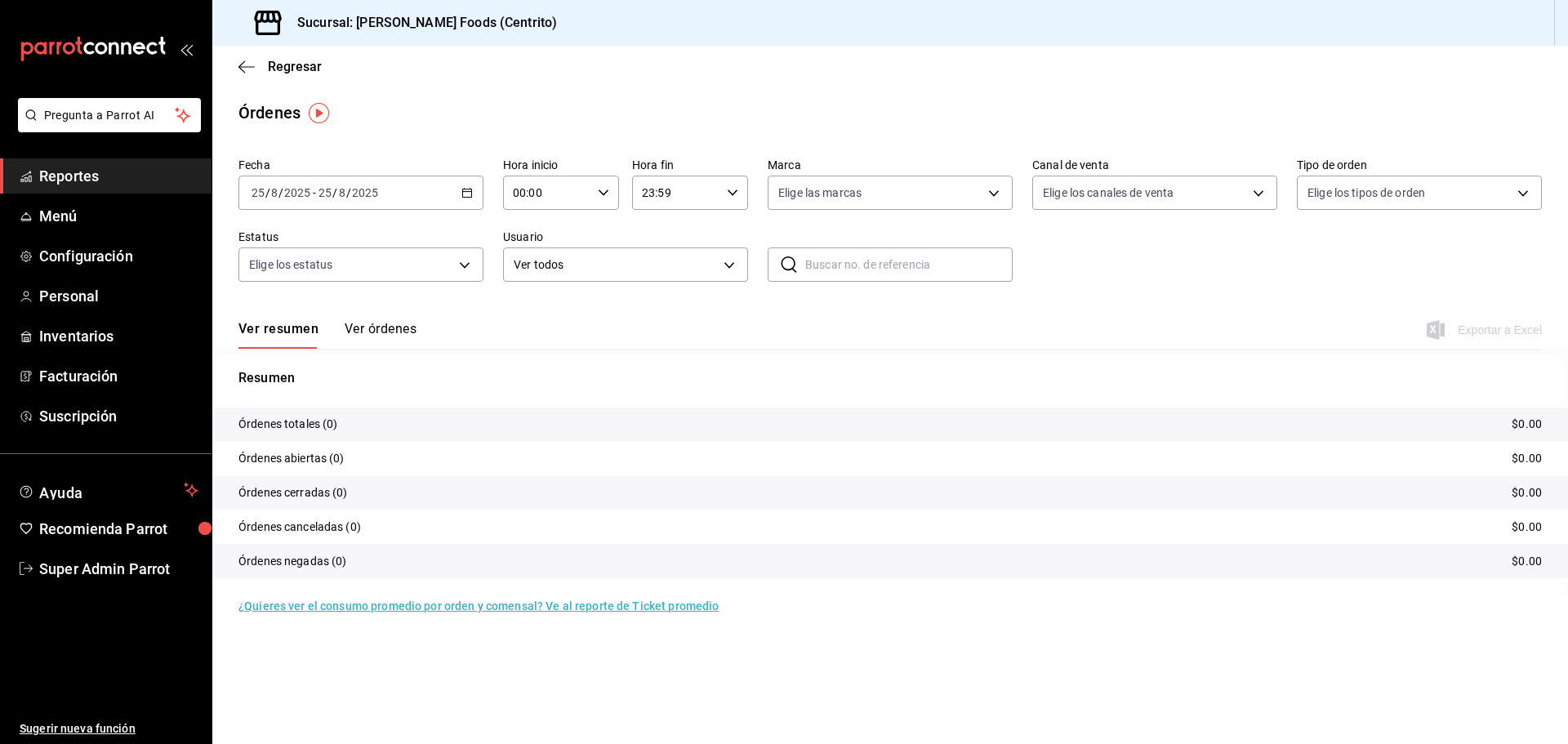
click at [838, 257] on input "text" at bounding box center [909, 264] width 208 height 33
paste input "MAHANA FOODS CENTRITO - No se visualizan ventas de rappi"
type input "MAHANA FOODS CENTRITO - No se visualizan ventas de rappi"
click at [974, 263] on input "MAHANA FOODS CENTRITO - No se visualizan ventas de rappi" at bounding box center [909, 264] width 208 height 33
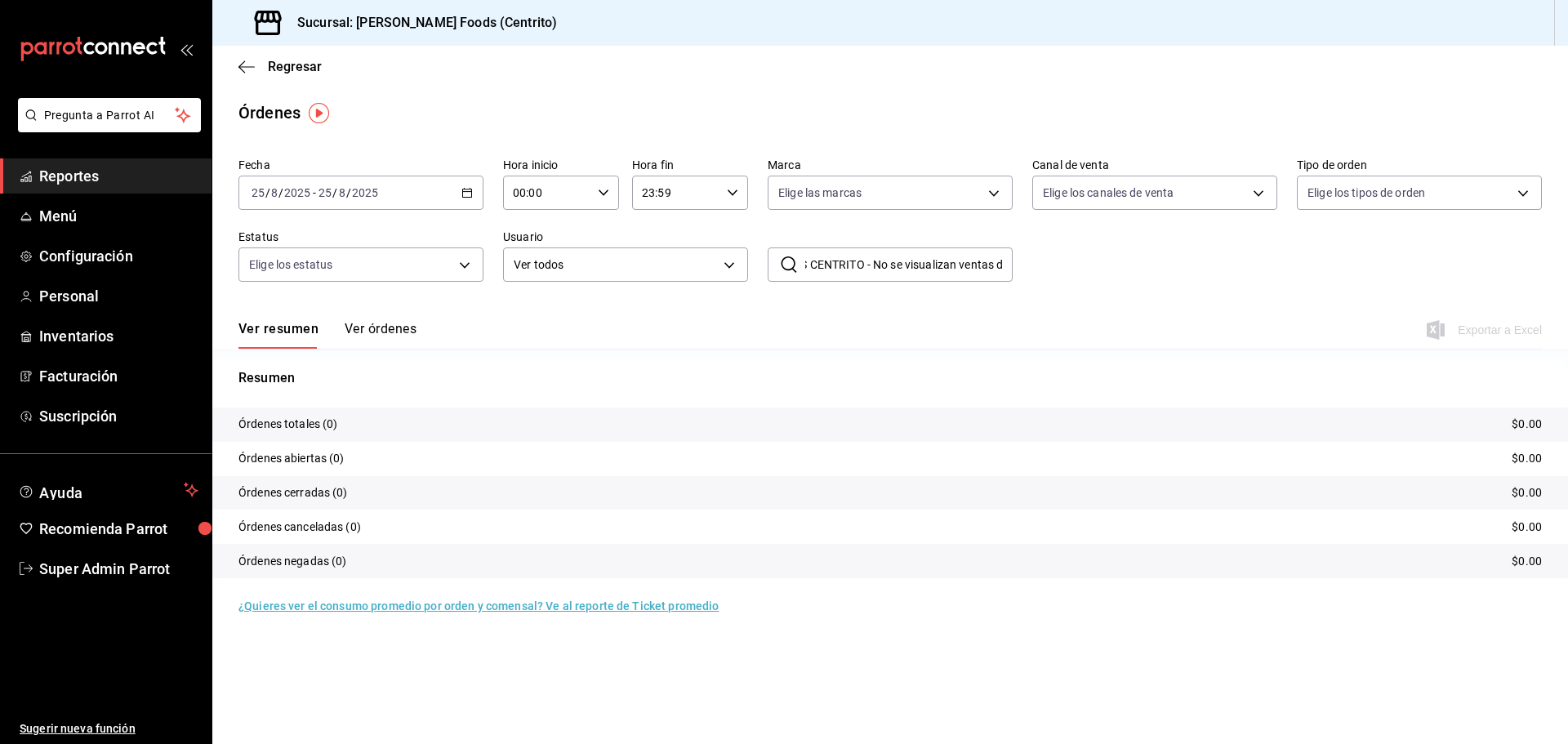
click at [974, 263] on input "MAHANA FOODS CENTRITO - No se visualizan ventas de rappi" at bounding box center [909, 264] width 208 height 33
click at [1053, 198] on body "Pregunta a Parrot AI Reportes Menú Configuración Personal Inventarios Facturaci…" at bounding box center [784, 372] width 1568 height 744
click at [1106, 388] on span "Rappi" at bounding box center [1173, 384] width 192 height 17
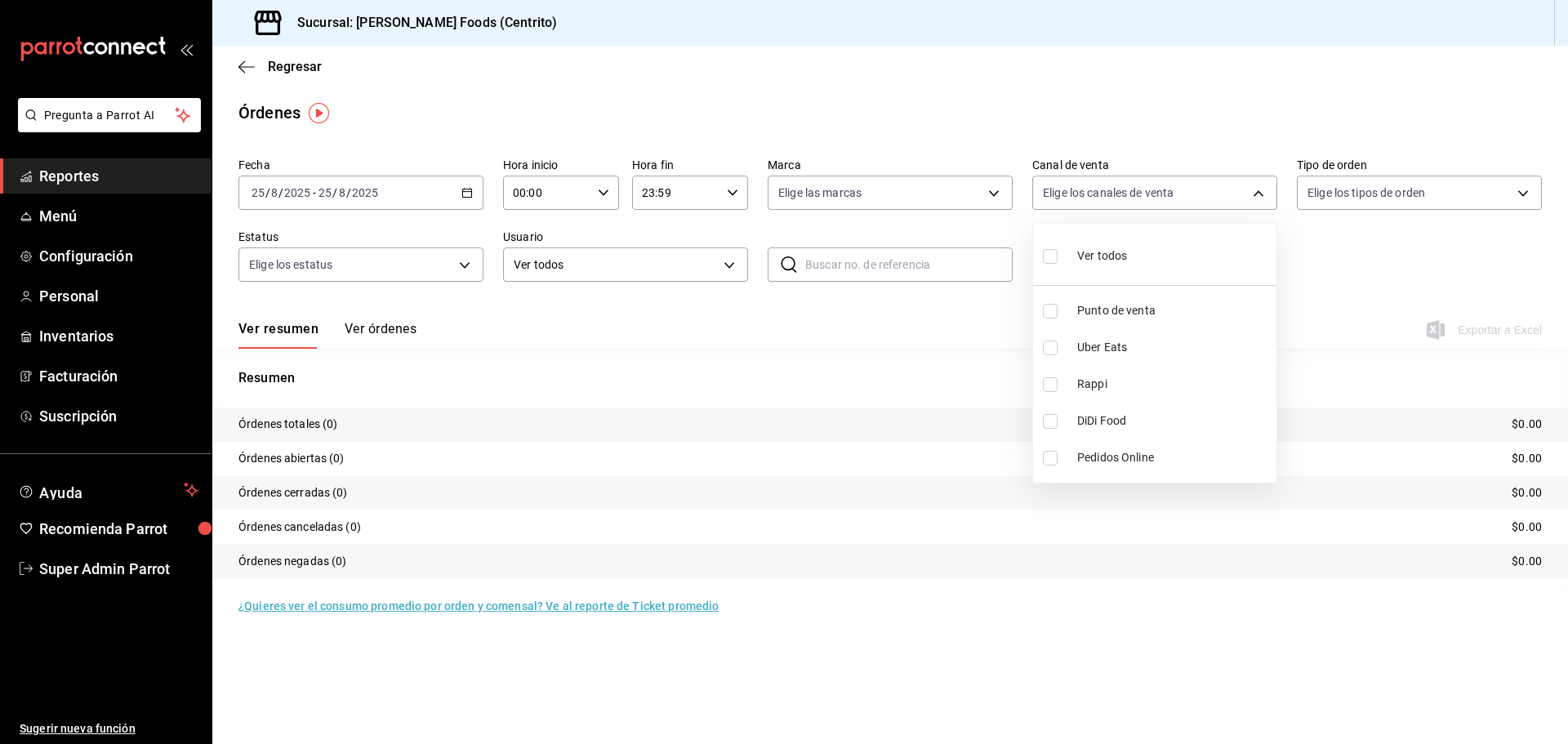
type input "RAPPI"
checkbox input "true"
click at [470, 198] on div at bounding box center [784, 372] width 1568 height 744
click at [466, 191] on icon "button" at bounding box center [467, 192] width 12 height 12
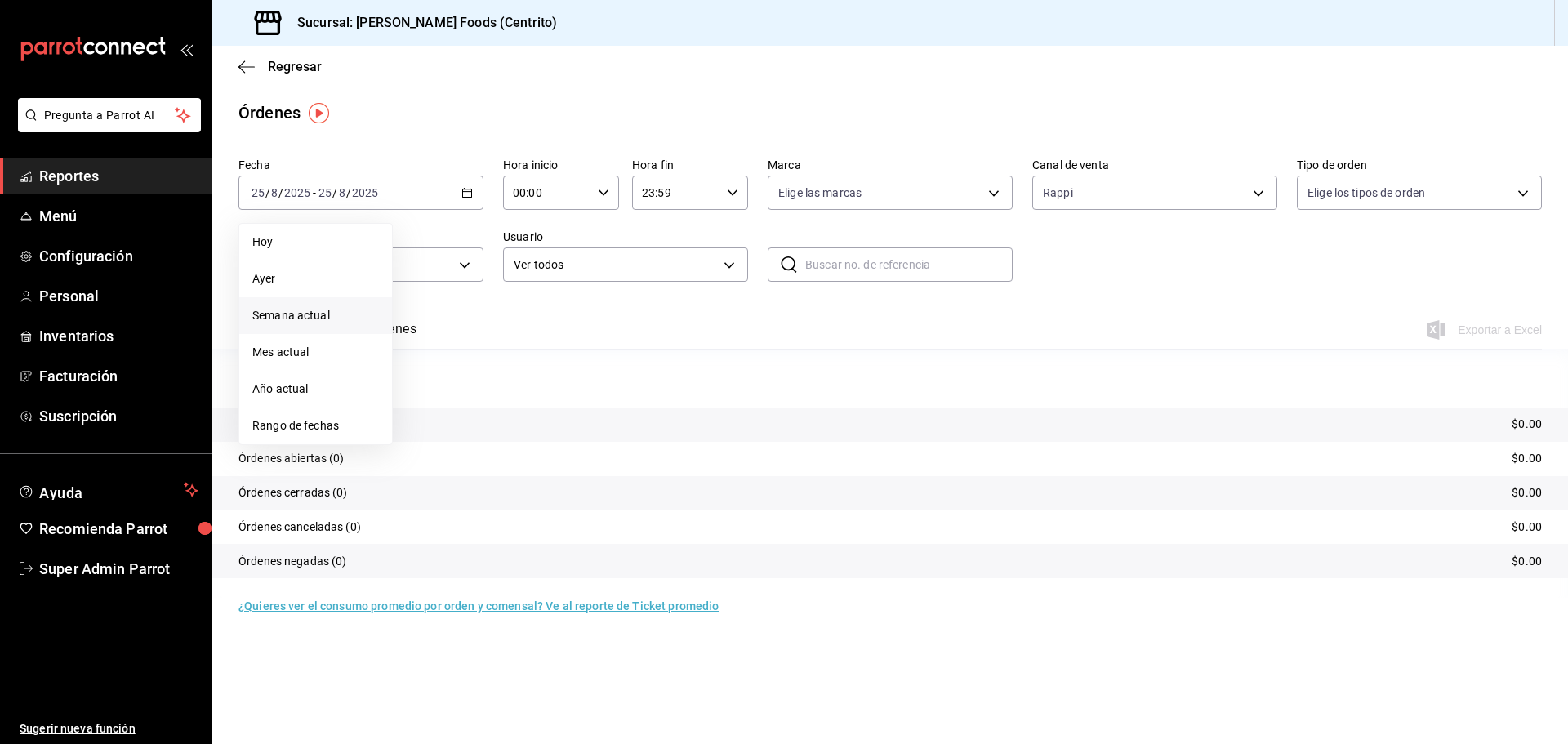
click at [303, 304] on li "Semana actual" at bounding box center [315, 315] width 153 height 37
click at [463, 195] on \(Stroke\) "button" at bounding box center [466, 193] width 10 height 9
click at [314, 353] on span "Mes actual" at bounding box center [315, 352] width 126 height 17
click at [382, 331] on button "Ver órdenes" at bounding box center [380, 335] width 72 height 28
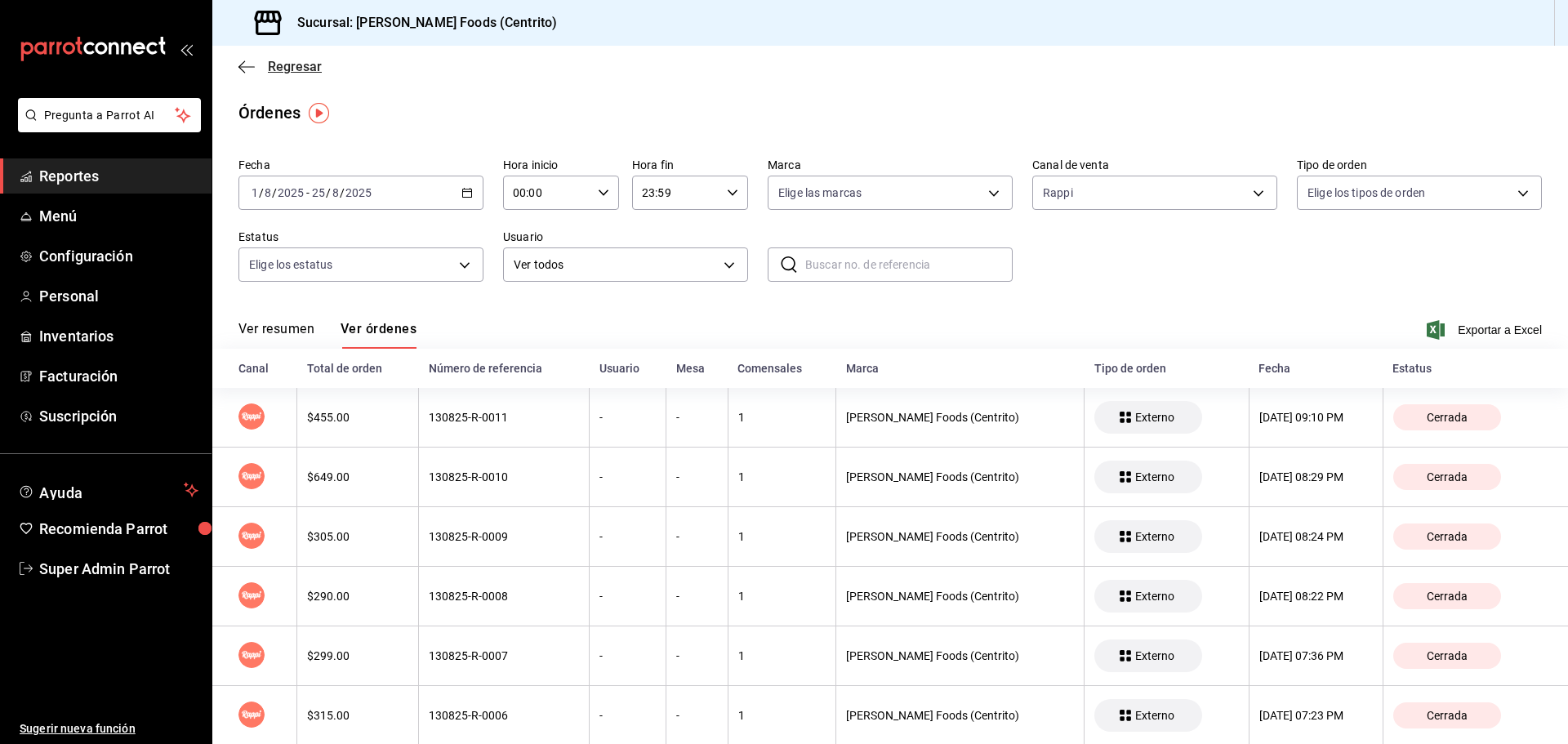
click at [264, 63] on span "Regresar" at bounding box center [279, 66] width 83 height 15
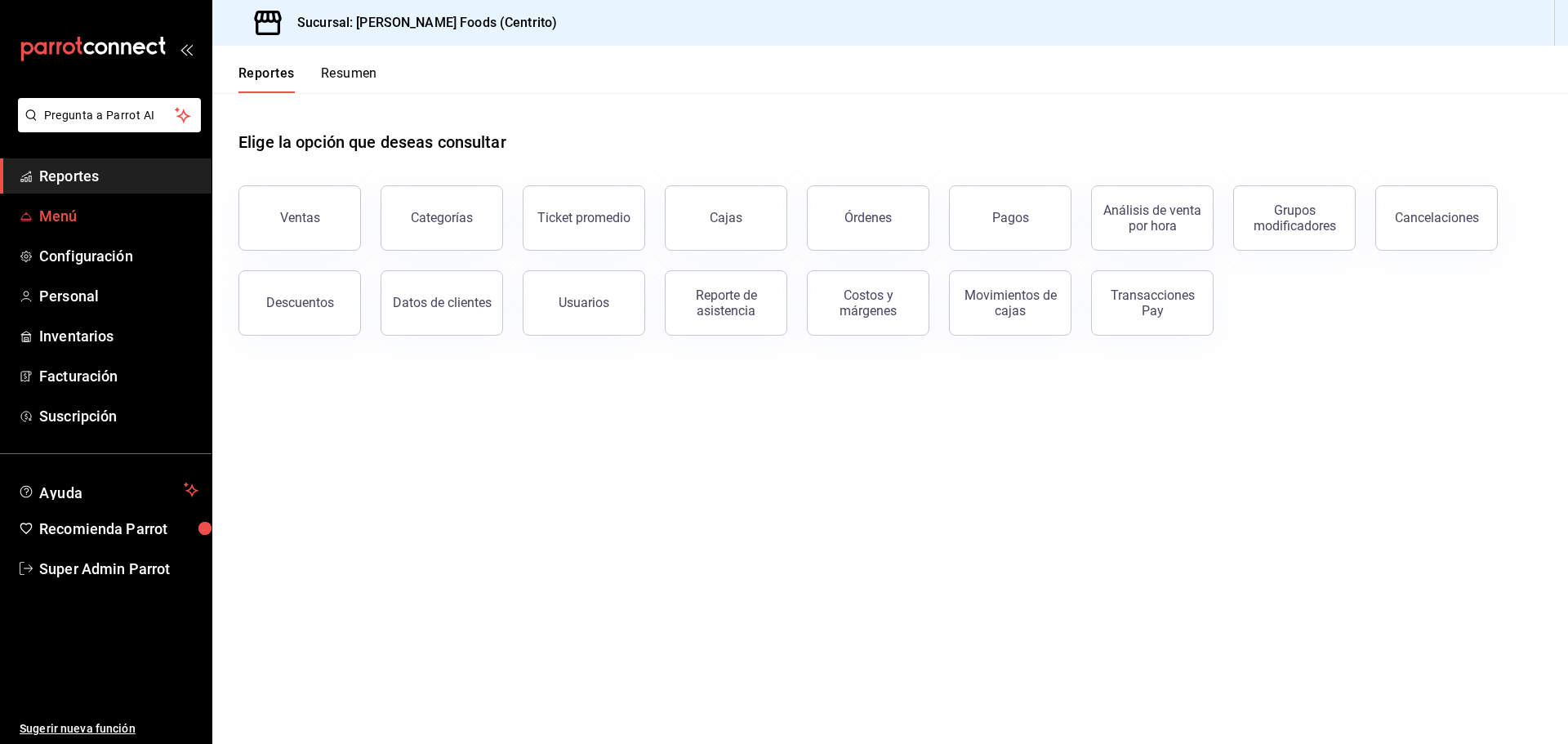
click at [100, 233] on link "Menú" at bounding box center [106, 216] width 211 height 35
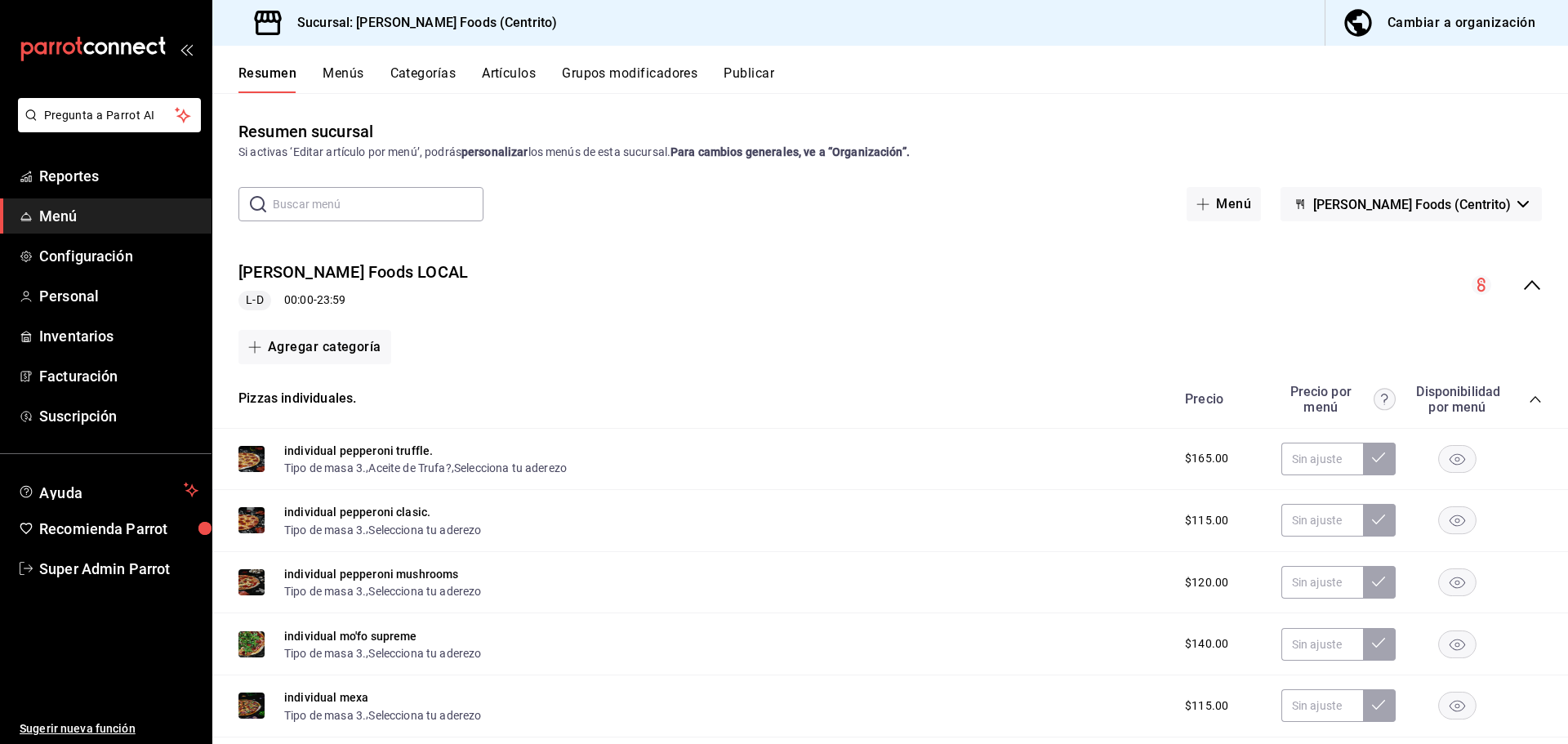
click at [1393, 38] on button "Cambiar a organización" at bounding box center [1440, 22] width 229 height 46
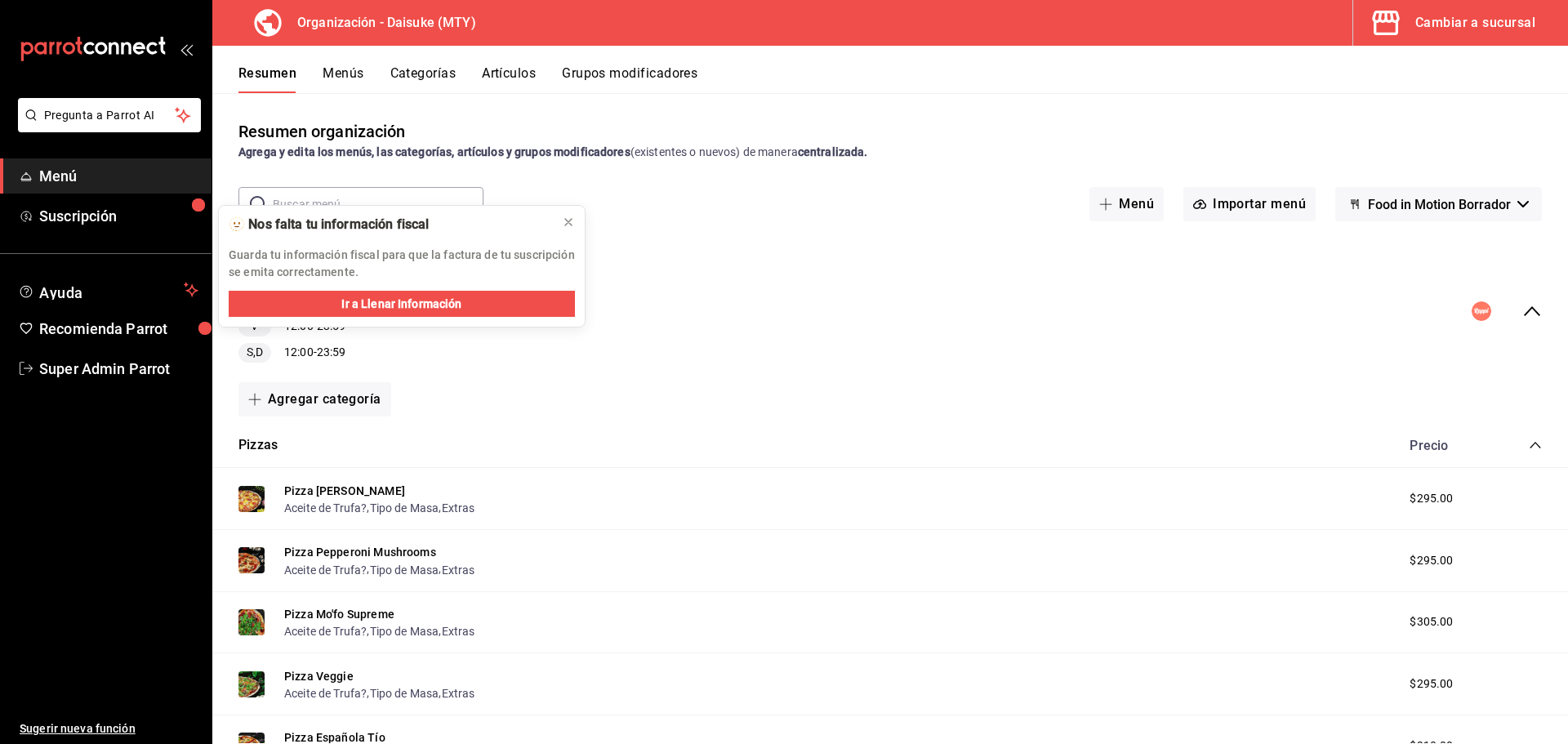
click at [1519, 433] on div "Pizzas Precio" at bounding box center [890, 446] width 1356 height 46
click at [565, 219] on icon at bounding box center [568, 222] width 13 height 13
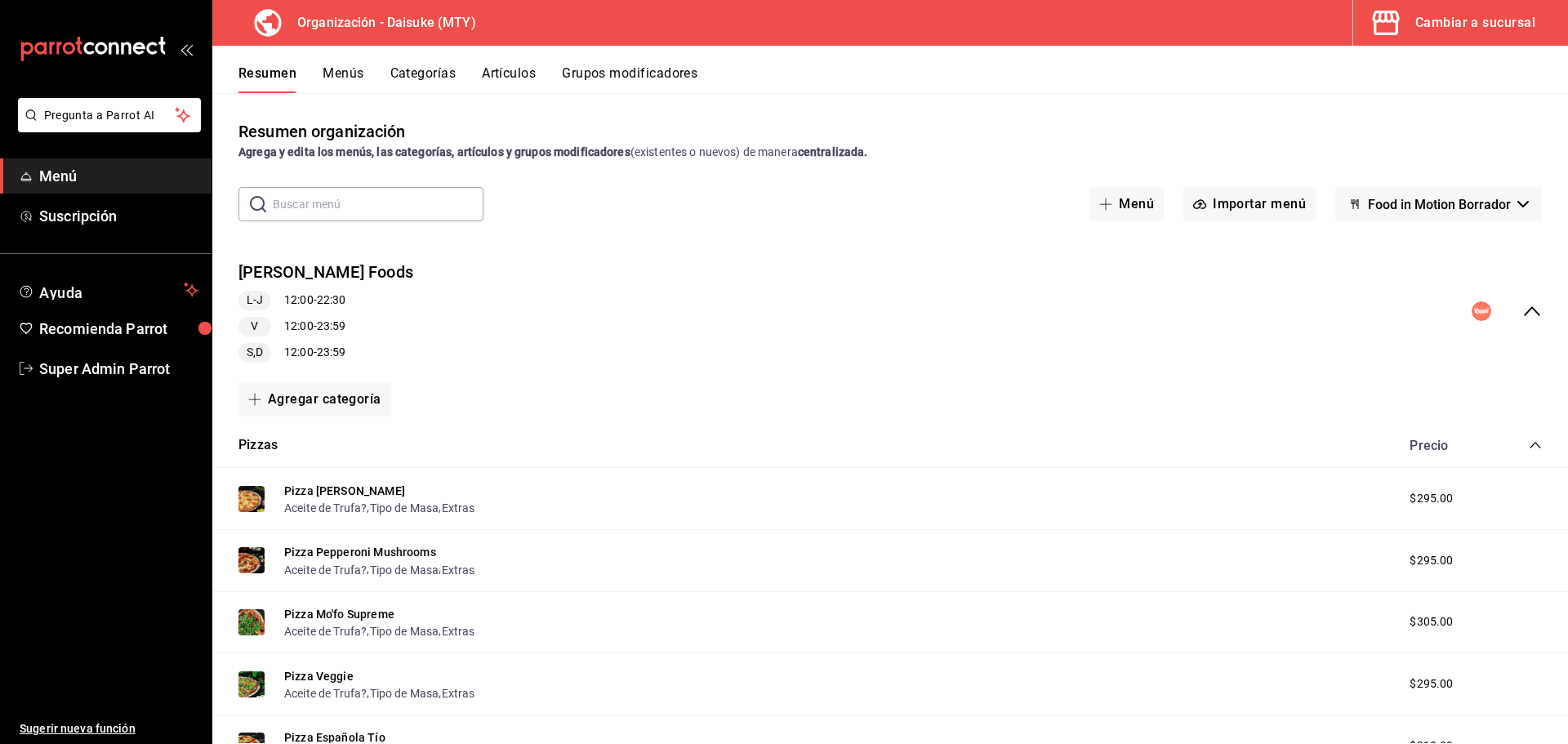
click at [1529, 445] on icon "collapse-category-row" at bounding box center [1535, 445] width 13 height 13
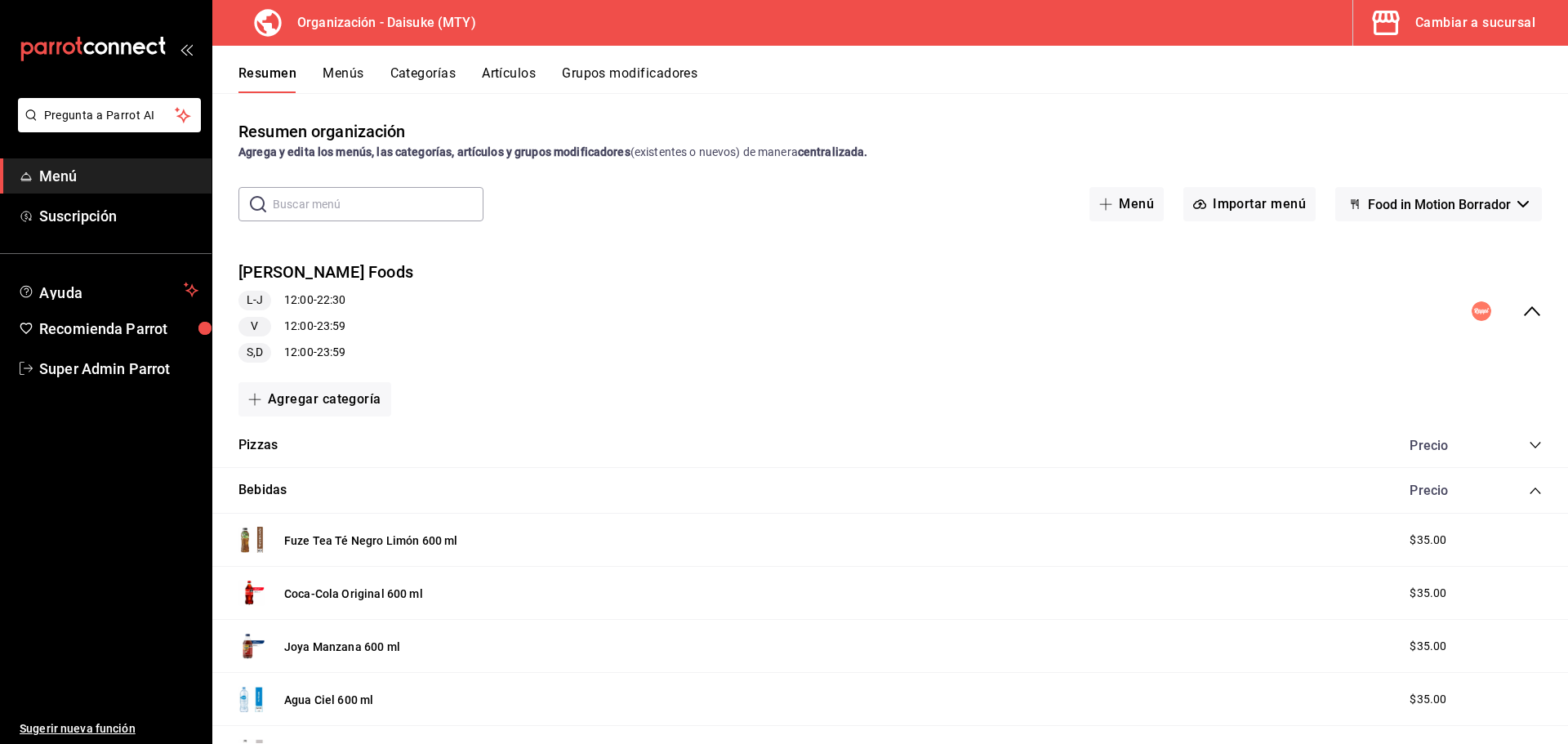
click at [1529, 486] on icon "collapse-category-row" at bounding box center [1535, 491] width 13 height 13
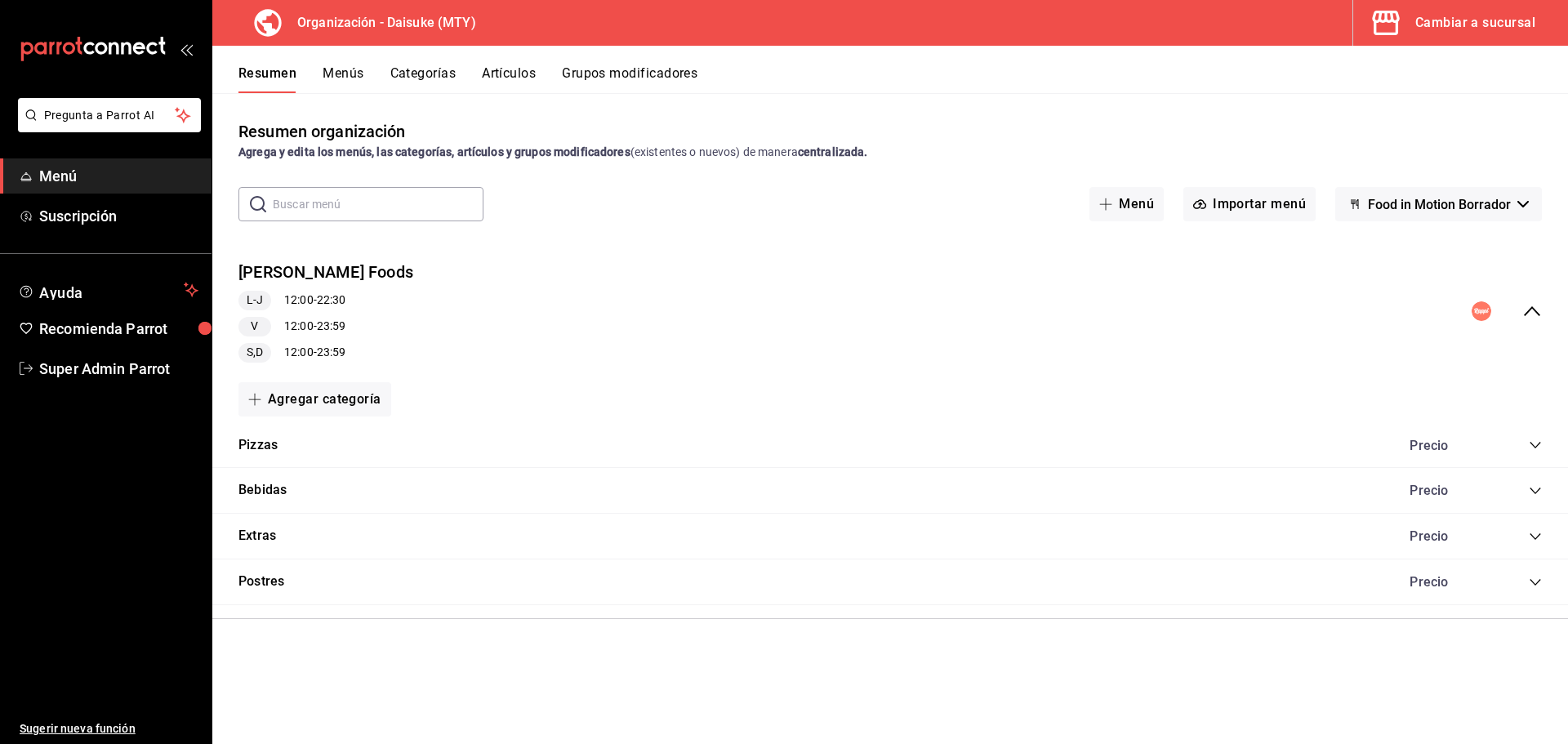
click at [339, 80] on button "Menús" at bounding box center [343, 79] width 41 height 28
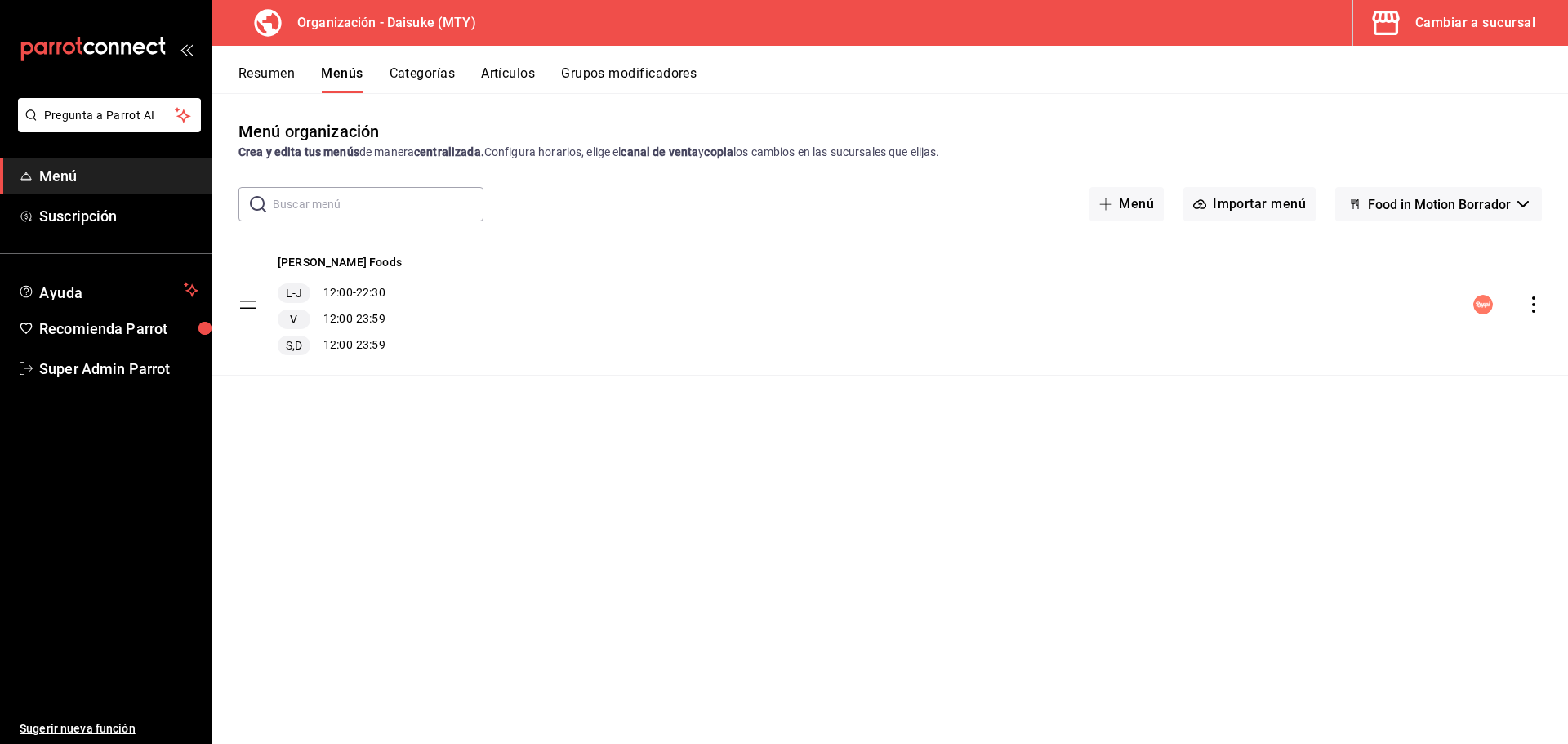
click at [285, 73] on button "Resumen" at bounding box center [266, 79] width 56 height 28
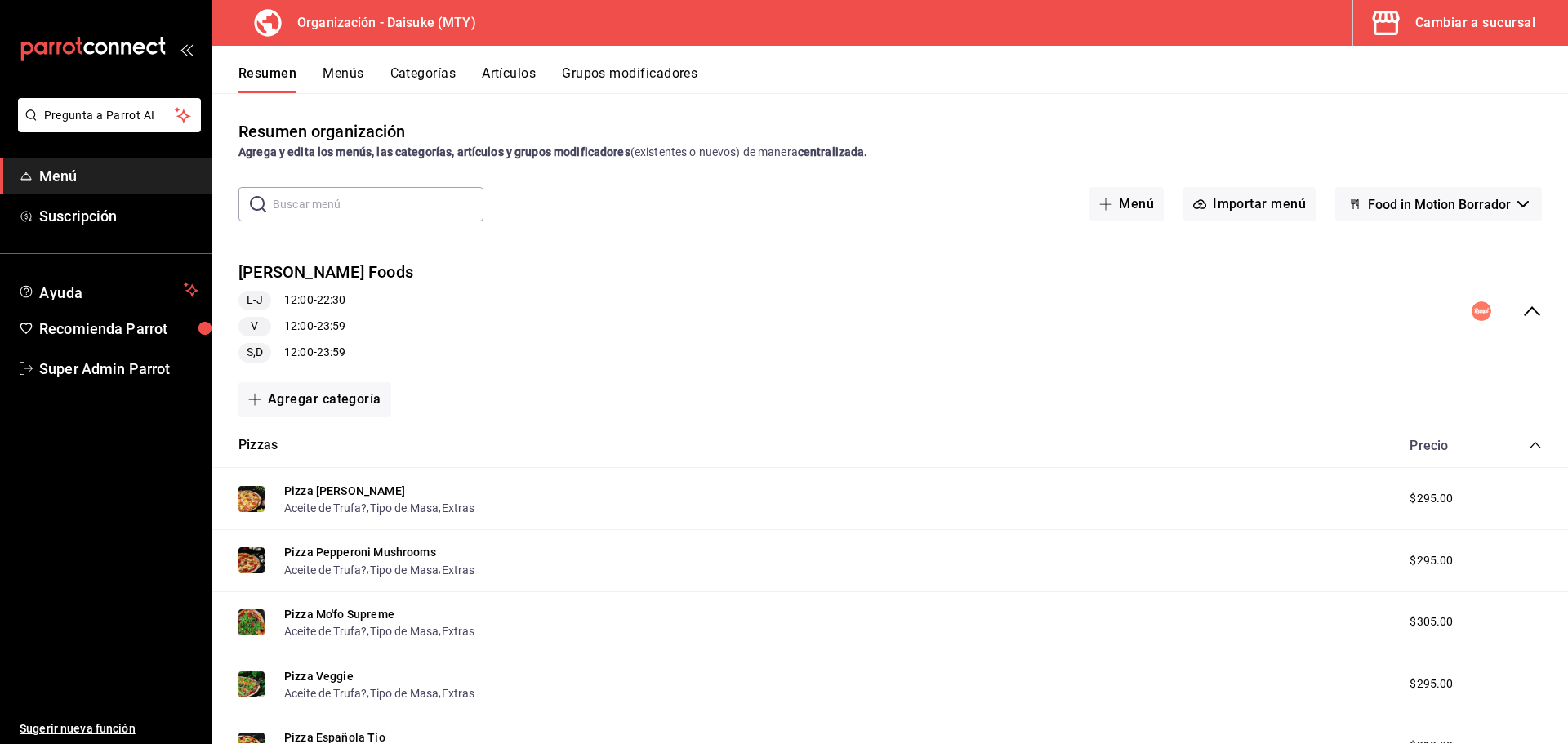
click at [1437, 497] on span "$295.00" at bounding box center [1431, 499] width 43 height 17
click at [1442, 200] on span "Food in Motion Borrador" at bounding box center [1439, 204] width 143 height 15
click at [1442, 200] on div at bounding box center [784, 372] width 1568 height 744
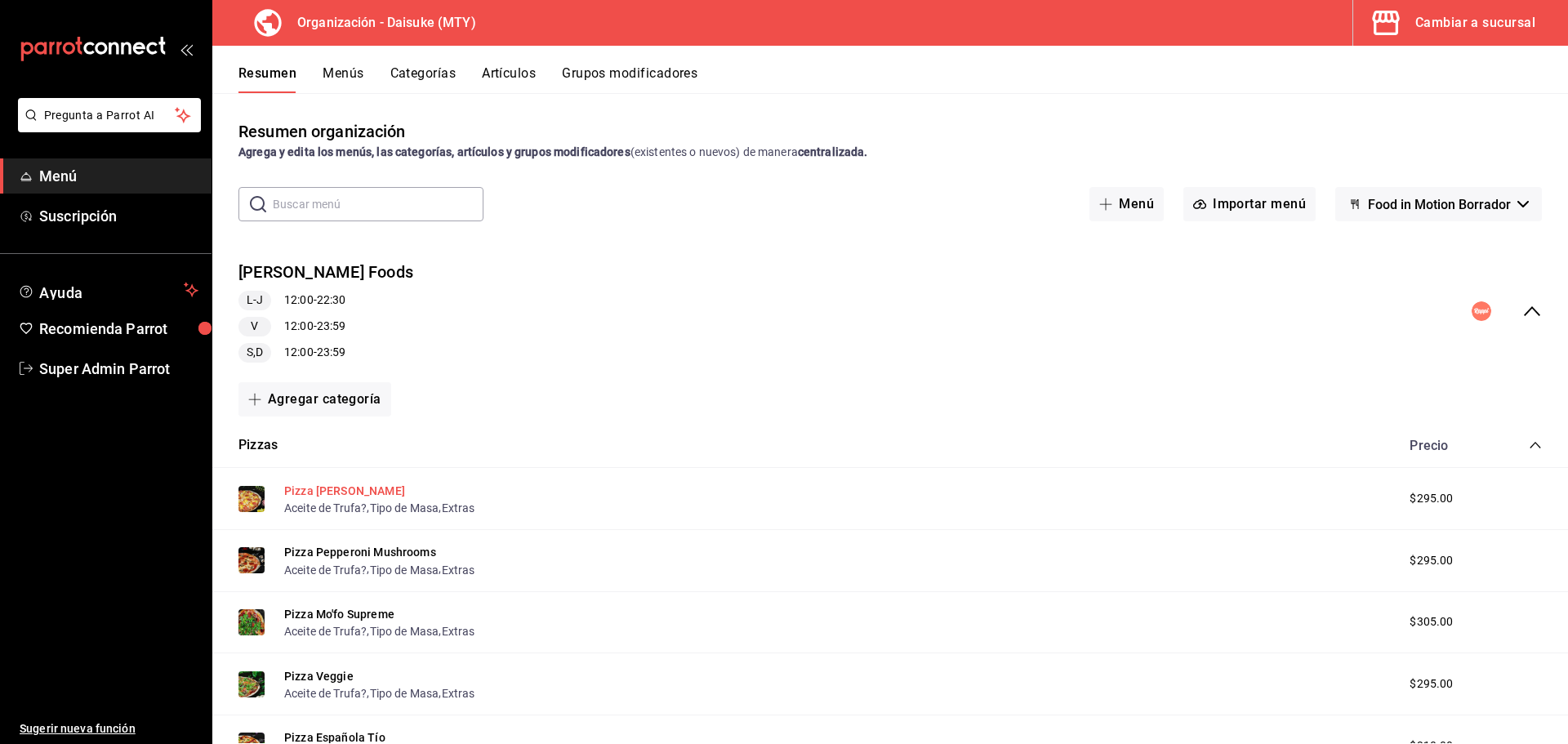
click at [343, 491] on button "Pizza Miña Piña" at bounding box center [345, 491] width 121 height 16
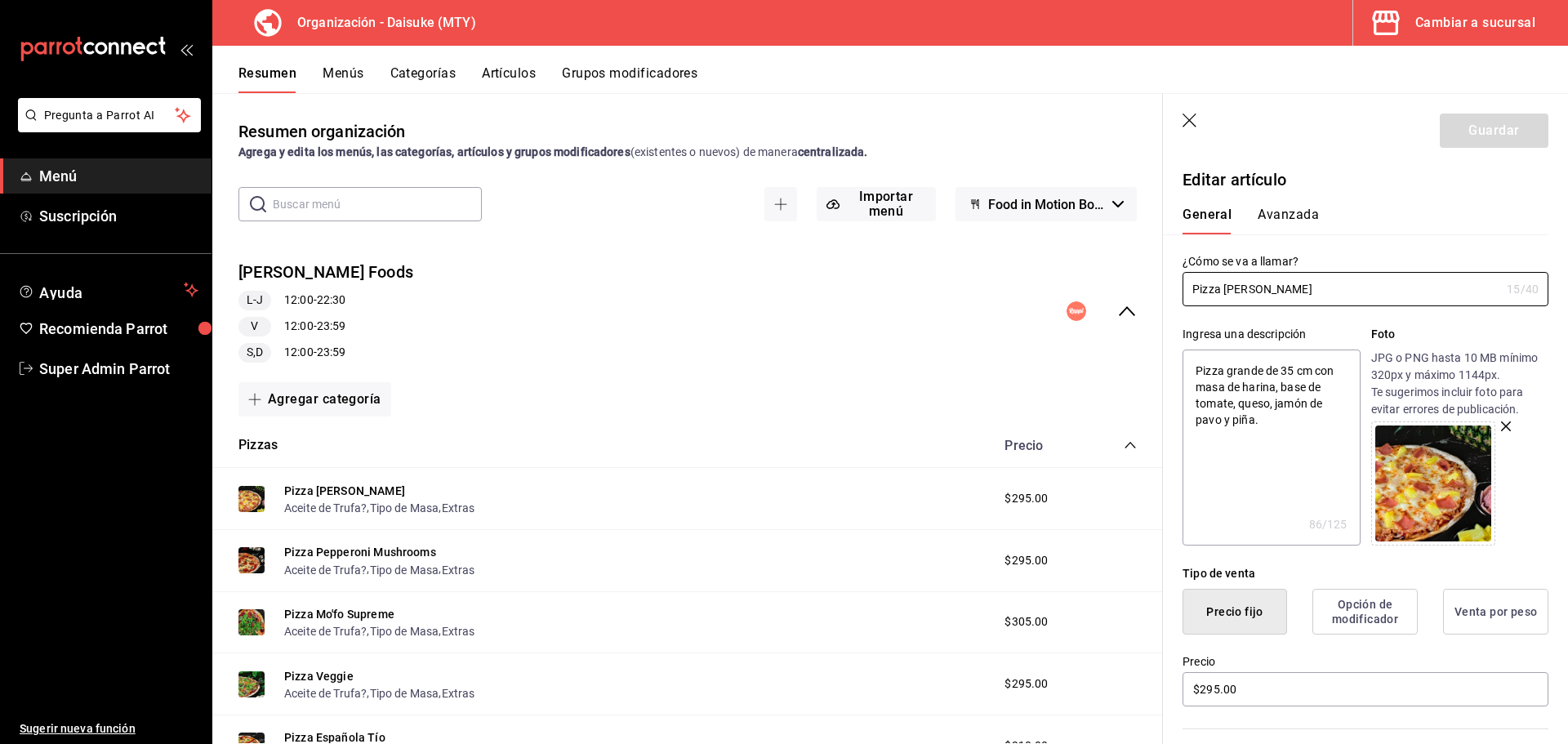
type textarea "x"
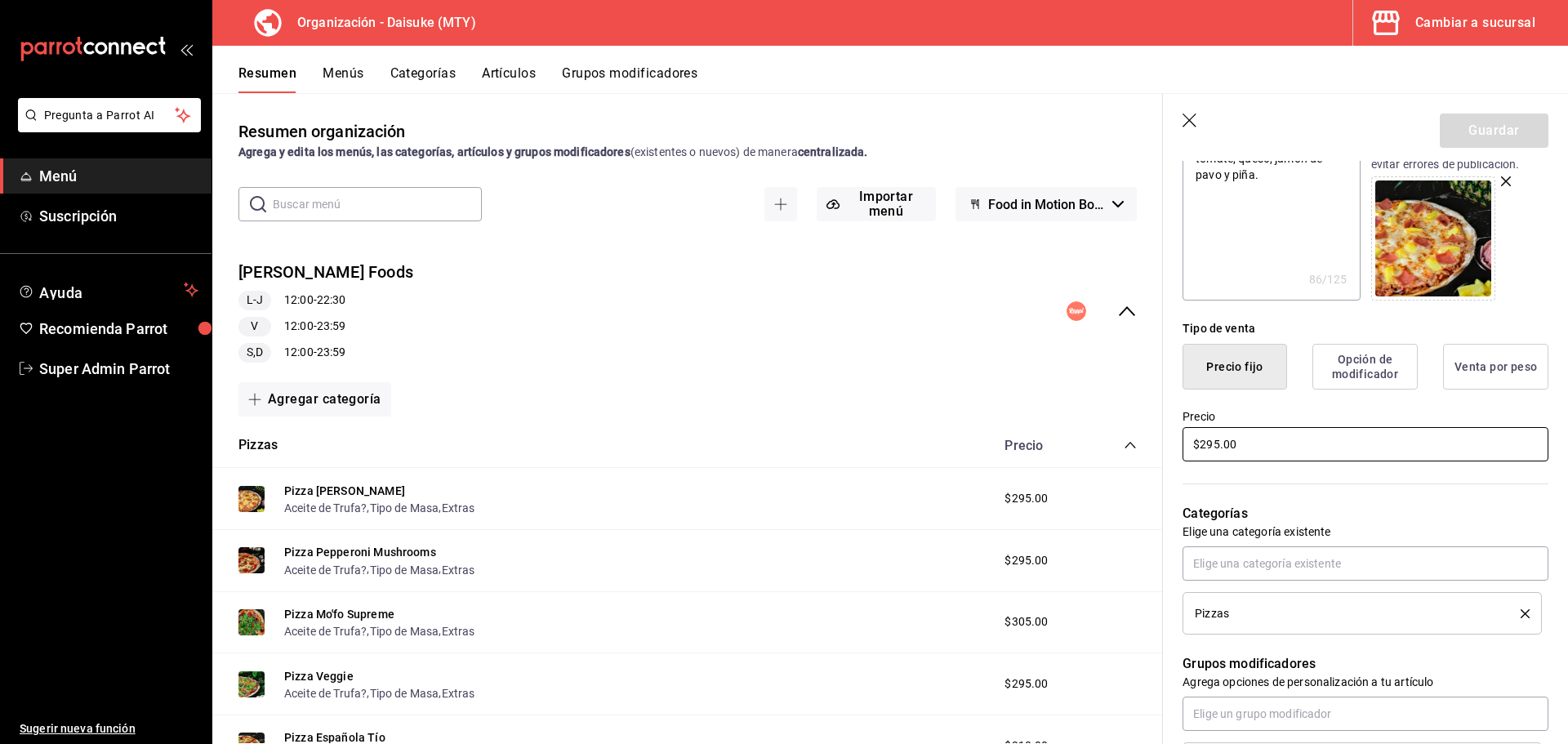
scroll to position [408, 0]
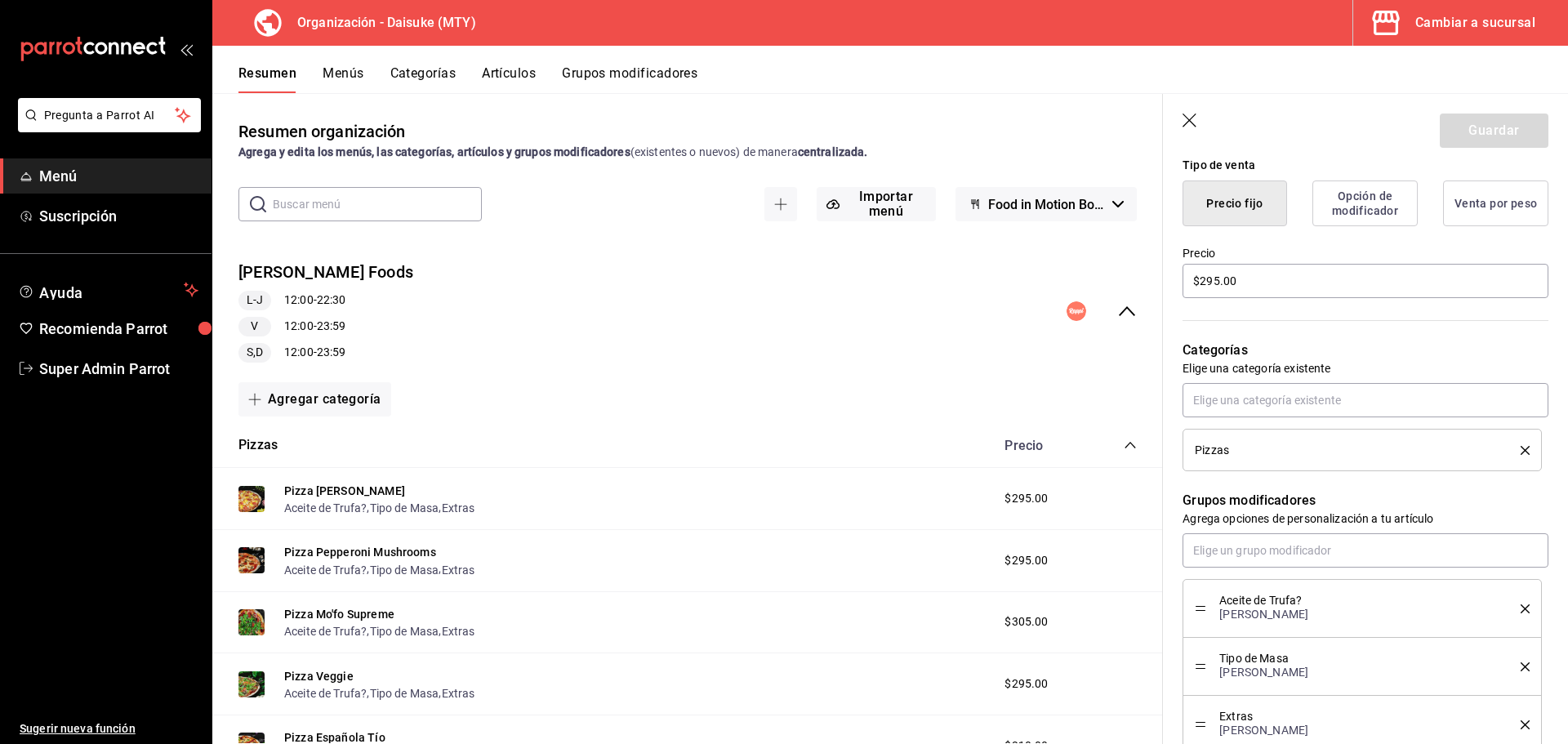
click at [1186, 119] on icon "button" at bounding box center [1190, 122] width 16 height 16
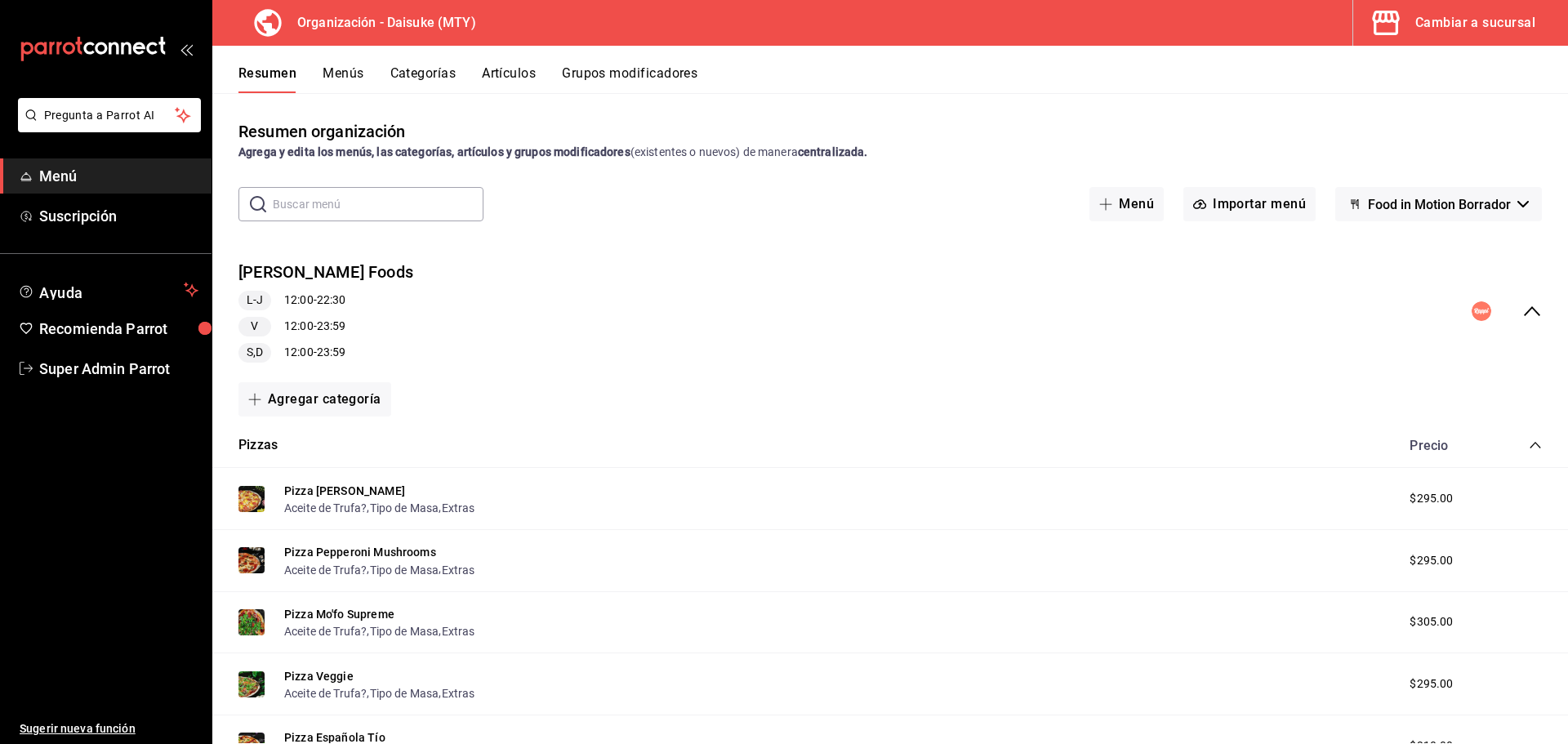
click at [1508, 13] on div "Cambiar a sucursal" at bounding box center [1475, 23] width 120 height 23
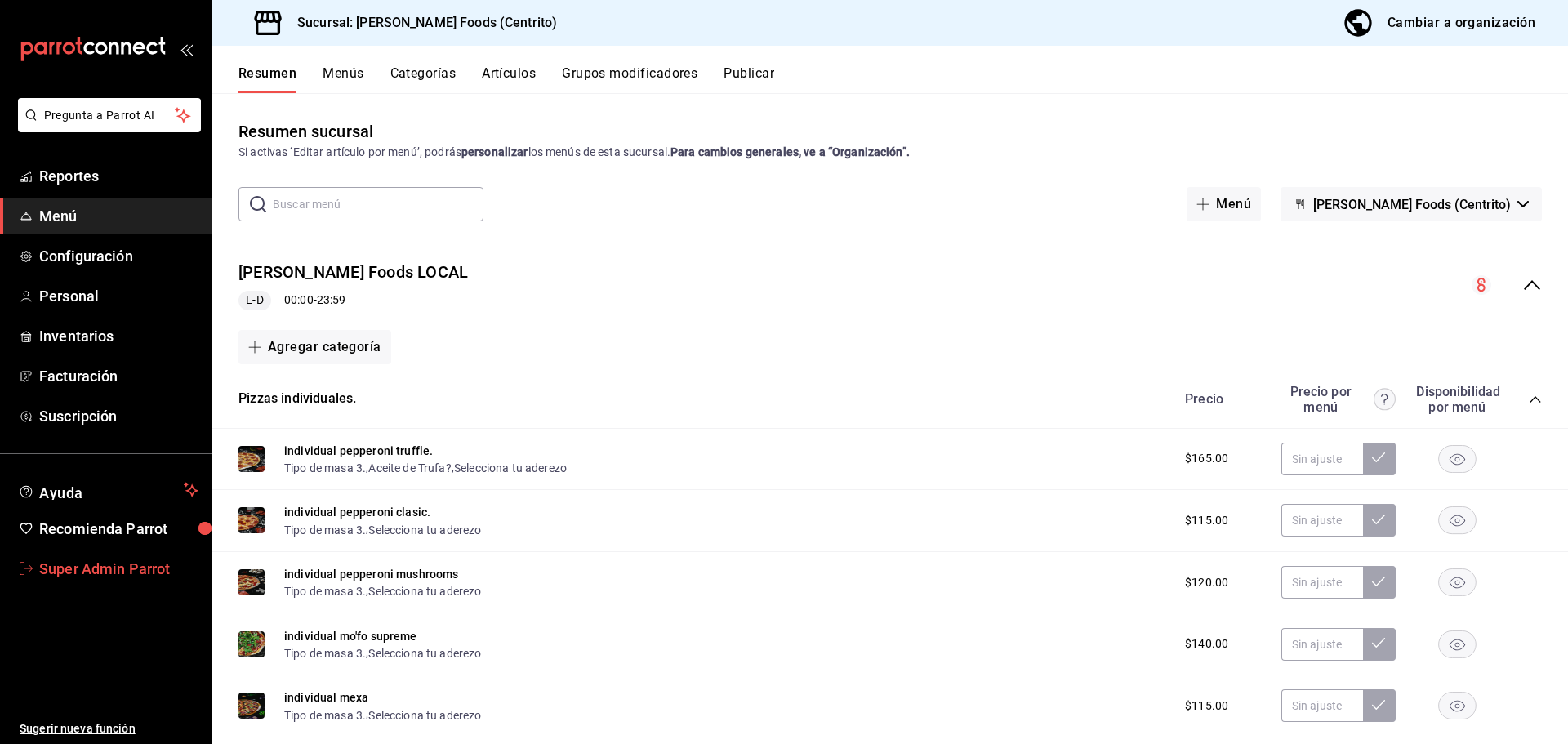
click at [151, 574] on span "Super Admin Parrot" at bounding box center [119, 569] width 159 height 22
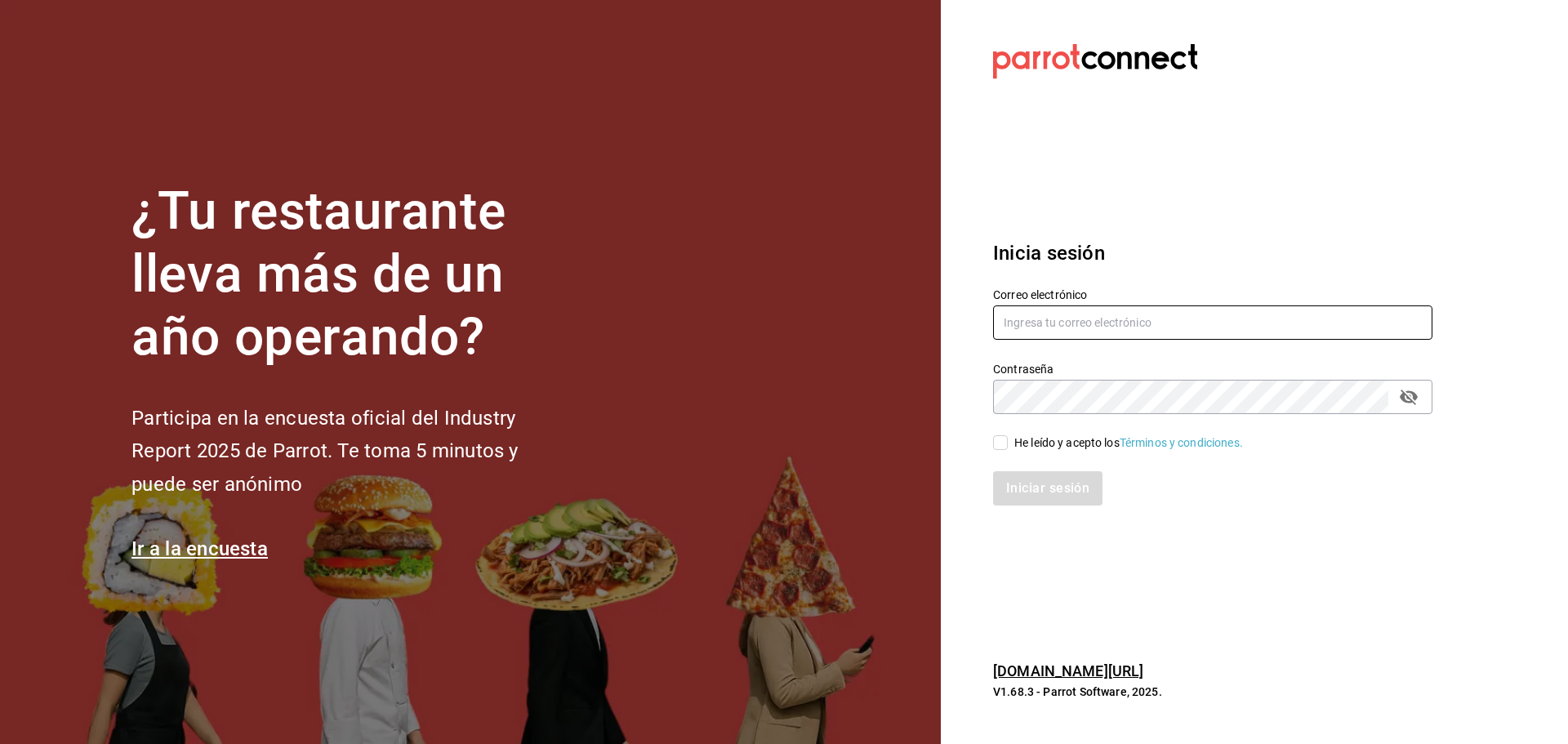
type input "mahanafoods@vasconcelos.com"
click at [1006, 446] on input "He leído y acepto los Términos y condiciones." at bounding box center [1001, 442] width 14 height 14
checkbox input "true"
click at [1046, 492] on button "Iniciar sesión" at bounding box center [1049, 489] width 111 height 34
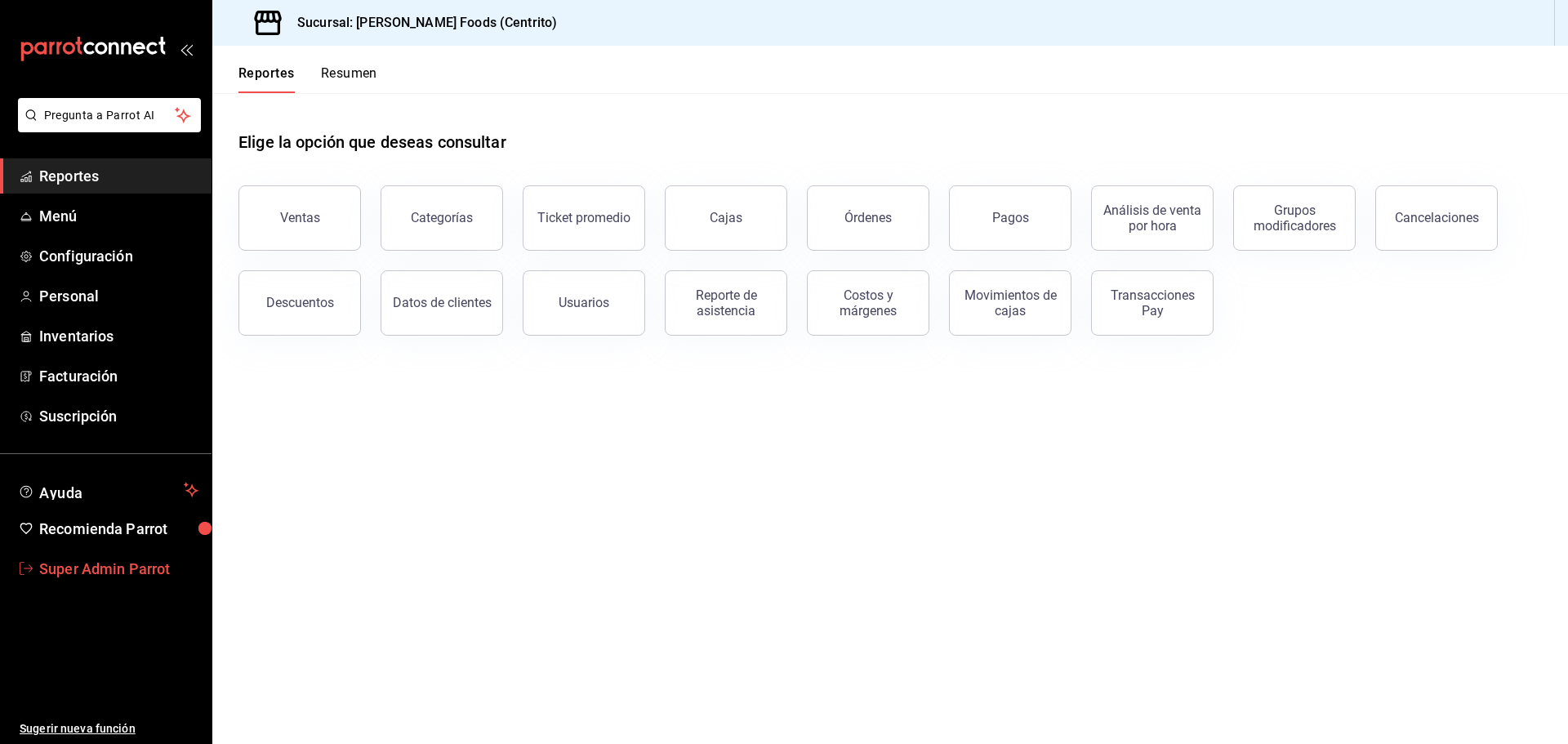
click at [135, 556] on link "Super Admin Parrot" at bounding box center [106, 569] width 211 height 35
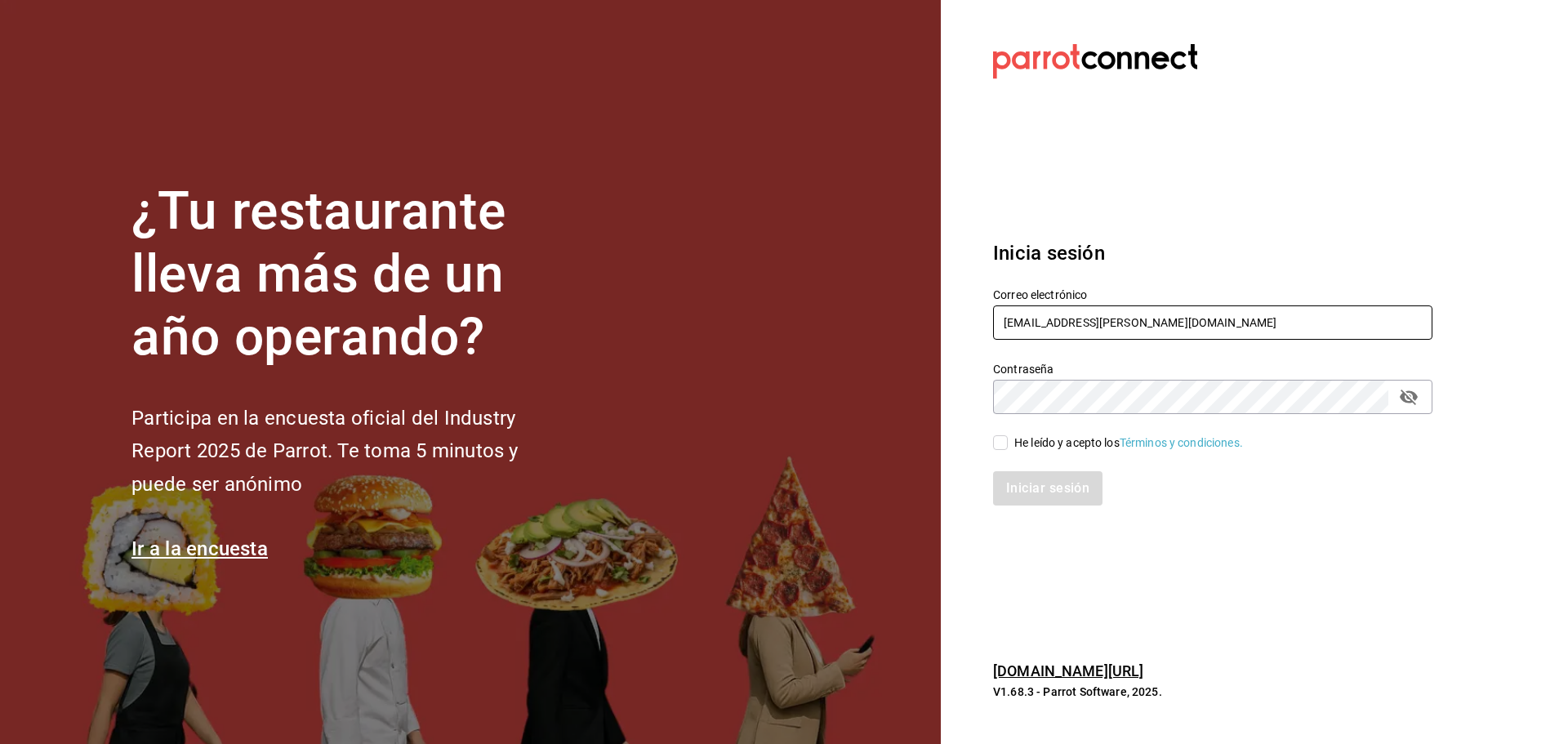
click at [1043, 326] on input "[EMAIL_ADDRESS][PERSON_NAME][DOMAIN_NAME]" at bounding box center [1213, 322] width 439 height 34
type input "[EMAIL_ADDRESS][DOMAIN_NAME]"
click at [1026, 438] on div "He leído y acepto los Términos y condiciones." at bounding box center [1129, 442] width 229 height 17
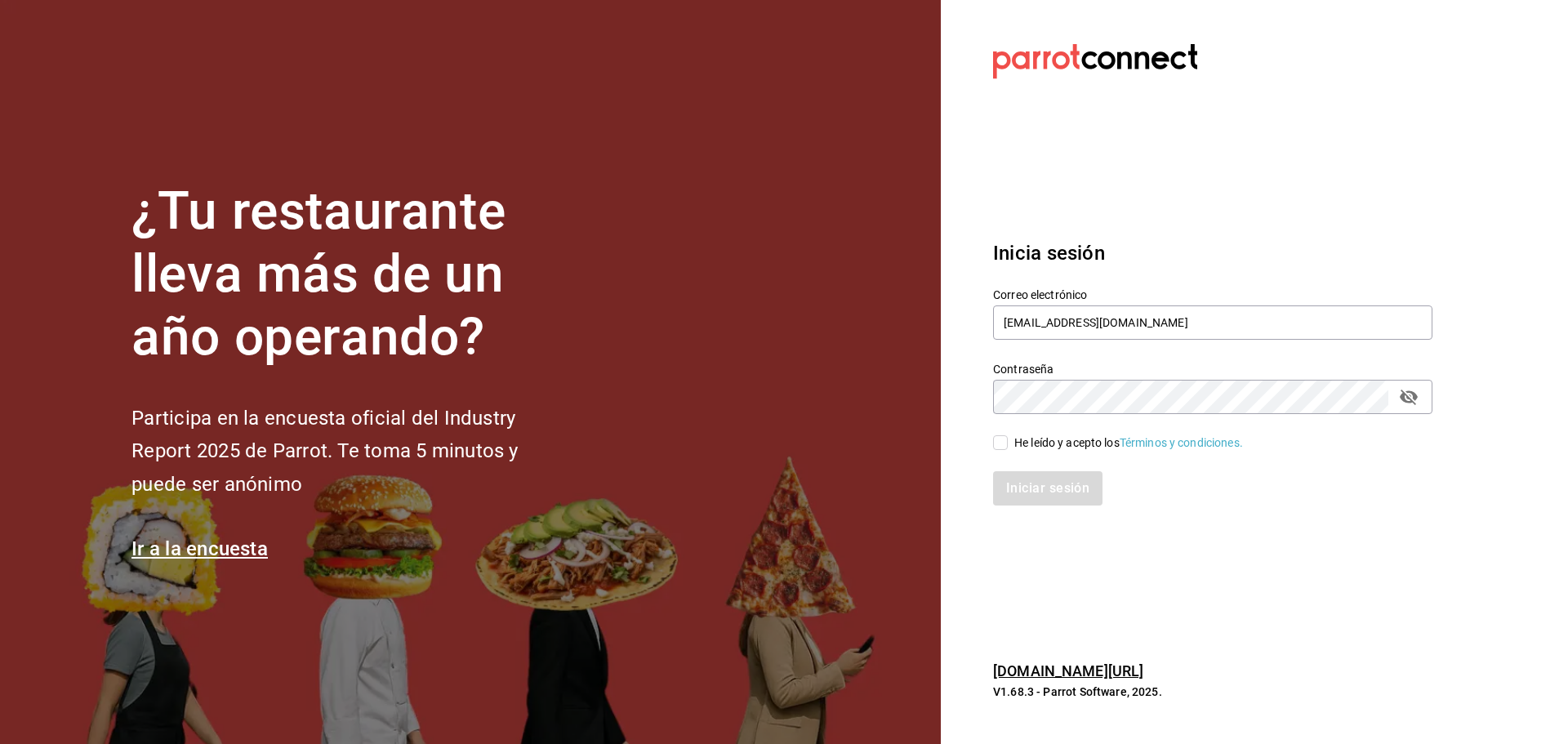
click at [1008, 438] on input "He leído y acepto los Términos y condiciones." at bounding box center [1001, 442] width 14 height 14
checkbox input "true"
click at [1045, 484] on button "Iniciar sesión" at bounding box center [1049, 489] width 111 height 34
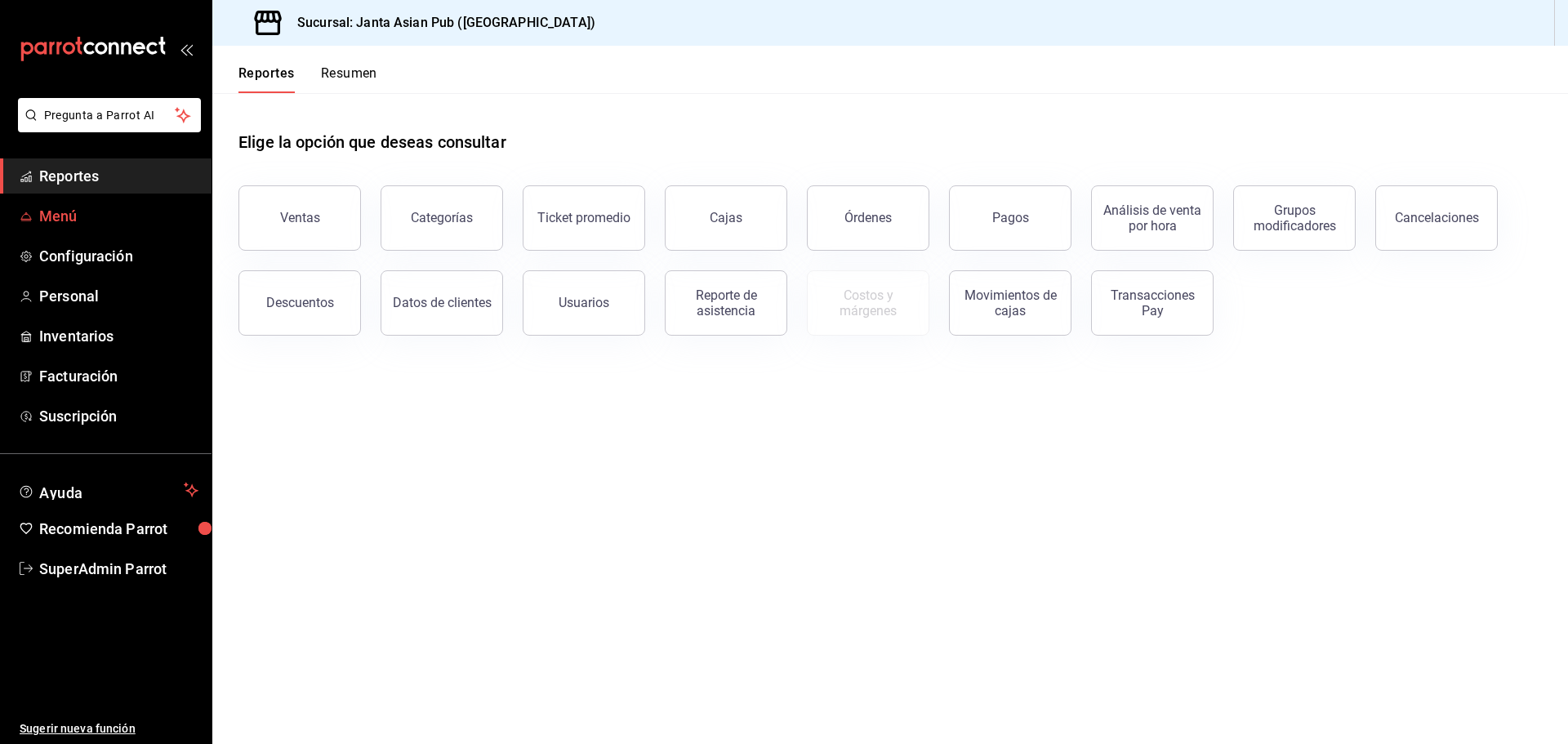
click at [86, 223] on span "Menú" at bounding box center [119, 216] width 159 height 22
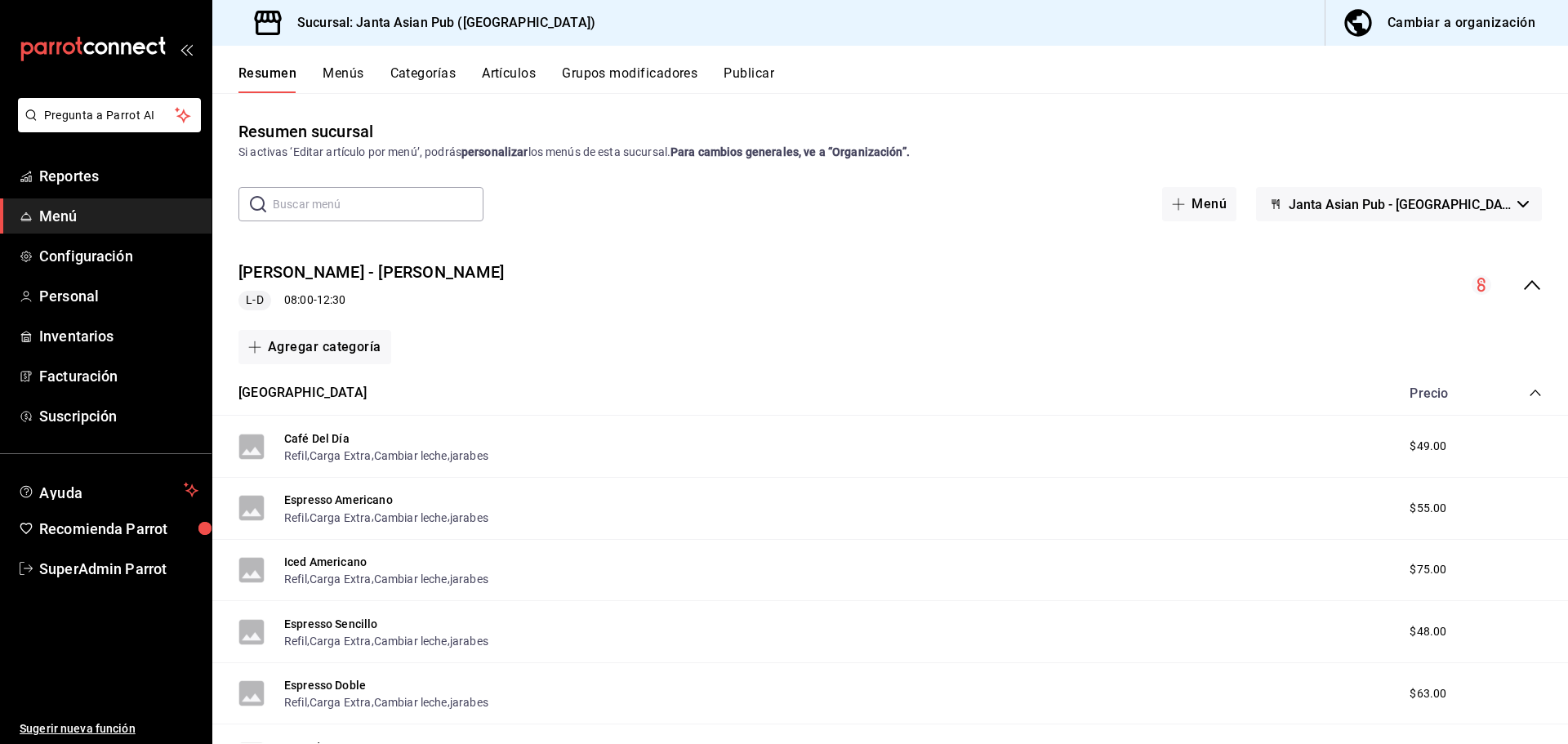
click at [1461, 27] on div "Cambiar a organización" at bounding box center [1461, 23] width 148 height 23
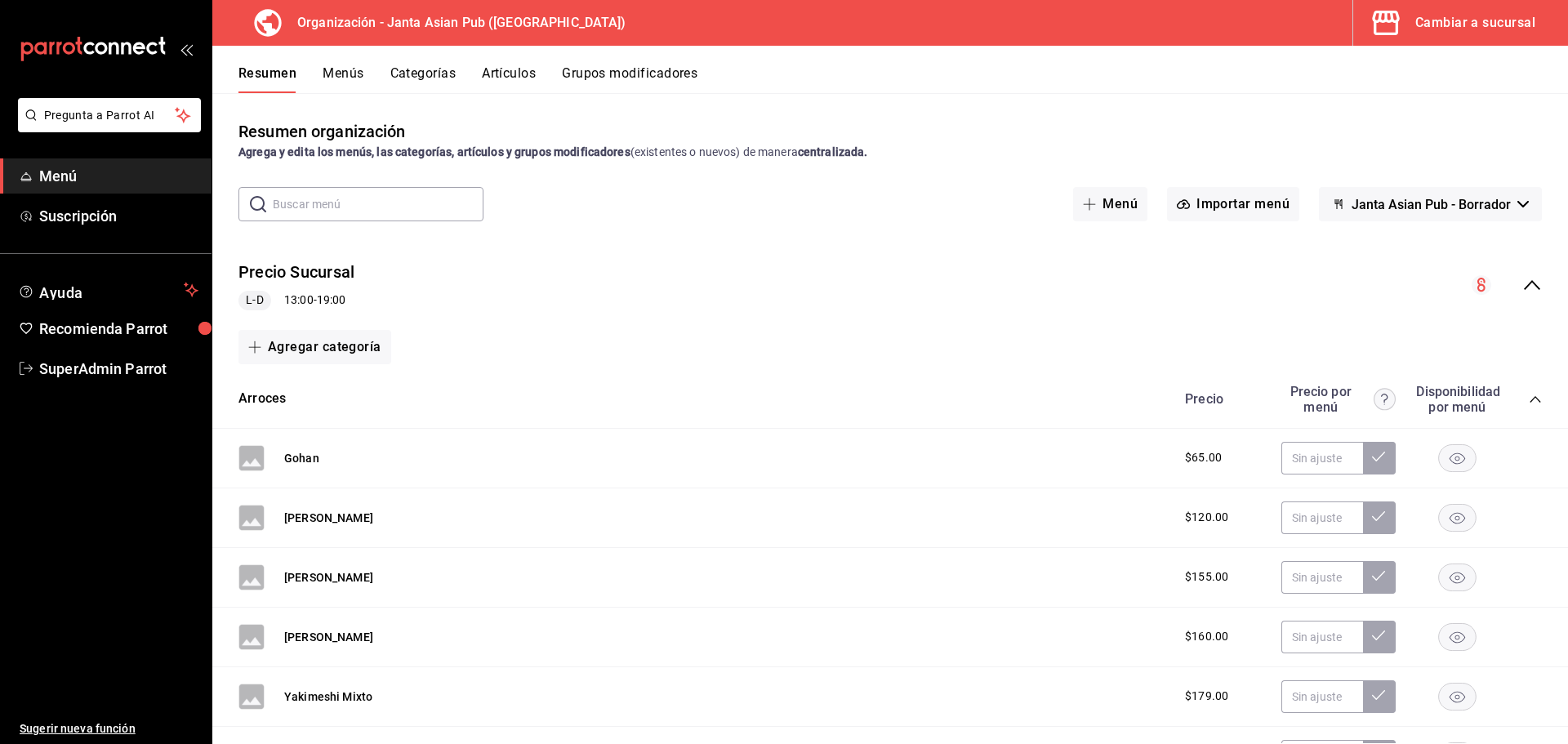
click at [544, 275] on div "Precio Sucursal L-D 13:00 - 19:00" at bounding box center [890, 285] width 1356 height 76
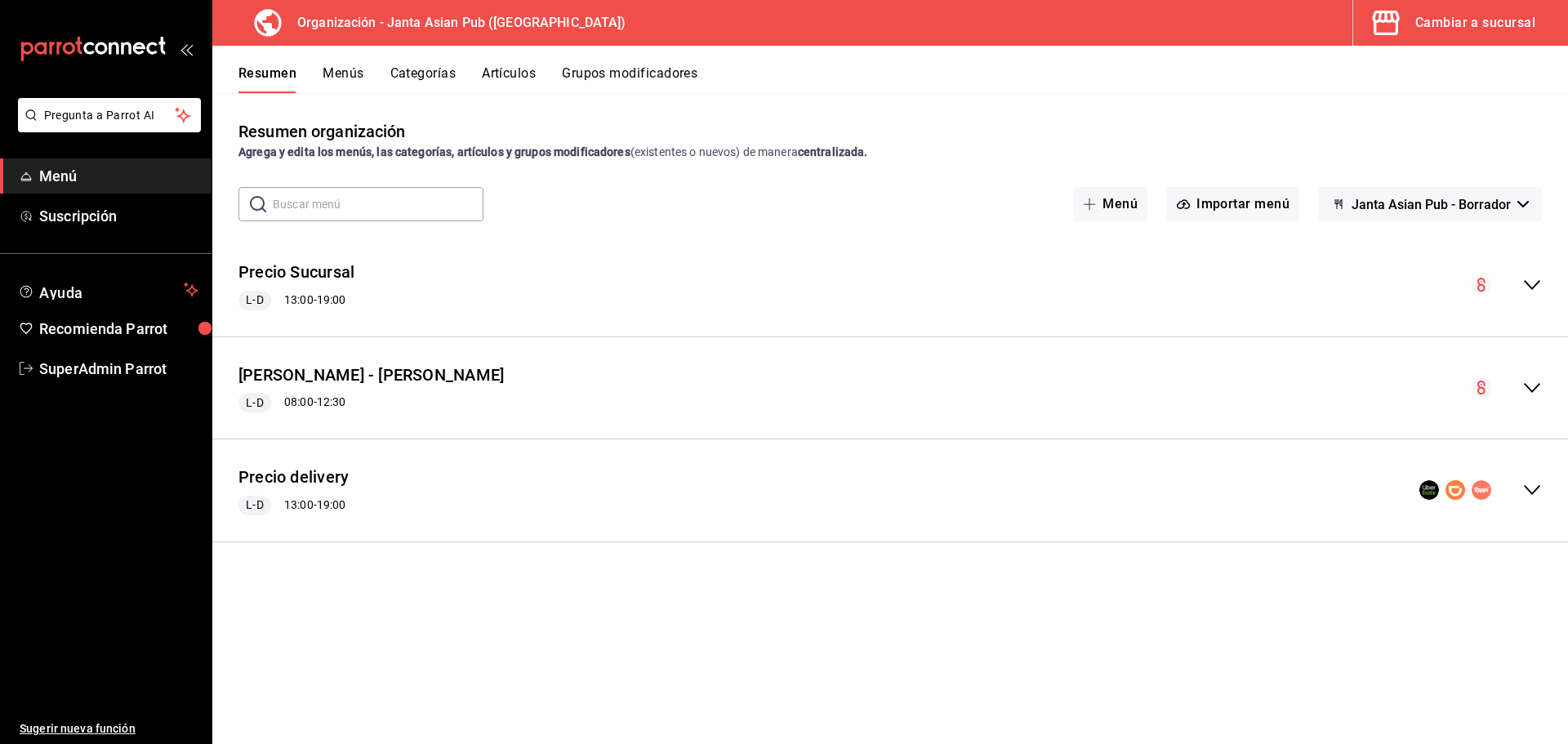
click at [669, 394] on div "[PERSON_NAME] - [PERSON_NAME] L-D 08:00 - 12:30" at bounding box center [890, 388] width 1356 height 76
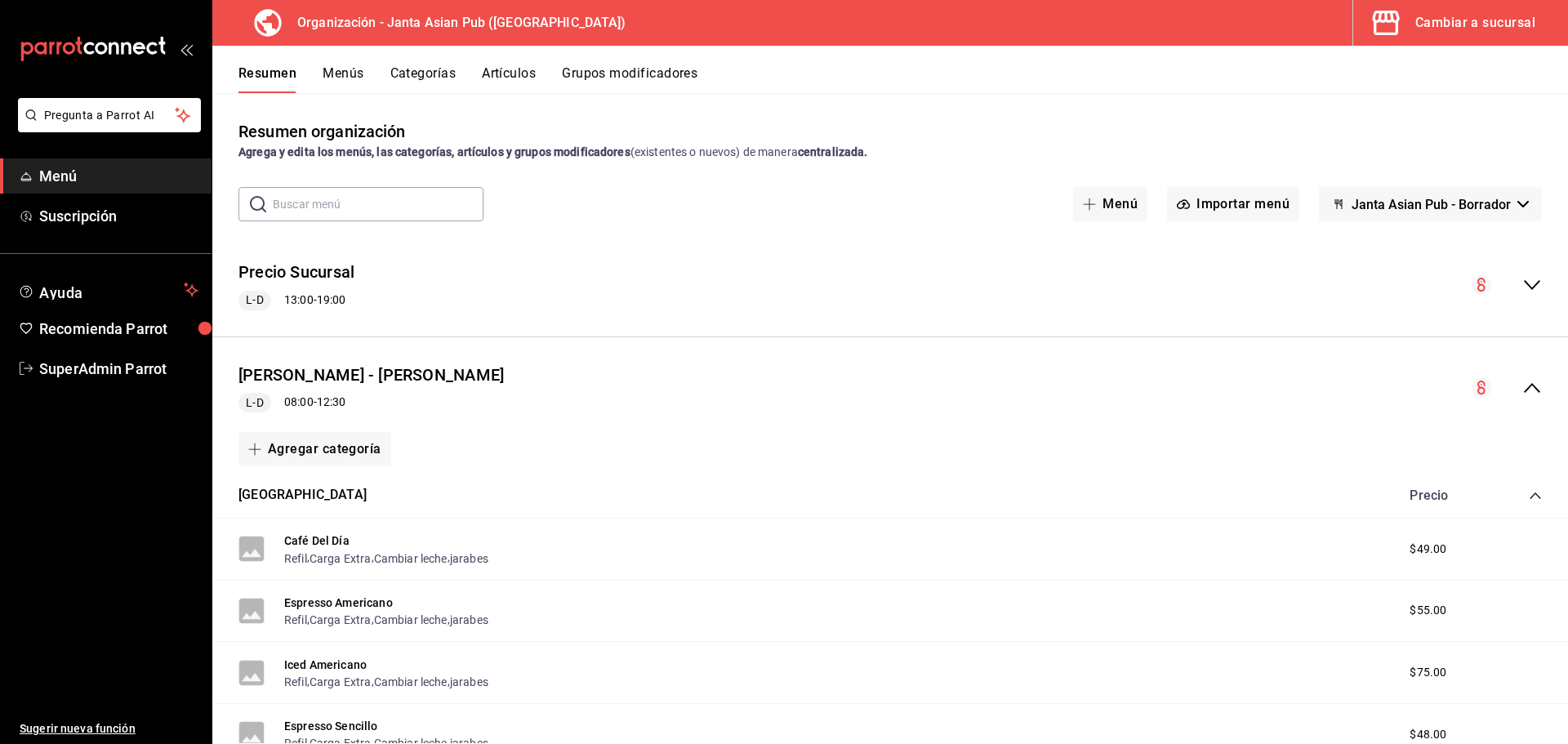
click at [681, 385] on div "[PERSON_NAME] - [PERSON_NAME] L-D 08:00 - 12:30" at bounding box center [890, 388] width 1356 height 76
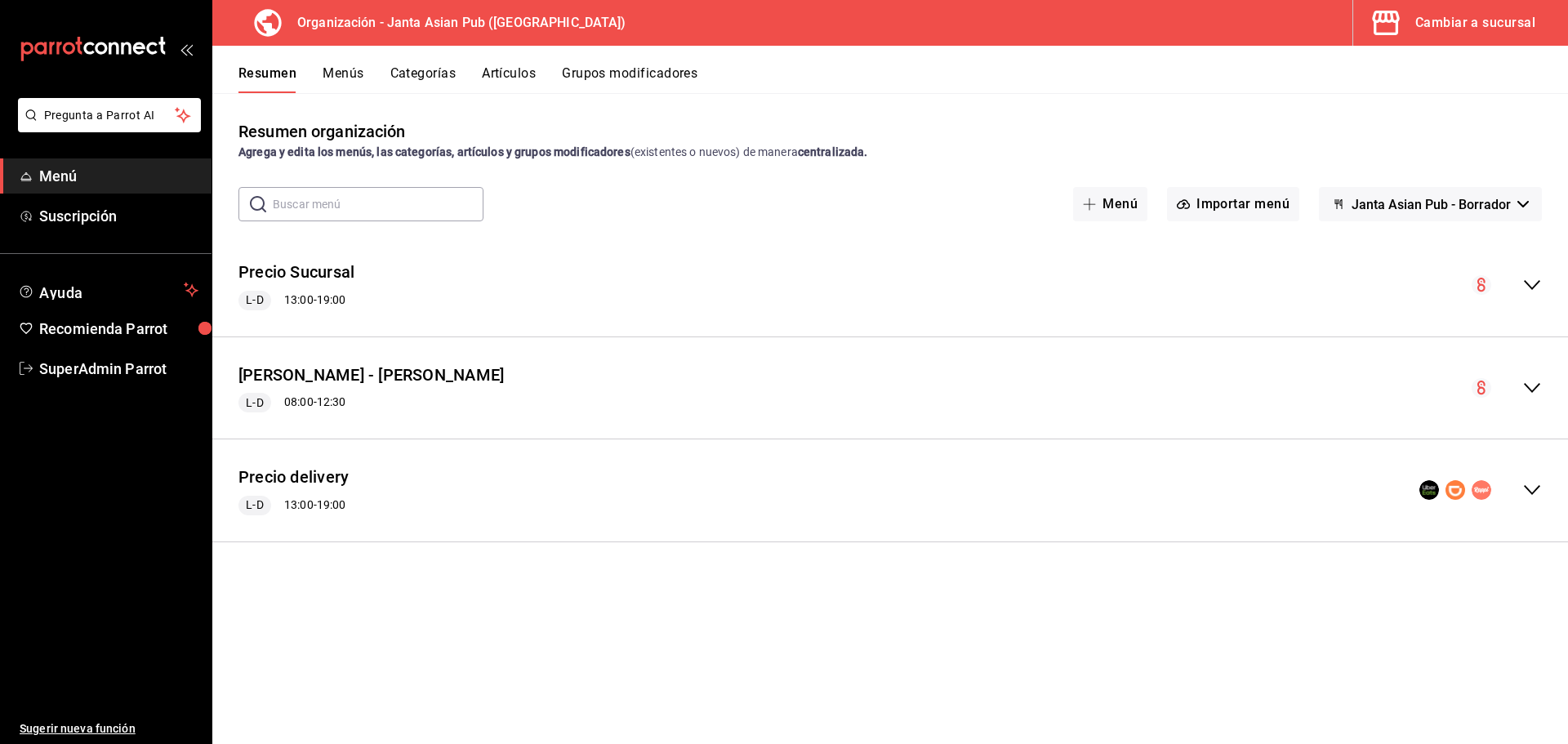
click at [640, 469] on div "Precio delivery L-D 13:00 - 19:00" at bounding box center [890, 491] width 1356 height 76
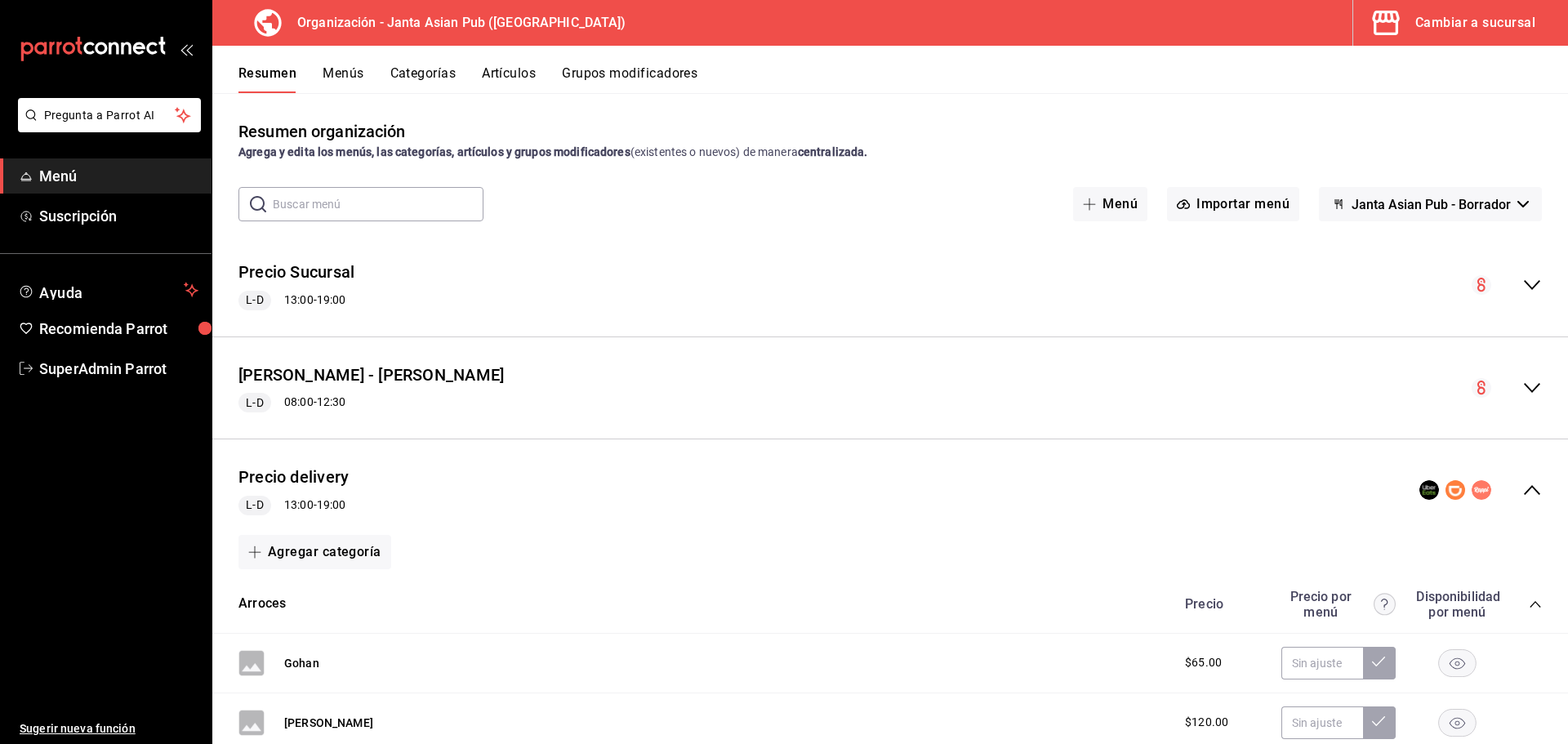
click at [336, 75] on button "Menús" at bounding box center [343, 79] width 41 height 28
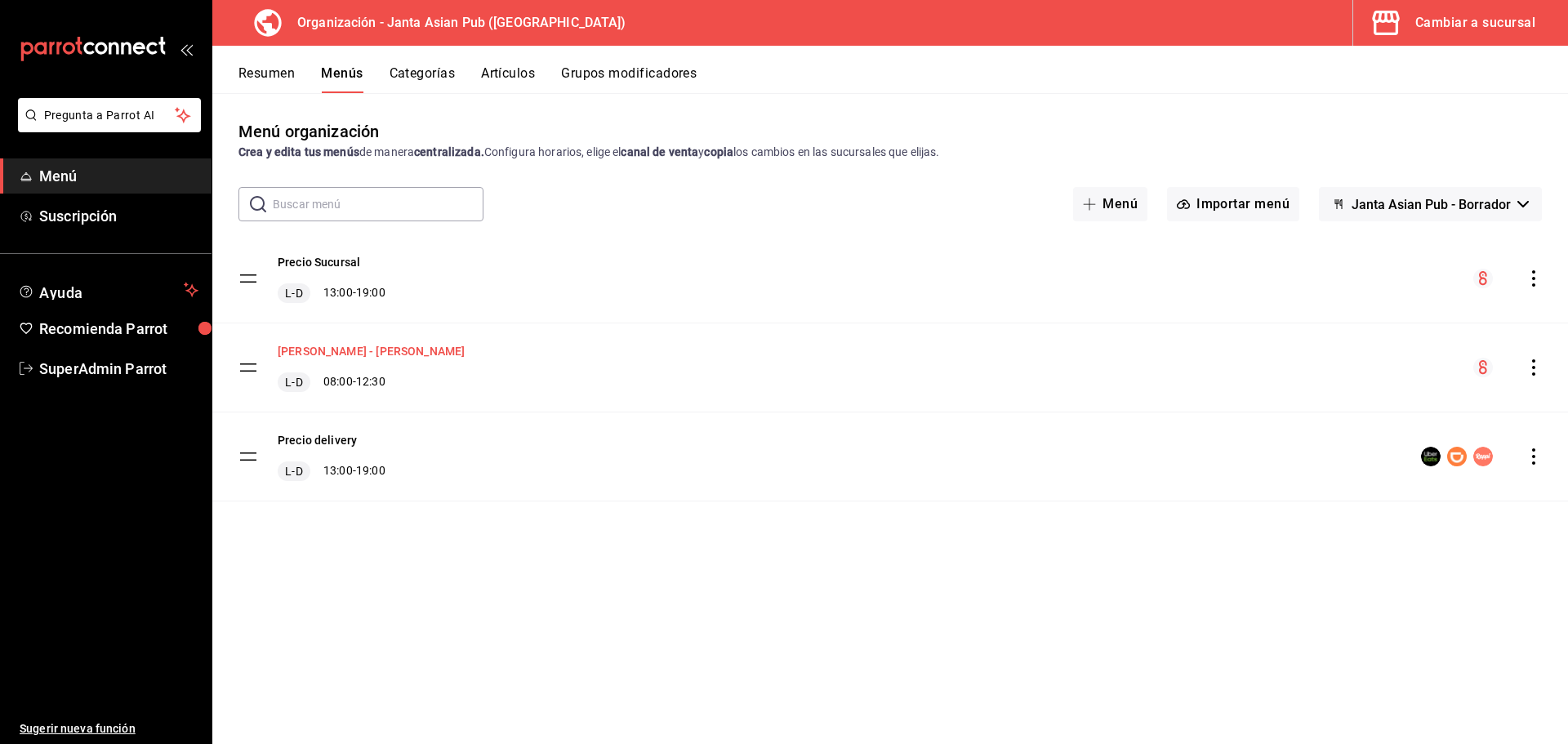
click at [368, 354] on button "Precio Sucursal - KIMI" at bounding box center [371, 351] width 187 height 16
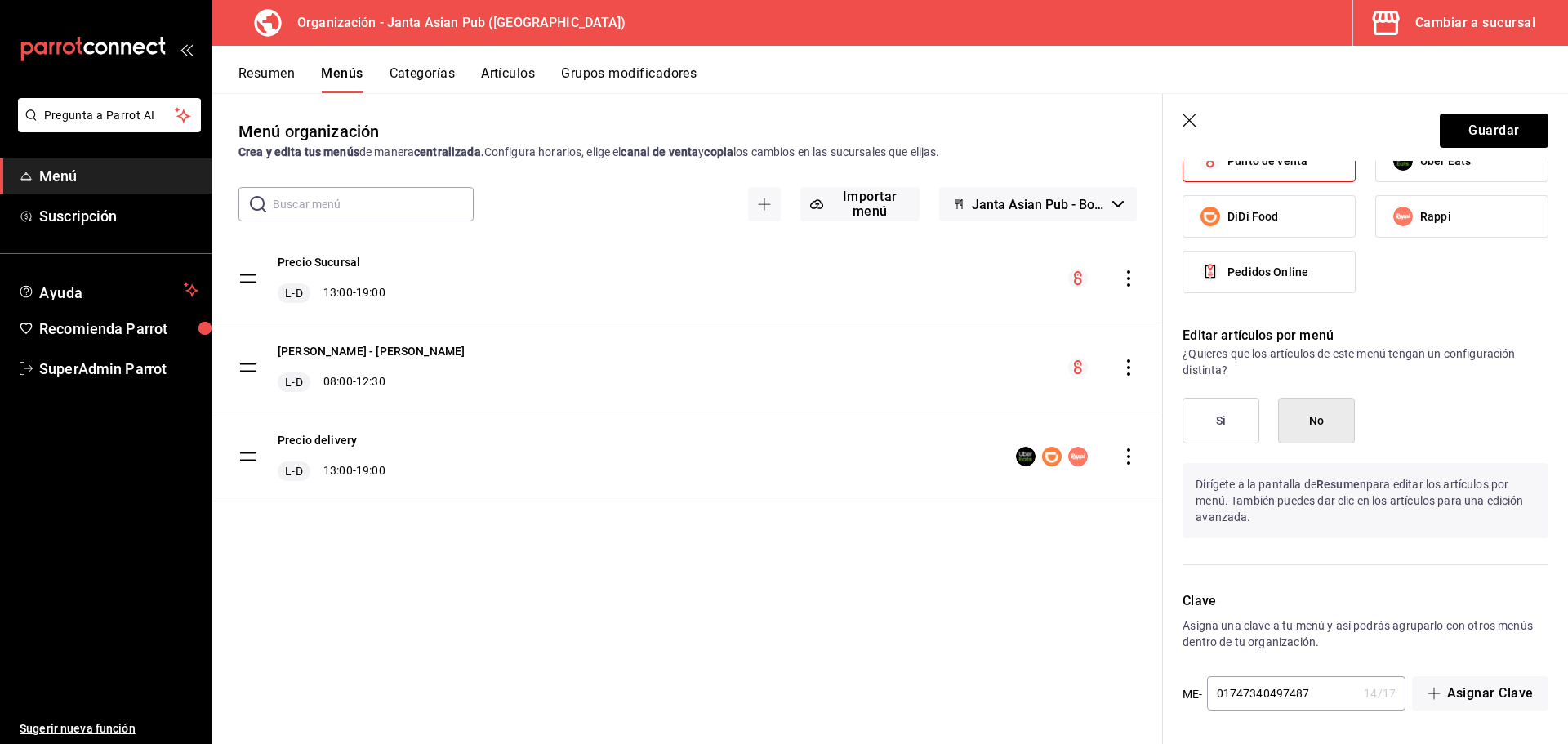
scroll to position [718, 0]
click at [331, 263] on button "Precio Sucursal" at bounding box center [319, 262] width 82 height 16
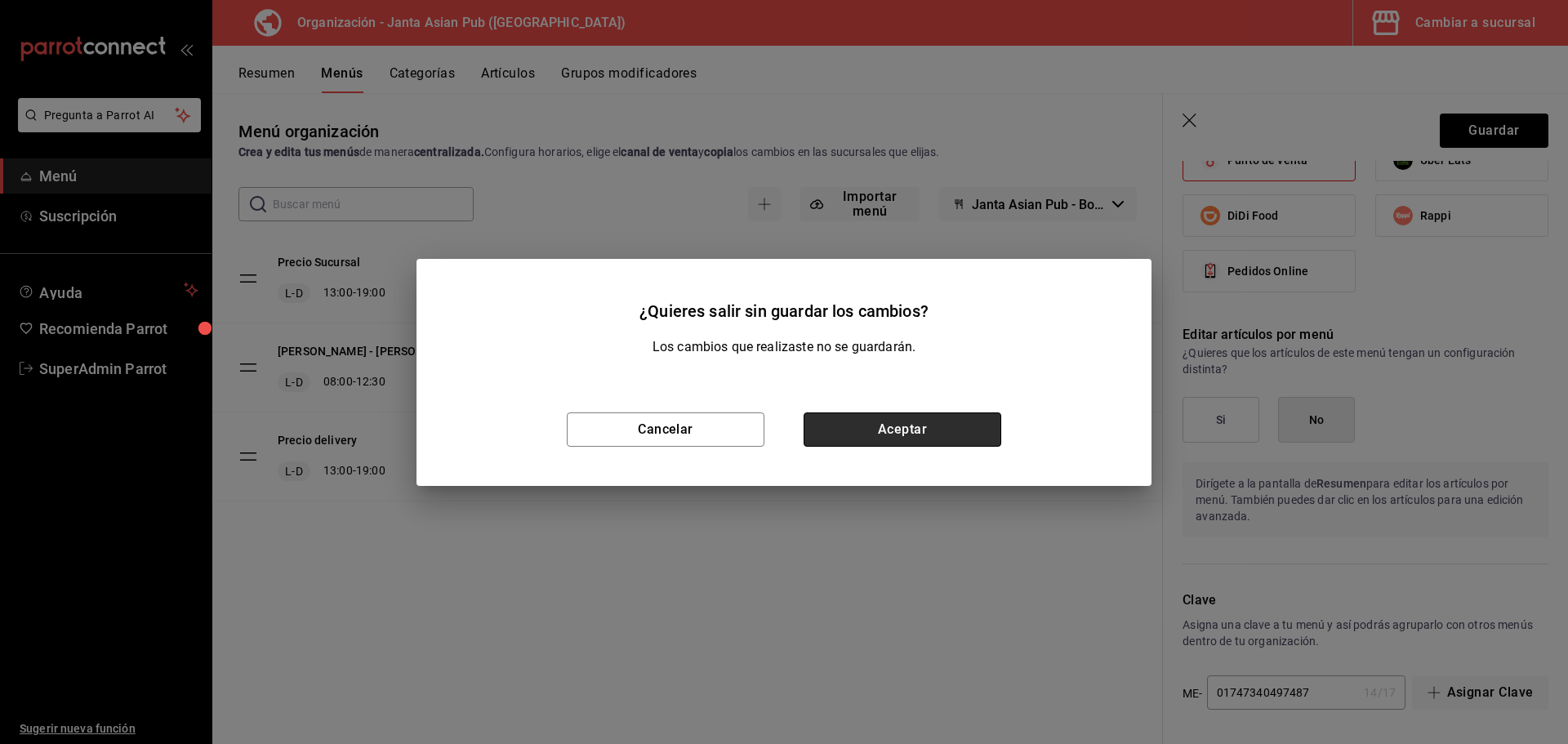
click at [906, 432] on button "Aceptar" at bounding box center [902, 430] width 198 height 34
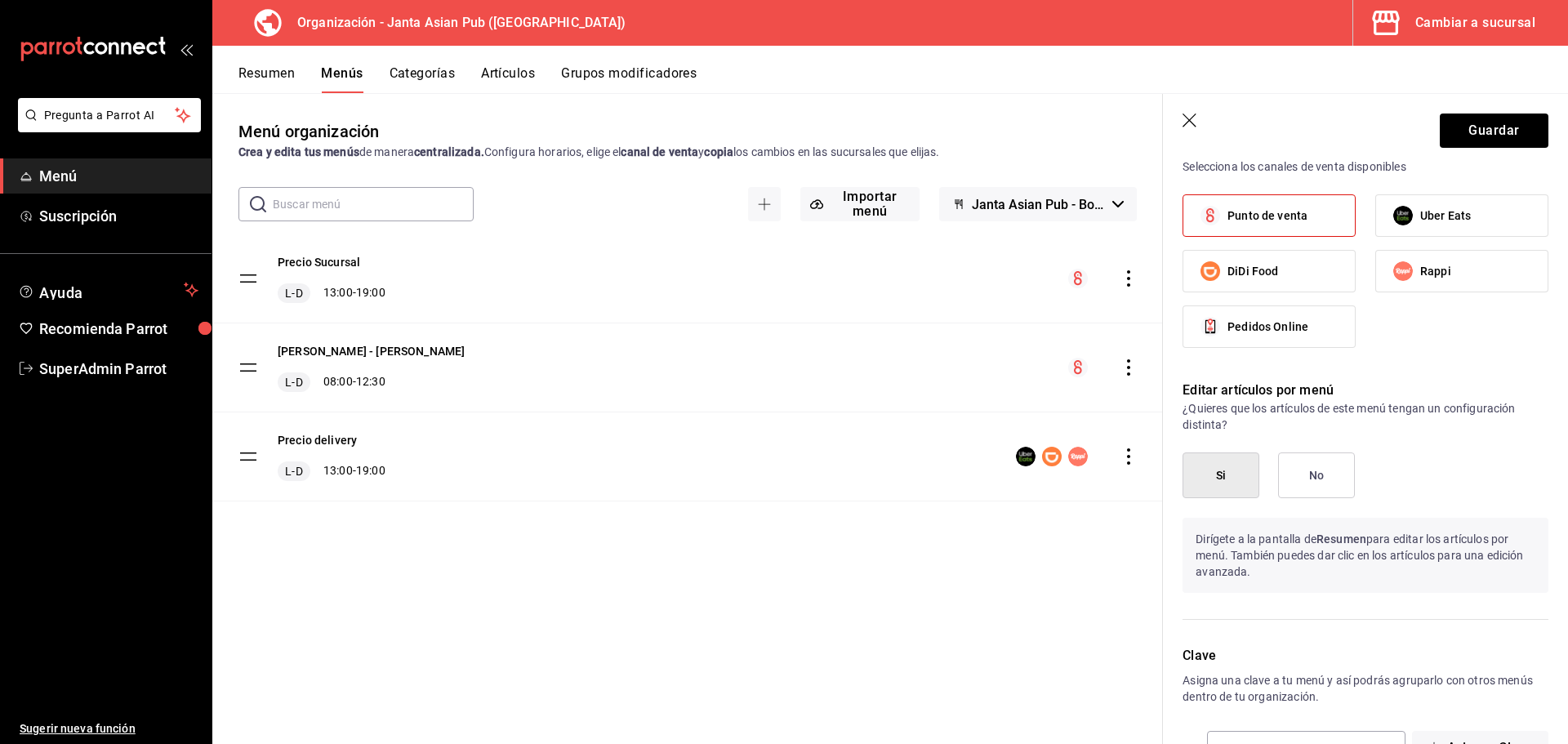
scroll to position [2343, 0]
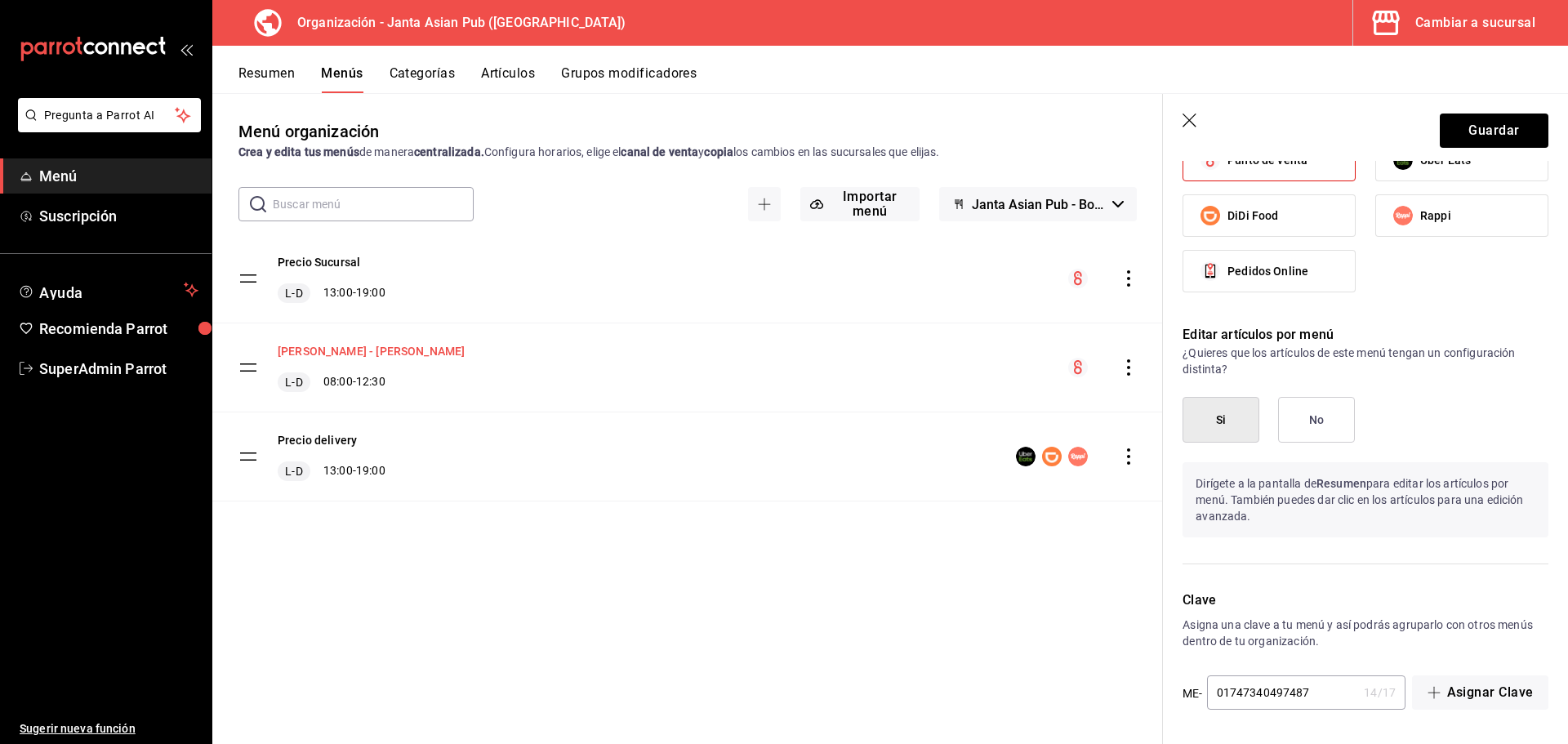
click at [361, 352] on button "Precio Sucursal - KIMI" at bounding box center [371, 351] width 187 height 16
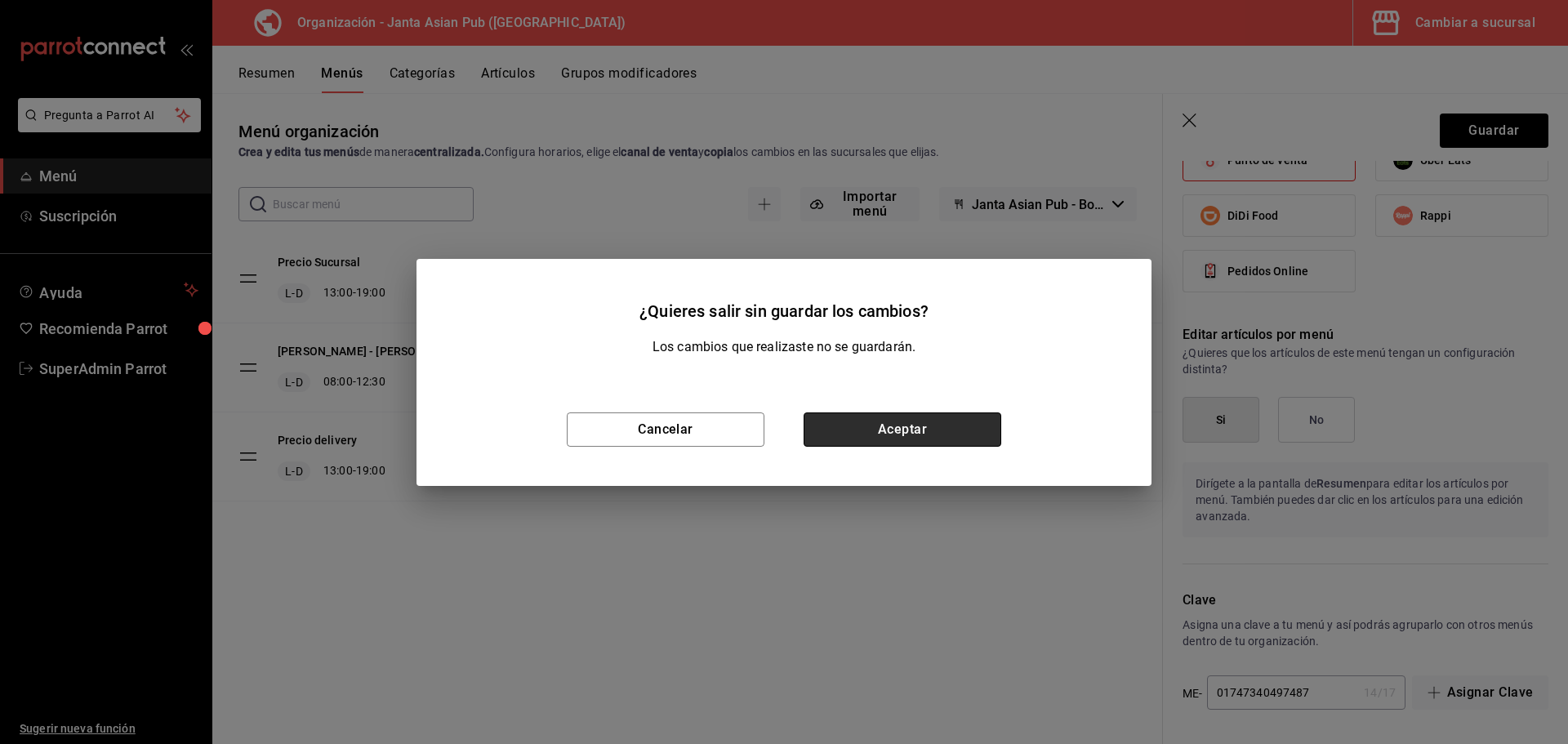
click at [905, 434] on button "Aceptar" at bounding box center [902, 430] width 198 height 34
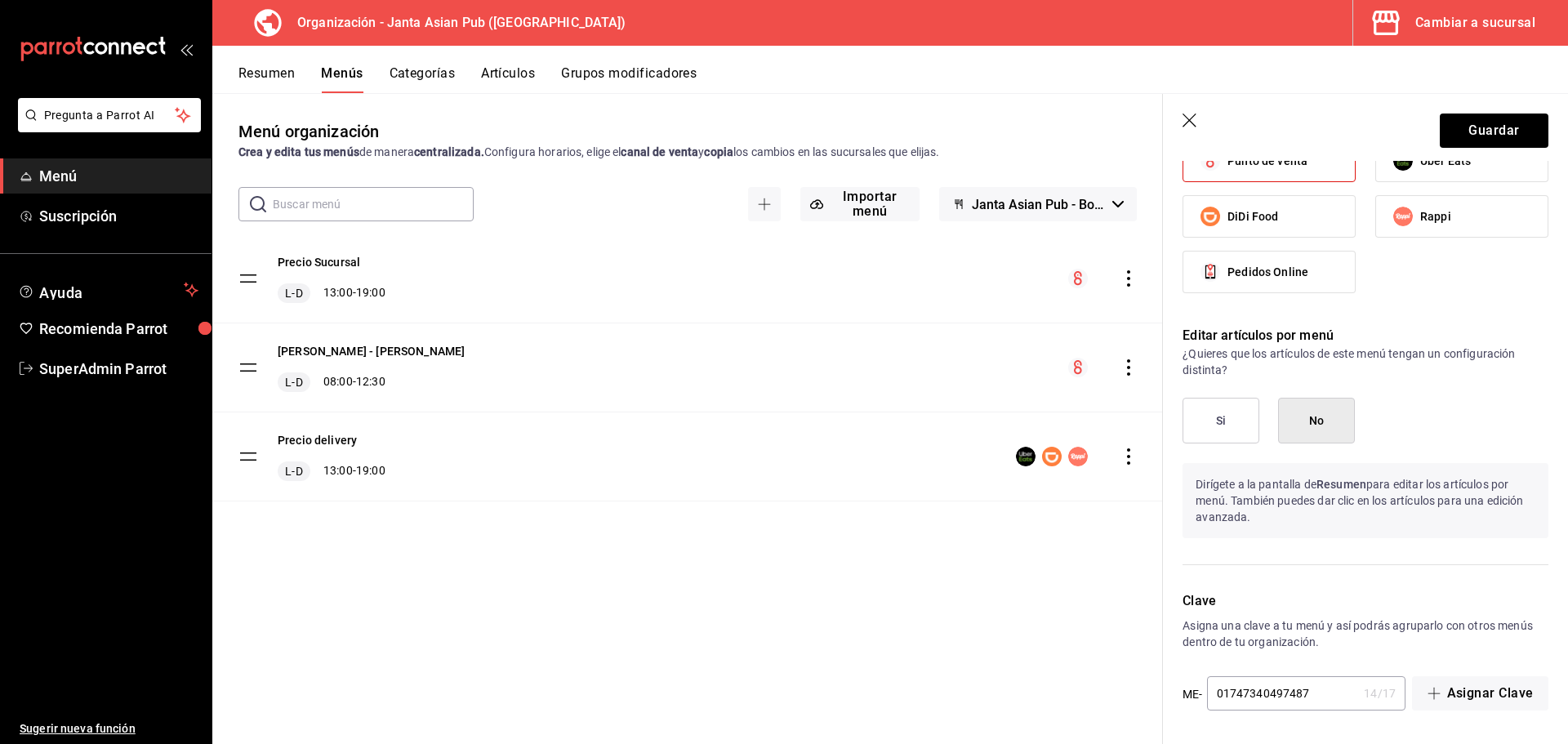
scroll to position [718, 0]
click at [328, 440] on button "Precio delivery" at bounding box center [317, 440] width 80 height 16
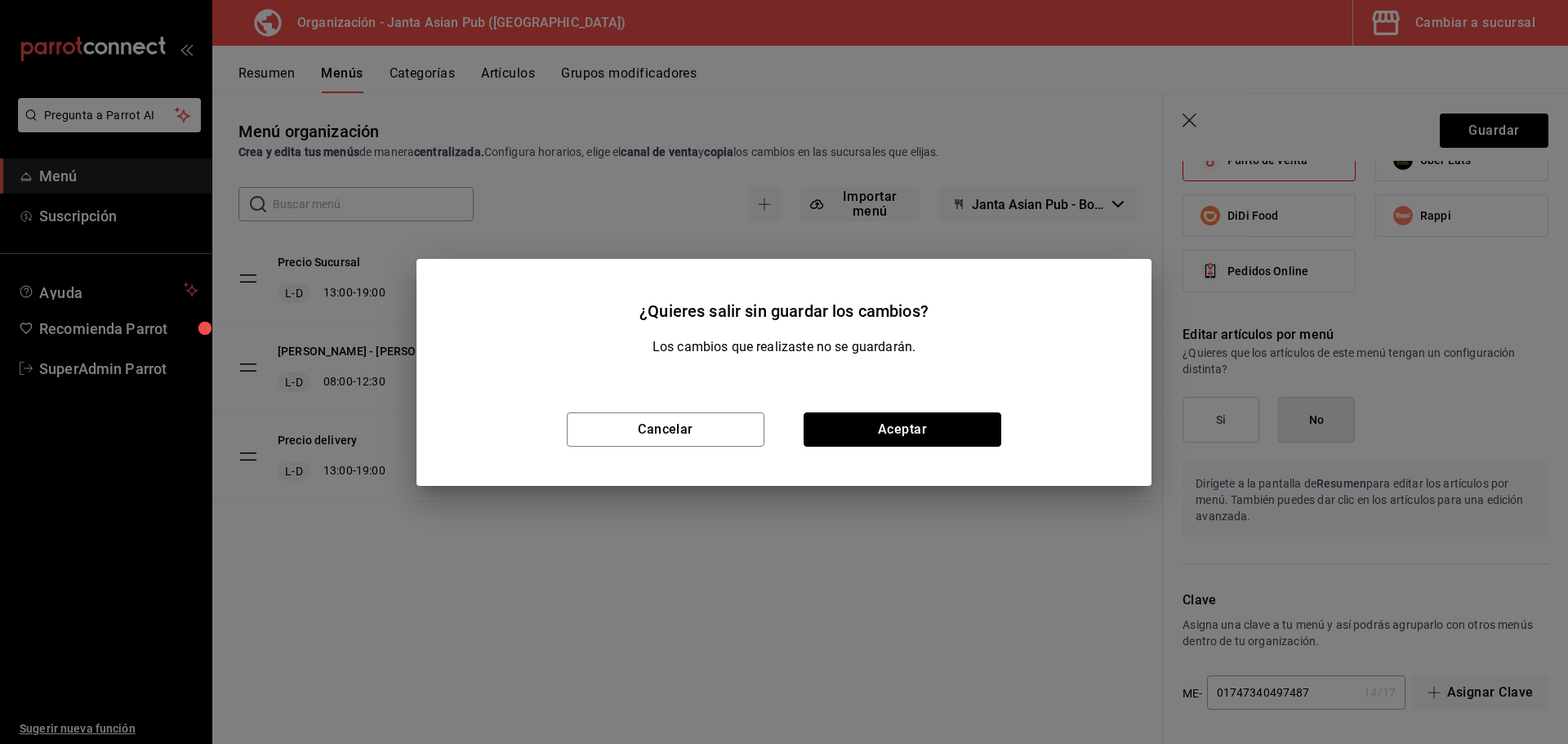
click at [979, 428] on button "Aceptar" at bounding box center [902, 430] width 198 height 34
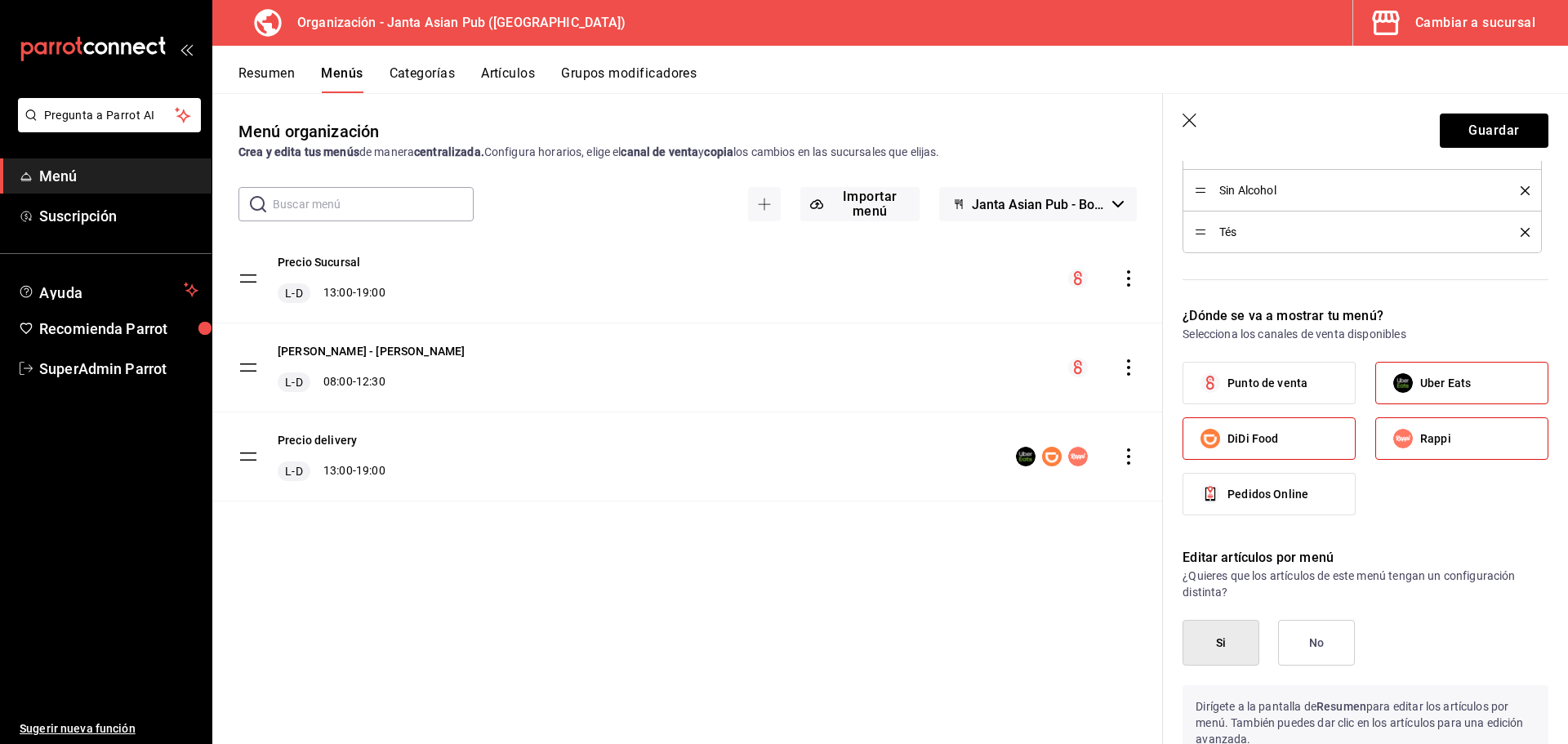
scroll to position [1135, 0]
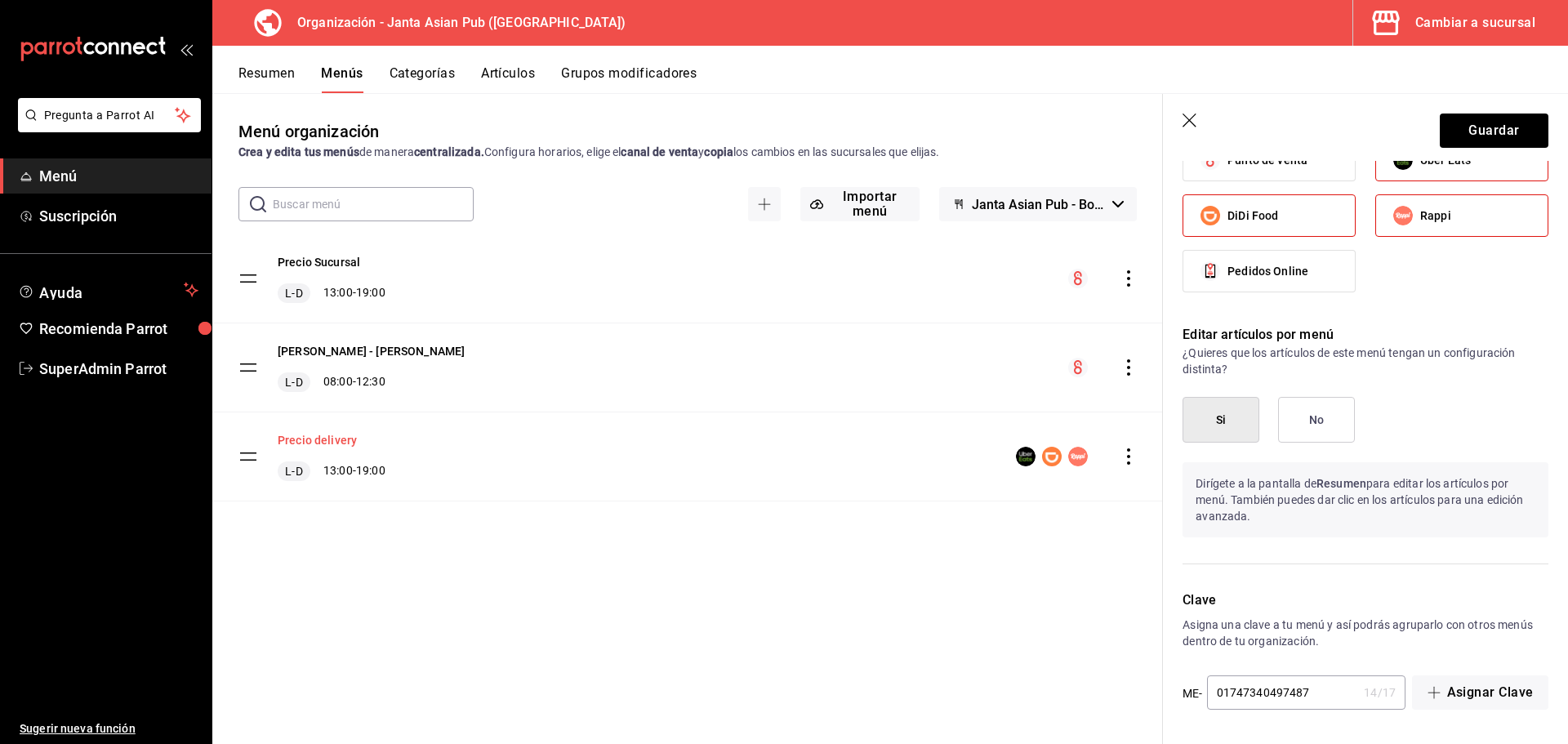
click at [322, 440] on button "Precio delivery" at bounding box center [317, 440] width 80 height 16
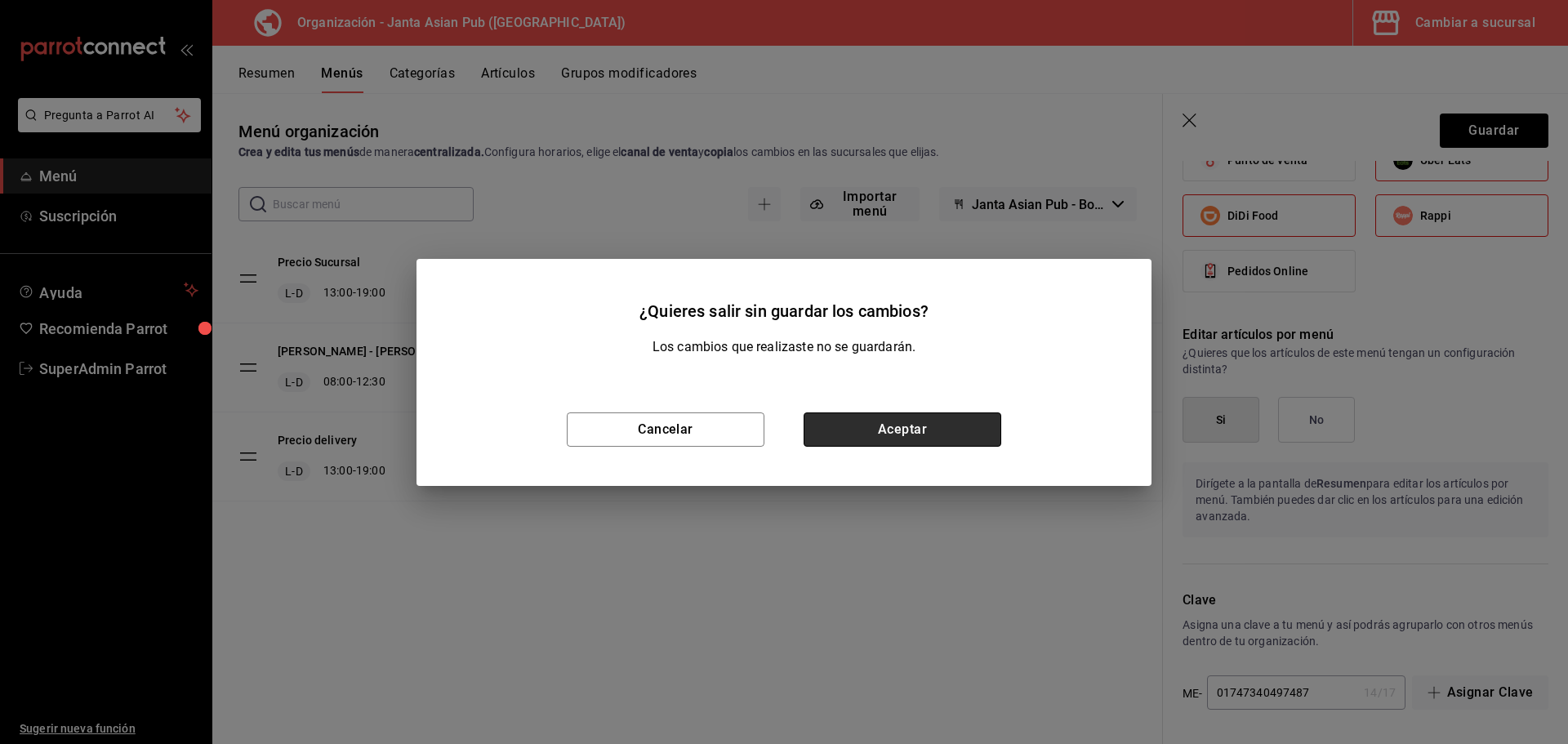
click at [962, 436] on button "Aceptar" at bounding box center [902, 430] width 198 height 34
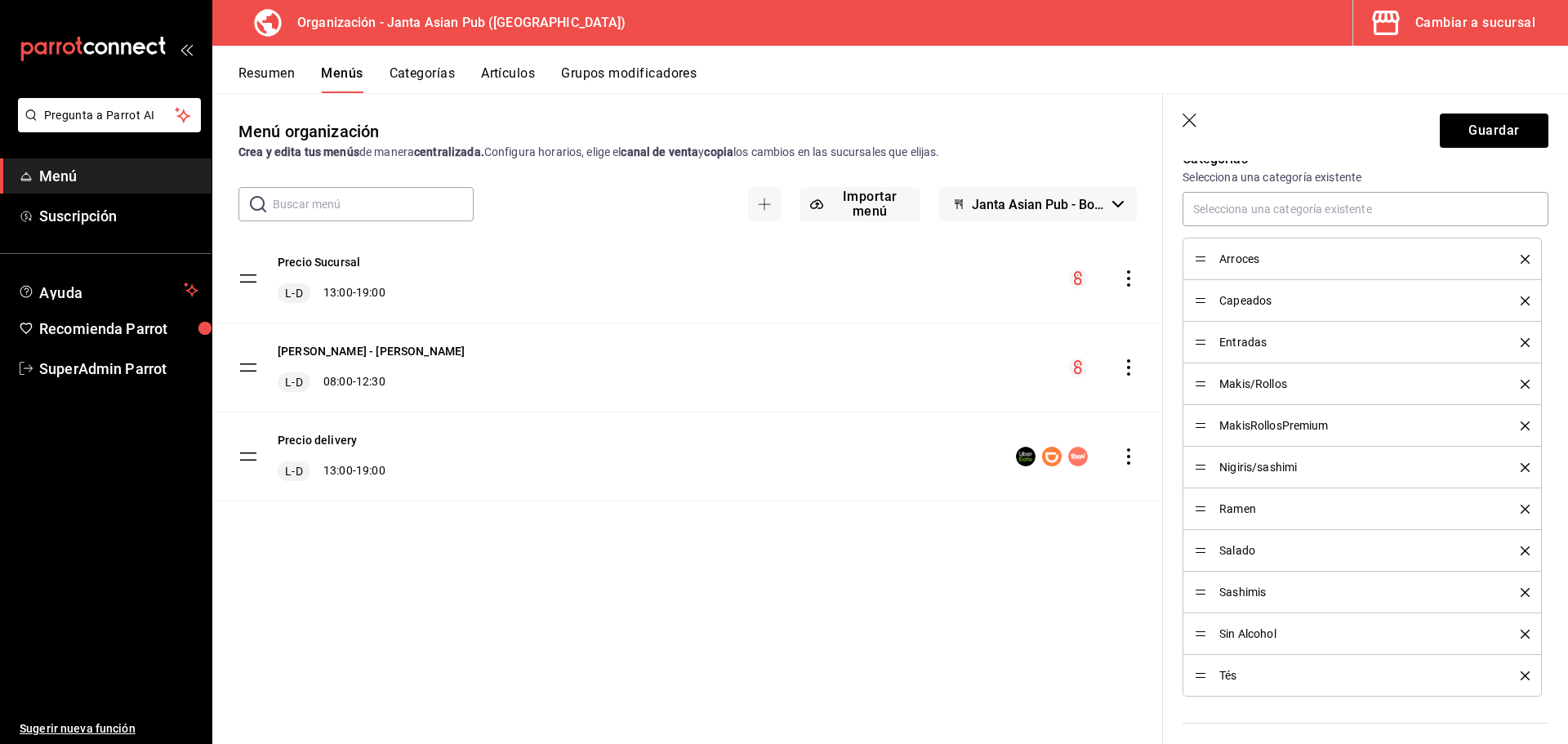
scroll to position [318, 0]
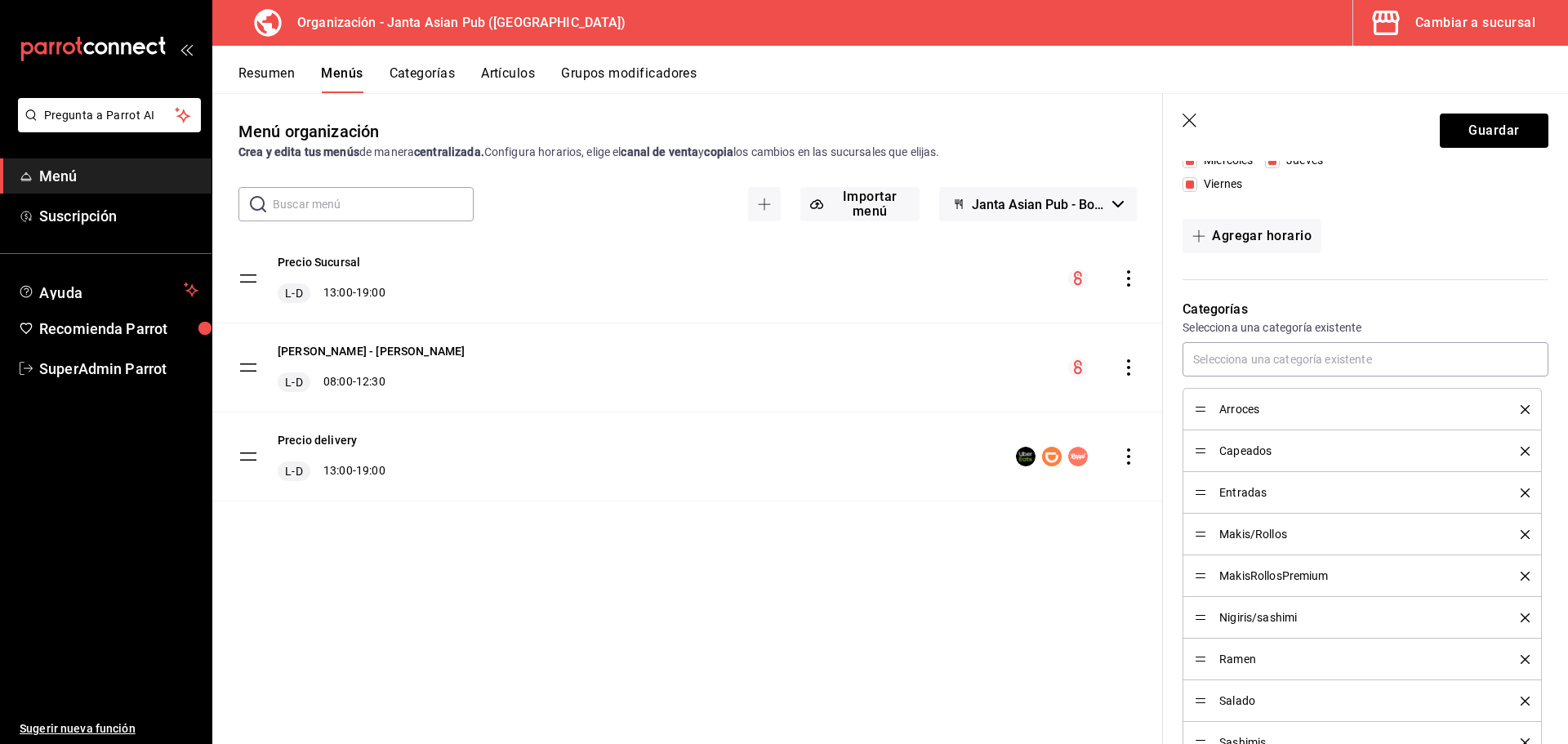
click at [1192, 120] on icon "button" at bounding box center [1190, 122] width 16 height 16
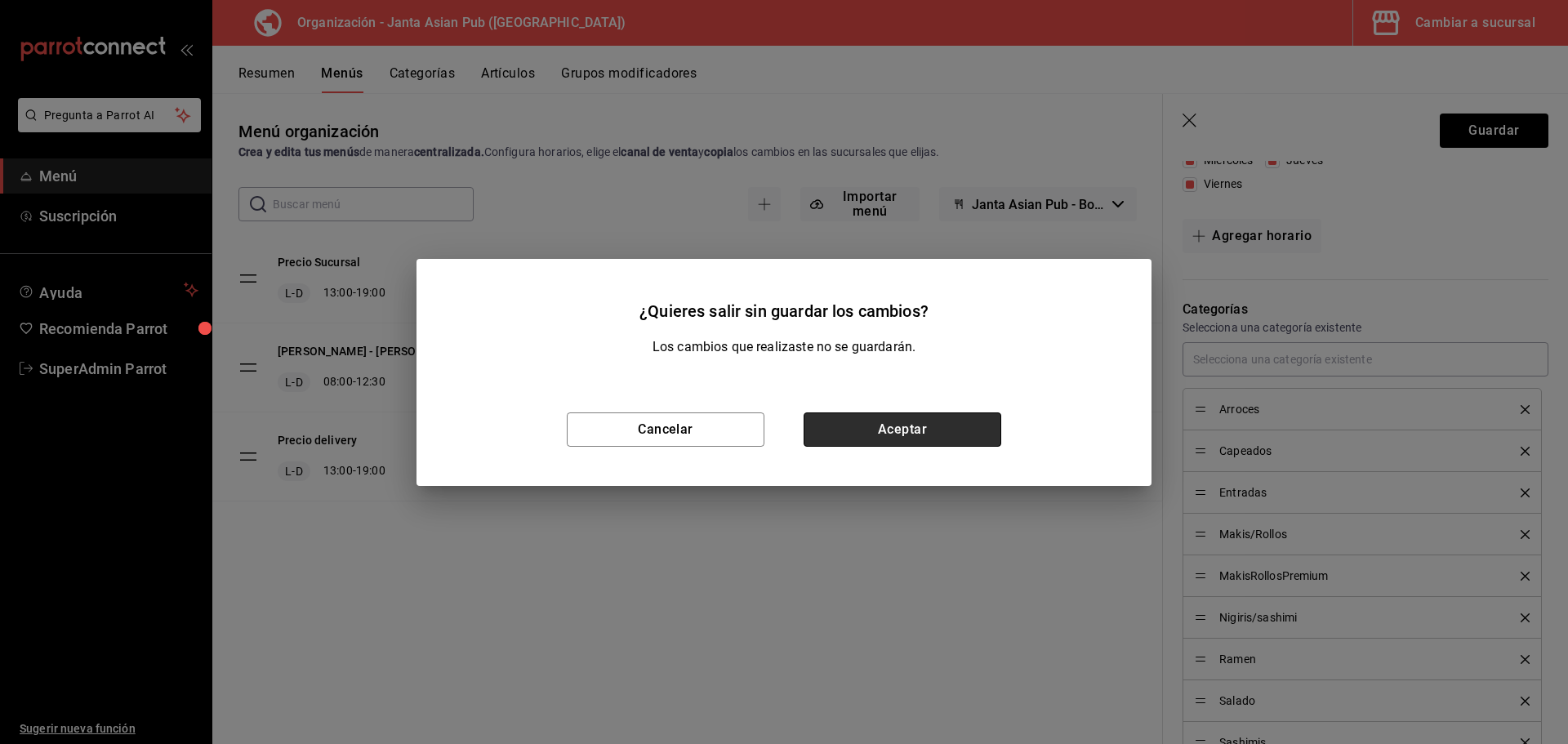
drag, startPoint x: 871, startPoint y: 430, endPoint x: 302, endPoint y: 152, distance: 633.3
click at [870, 429] on button "Aceptar" at bounding box center [902, 430] width 198 height 34
checkbox input "false"
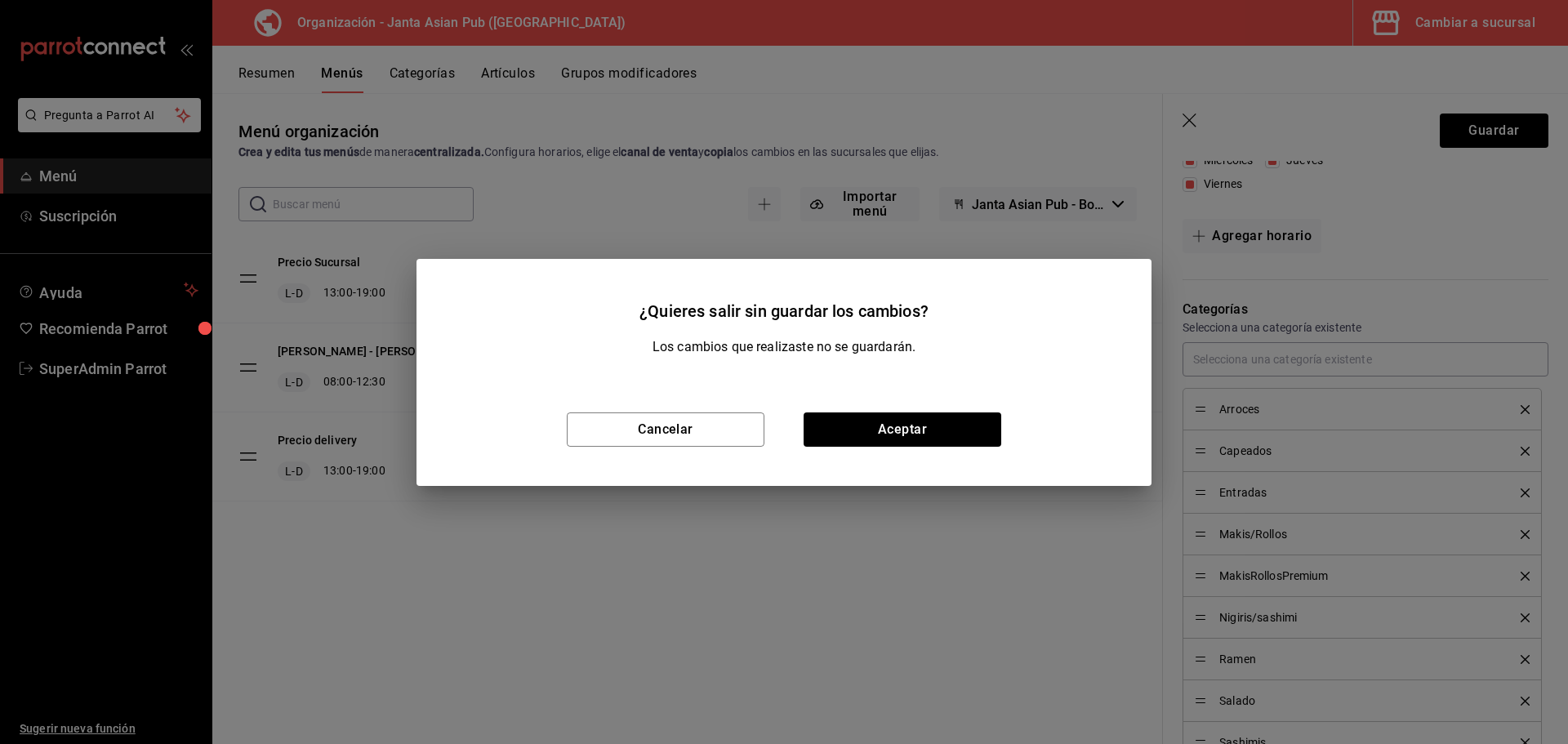
type input "1756154324620"
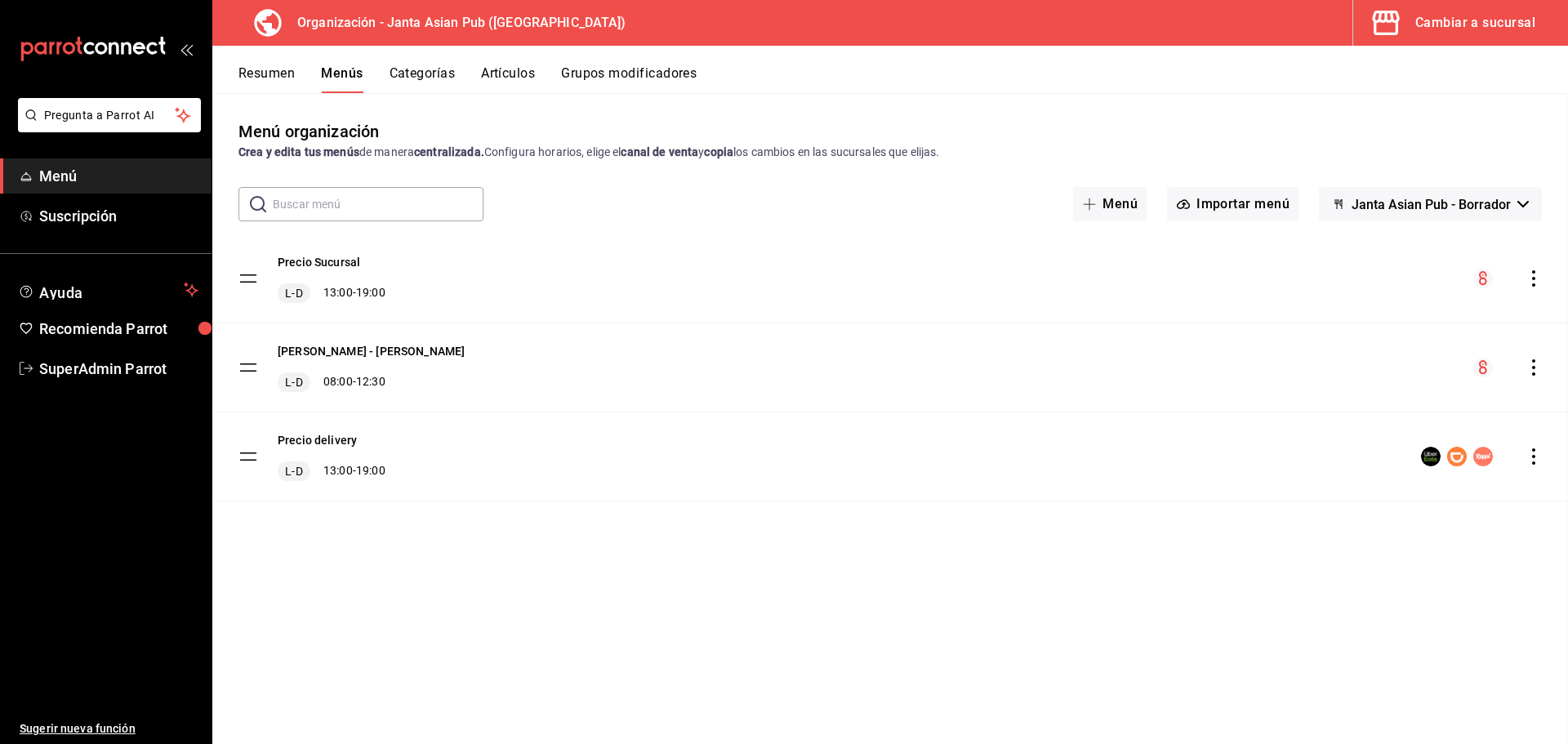
checkbox input "false"
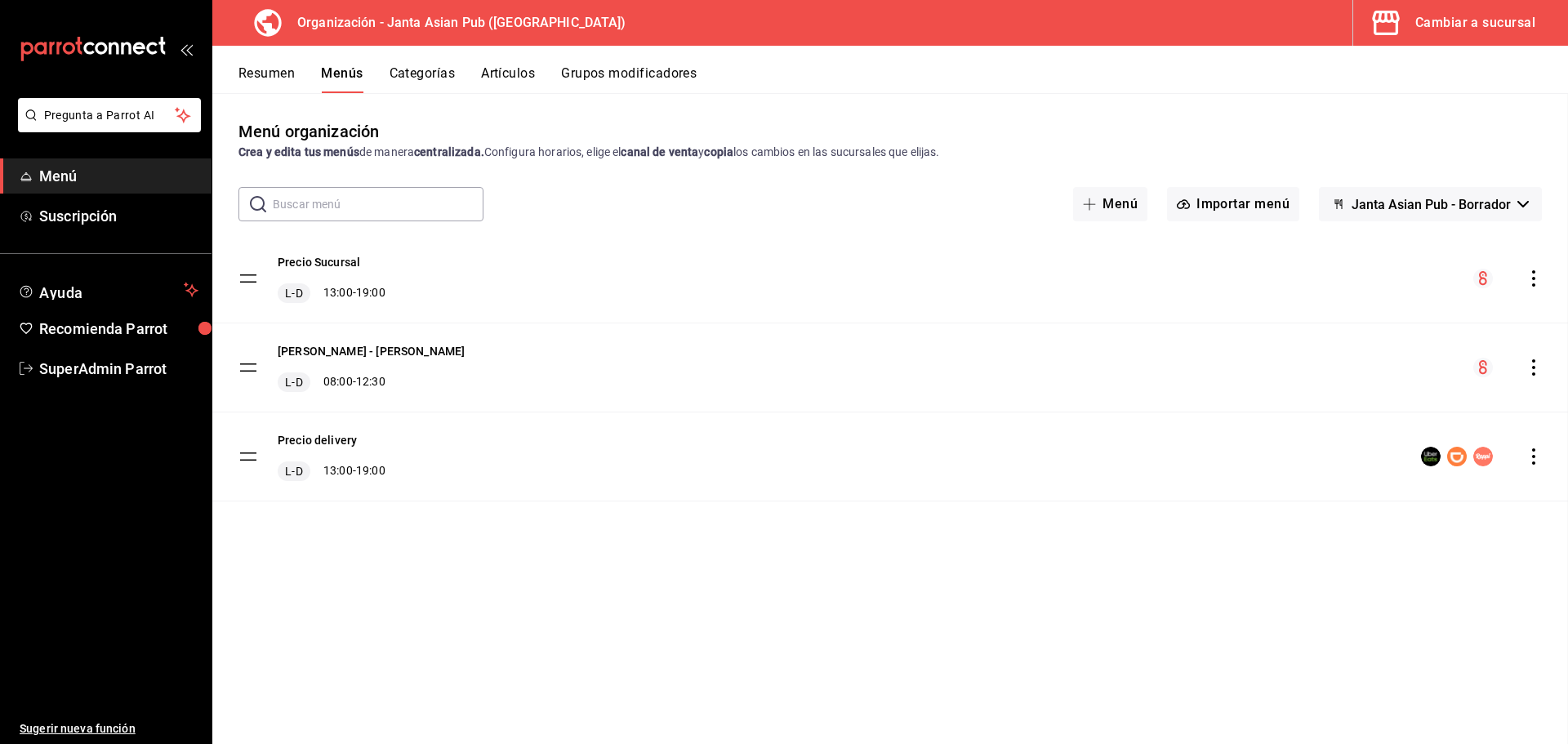
checkbox input "false"
click at [280, 83] on button "Resumen" at bounding box center [266, 79] width 56 height 28
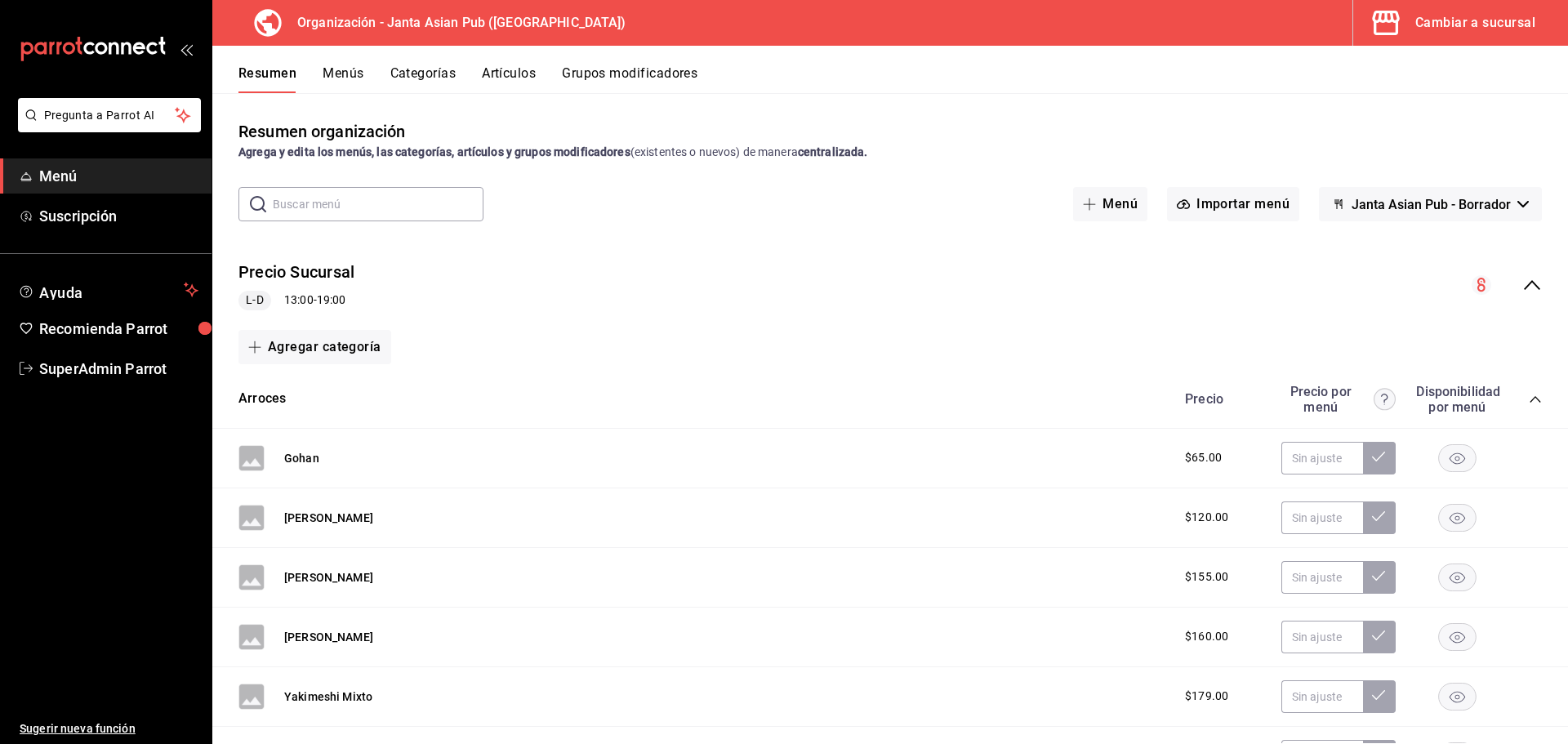
click at [1455, 13] on div "Cambiar a sucursal" at bounding box center [1475, 23] width 120 height 23
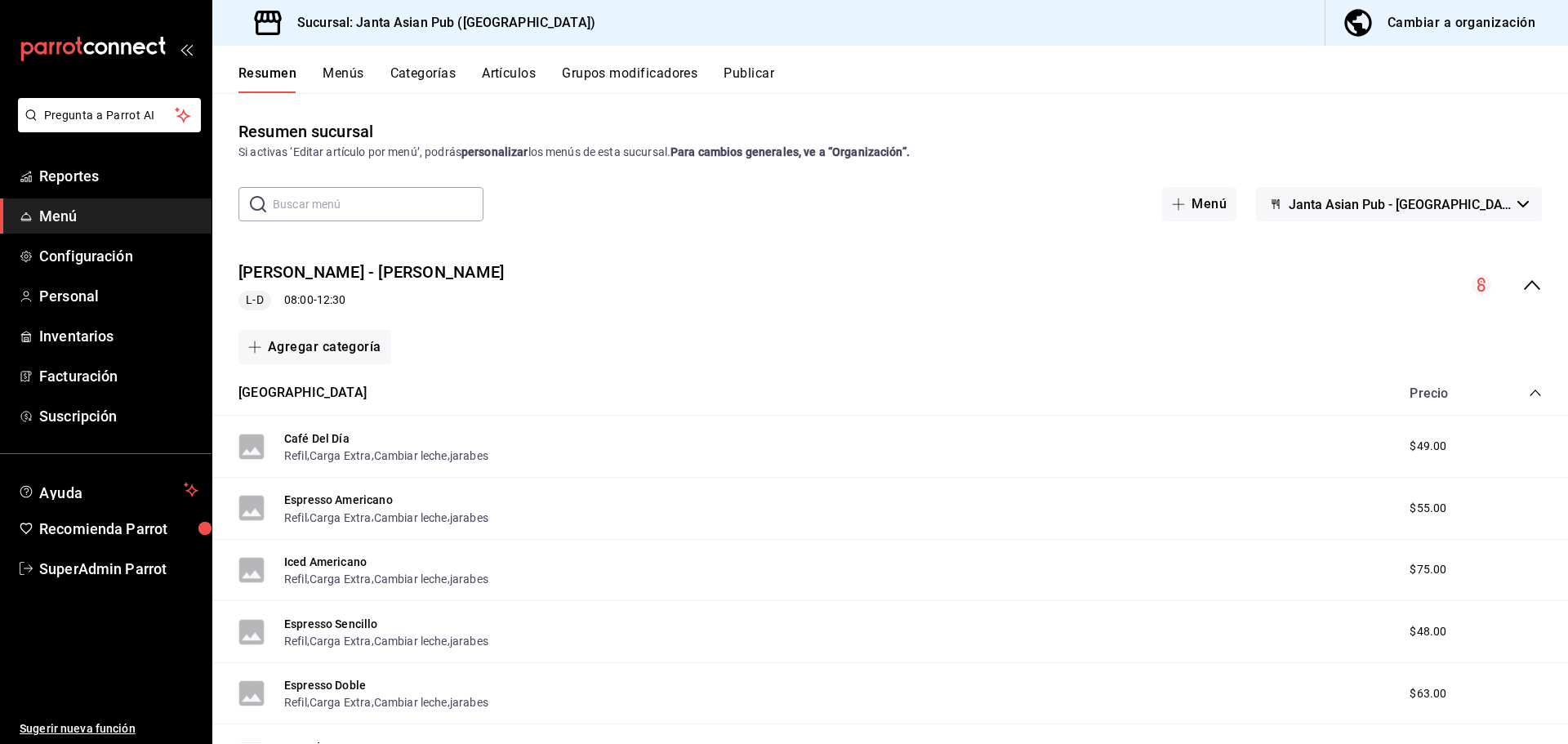
click at [834, 283] on div "Precio Sucursal - KIMI L-D 08:00 - 12:30" at bounding box center [890, 285] width 1356 height 76
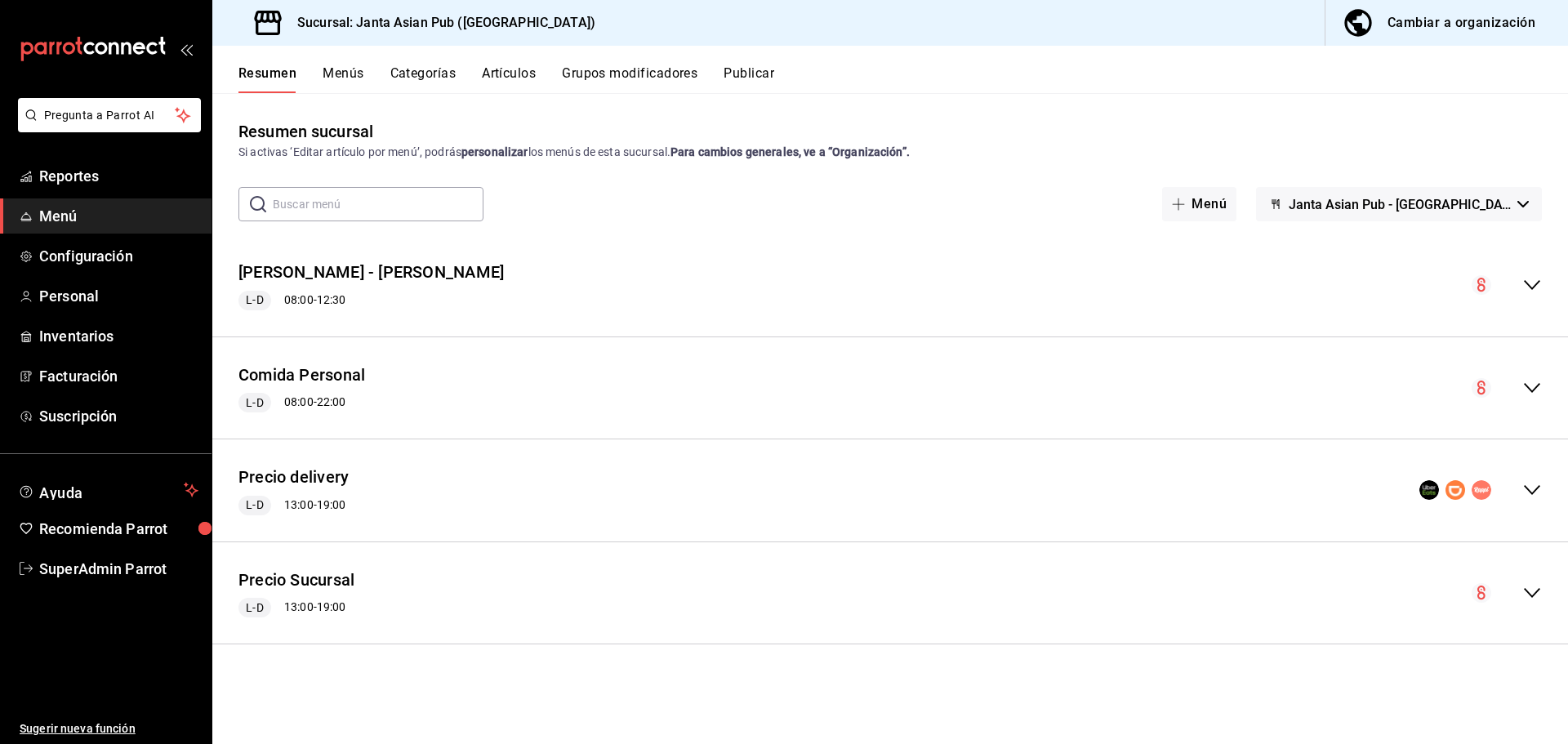
click at [689, 493] on div "Precio delivery L-D 13:00 - 19:00" at bounding box center [890, 491] width 1356 height 76
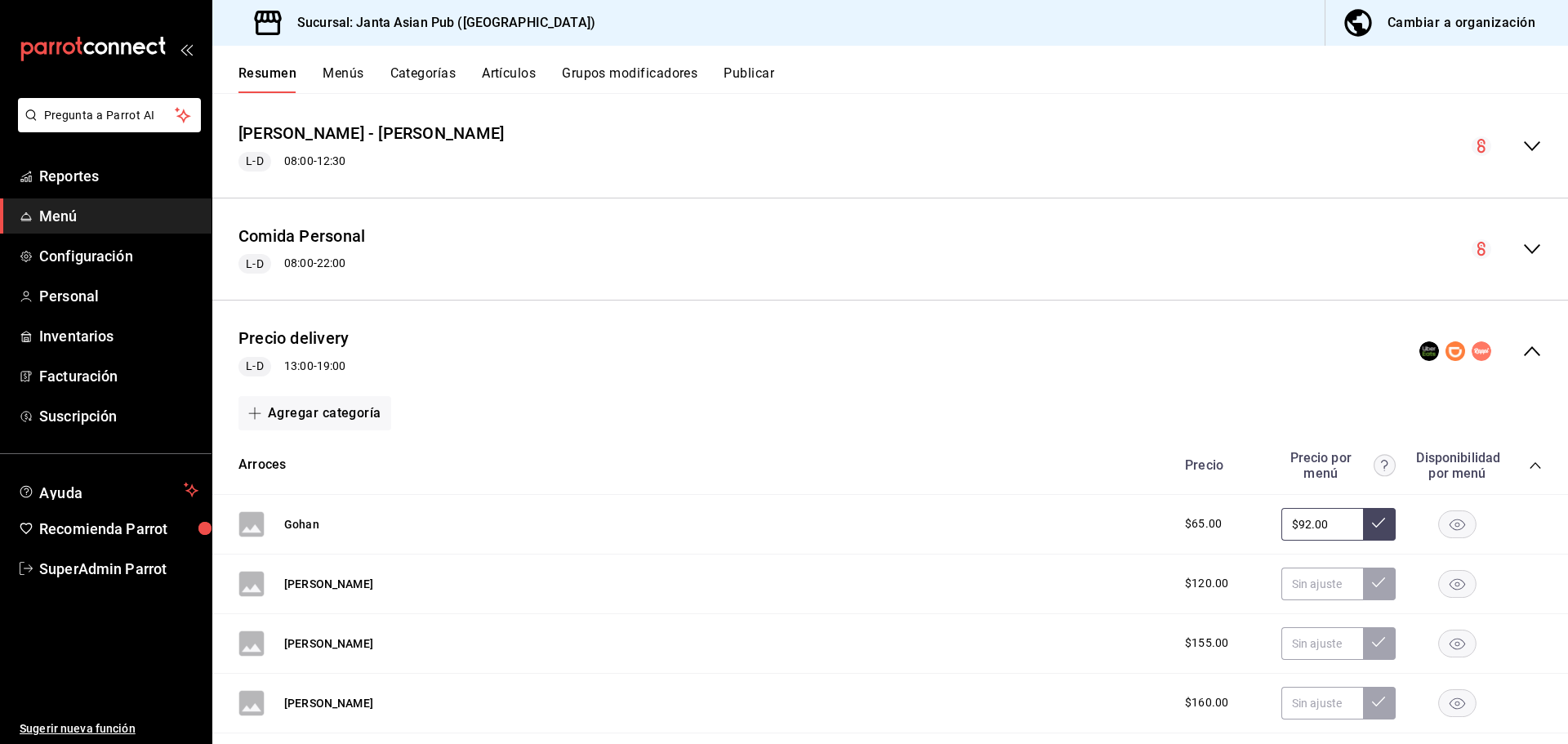
scroll to position [327, 0]
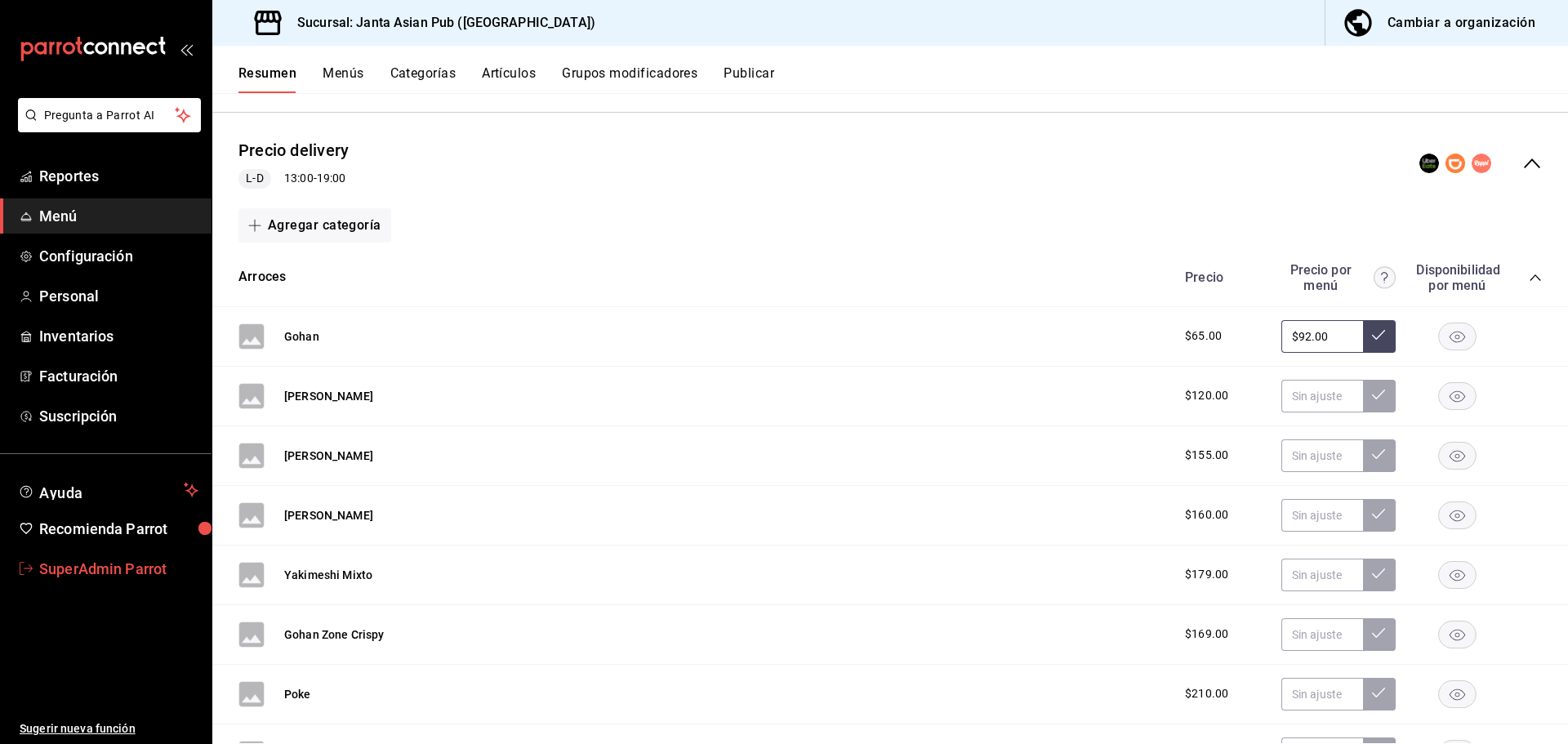
click at [113, 565] on span "SuperAdmin Parrot" at bounding box center [119, 569] width 159 height 22
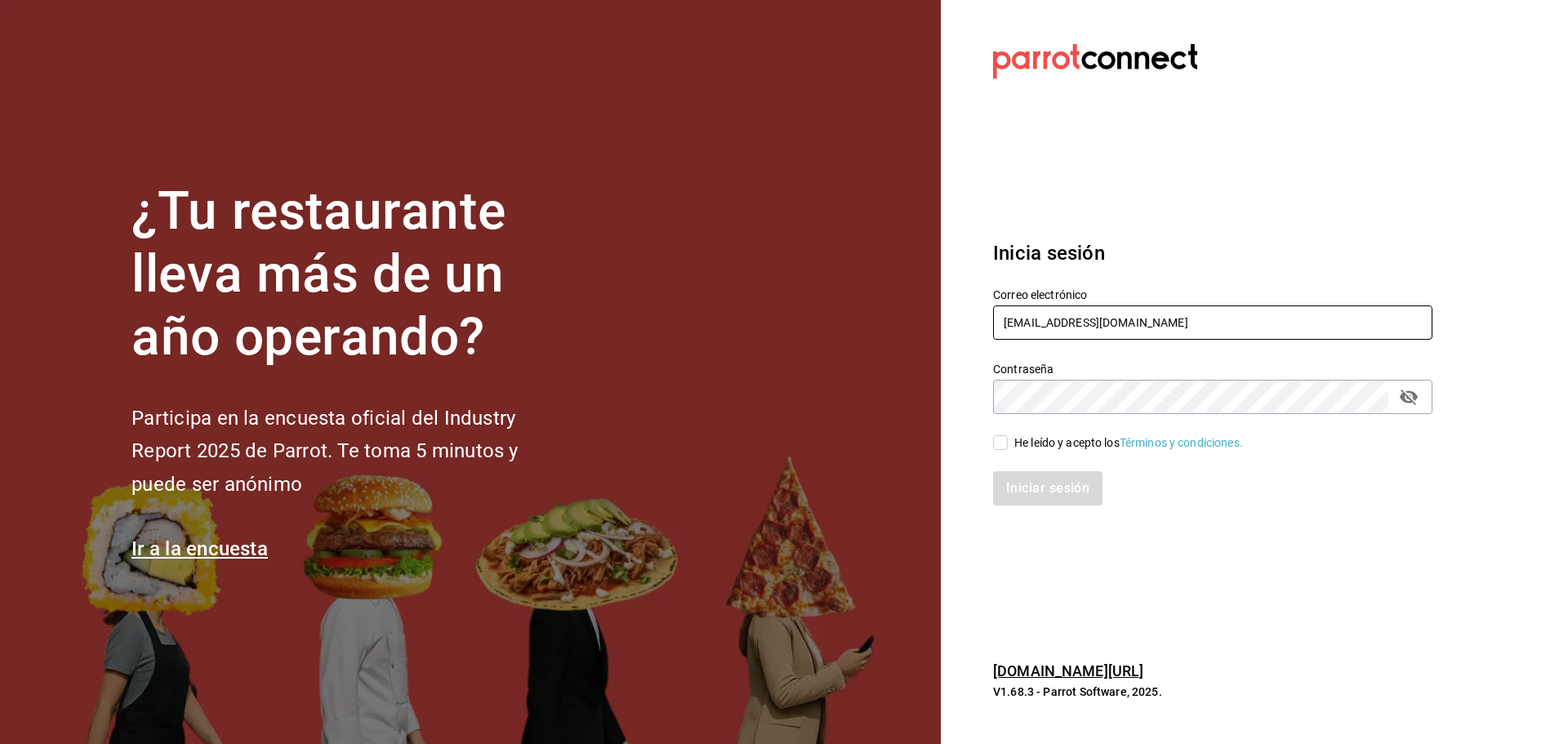
click at [1080, 330] on input "jantaasianpub@lapaz.com" at bounding box center [1213, 322] width 439 height 34
paste input "cafeb@cabo"
type input "[EMAIL_ADDRESS][DOMAIN_NAME]"
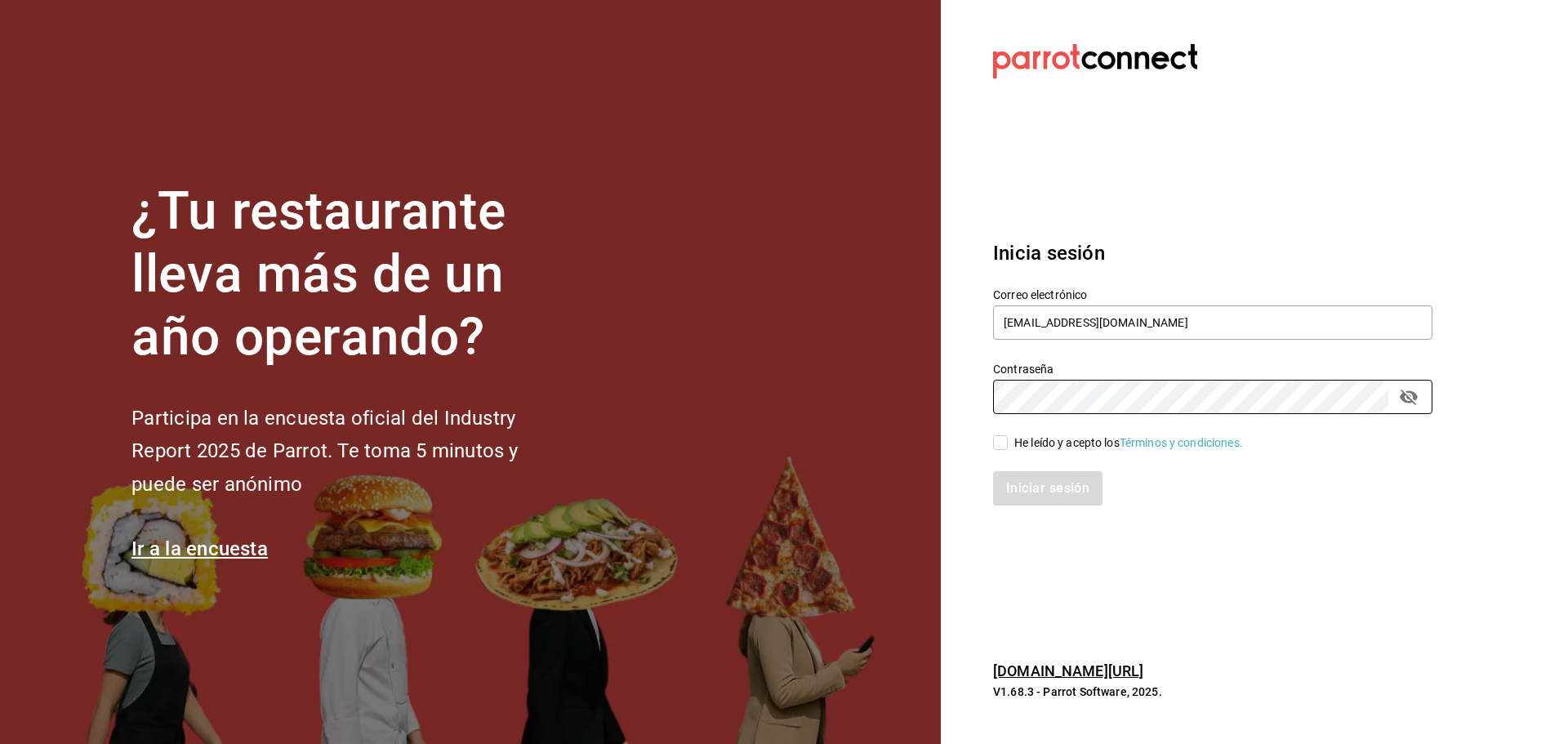
click at [1001, 438] on input "He leído y acepto los Términos y condiciones." at bounding box center [1001, 442] width 14 height 14
checkbox input "true"
click at [1027, 483] on button "Iniciar sesión" at bounding box center [1049, 489] width 111 height 34
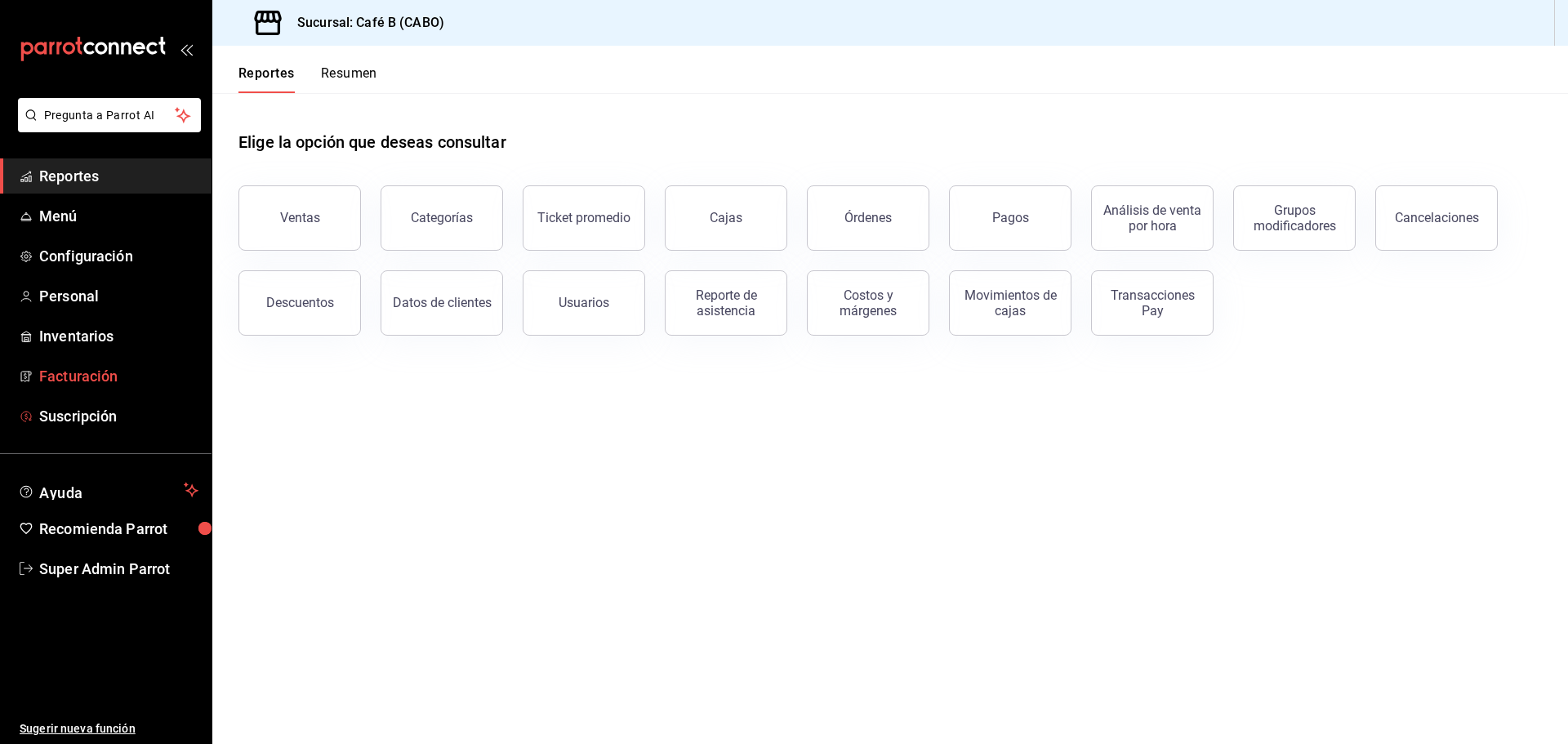
click at [123, 372] on span "Facturación" at bounding box center [119, 376] width 159 height 22
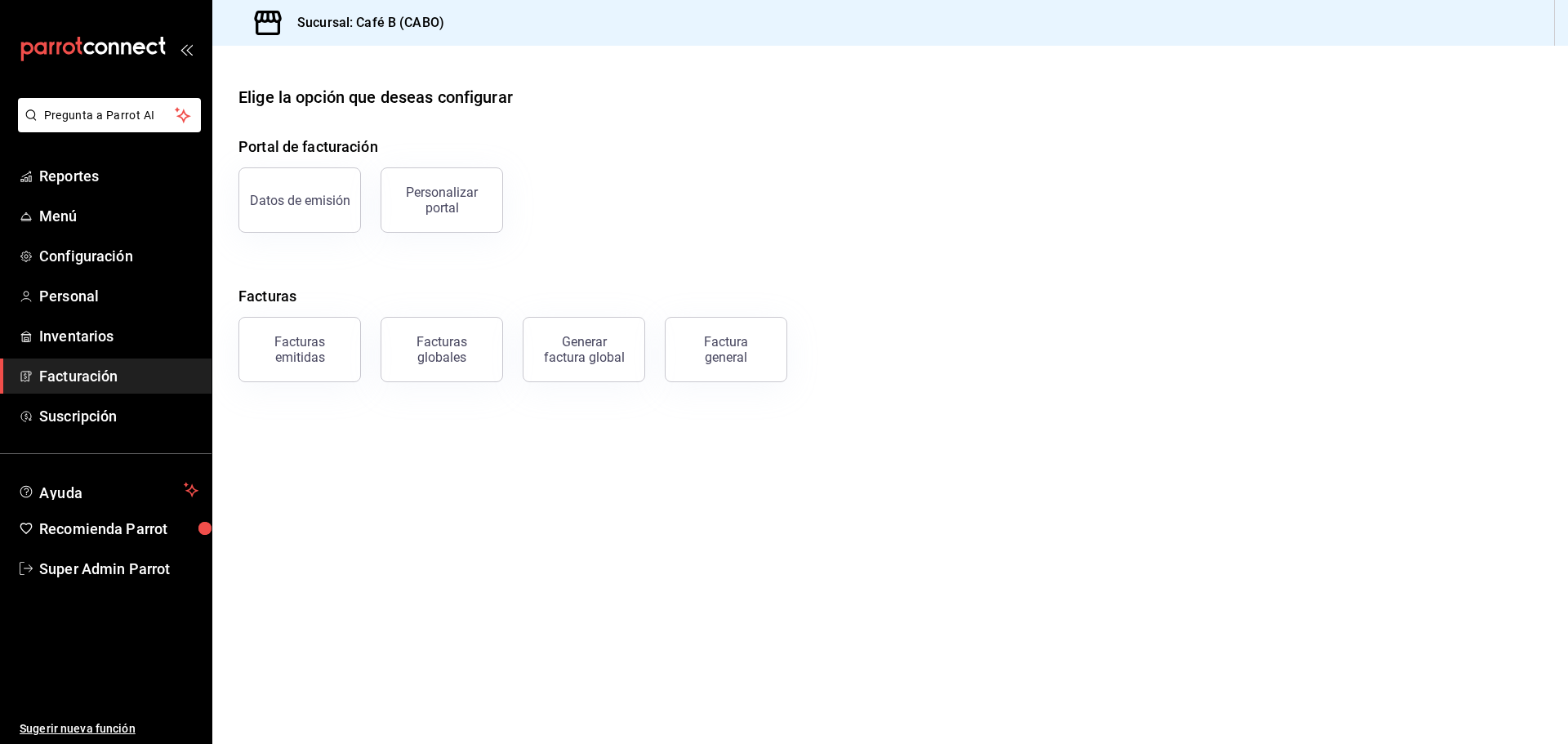
click at [316, 210] on button "Datos de emisión" at bounding box center [299, 200] width 123 height 65
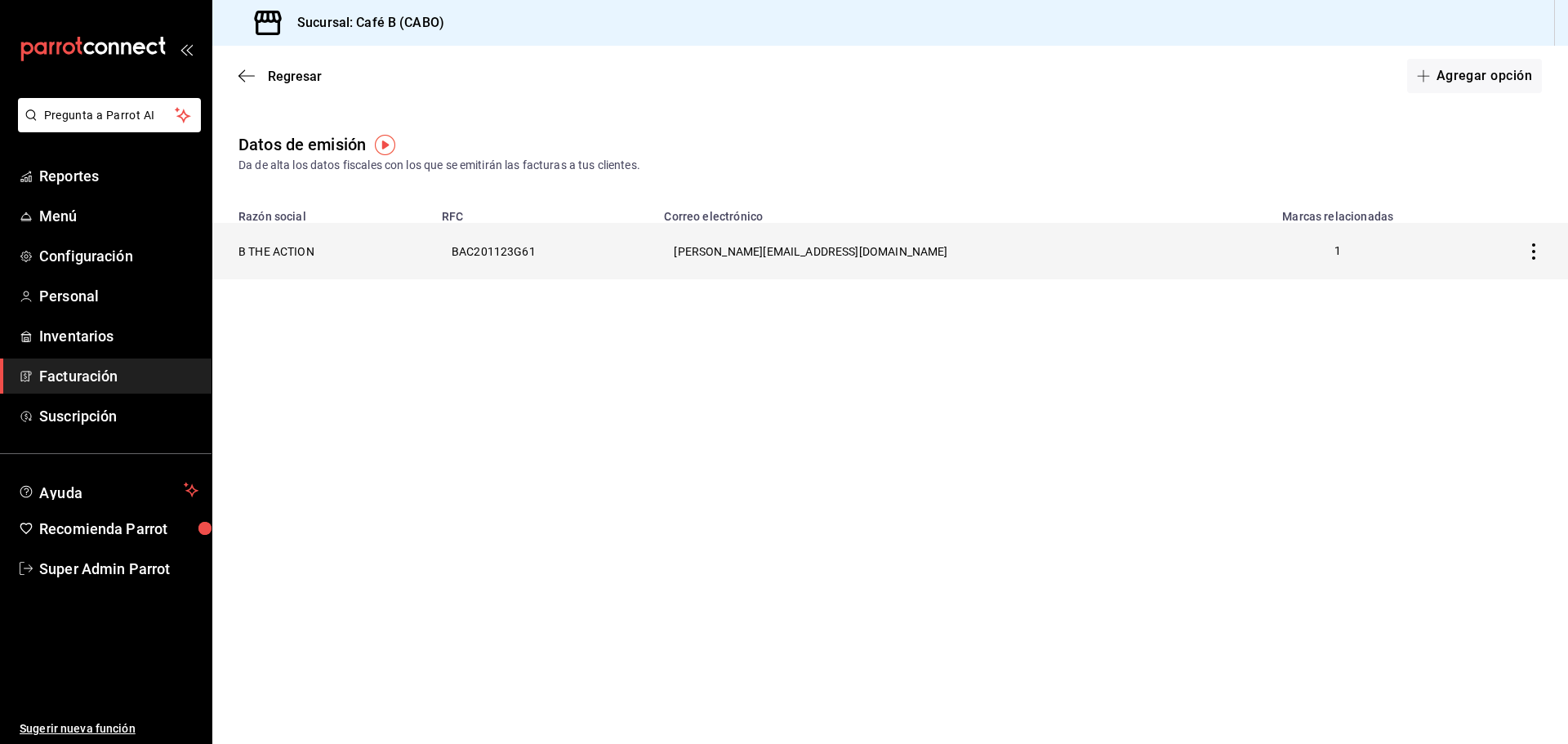
click at [405, 261] on th "B THE ACTION" at bounding box center [321, 251] width 219 height 56
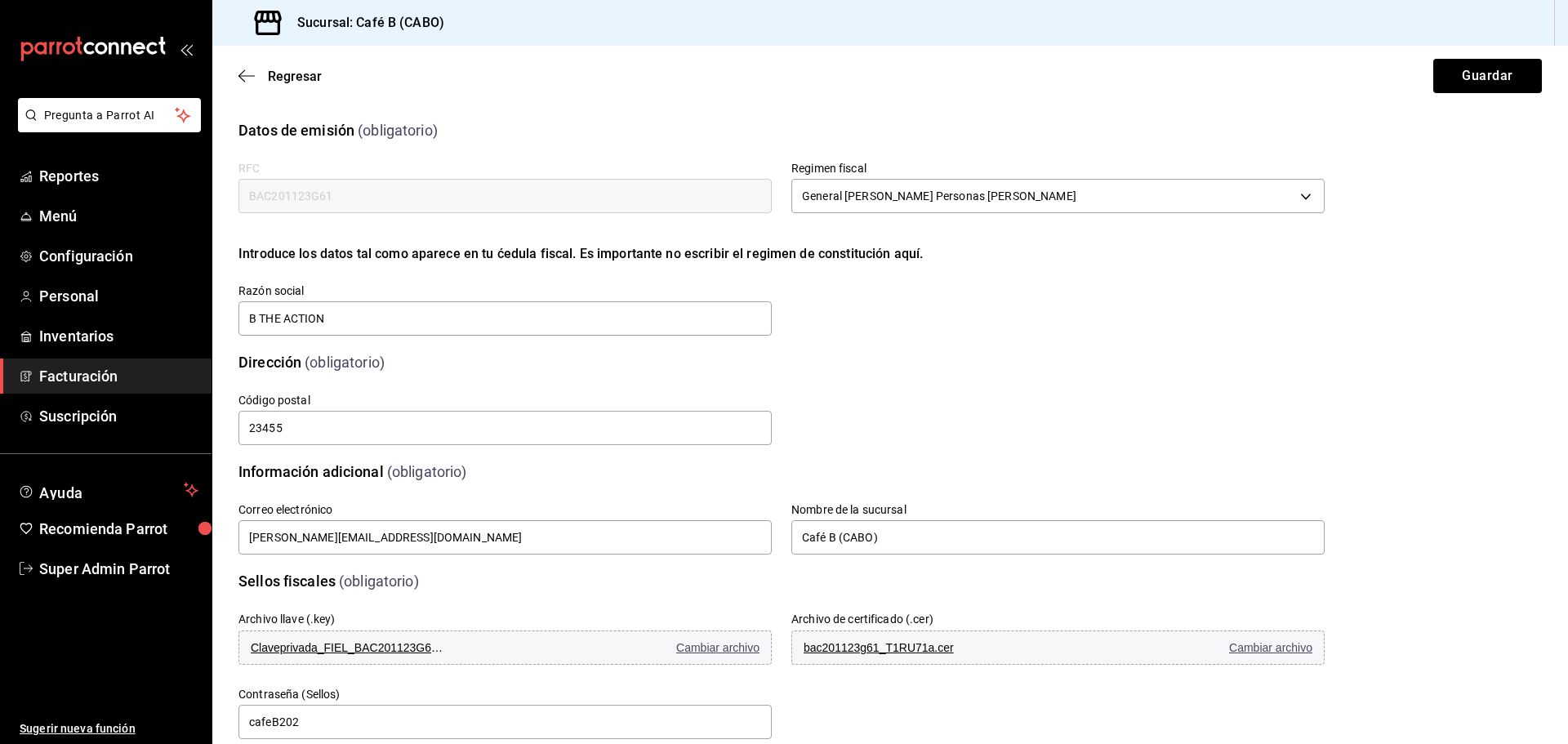
click at [395, 202] on input "BAC201123G61" at bounding box center [505, 196] width 533 height 34
click at [490, 296] on div "Razón social B THE ACTION" at bounding box center [505, 311] width 533 height 55
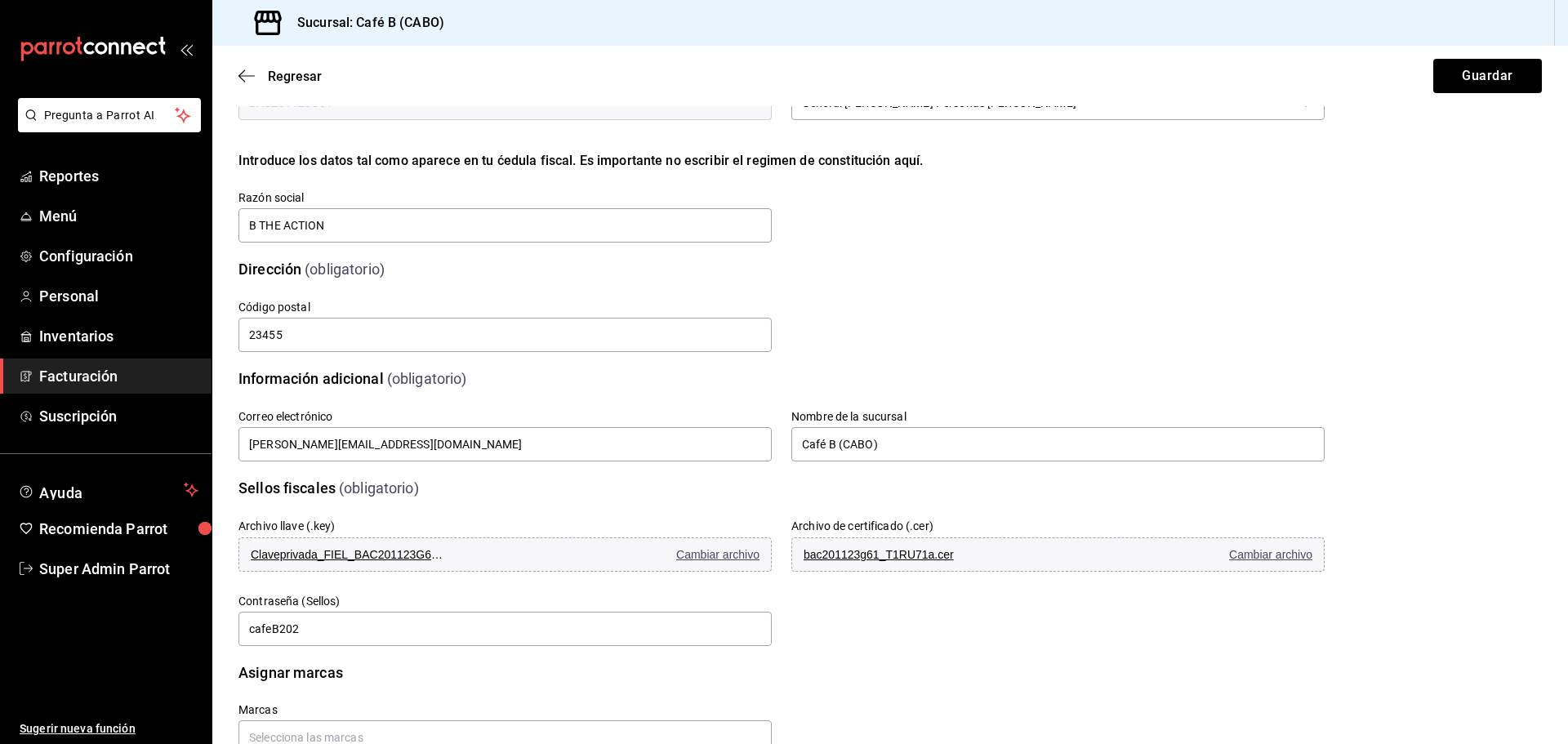
scroll to position [198, 0]
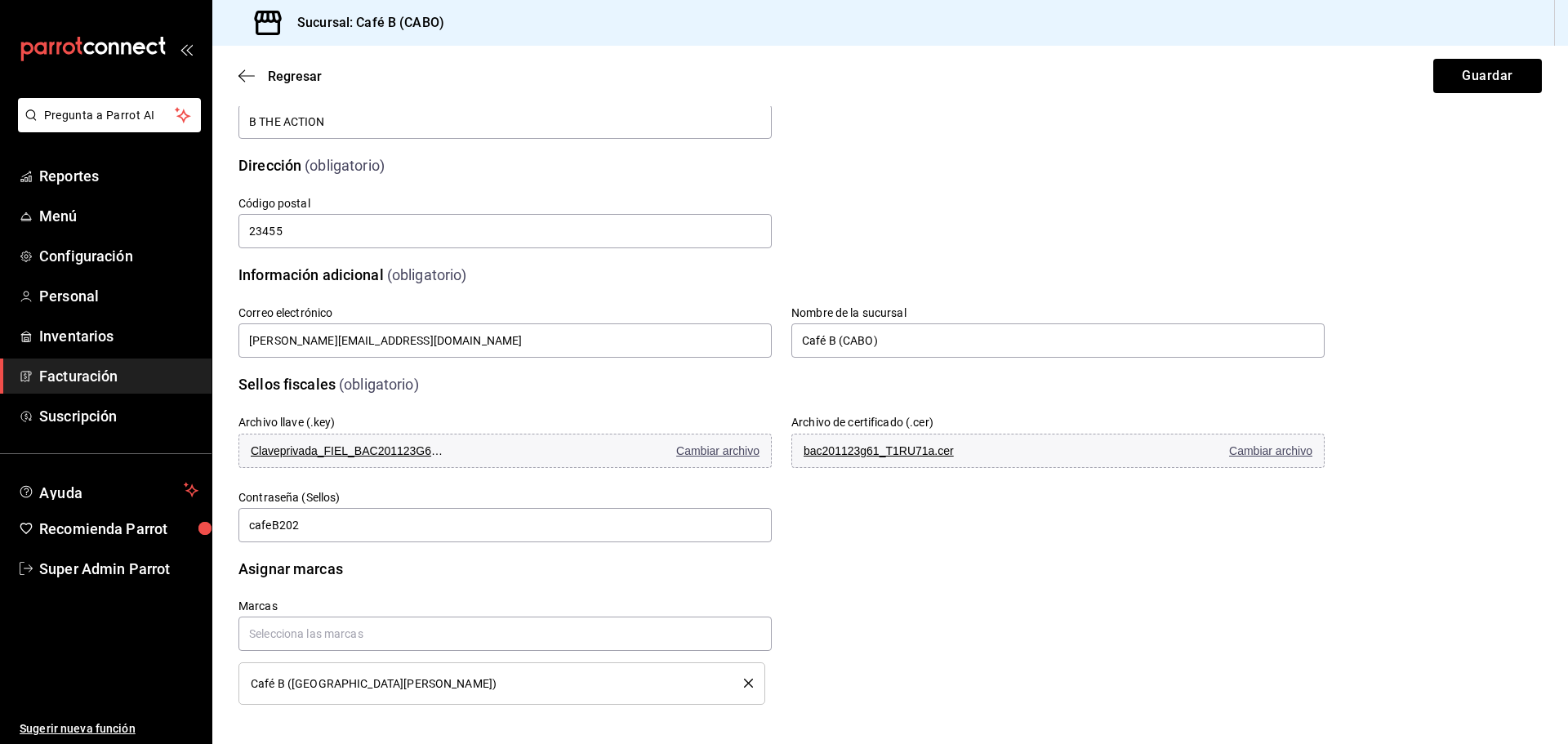
drag, startPoint x: 363, startPoint y: 387, endPoint x: 447, endPoint y: 397, distance: 84.6
click at [447, 397] on div "Archivo llave (.key) Claveprivada_FIEL_BAC201123G61_20210409_115955_sJ2vSCE.key…" at bounding box center [762, 460] width 1125 height 169
drag, startPoint x: 349, startPoint y: 416, endPoint x: 394, endPoint y: 422, distance: 45.4
click at [394, 422] on div "Archivo llave (.key) Claveprivada_FIEL_BAC201123G61_20210409_115955_sJ2vSCE.key…" at bounding box center [505, 443] width 533 height 56
click at [337, 397] on div "Archivo llave (.key) Claveprivada_FIEL_BAC201123G61_20210409_115955_sJ2vSCE.key…" at bounding box center [496, 433] width 553 height 75
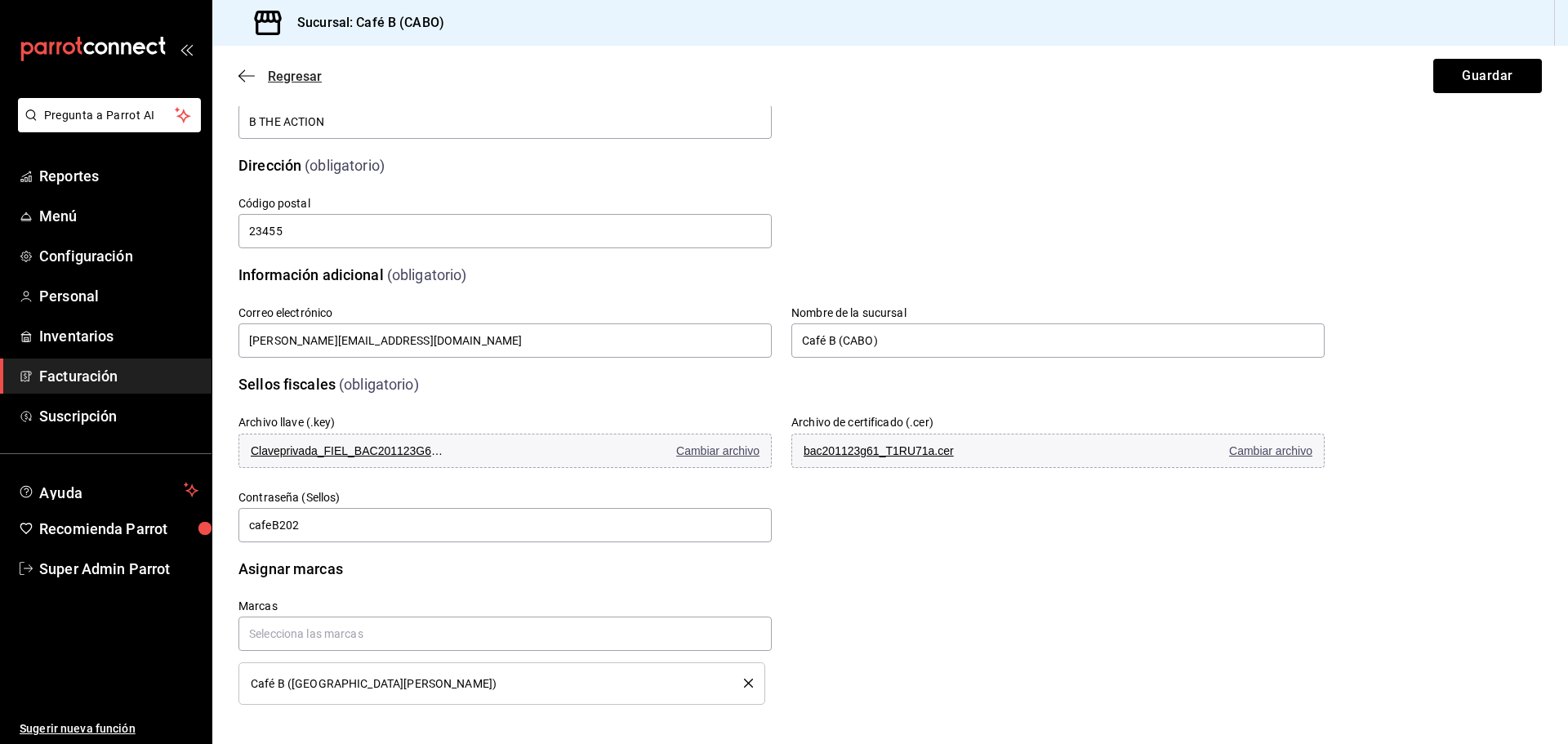
click at [247, 76] on icon "button" at bounding box center [246, 75] width 16 height 1
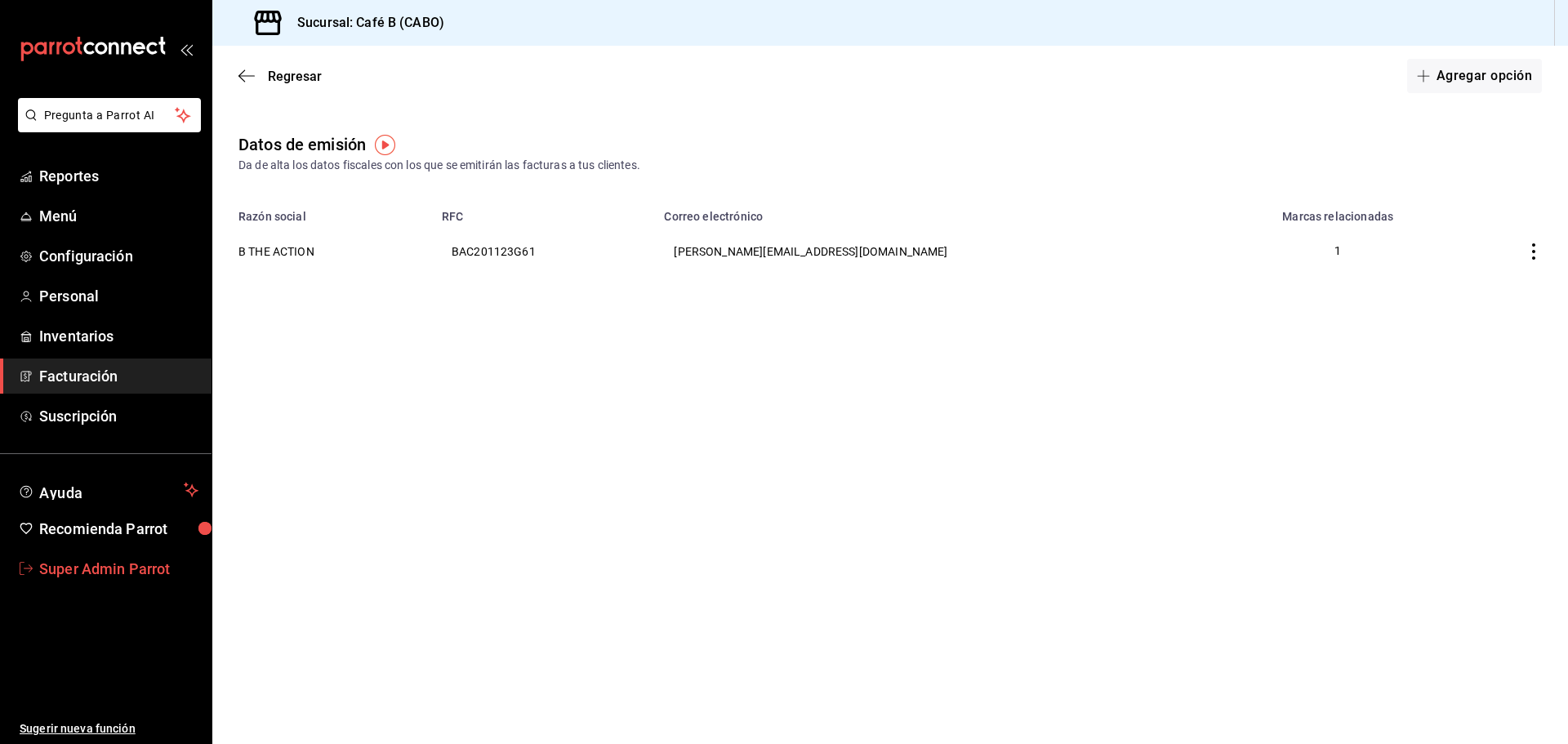
click at [79, 583] on link "Super Admin Parrot" at bounding box center [106, 569] width 211 height 35
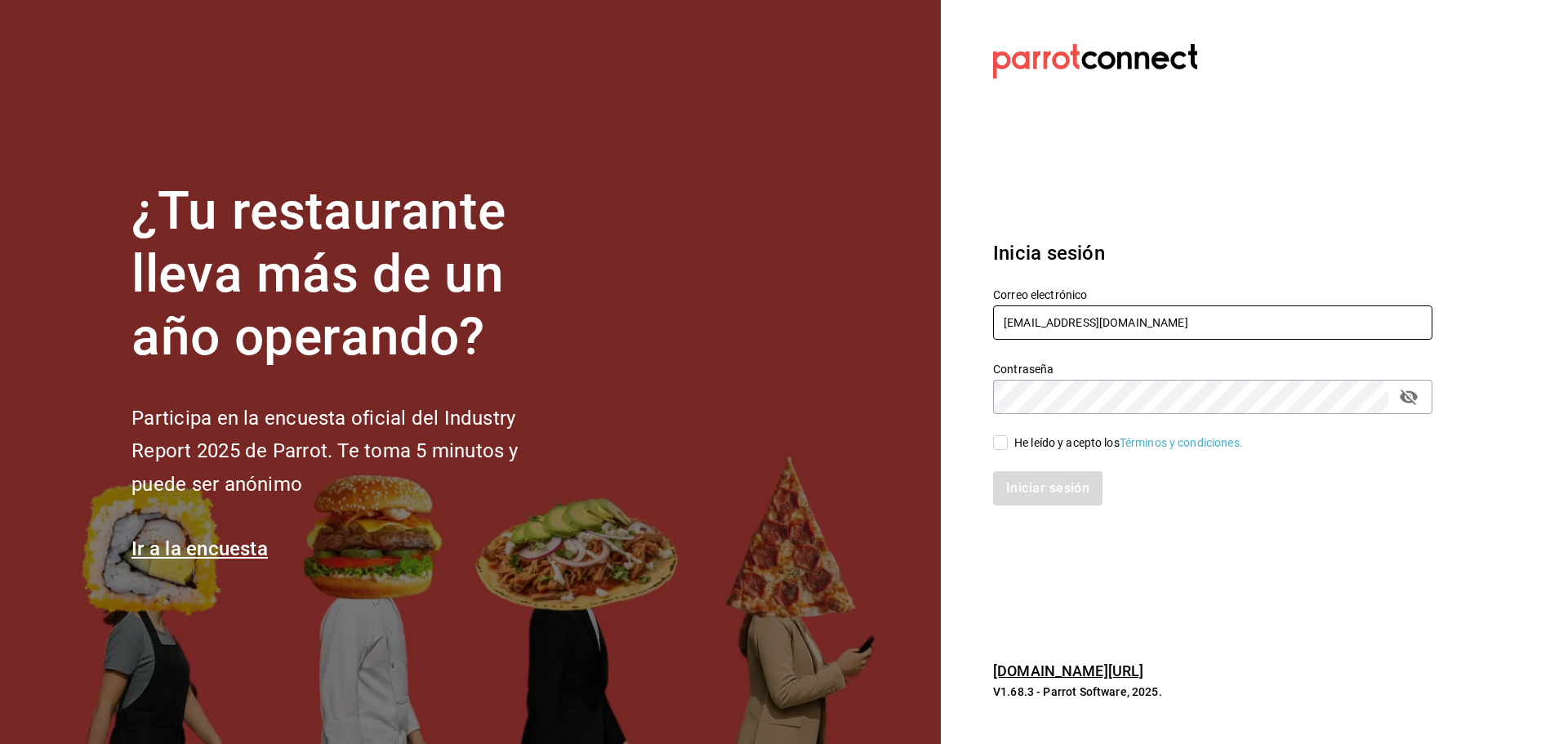
click at [1097, 315] on input "[EMAIL_ADDRESS][DOMAIN_NAME]" at bounding box center [1213, 322] width 439 height 34
type input "[EMAIL_ADDRESS][PERSON_NAME][DOMAIN_NAME]"
click at [1014, 445] on div "He leído y acepto los Términos y condiciones." at bounding box center [1129, 442] width 229 height 17
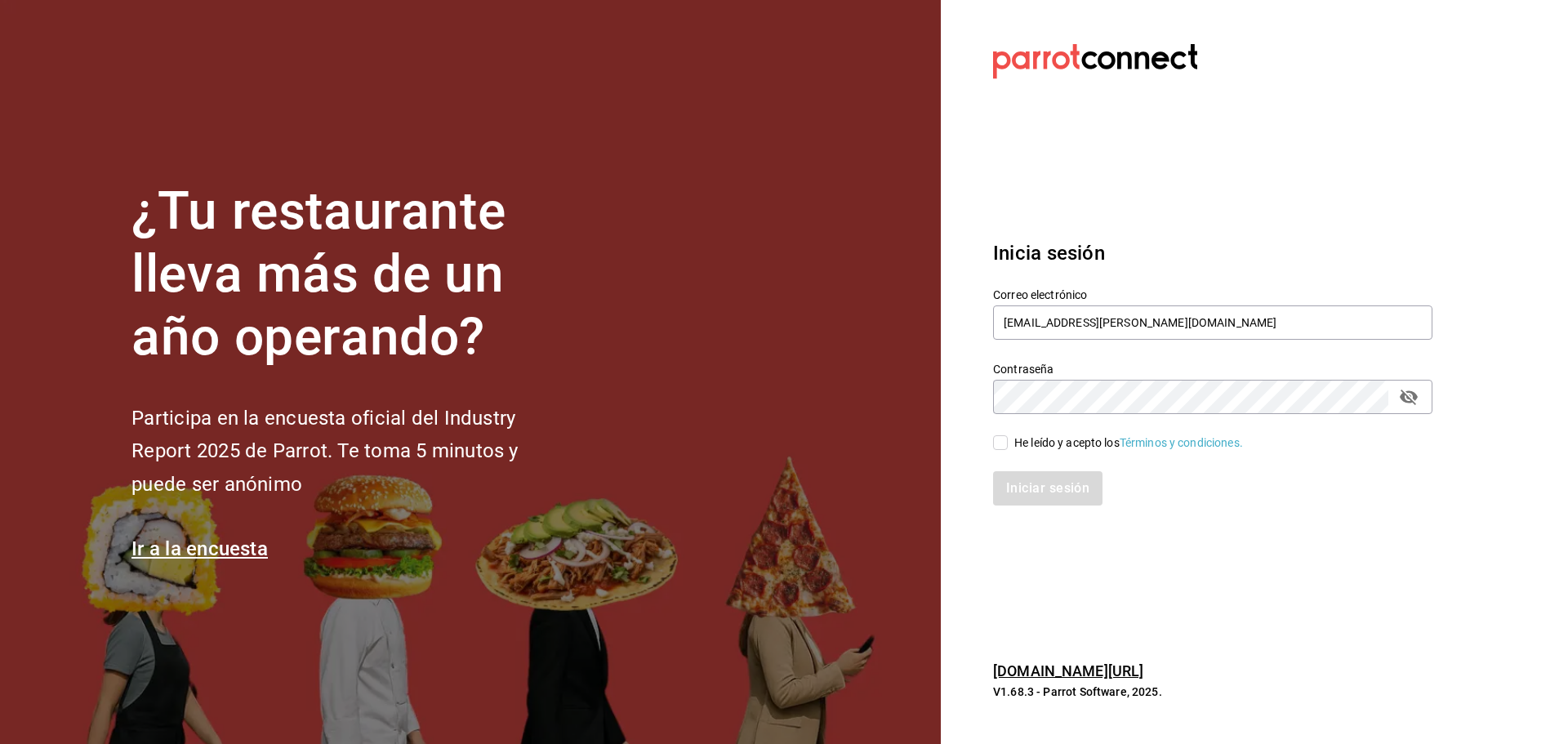
click at [1008, 445] on input "He leído y acepto los Términos y condiciones." at bounding box center [1001, 442] width 14 height 14
checkbox input "true"
click at [1032, 489] on button "Iniciar sesión" at bounding box center [1049, 489] width 111 height 34
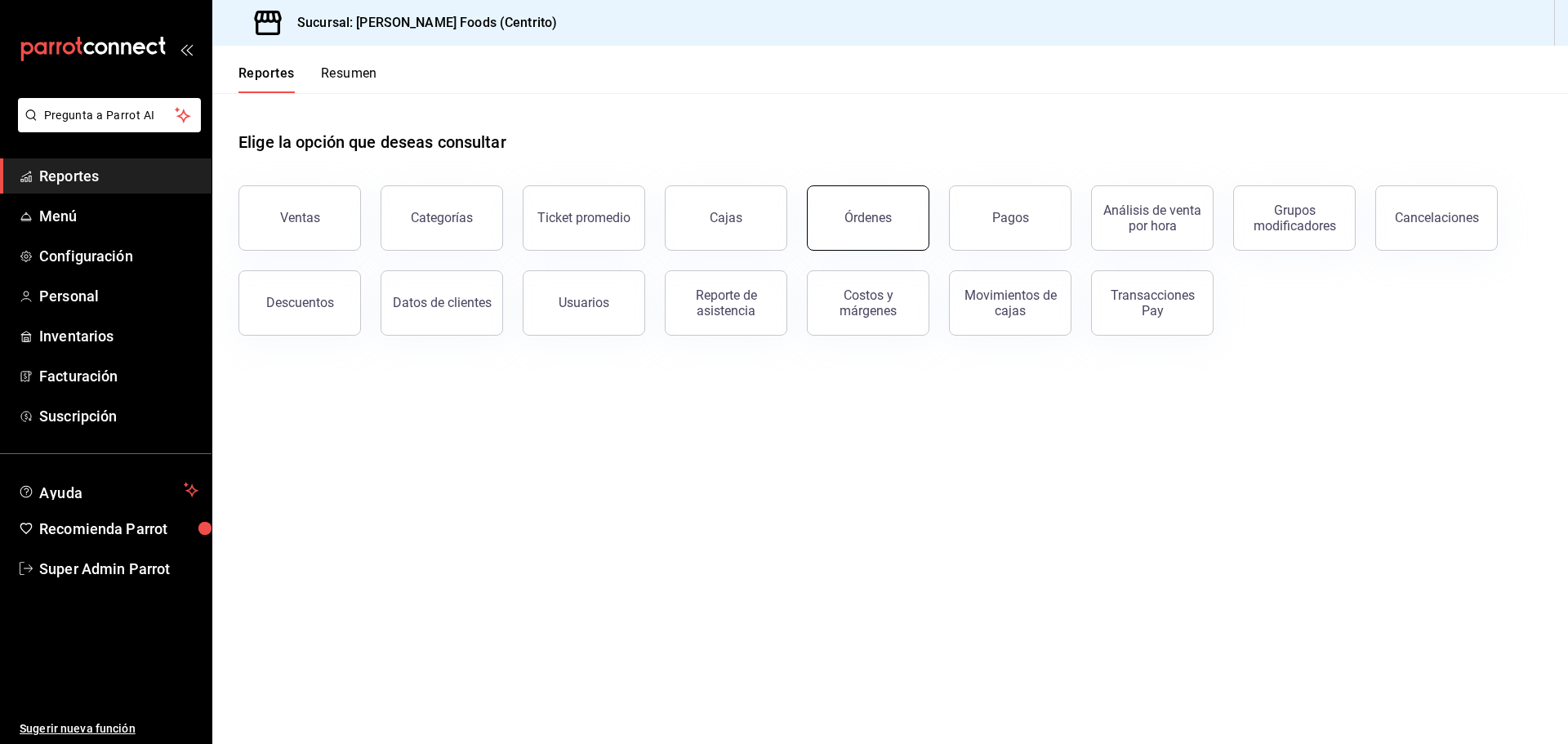
click at [909, 210] on button "Órdenes" at bounding box center [868, 218] width 123 height 65
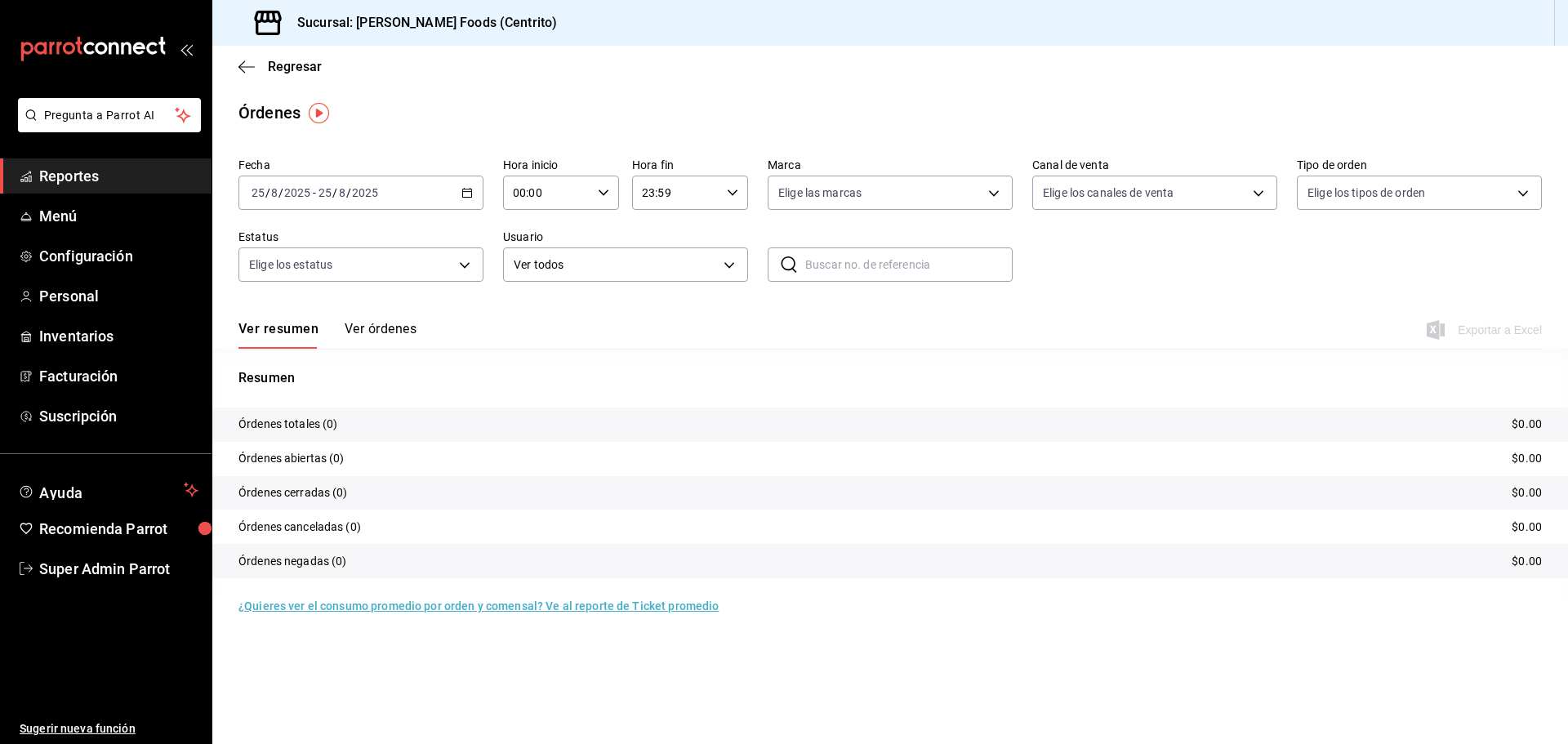
click at [378, 329] on button "Ver órdenes" at bounding box center [380, 335] width 72 height 28
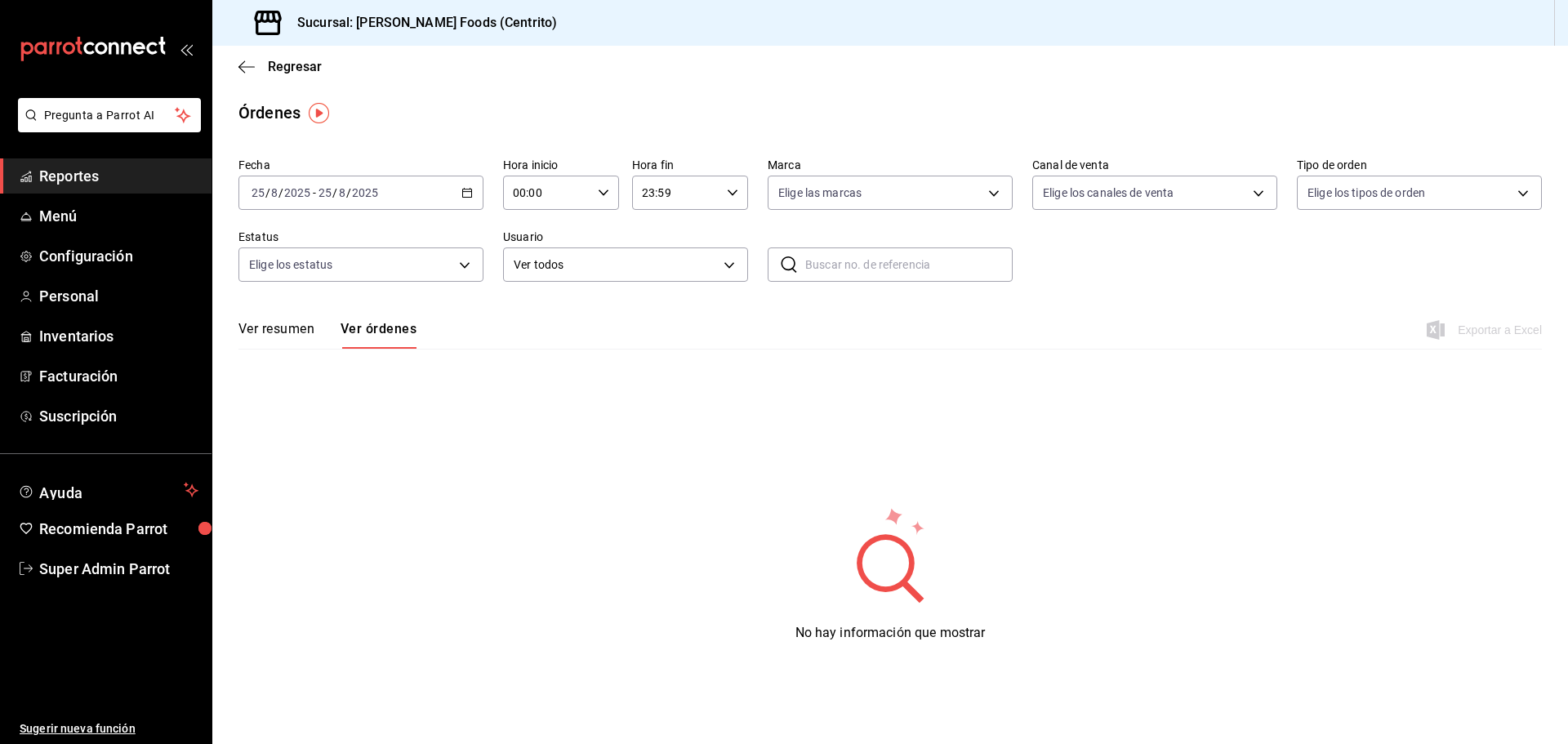
click at [294, 324] on button "Ver resumen" at bounding box center [276, 335] width 76 height 28
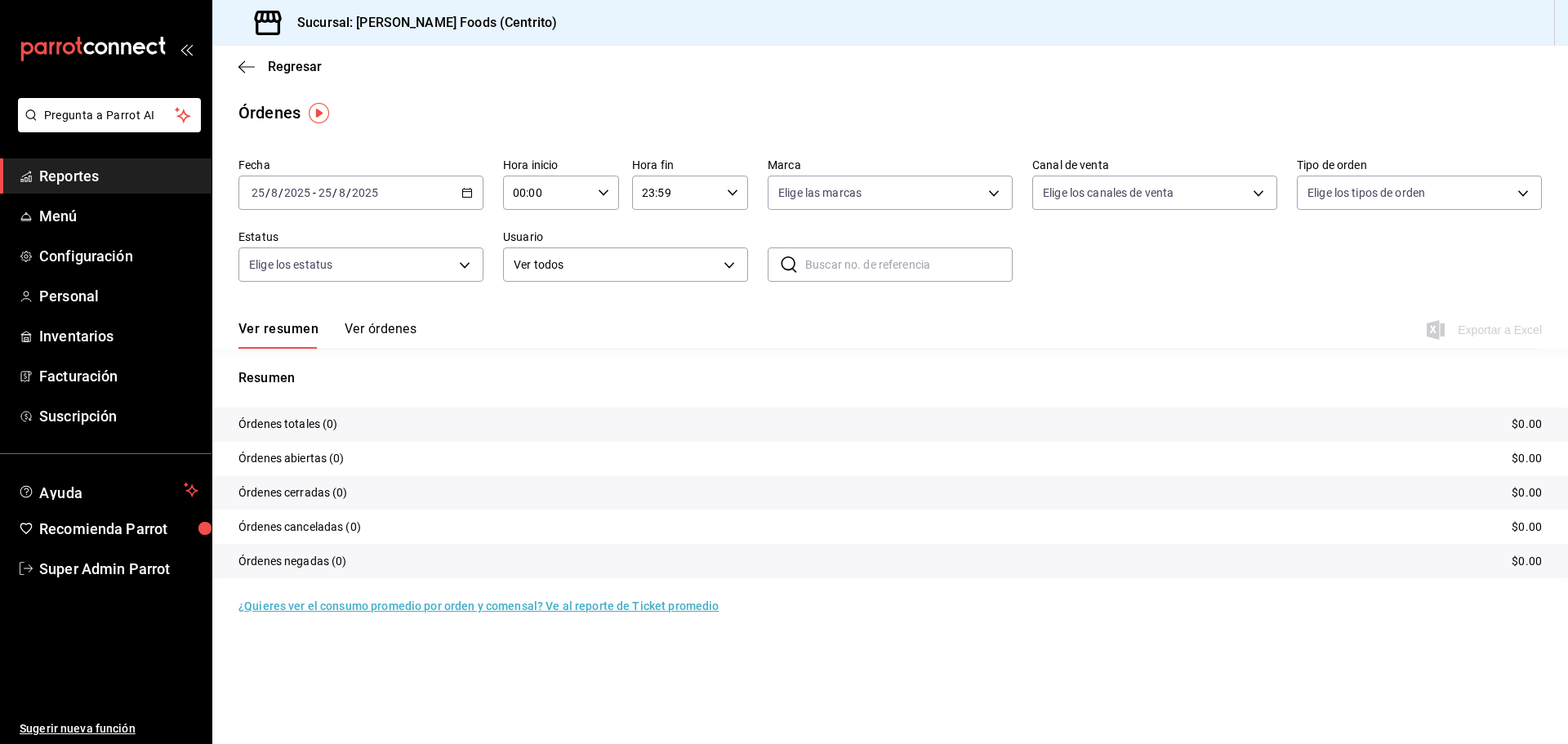
click at [384, 329] on button "Ver órdenes" at bounding box center [380, 335] width 72 height 28
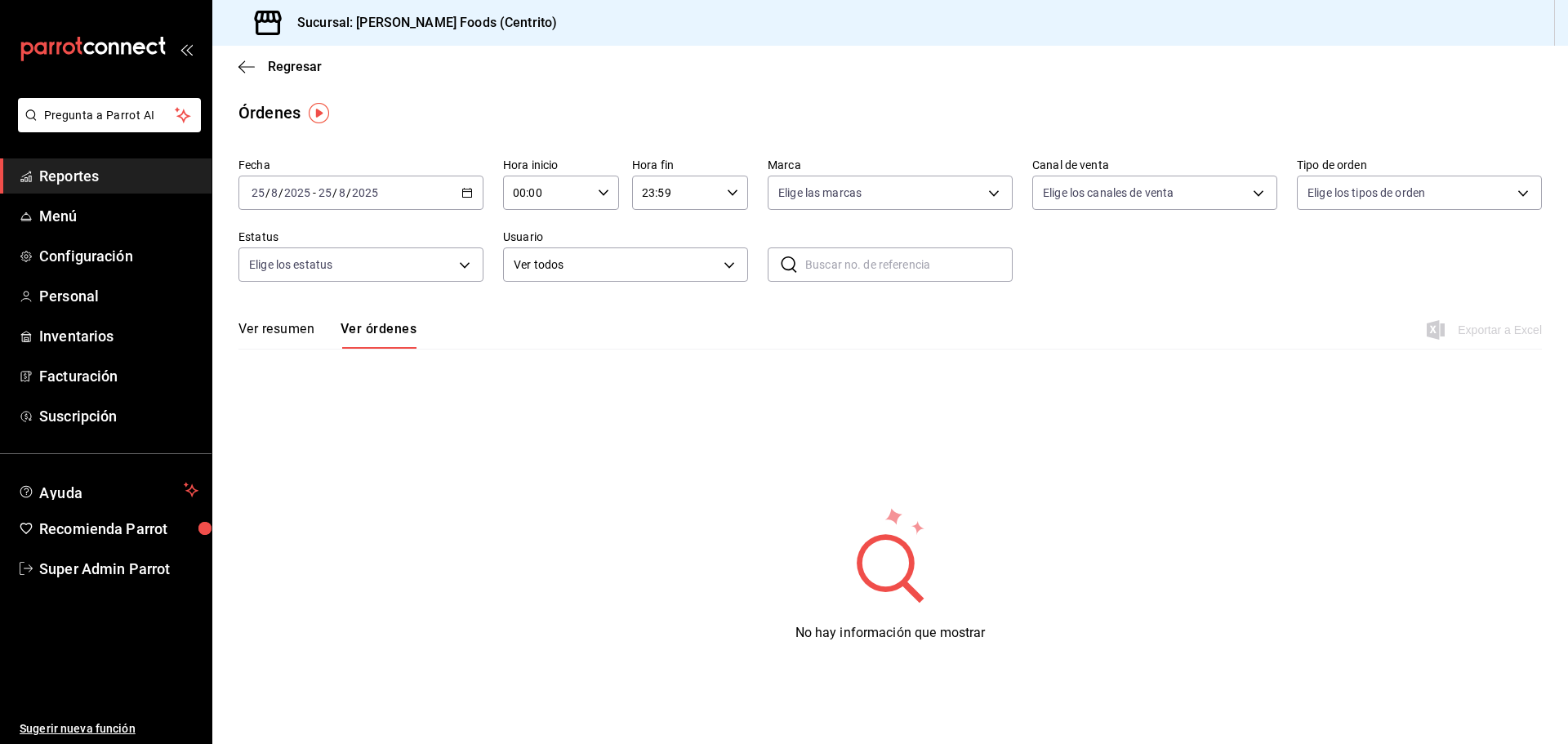
click at [473, 200] on div "[DATE] [DATE] - [DATE] [DATE]" at bounding box center [361, 192] width 245 height 34
click at [313, 244] on span "Hoy" at bounding box center [315, 242] width 126 height 17
click at [462, 189] on icon "button" at bounding box center [467, 192] width 12 height 12
click at [327, 323] on span "Semana actual" at bounding box center [315, 315] width 126 height 17
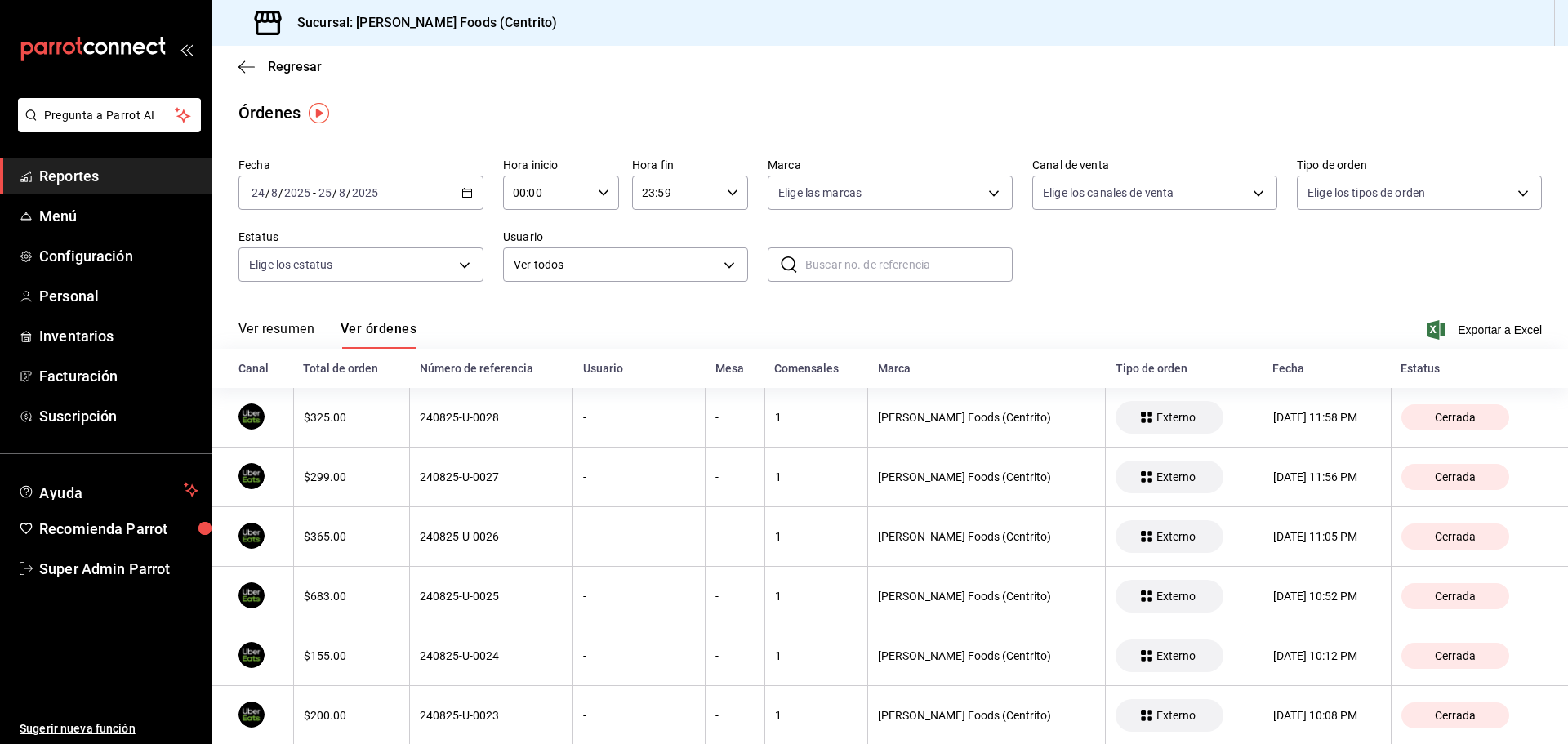
click at [430, 192] on div "[DATE] [DATE] - [DATE] [DATE]" at bounding box center [361, 192] width 245 height 34
click at [256, 287] on li "Ayer" at bounding box center [315, 278] width 153 height 37
click at [267, 69] on span "Regresar" at bounding box center [279, 66] width 83 height 15
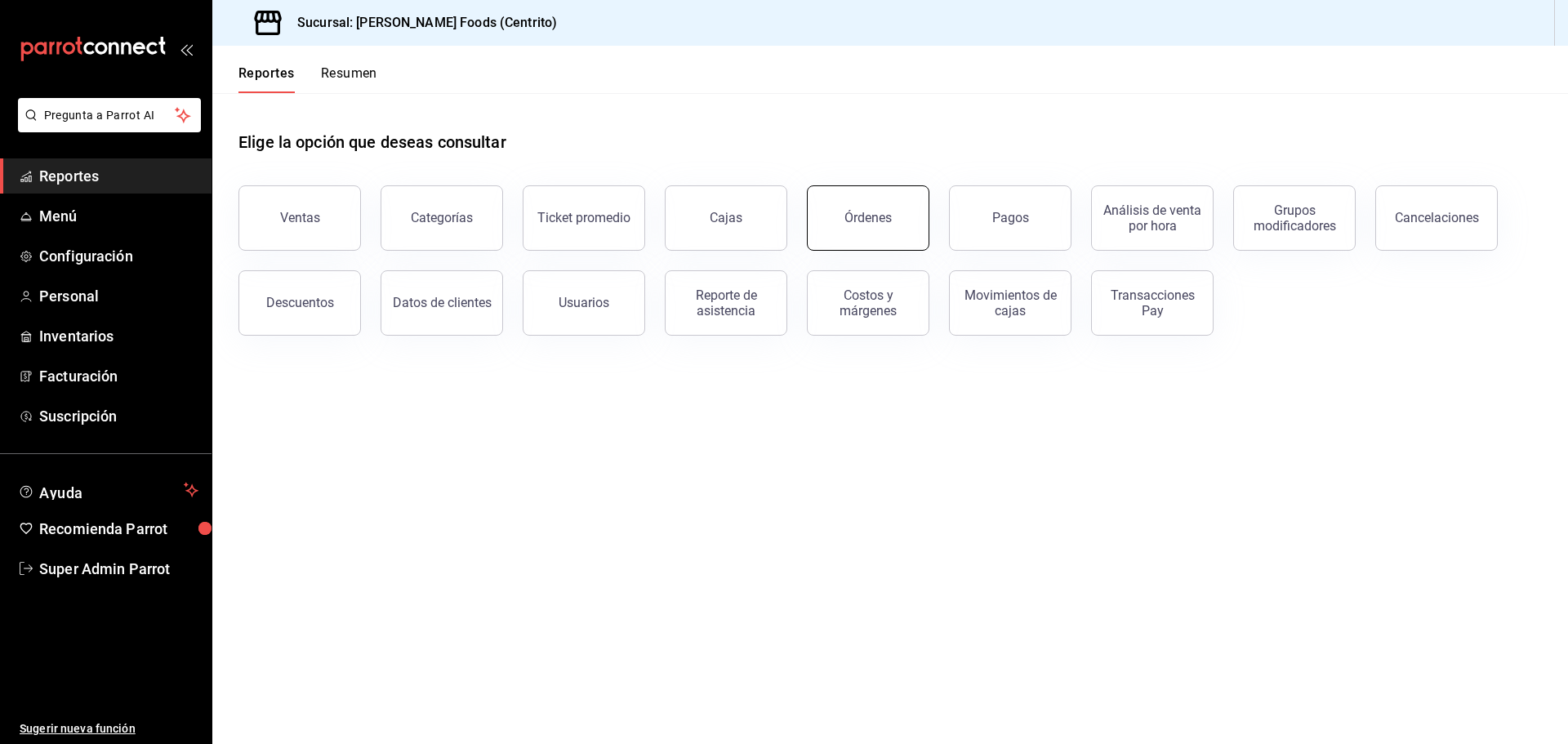
click at [892, 196] on button "Órdenes" at bounding box center [868, 218] width 123 height 65
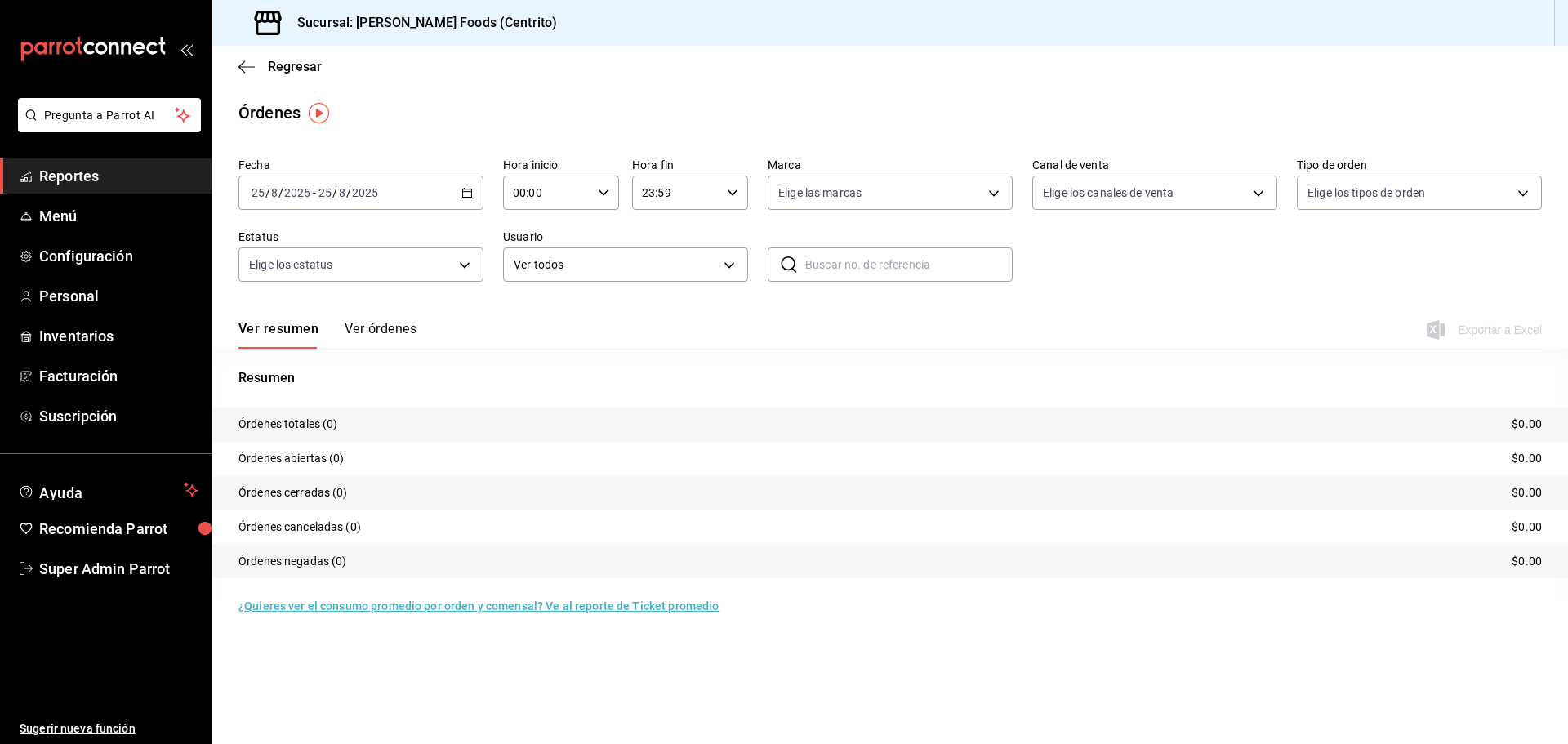
click at [412, 341] on button "Ver órdenes" at bounding box center [380, 335] width 72 height 28
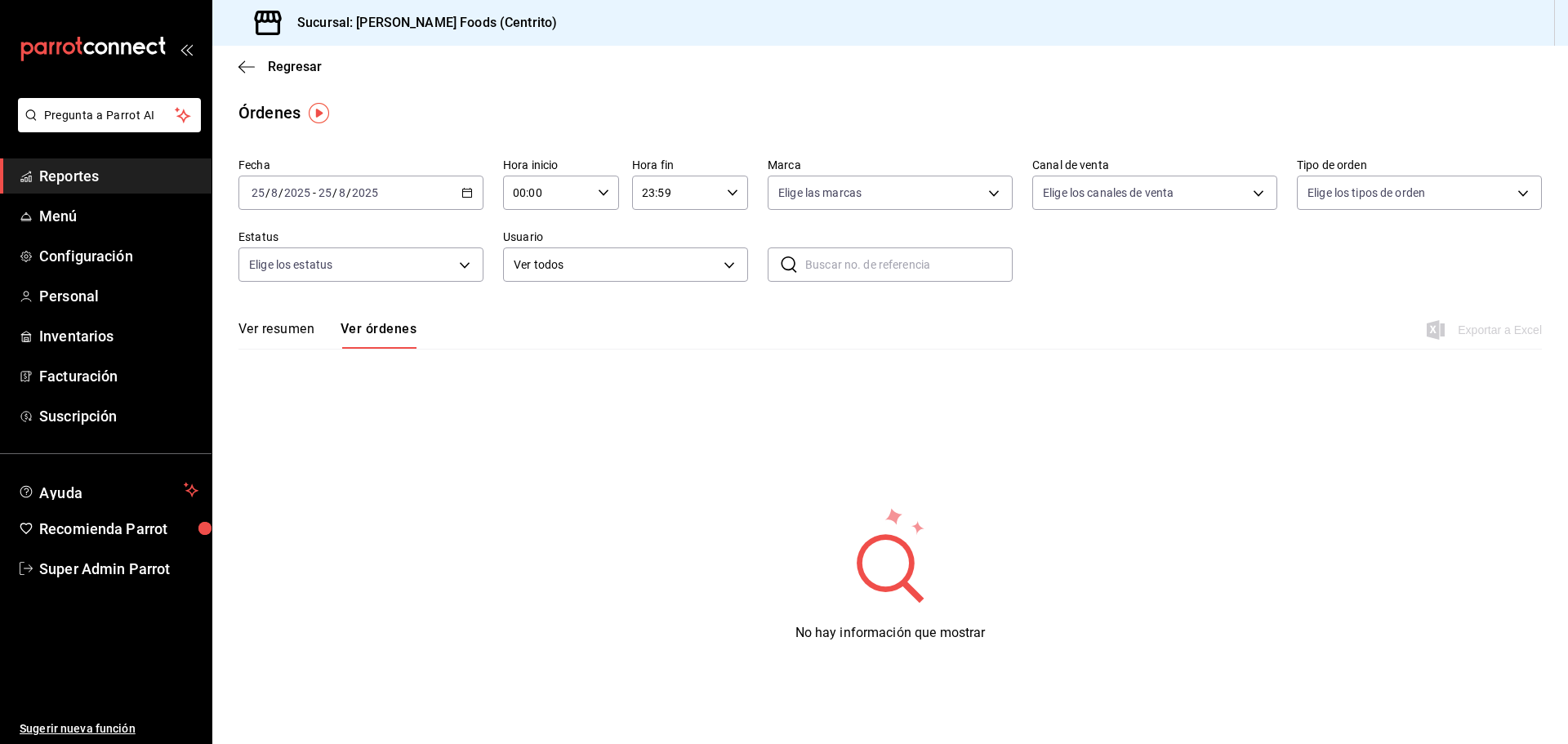
click at [263, 76] on div "Regresar" at bounding box center [890, 66] width 1356 height 42
click at [379, 213] on div "Fecha [DATE] [DATE] - [DATE] [DATE] Hora inicio 00:00 Hora inicio Hora fin 23:5…" at bounding box center [890, 227] width 1303 height 150
click at [413, 191] on div "[DATE] [DATE] - [DATE] [DATE]" at bounding box center [361, 192] width 245 height 34
click at [331, 240] on span "Hoy" at bounding box center [315, 242] width 126 height 17
click at [243, 62] on icon "button" at bounding box center [246, 67] width 16 height 14
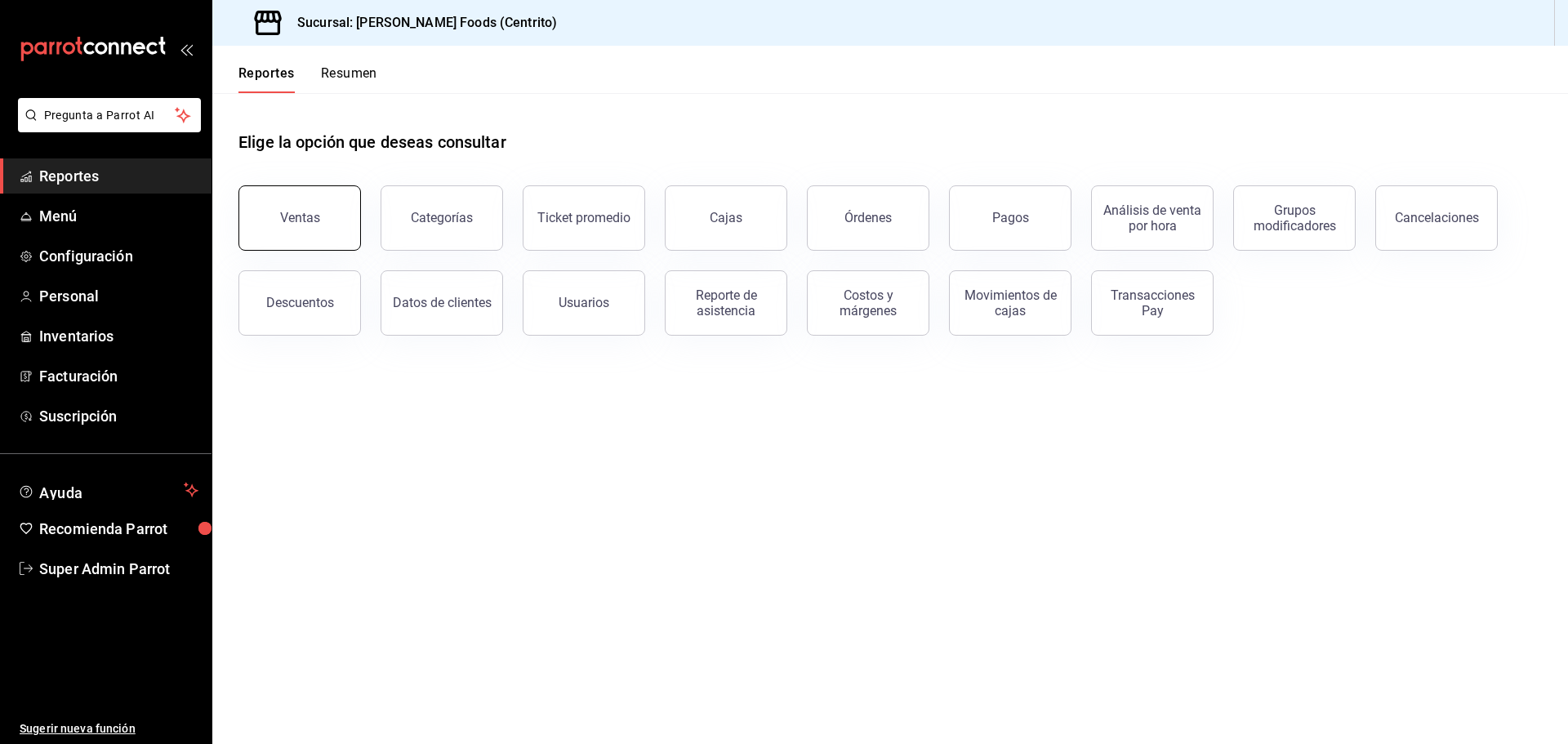
click at [320, 207] on button "Ventas" at bounding box center [299, 218] width 123 height 65
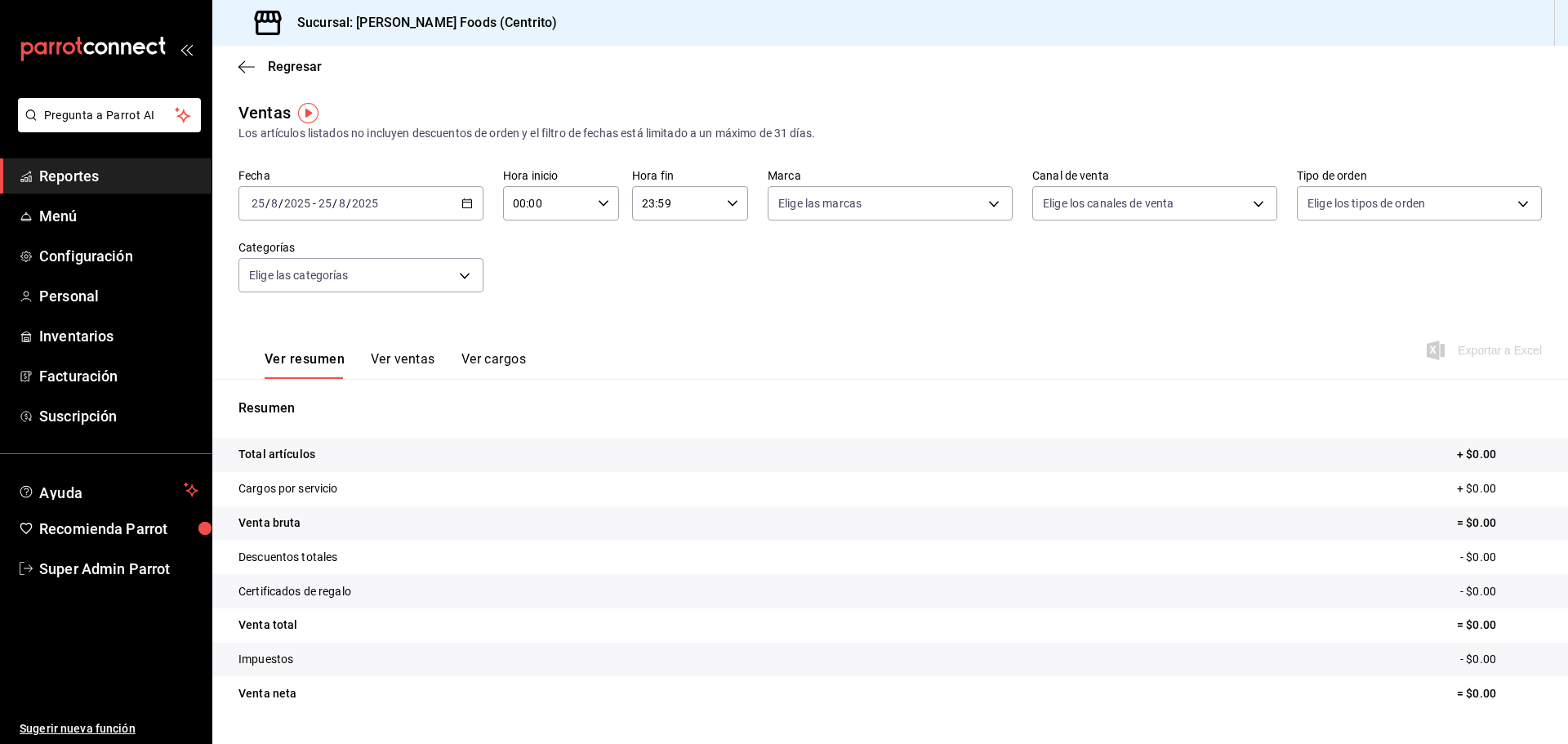
click at [482, 355] on button "Ver cargos" at bounding box center [494, 364] width 65 height 28
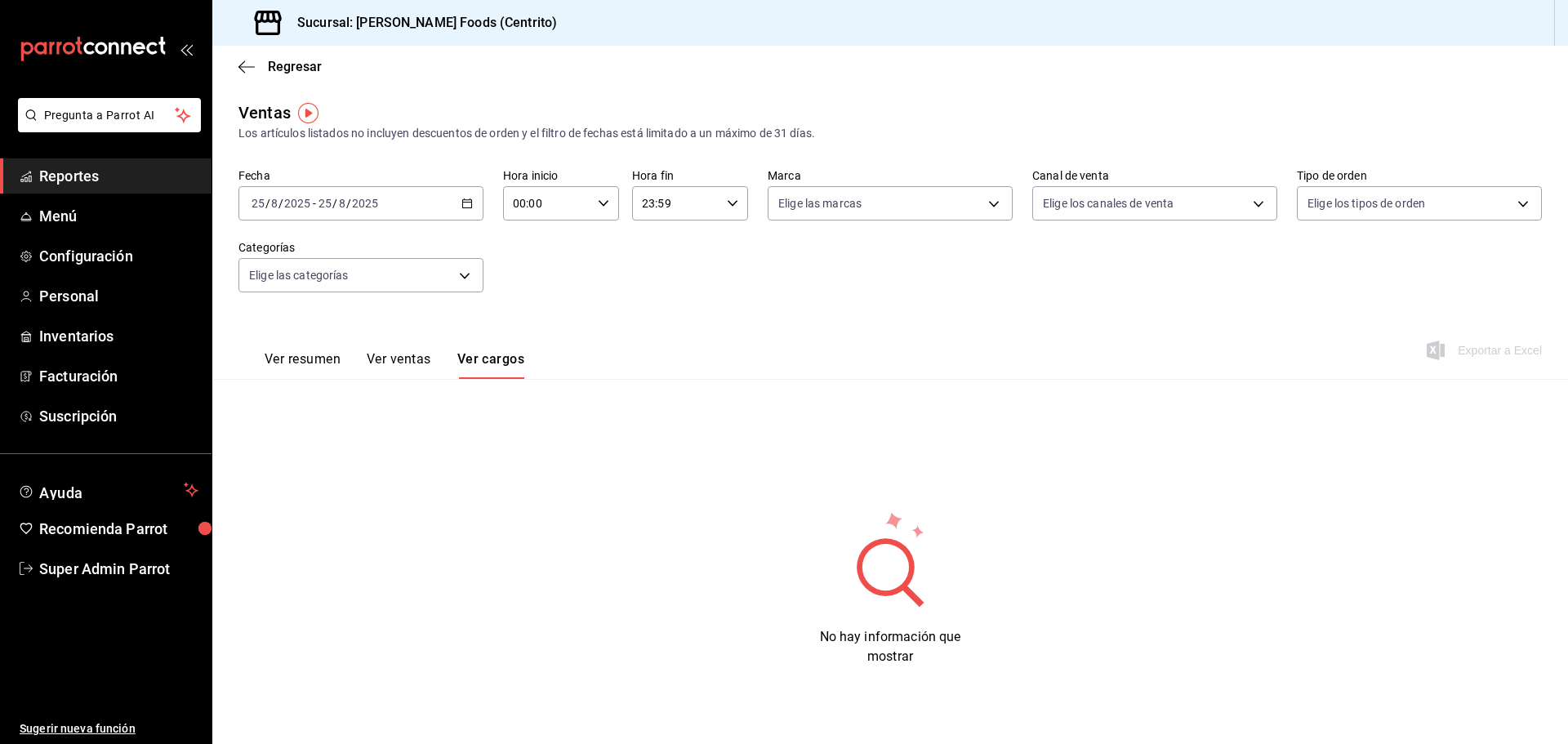
click at [423, 358] on button "Ver ventas" at bounding box center [399, 364] width 64 height 28
click at [310, 368] on button "Ver resumen" at bounding box center [303, 364] width 76 height 28
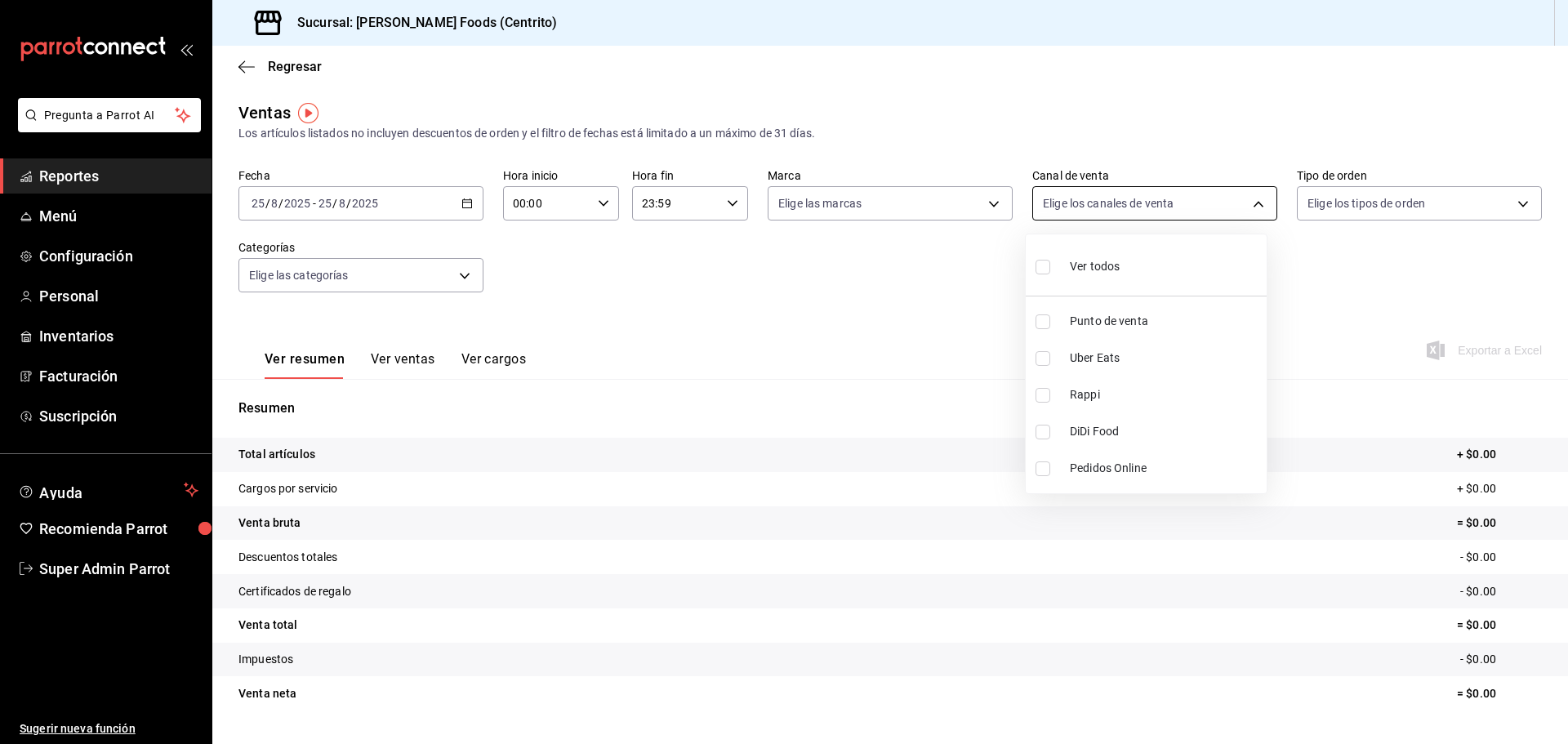
click at [1043, 203] on body "Pregunta a Parrot AI Reportes Menú Configuración Personal Inventarios Facturaci…" at bounding box center [784, 372] width 1568 height 744
click at [1078, 388] on span "Rappi" at bounding box center [1164, 395] width 191 height 17
type input "RAPPI"
checkbox input "true"
click at [776, 313] on div at bounding box center [784, 372] width 1568 height 744
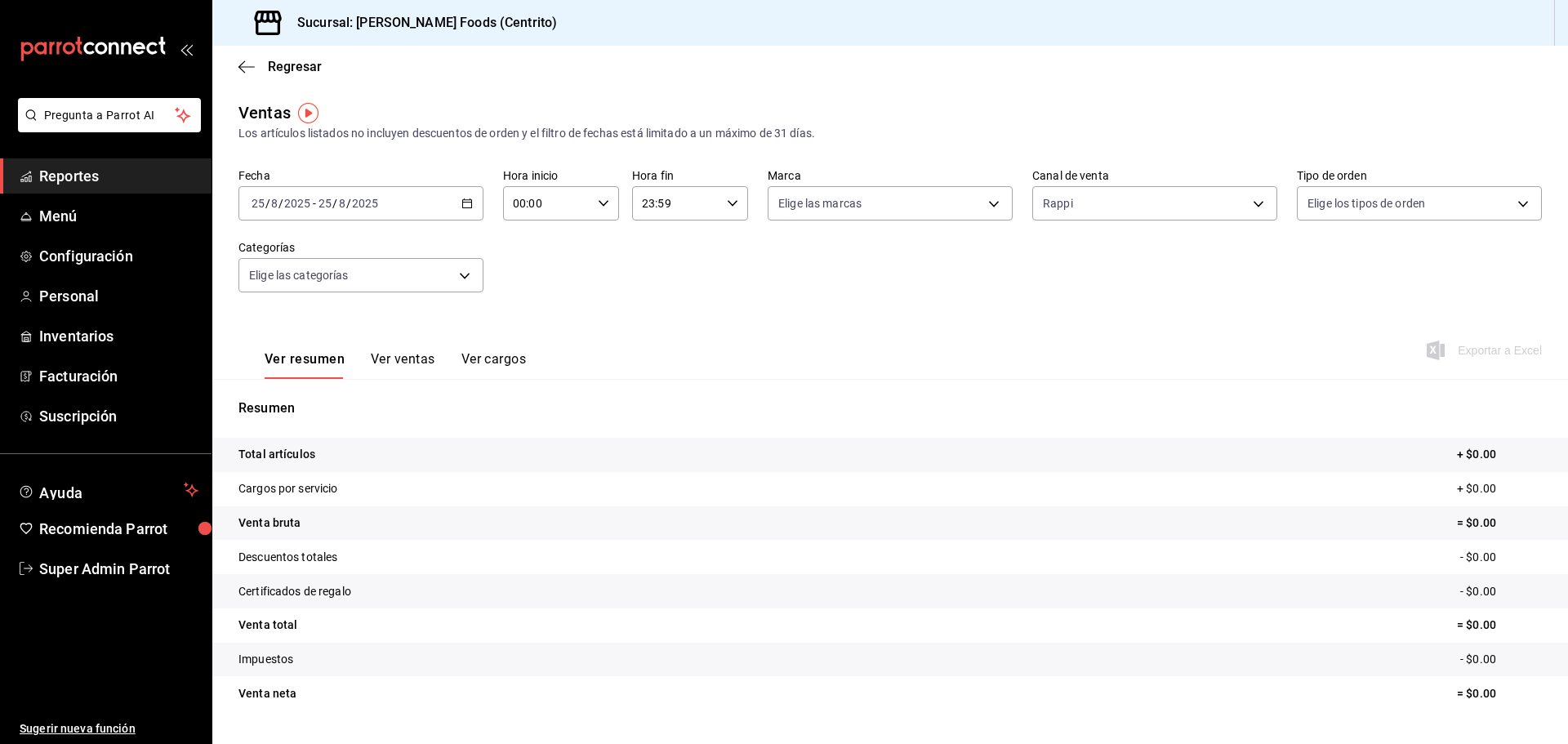
click at [387, 361] on button "Ver ventas" at bounding box center [403, 364] width 64 height 28
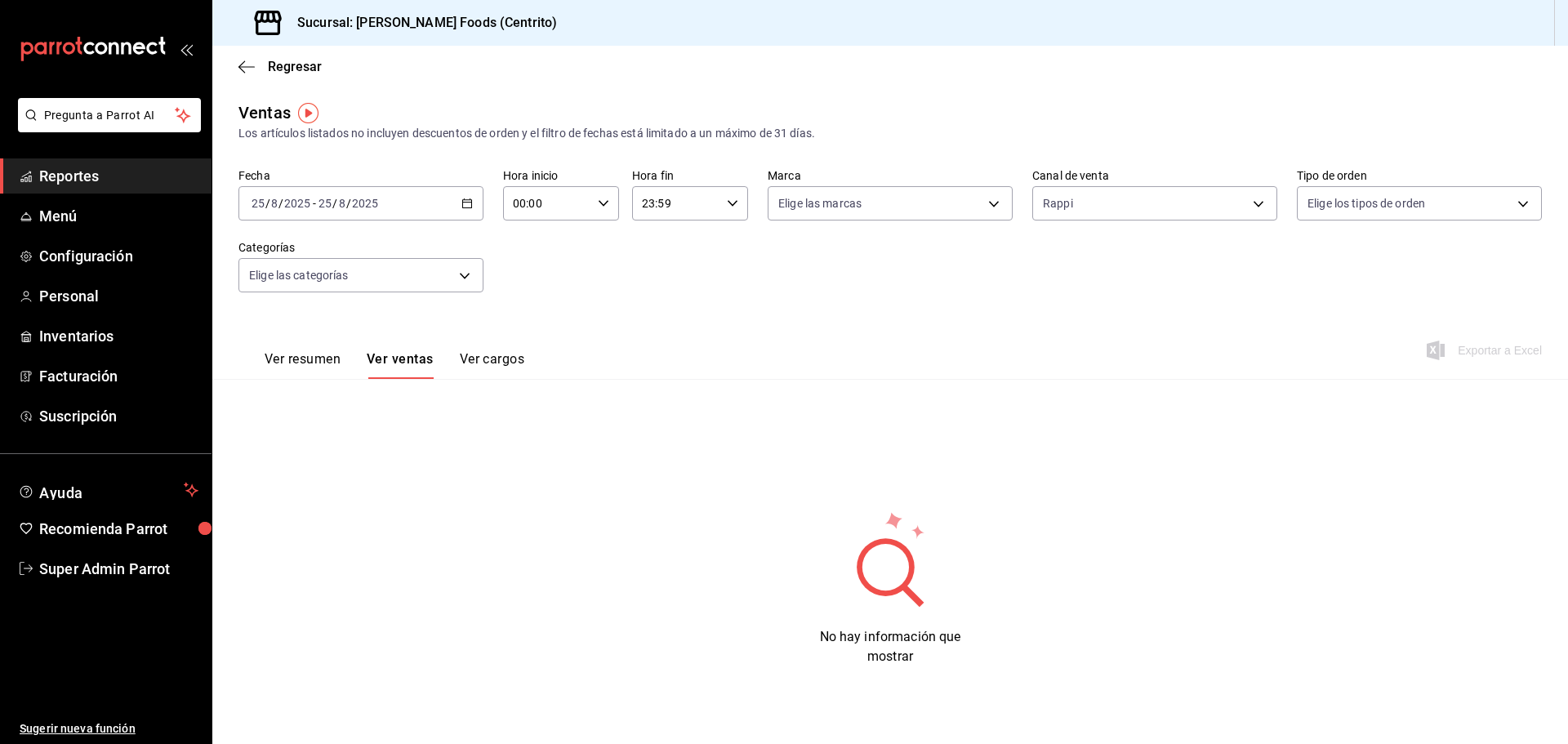
click at [481, 358] on button "Ver cargos" at bounding box center [492, 364] width 65 height 28
click at [283, 361] on button "Ver resumen" at bounding box center [303, 364] width 76 height 28
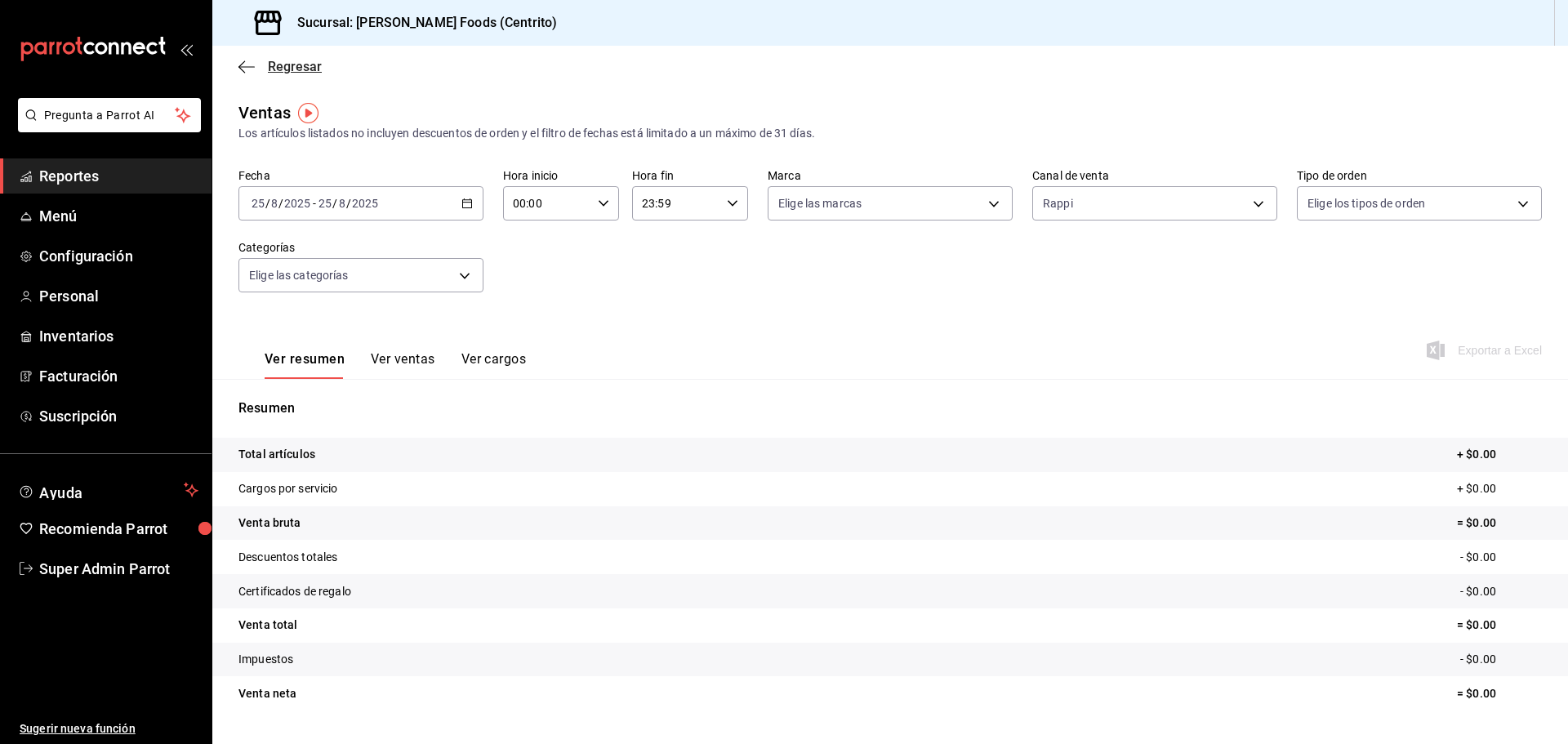
click at [258, 69] on span "Regresar" at bounding box center [279, 66] width 83 height 15
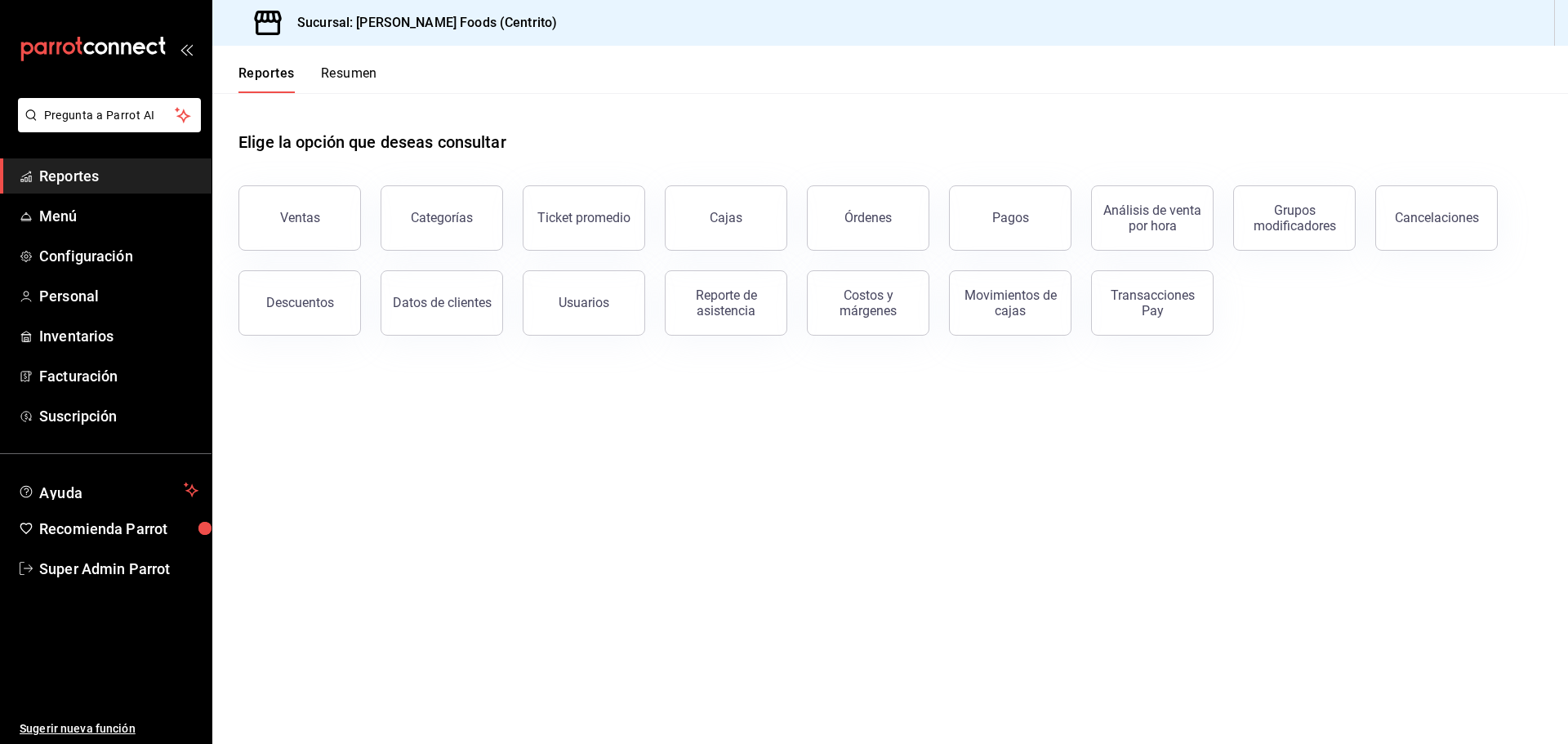
click at [1004, 234] on button "Pagos" at bounding box center [1010, 218] width 123 height 65
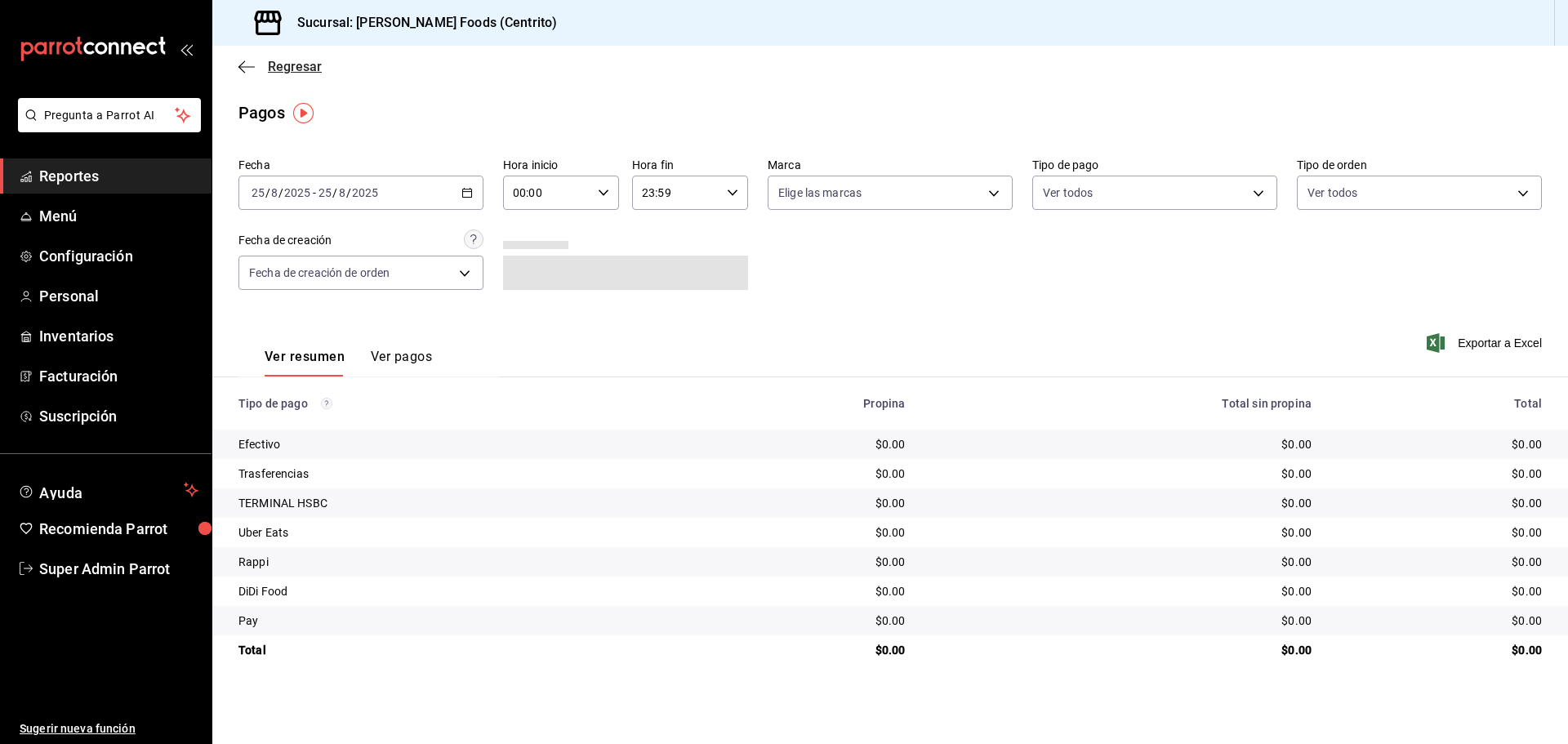
click at [241, 68] on icon "button" at bounding box center [246, 67] width 16 height 14
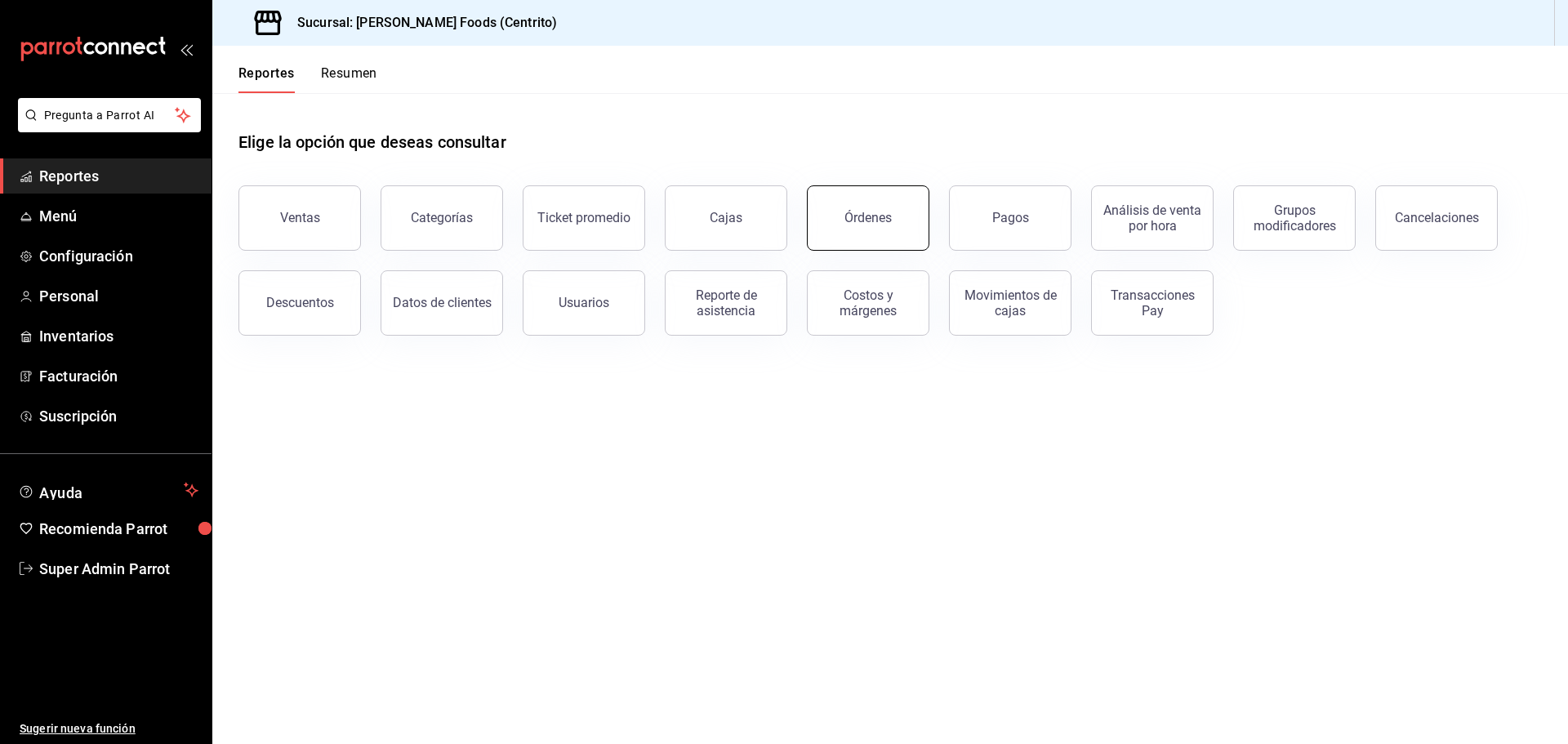
click at [884, 210] on div "Órdenes" at bounding box center [868, 218] width 47 height 15
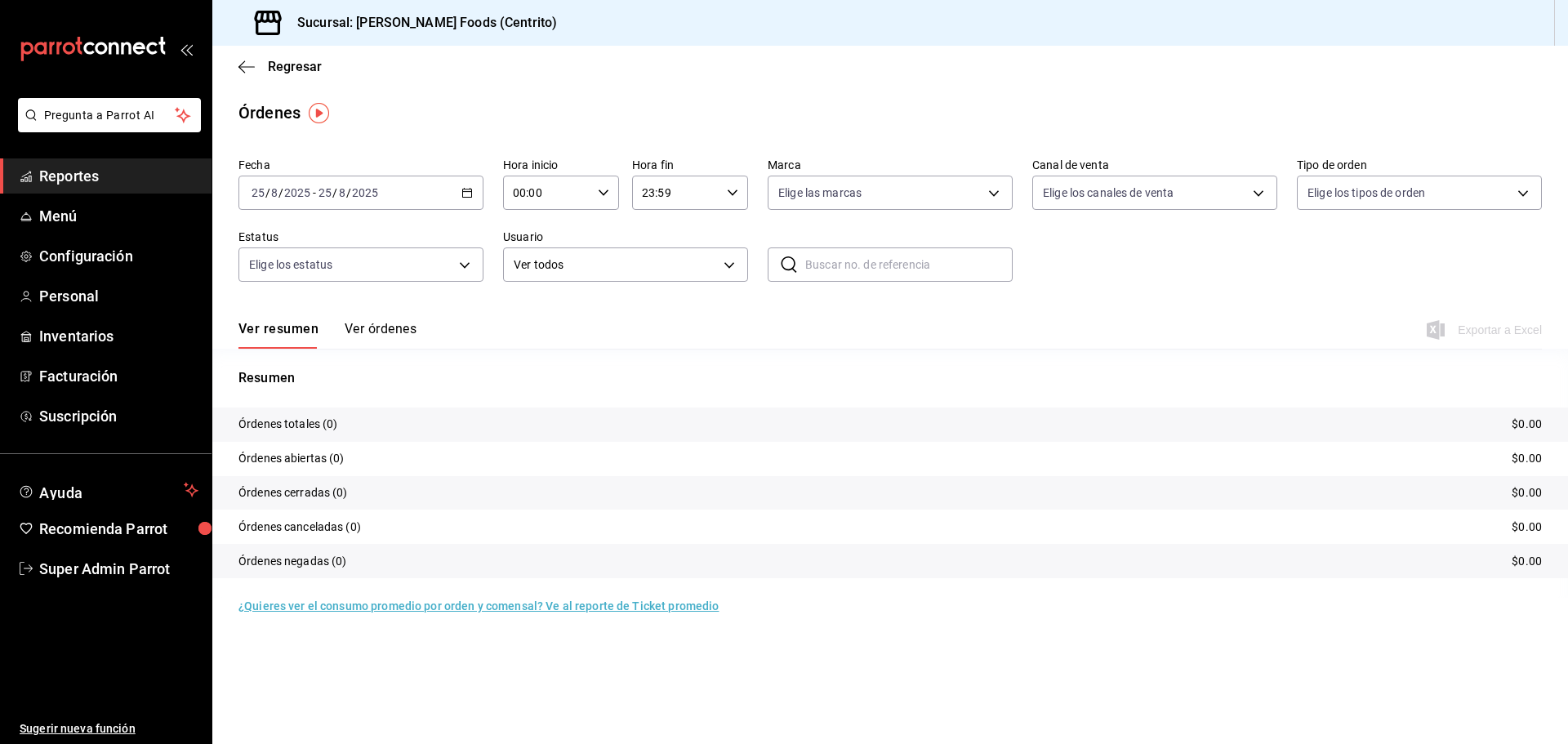
click at [408, 321] on button "Ver órdenes" at bounding box center [380, 335] width 72 height 28
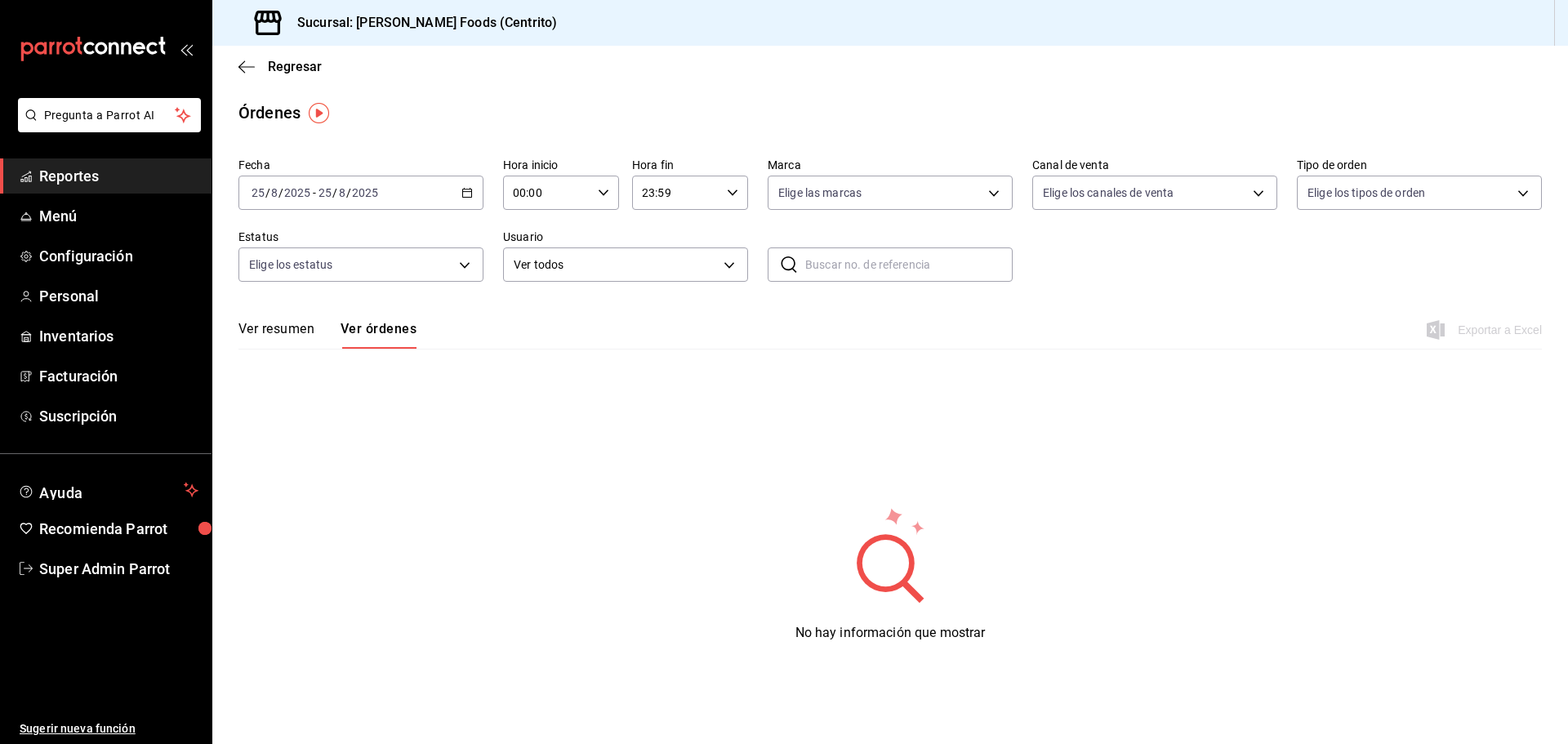
click at [470, 184] on div "2025-08-25 25 / 8 / 2025 - 2025-08-25 25 / 8 / 2025" at bounding box center [361, 192] width 245 height 34
click at [314, 231] on li "Hoy" at bounding box center [315, 242] width 153 height 37
click at [830, 192] on body "Pregunta a Parrot AI Reportes Menú Configuración Personal Inventarios Facturaci…" at bounding box center [784, 372] width 1568 height 744
click at [849, 248] on span "Ver todas" at bounding box center [838, 255] width 50 height 17
type input "216c7c4f-3618-4077-99d0-55c9f4886d8c"
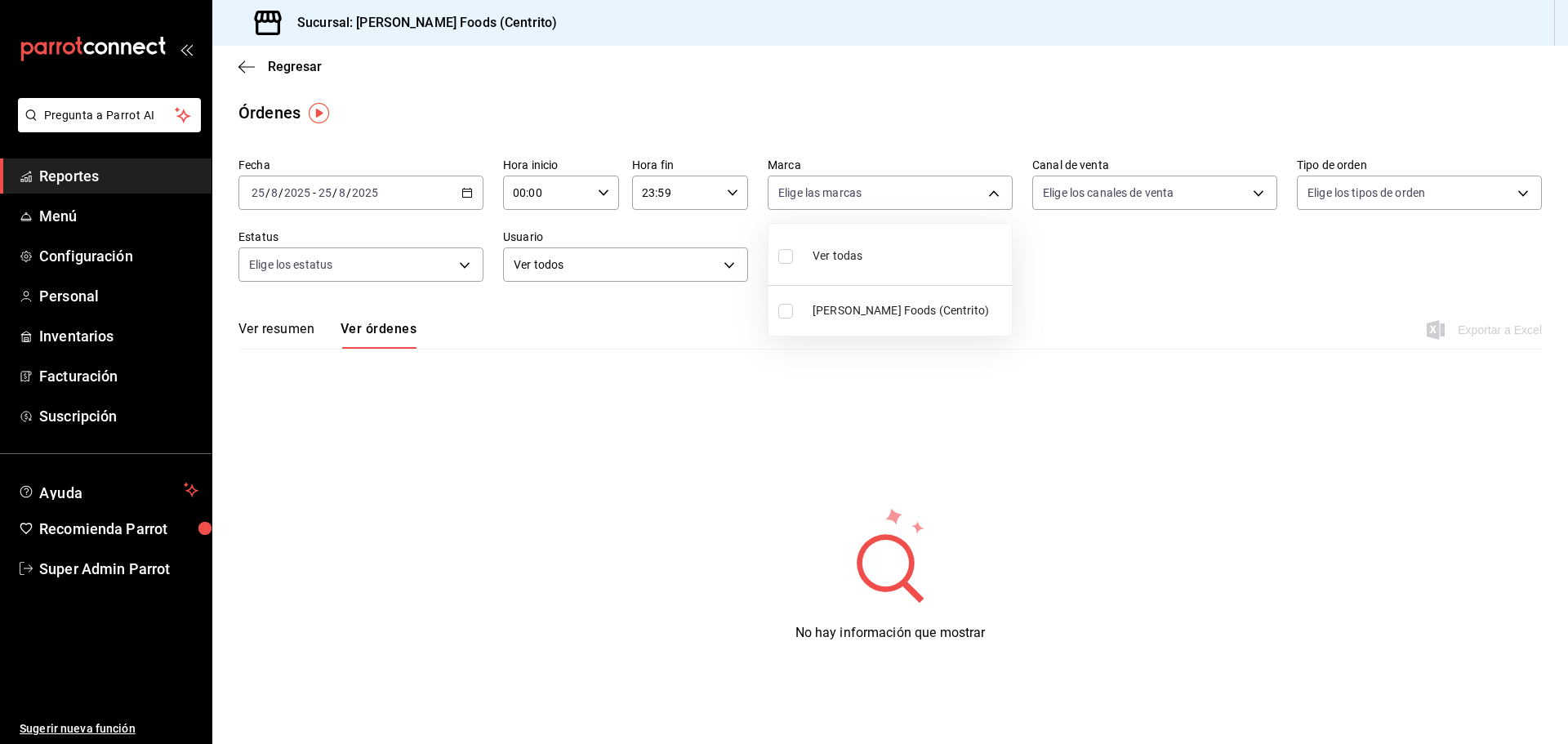
checkbox input "true"
click at [1167, 261] on div at bounding box center [784, 372] width 1568 height 744
click at [122, 565] on span "Super Admin Parrot" at bounding box center [119, 569] width 159 height 22
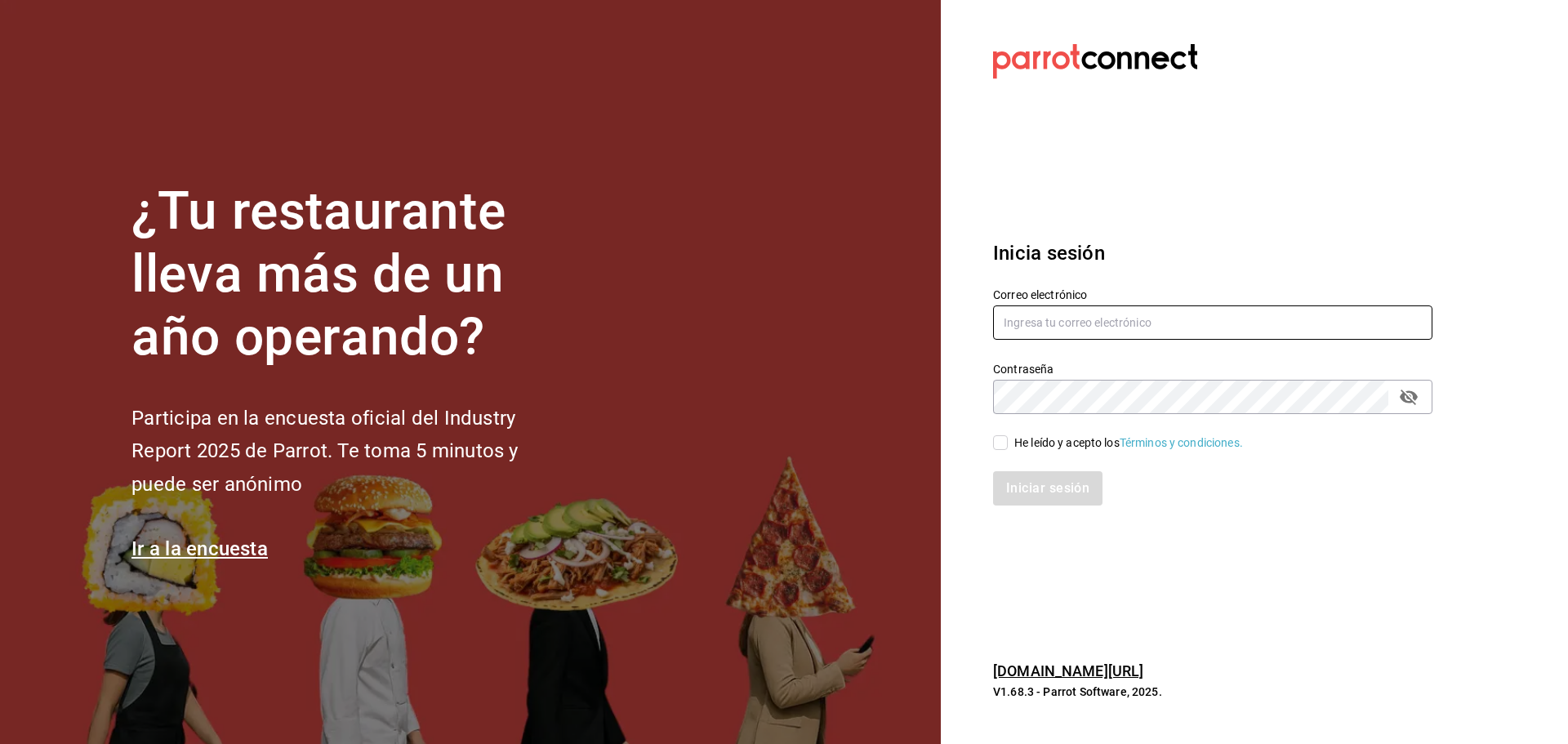
type input "mahanafoods@vasconcelos.com"
click at [1059, 312] on input "mahanafoods@vasconcelos.com" at bounding box center [1213, 322] width 439 height 34
type input "cafeb@cabo.com"
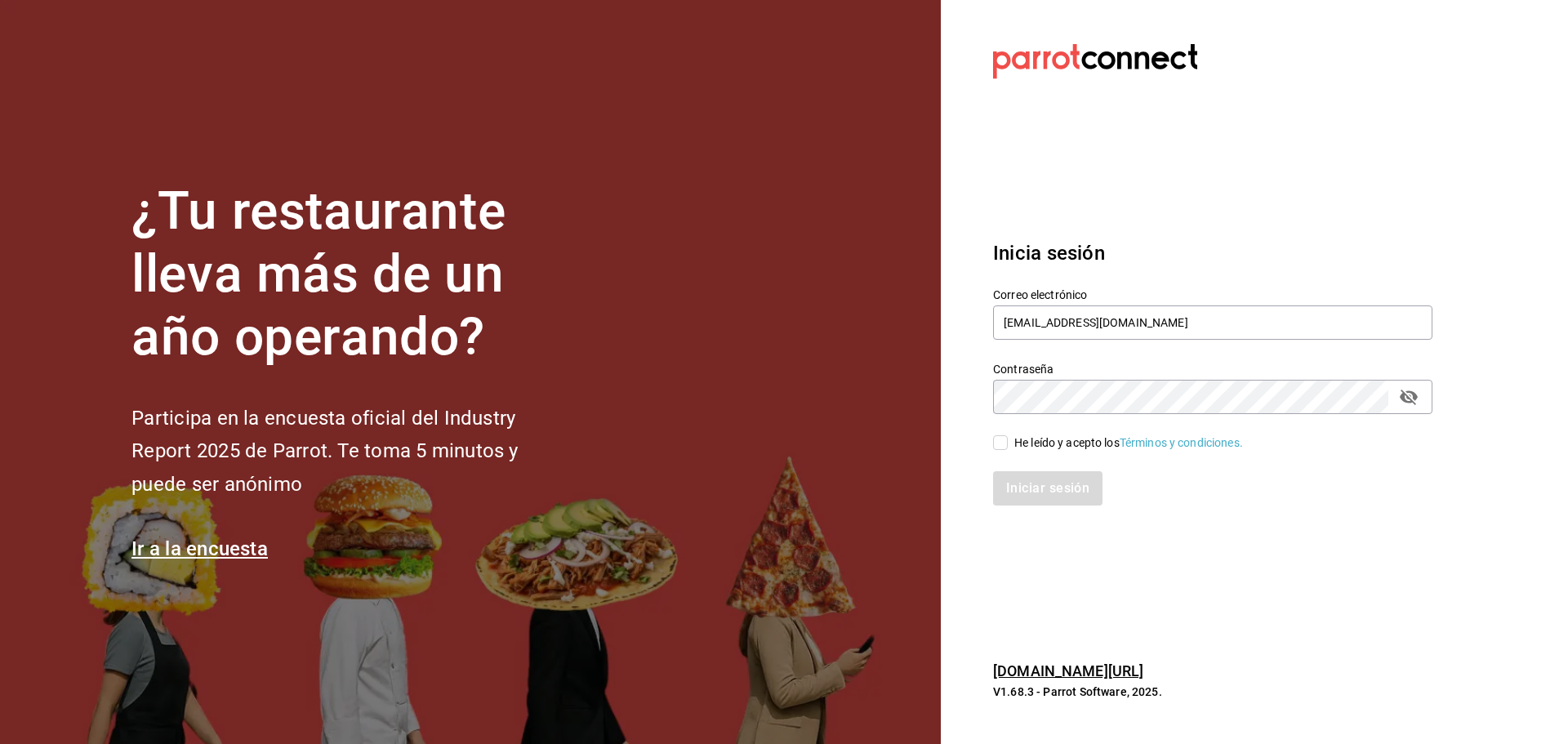
click at [1022, 440] on div "He leído y acepto los Términos y condiciones." at bounding box center [1129, 442] width 229 height 17
click at [1008, 440] on input "He leído y acepto los Términos y condiciones." at bounding box center [1001, 442] width 14 height 14
checkbox input "true"
click at [1047, 478] on button "Iniciar sesión" at bounding box center [1049, 489] width 111 height 34
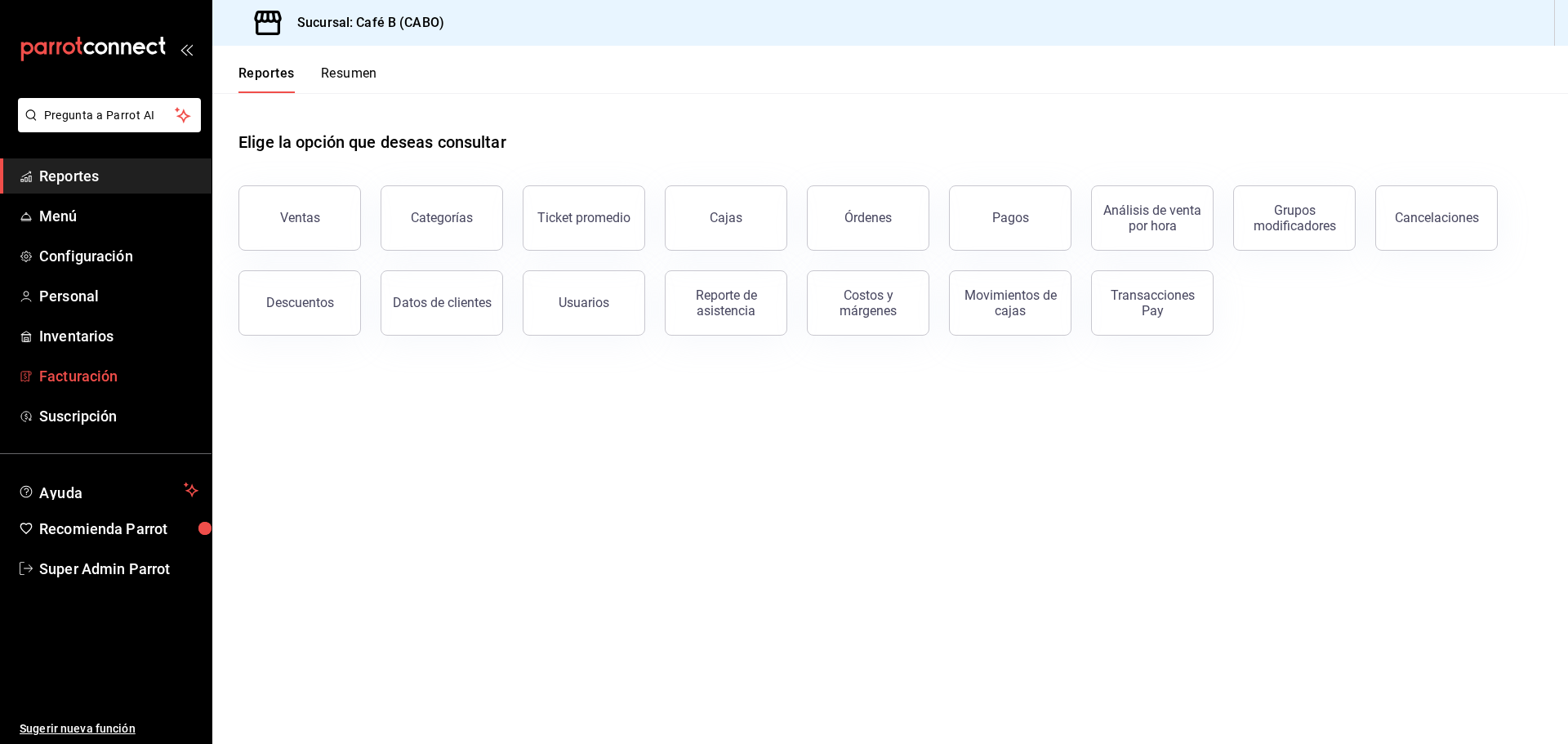
click at [102, 381] on span "Facturación" at bounding box center [119, 376] width 159 height 22
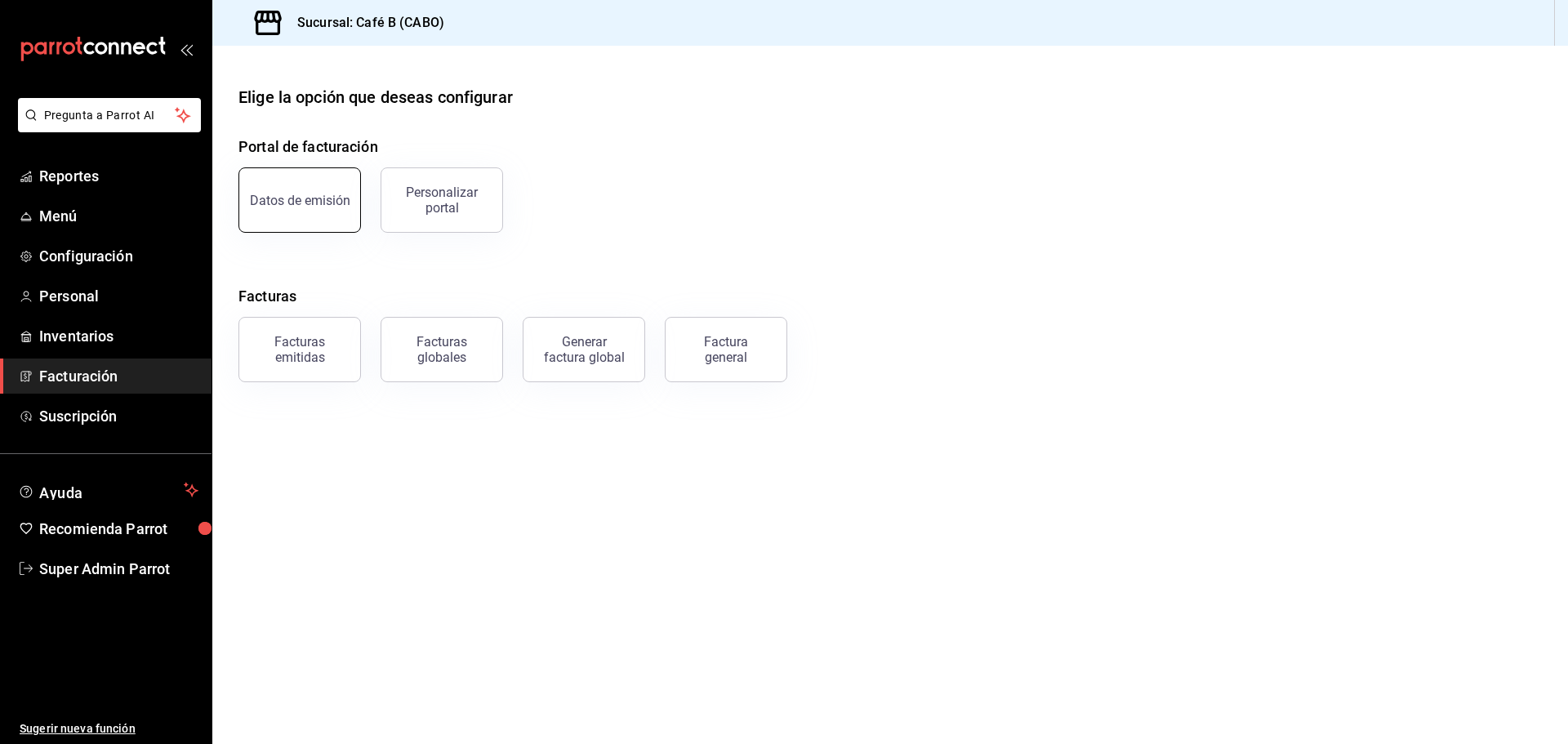
click at [300, 207] on div "Datos de emisión" at bounding box center [300, 200] width 100 height 15
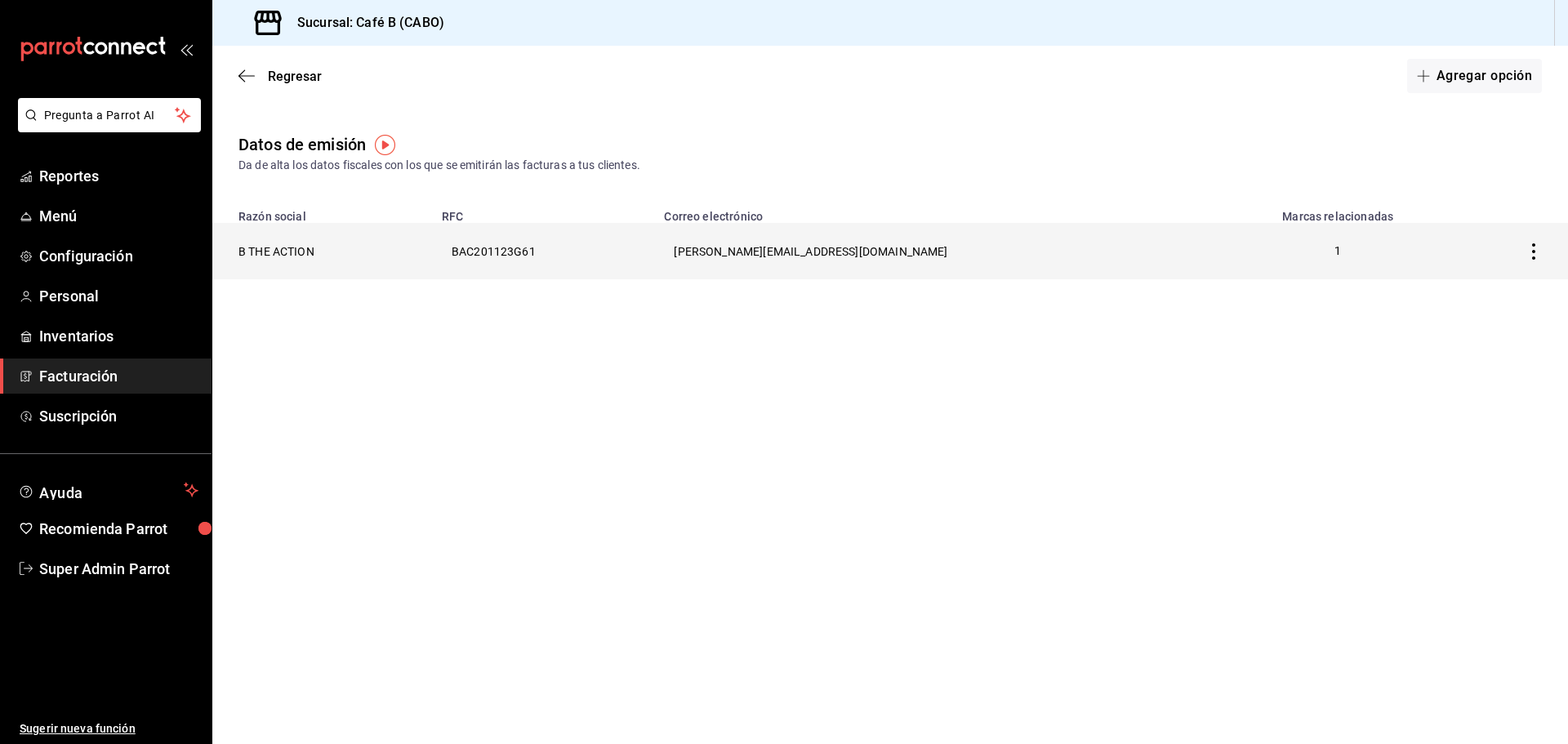
click at [321, 247] on th "B THE ACTION" at bounding box center [321, 251] width 219 height 56
